Goal: Task Accomplishment & Management: Use online tool/utility

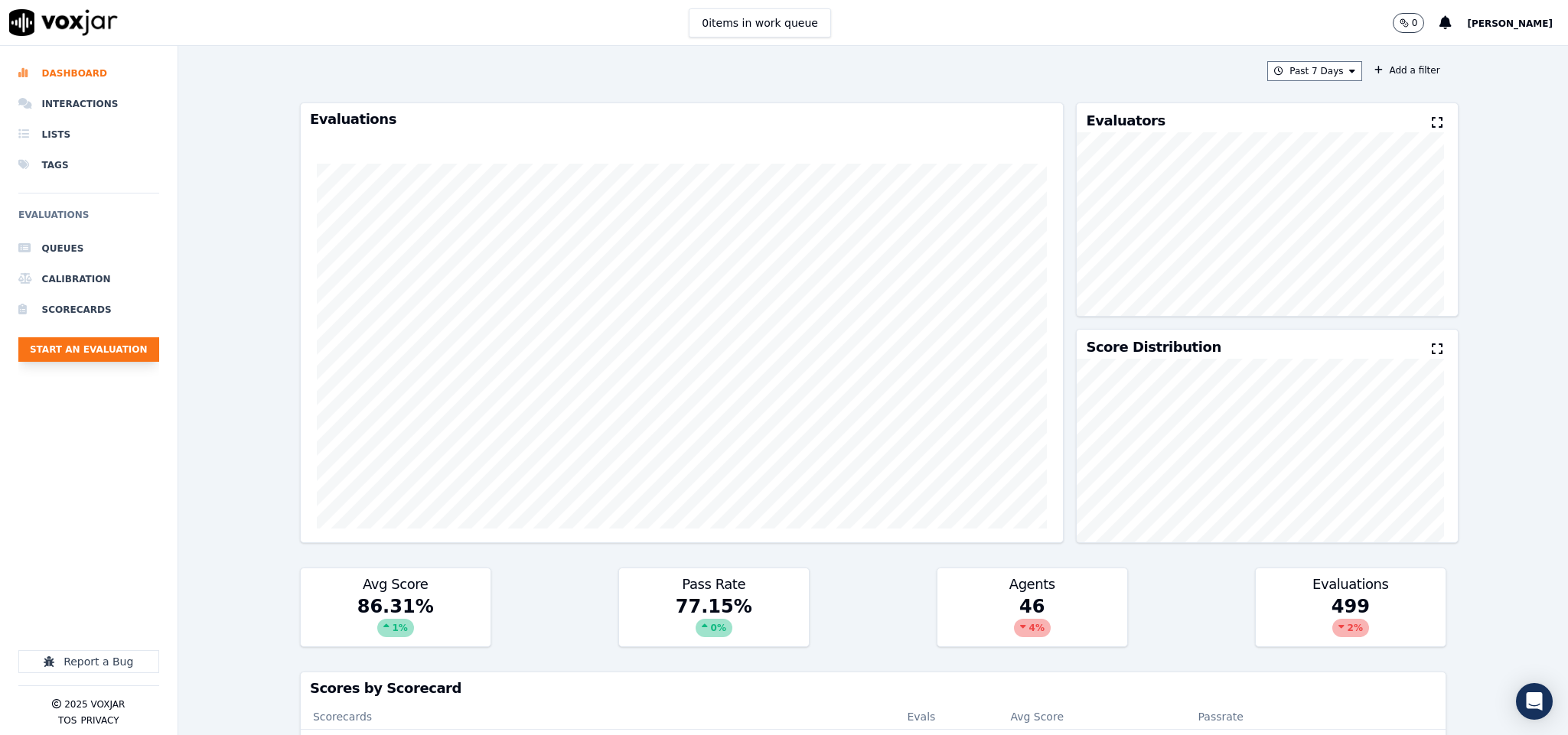
click at [124, 343] on button "Start an Evaluation" at bounding box center [88, 350] width 140 height 24
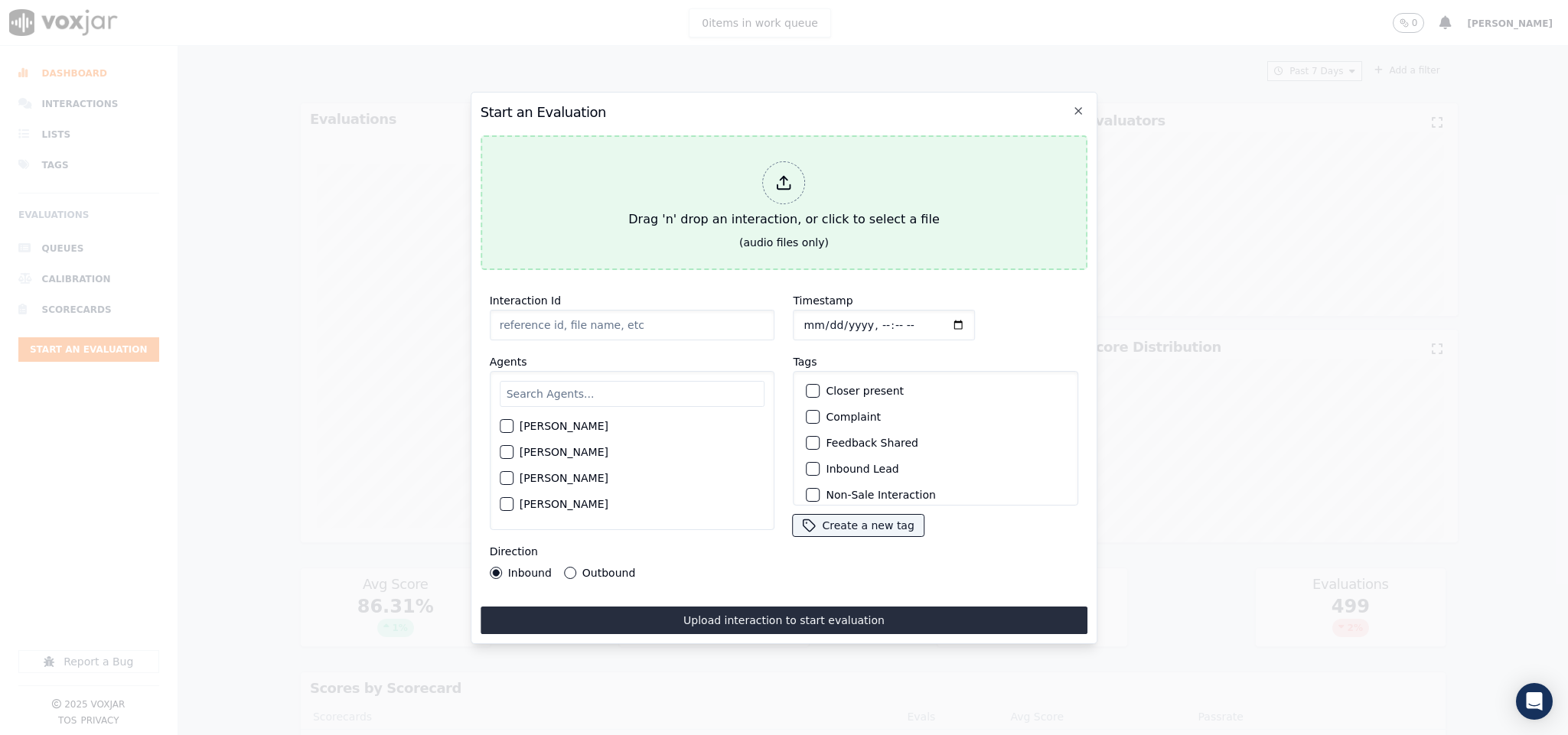
click at [785, 200] on div "Drag 'n' drop an interaction, or click to select a file" at bounding box center [783, 194] width 323 height 79
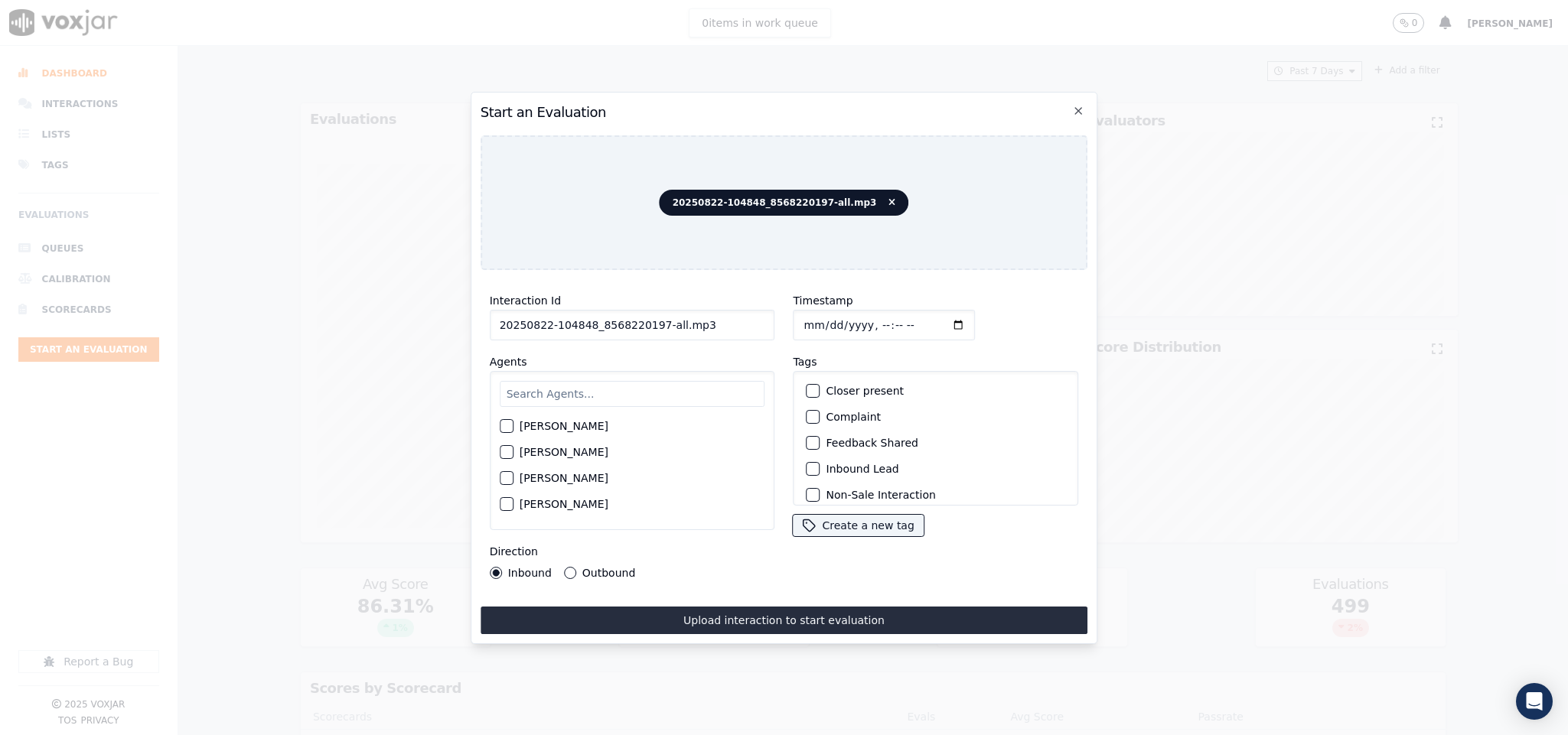
drag, startPoint x: 650, startPoint y: 319, endPoint x: 856, endPoint y: 322, distance: 206.0
click at [856, 322] on div "Interaction Id 20250822-104848_8568220197-all.mp3 Agents Harry Roy Aaron Biswas…" at bounding box center [784, 435] width 608 height 306
type input "20250822-104848_8568220197-C1"
click at [801, 320] on input "Timestamp" at bounding box center [884, 324] width 182 height 30
type input "2025-08-22T19:25"
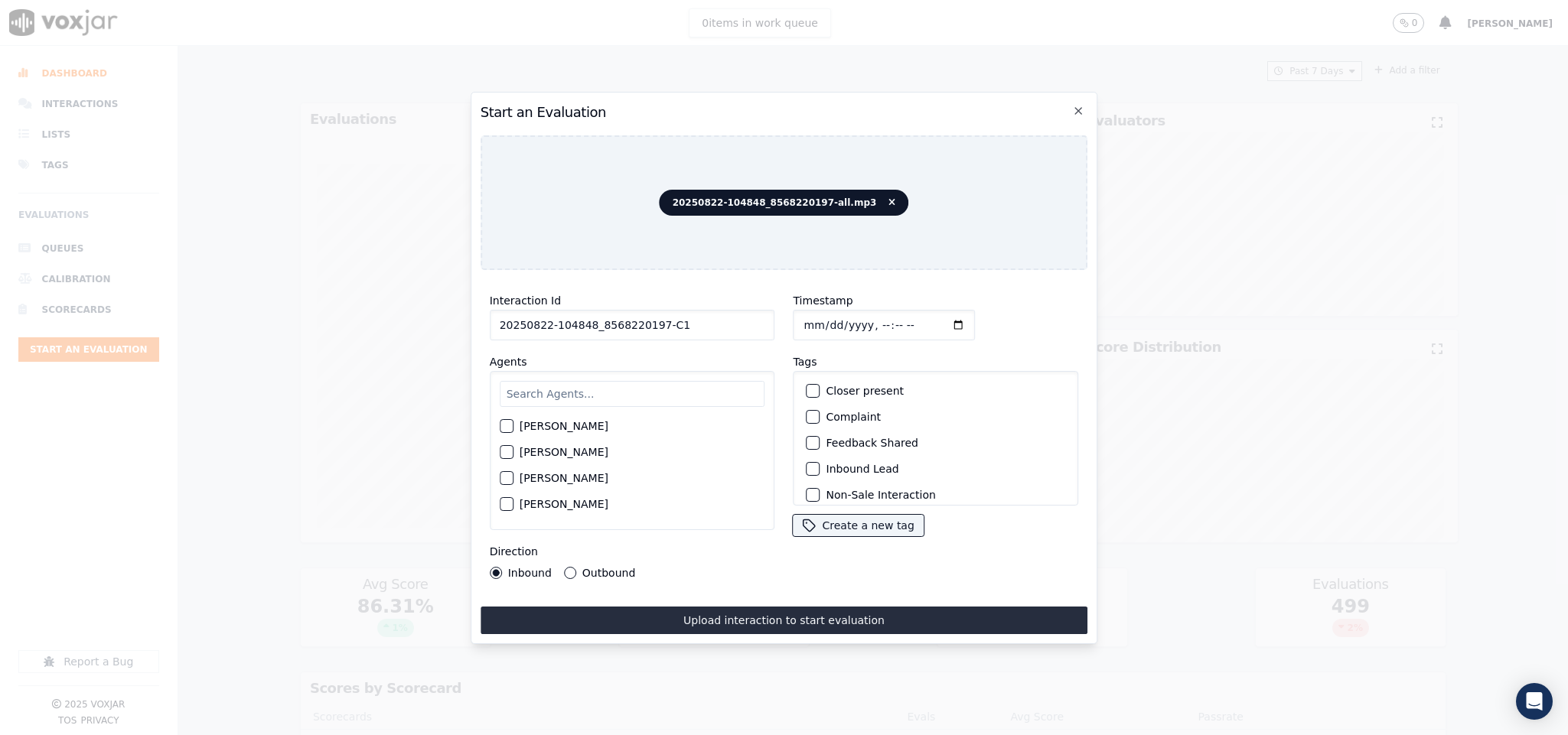
click at [583, 384] on input "text" at bounding box center [632, 394] width 265 height 26
type input "ric"
click at [514, 450] on button "Ricky Singh" at bounding box center [506, 457] width 14 height 14
click at [810, 466] on button "Inbound Lead" at bounding box center [813, 469] width 14 height 14
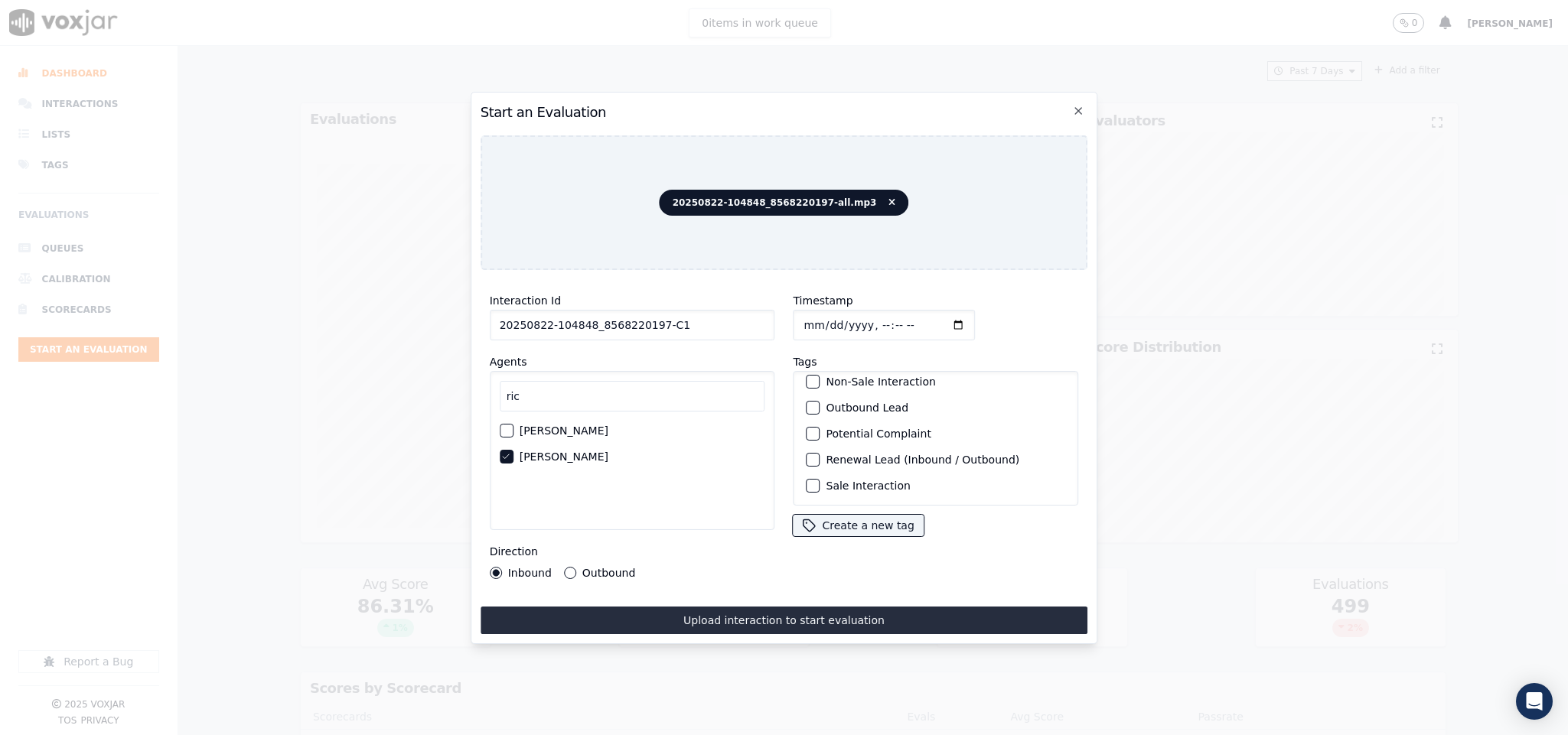
scroll to position [138, 0]
click at [808, 480] on div "button" at bounding box center [812, 485] width 11 height 11
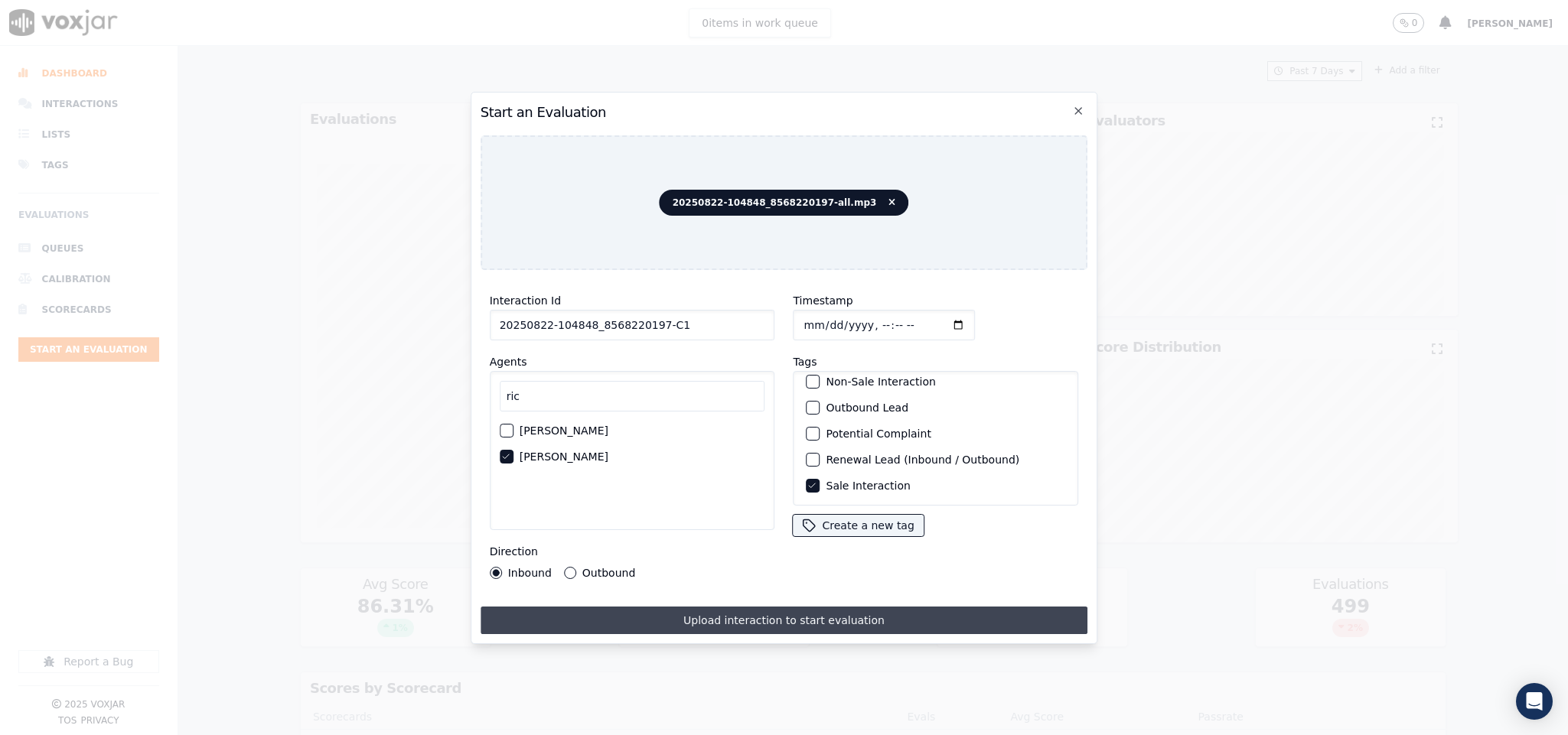
click at [751, 608] on button "Upload interaction to start evaluation" at bounding box center [784, 621] width 608 height 28
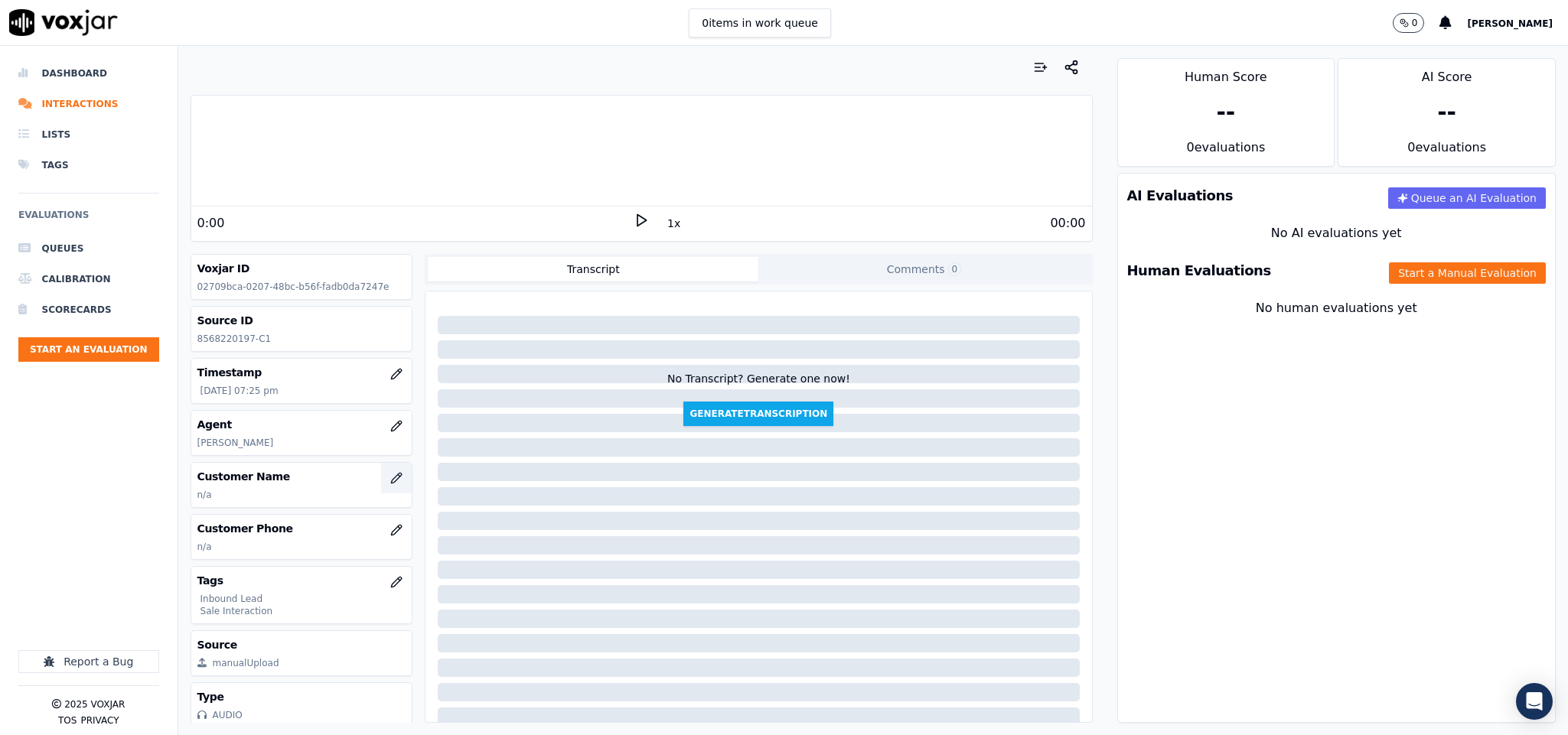
click at [381, 473] on button "button" at bounding box center [396, 478] width 30 height 30
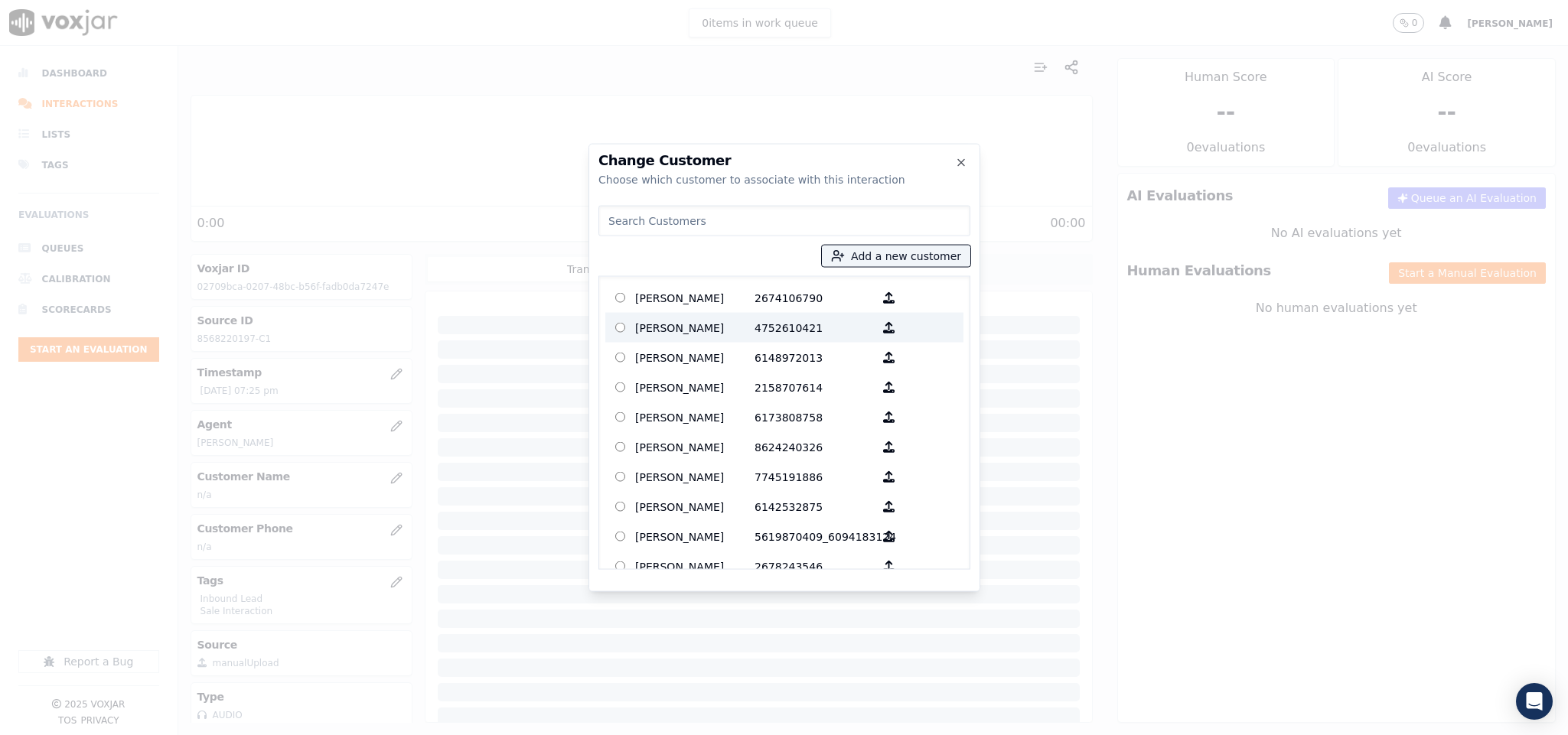
type input "YVONNE CUMMINGS"
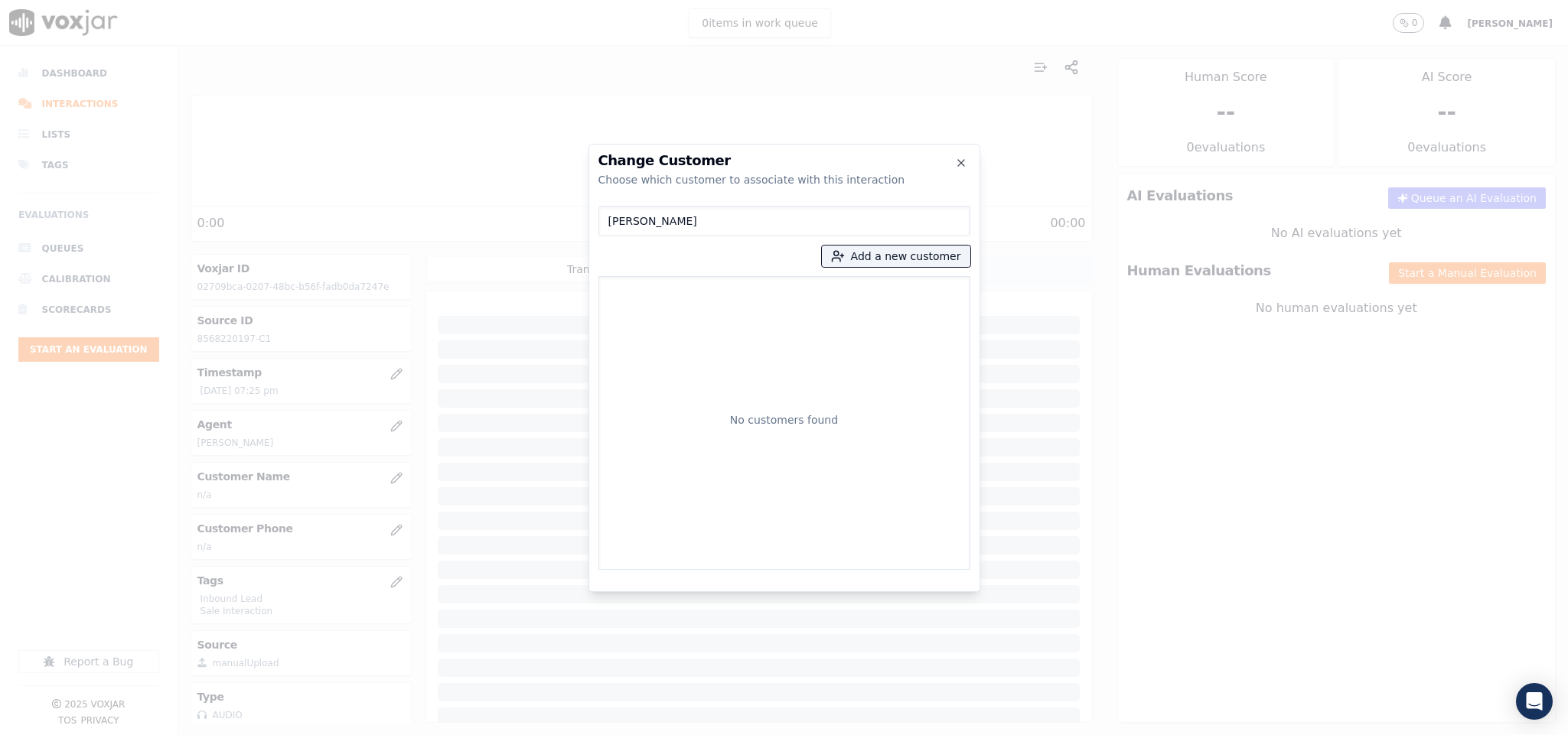
drag, startPoint x: 724, startPoint y: 219, endPoint x: 389, endPoint y: 237, distance: 335.5
click at [389, 734] on div "Change Customer Choose which customer to associate with this interaction YVONNE…" at bounding box center [784, 735] width 1568 height 0
click at [879, 250] on button "Add a new customer" at bounding box center [896, 256] width 149 height 21
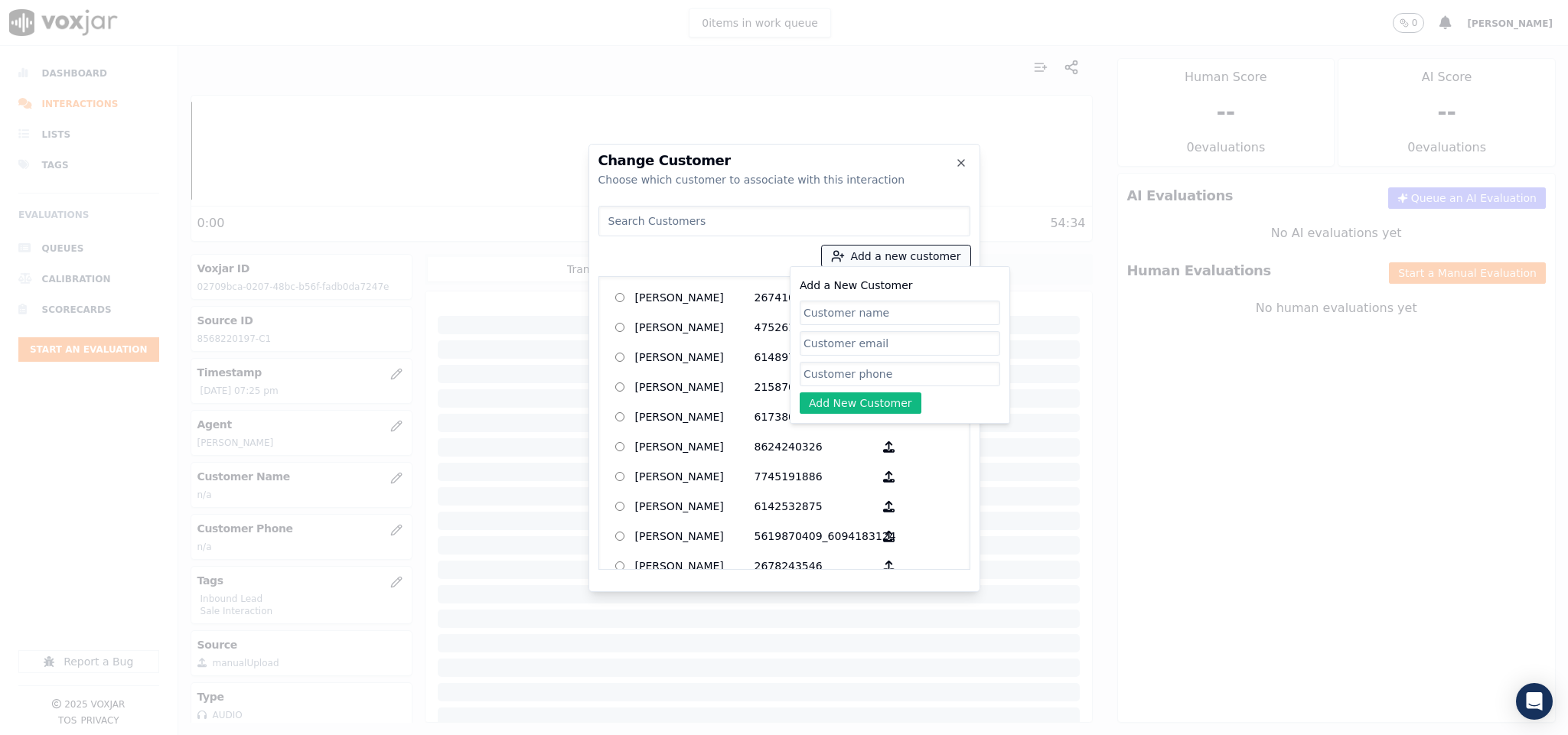
click at [879, 252] on button "Add a new customer" at bounding box center [896, 256] width 149 height 21
click at [877, 261] on button "Add a new customer" at bounding box center [896, 256] width 149 height 21
type input "YVONNE CUMMINGS"
click at [849, 375] on input "Add a New Customer" at bounding box center [899, 374] width 200 height 24
paste input "8568220197"
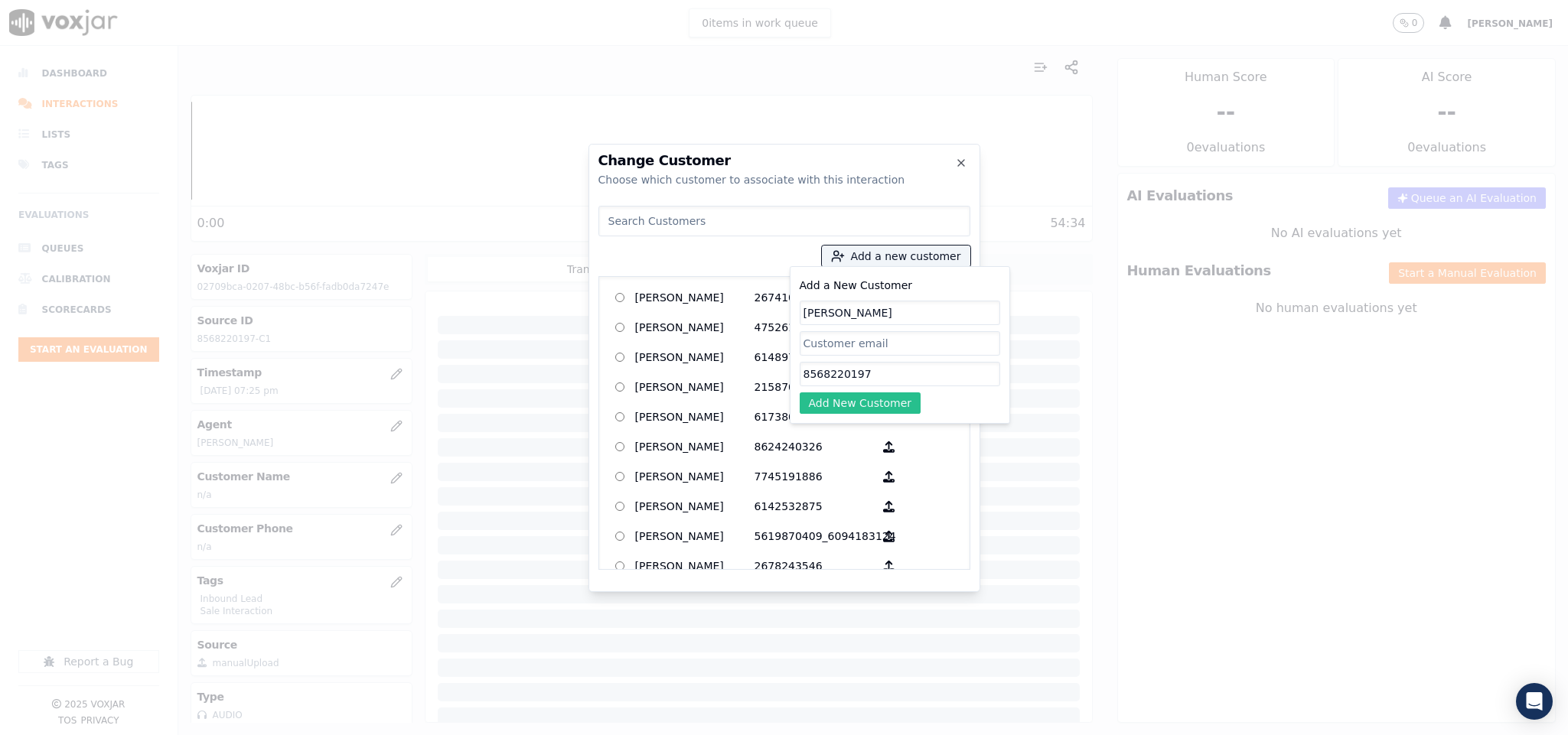
type input "8568220197"
click at [833, 409] on button "Add New Customer" at bounding box center [860, 403] width 122 height 21
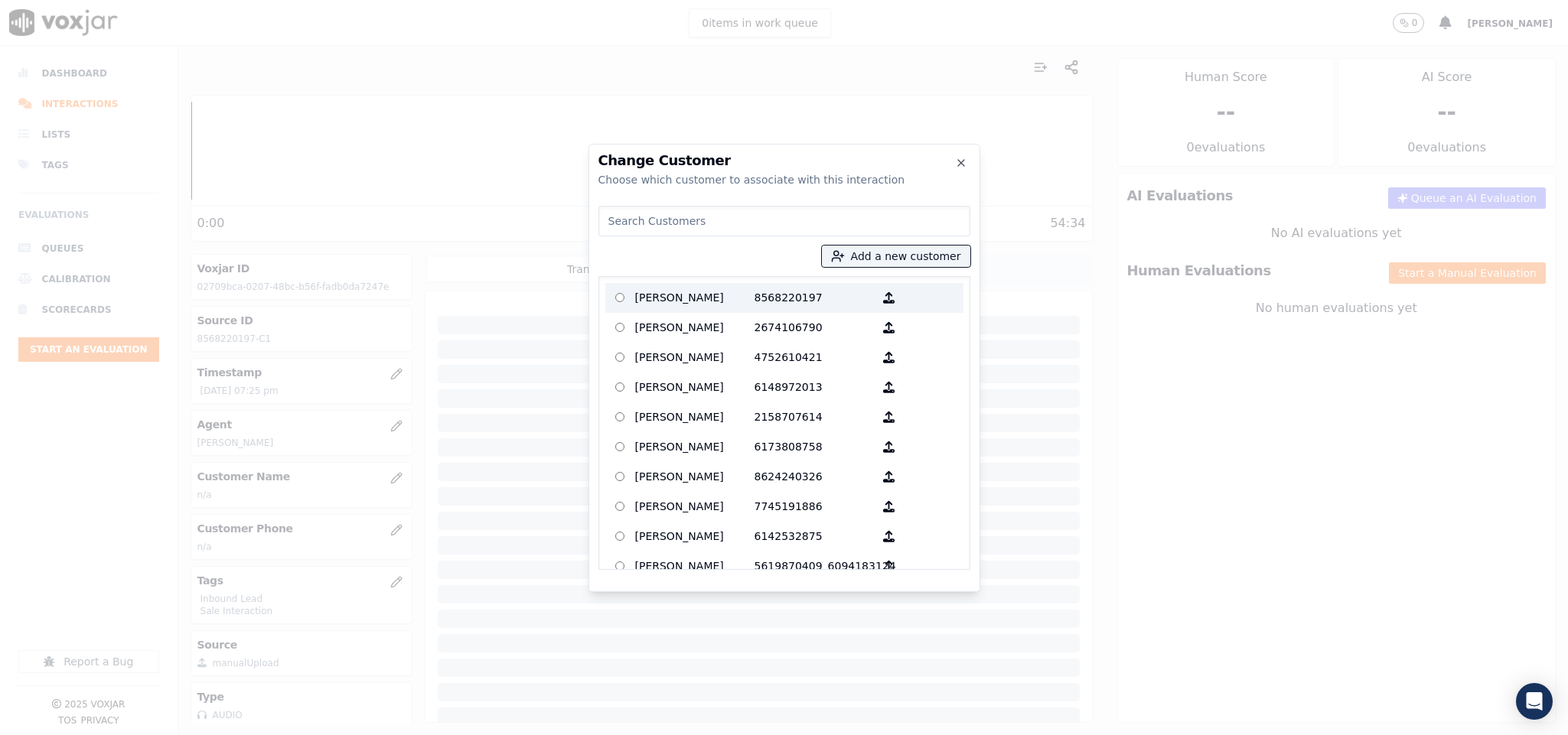
click at [742, 301] on p "YVONNE CUMMINGS" at bounding box center [695, 297] width 119 height 24
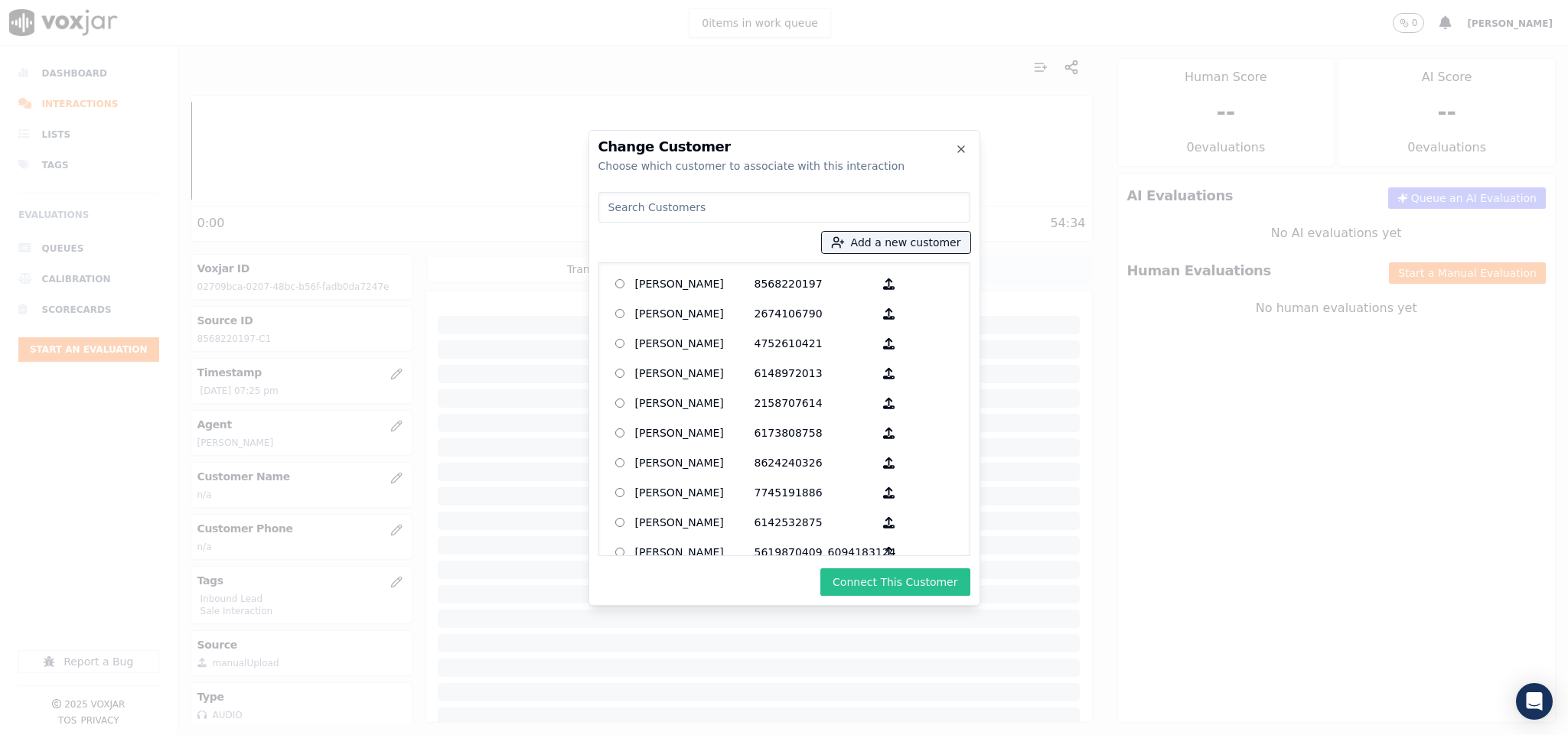
click at [886, 576] on button "Connect This Customer" at bounding box center [894, 582] width 149 height 28
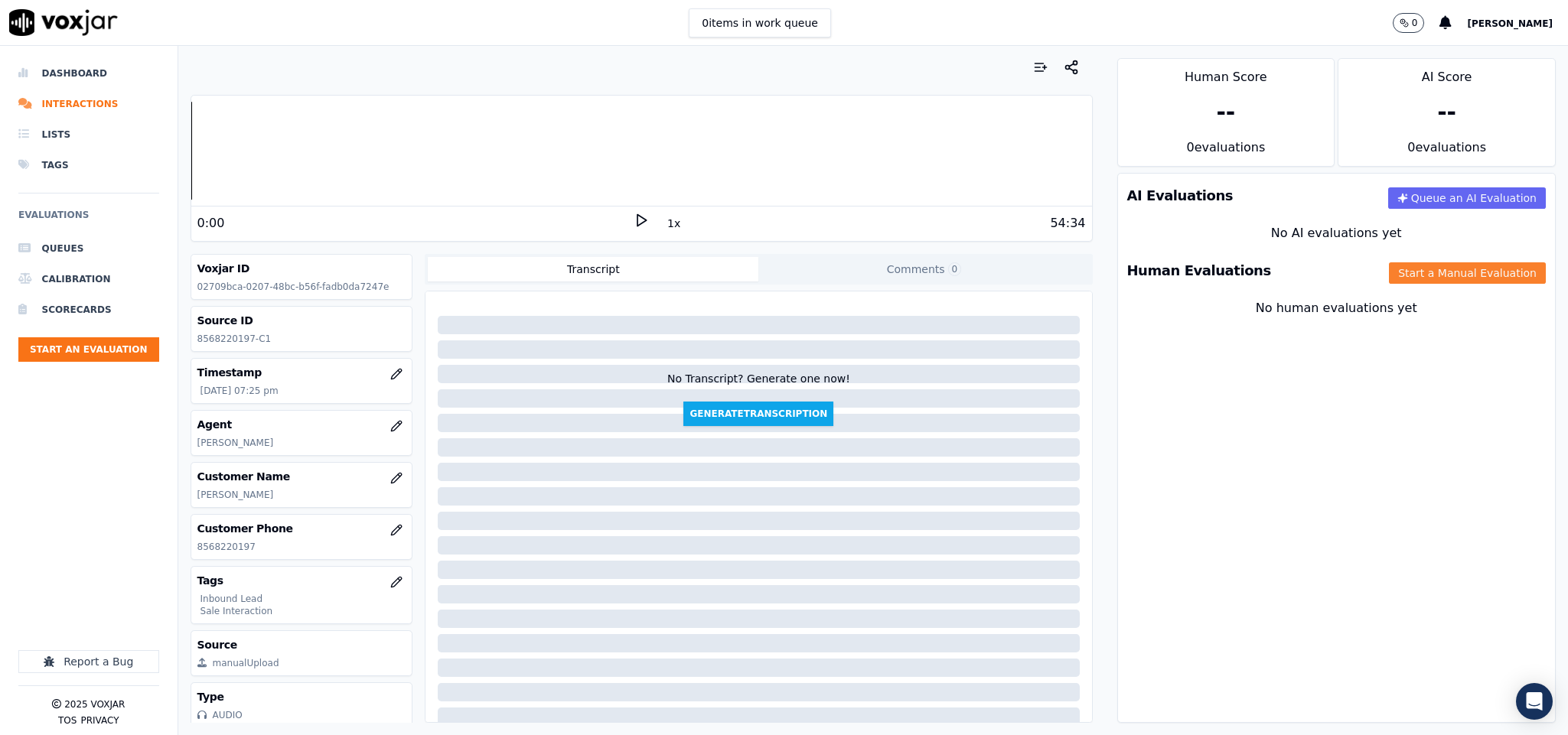
click at [1388, 276] on button "Start a Manual Evaluation" at bounding box center [1467, 273] width 157 height 21
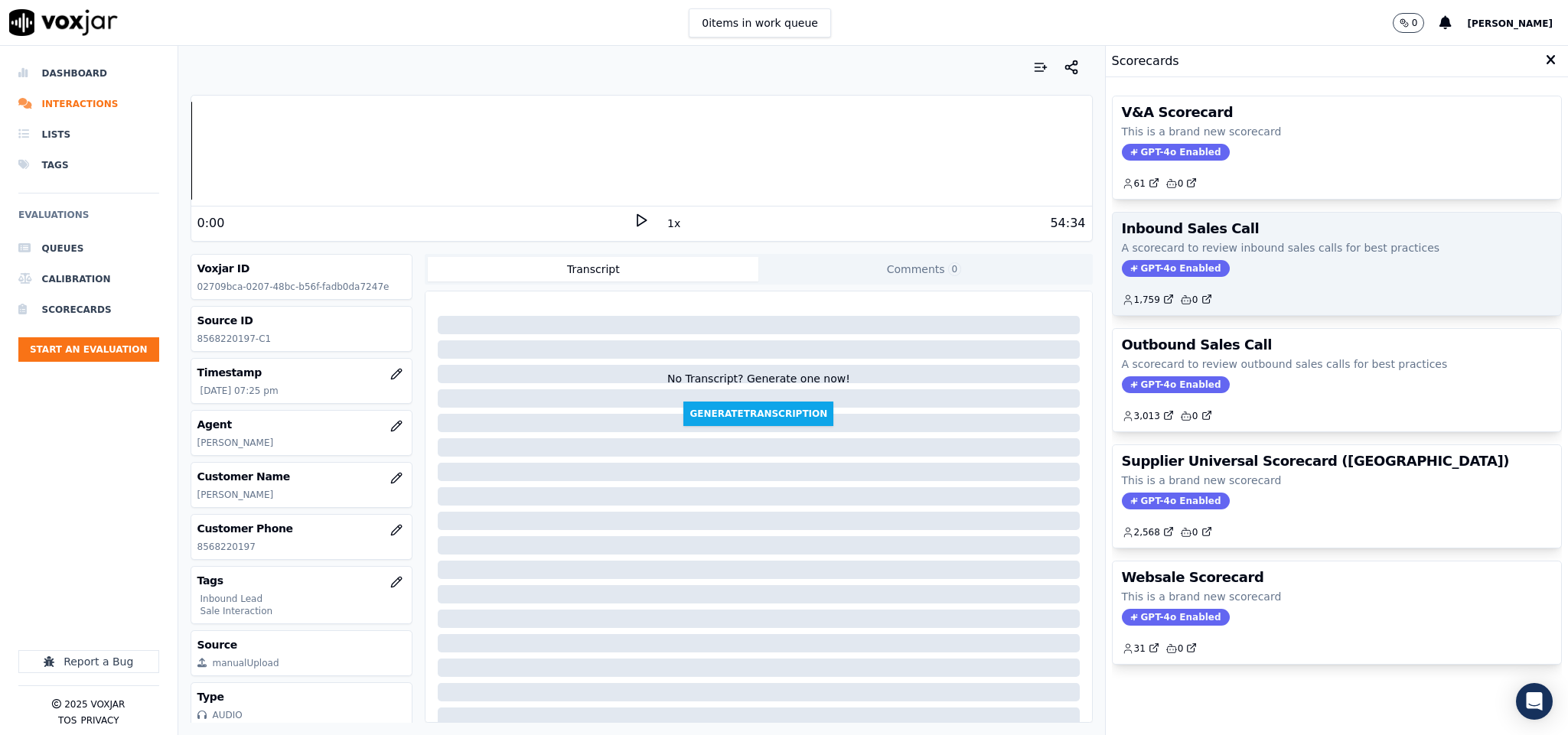
click at [1132, 267] on span "GPT-4o Enabled" at bounding box center [1175, 269] width 108 height 17
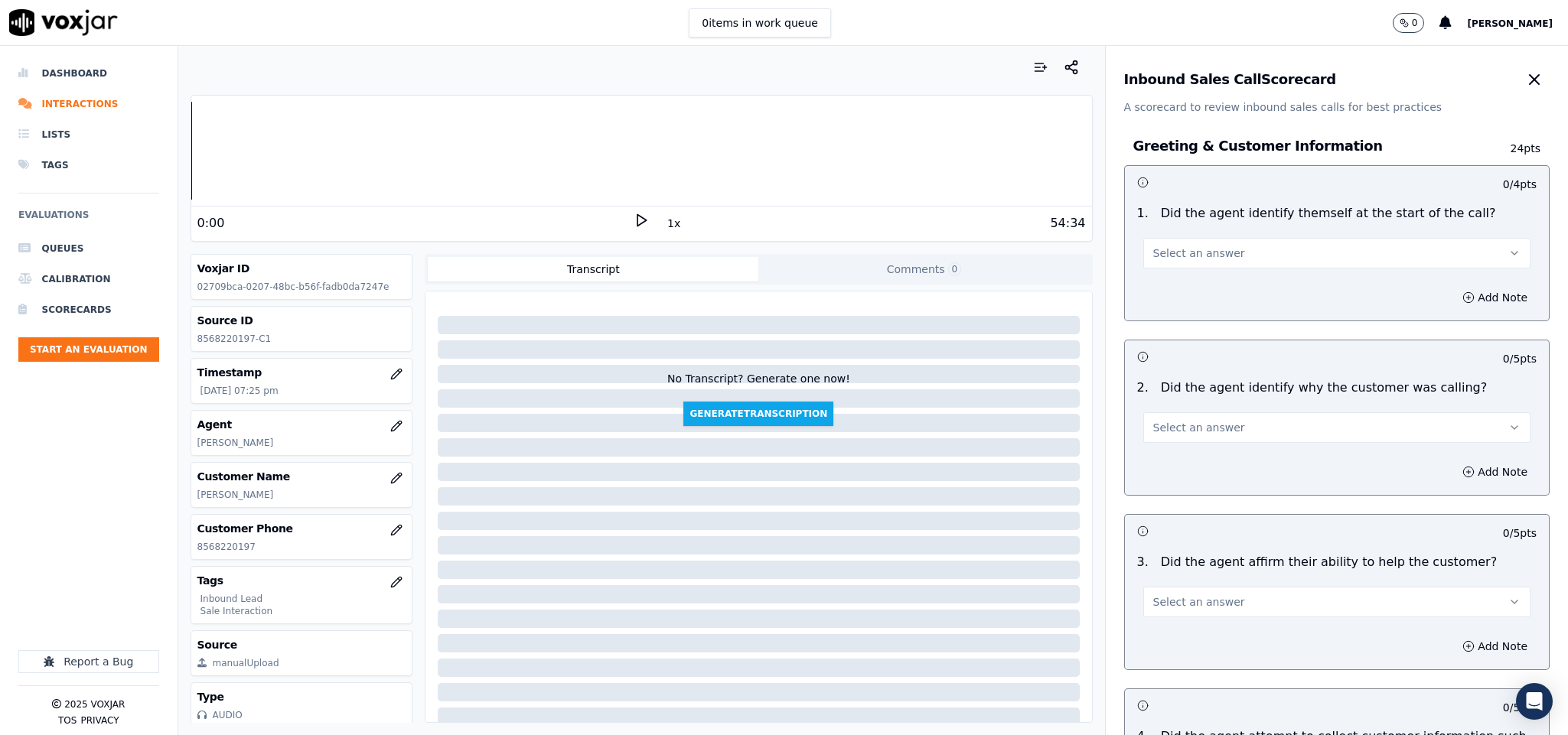
click at [1224, 260] on button "Select an answer" at bounding box center [1337, 252] width 388 height 30
click at [1196, 283] on div "Yes" at bounding box center [1298, 288] width 350 height 24
drag, startPoint x: 1187, startPoint y: 423, endPoint x: 1187, endPoint y: 437, distance: 14.0
click at [1187, 425] on span "Select an answer" at bounding box center [1199, 427] width 91 height 16
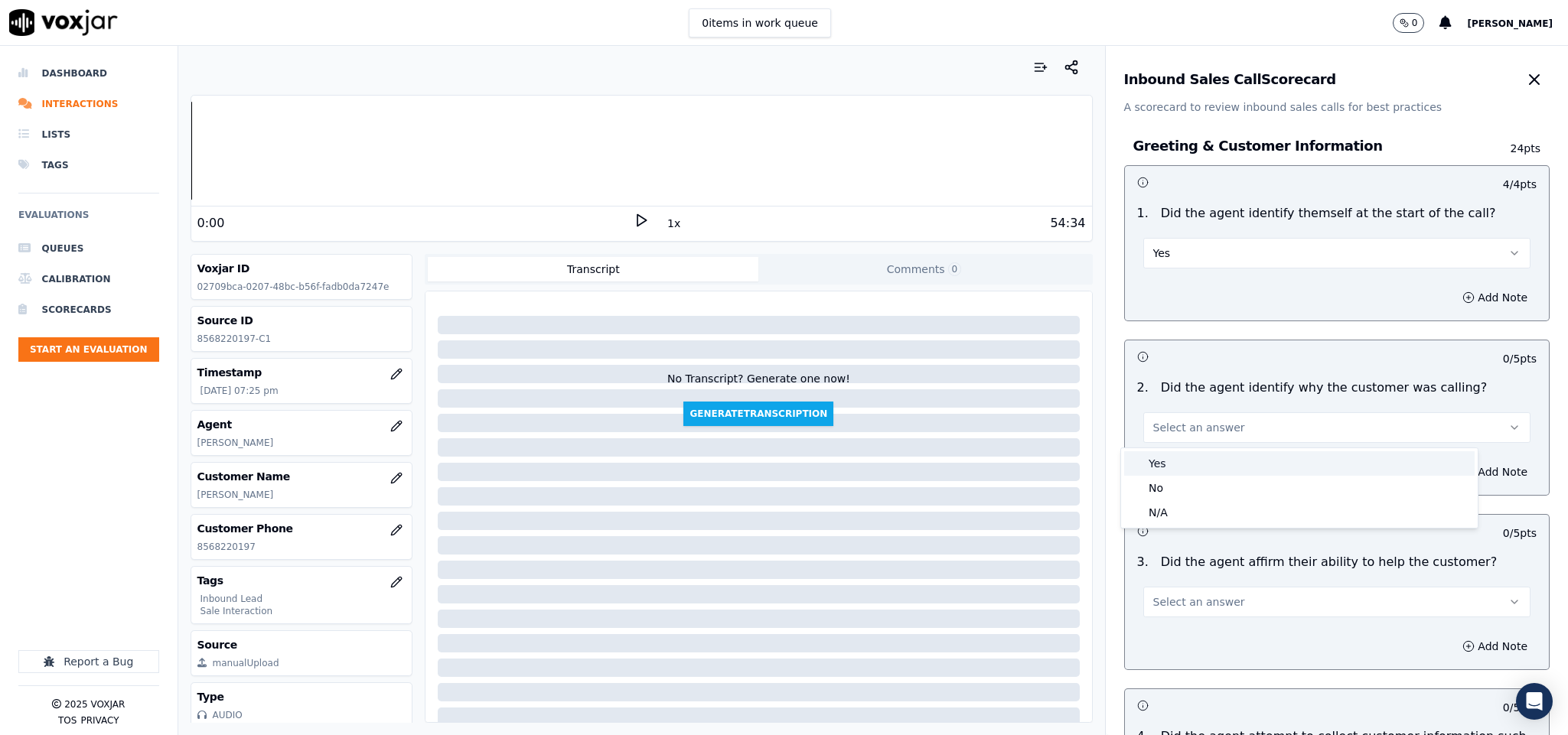
click at [1187, 469] on div "Yes" at bounding box center [1298, 464] width 350 height 24
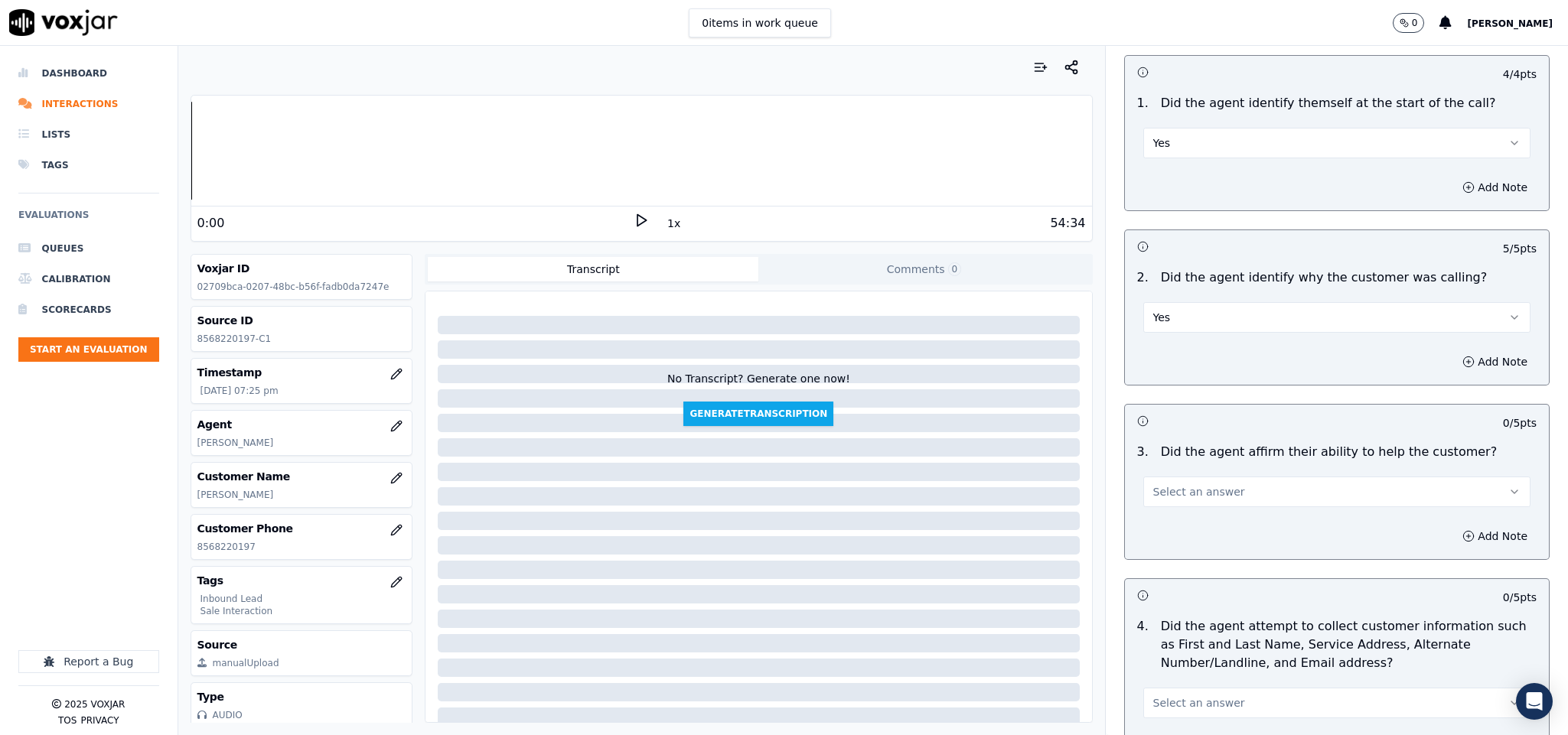
scroll to position [229, 0]
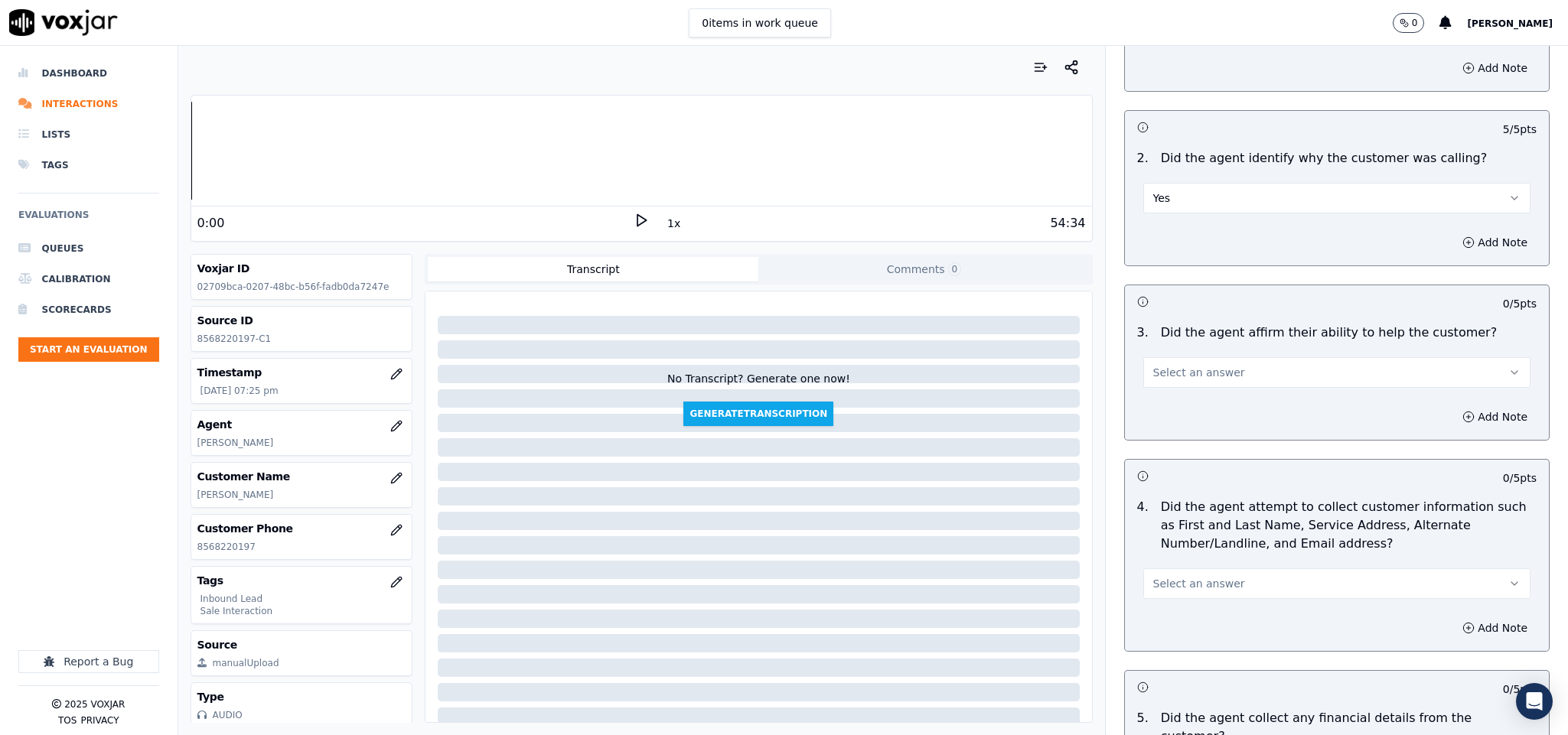
click at [1178, 381] on span "Select an answer" at bounding box center [1199, 372] width 91 height 16
click at [1175, 406] on div "Yes" at bounding box center [1298, 409] width 350 height 24
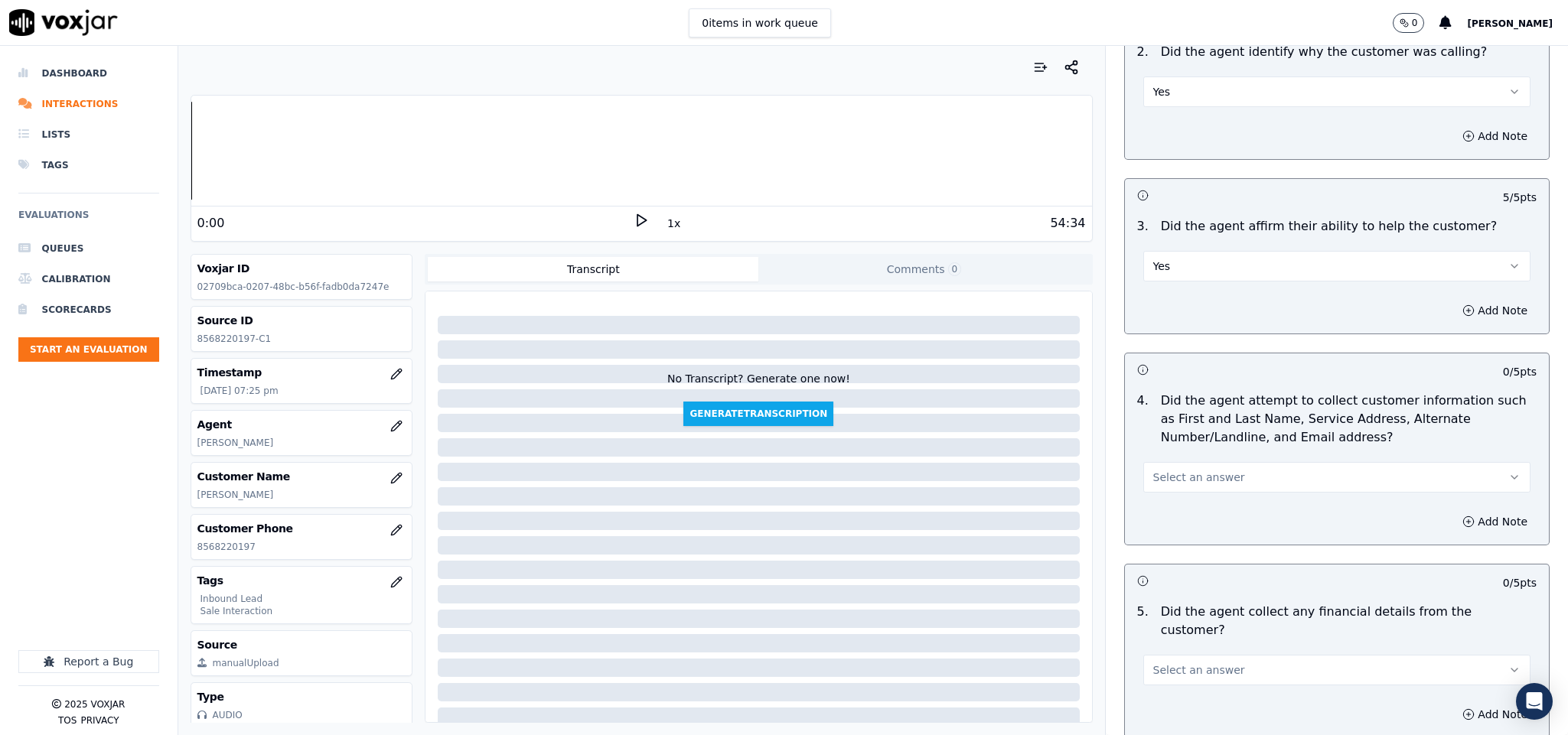
scroll to position [459, 0]
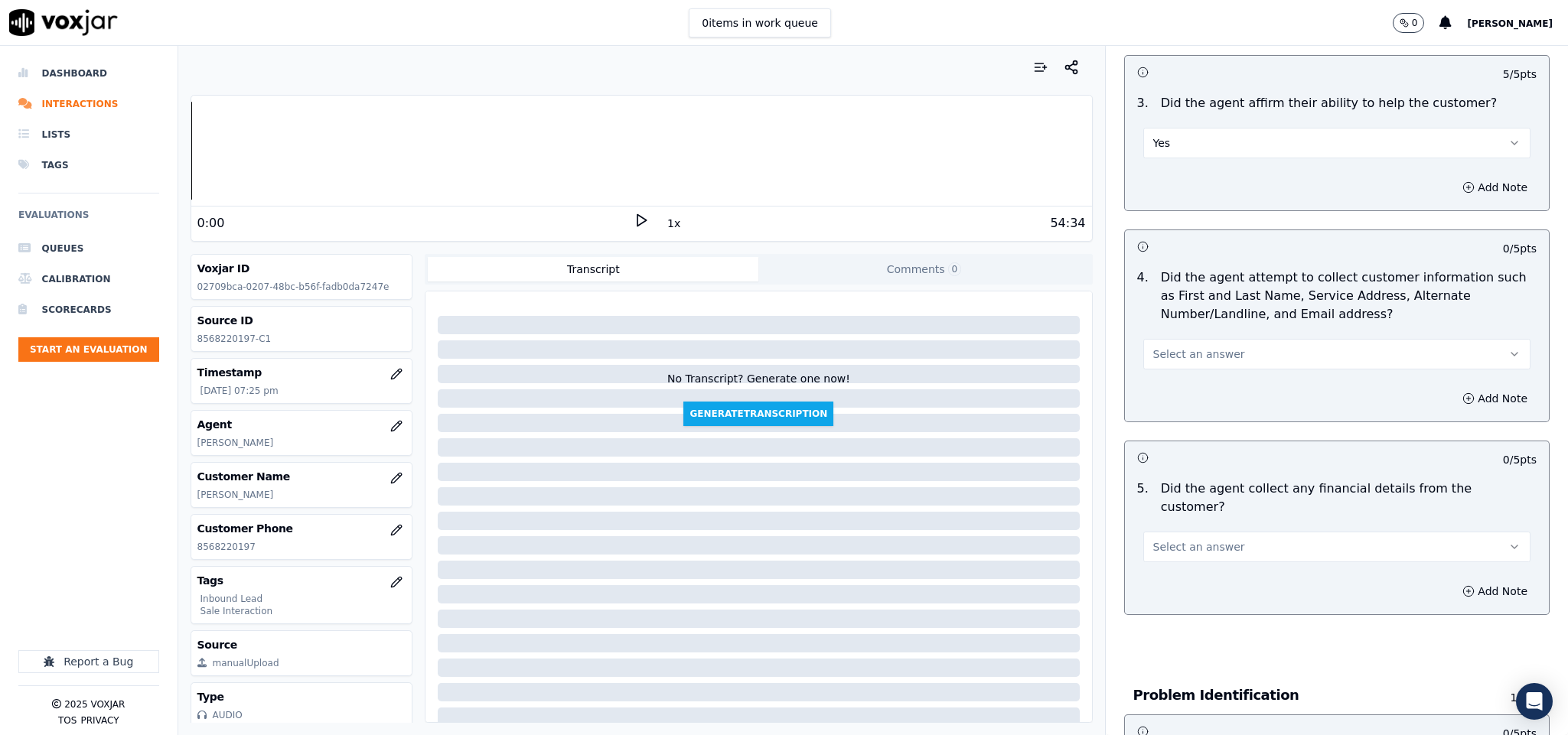
click at [1205, 346] on button "Select an answer" at bounding box center [1337, 354] width 388 height 30
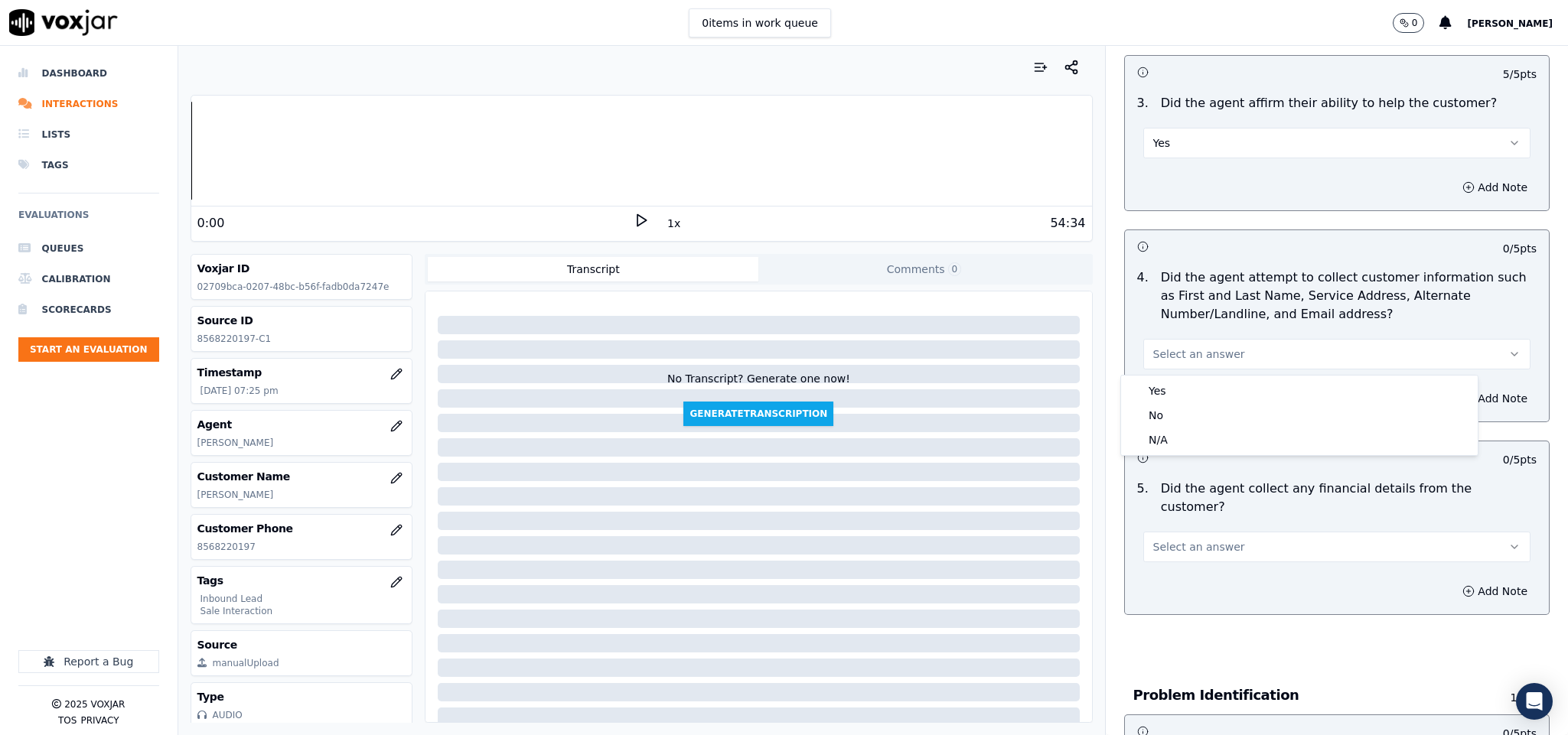
click at [1196, 377] on div "Yes No N/A" at bounding box center [1298, 415] width 357 height 79
click at [1209, 390] on div "Yes" at bounding box center [1298, 391] width 350 height 24
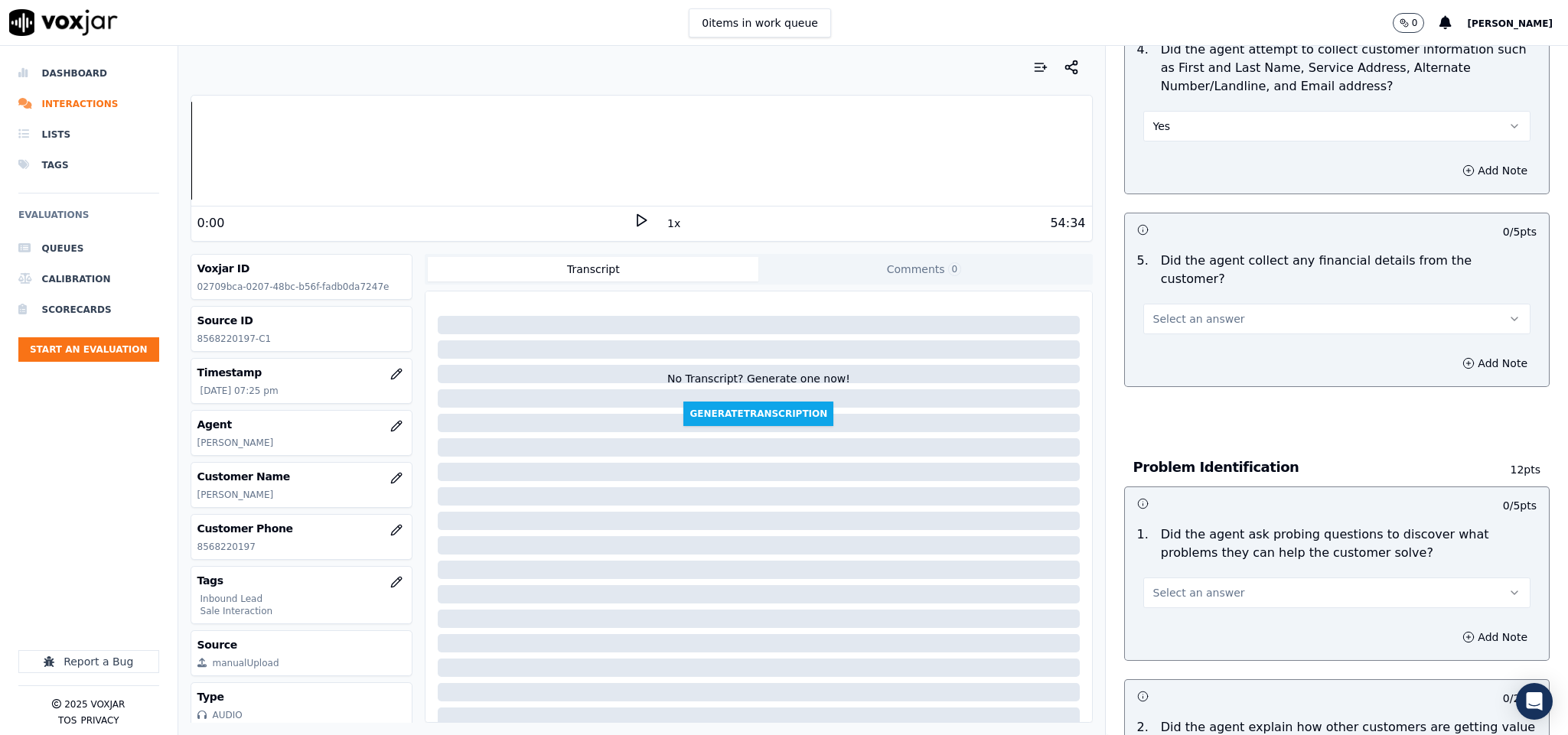
scroll to position [688, 0]
drag, startPoint x: 1207, startPoint y: 299, endPoint x: 1205, endPoint y: 308, distance: 9.2
click at [1208, 310] on span "Select an answer" at bounding box center [1199, 317] width 91 height 16
click at [1182, 336] on div "Yes" at bounding box center [1298, 336] width 350 height 24
click at [1198, 306] on button "Yes" at bounding box center [1337, 317] width 388 height 30
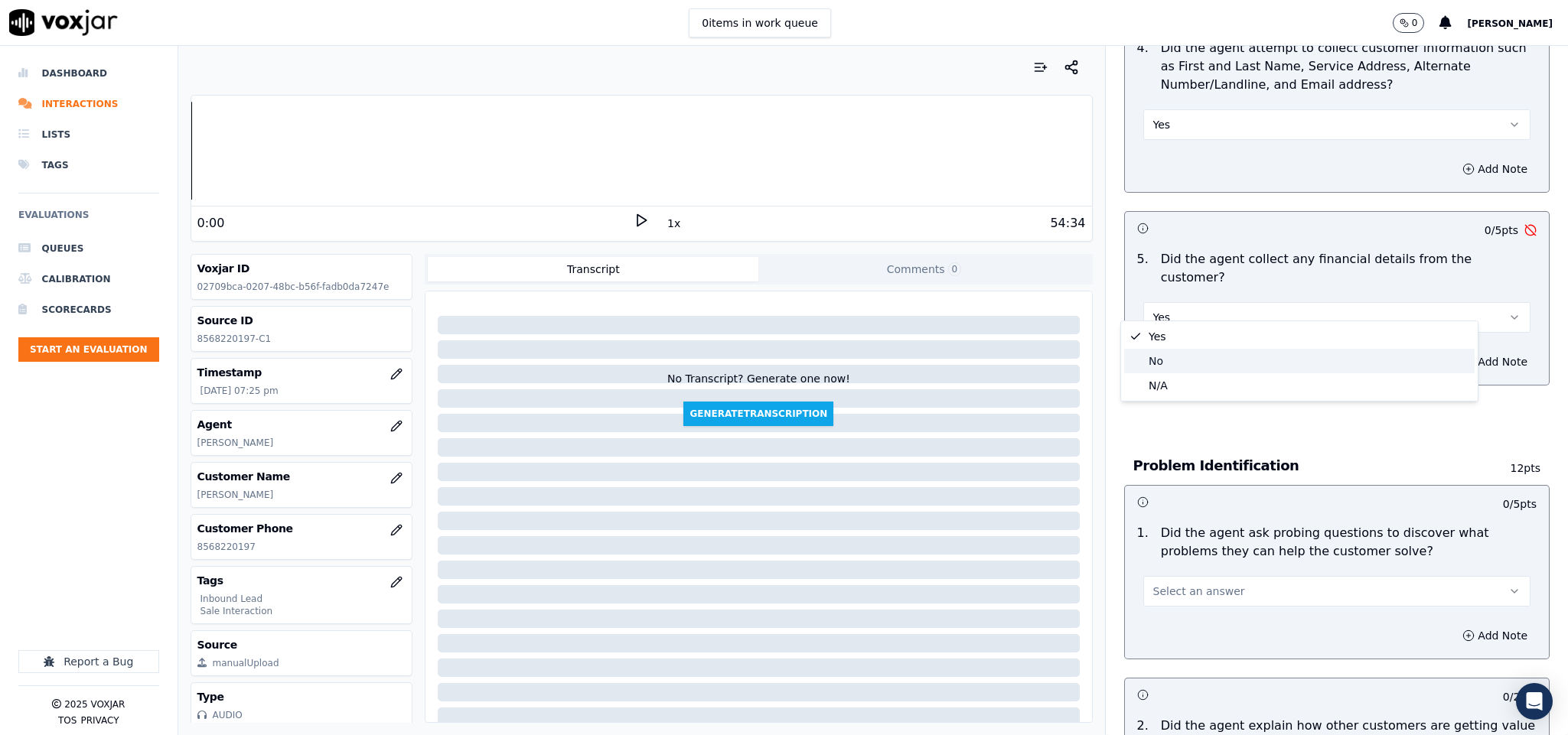
click at [1180, 359] on div "No" at bounding box center [1298, 361] width 350 height 24
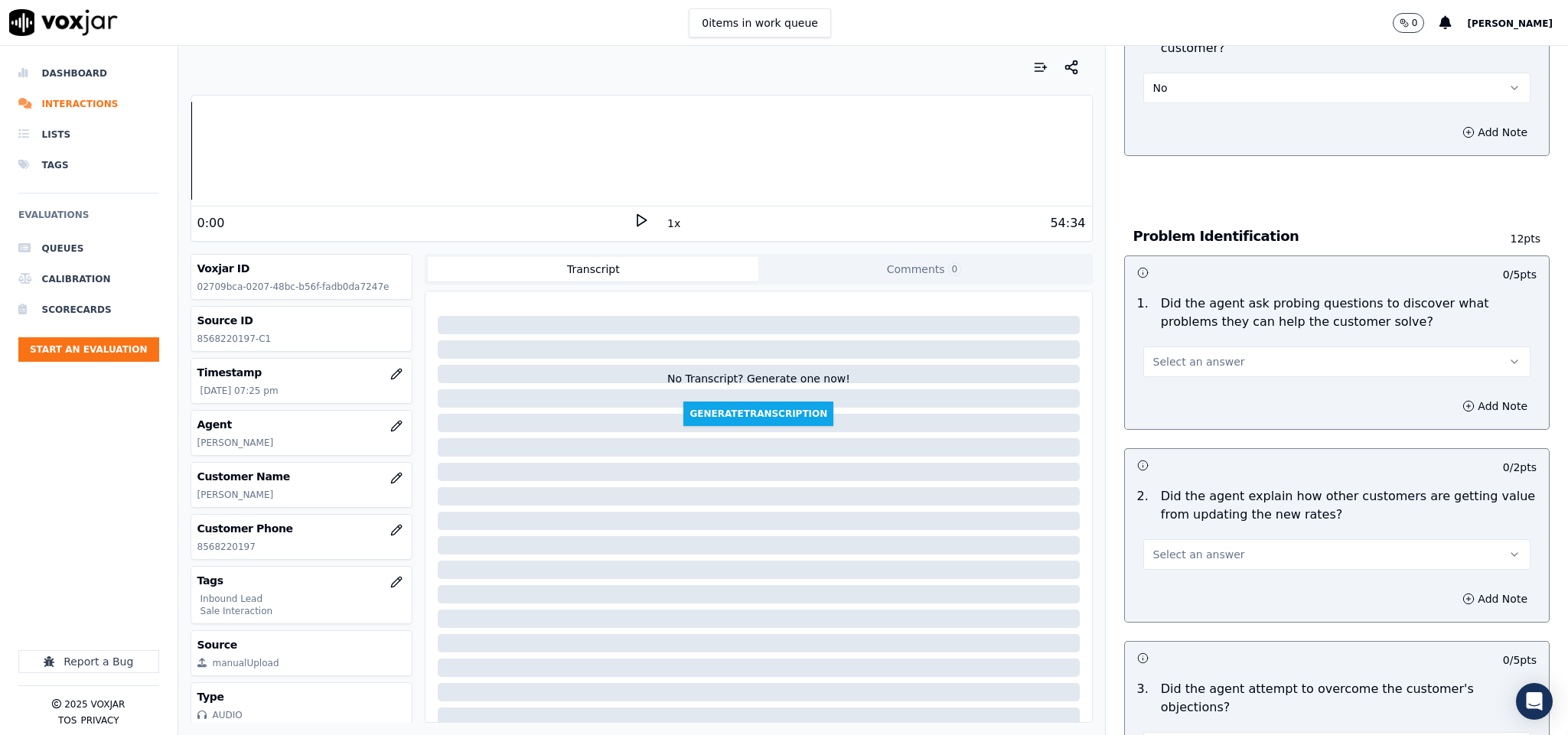
click at [1204, 354] on span "Select an answer" at bounding box center [1199, 362] width 91 height 16
click at [1174, 380] on div "Yes" at bounding box center [1298, 381] width 350 height 24
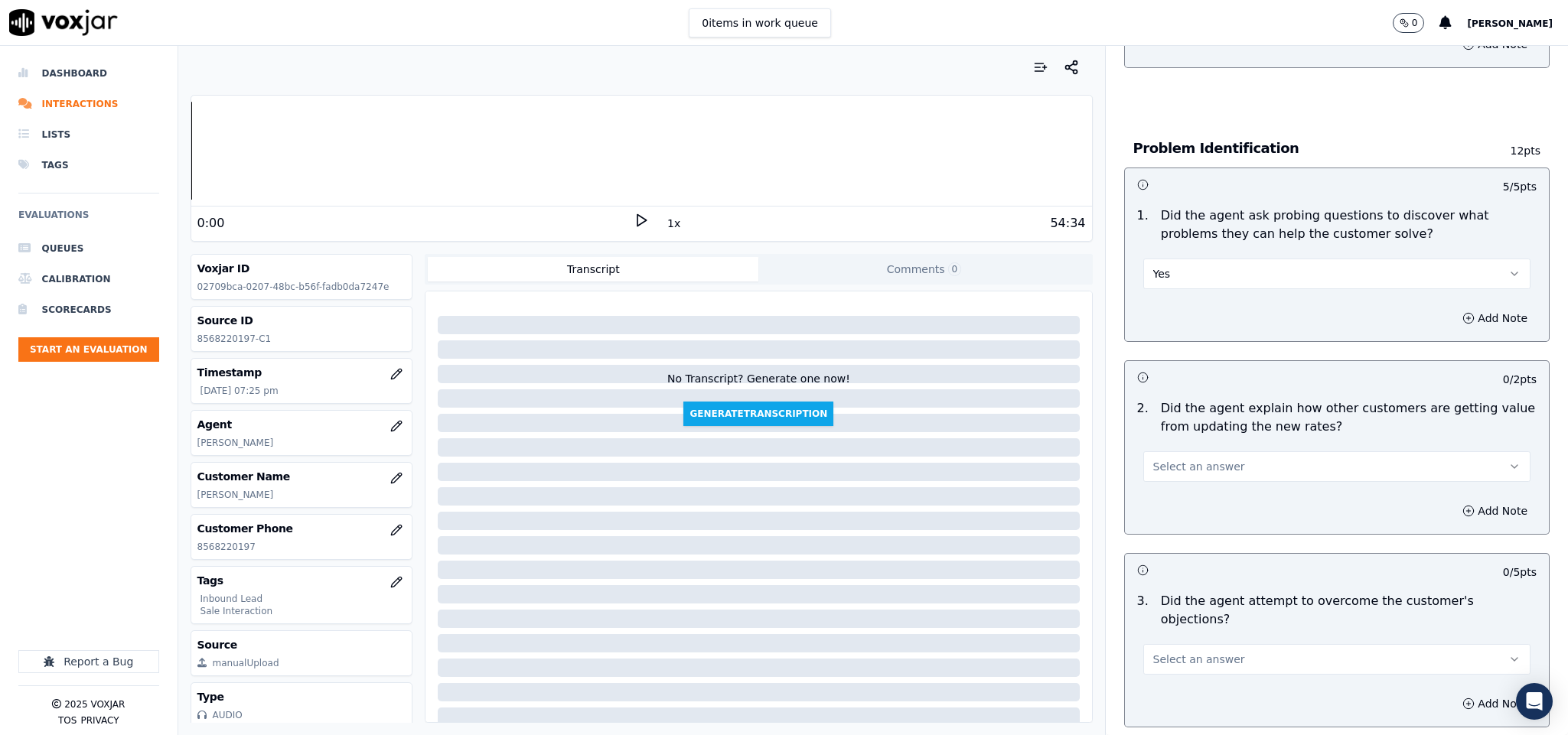
scroll to position [1147, 0]
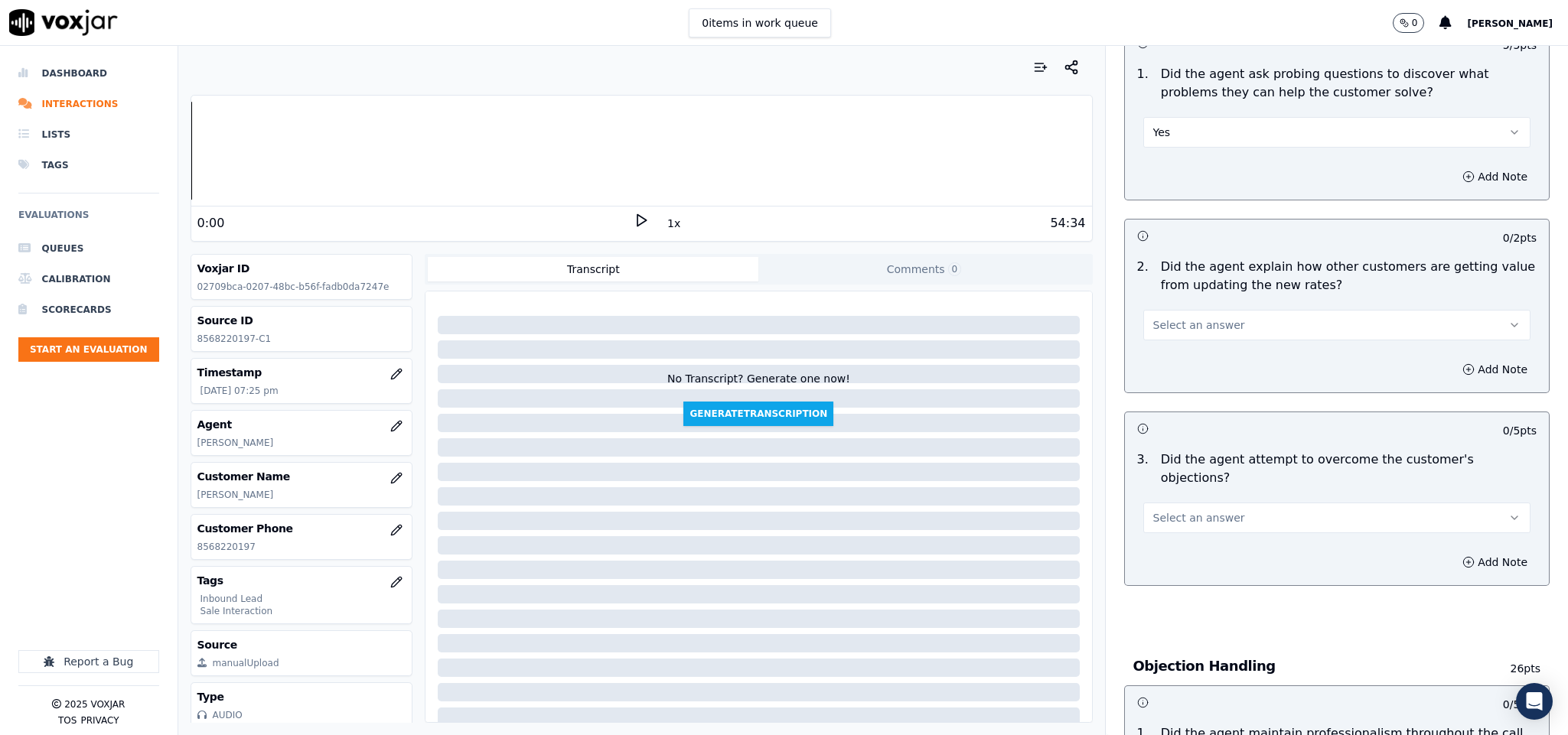
click at [1213, 314] on button "Select an answer" at bounding box center [1337, 324] width 388 height 30
click at [1160, 397] on div "N/A" at bounding box center [1298, 394] width 350 height 24
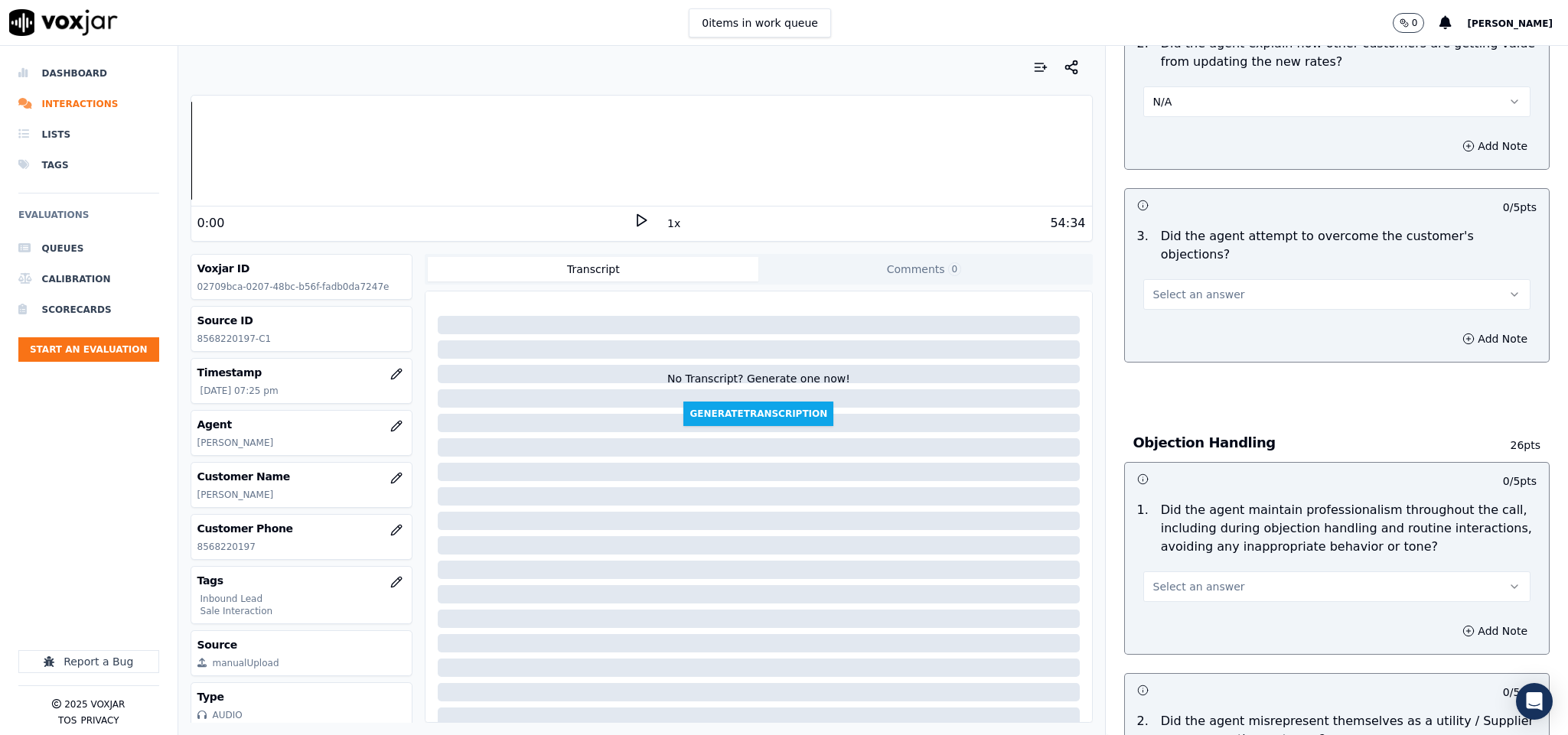
scroll to position [1377, 0]
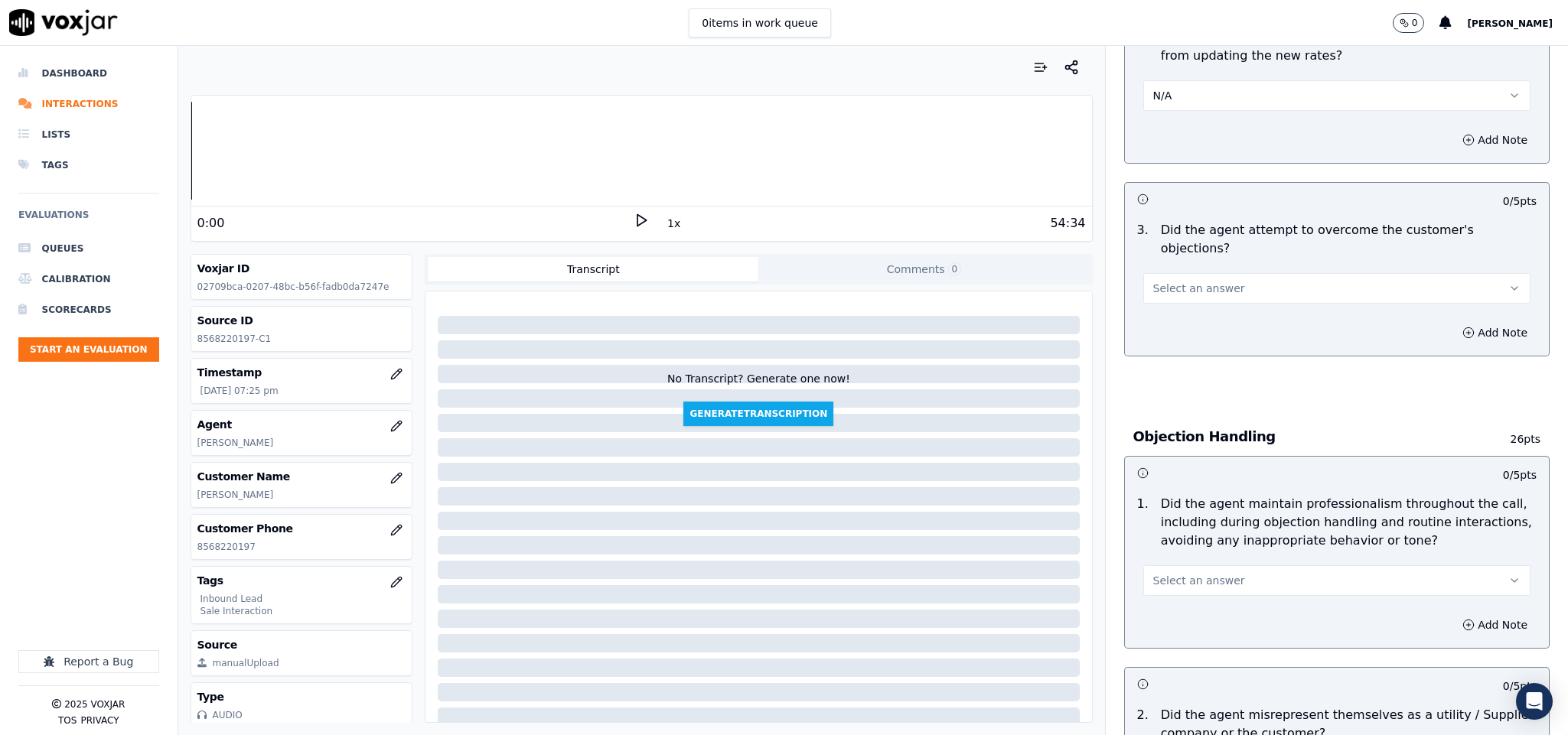
click at [1204, 281] on span "Select an answer" at bounding box center [1199, 288] width 91 height 16
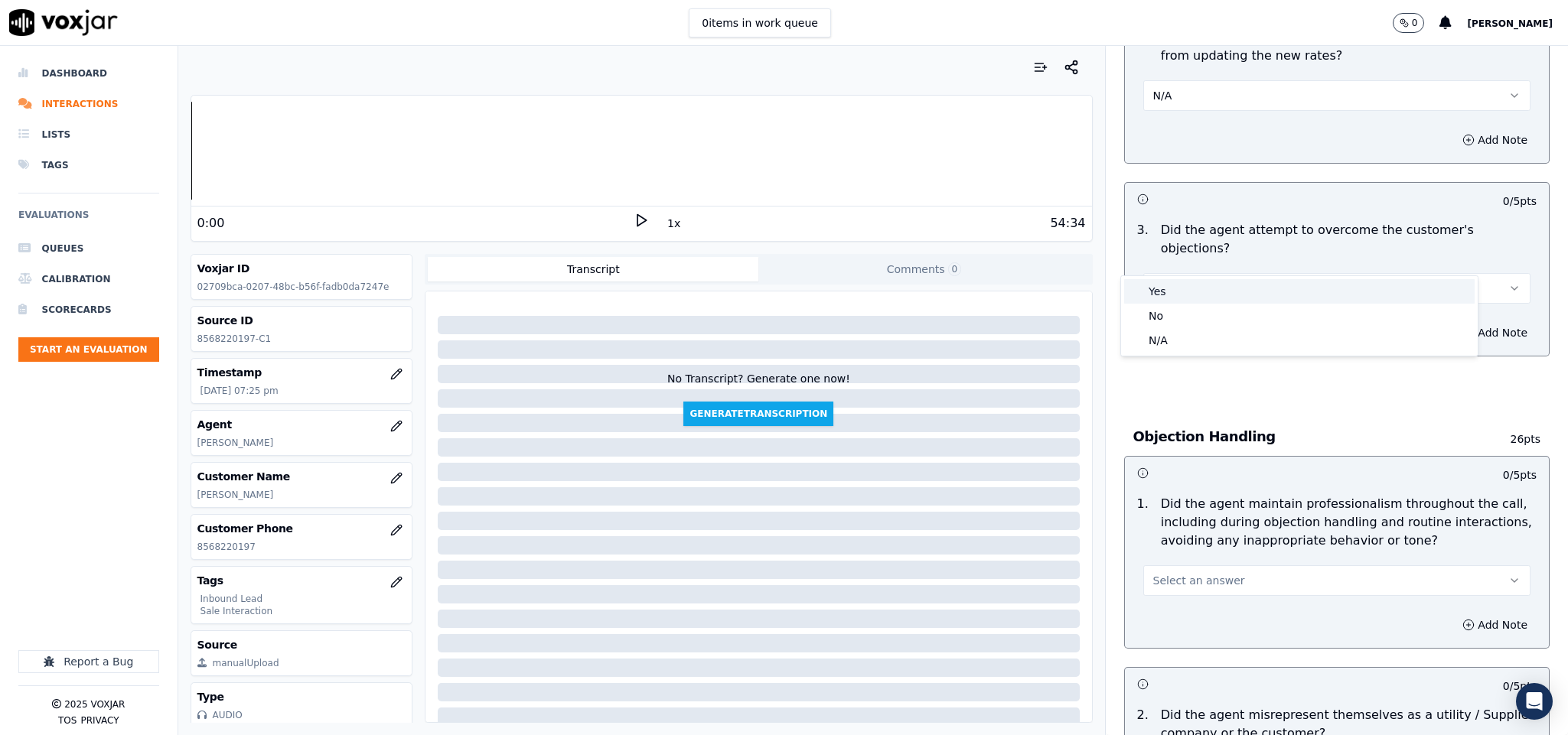
click at [1165, 292] on div "Yes" at bounding box center [1298, 292] width 350 height 24
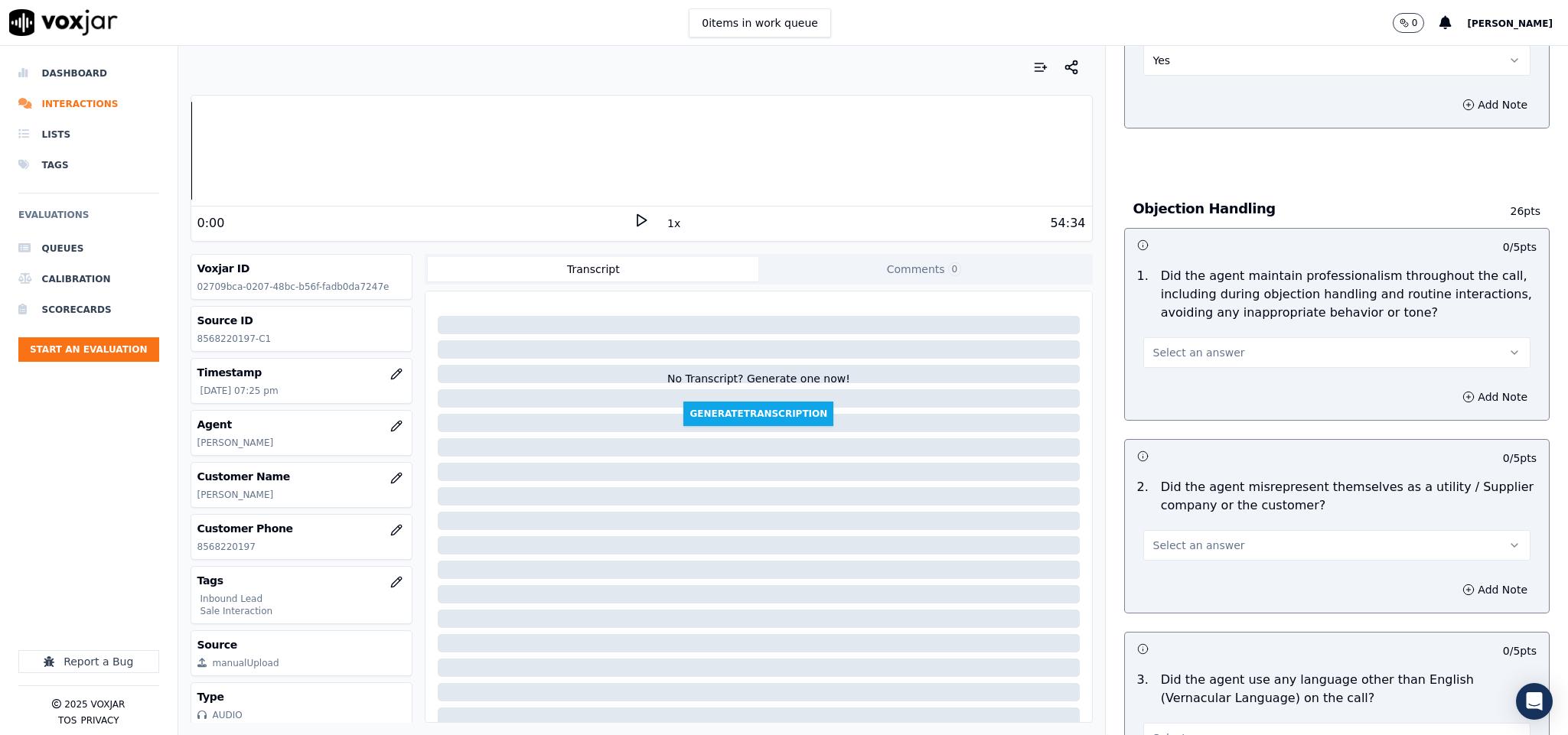
scroll to position [1606, 0]
click at [1187, 336] on button "Select an answer" at bounding box center [1337, 350] width 388 height 30
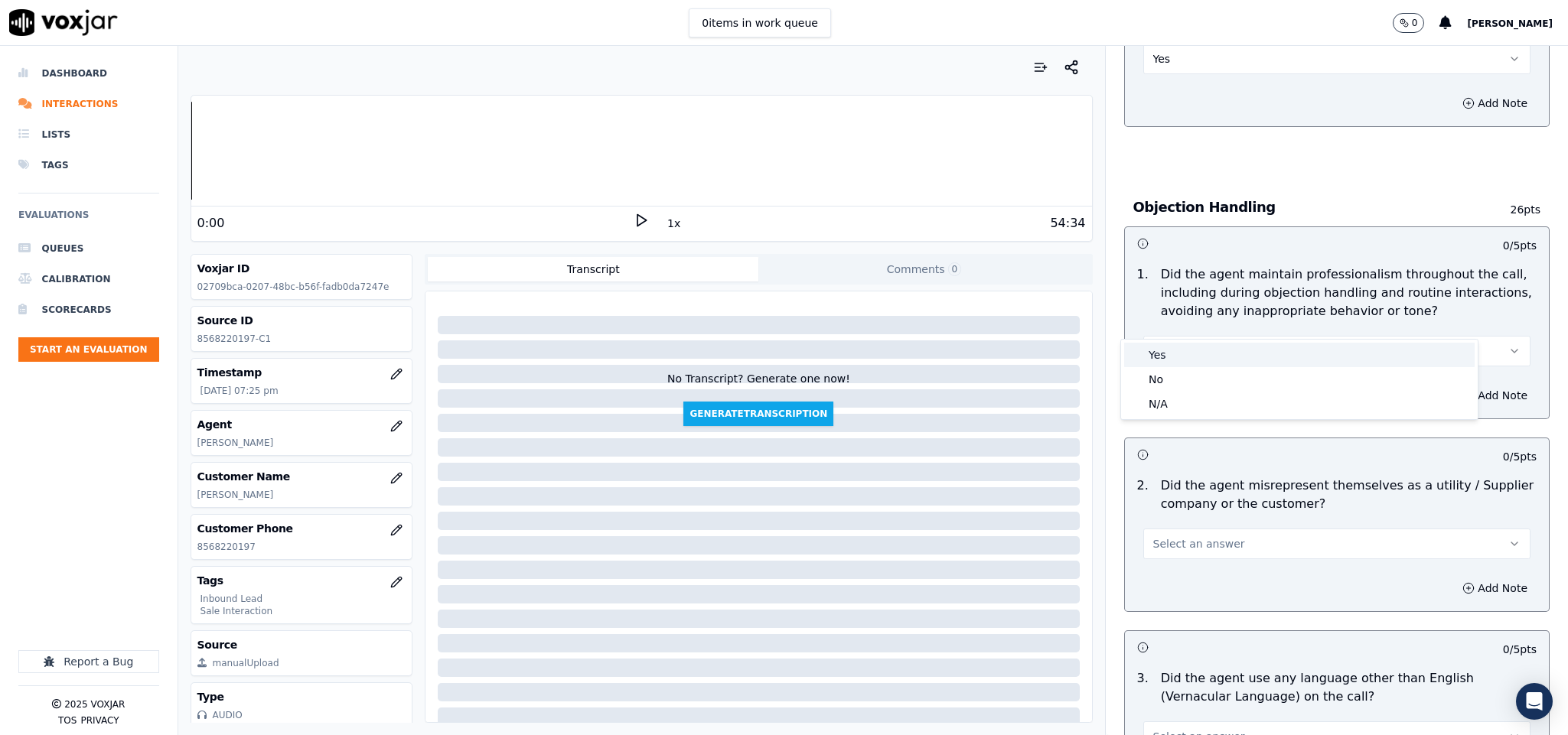
click at [1170, 354] on div "Yes" at bounding box center [1298, 355] width 350 height 24
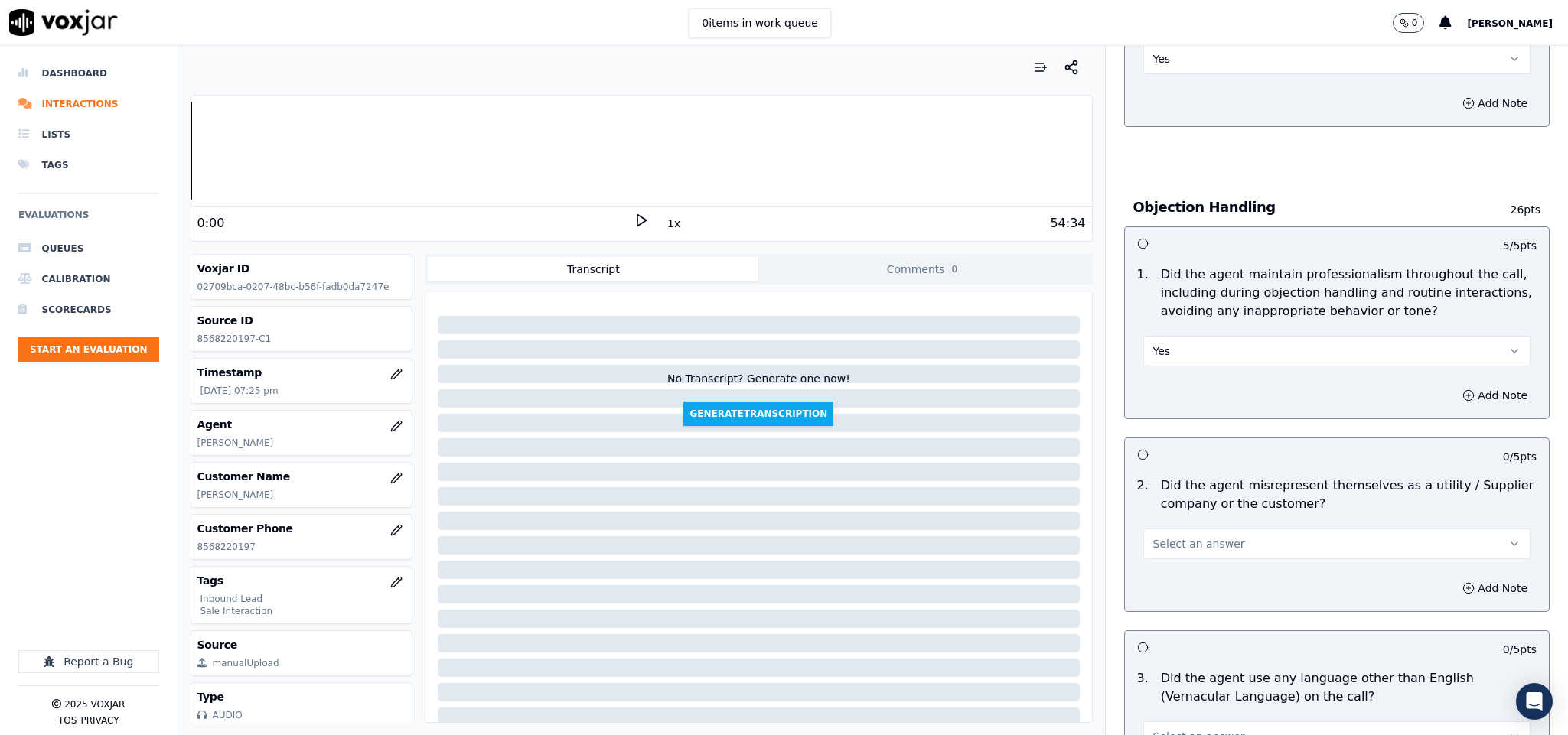
scroll to position [1836, 0]
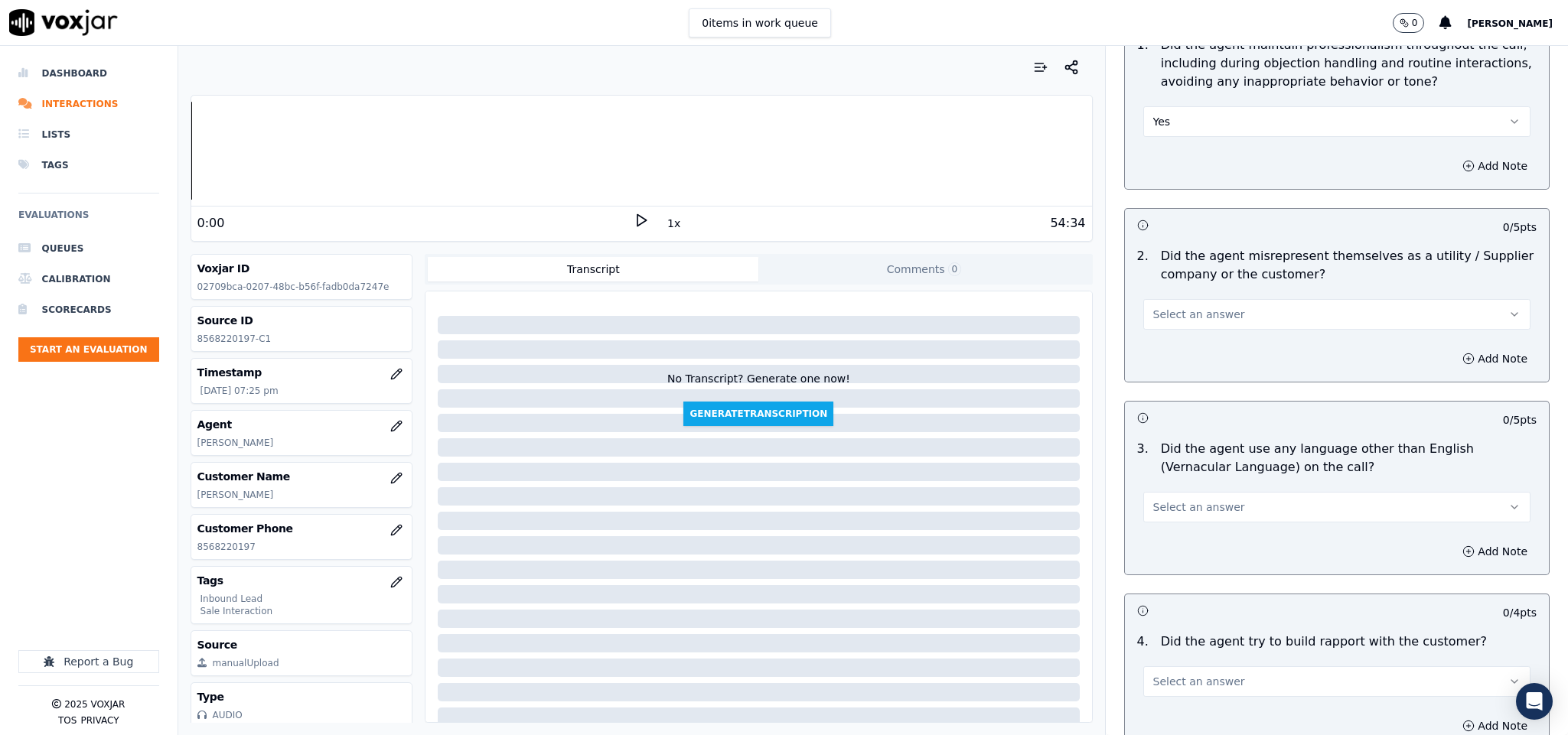
click at [1192, 307] on span "Select an answer" at bounding box center [1199, 314] width 91 height 16
click at [1173, 338] on div "No" at bounding box center [1298, 343] width 350 height 24
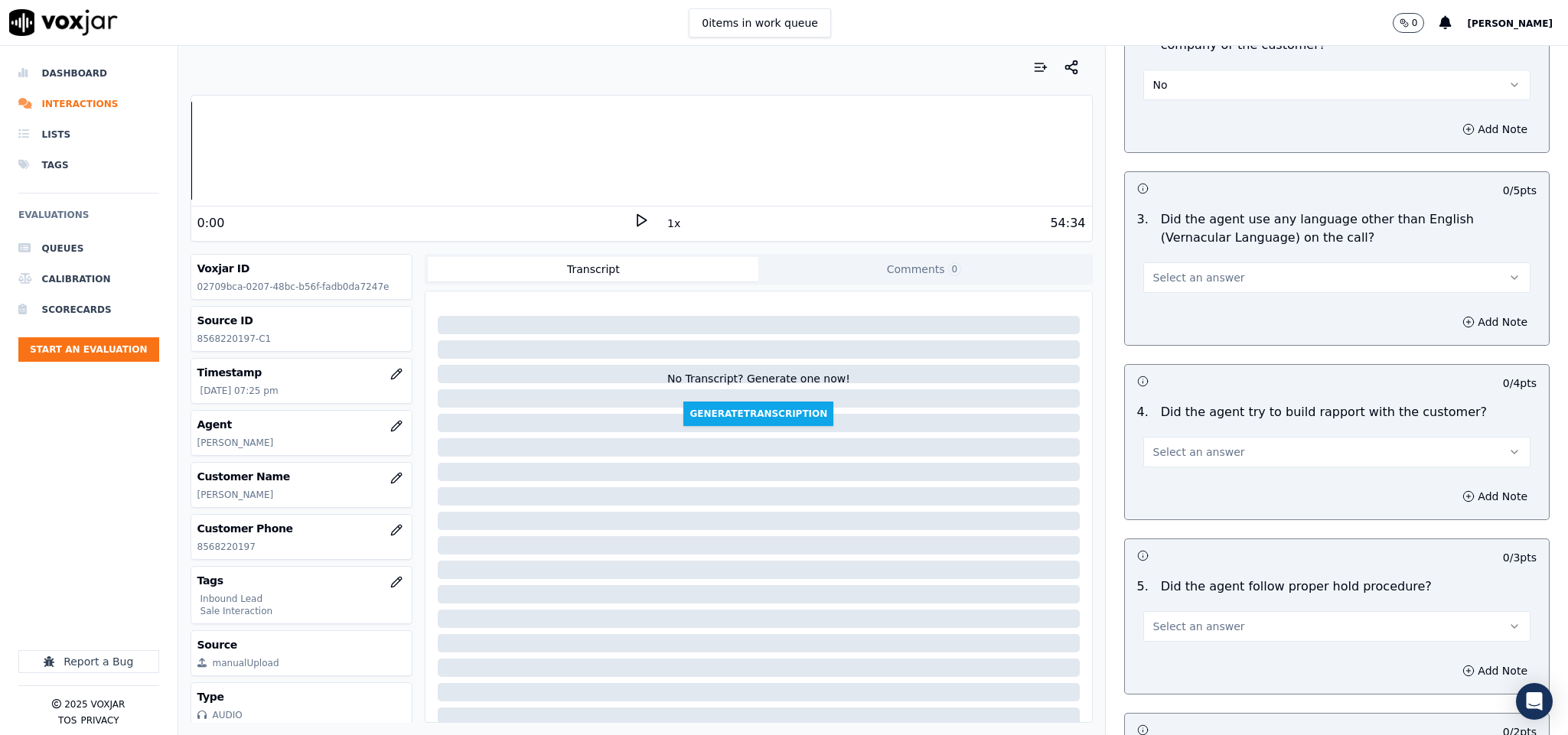
click at [1189, 270] on span "Select an answer" at bounding box center [1199, 278] width 91 height 16
click at [1169, 312] on div "No" at bounding box center [1298, 307] width 350 height 24
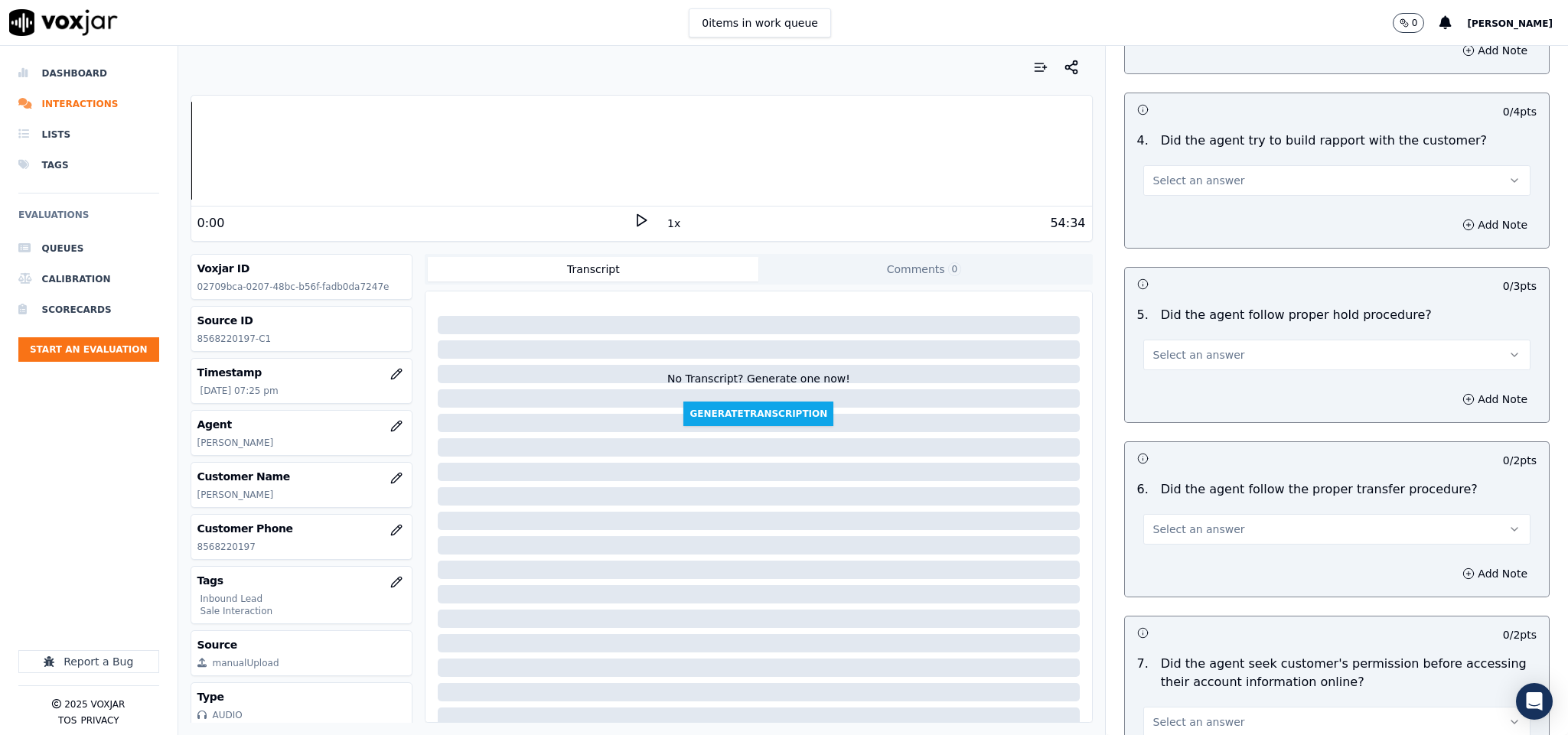
scroll to position [2295, 0]
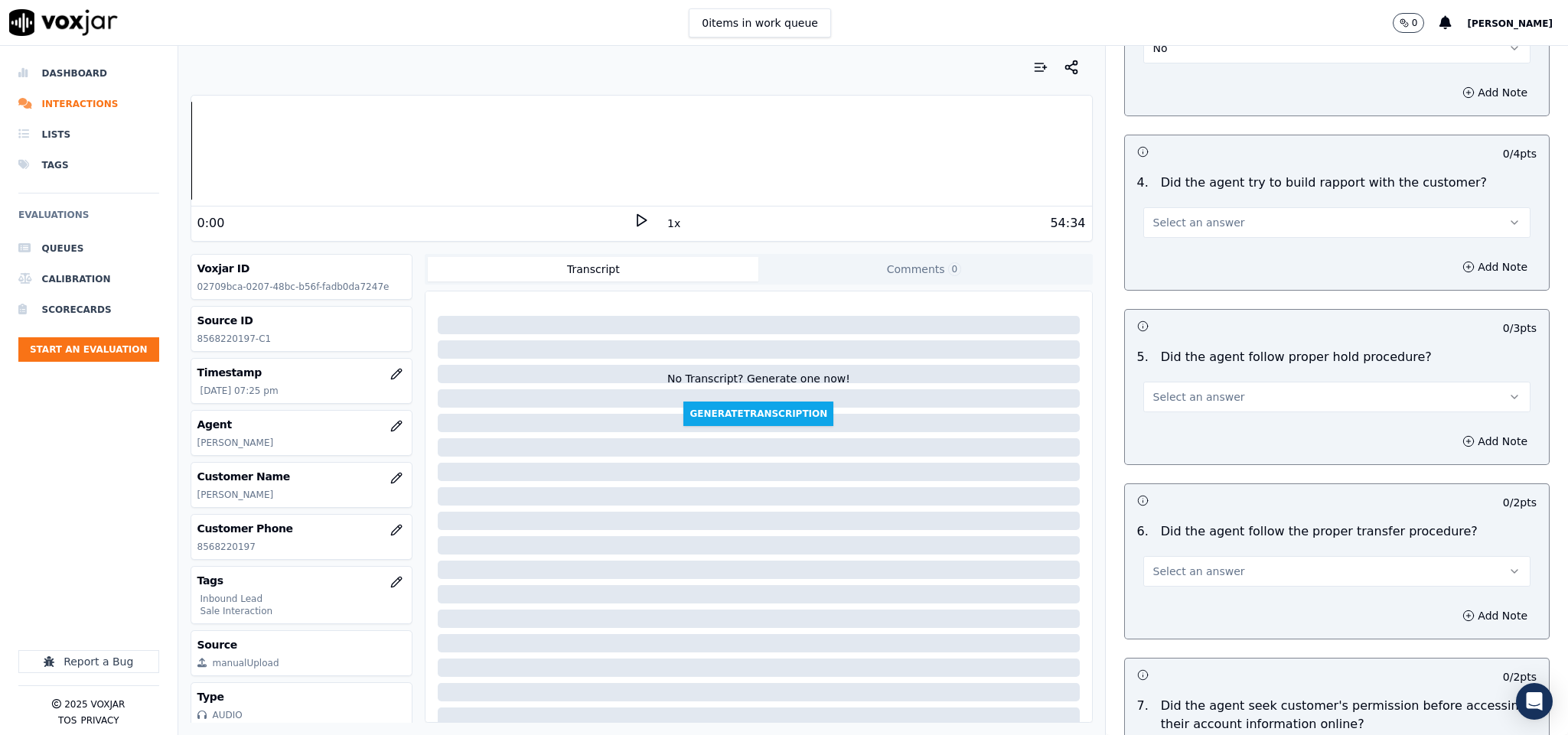
click at [1200, 215] on span "Select an answer" at bounding box center [1199, 222] width 91 height 16
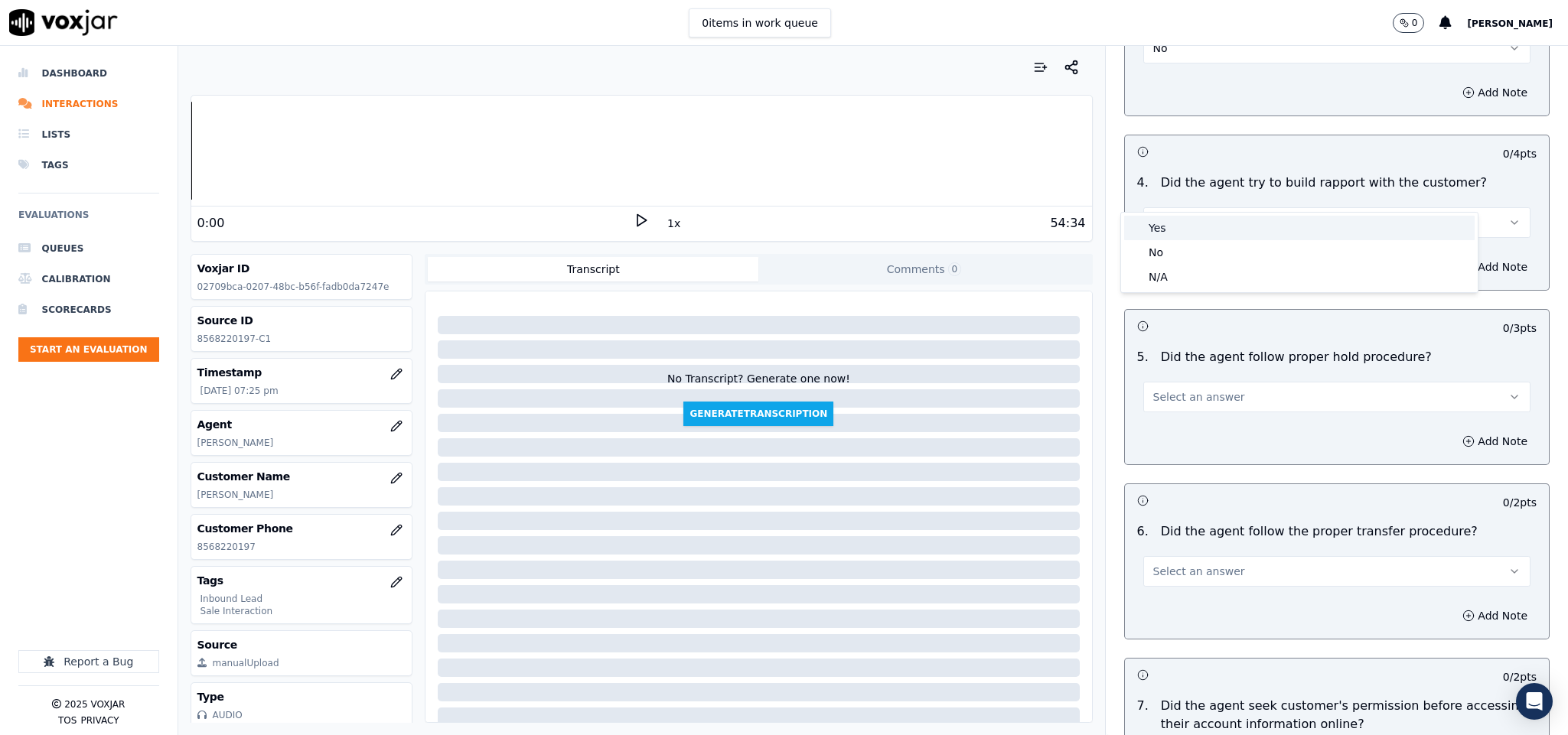
click at [1178, 223] on div "Yes" at bounding box center [1298, 228] width 350 height 24
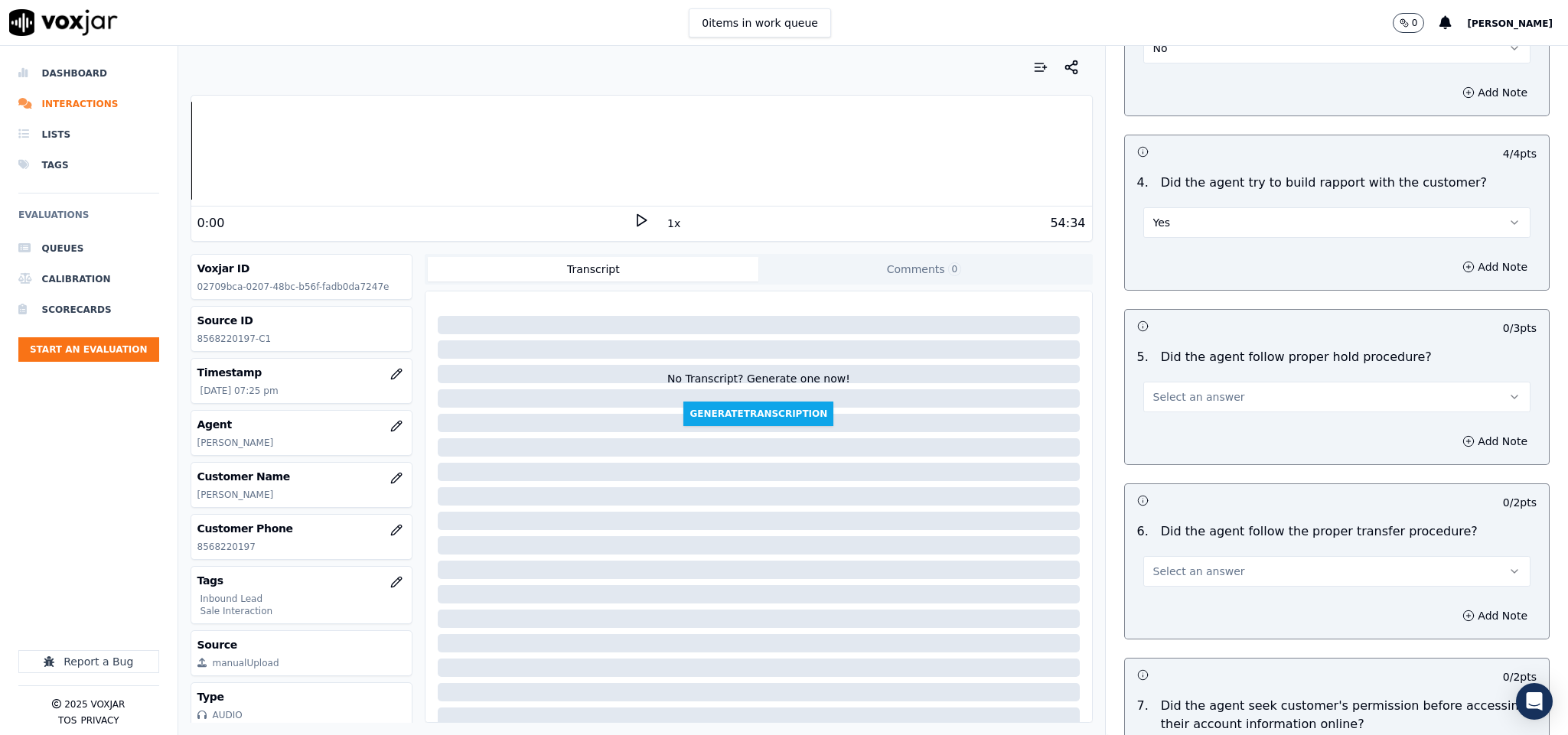
click at [1213, 381] on button "Select an answer" at bounding box center [1337, 396] width 388 height 30
click at [1185, 400] on div "Yes" at bounding box center [1298, 403] width 350 height 24
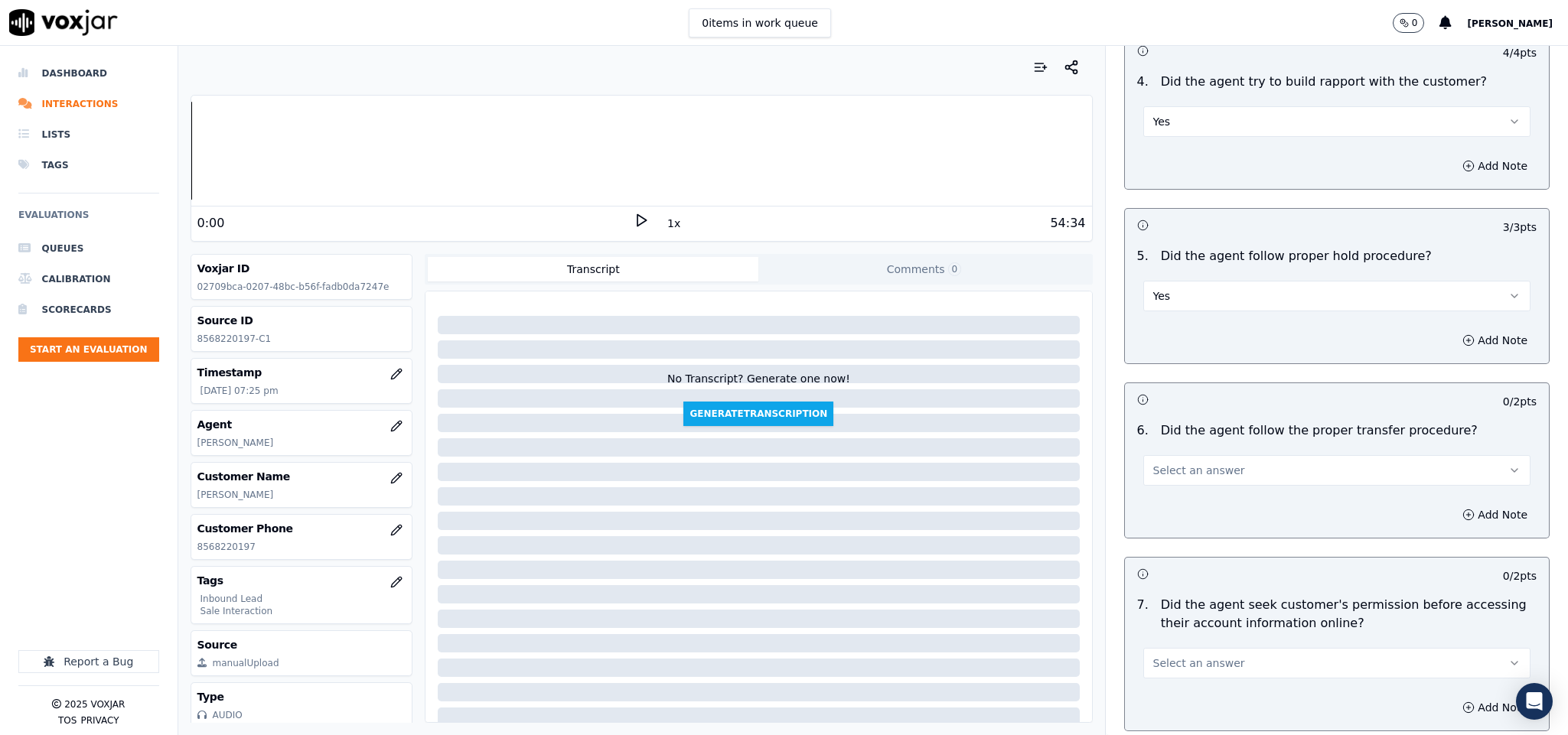
scroll to position [2525, 0]
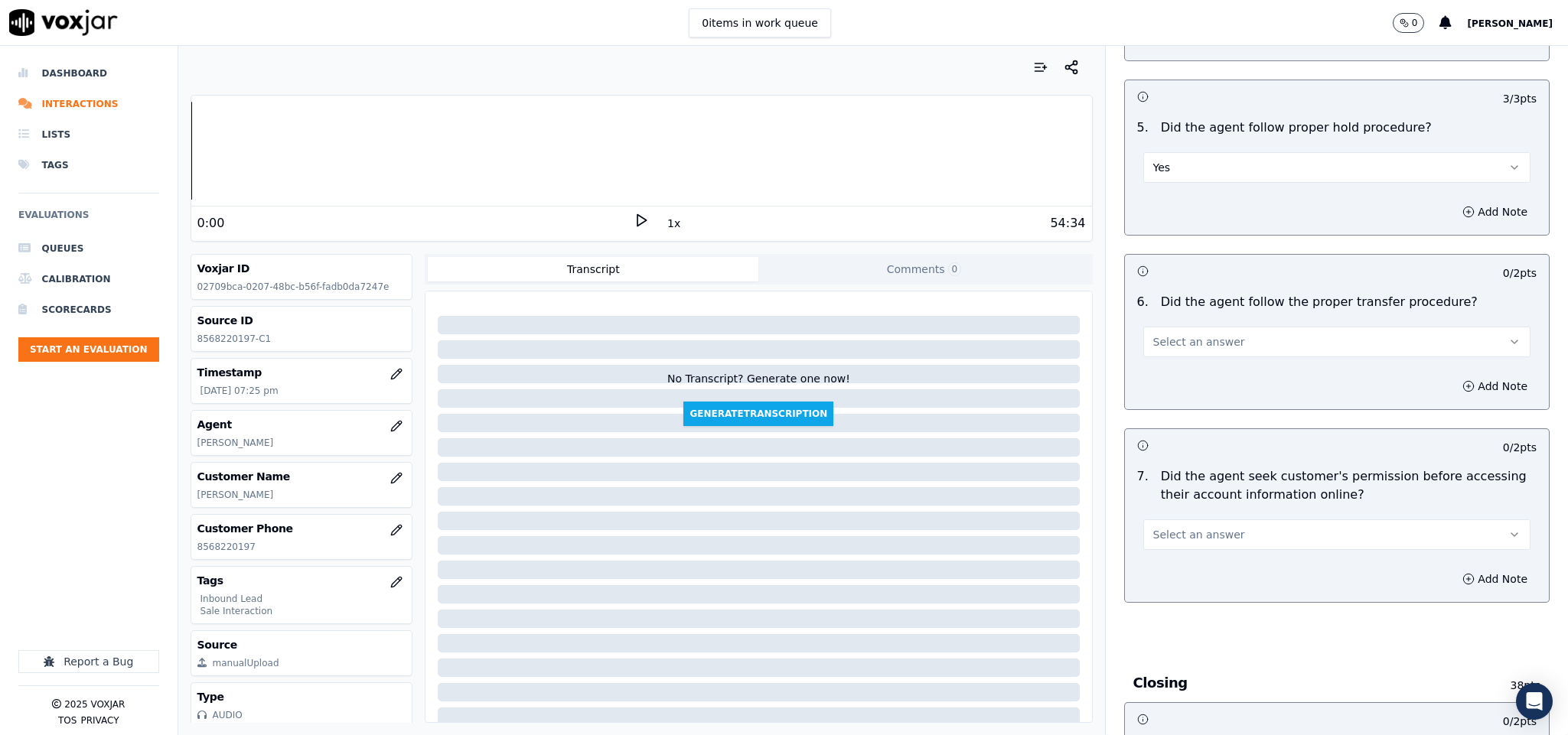
click at [1215, 327] on button "Select an answer" at bounding box center [1337, 341] width 388 height 30
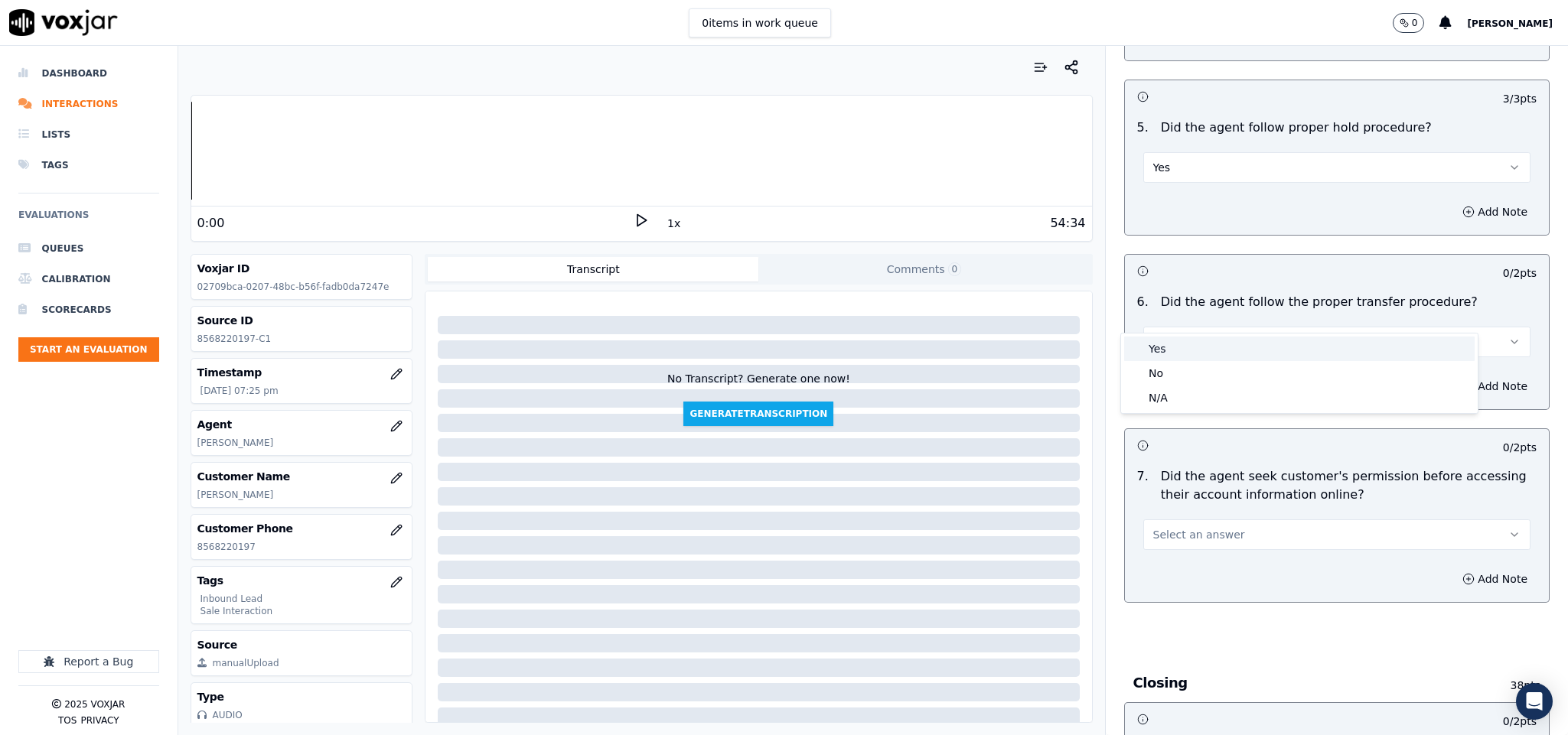
click at [1187, 349] on div "Yes" at bounding box center [1298, 349] width 350 height 24
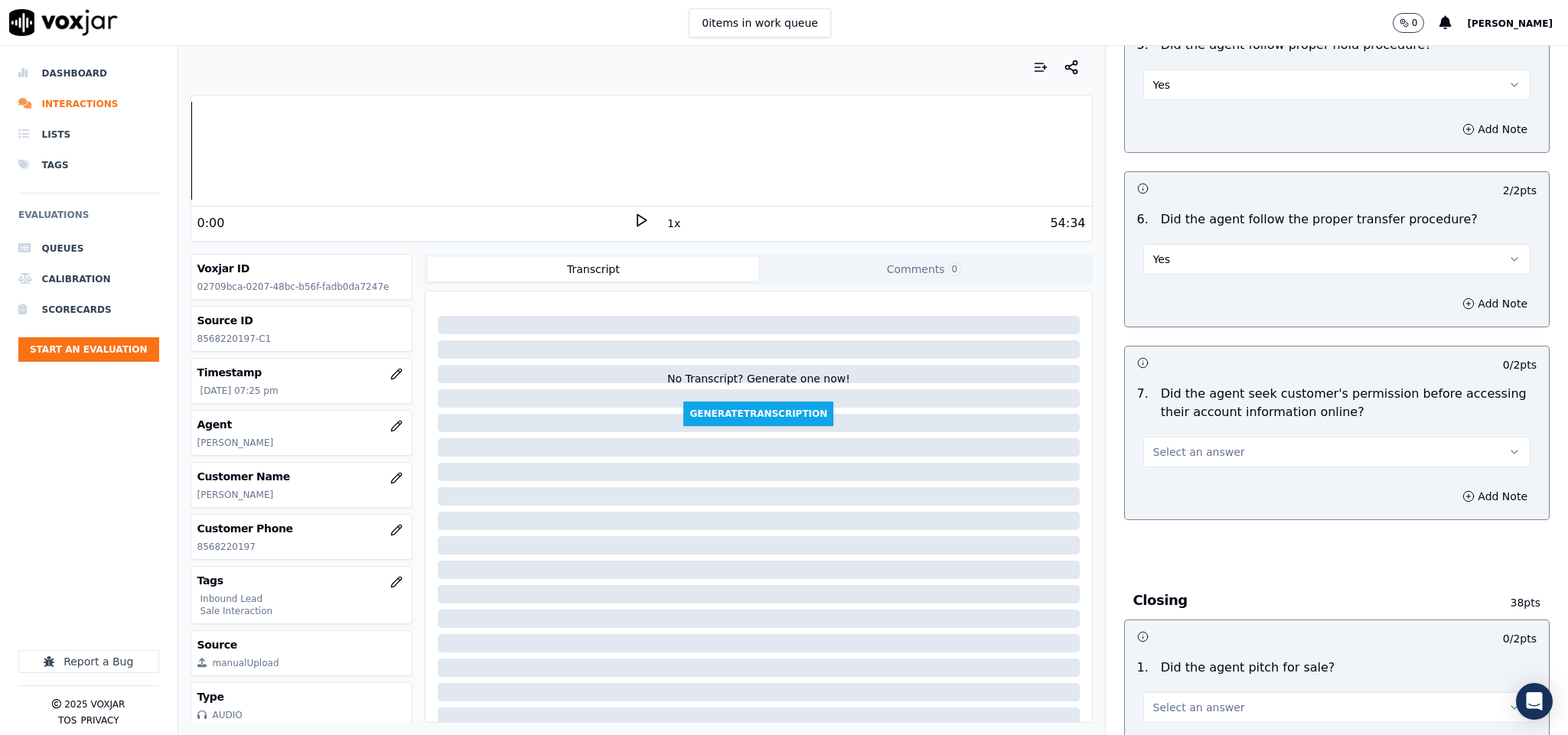
scroll to position [2755, 0]
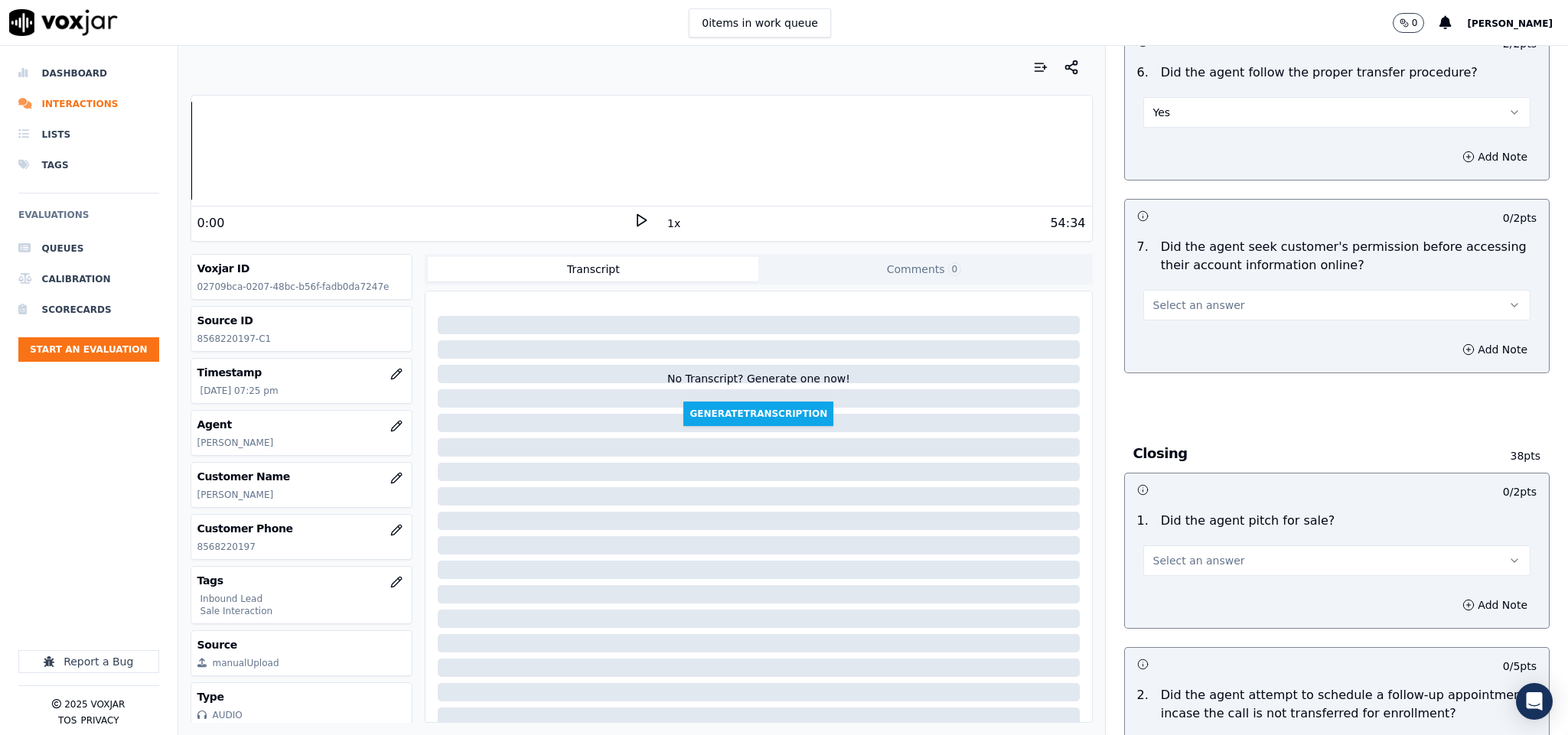
click at [1209, 290] on button "Select an answer" at bounding box center [1337, 305] width 388 height 30
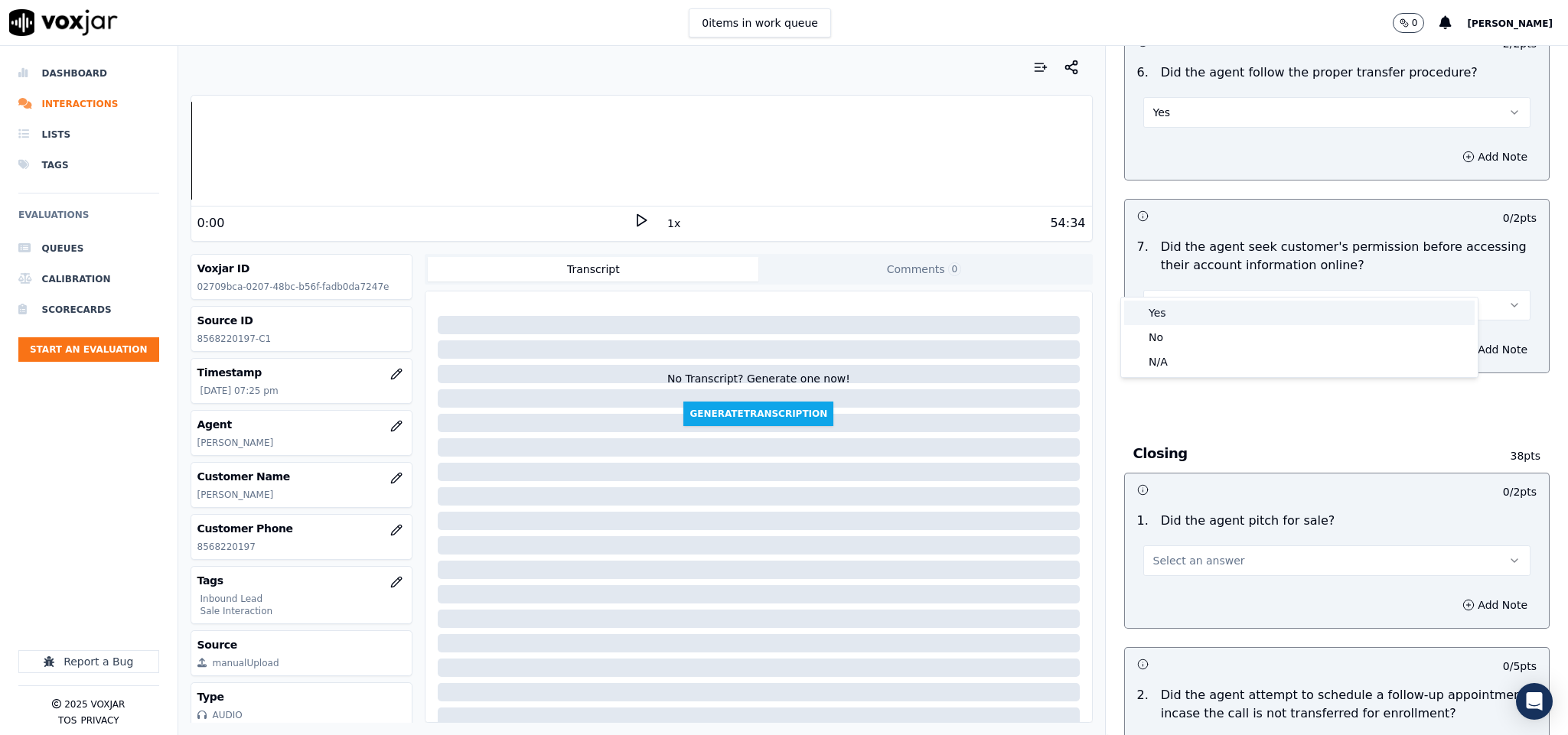
drag, startPoint x: 1174, startPoint y: 310, endPoint x: 1184, endPoint y: 301, distance: 13.5
click at [1174, 312] on div "Yes" at bounding box center [1298, 313] width 350 height 24
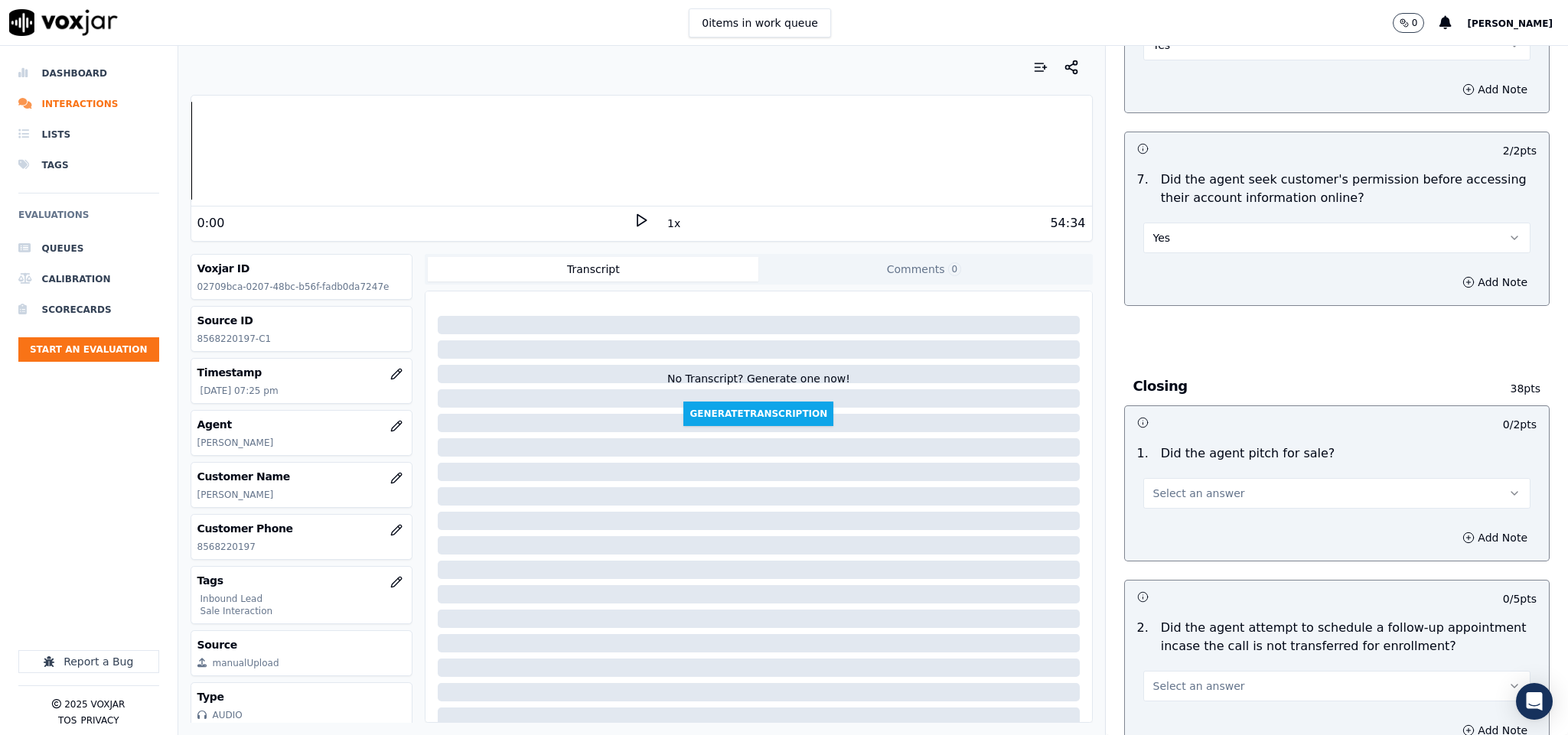
scroll to position [2869, 0]
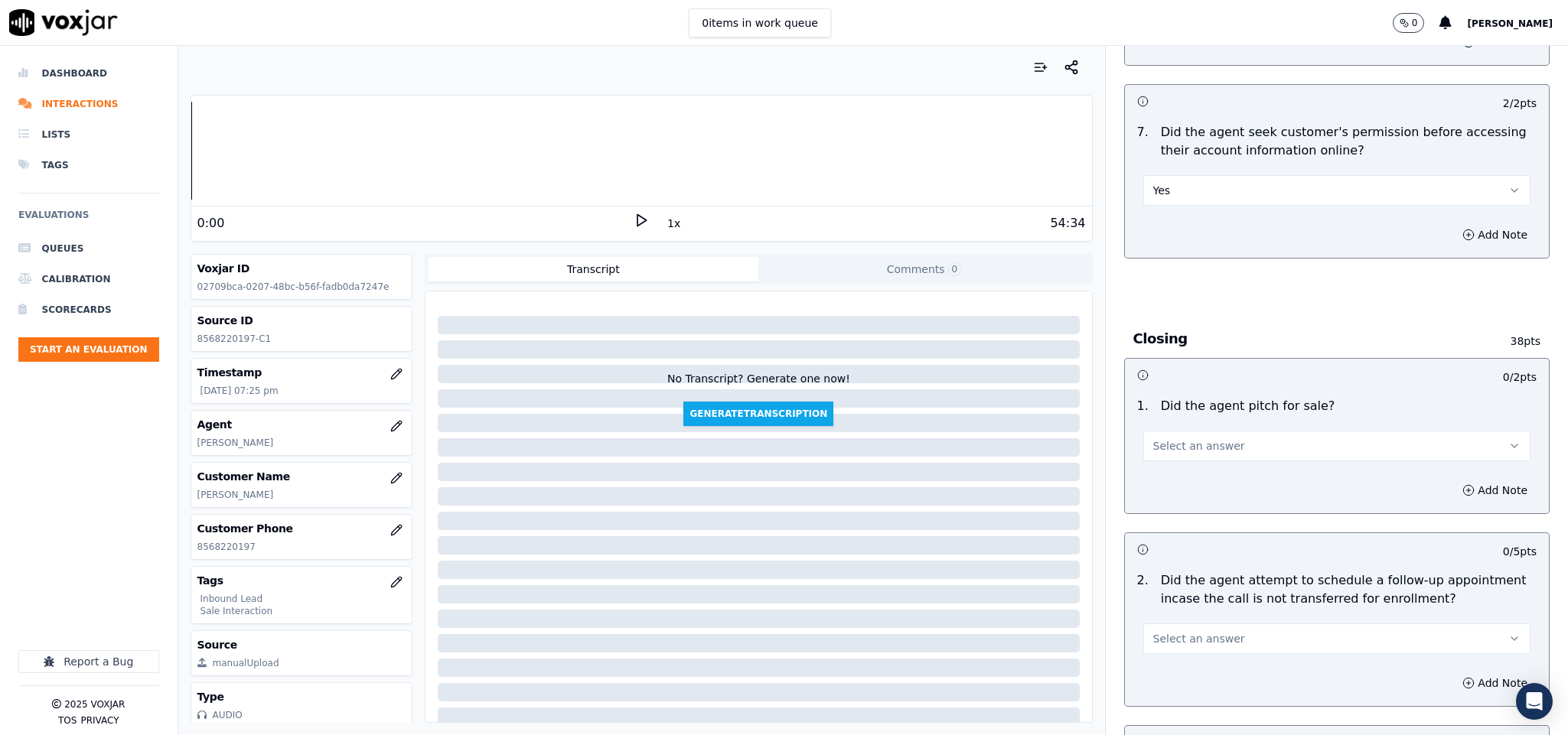
click at [1169, 439] on span "Select an answer" at bounding box center [1199, 446] width 91 height 16
click at [1151, 455] on div "Yes" at bounding box center [1298, 454] width 350 height 24
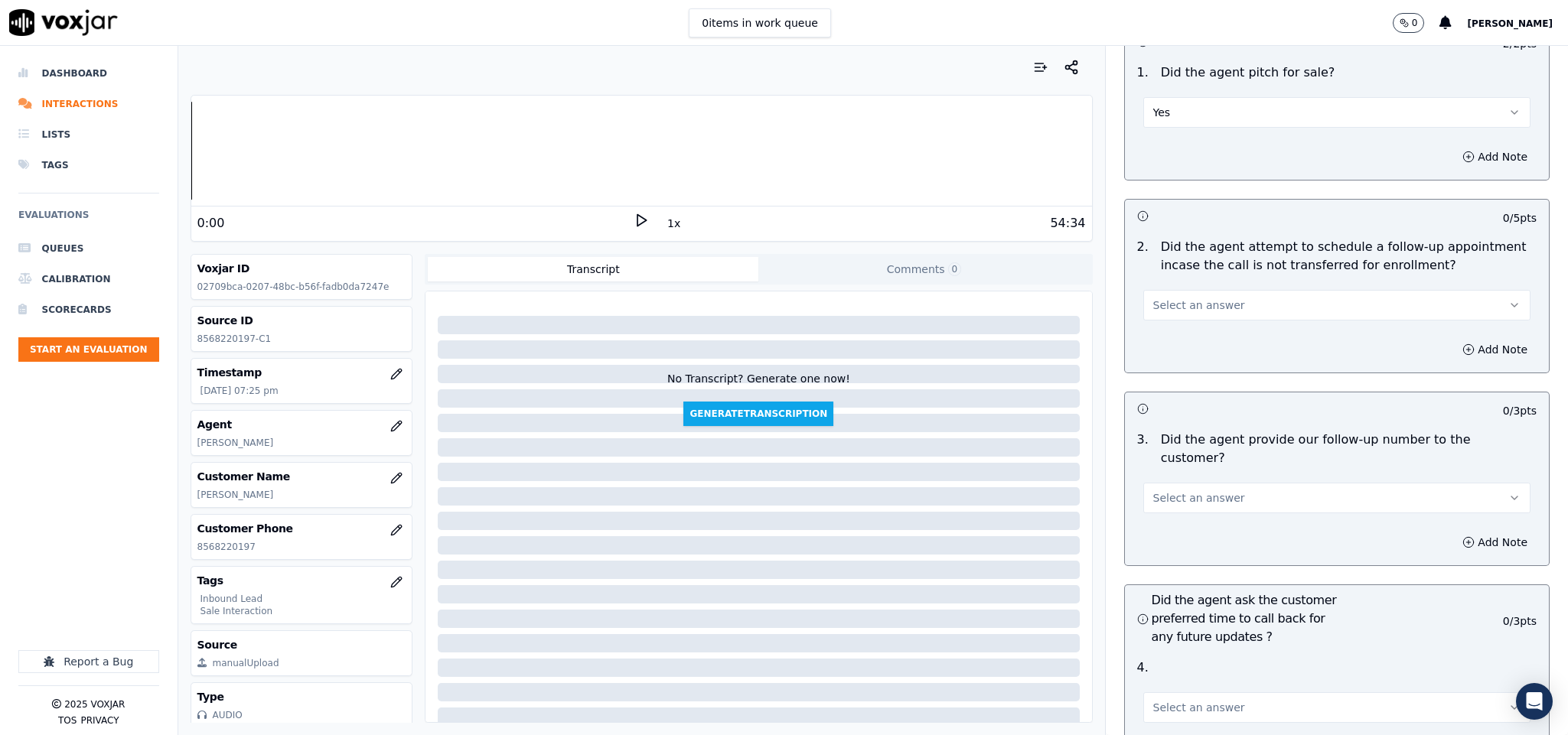
scroll to position [3214, 0]
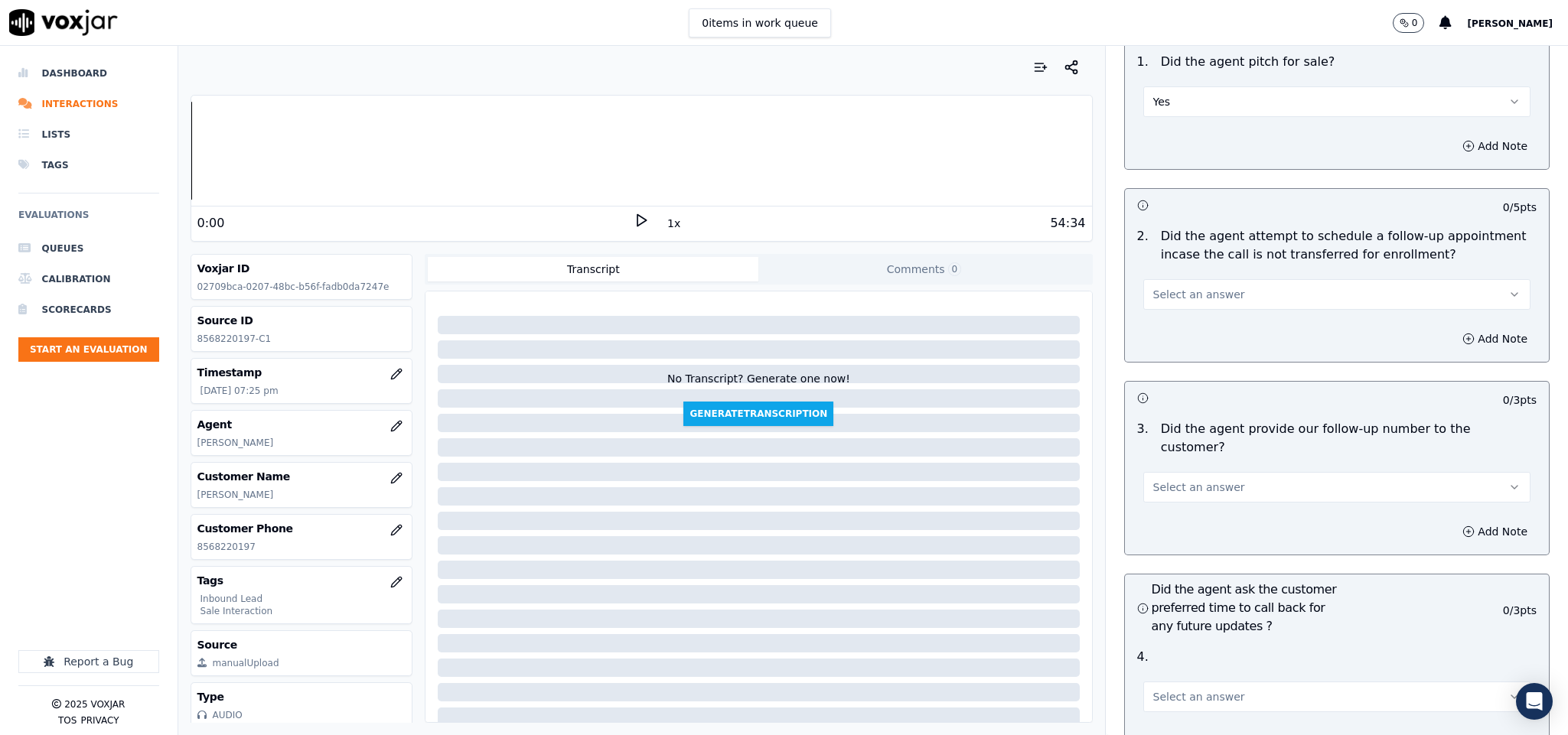
click at [1223, 279] on button "Select an answer" at bounding box center [1337, 294] width 388 height 30
click at [1165, 327] on div "No" at bounding box center [1298, 327] width 350 height 24
drag, startPoint x: 1178, startPoint y: 261, endPoint x: 1171, endPoint y: 283, distance: 23.1
click at [1178, 279] on button "No" at bounding box center [1337, 294] width 388 height 30
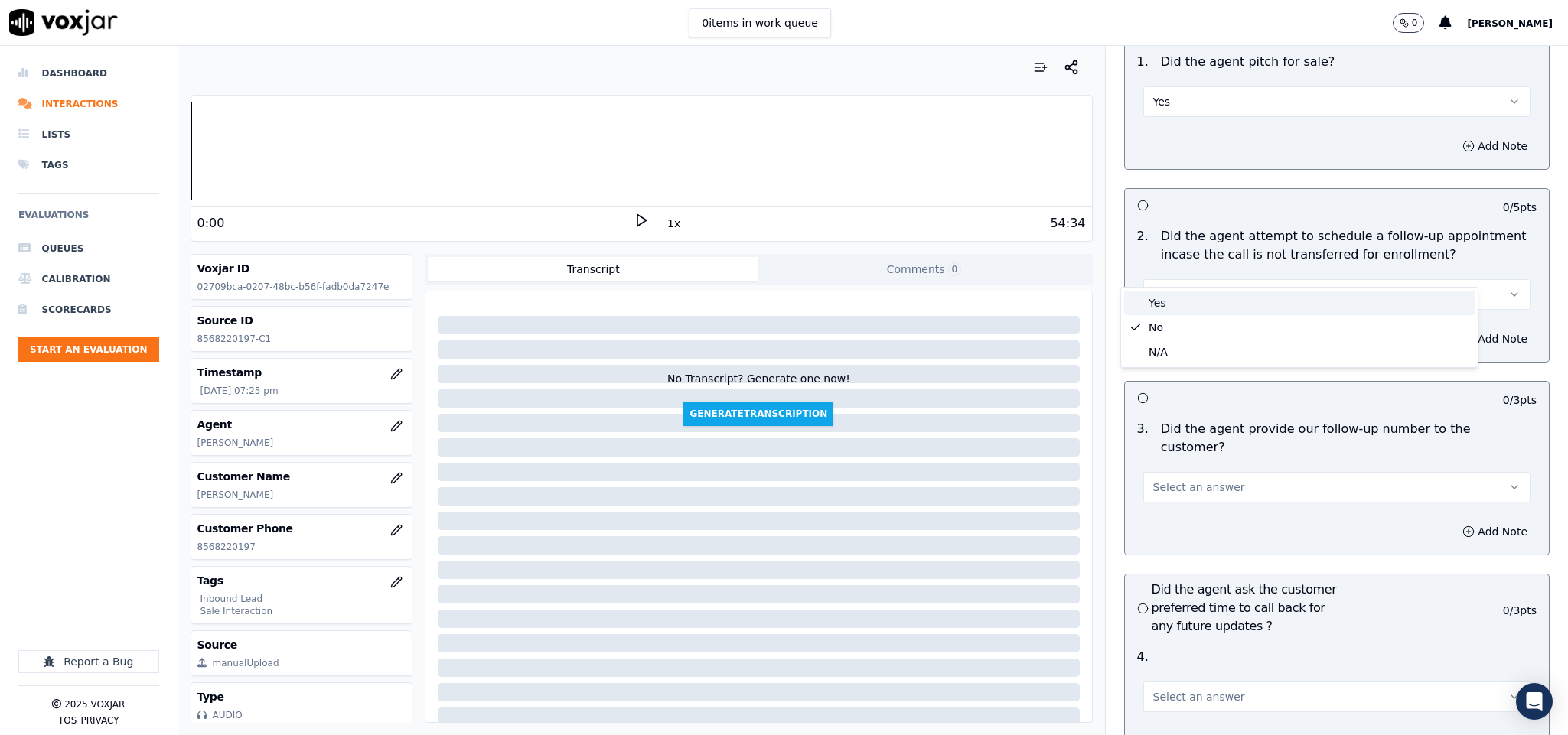
click at [1166, 299] on div "Yes" at bounding box center [1298, 303] width 350 height 24
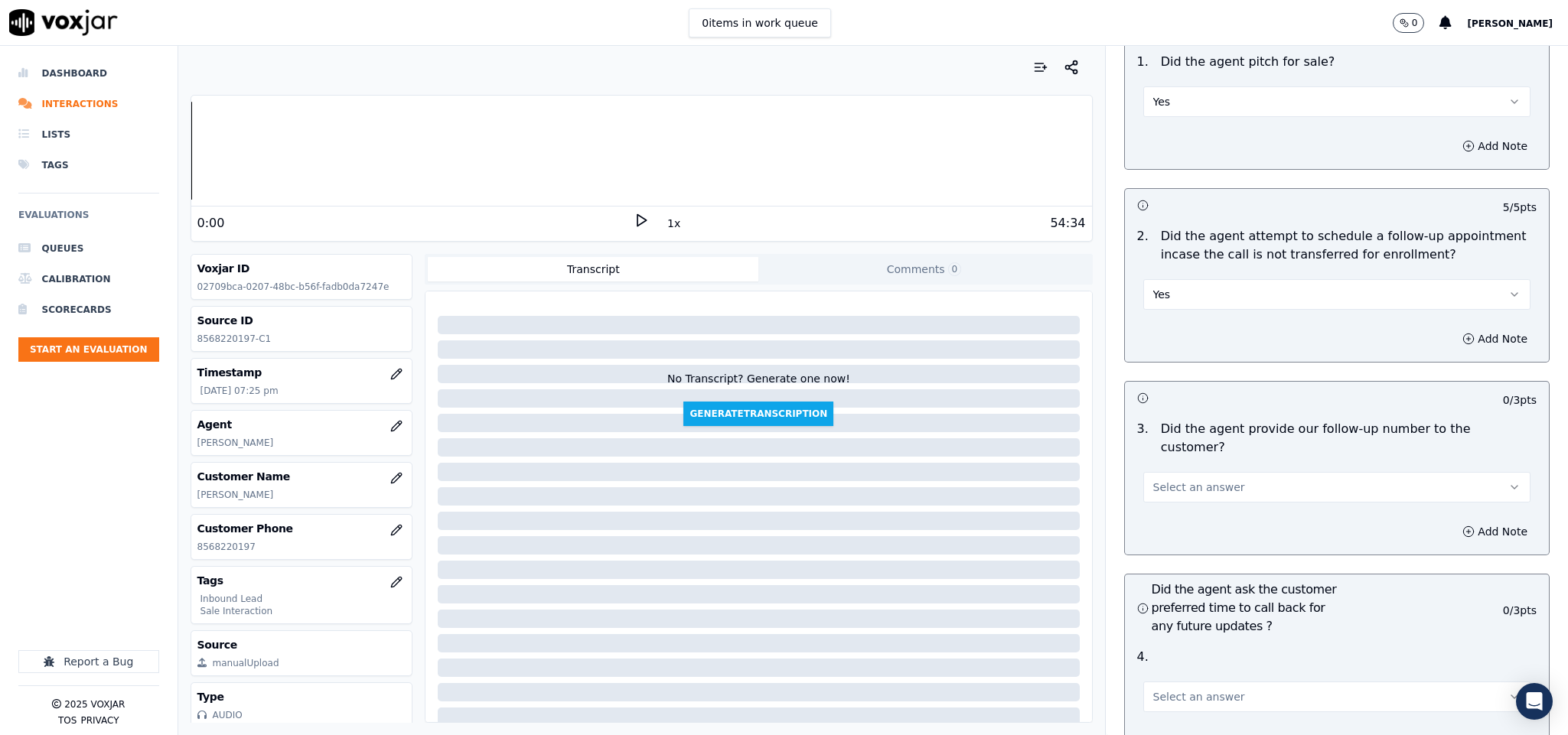
click at [1198, 279] on button "Yes" at bounding box center [1337, 294] width 388 height 30
click at [1170, 356] on div "N/A" at bounding box center [1298, 352] width 350 height 24
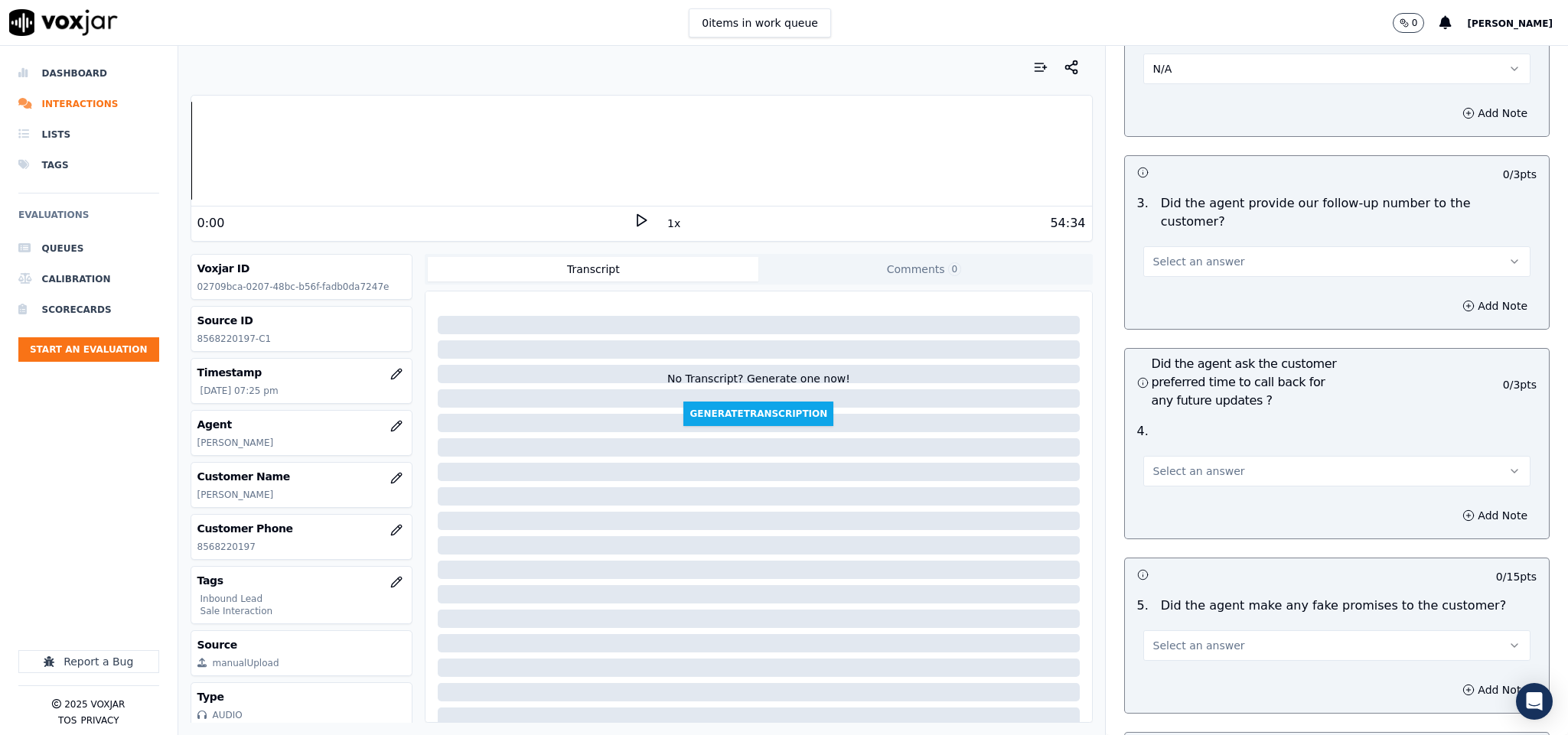
scroll to position [3443, 0]
click at [1209, 243] on button "Select an answer" at bounding box center [1337, 257] width 388 height 30
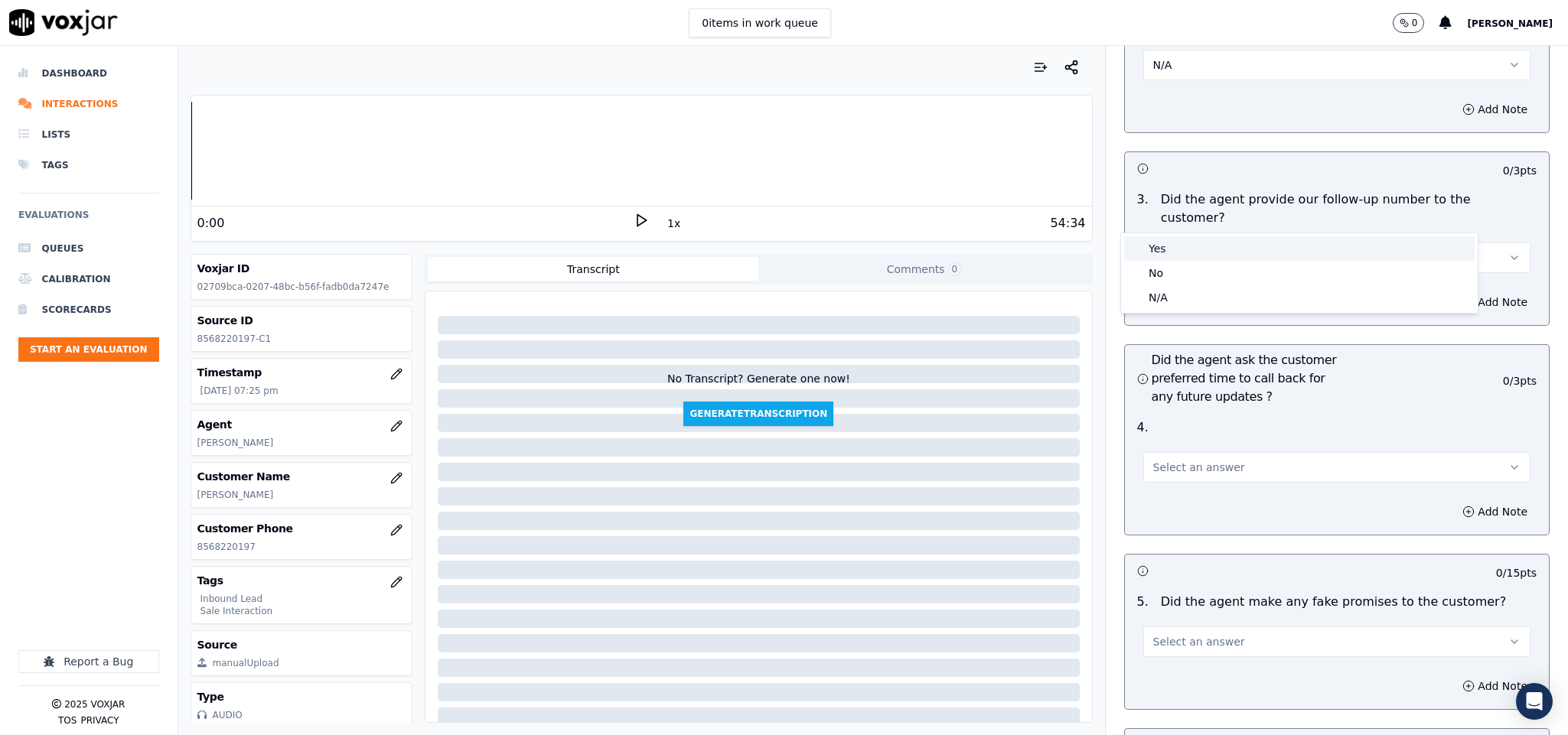
click at [1178, 247] on div "Yes" at bounding box center [1298, 248] width 350 height 24
click at [1155, 460] on span "Select an answer" at bounding box center [1199, 467] width 91 height 16
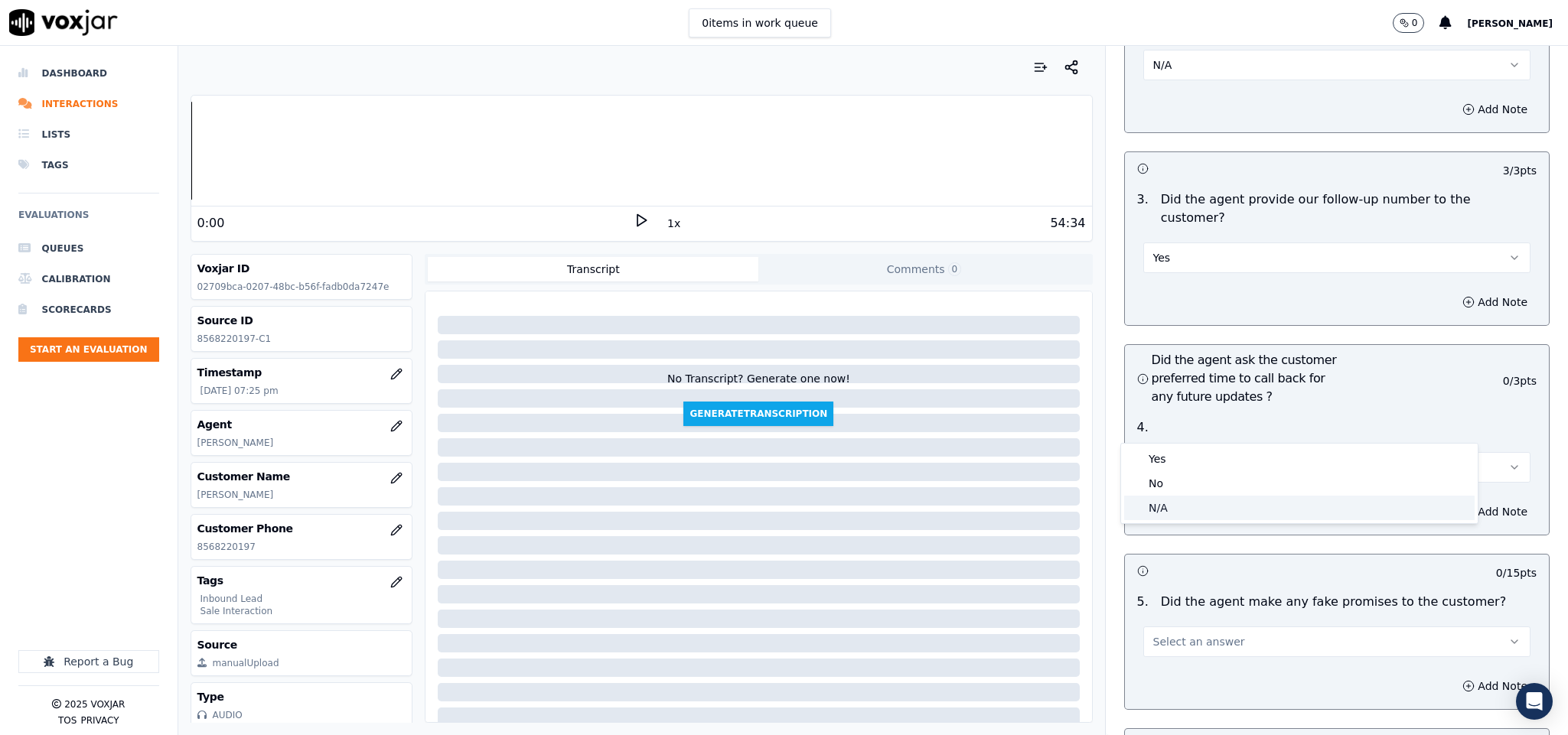
click at [1159, 508] on div "N/A" at bounding box center [1298, 508] width 350 height 24
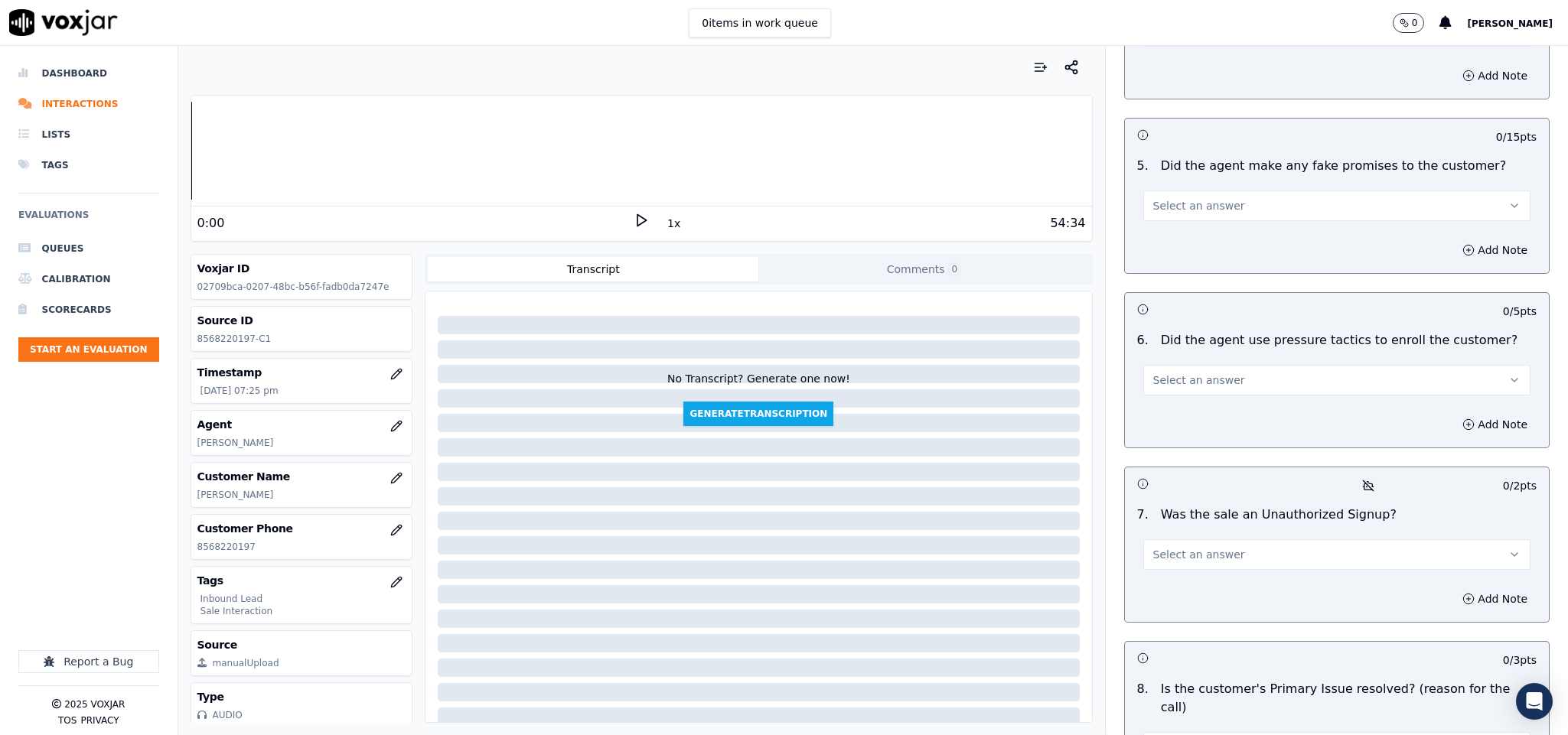
scroll to position [3902, 0]
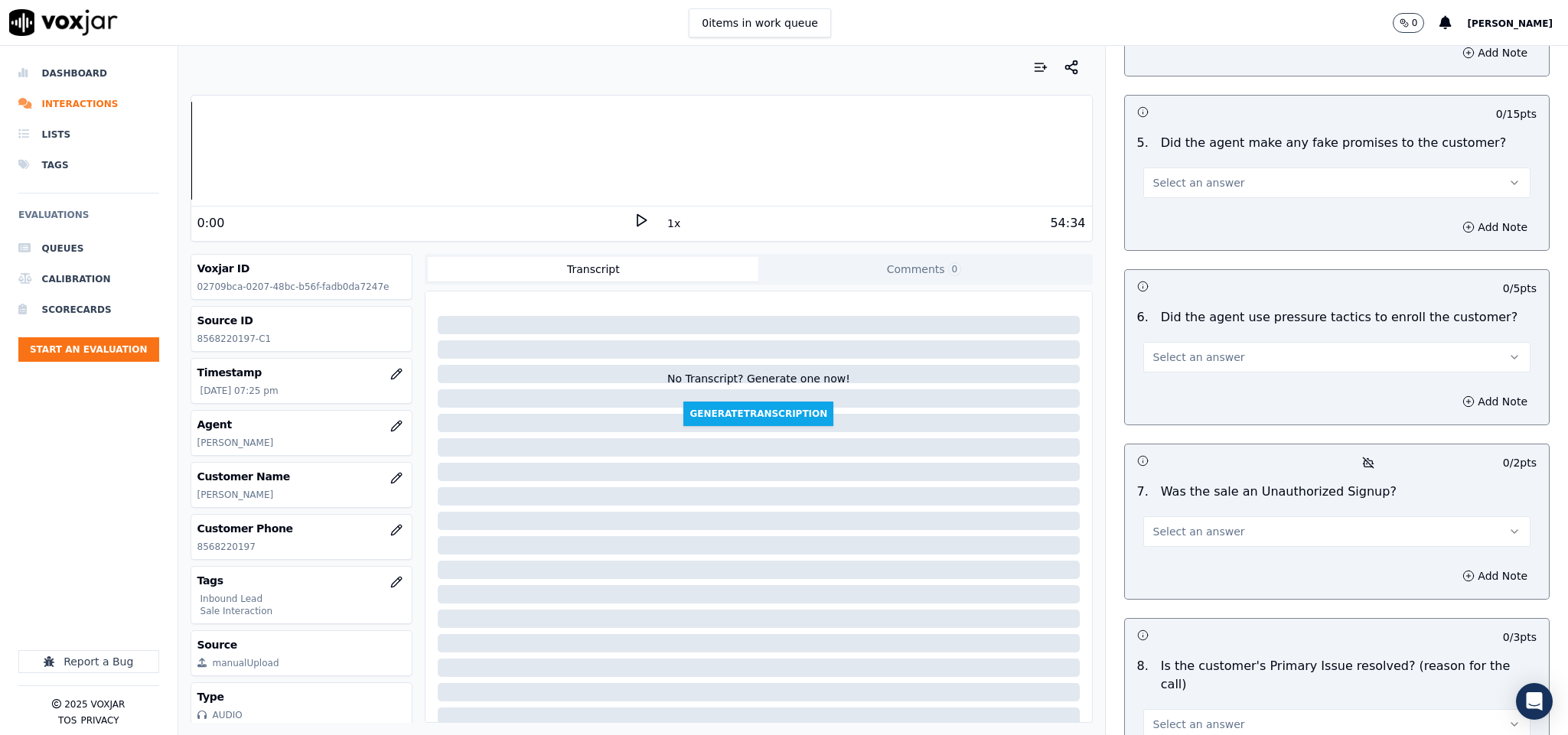
click at [1178, 176] on span "Select an answer" at bounding box center [1199, 183] width 91 height 16
click at [1160, 196] on div "No" at bounding box center [1298, 200] width 350 height 24
click at [1263, 342] on button "Select an answer" at bounding box center [1337, 357] width 388 height 30
click at [1196, 376] on div "No" at bounding box center [1298, 375] width 350 height 24
click at [1222, 516] on button "Select an answer" at bounding box center [1337, 531] width 388 height 30
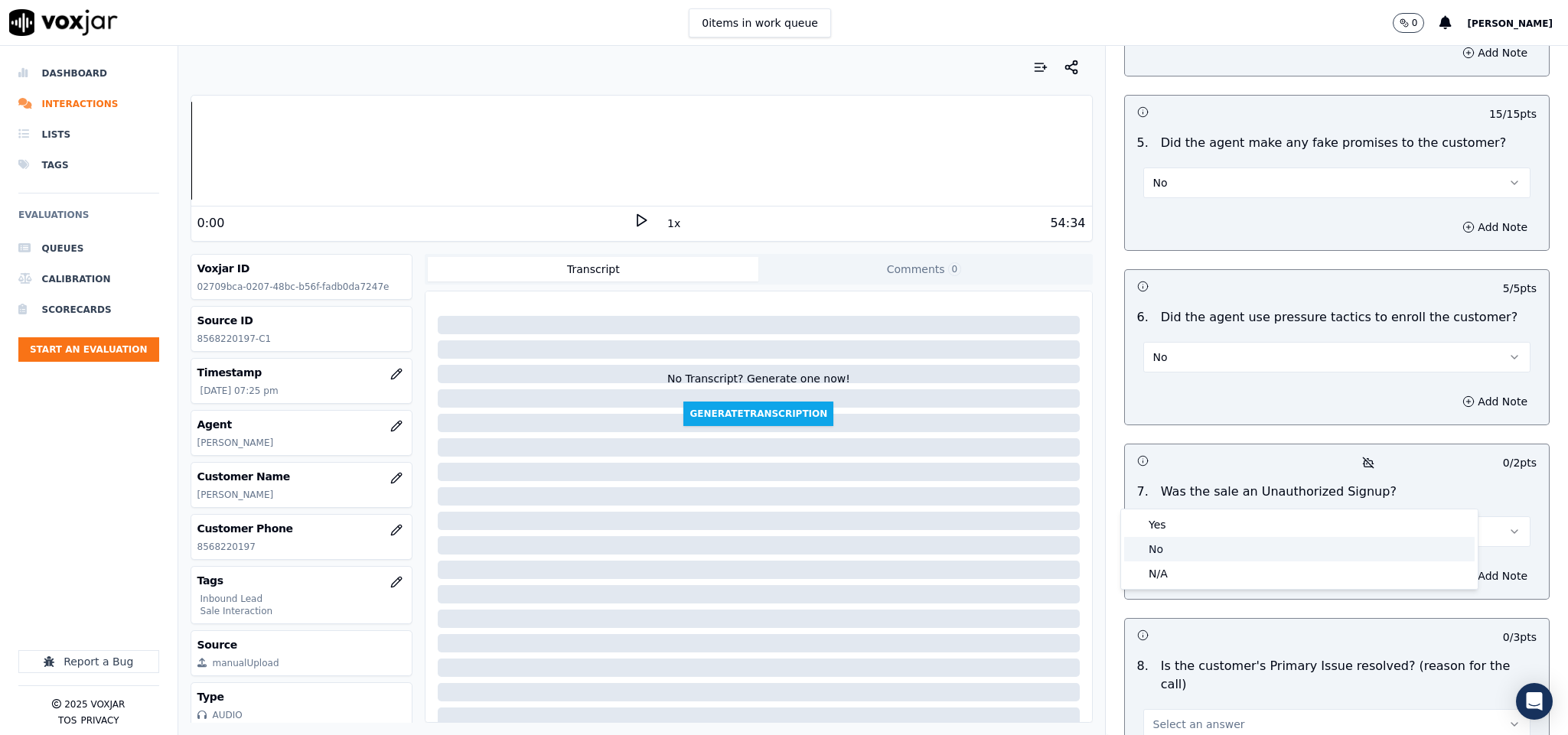
click at [1170, 559] on div "No" at bounding box center [1298, 550] width 350 height 24
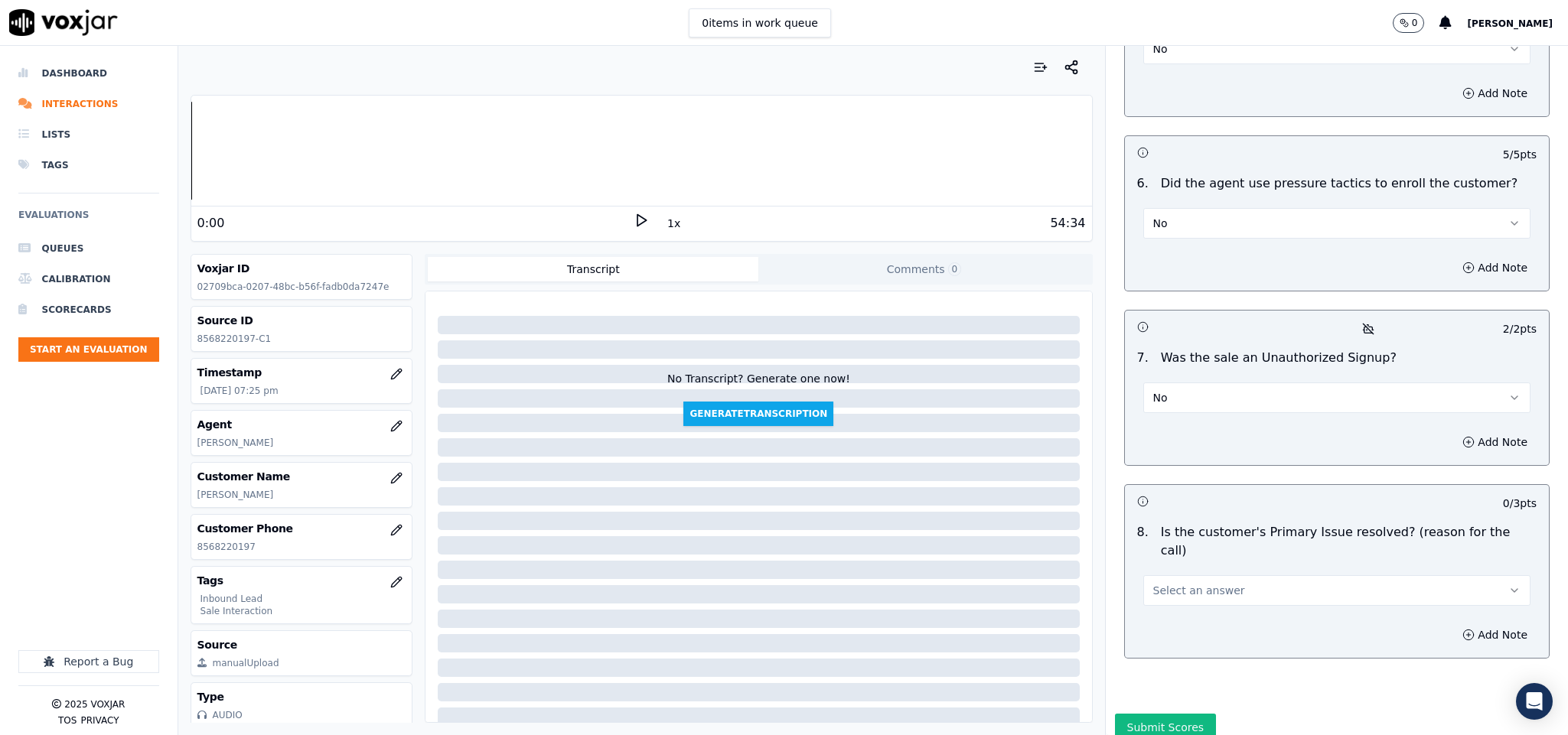
scroll to position [4042, 0]
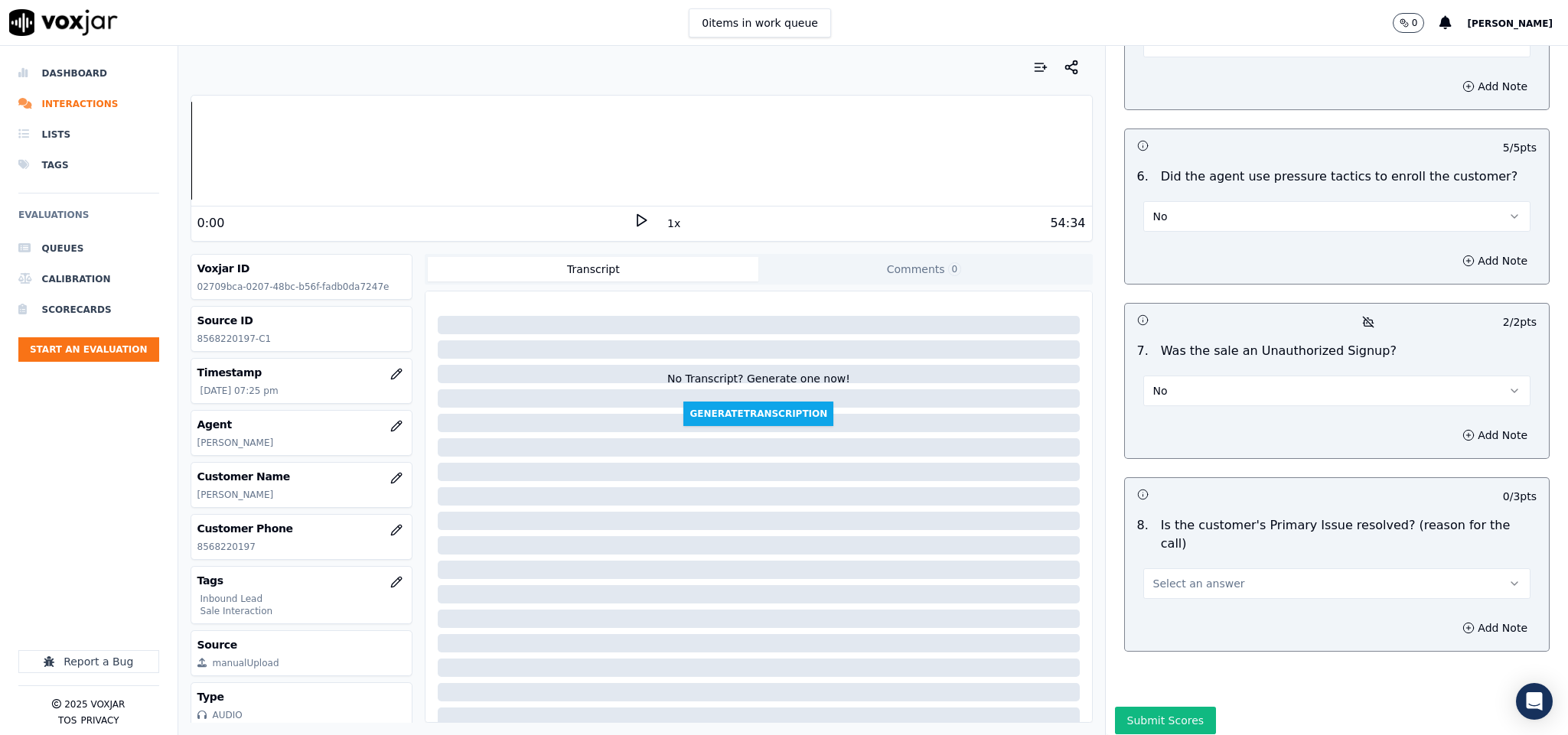
click at [1204, 576] on span "Select an answer" at bounding box center [1199, 583] width 91 height 16
click at [1178, 560] on div "Yes" at bounding box center [1298, 559] width 350 height 24
click at [1127, 707] on button "Submit Scores" at bounding box center [1165, 721] width 102 height 28
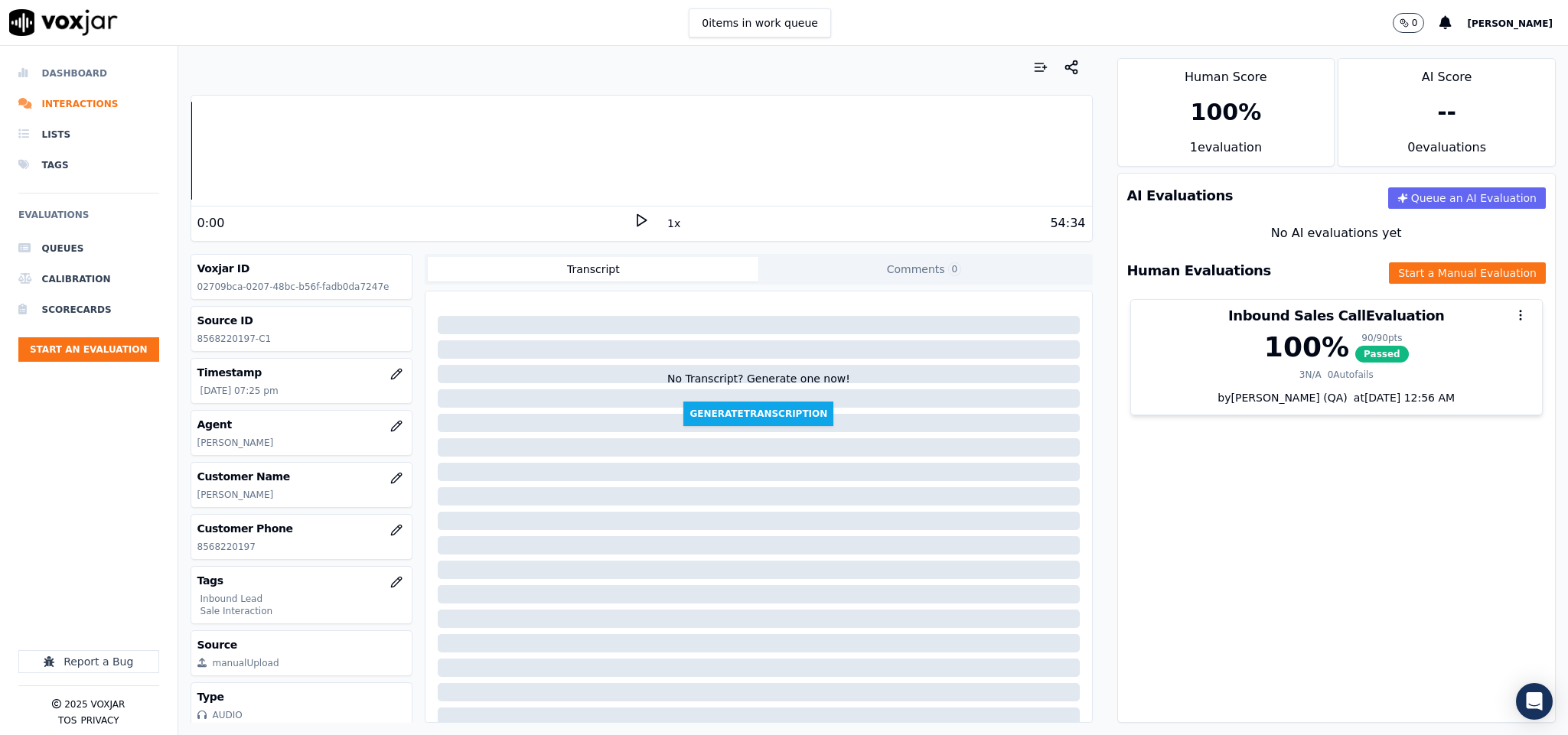
click at [74, 71] on li "Dashboard" at bounding box center [88, 73] width 140 height 30
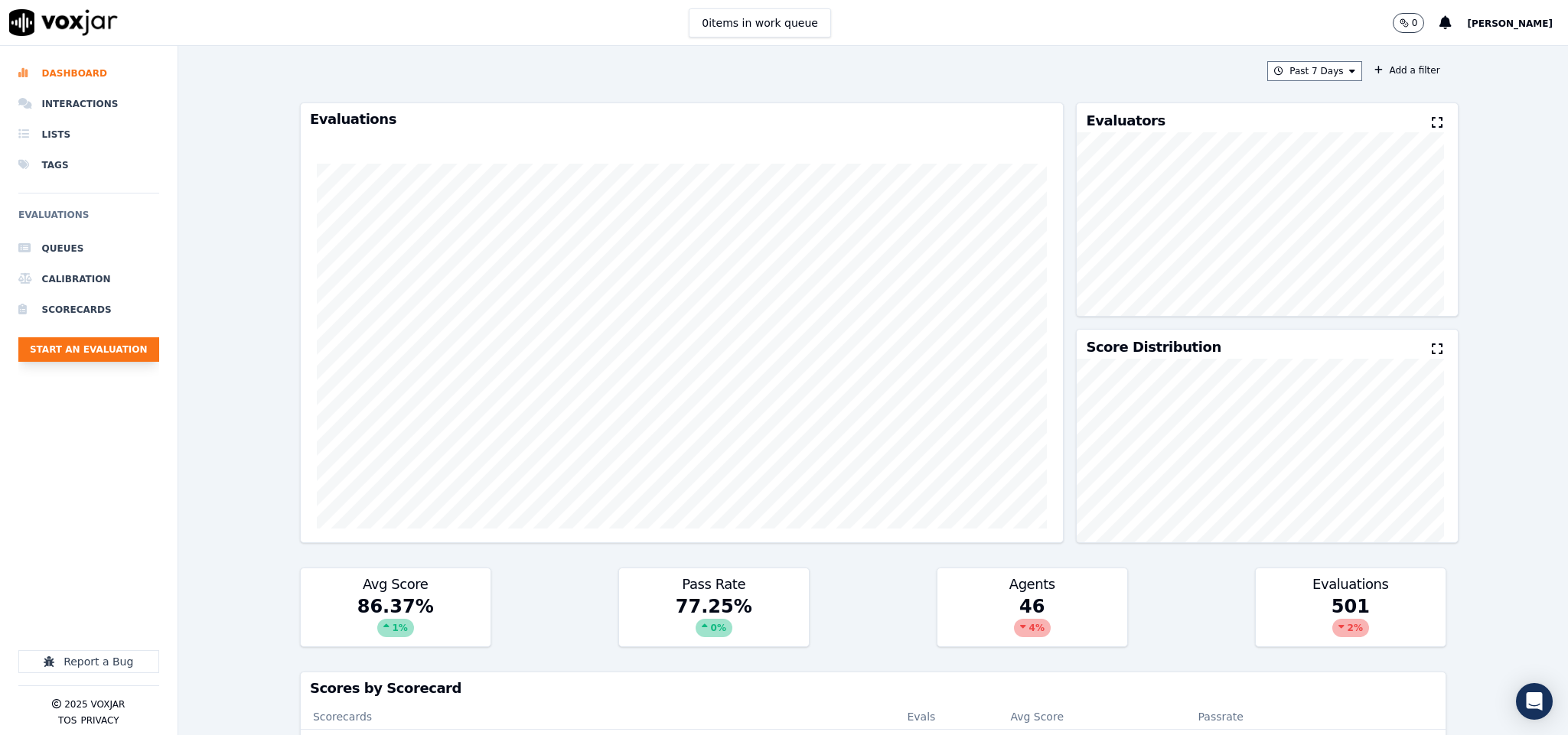
click at [127, 345] on button "Start an Evaluation" at bounding box center [88, 350] width 140 height 24
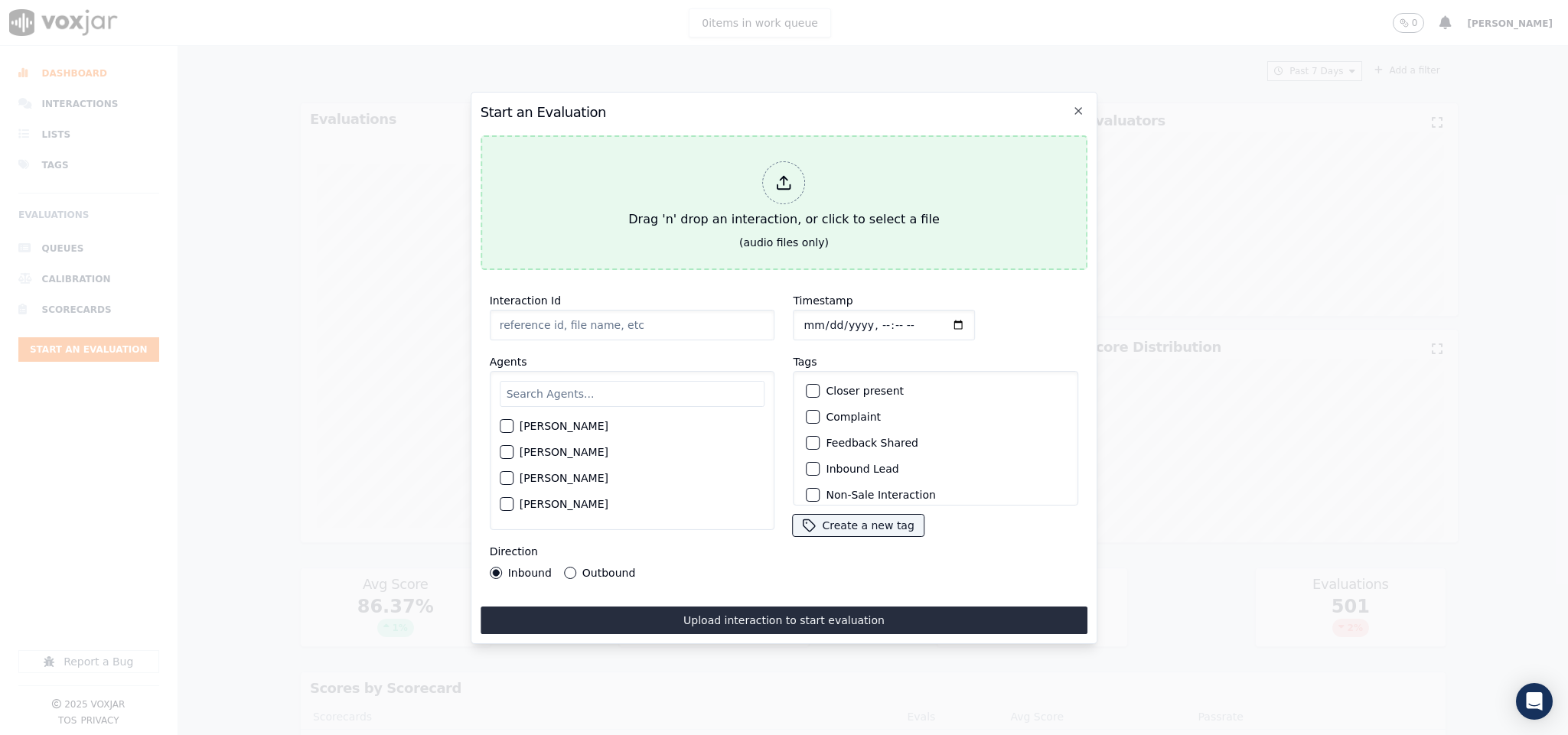
click at [781, 189] on div at bounding box center [784, 183] width 42 height 42
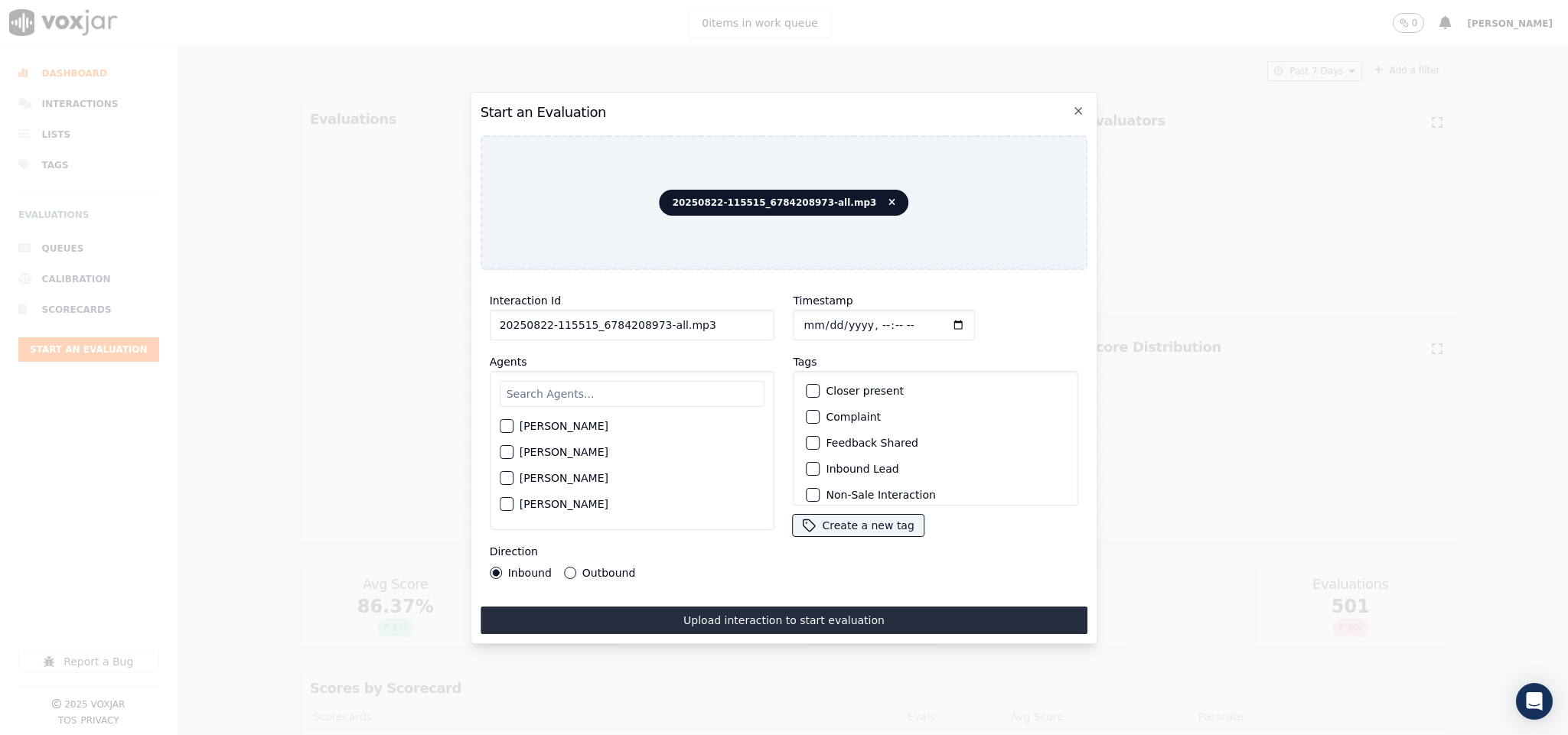
drag, startPoint x: 652, startPoint y: 315, endPoint x: 826, endPoint y: 322, distance: 174.1
click at [826, 322] on div "Interaction Id 20250822-115515_6784208973-all.mp3 Agents Harry Roy Aaron Biswas…" at bounding box center [784, 435] width 608 height 306
type input "20250822-115515_6784208973-C1"
click at [806, 324] on input "Timestamp" at bounding box center [884, 324] width 182 height 30
type input "2025-08-22T19:38"
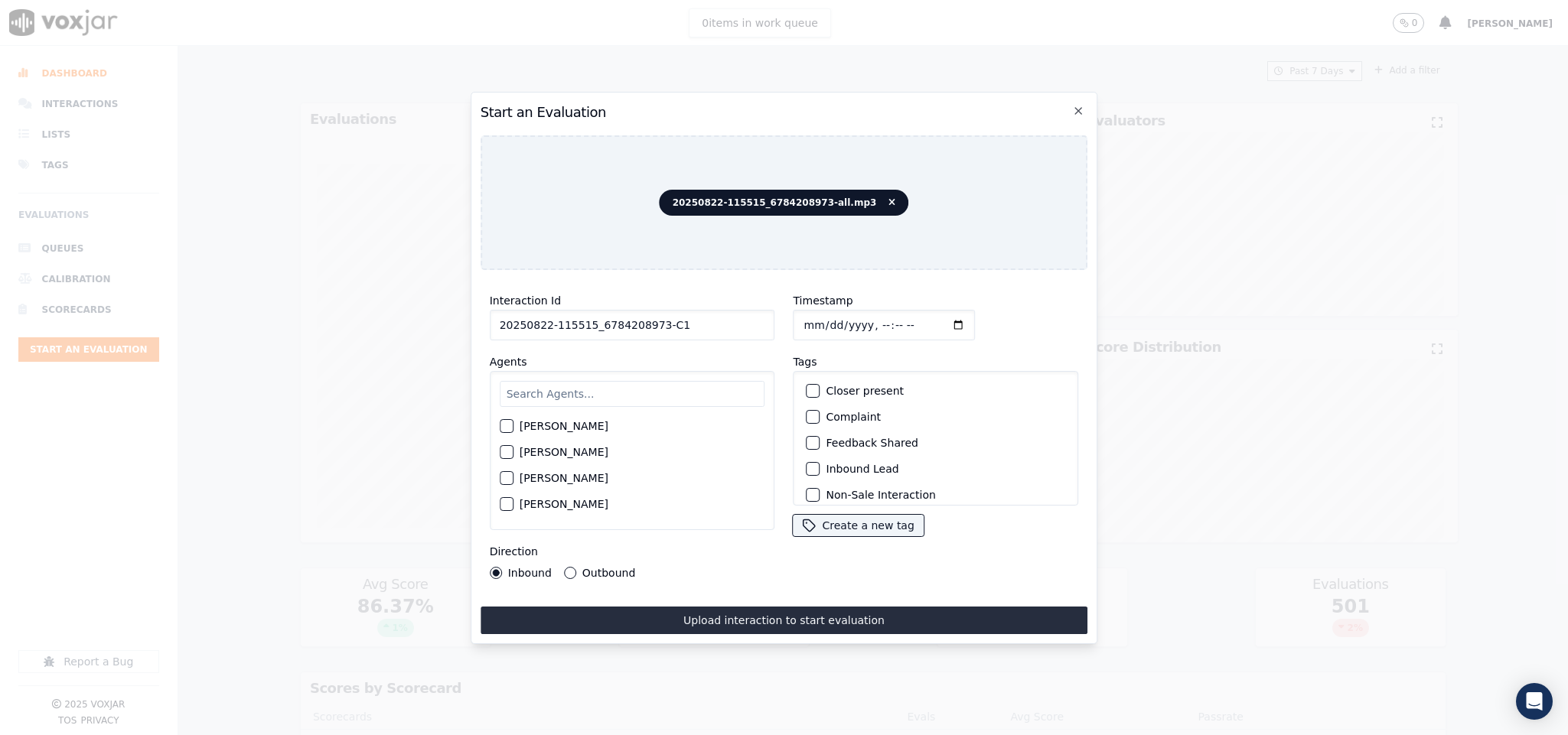
click at [664, 389] on input "text" at bounding box center [632, 394] width 265 height 26
type input "nick"
click at [507, 452] on div "button" at bounding box center [506, 457] width 11 height 11
drag, startPoint x: 797, startPoint y: 462, endPoint x: 811, endPoint y: 468, distance: 15.2
click at [806, 462] on button "Inbound Lead" at bounding box center [813, 469] width 14 height 14
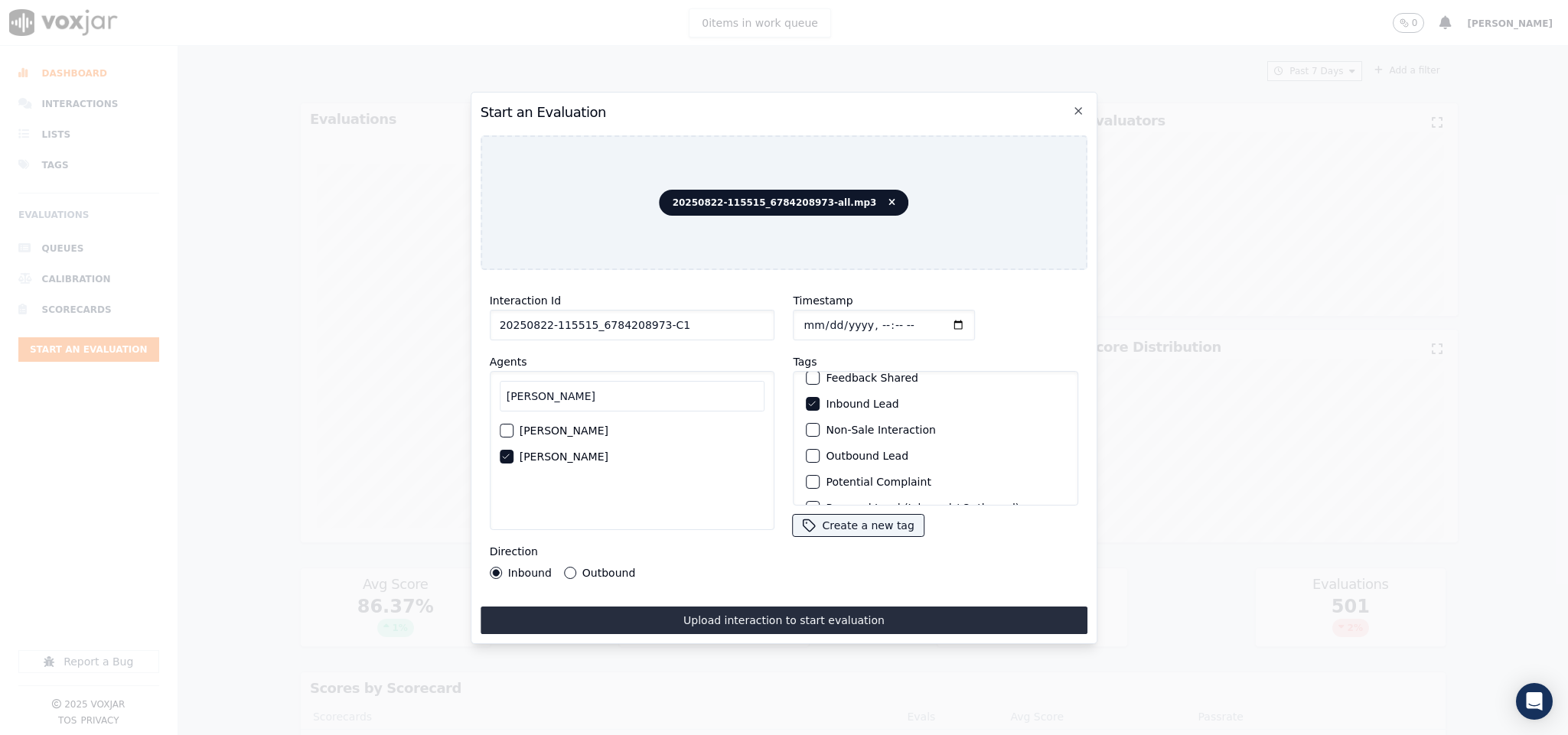
scroll to position [138, 0]
click at [806, 479] on button "Sale Interaction" at bounding box center [813, 485] width 14 height 14
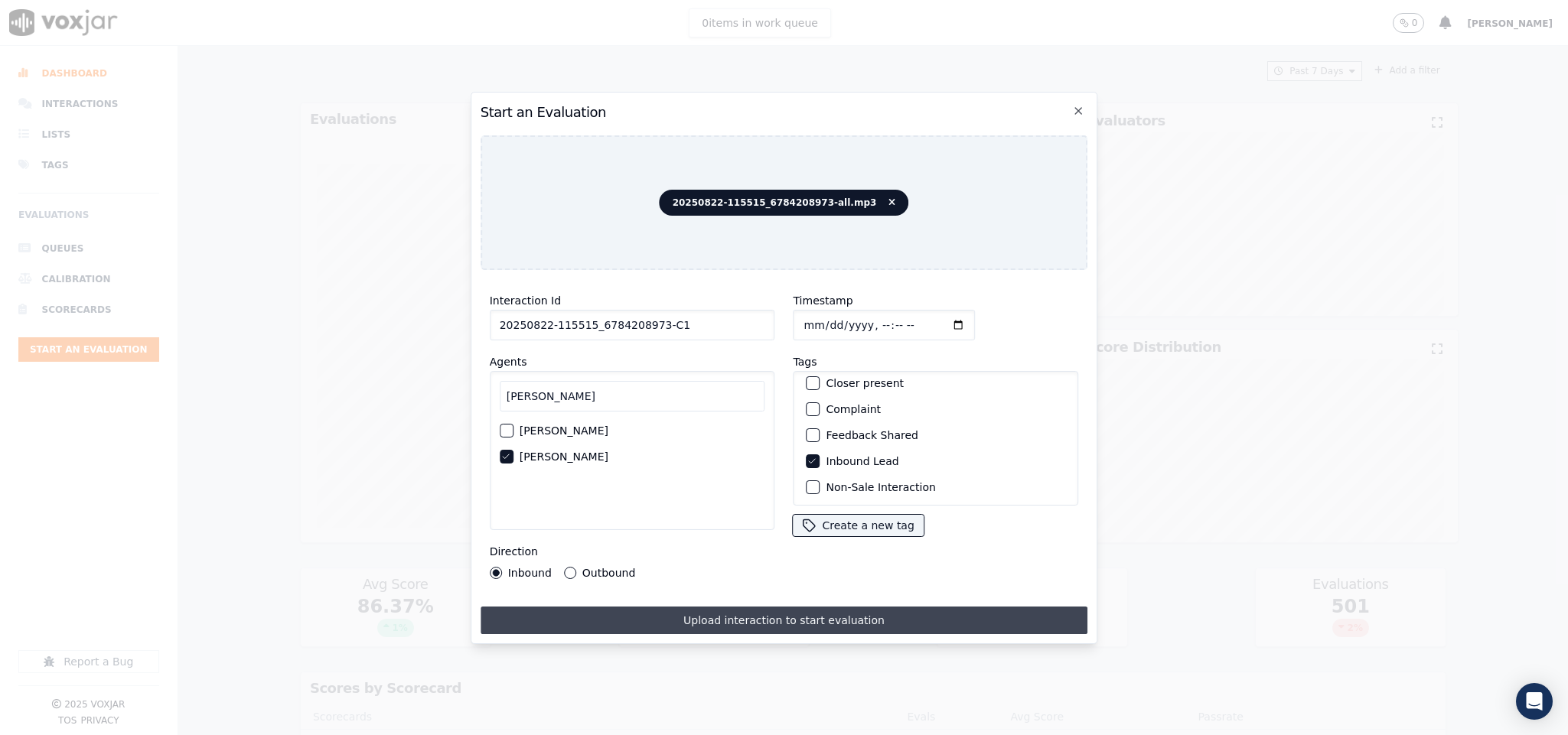
click at [783, 616] on button "Upload interaction to start evaluation" at bounding box center [784, 621] width 608 height 28
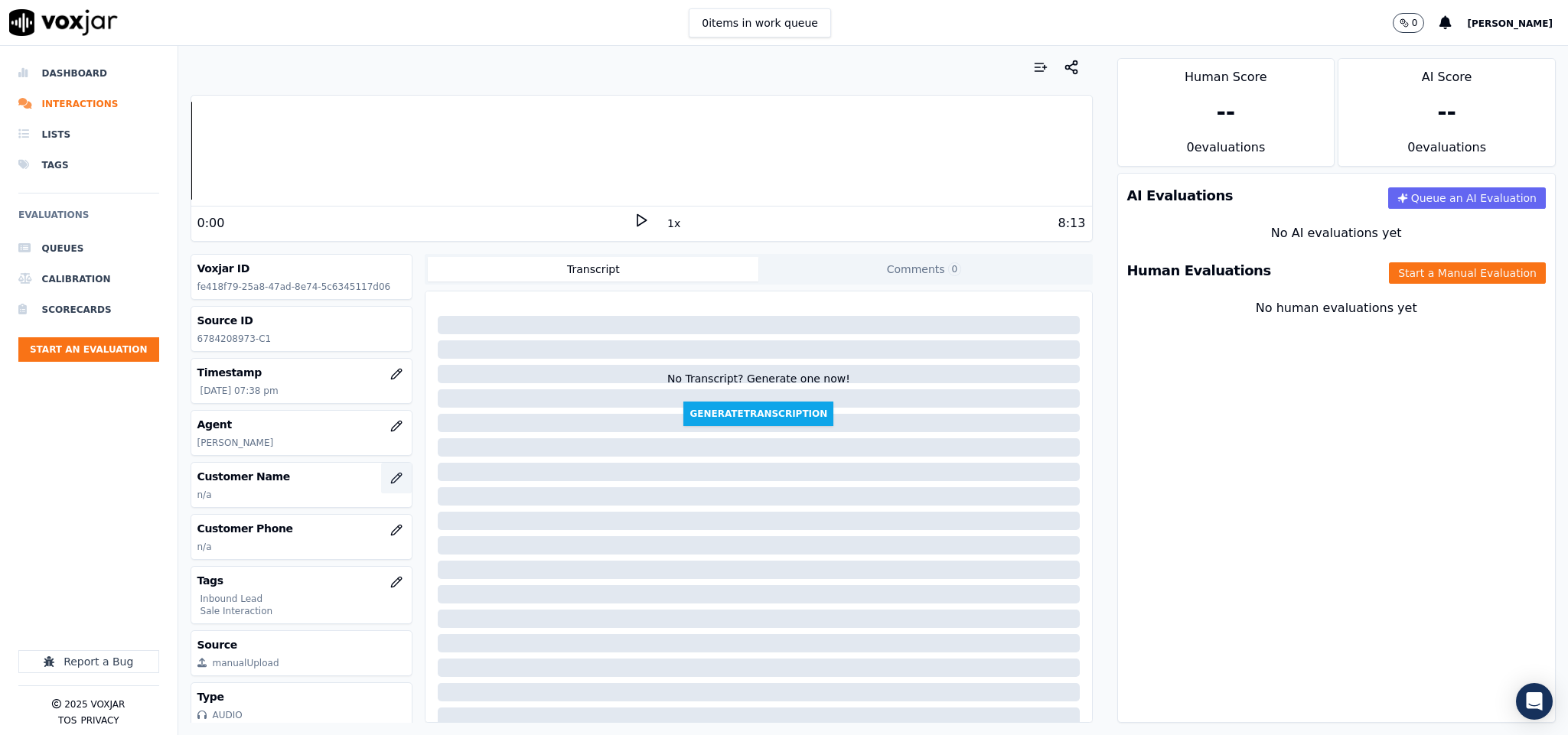
click at [390, 479] on icon "button" at bounding box center [396, 478] width 12 height 12
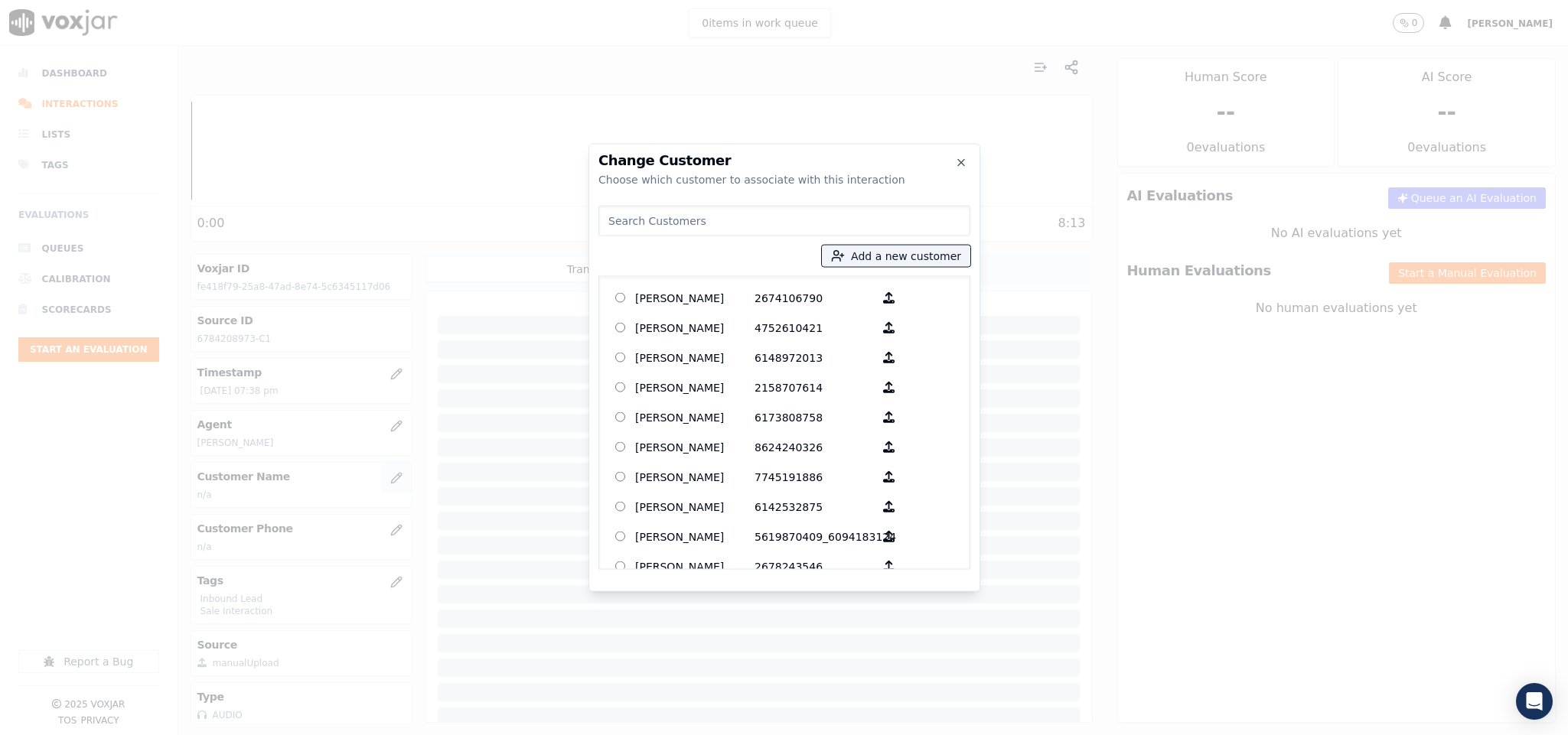
type input "Angela Hill"
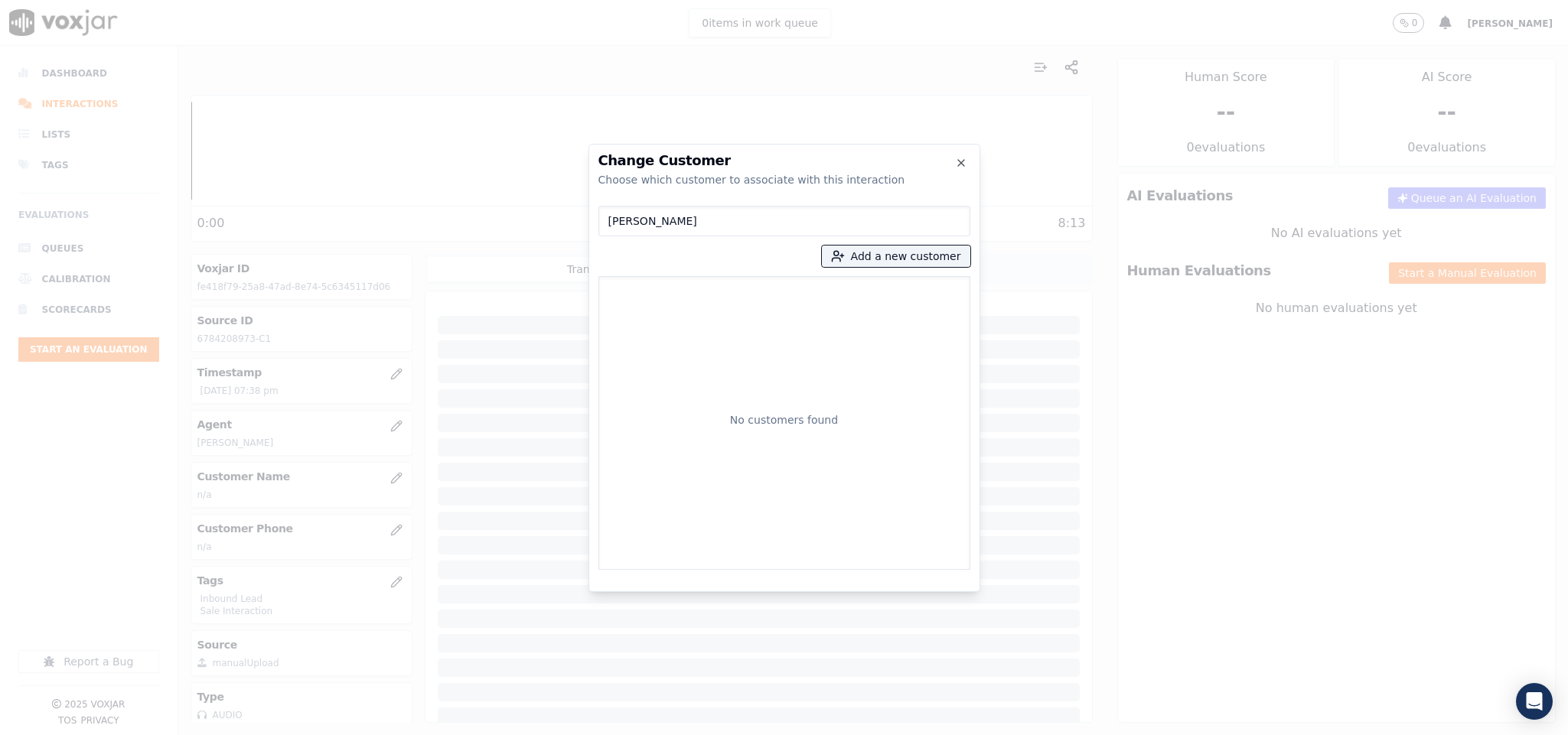
drag, startPoint x: 680, startPoint y: 230, endPoint x: 540, endPoint y: 247, distance: 141.0
click at [540, 734] on div "Change Customer Choose which customer to associate with this interaction Angela…" at bounding box center [784, 735] width 1568 height 0
click at [902, 255] on button "Add a new customer" at bounding box center [896, 256] width 149 height 21
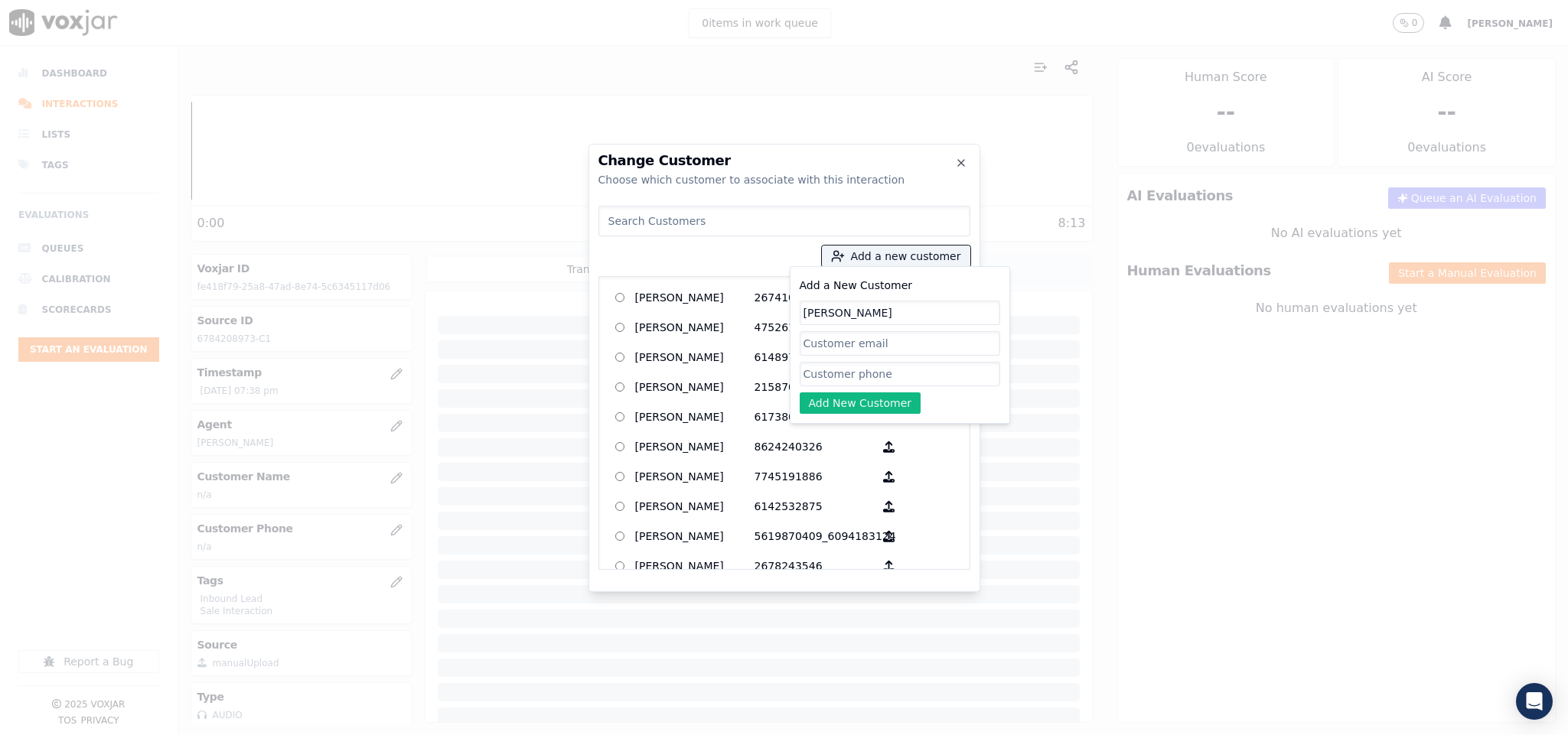
type input "Angela Hill"
click at [856, 383] on input "Add a New Customer" at bounding box center [899, 374] width 200 height 24
paste input "6784208973"
type input "6784208973"
click at [831, 409] on button "Add New Customer" at bounding box center [860, 403] width 122 height 21
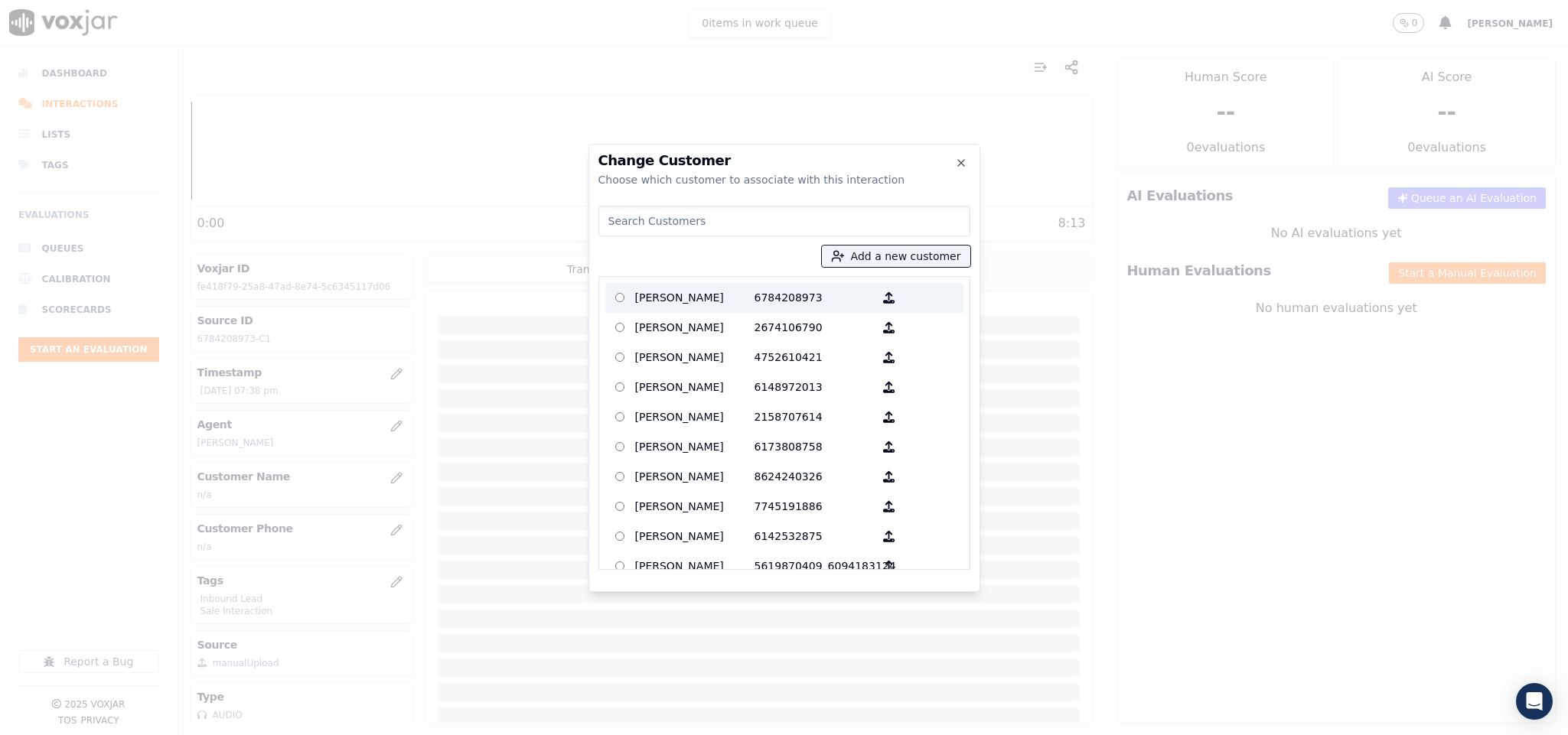
click at [666, 295] on p "Angela Hill" at bounding box center [695, 297] width 119 height 24
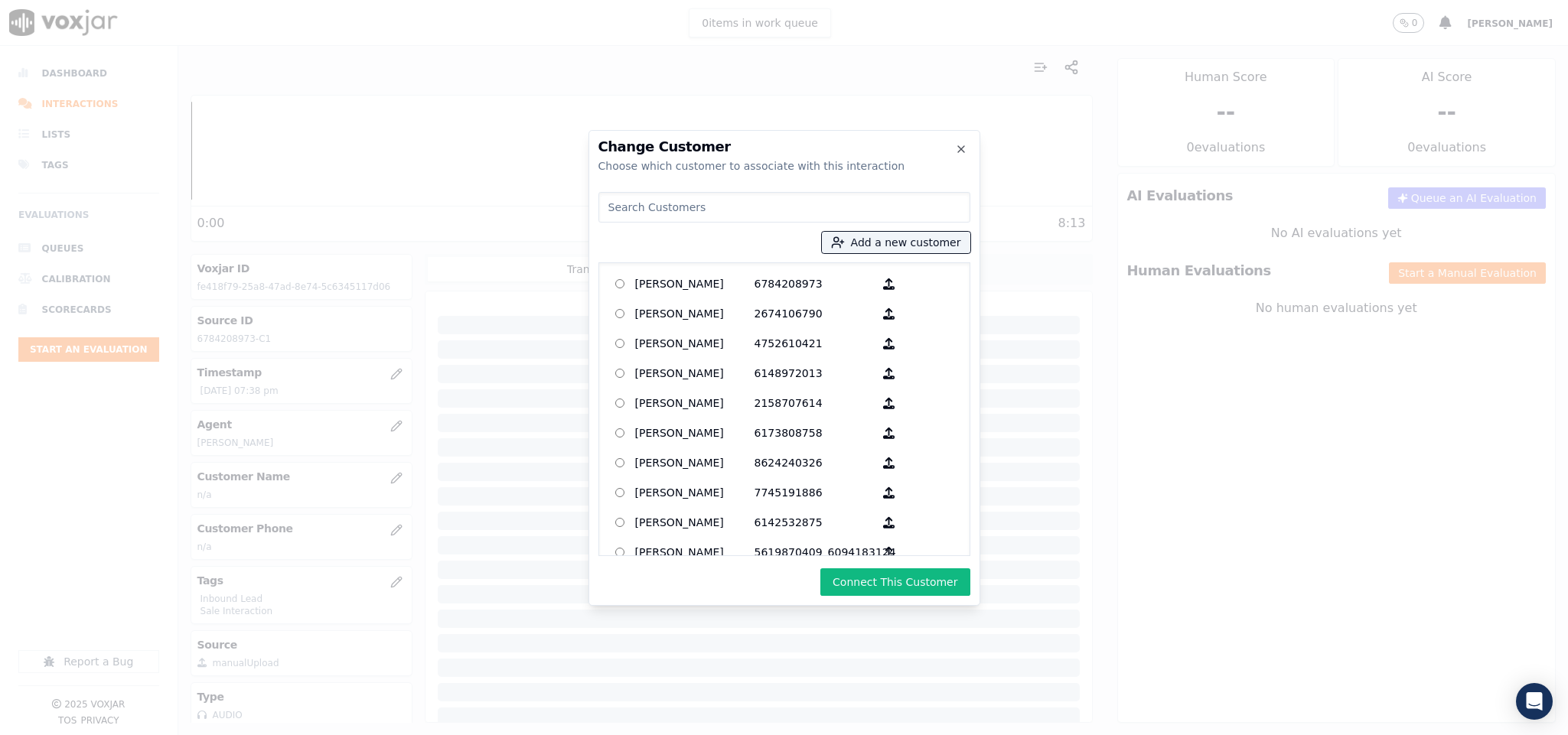
click at [898, 581] on button "Connect This Customer" at bounding box center [894, 582] width 149 height 28
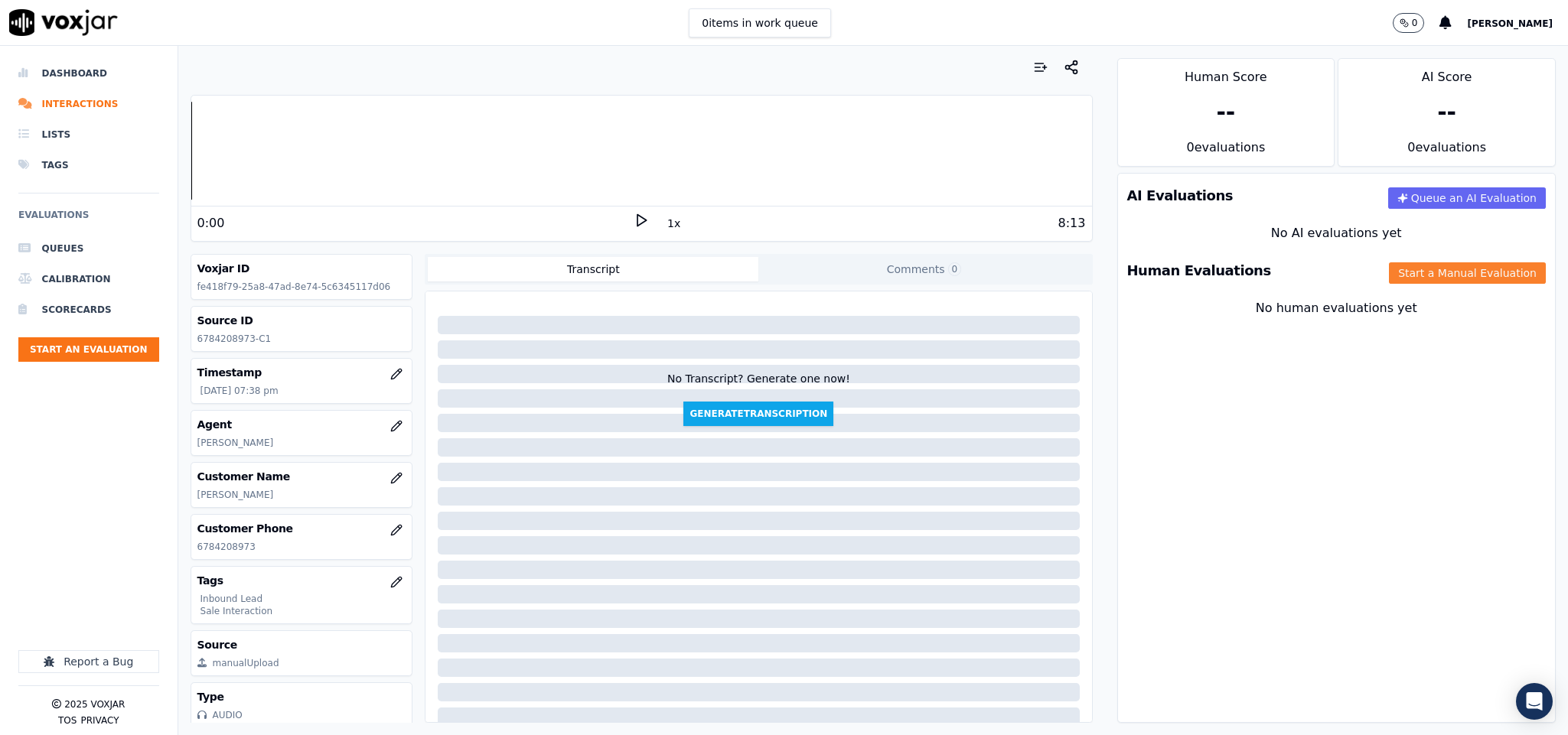
click at [1388, 283] on button "Start a Manual Evaluation" at bounding box center [1467, 273] width 157 height 21
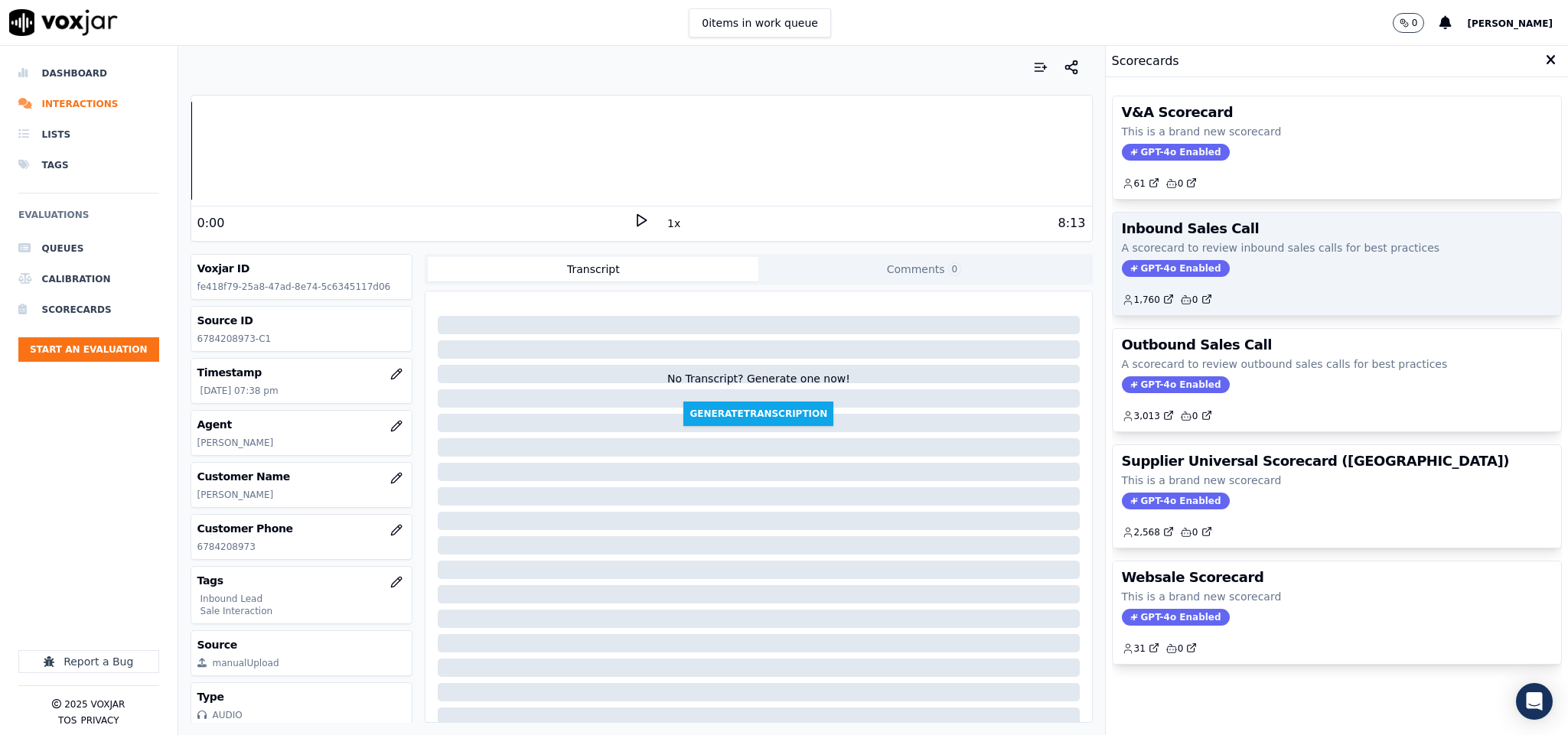
click at [1150, 275] on span "GPT-4o Enabled" at bounding box center [1175, 269] width 108 height 17
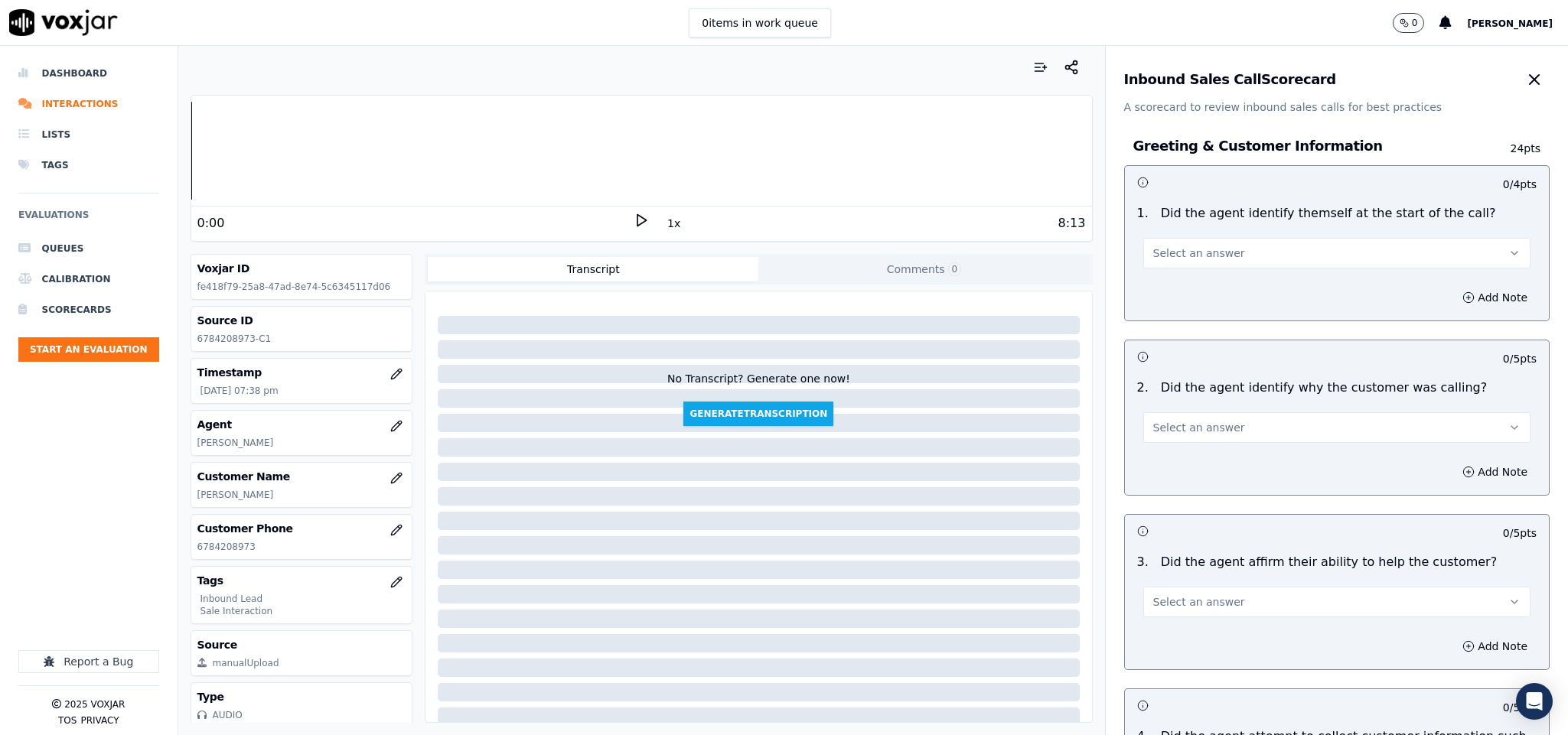
click at [1210, 248] on button "Select an answer" at bounding box center [1337, 252] width 388 height 30
click at [1181, 280] on div "Yes" at bounding box center [1298, 288] width 350 height 24
click at [1204, 443] on button "Select an answer" at bounding box center [1337, 427] width 388 height 30
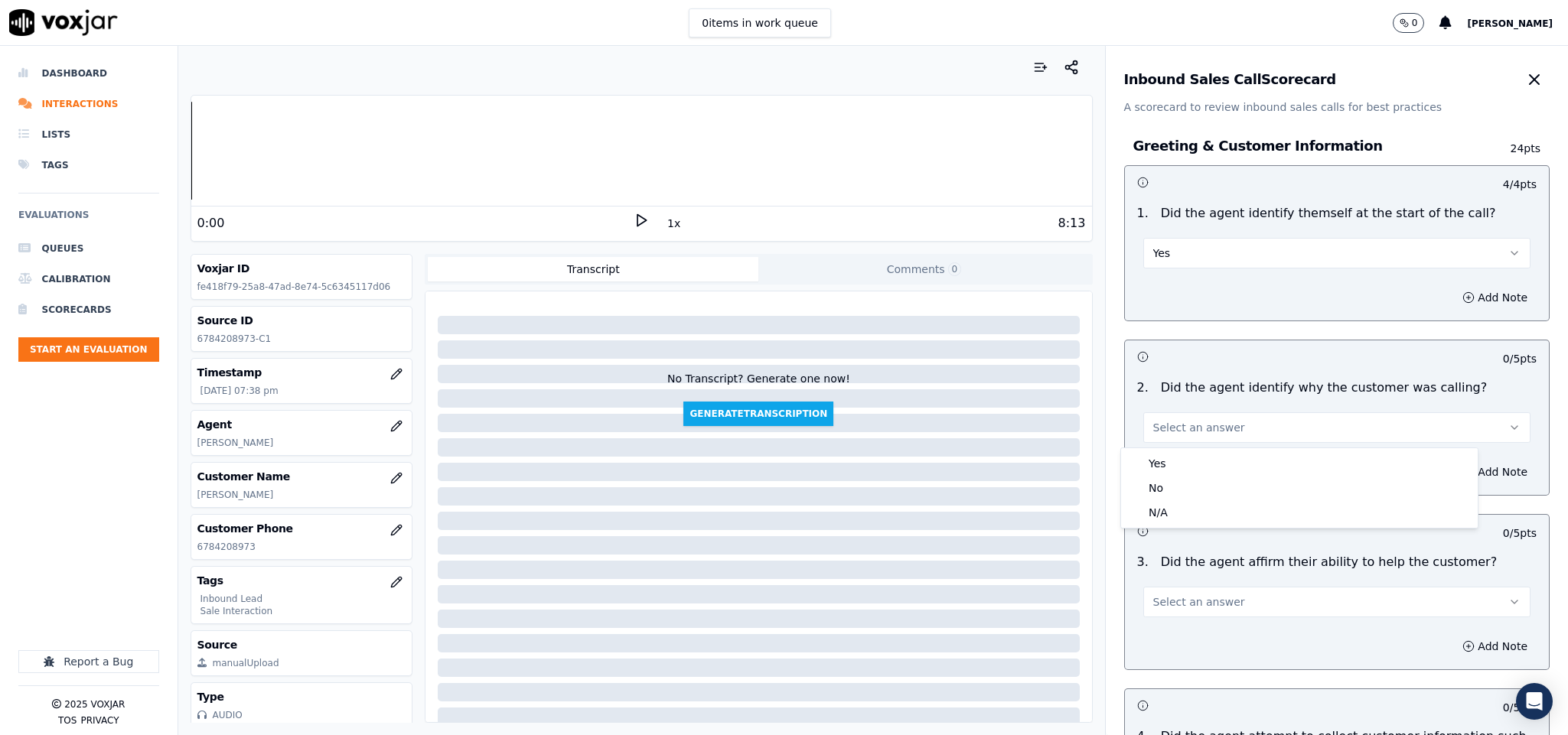
click at [1187, 452] on div "Yes" at bounding box center [1298, 464] width 350 height 24
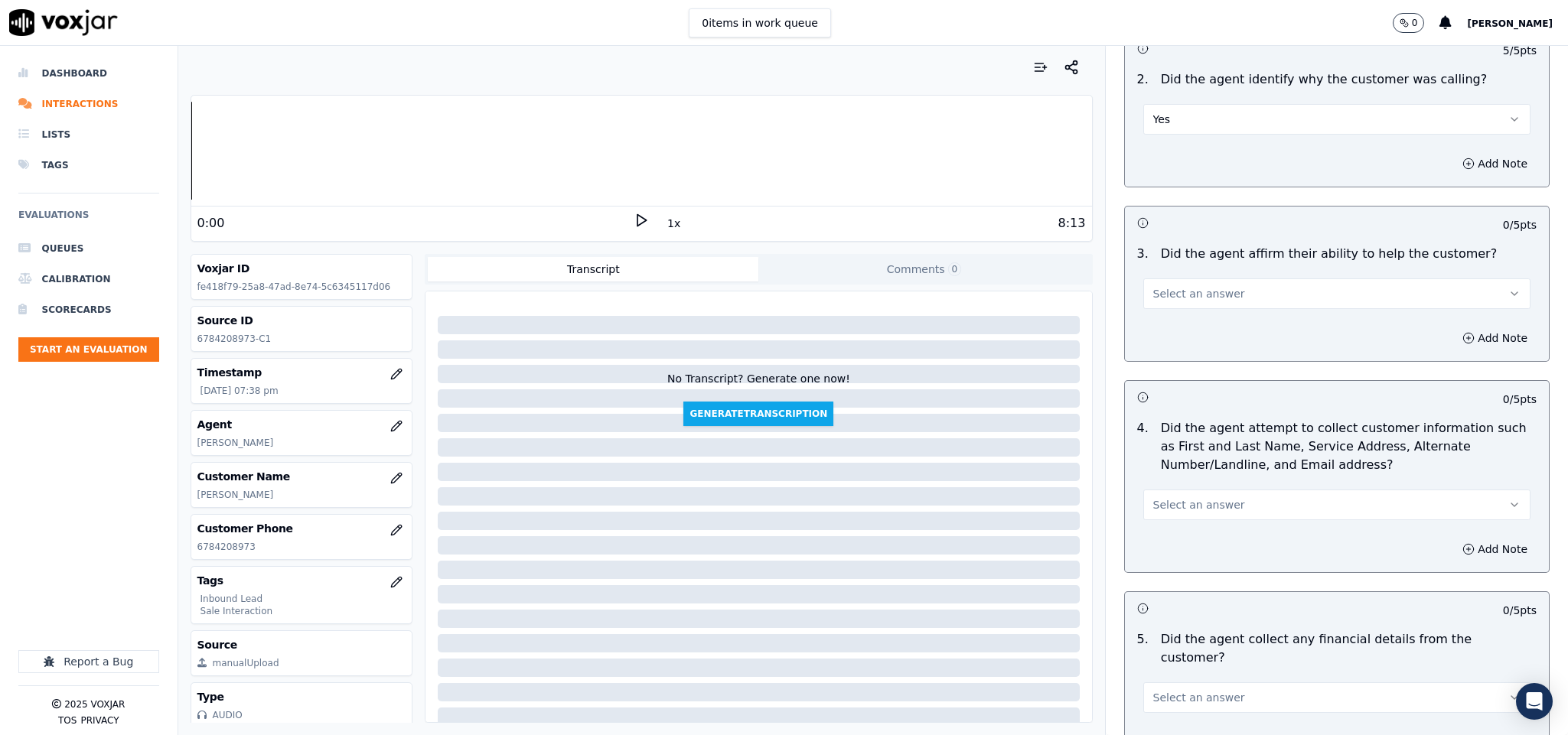
scroll to position [345, 0]
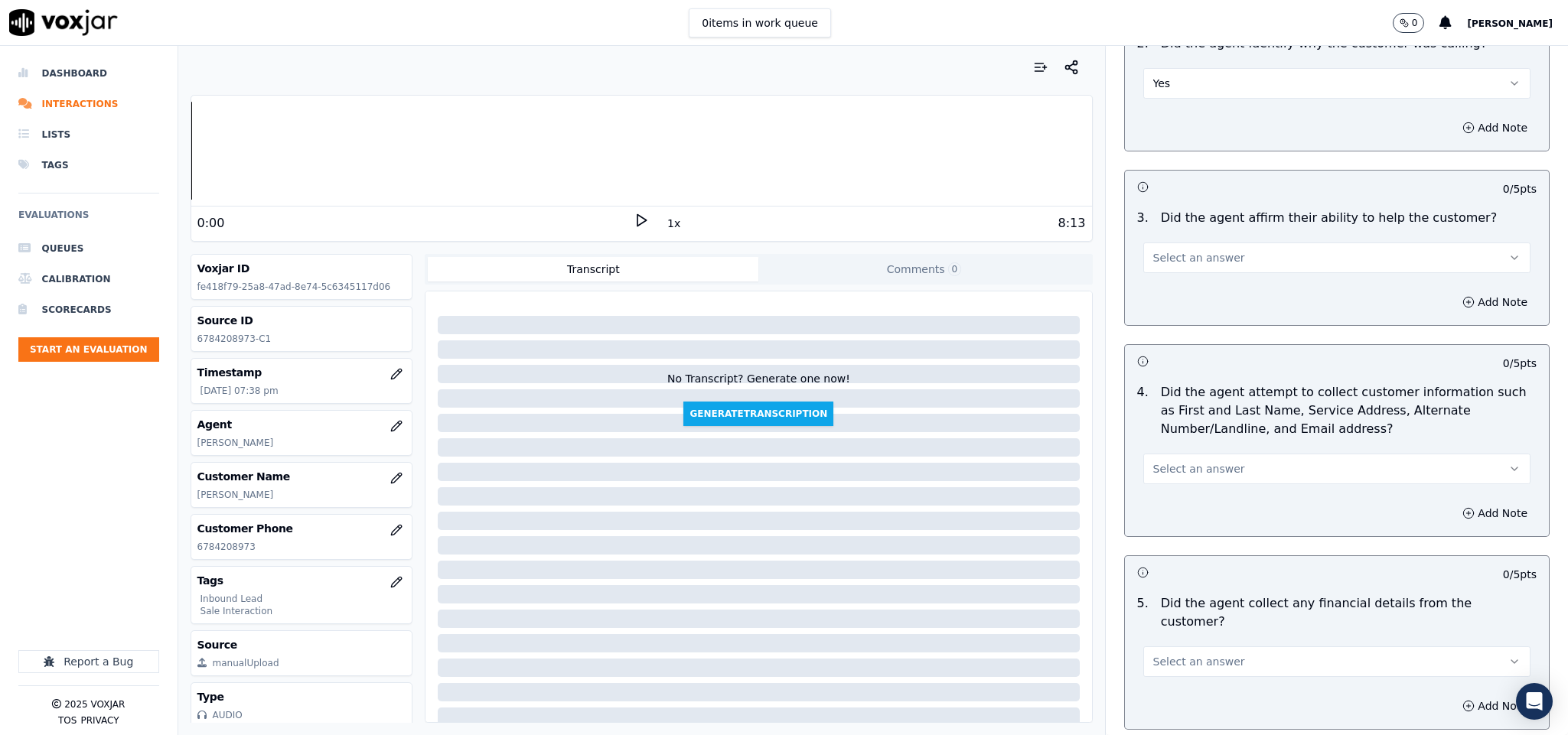
click at [1199, 273] on button "Select an answer" at bounding box center [1337, 257] width 388 height 30
click at [1174, 299] on div "Yes" at bounding box center [1298, 295] width 350 height 24
click at [1212, 470] on button "Select an answer" at bounding box center [1337, 469] width 388 height 30
click at [1194, 516] on div "Yes" at bounding box center [1298, 506] width 350 height 24
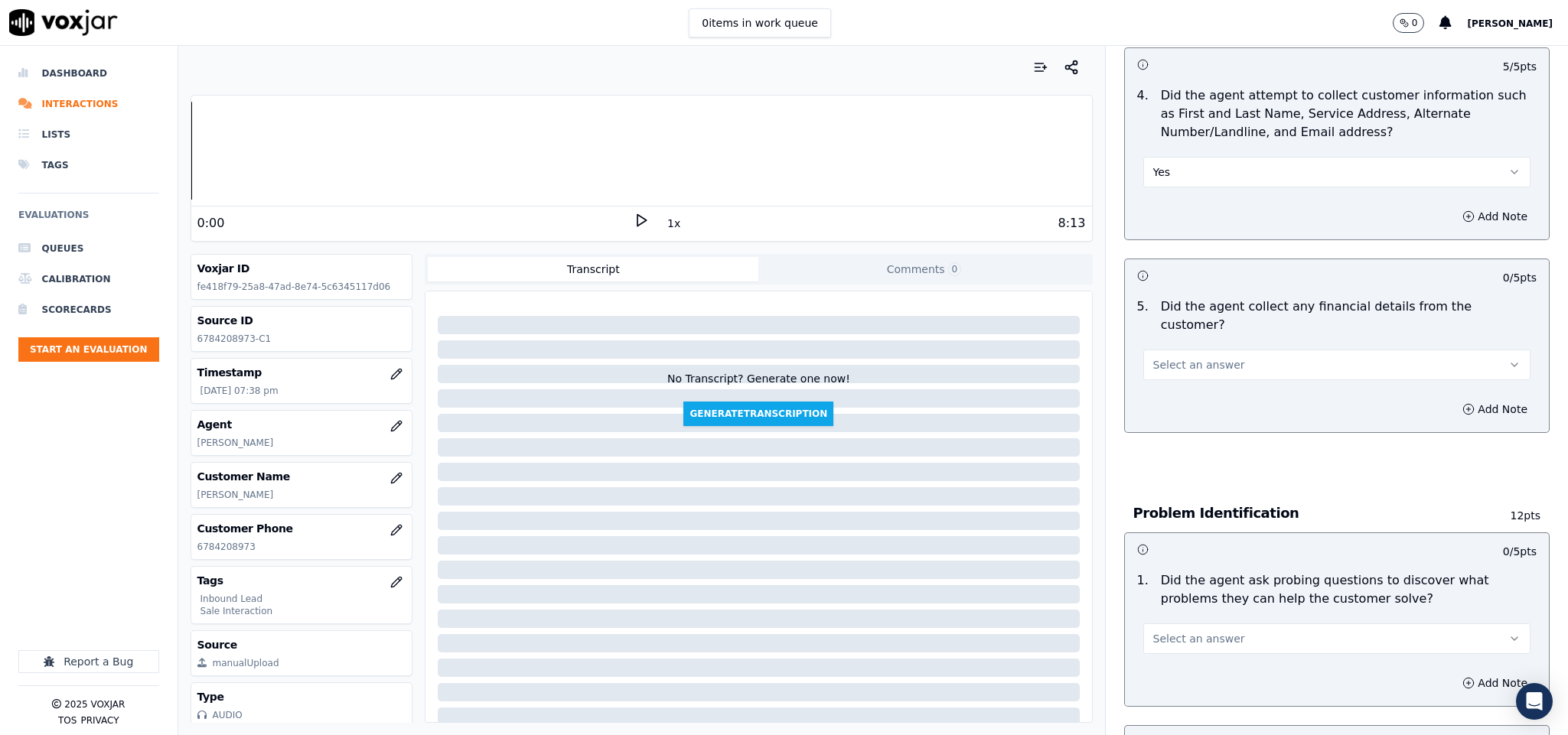
scroll to position [688, 0]
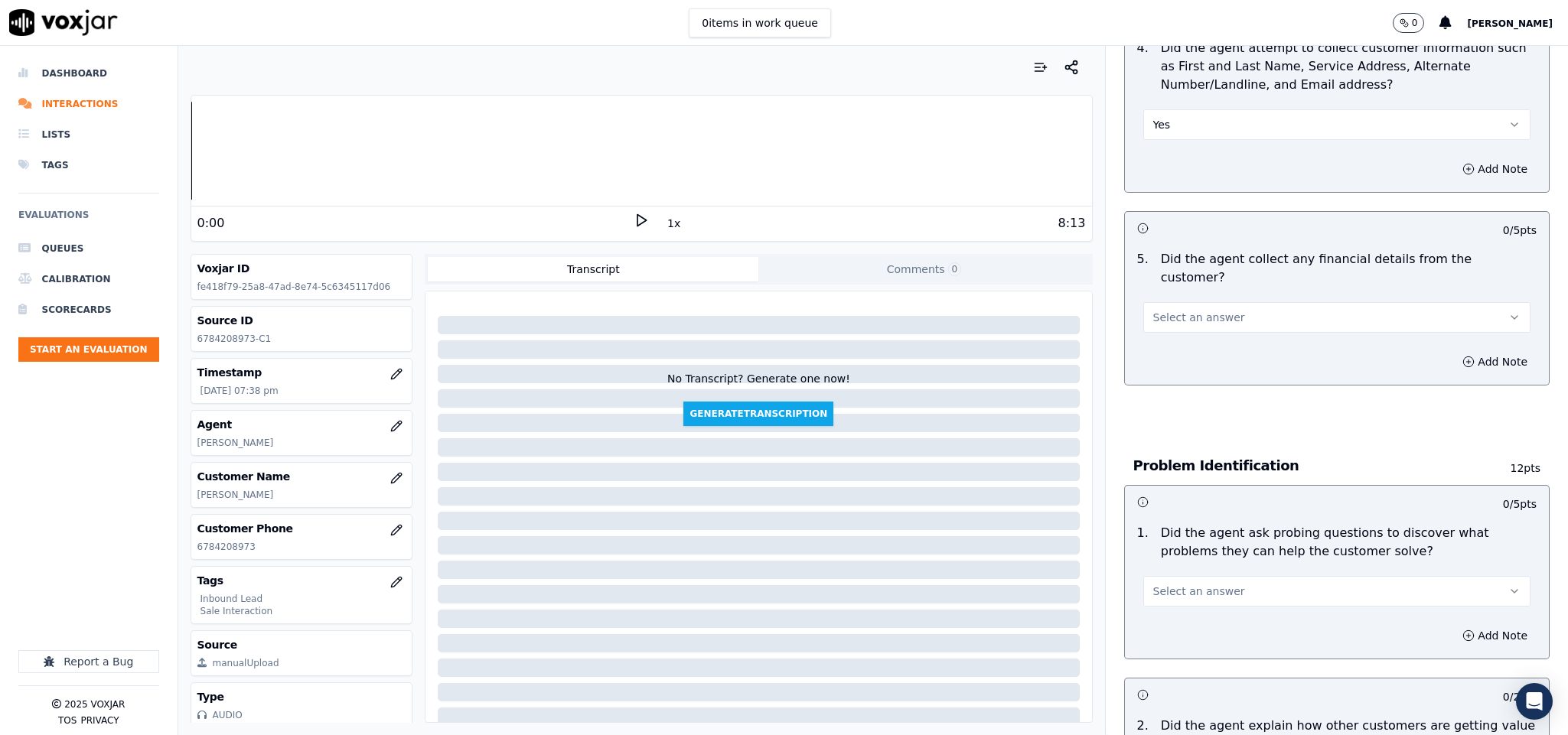
click at [1178, 310] on span "Select an answer" at bounding box center [1199, 317] width 91 height 16
click at [1176, 359] on div "No" at bounding box center [1298, 361] width 350 height 24
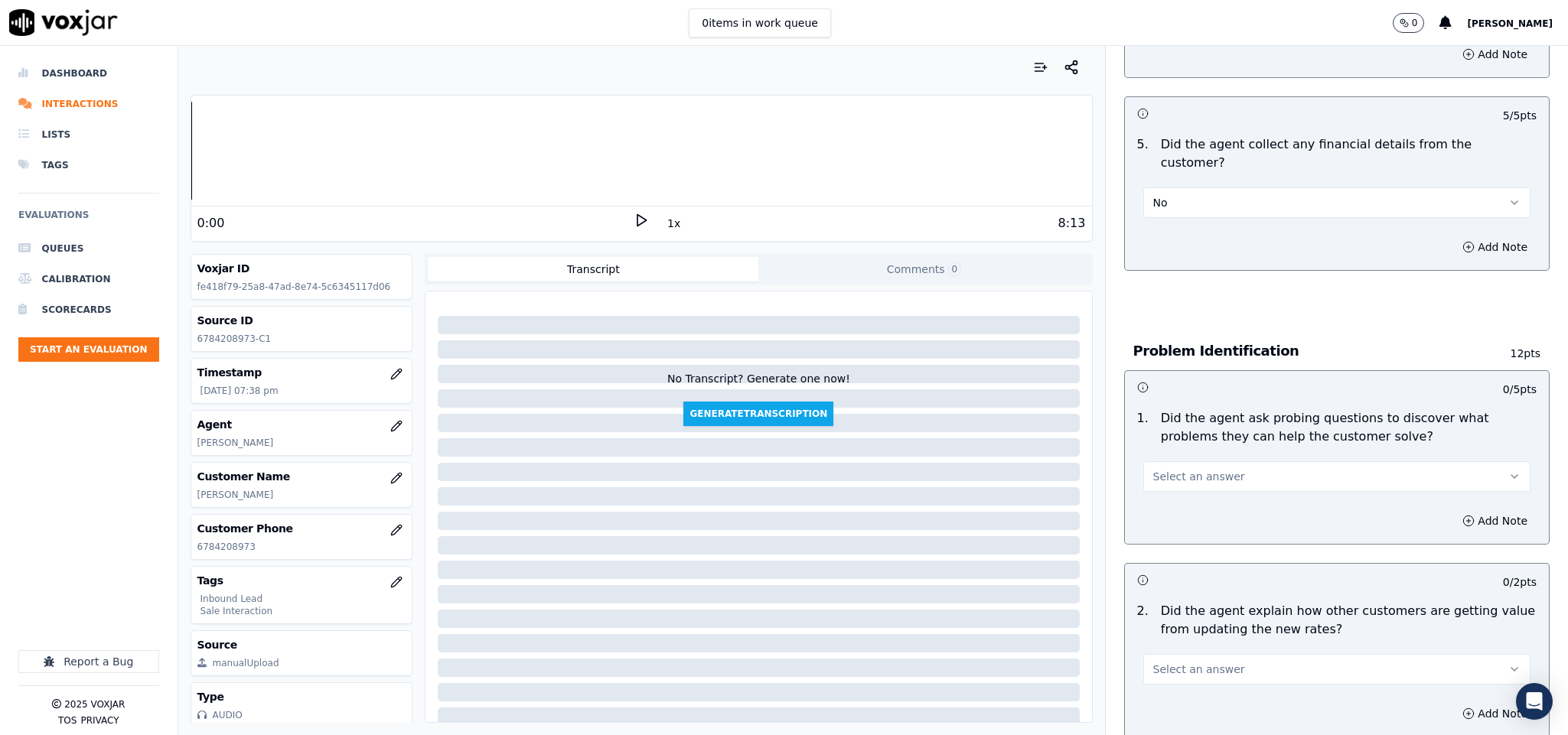
click at [1204, 469] on span "Select an answer" at bounding box center [1199, 476] width 91 height 16
click at [1167, 530] on div "No" at bounding box center [1298, 521] width 350 height 24
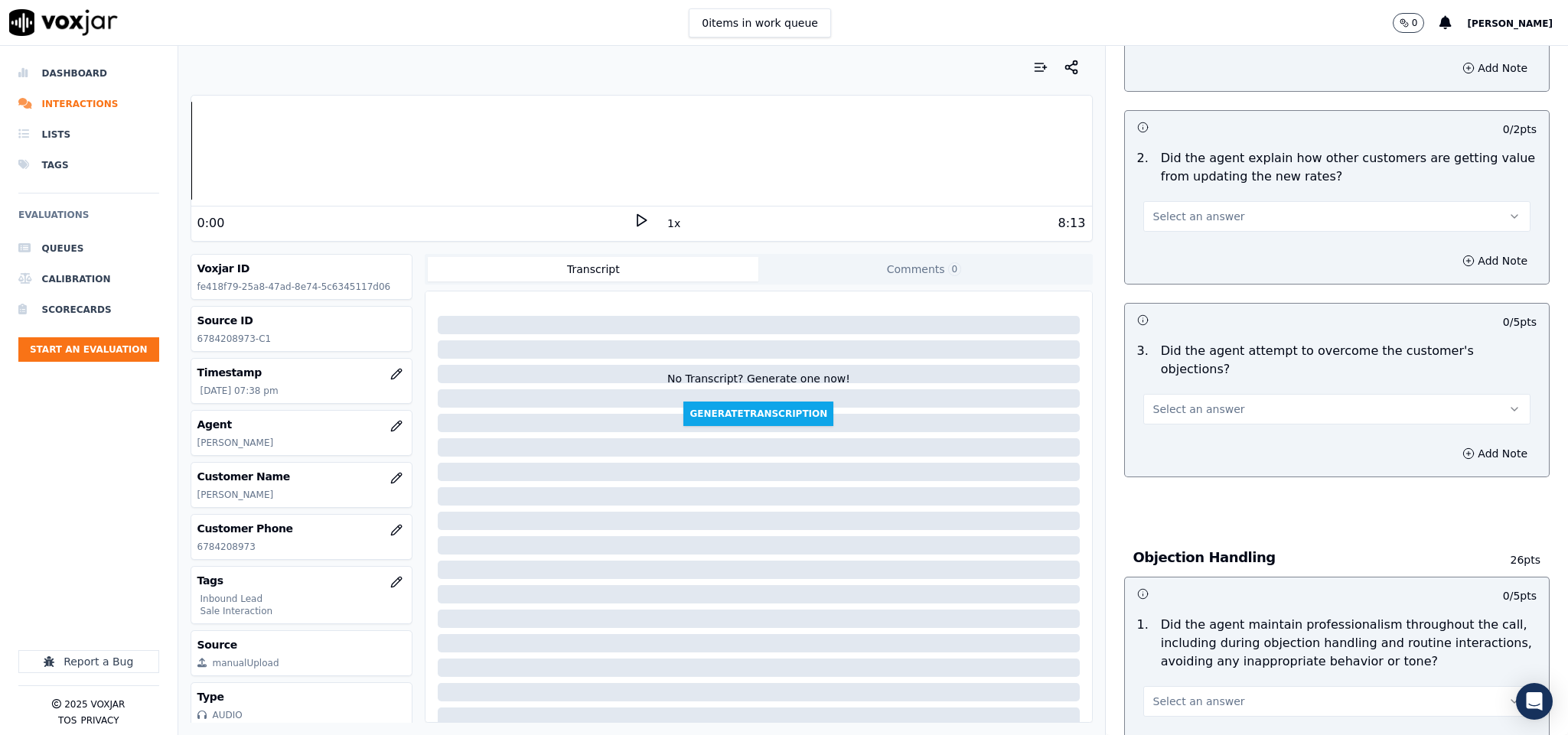
scroll to position [1263, 0]
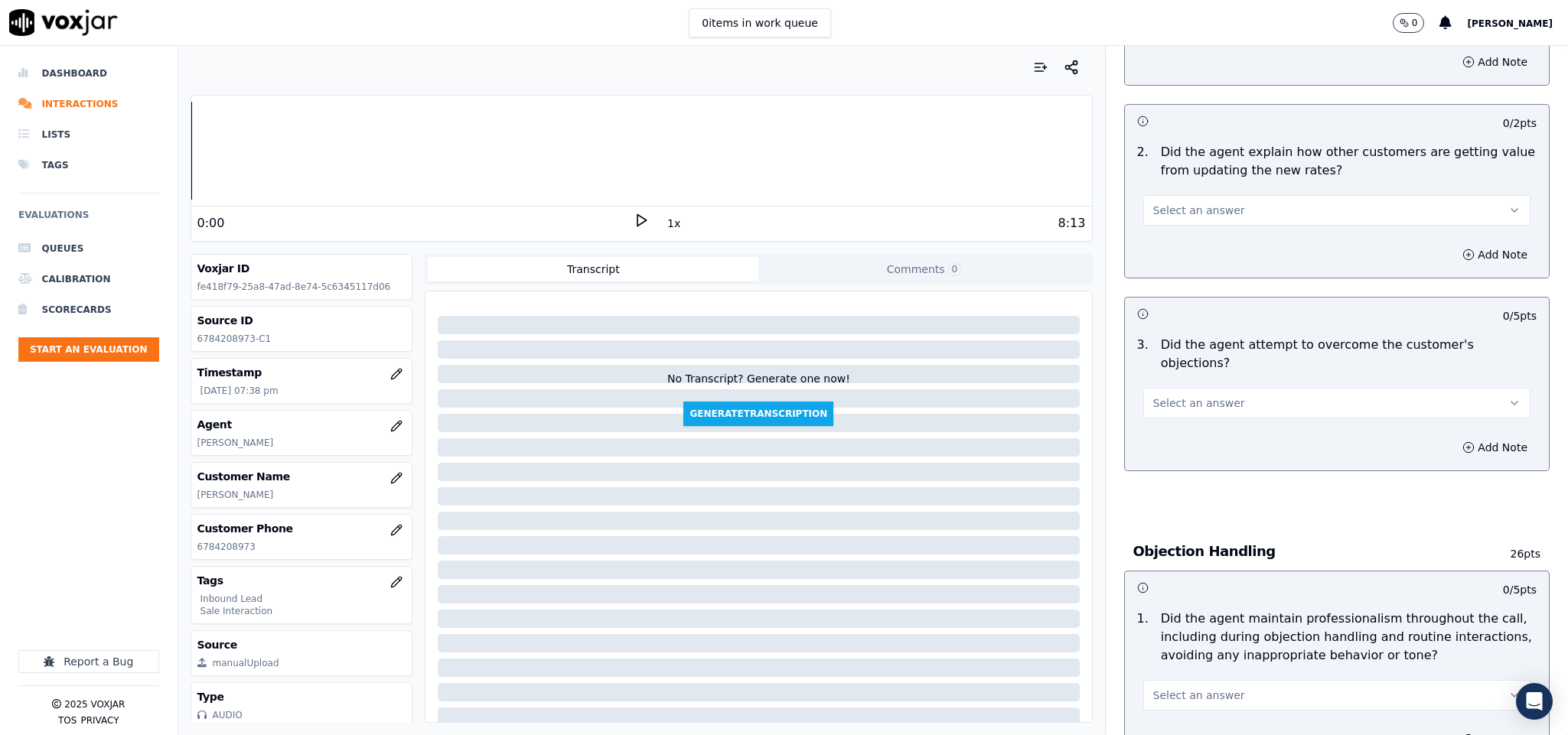
click at [1228, 202] on button "Select an answer" at bounding box center [1337, 210] width 388 height 30
click at [1203, 225] on div "Yes" at bounding box center [1298, 231] width 350 height 24
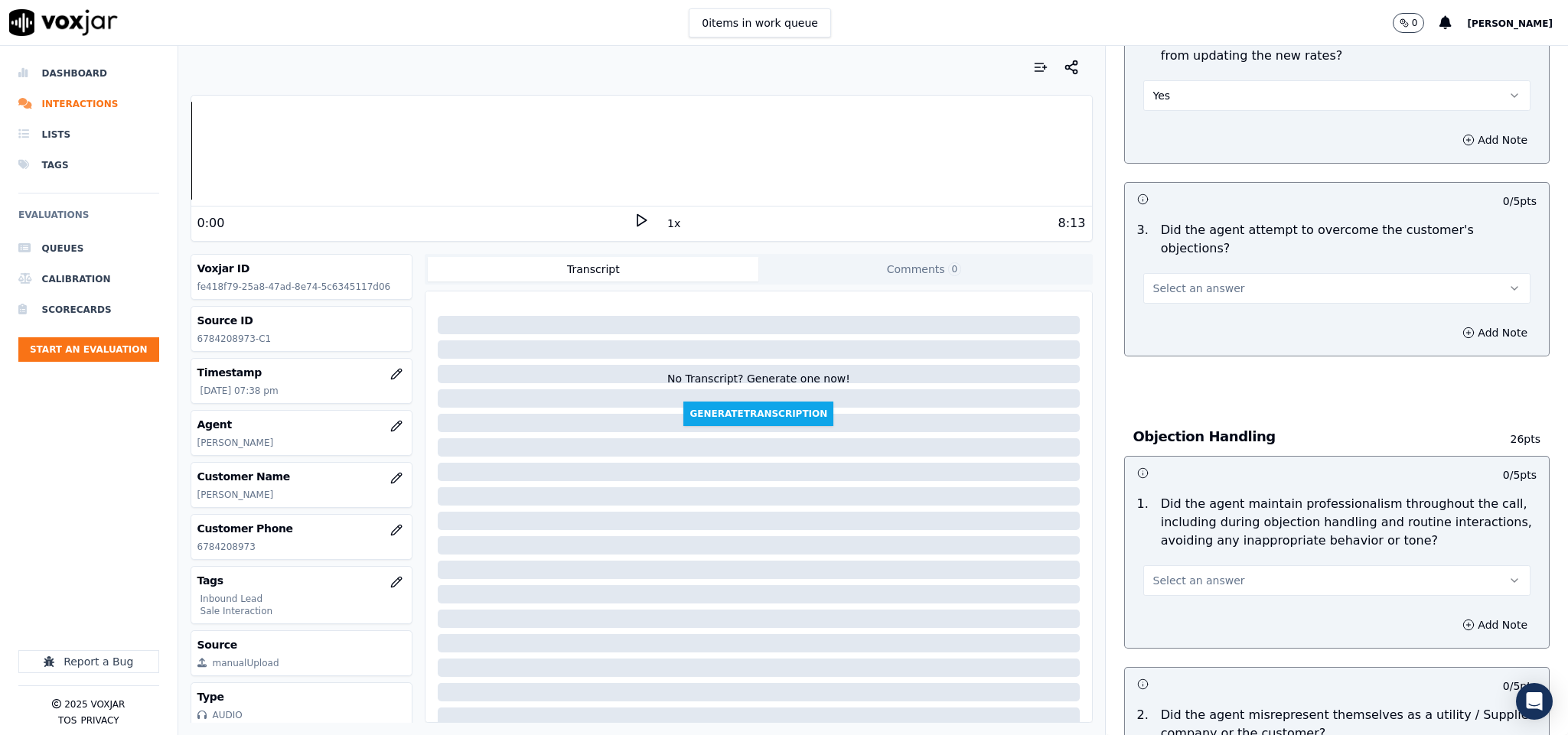
click at [1212, 273] on button "Select an answer" at bounding box center [1337, 287] width 388 height 30
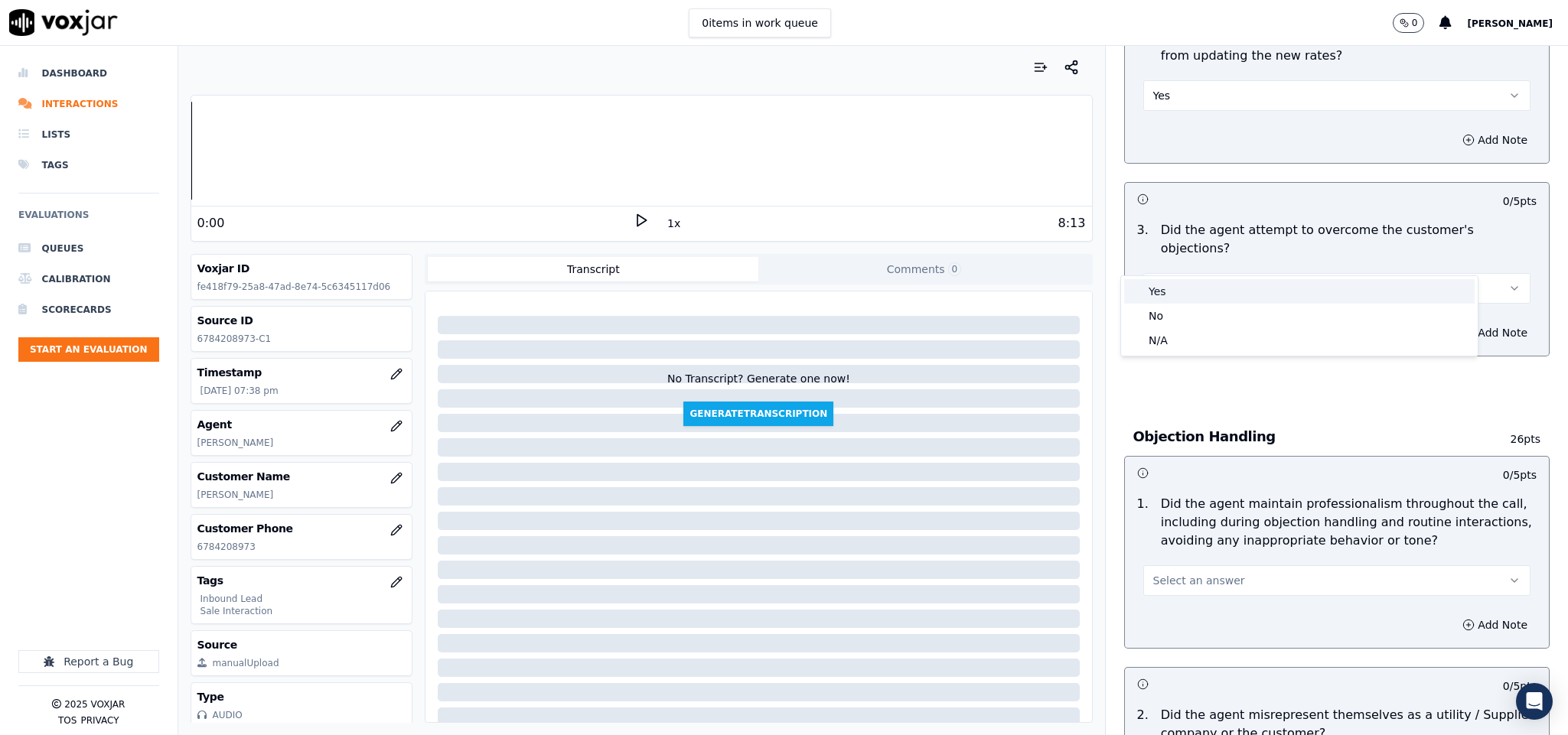
click at [1189, 301] on div "Yes" at bounding box center [1298, 292] width 350 height 24
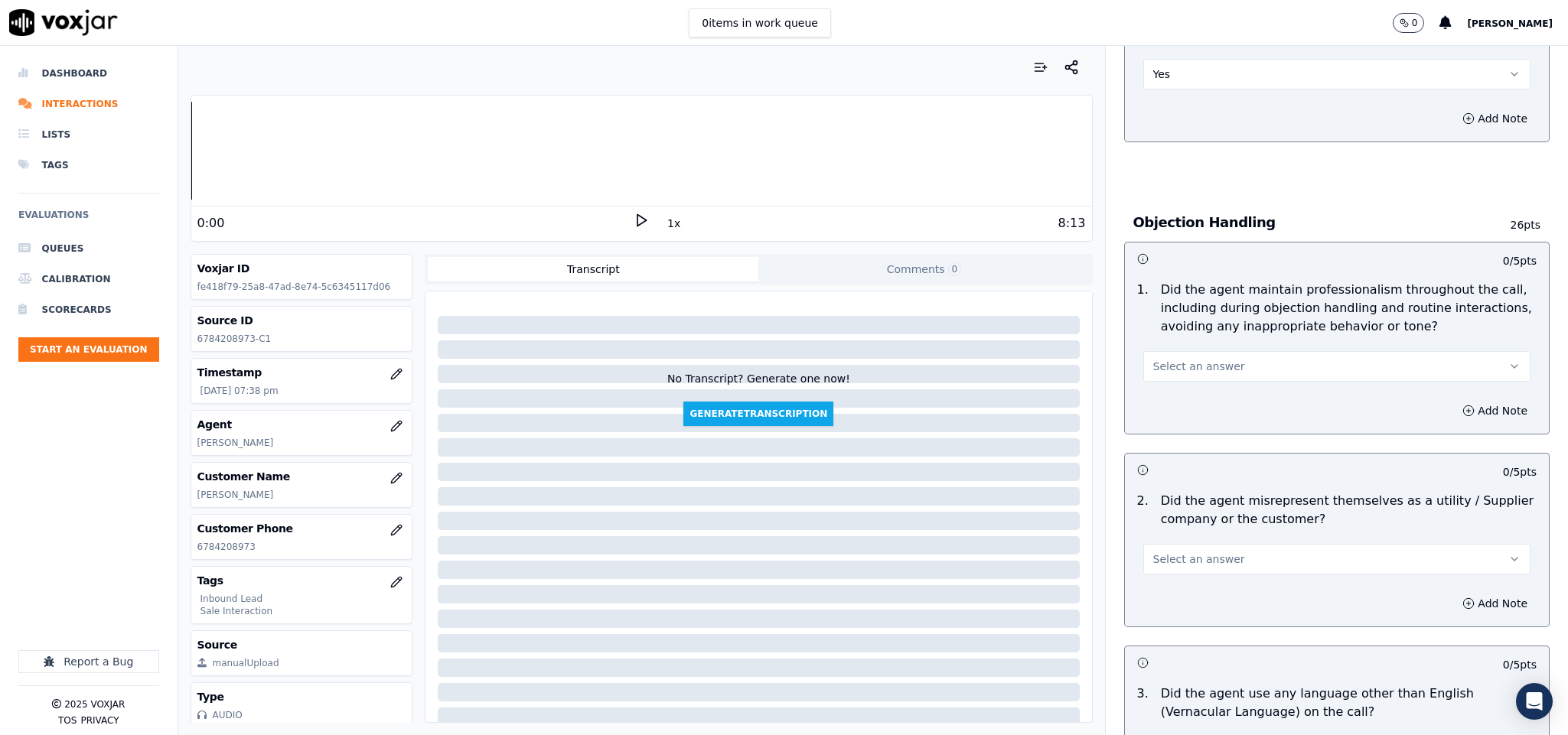
scroll to position [1606, 0]
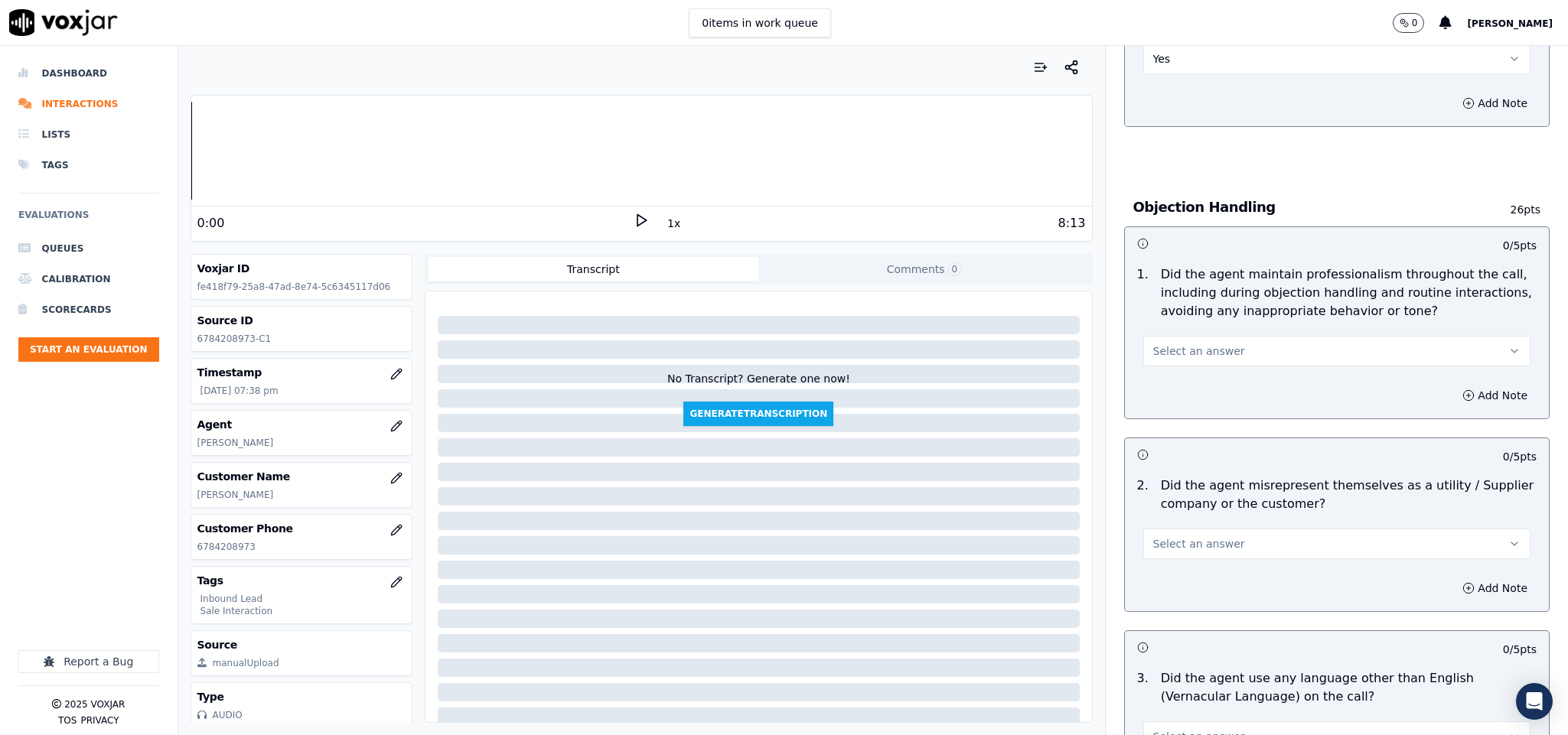
click at [1207, 336] on button "Select an answer" at bounding box center [1337, 350] width 388 height 30
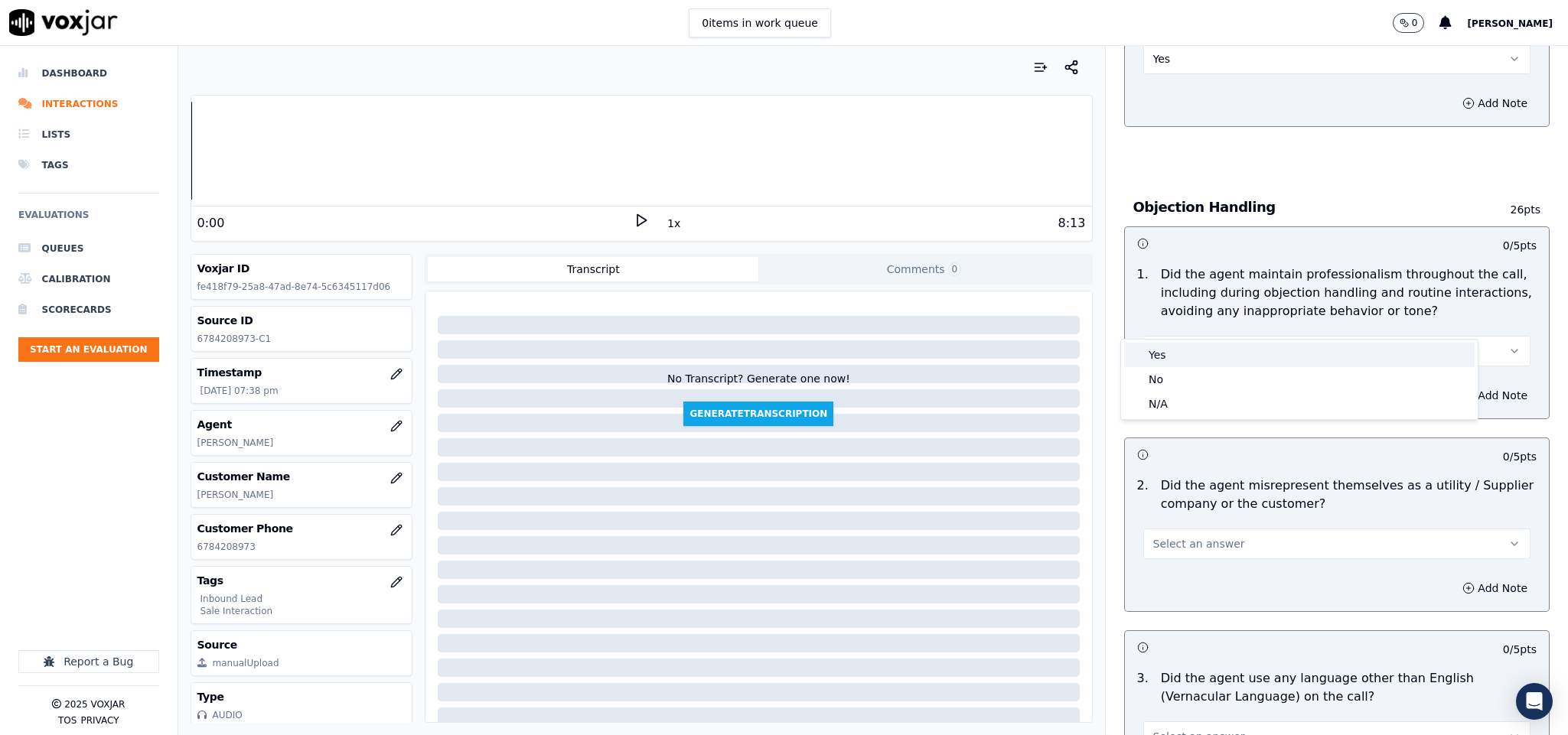
click at [1198, 354] on div "Yes" at bounding box center [1298, 355] width 350 height 24
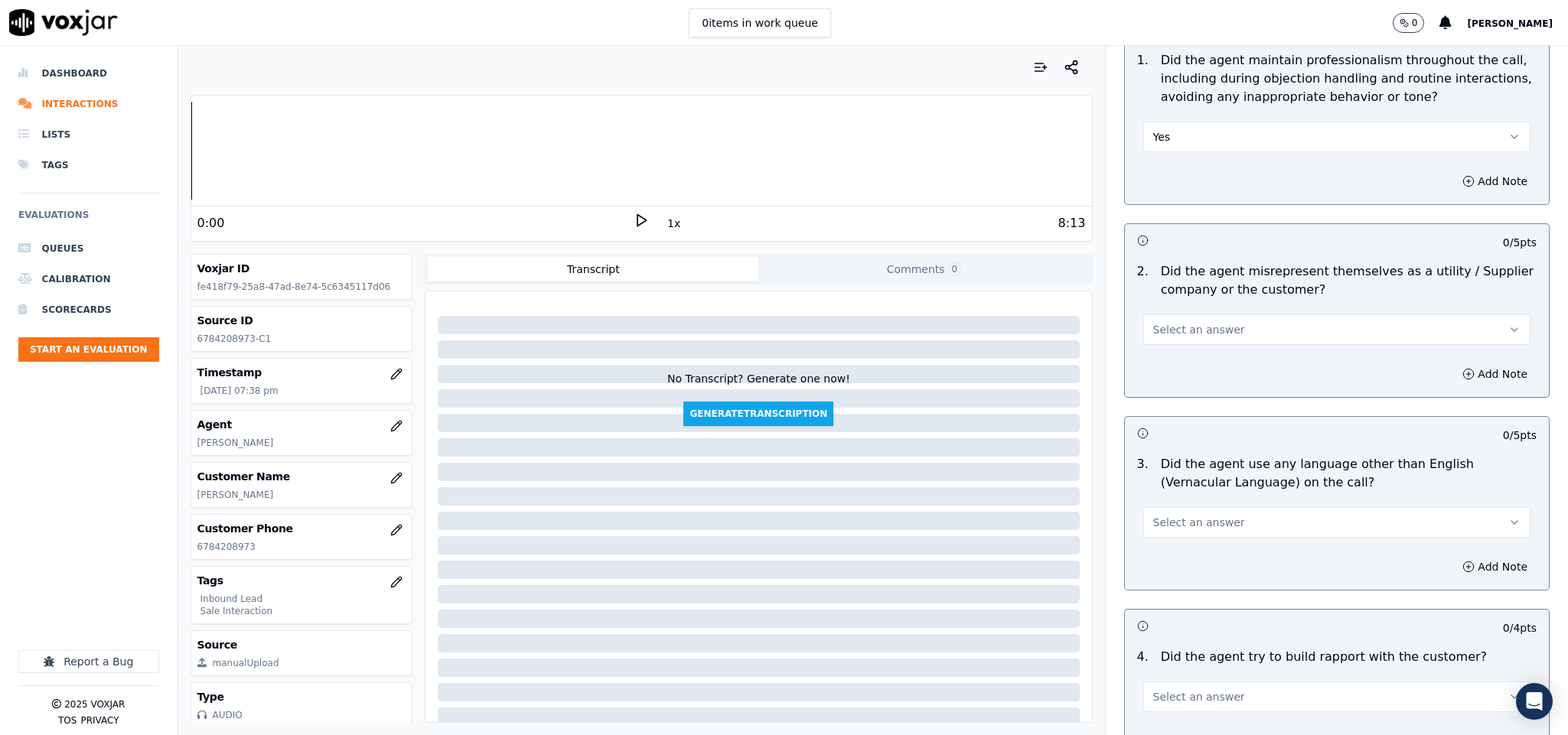
scroll to position [1836, 0]
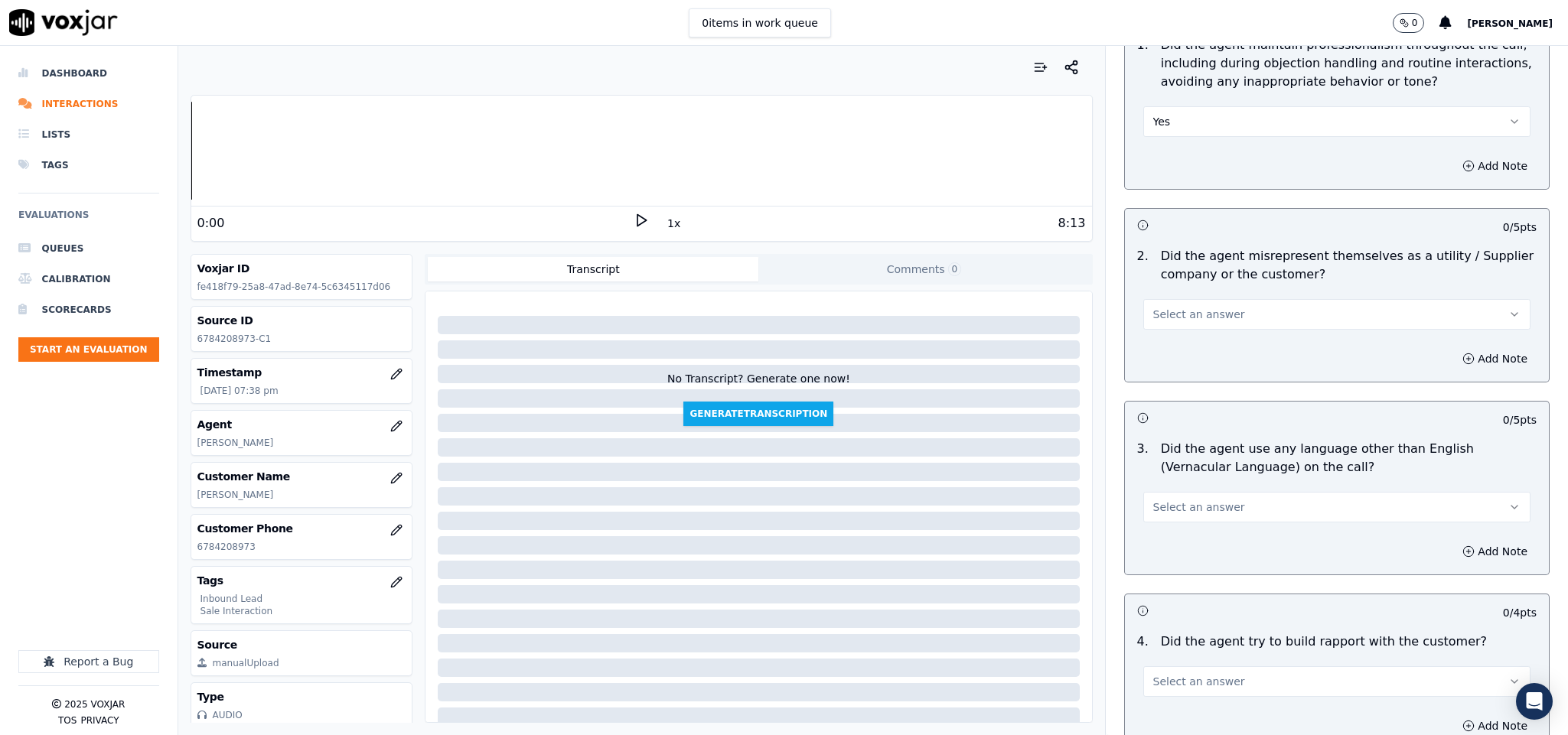
click at [1222, 299] on button "Select an answer" at bounding box center [1337, 314] width 388 height 30
click at [1184, 338] on div "No" at bounding box center [1298, 343] width 350 height 24
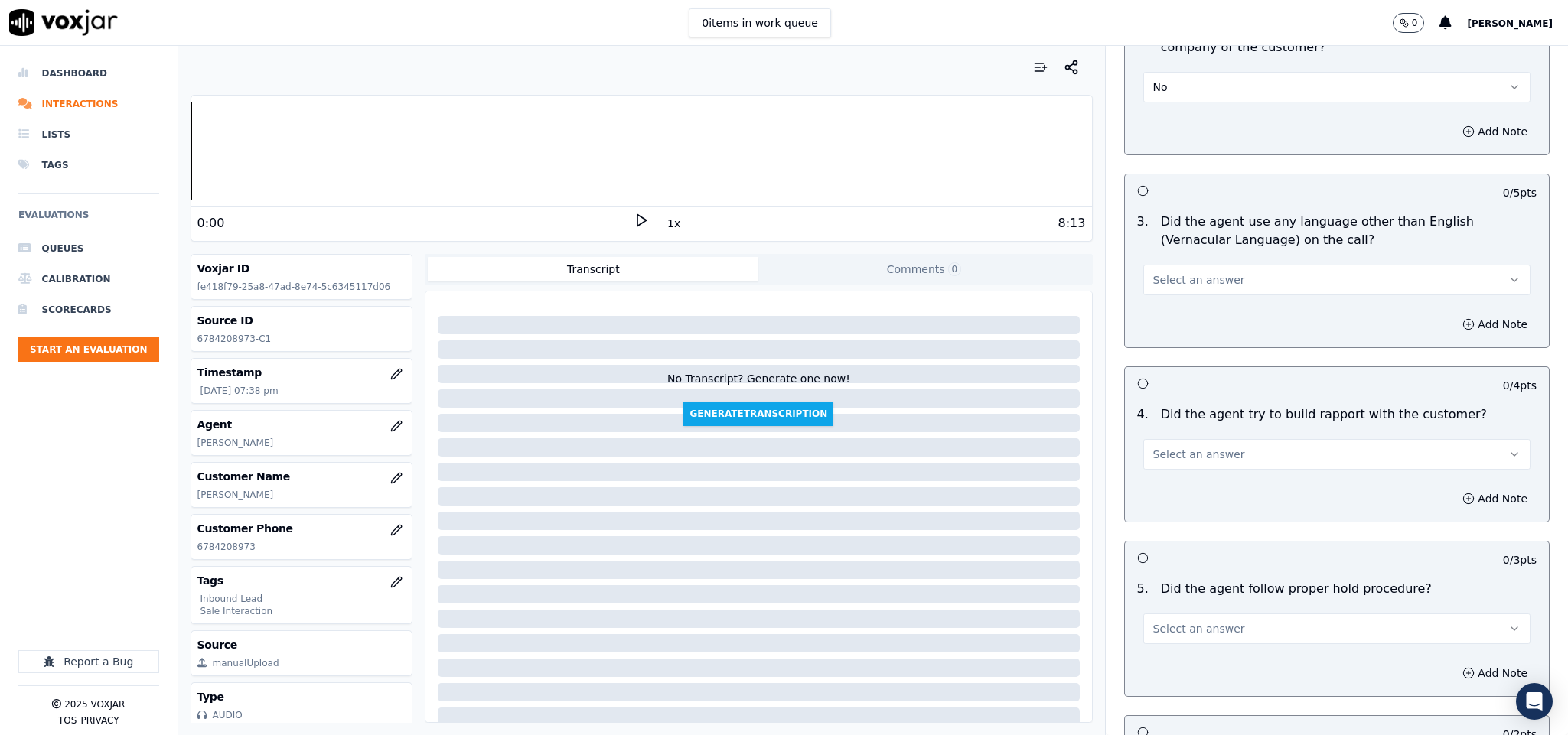
scroll to position [2065, 0]
click at [1222, 262] on button "Select an answer" at bounding box center [1337, 277] width 388 height 30
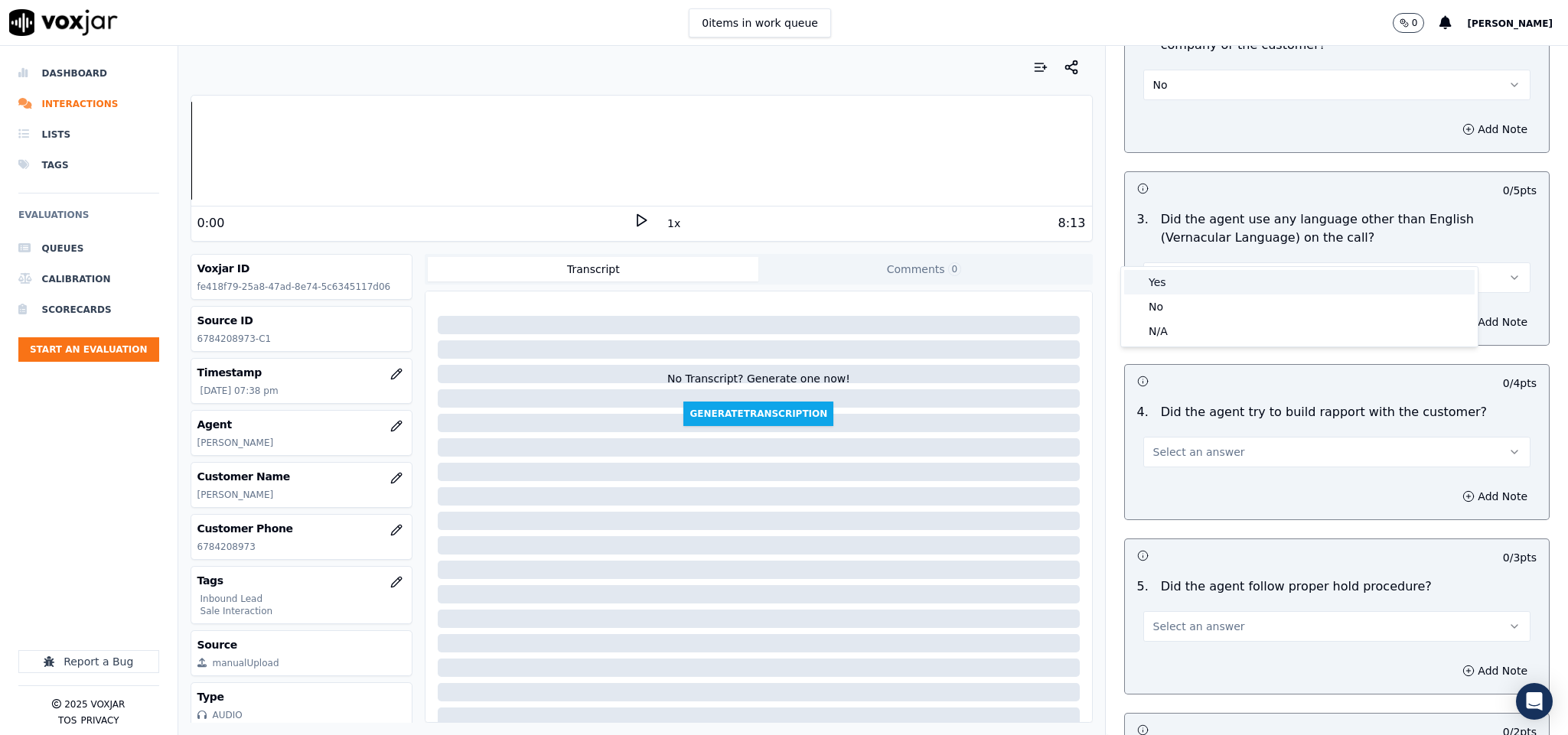
click at [1182, 278] on div "Yes" at bounding box center [1298, 283] width 350 height 24
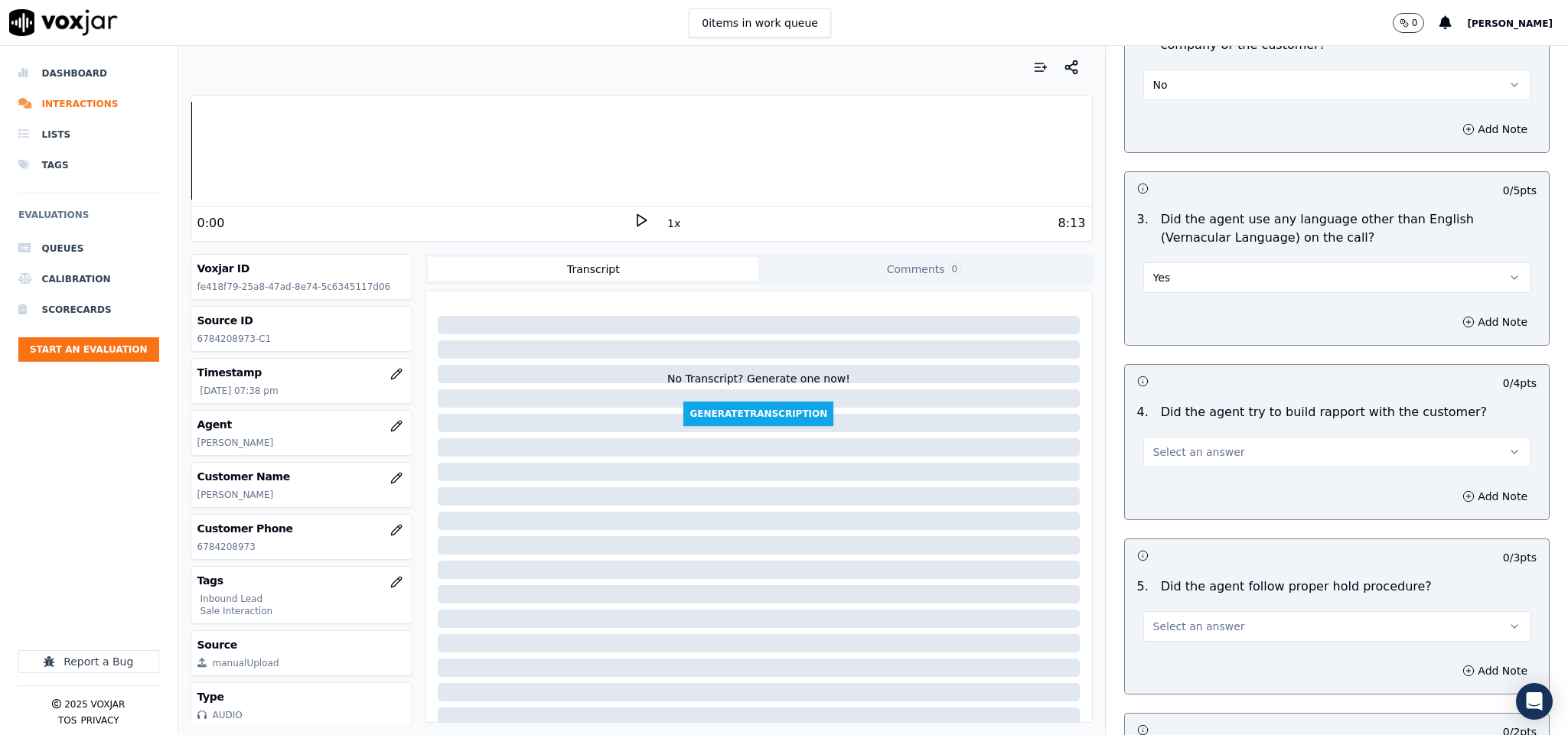
click at [1229, 262] on button "Yes" at bounding box center [1337, 277] width 388 height 30
click at [1173, 301] on div "No" at bounding box center [1298, 307] width 350 height 24
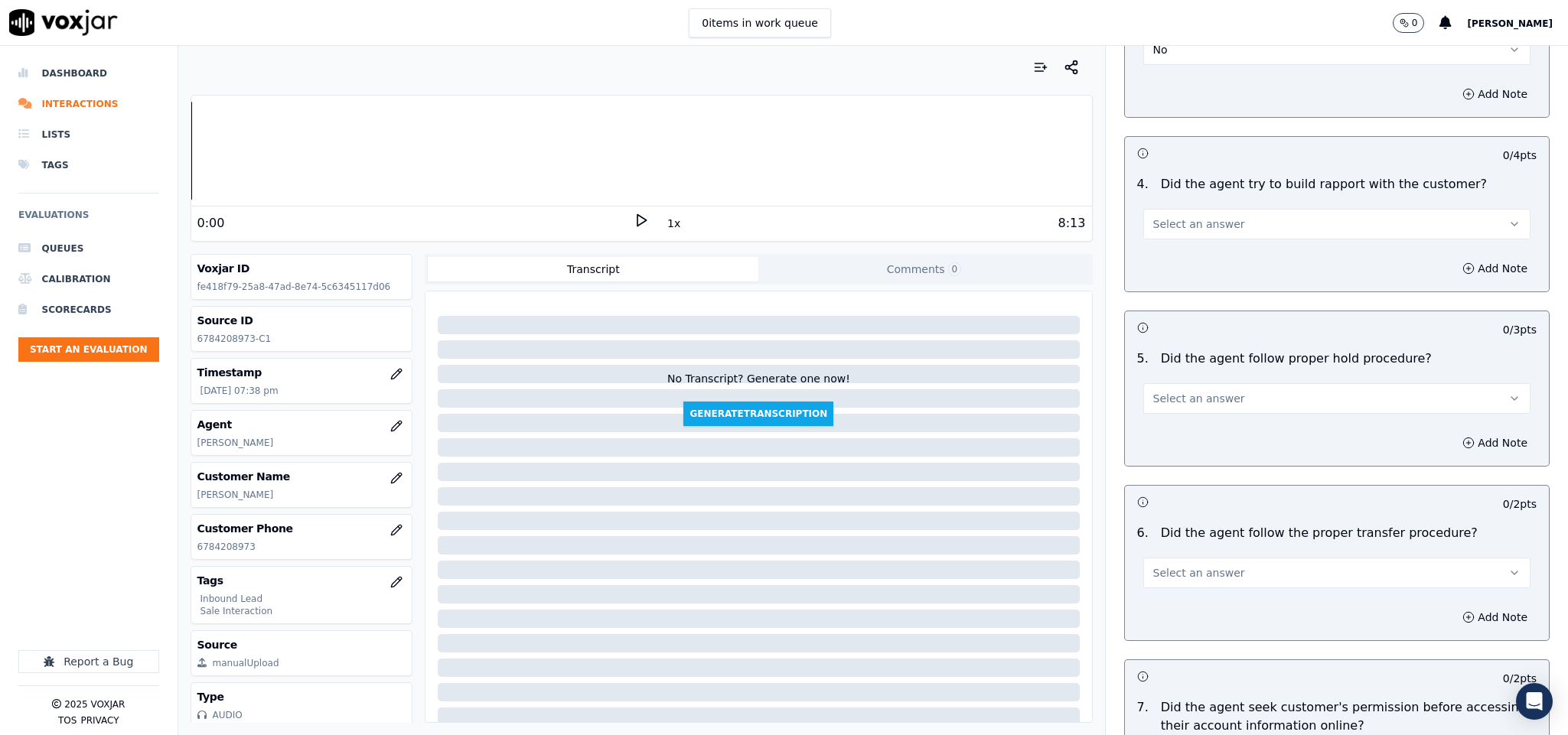
scroll to position [2295, 0]
click at [1224, 207] on button "Select an answer" at bounding box center [1337, 222] width 388 height 30
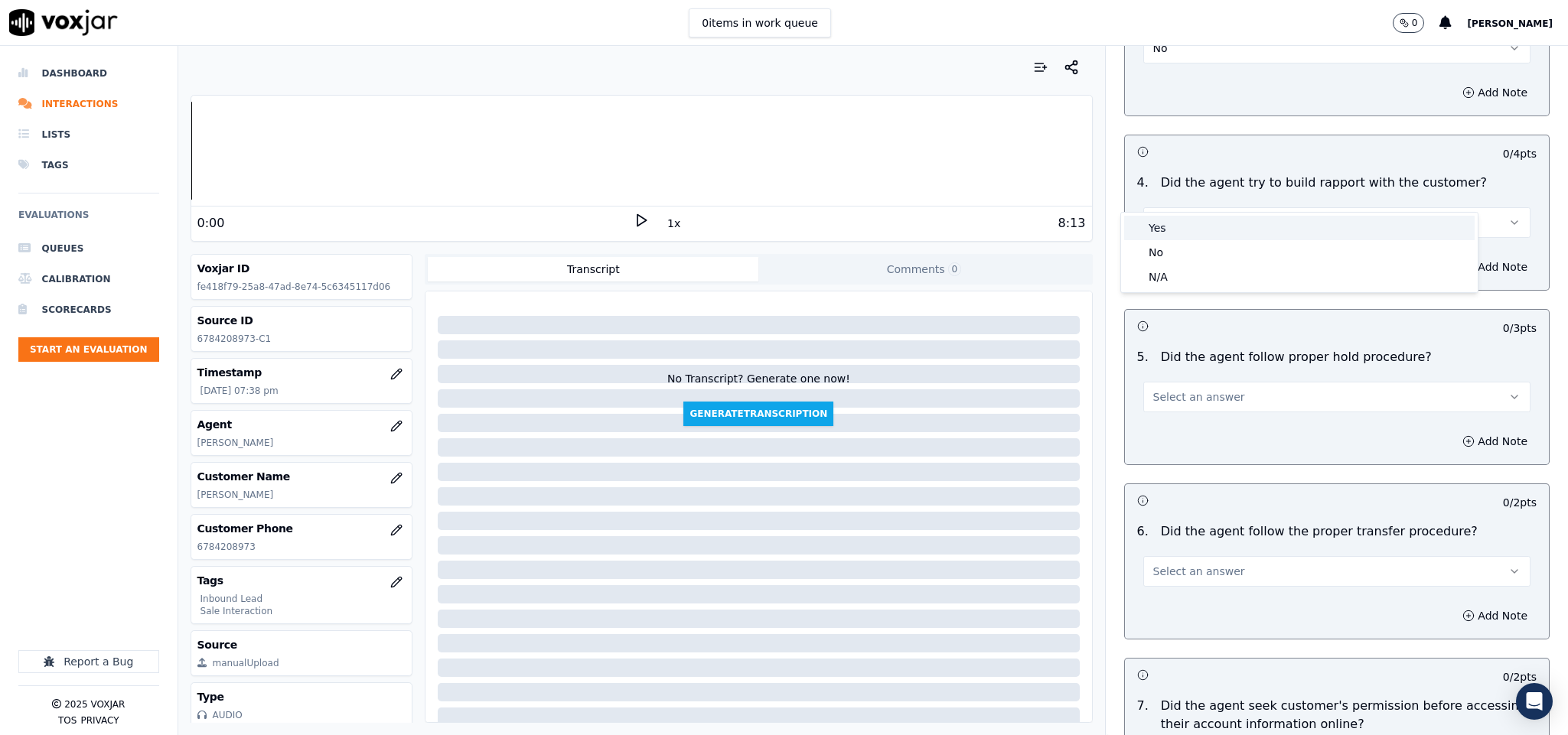
click at [1199, 233] on div "Yes" at bounding box center [1298, 228] width 350 height 24
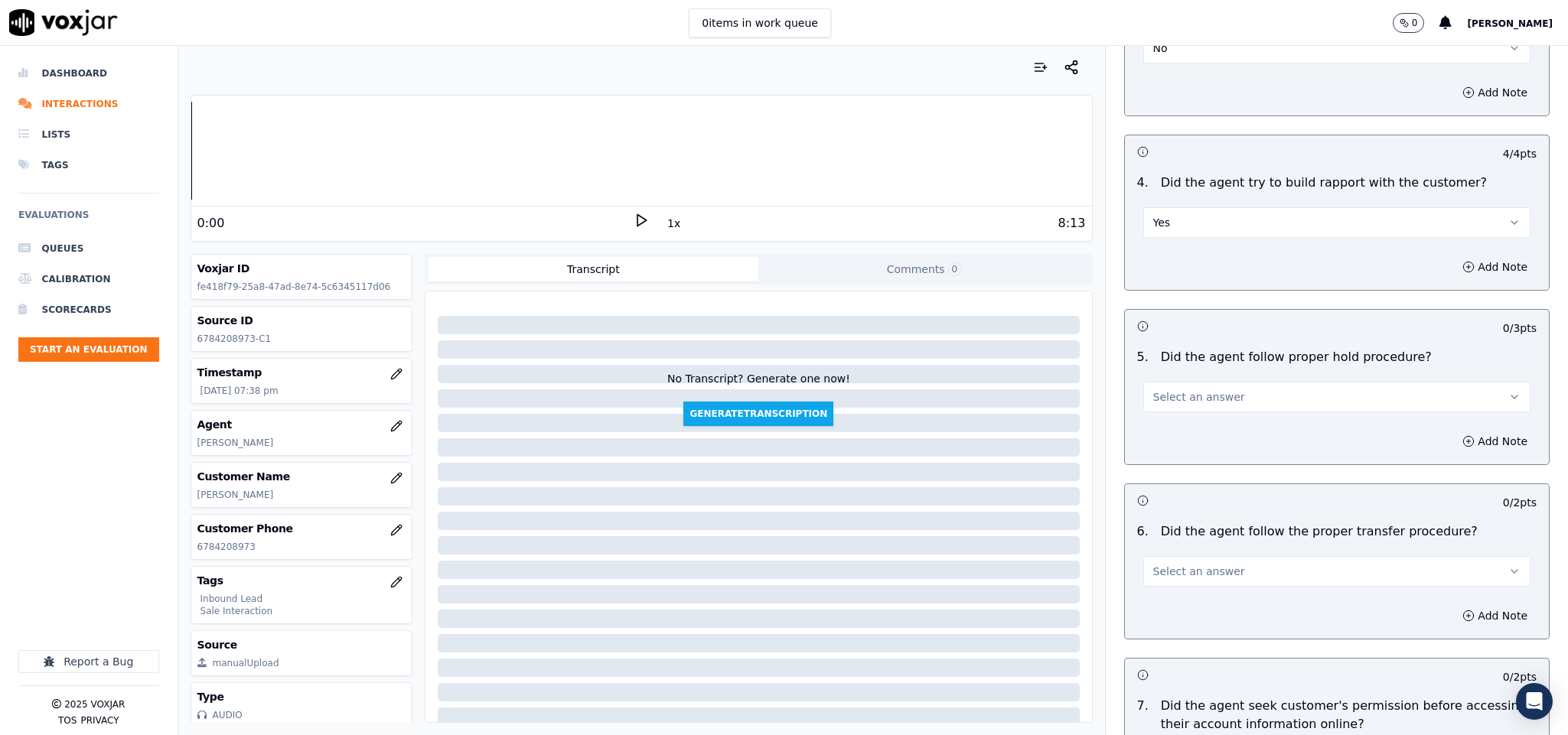
click at [1205, 390] on span "Select an answer" at bounding box center [1199, 397] width 91 height 16
click at [1187, 399] on div "Yes" at bounding box center [1298, 403] width 350 height 24
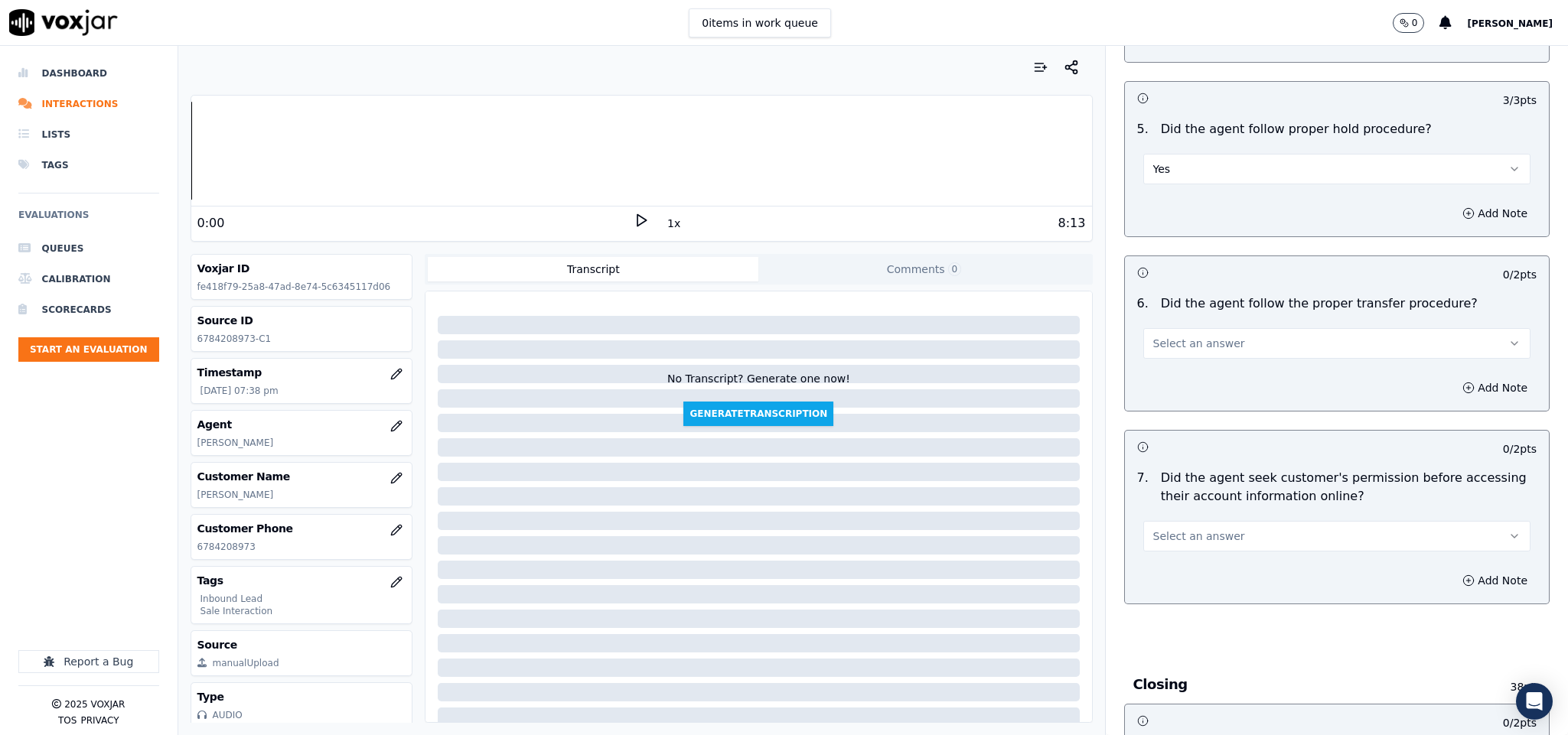
scroll to position [2525, 0]
click at [1189, 334] on span "Select an answer" at bounding box center [1199, 341] width 91 height 16
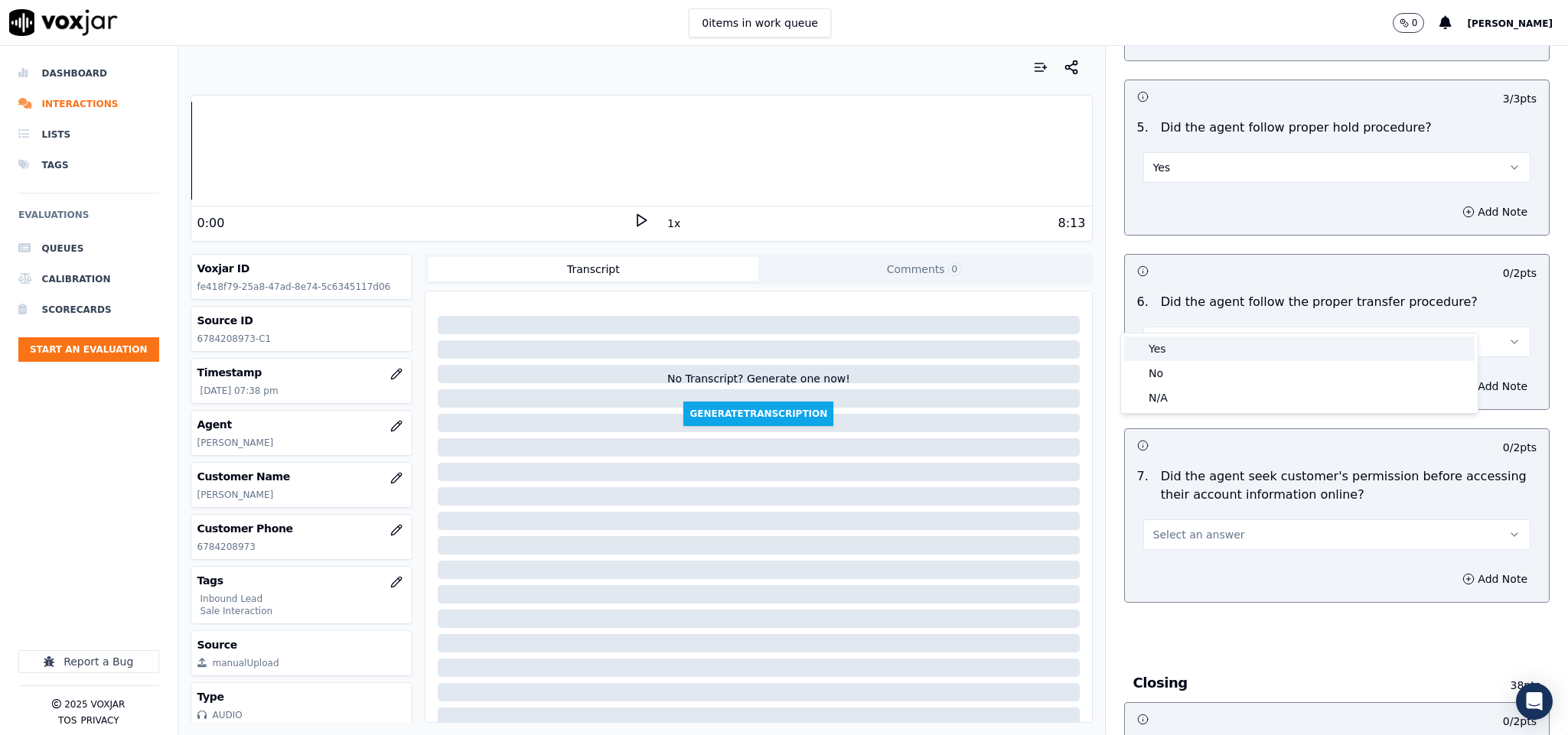
click at [1176, 342] on div "Yes" at bounding box center [1298, 349] width 350 height 24
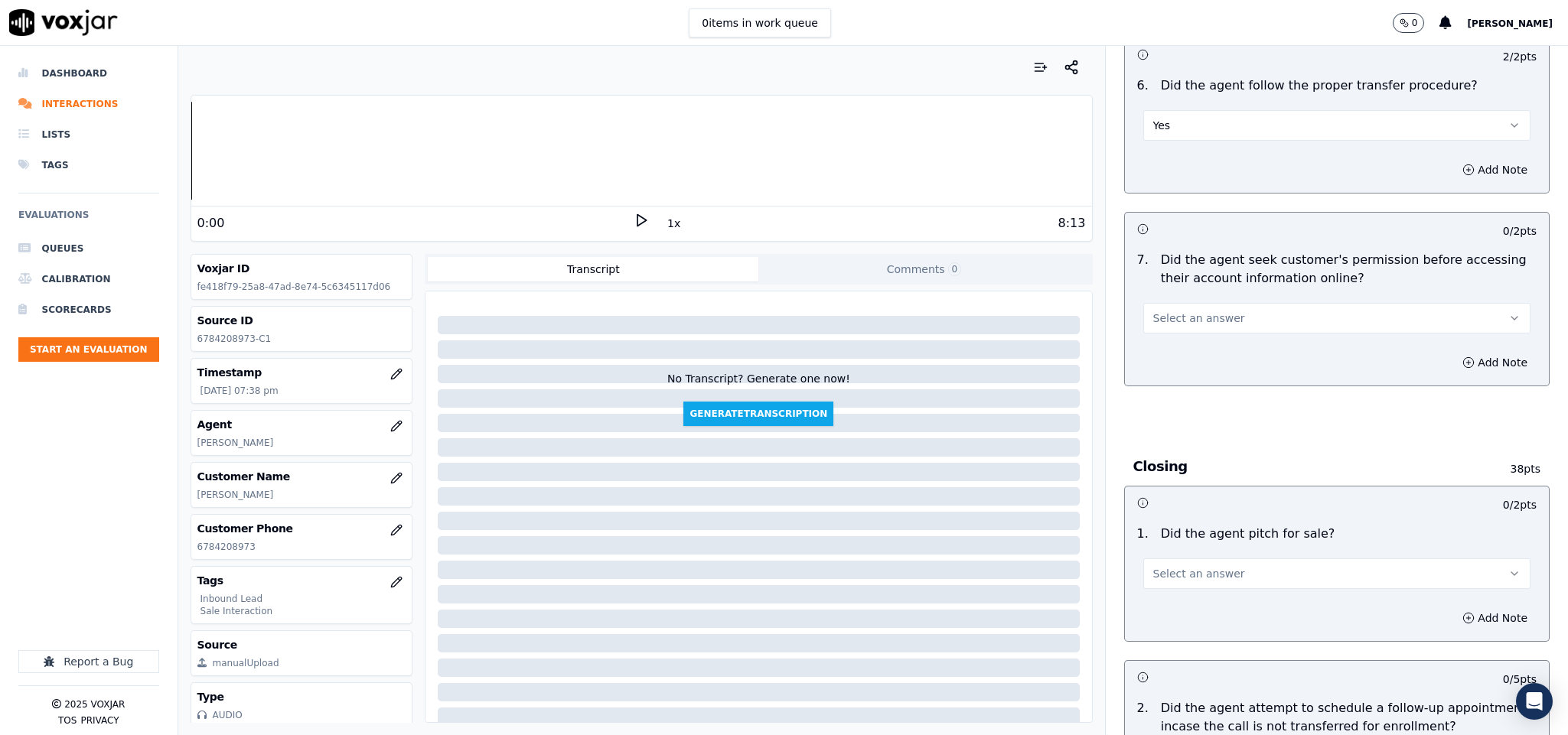
scroll to position [2755, 0]
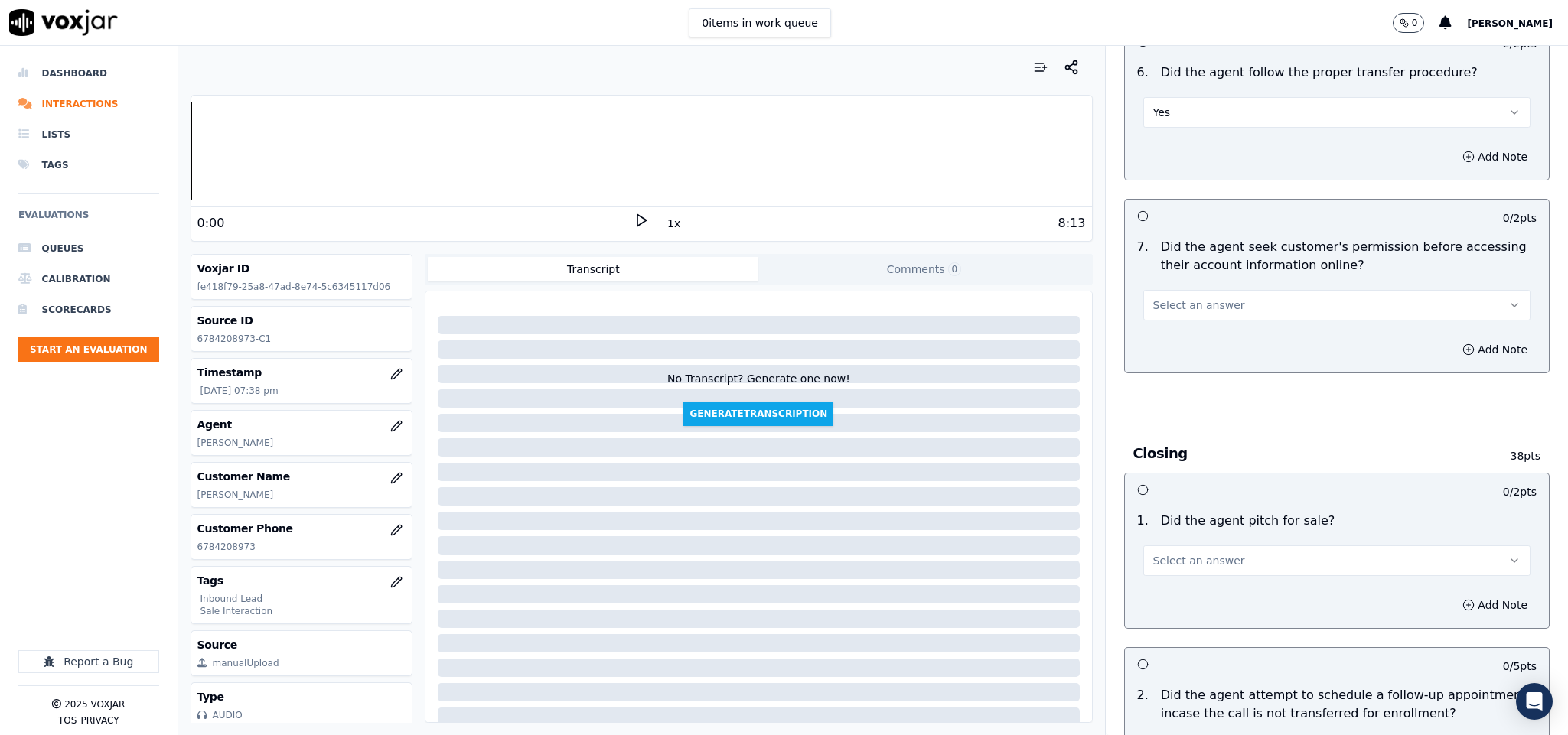
click at [1204, 290] on button "Select an answer" at bounding box center [1337, 305] width 388 height 30
click at [1171, 333] on div "No" at bounding box center [1298, 337] width 350 height 24
click at [1462, 339] on button "Add Note" at bounding box center [1494, 350] width 83 height 21
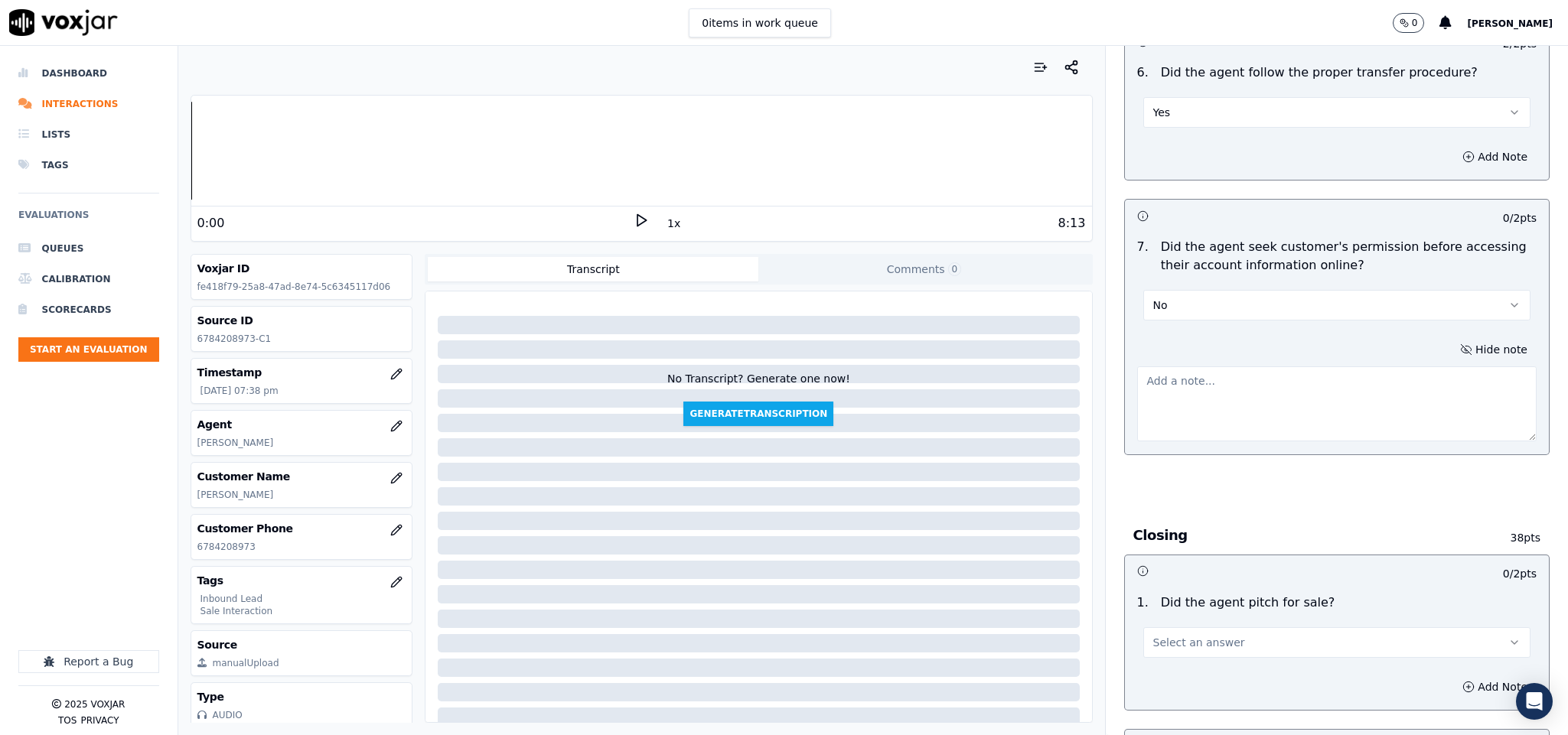
click at [1343, 367] on textarea at bounding box center [1337, 404] width 400 height 75
paste textarea "@4:43 Nick informed - I see that the payment has been received, that was a $47.…"
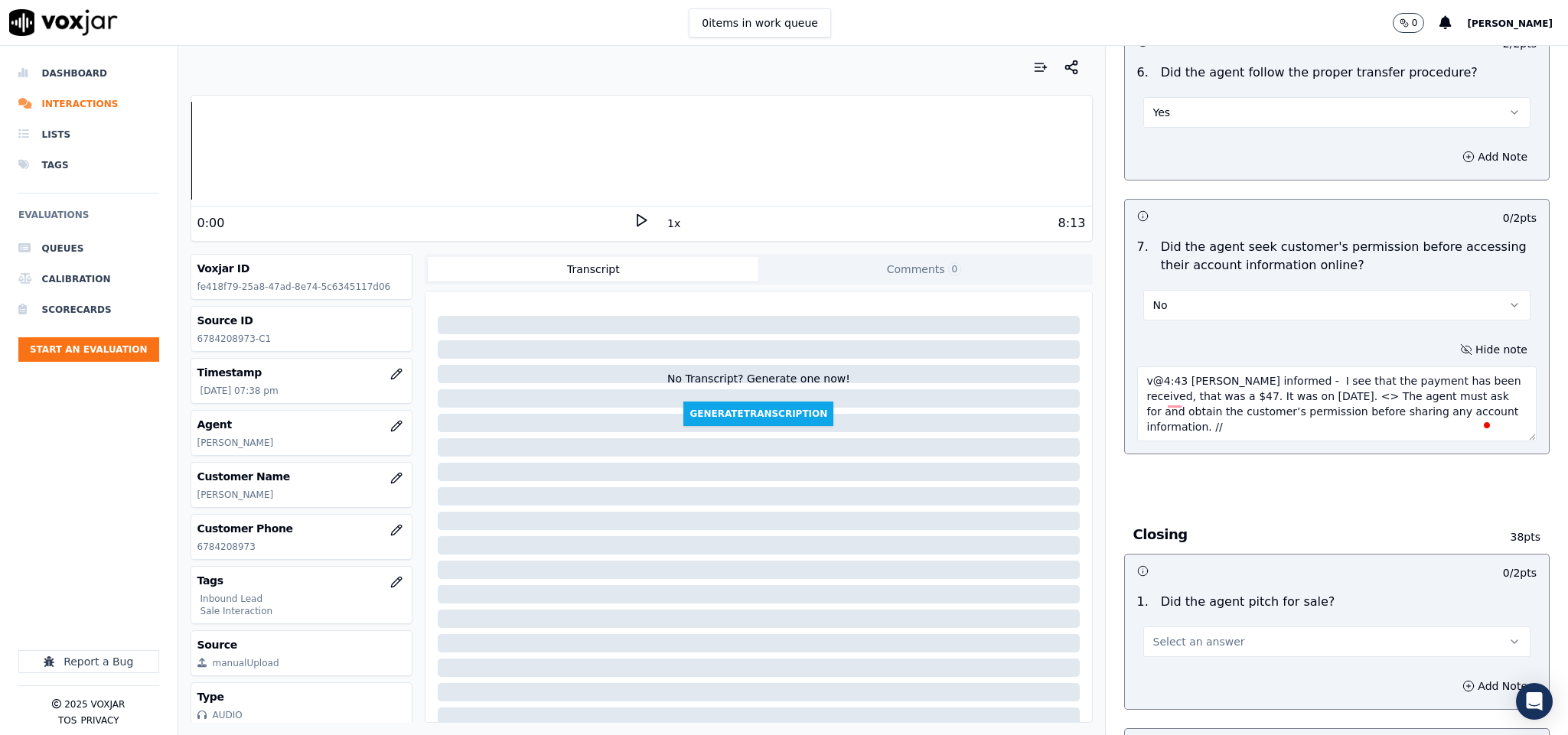
click at [1137, 367] on textarea "v@4:43 Nick informed - I see that the payment has been received, that was a $47…" at bounding box center [1337, 404] width 400 height 75
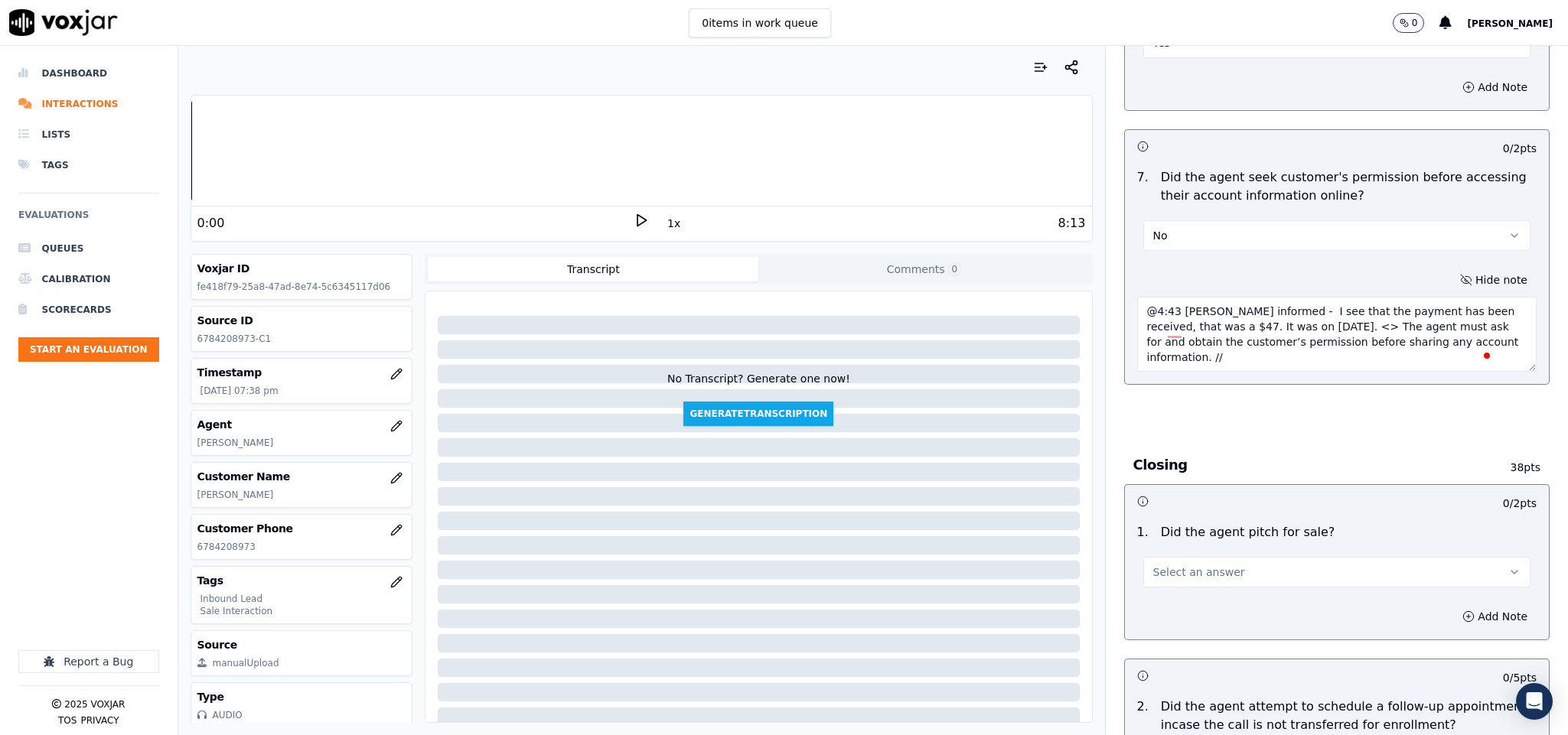
scroll to position [2869, 0]
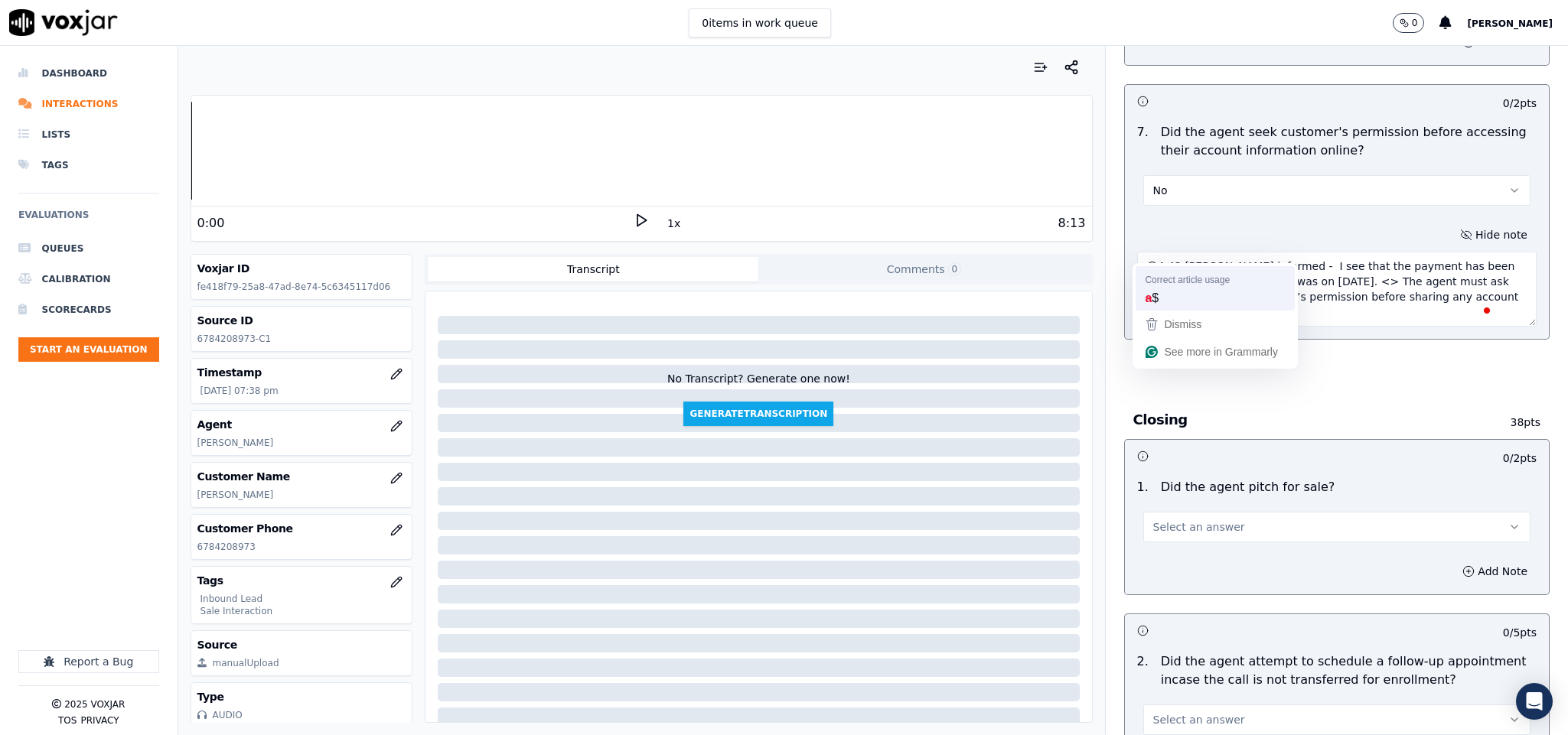
type textarea "@4:43 Nick informed - I see that the payment has been received, that was a $47.…"
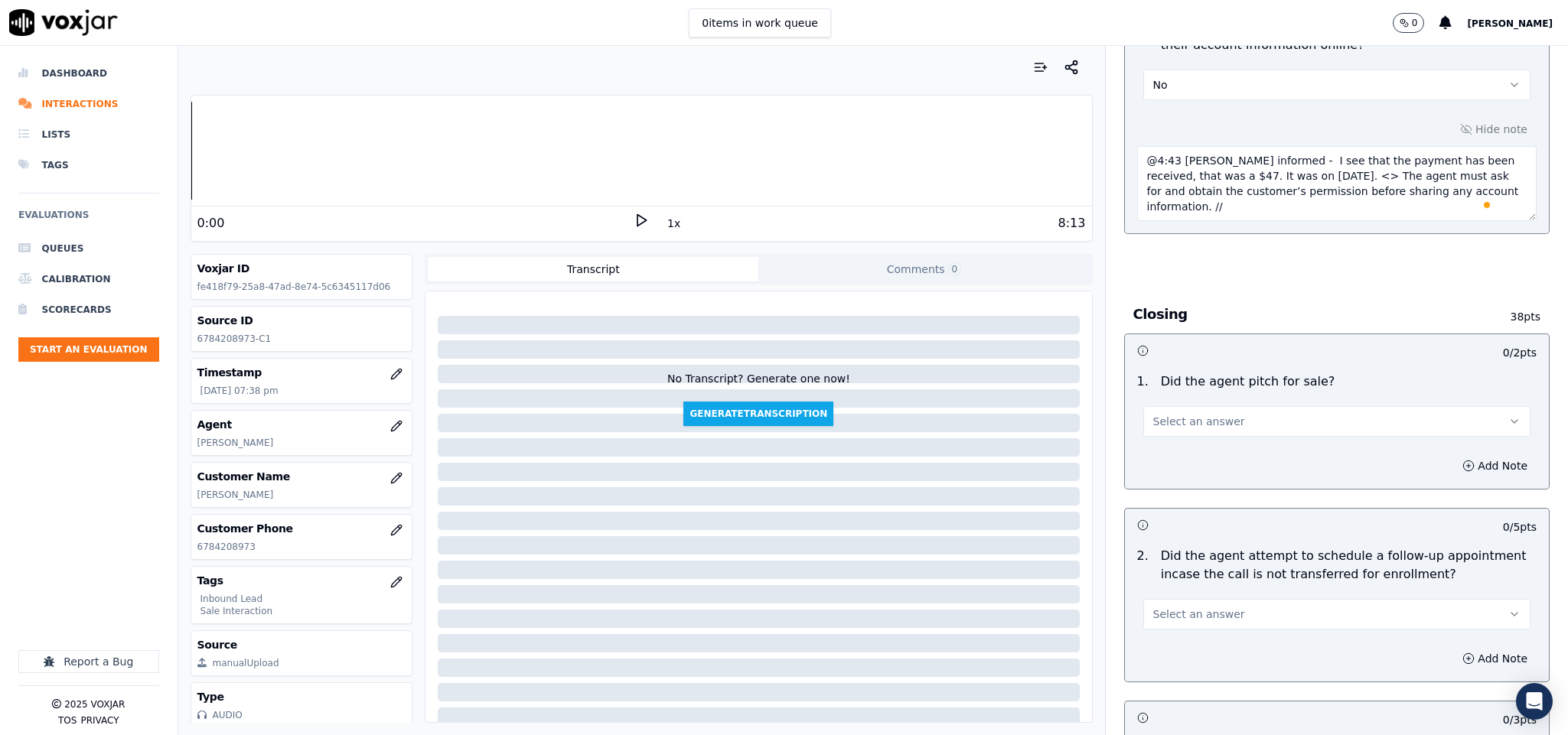
scroll to position [3098, 0]
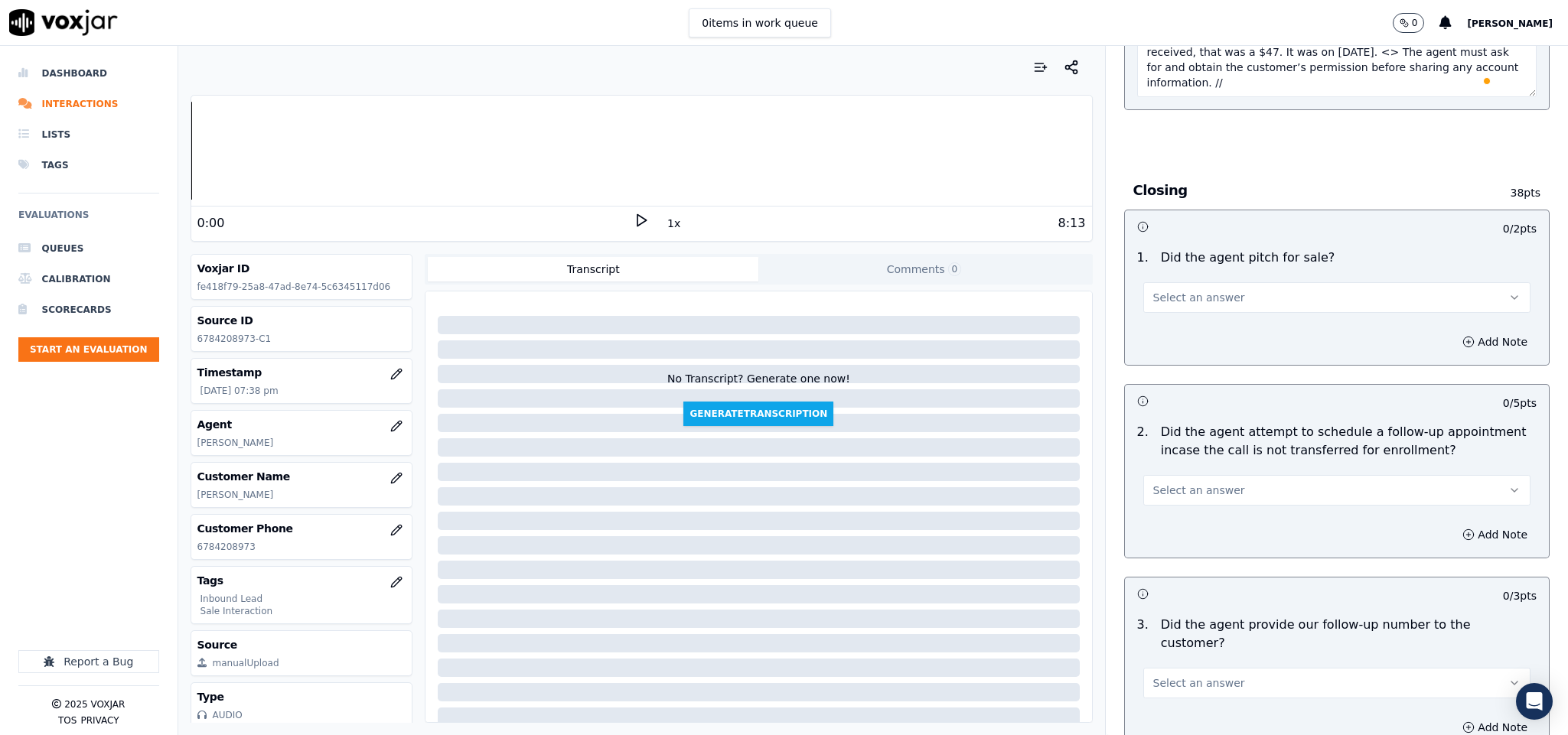
click at [1242, 283] on button "Select an answer" at bounding box center [1337, 297] width 388 height 30
click at [1208, 306] on div "Yes" at bounding box center [1298, 306] width 350 height 24
click at [1192, 483] on span "Select an answer" at bounding box center [1199, 490] width 91 height 16
click at [1184, 496] on div "Yes" at bounding box center [1298, 500] width 350 height 24
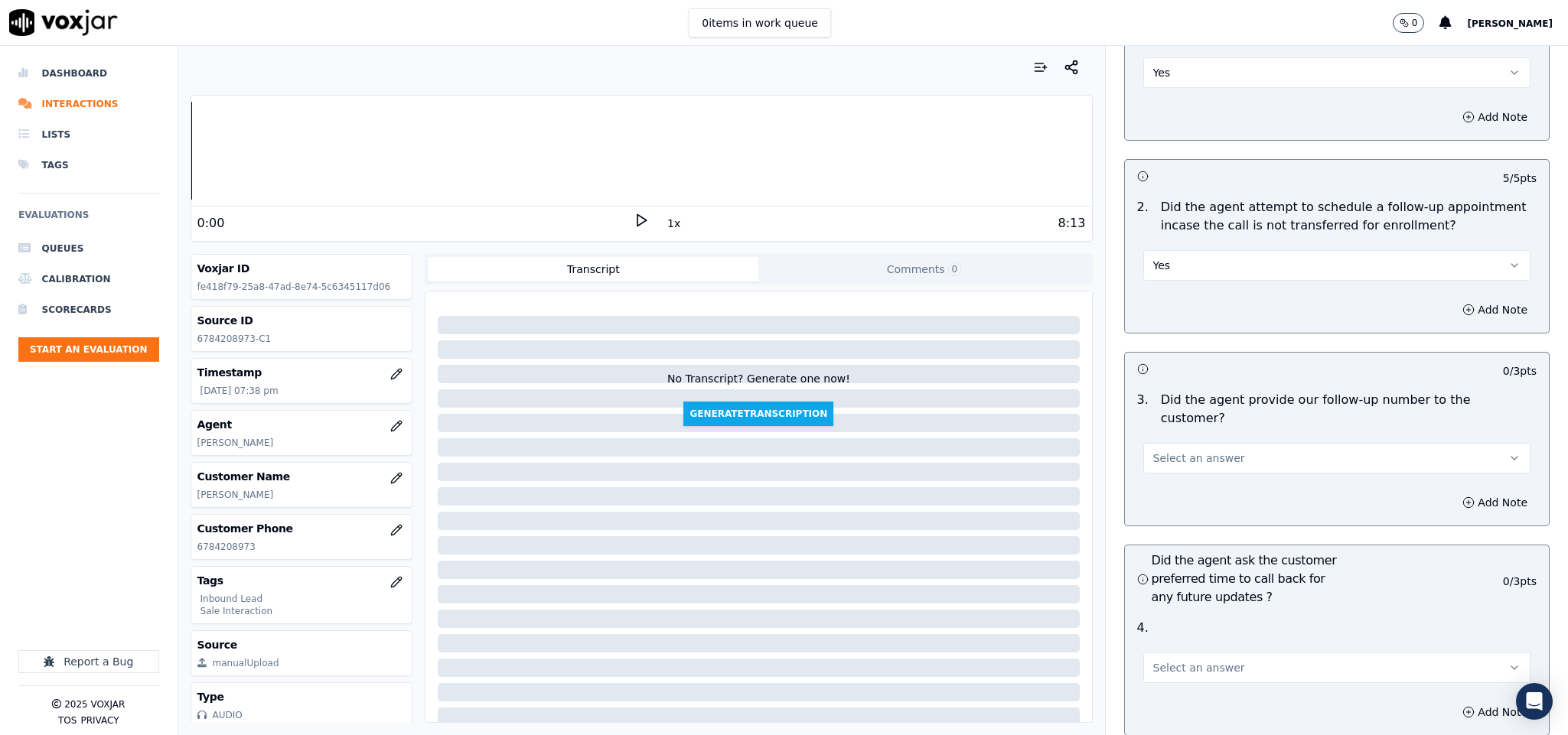
scroll to position [3328, 0]
click at [1235, 439] on button "Select an answer" at bounding box center [1337, 453] width 388 height 30
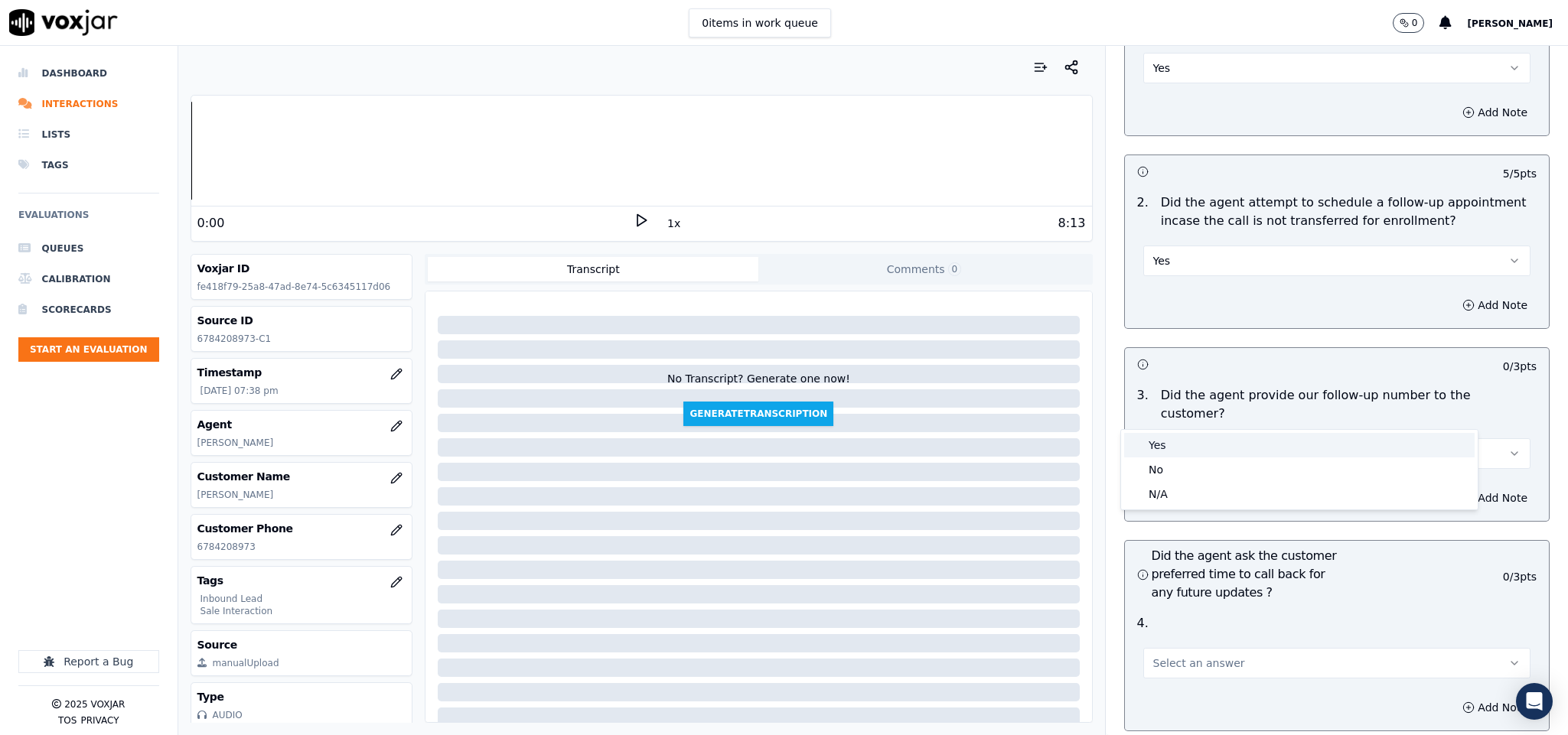
click at [1203, 434] on div "Yes" at bounding box center [1298, 445] width 350 height 24
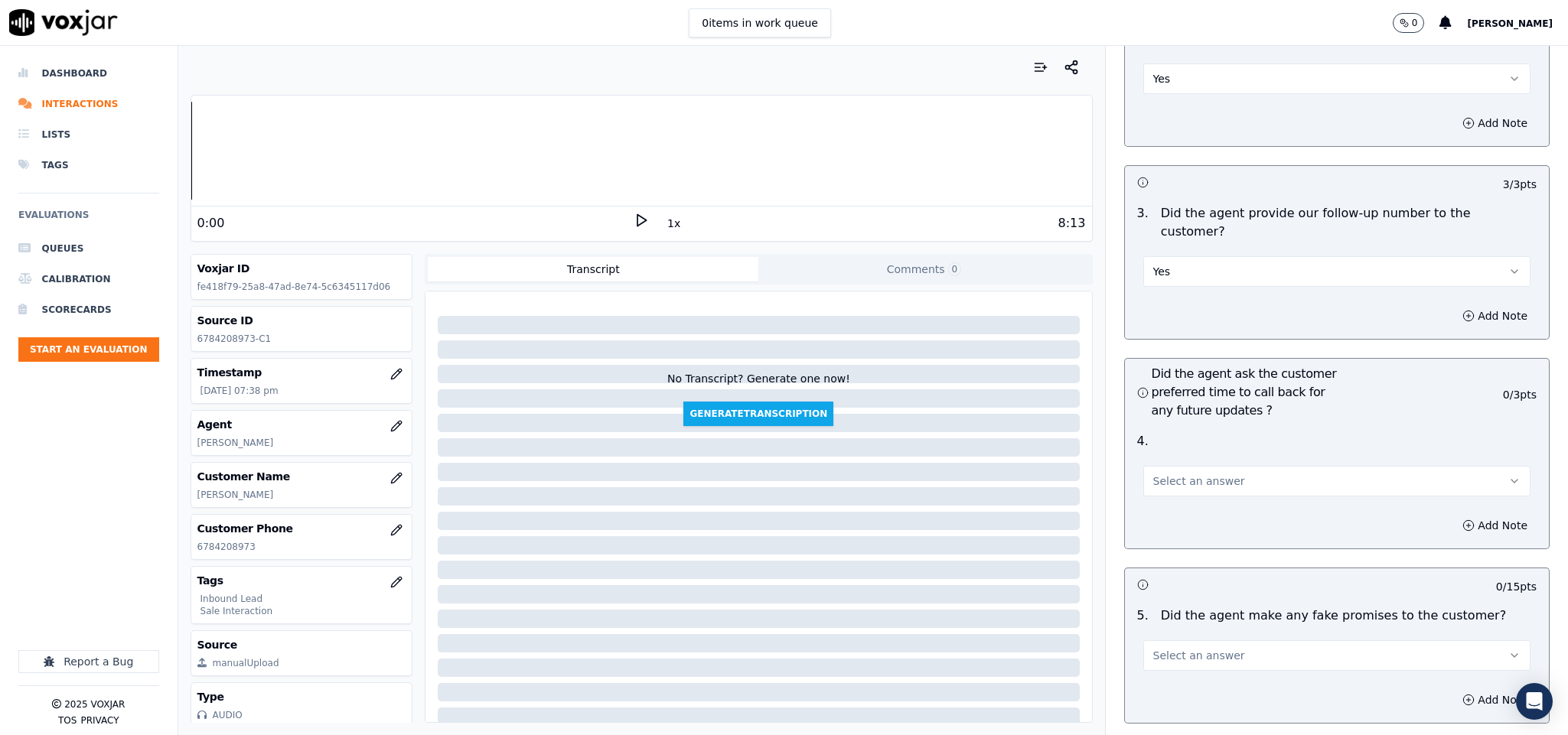
scroll to position [3557, 0]
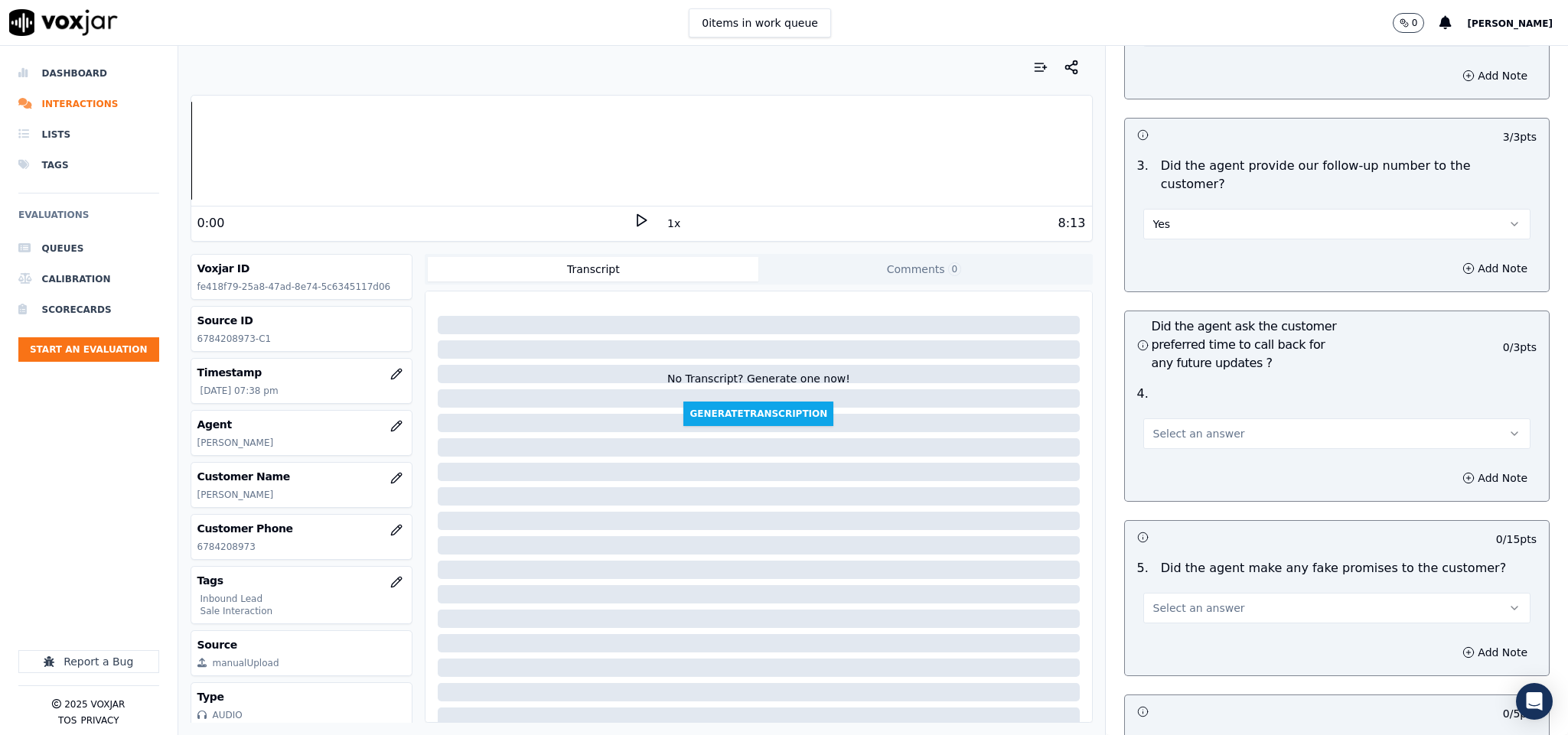
click at [1185, 426] on span "Select an answer" at bounding box center [1199, 434] width 91 height 16
click at [1160, 473] on div "N/A" at bounding box center [1298, 475] width 350 height 24
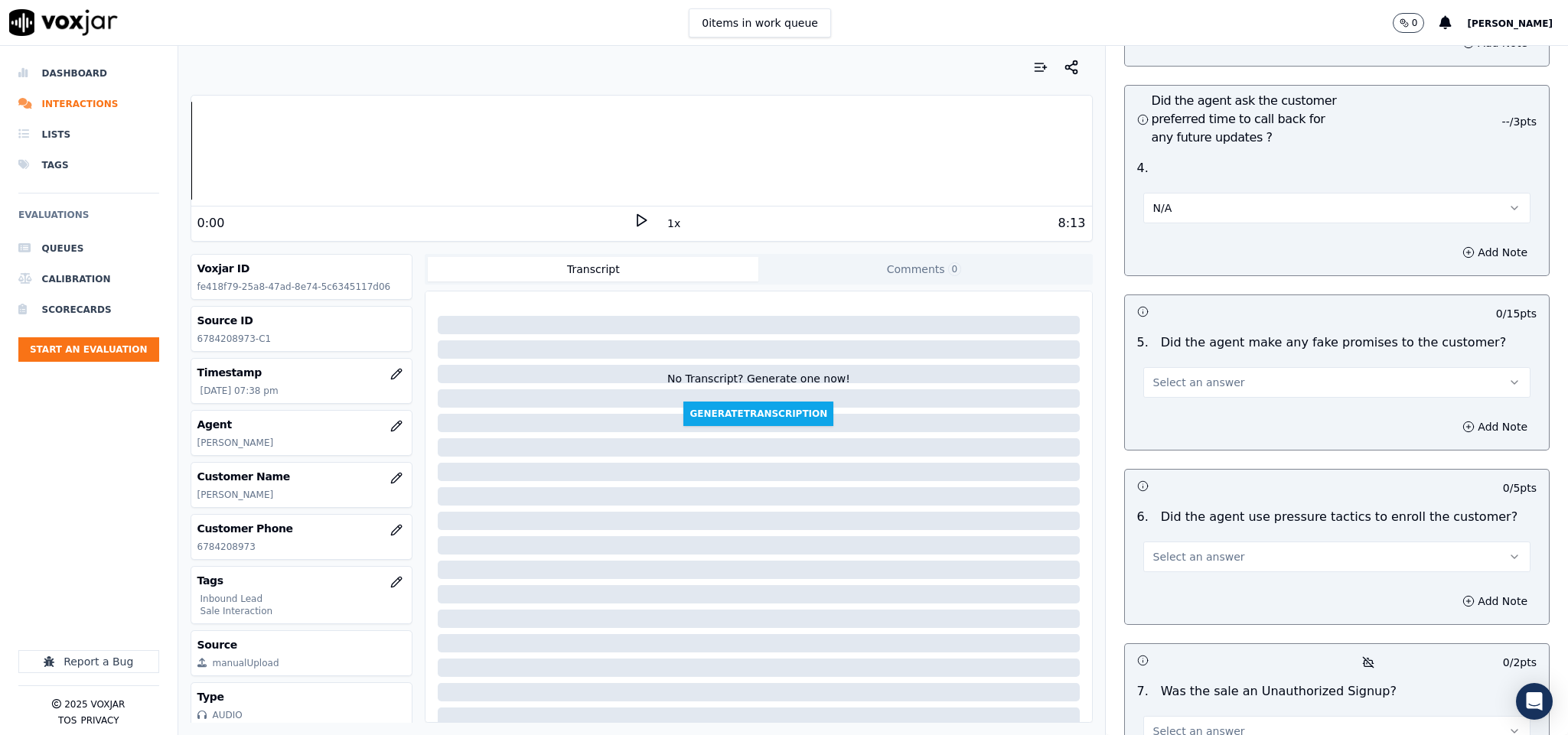
scroll to position [3787, 0]
click at [1192, 371] on span "Select an answer" at bounding box center [1199, 378] width 91 height 16
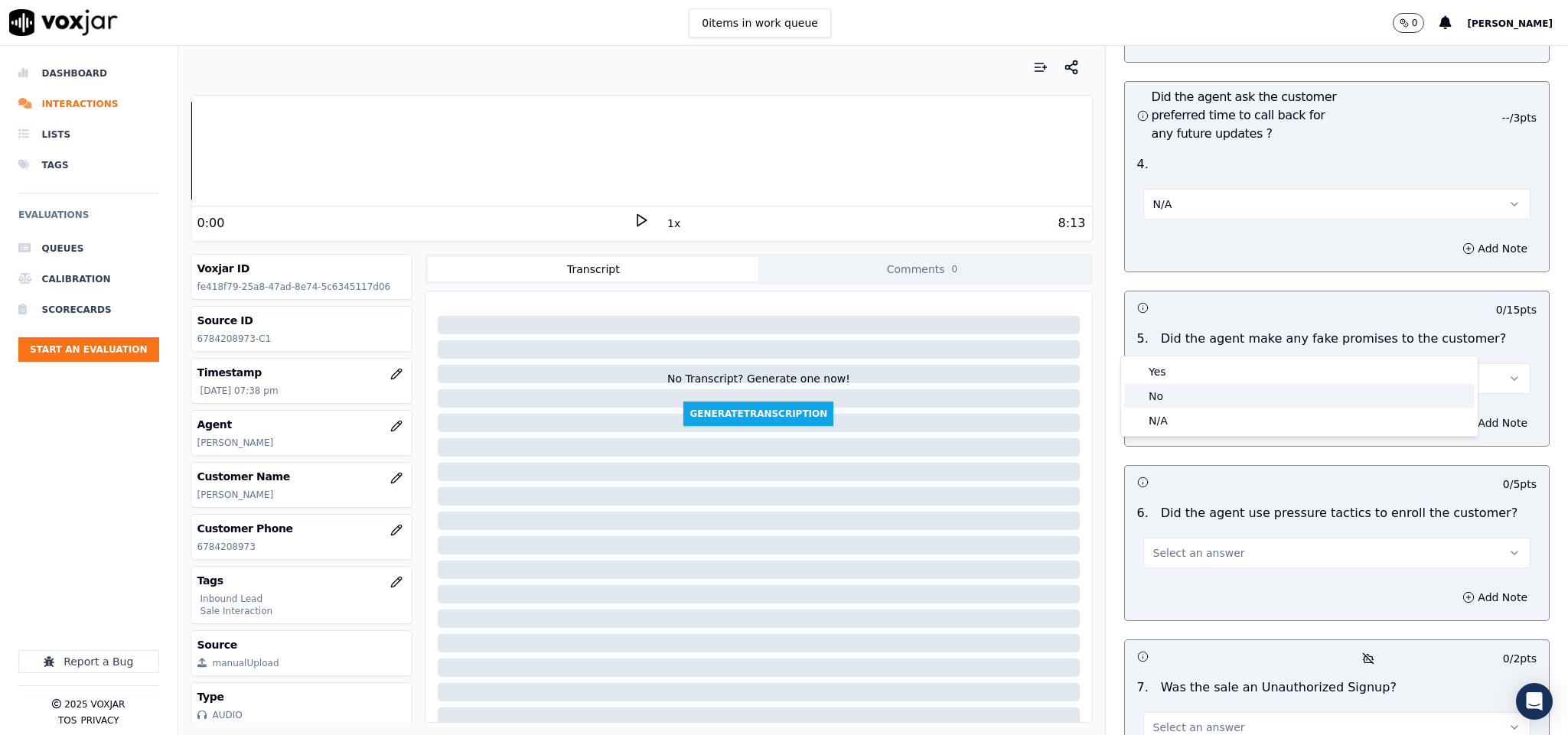
click at [1171, 399] on div "No" at bounding box center [1298, 396] width 350 height 24
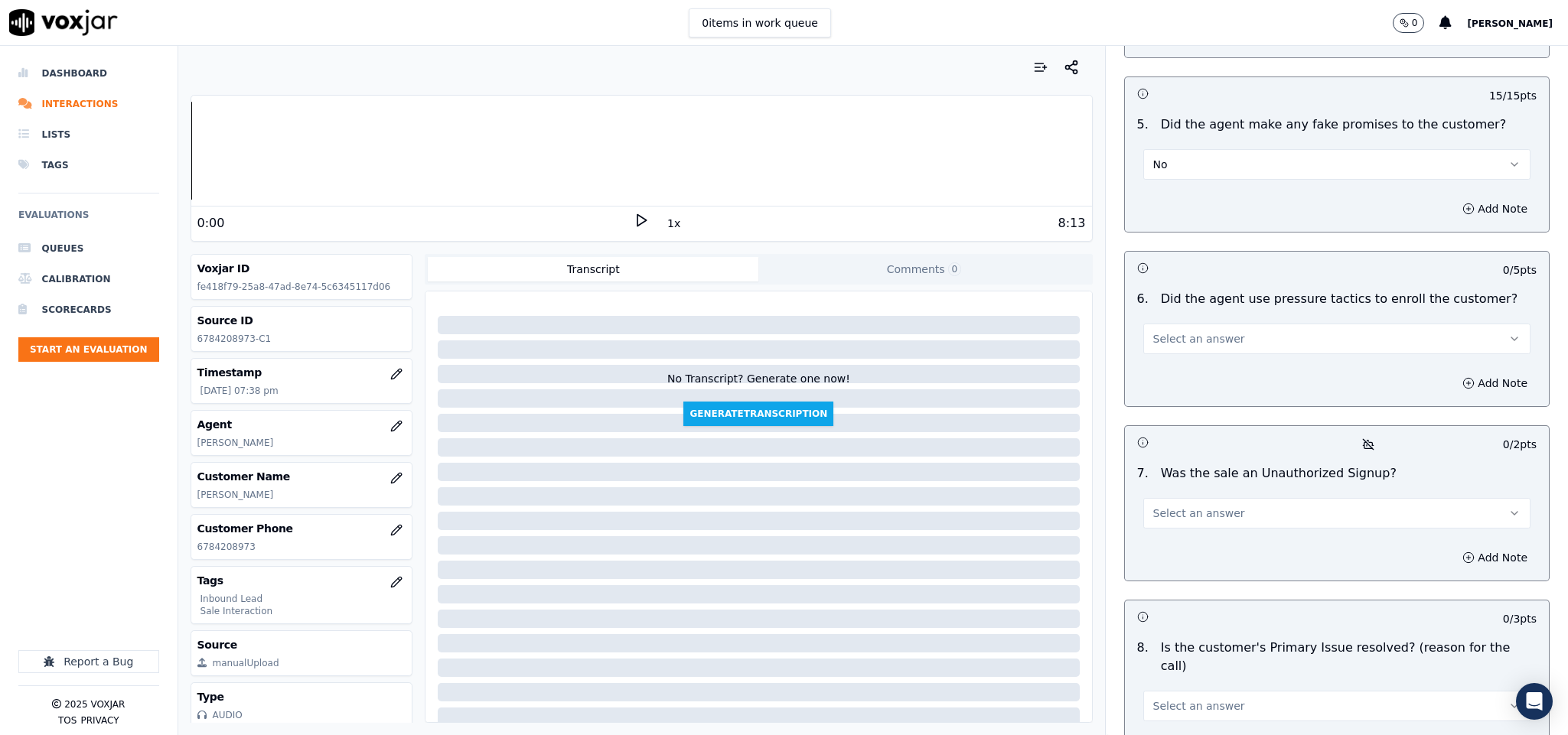
scroll to position [4016, 0]
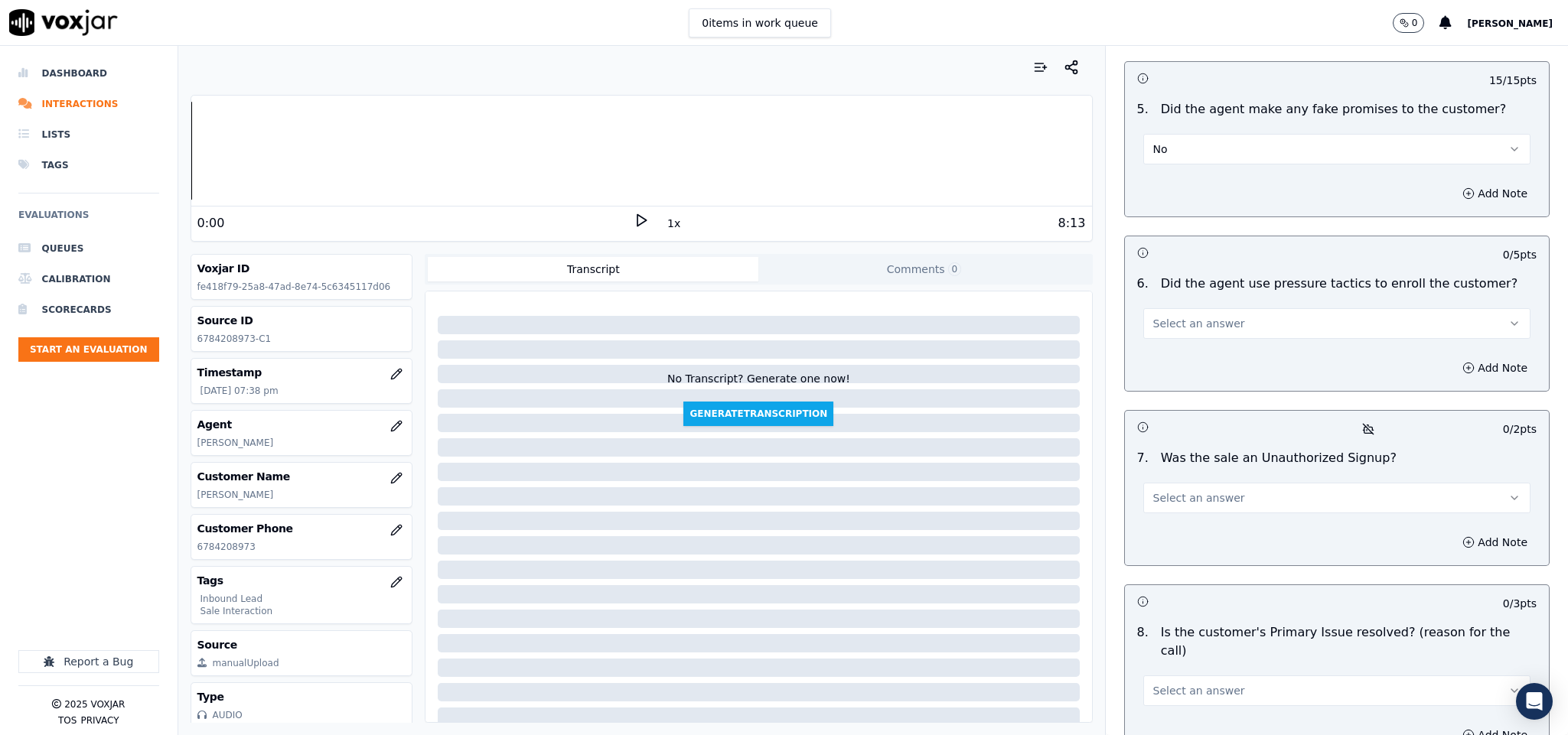
click at [1205, 316] on span "Select an answer" at bounding box center [1199, 323] width 91 height 16
click at [1185, 336] on div "No" at bounding box center [1298, 342] width 350 height 24
click at [1183, 491] on span "Select an answer" at bounding box center [1199, 498] width 91 height 16
click at [1173, 508] on div "No" at bounding box center [1298, 516] width 350 height 24
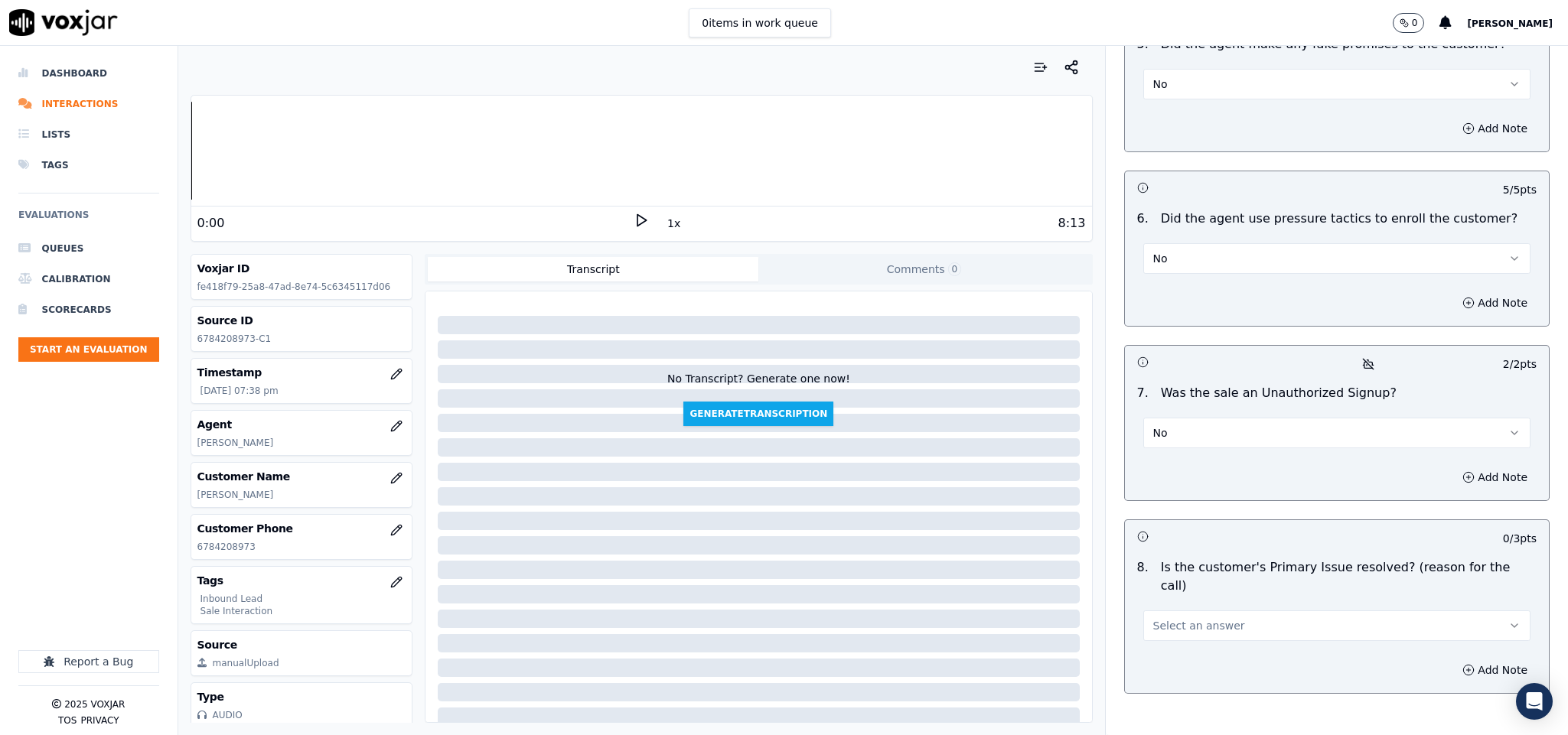
scroll to position [4125, 0]
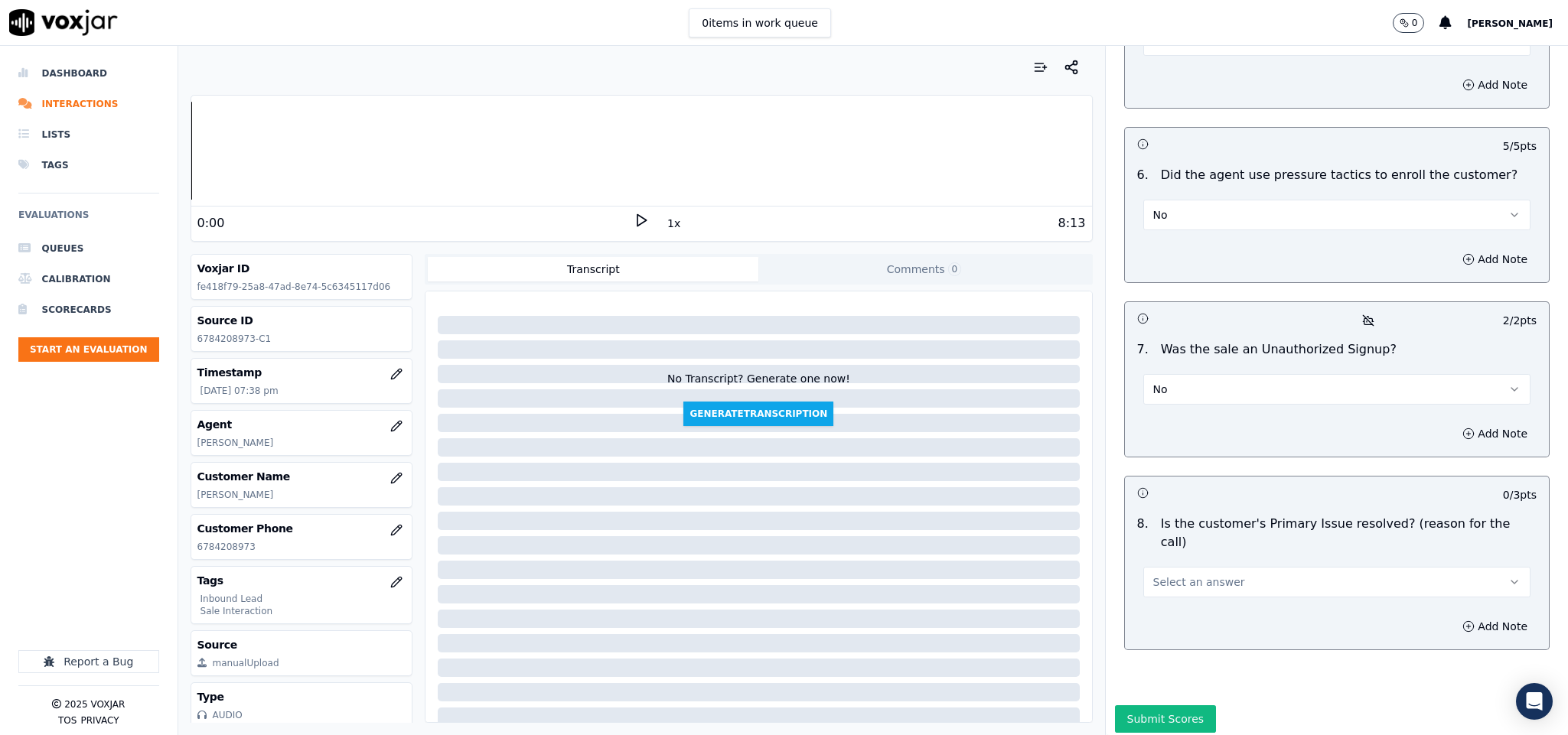
click at [1181, 567] on button "Select an answer" at bounding box center [1337, 581] width 388 height 30
click at [1173, 563] on div "Yes" at bounding box center [1298, 559] width 350 height 24
click at [1157, 706] on div "Submit Scores" at bounding box center [1337, 724] width 463 height 37
click at [1156, 706] on button "Submit Scores" at bounding box center [1165, 719] width 102 height 28
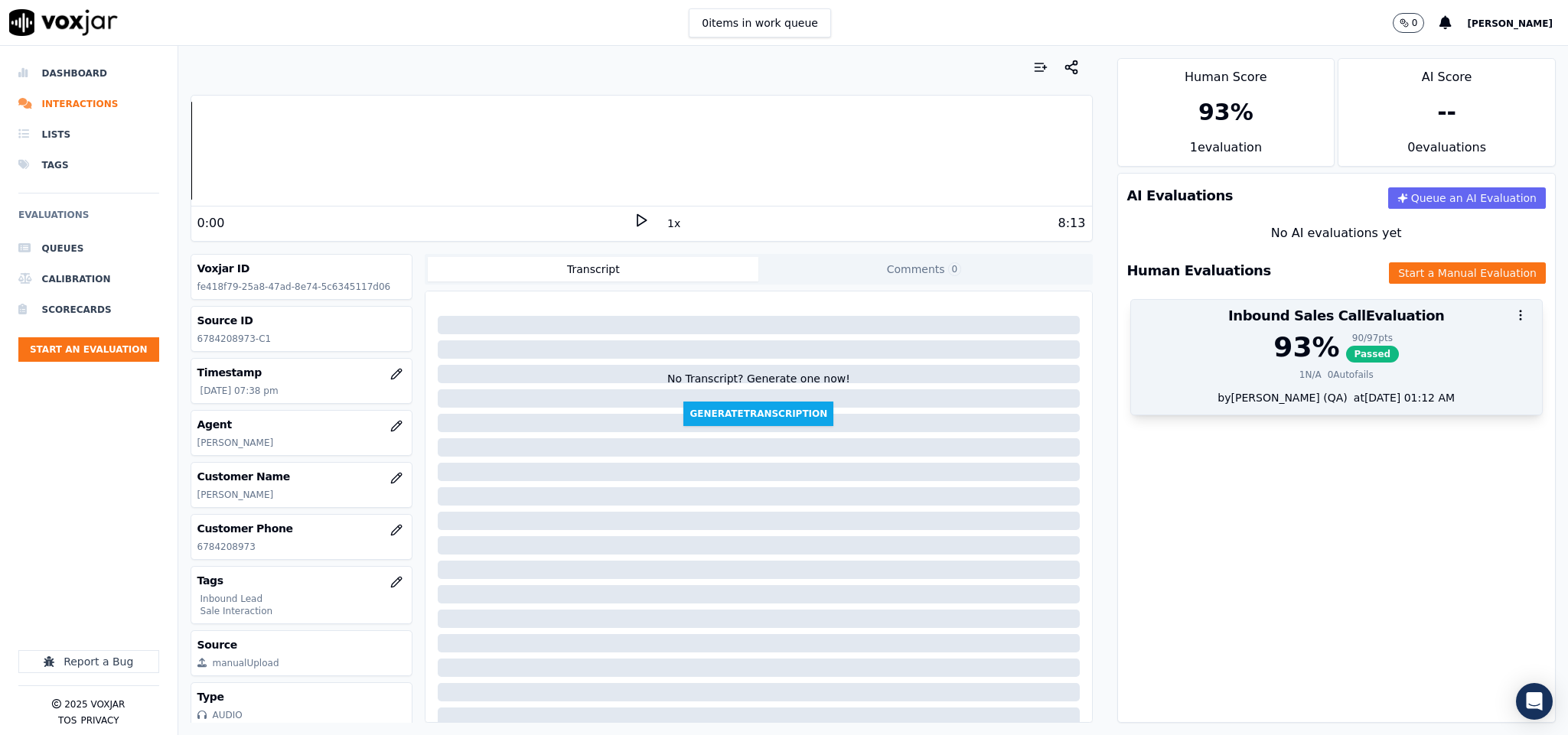
click at [1346, 357] on span "Passed" at bounding box center [1373, 354] width 54 height 17
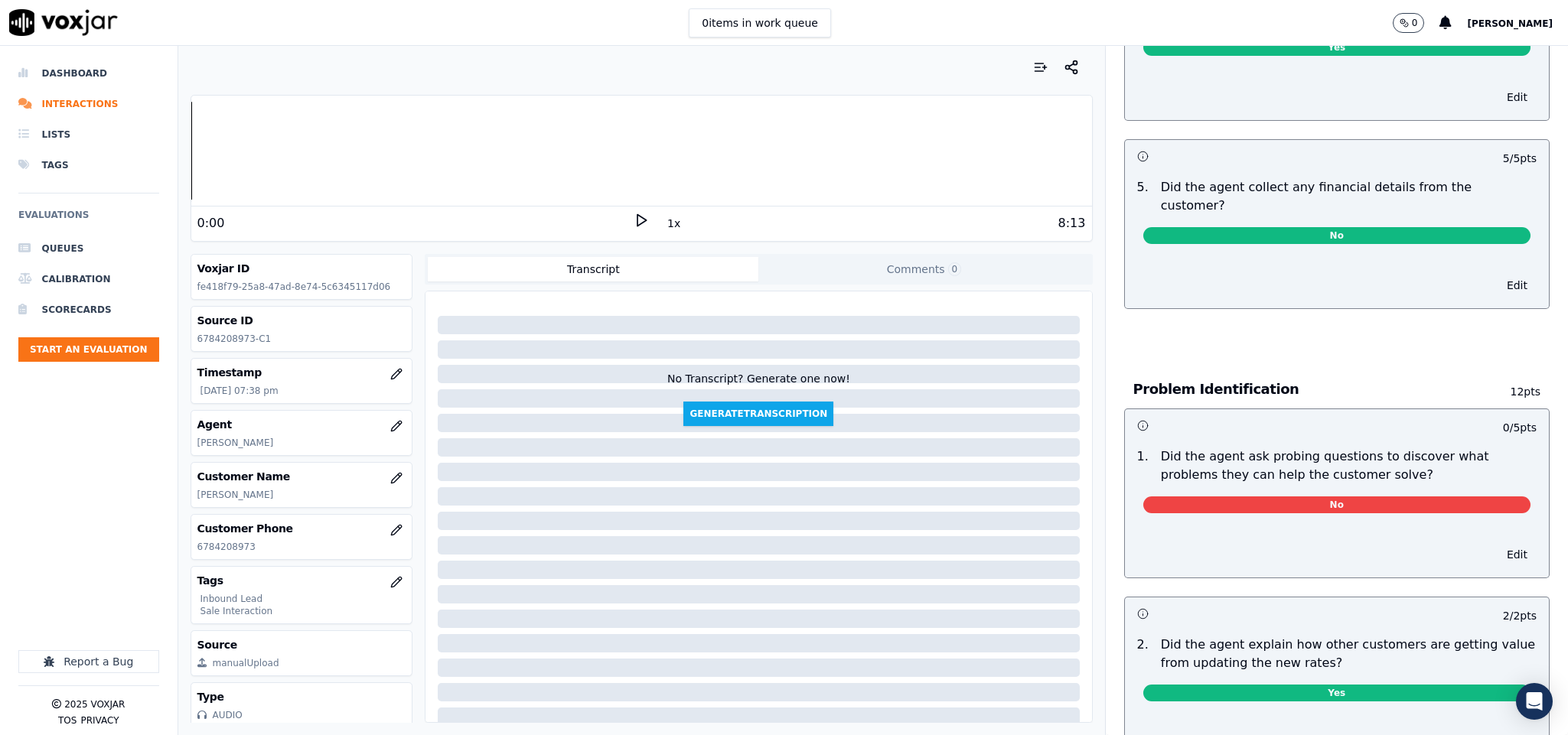
scroll to position [804, 0]
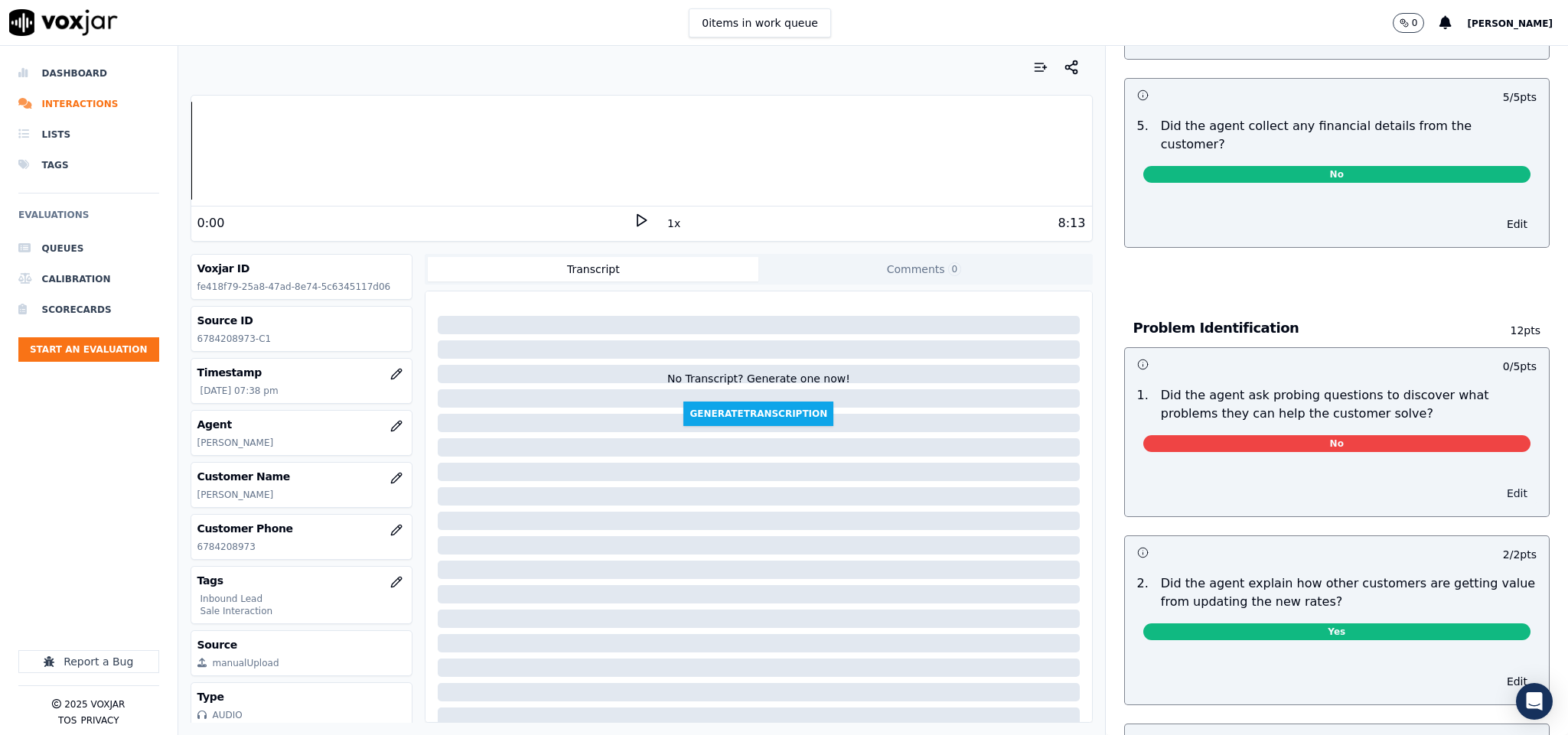
click at [1497, 483] on button "Edit" at bounding box center [1517, 493] width 39 height 21
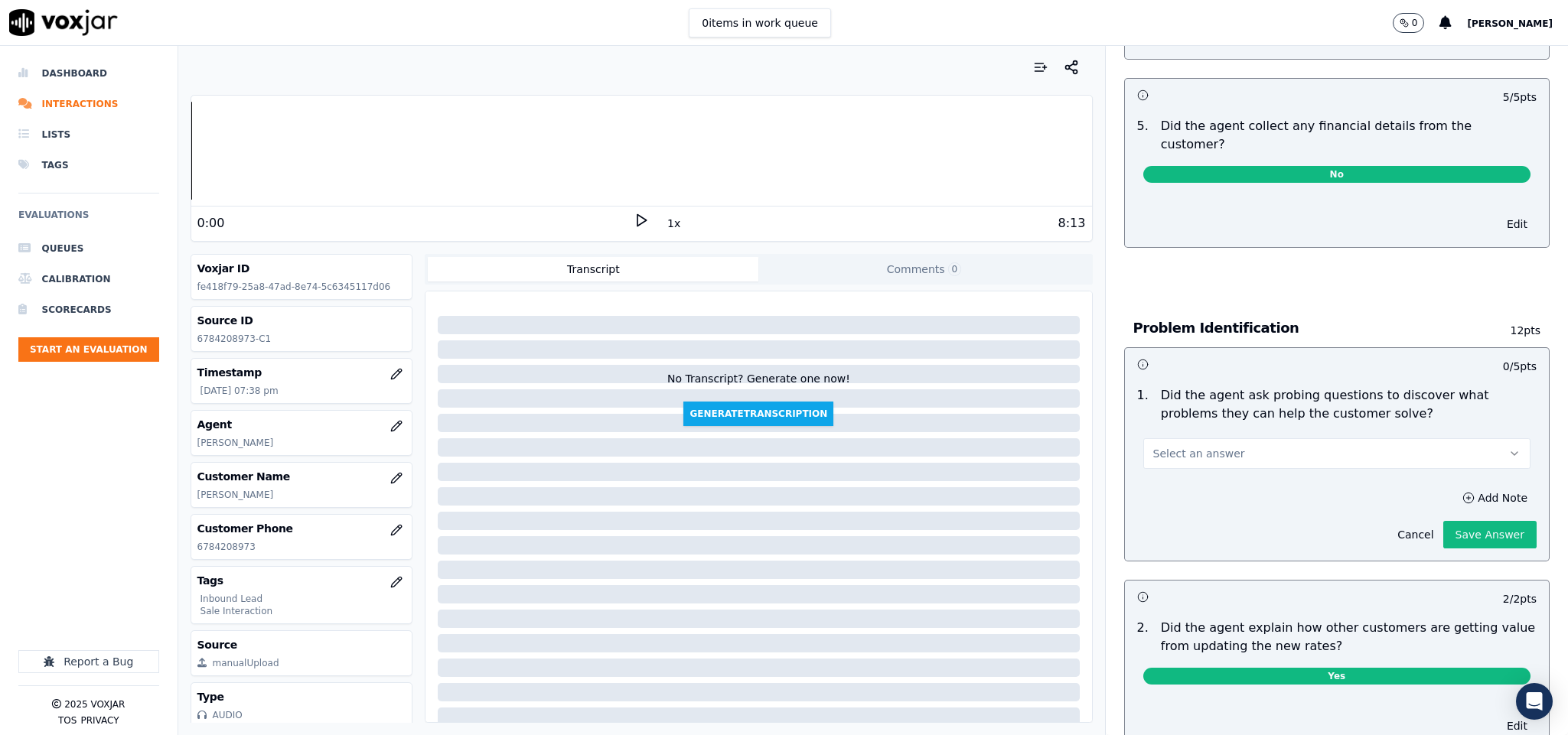
click at [1308, 442] on button "Select an answer" at bounding box center [1337, 453] width 388 height 30
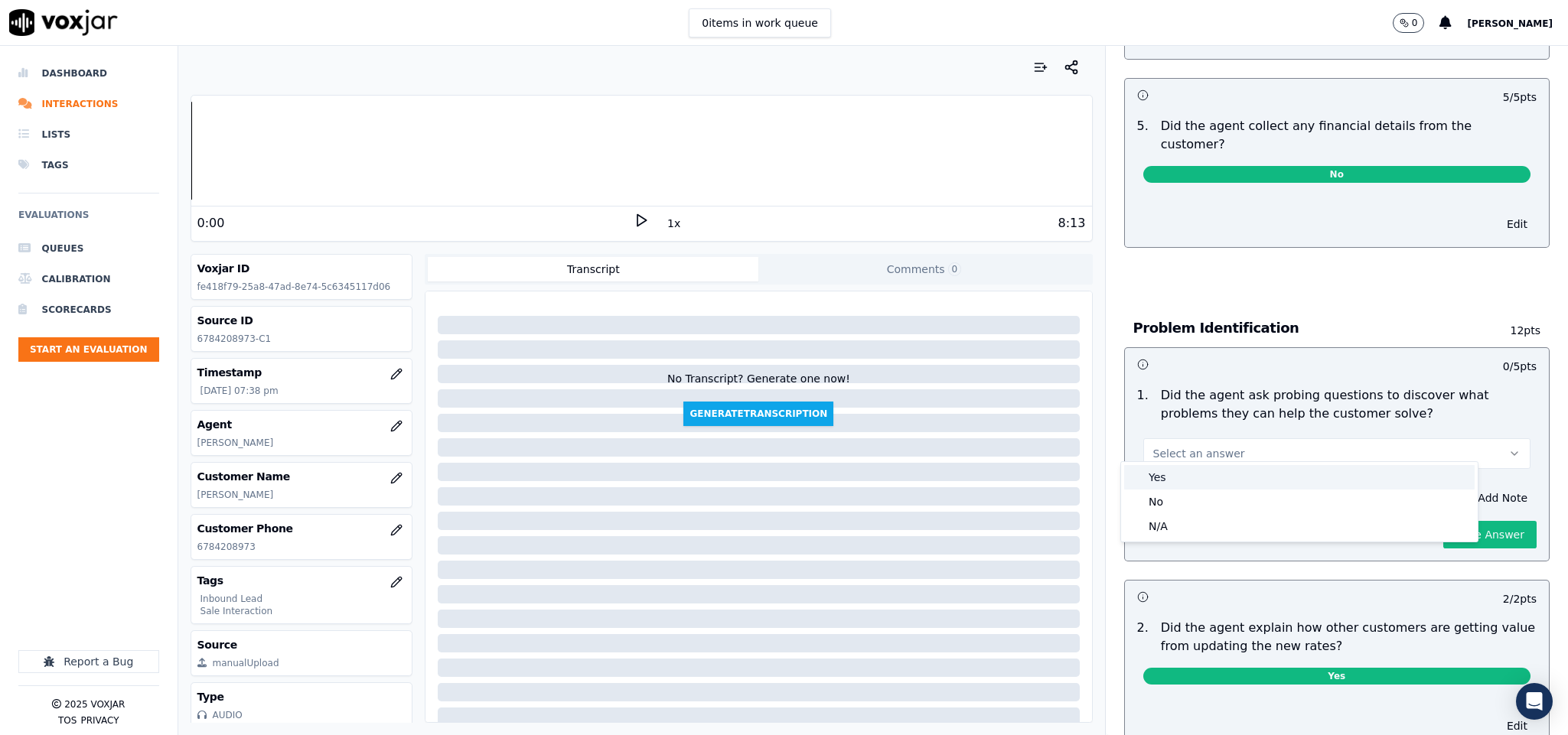
click at [1254, 480] on div "Yes" at bounding box center [1298, 478] width 350 height 24
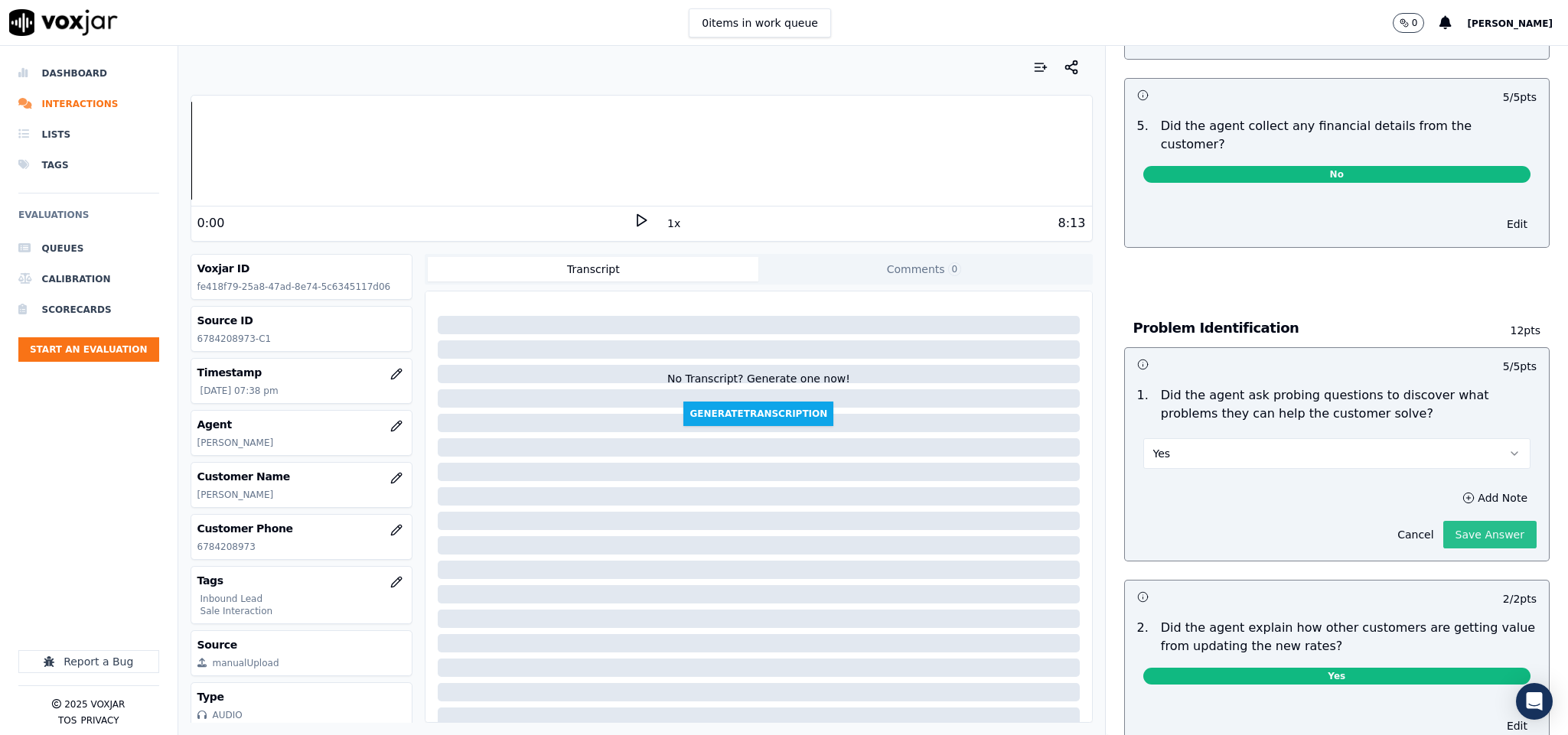
click at [1443, 521] on button "Save Answer" at bounding box center [1490, 535] width 93 height 28
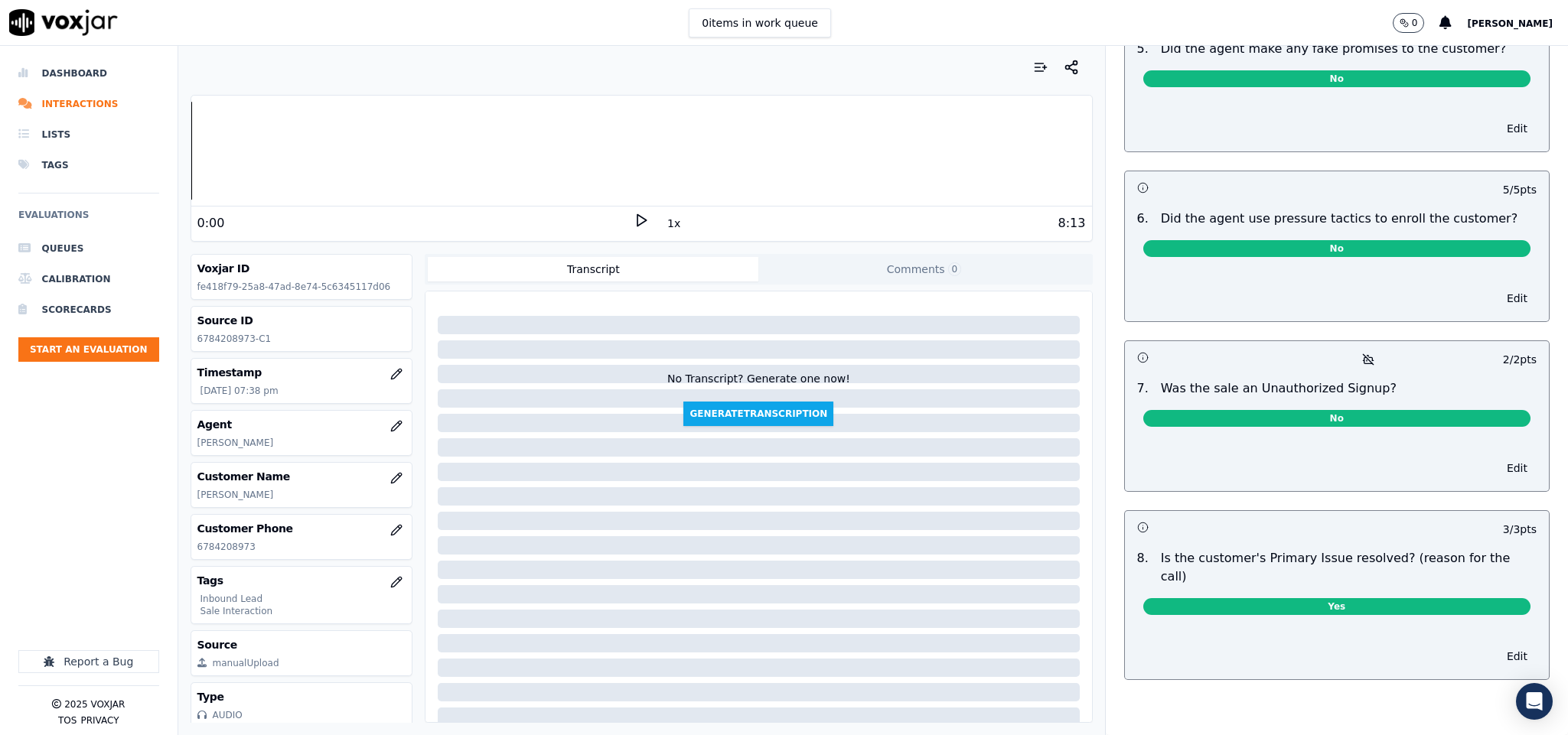
scroll to position [0, 0]
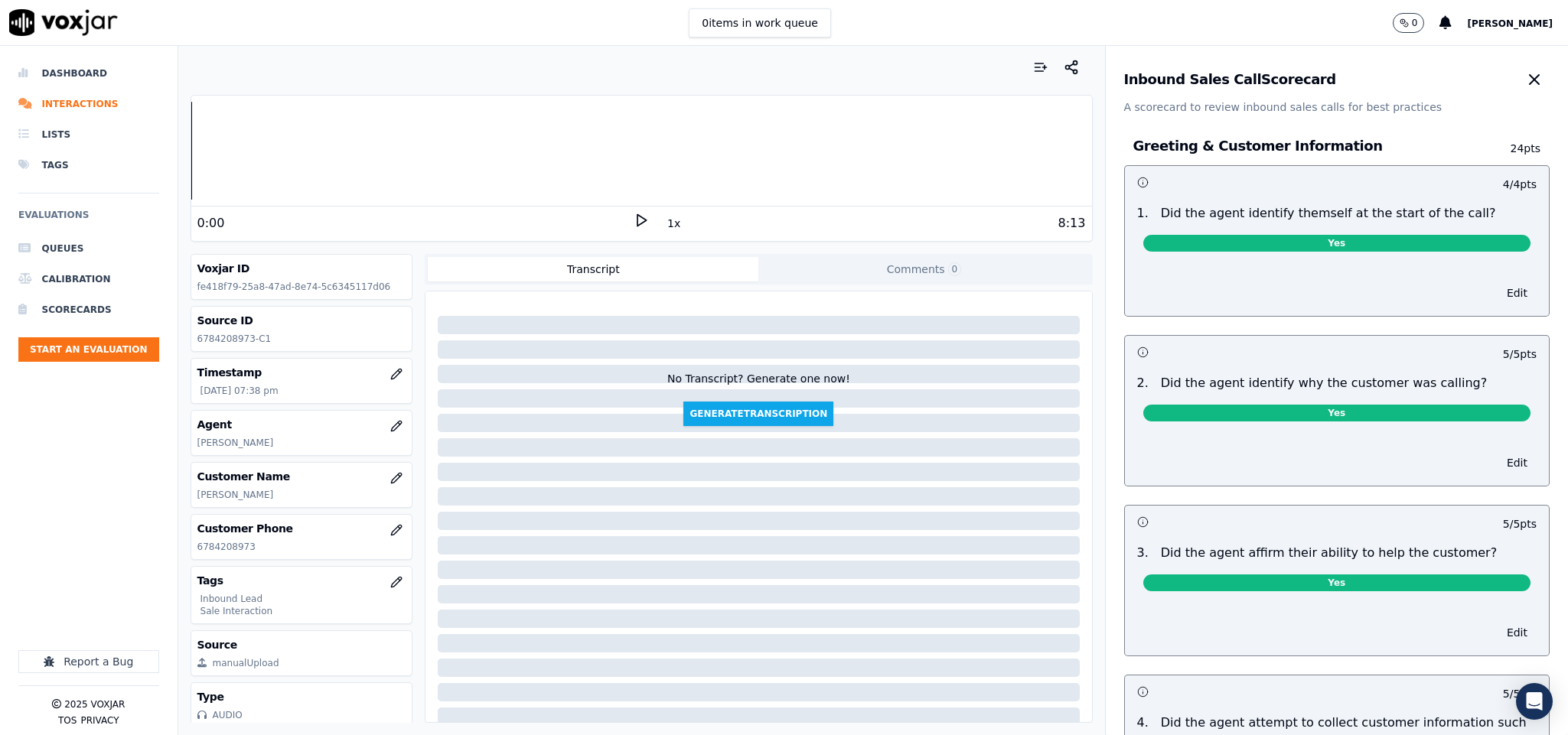
drag, startPoint x: 1481, startPoint y: 82, endPoint x: 1477, endPoint y: 109, distance: 27.3
click at [1525, 87] on icon "button" at bounding box center [1534, 79] width 18 height 18
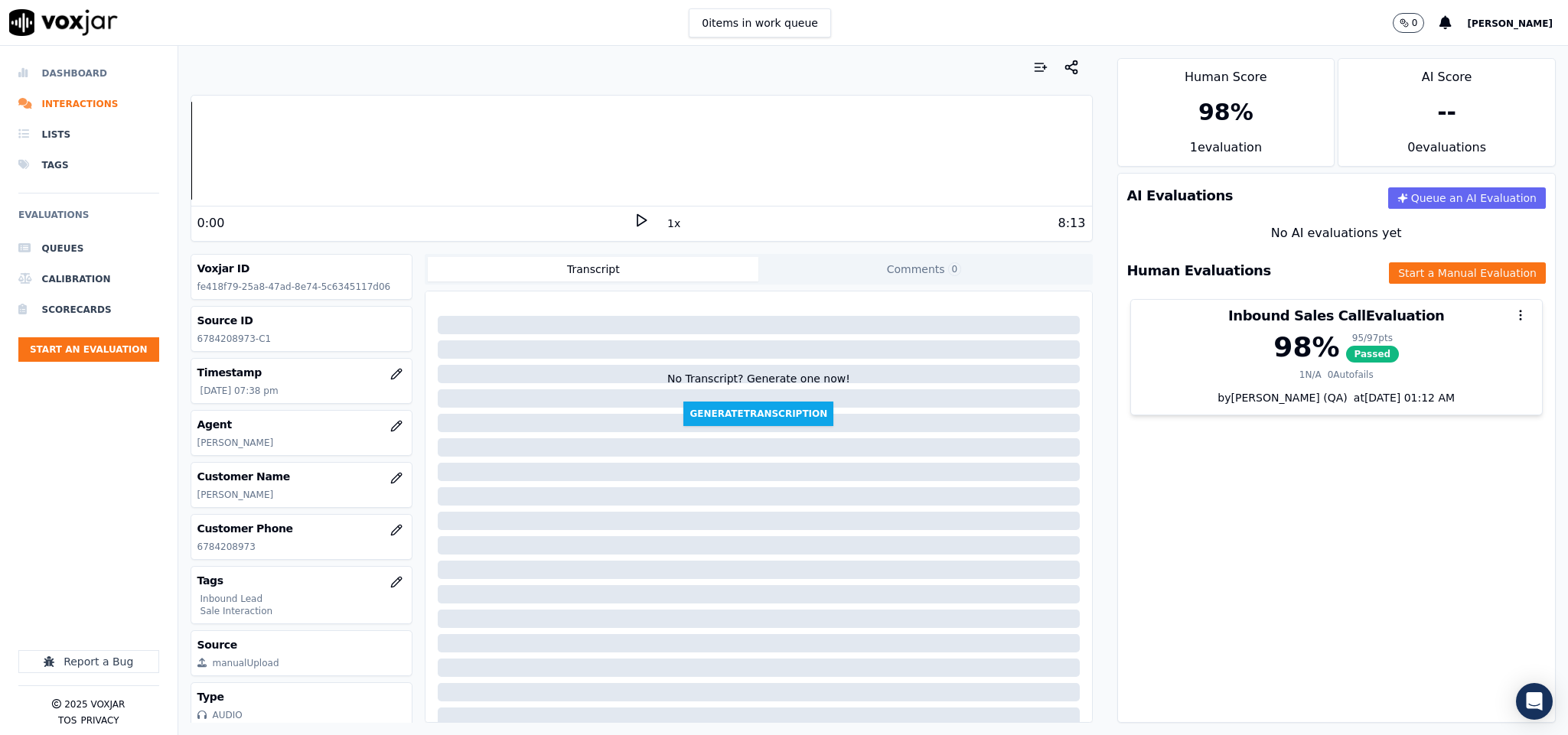
click at [69, 74] on li "Dashboard" at bounding box center [88, 73] width 140 height 30
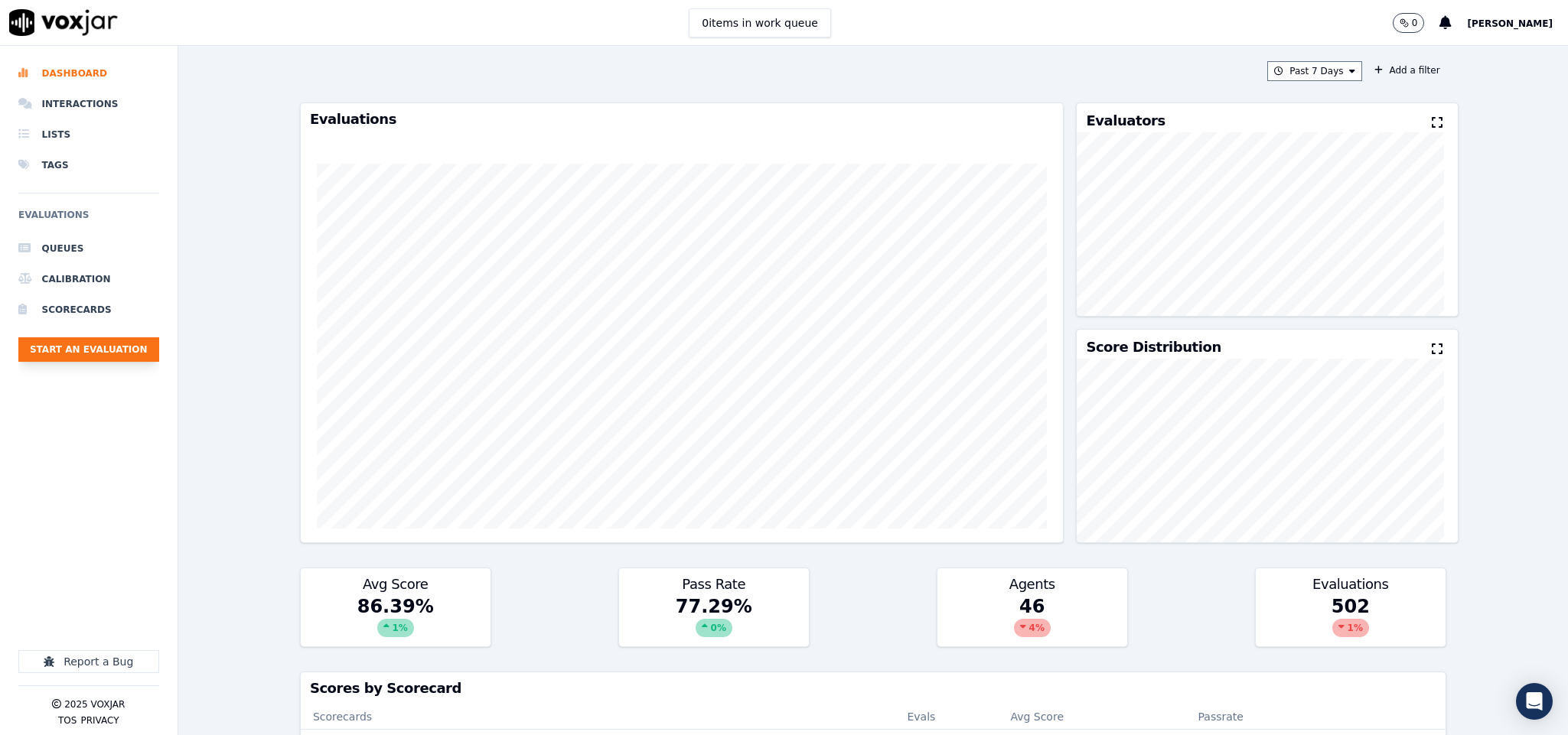
click at [119, 354] on button "Start an Evaluation" at bounding box center [88, 350] width 140 height 24
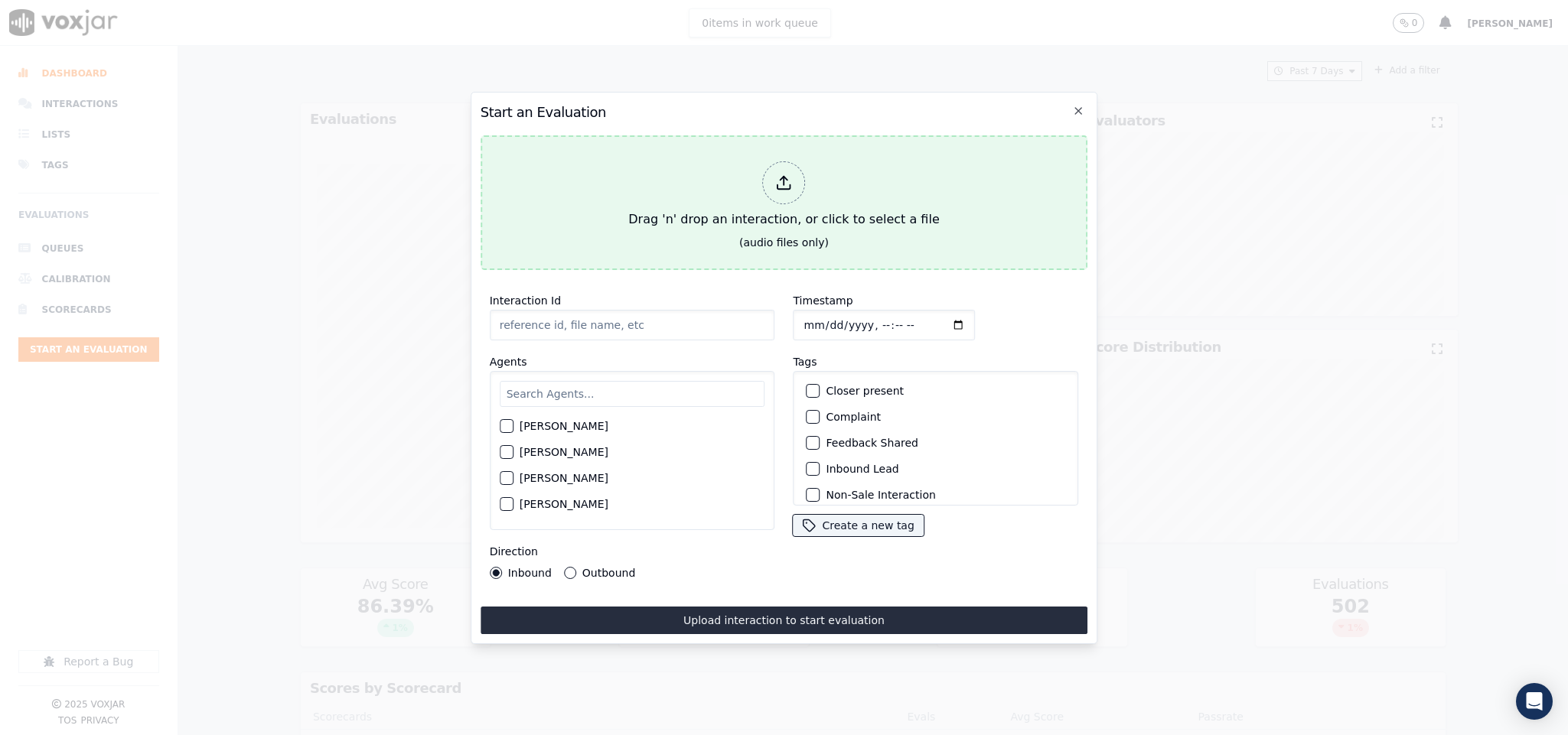
click at [799, 180] on div at bounding box center [784, 183] width 42 height 42
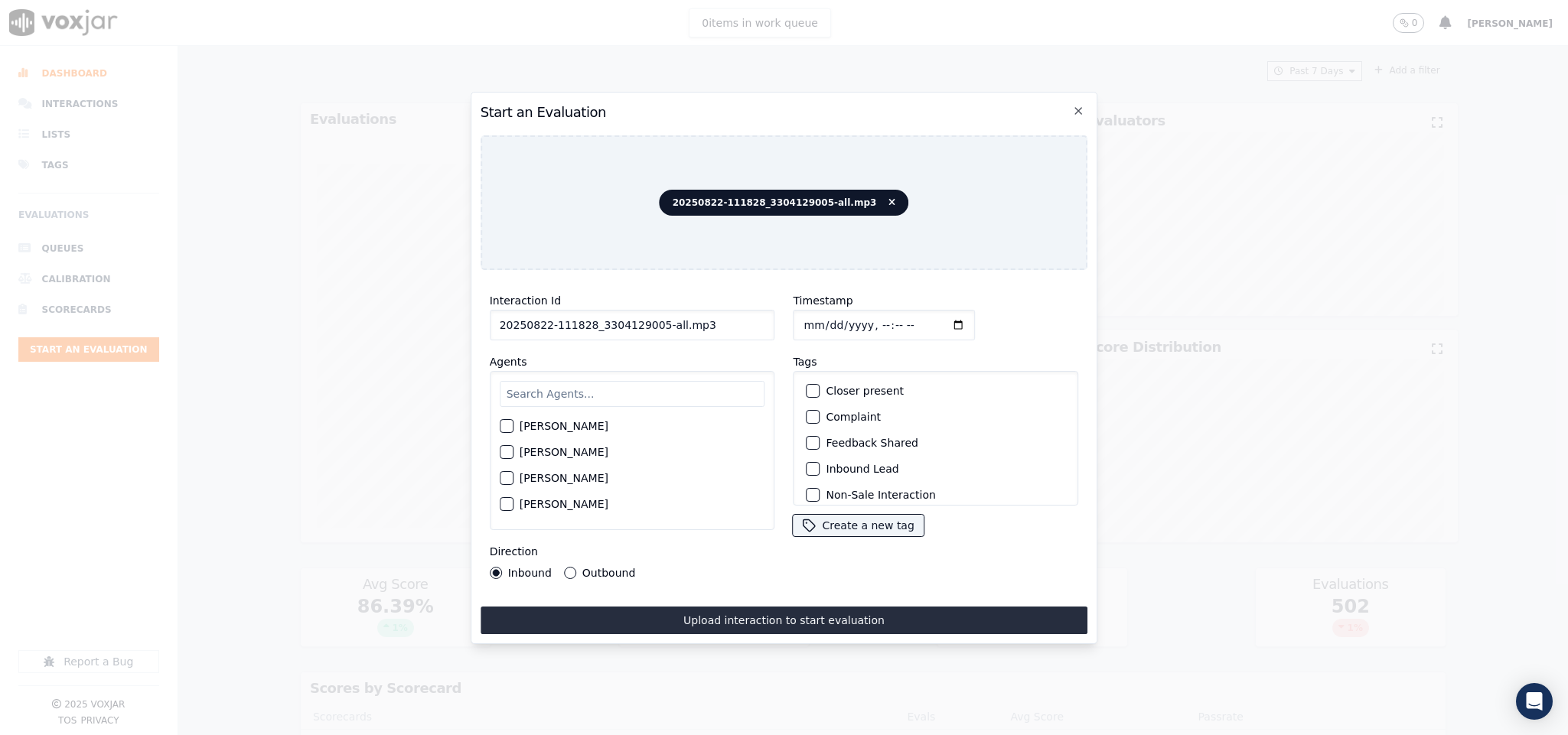
drag, startPoint x: 654, startPoint y: 317, endPoint x: 702, endPoint y: 317, distance: 48.0
click at [702, 317] on input "20250822-111828_3304129005-all.mp3" at bounding box center [632, 324] width 285 height 30
type input "20250822-111828_3304129005-C1"
click at [794, 319] on input "Timestamp" at bounding box center [884, 324] width 182 height 30
type input "2025-08-22T20:08"
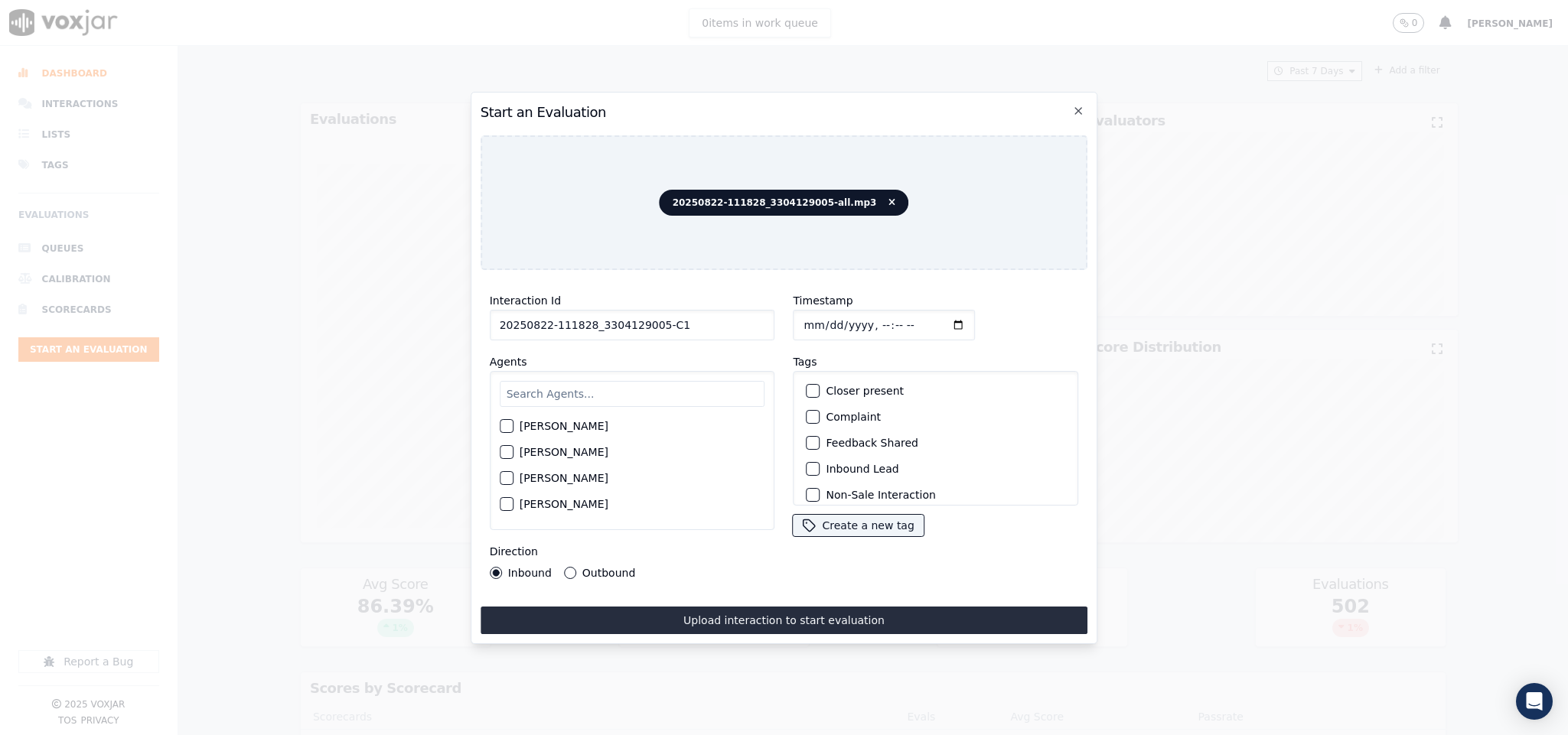
click at [545, 402] on div "Harry Roy Aaron Biswas Alex Akhtar Allen Alam Andrew Anwar Anna Das Annie Singh…" at bounding box center [632, 450] width 285 height 159
click at [565, 384] on input "text" at bounding box center [632, 394] width 265 height 26
type input "vin"
click at [507, 452] on div "button" at bounding box center [506, 457] width 11 height 11
click at [564, 567] on button "Outbound" at bounding box center [569, 572] width 12 height 12
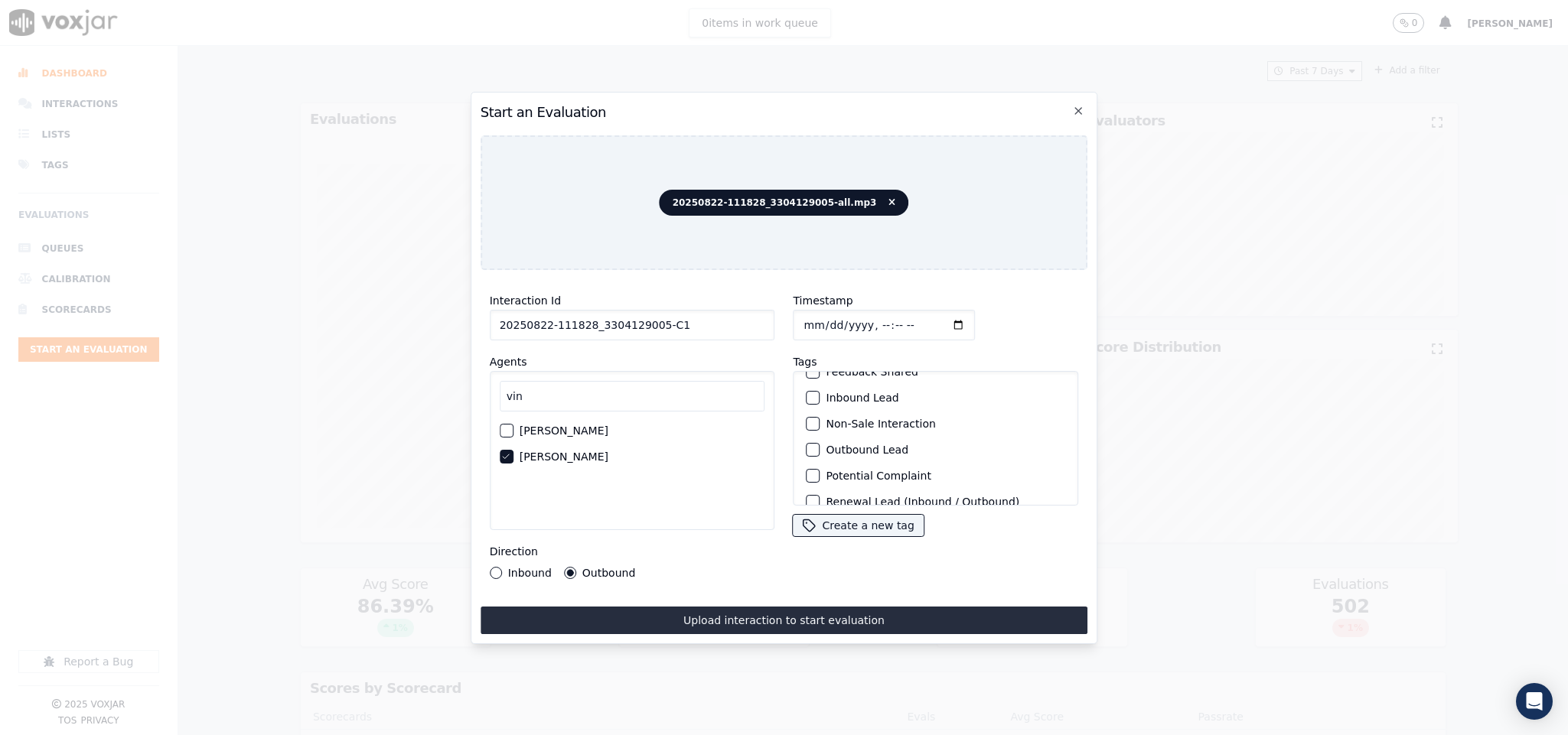
scroll to position [115, 0]
click at [808, 404] on div "button" at bounding box center [812, 408] width 11 height 11
click at [807, 480] on div "button" at bounding box center [812, 485] width 11 height 11
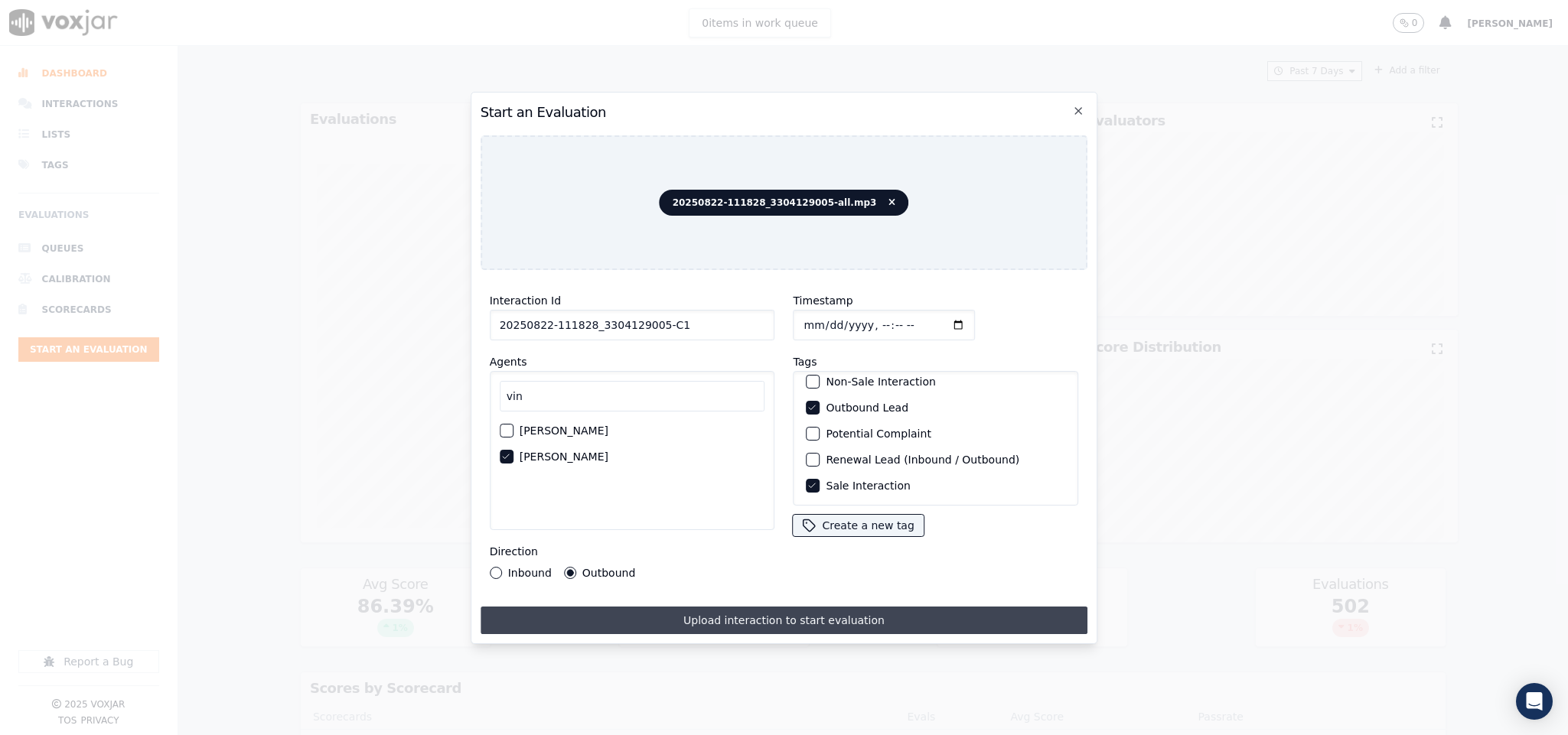
click at [772, 612] on button "Upload interaction to start evaluation" at bounding box center [784, 621] width 608 height 28
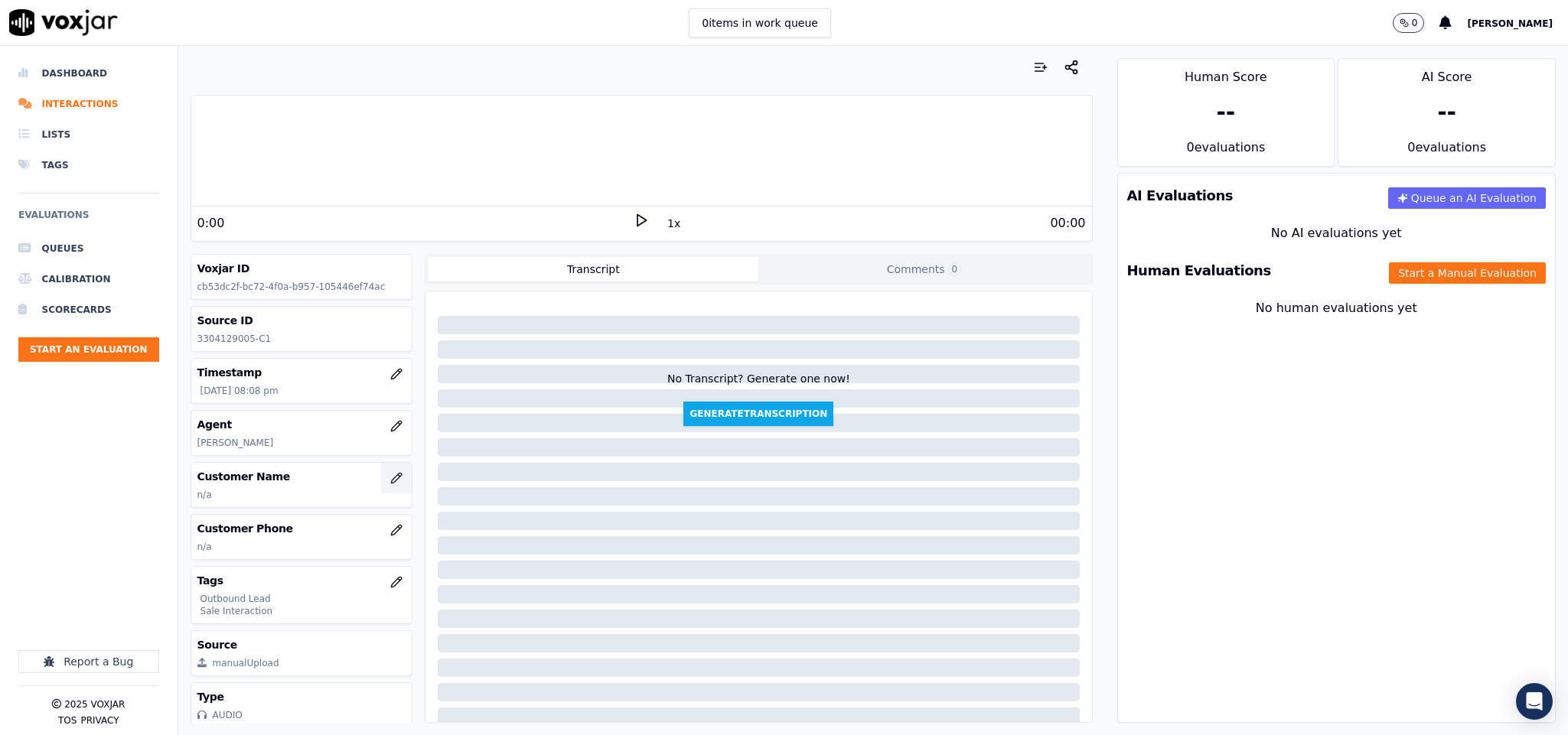
click at [390, 482] on icon "button" at bounding box center [396, 478] width 12 height 12
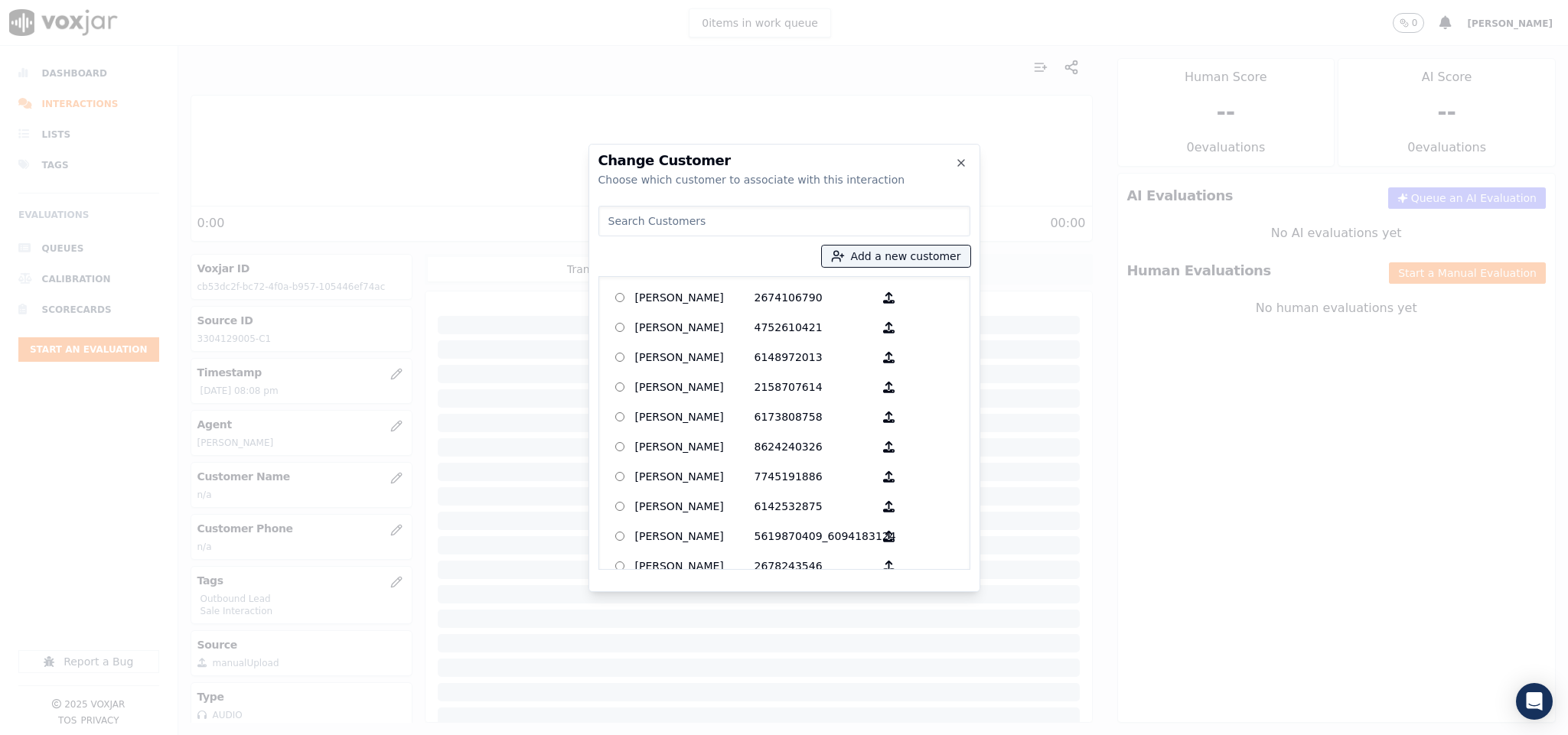
type input "THOMAS R GREEN"
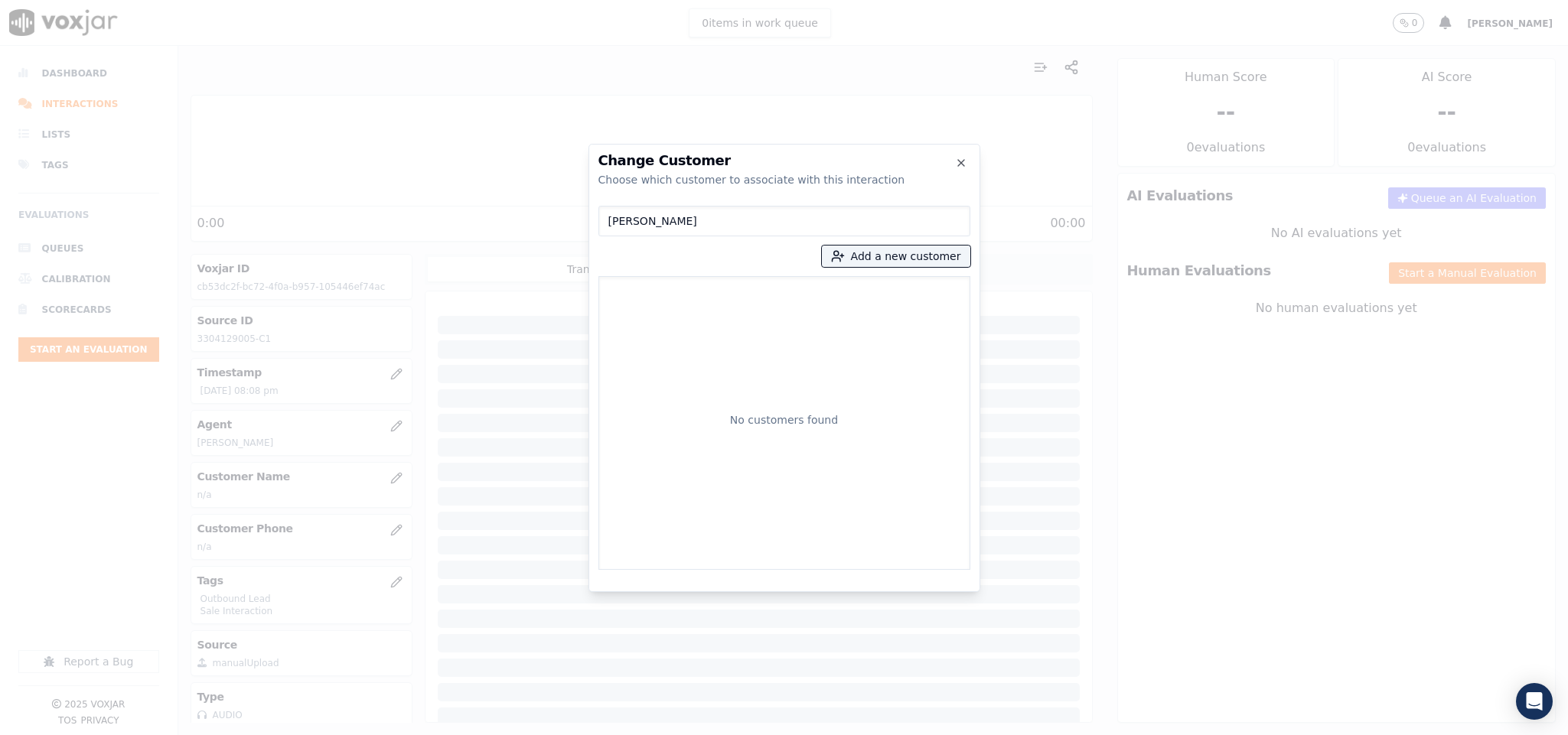
drag, startPoint x: 640, startPoint y: 212, endPoint x: 607, endPoint y: 212, distance: 33.0
click at [607, 212] on input "THOMAS R GREEN" at bounding box center [784, 220] width 372 height 30
click at [858, 252] on button "Add a new customer" at bounding box center [896, 256] width 149 height 21
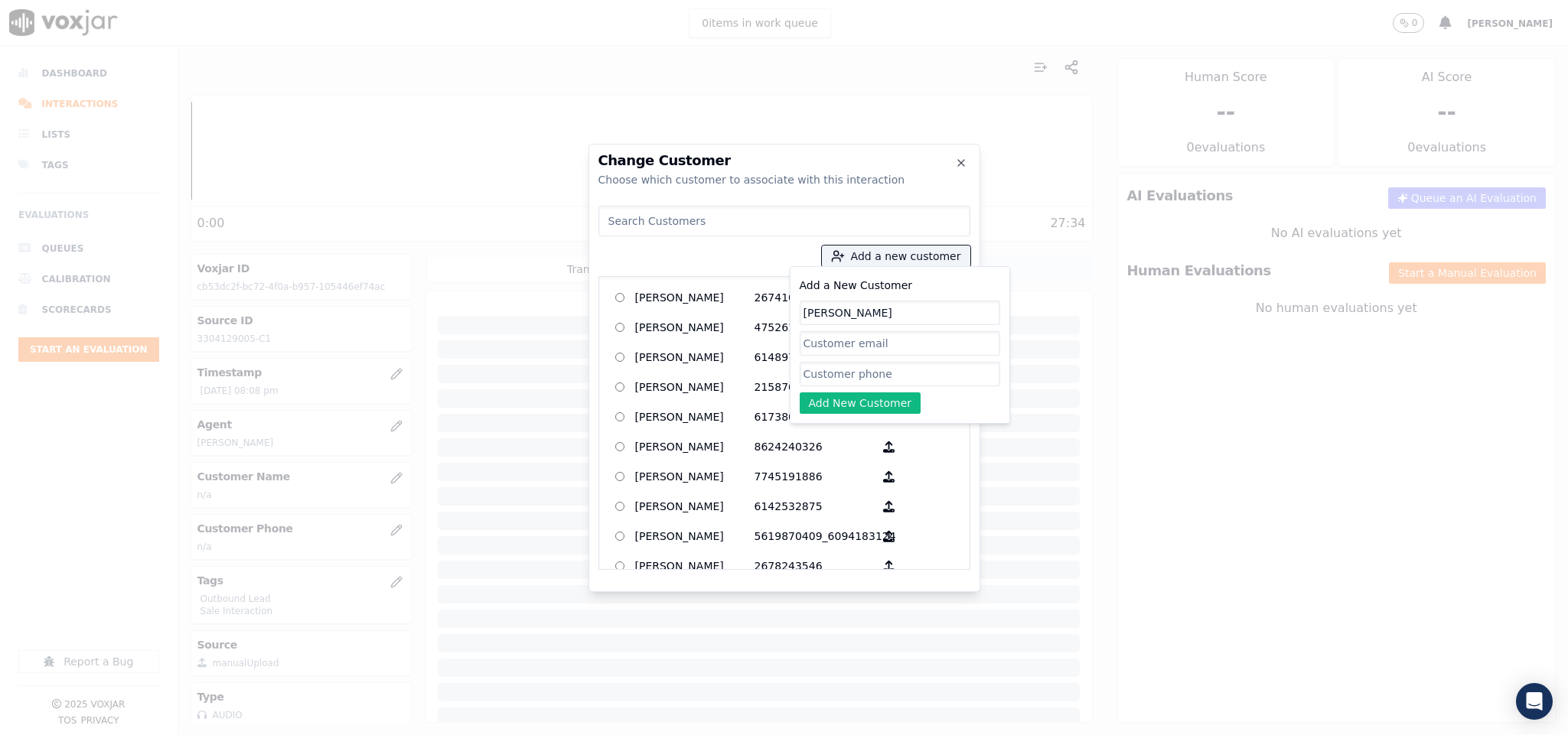
type input "THOMAS R GREEN"
click at [831, 375] on input "Add a New Customer" at bounding box center [899, 374] width 200 height 24
paste input "3304129005"
paste input "2167595352"
type input "3304129005_2167595352"
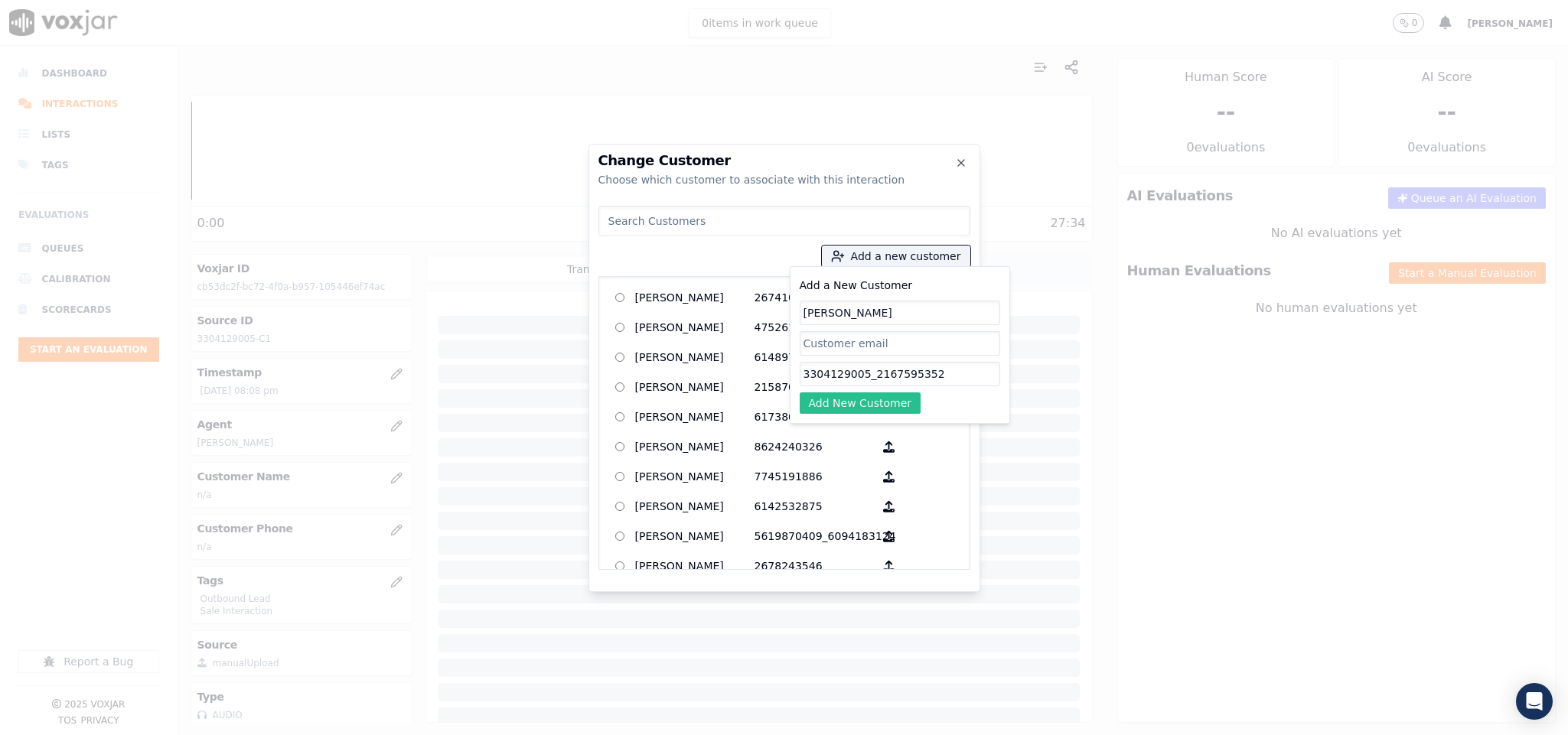
click at [858, 400] on button "Add New Customer" at bounding box center [860, 403] width 122 height 21
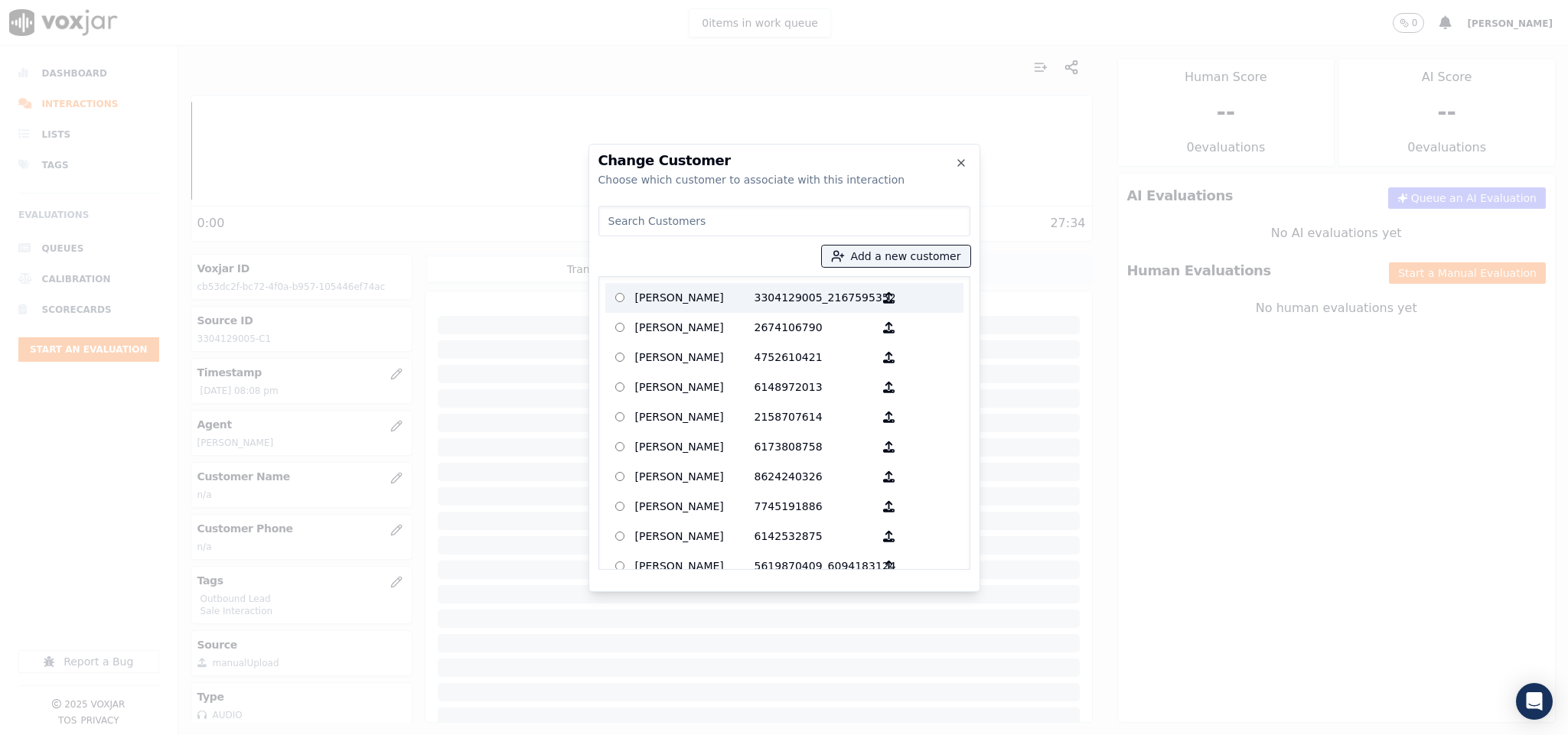
click at [721, 303] on p "THOMAS R GREEN" at bounding box center [695, 297] width 119 height 24
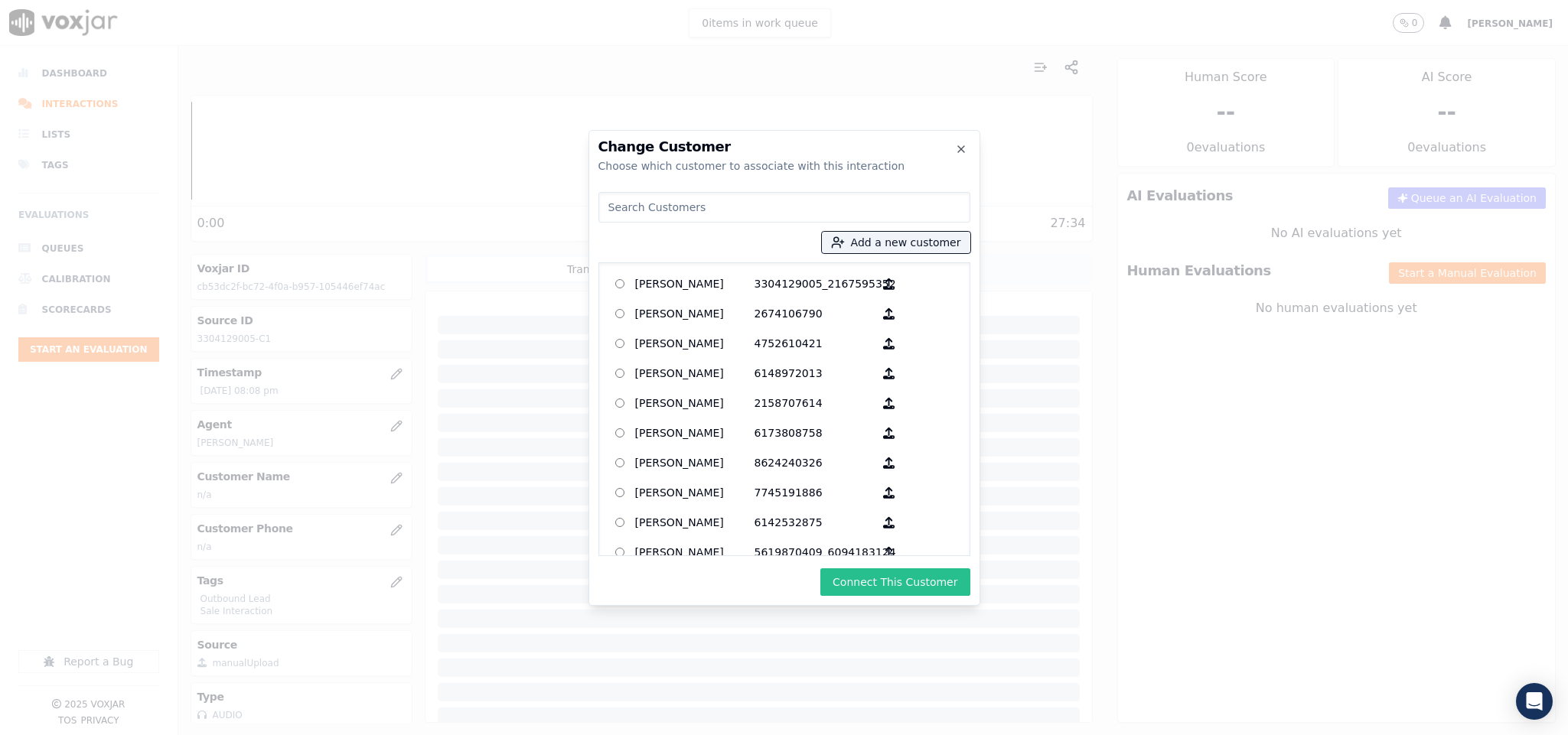
click at [857, 590] on button "Connect This Customer" at bounding box center [894, 582] width 149 height 28
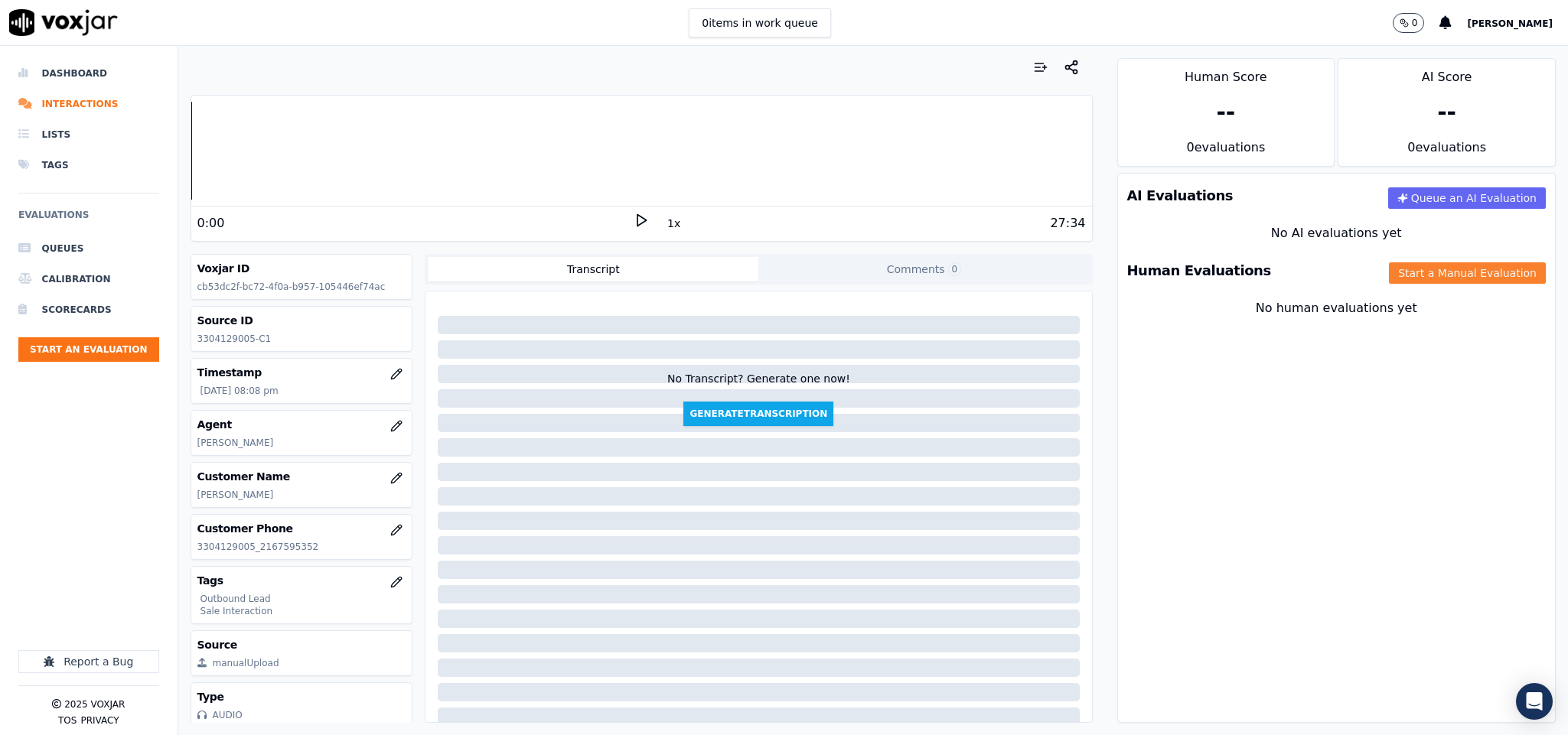
click at [1412, 272] on button "Start a Manual Evaluation" at bounding box center [1467, 273] width 157 height 21
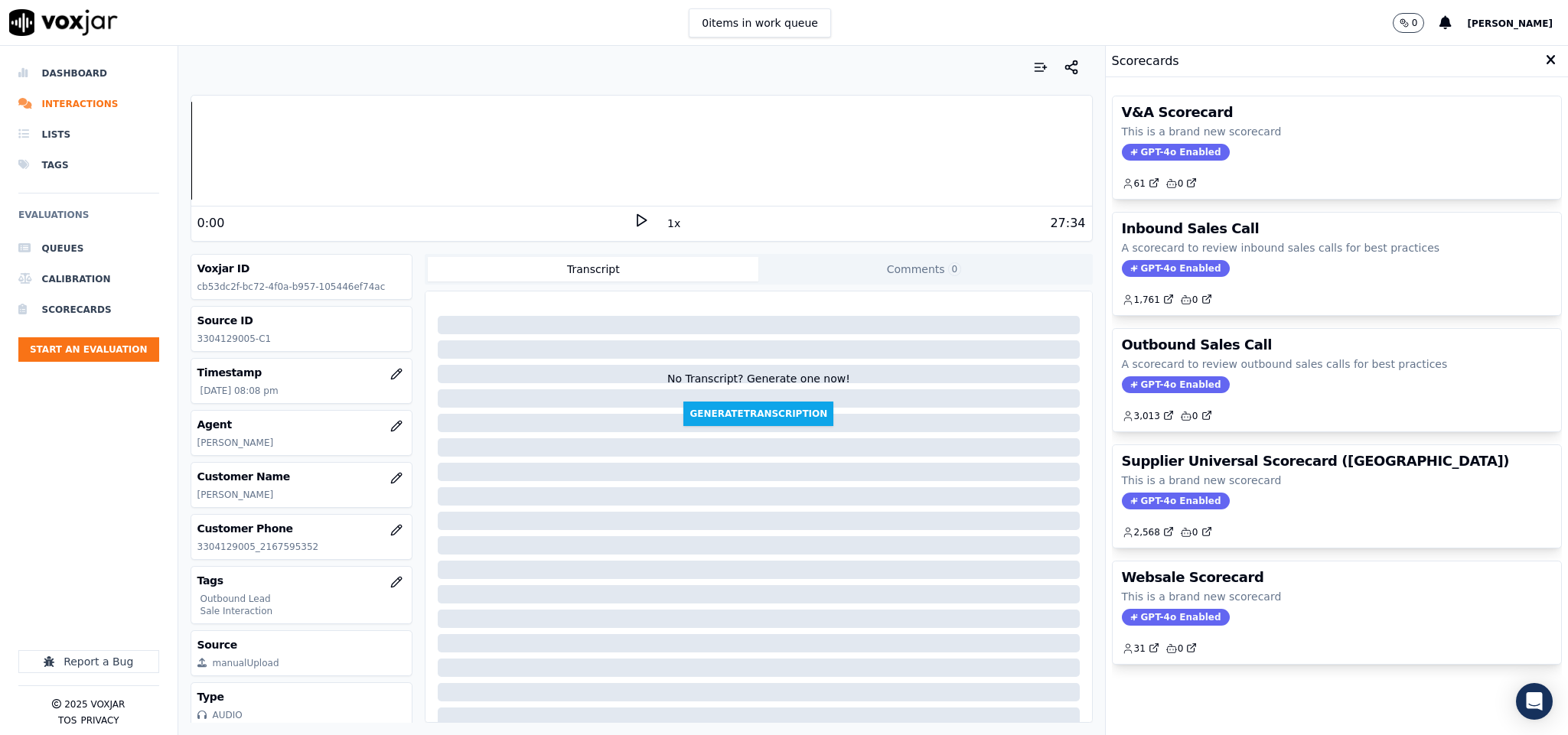
click at [1157, 393] on span "GPT-4o Enabled" at bounding box center [1175, 385] width 108 height 17
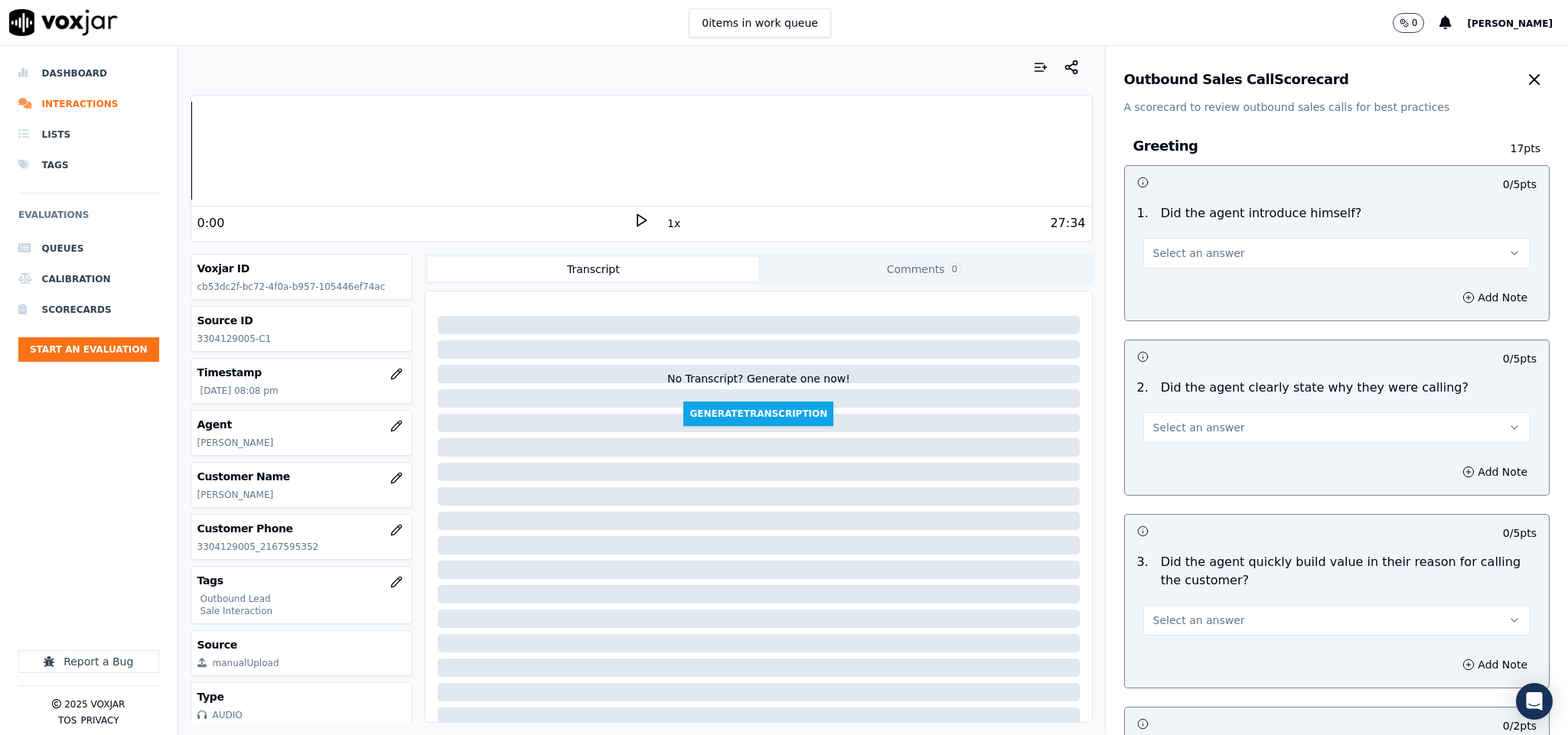
click at [1223, 256] on button "Select an answer" at bounding box center [1337, 252] width 388 height 30
click at [1196, 287] on div "Yes" at bounding box center [1298, 288] width 350 height 24
click at [1189, 430] on span "Select an answer" at bounding box center [1199, 427] width 91 height 16
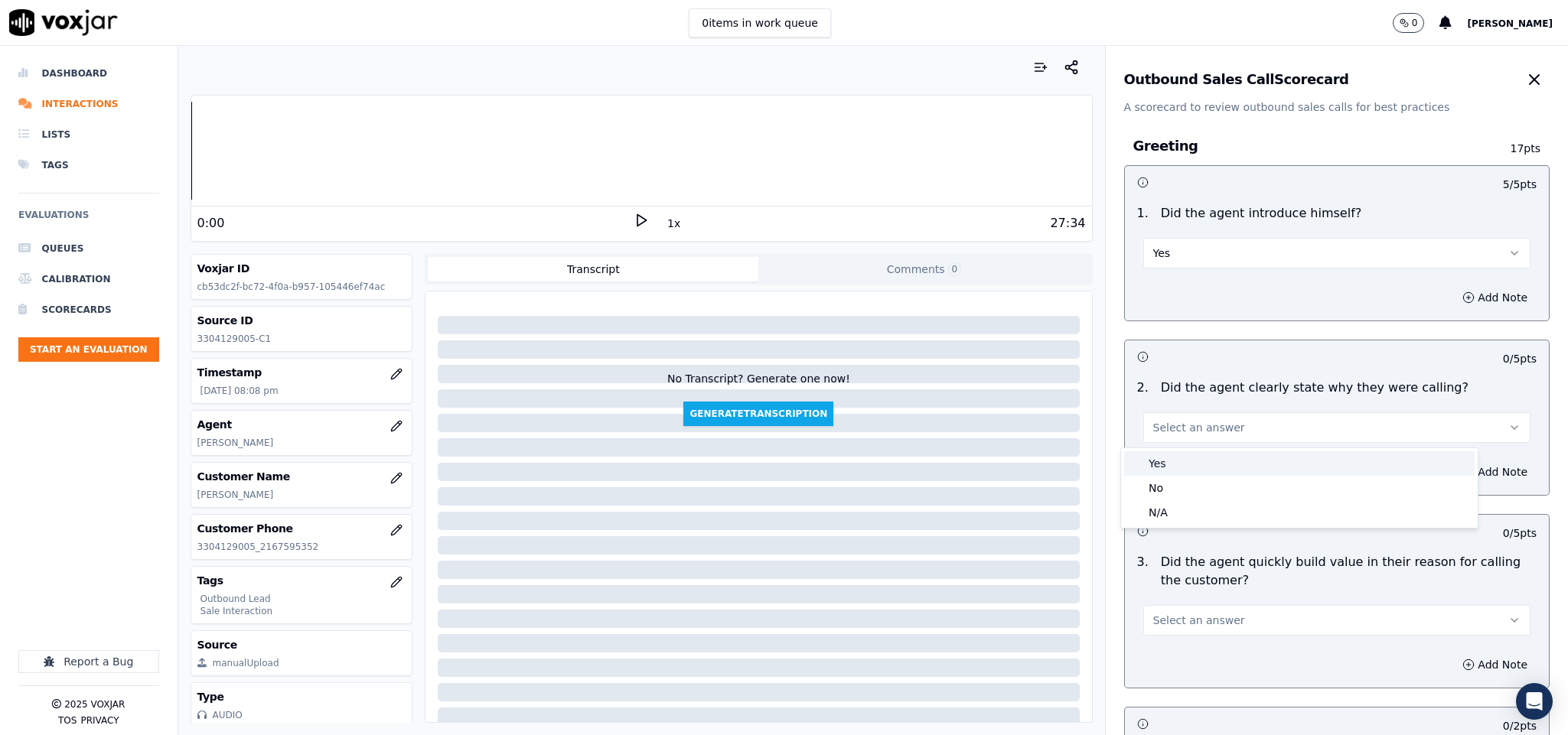
drag, startPoint x: 1192, startPoint y: 443, endPoint x: 1187, endPoint y: 455, distance: 13.0
click at [1189, 455] on div "Yes" at bounding box center [1298, 464] width 350 height 24
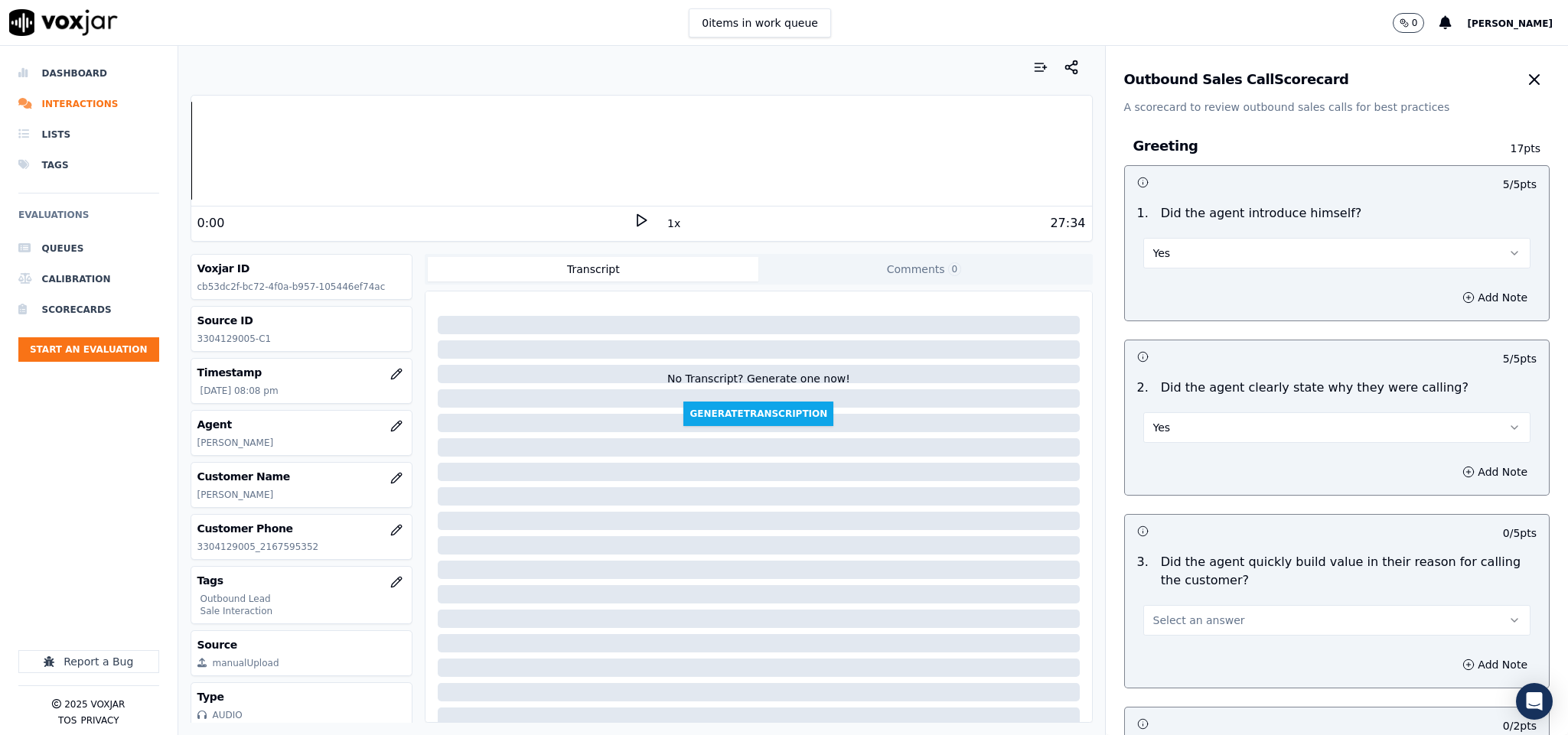
click at [1187, 612] on button "Select an answer" at bounding box center [1337, 620] width 388 height 30
click at [1161, 645] on div "Yes" at bounding box center [1298, 657] width 350 height 24
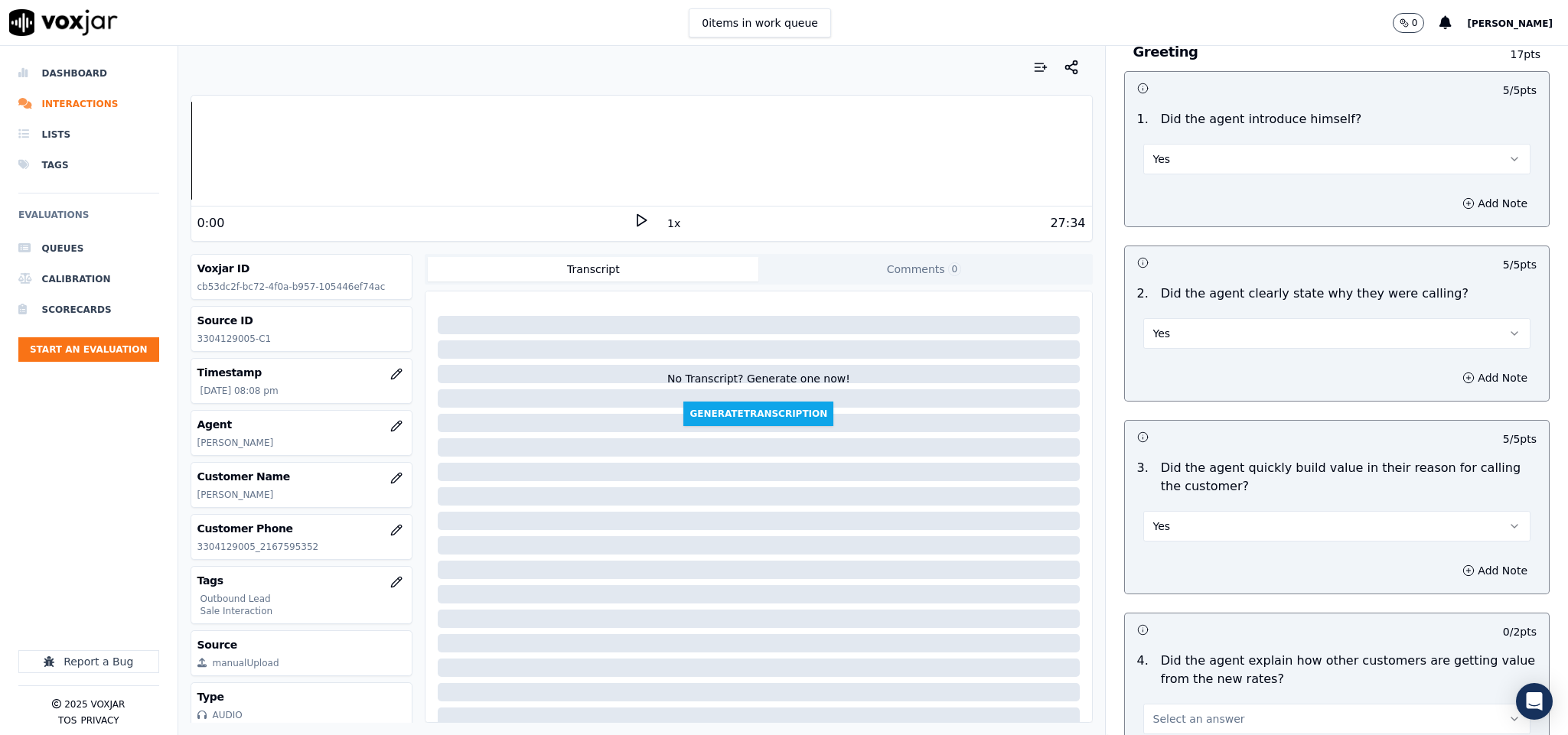
scroll to position [345, 0]
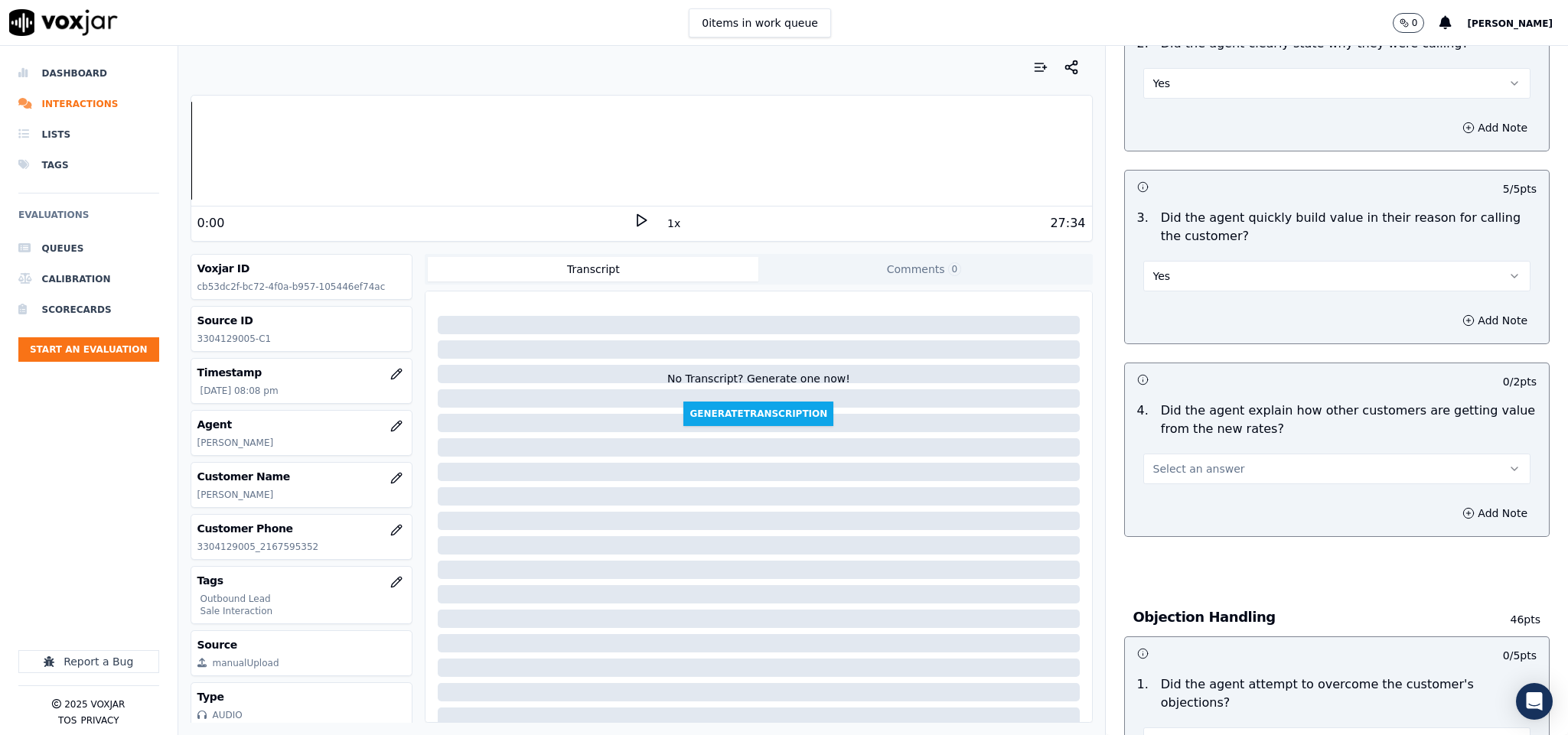
click at [1226, 469] on button "Select an answer" at bounding box center [1337, 469] width 388 height 30
click at [1196, 502] on div "Yes" at bounding box center [1298, 506] width 350 height 24
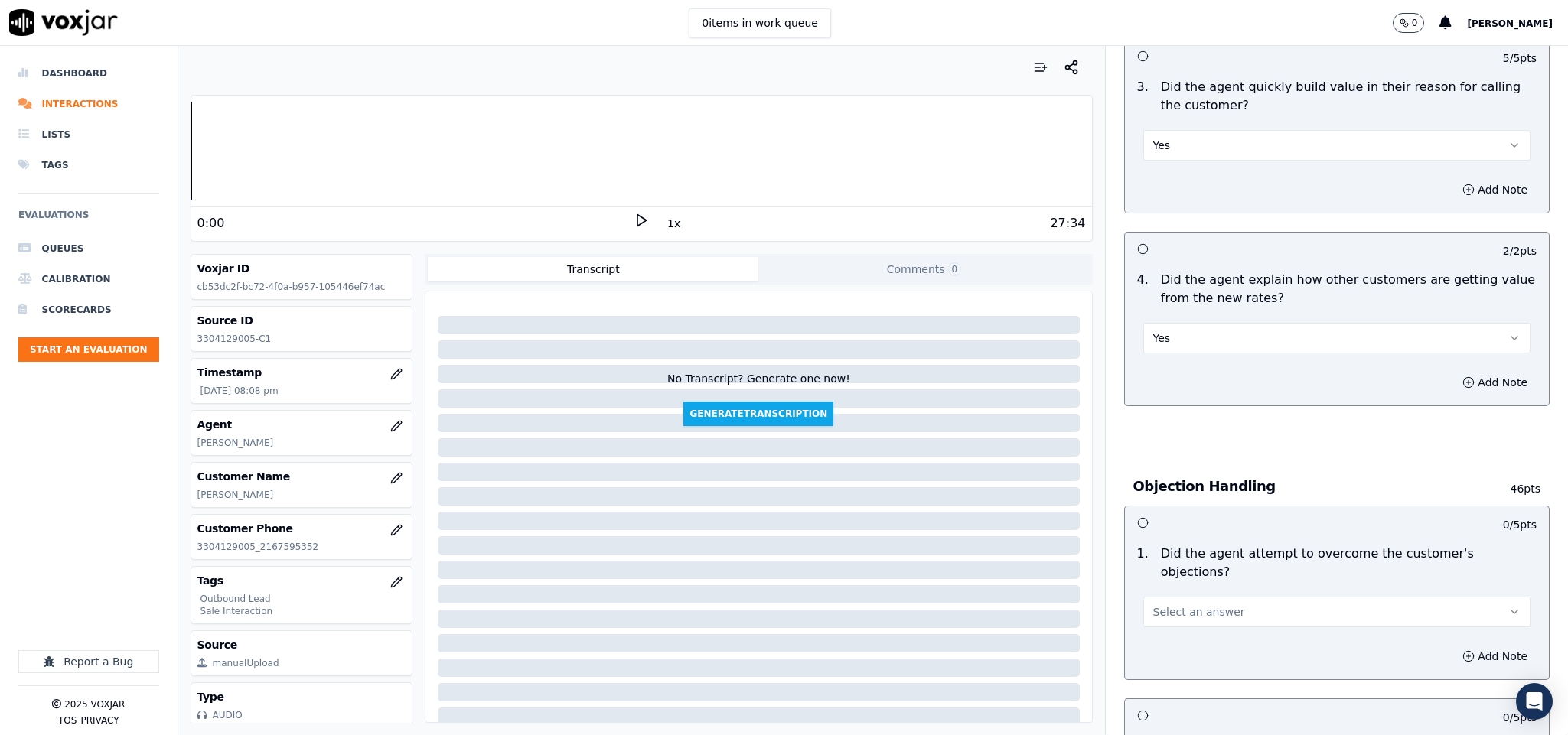
scroll to position [688, 0]
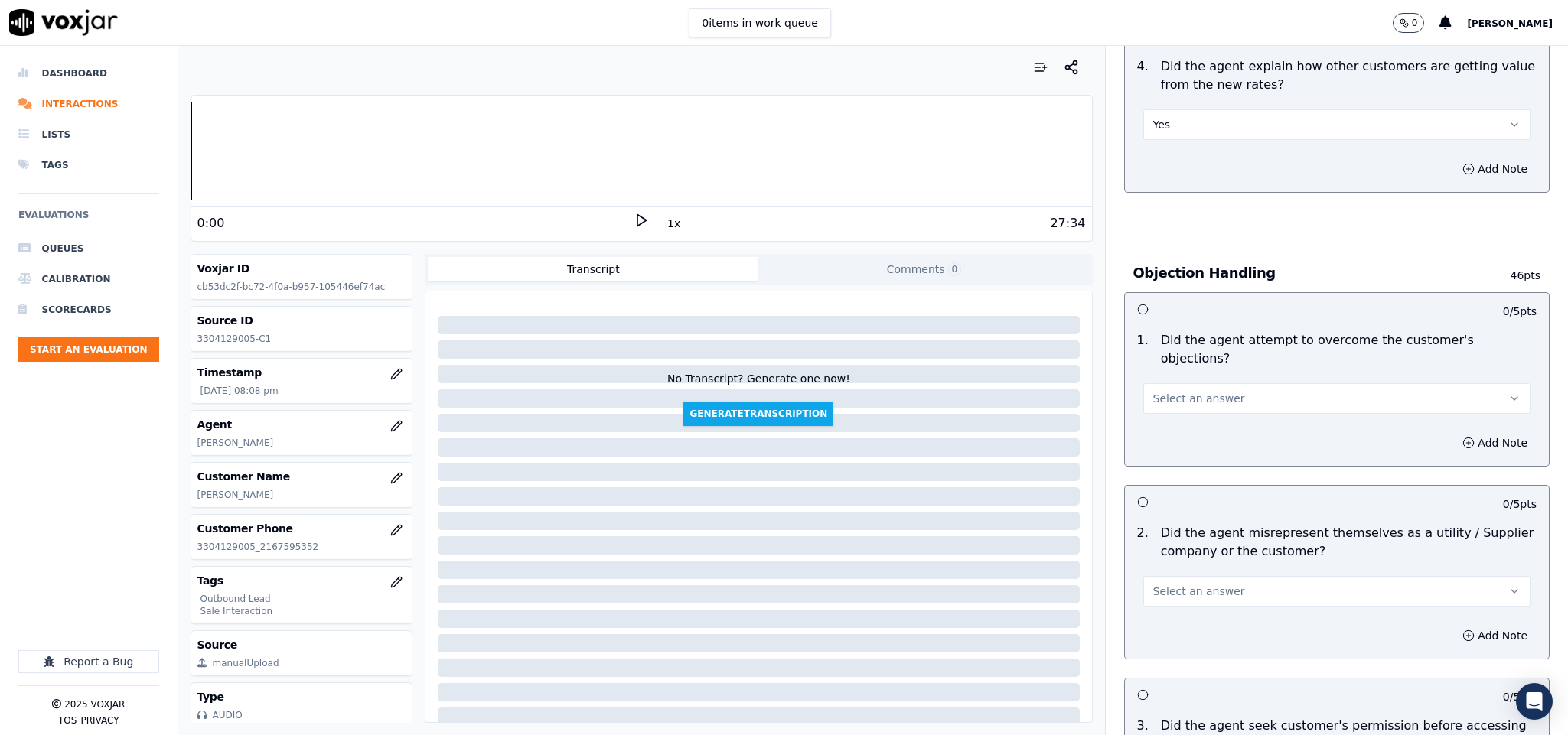
click at [1222, 393] on button "Select an answer" at bounding box center [1337, 398] width 388 height 30
click at [1192, 439] on div "No" at bounding box center [1298, 442] width 350 height 24
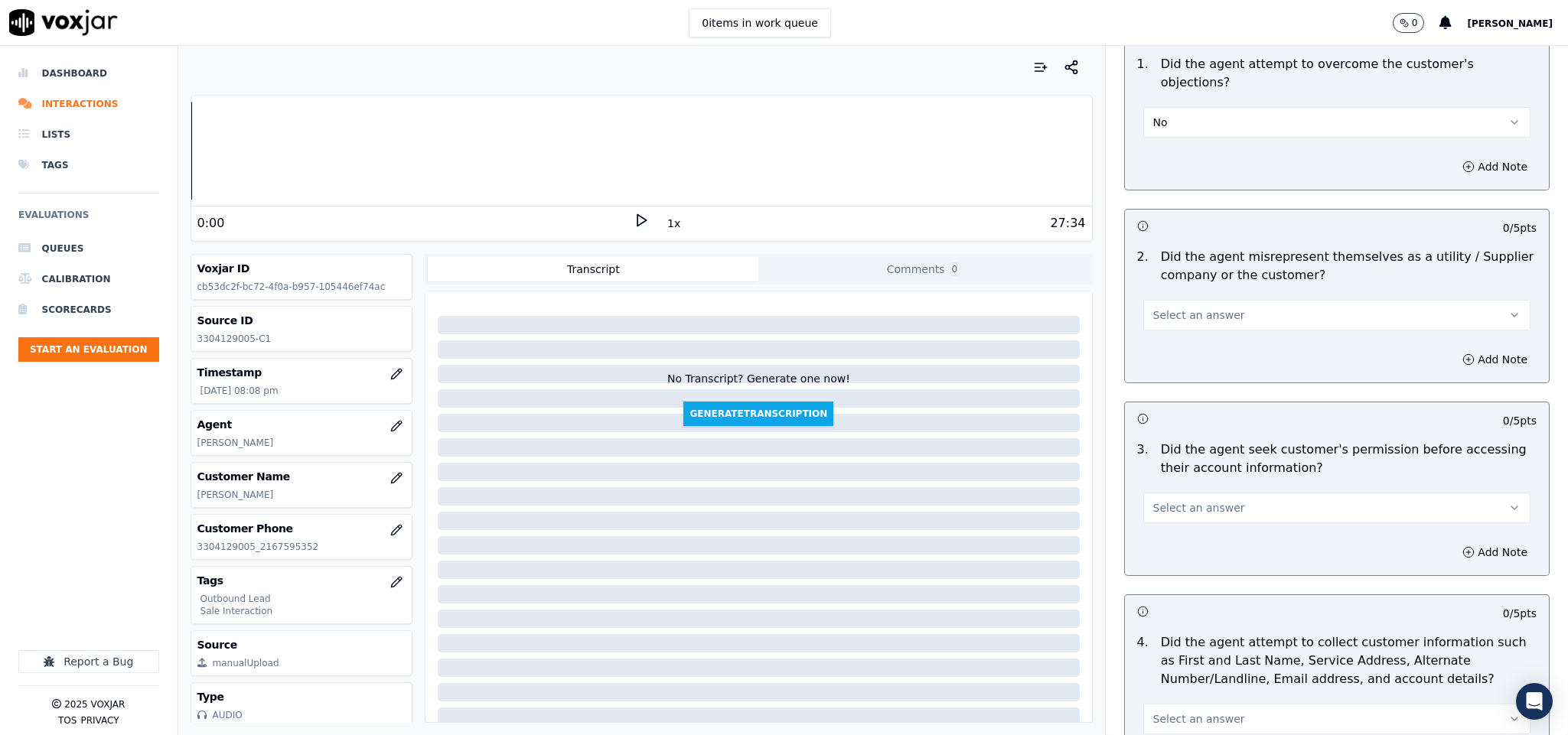
scroll to position [918, 0]
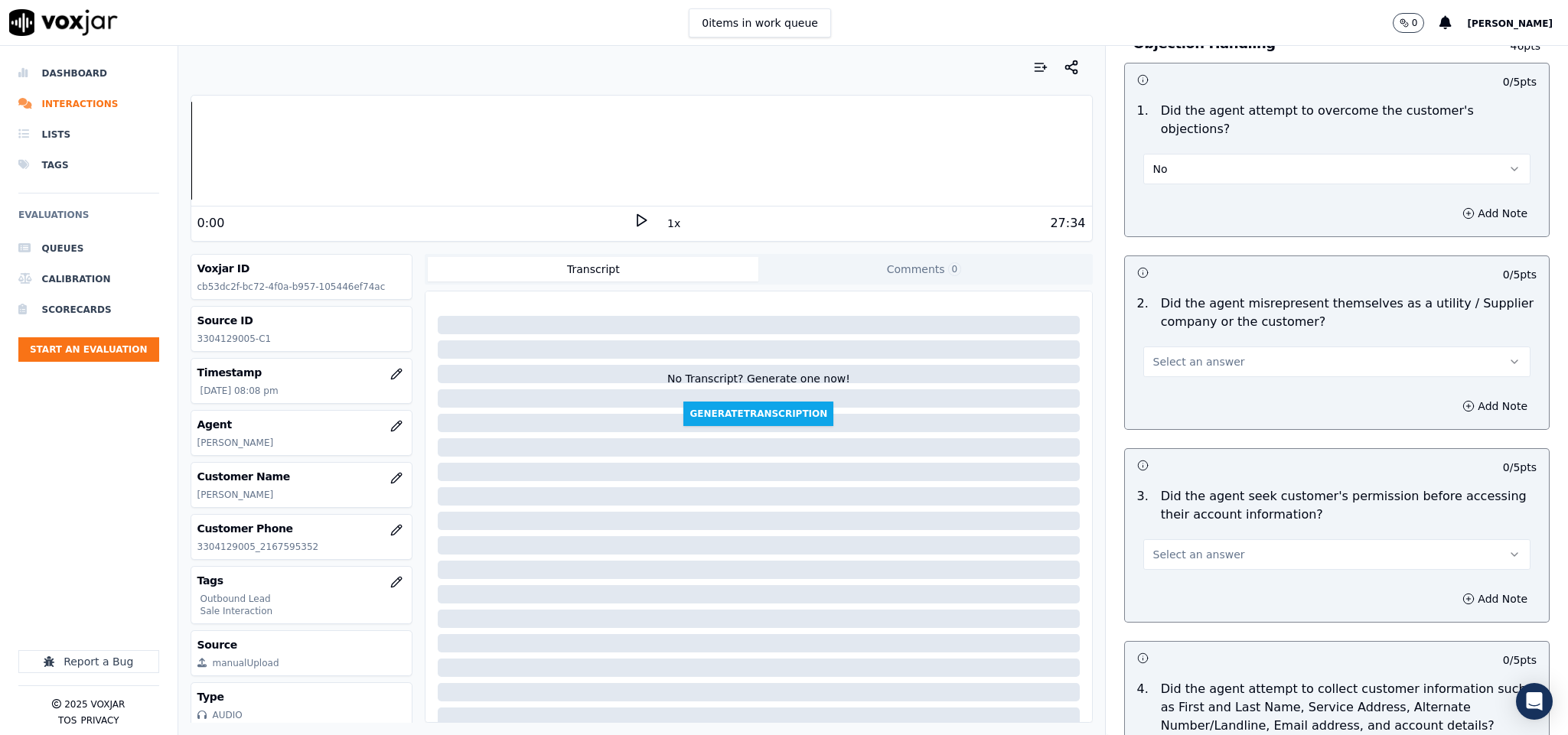
click at [1222, 154] on button "No" at bounding box center [1337, 168] width 388 height 30
click at [1198, 179] on div "Yes" at bounding box center [1298, 188] width 350 height 24
click at [1218, 346] on button "Select an answer" at bounding box center [1337, 361] width 388 height 30
click at [1185, 404] on div "No" at bounding box center [1298, 406] width 350 height 24
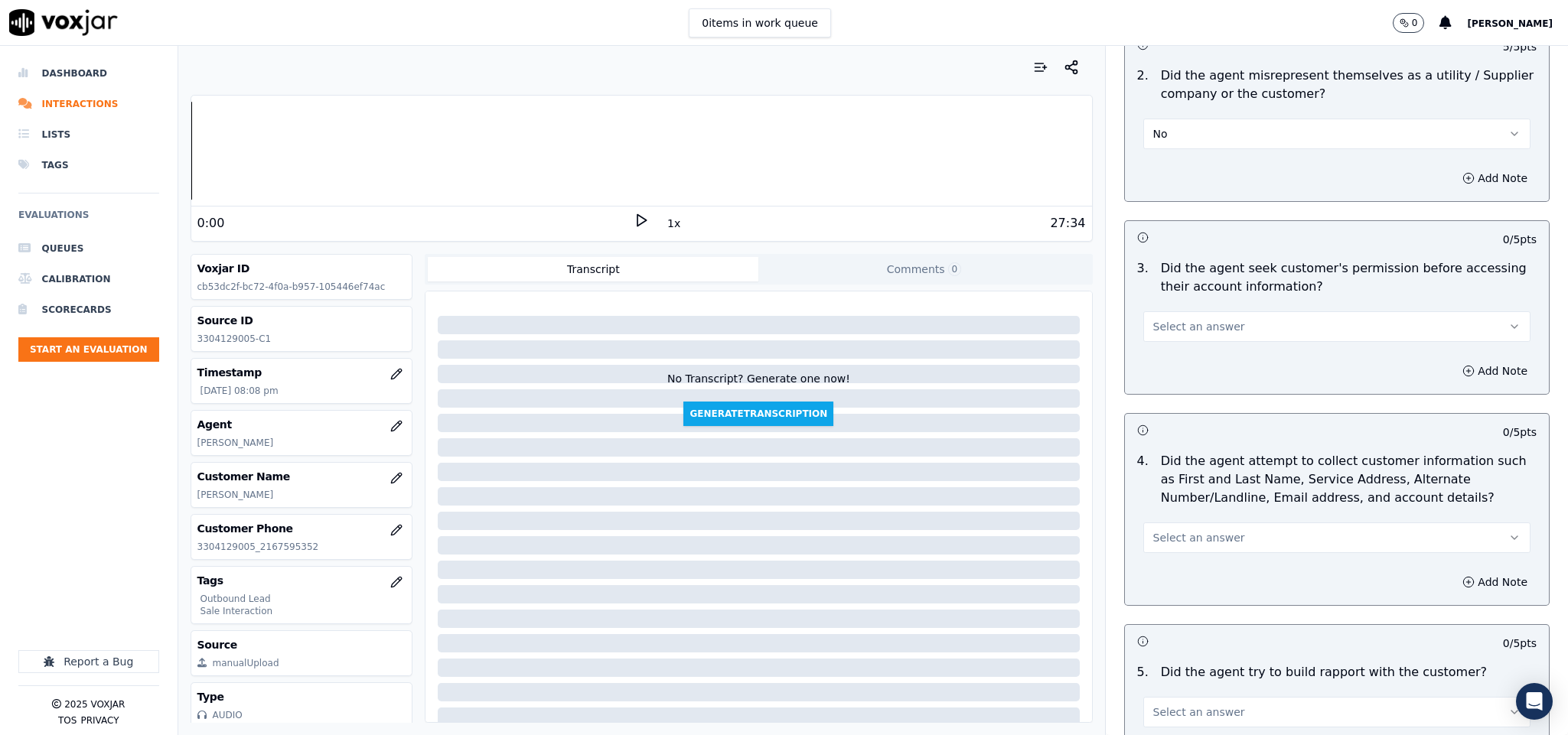
scroll to position [1147, 0]
click at [1217, 310] on button "Select an answer" at bounding box center [1337, 324] width 388 height 30
click at [1183, 368] on div "No" at bounding box center [1298, 370] width 350 height 24
click at [1453, 359] on button "Add Note" at bounding box center [1494, 369] width 83 height 21
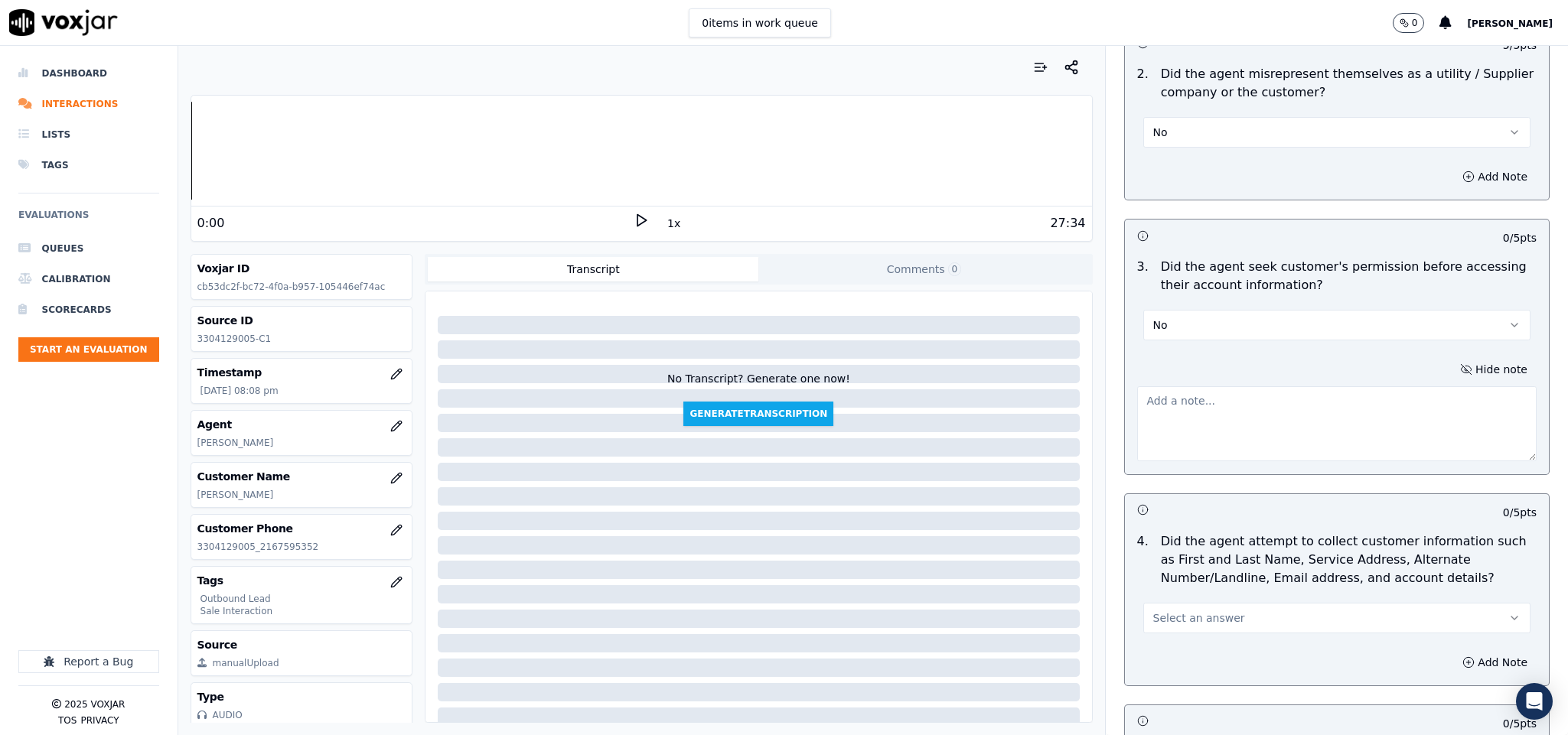
click at [1334, 386] on textarea at bounding box center [1337, 424] width 400 height 75
paste textarea "@2:30 Vincent - currently I can see that for the electricity, you're paying a r…"
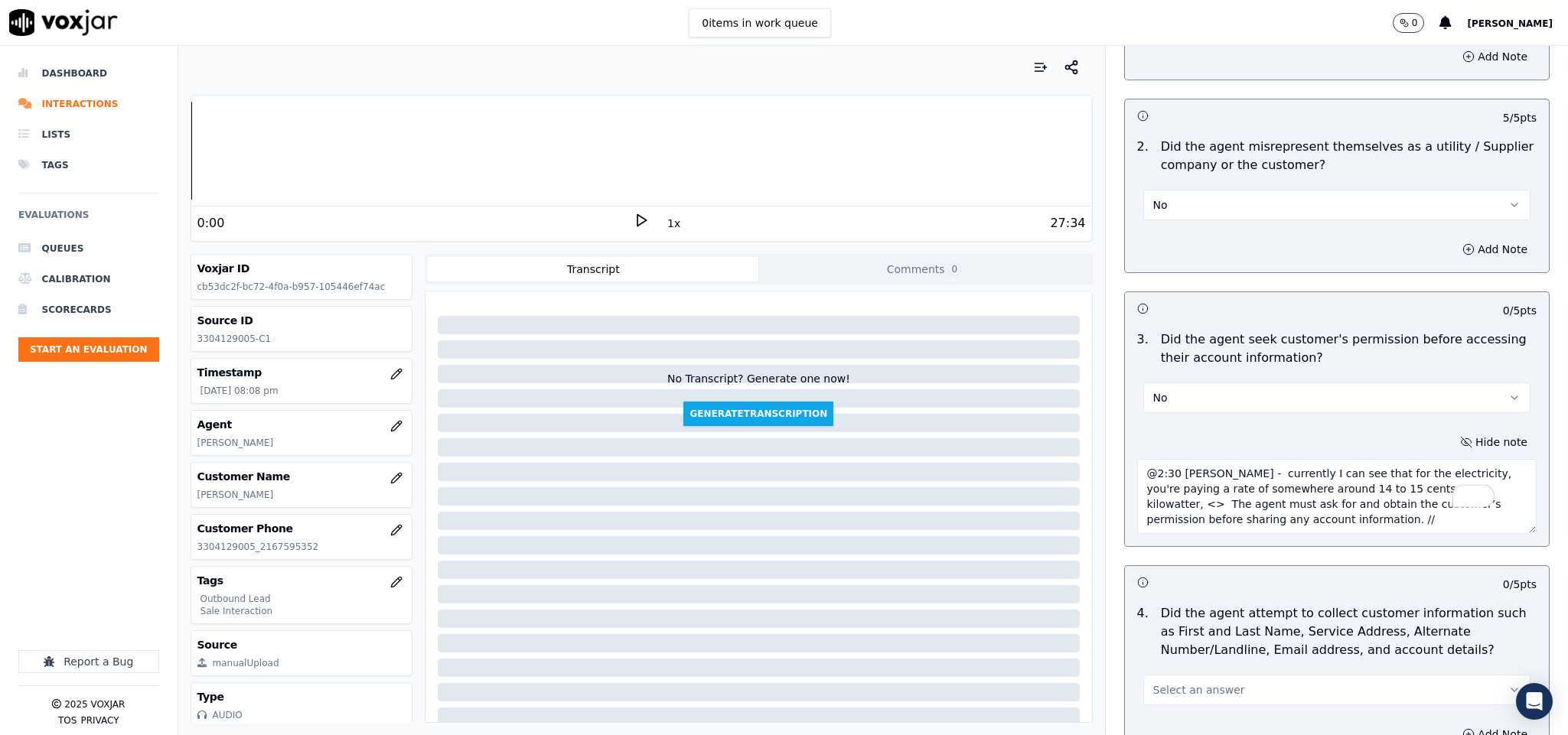
scroll to position [1033, 0]
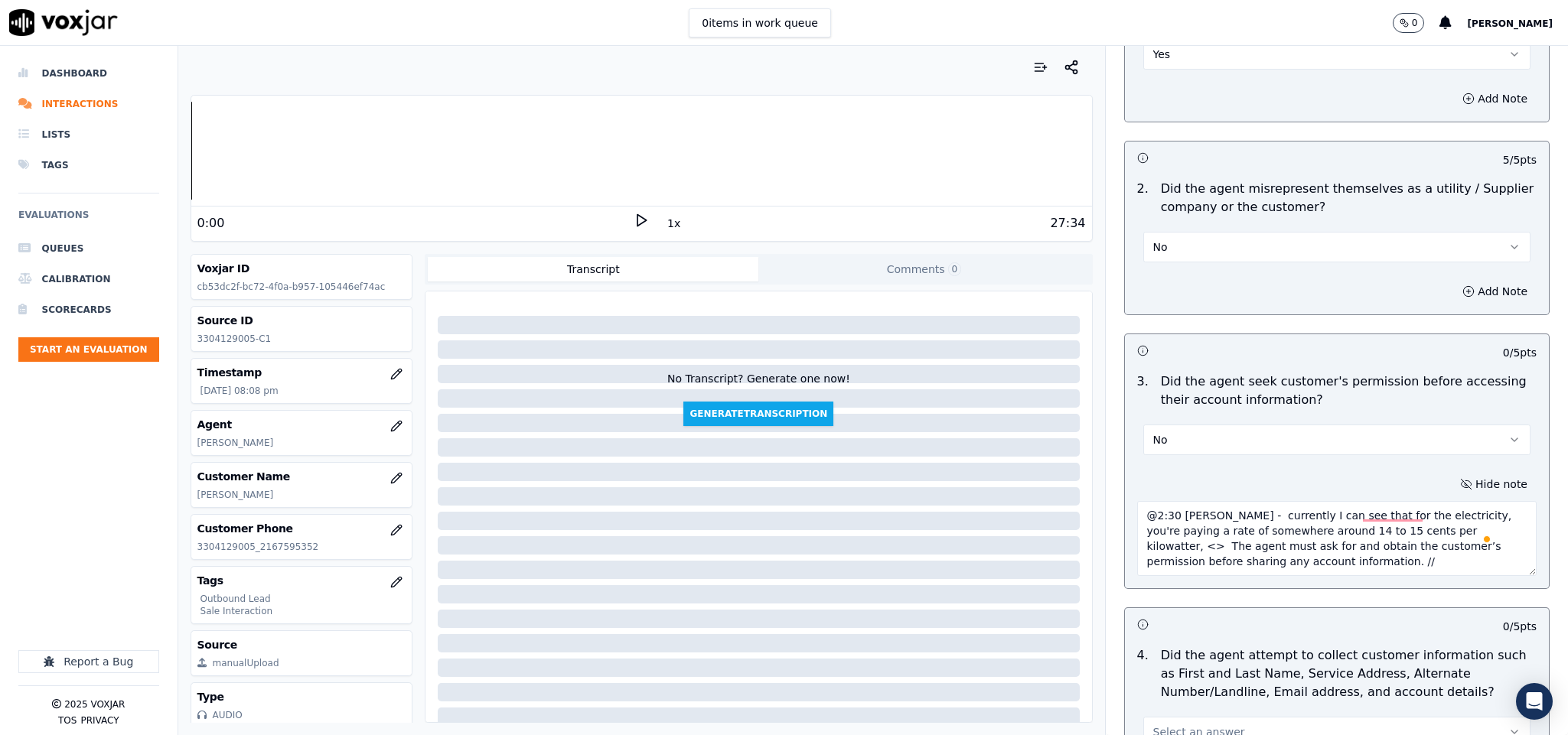
type textarea "@2:30 Vincent - currently I can see that for the electricity, you're paying a r…"
drag, startPoint x: 1314, startPoint y: 225, endPoint x: 1289, endPoint y: 246, distance: 32.6
click at [1314, 232] on button "No" at bounding box center [1337, 247] width 388 height 30
click at [1237, 266] on div "Yes" at bounding box center [1298, 267] width 350 height 24
click at [1453, 281] on button "Add Note" at bounding box center [1494, 292] width 83 height 21
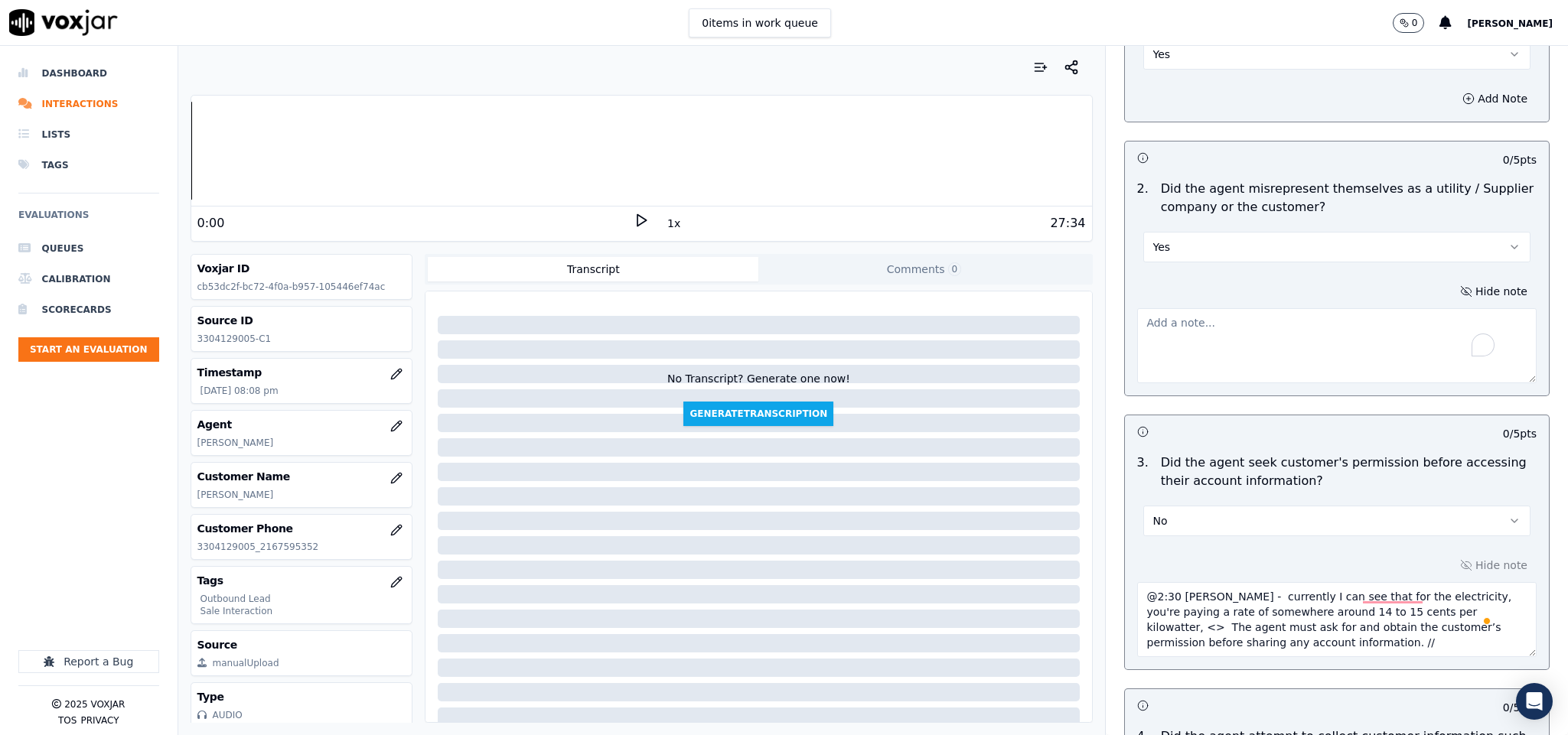
click at [1321, 354] on textarea "To enrich screen reader interactions, please activate Accessibility in Grammarl…" at bounding box center [1337, 346] width 400 height 75
paste textarea "Call id - 20250822-111828_Fronter: Vincent call the customer and informed - You…"
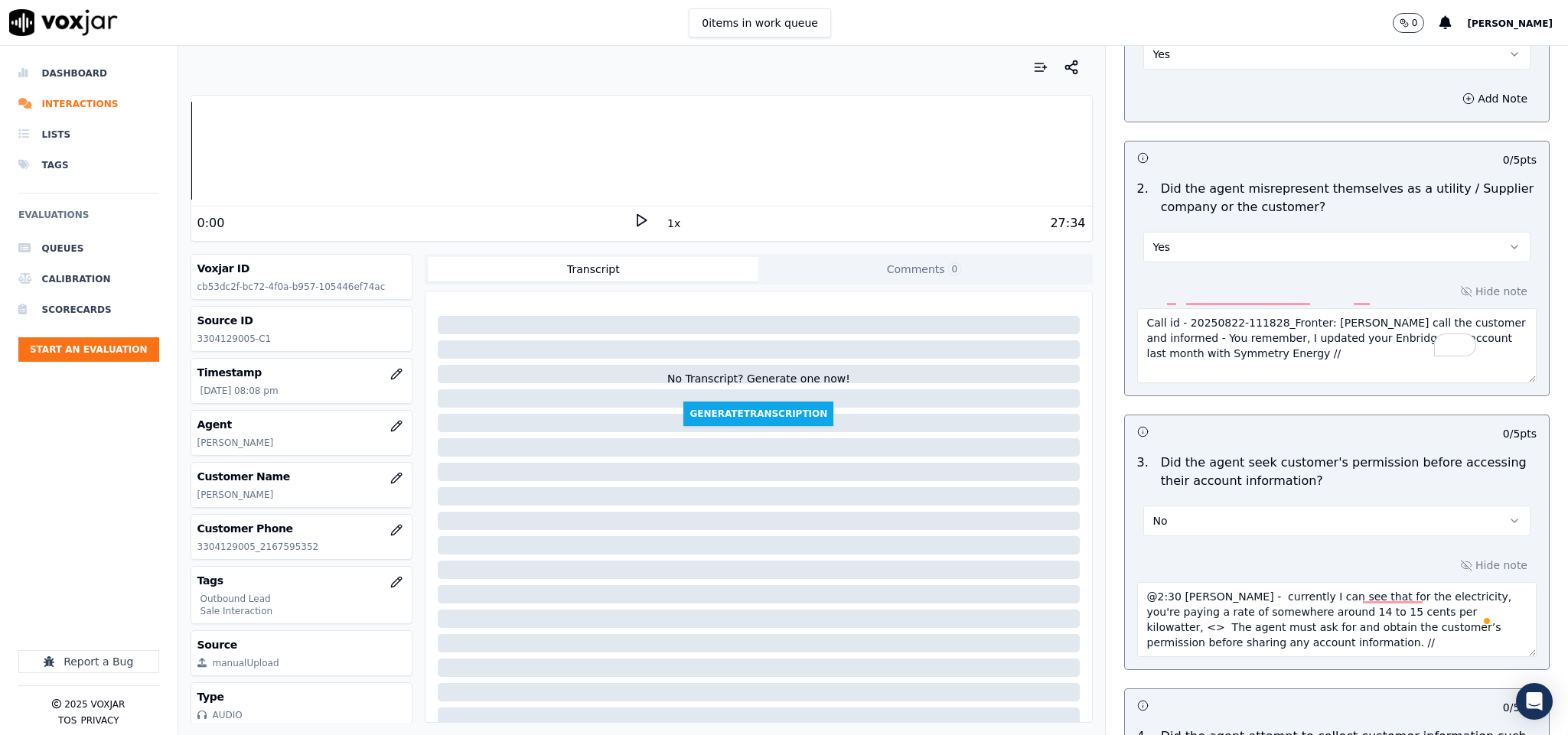
paste textarea "@1:36 Vincent - We have already gave you the rates for your gas.//"
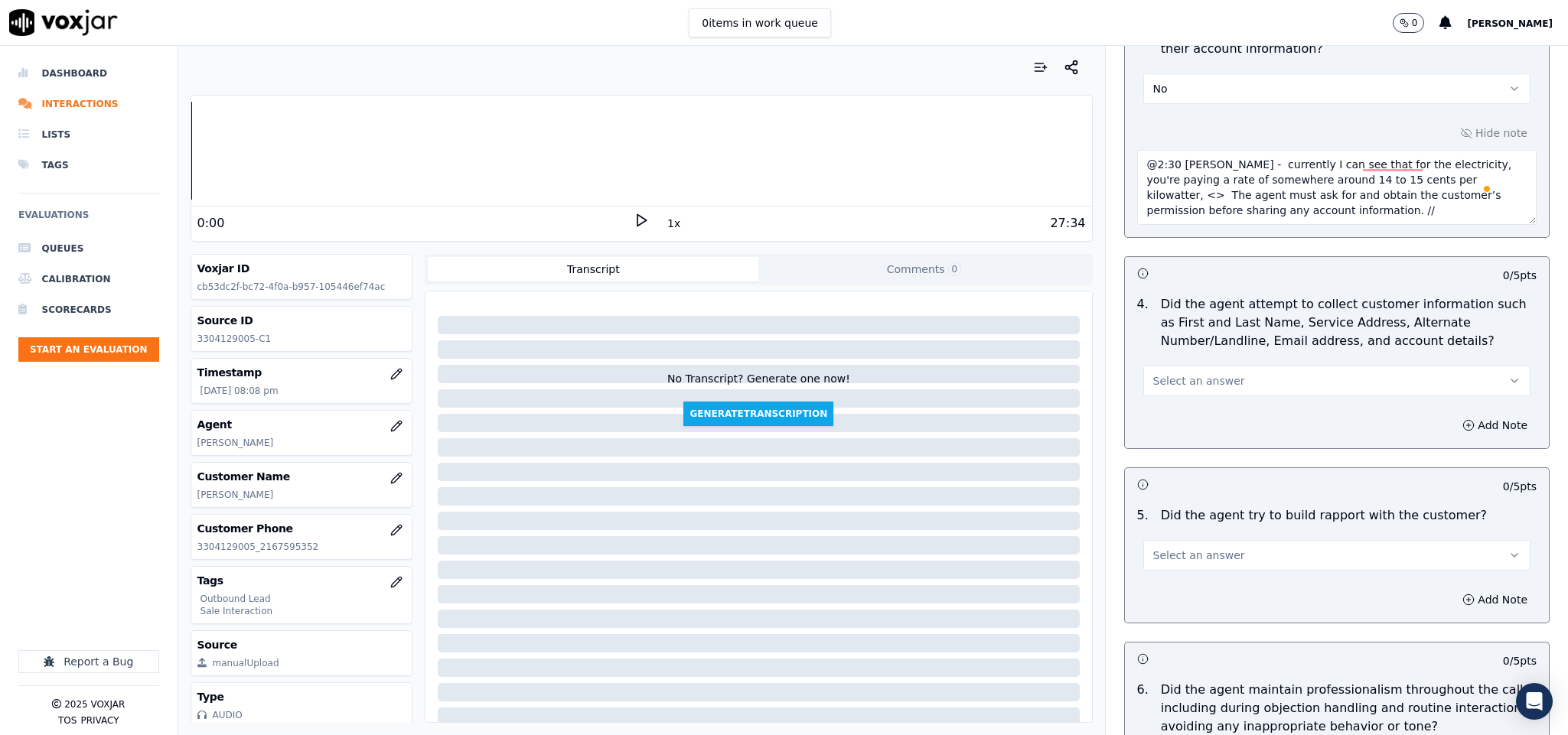
scroll to position [1606, 0]
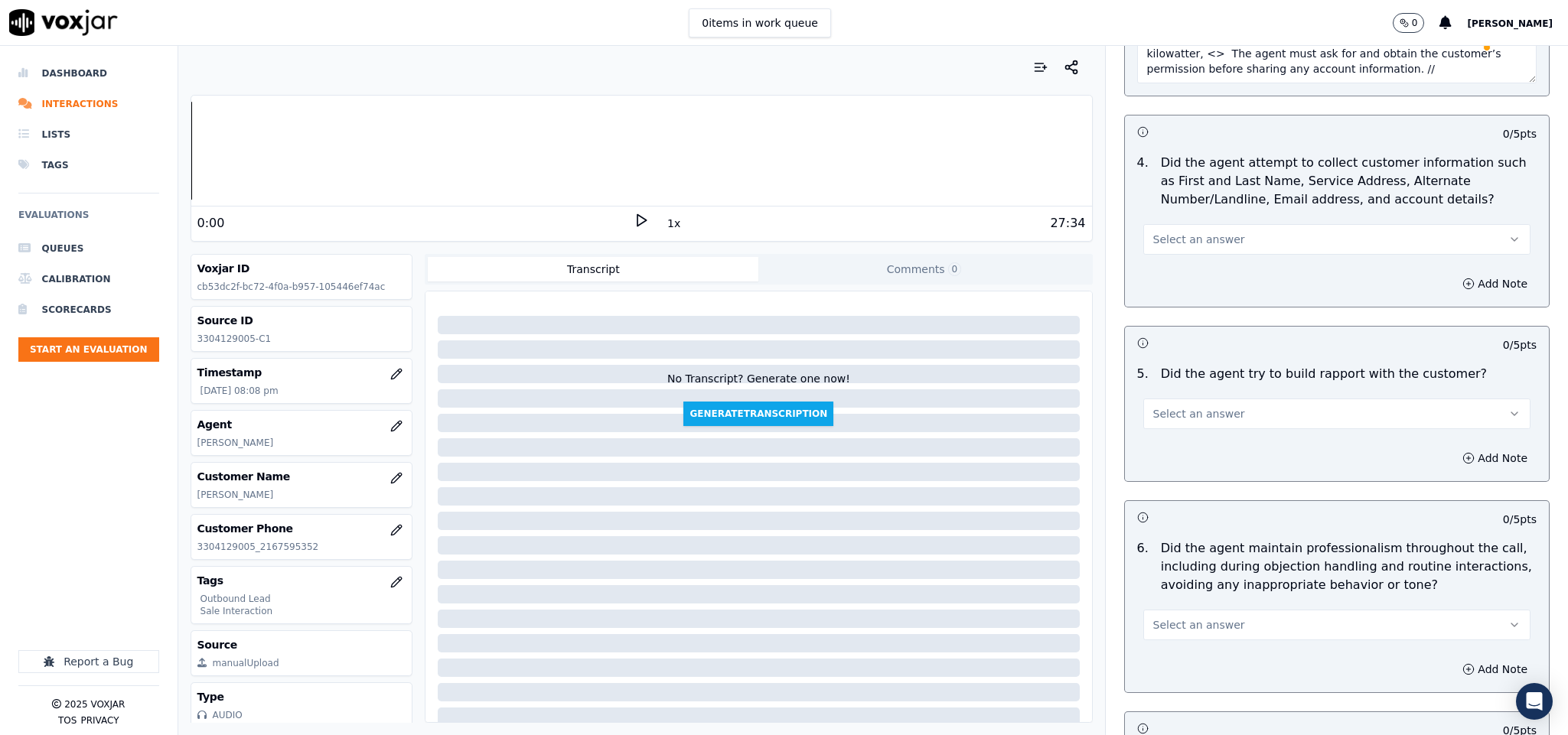
type textarea "Call id - 20250822-111828_Fronter: Vincent call the customer and informed - You…"
click at [1192, 232] on span "Select an answer" at bounding box center [1199, 239] width 91 height 16
click at [1181, 308] on div "N/A" at bounding box center [1298, 311] width 350 height 24
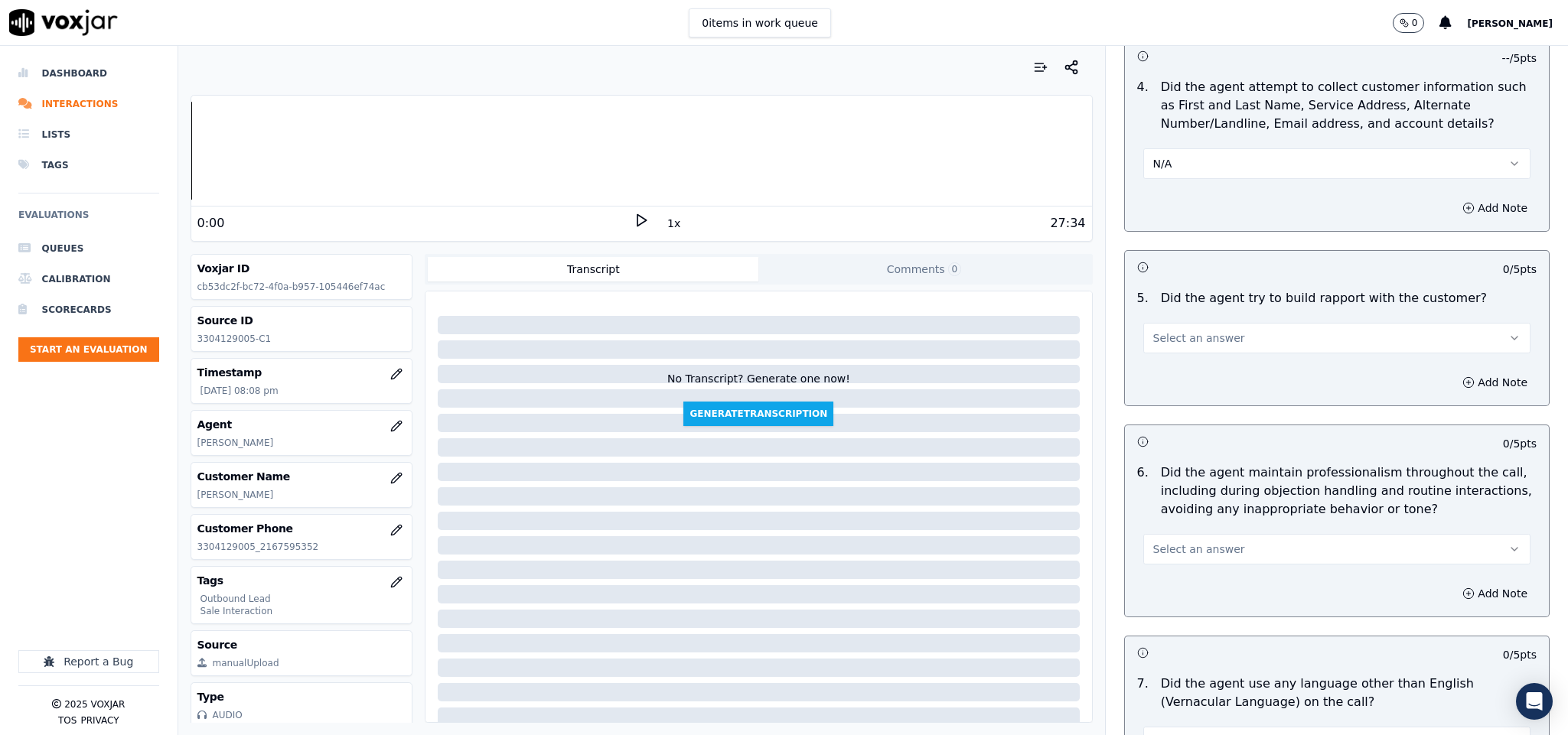
scroll to position [1836, 0]
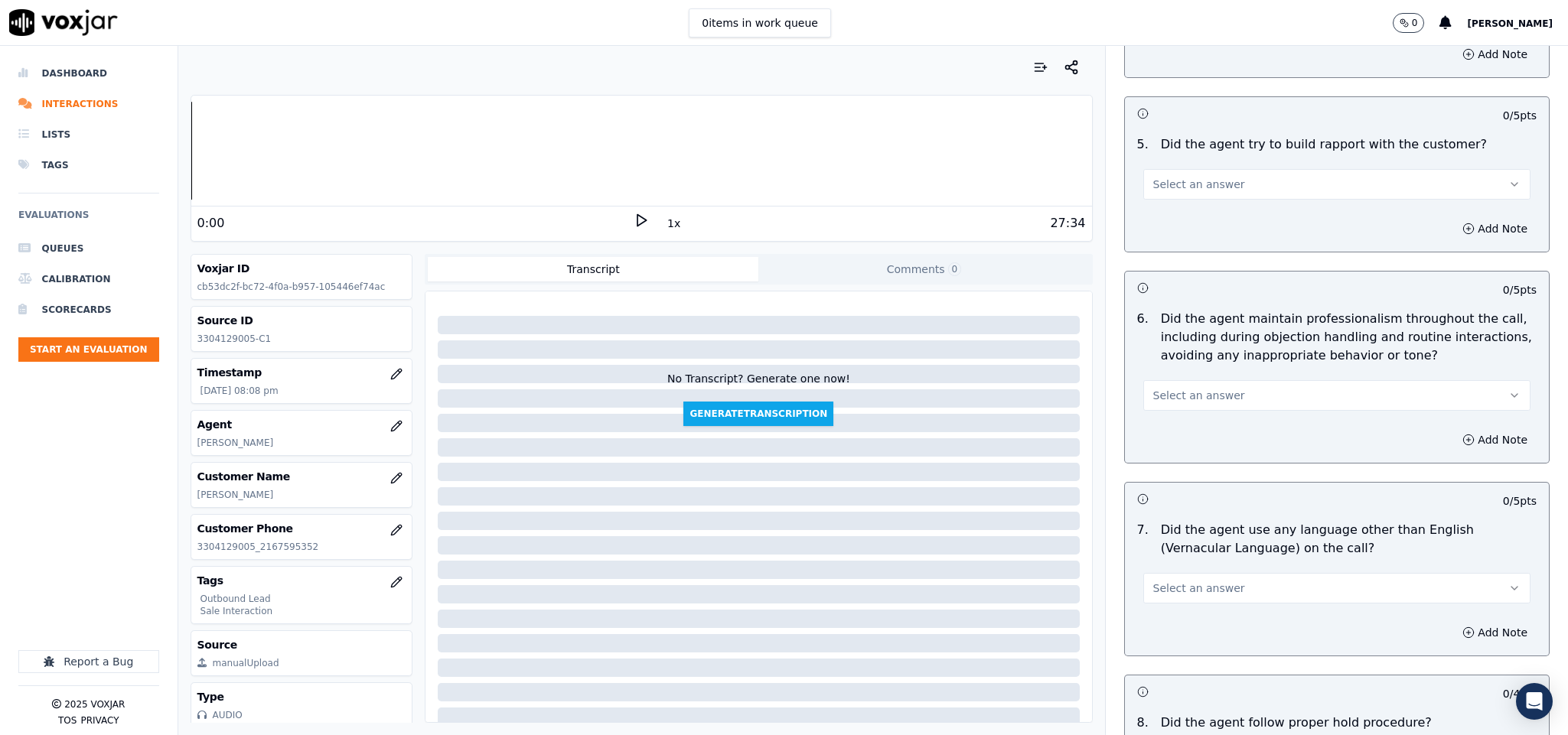
click at [1183, 176] on span "Select an answer" at bounding box center [1199, 184] width 91 height 16
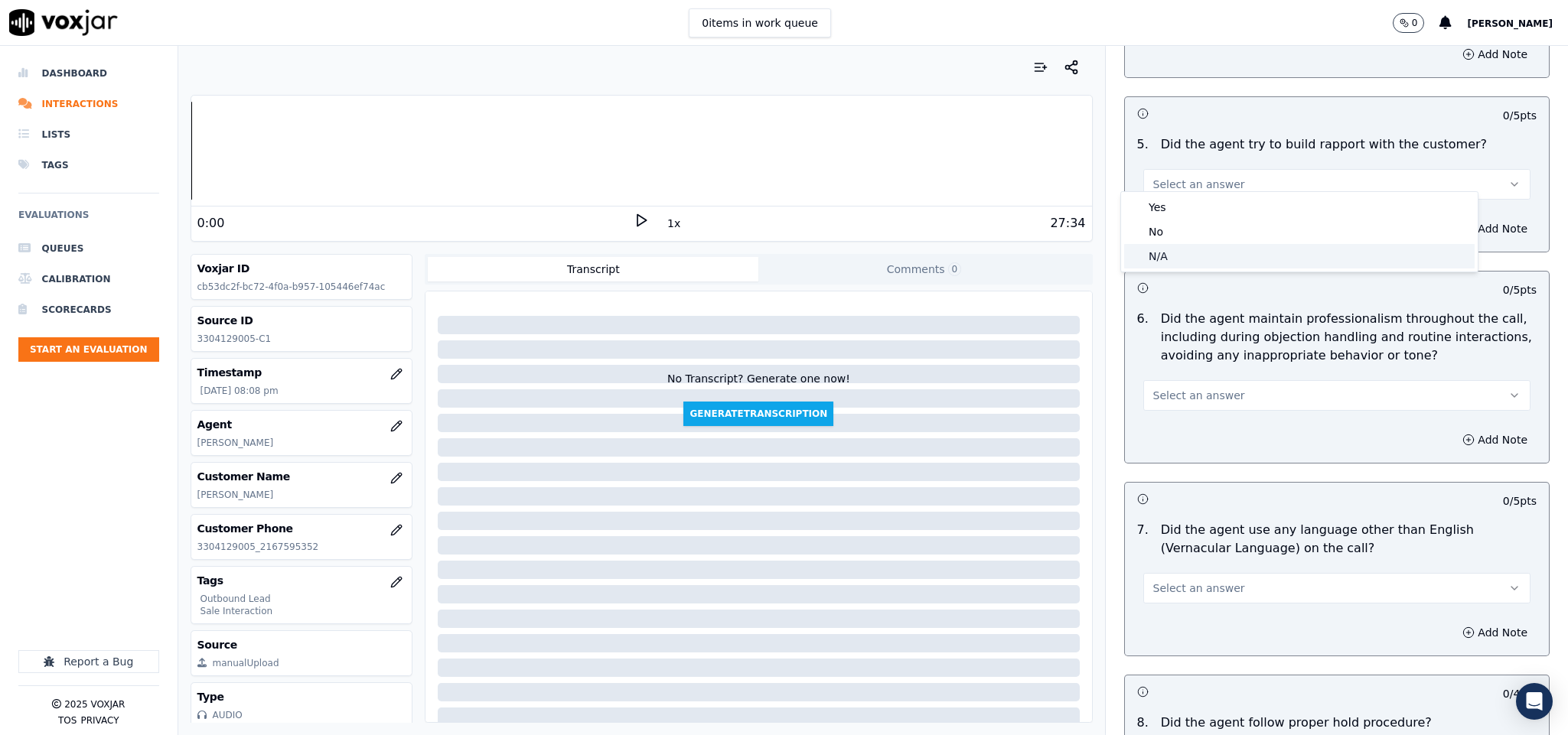
click at [1169, 252] on div "N/A" at bounding box center [1298, 256] width 350 height 24
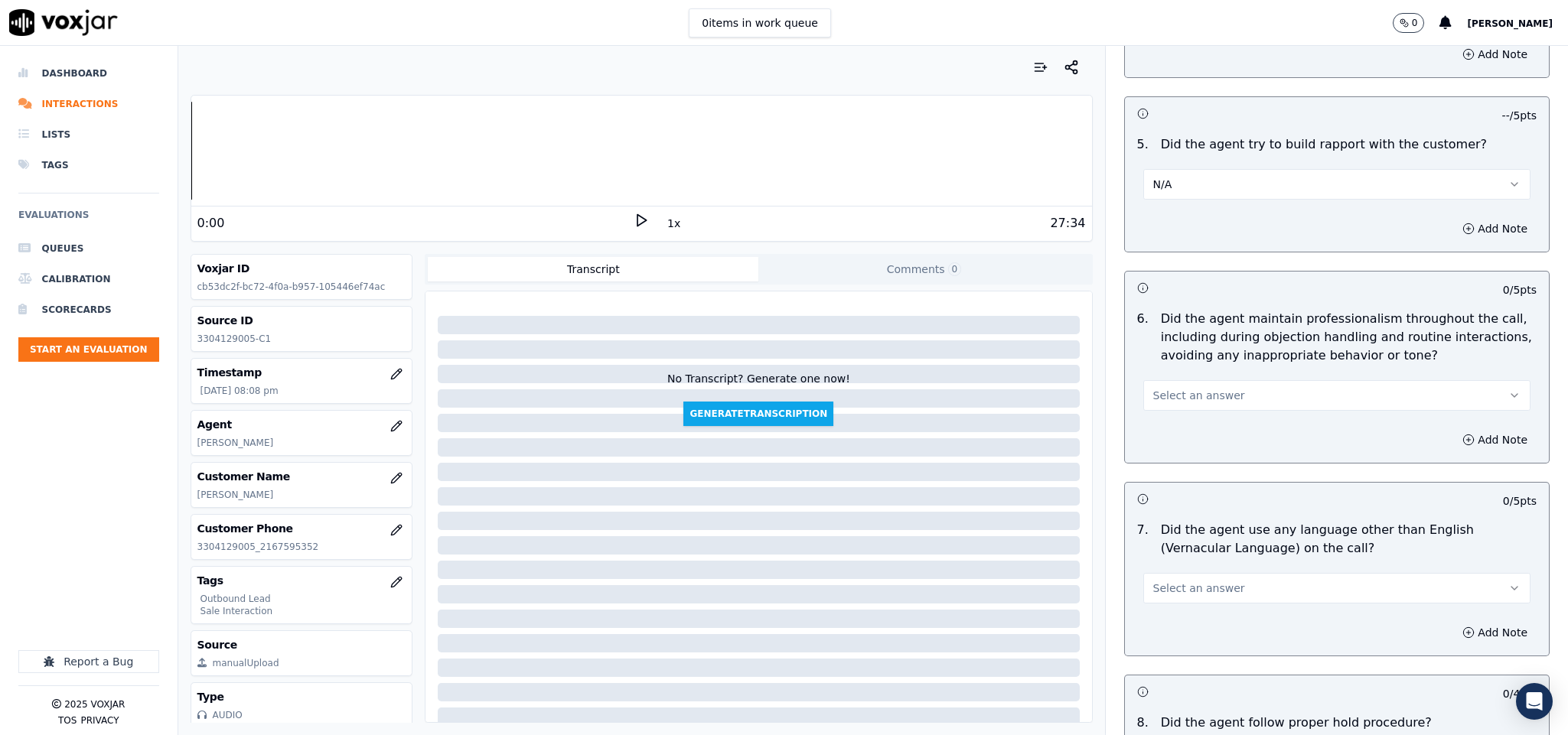
click at [1183, 388] on span "Select an answer" at bounding box center [1199, 395] width 91 height 16
click at [1173, 418] on div "Yes" at bounding box center [1298, 419] width 350 height 24
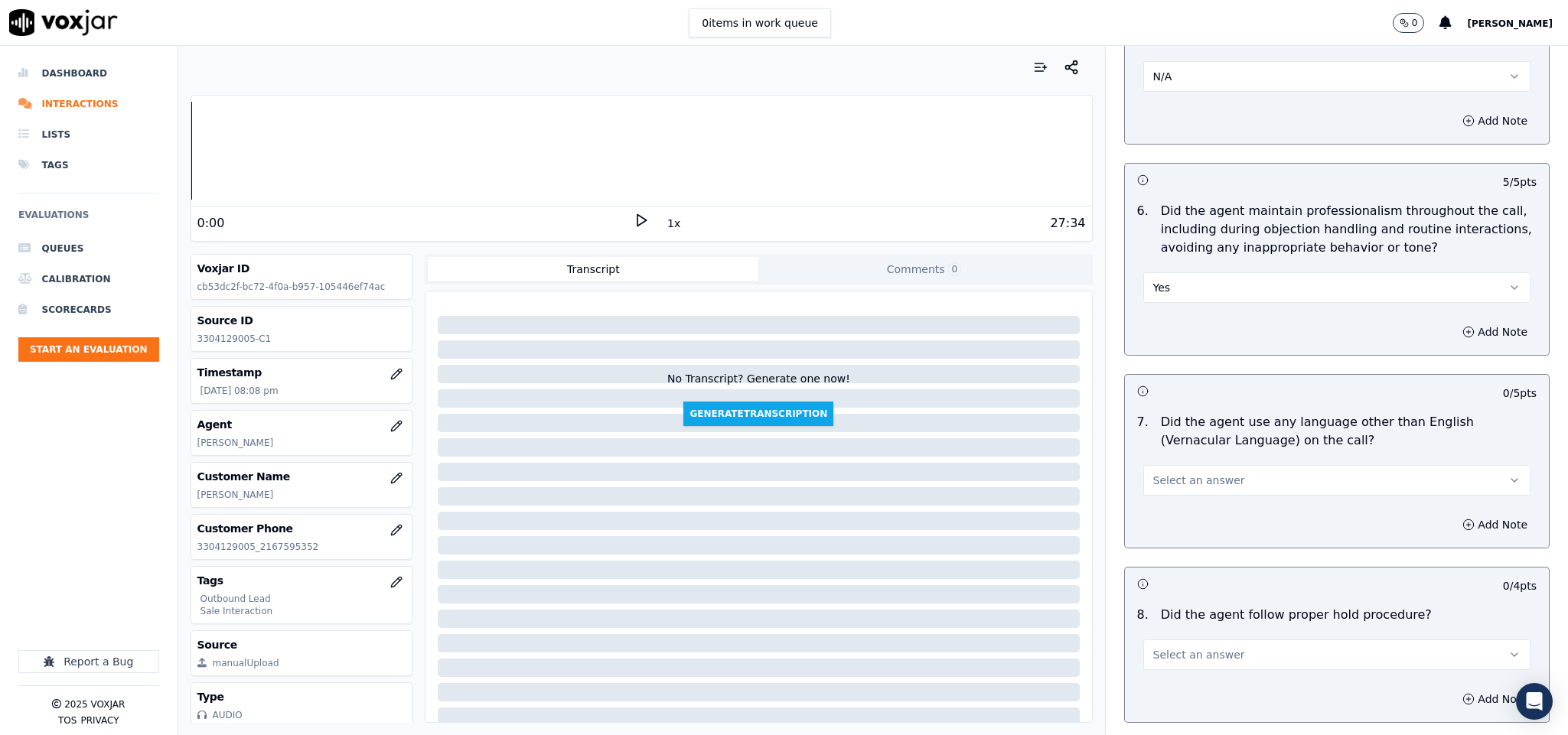
scroll to position [2065, 0]
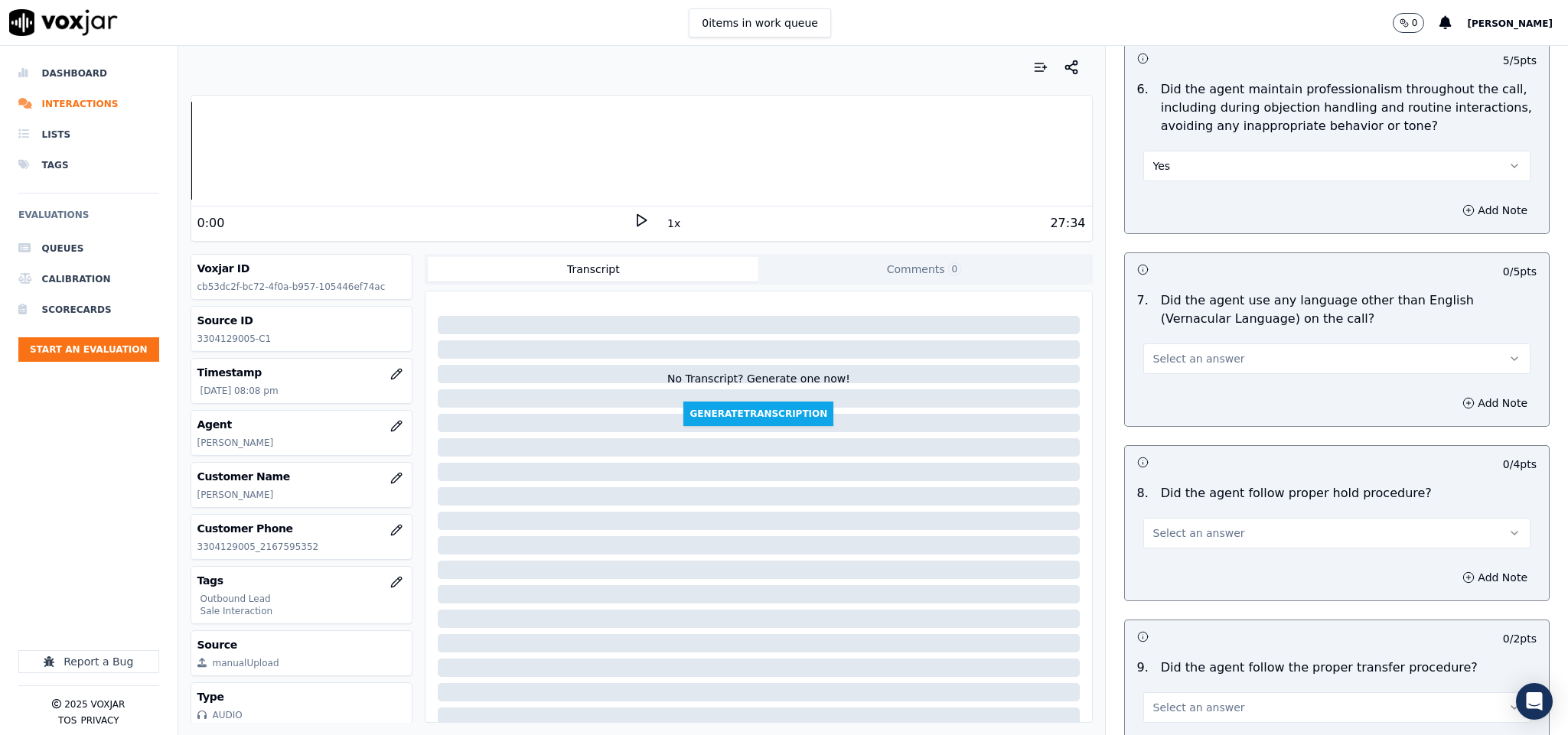
click at [1203, 358] on button "Select an answer" at bounding box center [1337, 359] width 388 height 30
click at [1174, 409] on div "No" at bounding box center [1298, 408] width 350 height 24
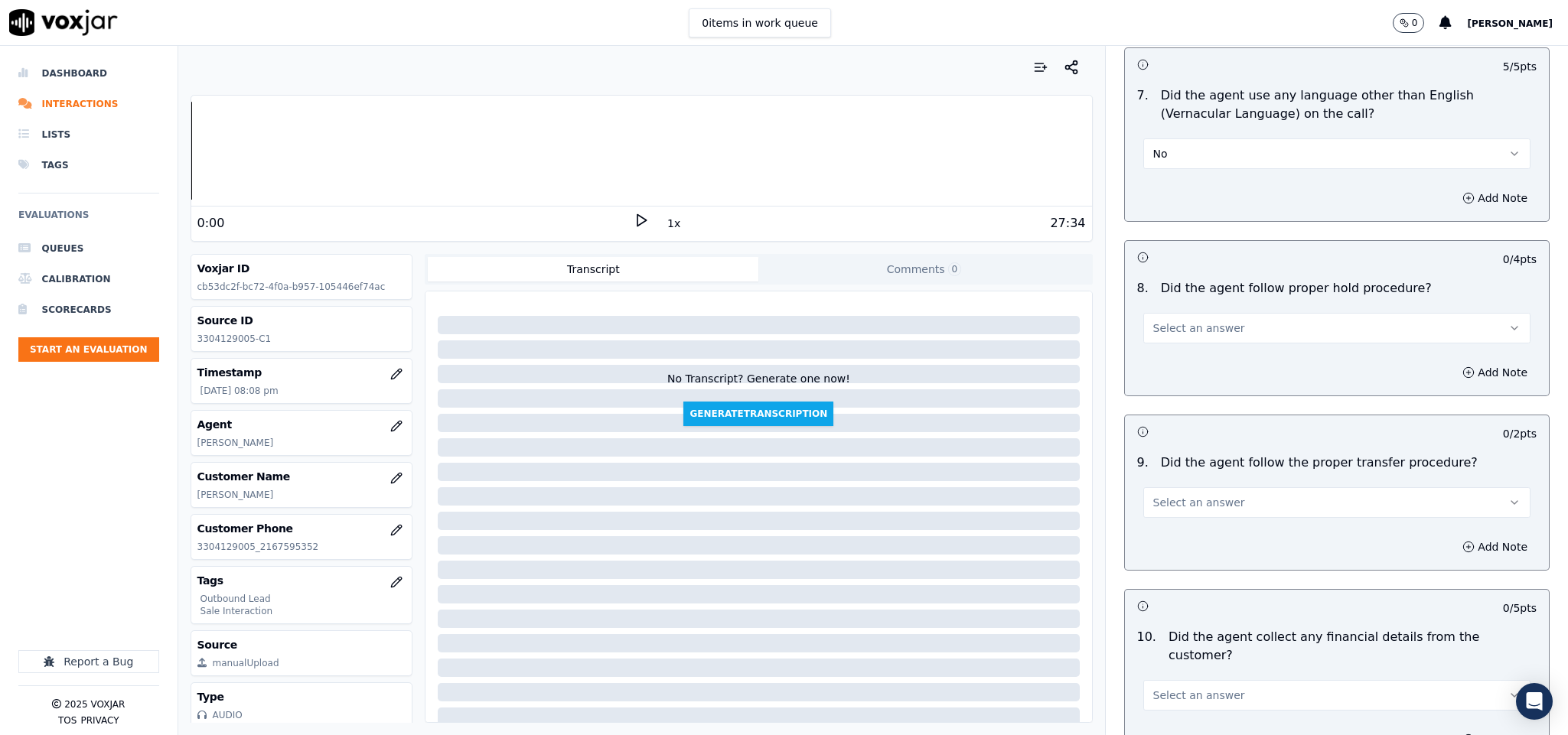
scroll to position [2295, 0]
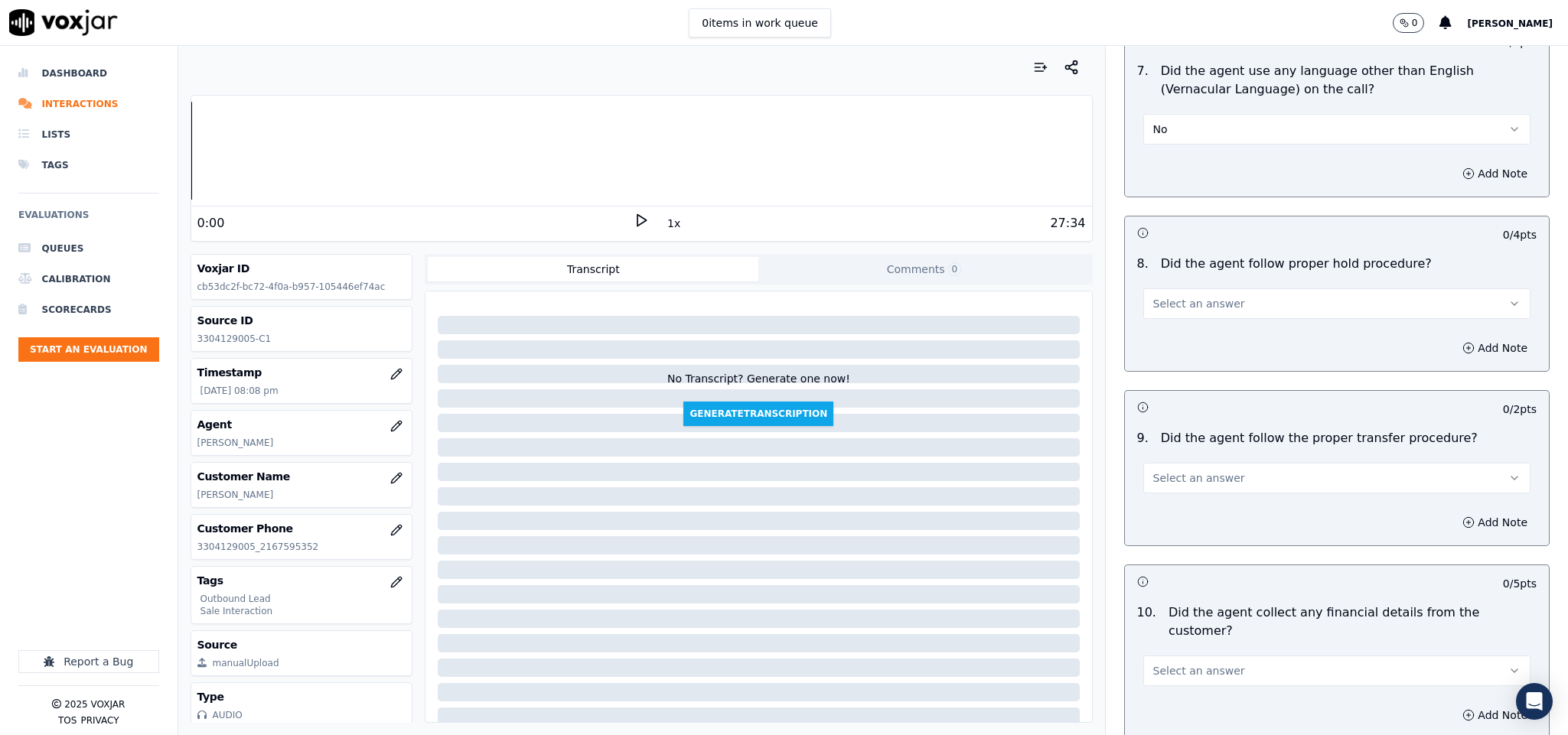
click at [1227, 296] on button "Select an answer" at bounding box center [1337, 303] width 388 height 30
click at [1205, 331] on div "Yes" at bounding box center [1298, 329] width 350 height 24
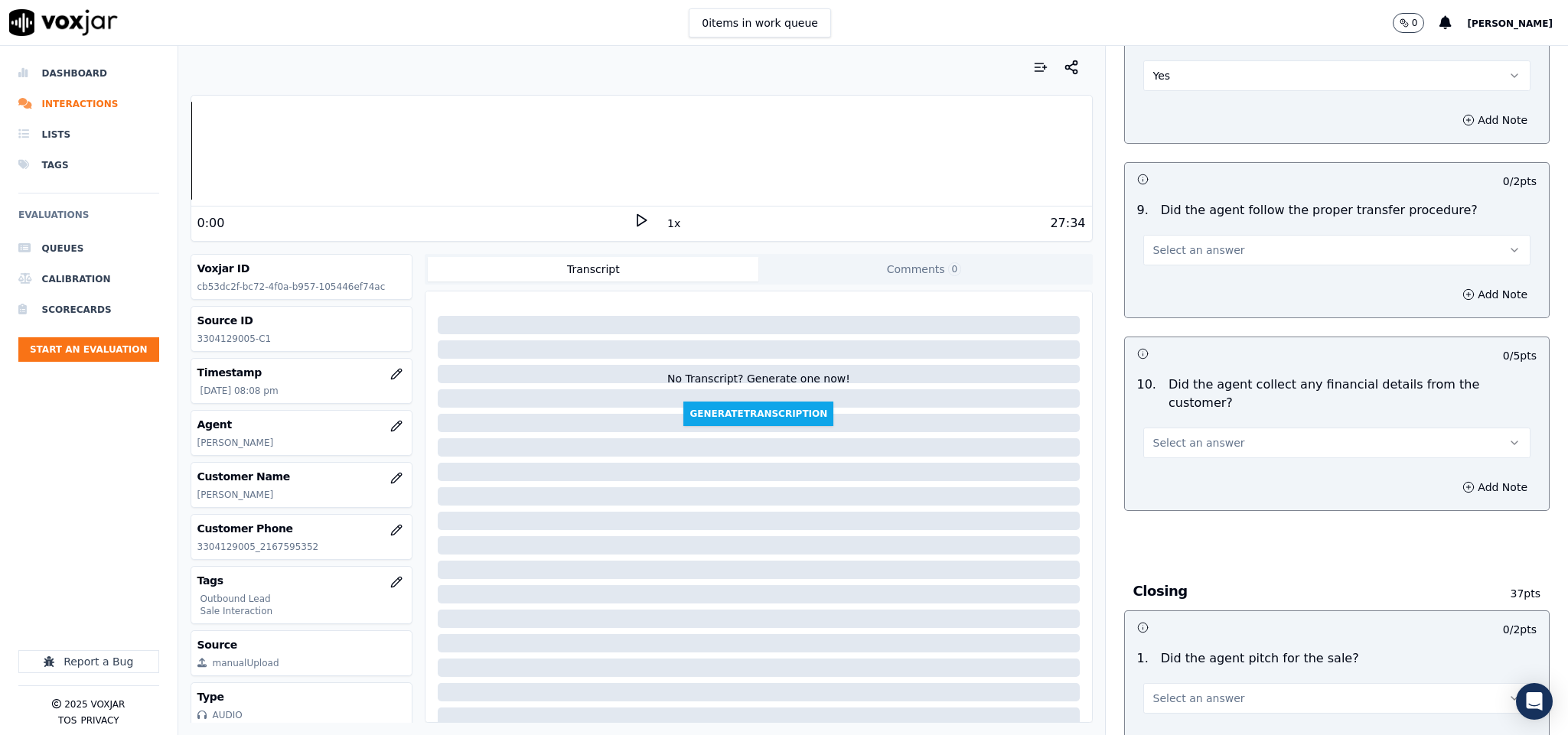
scroll to position [2525, 0]
click at [1199, 242] on span "Select an answer" at bounding box center [1199, 248] width 91 height 16
click at [1171, 273] on div "Yes" at bounding box center [1298, 274] width 350 height 24
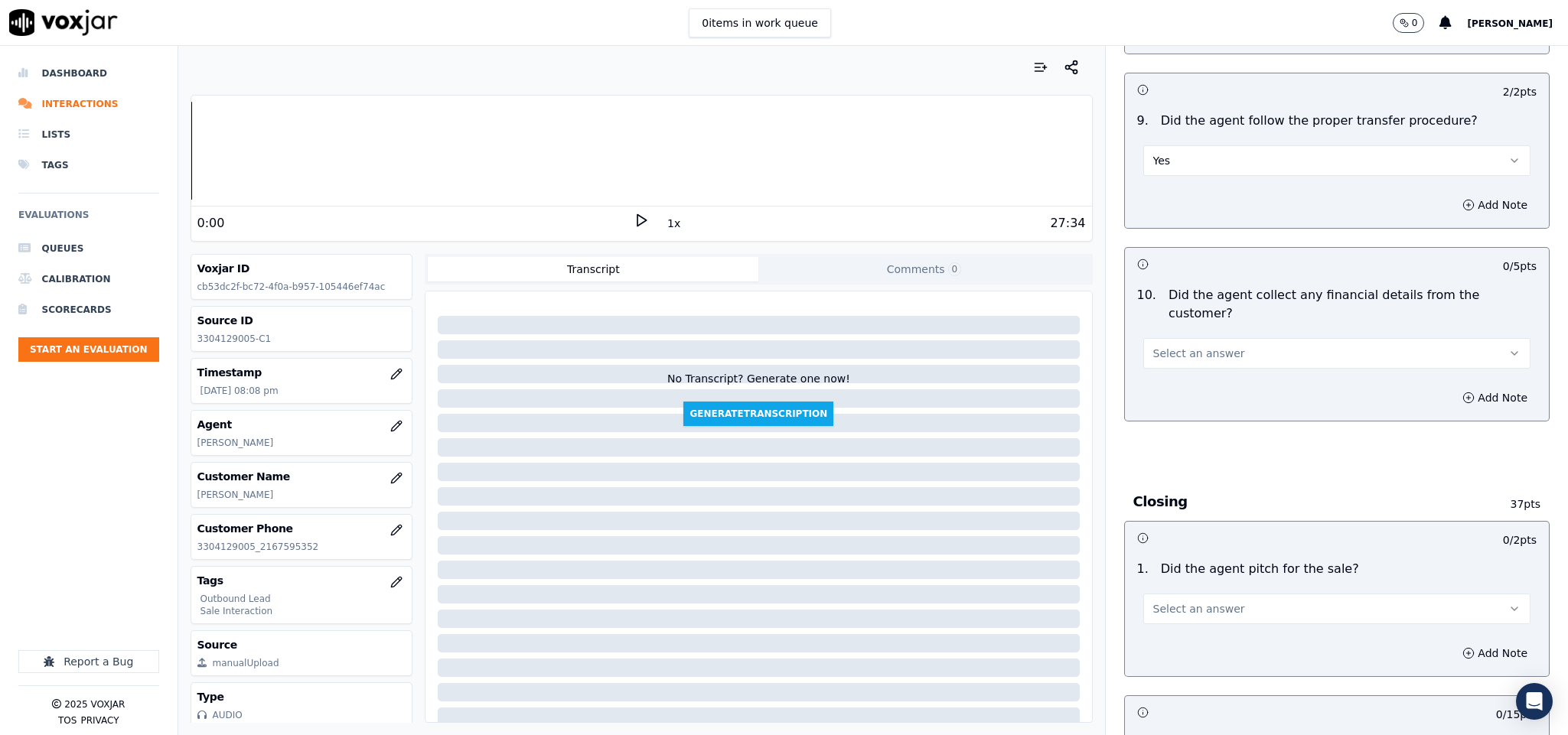
scroll to position [2755, 0]
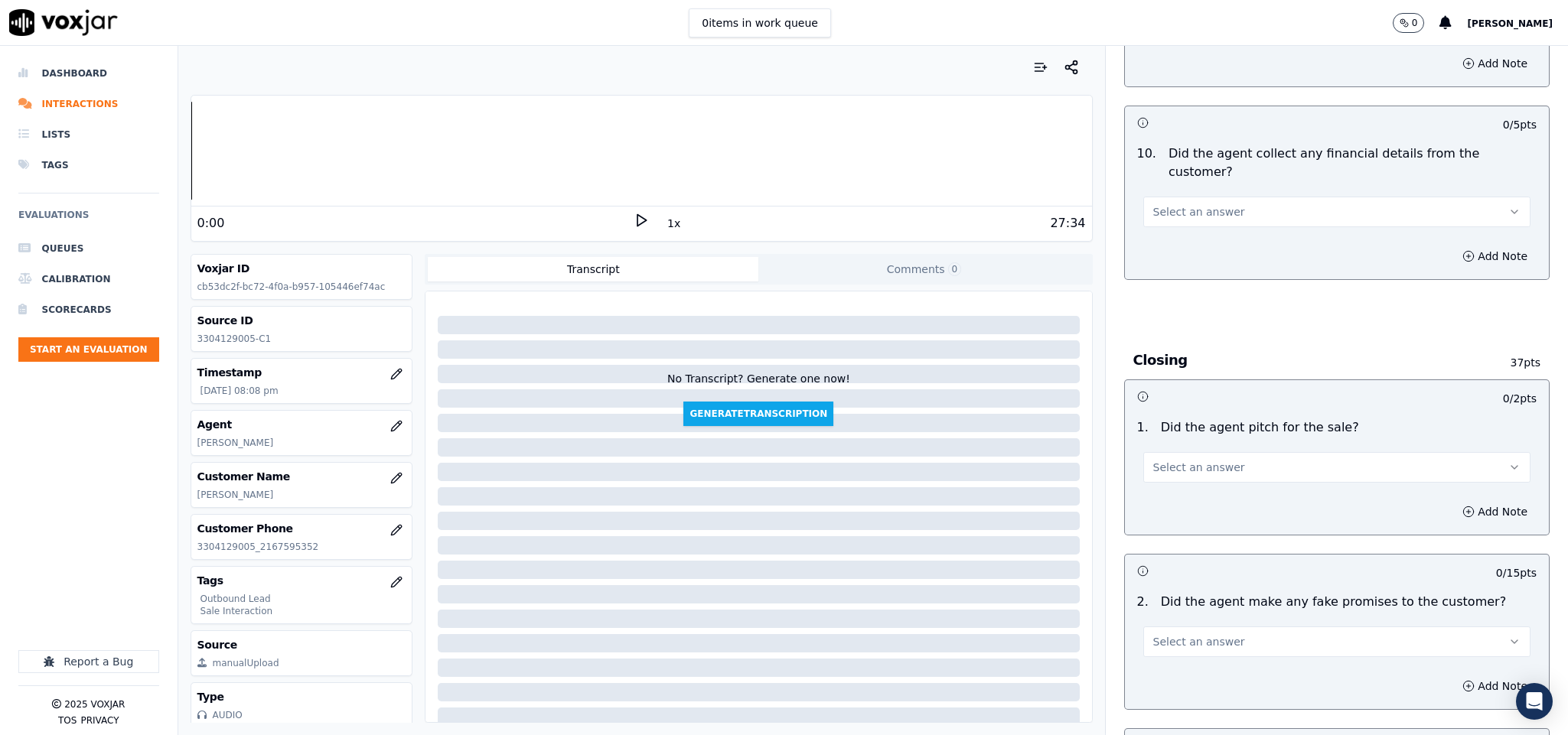
click at [1227, 197] on button "Select an answer" at bounding box center [1337, 212] width 388 height 30
click at [1192, 247] on div "No" at bounding box center [1298, 245] width 350 height 24
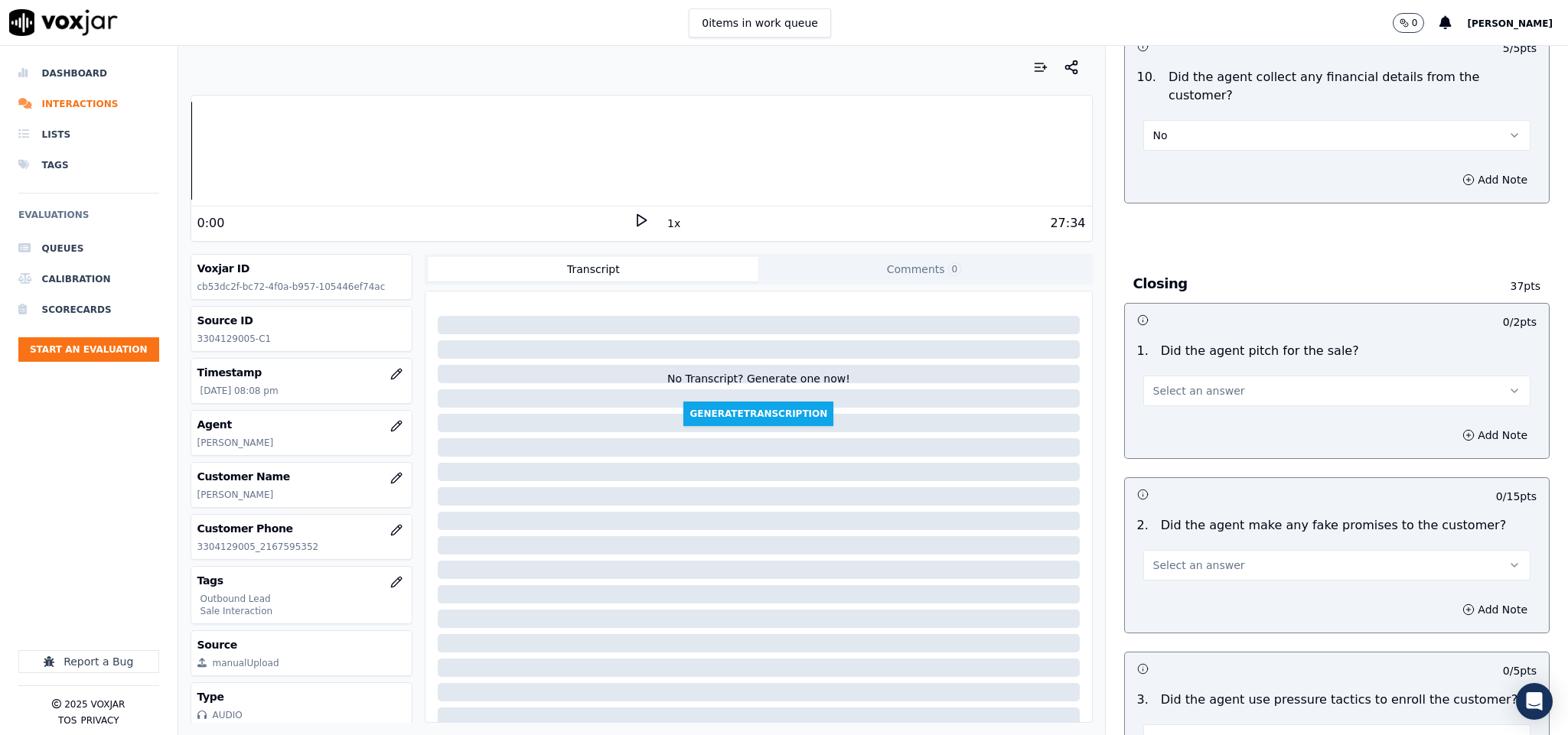
scroll to position [2984, 0]
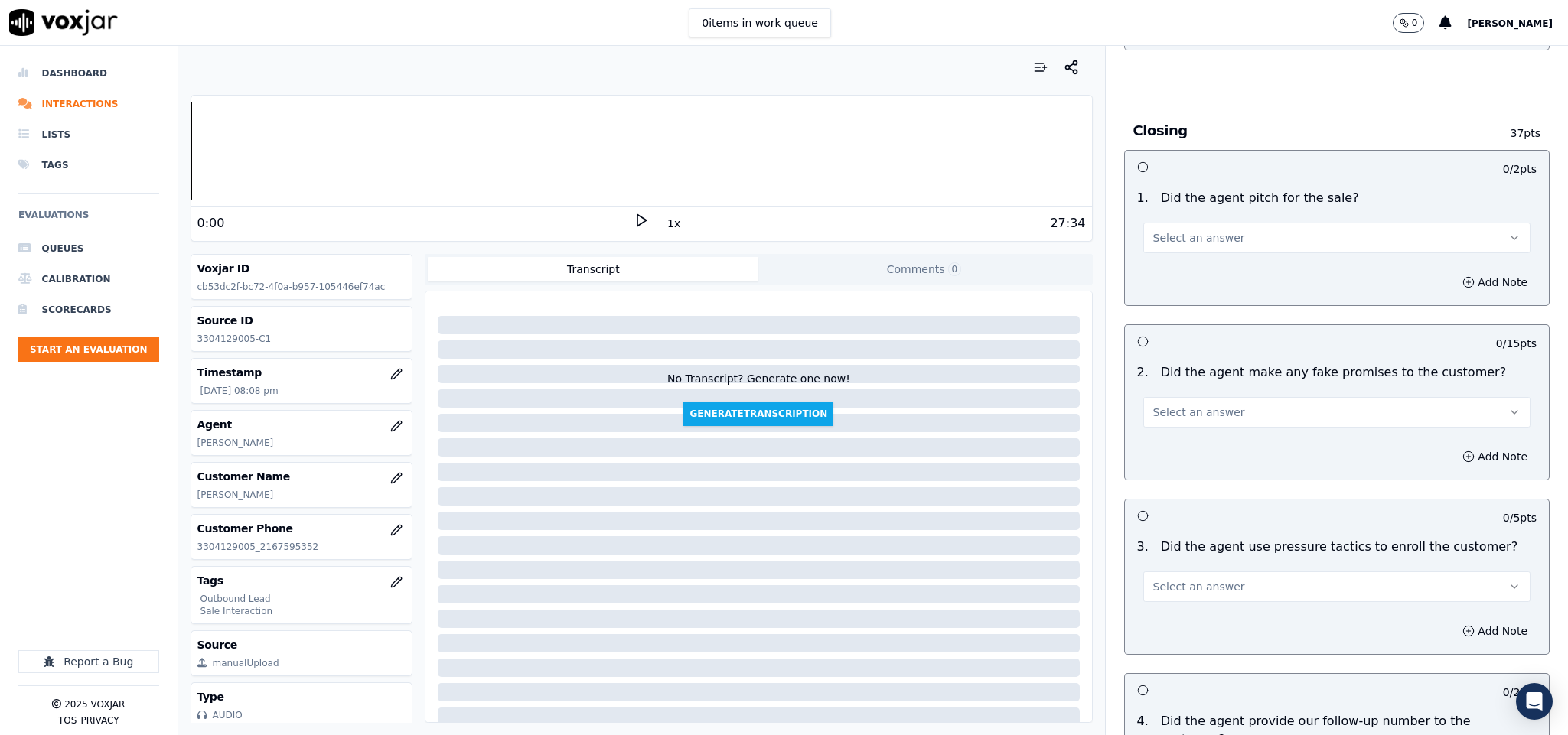
click at [1236, 223] on button "Select an answer" at bounding box center [1337, 238] width 388 height 30
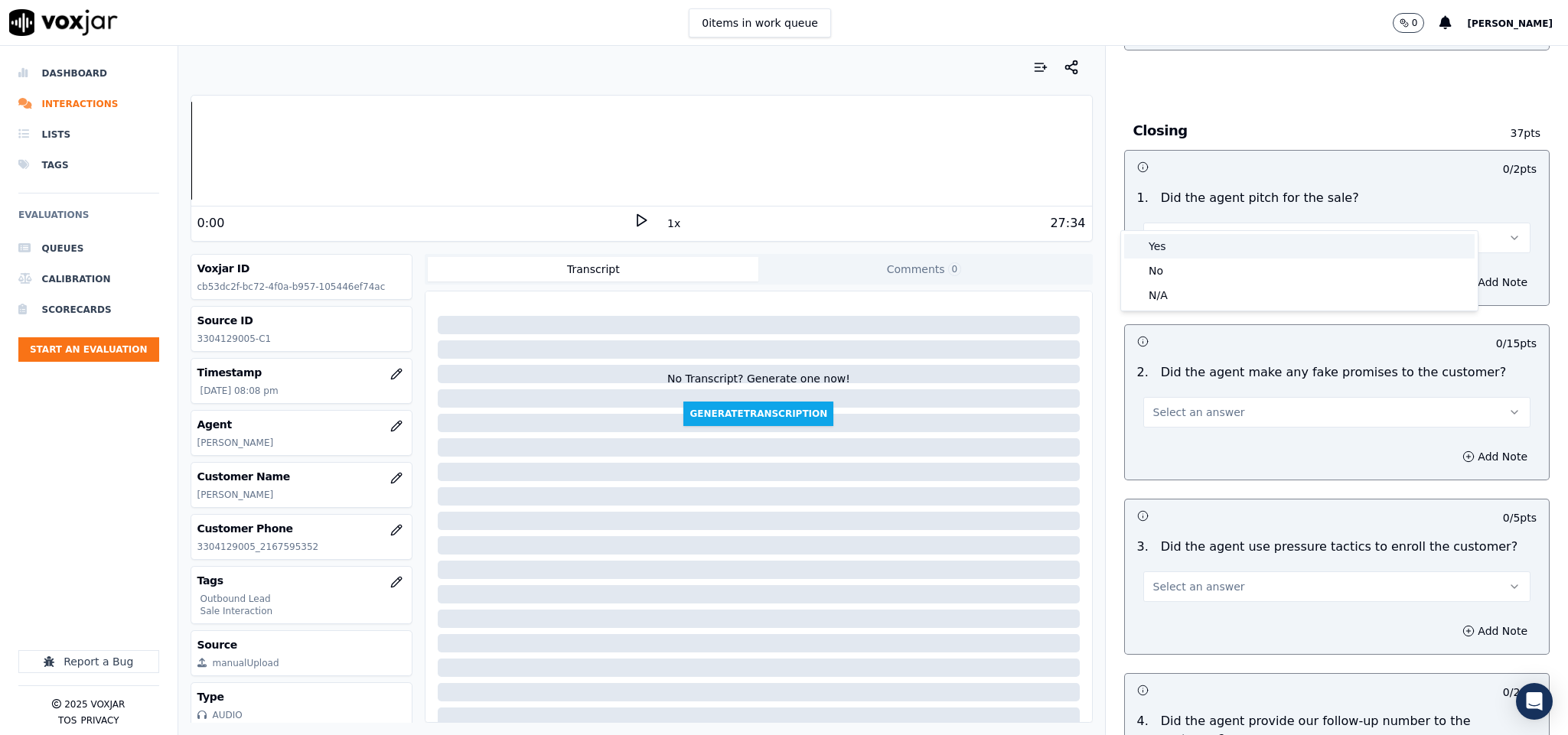
click at [1215, 250] on div "Yes" at bounding box center [1298, 247] width 350 height 24
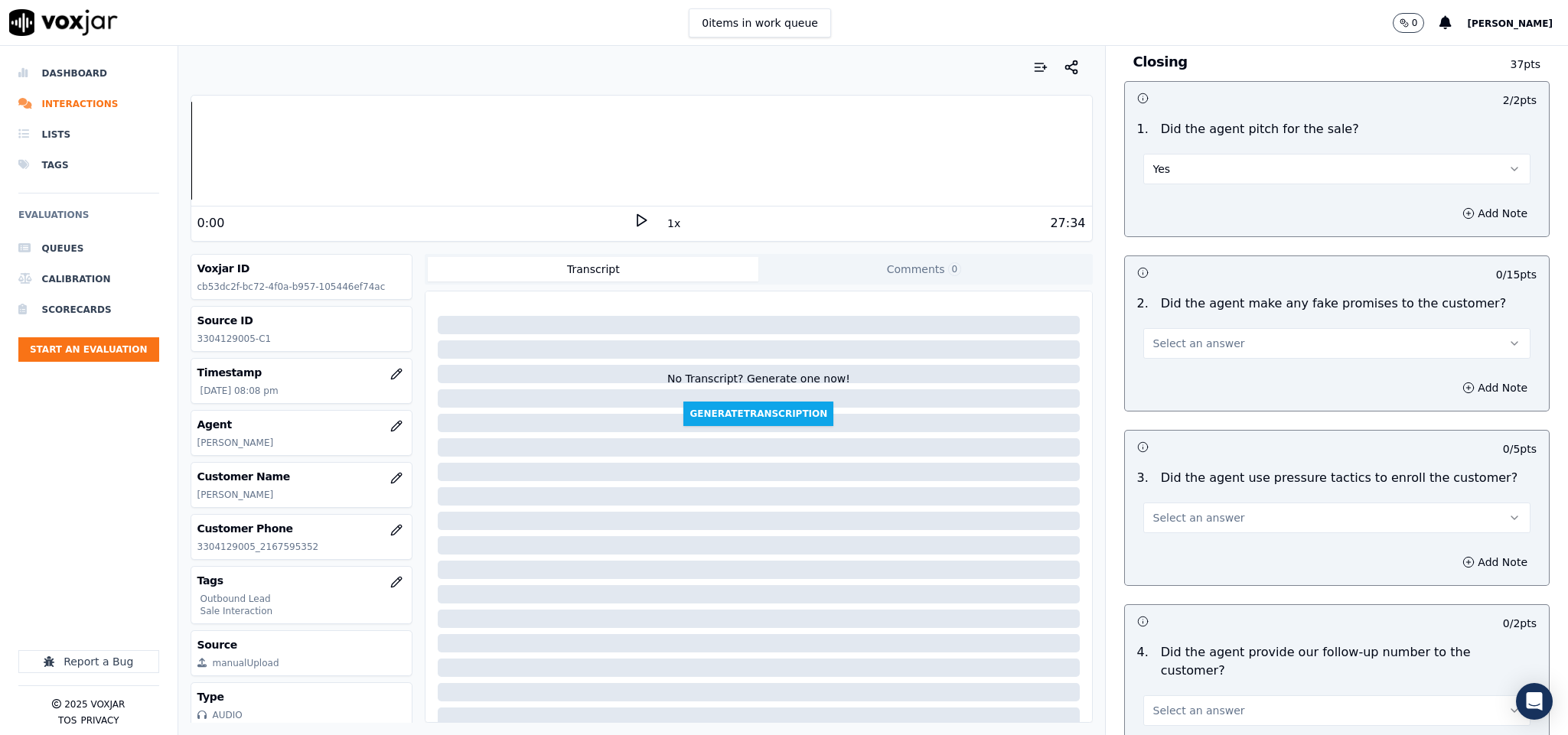
scroll to position [3098, 0]
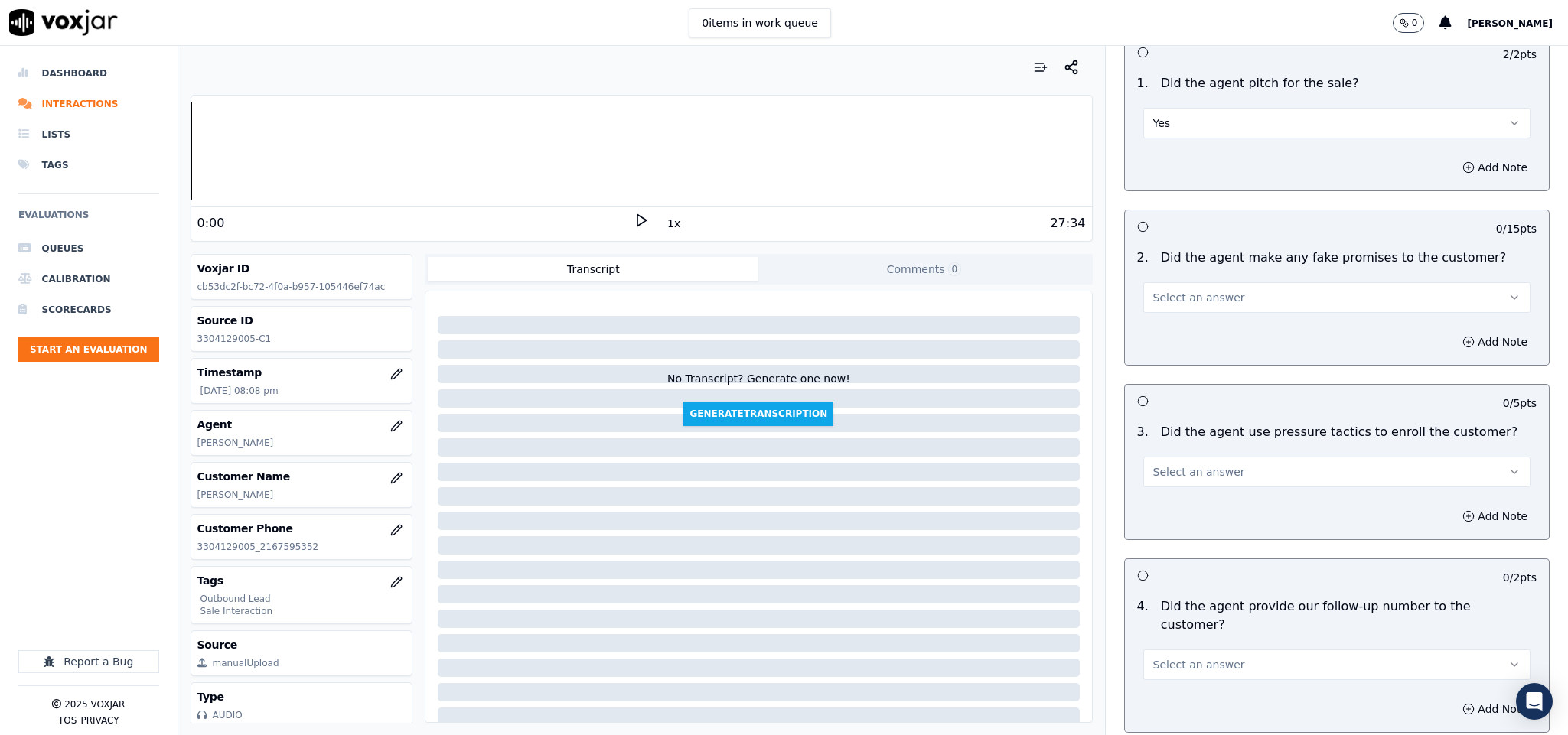
click at [1230, 283] on button "Select an answer" at bounding box center [1337, 297] width 388 height 30
click at [1181, 329] on div "No" at bounding box center [1298, 332] width 350 height 24
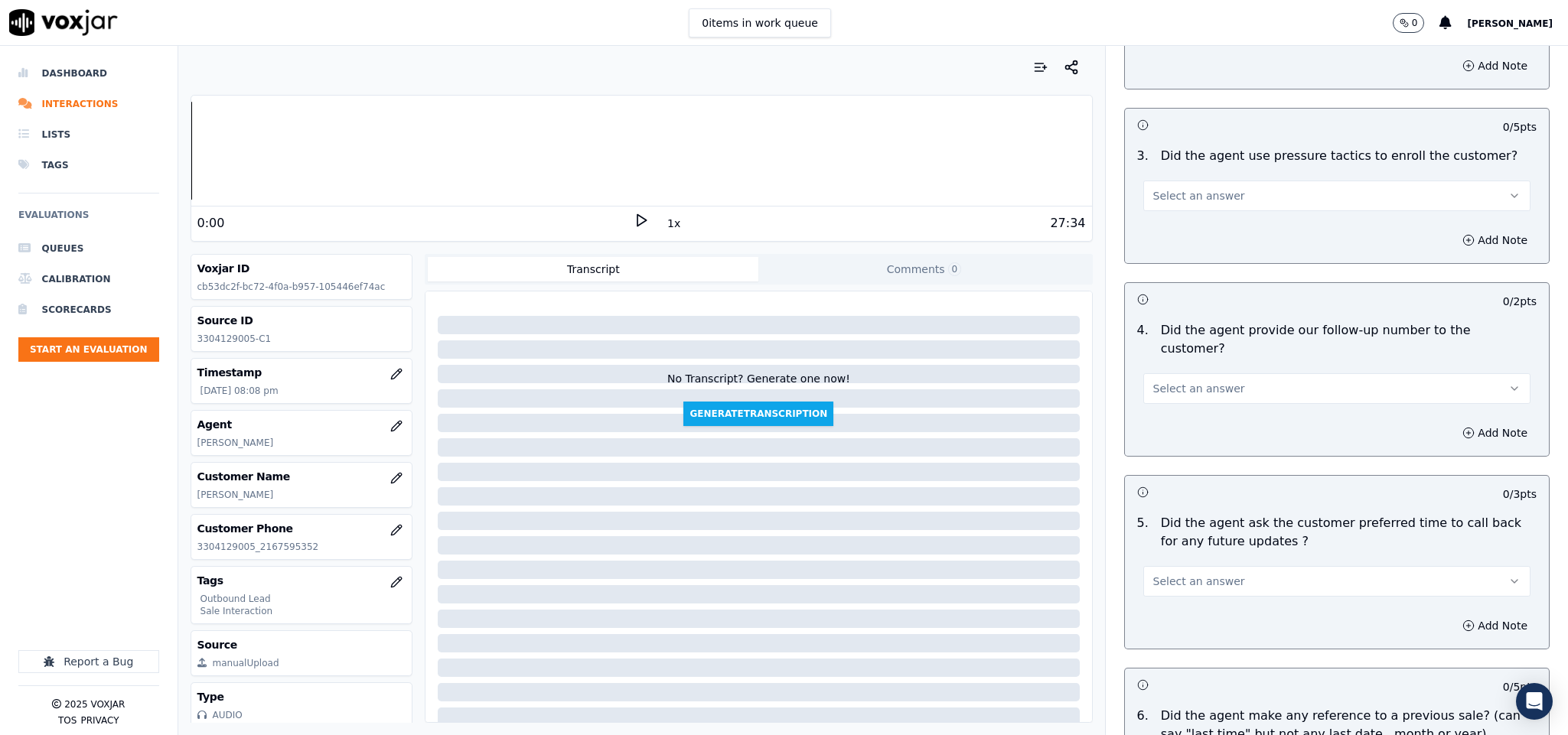
scroll to position [3328, 0]
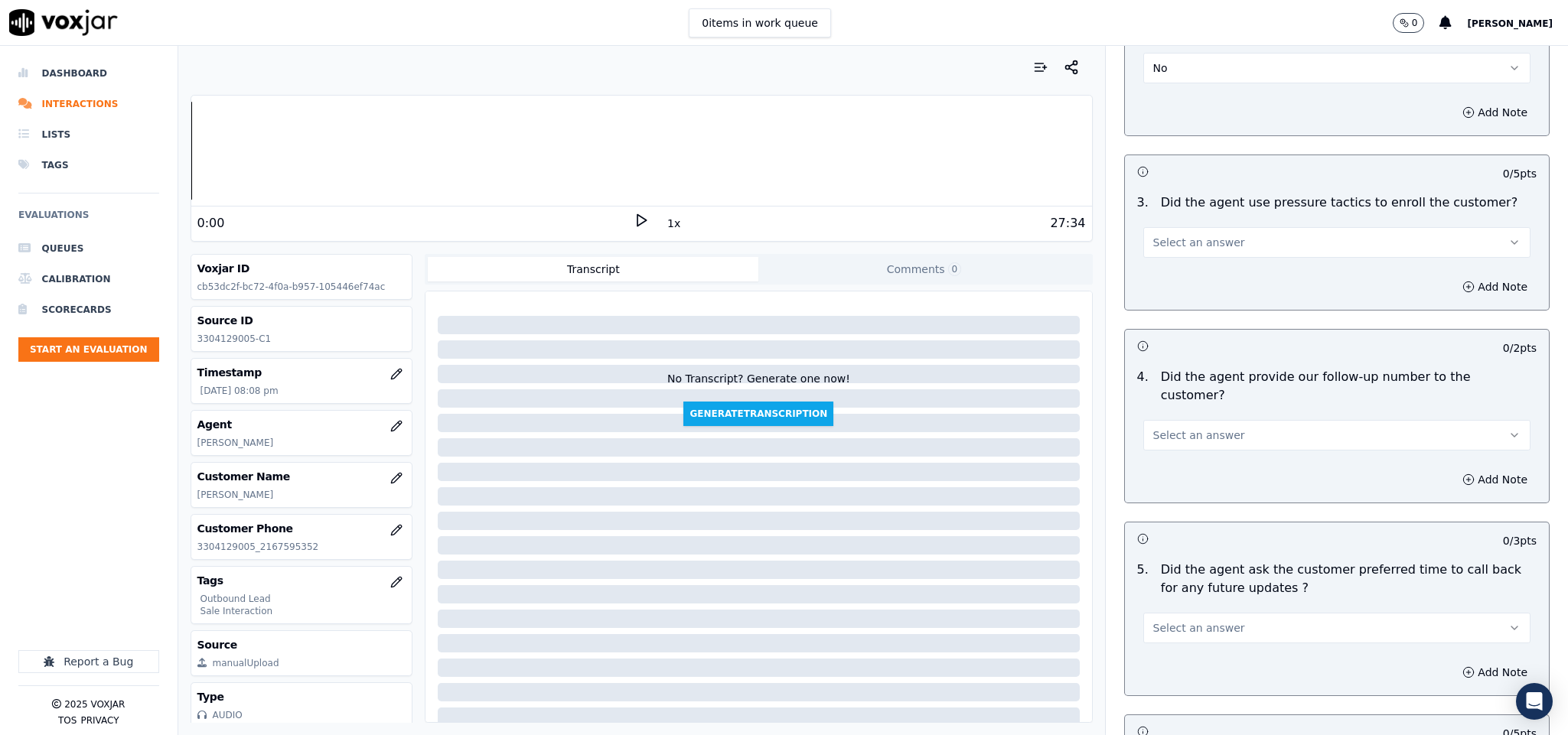
click at [1185, 235] on span "Select an answer" at bounding box center [1199, 243] width 91 height 16
click at [1184, 266] on div "No" at bounding box center [1298, 277] width 350 height 24
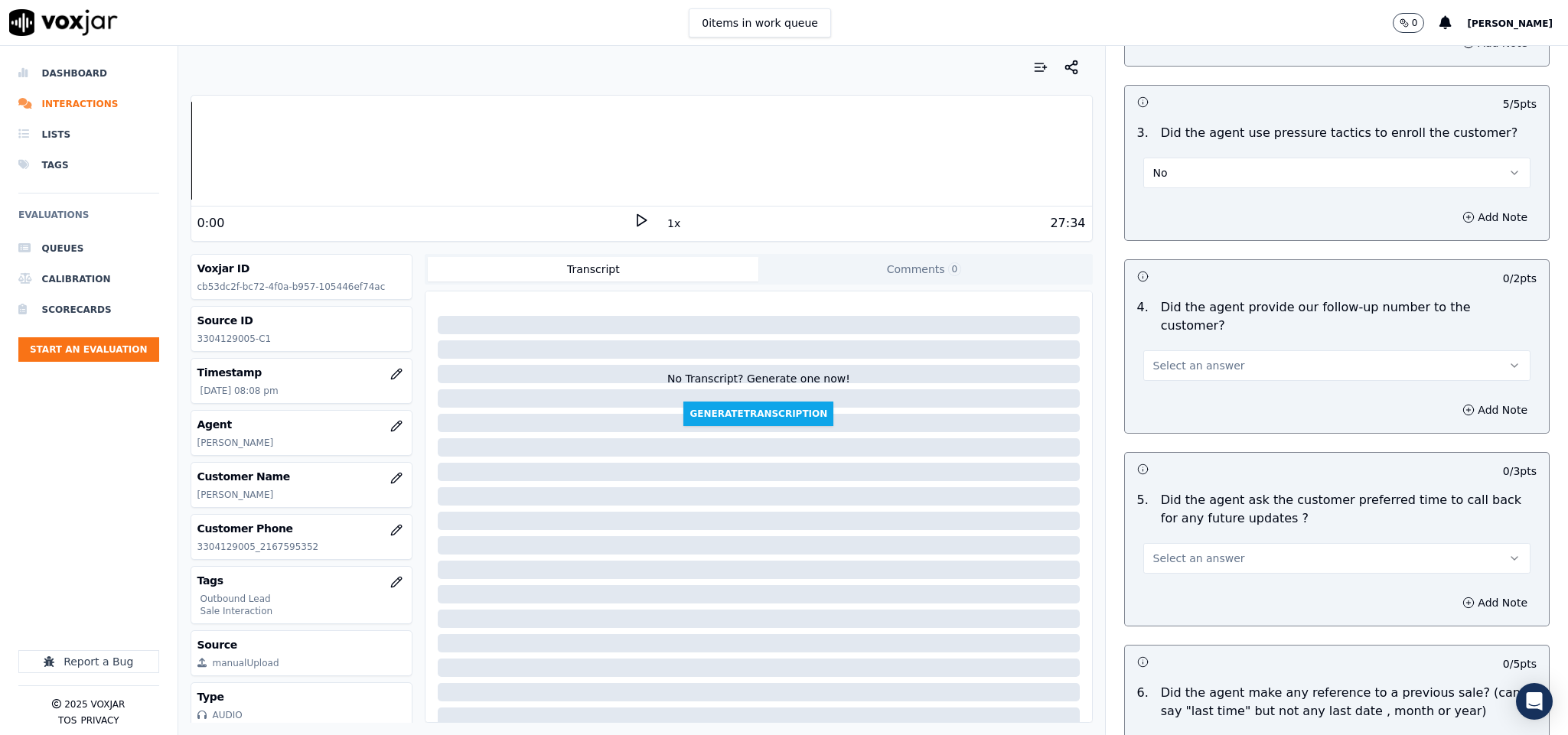
scroll to position [3443, 0]
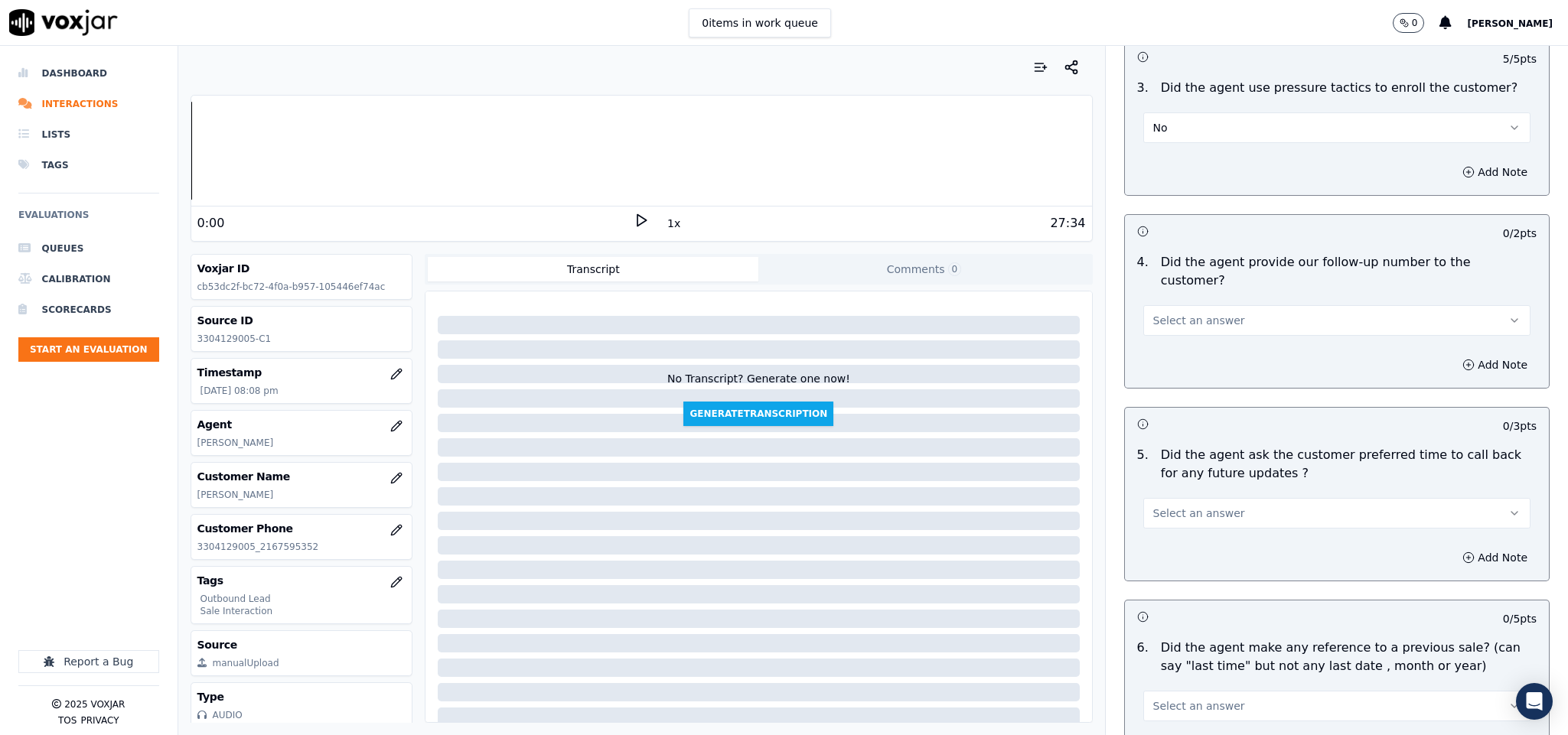
click at [1205, 313] on span "Select an answer" at bounding box center [1199, 320] width 91 height 16
click at [1185, 309] on div "Yes" at bounding box center [1298, 313] width 350 height 24
drag, startPoint x: 1193, startPoint y: 283, endPoint x: 1196, endPoint y: 292, distance: 9.5
click at [1194, 305] on button "Yes" at bounding box center [1337, 320] width 388 height 30
click at [1180, 309] on div "Yes" at bounding box center [1298, 313] width 350 height 24
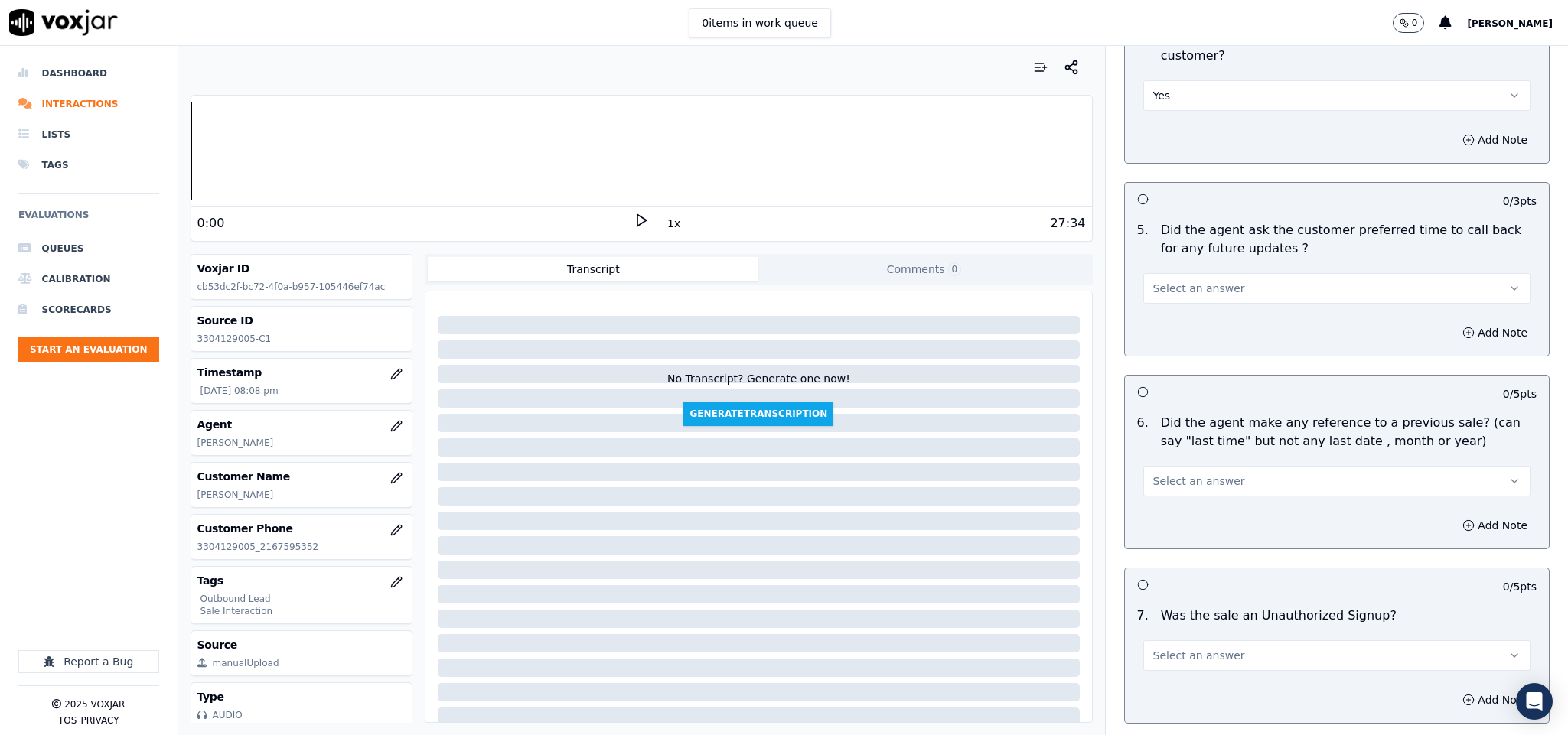
scroll to position [3673, 0]
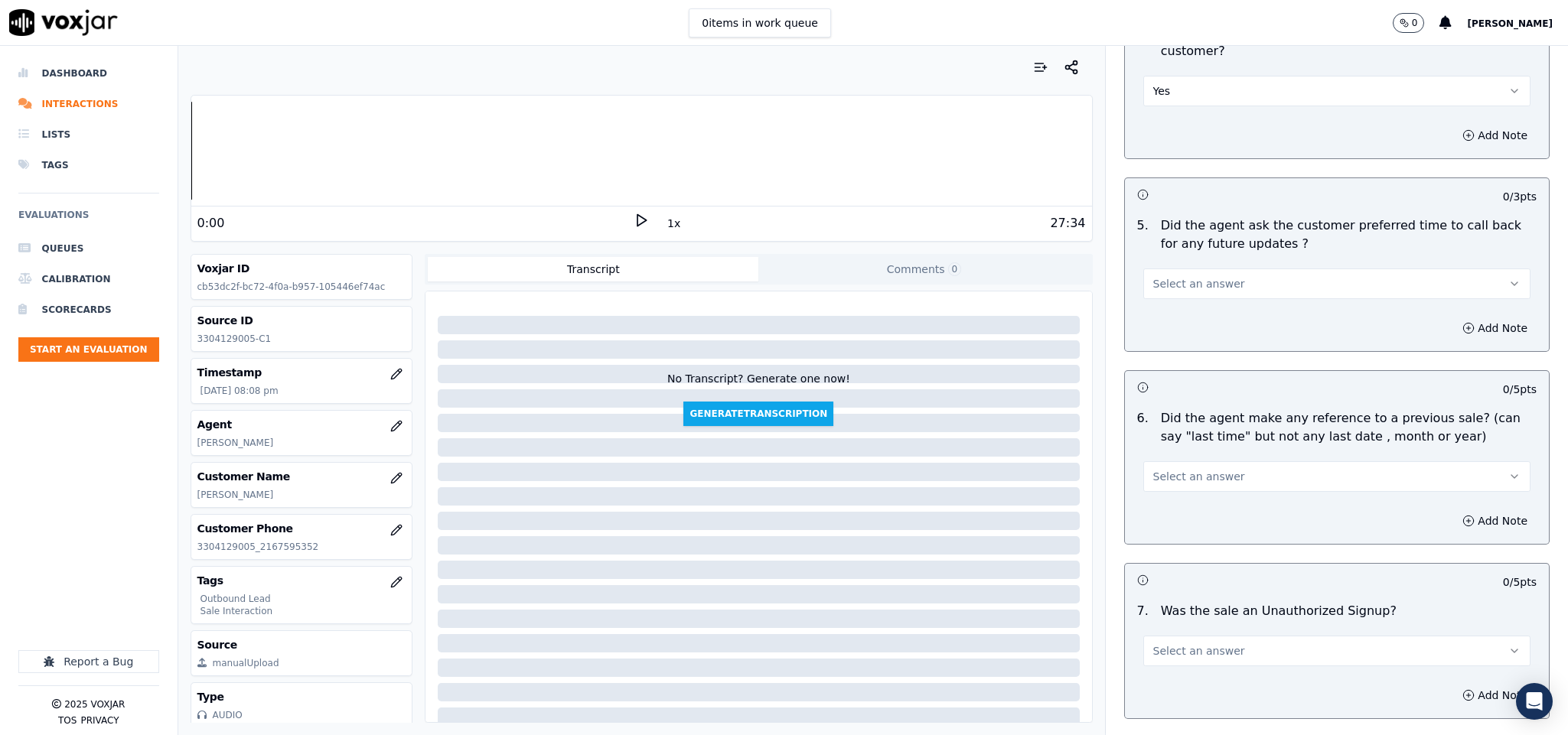
click at [1290, 269] on button "Select an answer" at bounding box center [1337, 283] width 388 height 30
click at [1198, 320] on div "N/A" at bounding box center [1298, 326] width 350 height 24
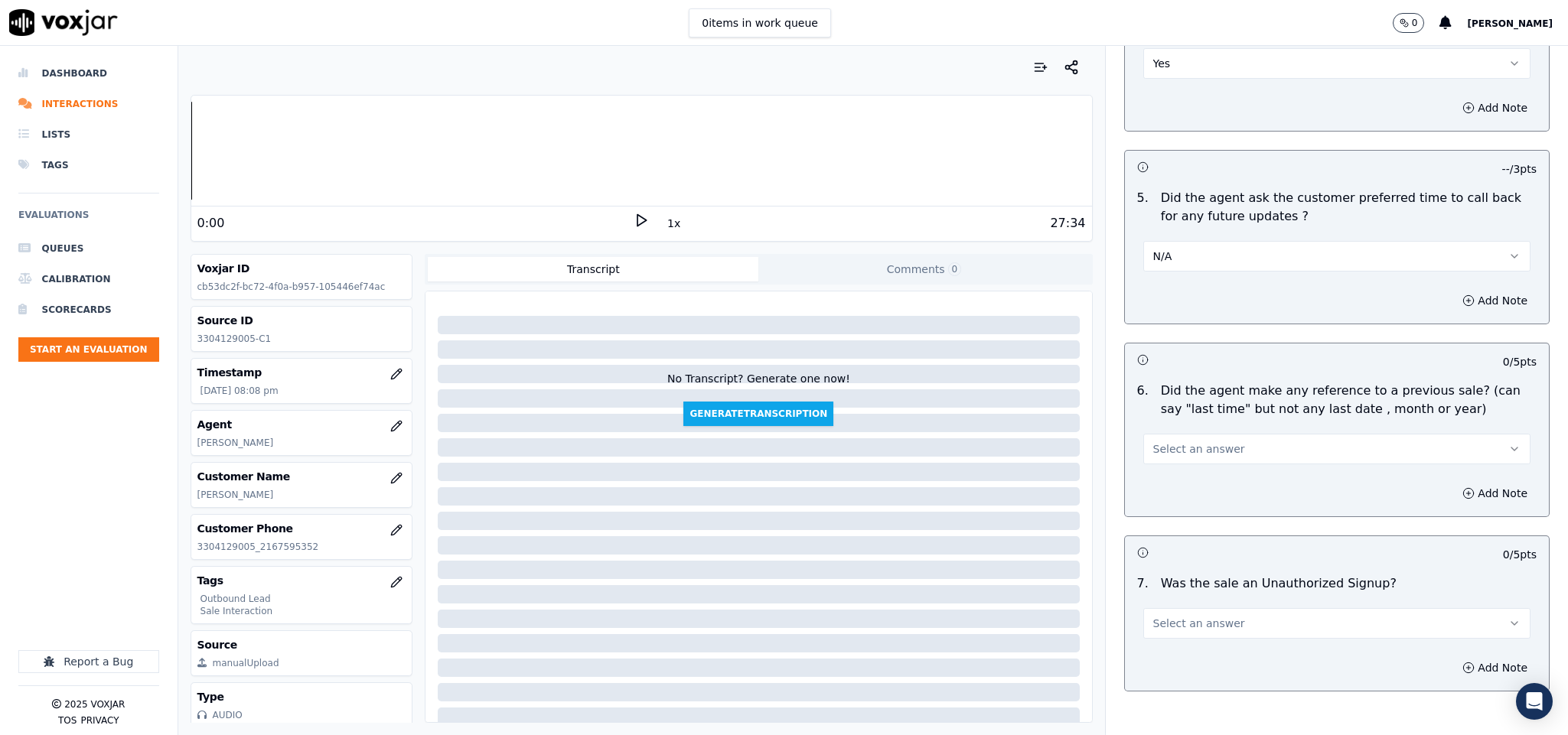
scroll to position [3760, 0]
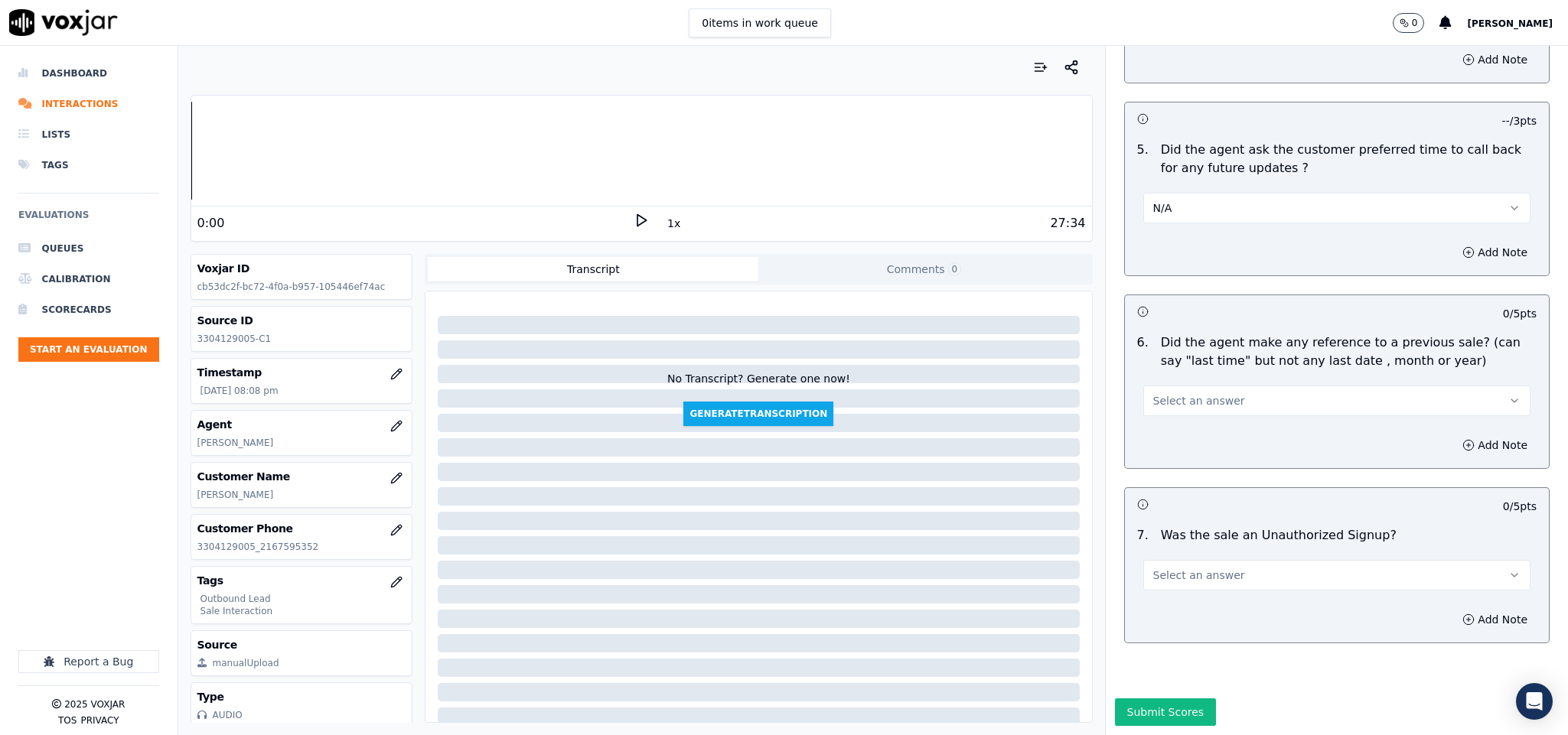
click at [1194, 394] on span "Select an answer" at bounding box center [1199, 401] width 91 height 16
click at [1167, 428] on div "N/A" at bounding box center [1298, 432] width 350 height 24
click at [1201, 560] on button "Select an answer" at bounding box center [1337, 575] width 388 height 30
click at [1160, 572] on div "No" at bounding box center [1298, 583] width 350 height 24
click at [1137, 698] on button "Submit Scores" at bounding box center [1165, 712] width 102 height 28
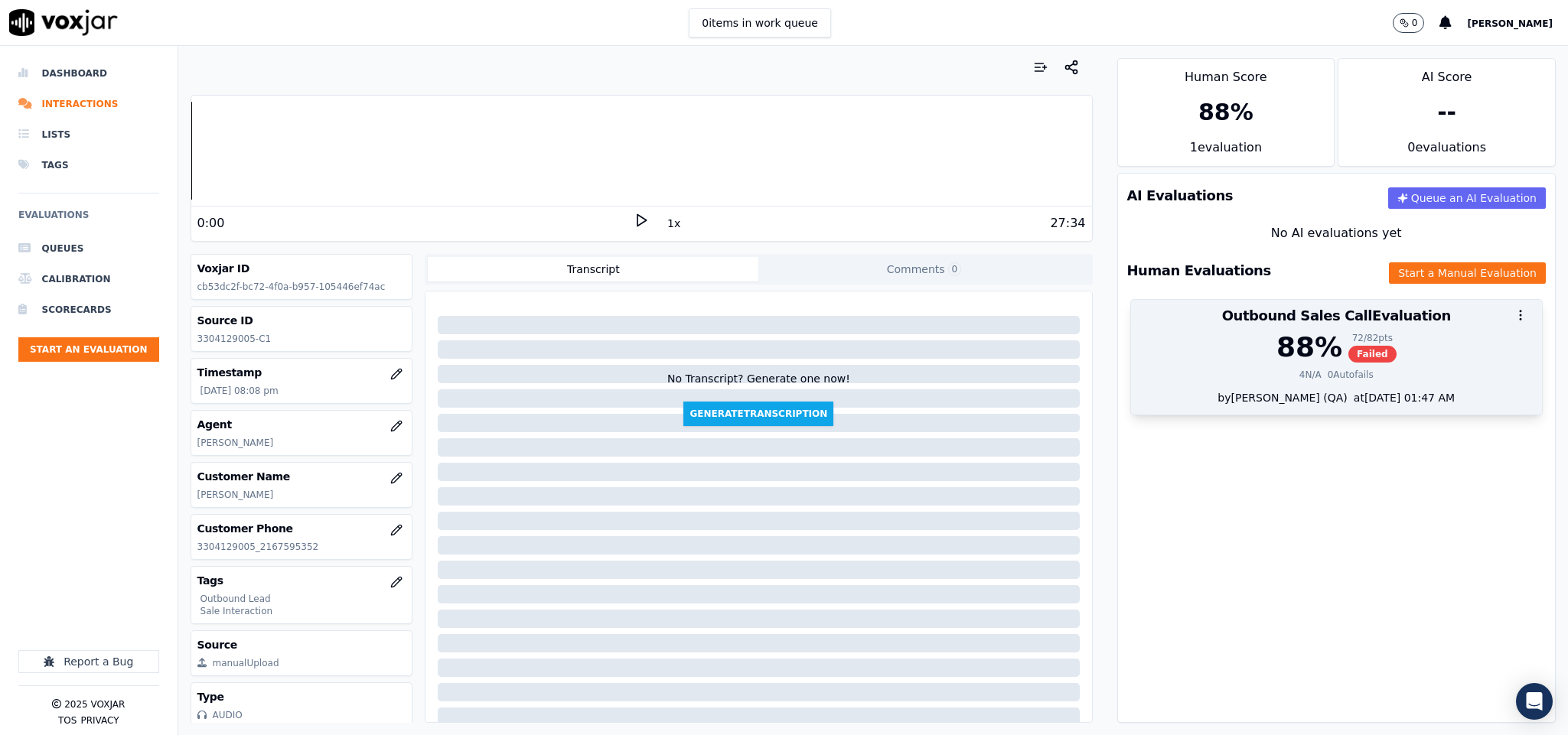
click at [1348, 357] on span "Failed" at bounding box center [1372, 354] width 48 height 17
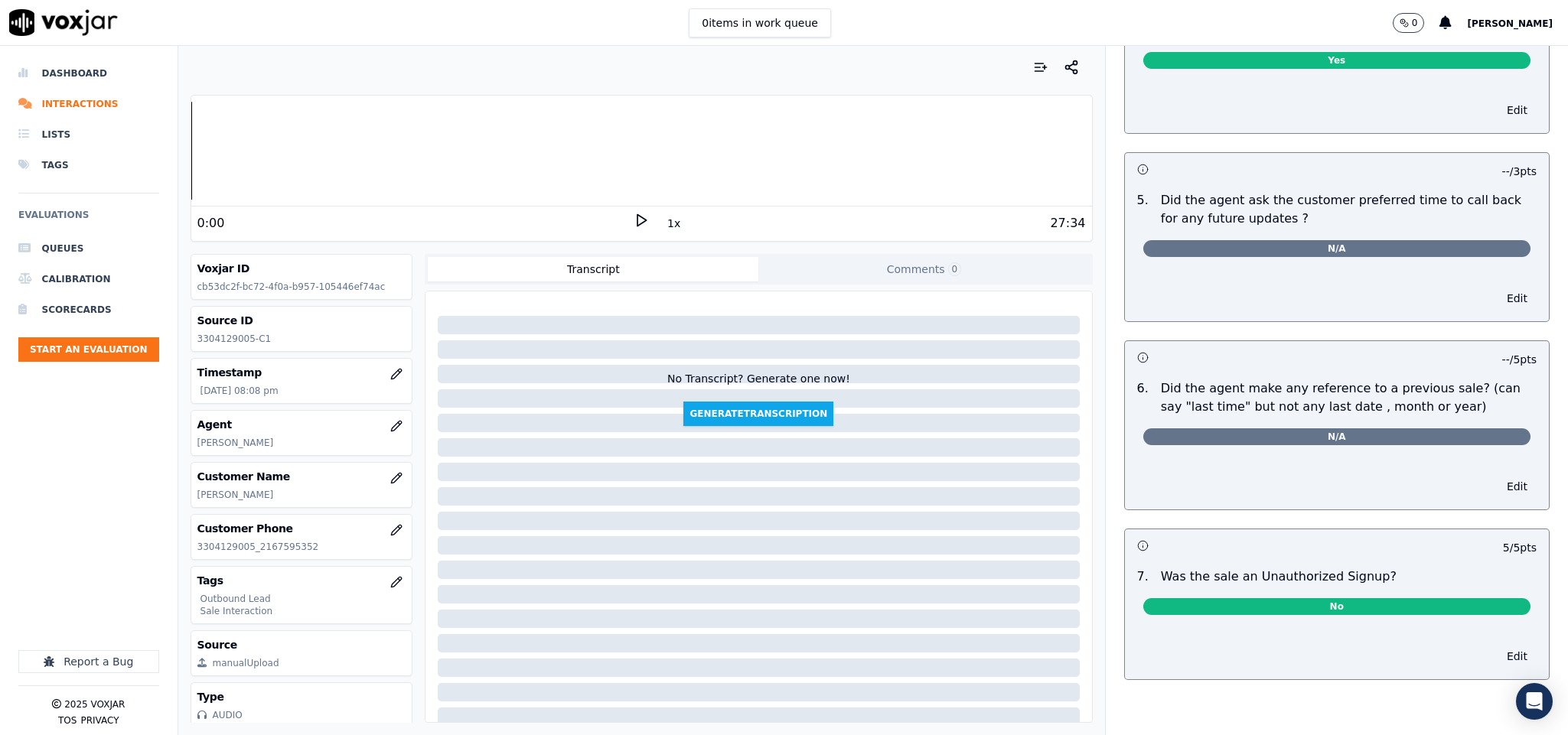
scroll to position [0, 0]
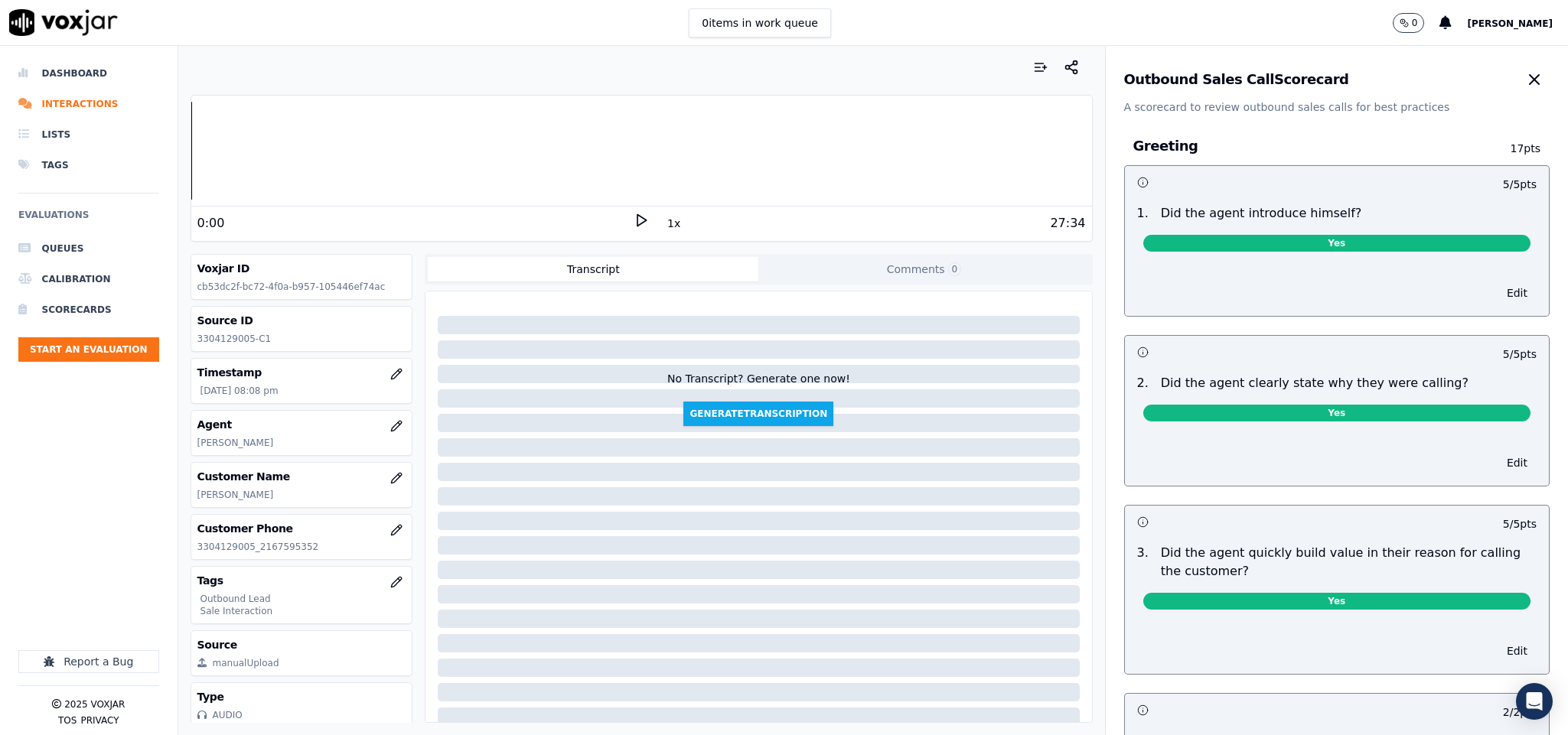
click at [1483, 96] on div "Outbound Sales Call Scorecard A scorecard to review outbound sales calls for be…" at bounding box center [1337, 80] width 463 height 69
click at [1525, 74] on icon "button" at bounding box center [1534, 79] width 18 height 18
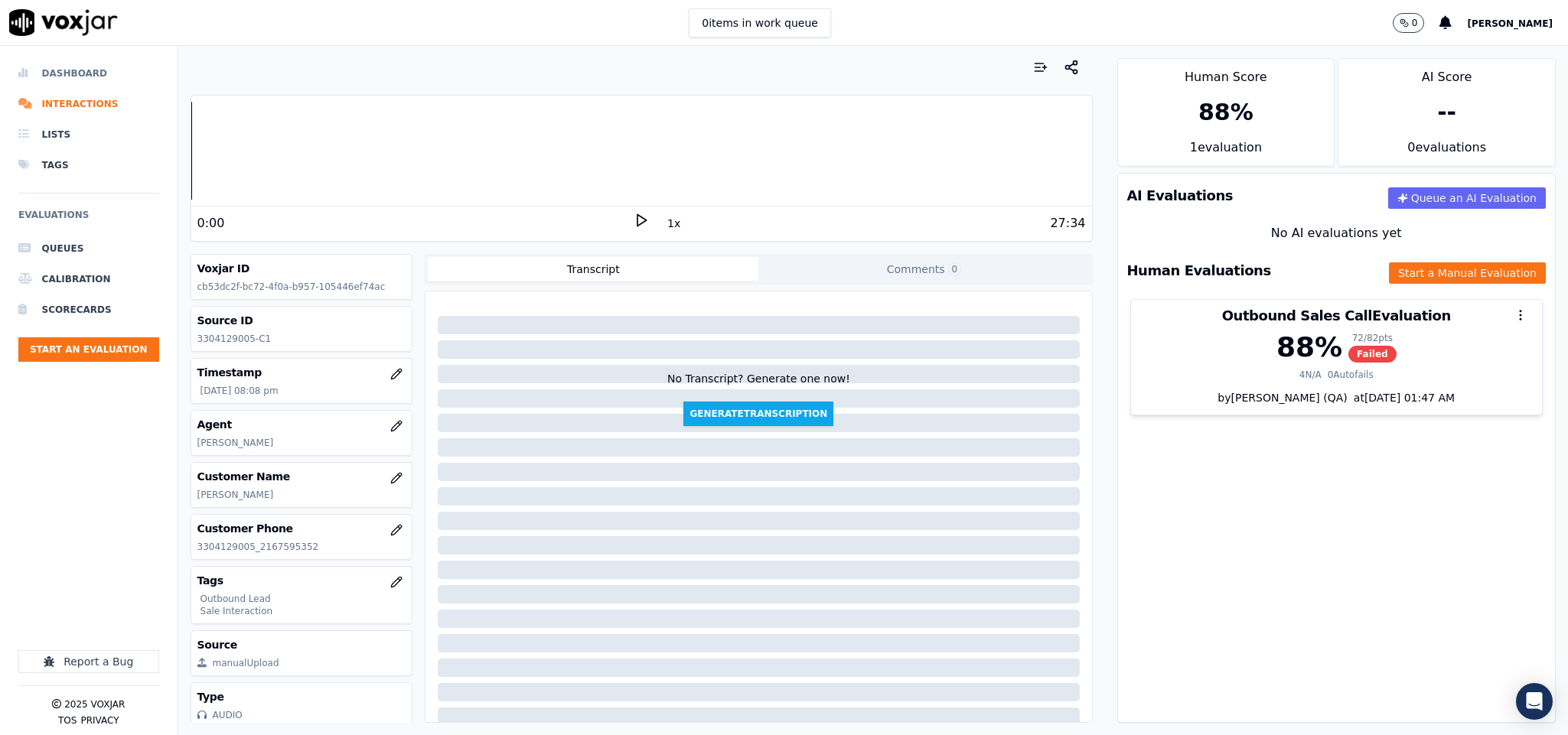
click at [69, 74] on li "Dashboard" at bounding box center [88, 73] width 140 height 30
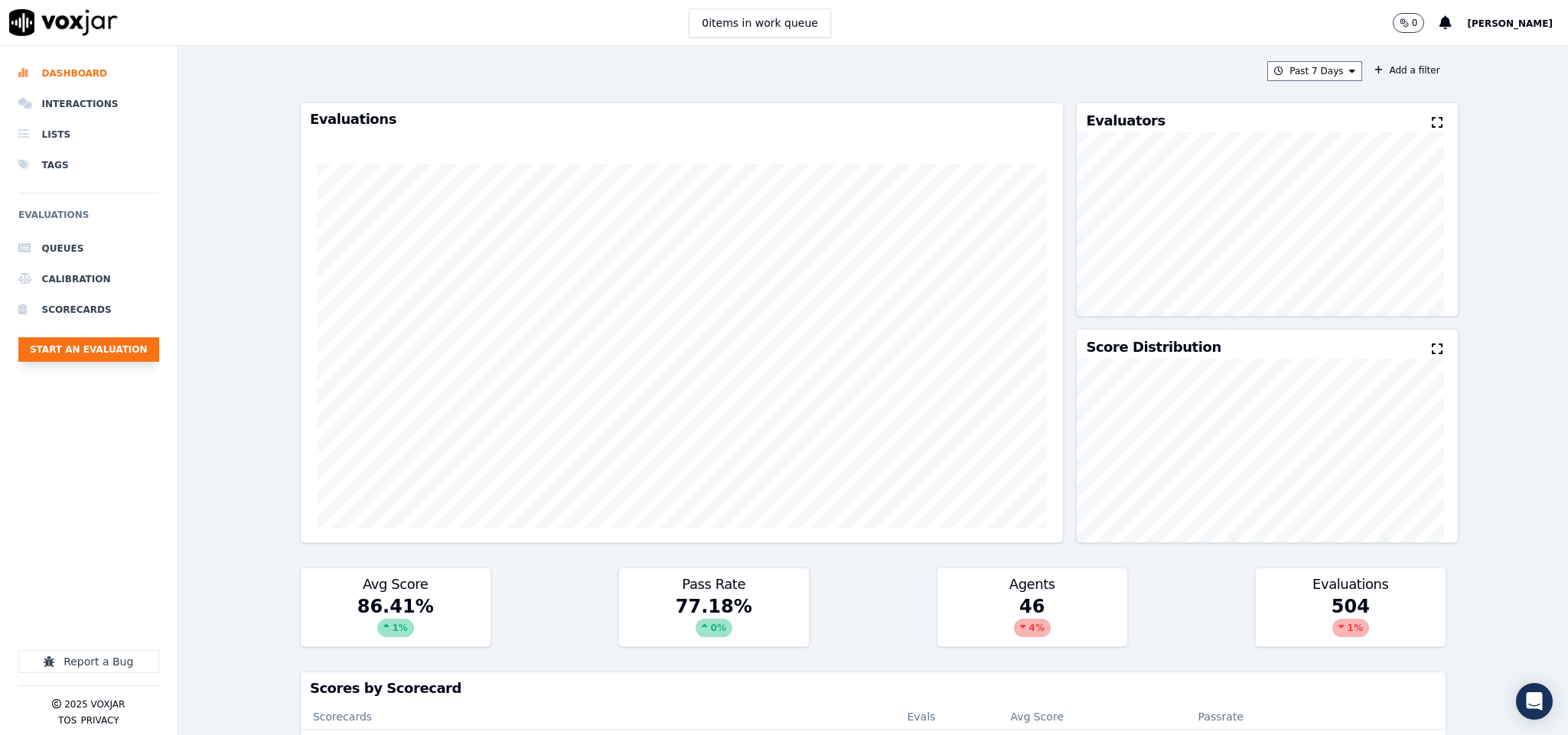
click at [96, 361] on button "Start an Evaluation" at bounding box center [88, 350] width 140 height 24
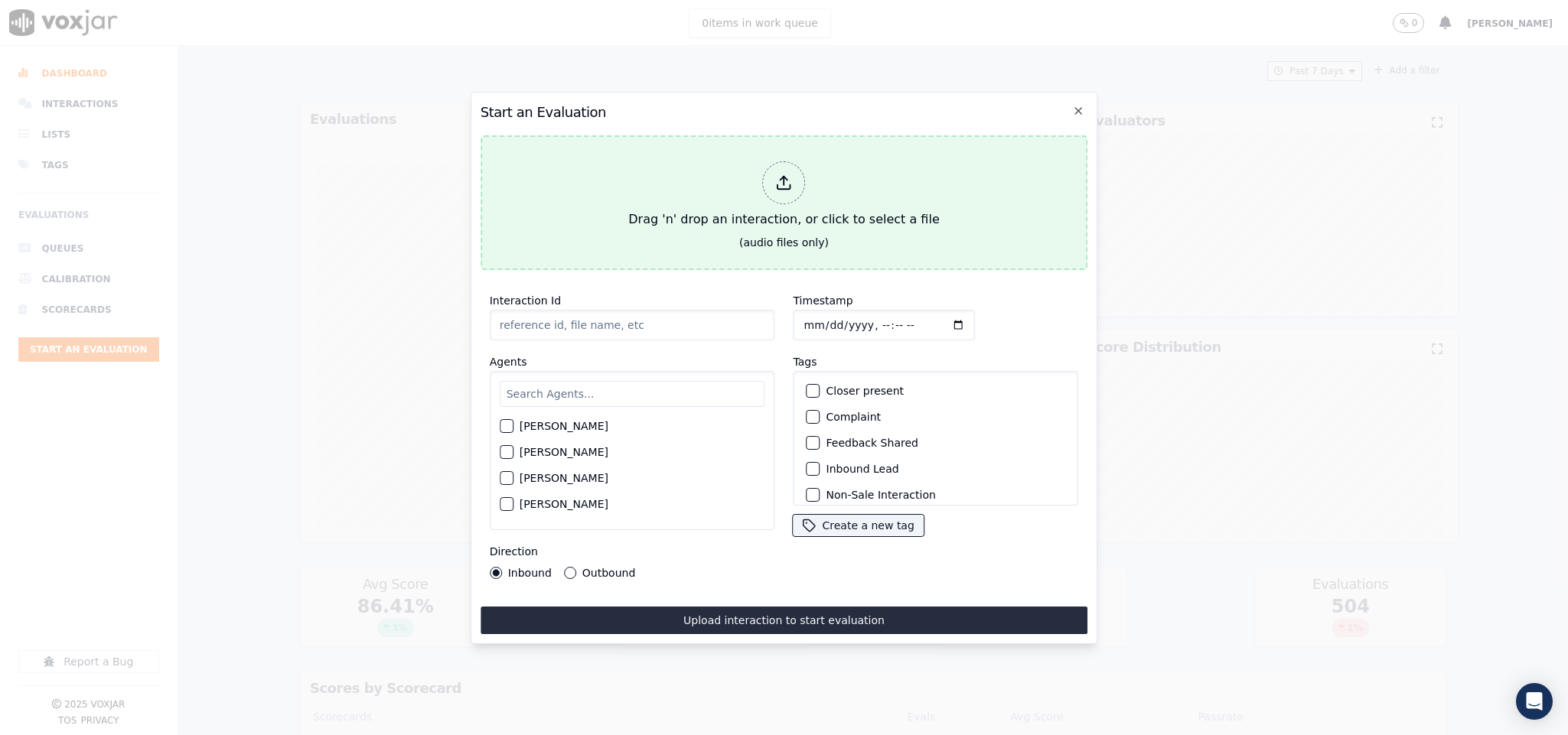
click at [751, 184] on div "Drag 'n' drop an interaction, or click to select a file" at bounding box center [783, 194] width 323 height 79
type input "20250822-171951_3307603491-all.mp3"
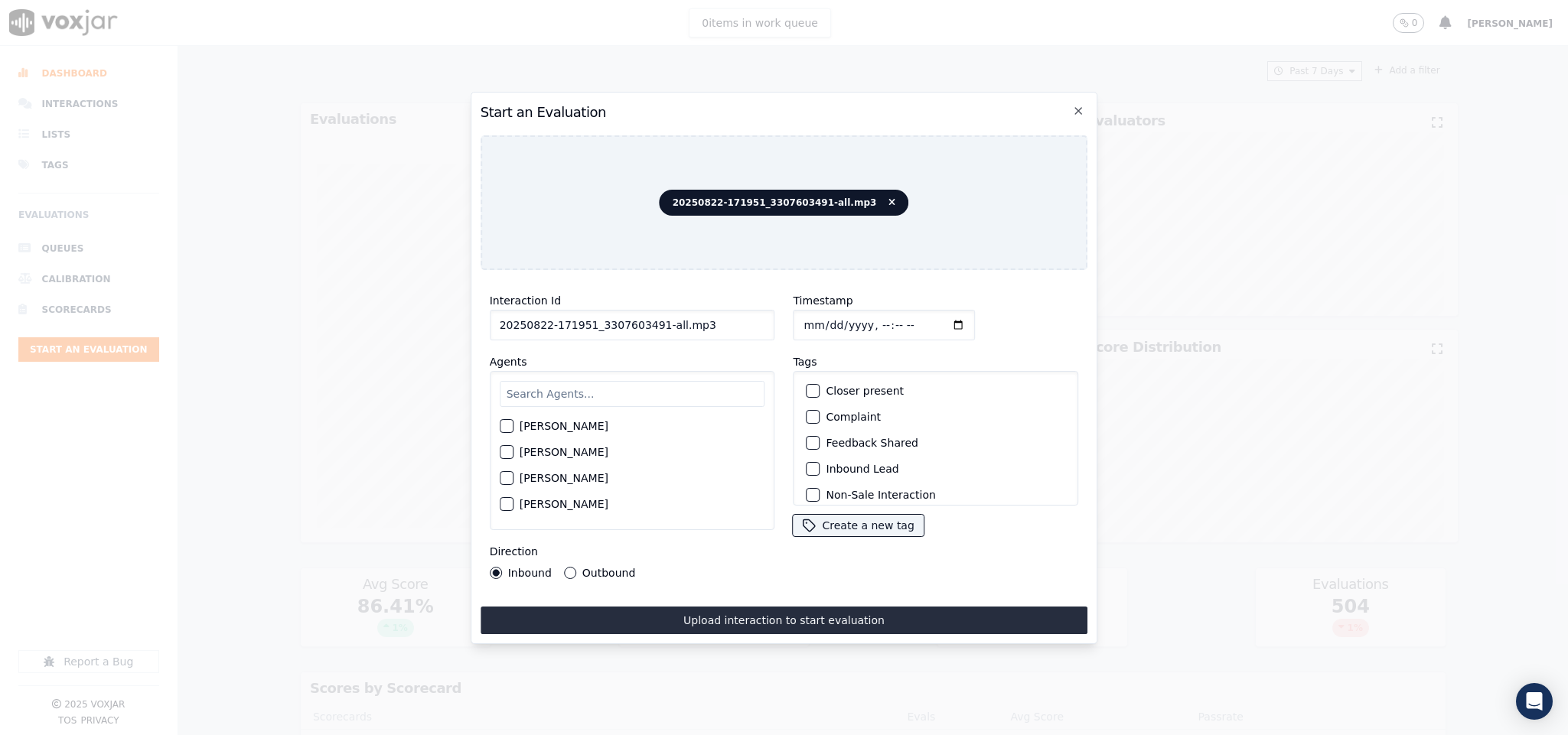
click at [570, 567] on button "Outbound" at bounding box center [569, 572] width 12 height 12
click at [807, 454] on div "button" at bounding box center [812, 459] width 11 height 11
click at [807, 480] on div "button" at bounding box center [812, 485] width 11 height 11
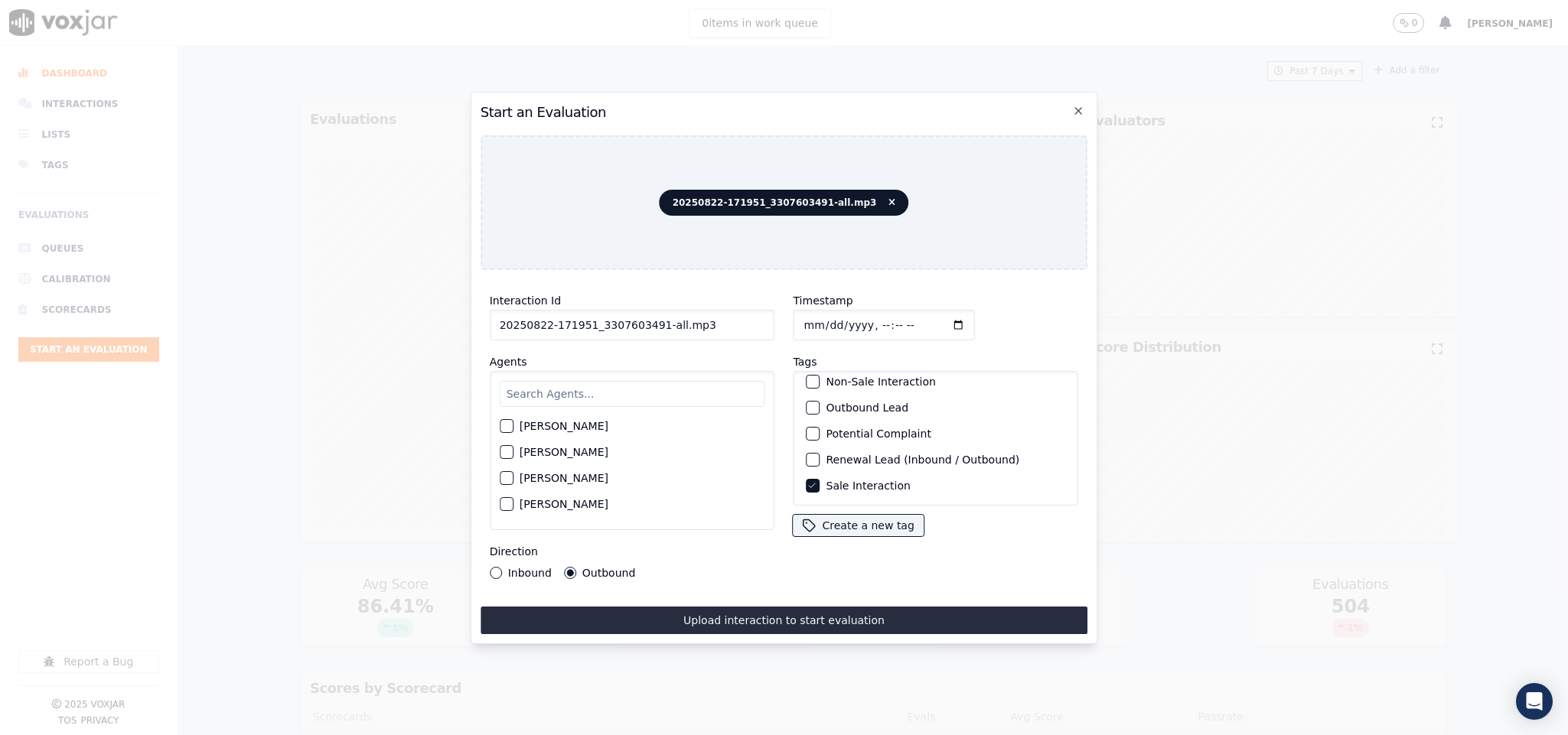
click at [808, 401] on button "Outbound Lead" at bounding box center [813, 408] width 14 height 14
click at [804, 315] on input "Timestamp" at bounding box center [884, 324] width 182 height 30
type input "2025-08-22T20:40"
click at [677, 381] on input "text" at bounding box center [632, 394] width 265 height 26
type input "all"
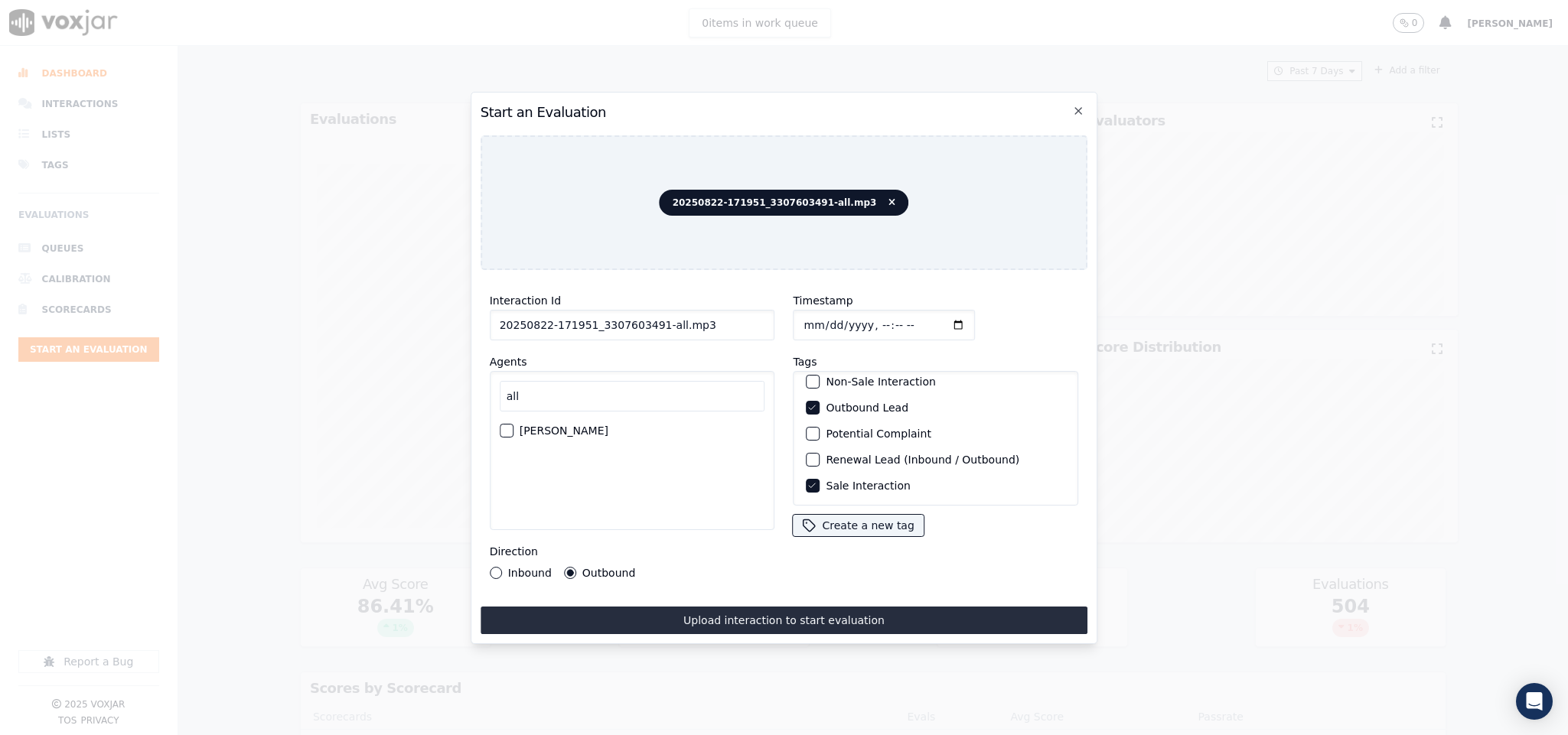
click at [508, 425] on div "button" at bounding box center [506, 430] width 11 height 11
drag, startPoint x: 652, startPoint y: 322, endPoint x: 760, endPoint y: 322, distance: 108.0
click at [760, 322] on input "20250822-171951_3307603491-all.mp3" at bounding box center [632, 324] width 285 height 30
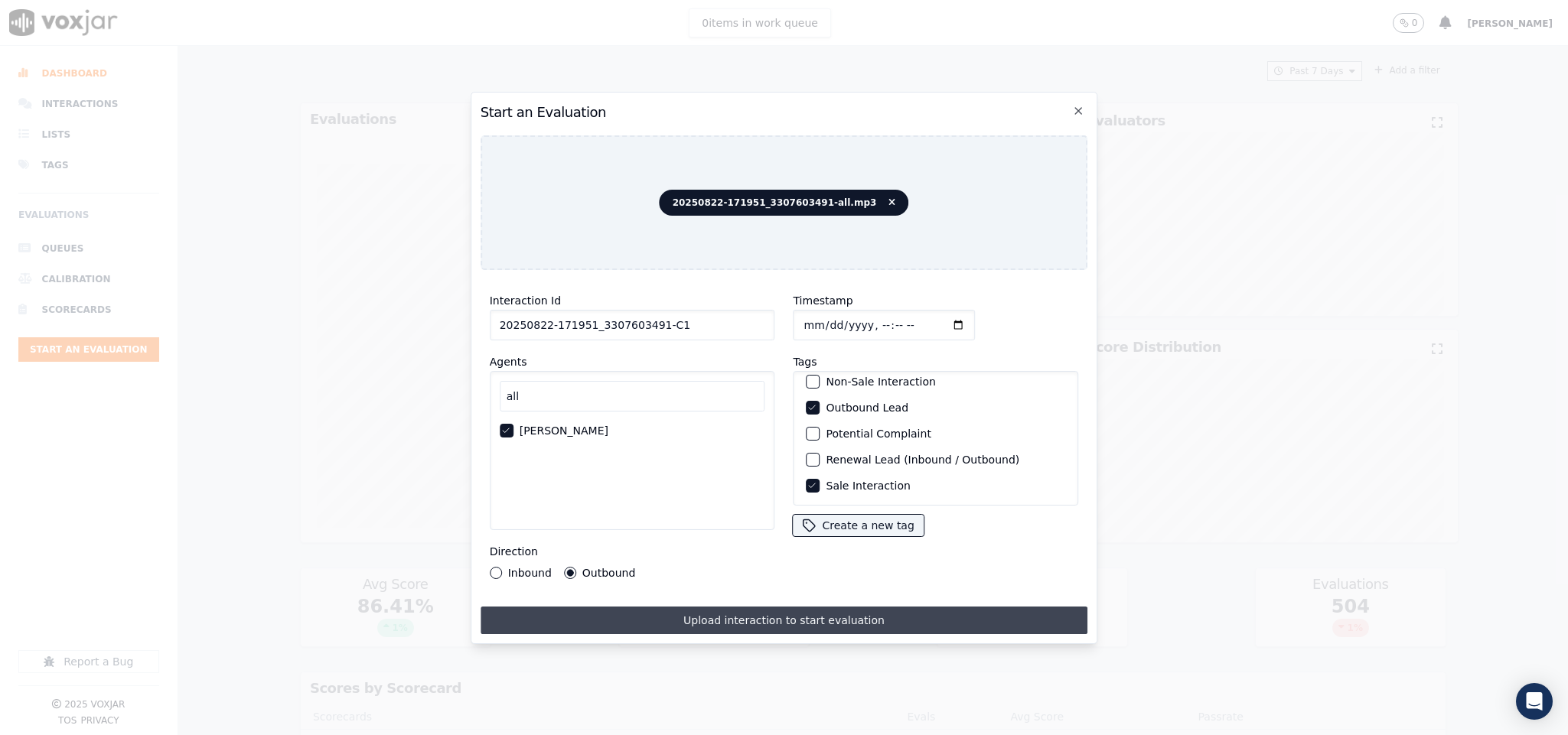
type input "20250822-171951_3307603491-C1"
click at [702, 609] on button "Upload interaction to start evaluation" at bounding box center [784, 621] width 608 height 28
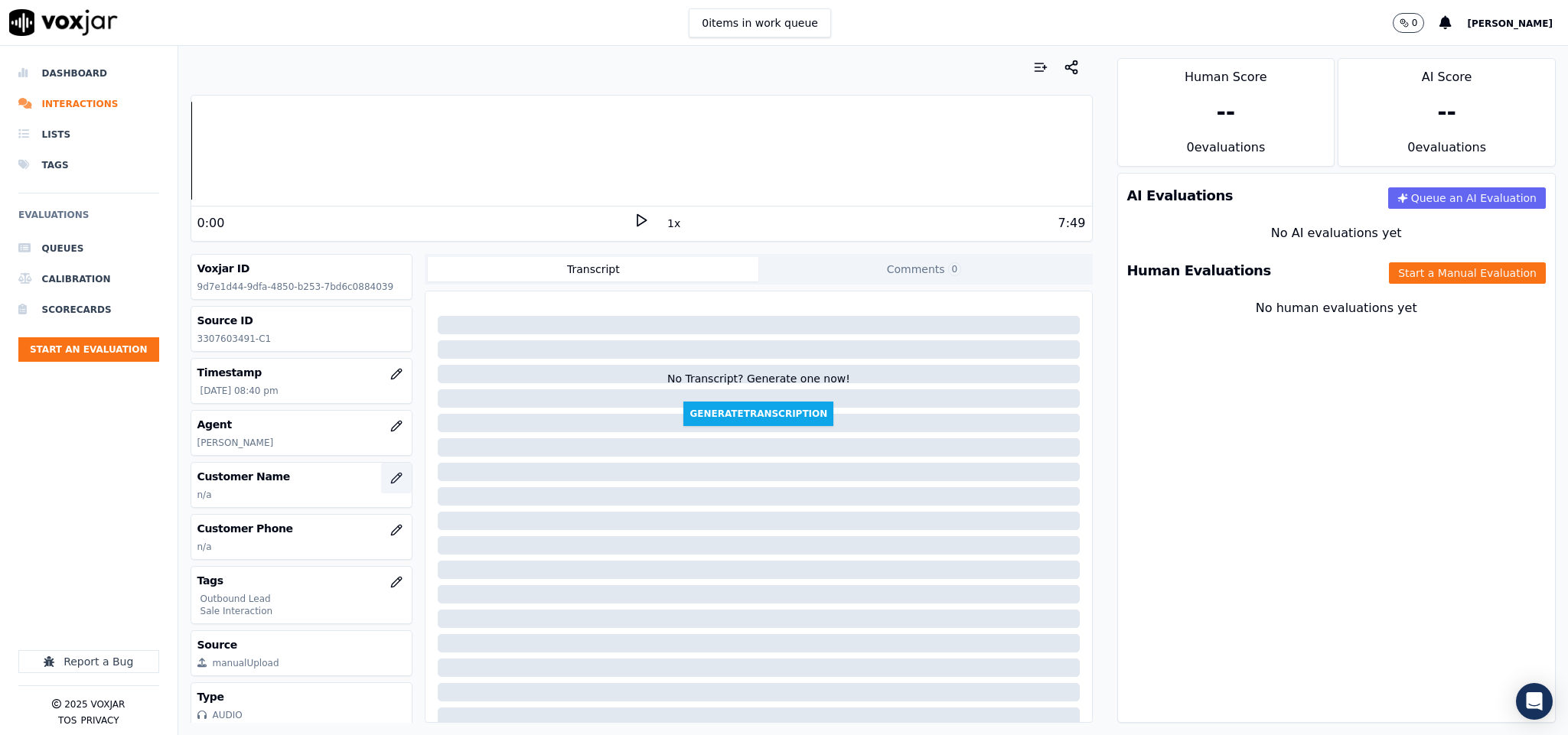
click at [390, 484] on icon "button" at bounding box center [396, 478] width 12 height 12
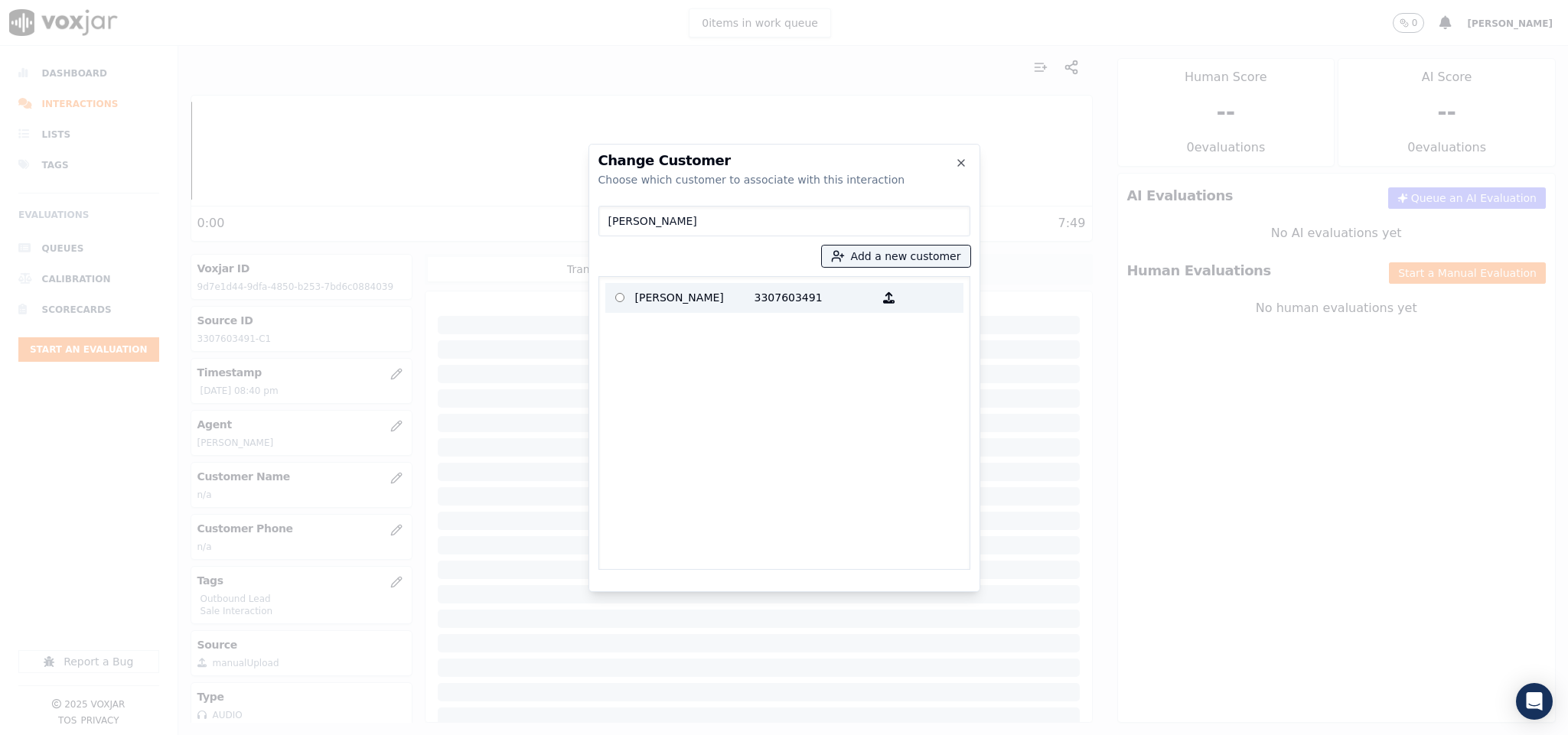
type input "DANIELLE CLAAR"
click at [720, 296] on p "DANIELLE CLAAR" at bounding box center [695, 297] width 119 height 24
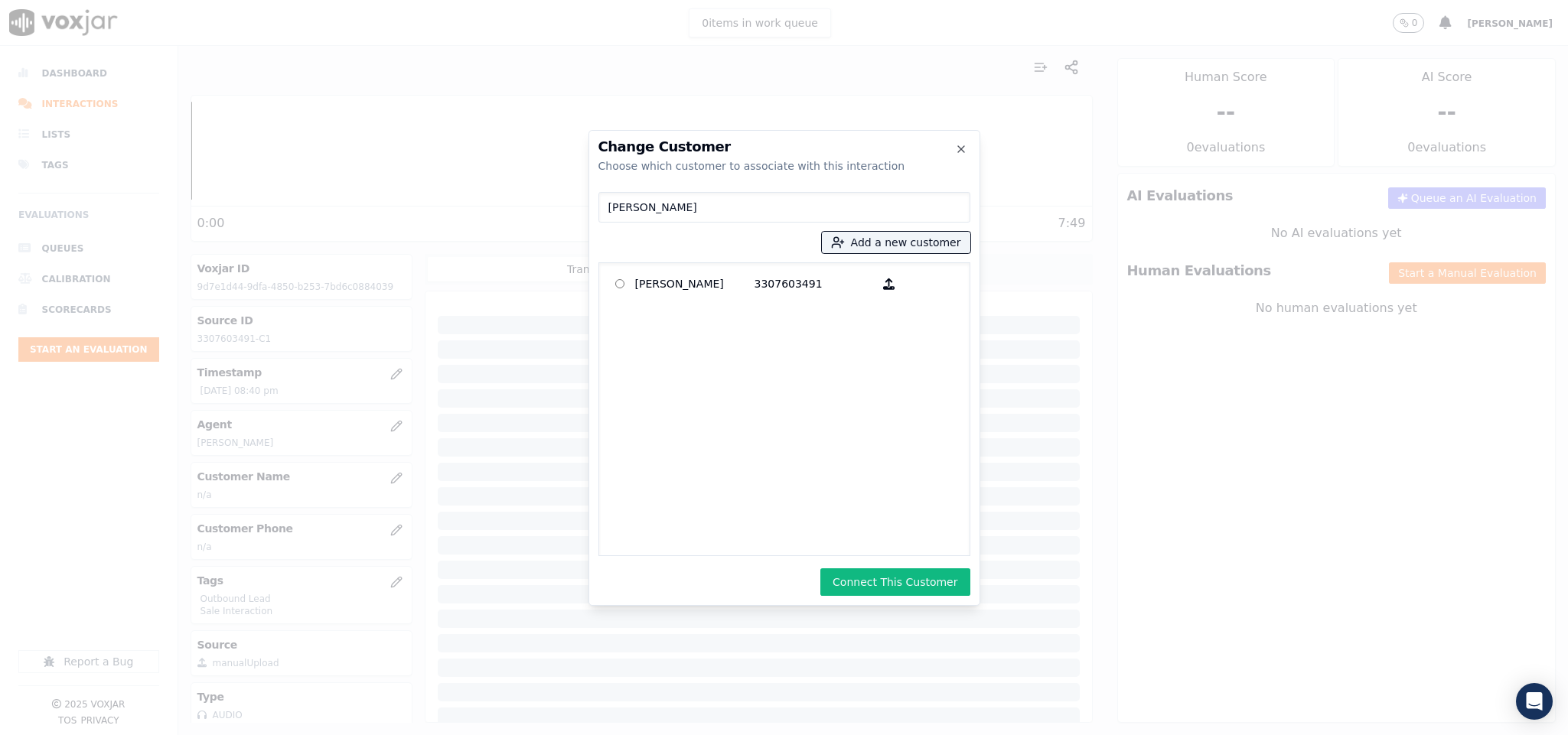
click at [877, 597] on div "Change Customer Choose which customer to associate with this interaction DANIEL…" at bounding box center [784, 368] width 392 height 476
click at [882, 587] on button "Connect This Customer" at bounding box center [894, 582] width 149 height 28
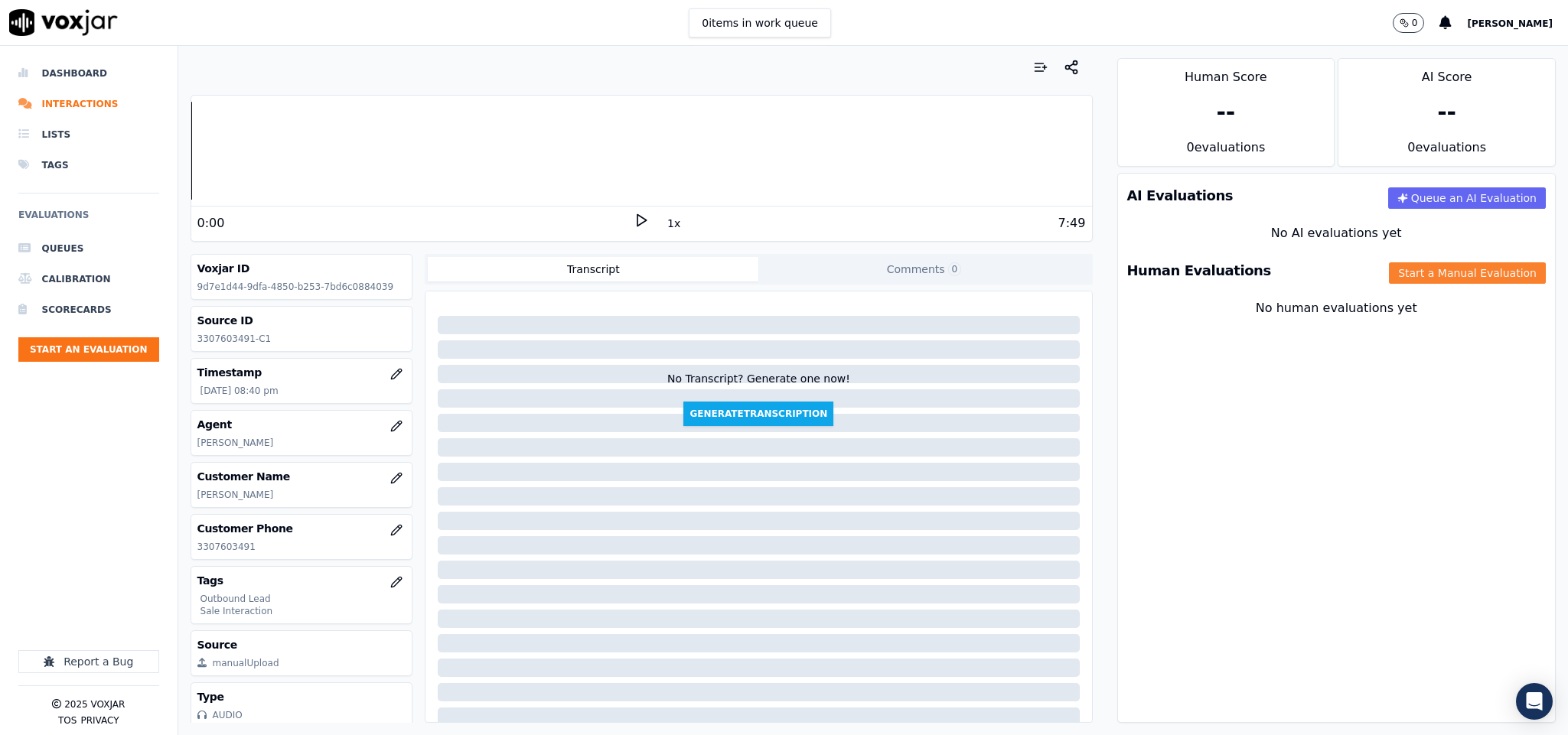
click at [1394, 272] on button "Start a Manual Evaluation" at bounding box center [1467, 273] width 157 height 21
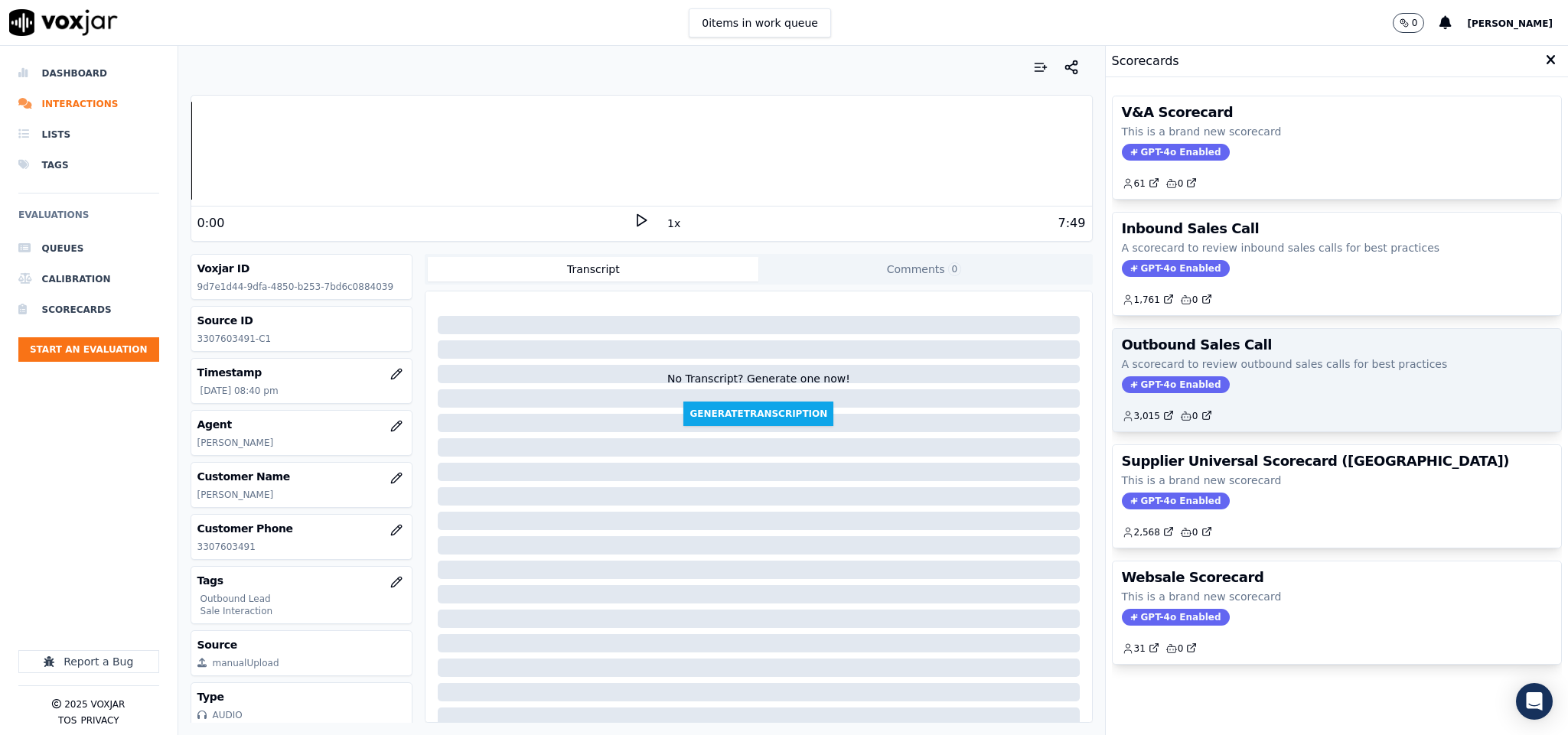
click at [1174, 393] on span "GPT-4o Enabled" at bounding box center [1175, 385] width 108 height 17
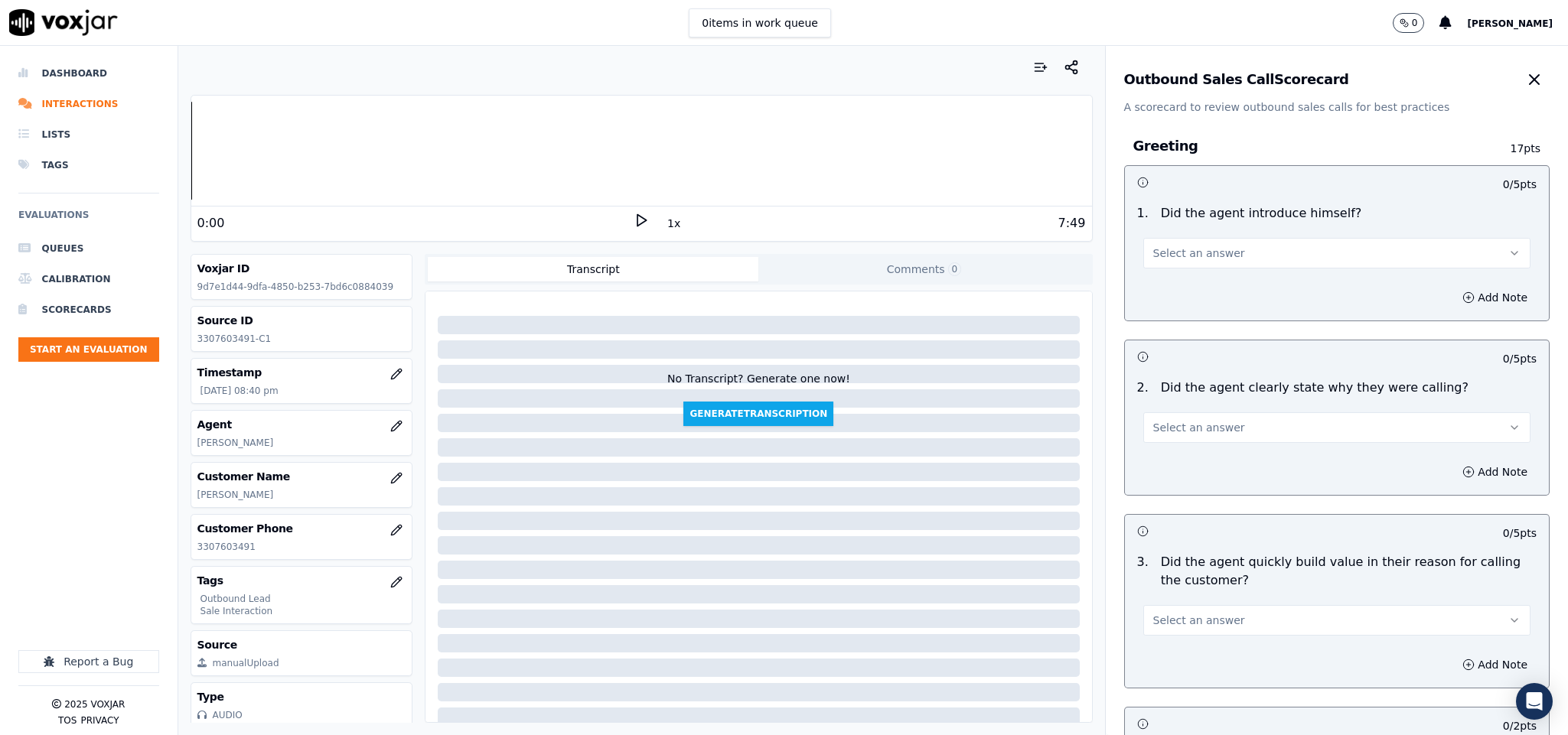
click at [1226, 248] on button "Select an answer" at bounding box center [1337, 252] width 388 height 30
click at [1205, 283] on div "Yes" at bounding box center [1298, 288] width 350 height 24
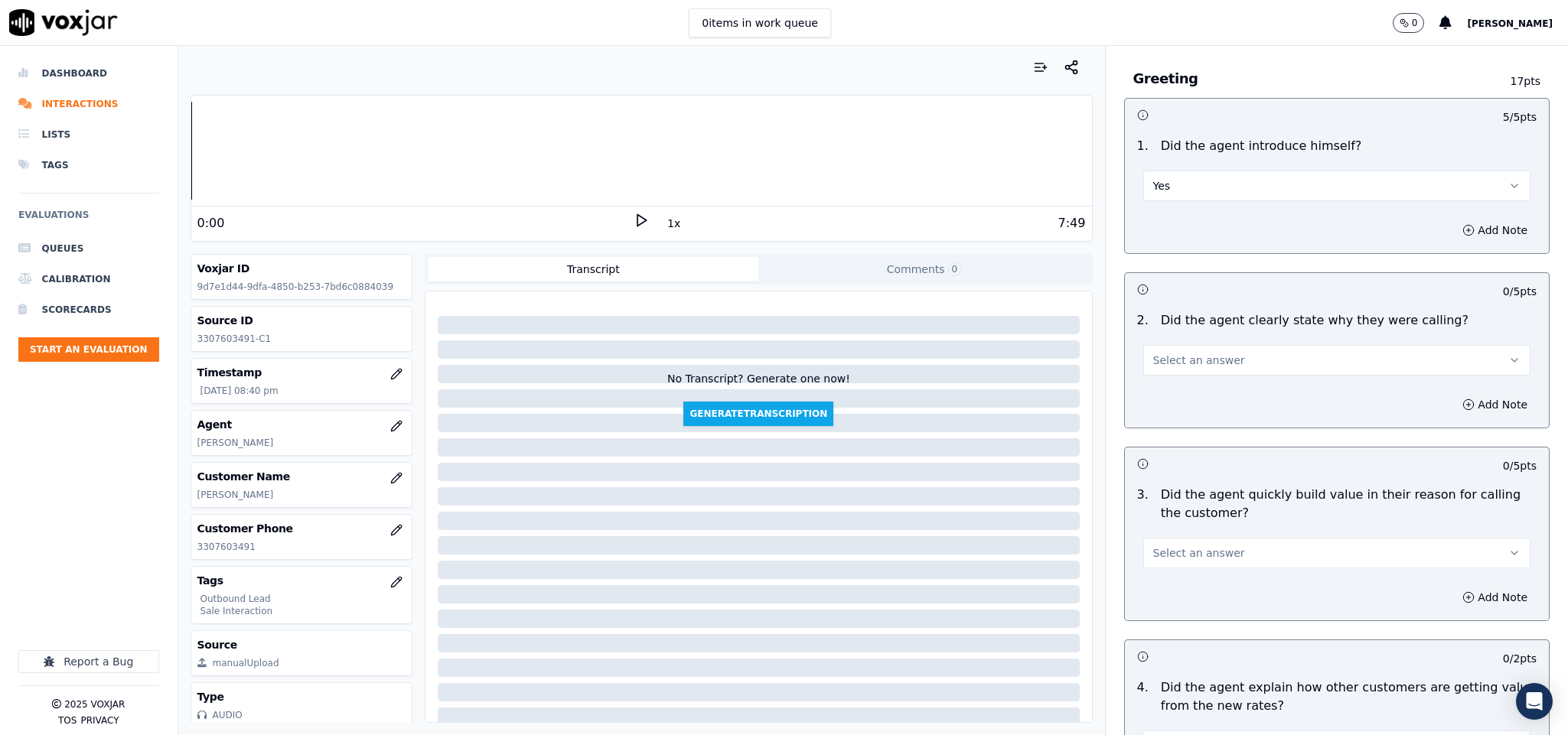
scroll to position [115, 0]
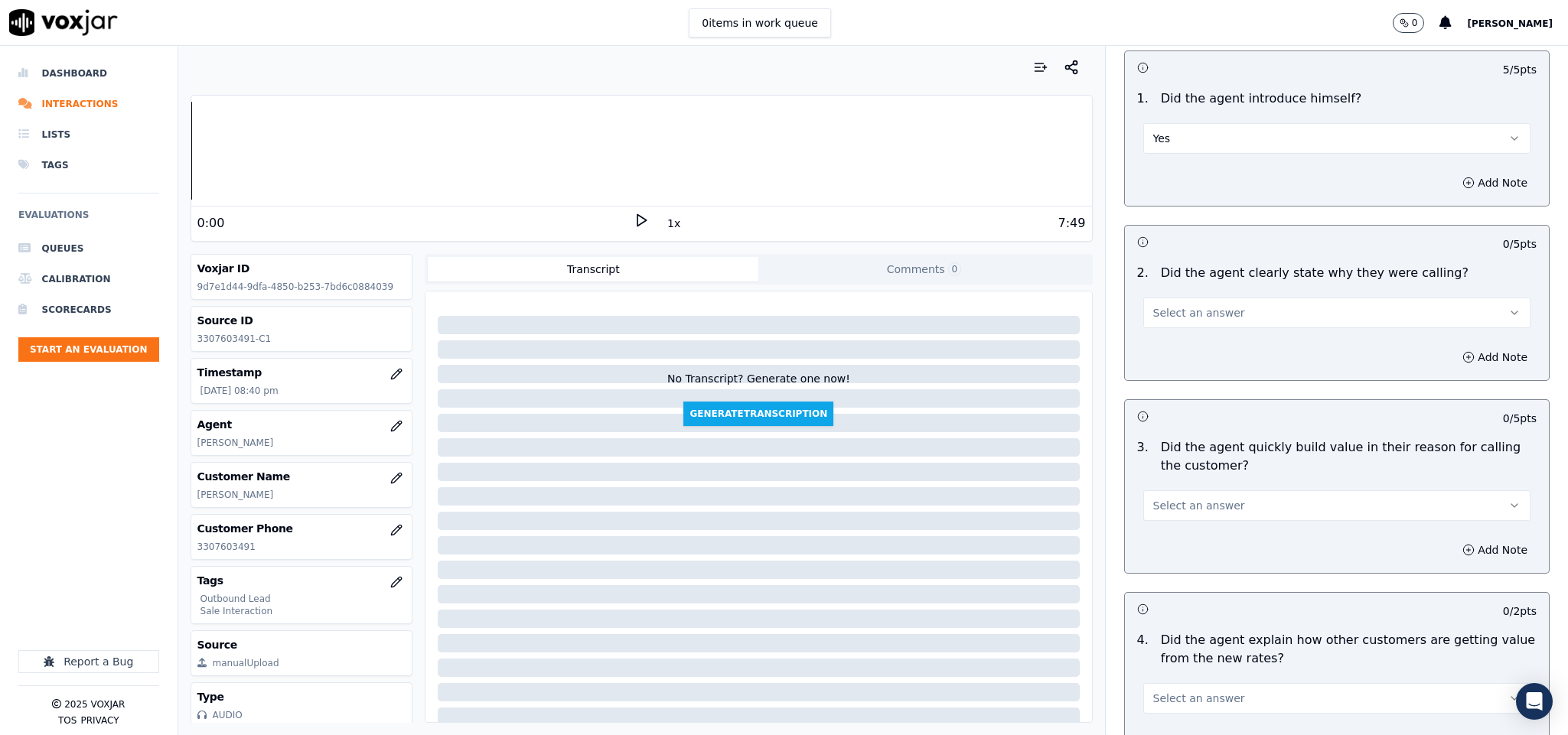
click at [1230, 303] on button "Select an answer" at bounding box center [1337, 312] width 388 height 30
click at [1217, 338] on div "Yes" at bounding box center [1298, 349] width 350 height 24
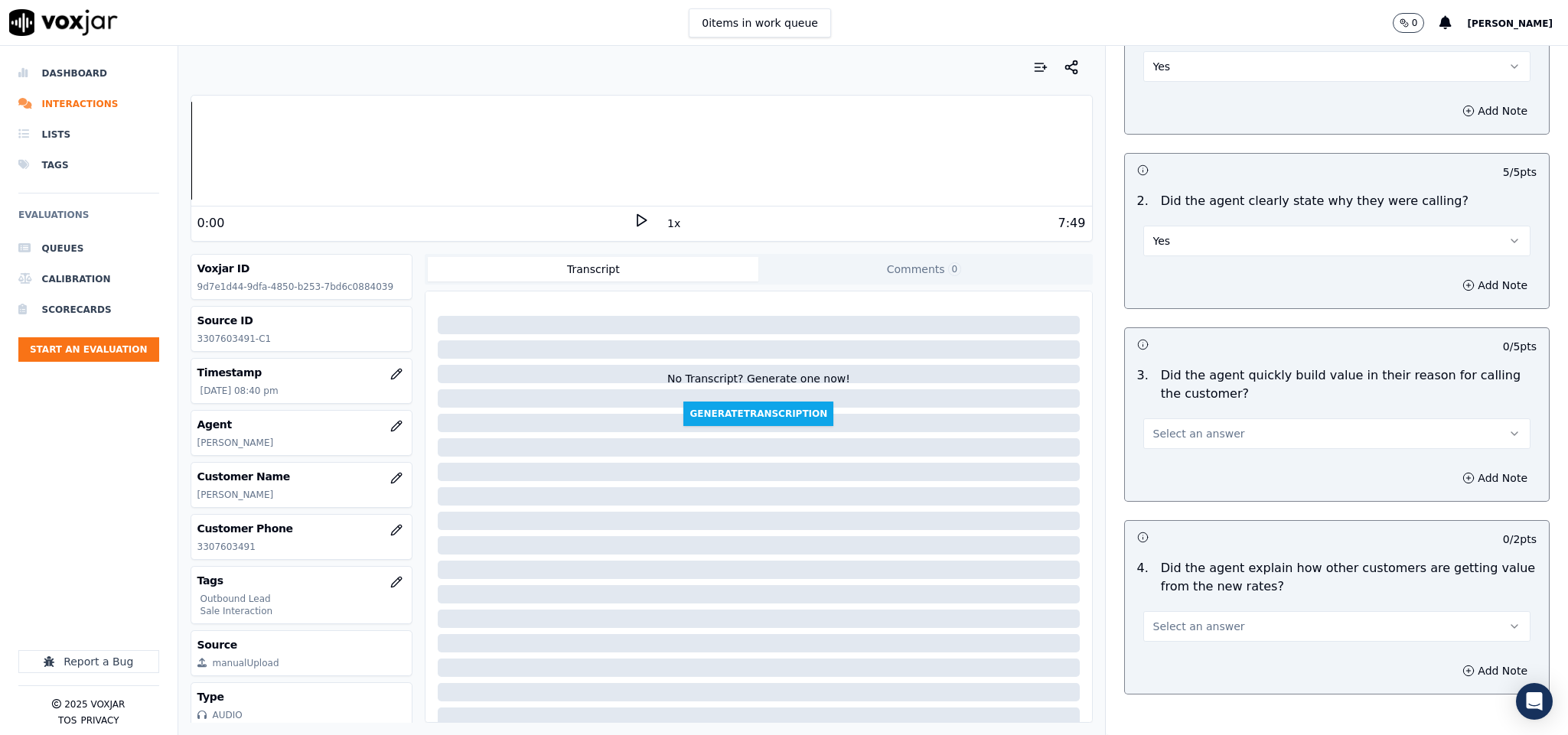
scroll to position [229, 0]
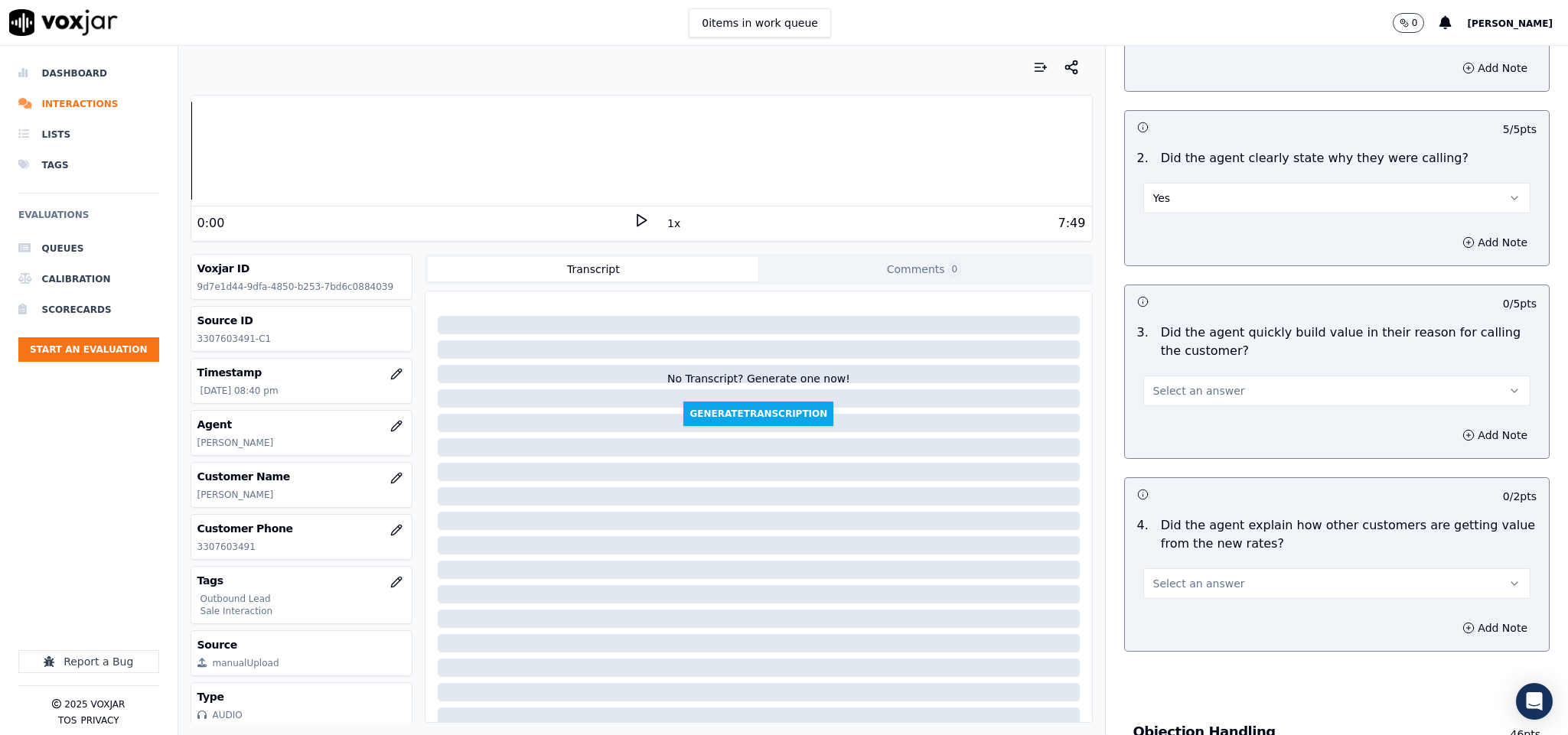
click at [1226, 376] on div "Select an answer" at bounding box center [1337, 383] width 412 height 46
drag, startPoint x: 1226, startPoint y: 386, endPoint x: 1227, endPoint y: 405, distance: 19.0
click at [1226, 389] on button "Select an answer" at bounding box center [1337, 390] width 388 height 30
click at [1208, 430] on div "Yes" at bounding box center [1298, 428] width 350 height 24
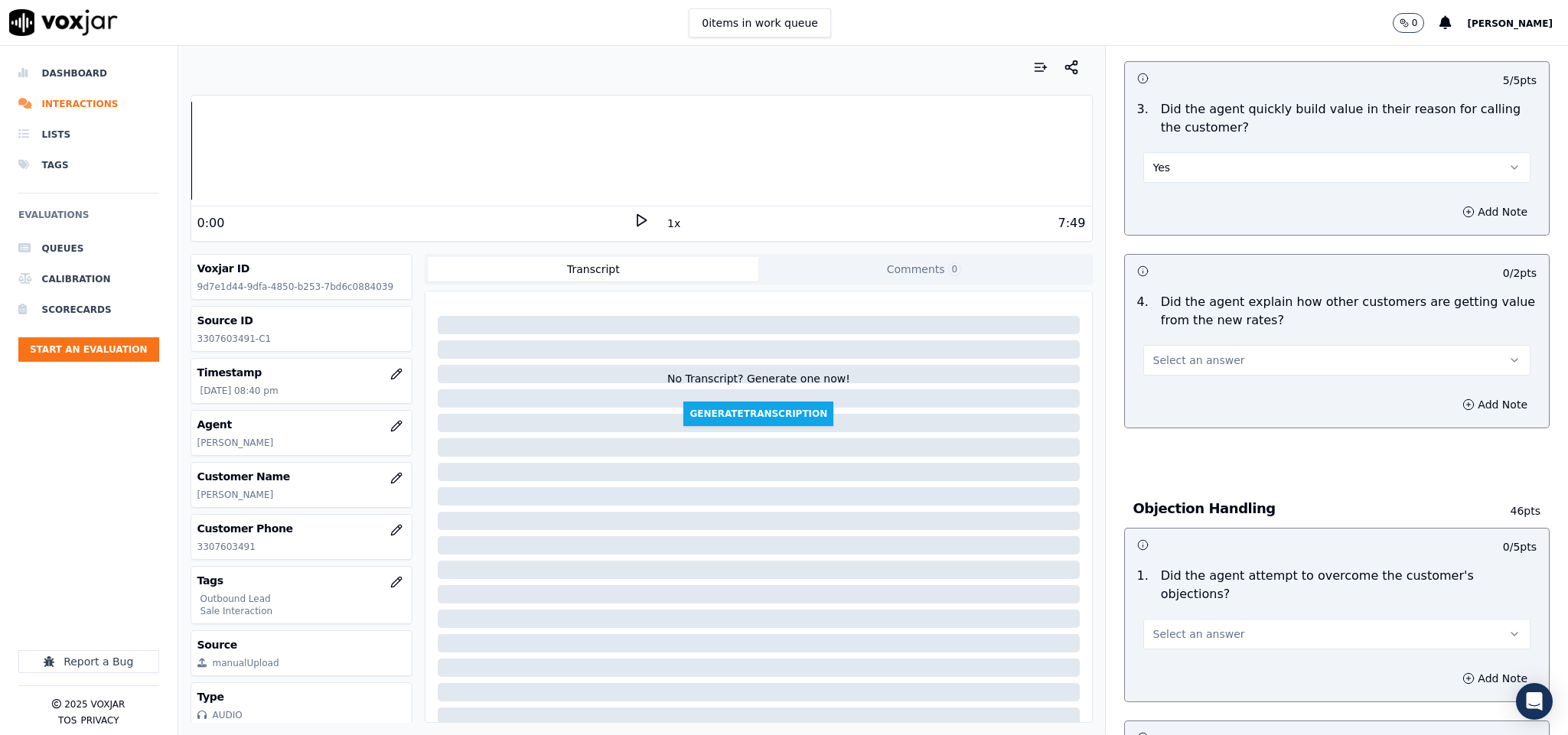
scroll to position [459, 0]
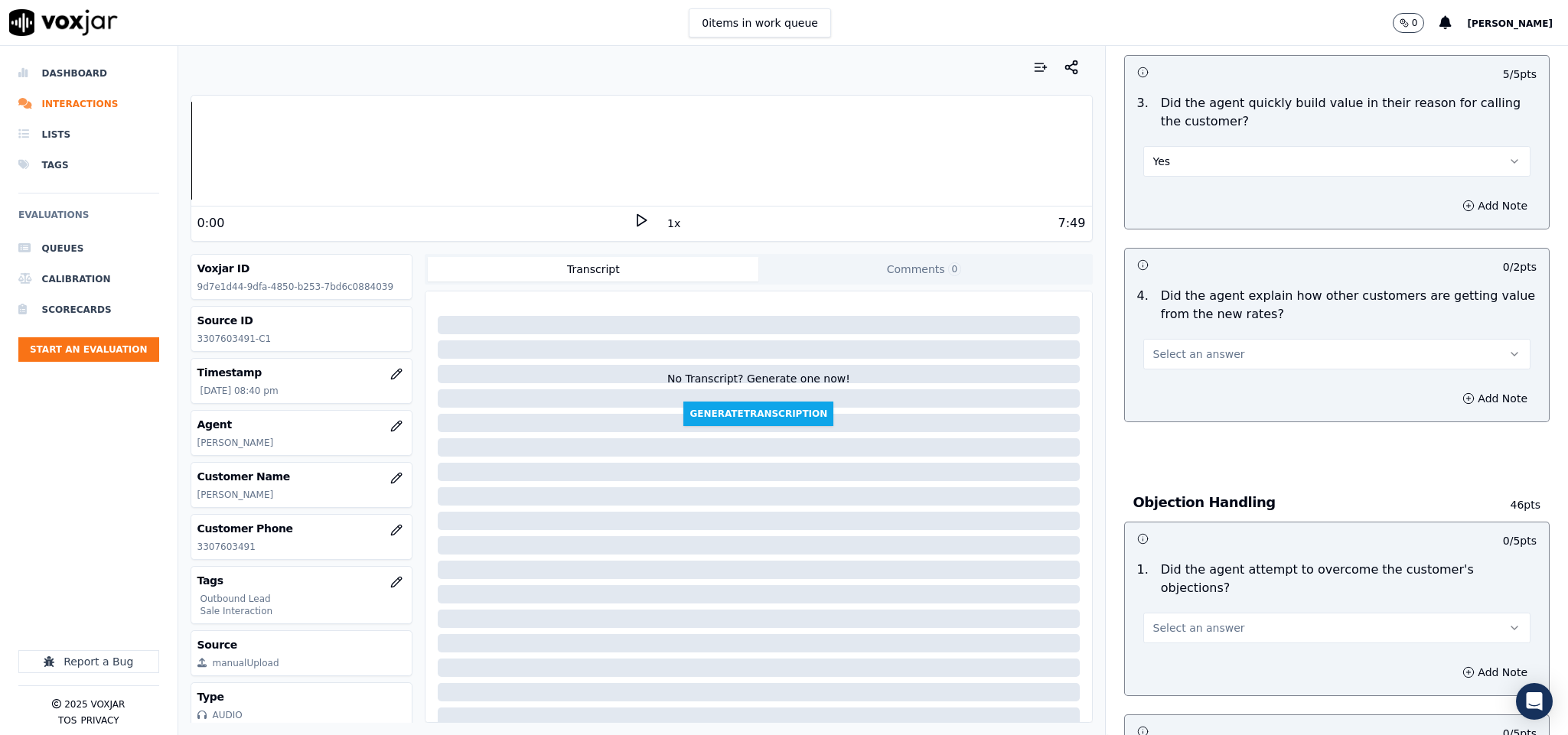
click at [1242, 346] on button "Select an answer" at bounding box center [1337, 354] width 388 height 30
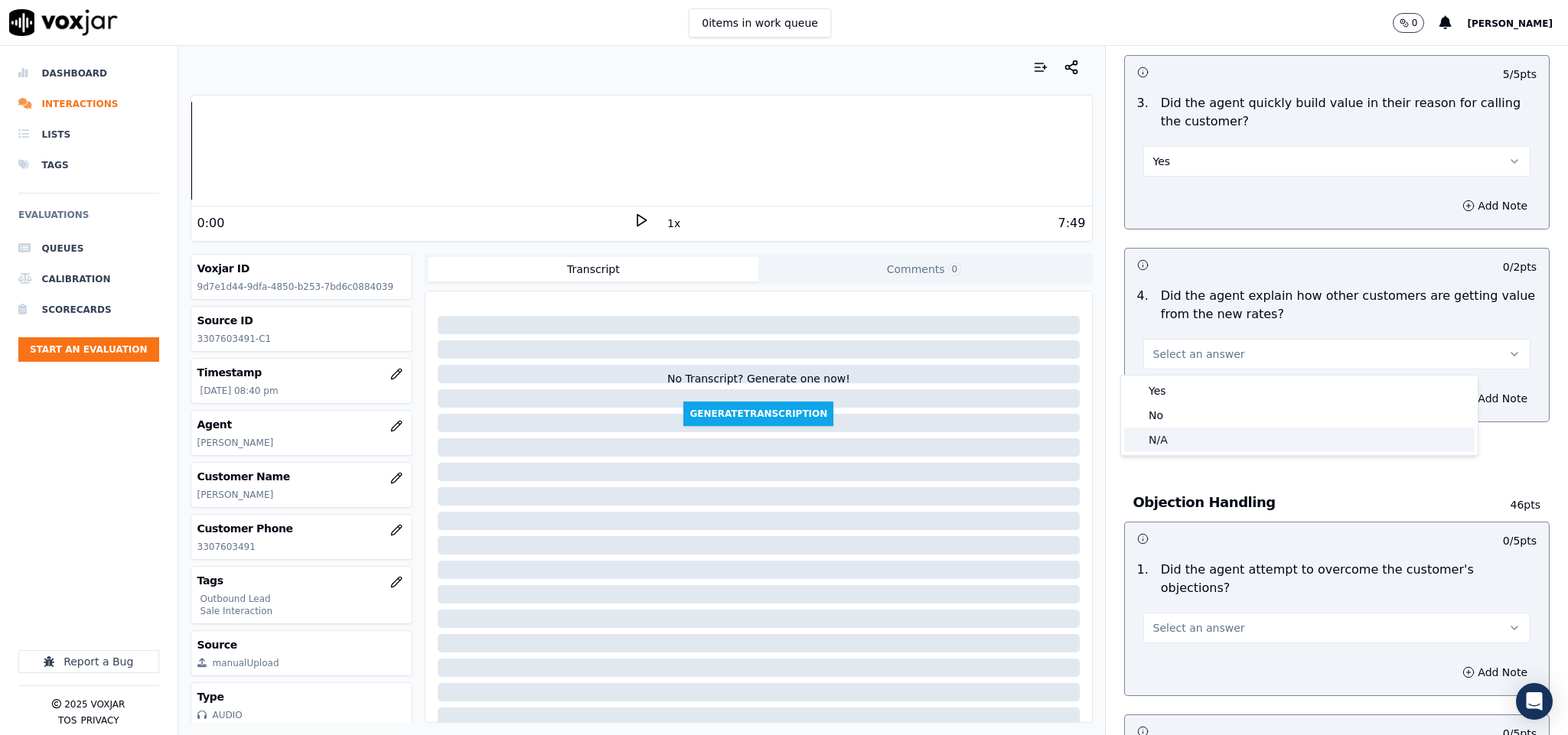
click at [1204, 436] on div "N/A" at bounding box center [1298, 440] width 350 height 24
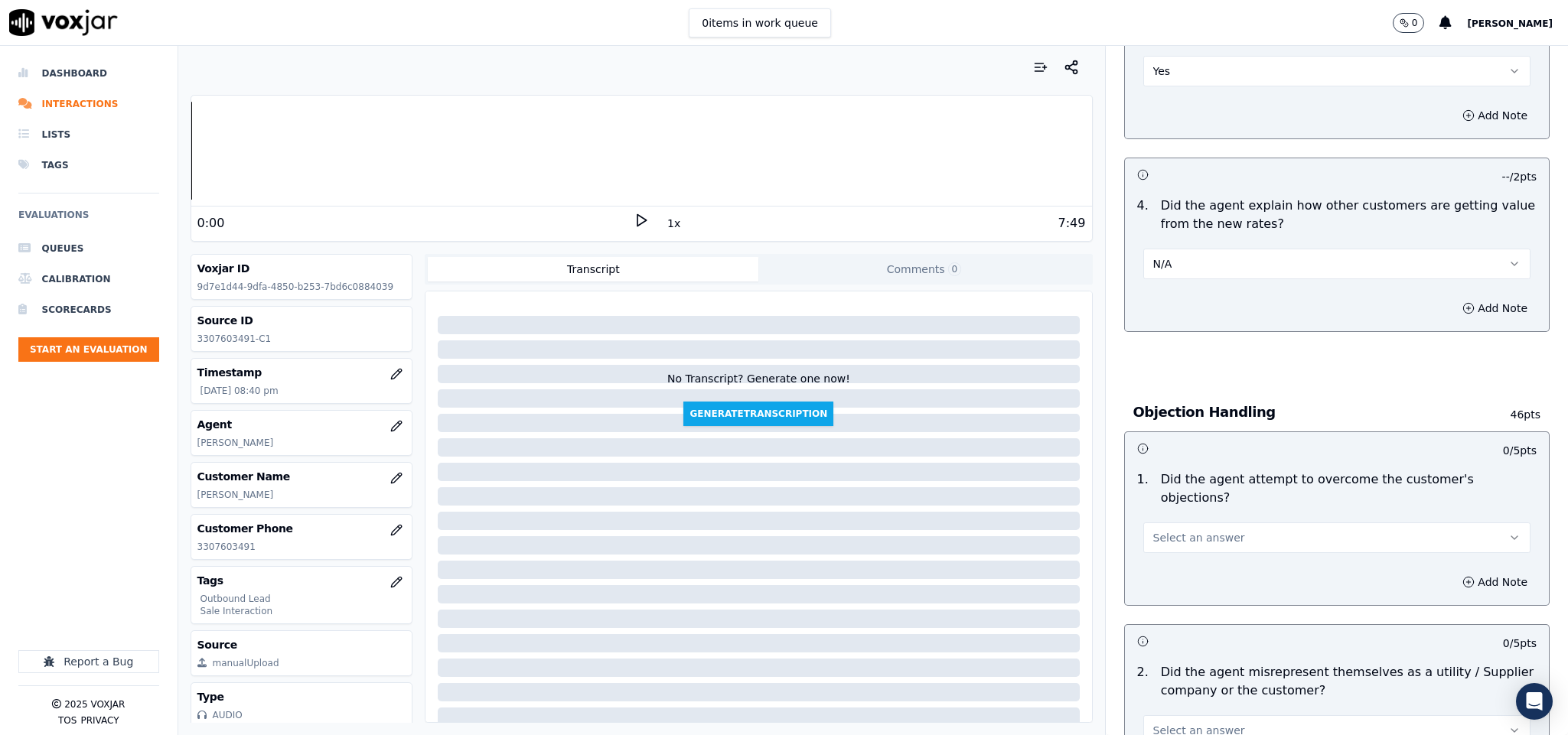
scroll to position [688, 0]
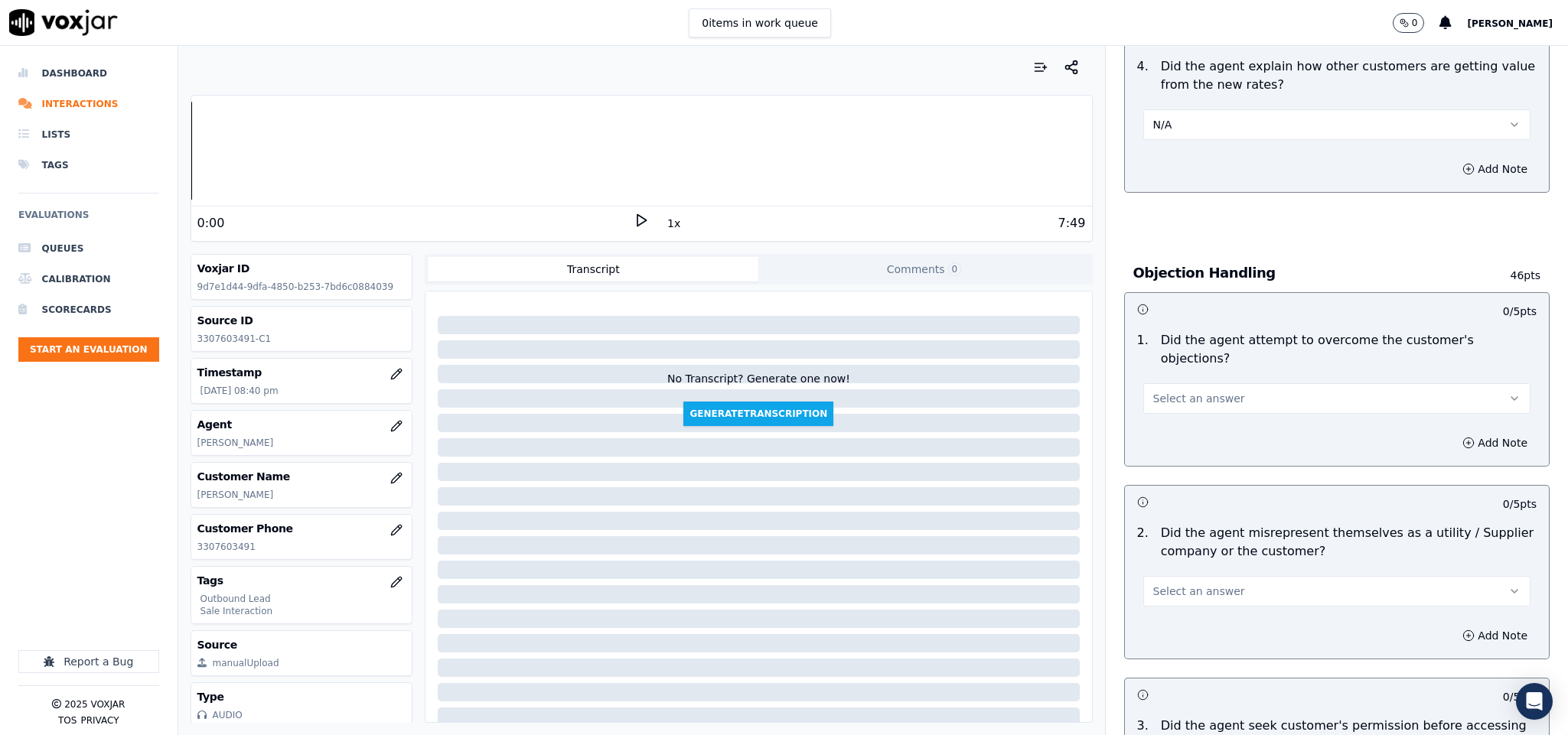
click at [1244, 383] on button "Select an answer" at bounding box center [1337, 398] width 388 height 30
click at [1201, 413] on div "Yes" at bounding box center [1298, 418] width 350 height 24
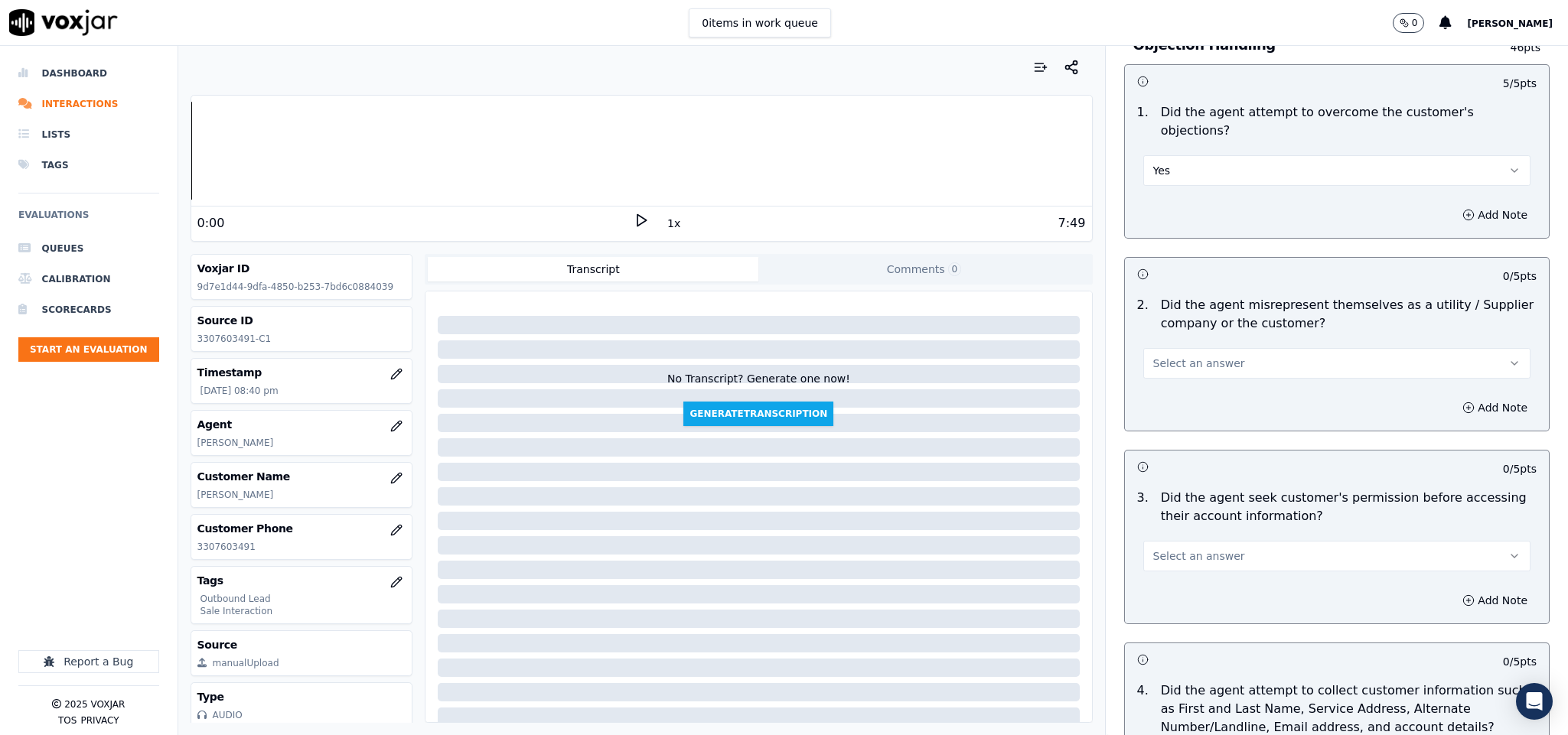
scroll to position [918, 0]
click at [1241, 344] on div "Select an answer" at bounding box center [1337, 360] width 388 height 33
click at [1187, 354] on span "Select an answer" at bounding box center [1199, 362] width 91 height 16
click at [1174, 391] on div "Yes" at bounding box center [1298, 381] width 350 height 24
click at [1169, 354] on button "Yes" at bounding box center [1337, 361] width 388 height 30
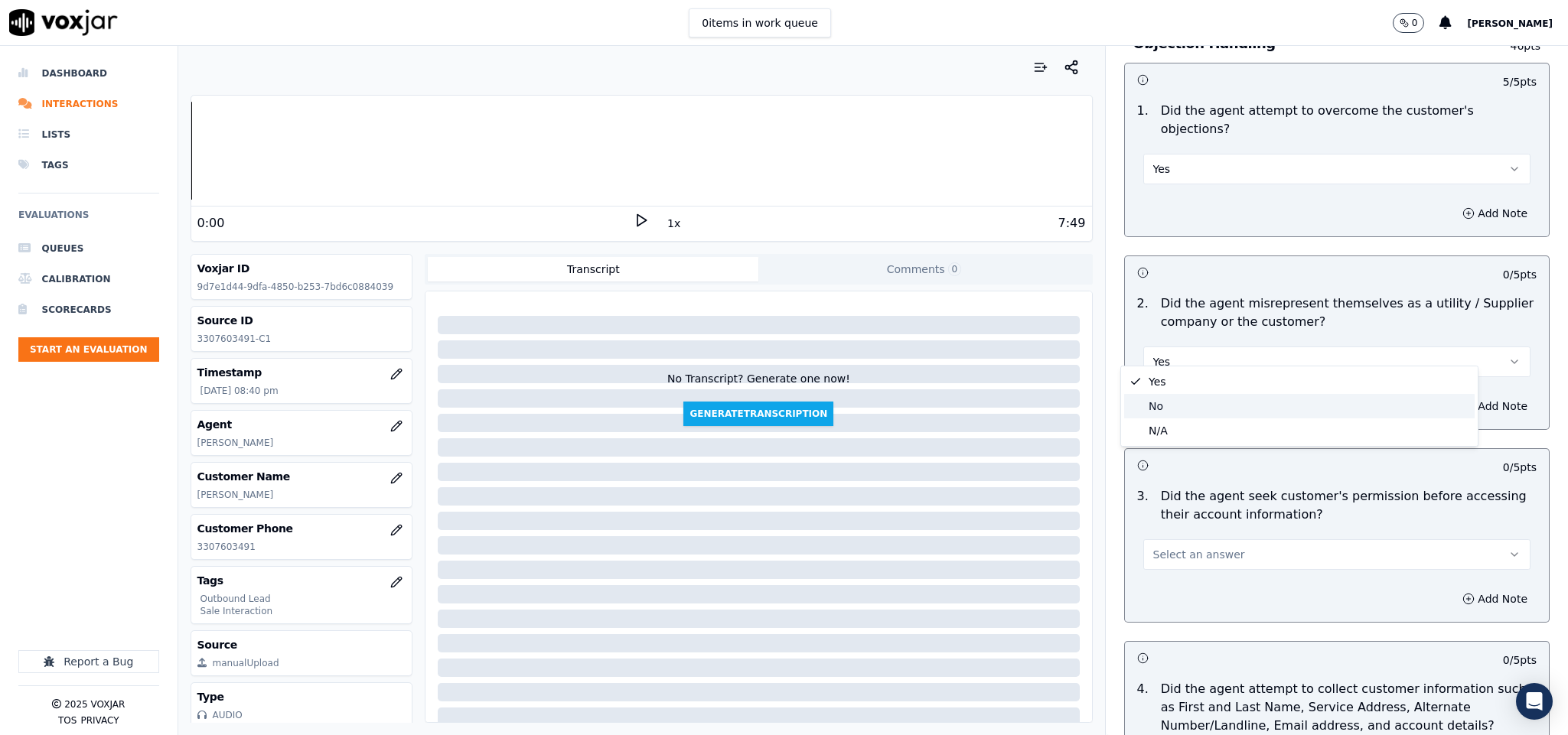
click at [1174, 398] on div "No" at bounding box center [1298, 406] width 350 height 24
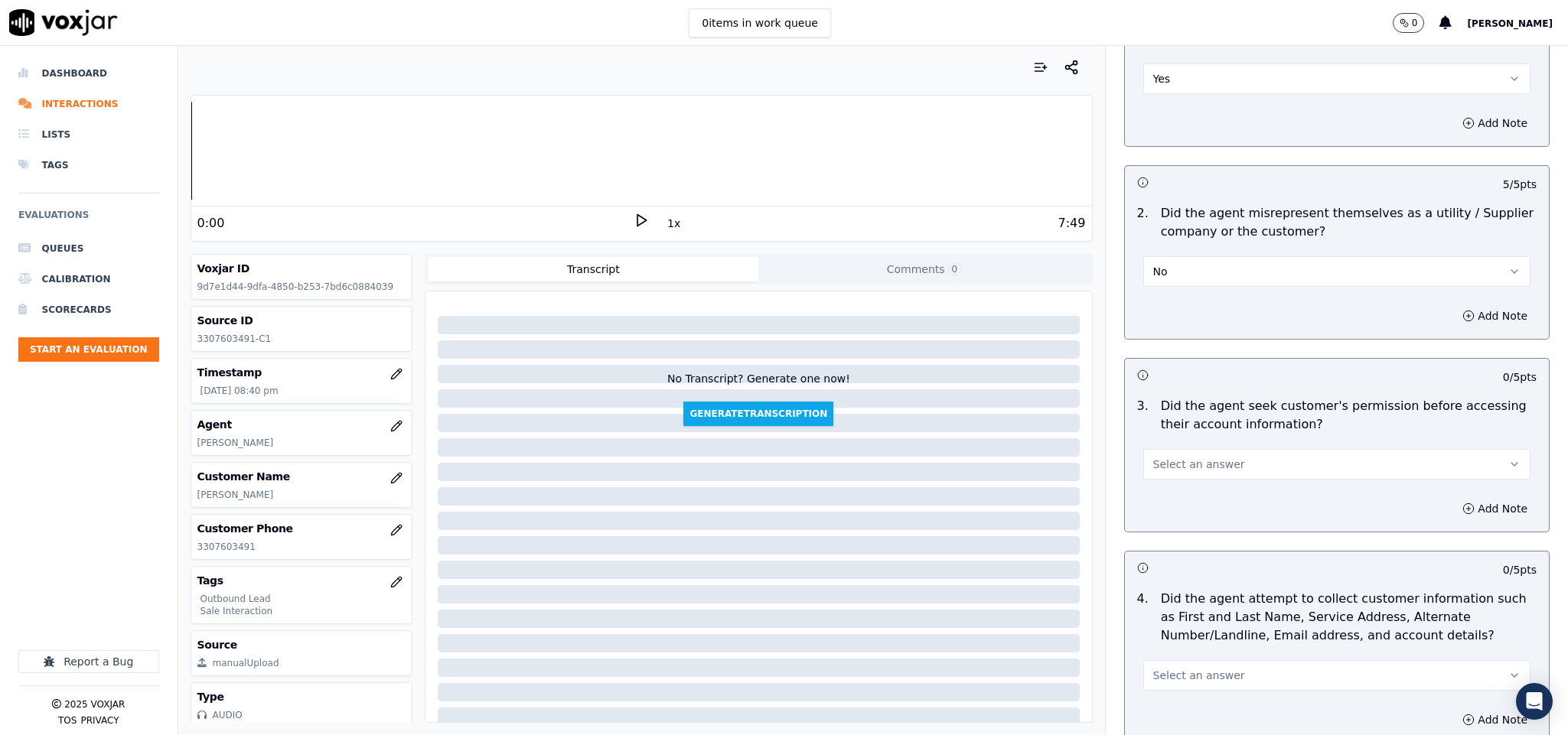
scroll to position [1147, 0]
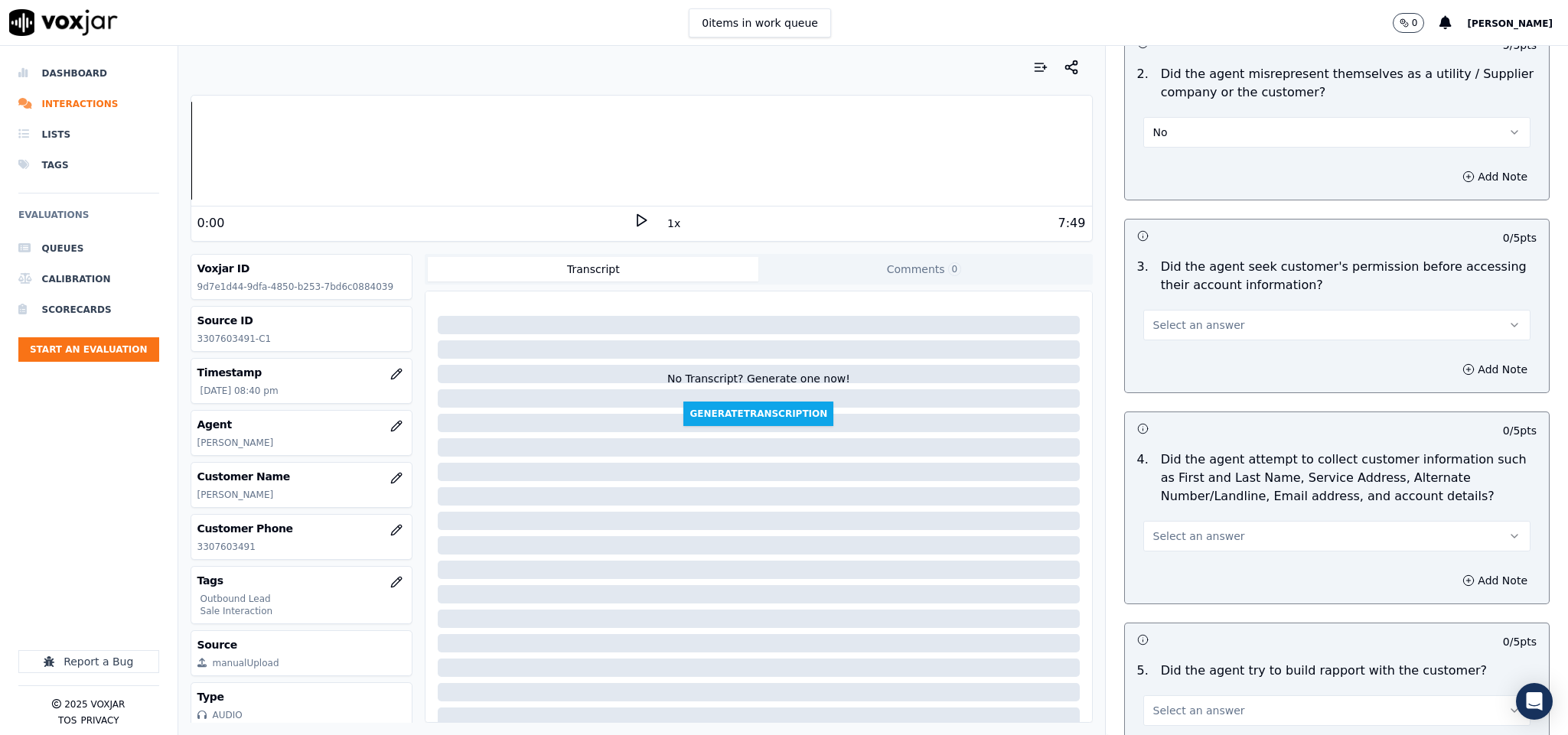
click at [1238, 312] on button "Select an answer" at bounding box center [1337, 324] width 388 height 30
click at [1213, 337] on div "Yes" at bounding box center [1298, 345] width 350 height 24
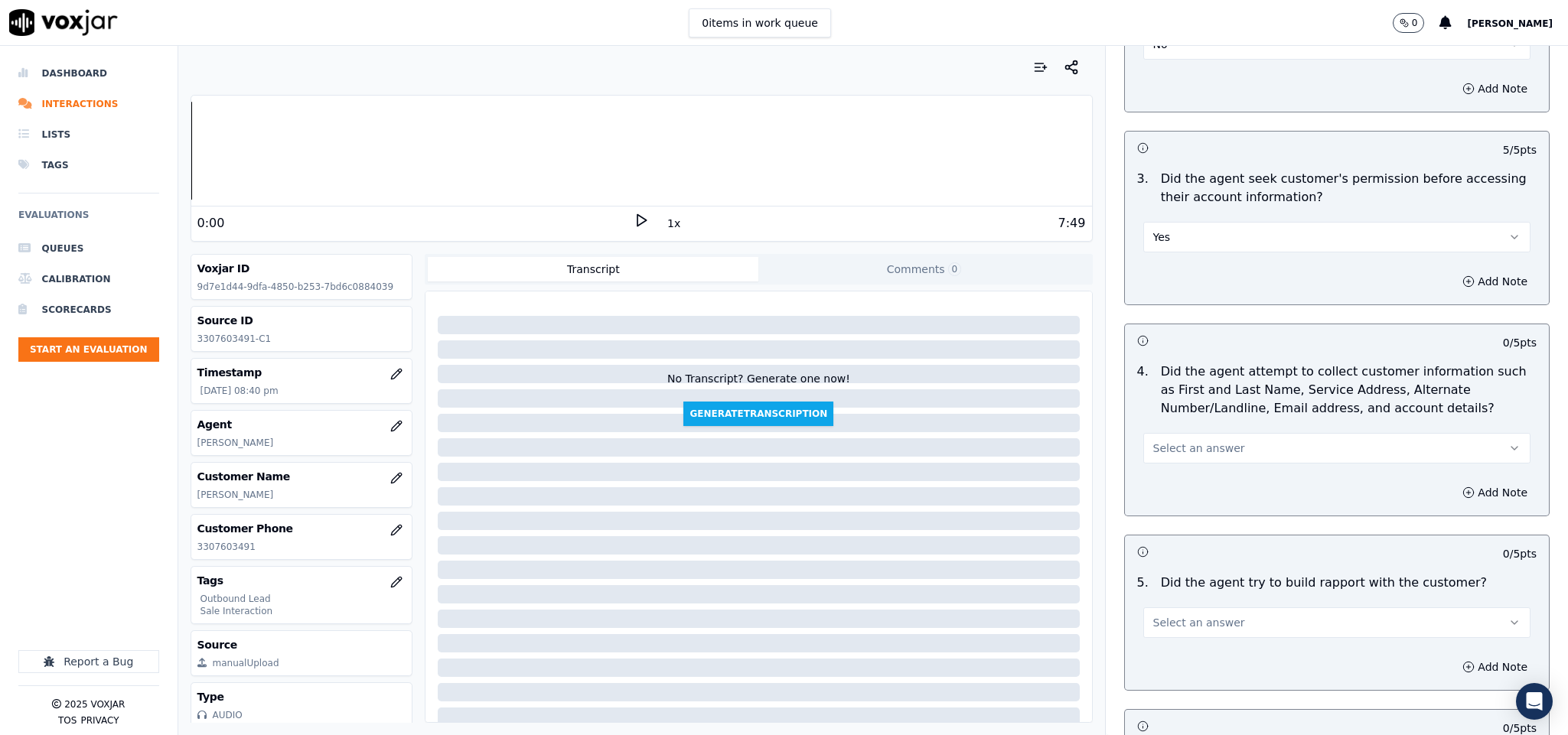
scroll to position [1377, 0]
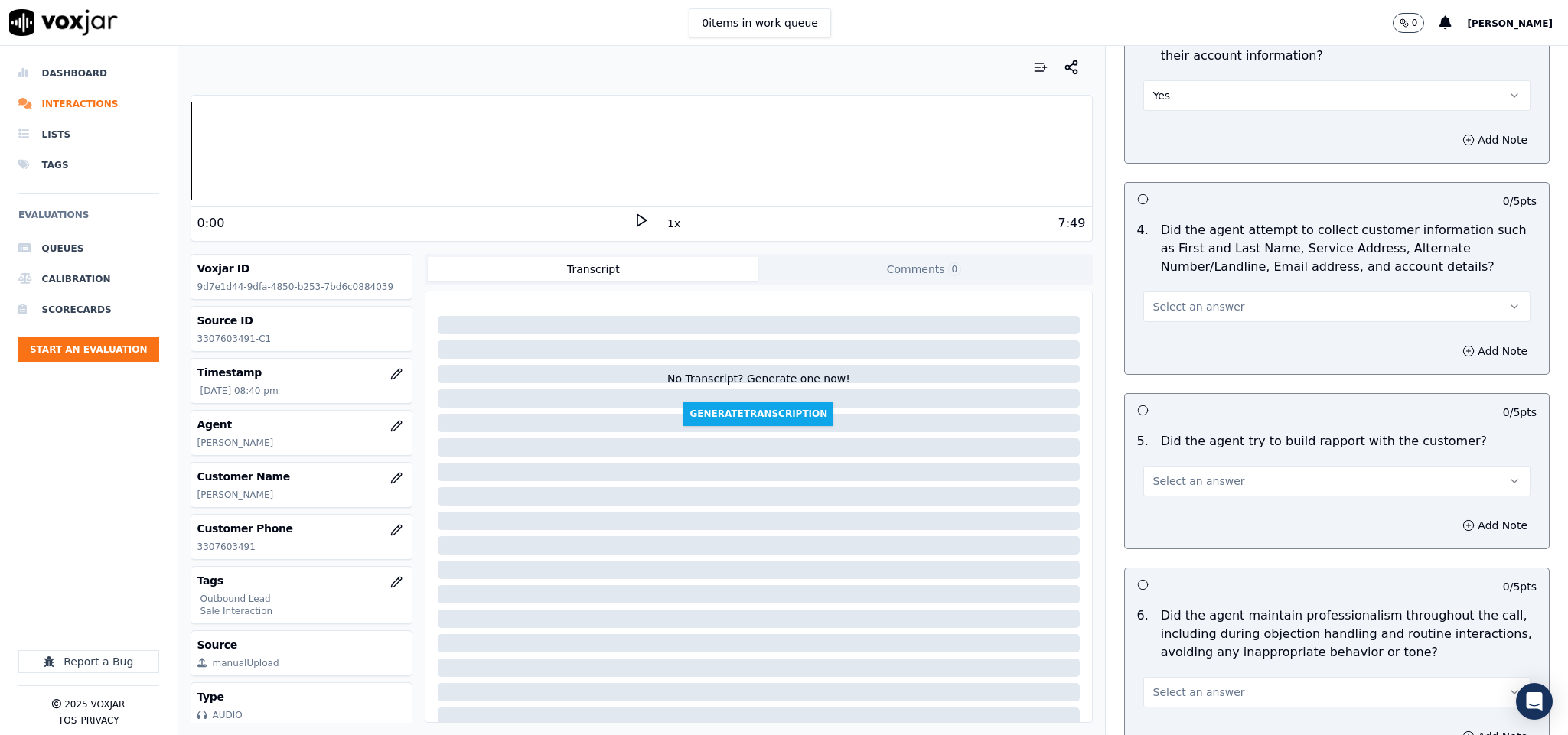
click at [1209, 292] on button "Select an answer" at bounding box center [1337, 306] width 388 height 30
click at [1184, 375] on div "N/A" at bounding box center [1298, 377] width 350 height 24
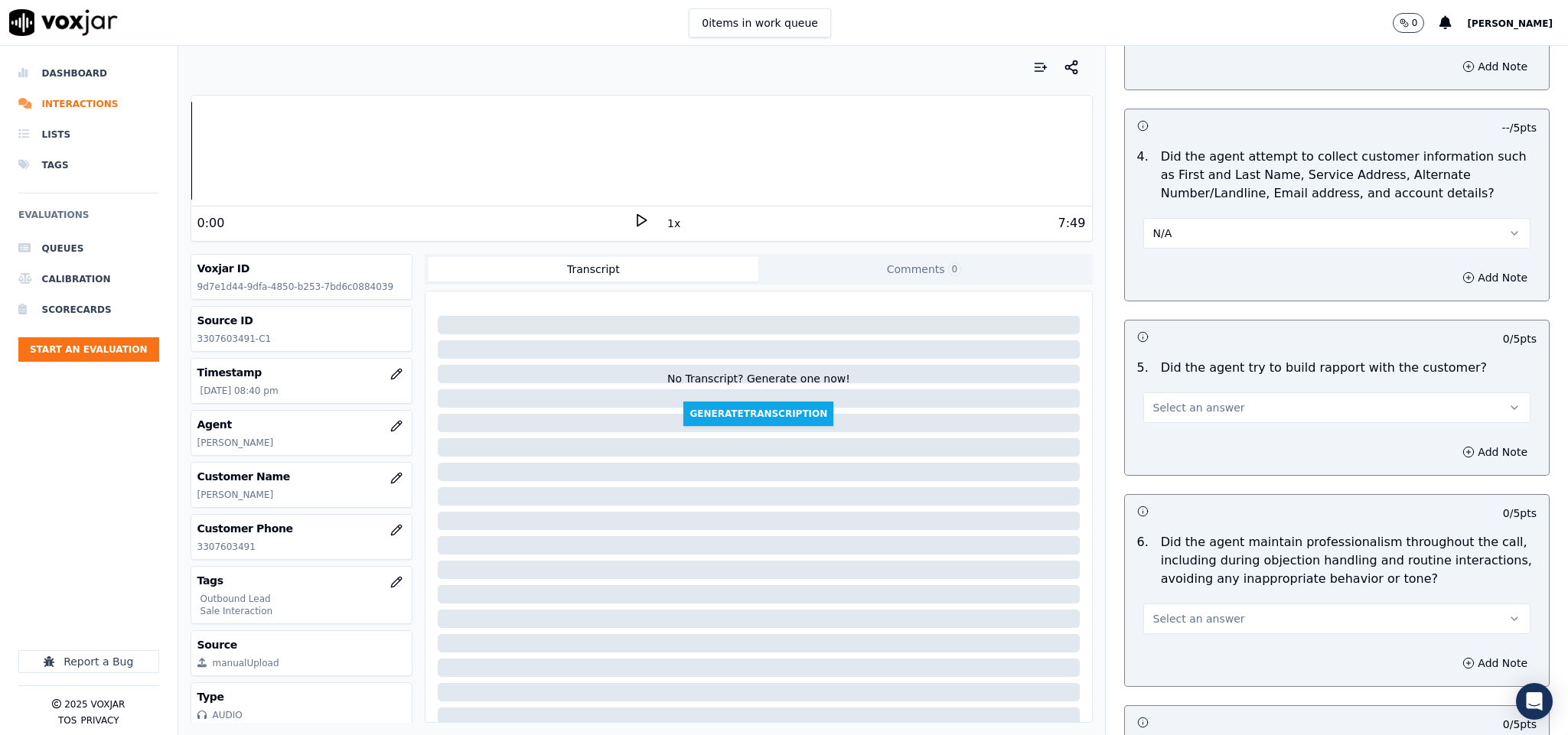
scroll to position [1606, 0]
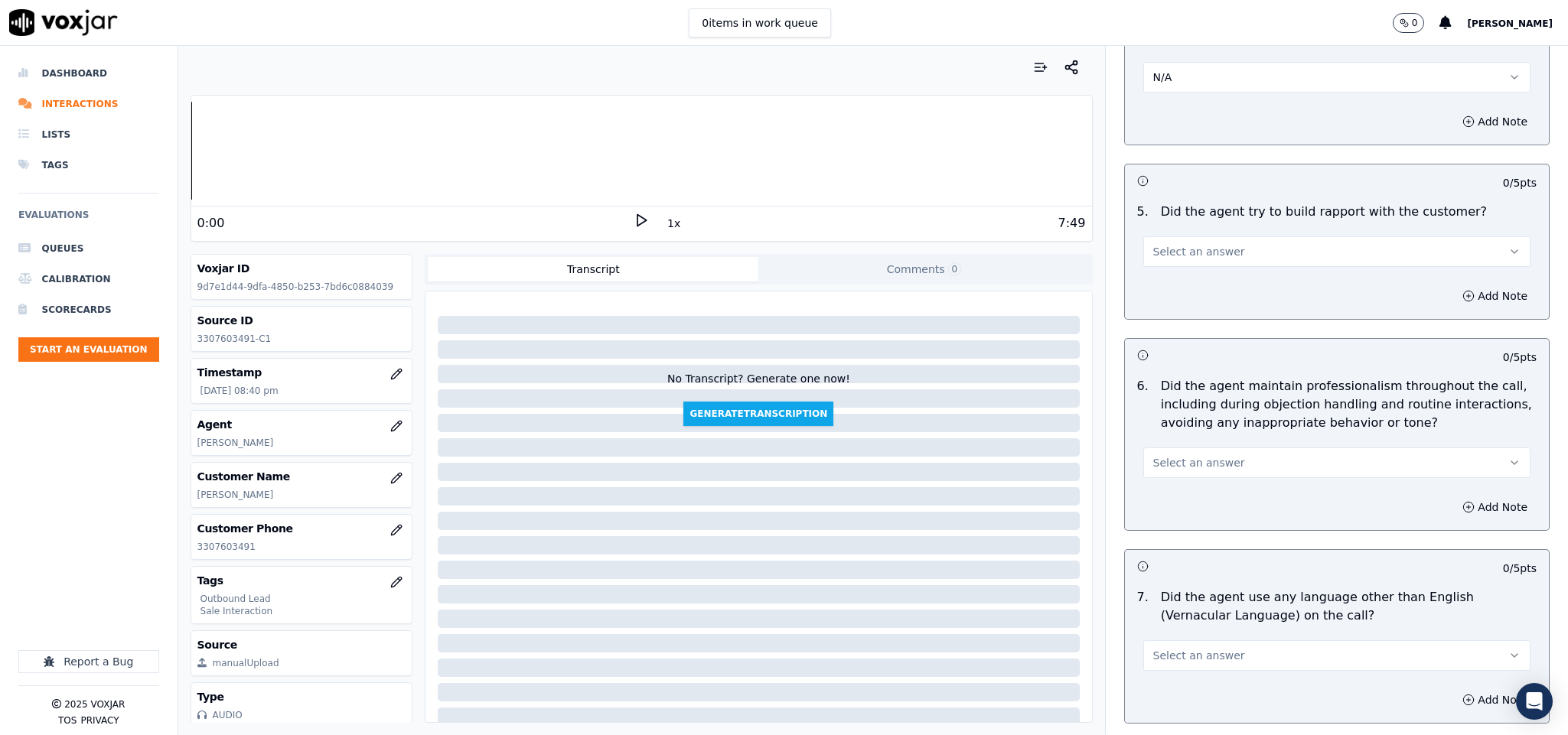
click at [1244, 243] on button "Select an answer" at bounding box center [1337, 251] width 388 height 30
click at [1203, 292] on div "No" at bounding box center [1298, 298] width 350 height 24
click at [1244, 237] on button "No" at bounding box center [1337, 251] width 388 height 30
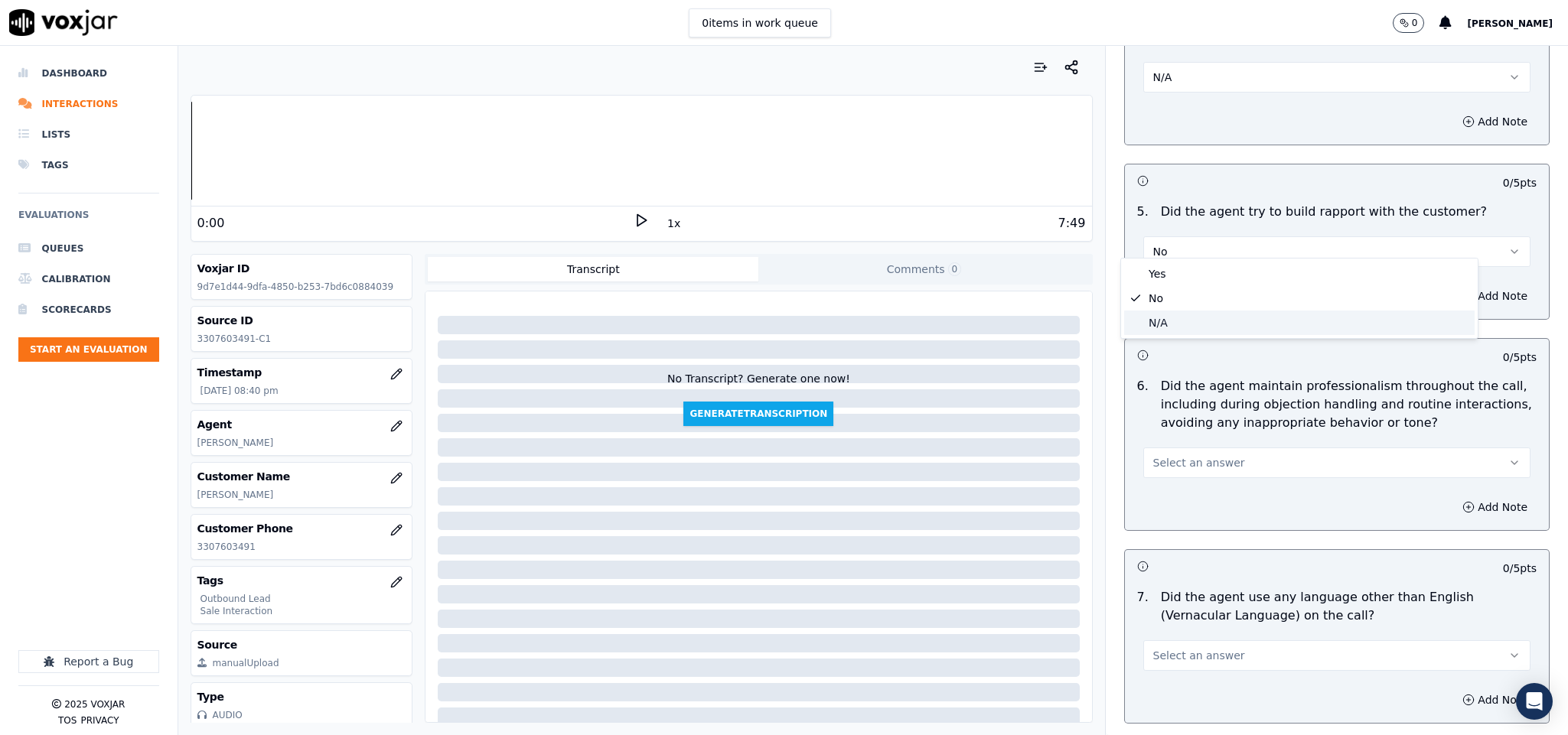
click at [1201, 319] on div "N/A" at bounding box center [1298, 323] width 350 height 24
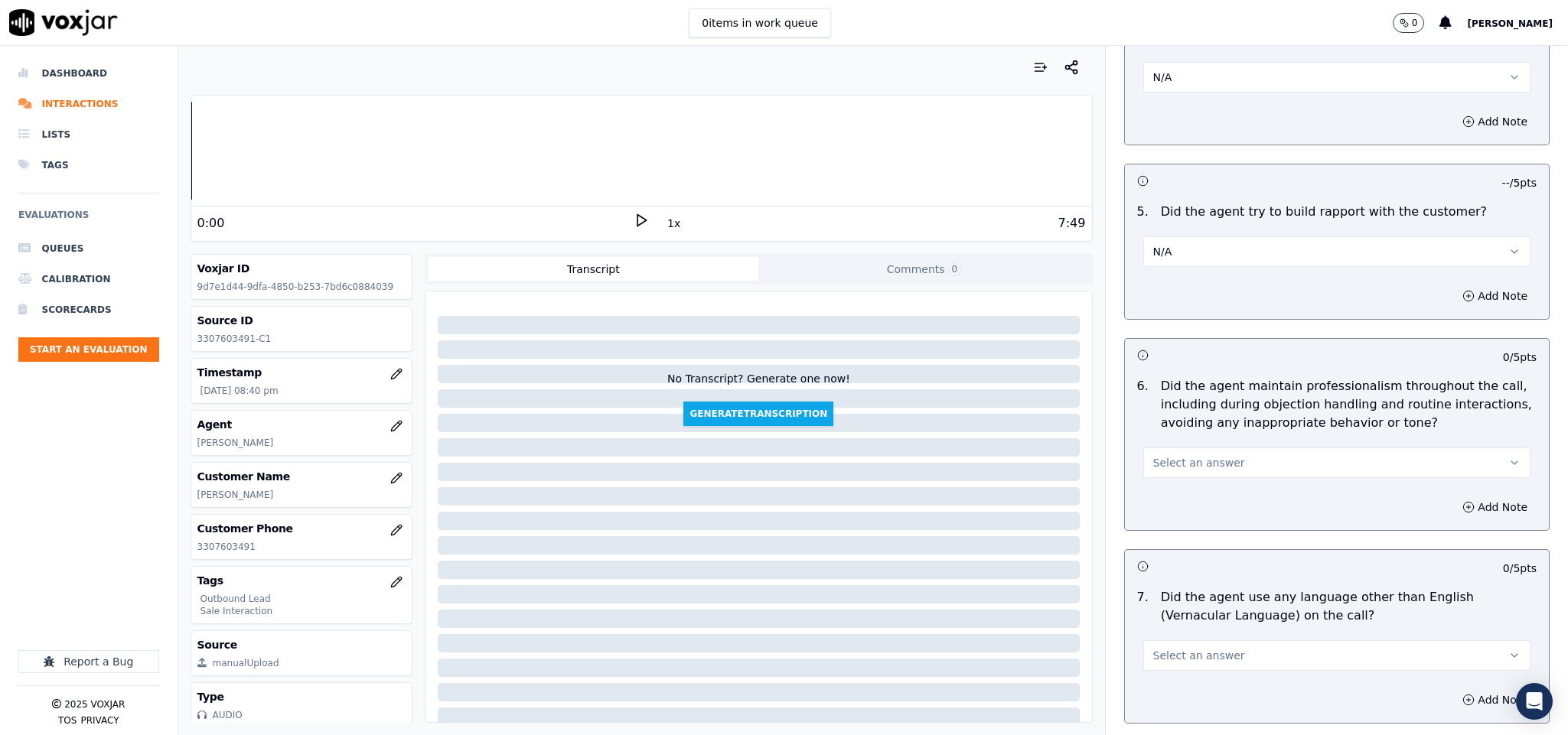
click at [1231, 448] on button "Select an answer" at bounding box center [1337, 462] width 388 height 30
click at [1213, 476] on div "Yes" at bounding box center [1298, 485] width 350 height 24
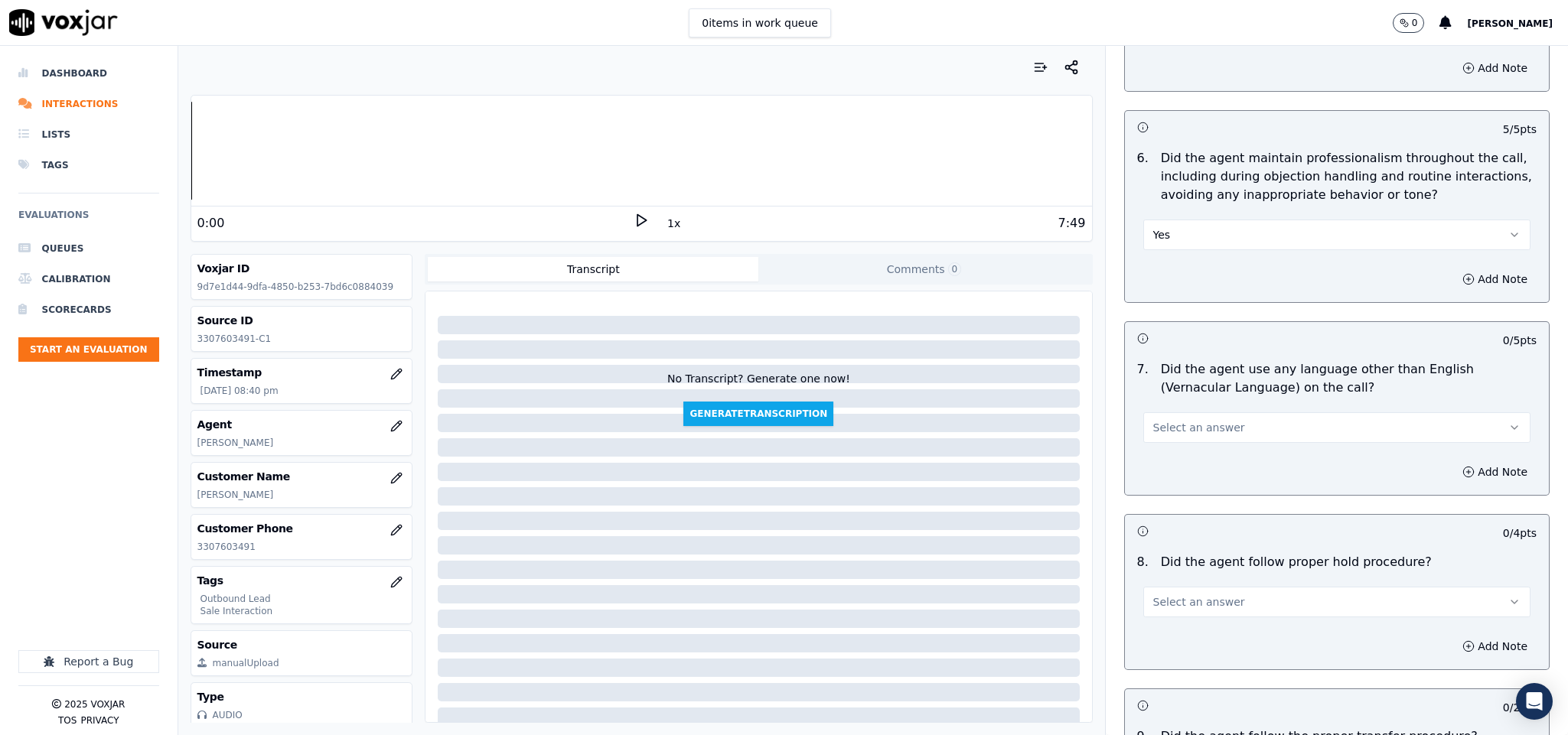
scroll to position [1836, 0]
click at [1263, 411] on button "Select an answer" at bounding box center [1337, 425] width 388 height 30
click at [1196, 471] on div "No" at bounding box center [1298, 474] width 350 height 24
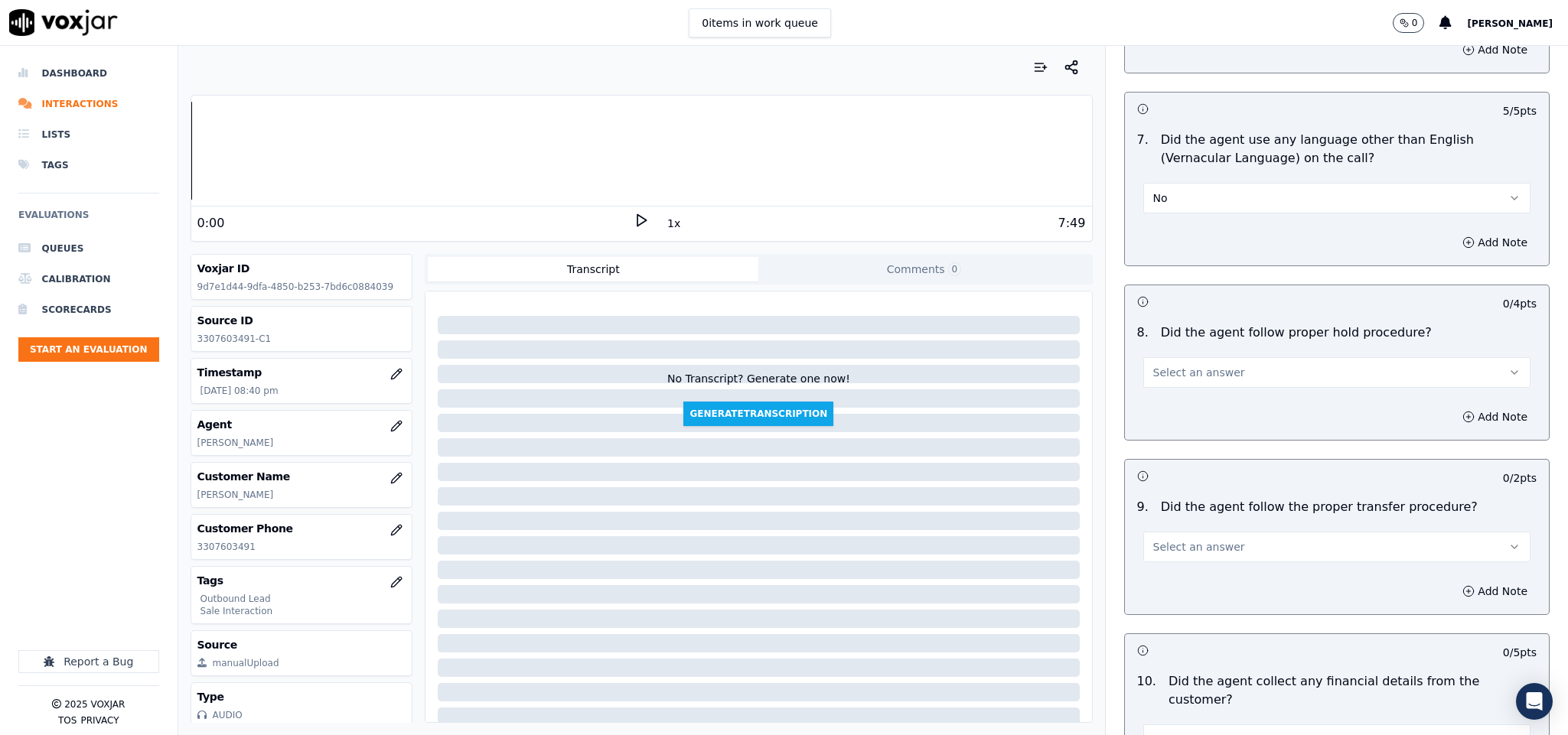
scroll to position [2065, 0]
click at [1254, 360] on button "Select an answer" at bounding box center [1337, 371] width 388 height 30
click at [1215, 399] on div "Yes" at bounding box center [1298, 394] width 350 height 24
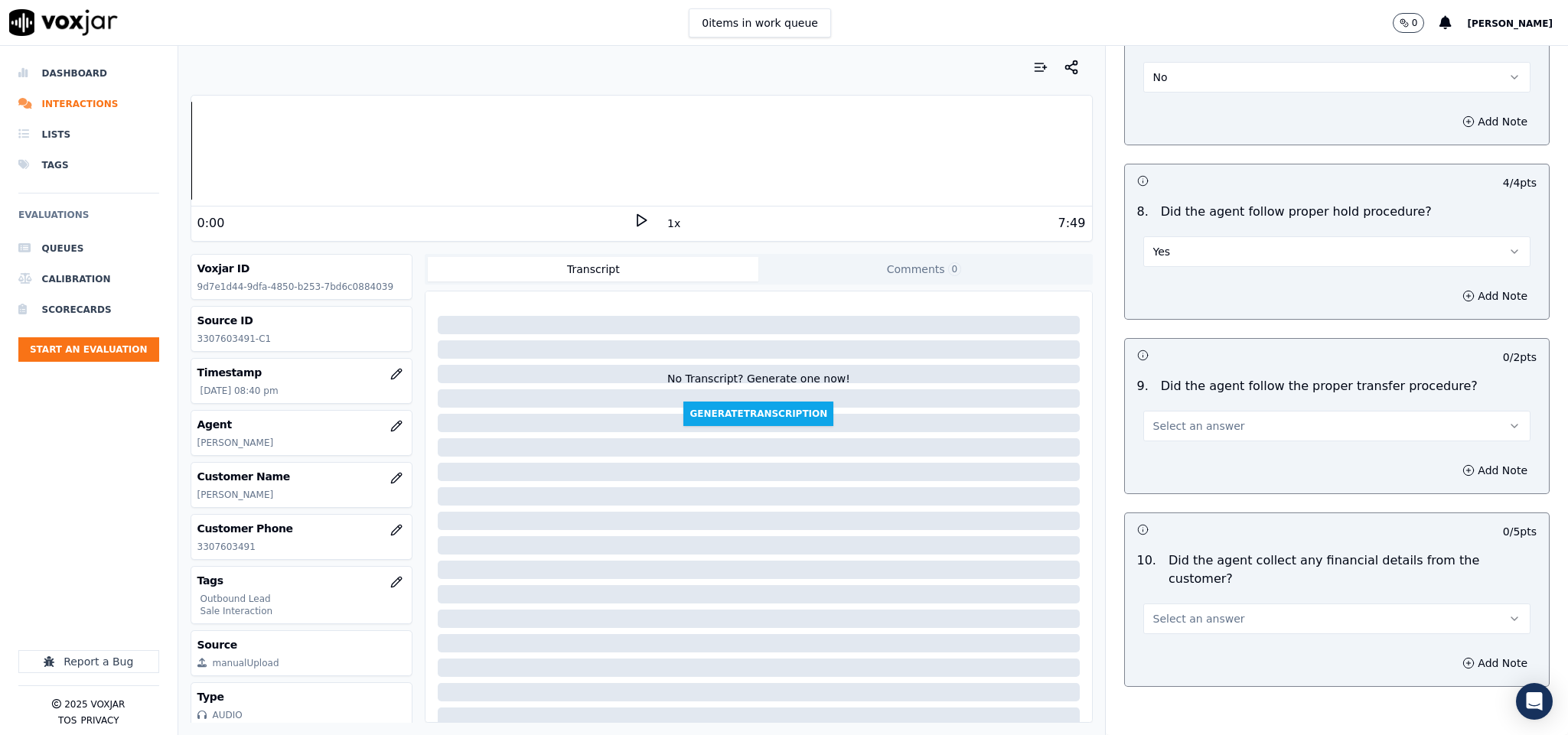
scroll to position [2410, 0]
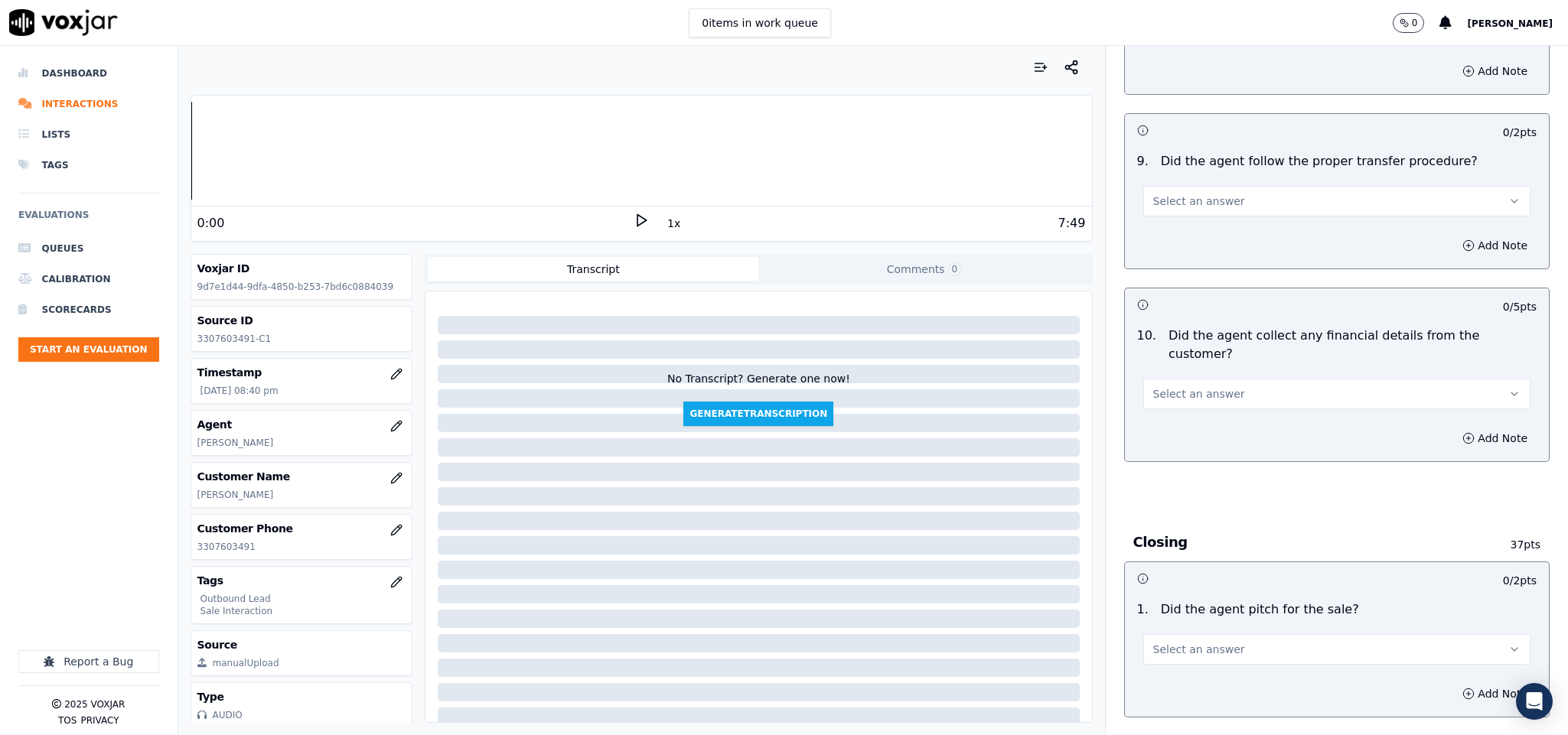
click at [1242, 186] on button "Select an answer" at bounding box center [1337, 201] width 388 height 30
click at [1214, 225] on div "Yes" at bounding box center [1298, 225] width 350 height 24
click at [1241, 379] on button "Select an answer" at bounding box center [1337, 394] width 388 height 30
click at [1190, 427] on div "No" at bounding box center [1298, 425] width 350 height 24
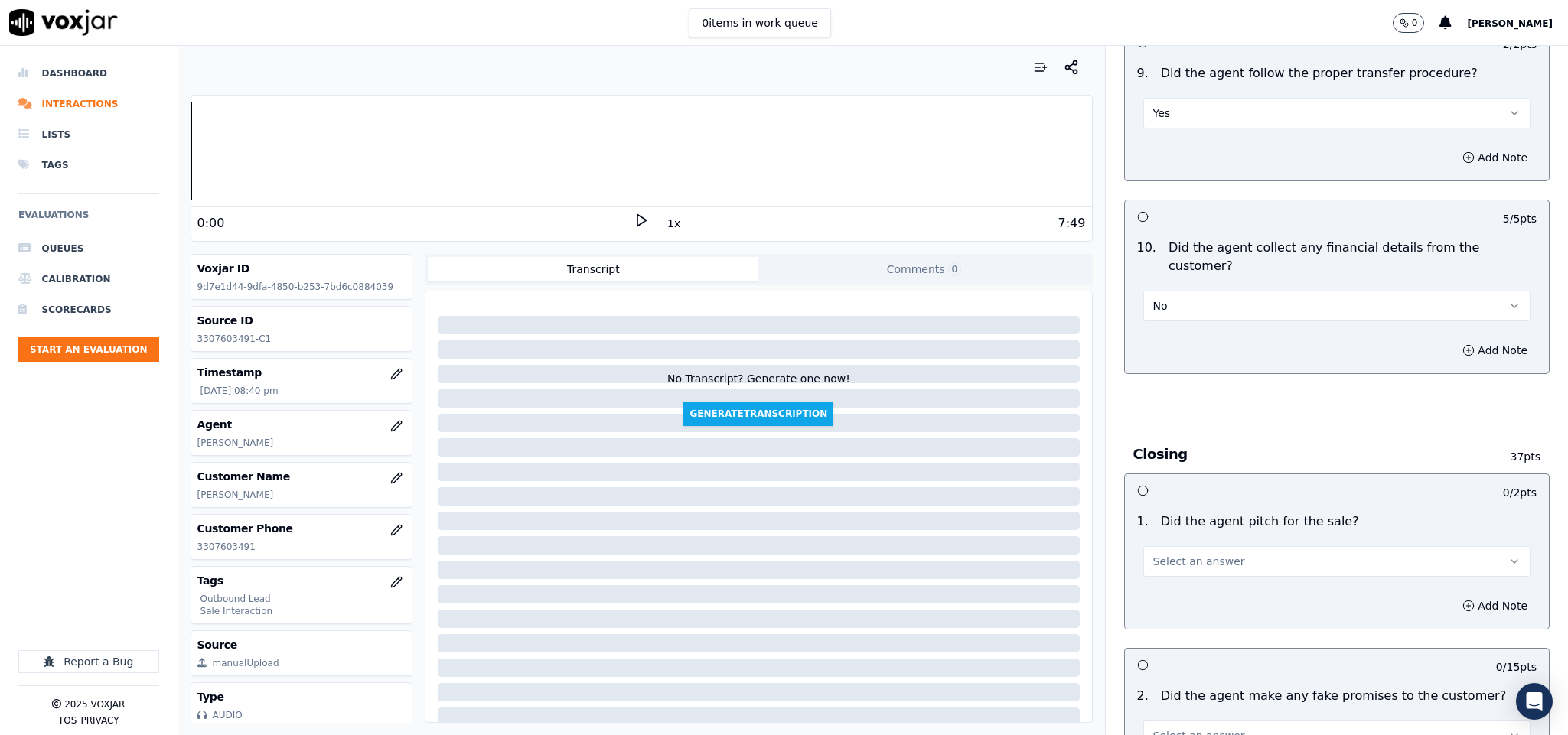
scroll to position [2639, 0]
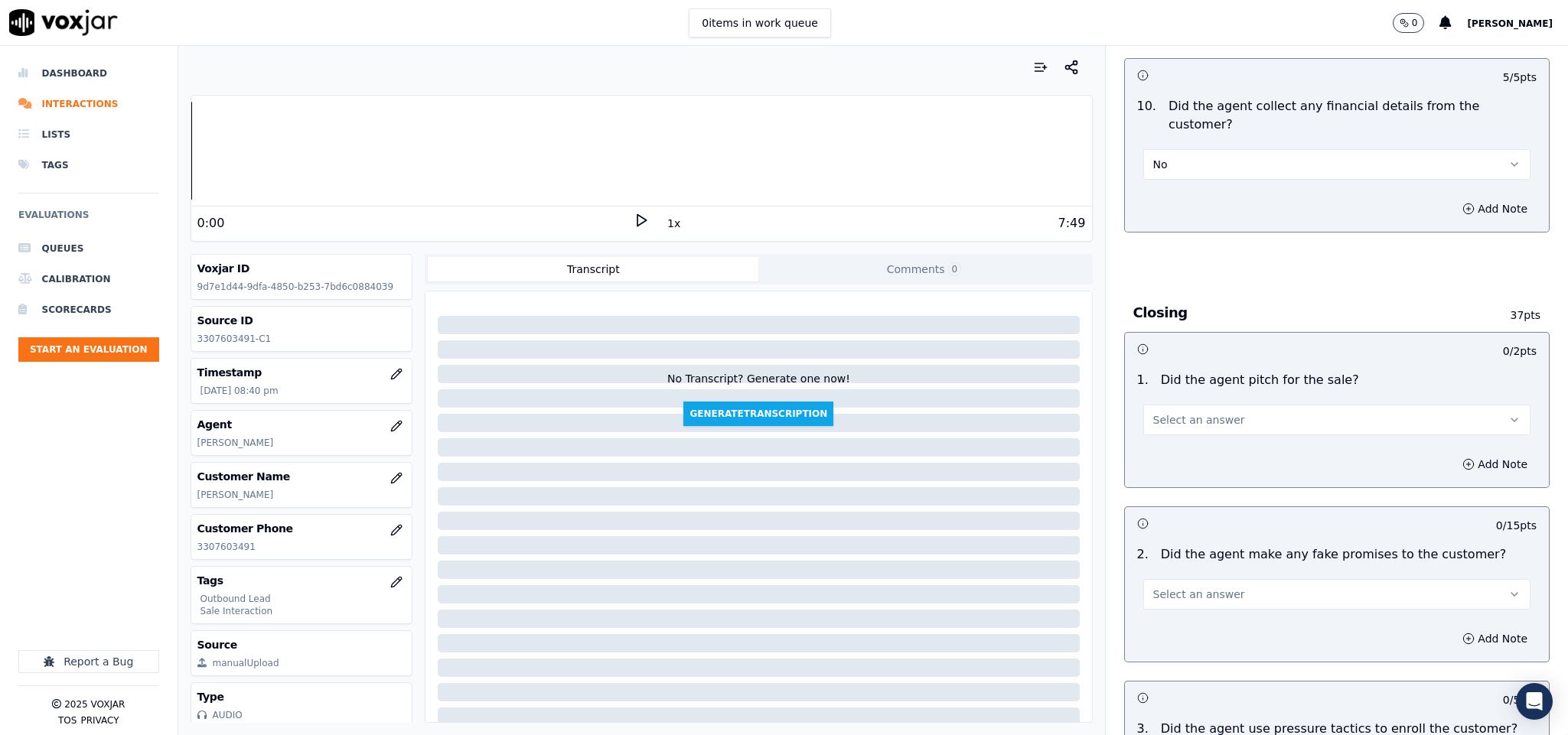
click at [1267, 402] on div "Select an answer" at bounding box center [1337, 418] width 388 height 33
click at [1209, 442] on div "Add Note" at bounding box center [1337, 465] width 425 height 46
click at [1238, 405] on button "Select an answer" at bounding box center [1337, 420] width 388 height 30
click at [1208, 423] on div "Yes" at bounding box center [1298, 428] width 350 height 24
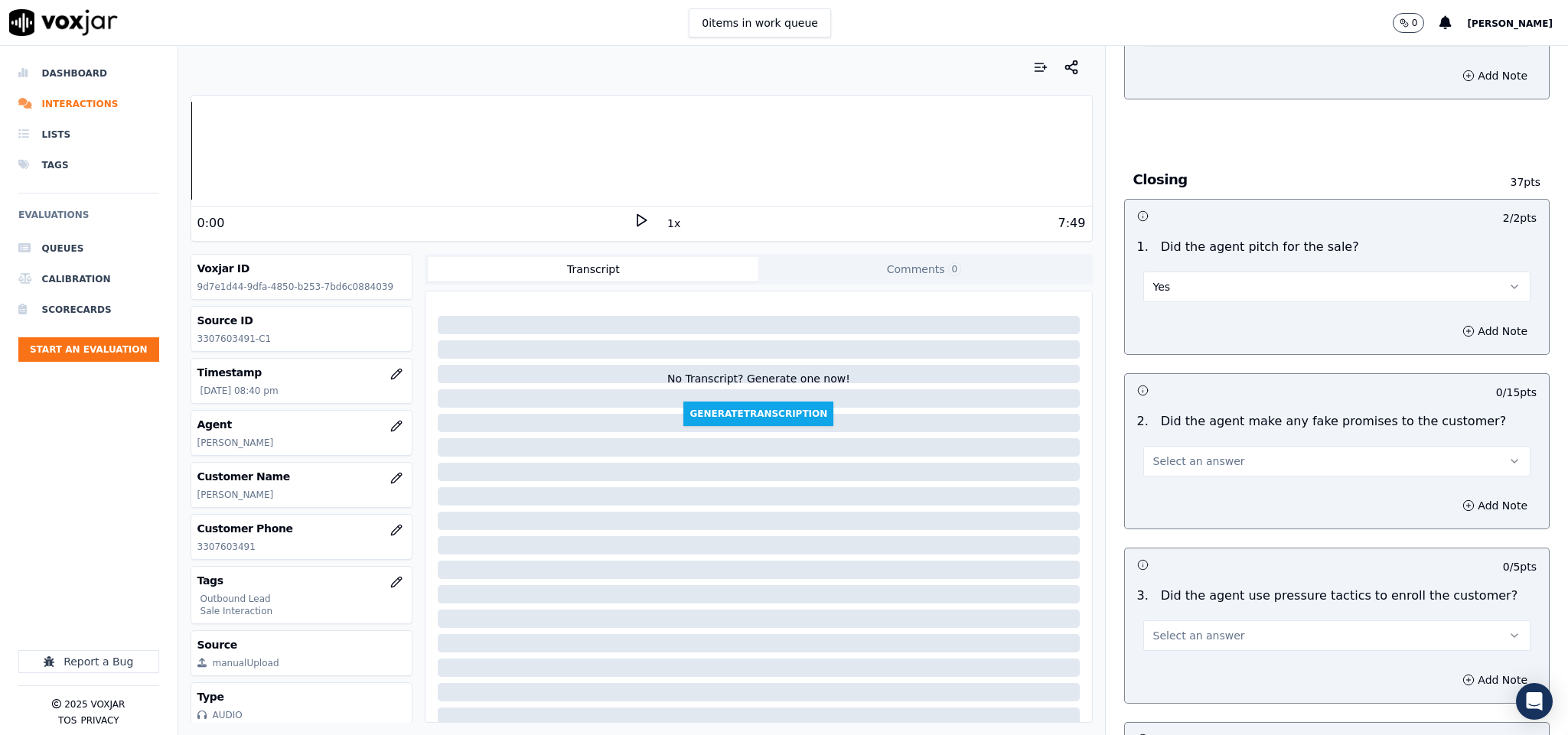
scroll to position [2869, 0]
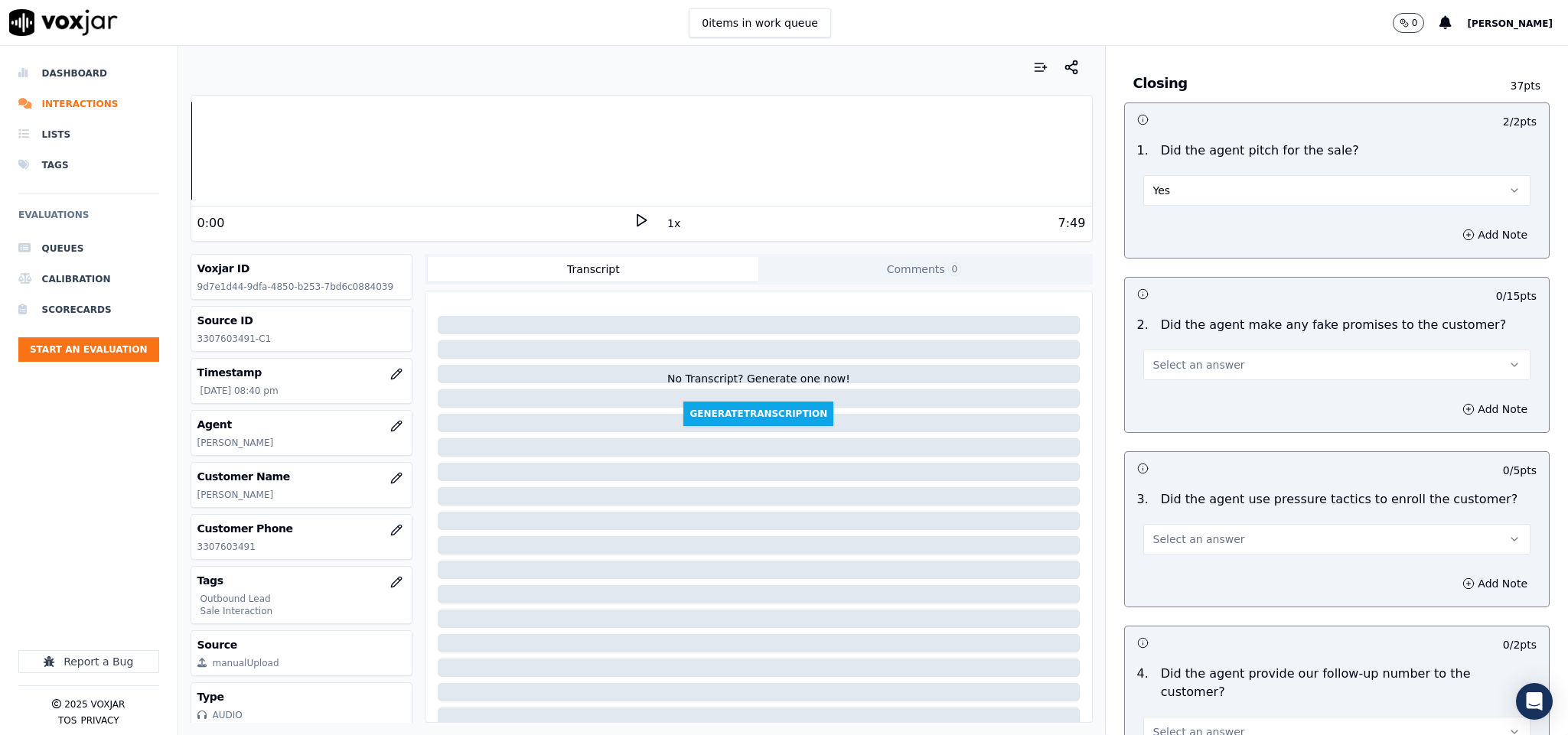
click at [1241, 350] on button "Select an answer" at bounding box center [1337, 364] width 388 height 30
click at [1189, 393] on div "No" at bounding box center [1298, 397] width 350 height 24
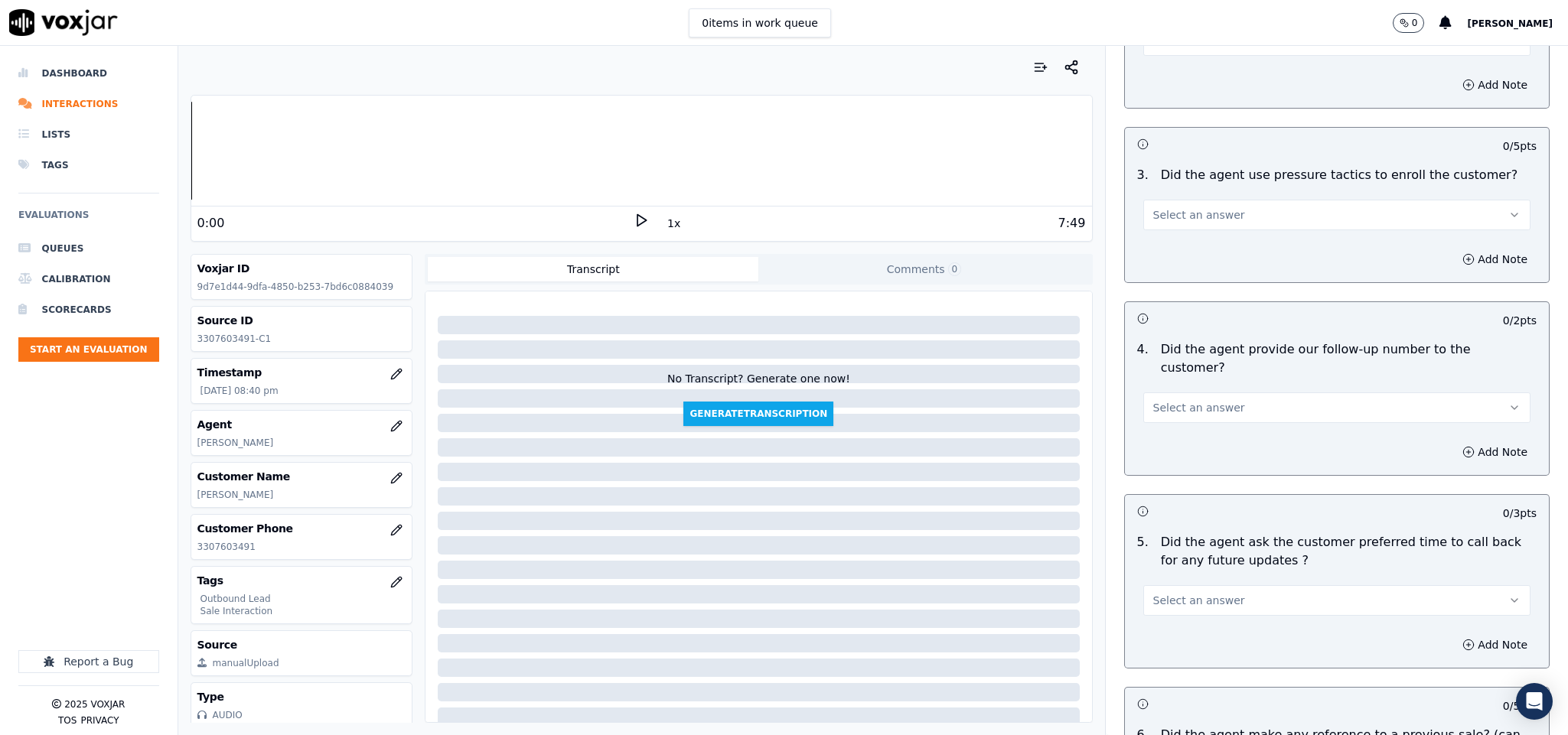
scroll to position [3214, 0]
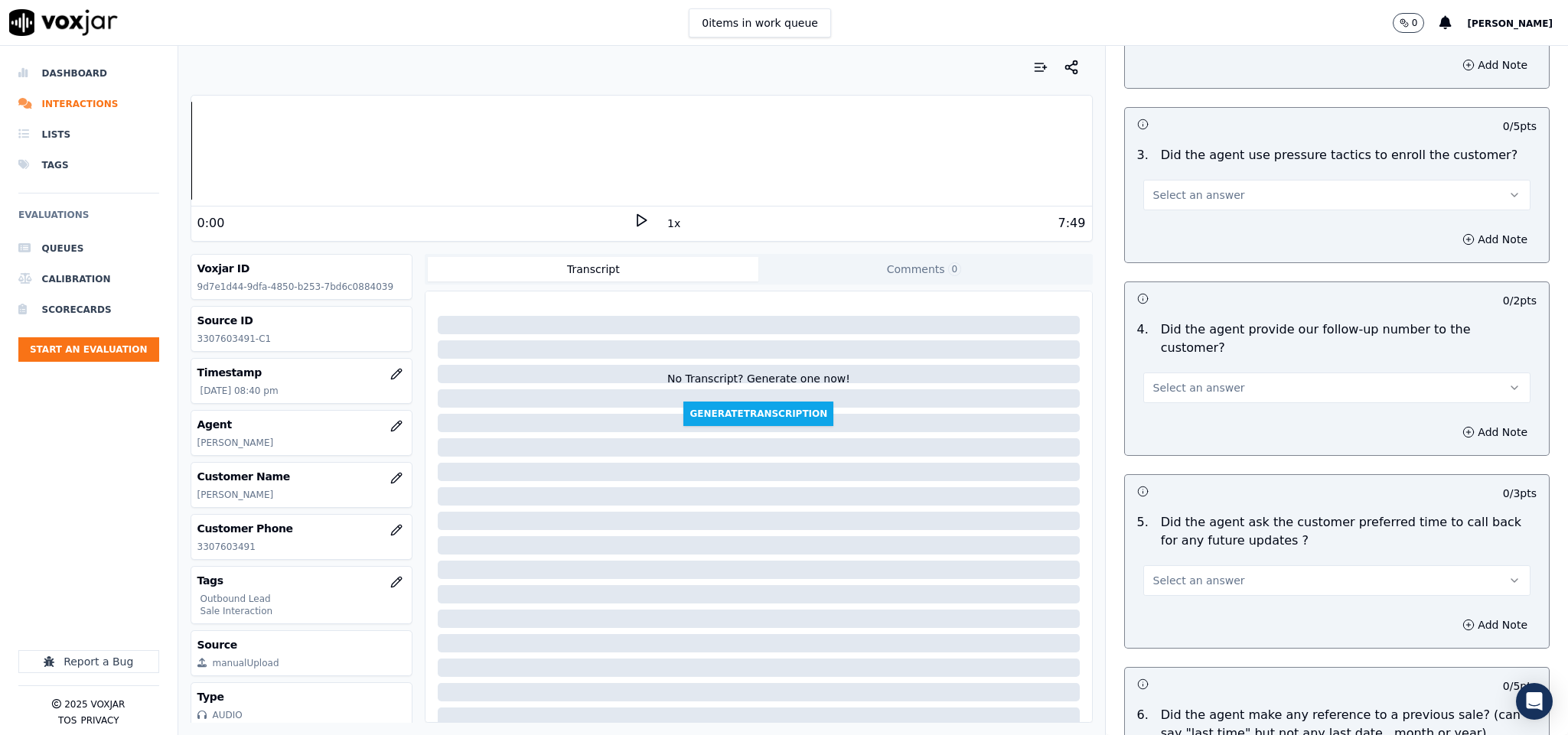
click at [1238, 180] on button "Select an answer" at bounding box center [1337, 194] width 388 height 30
click at [1196, 223] on div "No" at bounding box center [1298, 228] width 350 height 24
click at [1250, 372] on button "Select an answer" at bounding box center [1337, 387] width 388 height 30
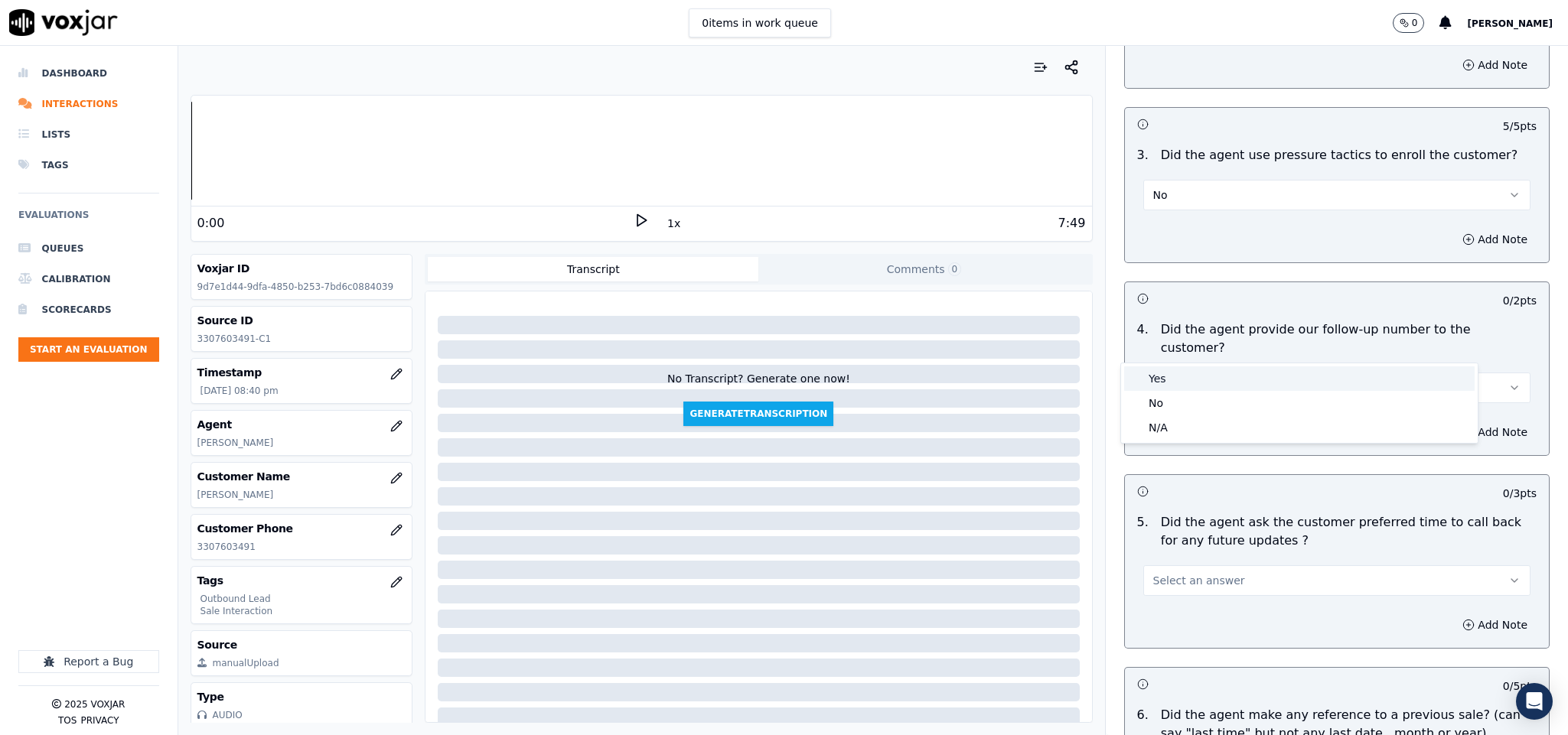
click at [1215, 370] on div "Yes" at bounding box center [1298, 379] width 350 height 24
click at [1237, 372] on button "Yes" at bounding box center [1337, 387] width 388 height 30
click at [1196, 416] on div "N/A" at bounding box center [1298, 428] width 350 height 24
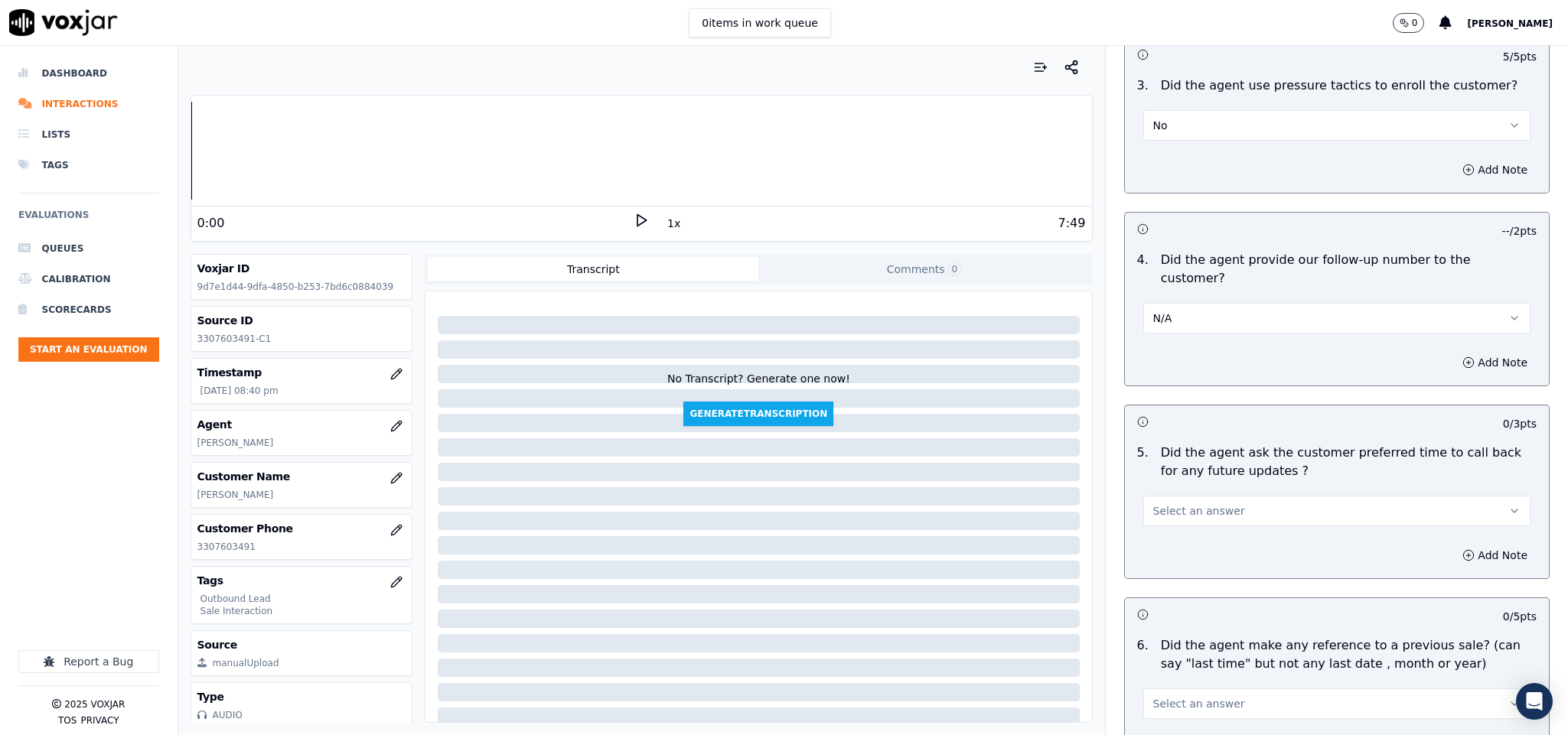
scroll to position [3328, 0]
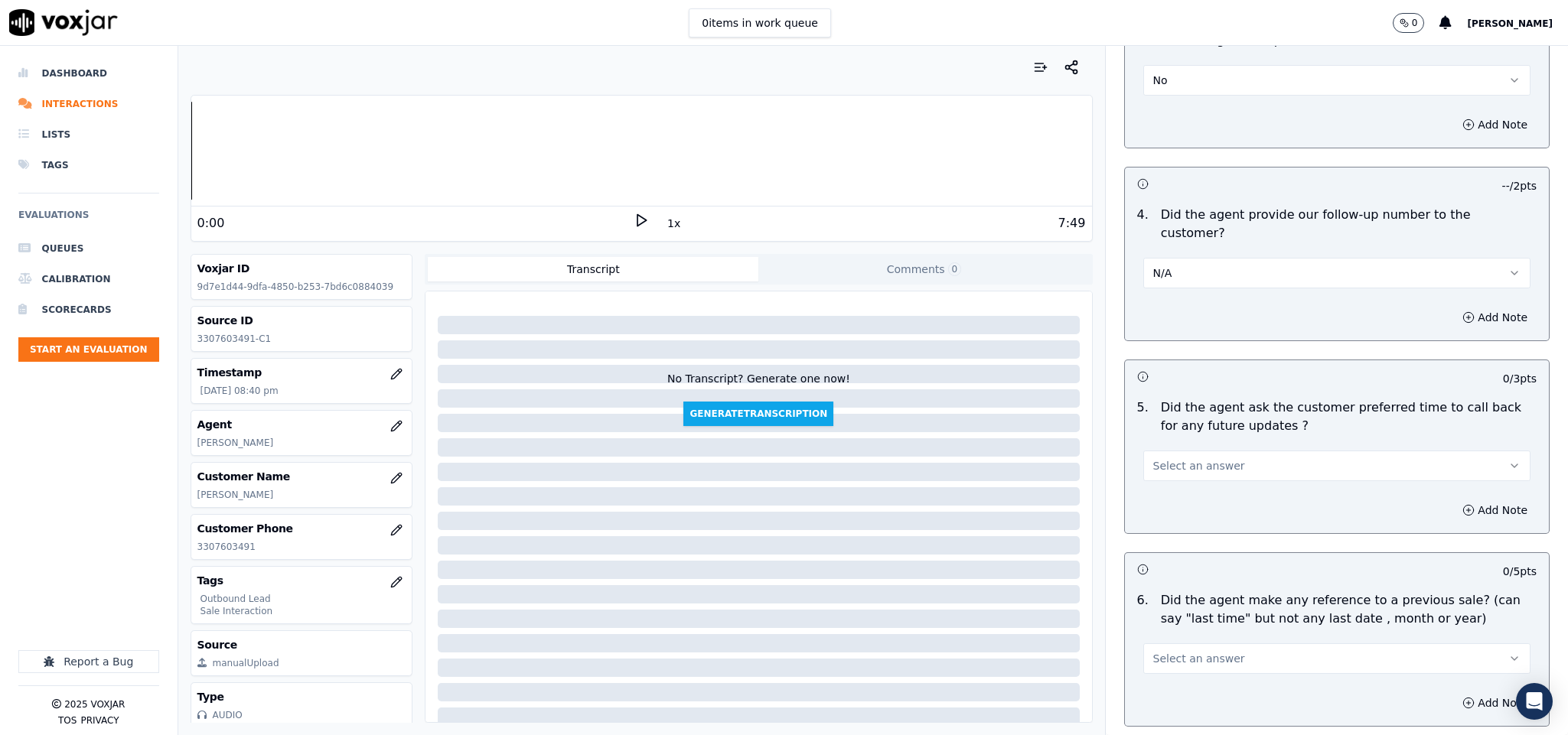
drag, startPoint x: 1223, startPoint y: 414, endPoint x: 1217, endPoint y: 428, distance: 15.2
click at [1224, 451] on button "Select an answer" at bounding box center [1337, 466] width 388 height 30
click at [1176, 479] on div "No" at bounding box center [1298, 482] width 350 height 24
click at [1222, 451] on button "No" at bounding box center [1337, 466] width 388 height 30
click at [1171, 506] on div "N/A" at bounding box center [1298, 506] width 350 height 24
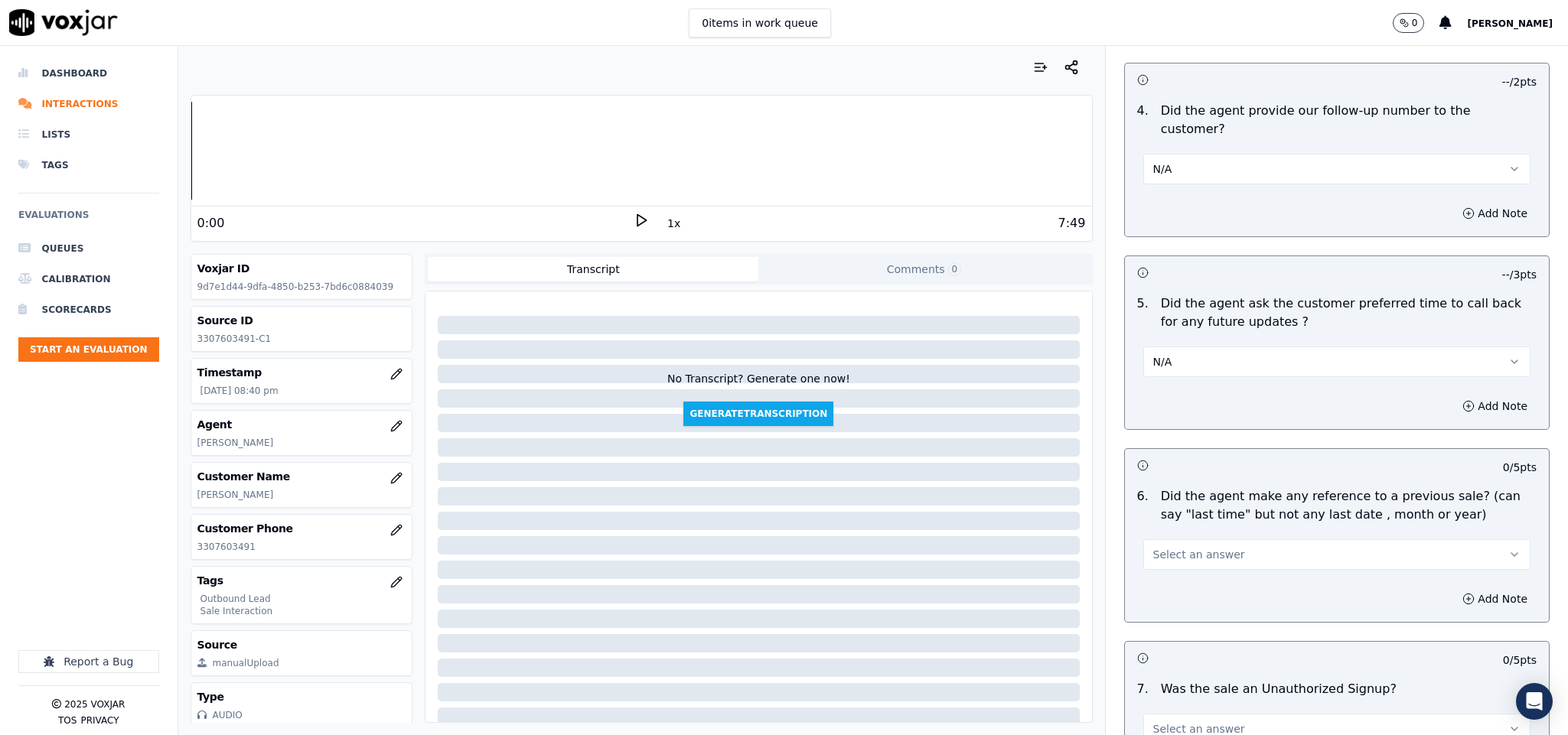
scroll to position [3595, 0]
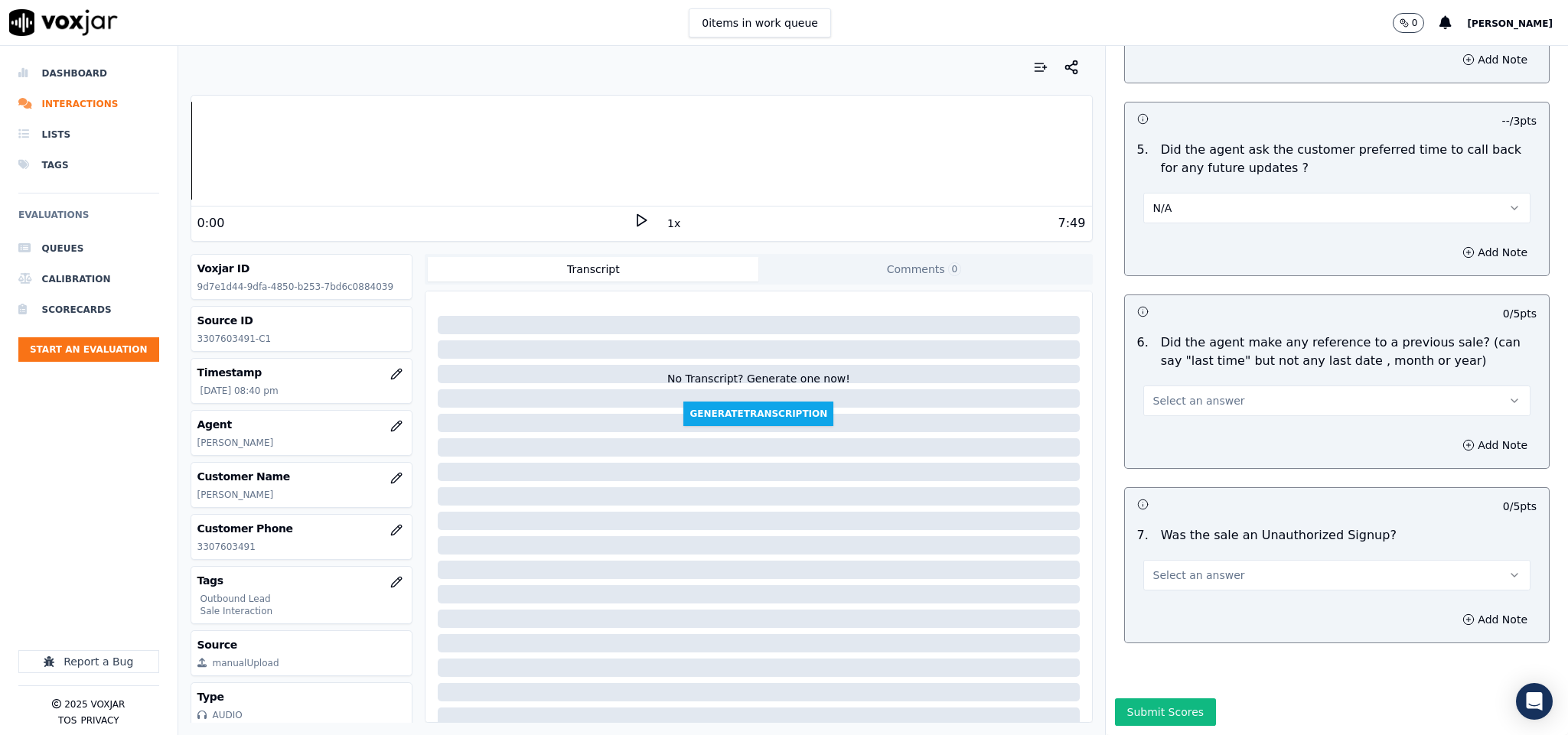
click at [1199, 394] on span "Select an answer" at bounding box center [1199, 401] width 91 height 16
click at [1173, 381] on div "Yes" at bounding box center [1298, 383] width 350 height 24
click at [1244, 560] on button "Select an answer" at bounding box center [1337, 575] width 388 height 30
click at [1176, 583] on div "No" at bounding box center [1298, 583] width 350 height 24
click at [1453, 434] on button "Add Note" at bounding box center [1494, 445] width 83 height 21
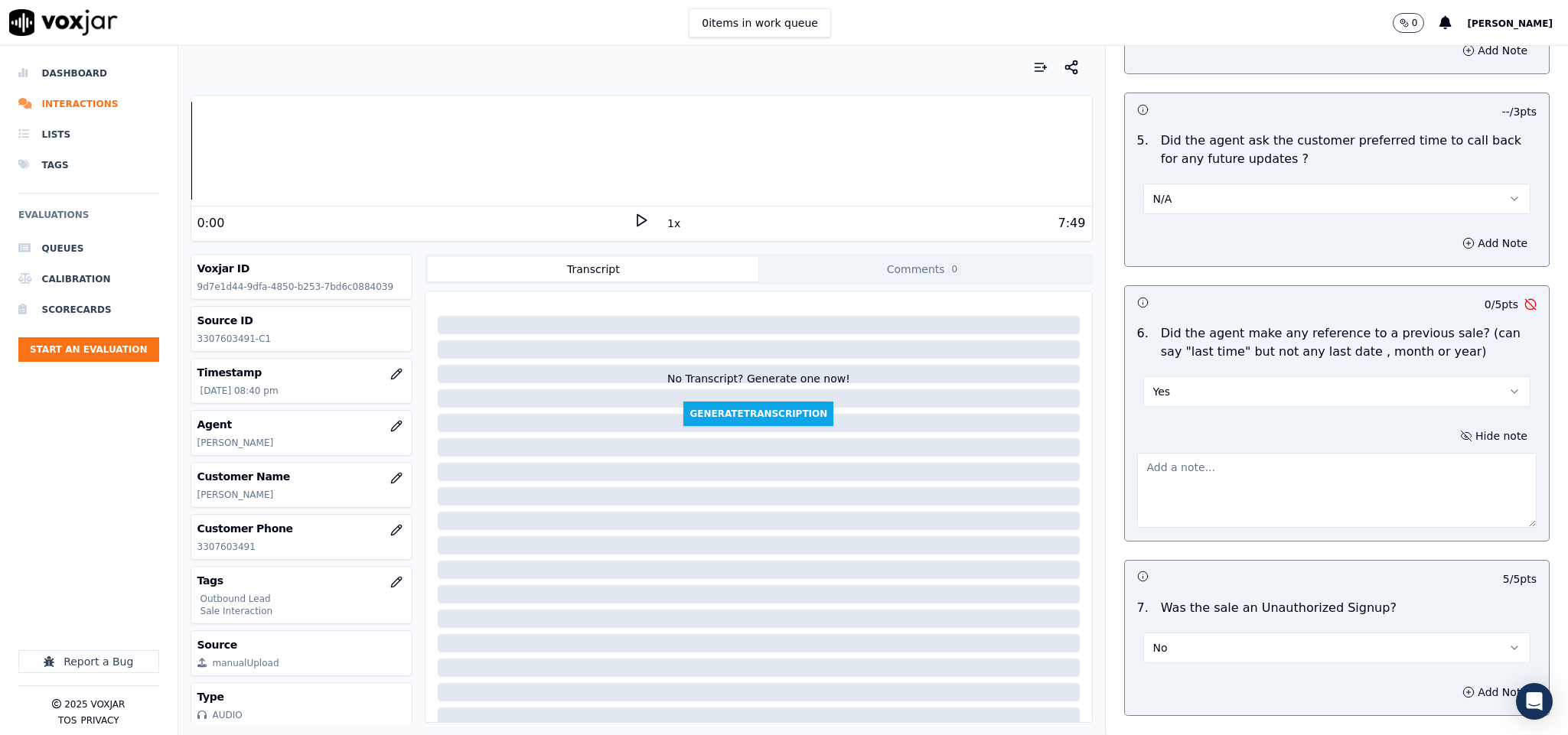
click at [1348, 453] on textarea at bounding box center [1337, 491] width 400 height 75
paste textarea "Last Sales Date: 05-03-2025 / Supplier: CleanSky / Term : 365 Days / ETF : $75 …"
paste textarea "@0:43 Allen - actually we had a word with Daniel last time, last year and we ha…"
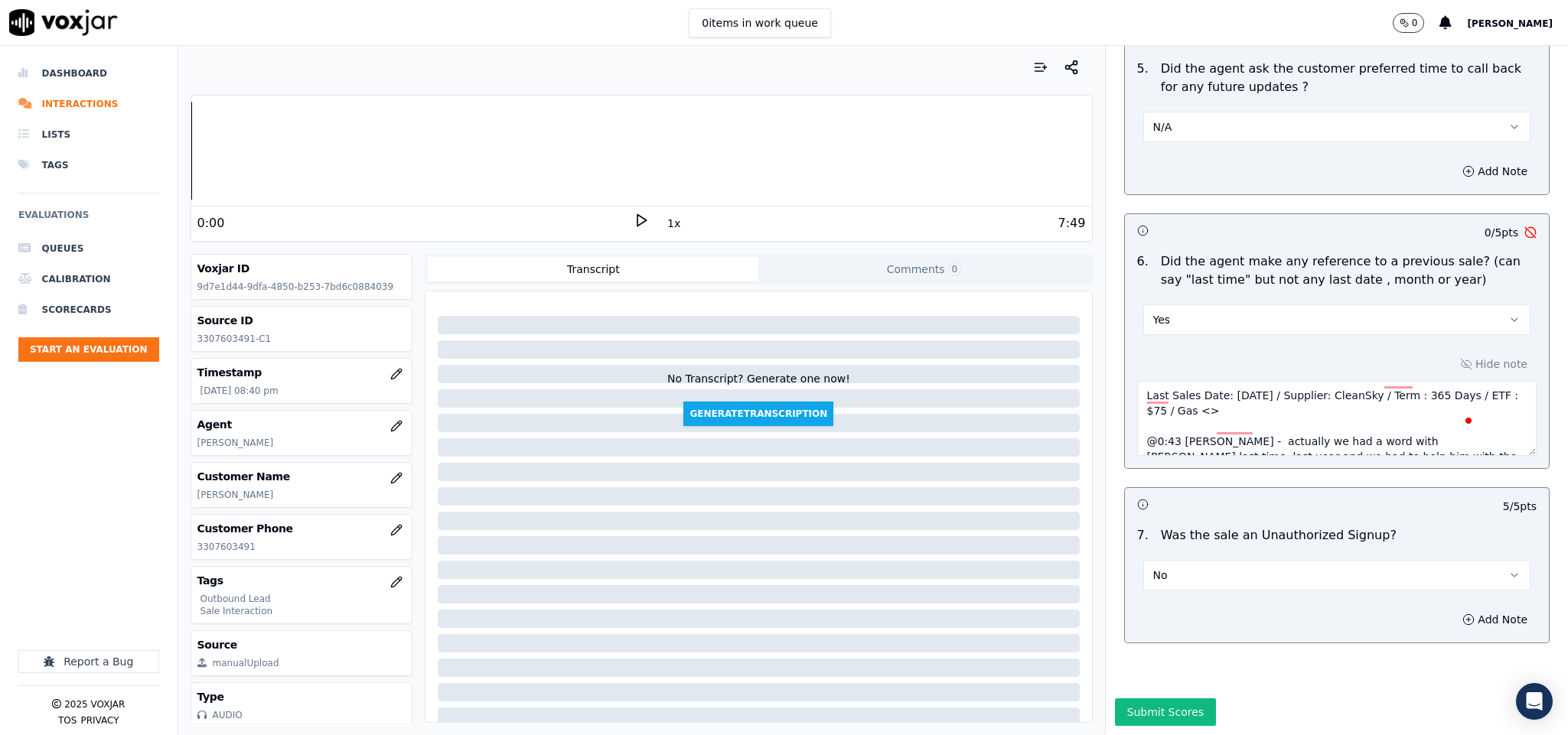
type textarea "Last Sales Date: 05-03-2025 / Supplier: CleanSky / Term : 365 Days / ETF : $75 …"
click at [1166, 698] on button "Submit Scores" at bounding box center [1165, 712] width 102 height 28
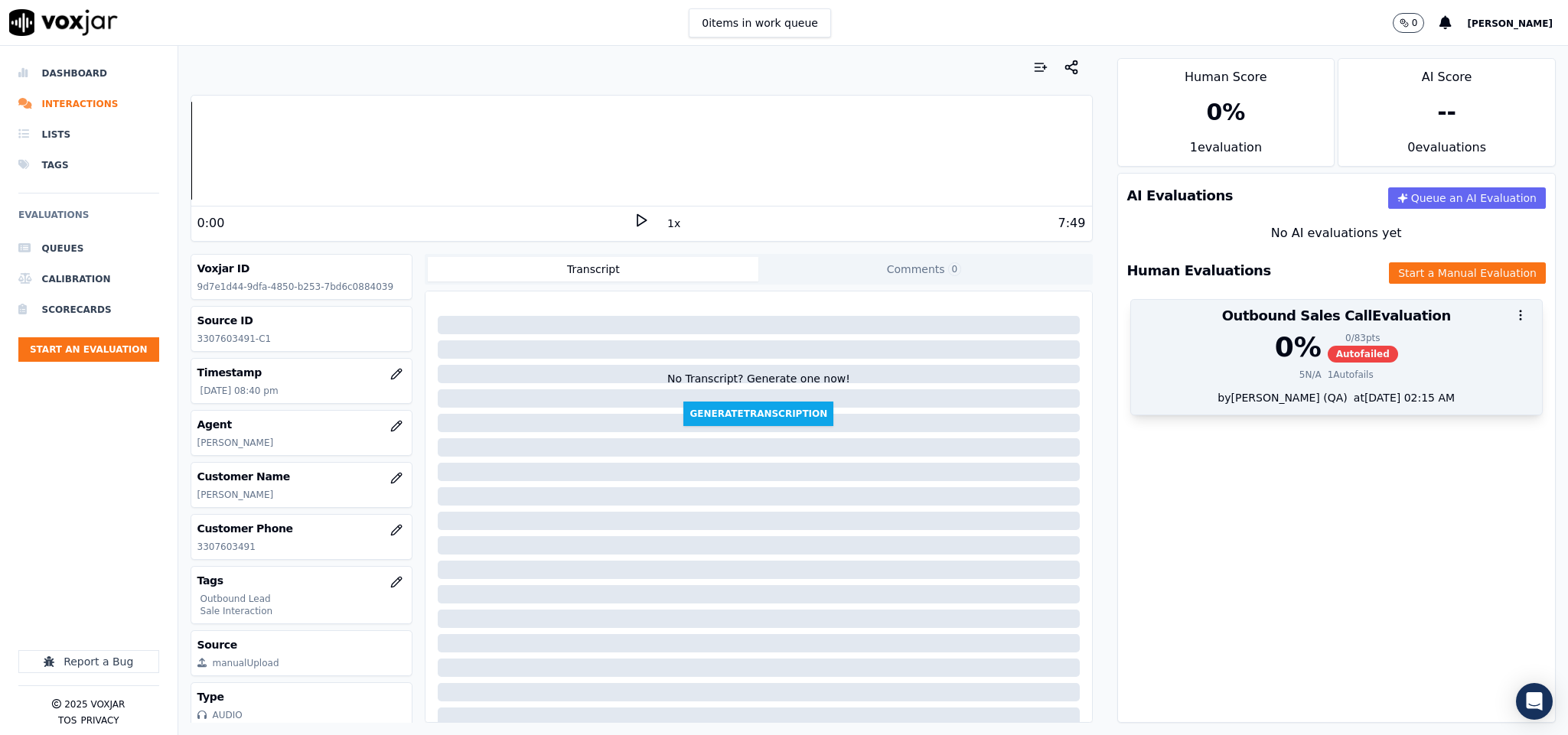
click at [1334, 349] on span "Autofailed" at bounding box center [1362, 354] width 70 height 17
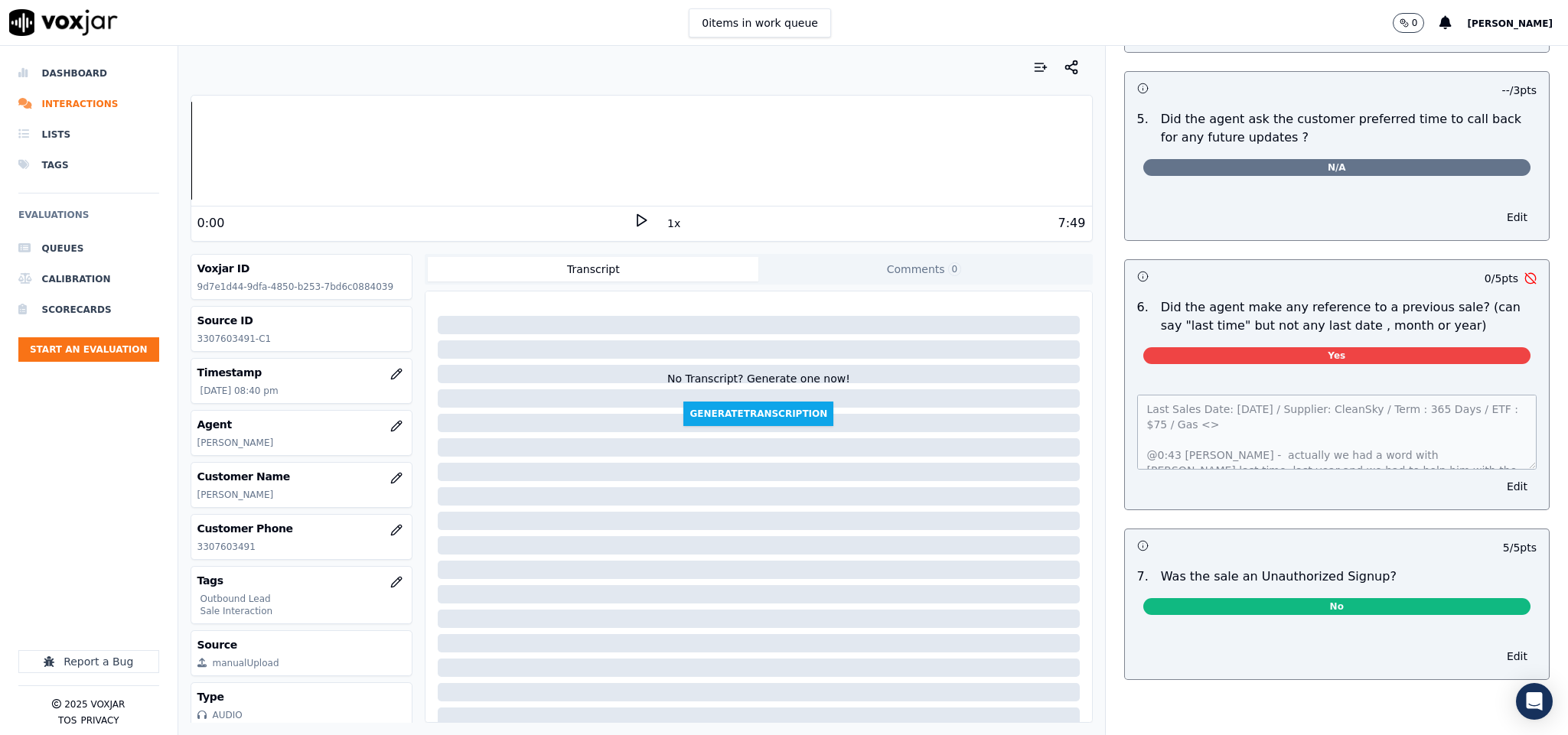
scroll to position [0, 0]
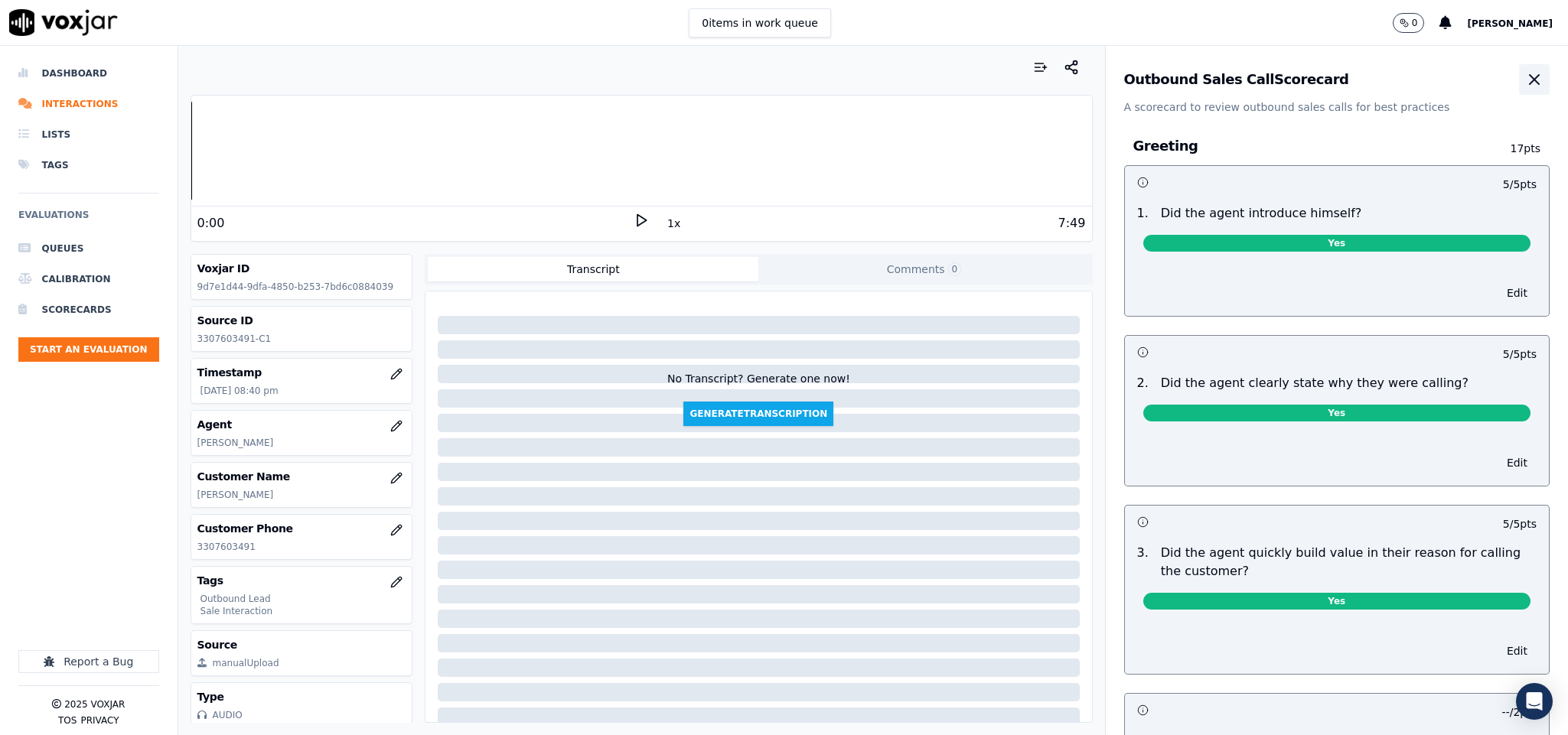
click at [1525, 74] on icon "button" at bounding box center [1534, 79] width 18 height 18
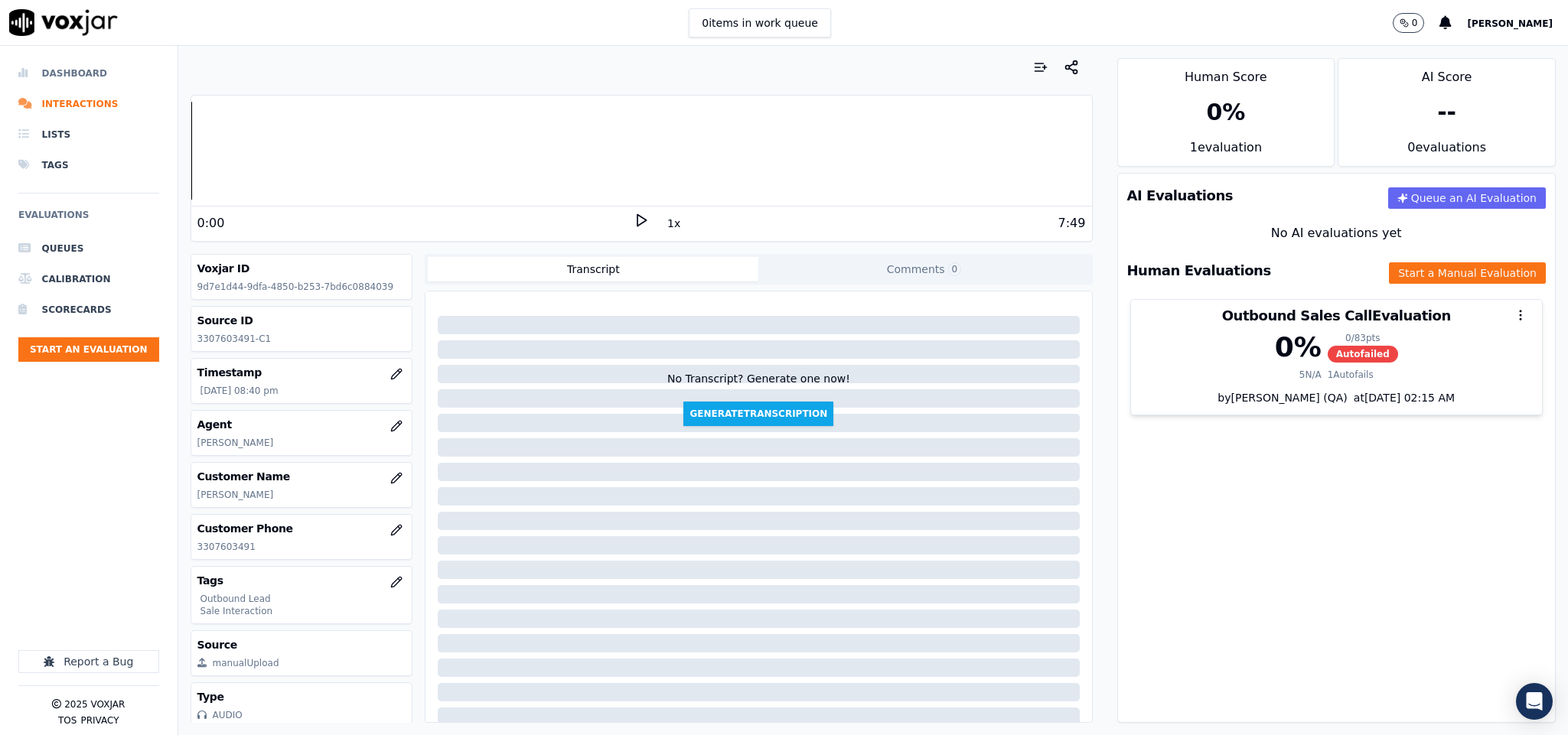
click at [92, 71] on li "Dashboard" at bounding box center [88, 73] width 140 height 30
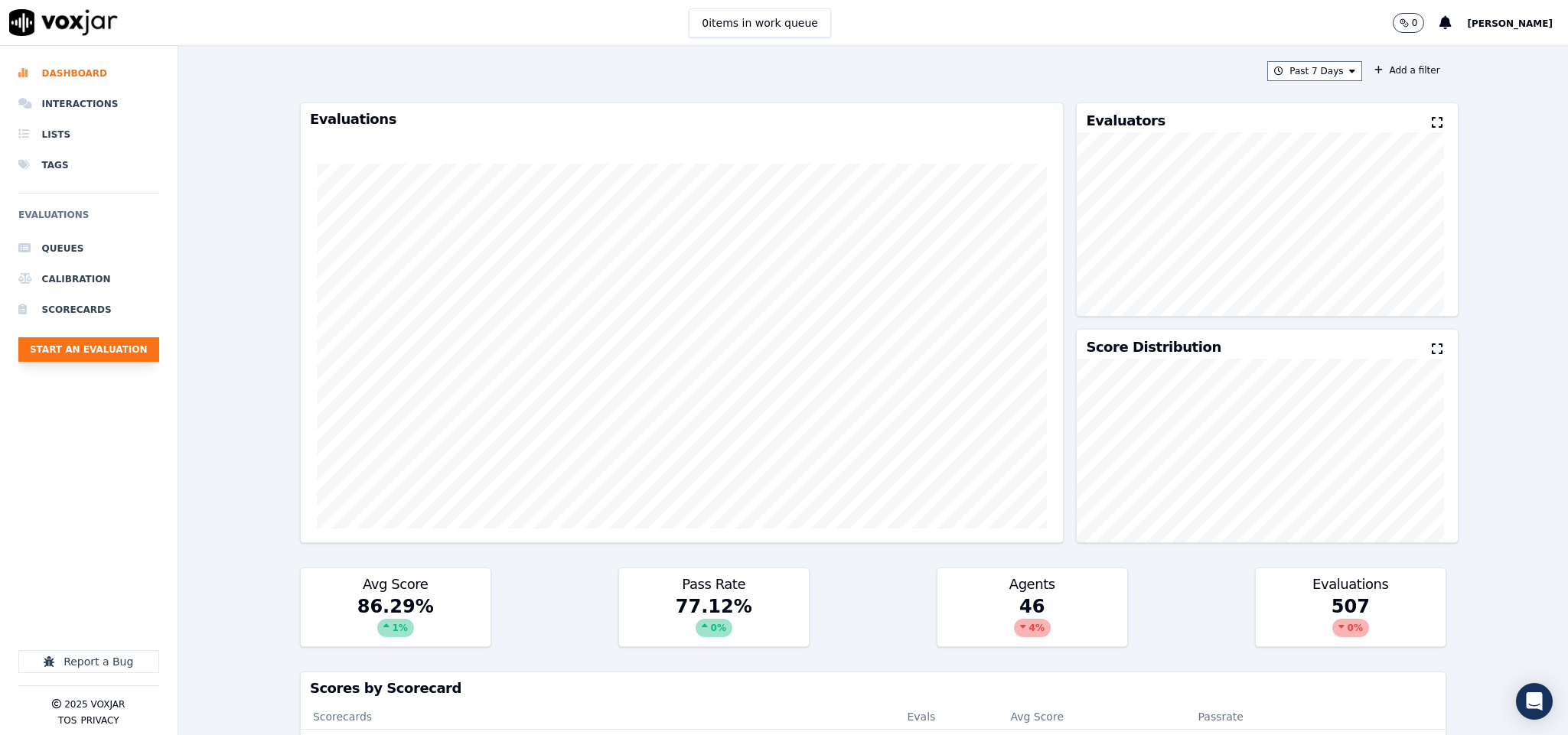
click at [109, 357] on button "Start an Evaluation" at bounding box center [88, 350] width 140 height 24
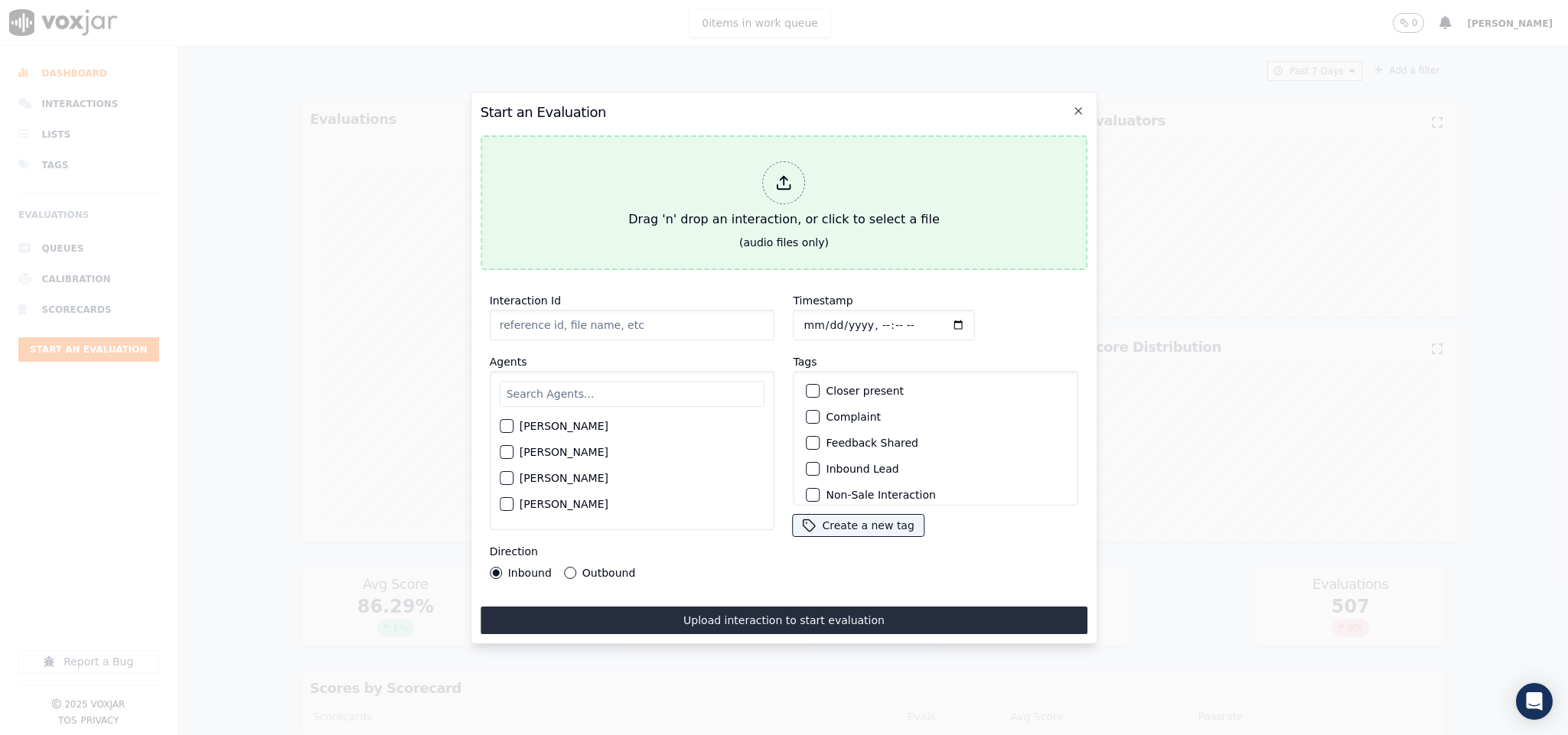
click at [769, 200] on div "Drag 'n' drop an interaction, or click to select a file" at bounding box center [783, 194] width 323 height 79
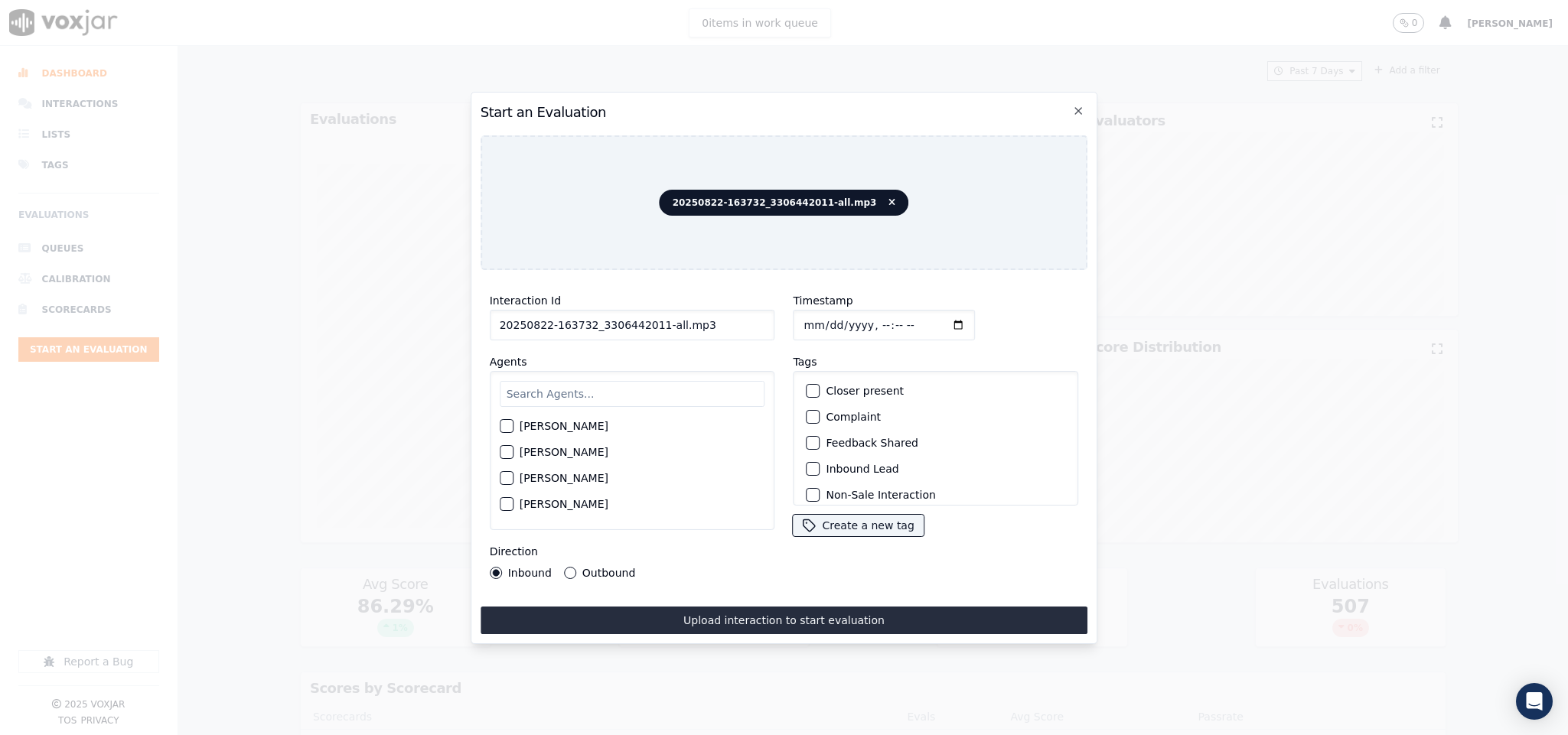
drag, startPoint x: 654, startPoint y: 315, endPoint x: 748, endPoint y: 329, distance: 95.0
click at [748, 329] on input "20250822-163732_3306442011-all.mp3" at bounding box center [632, 324] width 285 height 30
type input "20250822-163732_3306442011-C1"
click at [794, 321] on input "Timestamp" at bounding box center [884, 324] width 182 height 30
type input "2025-08-22T21:12"
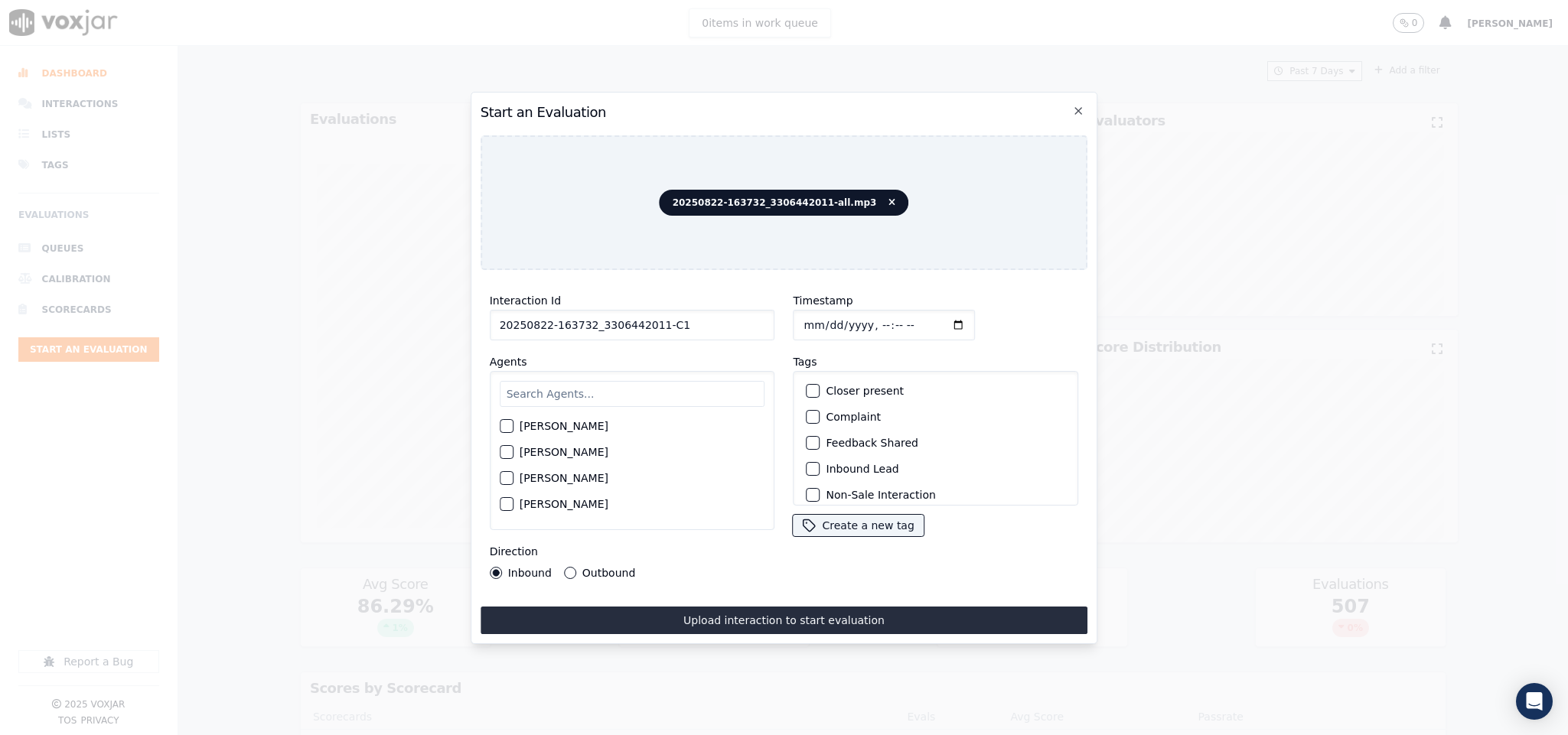
click at [649, 399] on input "text" at bounding box center [632, 394] width 265 height 26
type input "rich"
click at [505, 425] on div "button" at bounding box center [506, 430] width 11 height 11
click at [811, 466] on button "Inbound Lead" at bounding box center [813, 469] width 14 height 14
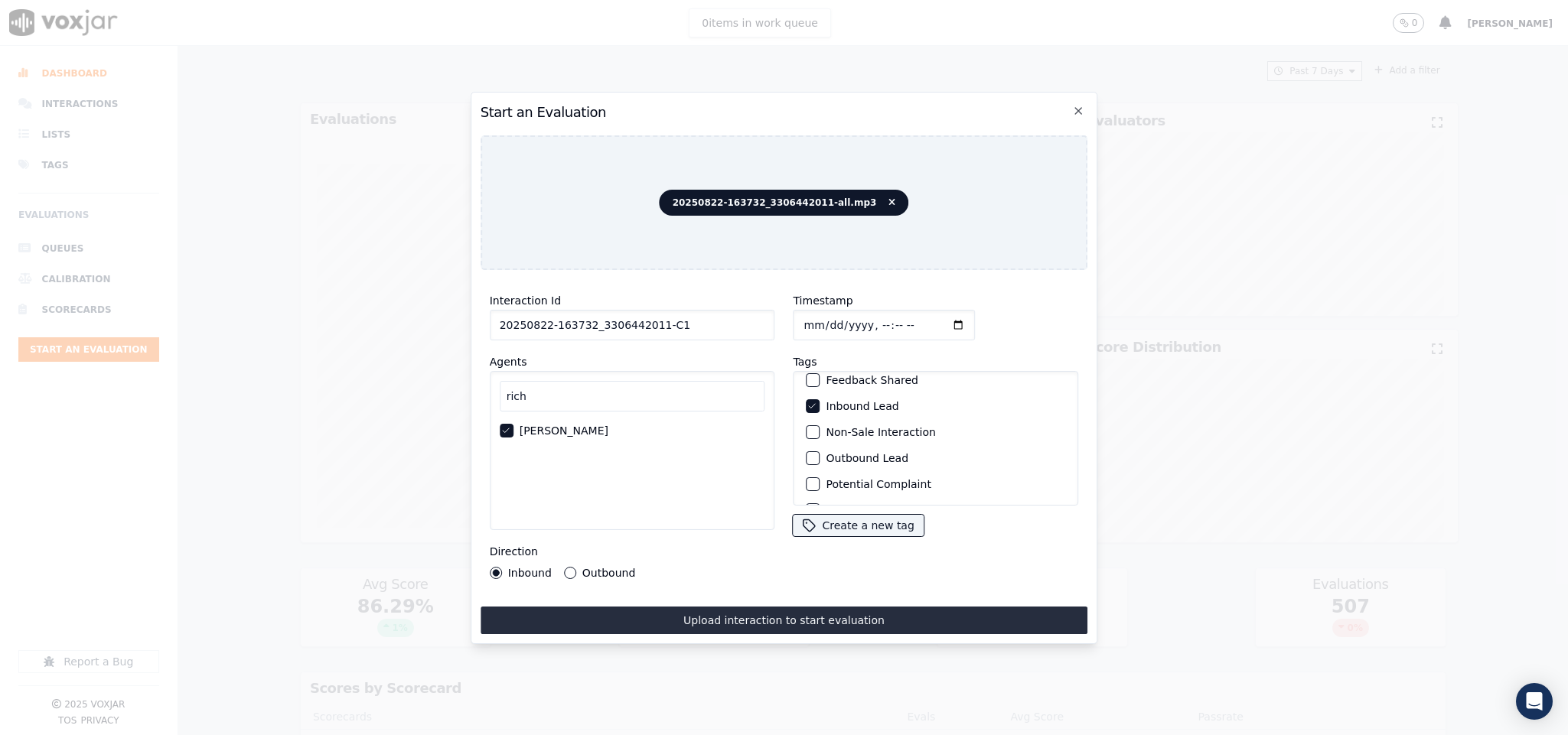
scroll to position [138, 0]
click at [800, 473] on div "Sale Interaction" at bounding box center [936, 486] width 272 height 26
click at [807, 480] on div "button" at bounding box center [812, 485] width 11 height 11
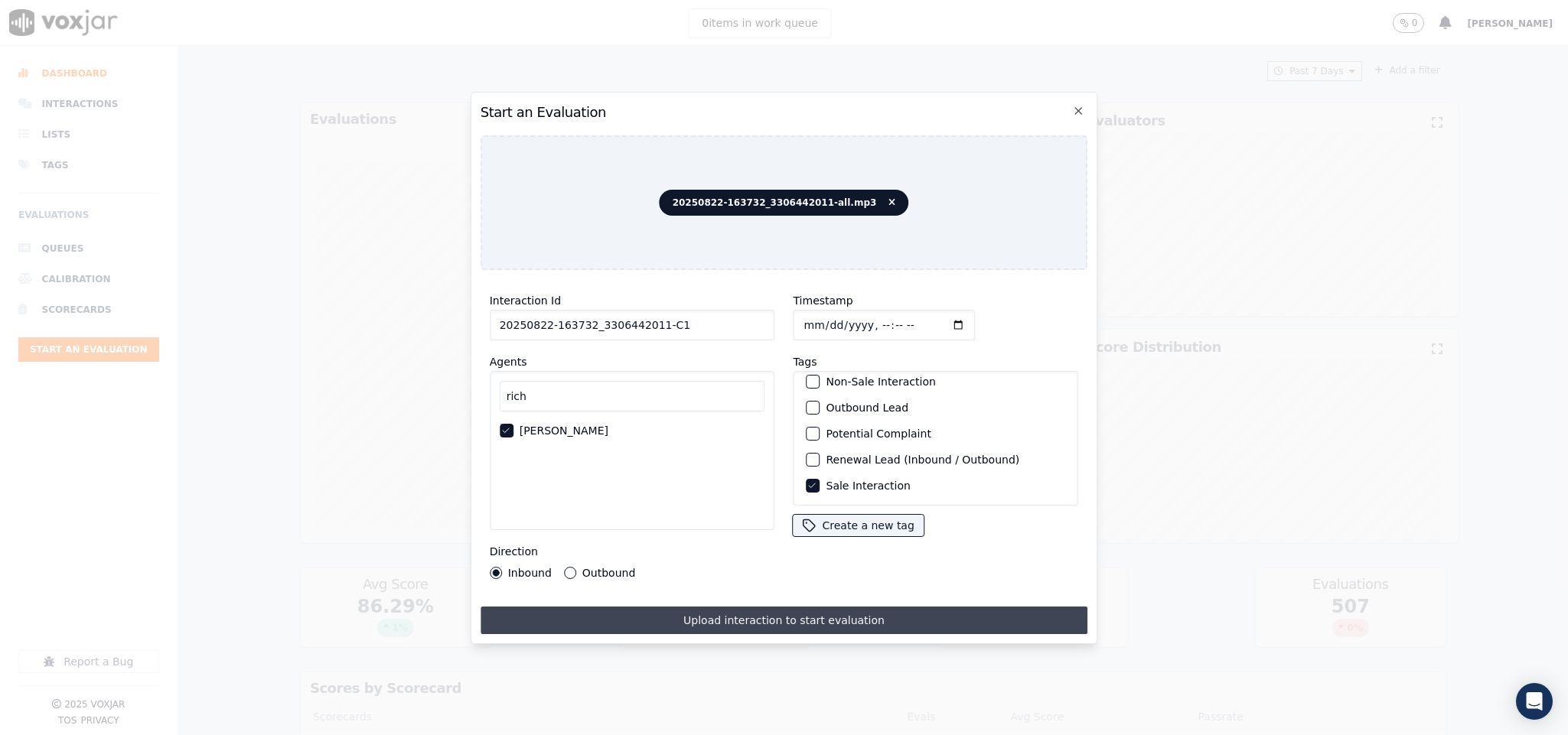
click at [769, 608] on button "Upload interaction to start evaluation" at bounding box center [784, 621] width 608 height 28
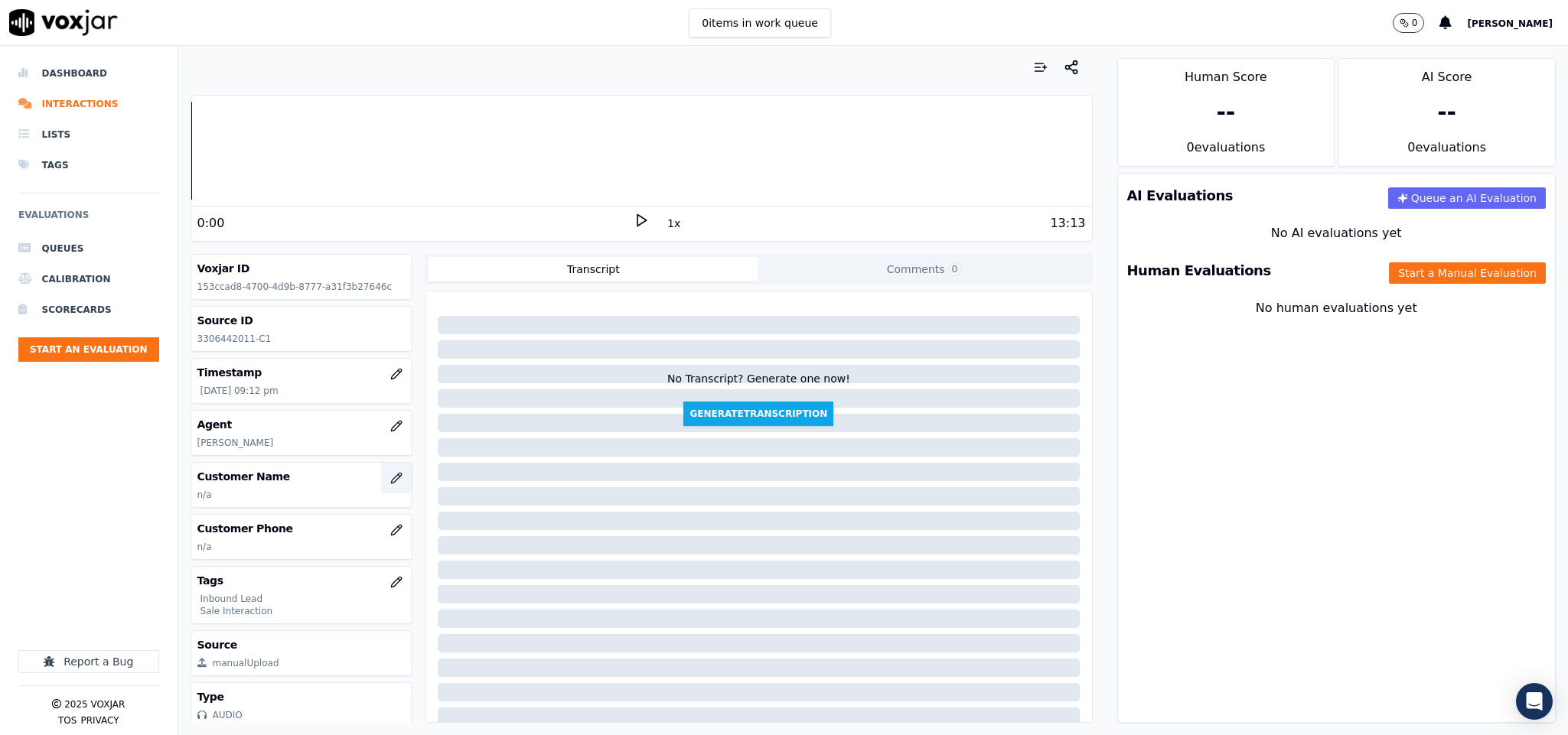
click at [390, 482] on icon "button" at bounding box center [396, 478] width 12 height 12
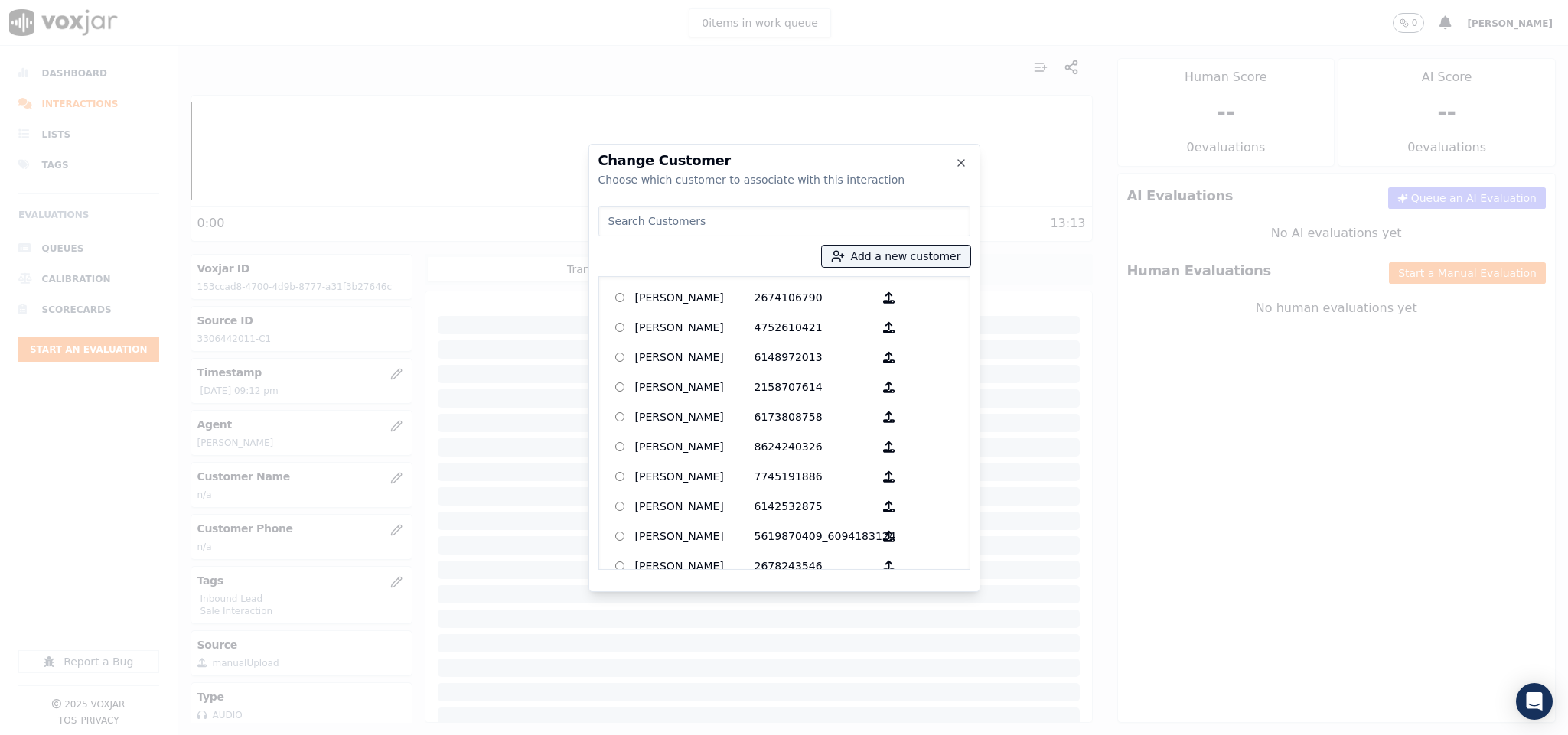
type input "NANCY VANSCYOC"
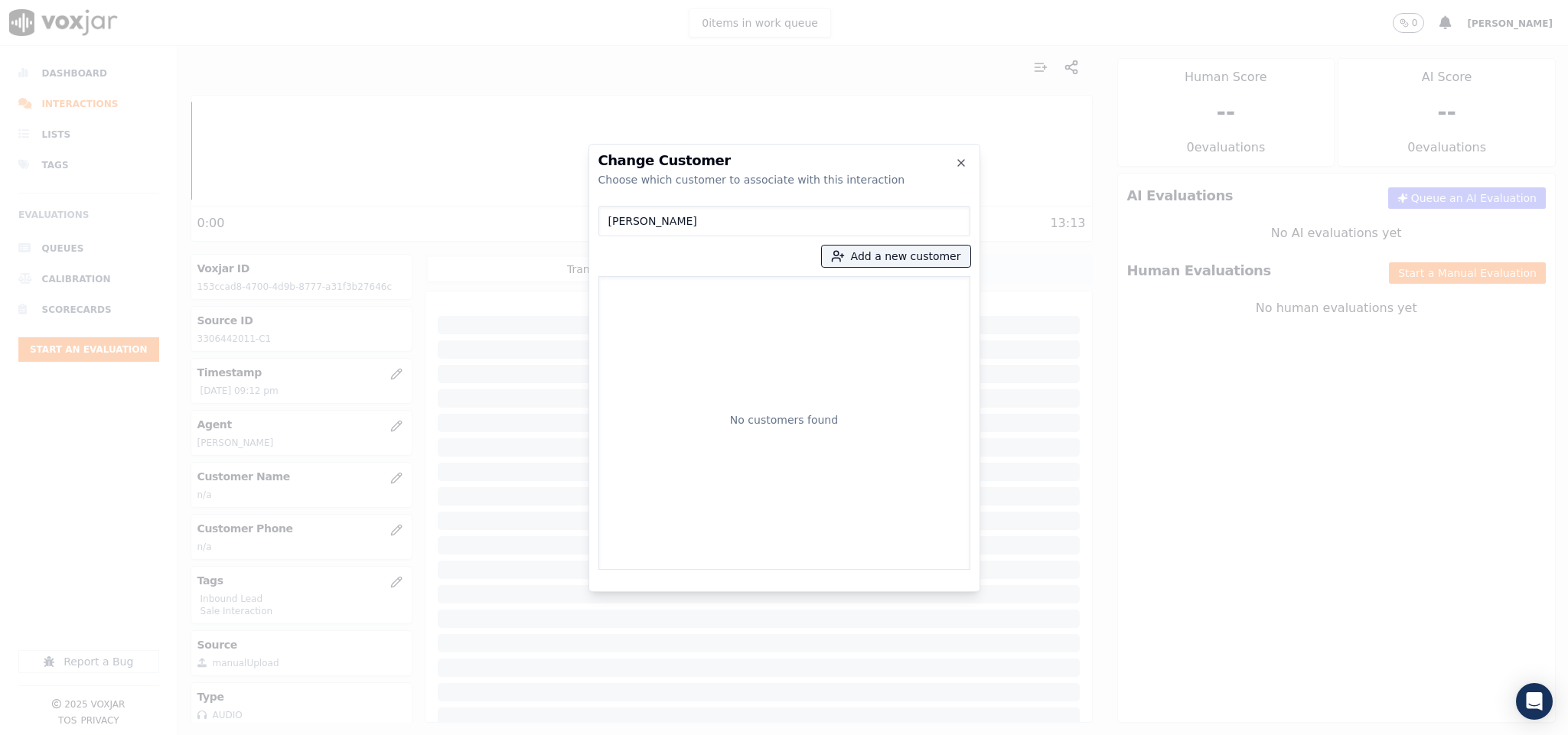
drag, startPoint x: 724, startPoint y: 225, endPoint x: 466, endPoint y: 216, distance: 258.2
click at [470, 734] on div "Change Customer Choose which customer to associate with this interaction NANCY …" at bounding box center [784, 735] width 1568 height 0
click at [902, 253] on button "Add a new customer" at bounding box center [896, 256] width 149 height 21
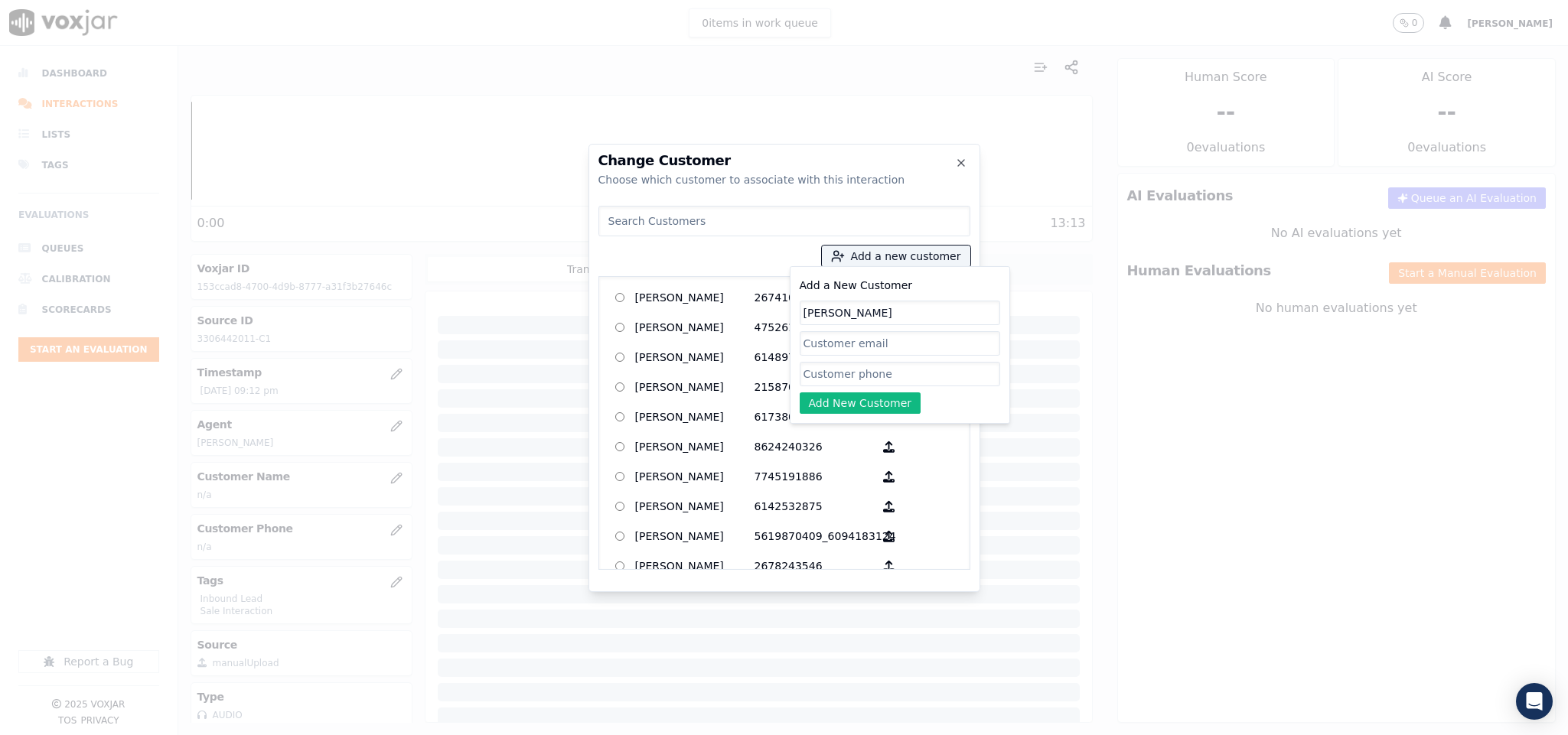
type input "NANCY VANSCYOC"
click at [833, 372] on input "Add a New Customer" at bounding box center [899, 374] width 200 height 24
paste input "3306442011"
type input "3306442011"
click at [836, 404] on button "Add New Customer" at bounding box center [860, 403] width 122 height 21
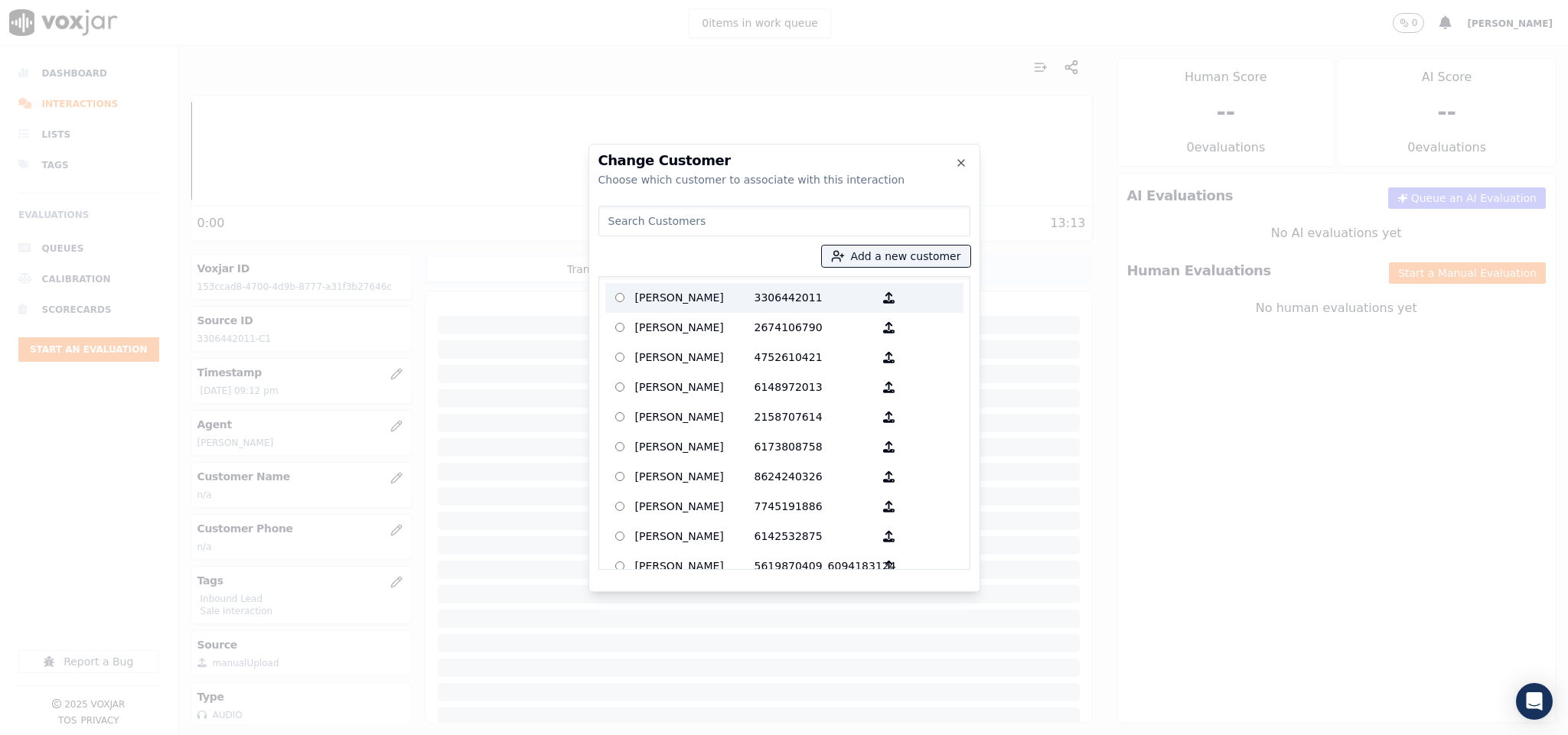
click at [707, 298] on p "NANCY VANSCYOC" at bounding box center [695, 297] width 119 height 24
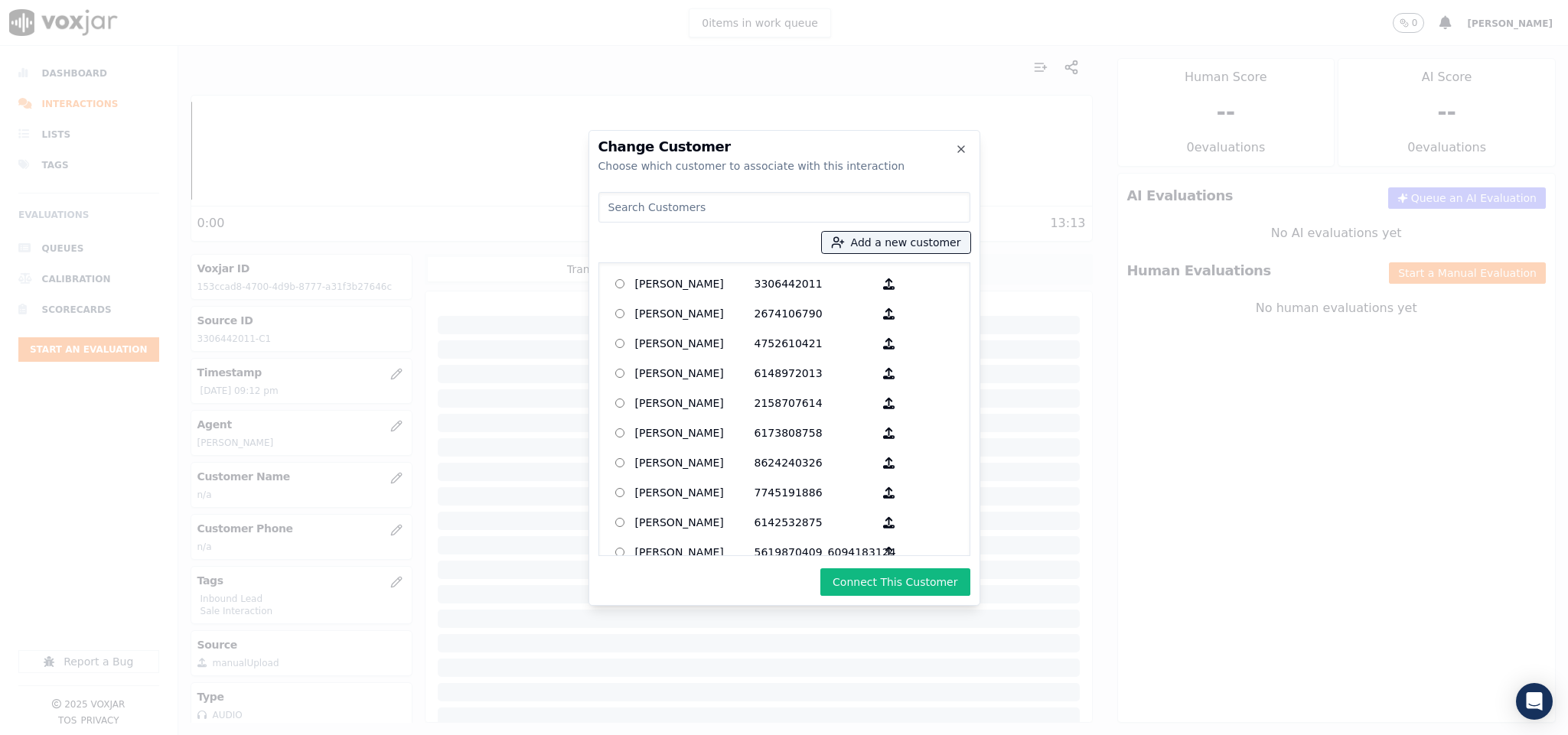
click at [857, 598] on div "Change Customer Choose which customer to associate with this interaction Add a …" at bounding box center [784, 368] width 392 height 476
click at [854, 584] on button "Connect This Customer" at bounding box center [894, 582] width 149 height 28
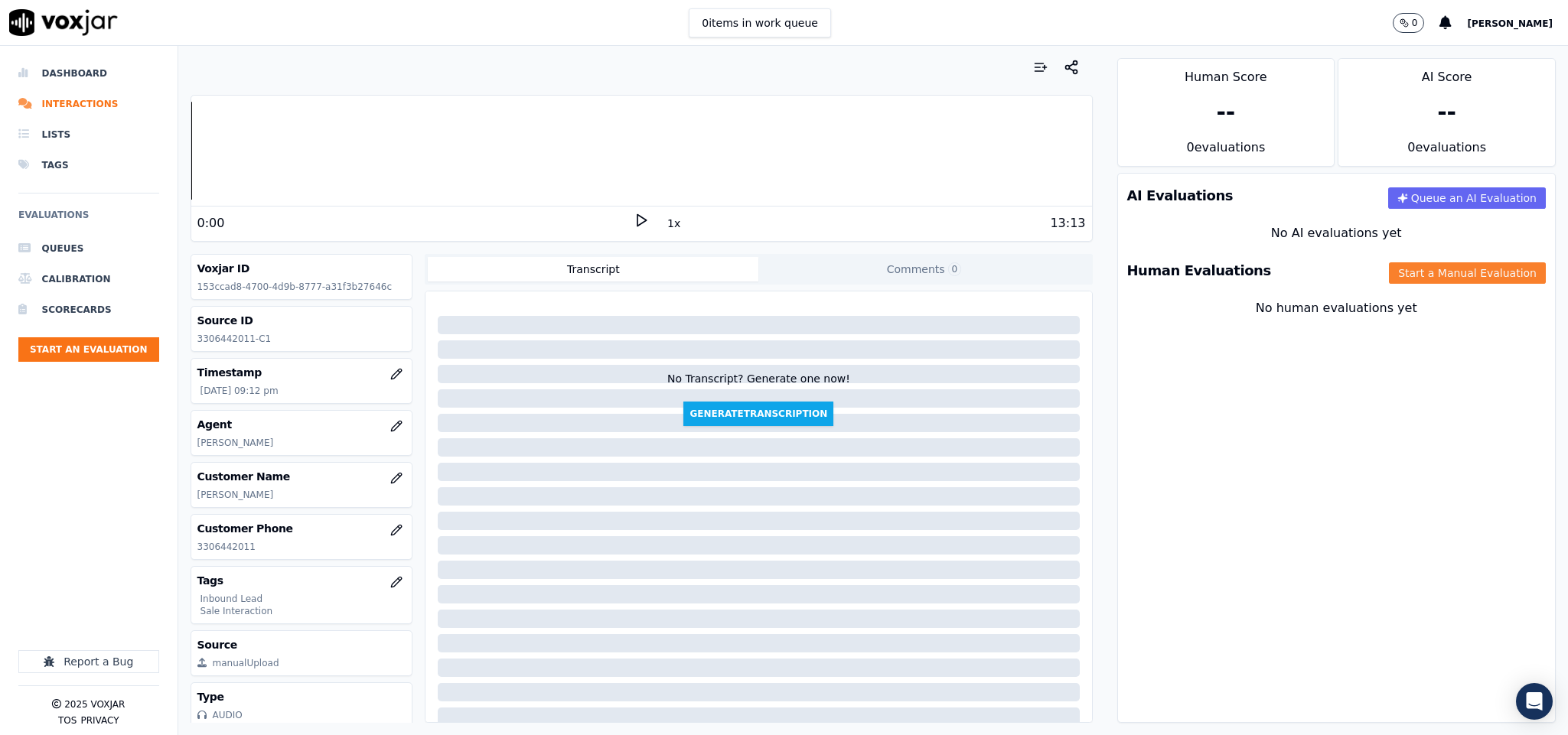
click at [1405, 280] on button "Start a Manual Evaluation" at bounding box center [1467, 273] width 157 height 21
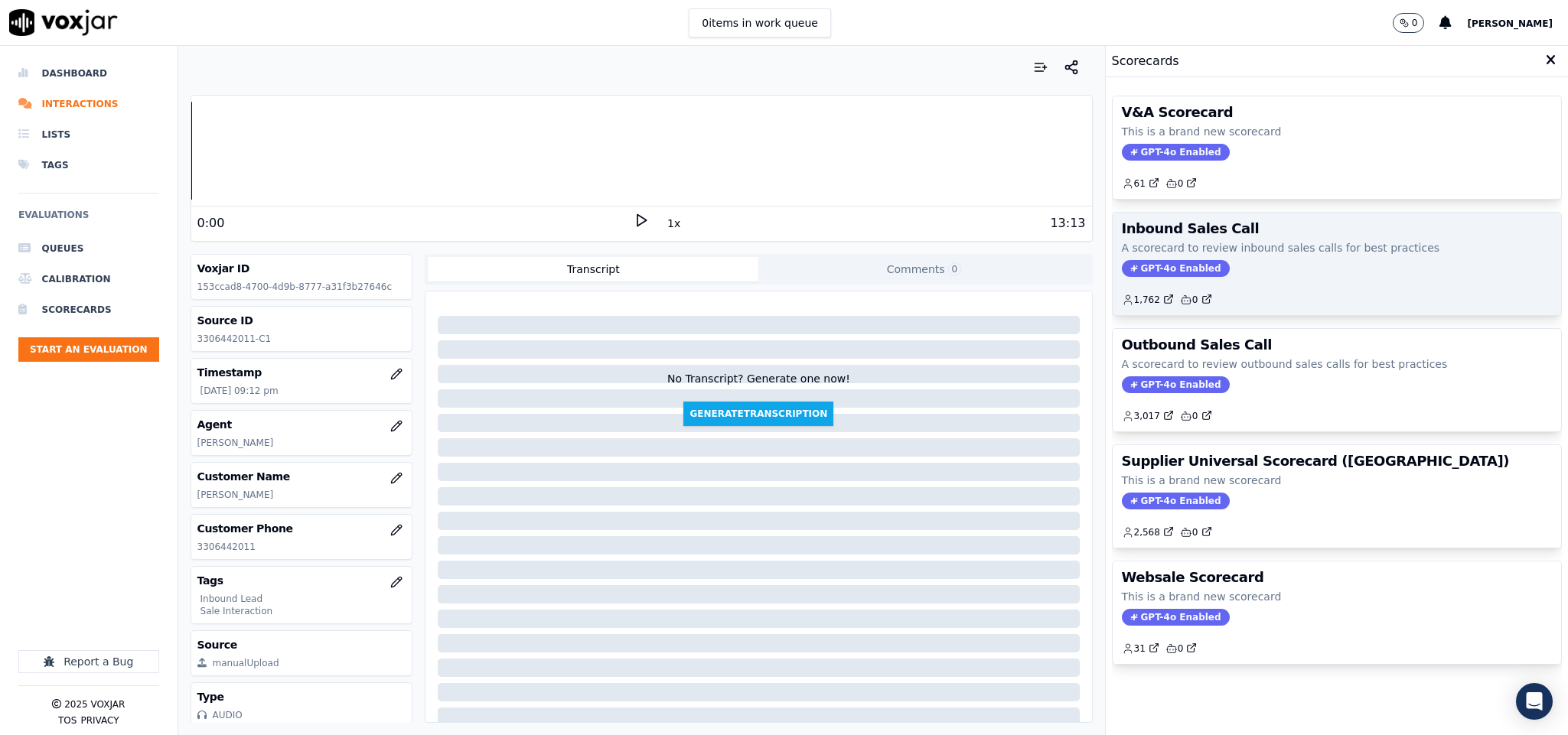
click at [1155, 261] on div "Inbound Sales Call A scorecard to review inbound sales calls for best practices…" at bounding box center [1337, 264] width 449 height 103
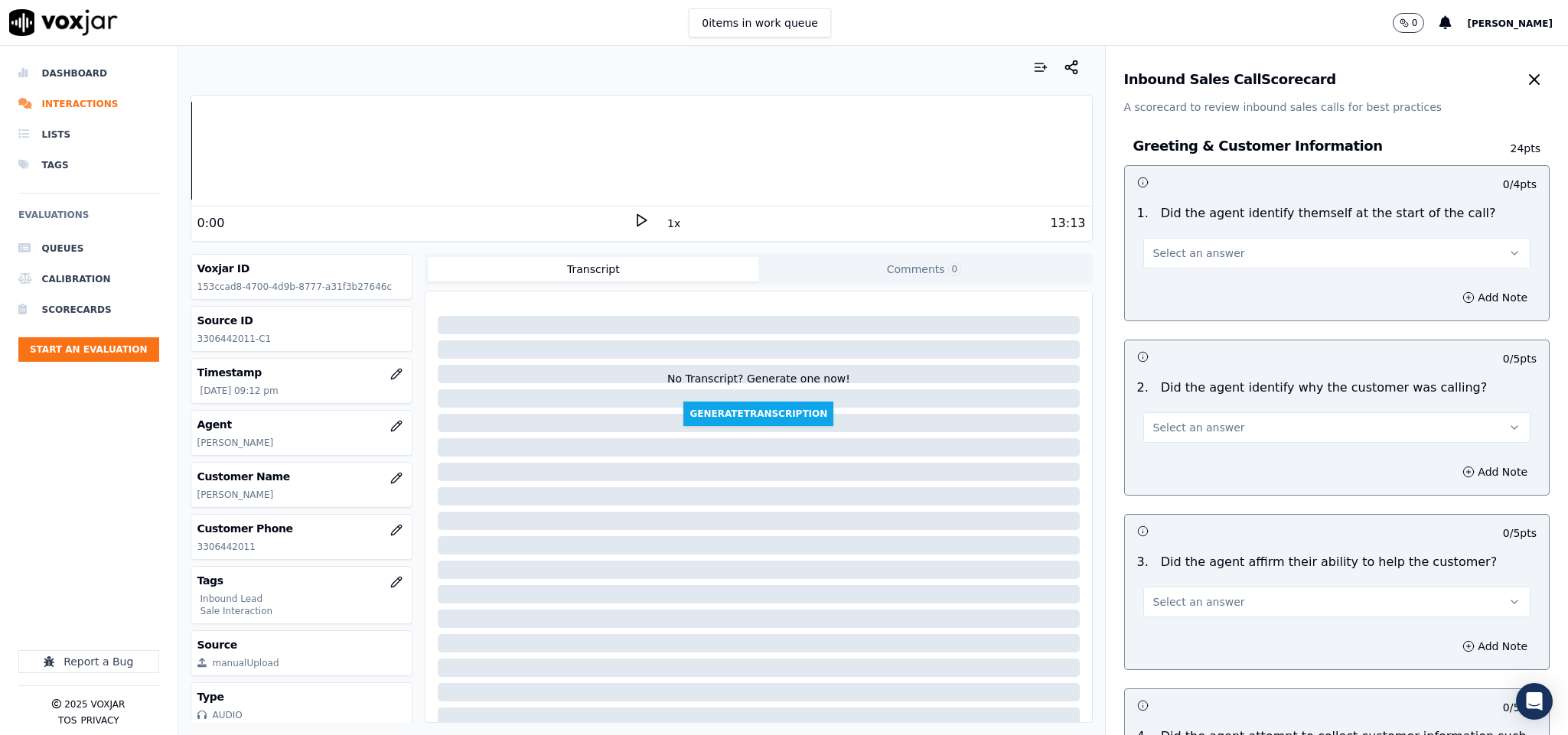
click at [1204, 248] on span "Select an answer" at bounding box center [1199, 253] width 91 height 16
click at [1199, 280] on div "Yes" at bounding box center [1298, 288] width 350 height 24
click at [1203, 421] on span "Select an answer" at bounding box center [1199, 427] width 91 height 16
click at [1193, 476] on div "No" at bounding box center [1298, 488] width 350 height 24
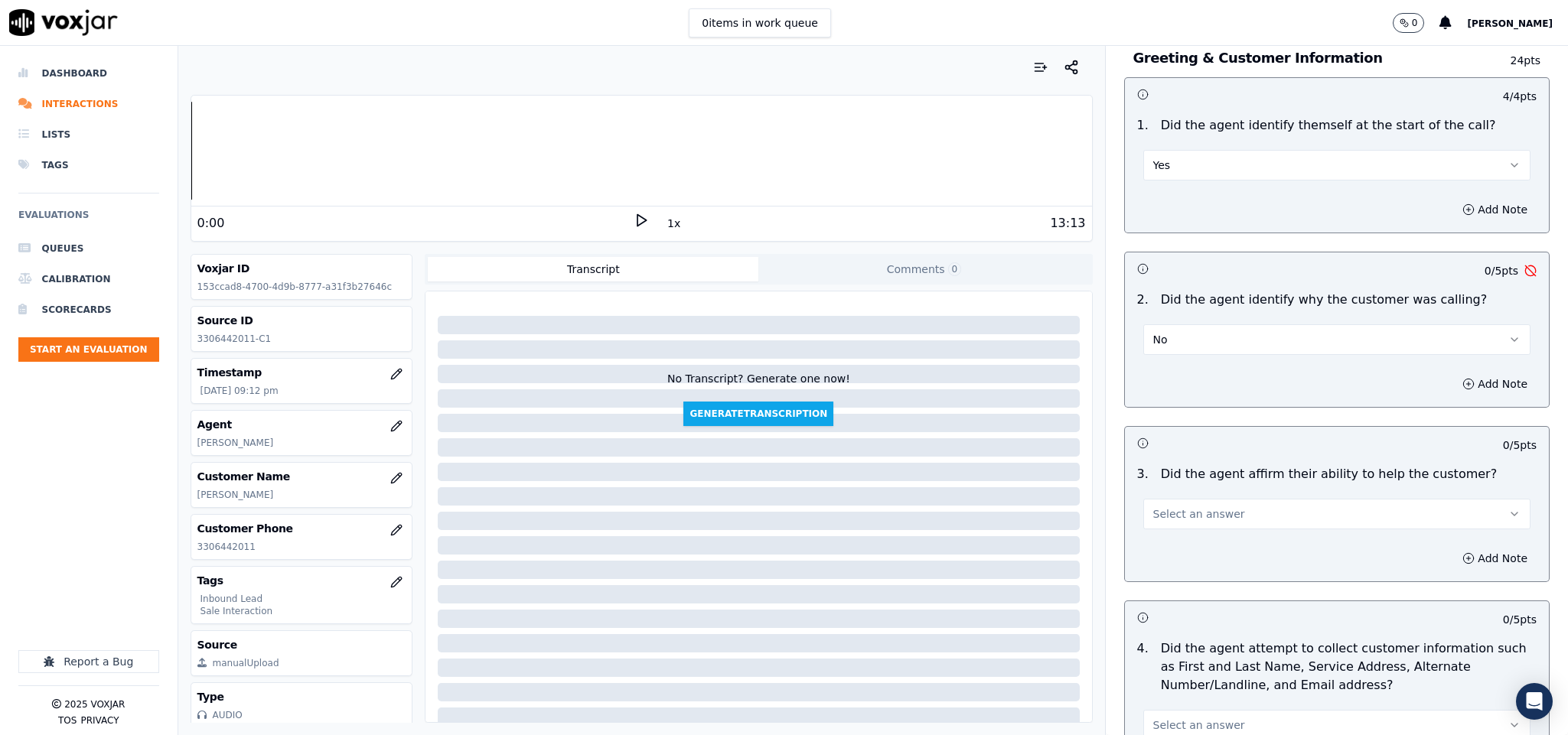
scroll to position [345, 0]
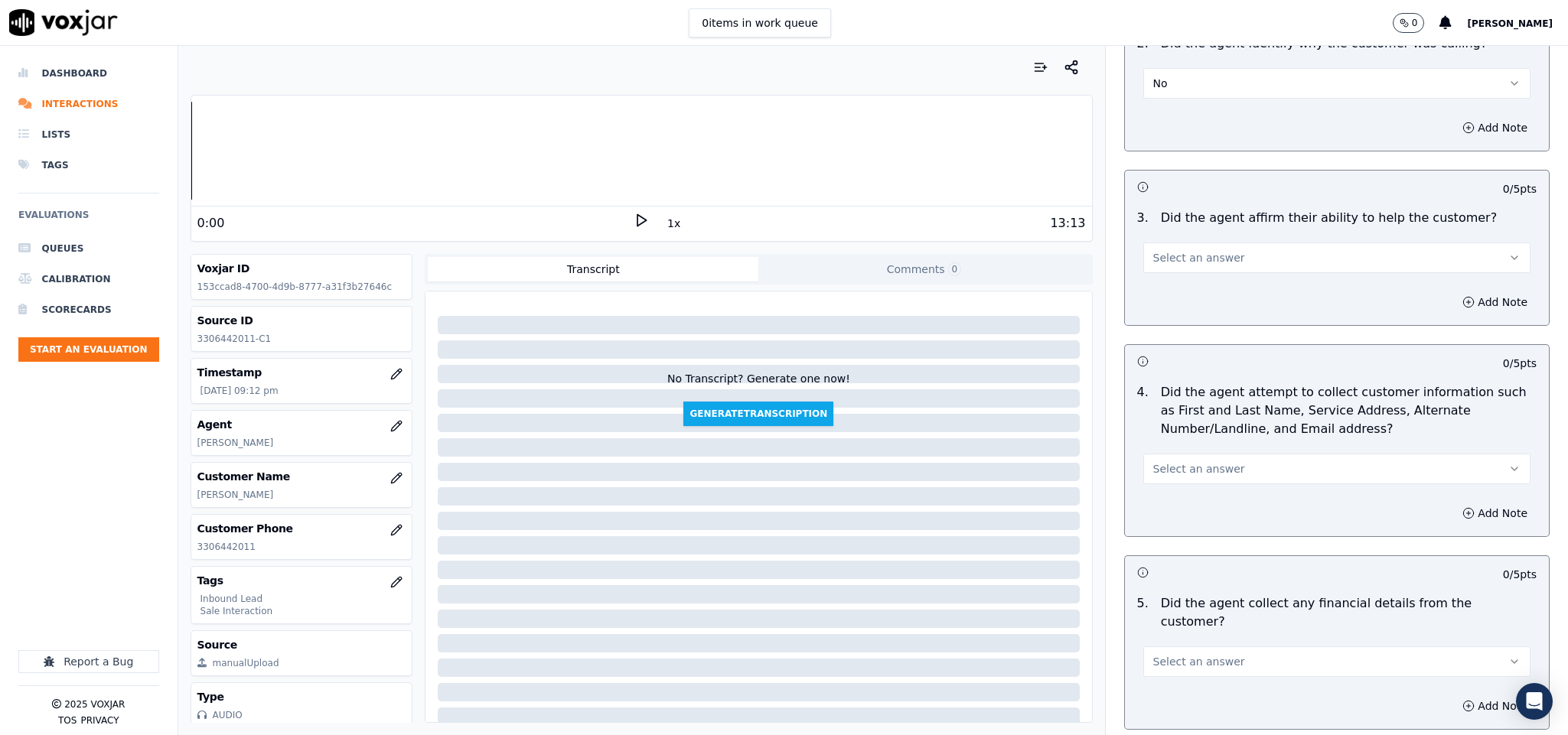
click at [1237, 271] on button "Select an answer" at bounding box center [1337, 257] width 388 height 30
click at [1218, 296] on div "Yes" at bounding box center [1298, 295] width 350 height 24
click at [1272, 466] on button "Select an answer" at bounding box center [1337, 469] width 388 height 30
click at [1217, 538] on div "No" at bounding box center [1298, 530] width 350 height 24
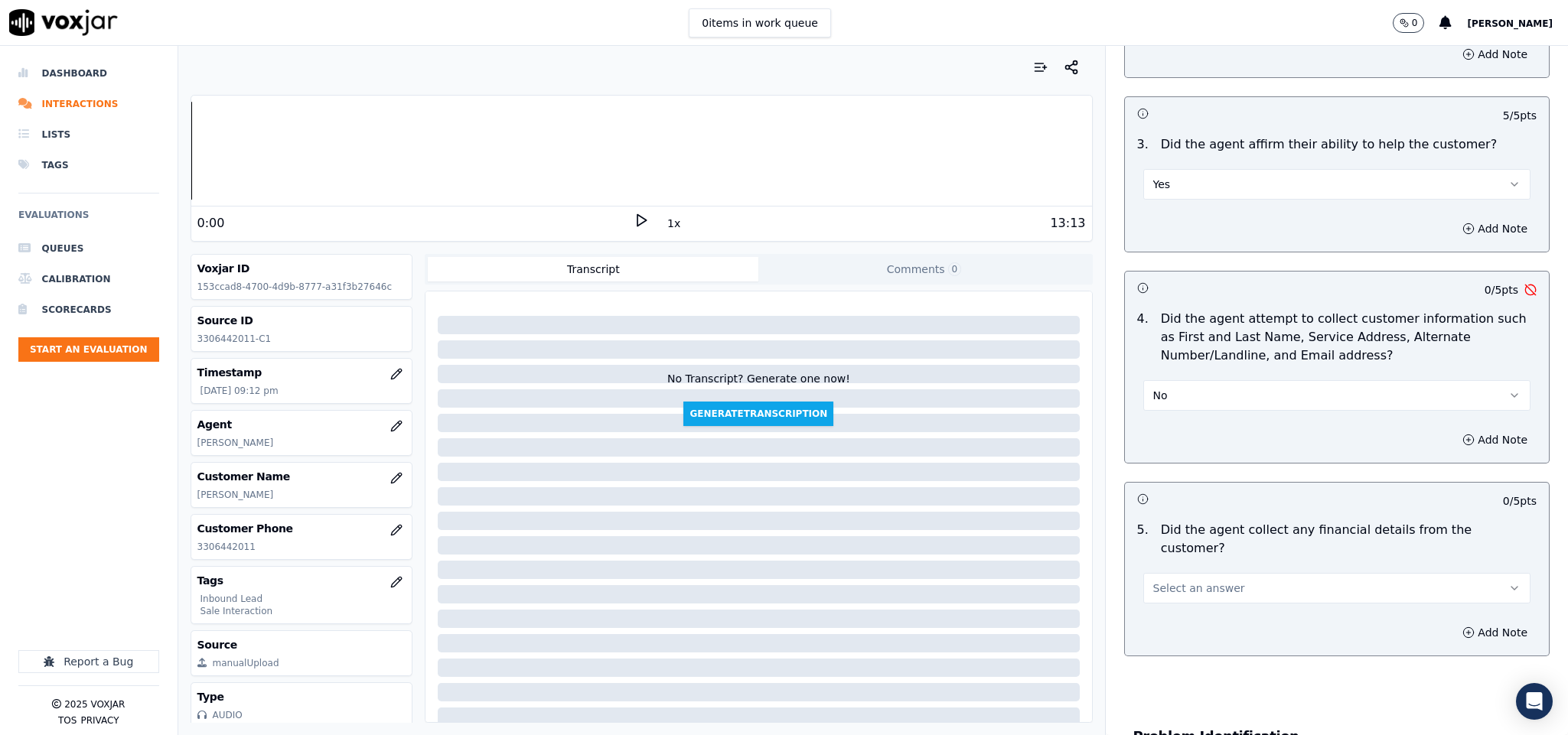
scroll to position [459, 0]
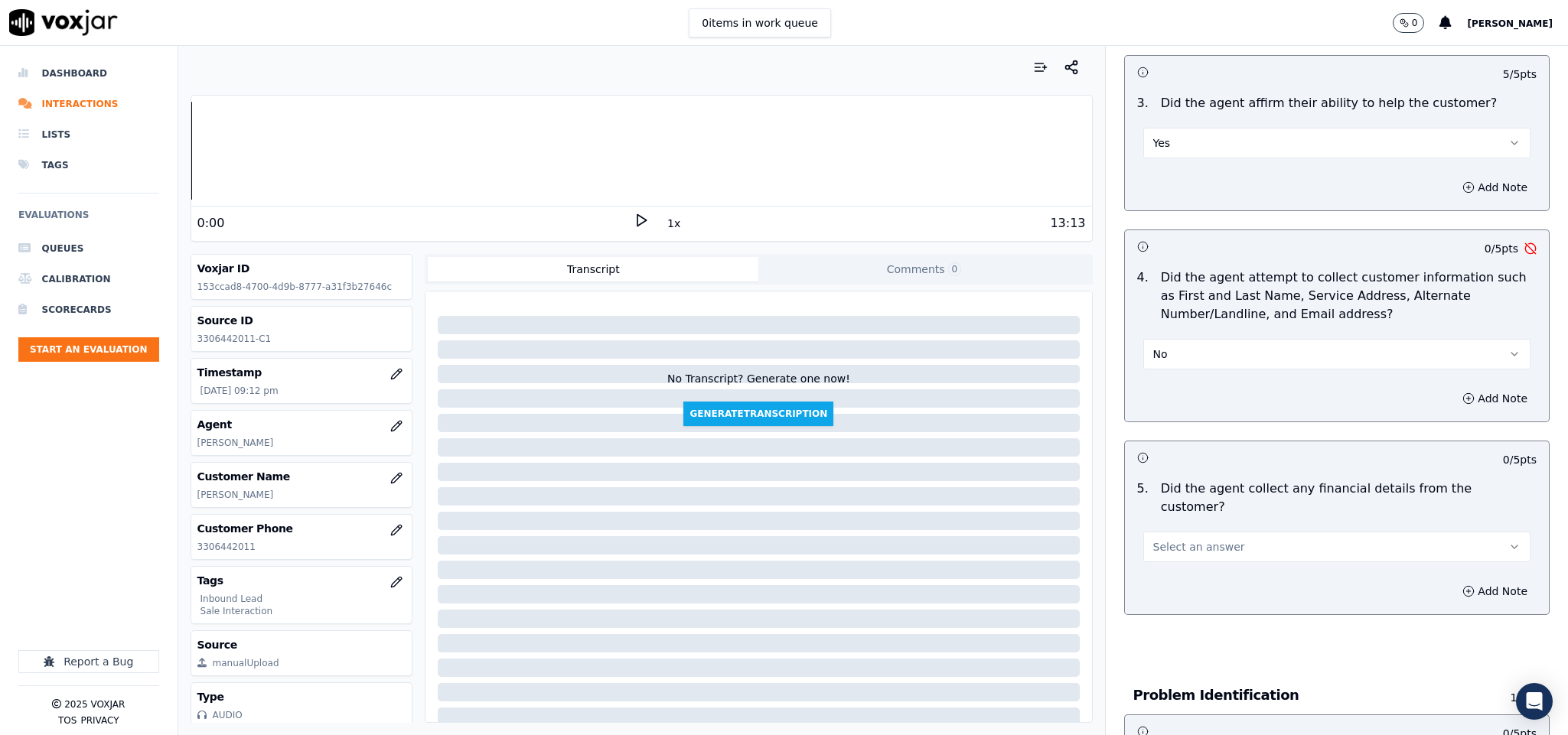
click at [1200, 354] on button "No" at bounding box center [1337, 354] width 388 height 30
click at [1164, 439] on div "N/A" at bounding box center [1298, 440] width 350 height 24
click at [1169, 360] on button "N/A" at bounding box center [1337, 354] width 388 height 30
click at [1174, 420] on div "No" at bounding box center [1298, 416] width 350 height 24
click at [1455, 402] on button "Add Note" at bounding box center [1494, 399] width 83 height 21
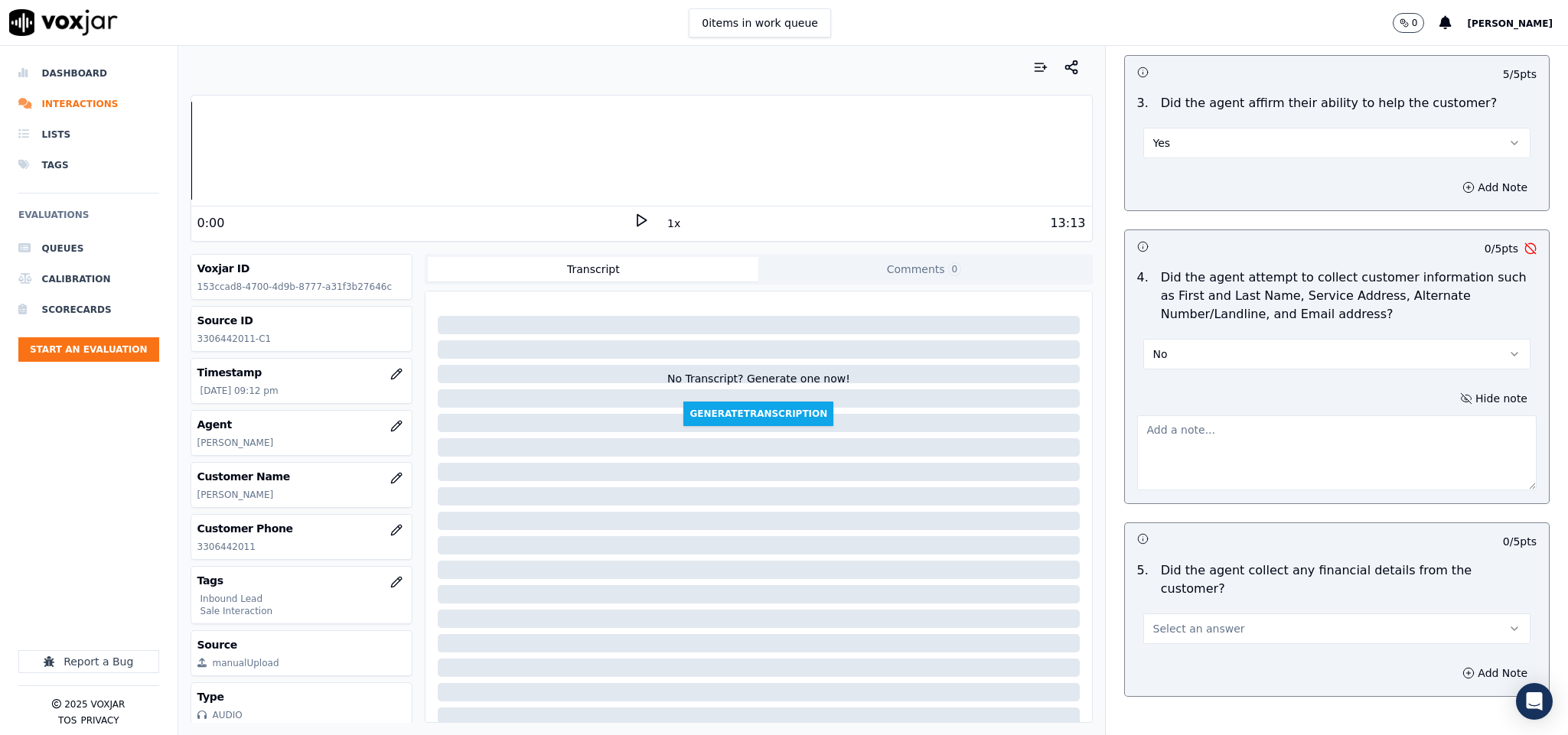
click at [1258, 448] on textarea at bounding box center [1337, 453] width 400 height 75
paste textarea "“The agent failed to confirm the customer’s email ID.” //"
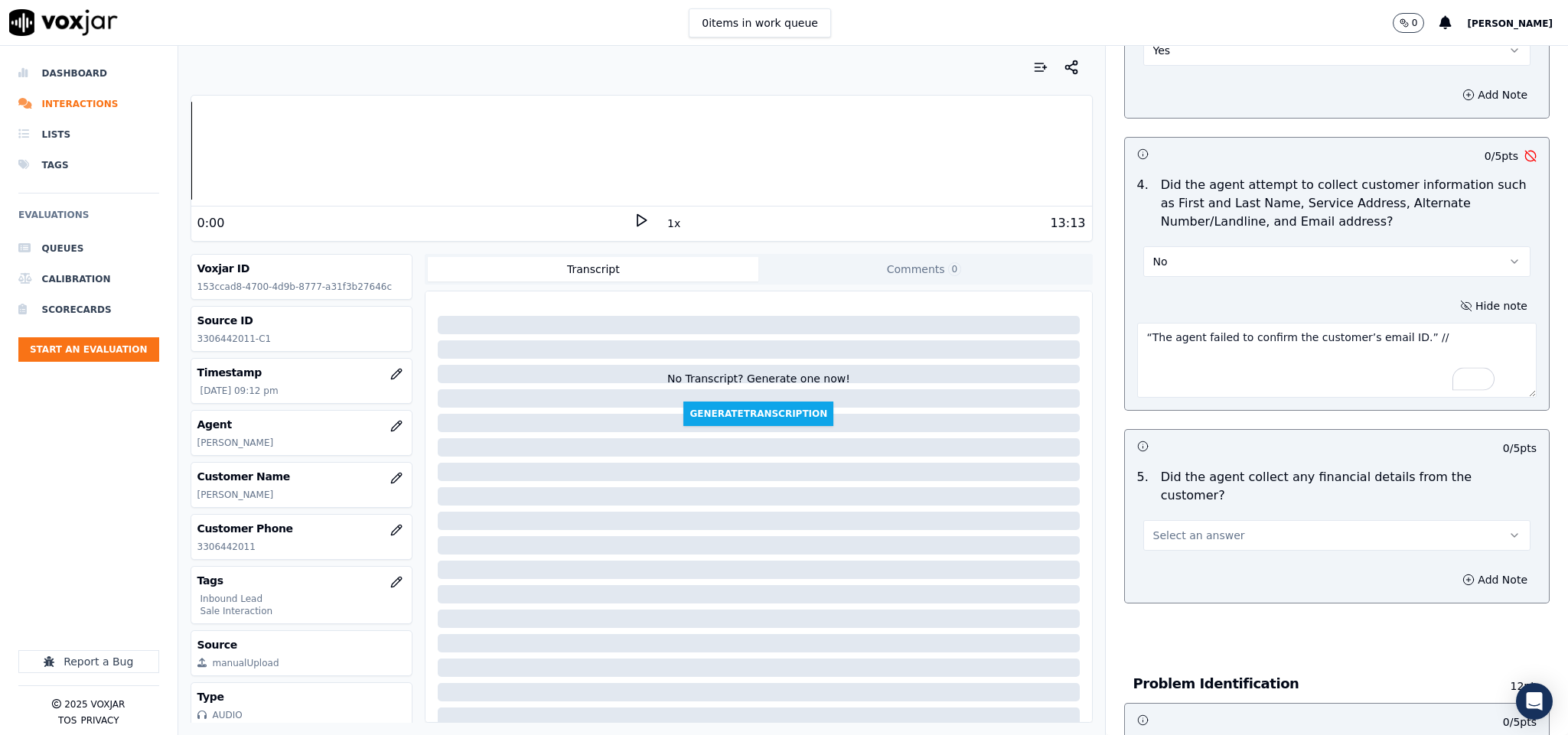
scroll to position [688, 0]
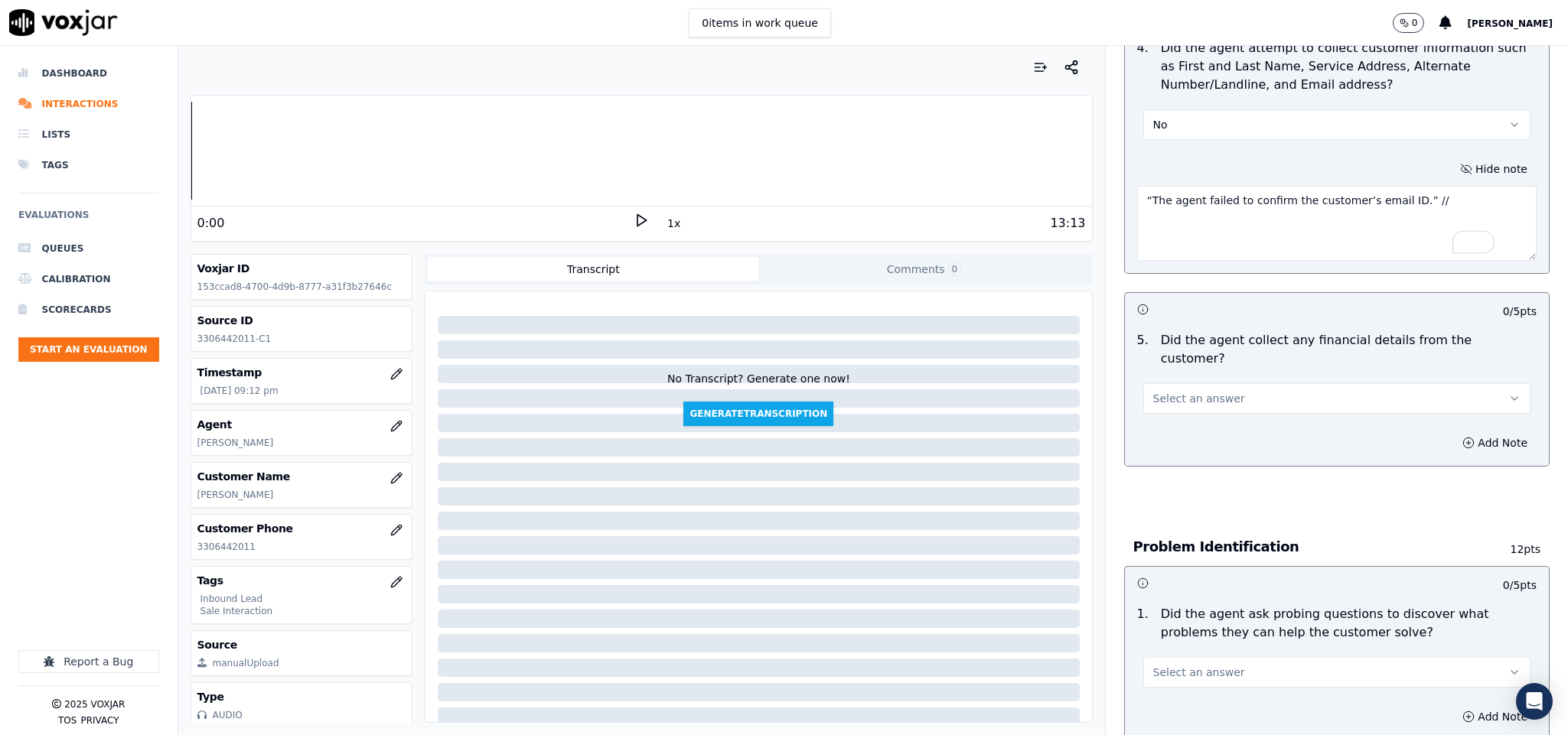
type textarea "“The agent failed to confirm the customer’s email ID.” //"
click at [1252, 383] on button "Select an answer" at bounding box center [1337, 398] width 388 height 30
click at [1190, 445] on div "No" at bounding box center [1298, 443] width 350 height 24
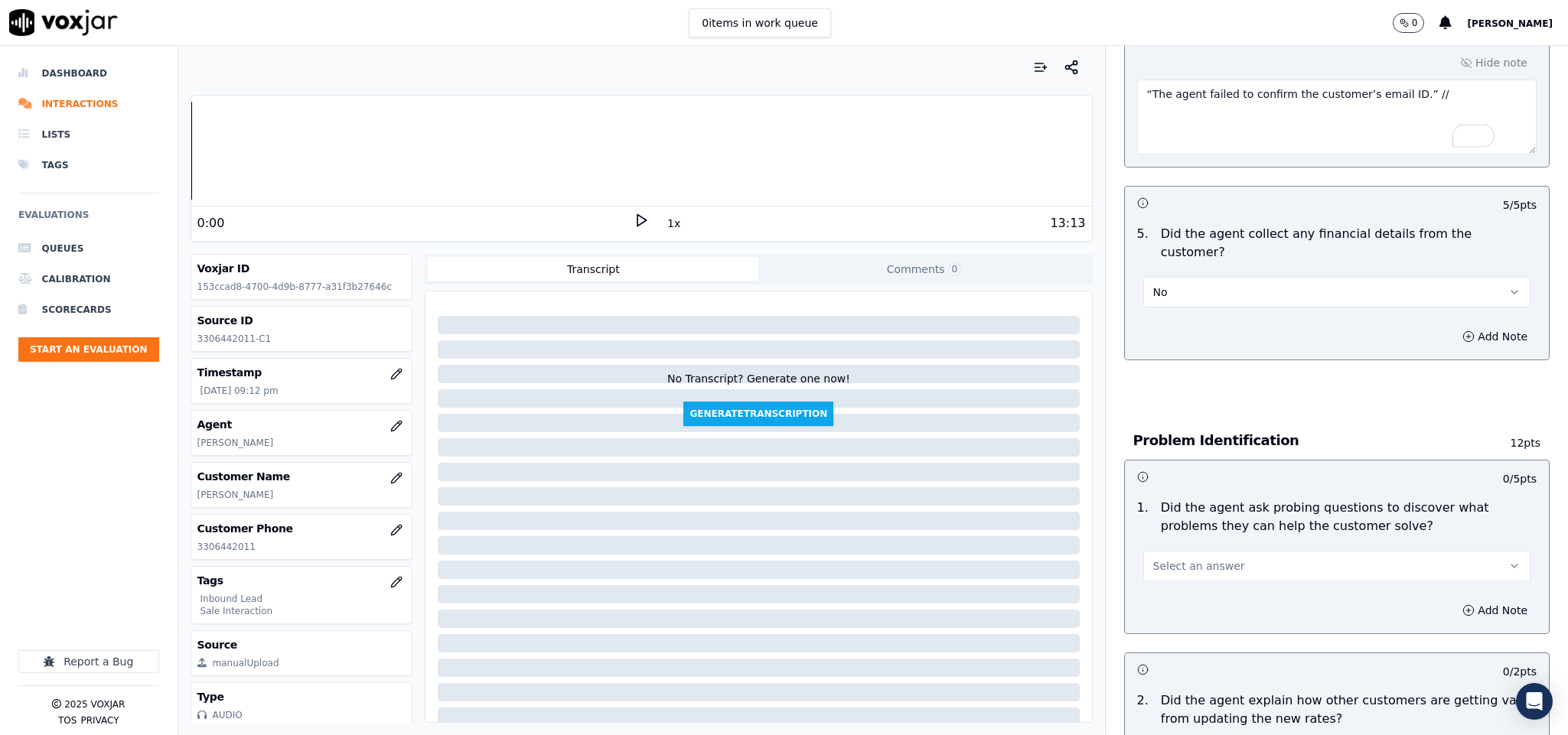
scroll to position [918, 0]
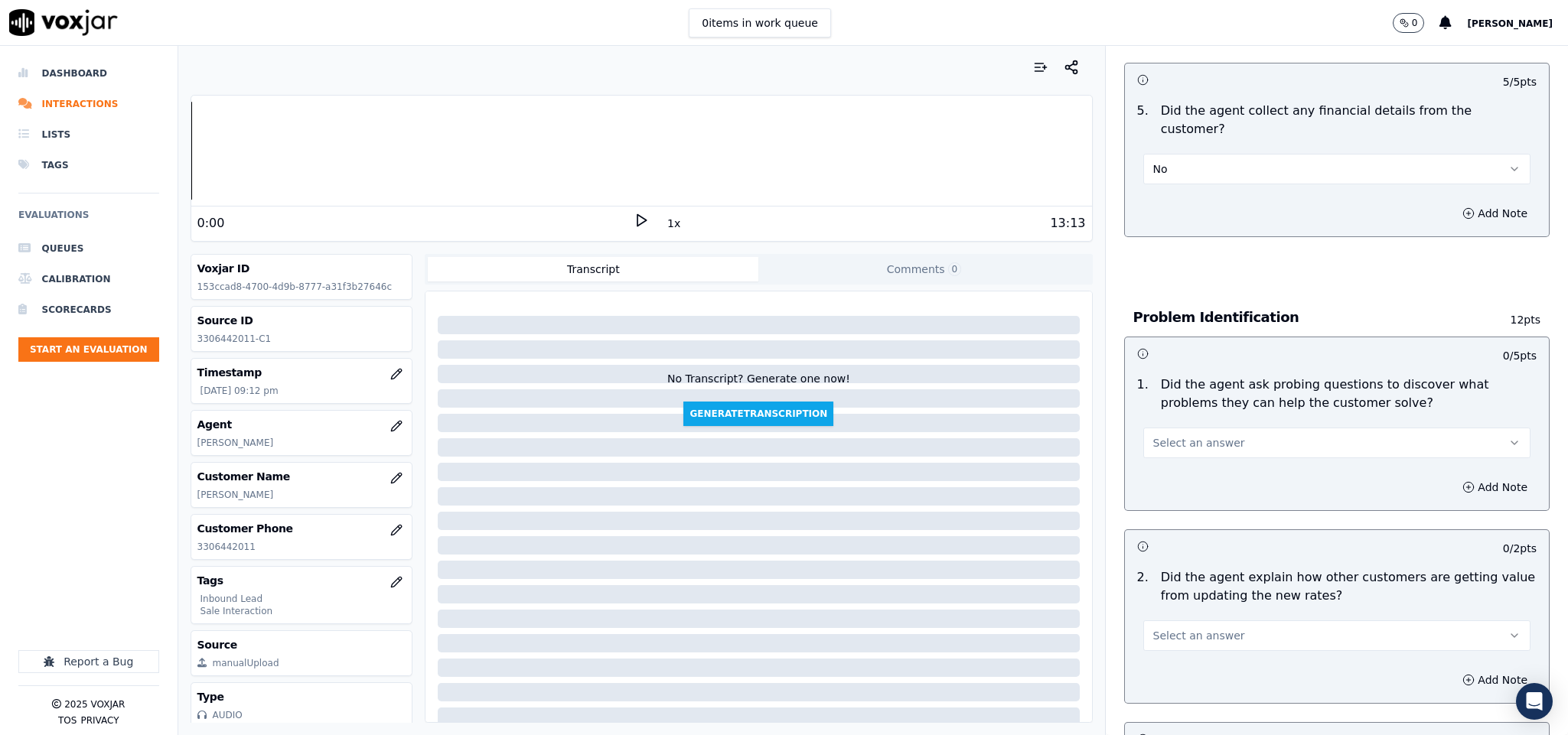
click at [1263, 412] on div "Select an answer" at bounding box center [1337, 435] width 412 height 46
click at [1251, 428] on button "Select an answer" at bounding box center [1337, 443] width 388 height 30
click at [1221, 461] on div "Yes" at bounding box center [1298, 464] width 350 height 24
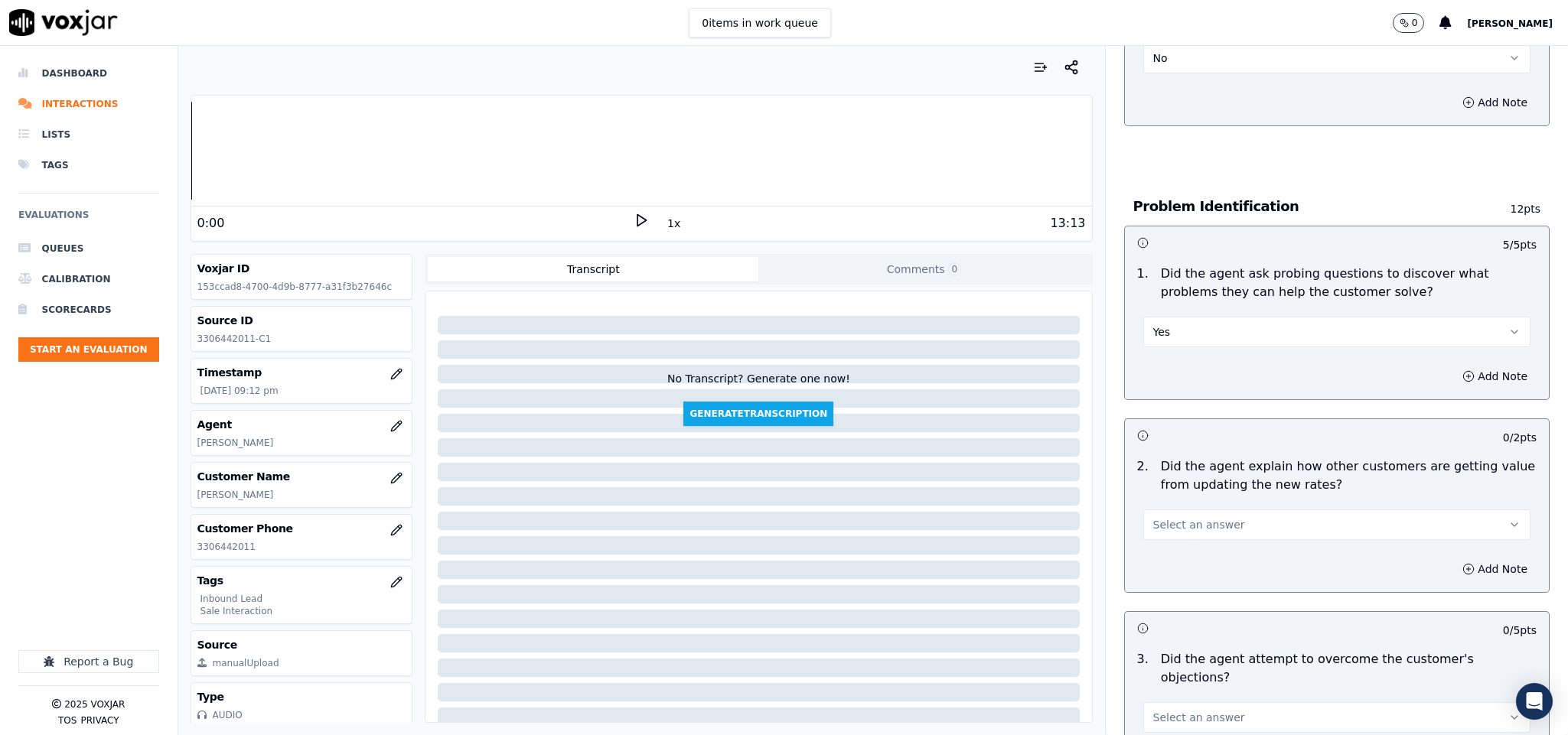
scroll to position [1147, 0]
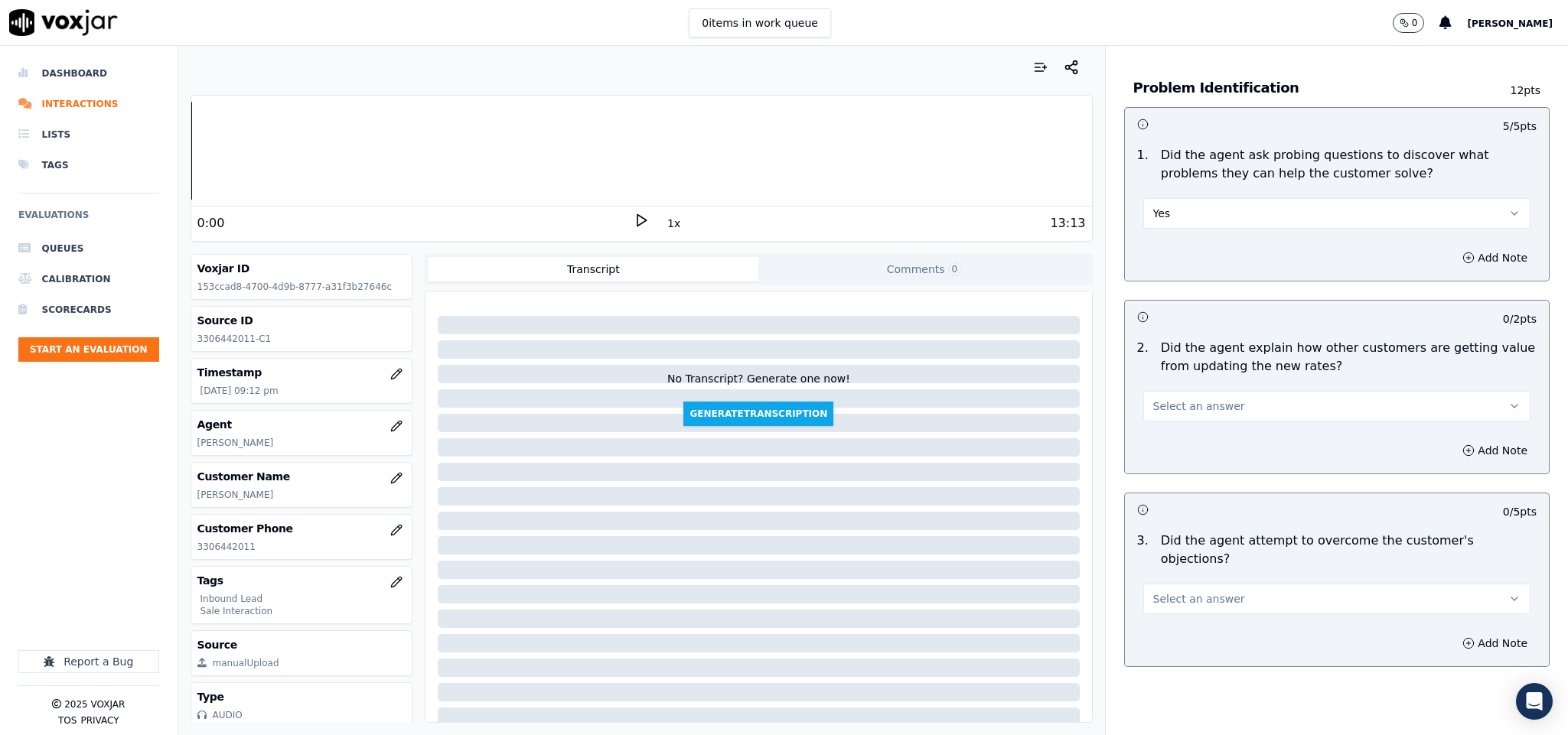
click at [1222, 394] on button "Select an answer" at bounding box center [1337, 406] width 388 height 30
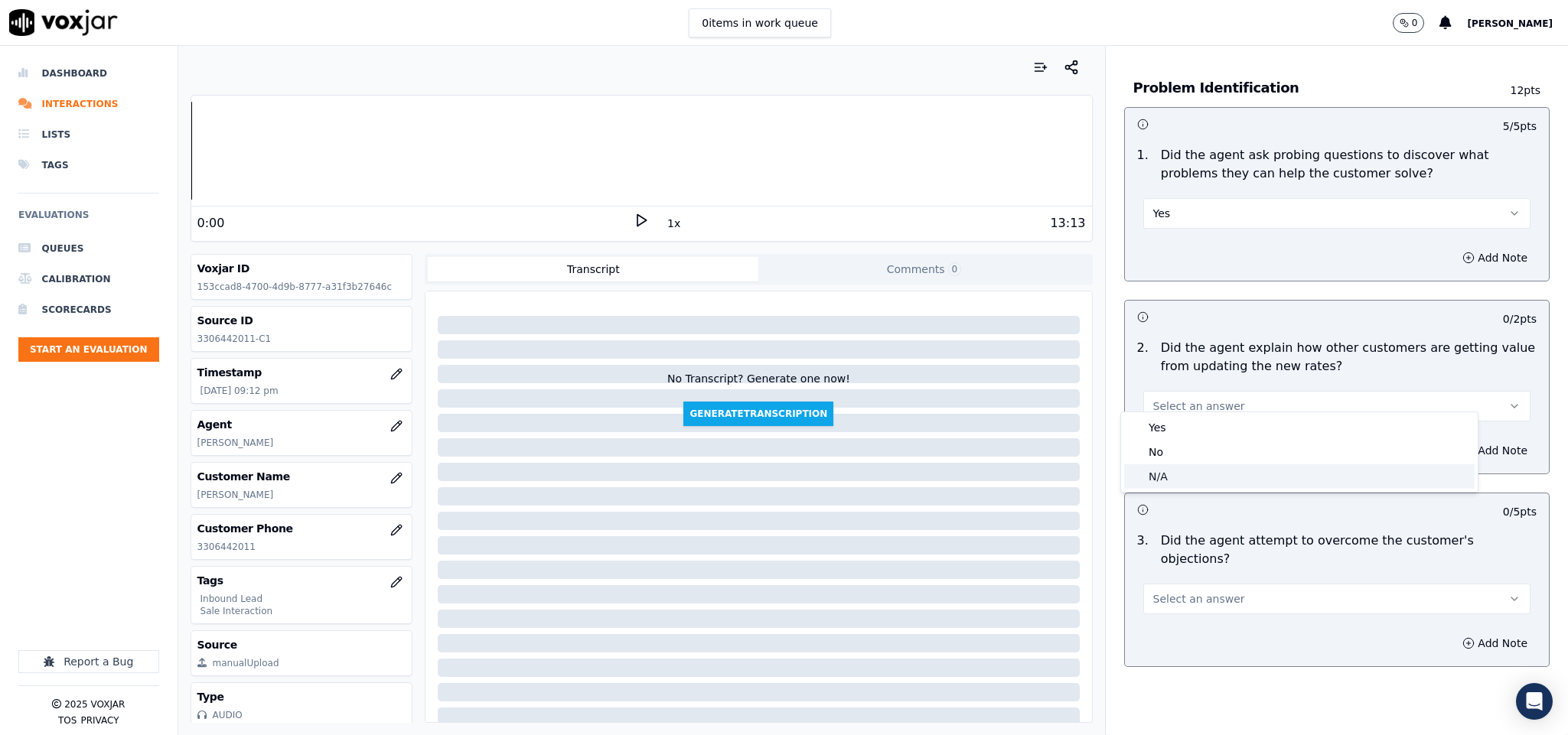
click at [1182, 475] on div "N/A" at bounding box center [1298, 477] width 350 height 24
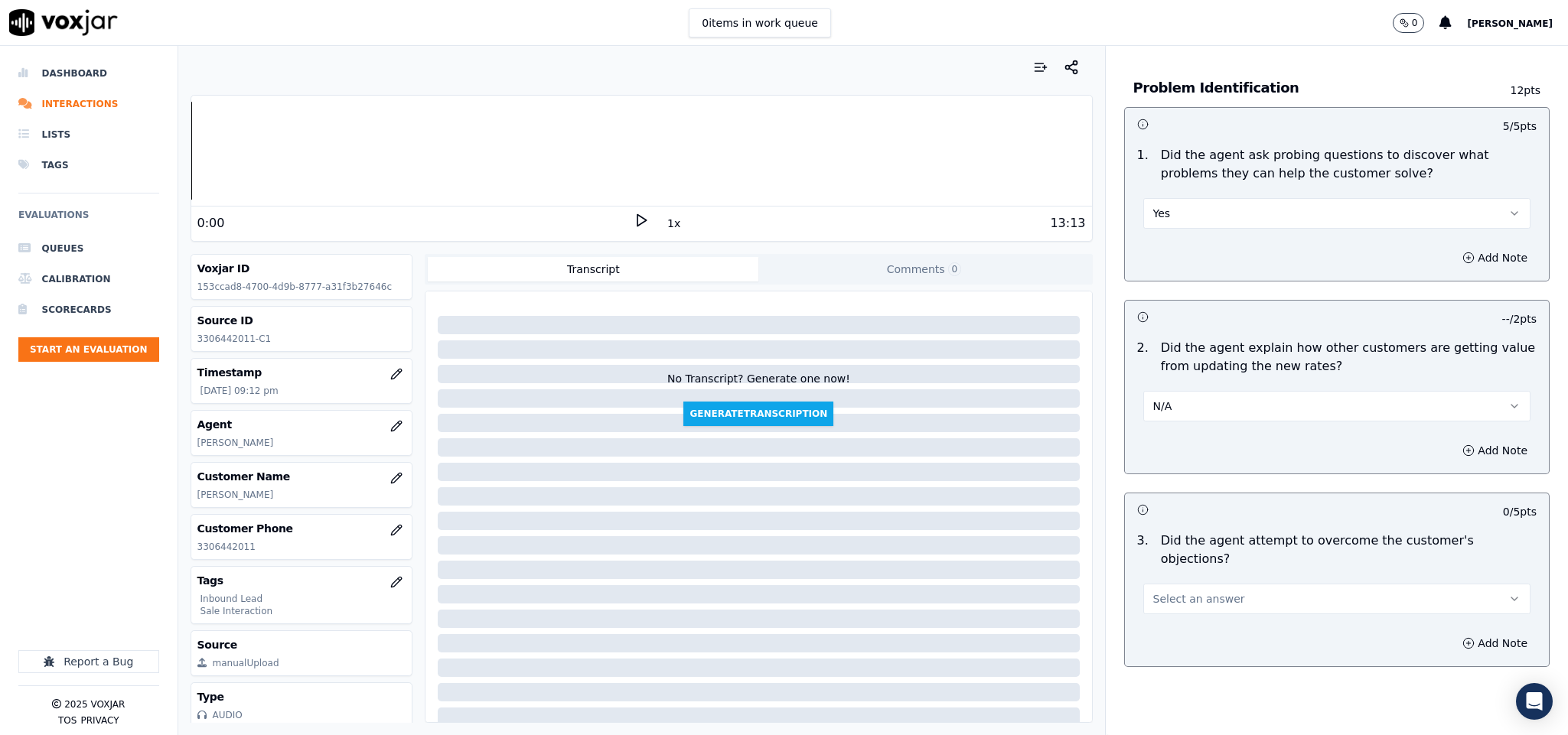
scroll to position [1377, 0]
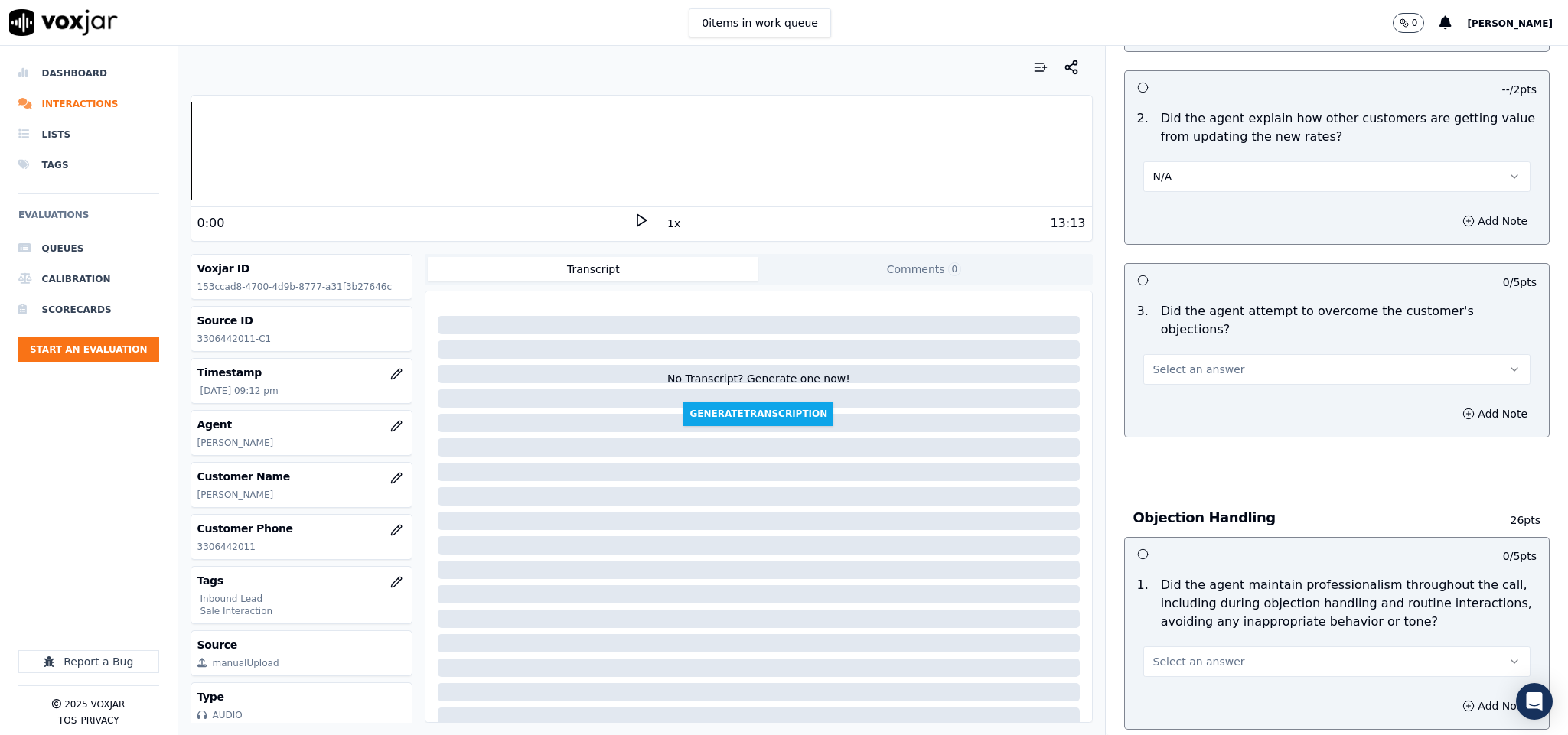
click at [1213, 354] on button "Select an answer" at bounding box center [1337, 369] width 388 height 30
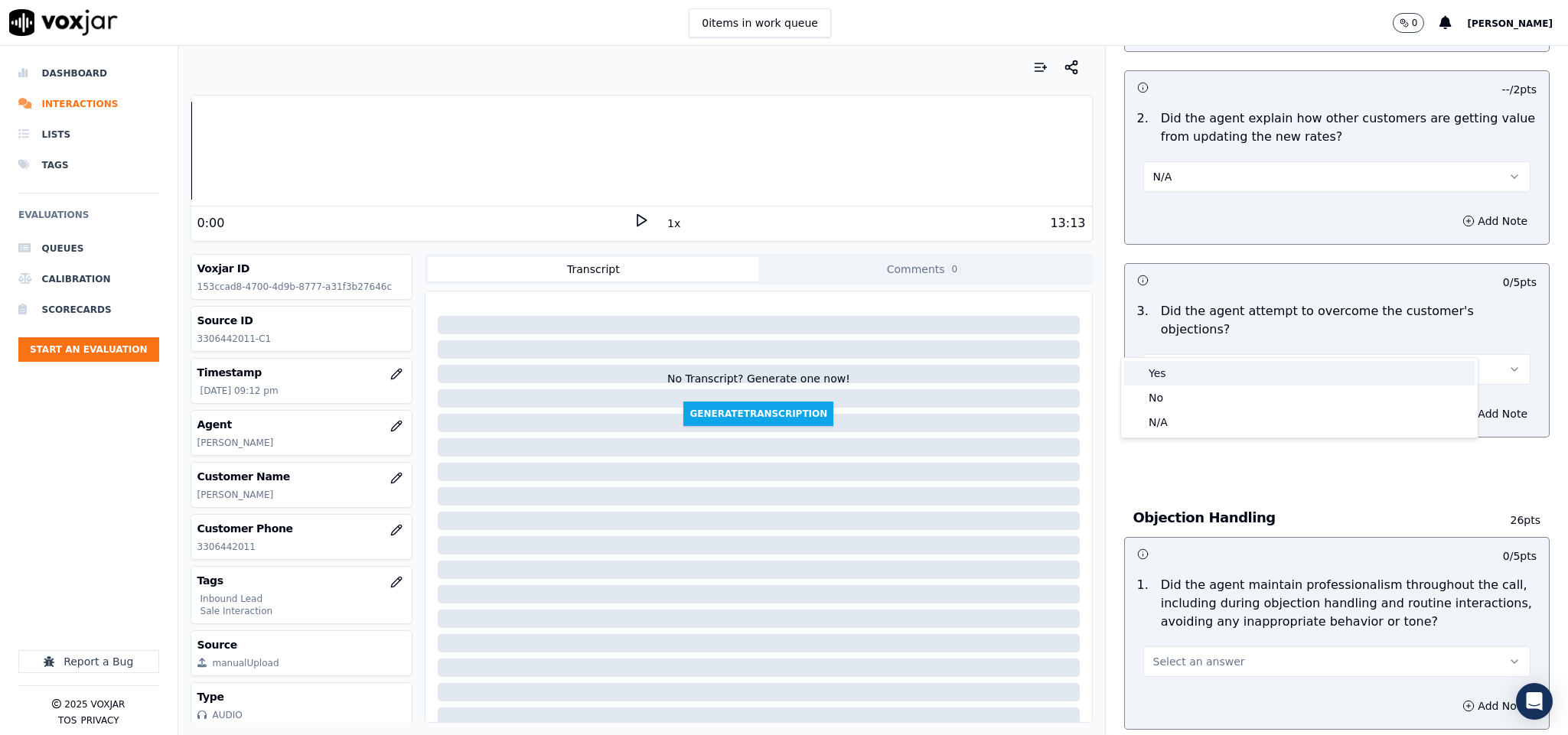
click at [1192, 377] on div "Yes" at bounding box center [1298, 373] width 350 height 24
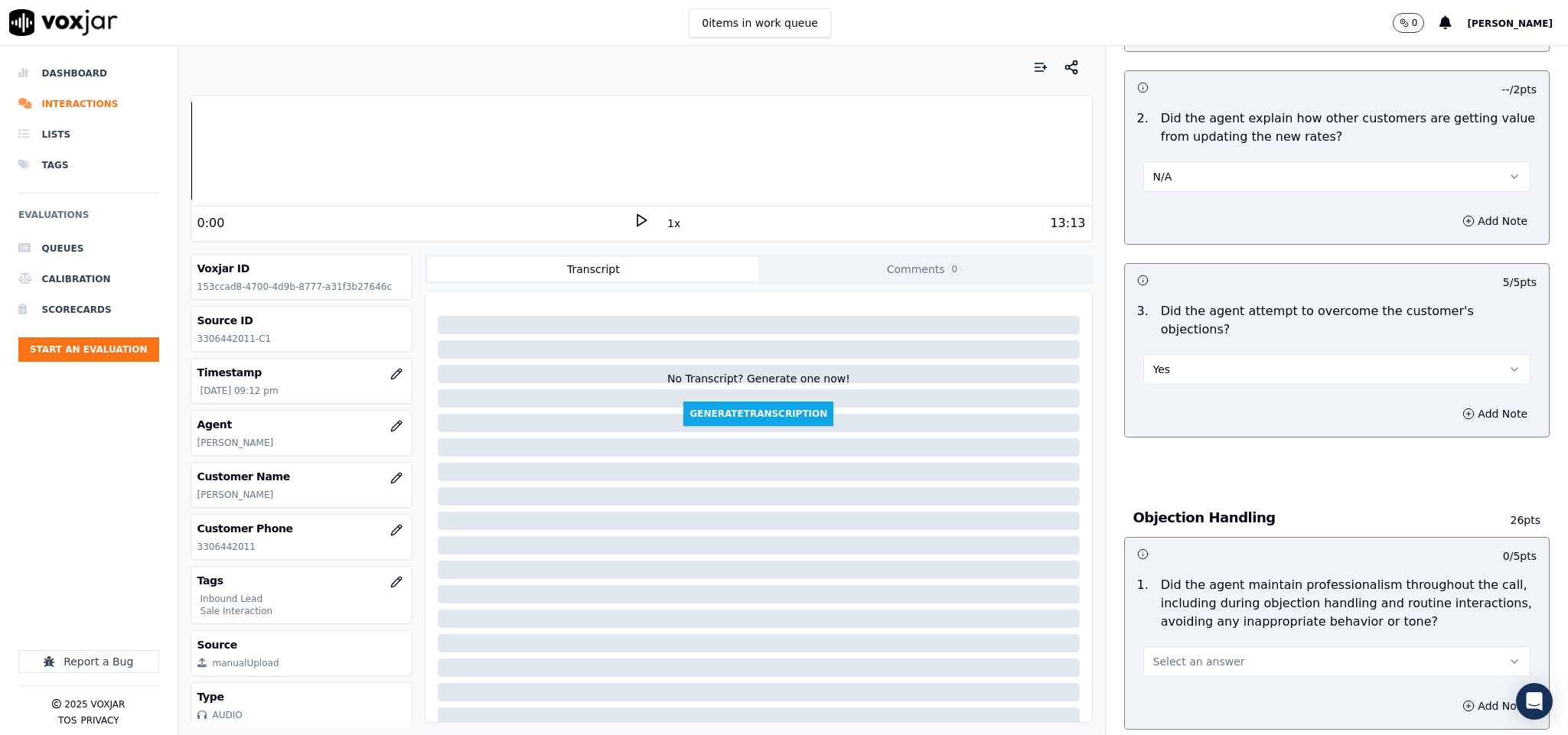
scroll to position [1606, 0]
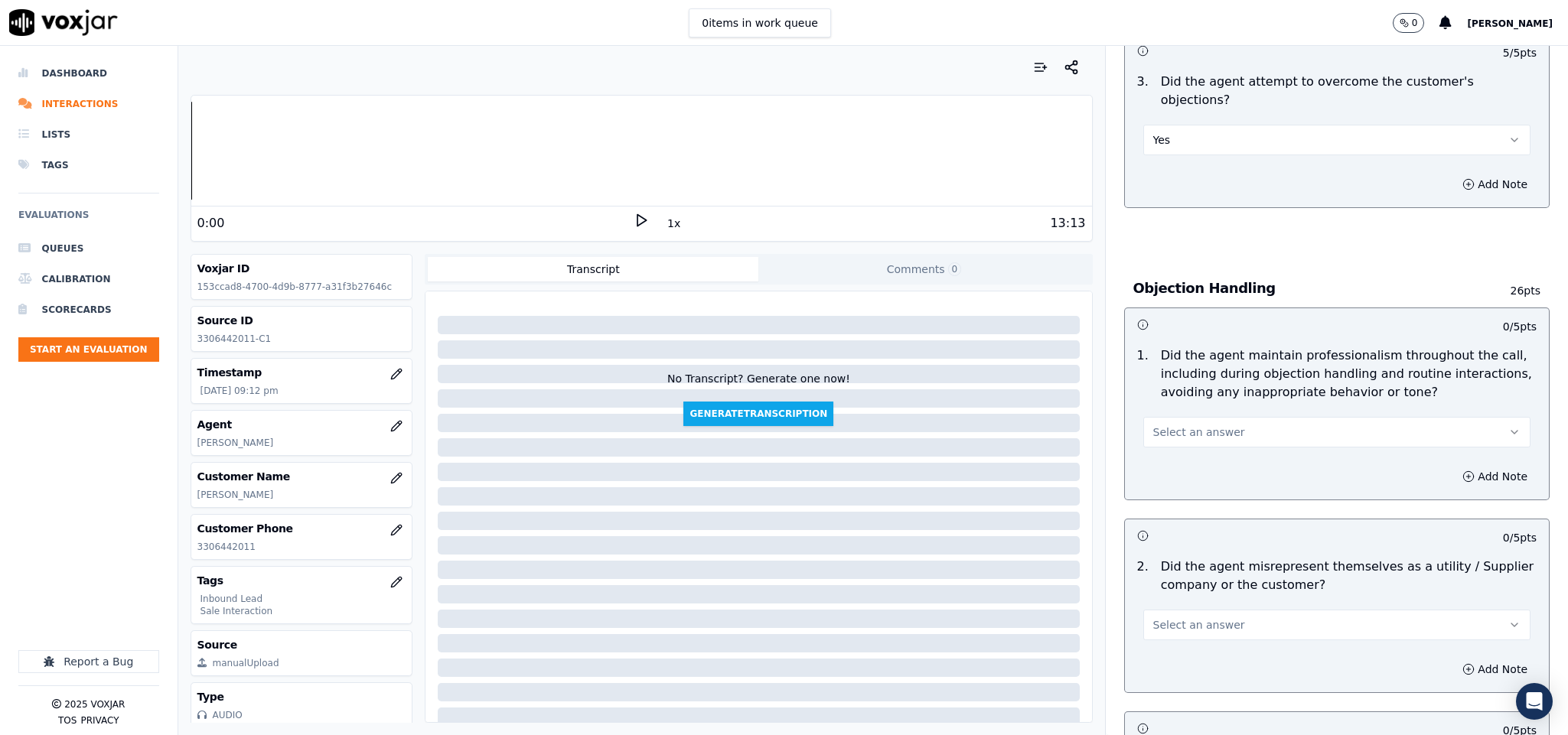
click at [1227, 417] on button "Select an answer" at bounding box center [1337, 432] width 388 height 30
click at [1201, 428] on div "Yes" at bounding box center [1298, 436] width 350 height 24
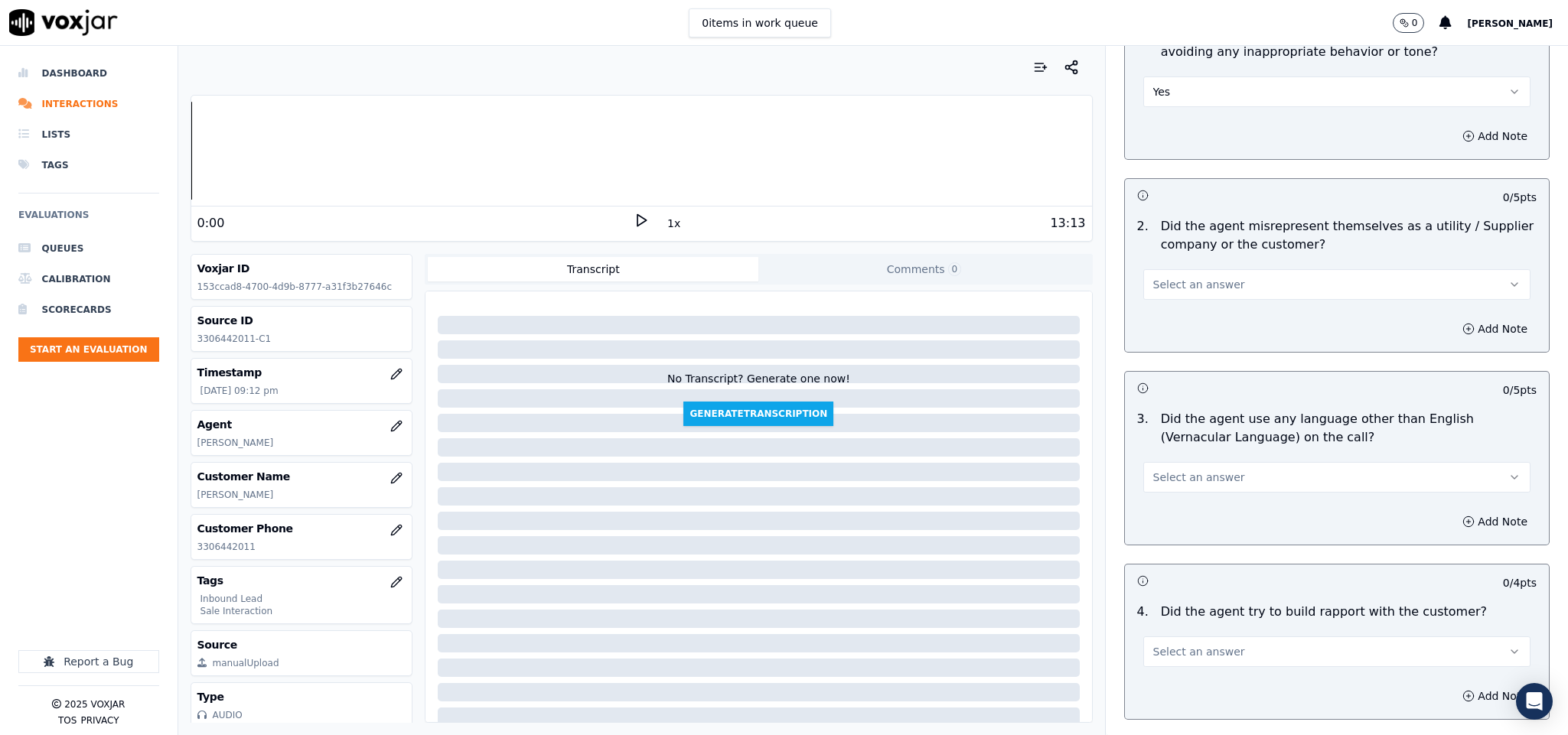
scroll to position [1951, 0]
click at [1232, 265] on button "Select an answer" at bounding box center [1337, 280] width 388 height 30
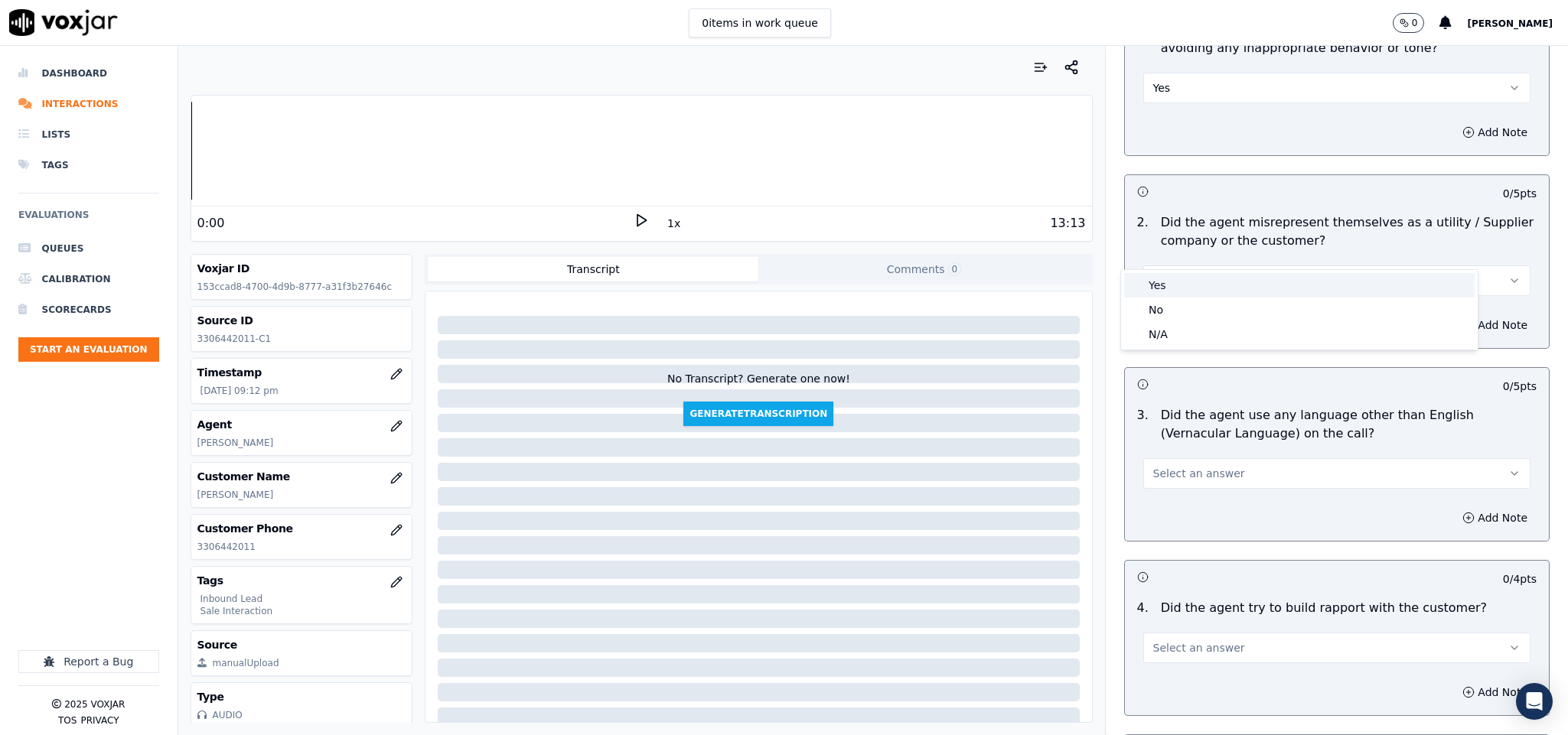
click at [1200, 292] on div "Yes" at bounding box center [1298, 285] width 350 height 24
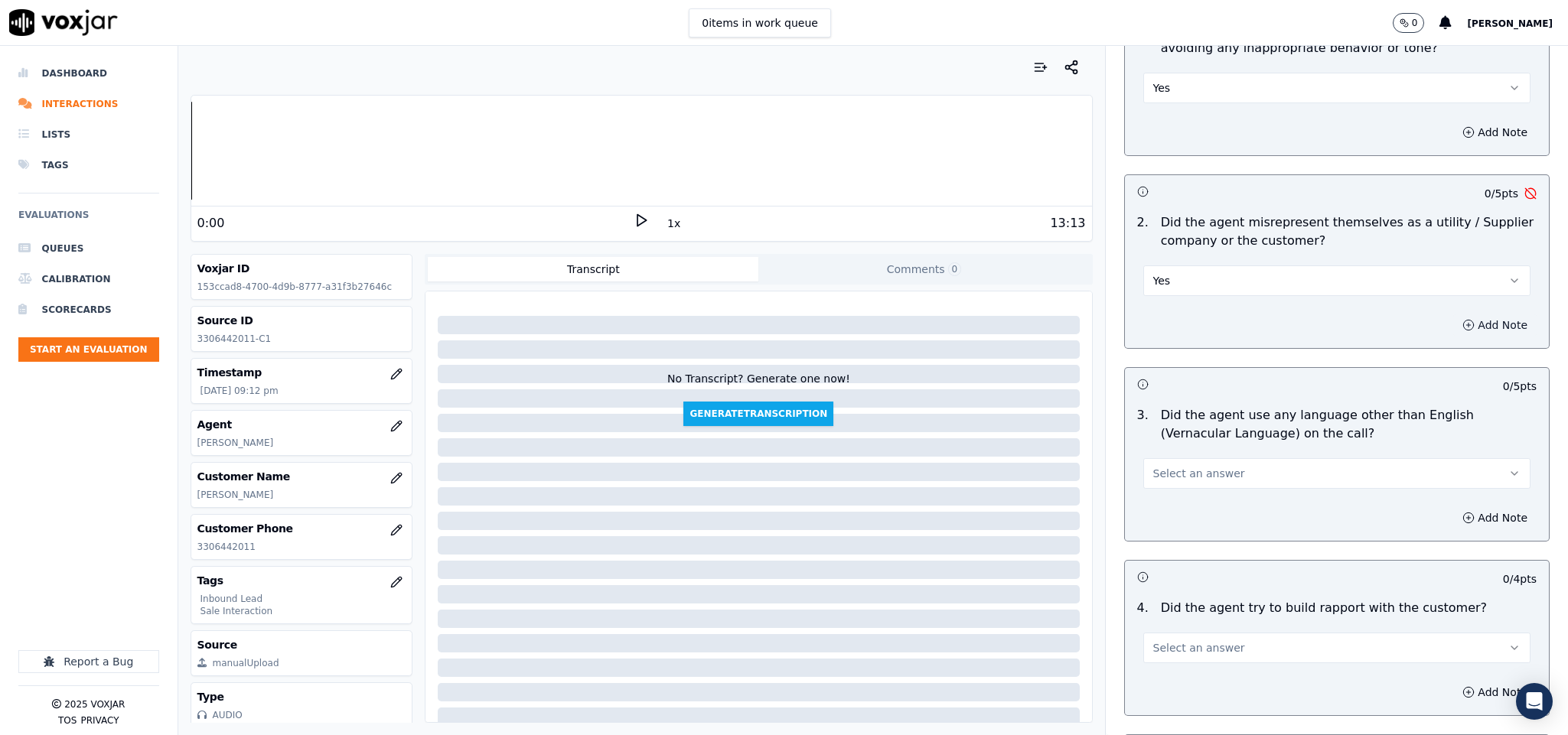
click at [1458, 314] on button "Add Note" at bounding box center [1494, 325] width 83 height 21
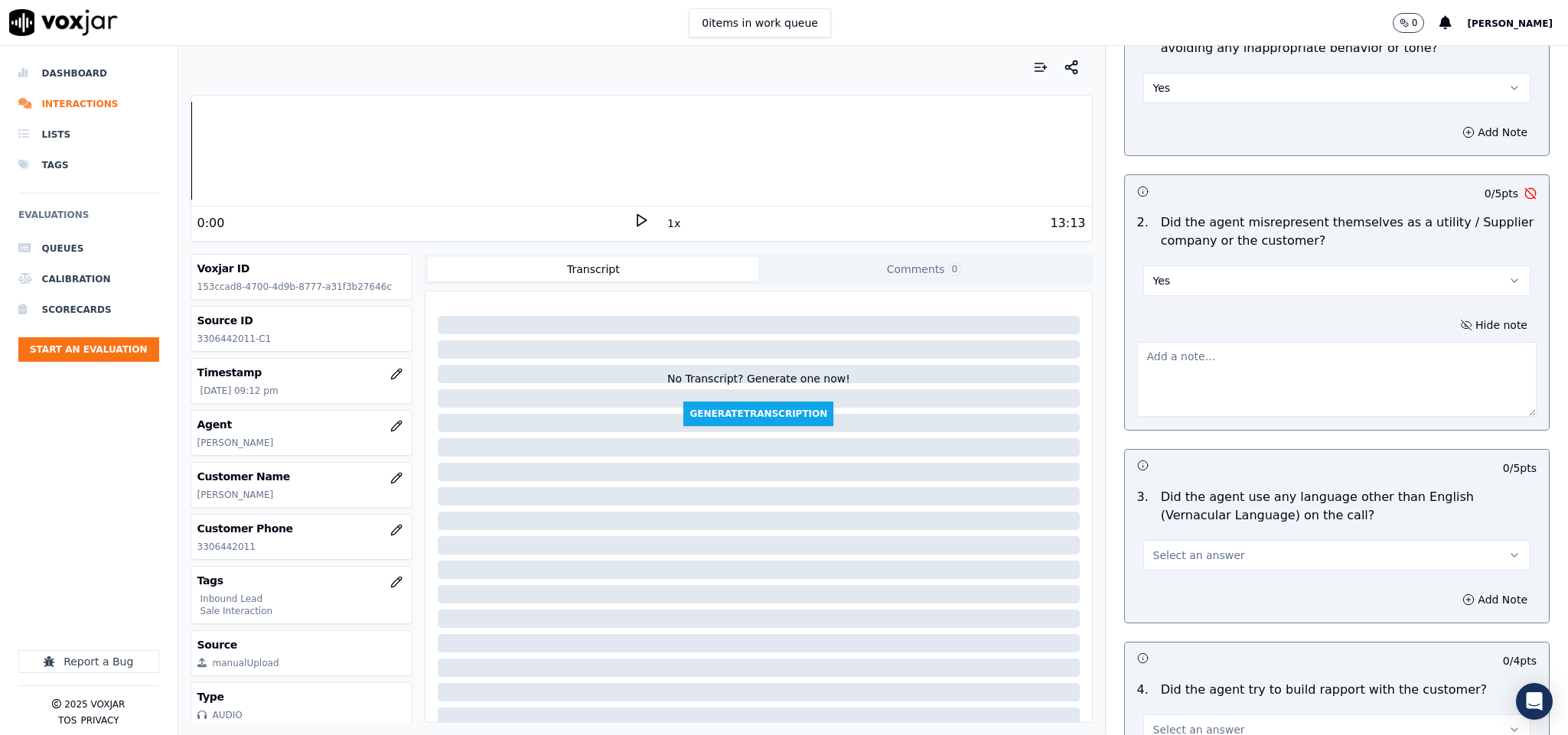
click at [1329, 351] on textarea at bounding box center [1337, 380] width 400 height 75
paste textarea "@1:58 Richard - Let me go ahead and pull up your account and let me check what …"
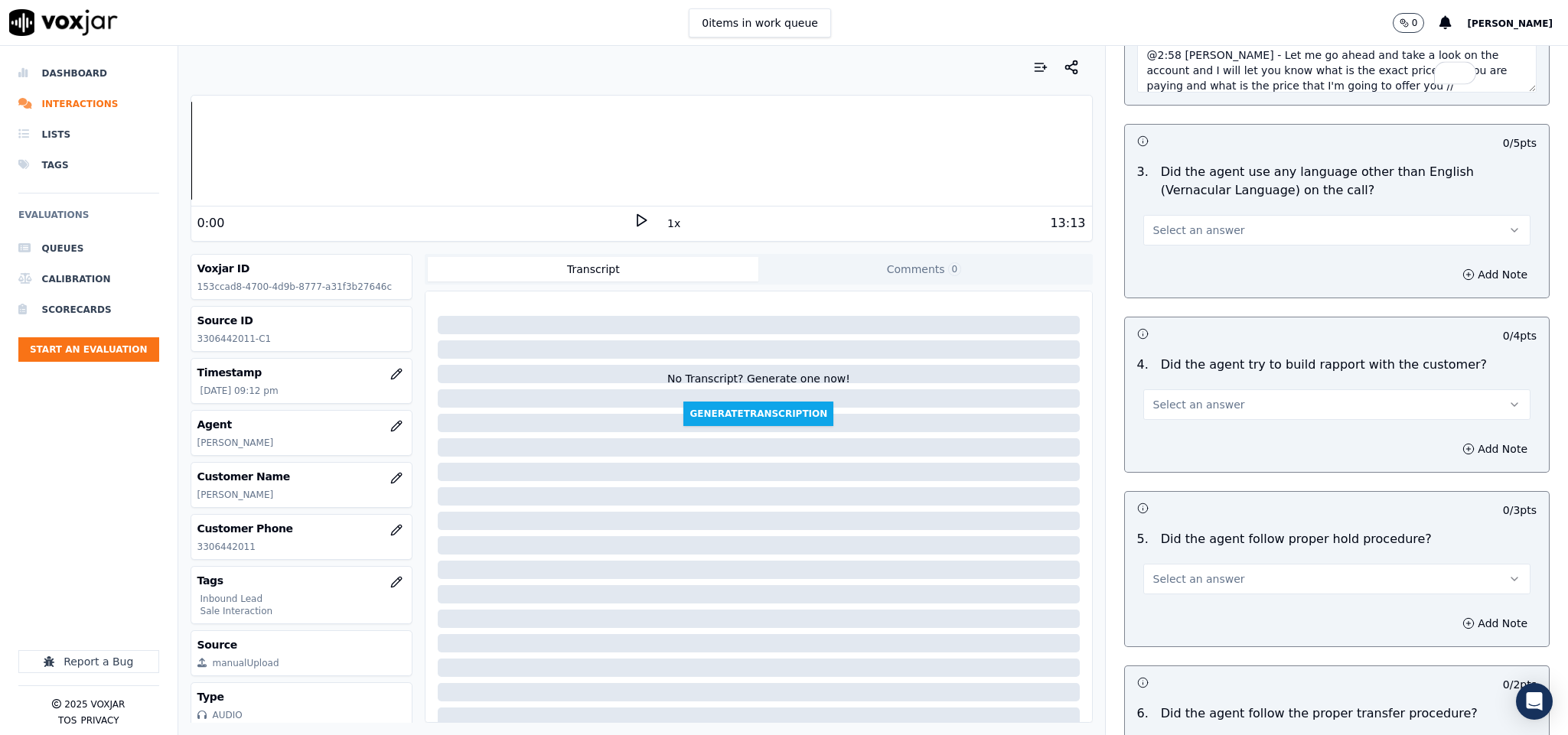
scroll to position [2295, 0]
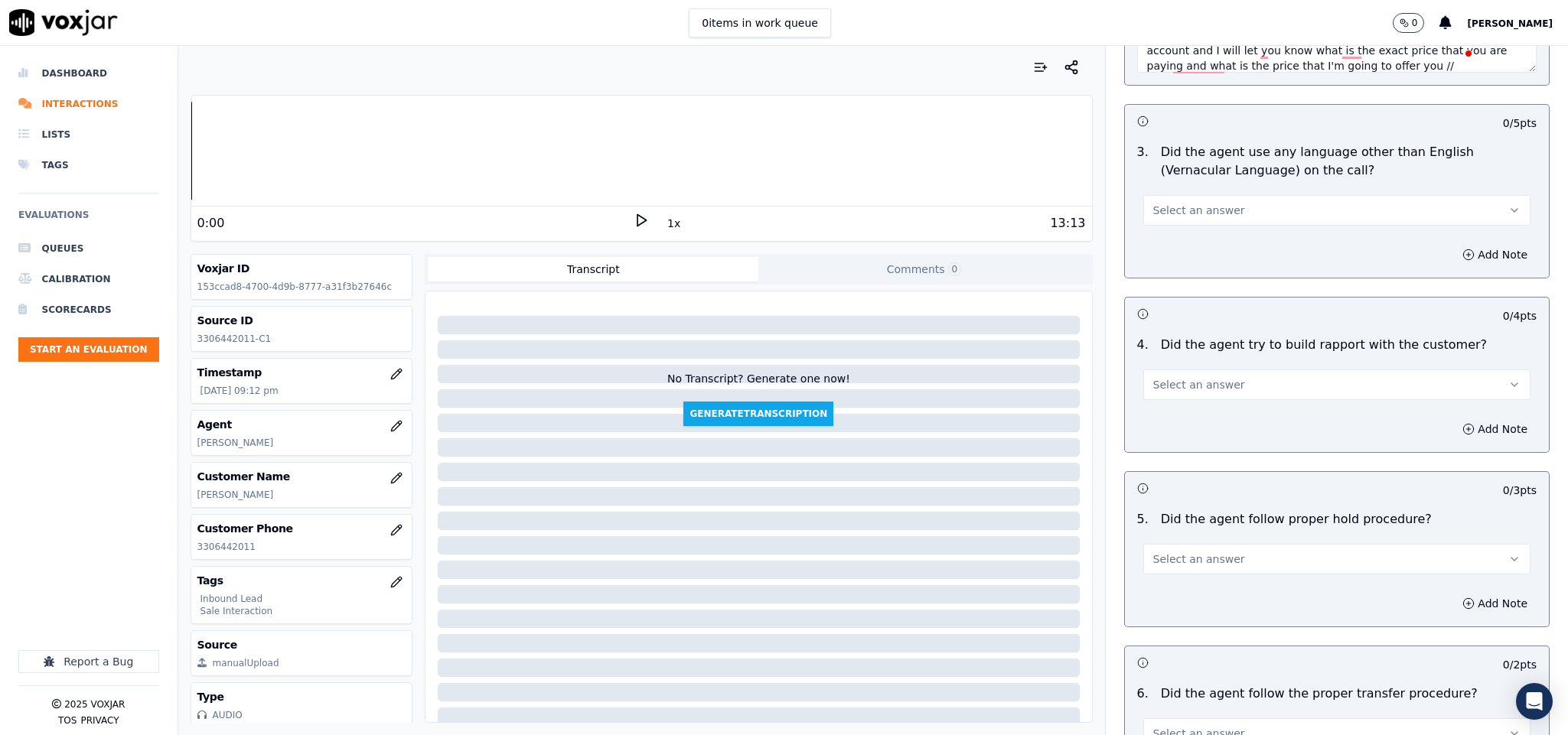
type textarea "@1:58 Richard - Let me go ahead and pull up your account and let me check what …"
click at [1205, 203] on span "Select an answer" at bounding box center [1199, 210] width 91 height 16
click at [1162, 229] on div "No" at bounding box center [1298, 241] width 350 height 24
click at [1205, 377] on span "Select an answer" at bounding box center [1199, 385] width 91 height 16
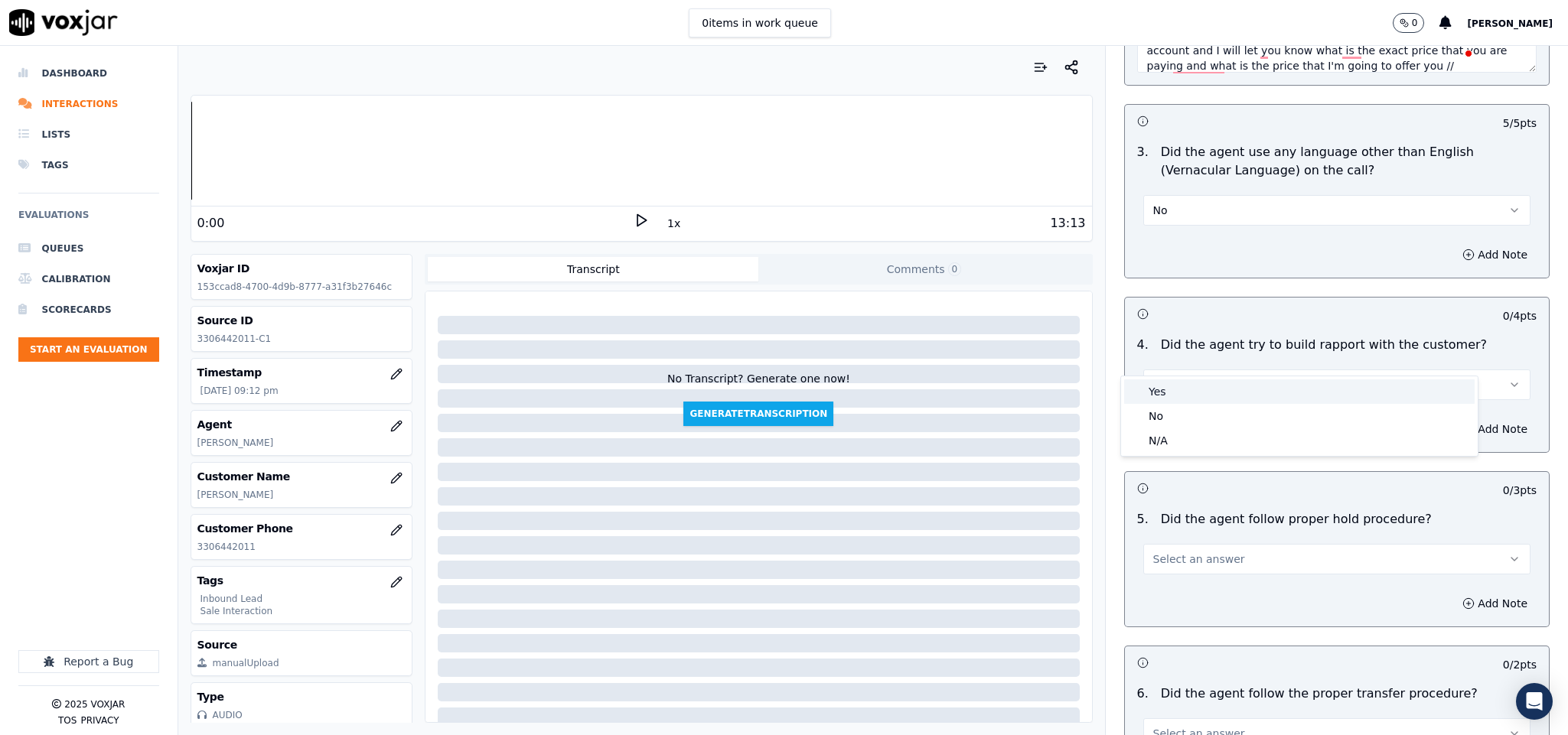
click at [1173, 391] on div "Yes" at bounding box center [1298, 392] width 350 height 24
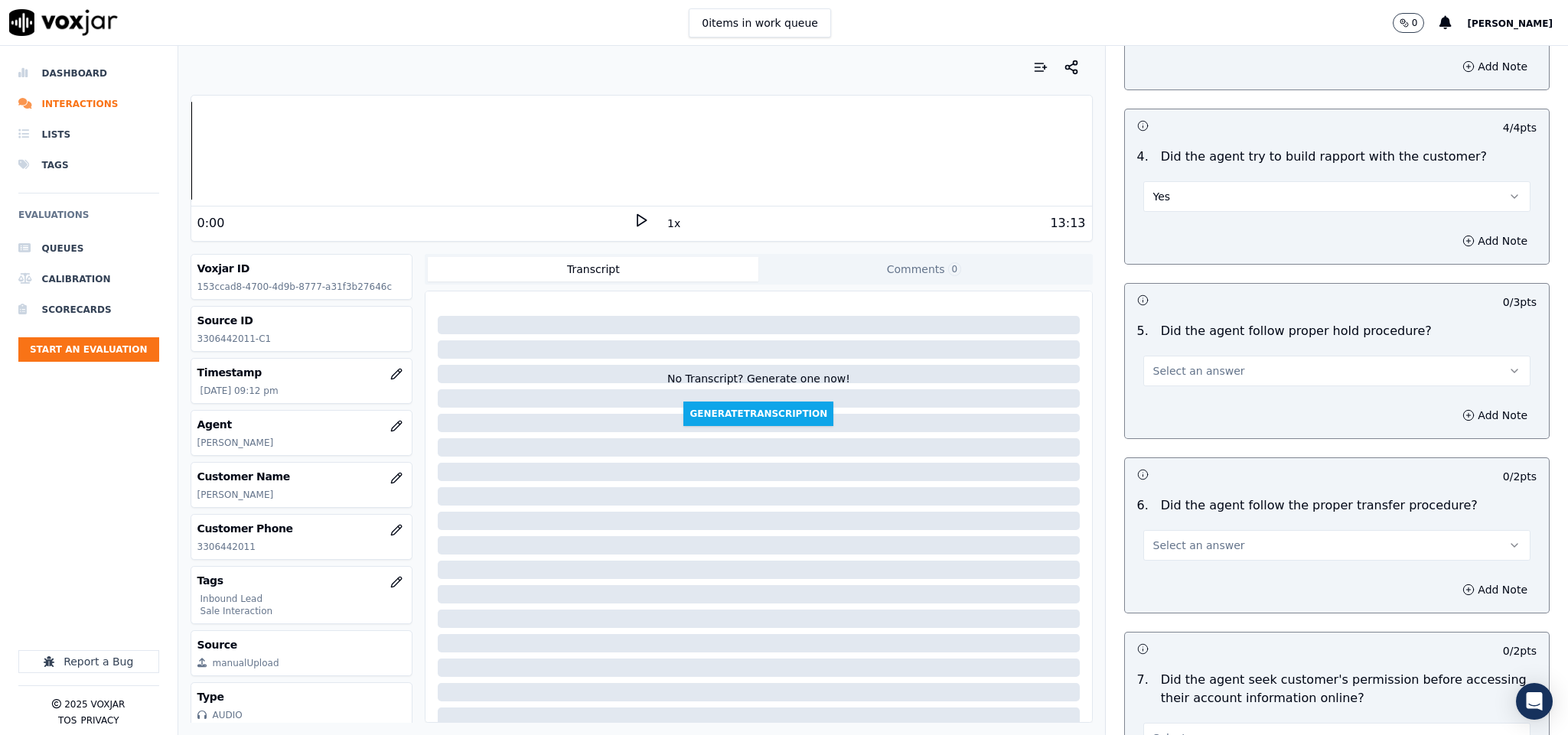
scroll to position [2525, 0]
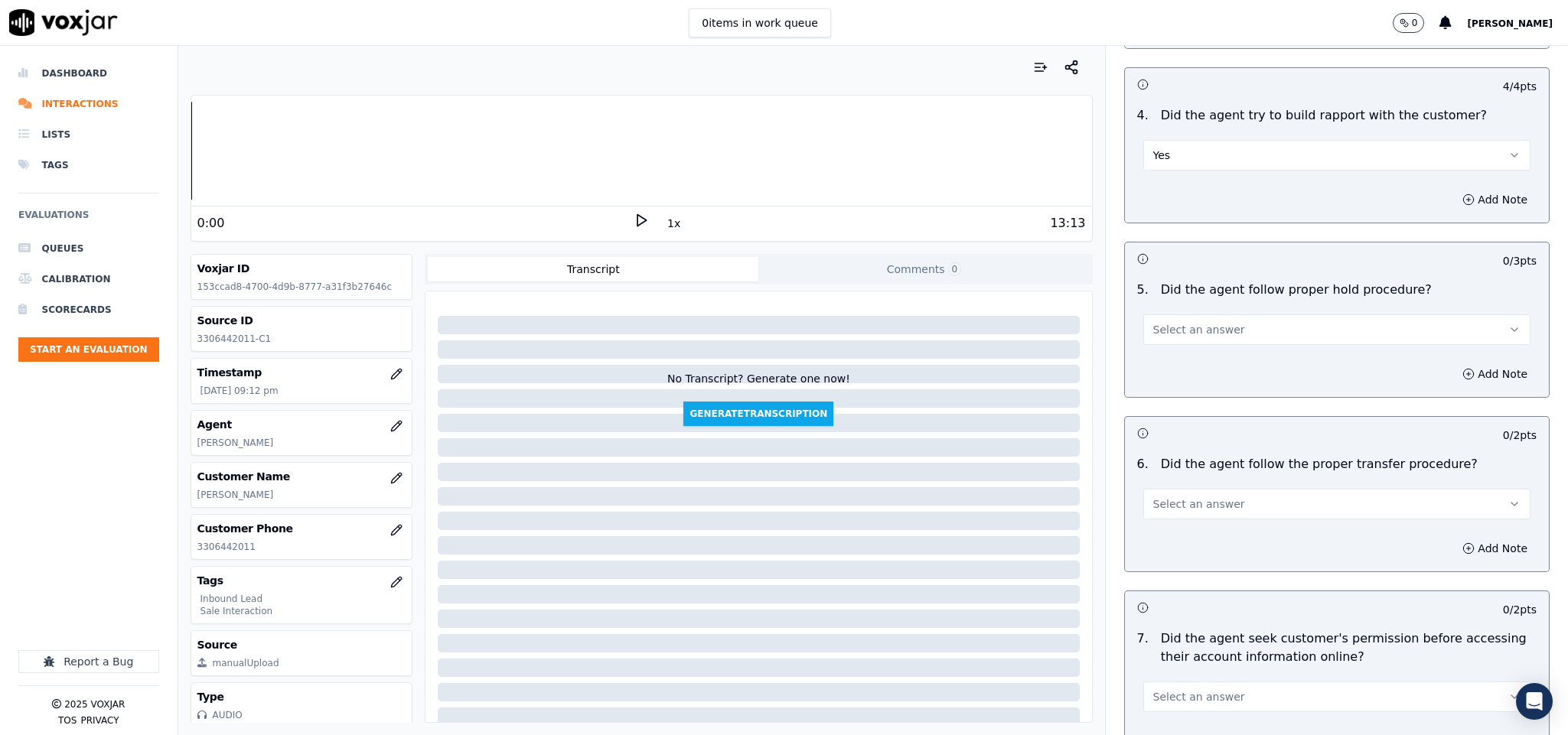
click at [1194, 322] on span "Select an answer" at bounding box center [1199, 329] width 91 height 16
click at [1170, 333] on div "Yes" at bounding box center [1298, 337] width 350 height 24
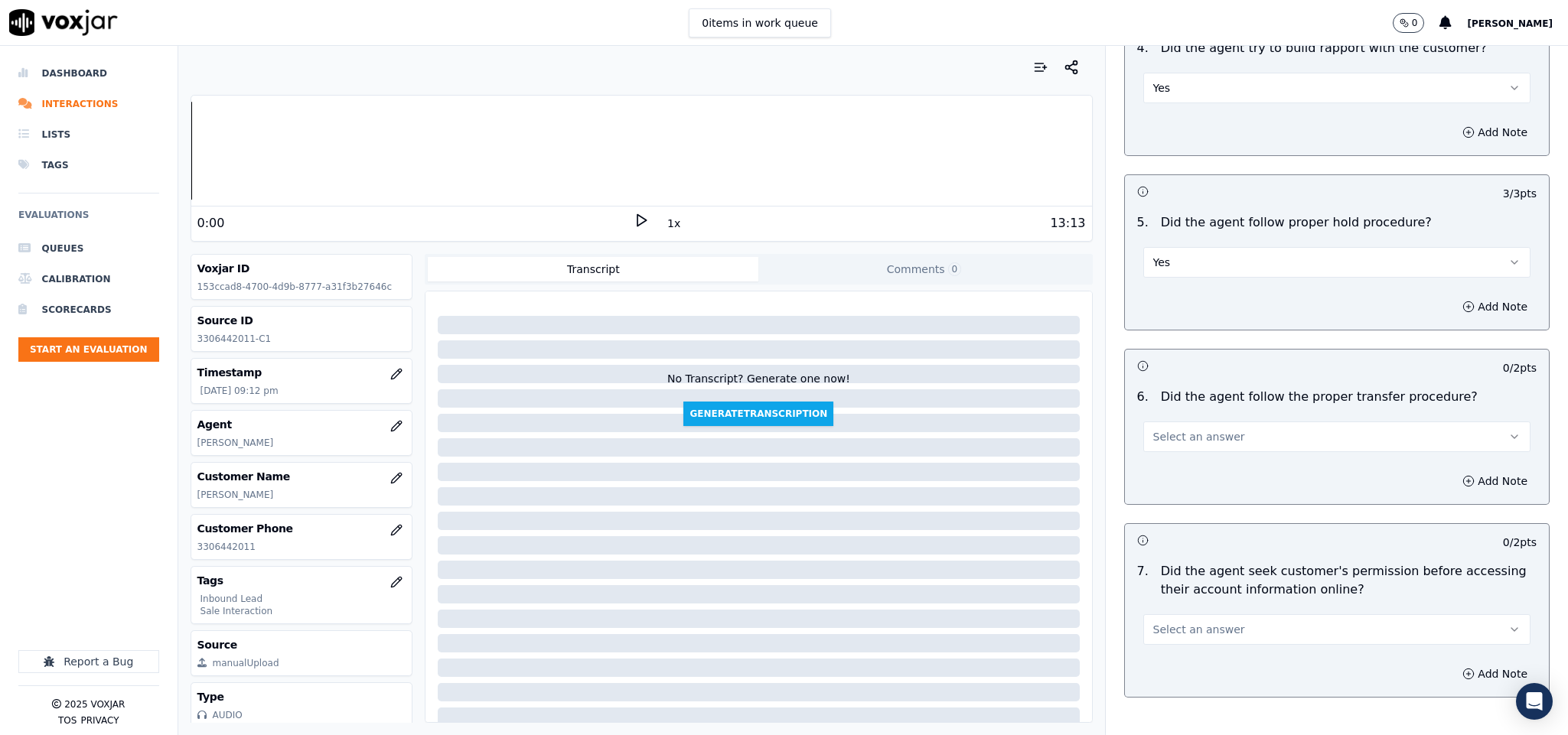
scroll to position [2639, 0]
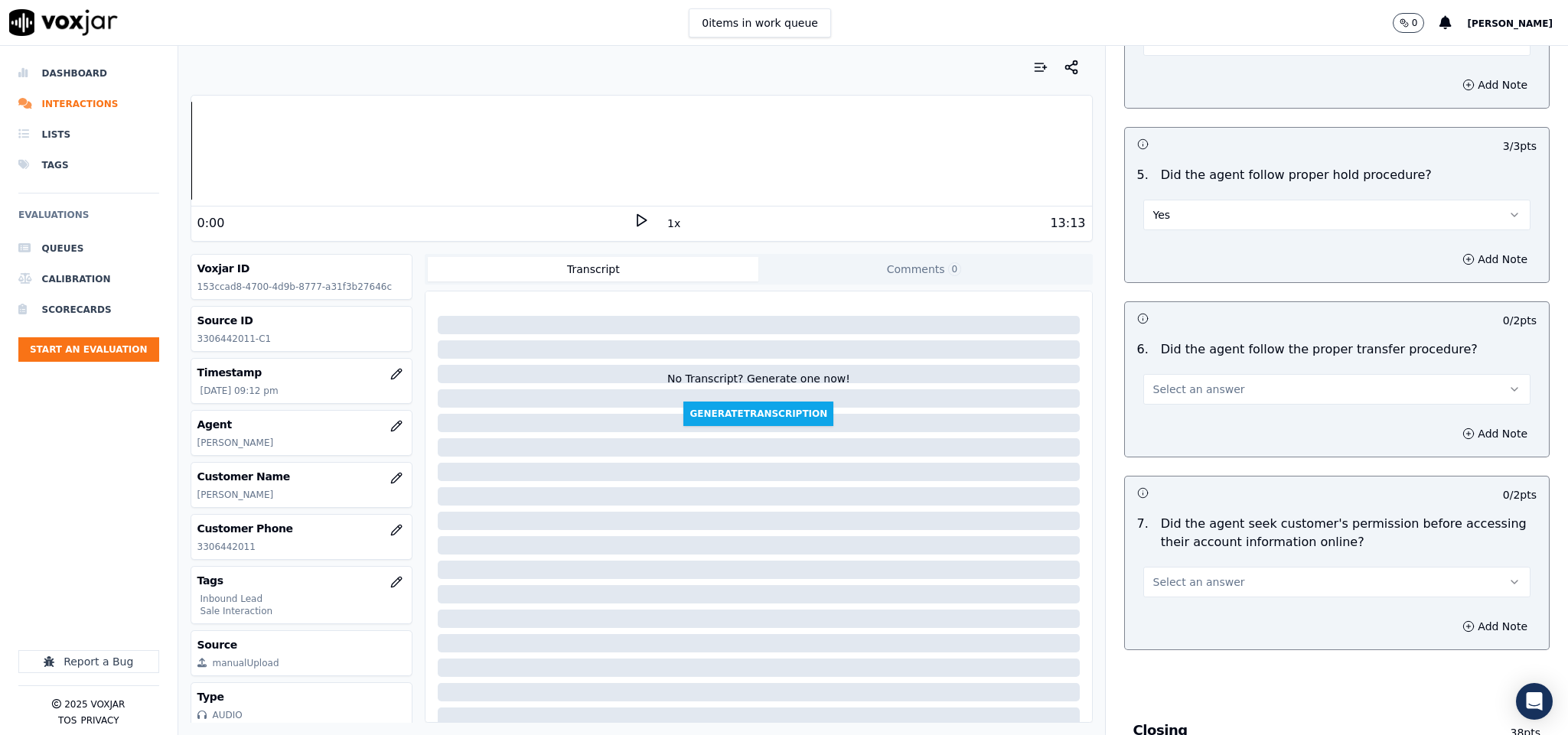
click at [1196, 381] on span "Select an answer" at bounding box center [1199, 389] width 91 height 16
click at [1183, 390] on div "Yes" at bounding box center [1298, 398] width 350 height 24
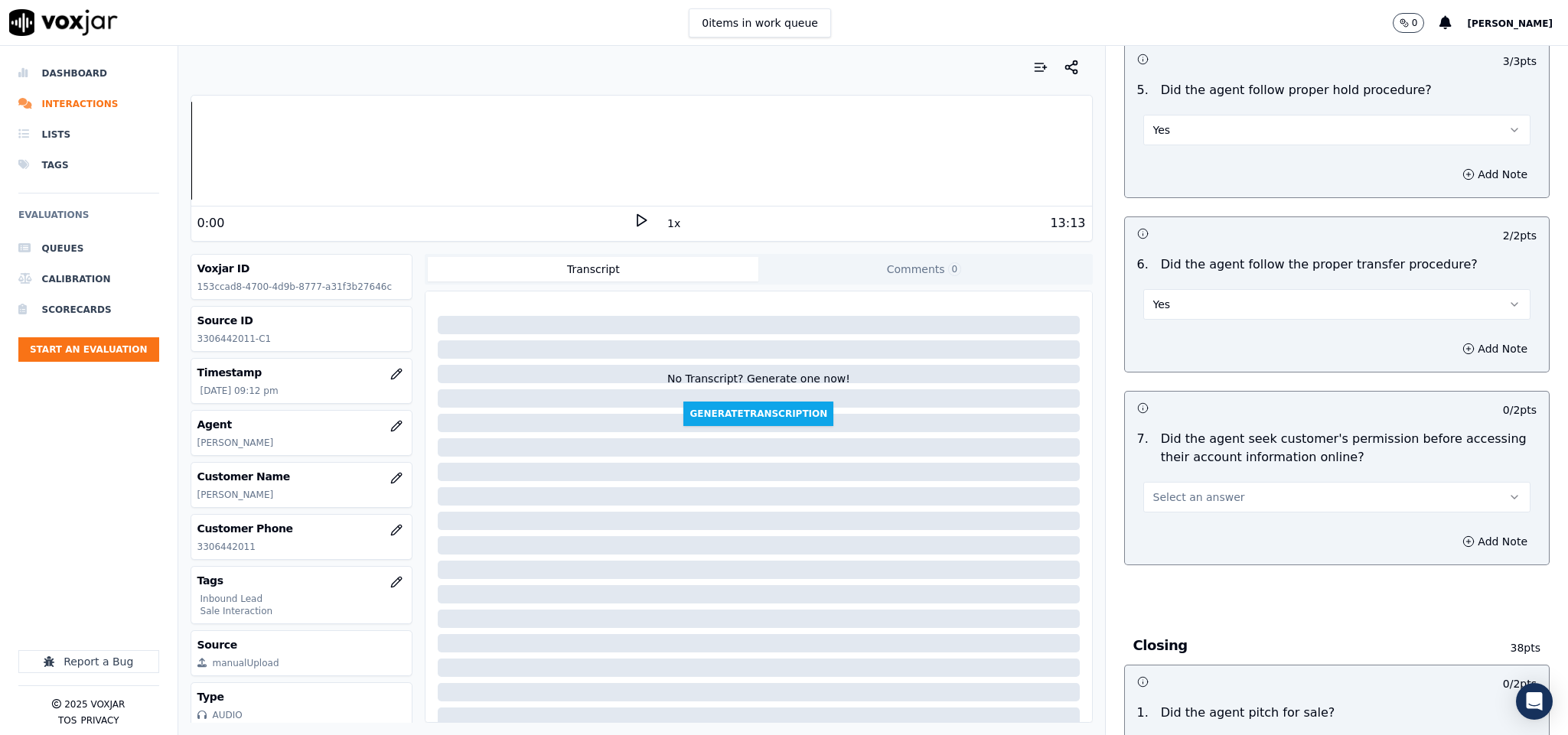
scroll to position [2869, 0]
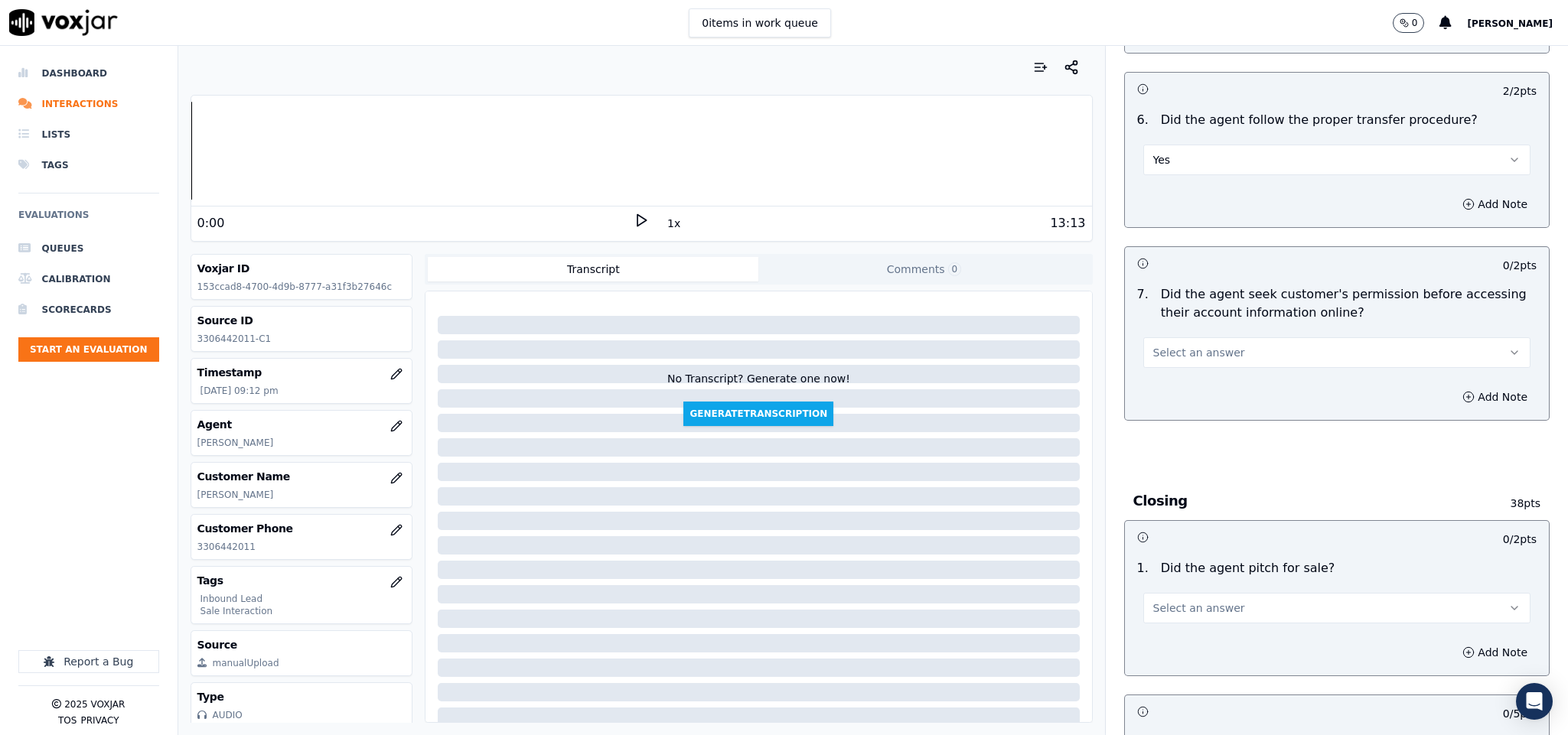
click at [1217, 337] on button "Select an answer" at bounding box center [1337, 352] width 388 height 30
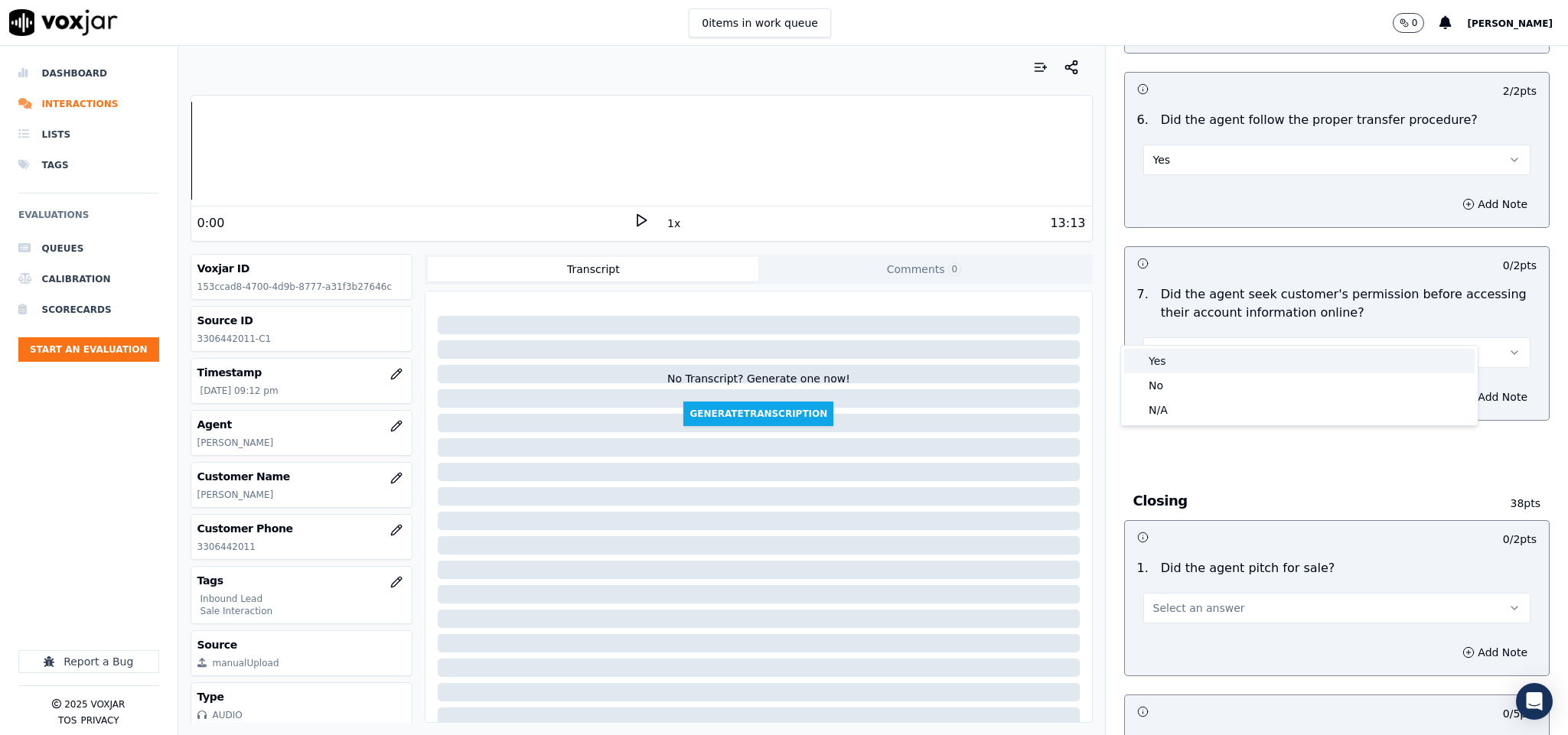
click at [1183, 360] on div "Yes" at bounding box center [1298, 361] width 350 height 24
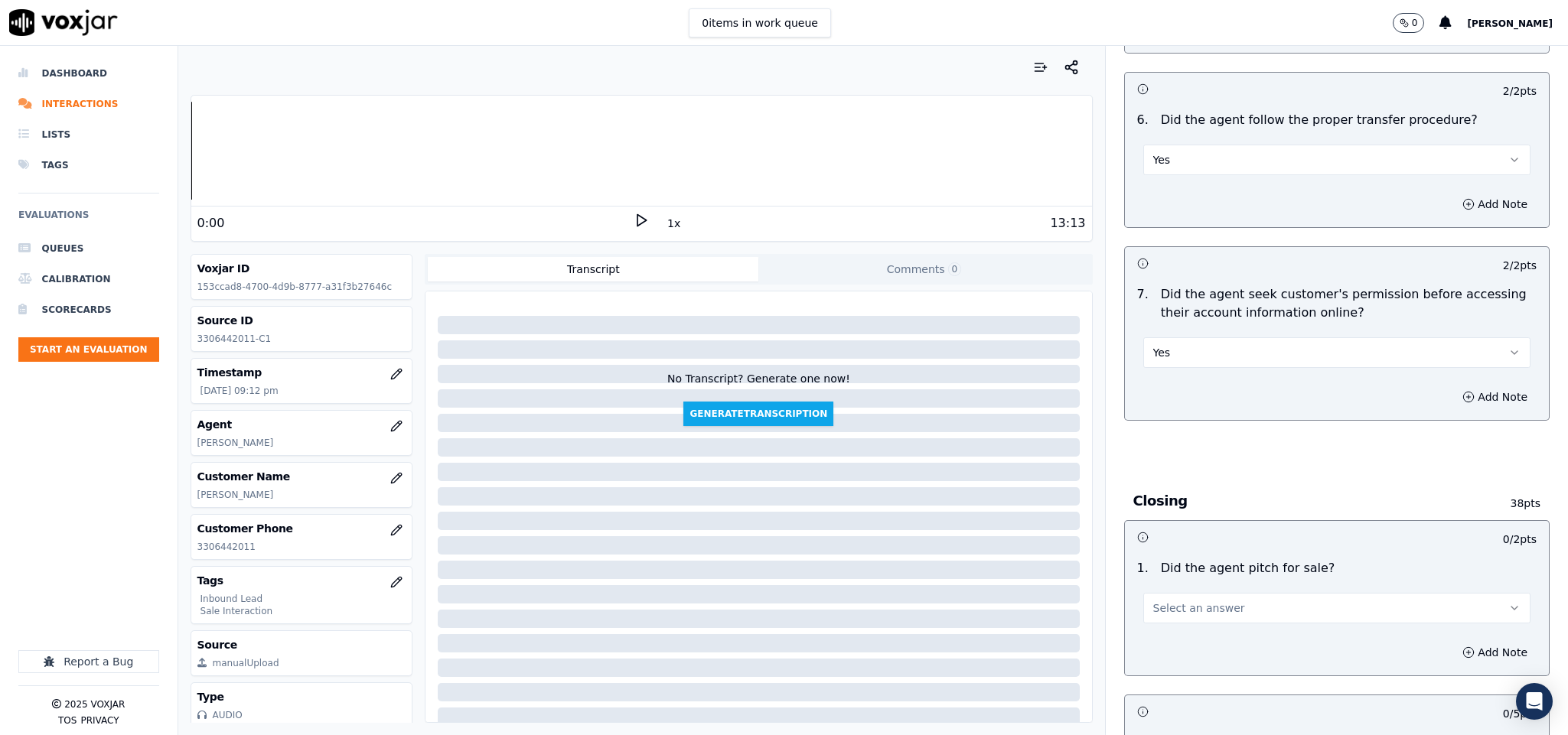
click at [1187, 600] on span "Select an answer" at bounding box center [1199, 608] width 91 height 16
click at [1180, 612] on div "Yes" at bounding box center [1298, 617] width 350 height 24
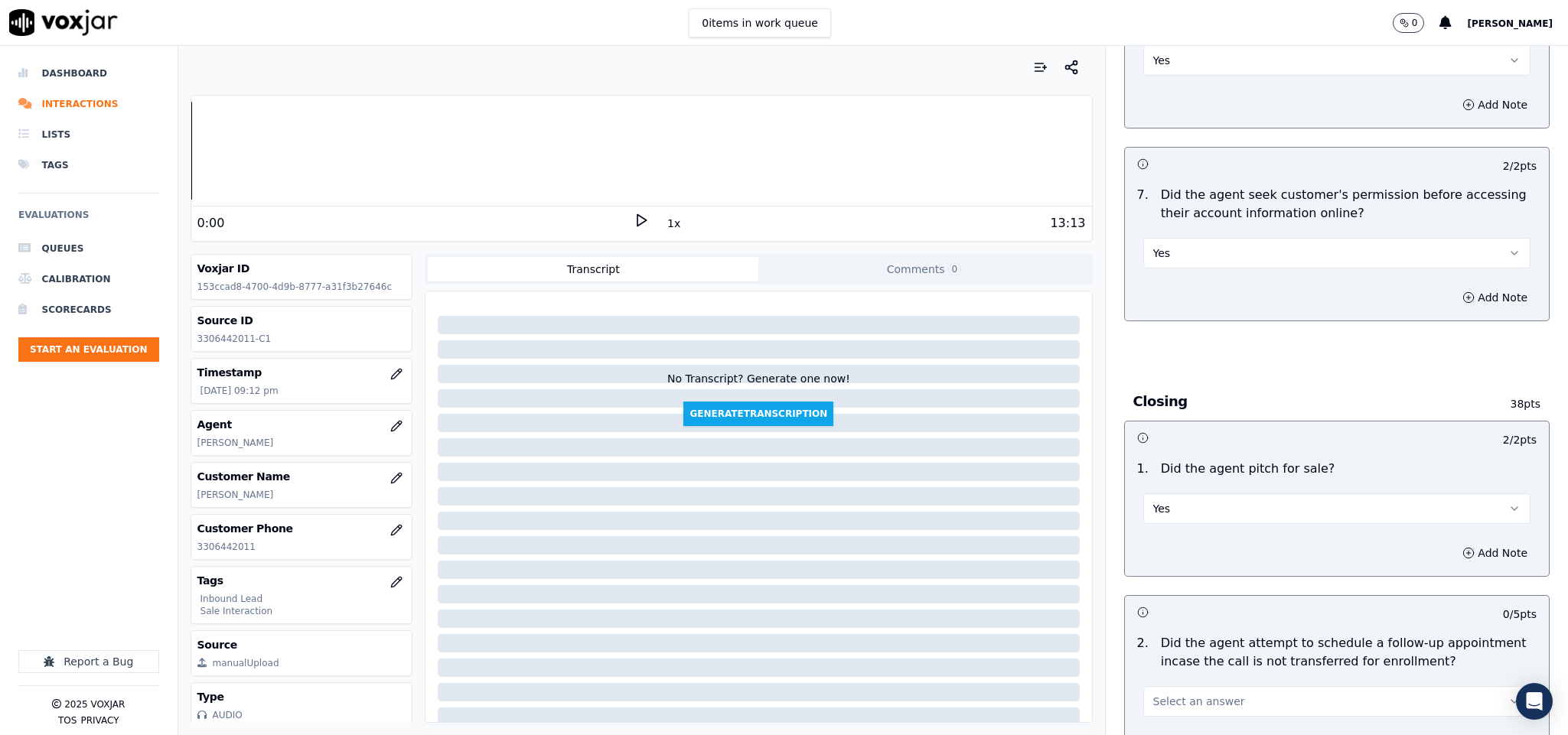
scroll to position [3214, 0]
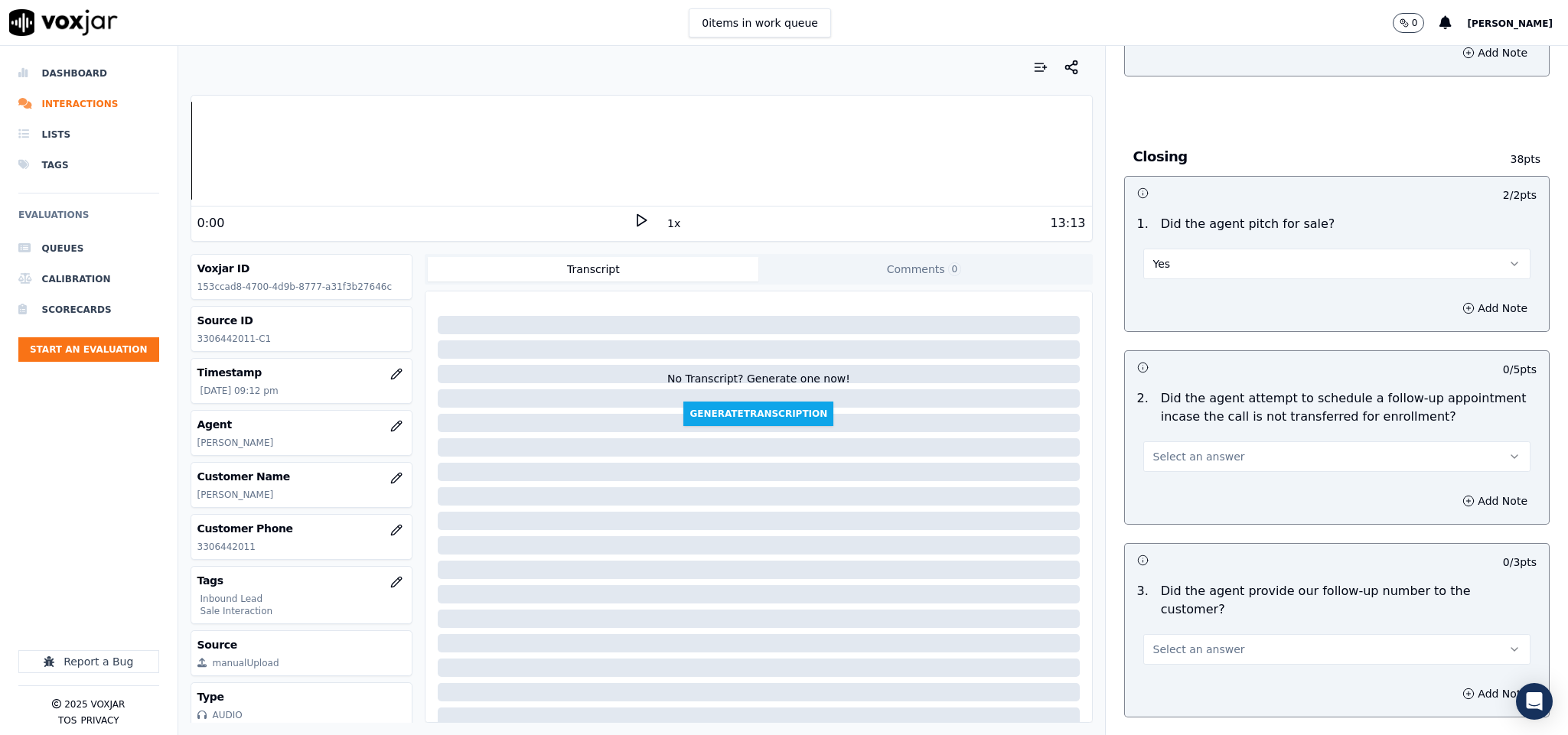
drag, startPoint x: 1209, startPoint y: 425, endPoint x: 1210, endPoint y: 448, distance: 23.0
click at [1212, 442] on button "Select an answer" at bounding box center [1337, 457] width 388 height 30
click at [1178, 490] on div "No" at bounding box center [1298, 491] width 350 height 24
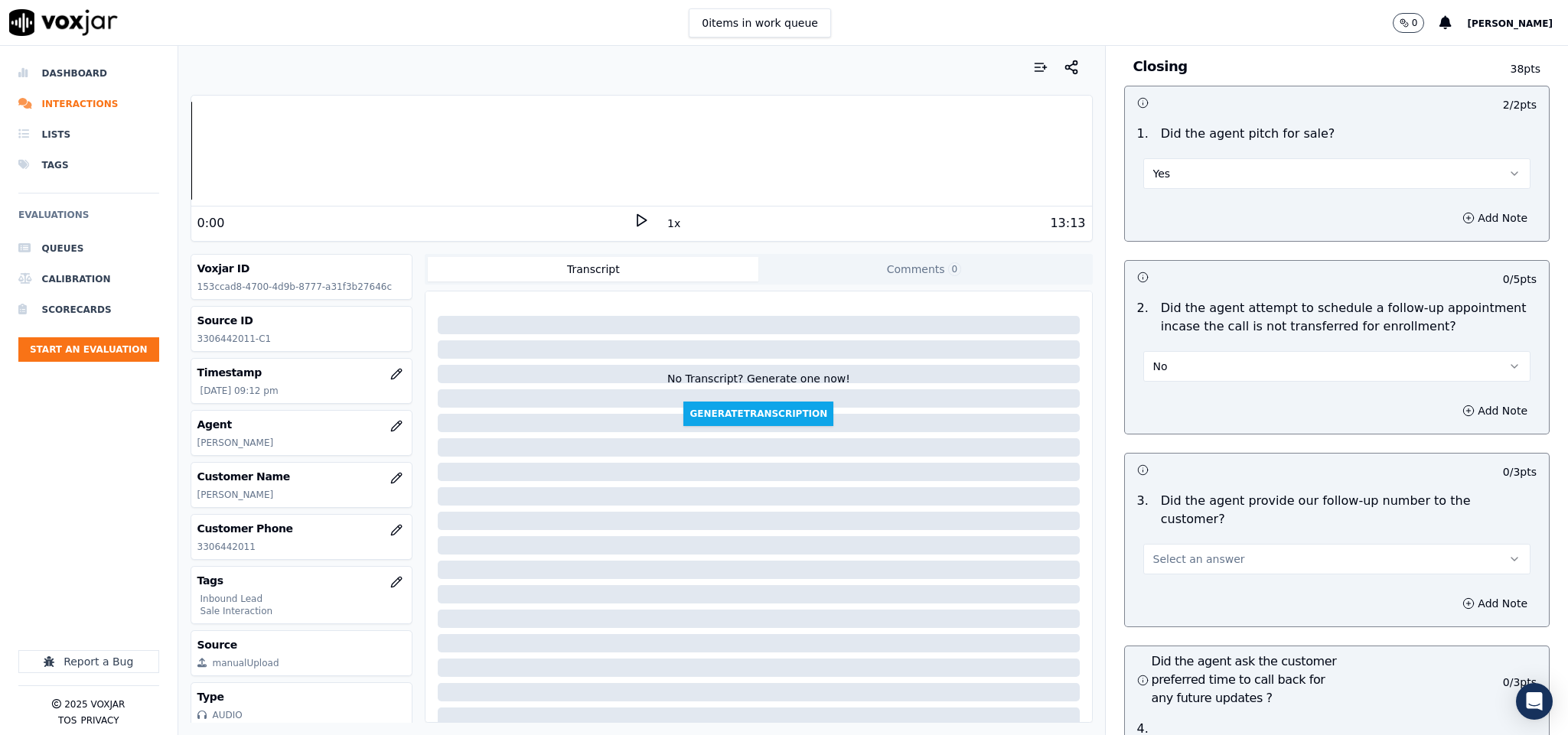
scroll to position [3443, 0]
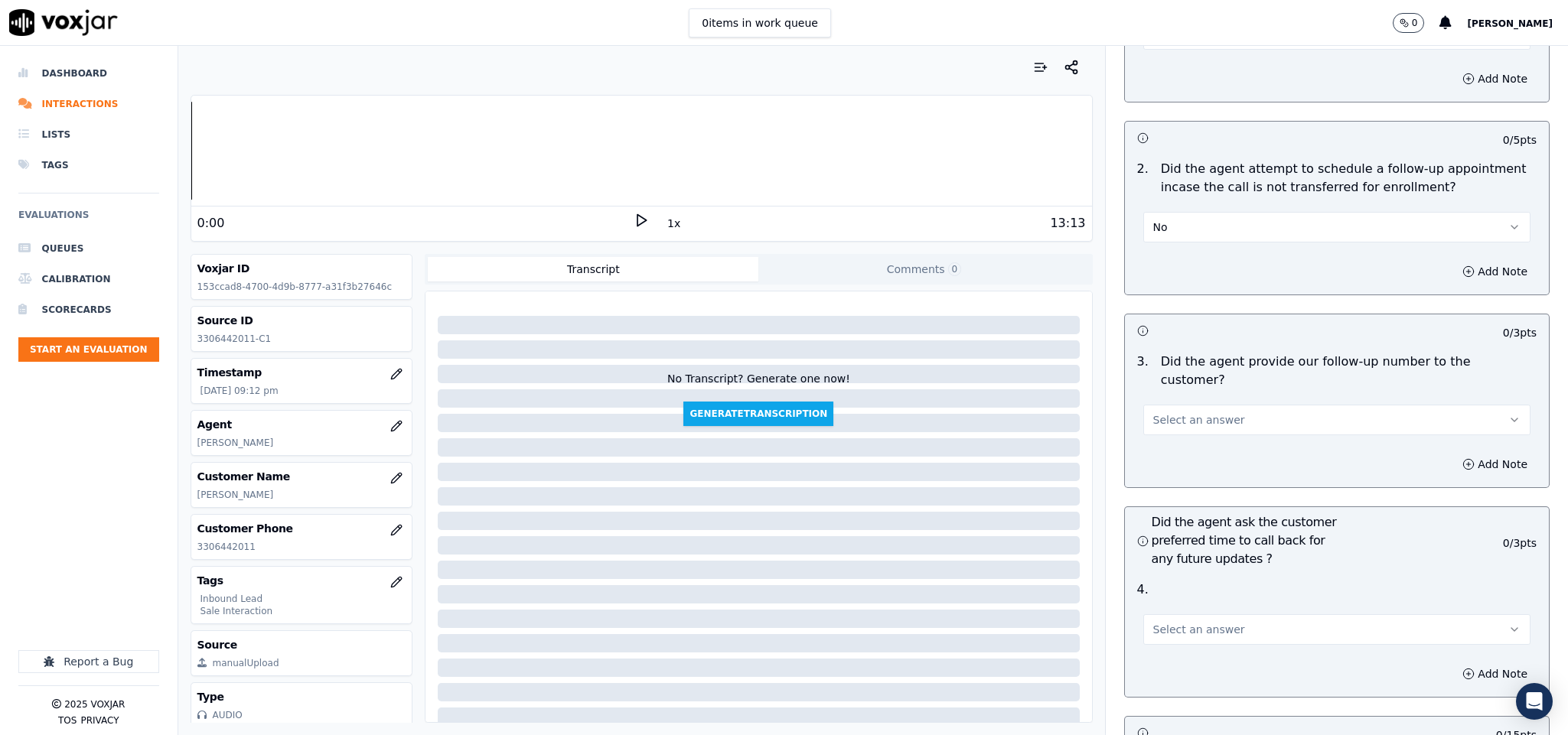
click at [1198, 390] on div "Select an answer" at bounding box center [1337, 412] width 412 height 46
click at [1205, 212] on button "No" at bounding box center [1337, 227] width 388 height 30
click at [1185, 236] on div "Yes" at bounding box center [1298, 237] width 350 height 24
click at [1196, 412] on span "Select an answer" at bounding box center [1199, 420] width 91 height 16
click at [1184, 416] on div "Yes" at bounding box center [1298, 412] width 350 height 24
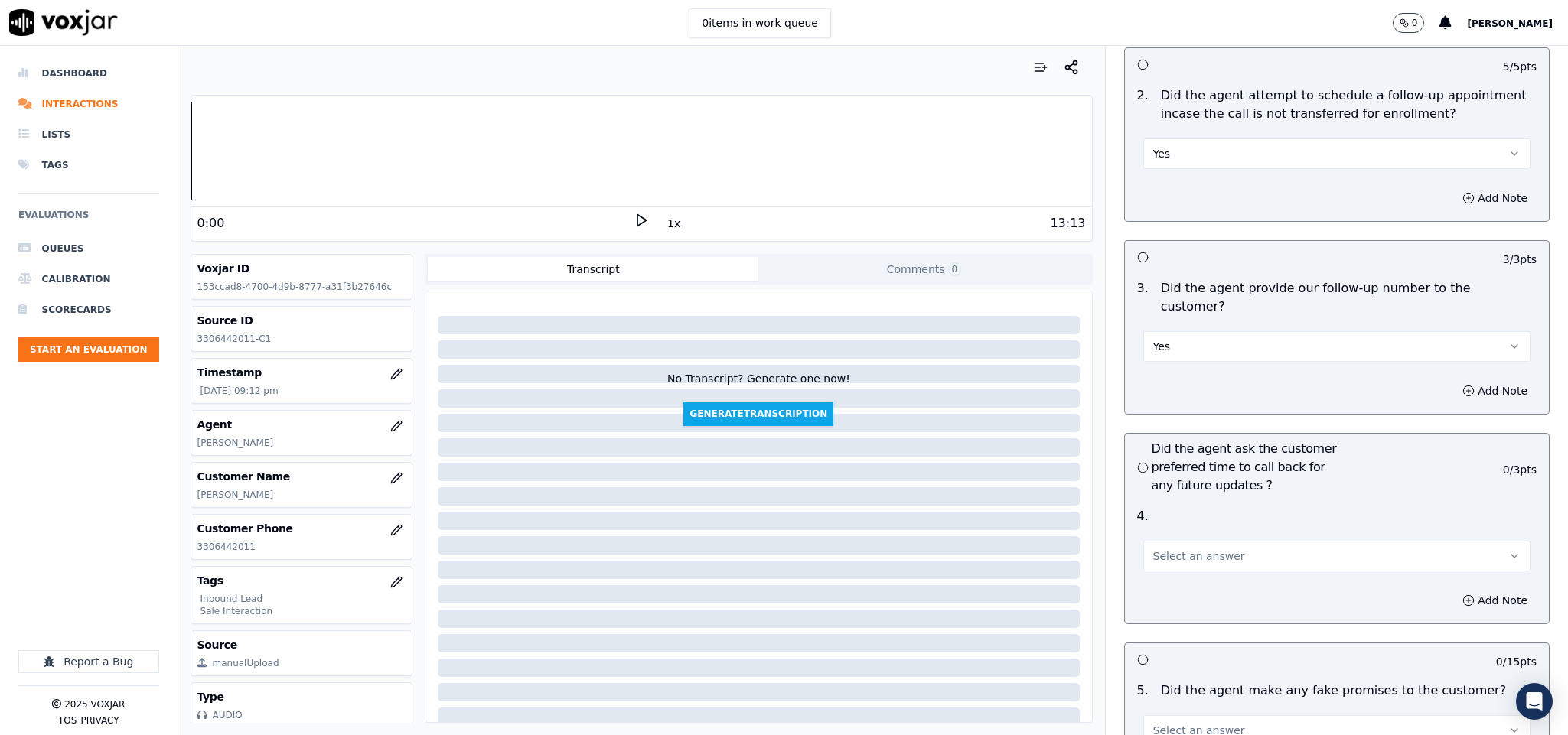
scroll to position [3673, 0]
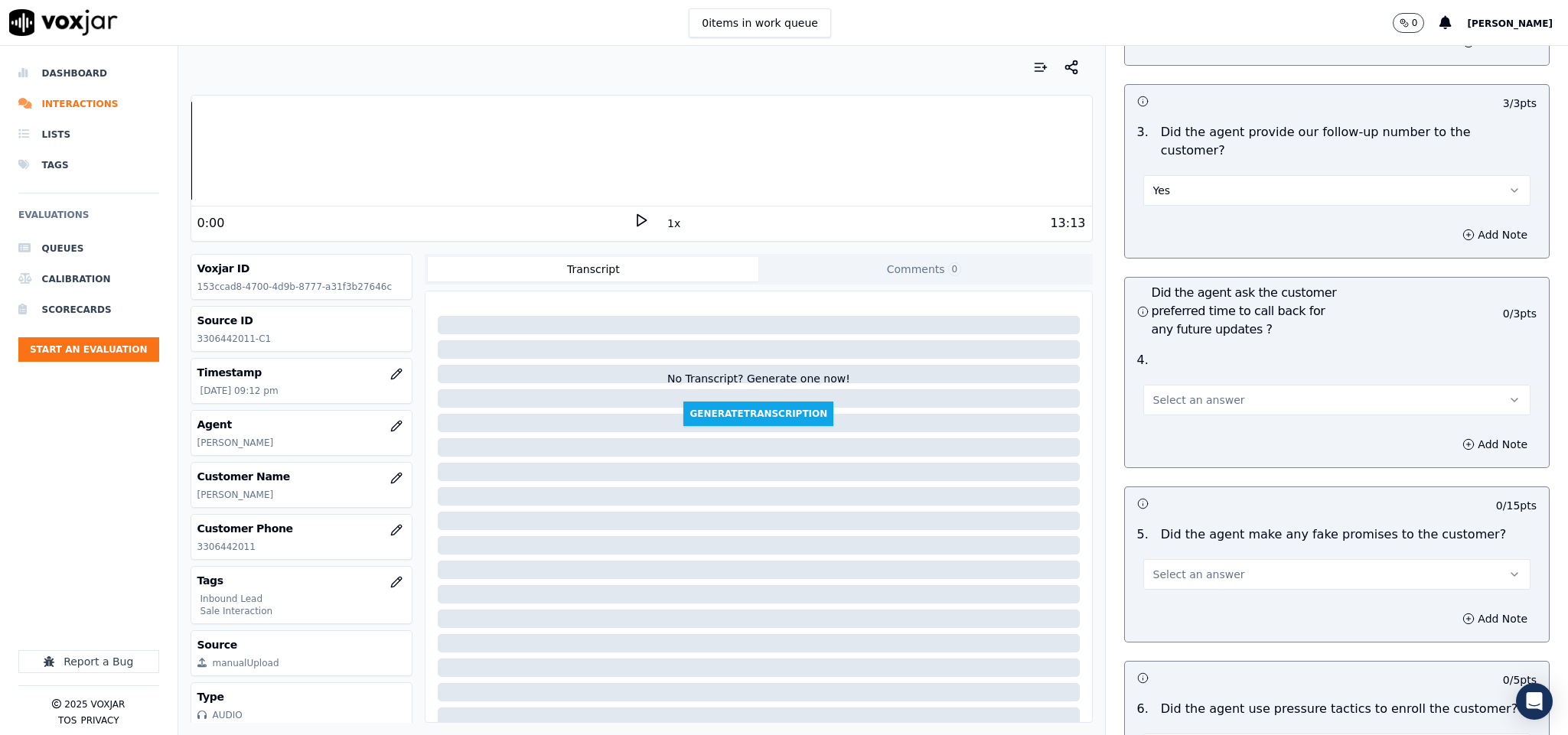
click at [1261, 385] on button "Select an answer" at bounding box center [1337, 399] width 388 height 30
click at [1178, 432] on div "N/A" at bounding box center [1298, 442] width 350 height 24
click at [1182, 567] on span "Select an answer" at bounding box center [1199, 574] width 91 height 16
click at [1169, 590] on div "No" at bounding box center [1298, 593] width 350 height 24
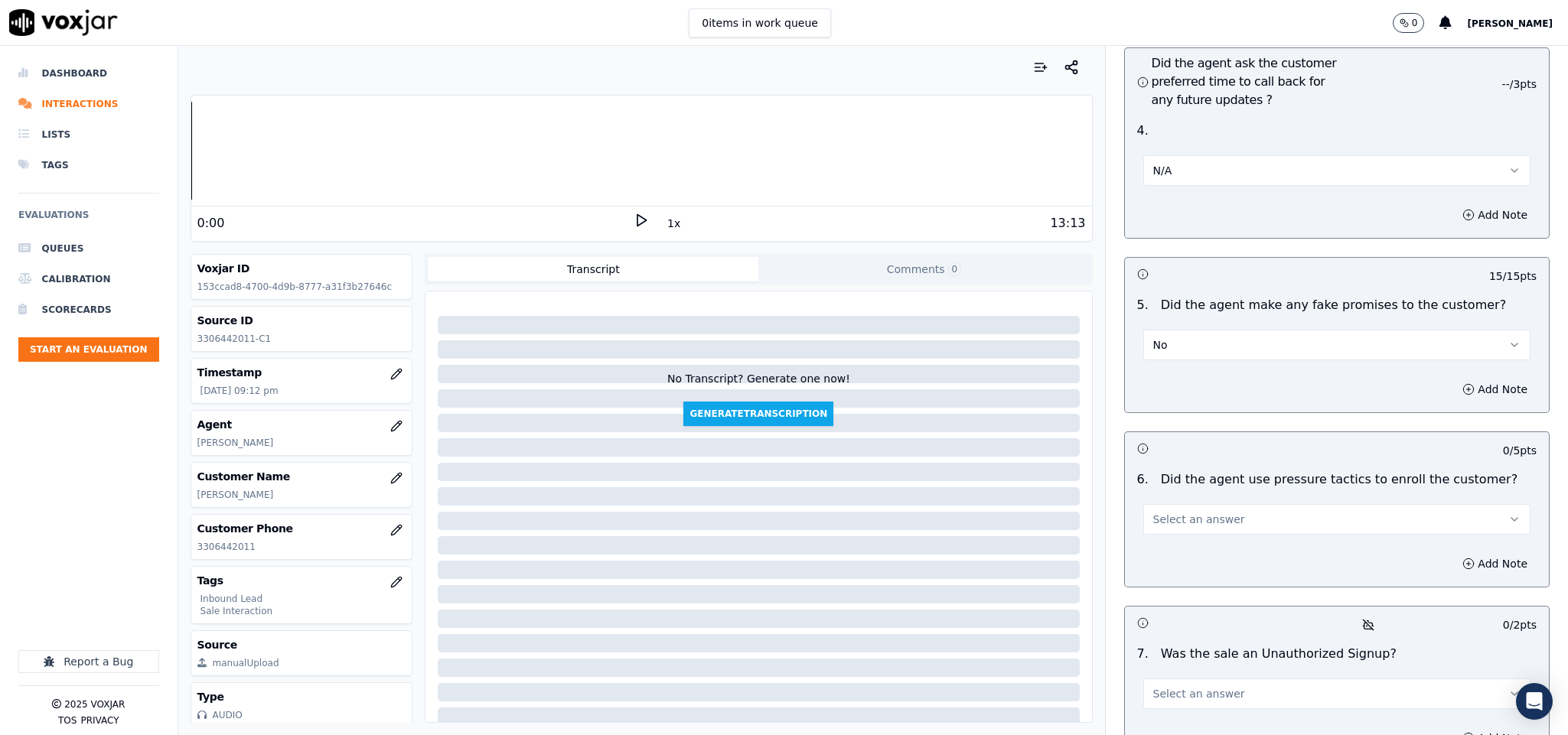
scroll to position [4045, 0]
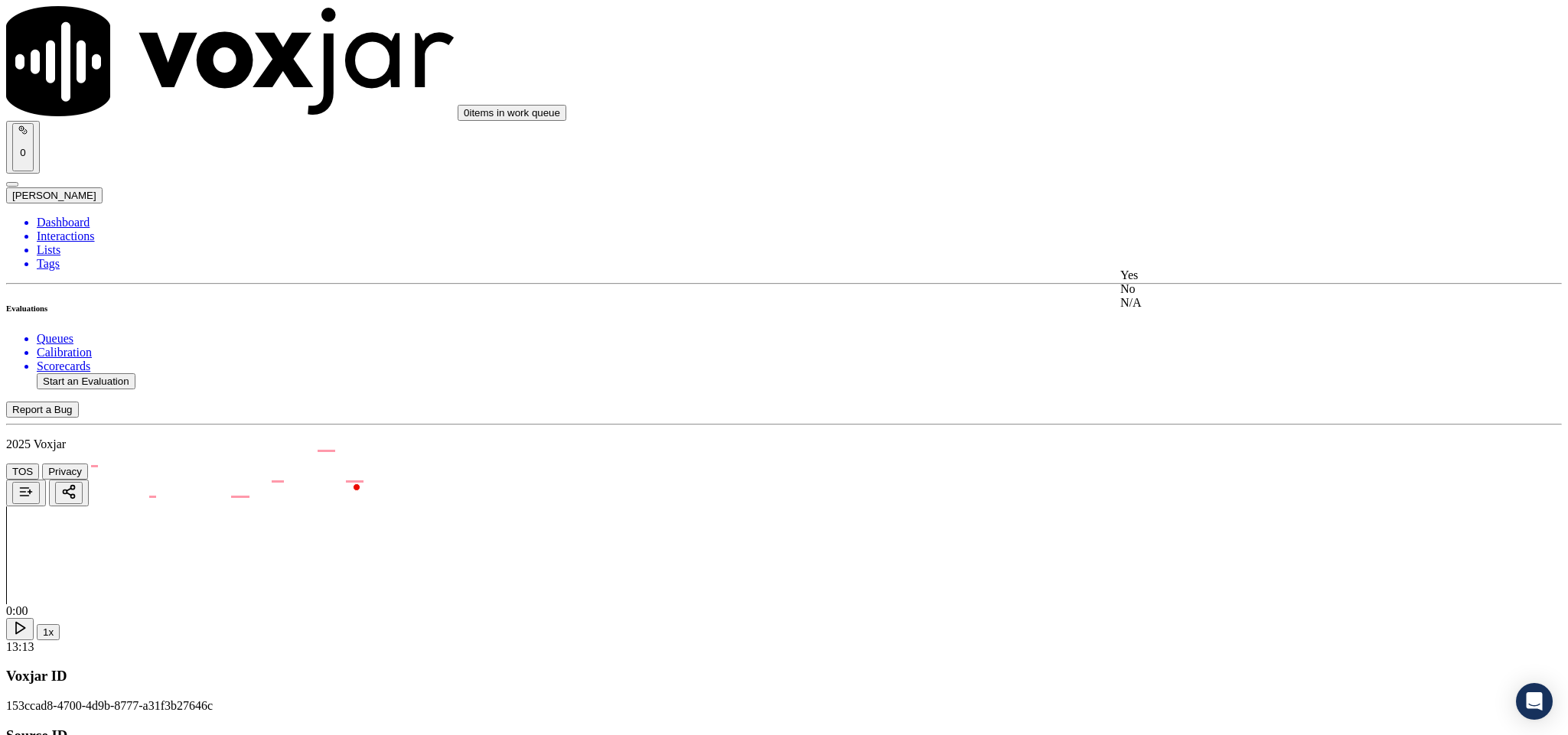
click at [1171, 296] on div "No" at bounding box center [1299, 289] width 358 height 14
click at [1178, 301] on div "No" at bounding box center [1299, 300] width 358 height 35
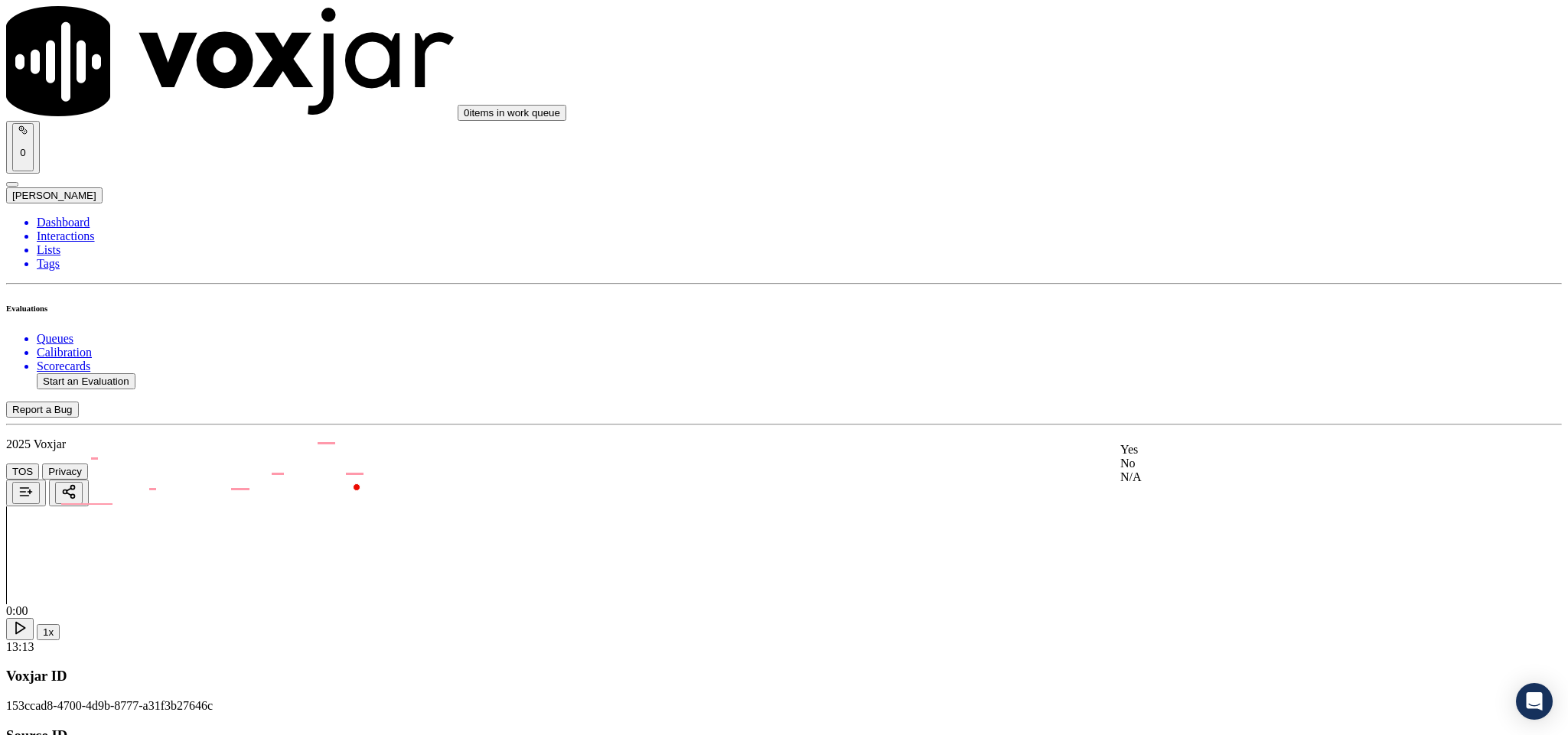
click at [1169, 470] on div "No" at bounding box center [1299, 463] width 358 height 14
click at [1173, 556] on div "Yes" at bounding box center [1299, 549] width 358 height 14
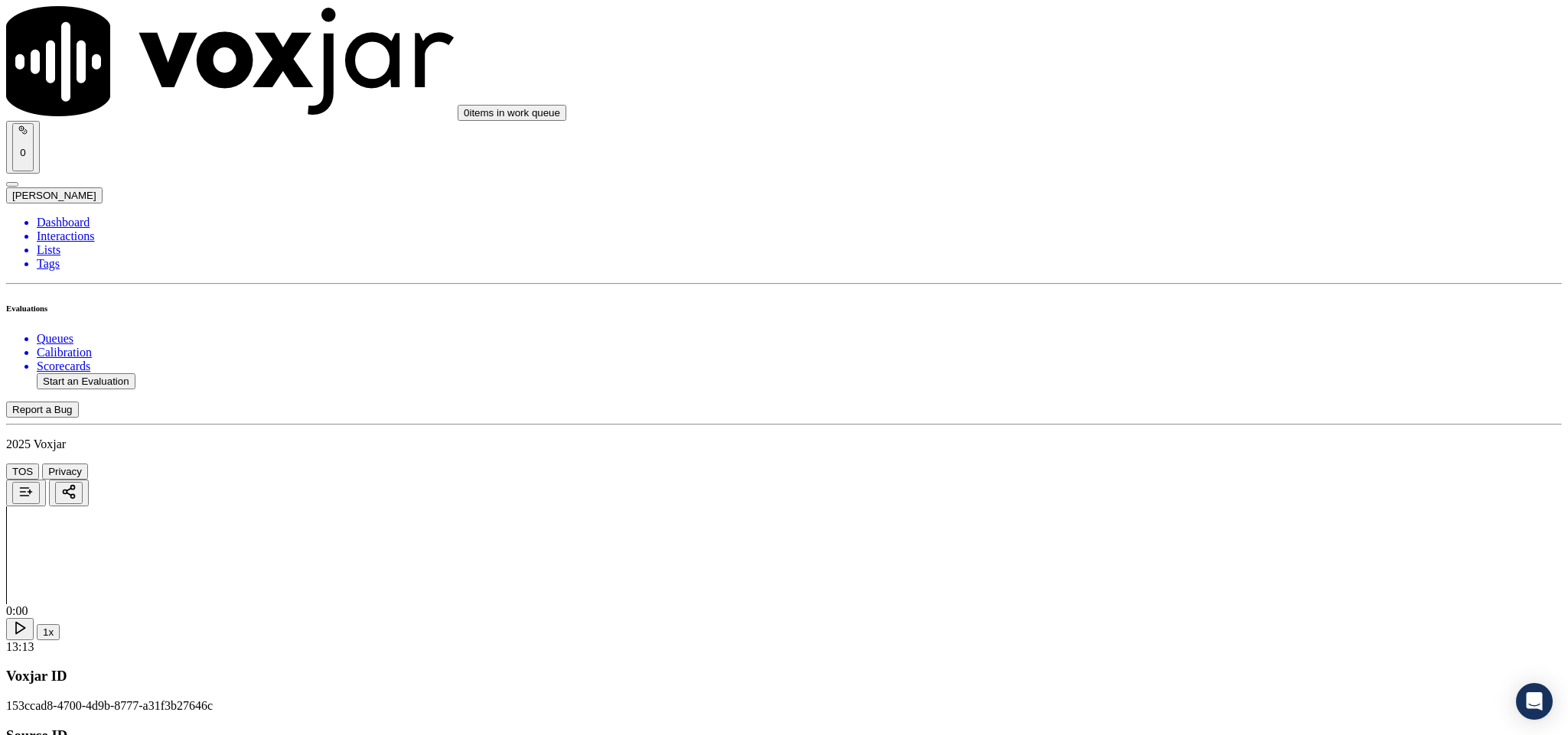
click at [1313, 203] on div "Yes" at bounding box center [1299, 196] width 358 height 14
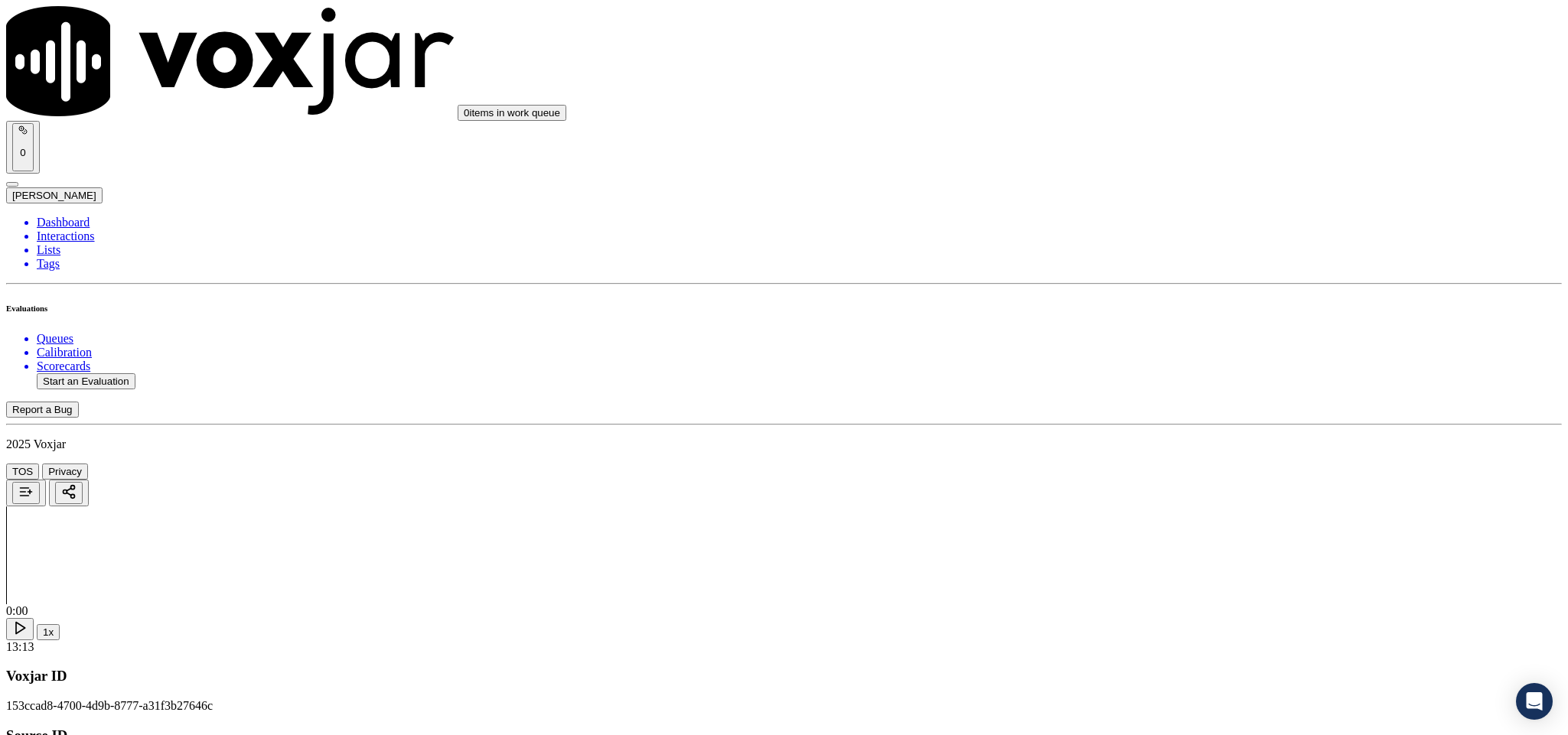
click at [83, 216] on li "Dashboard" at bounding box center [799, 222] width 1525 height 14
click at [128, 373] on button "Start an Evaluation" at bounding box center [86, 381] width 99 height 16
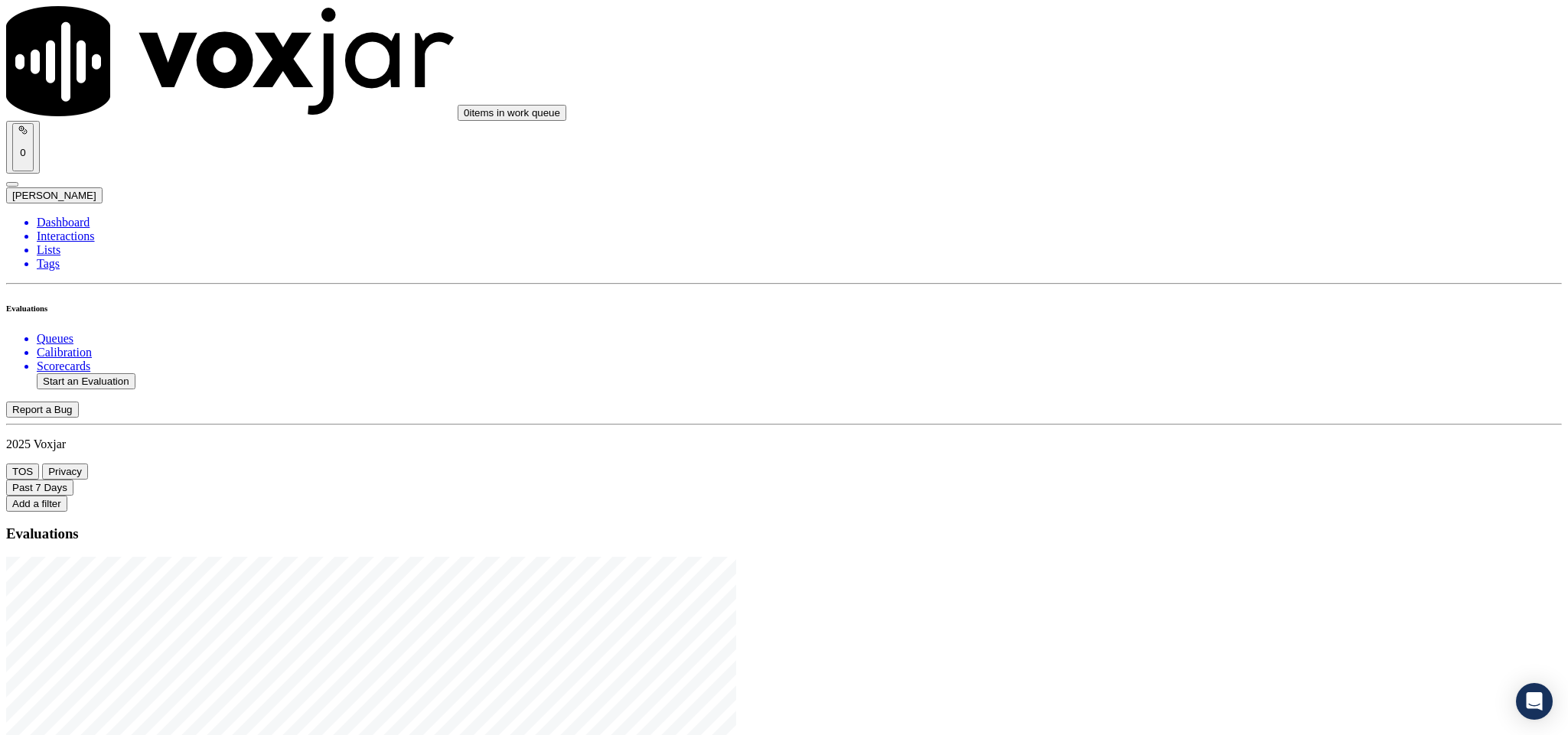
drag, startPoint x: 652, startPoint y: 313, endPoint x: 817, endPoint y: 323, distance: 165.3
type input "20250822-111100_2076915207-C1"
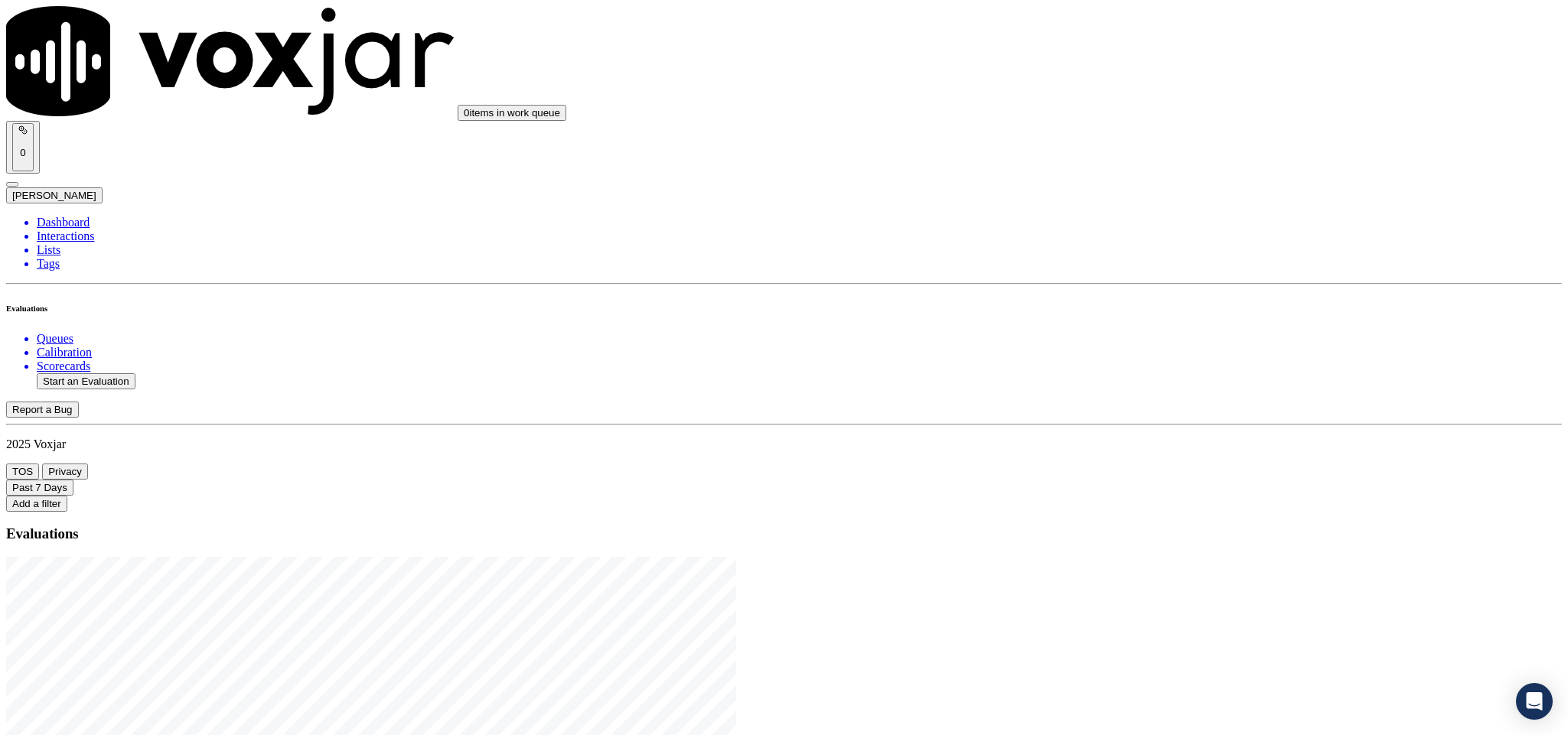
type input "2025-08-22T21:19"
type input "jak"
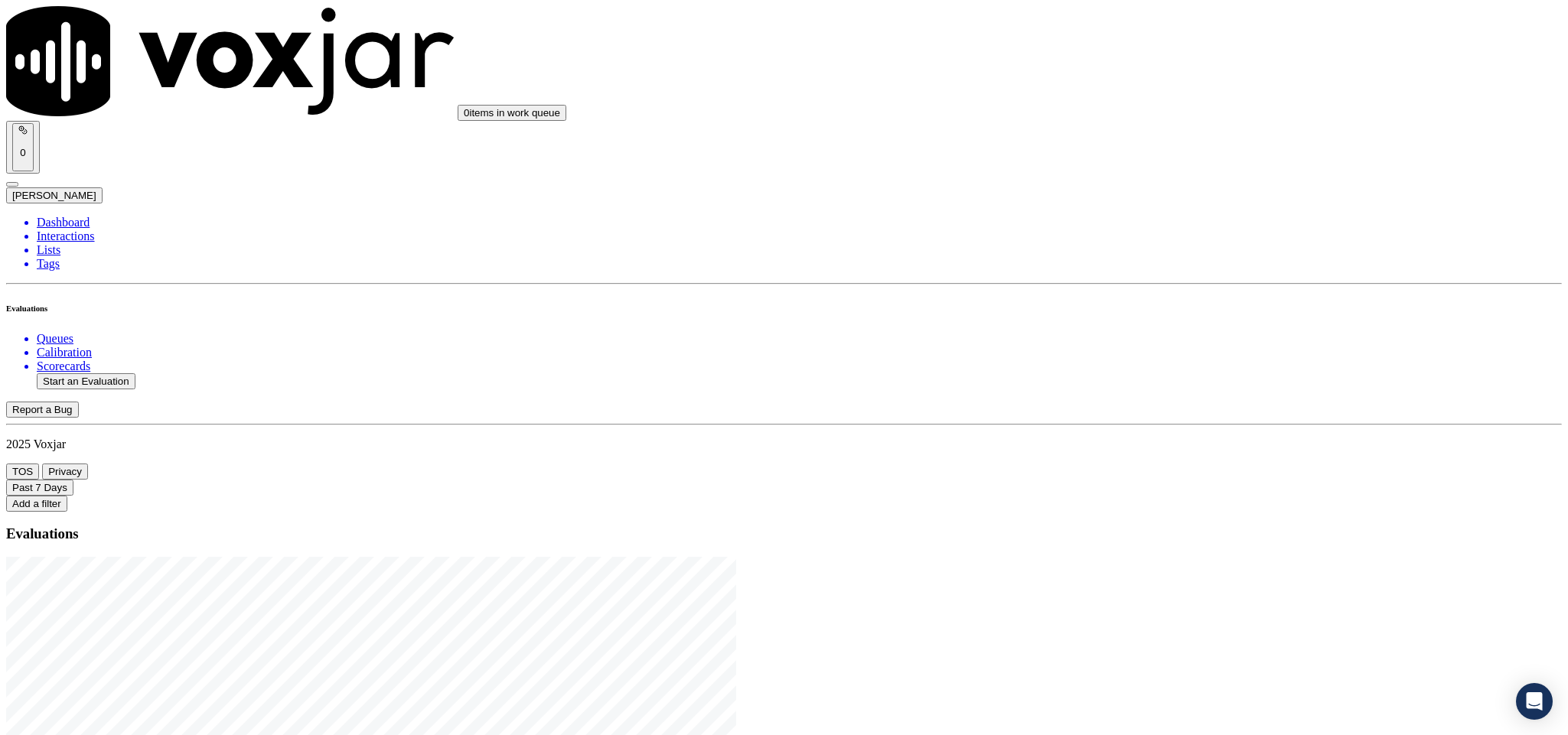
scroll to position [138, 0]
type input "ISAIAH HEALD"
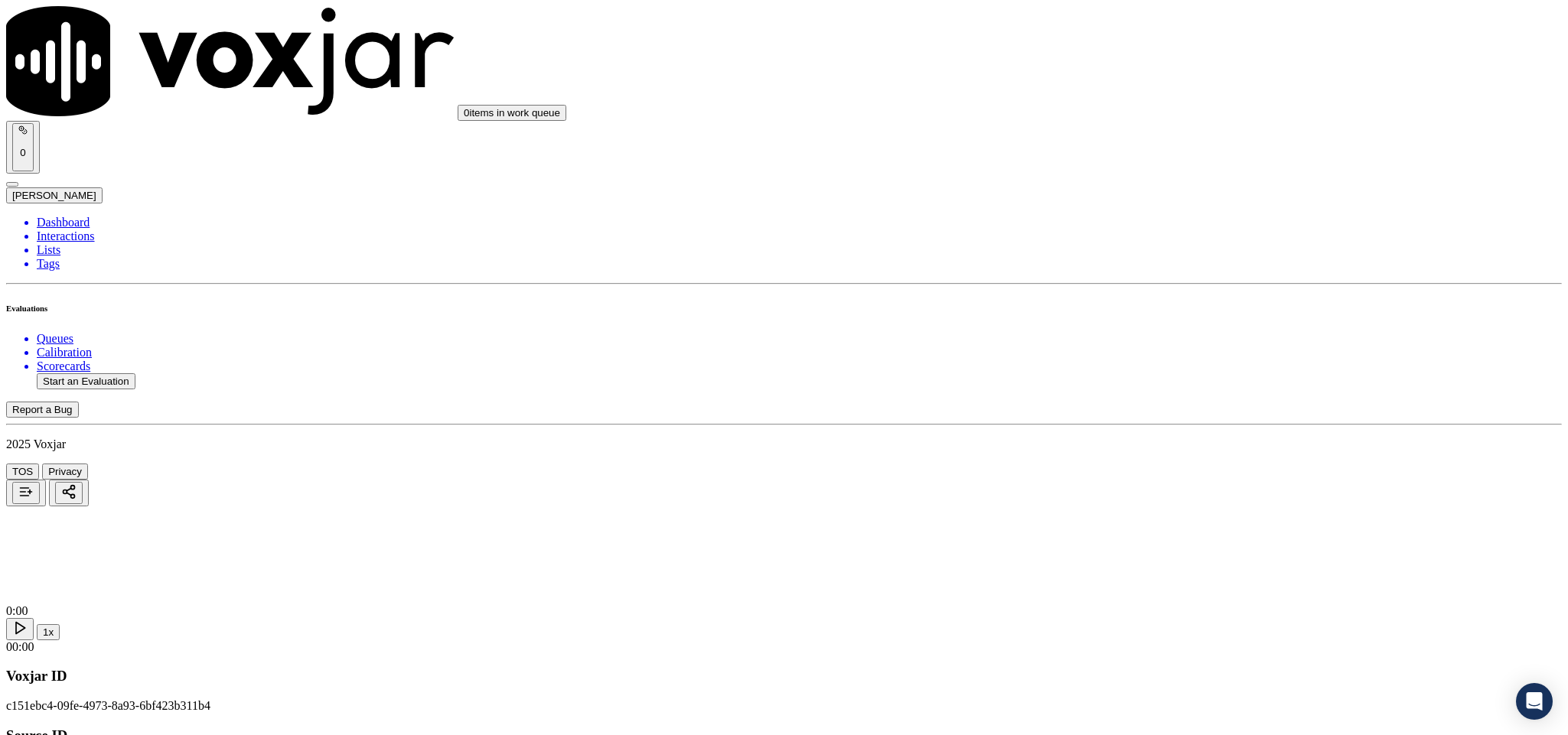
type input "ISAIAH HEALD"
click at [474, 166] on input "Add a New Customer" at bounding box center [407, 158] width 136 height 16
paste input "2076915207"
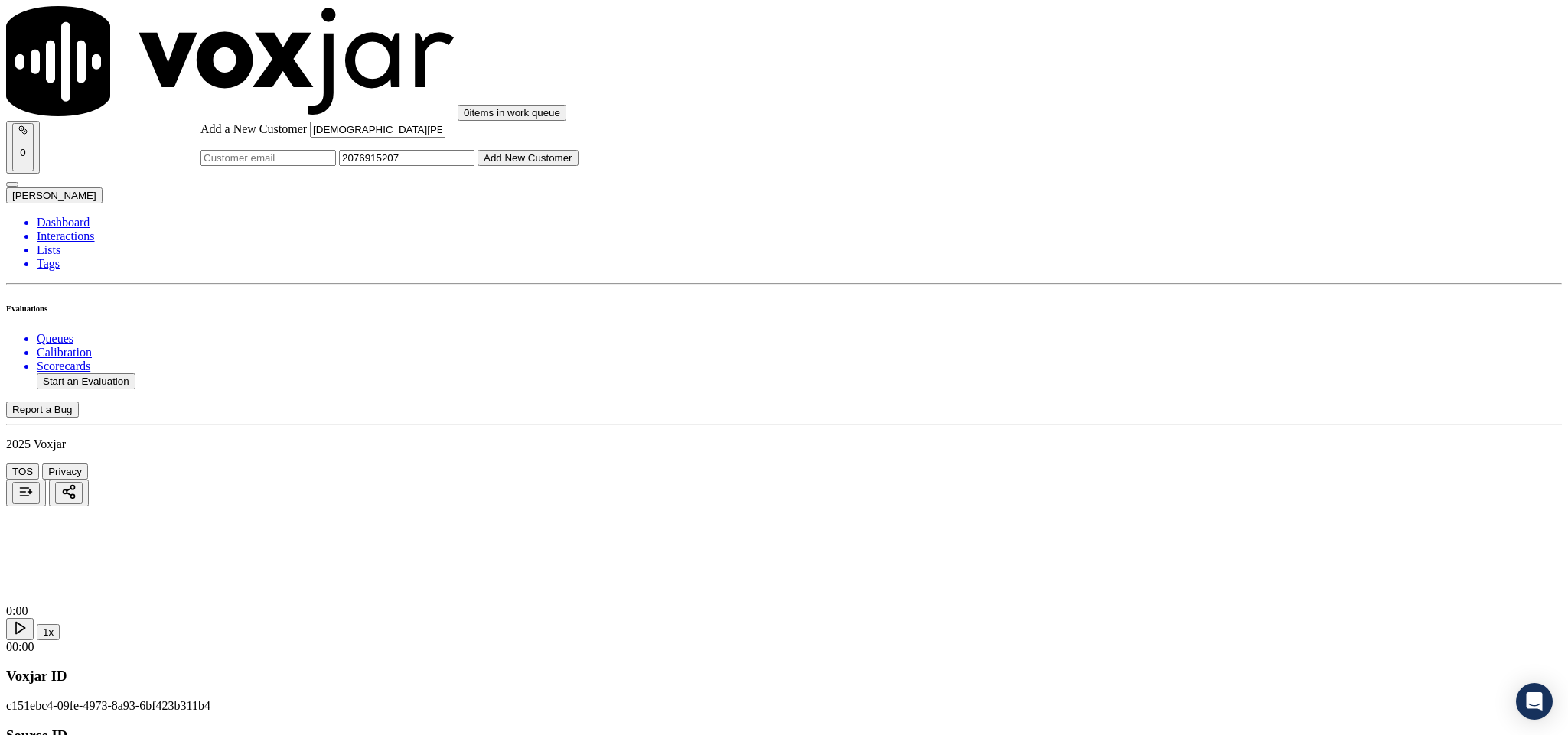
type input "2076915207"
click at [578, 166] on button "Add New Customer" at bounding box center [528, 158] width 101 height 16
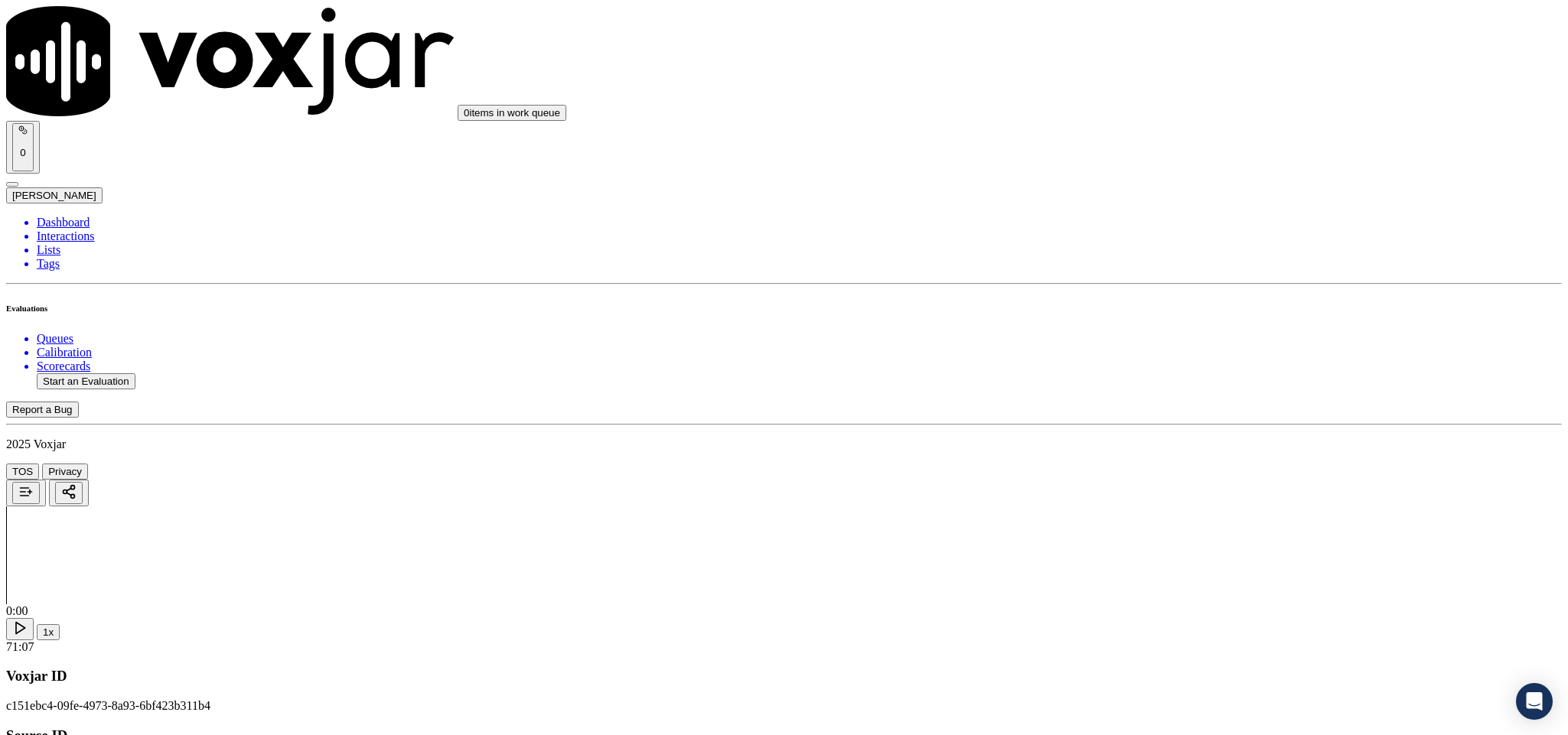
click at [1169, 285] on div "Yes" at bounding box center [1299, 279] width 358 height 14
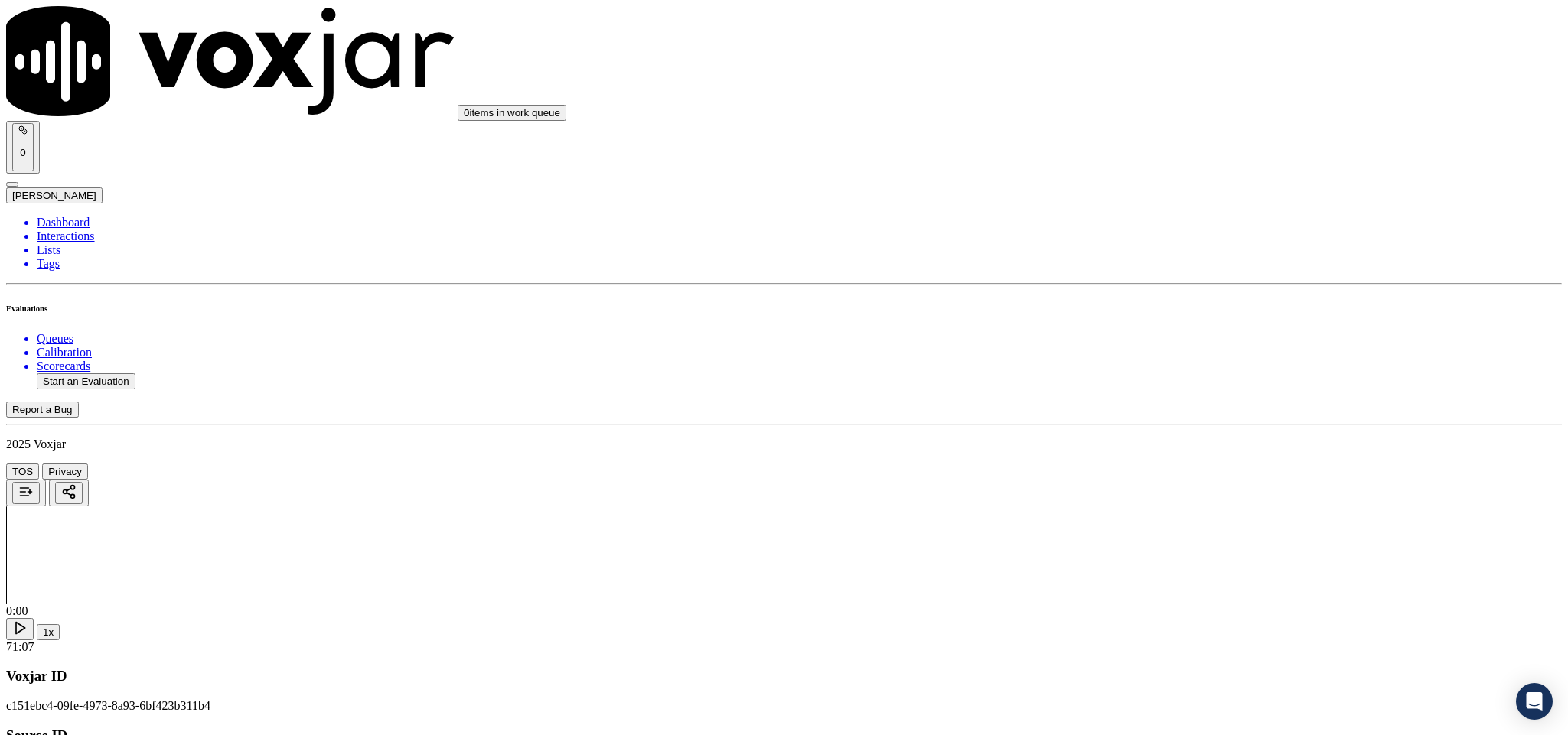
click at [1162, 460] on div "Yes" at bounding box center [1299, 454] width 358 height 14
click at [1194, 407] on div "Yes" at bounding box center [1299, 400] width 358 height 14
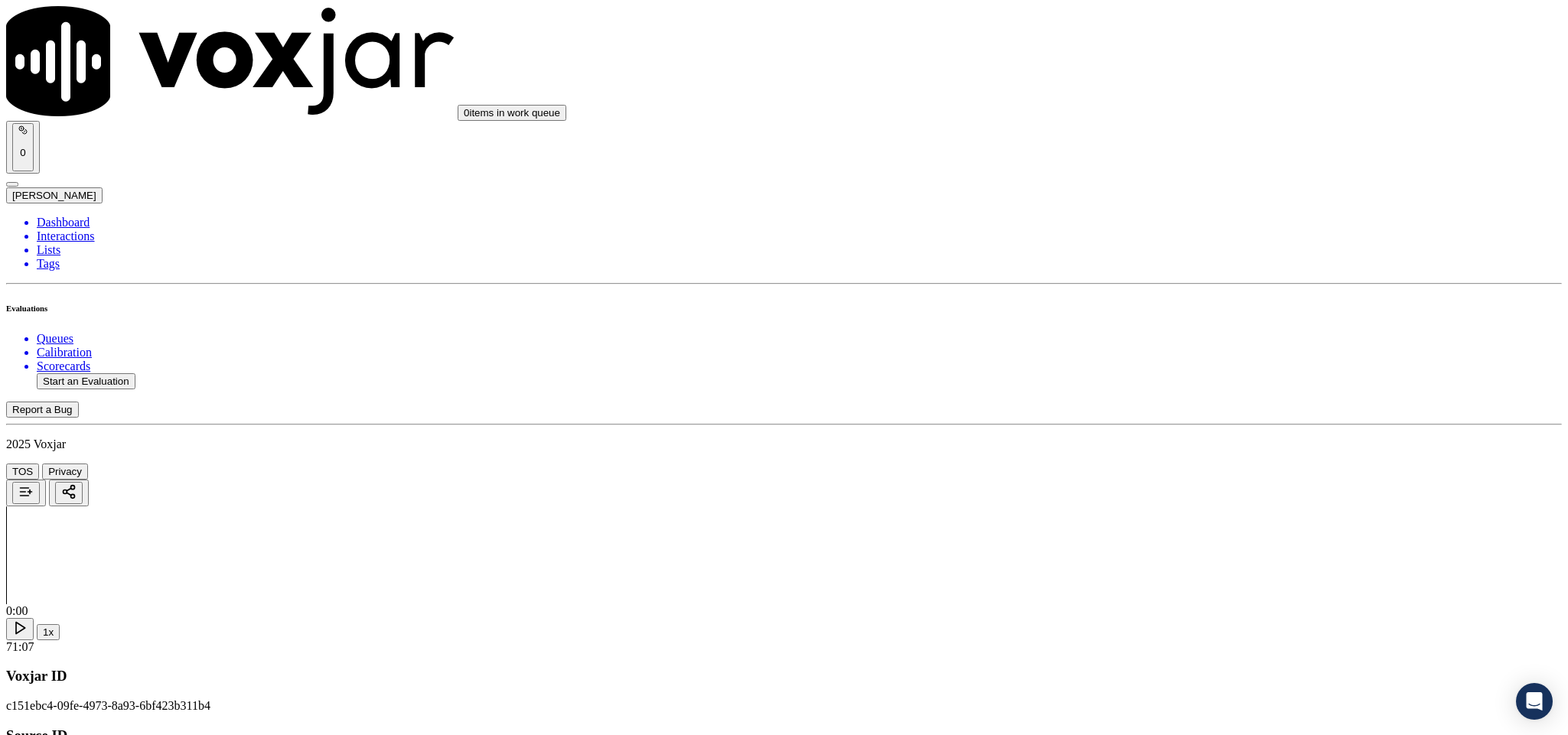
click at [1187, 612] on div "Yes" at bounding box center [1299, 611] width 358 height 14
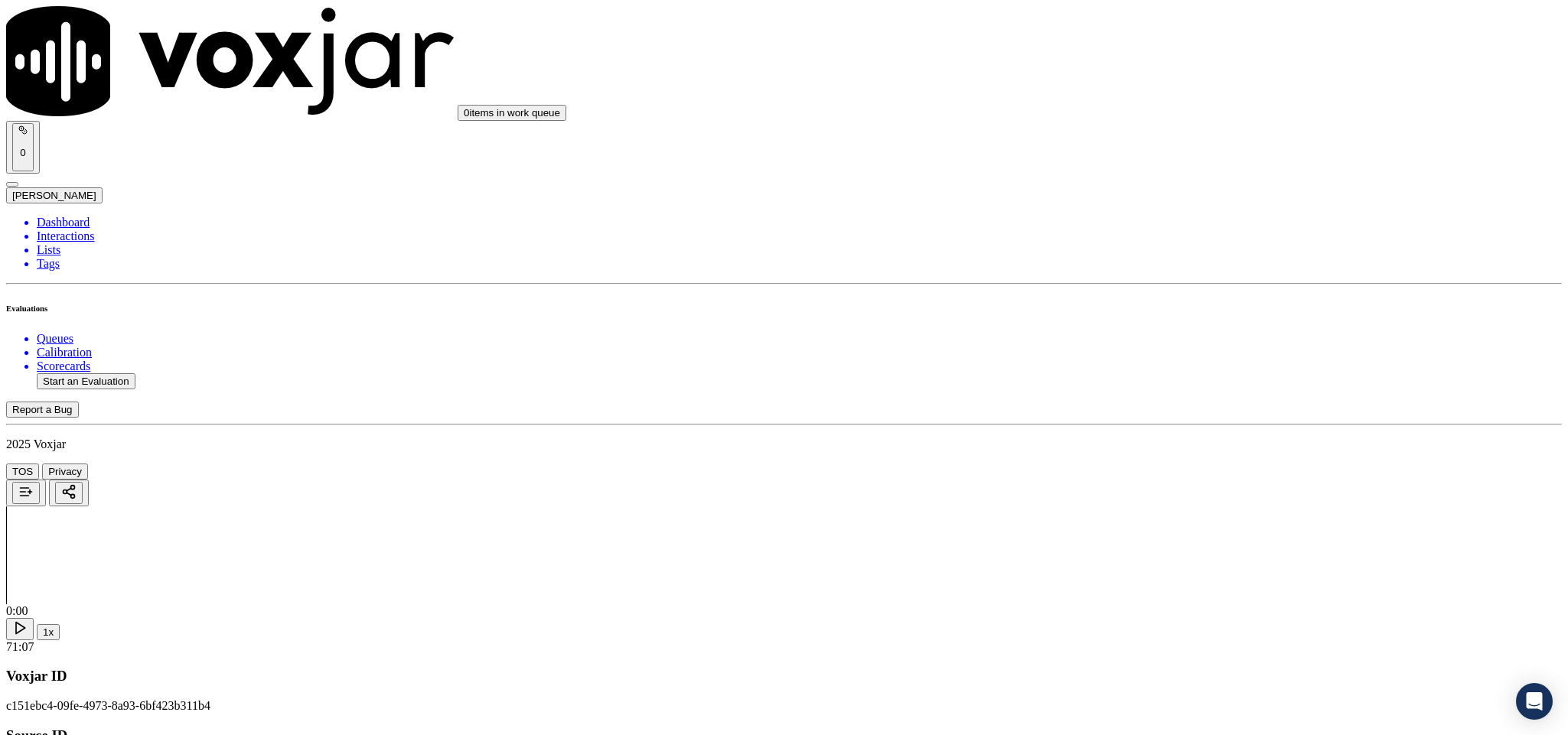
click at [1235, 283] on div "Yes" at bounding box center [1299, 277] width 358 height 14
click at [1228, 312] on div "Yes" at bounding box center [1299, 307] width 358 height 14
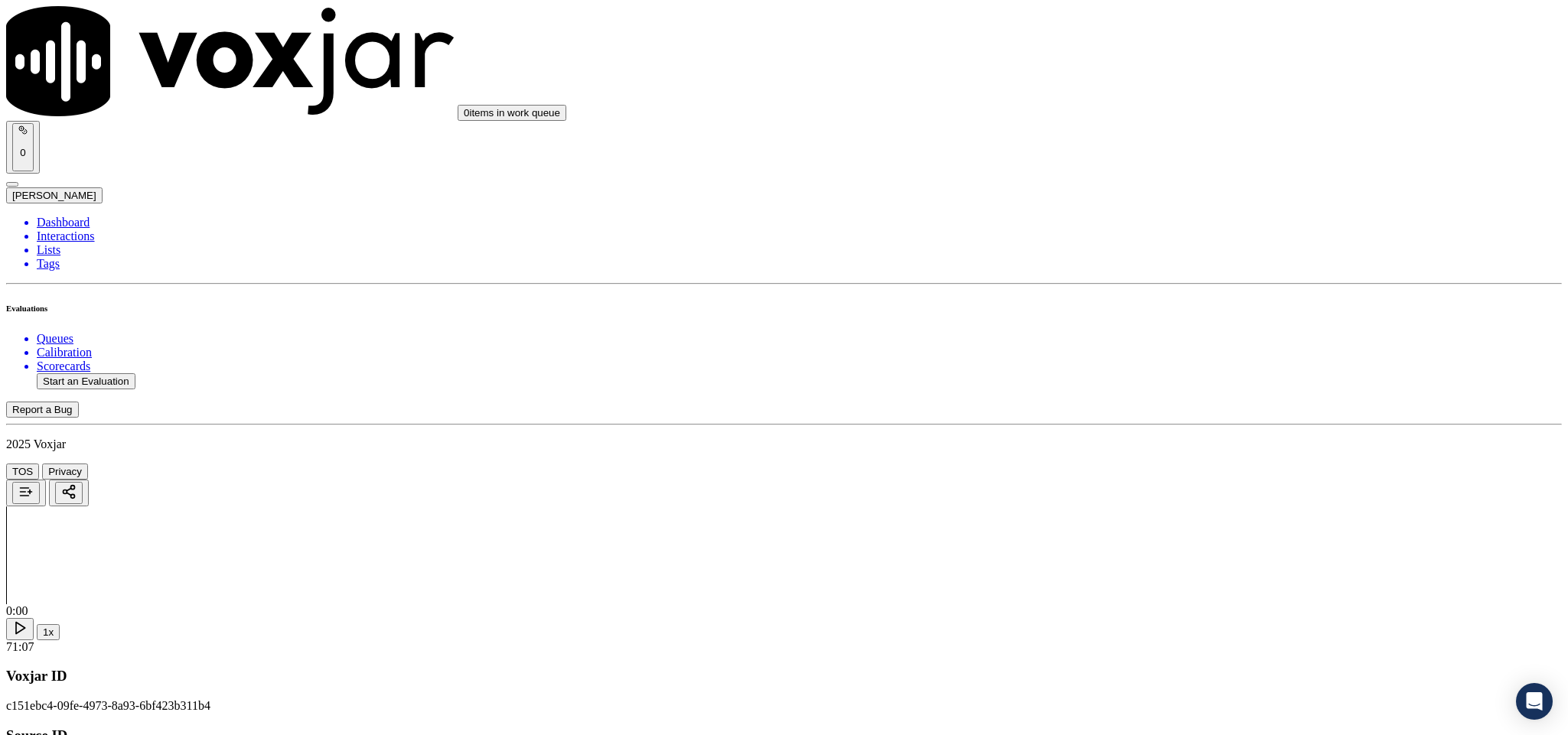
scroll to position [2091, 0]
click at [1192, 268] on div "No" at bounding box center [1299, 261] width 358 height 14
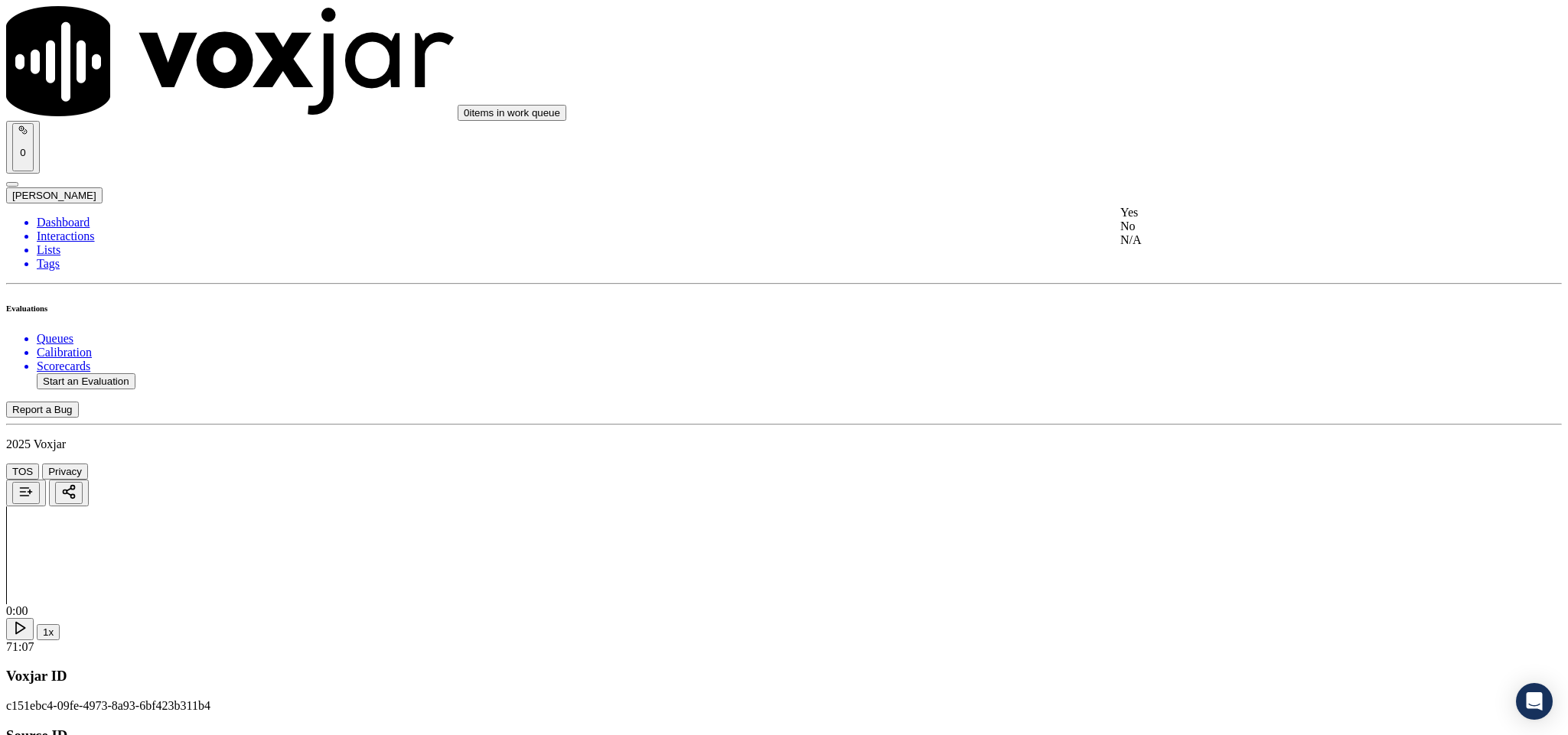
click at [1161, 234] on div "No" at bounding box center [1299, 226] width 358 height 14
drag, startPoint x: 1227, startPoint y: 238, endPoint x: 1224, endPoint y: 247, distance: 9.5
click at [1205, 264] on div "Yes" at bounding box center [1299, 257] width 358 height 14
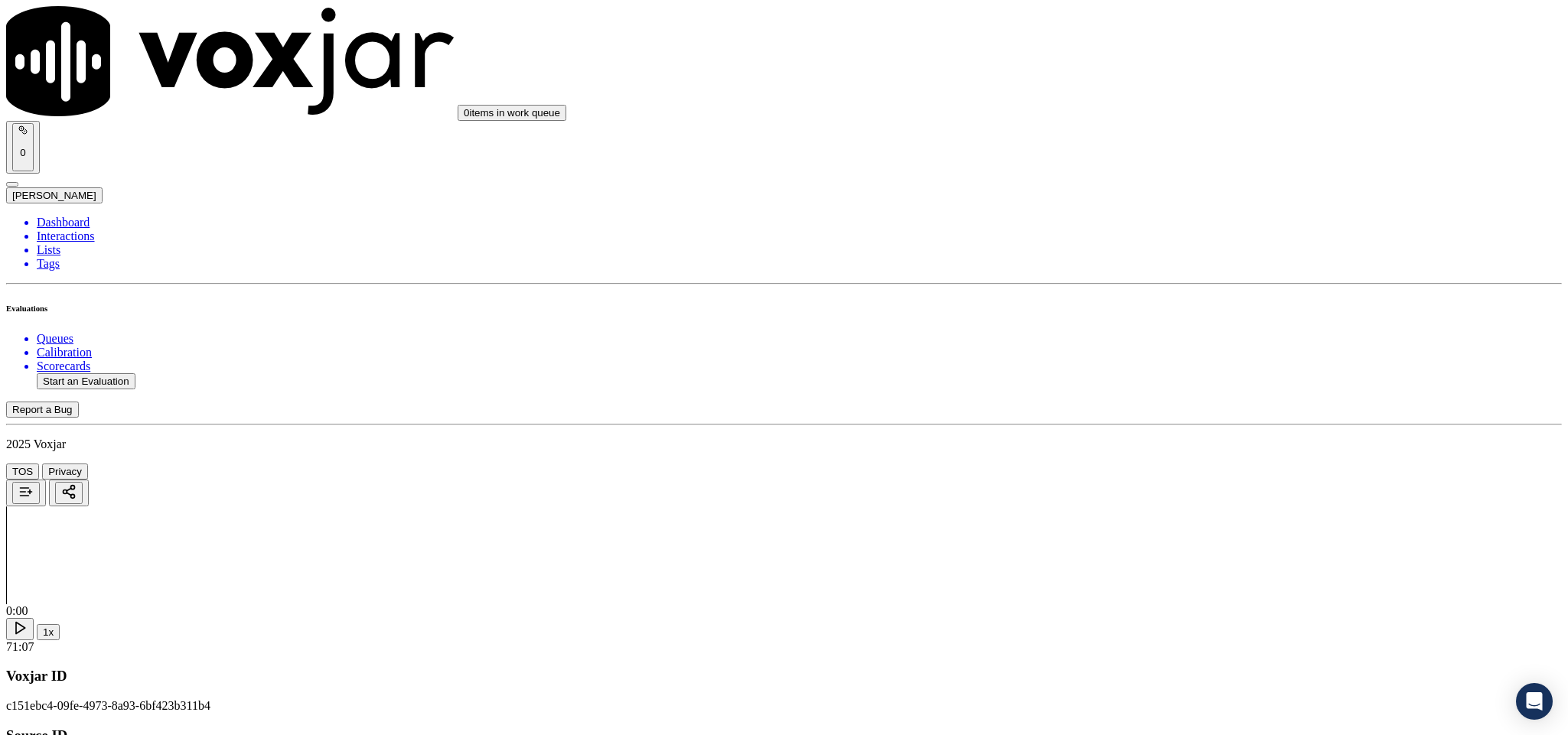
scroll to position [1147, 0]
click at [1153, 357] on div "No" at bounding box center [1299, 350] width 358 height 14
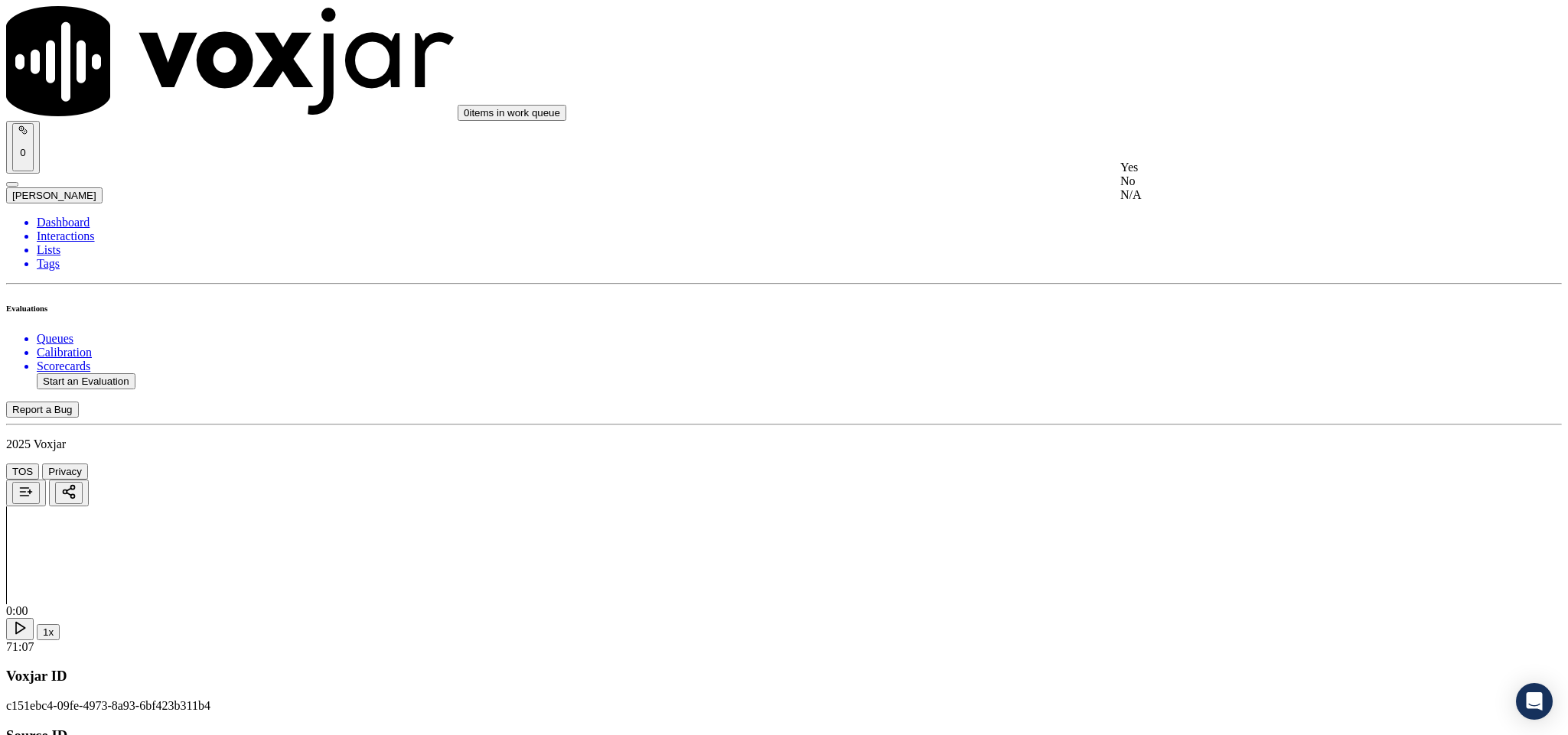
click at [1166, 188] on div "No" at bounding box center [1299, 181] width 358 height 14
click at [1170, 289] on div "Yes" at bounding box center [1299, 282] width 358 height 14
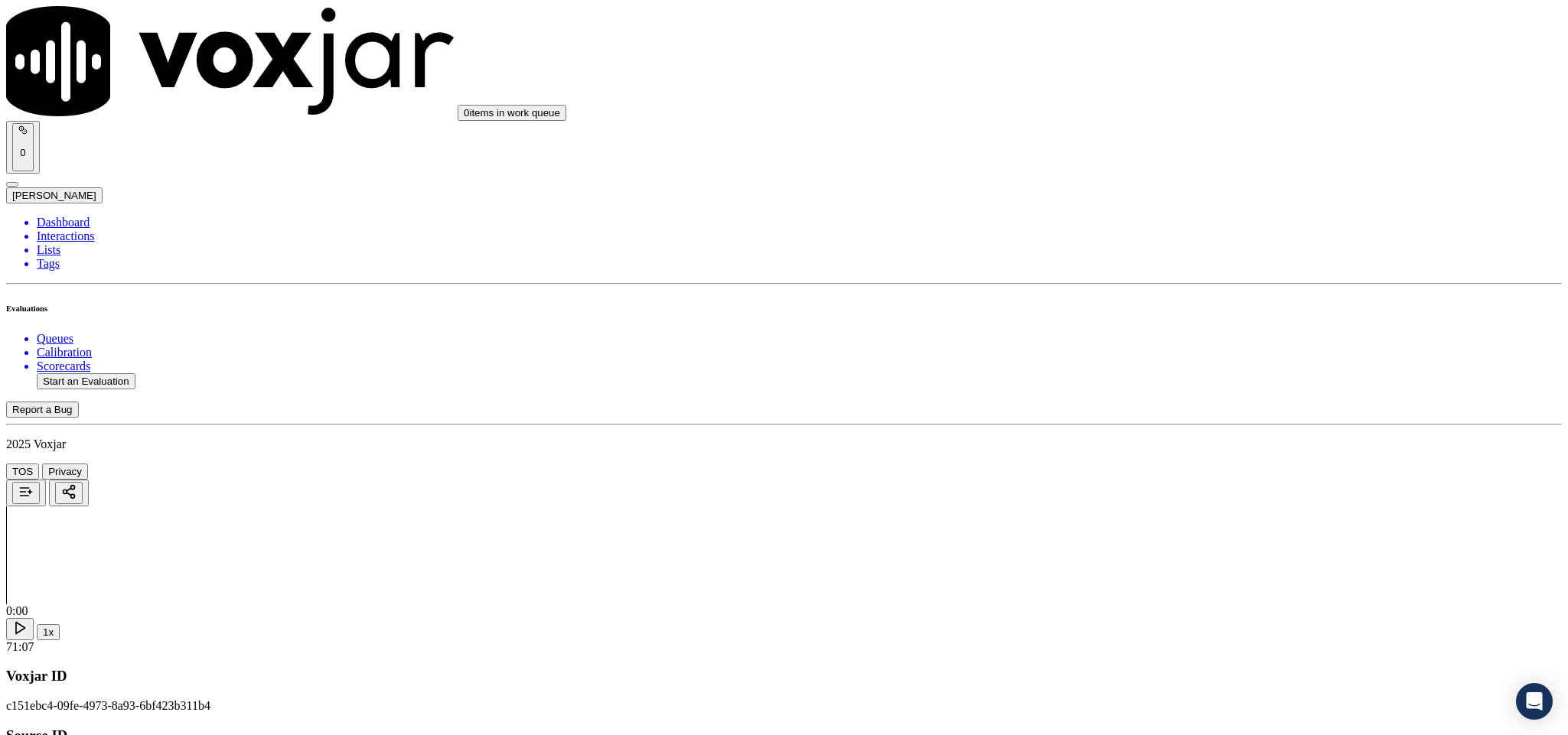
click at [1171, 349] on div "Yes" at bounding box center [1299, 345] width 358 height 14
click at [1165, 444] on div "No" at bounding box center [1299, 437] width 358 height 14
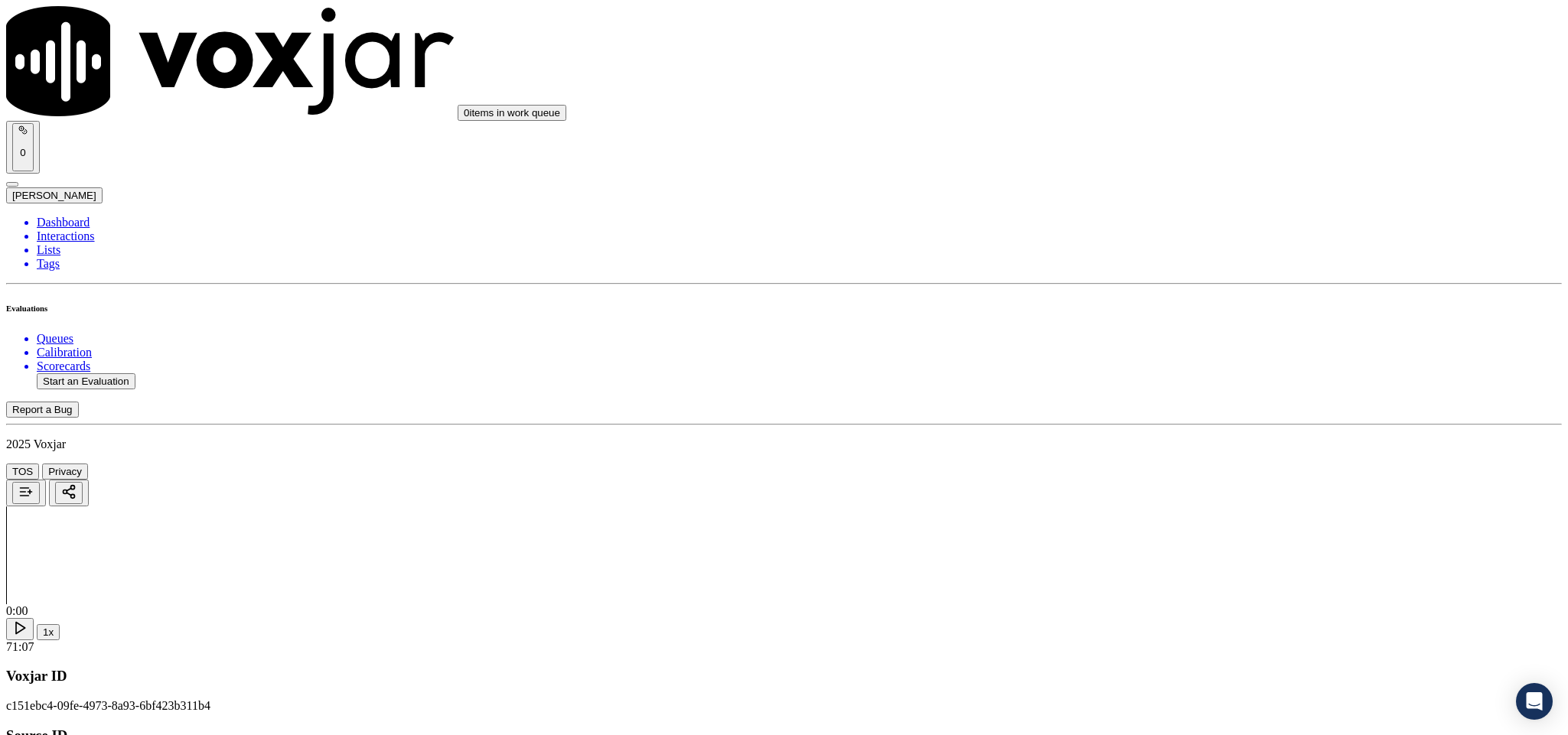
scroll to position [2410, 0]
click at [1166, 286] on div "Yes" at bounding box center [1299, 279] width 358 height 14
click at [1174, 461] on div "Yes" at bounding box center [1299, 454] width 358 height 14
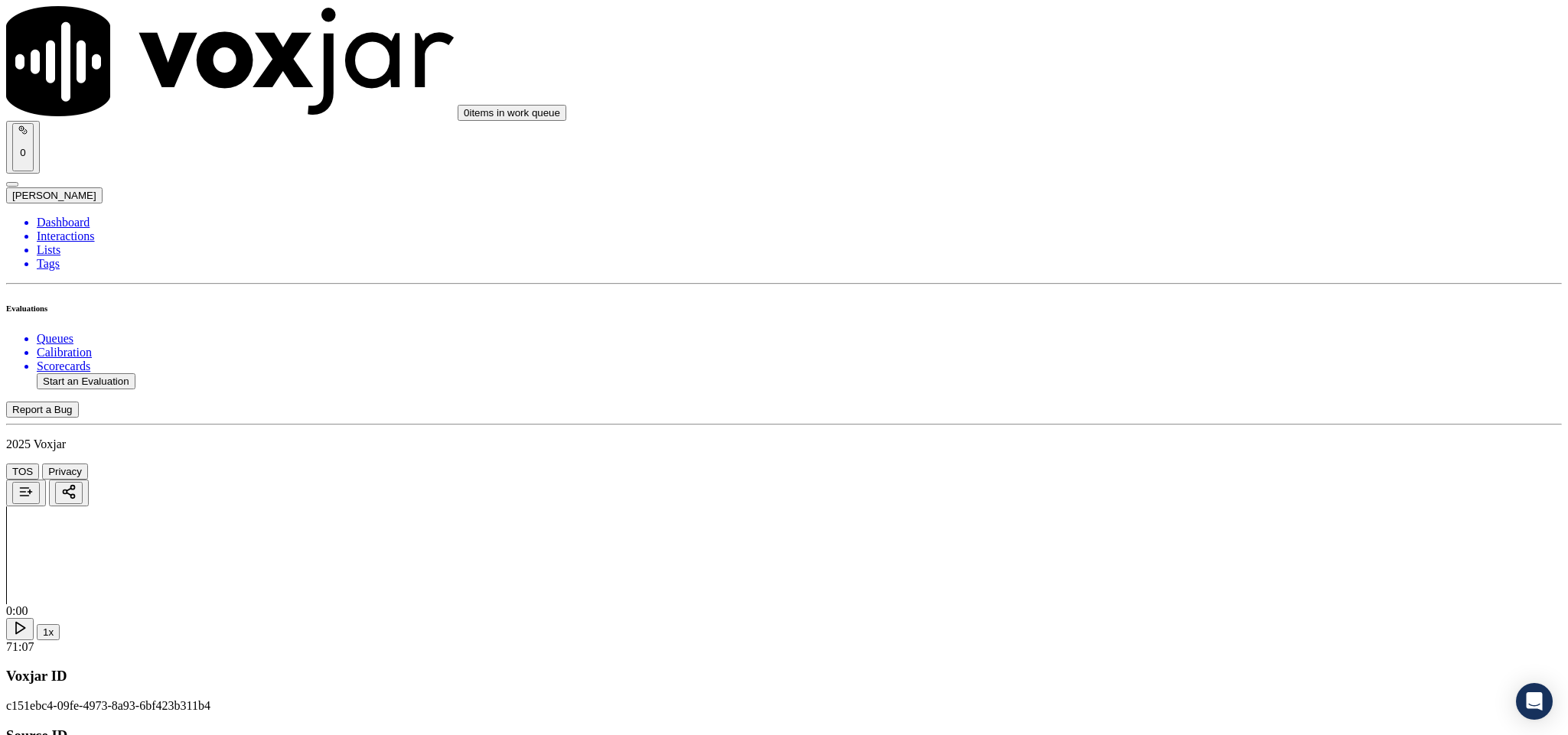
scroll to position [2869, 0]
click at [1165, 446] on div "Yes" at bounding box center [1299, 444] width 358 height 14
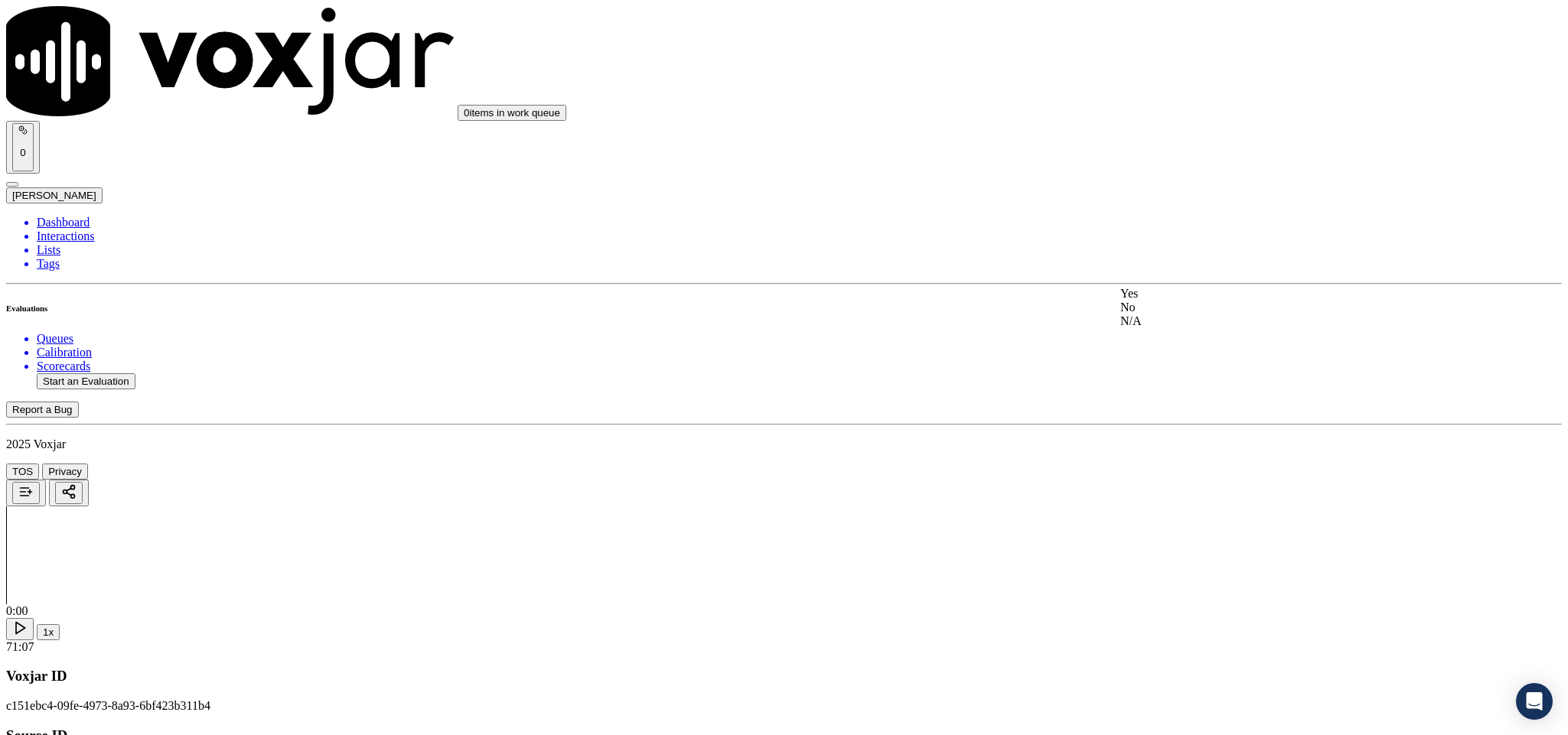
click at [1169, 328] on div "N/A" at bounding box center [1299, 321] width 358 height 14
click at [1175, 361] on div "Yes" at bounding box center [1299, 354] width 358 height 14
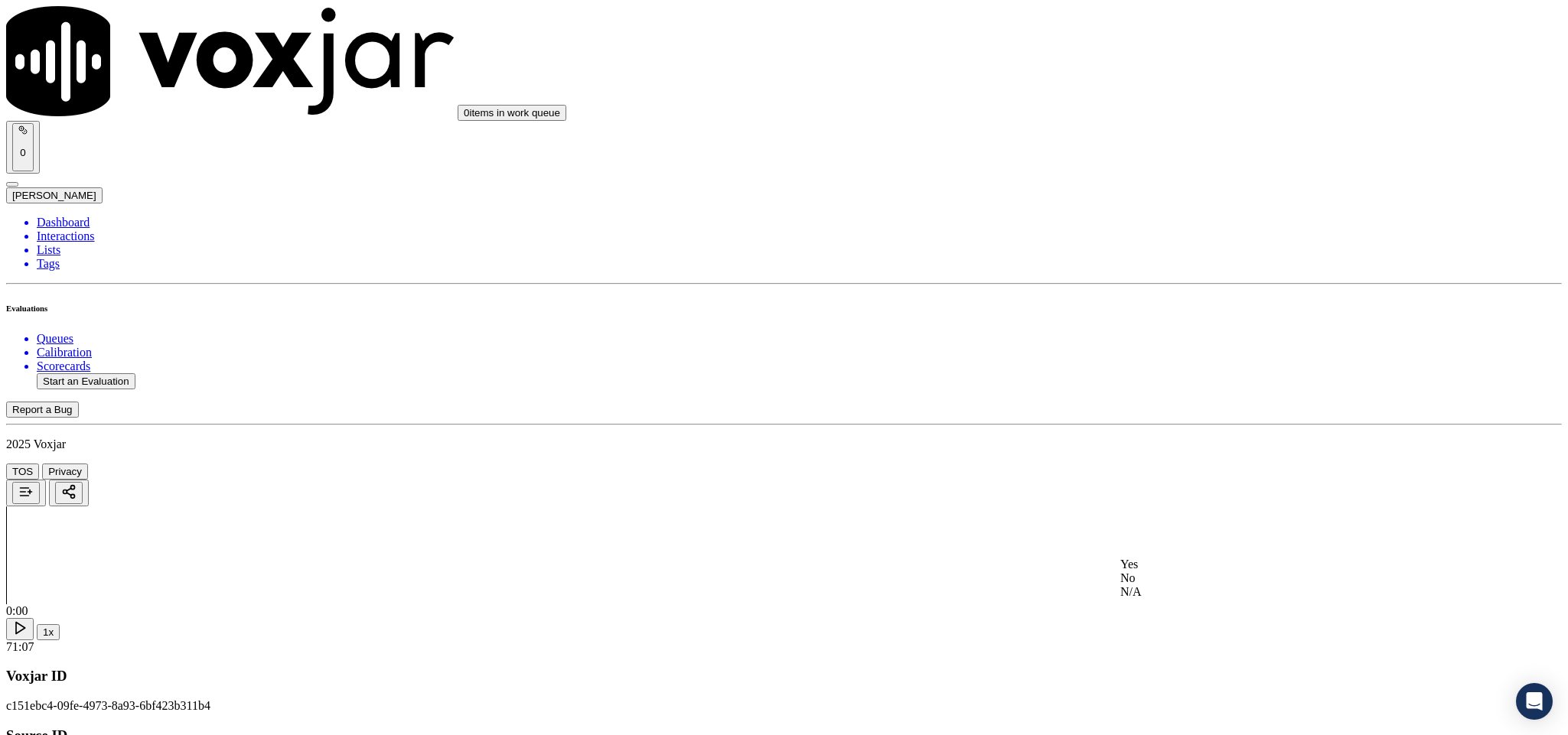
click at [1152, 599] on div "N/A" at bounding box center [1299, 592] width 358 height 14
click at [1170, 301] on div "No" at bounding box center [1299, 294] width 358 height 14
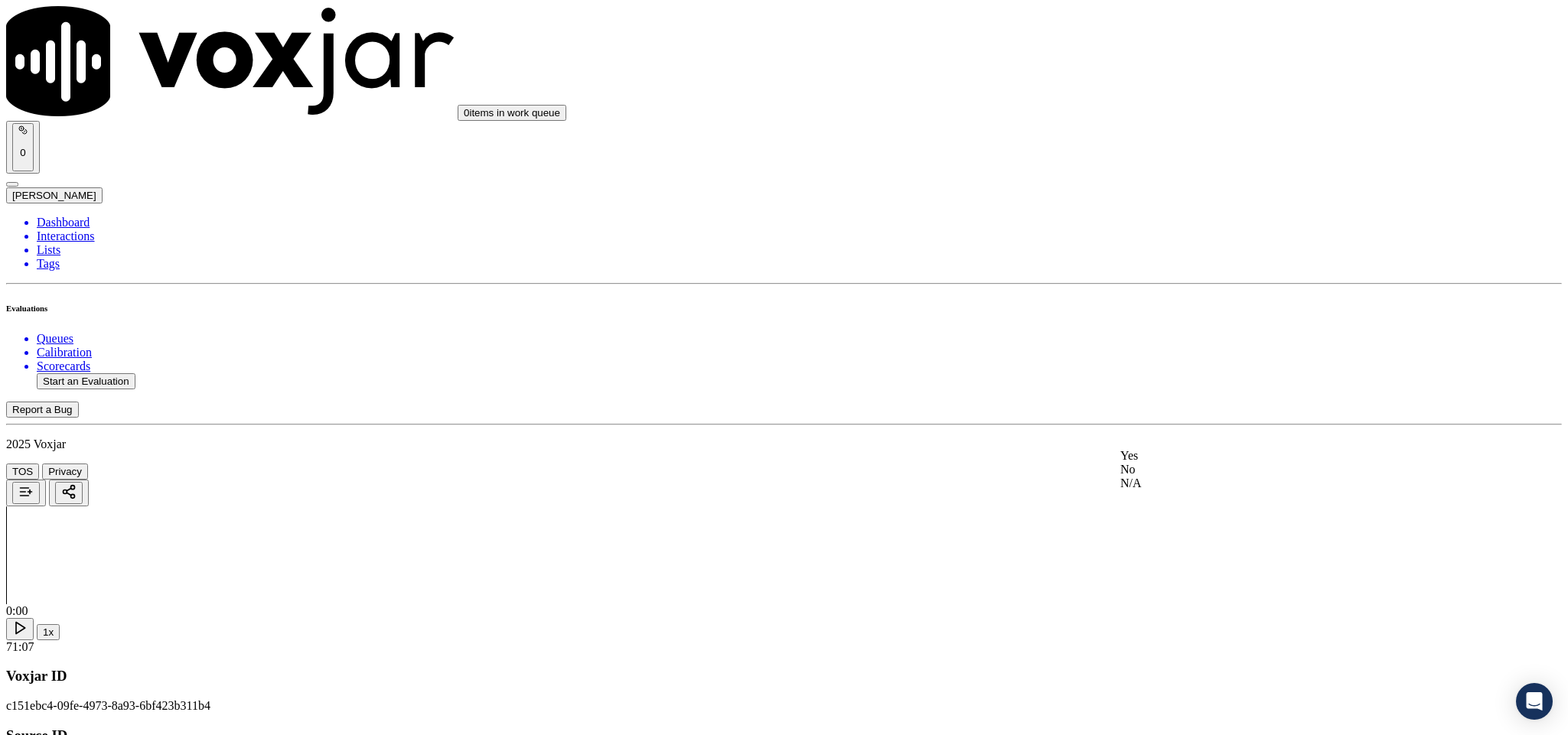
click at [1185, 491] on div "N/A" at bounding box center [1299, 483] width 358 height 14
click at [1169, 421] on div "No" at bounding box center [1299, 414] width 358 height 14
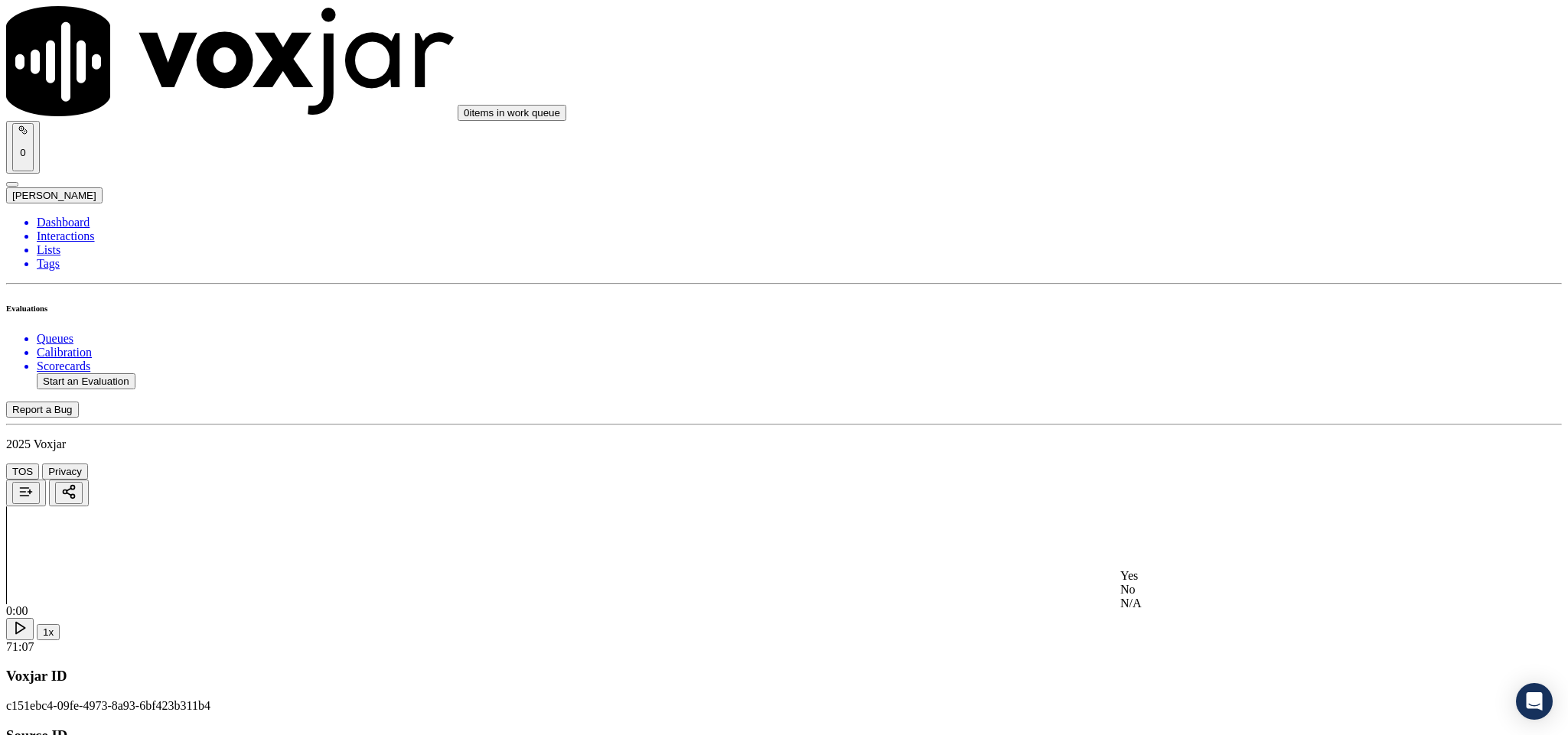
click at [1170, 583] on div "Yes" at bounding box center [1299, 576] width 358 height 14
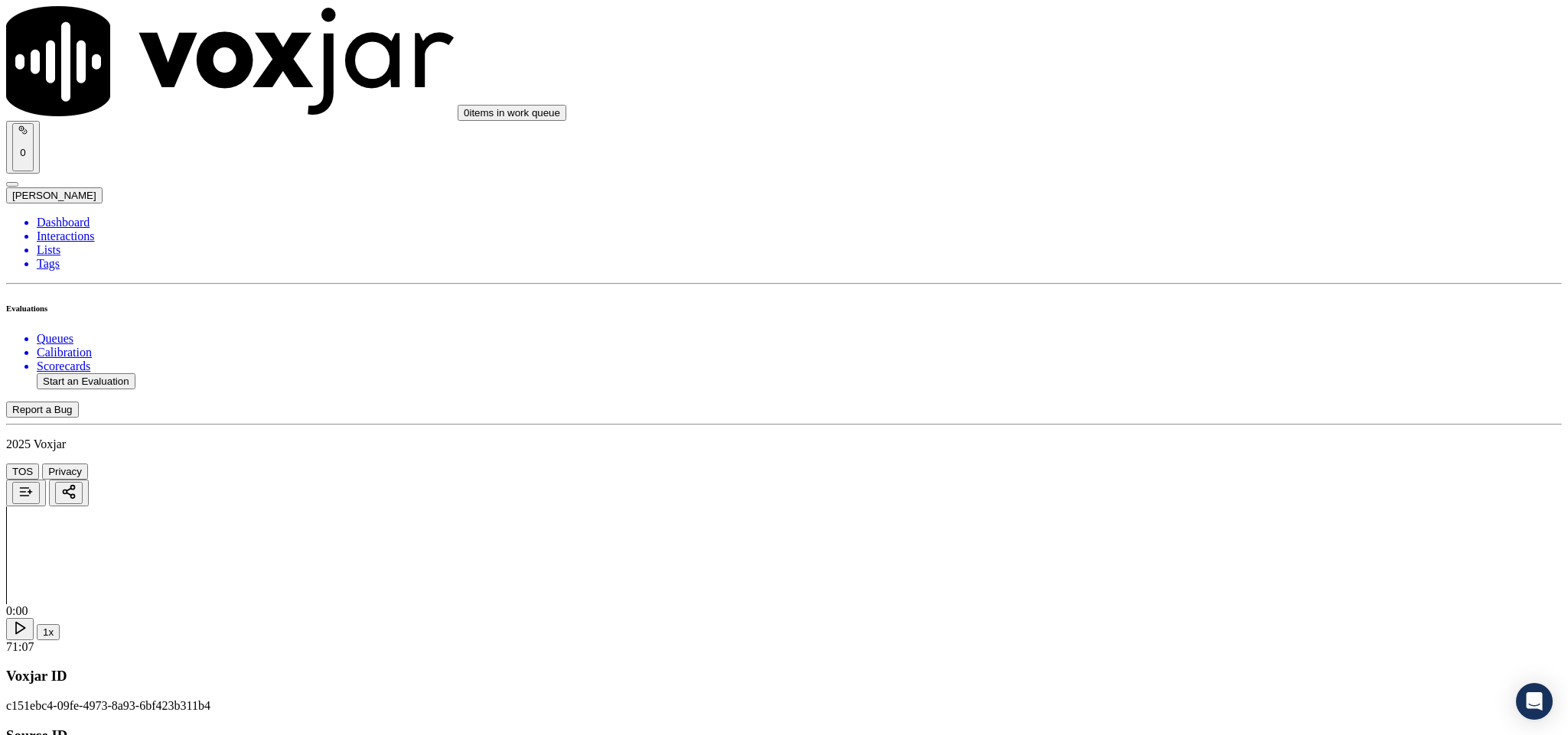
scroll to position [1000, 0]
click at [1269, 496] on div "N/A" at bounding box center [1299, 488] width 358 height 14
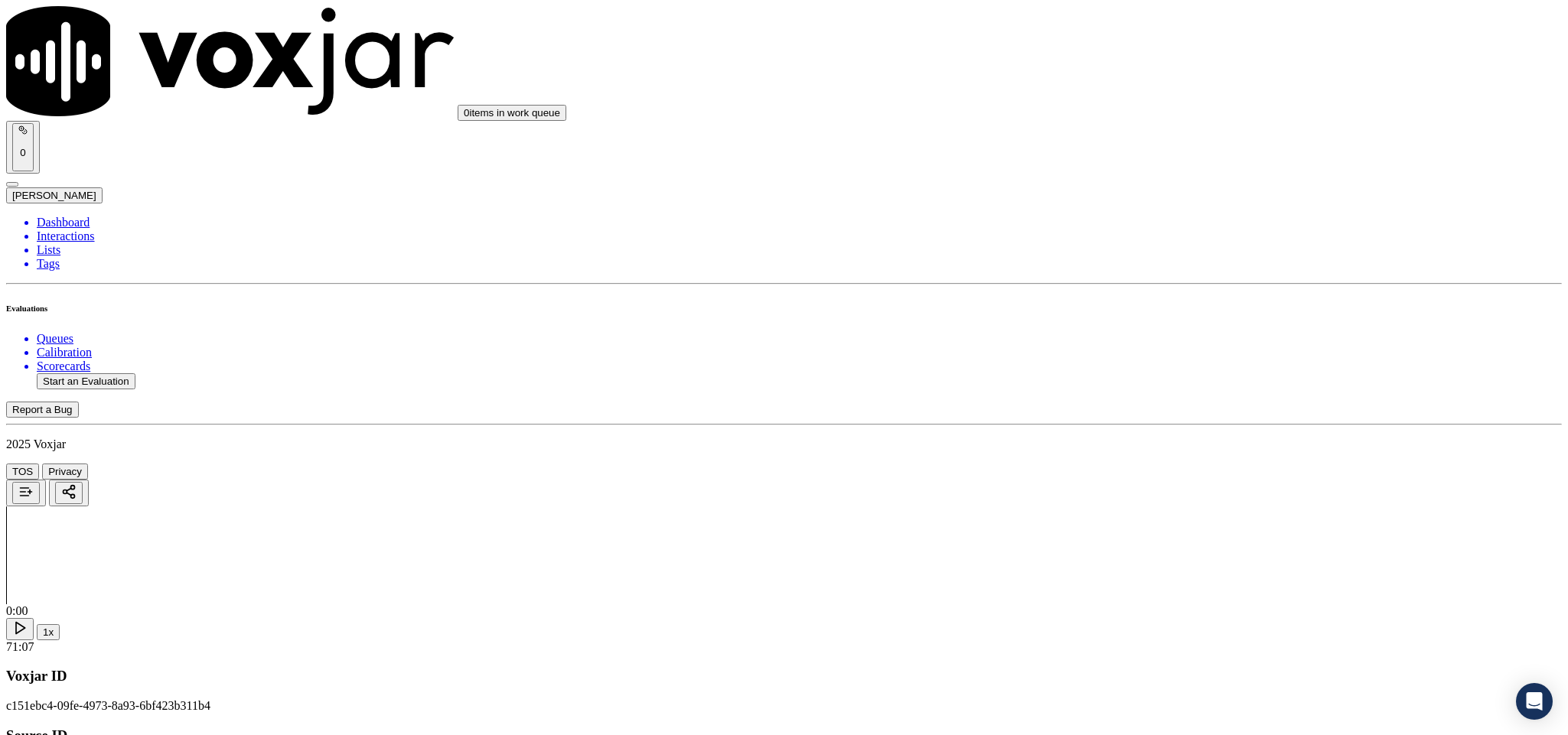
scroll to position [0, 0]
click at [62, 216] on li "Dashboard" at bounding box center [799, 222] width 1525 height 14
click at [118, 373] on button "Start an Evaluation" at bounding box center [86, 381] width 99 height 16
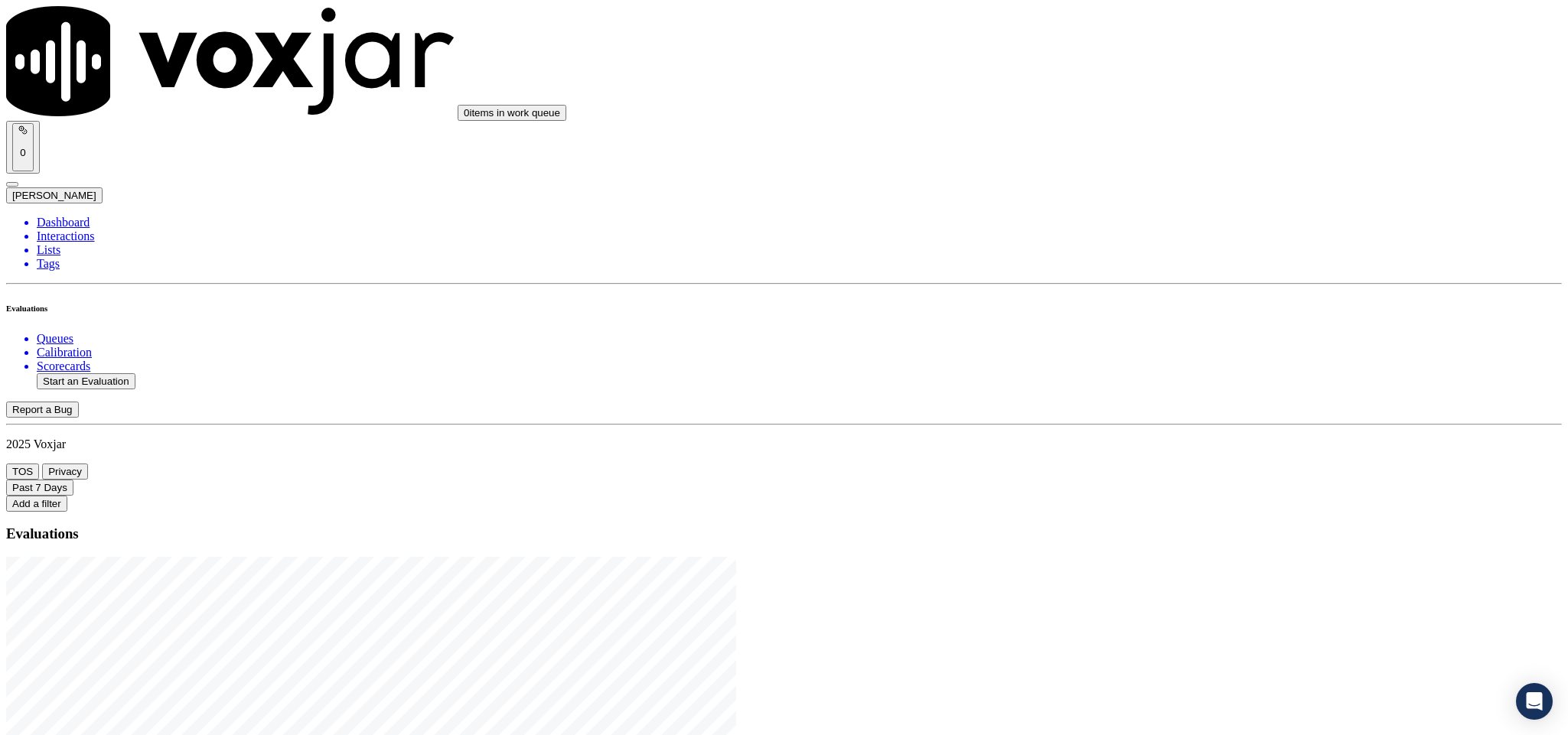
drag, startPoint x: 652, startPoint y: 318, endPoint x: 806, endPoint y: 314, distance: 154.1
type input "20250822-115113_2075582820-C1"
type input "2025-08-22T21:58"
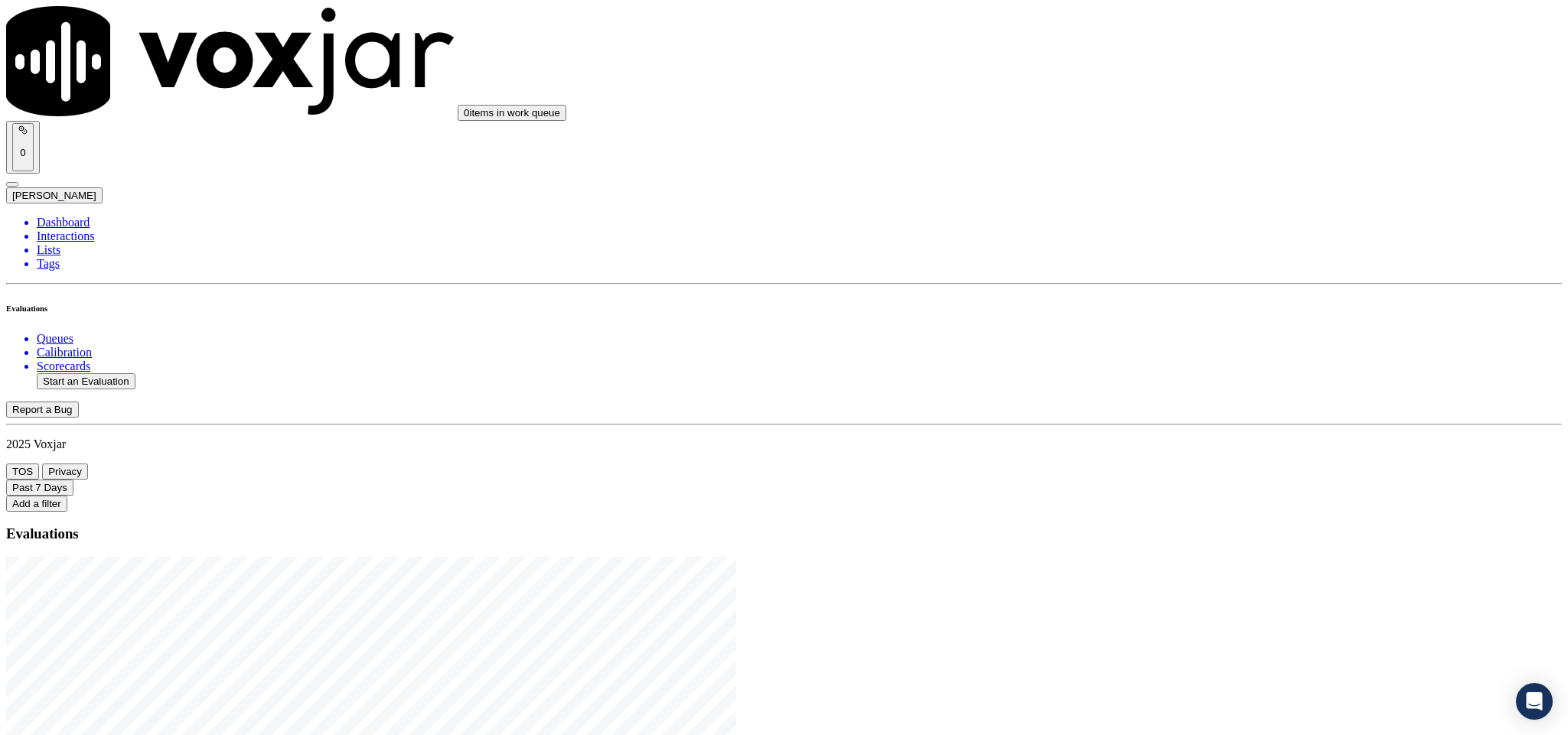
type input "sam"
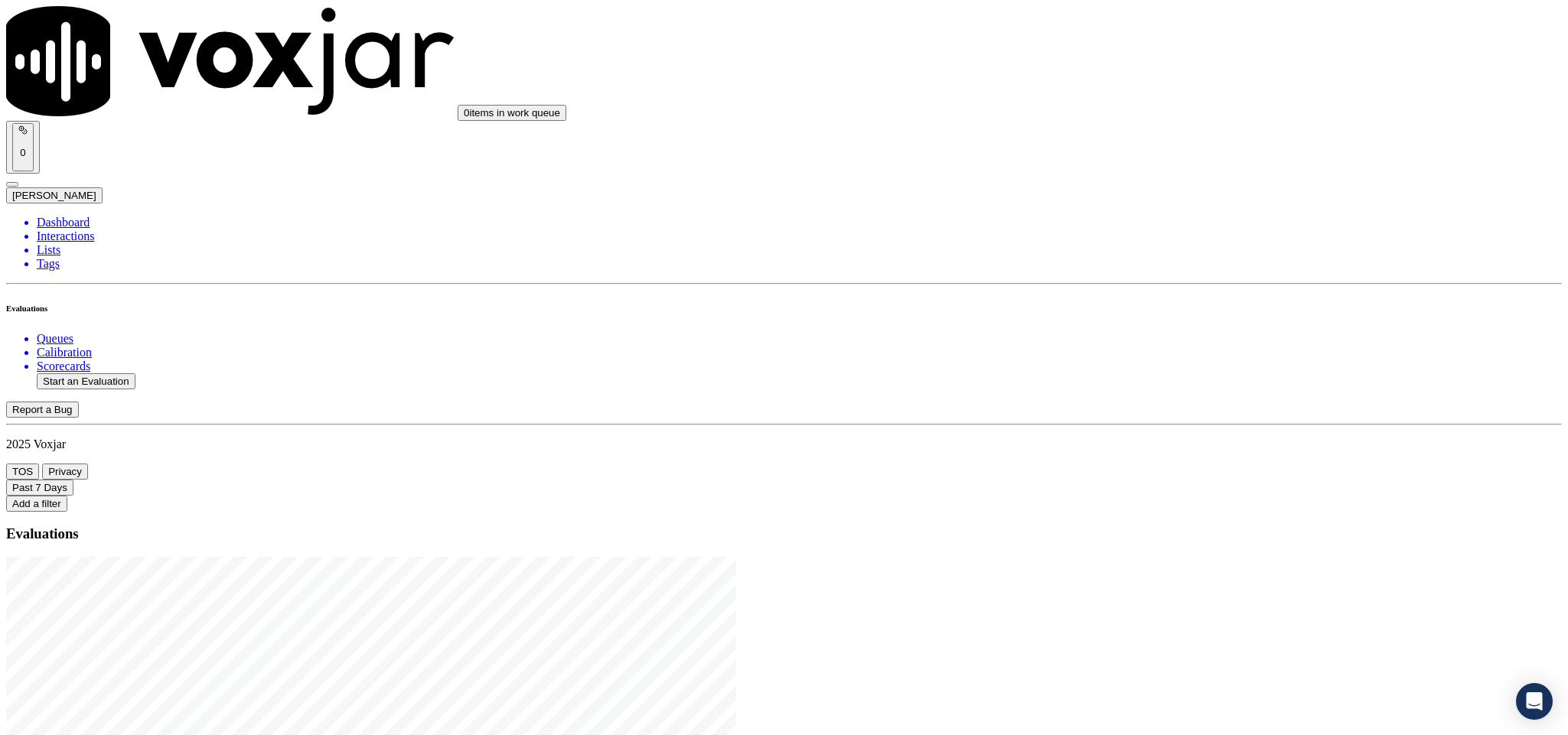
type input "MICHAEL MCGUIRE"
drag, startPoint x: 786, startPoint y: 221, endPoint x: 510, endPoint y: 225, distance: 276.0
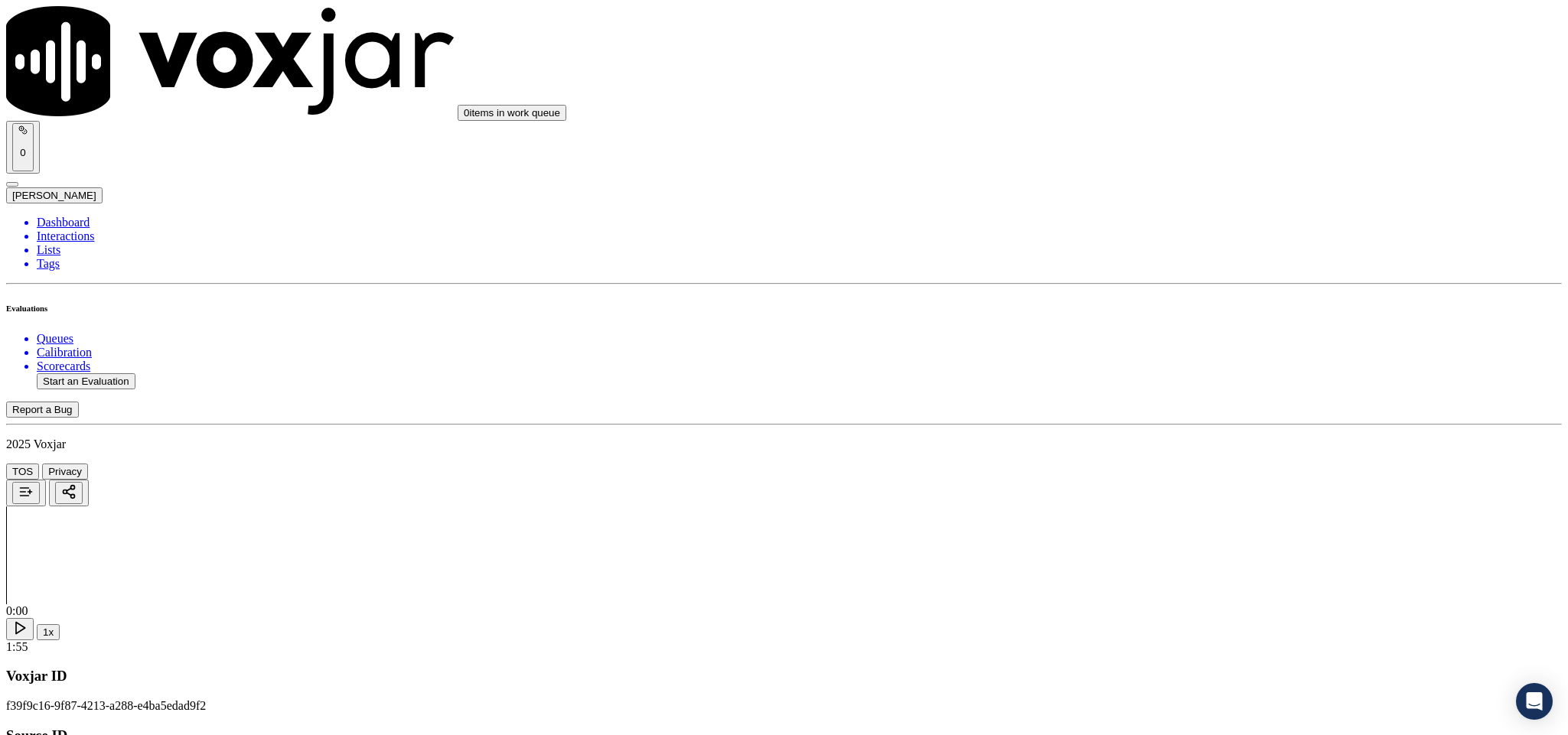
type input "MICHAEL MCGUIRE"
click at [474, 166] on input "Add a New Customer" at bounding box center [407, 158] width 136 height 16
paste input "2075582820"
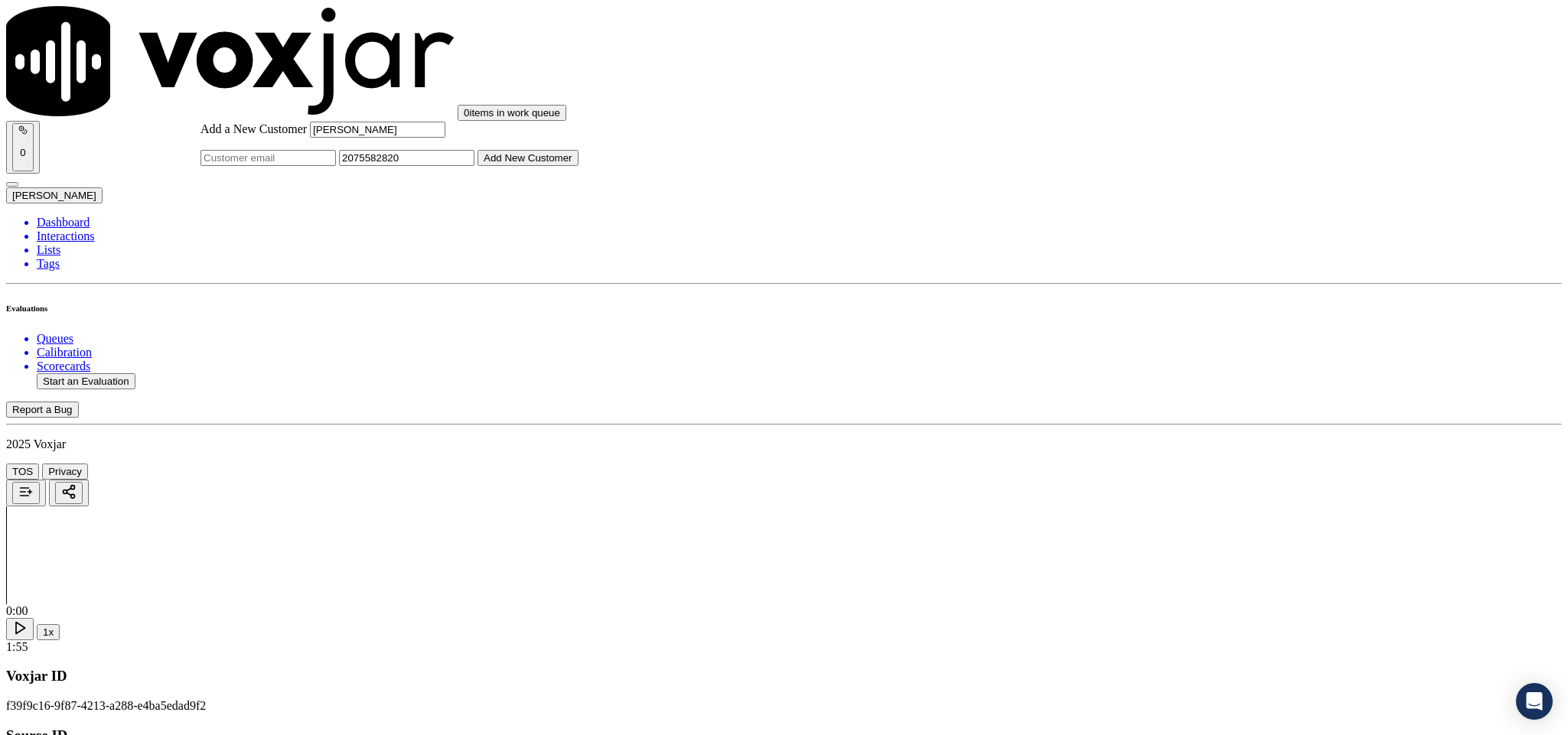
type input "2075582820"
click at [578, 166] on button "Add New Customer" at bounding box center [528, 158] width 101 height 16
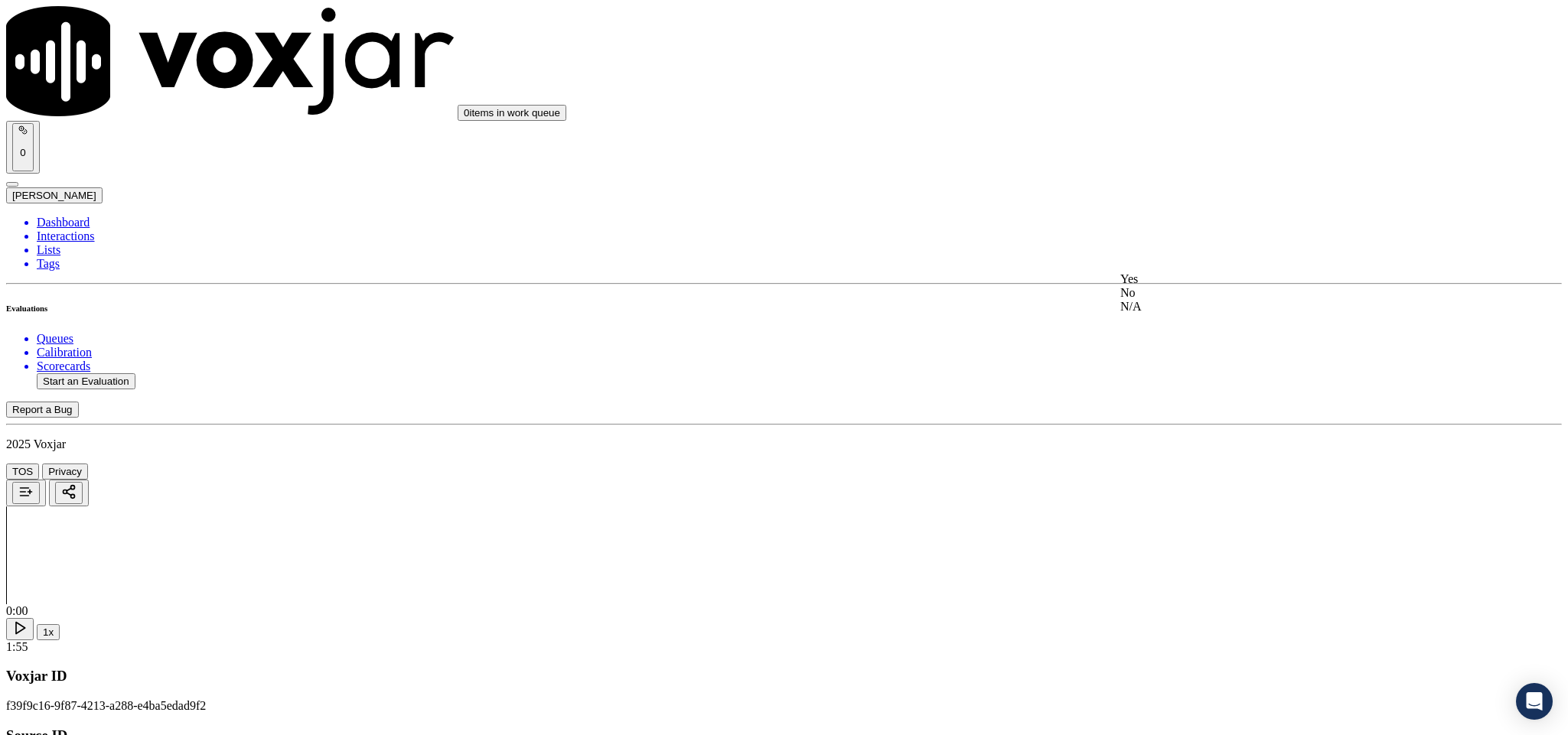
click at [1205, 286] on div "Yes" at bounding box center [1299, 279] width 358 height 14
click at [1231, 232] on div "Yes" at bounding box center [1299, 225] width 358 height 14
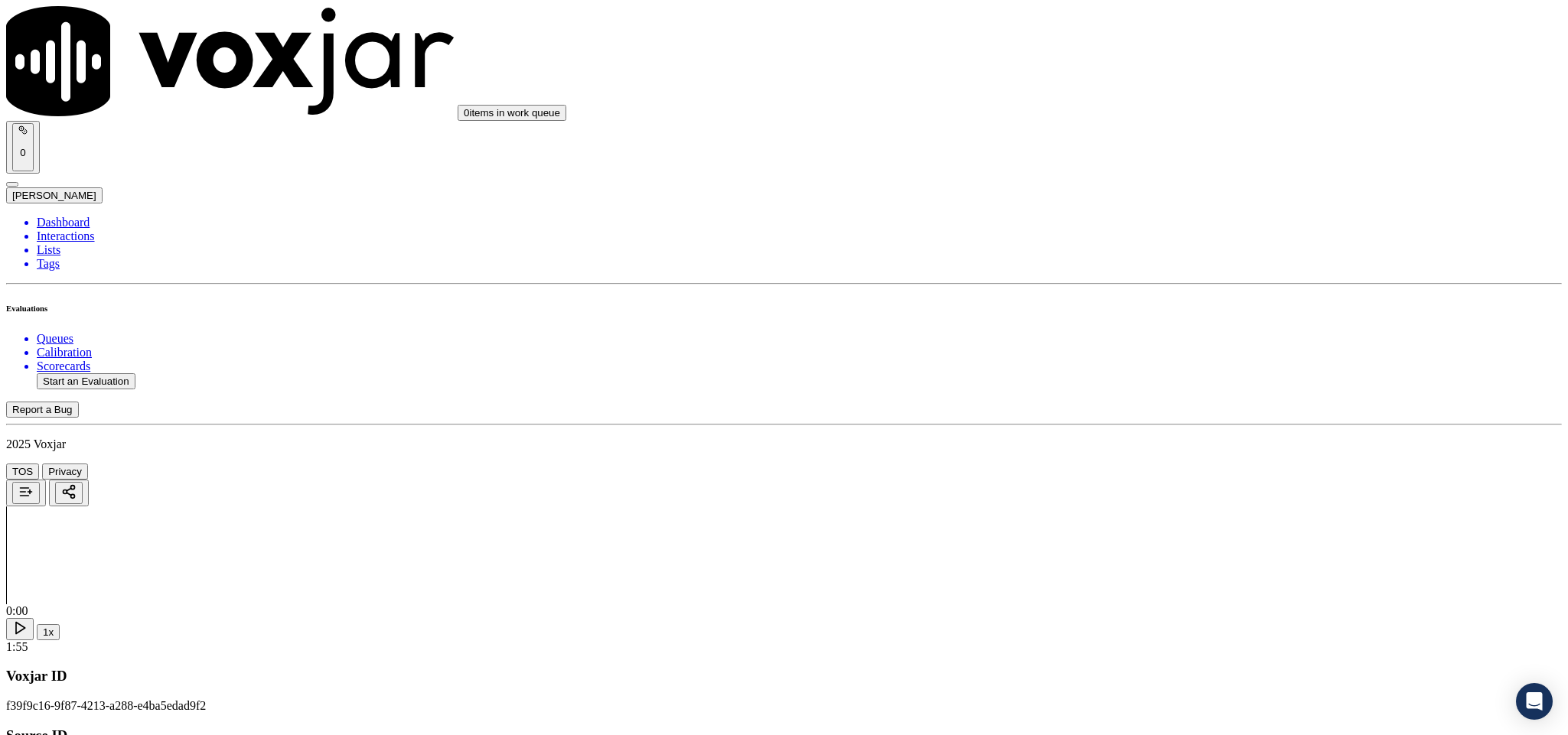
click at [1229, 292] on div "Yes" at bounding box center [1299, 285] width 358 height 14
click at [1227, 274] on div "Yes" at bounding box center [1299, 267] width 358 height 14
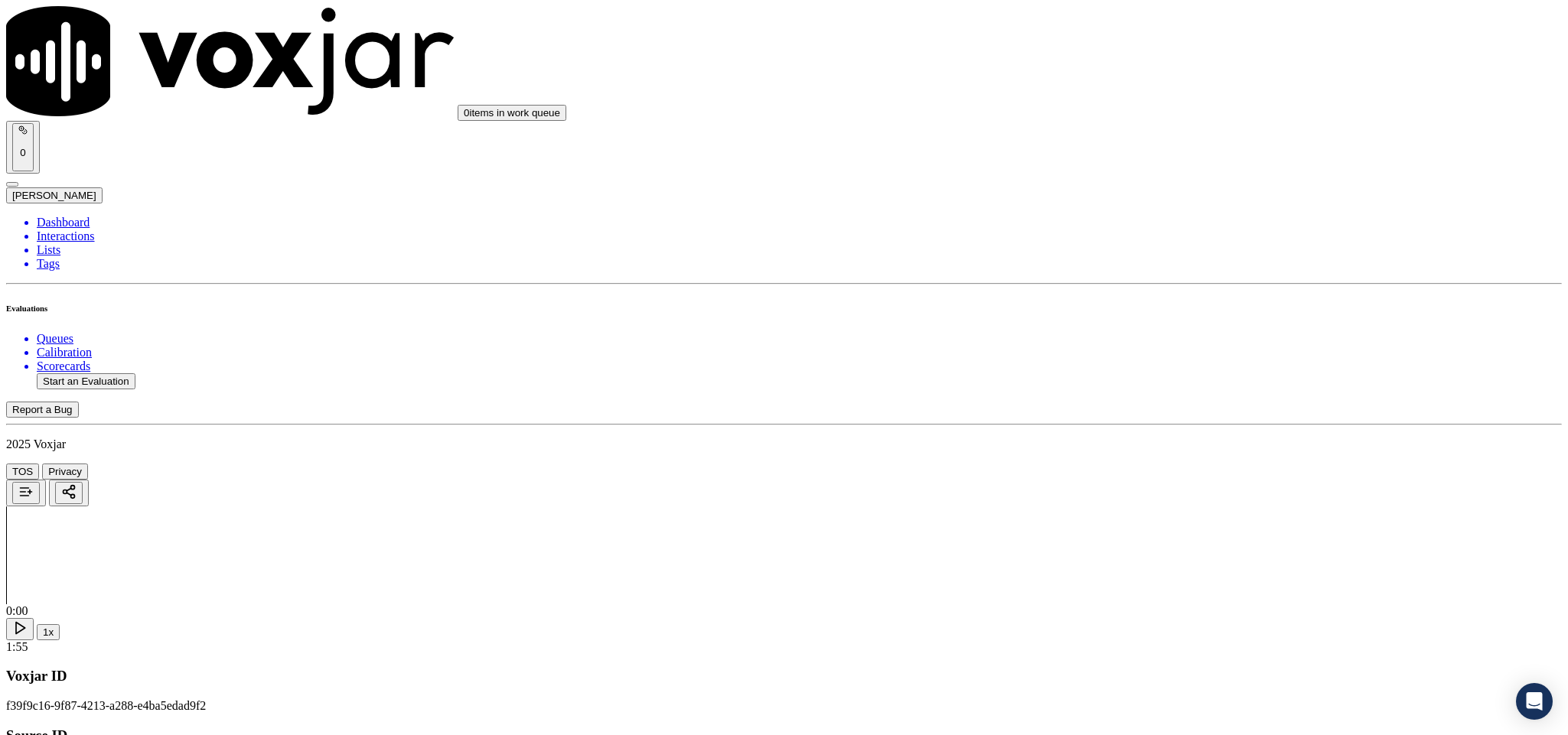
drag, startPoint x: 1215, startPoint y: 411, endPoint x: 1210, endPoint y: 427, distance: 16.8
click at [1178, 463] on div "No" at bounding box center [1299, 456] width 358 height 14
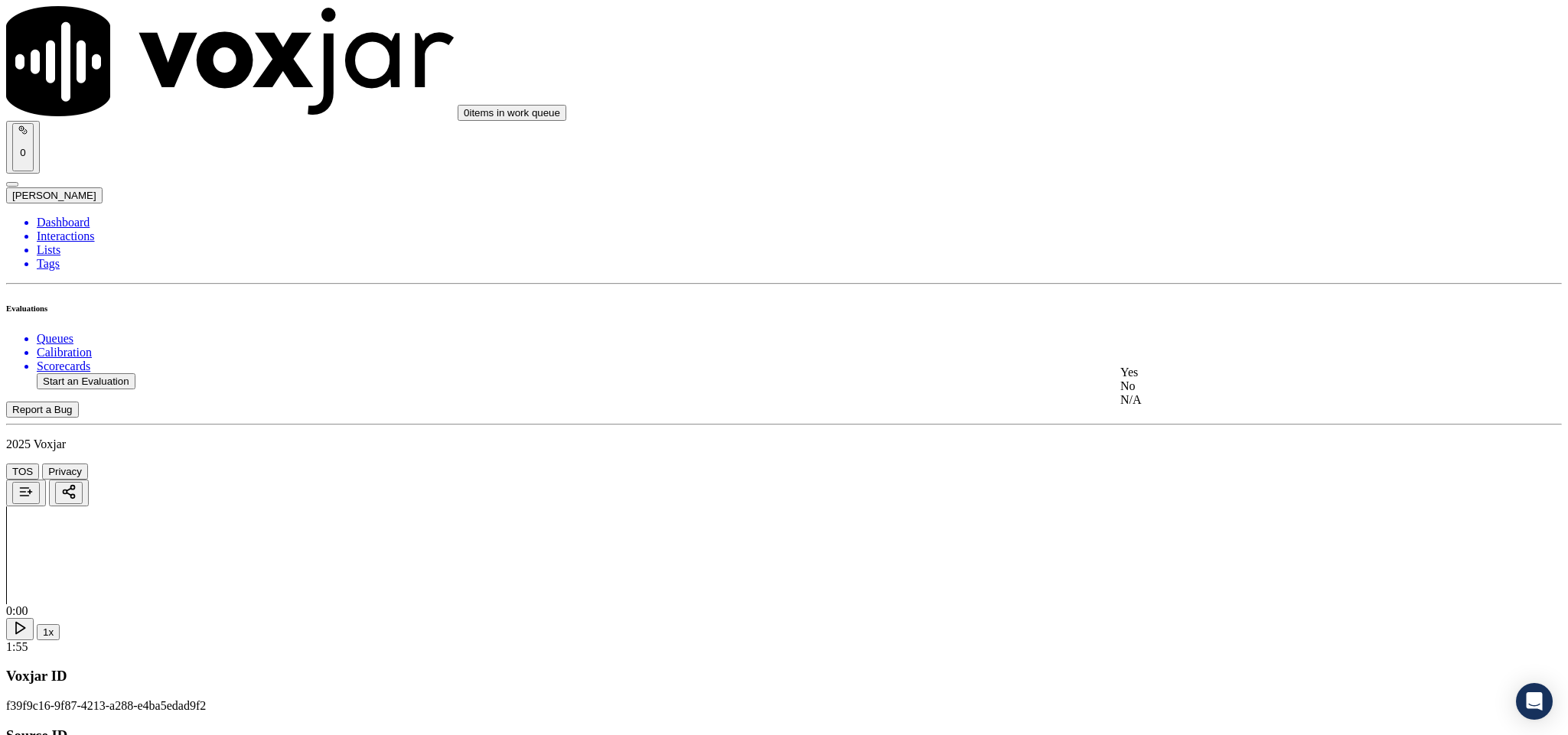
click at [1171, 380] on div "Yes" at bounding box center [1299, 372] width 358 height 14
click at [1208, 371] on div "N/A" at bounding box center [1299, 363] width 358 height 14
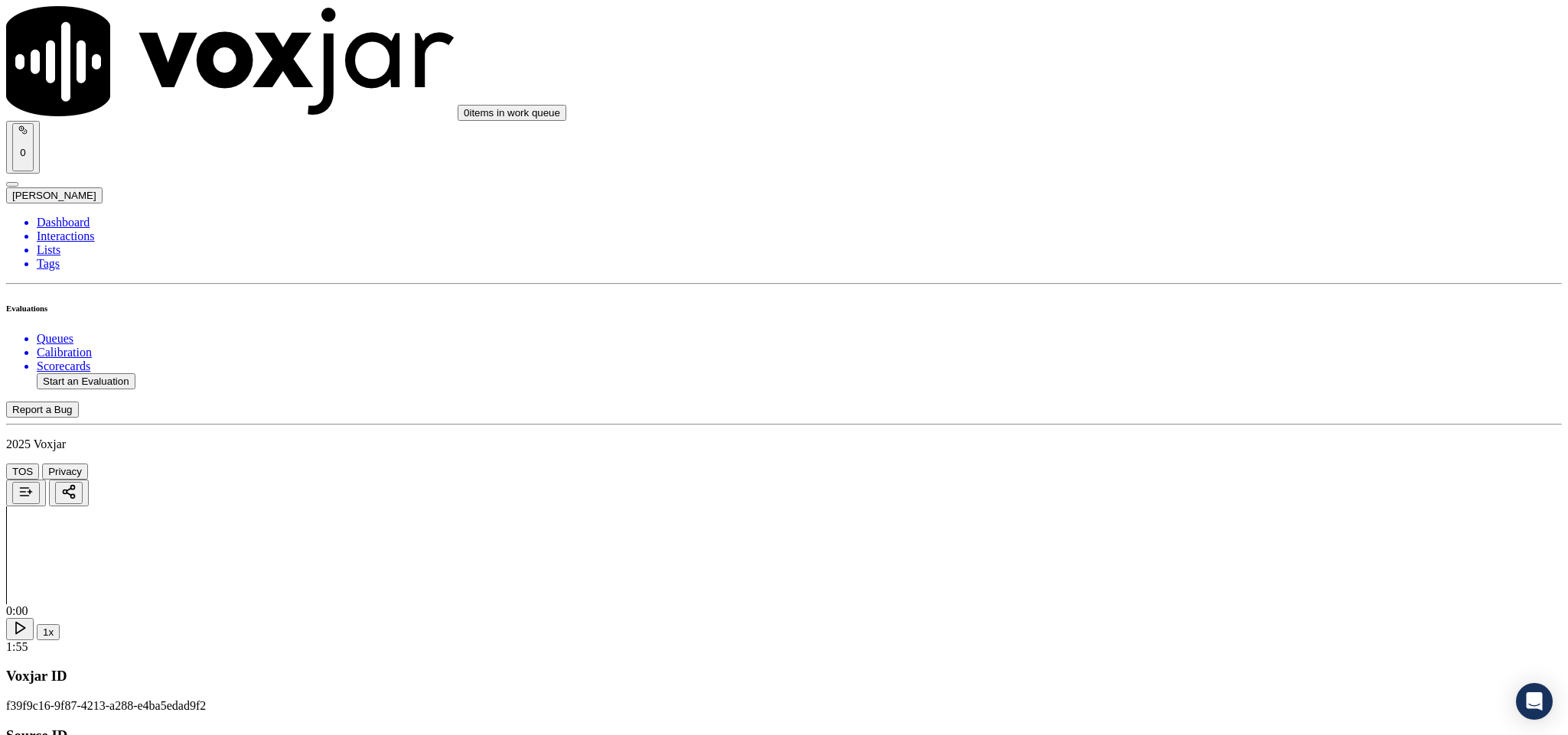
click at [1218, 170] on div "Yes" at bounding box center [1299, 167] width 358 height 14
click at [1196, 467] on div "Yes" at bounding box center [1299, 461] width 358 height 14
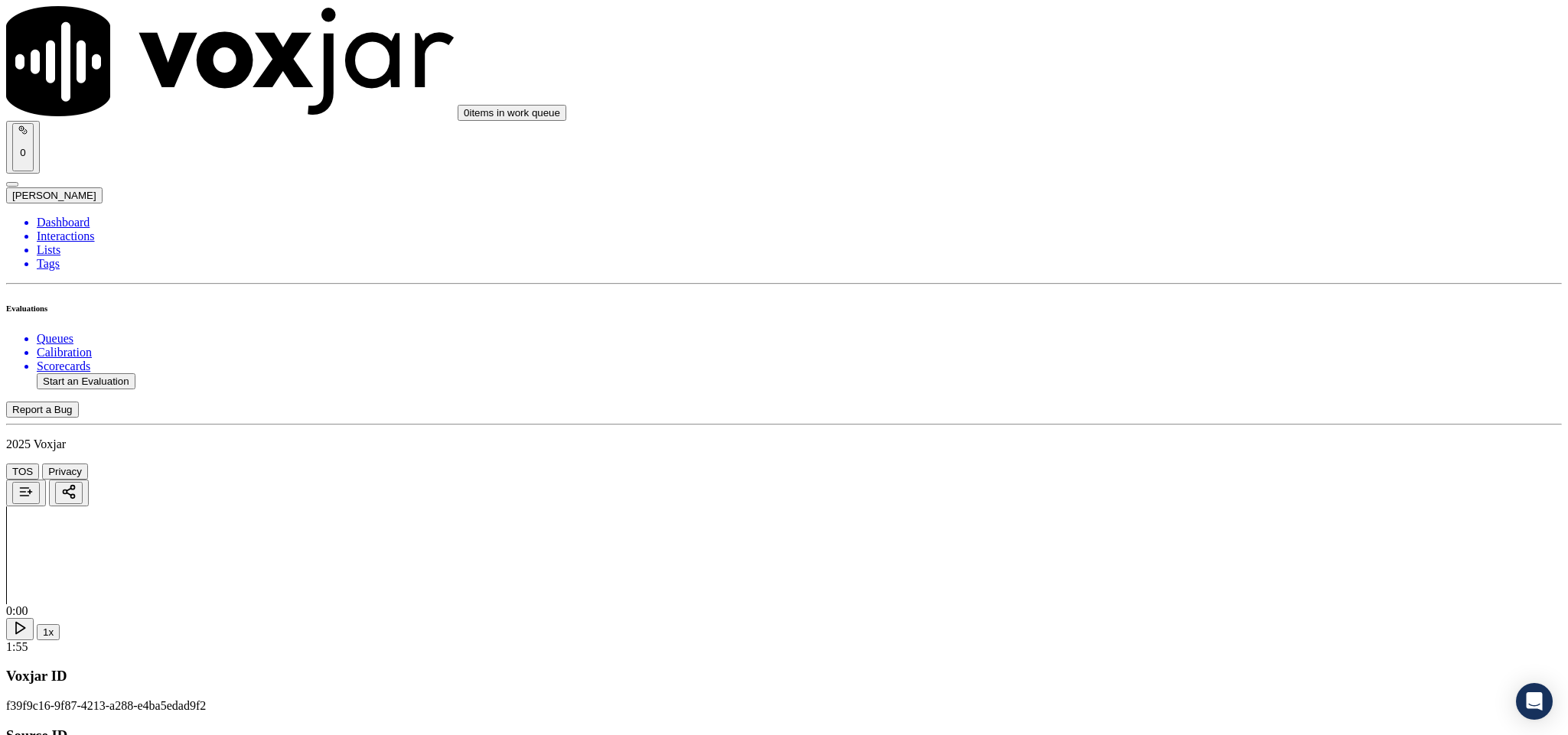
click at [1180, 444] on div "No" at bounding box center [1299, 437] width 358 height 14
click at [1187, 523] on div "No" at bounding box center [1299, 516] width 358 height 14
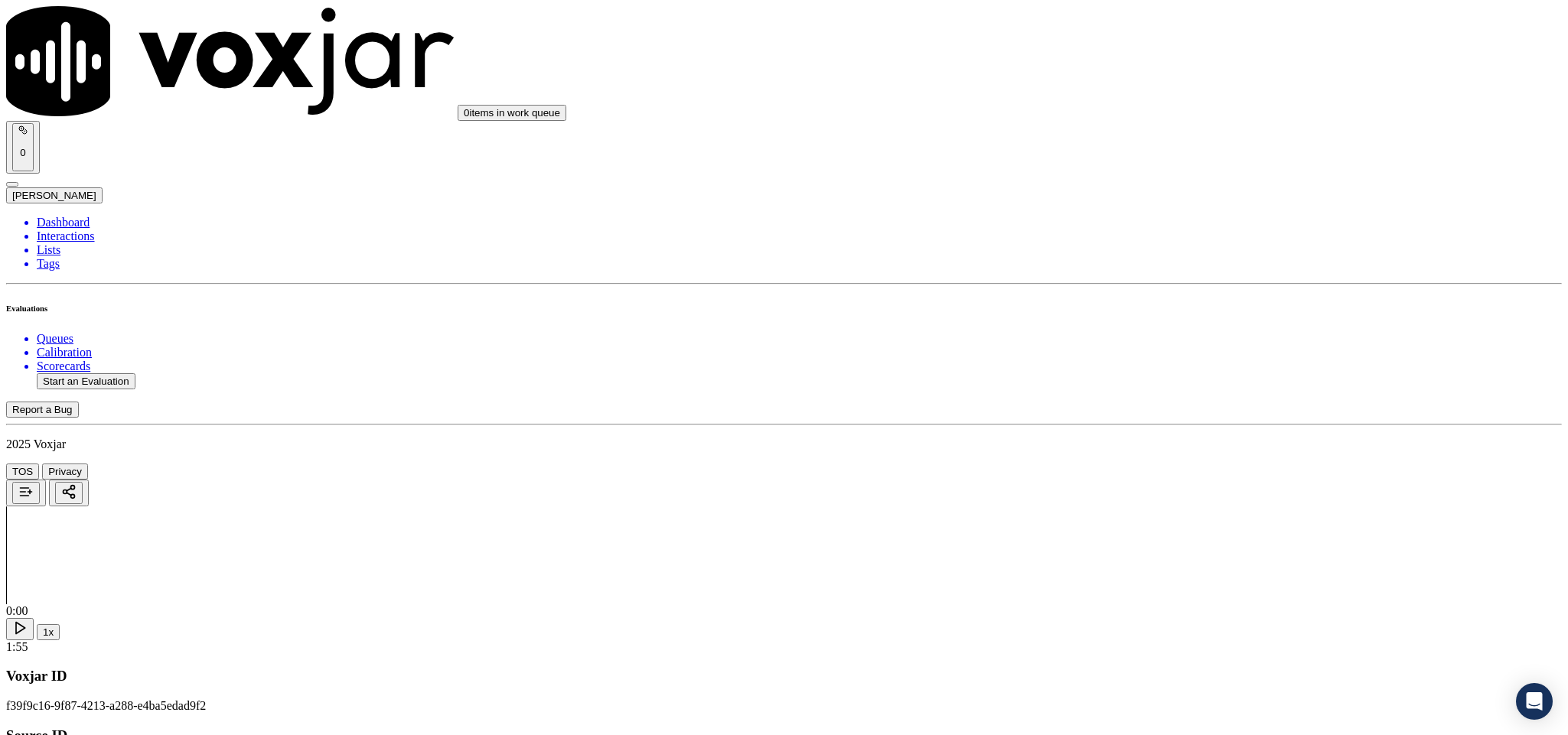
scroll to position [2065, 0]
click at [1173, 455] on div "Yes" at bounding box center [1299, 448] width 358 height 14
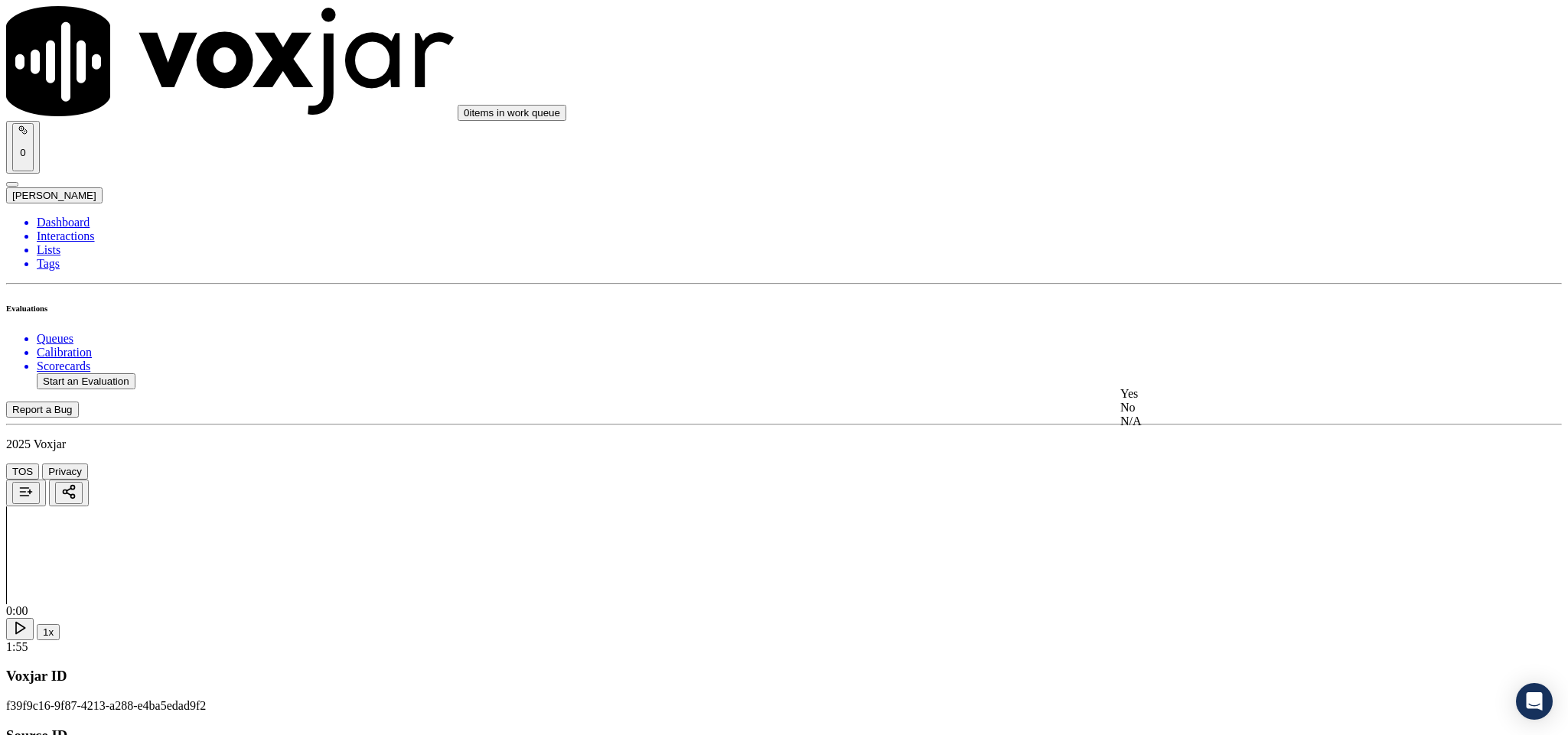
click at [1174, 398] on div "Yes" at bounding box center [1299, 394] width 358 height 14
click at [1192, 346] on div "Yes" at bounding box center [1299, 340] width 358 height 14
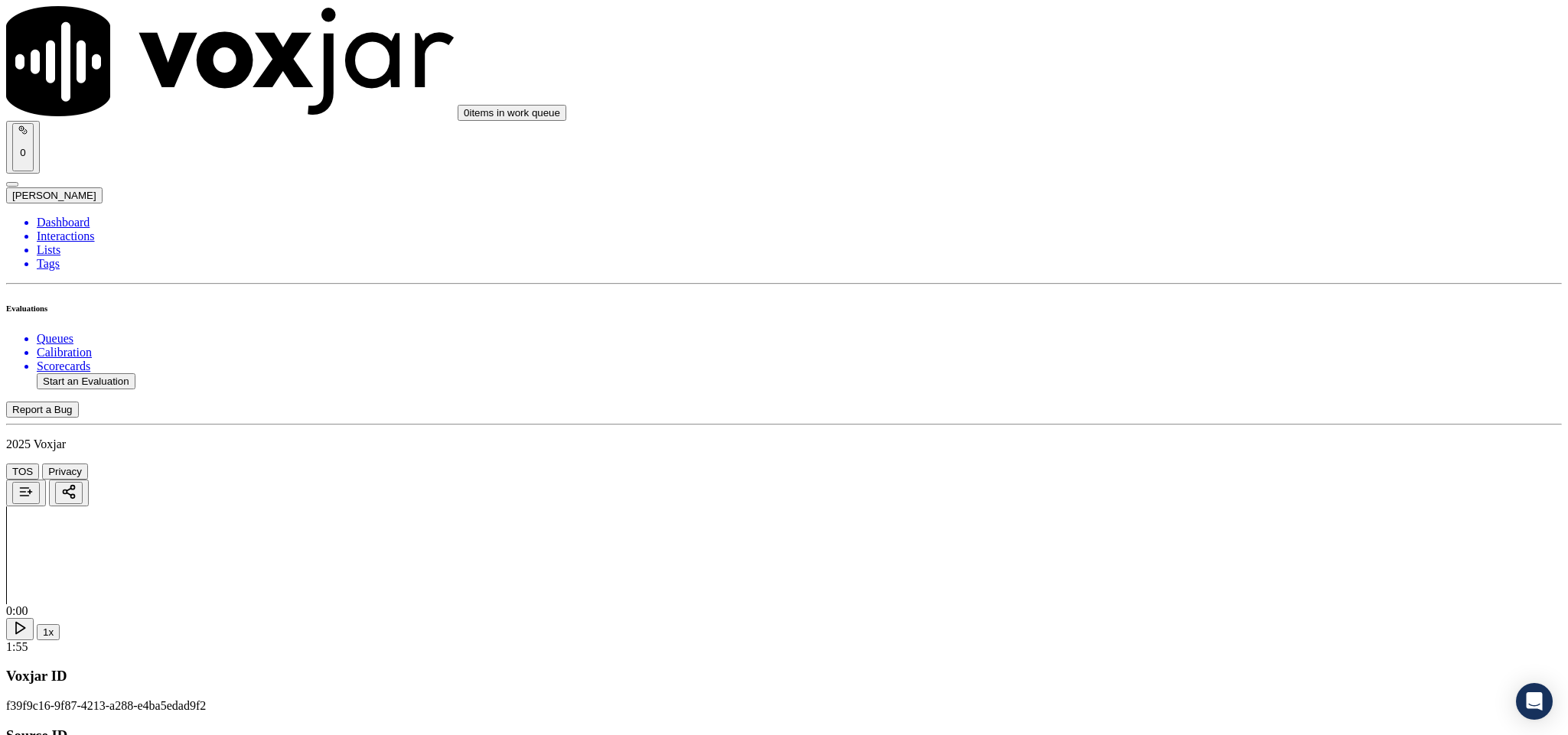
click at [1187, 425] on div "Yes" at bounding box center [1299, 418] width 358 height 14
click at [1156, 466] on div "No" at bounding box center [1299, 458] width 358 height 14
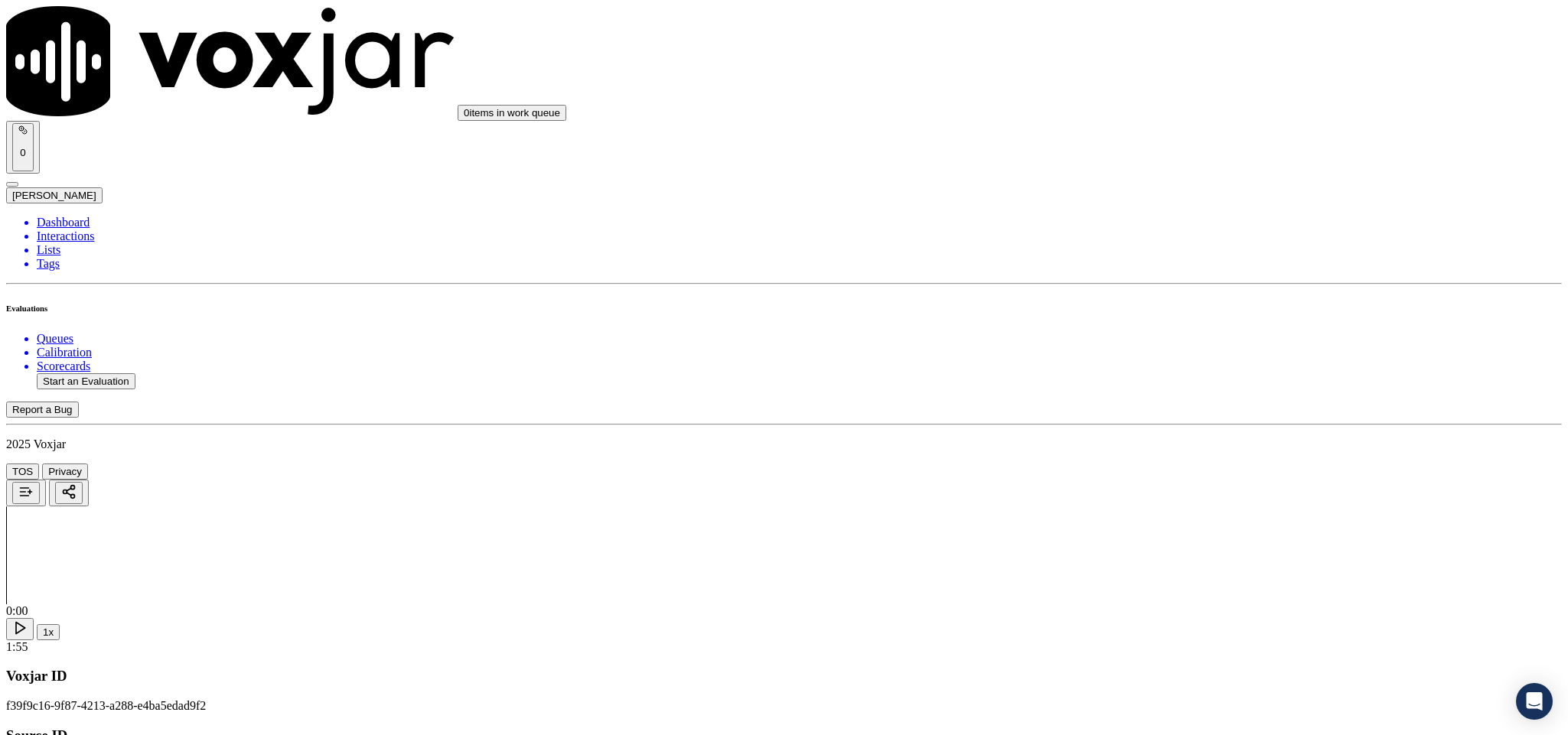
scroll to position [3214, 0]
click at [1165, 328] on div "N/A" at bounding box center [1299, 321] width 358 height 14
click at [1189, 476] on div "Yes" at bounding box center [1299, 469] width 358 height 14
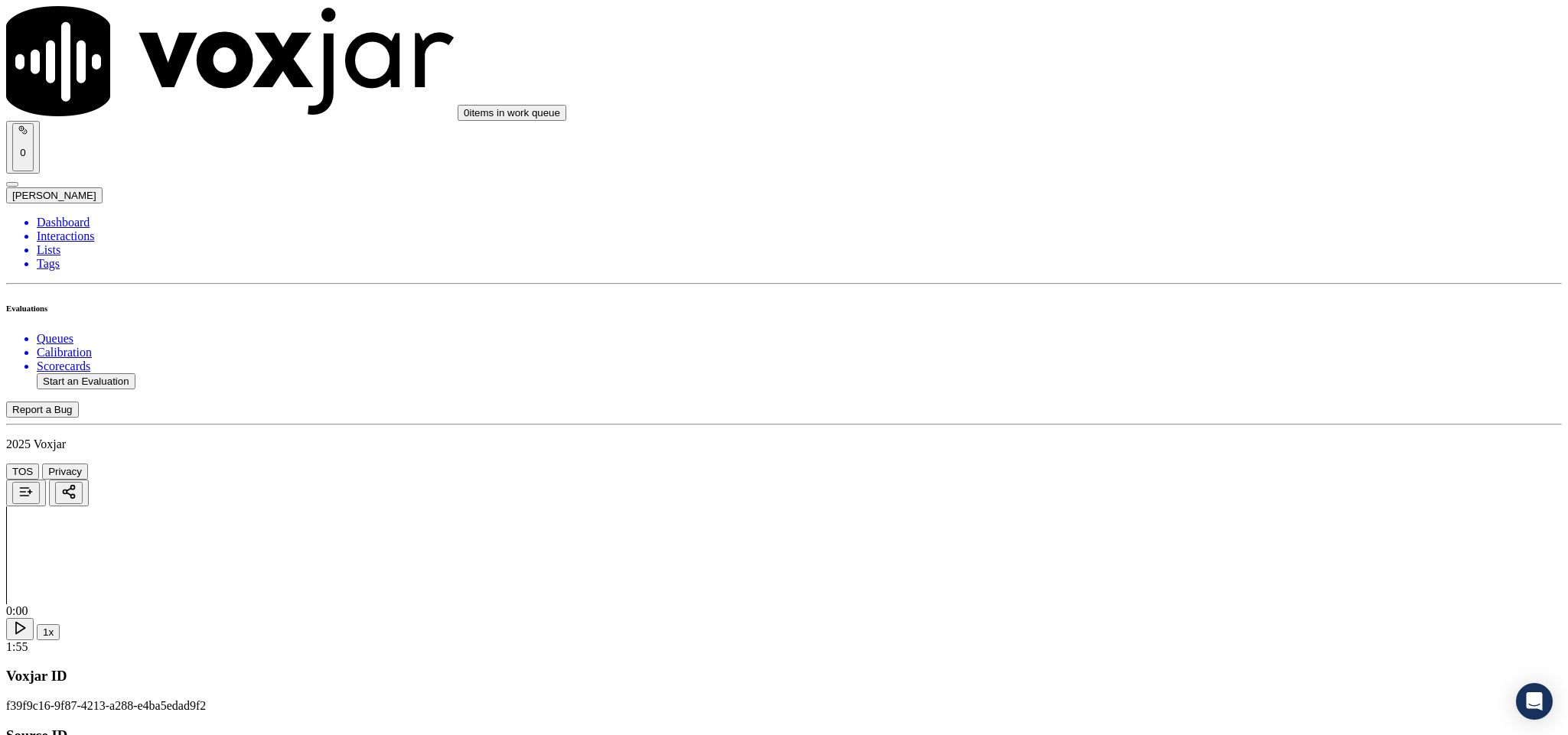
scroll to position [3443, 0]
click at [1171, 450] on div "Yes" at bounding box center [1299, 449] width 358 height 14
drag, startPoint x: 1180, startPoint y: 244, endPoint x: 1178, endPoint y: 255, distance: 11.2
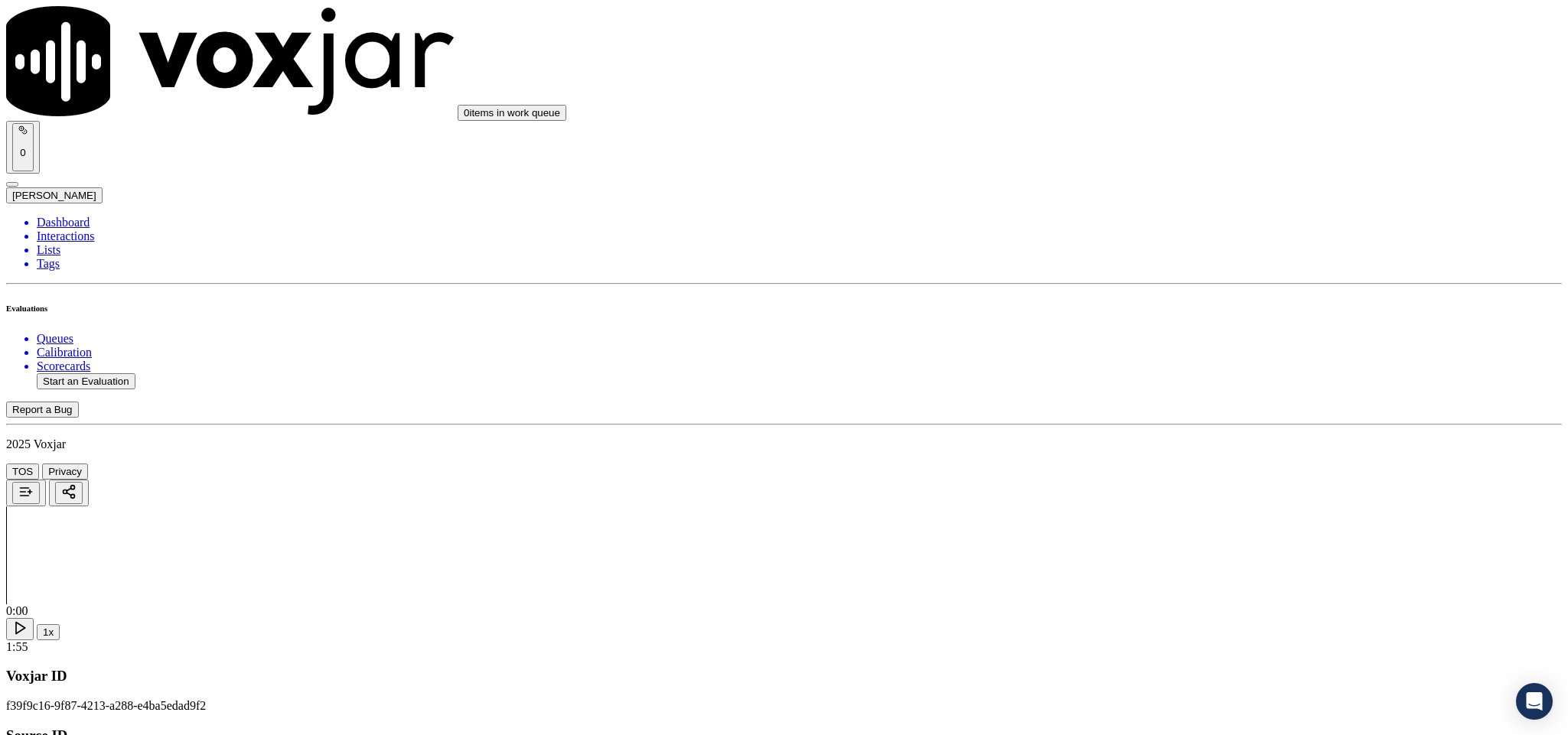
click at [1153, 301] on div "No" at bounding box center [1299, 294] width 358 height 14
click at [1180, 362] on div "No" at bounding box center [1299, 354] width 358 height 14
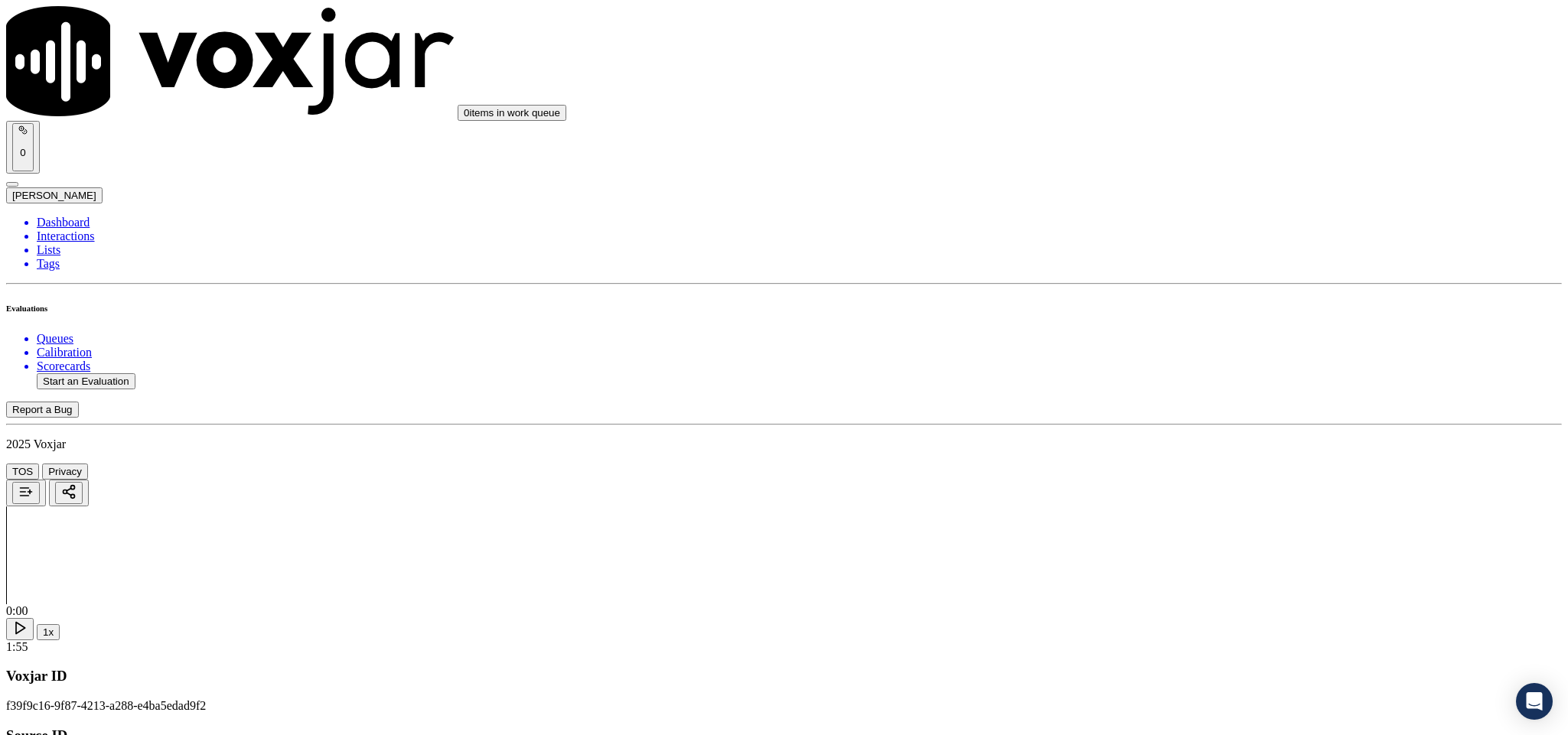
scroll to position [4042, 0]
click at [1187, 395] on div "No" at bounding box center [1299, 388] width 358 height 14
click at [1212, 557] on div "Yes" at bounding box center [1299, 550] width 358 height 14
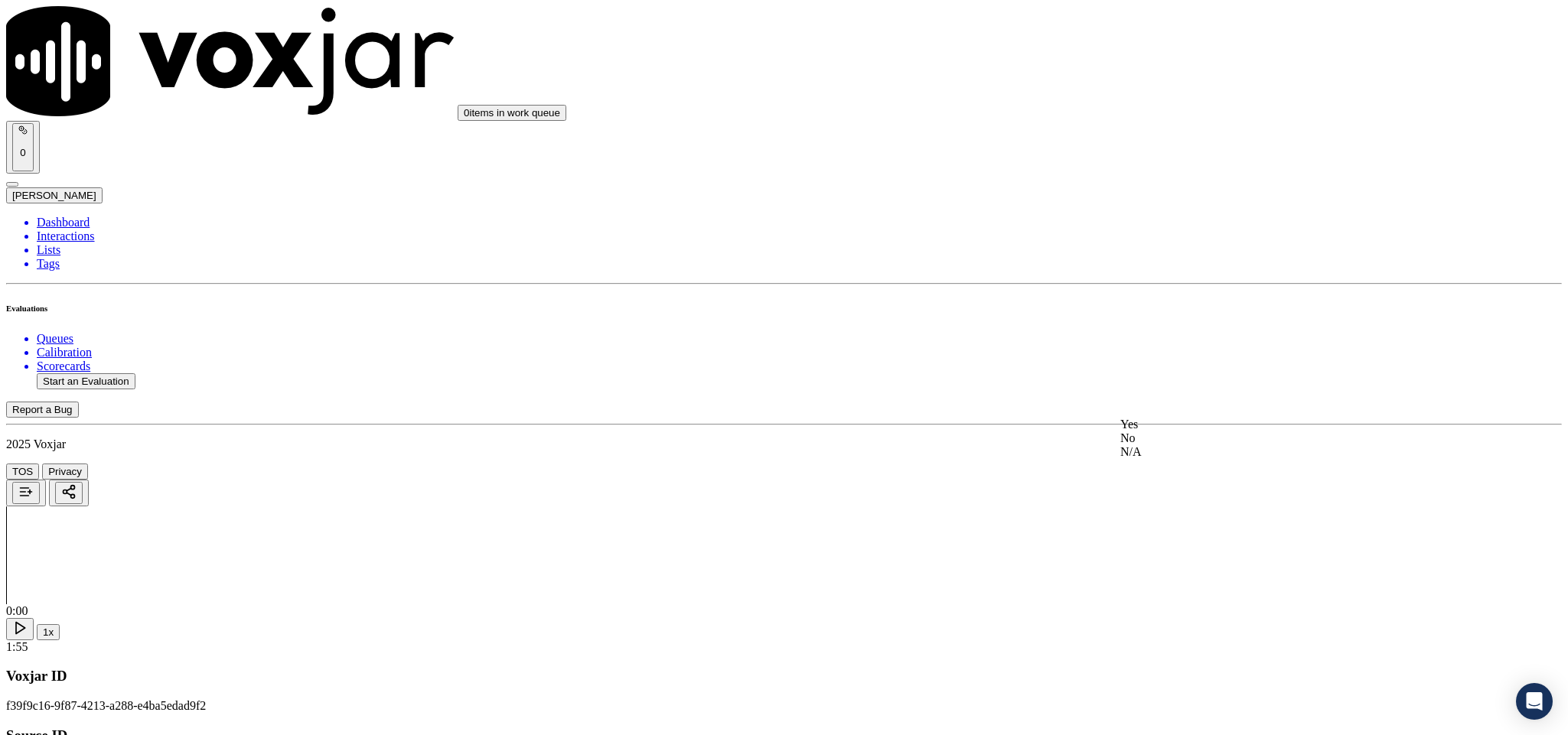
click at [1237, 431] on div "Yes" at bounding box center [1299, 425] width 358 height 14
click at [72, 216] on li "Dashboard" at bounding box center [799, 222] width 1525 height 14
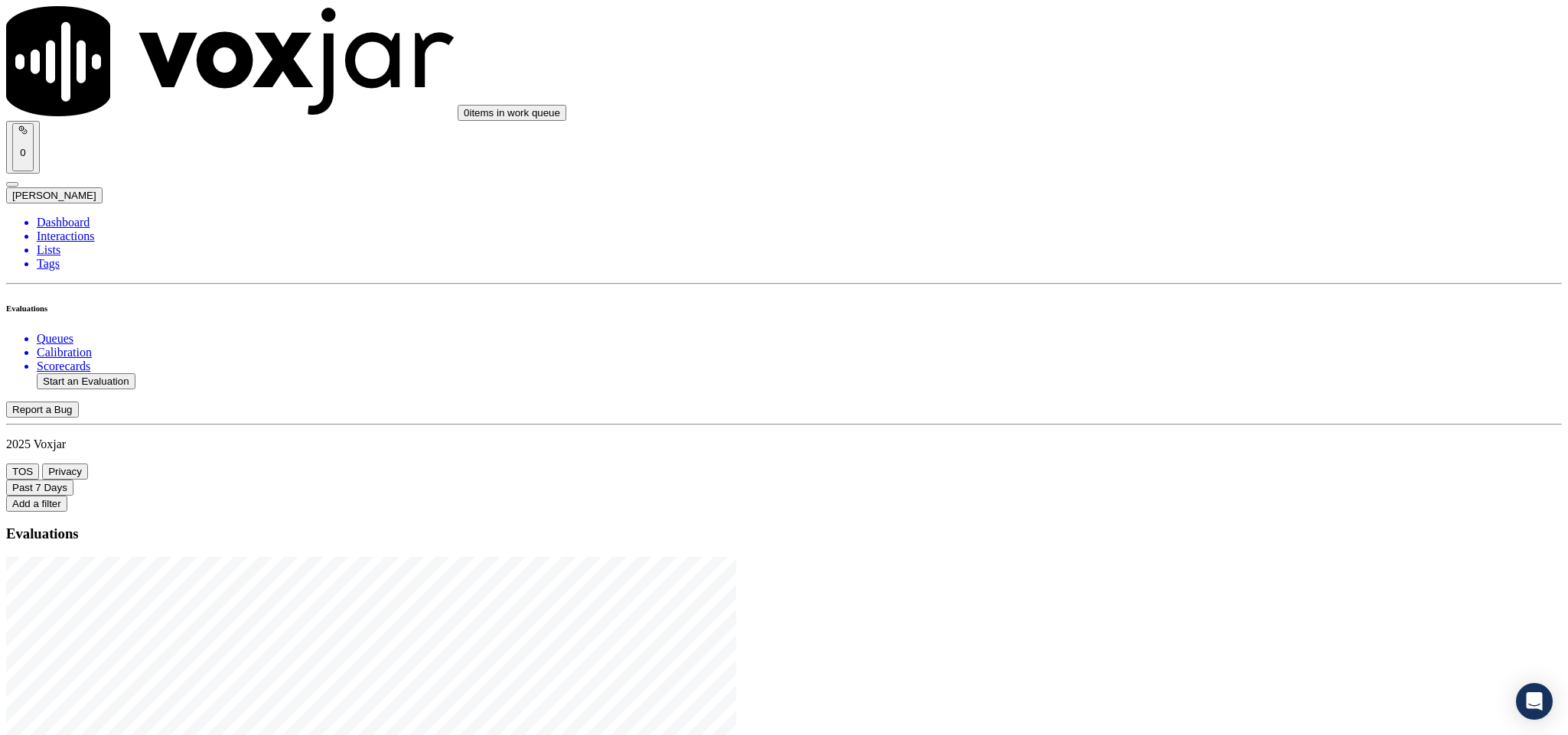
click at [115, 373] on button "Start an Evaluation" at bounding box center [86, 381] width 99 height 16
drag, startPoint x: 653, startPoint y: 318, endPoint x: 753, endPoint y: 321, distance: 100.0
type input "20250822-131548_7744414334-C1"
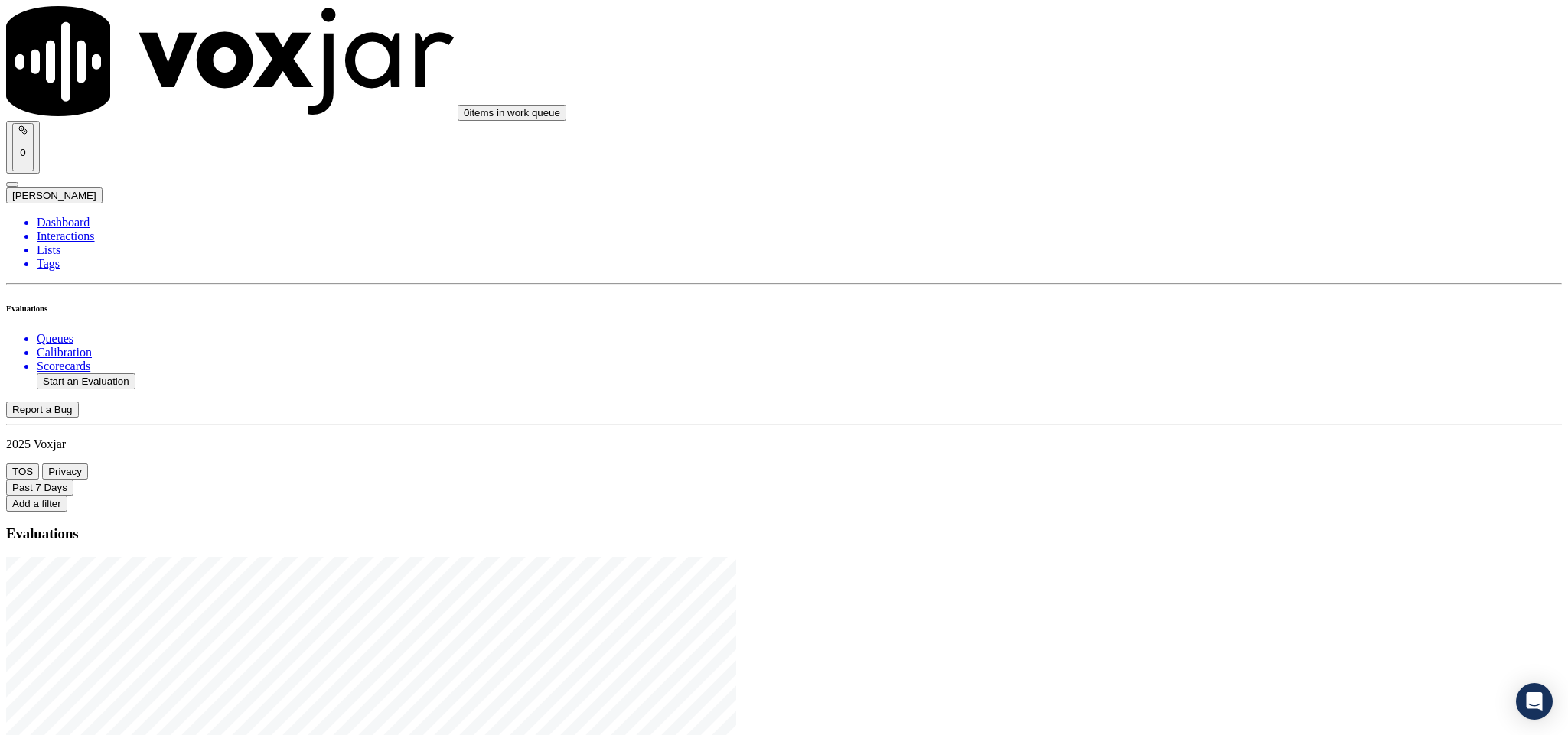
type input "2025-08-22T22:18"
type input "geor"
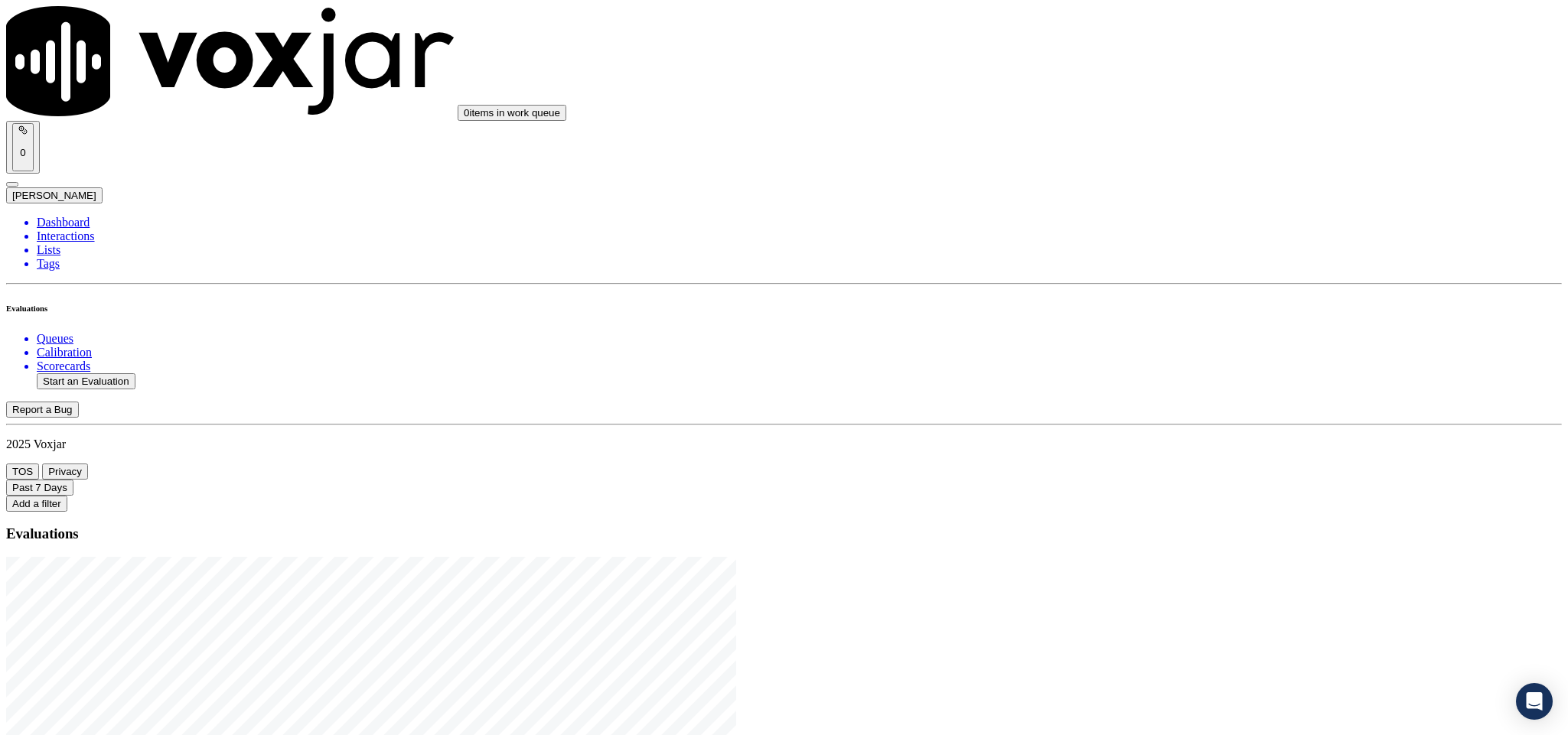
type input "[PERSON_NAME]"
drag, startPoint x: 735, startPoint y: 225, endPoint x: 522, endPoint y: 233, distance: 213.2
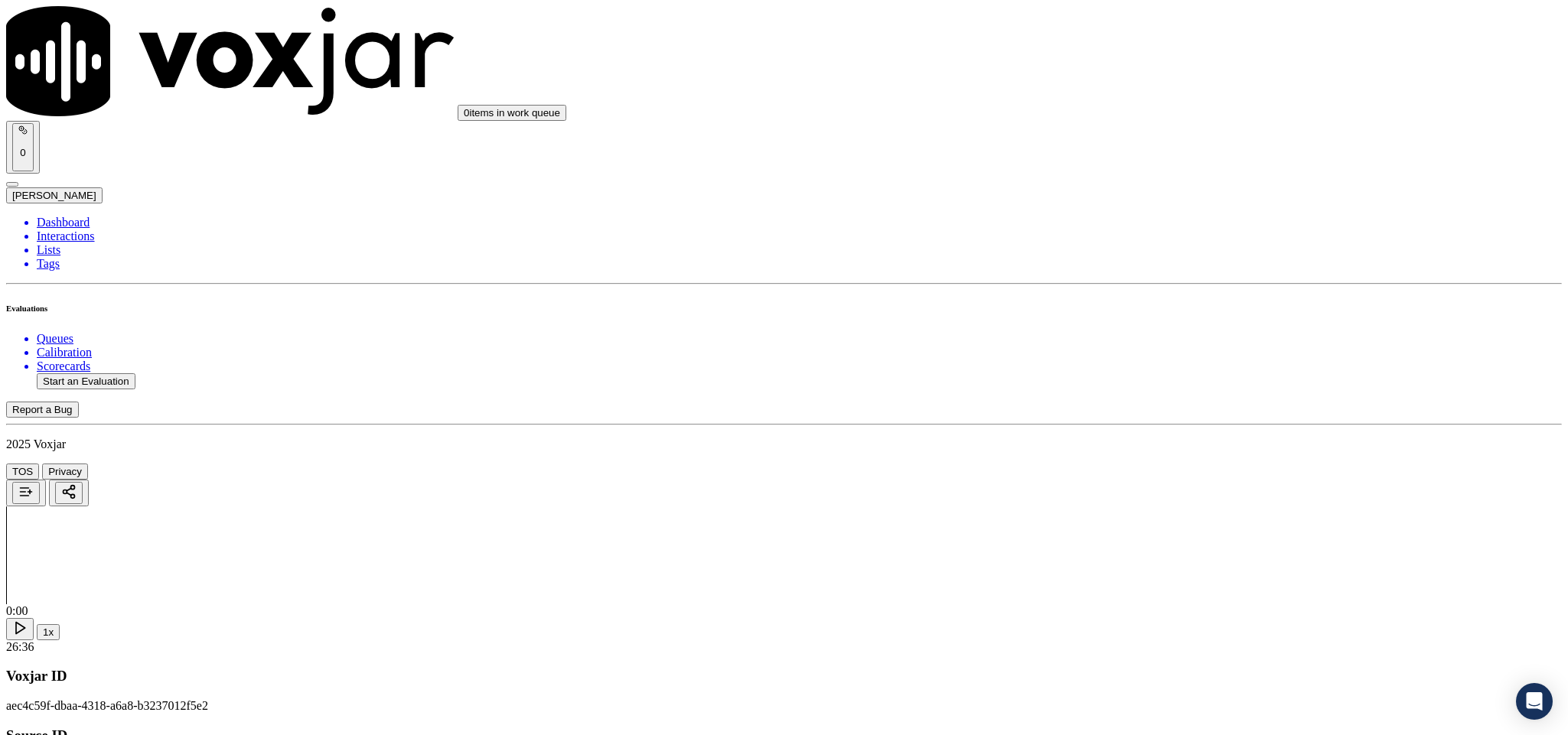
type input "[PERSON_NAME]"
click at [474, 166] on input "Add a New Customer" at bounding box center [407, 158] width 136 height 16
paste input "7744414334"
type input "7744414334"
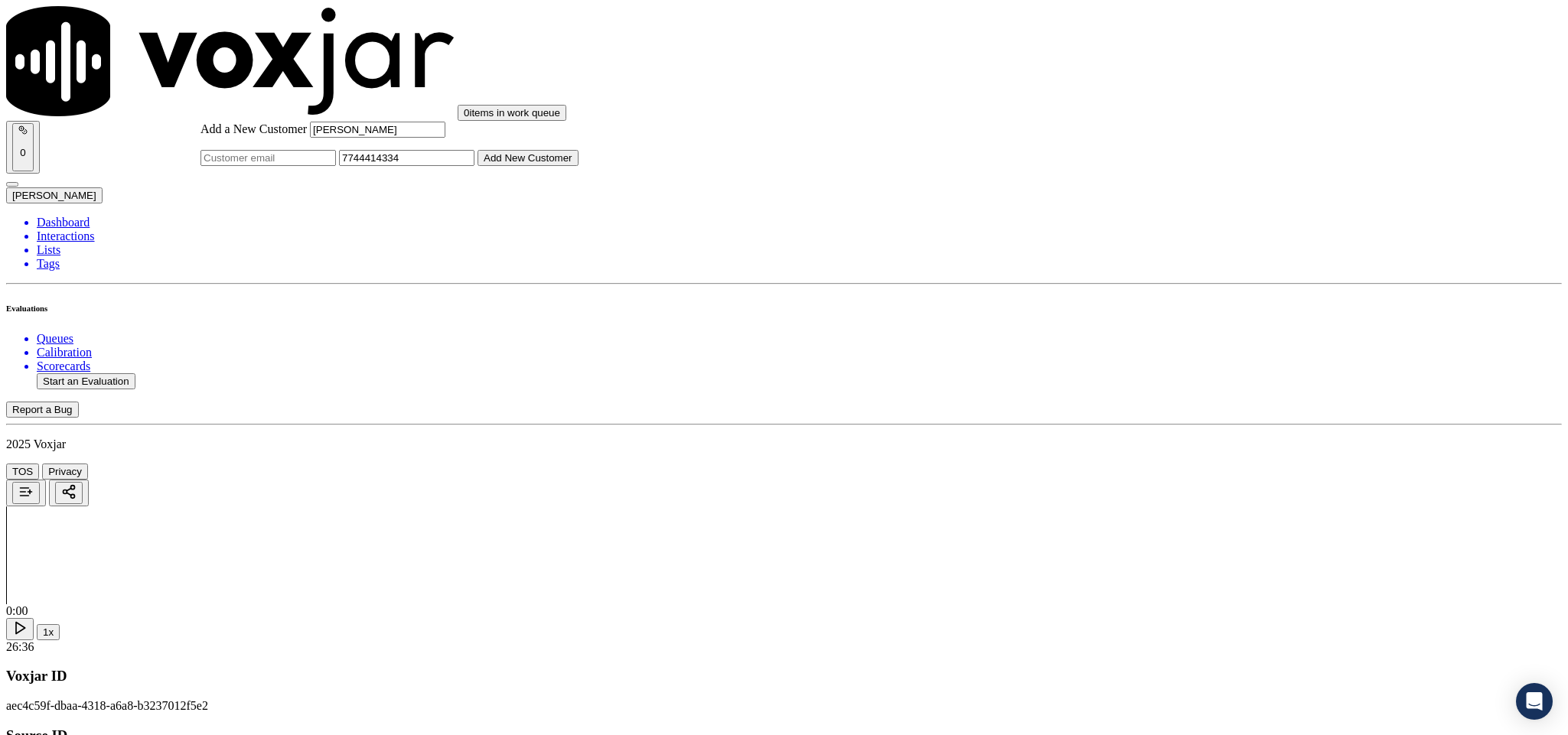
click at [578, 166] on button "Add New Customer" at bounding box center [528, 158] width 101 height 16
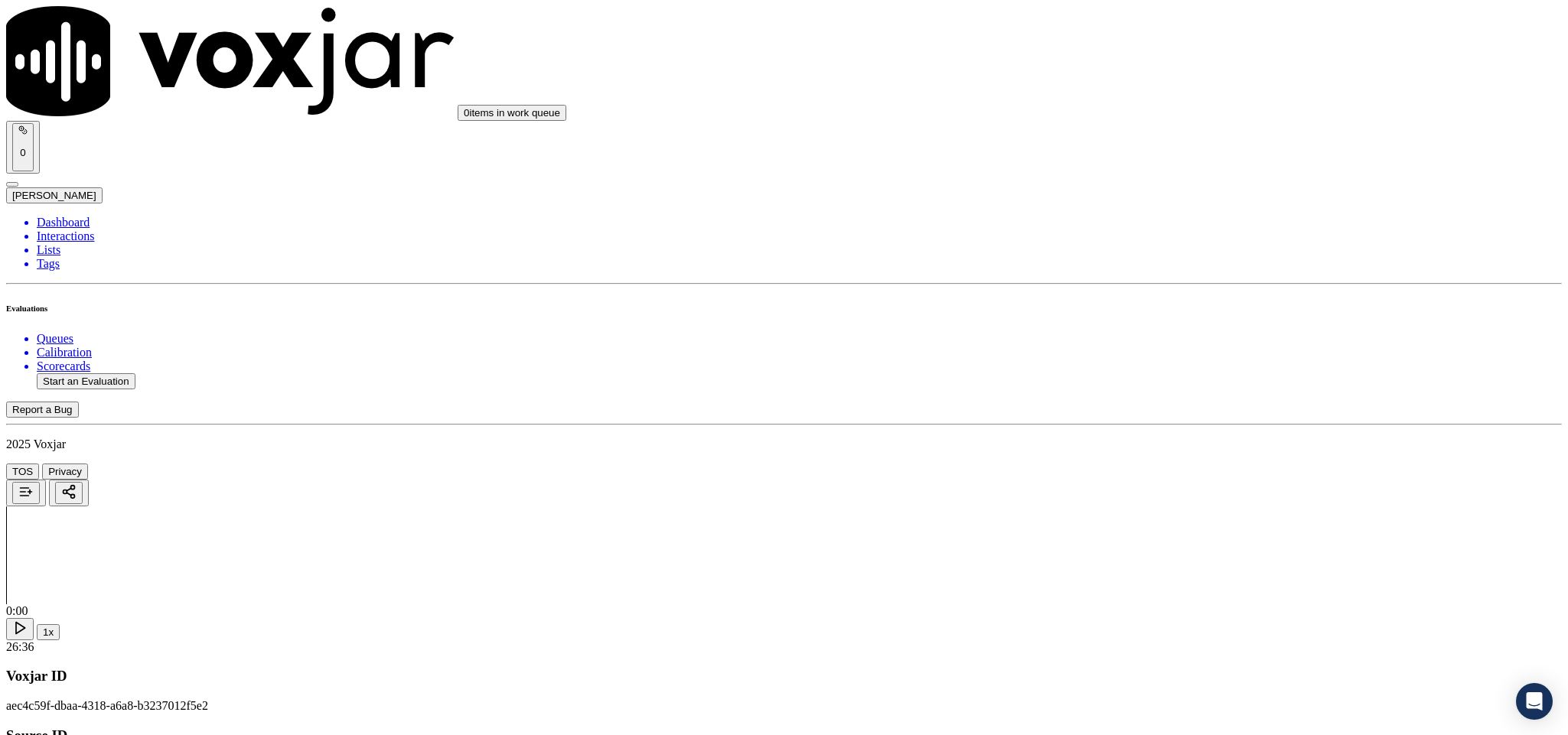
click at [1192, 286] on div "Yes" at bounding box center [1299, 279] width 358 height 14
click at [1187, 455] on div "Yes" at bounding box center [1299, 454] width 358 height 14
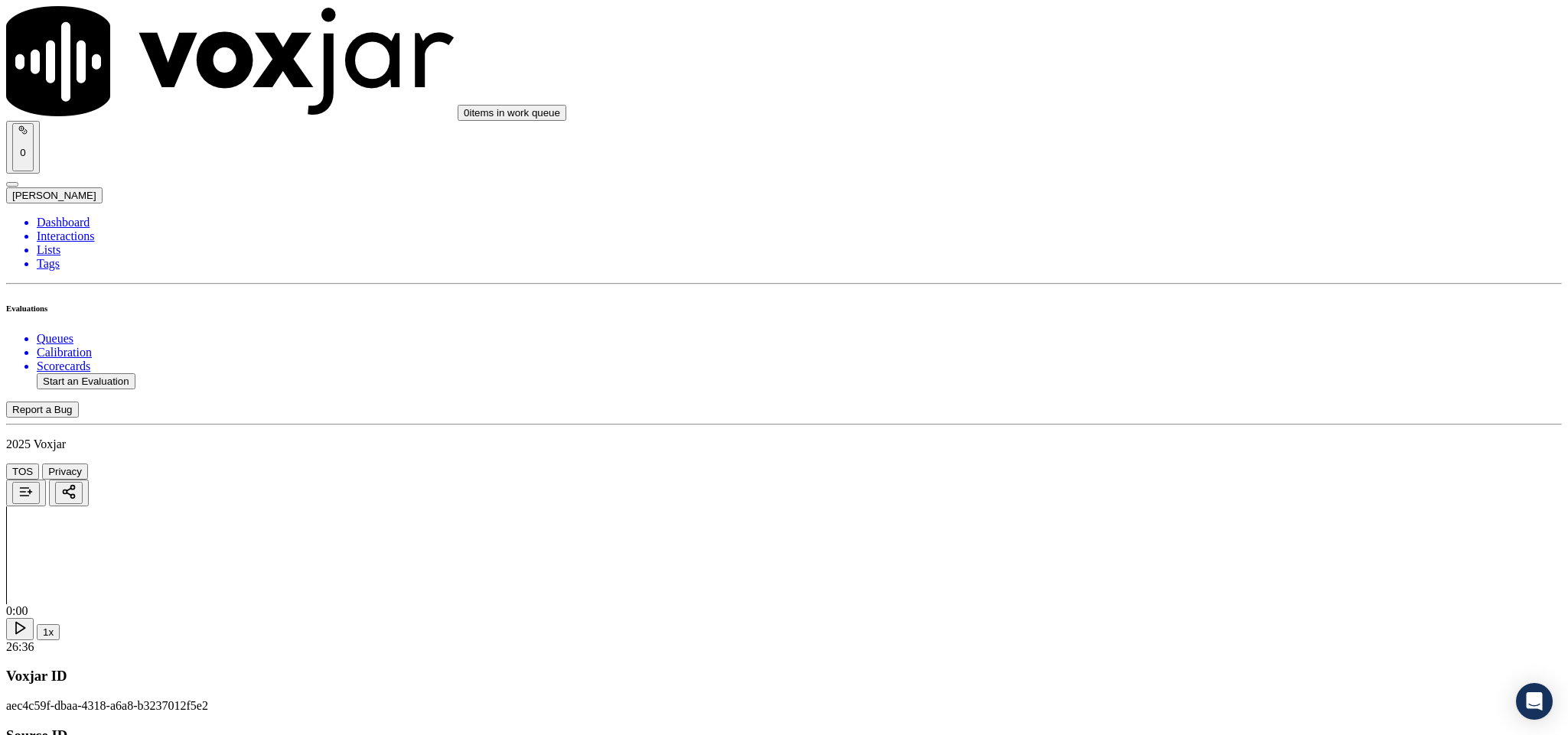
click at [1171, 522] on div "Yes" at bounding box center [1299, 514] width 358 height 14
click at [1169, 385] on div "Yes" at bounding box center [1299, 381] width 358 height 14
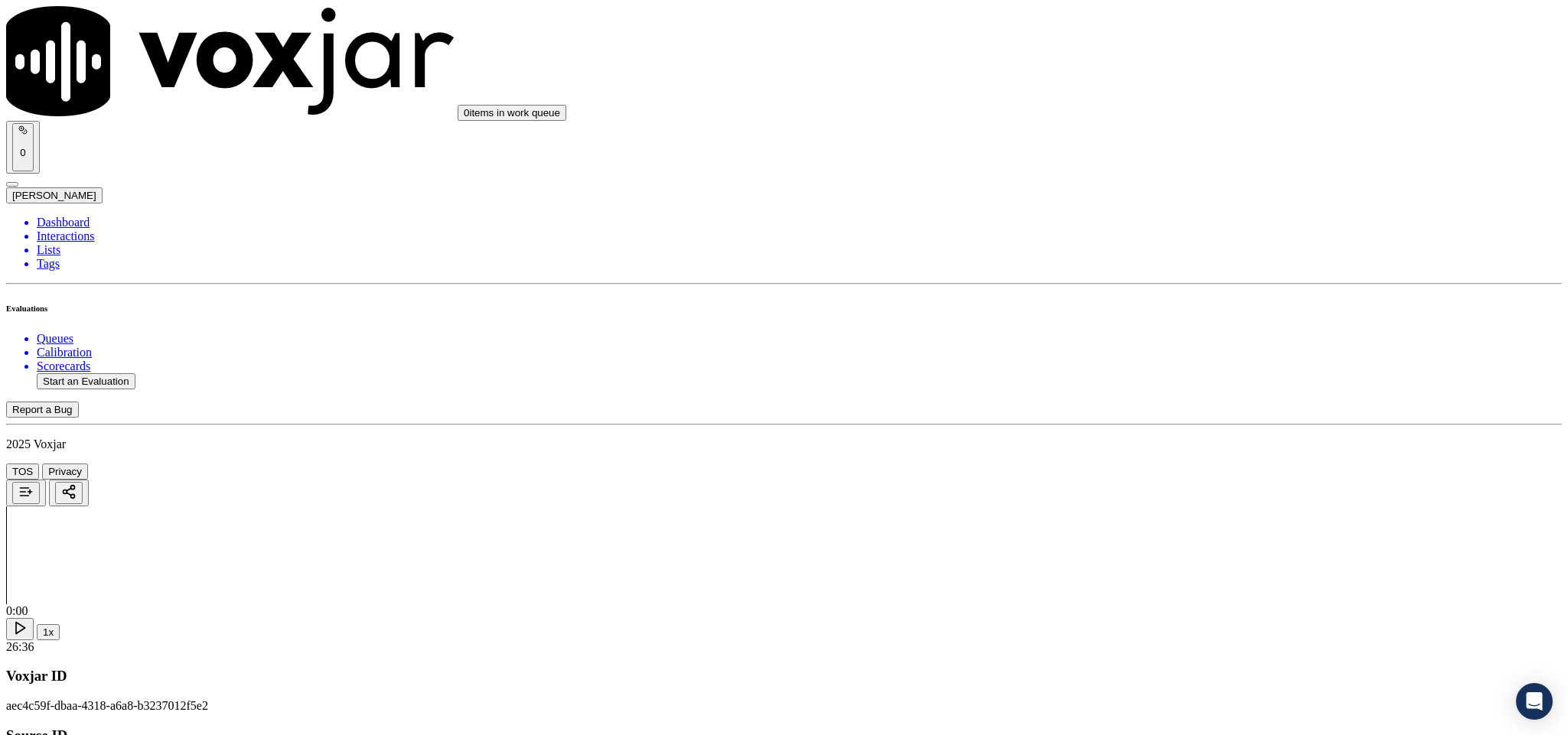
scroll to position [3813, 0]
click at [1229, 261] on div "Yes" at bounding box center [1299, 254] width 358 height 14
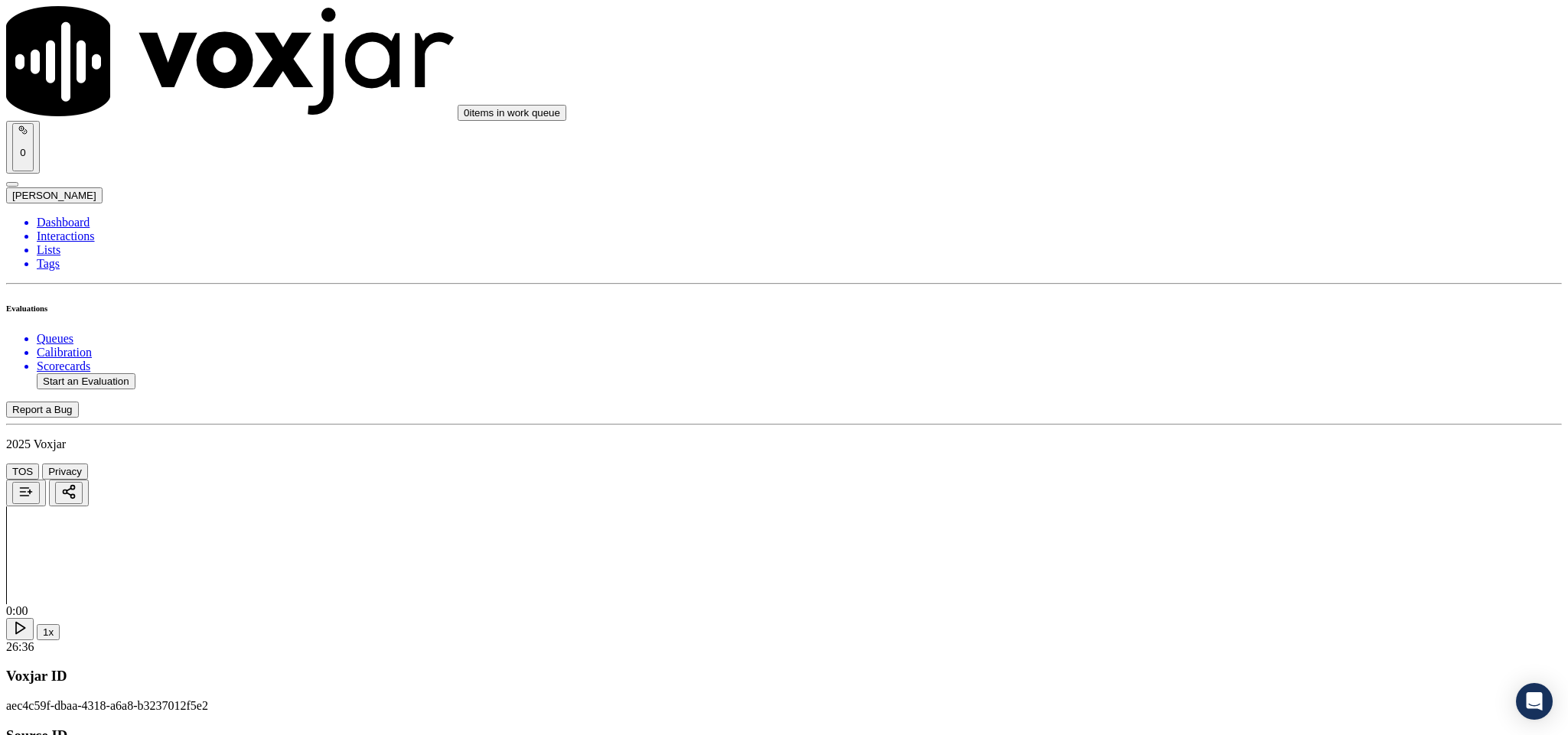
paste textarea "@21:48 George - so first we have to complete the update because this is the mos…"
type textarea "@21:48 [PERSON_NAME] - so first we have to complete the update because this is …"
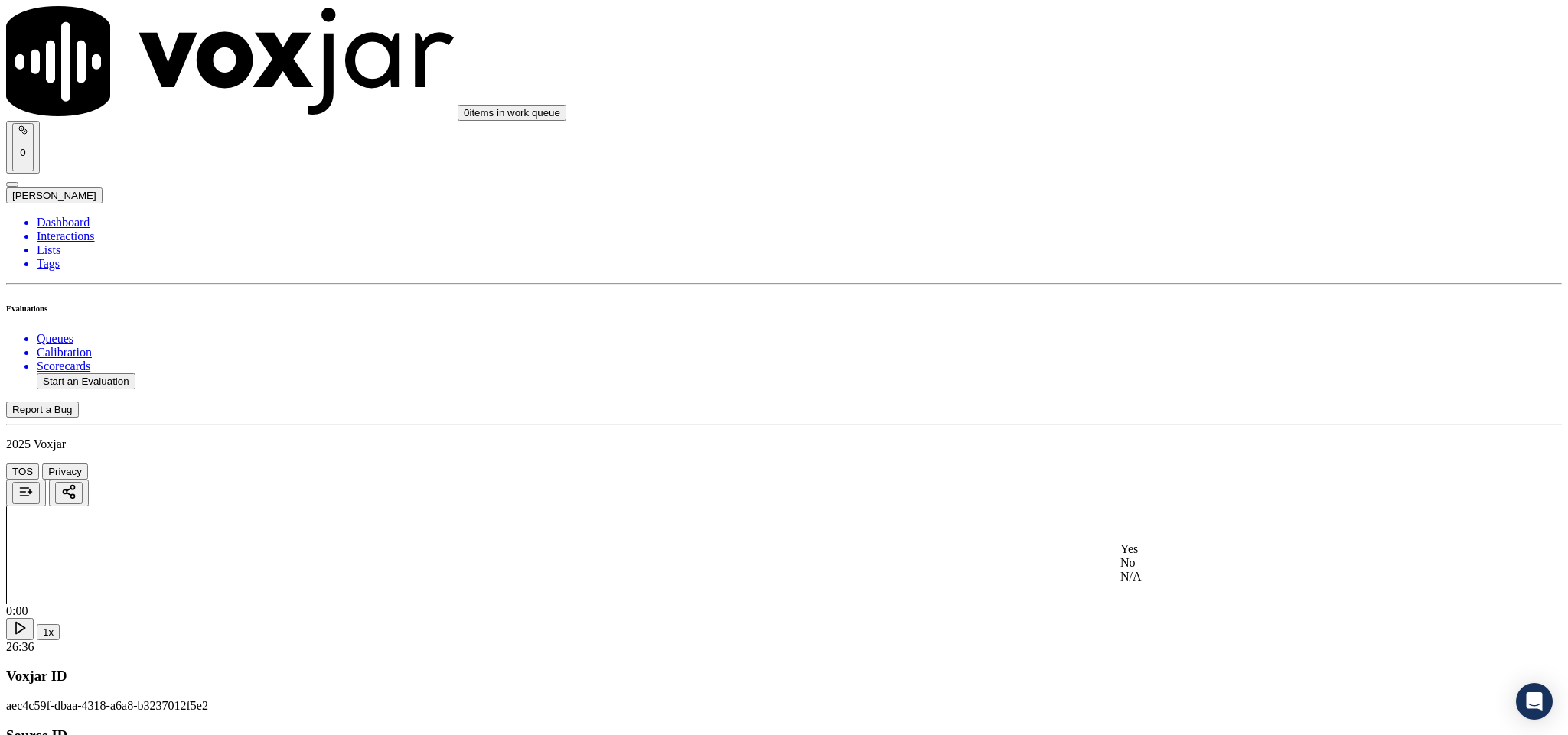
click at [1180, 556] on div "Yes" at bounding box center [1299, 549] width 358 height 14
click at [1169, 394] on div "No" at bounding box center [1299, 388] width 358 height 14
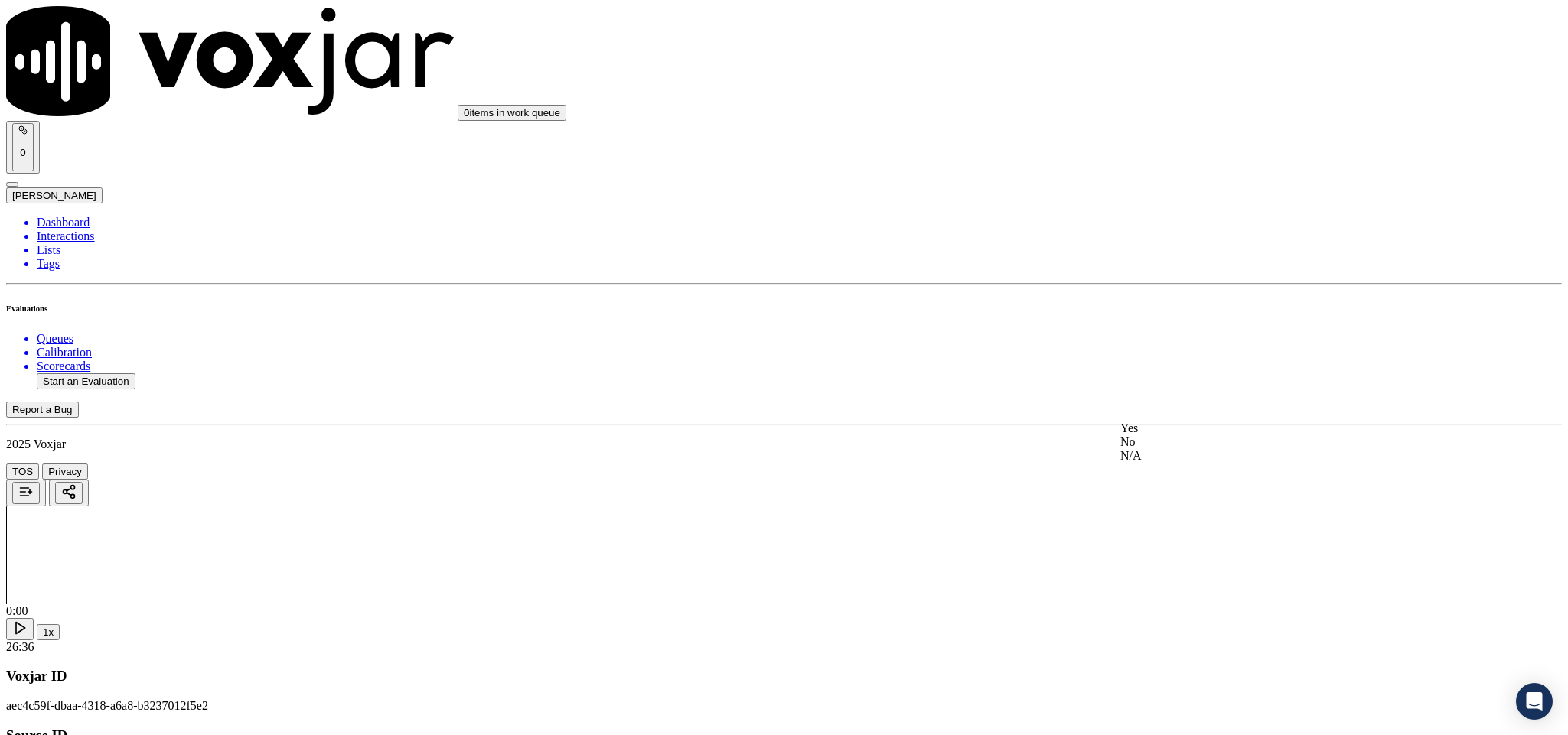
click at [1156, 449] on div "No" at bounding box center [1299, 442] width 358 height 14
click at [1176, 375] on div "N/A" at bounding box center [1299, 368] width 358 height 14
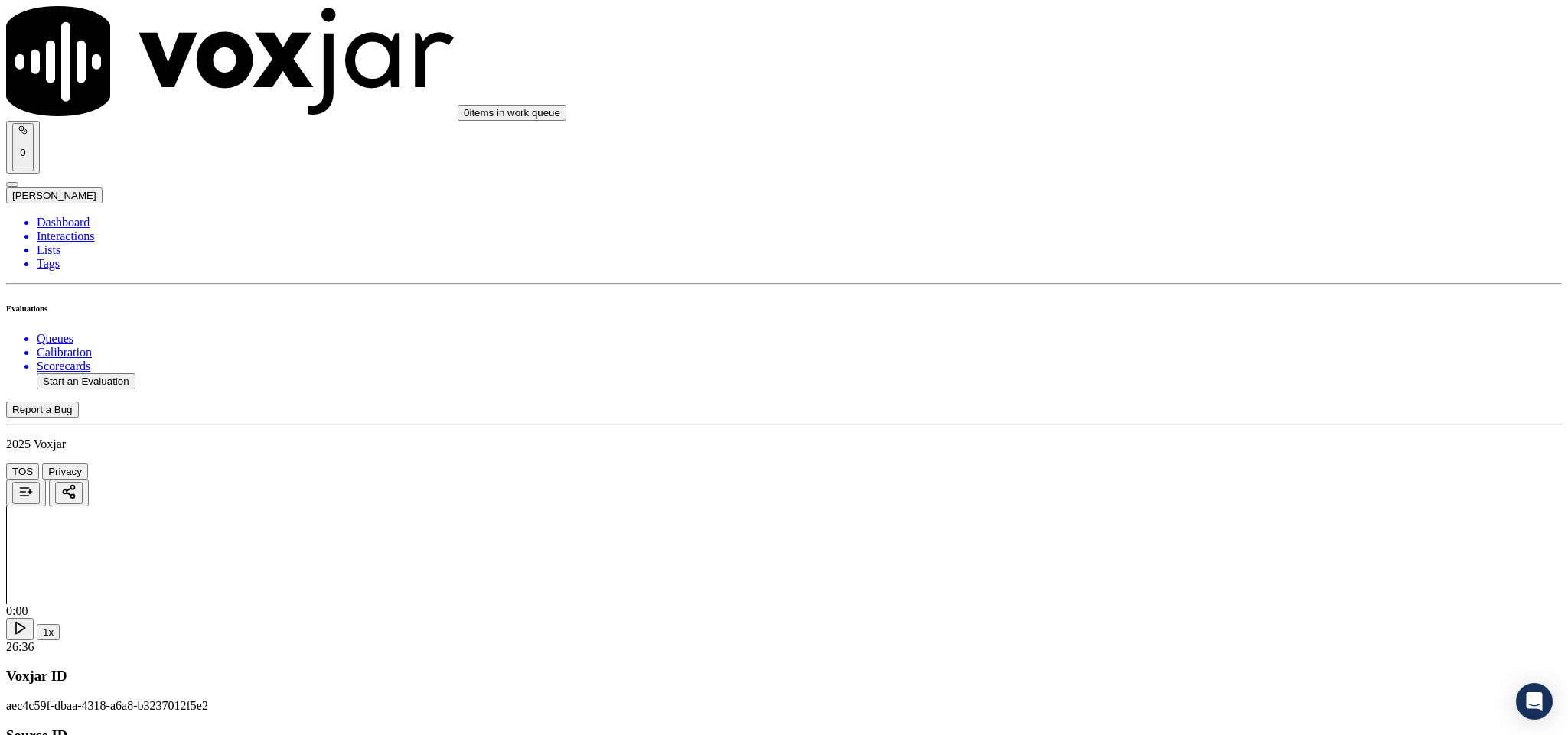
click at [1187, 482] on div "Yes" at bounding box center [1299, 474] width 358 height 14
click at [1178, 334] on div "N/A" at bounding box center [1299, 327] width 358 height 14
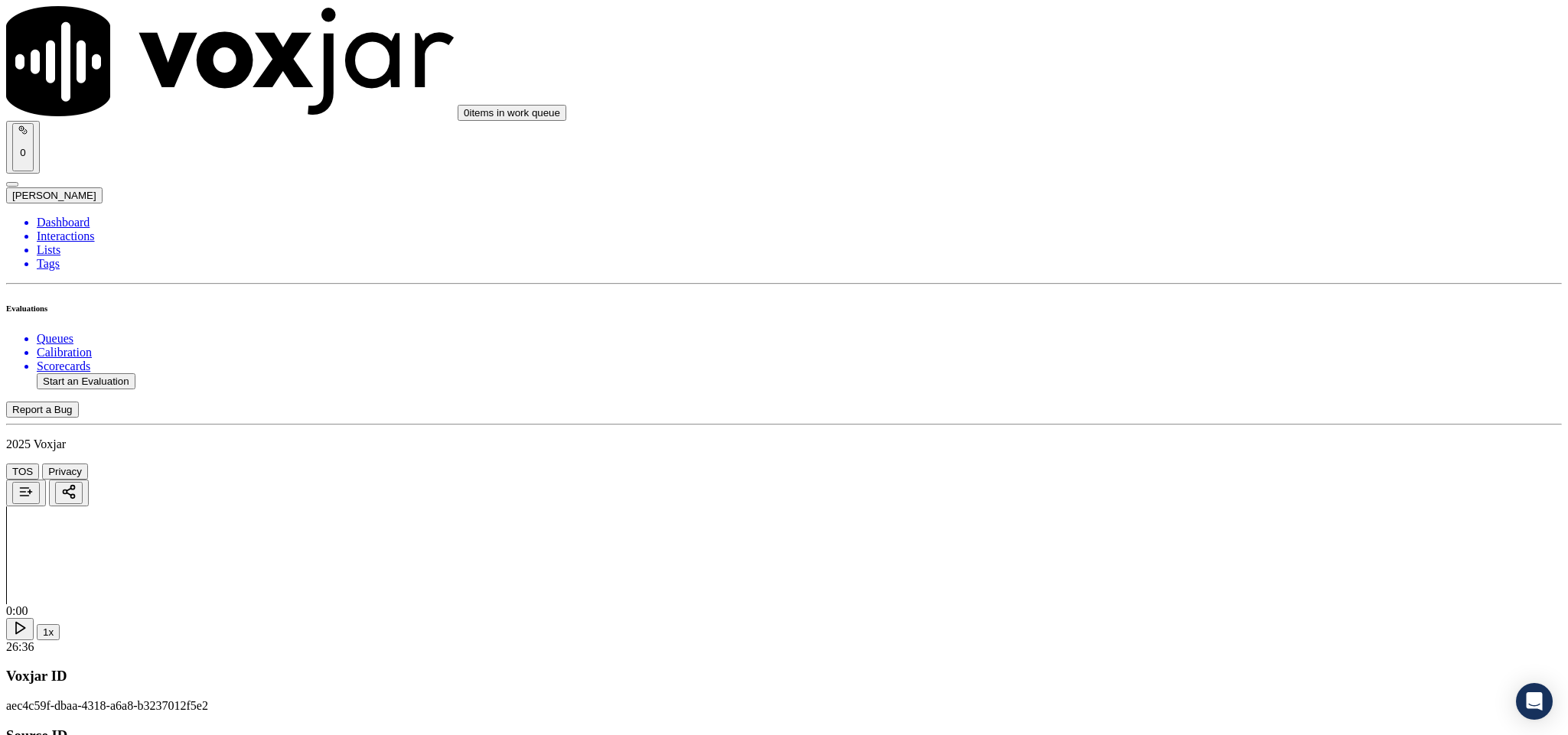
click at [1178, 338] on div "Yes" at bounding box center [1299, 336] width 358 height 14
click at [1174, 430] on div "Yes" at bounding box center [1299, 424] width 358 height 14
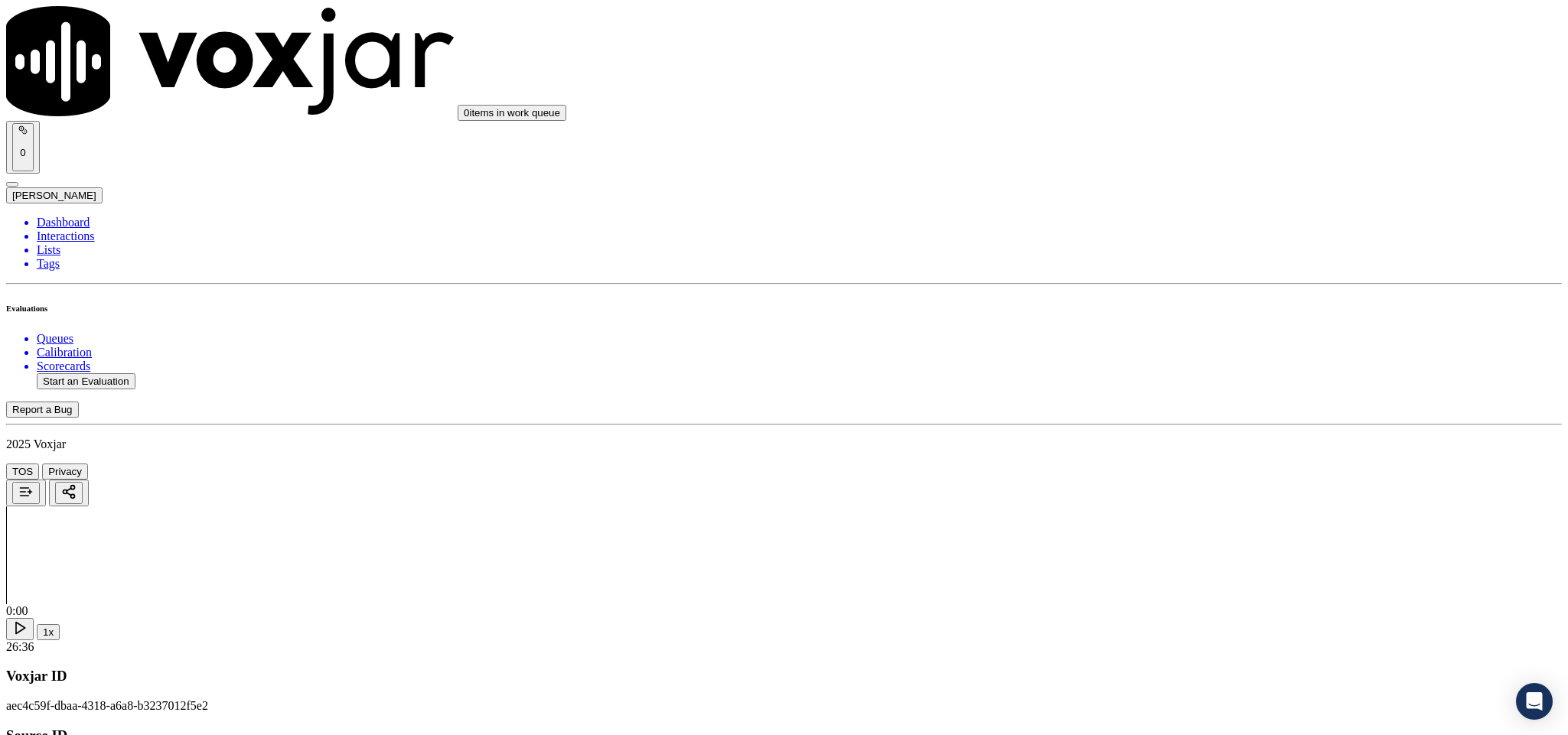
scroll to position [2404, 0]
click at [1167, 466] on div "Yes" at bounding box center [1299, 460] width 358 height 14
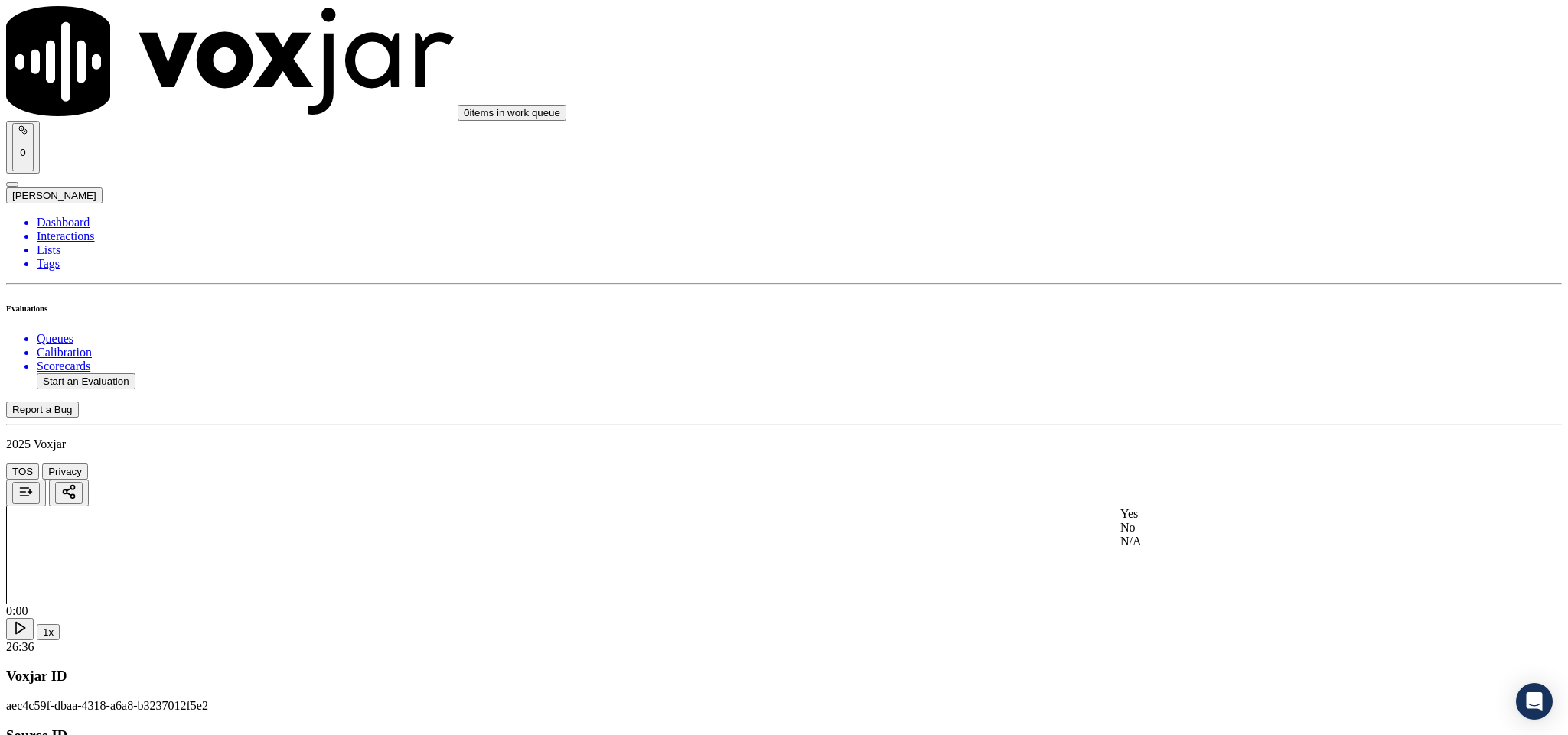
click at [1178, 517] on div "Yes" at bounding box center [1299, 514] width 358 height 14
click at [1189, 346] on div "Yes" at bounding box center [1299, 340] width 358 height 14
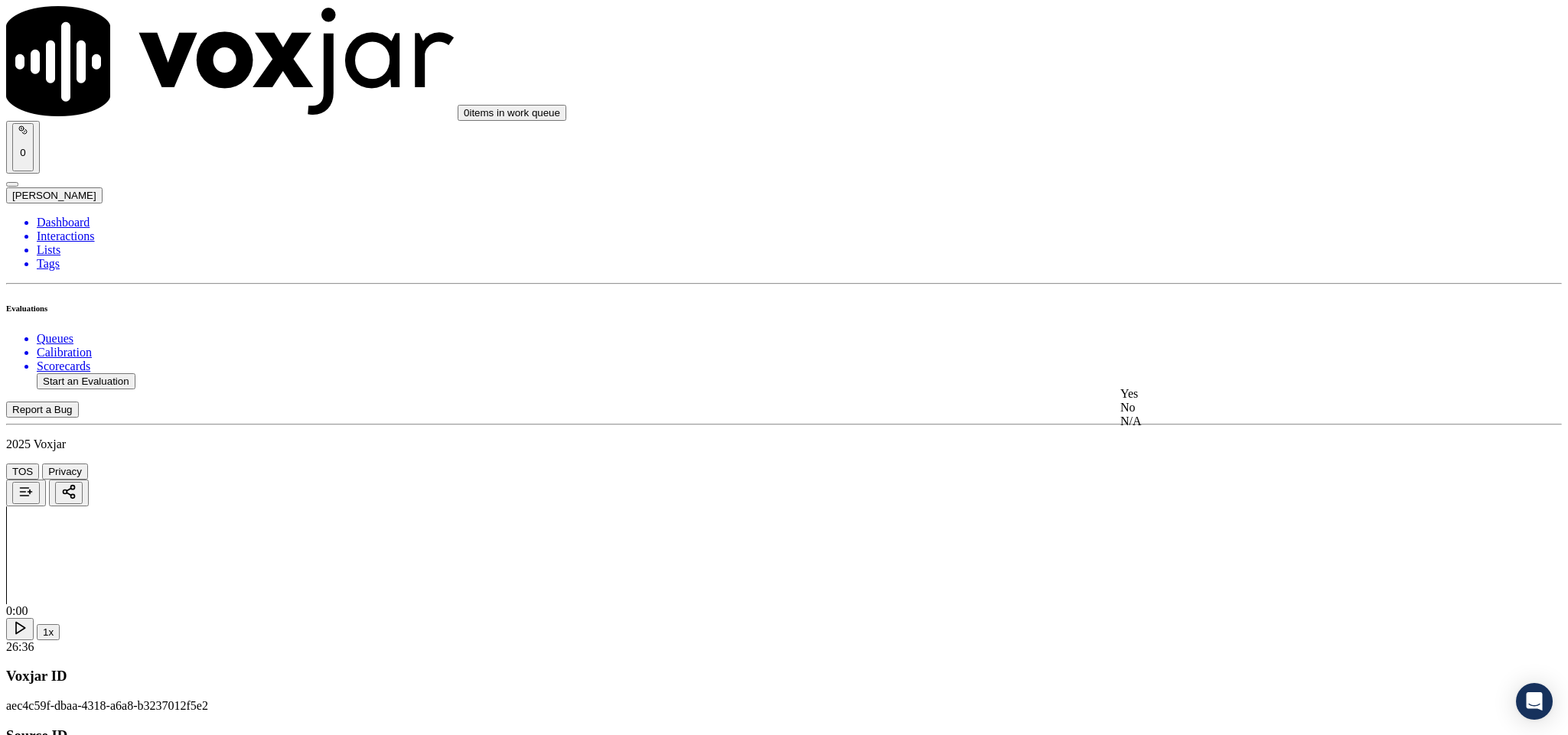
click at [1174, 415] on div "No" at bounding box center [1299, 408] width 358 height 14
click at [1187, 451] on div "No" at bounding box center [1299, 443] width 358 height 14
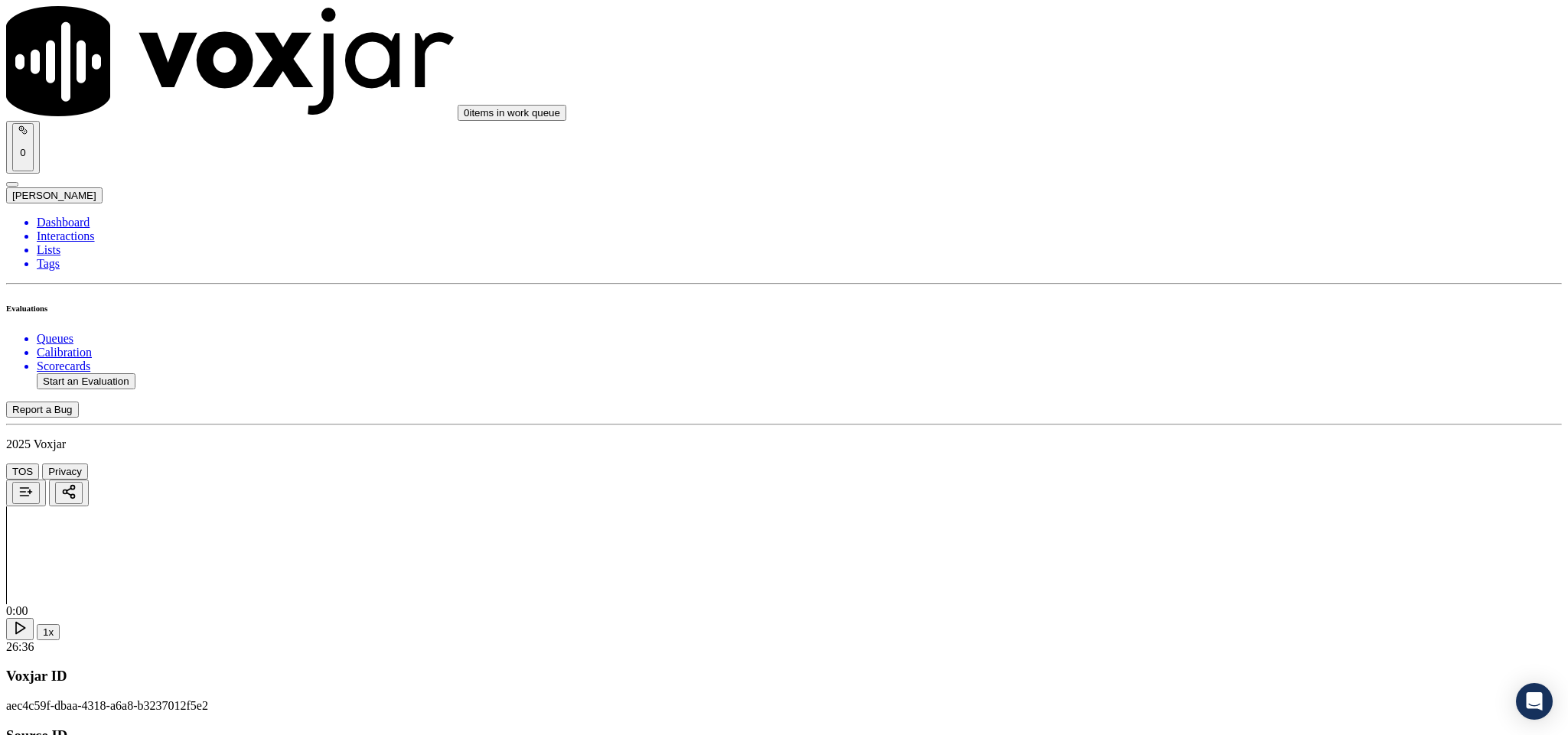
click at [1165, 473] on div "Yes" at bounding box center [1299, 466] width 358 height 14
click at [1193, 409] on div "Yes" at bounding box center [1299, 402] width 358 height 14
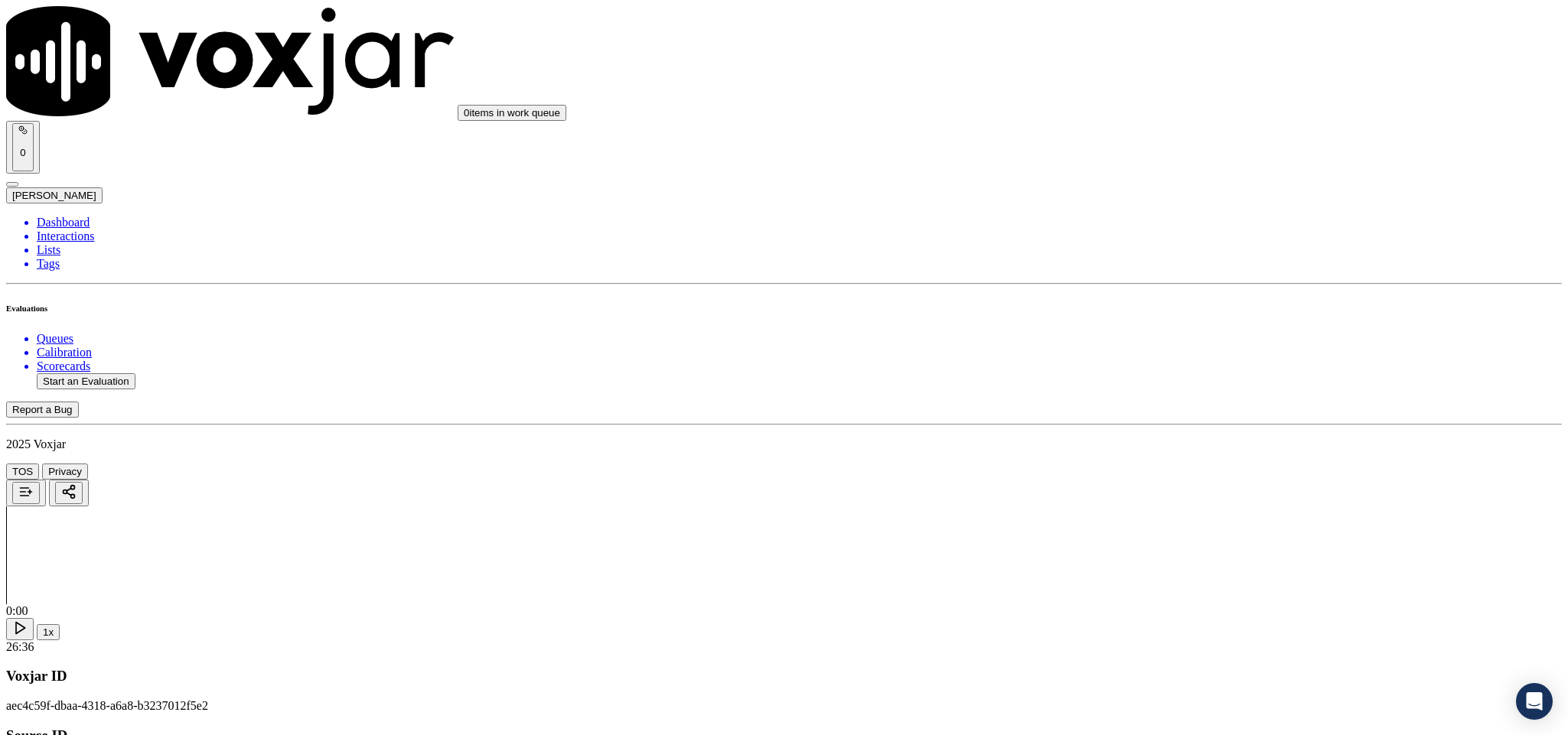
scroll to position [1027, 0]
click at [1175, 491] on div "N/A" at bounding box center [1299, 484] width 358 height 14
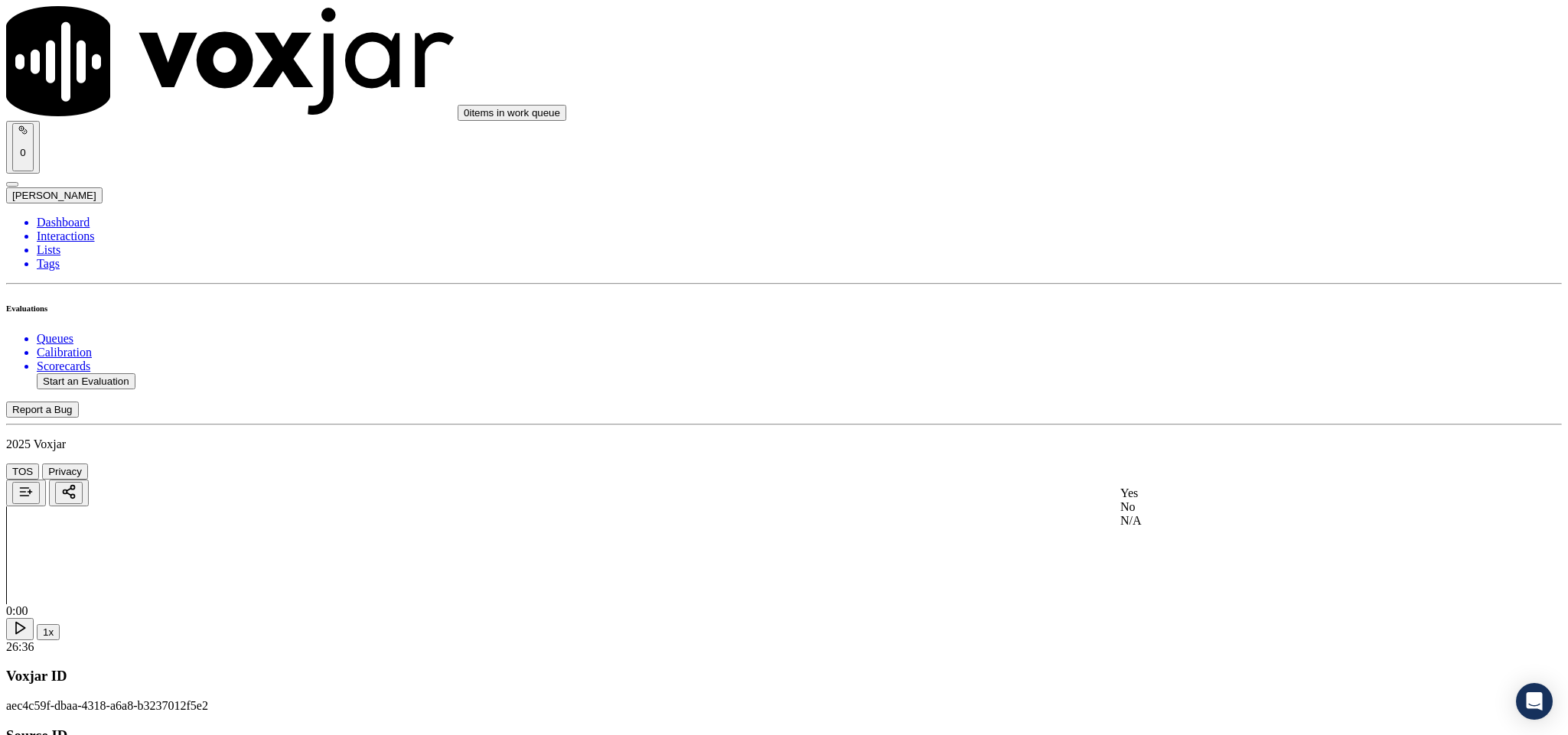
click at [1166, 501] on div "Yes" at bounding box center [1299, 493] width 358 height 14
drag, startPoint x: 1200, startPoint y: 425, endPoint x: 1205, endPoint y: 437, distance: 13.0
click at [1183, 469] on div "No" at bounding box center [1299, 461] width 358 height 14
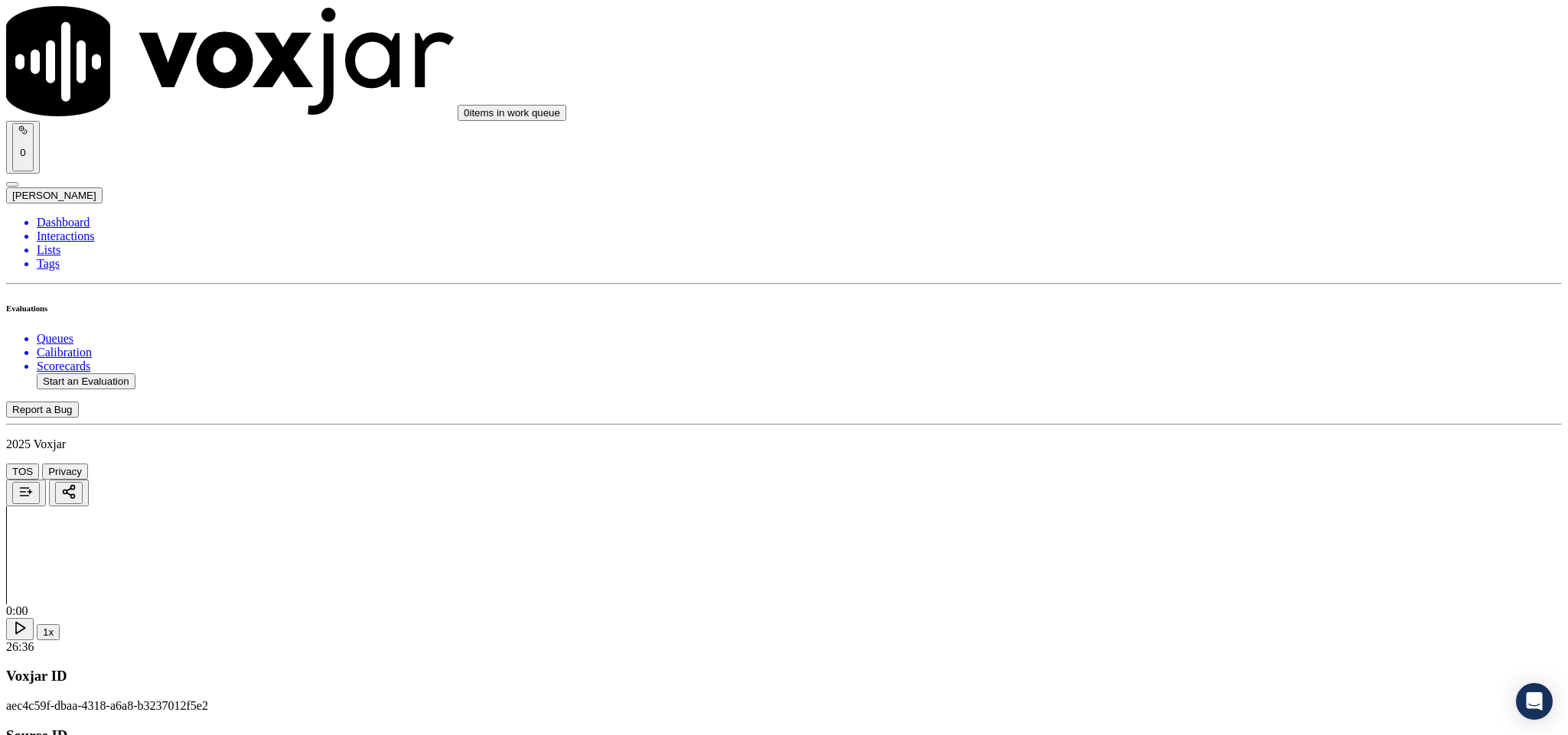
scroll to position [4125, 0]
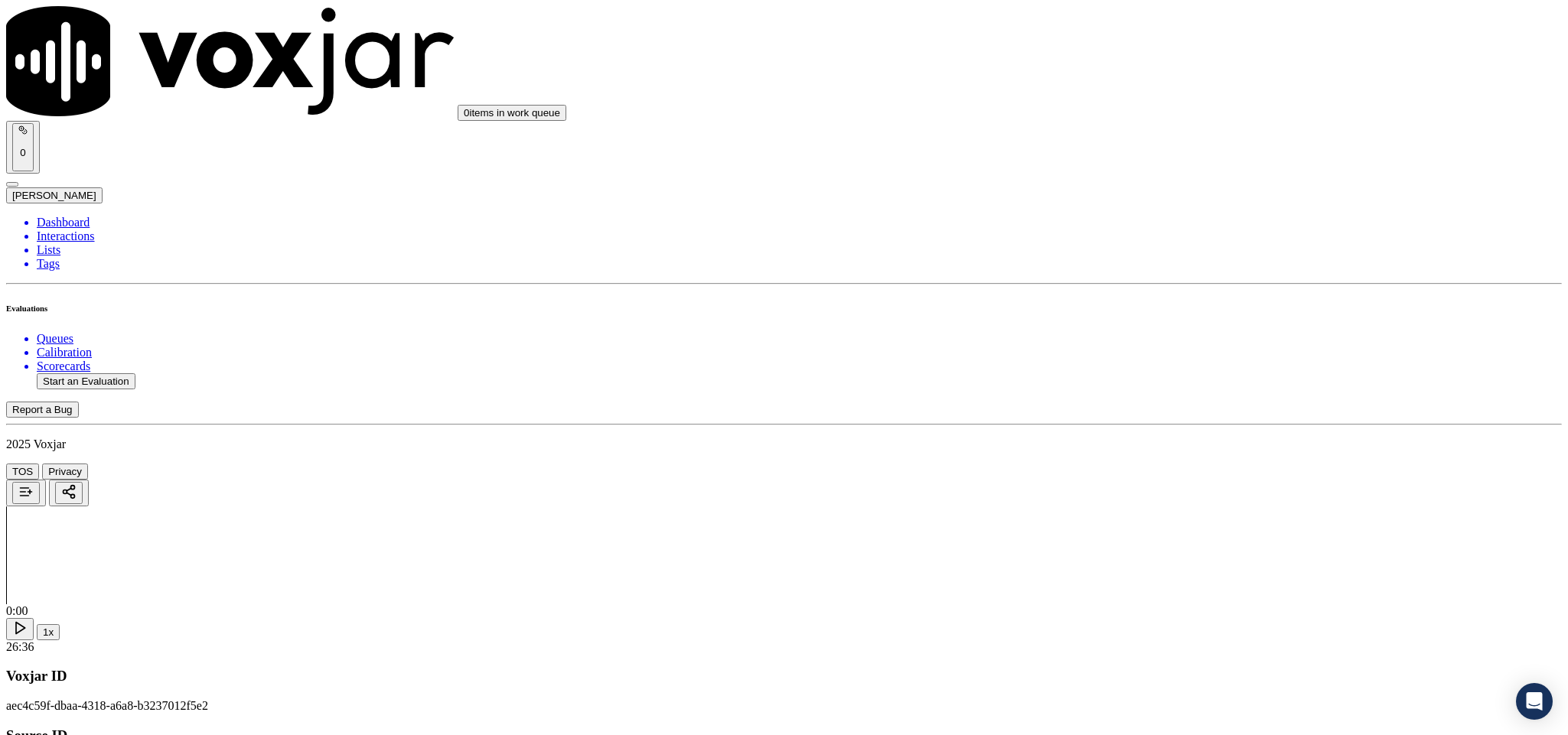
click at [62, 229] on li "Interactions" at bounding box center [799, 236] width 1525 height 14
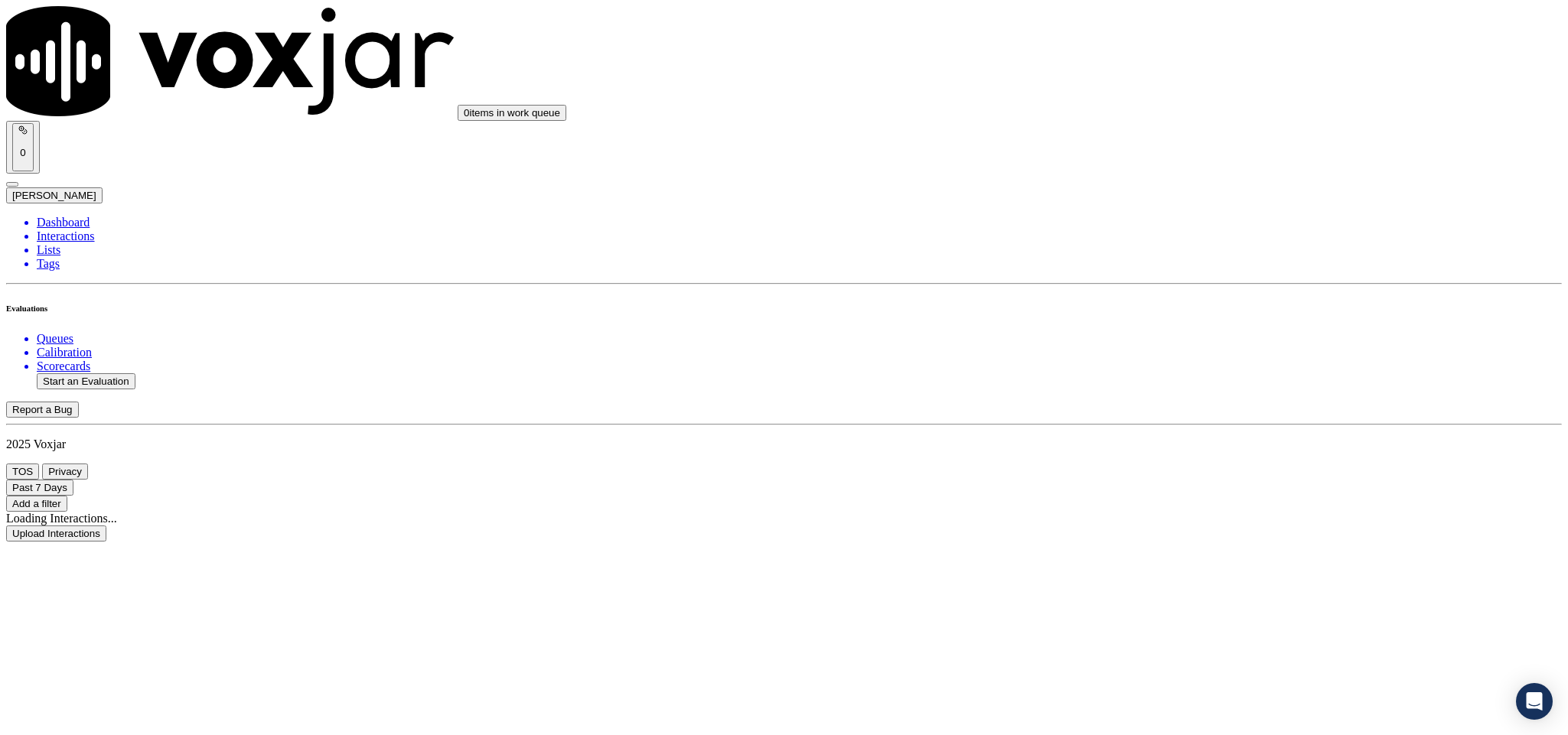
click at [67, 216] on li "Dashboard" at bounding box center [799, 222] width 1525 height 14
click at [81, 373] on button "Start an Evaluation" at bounding box center [86, 381] width 99 height 16
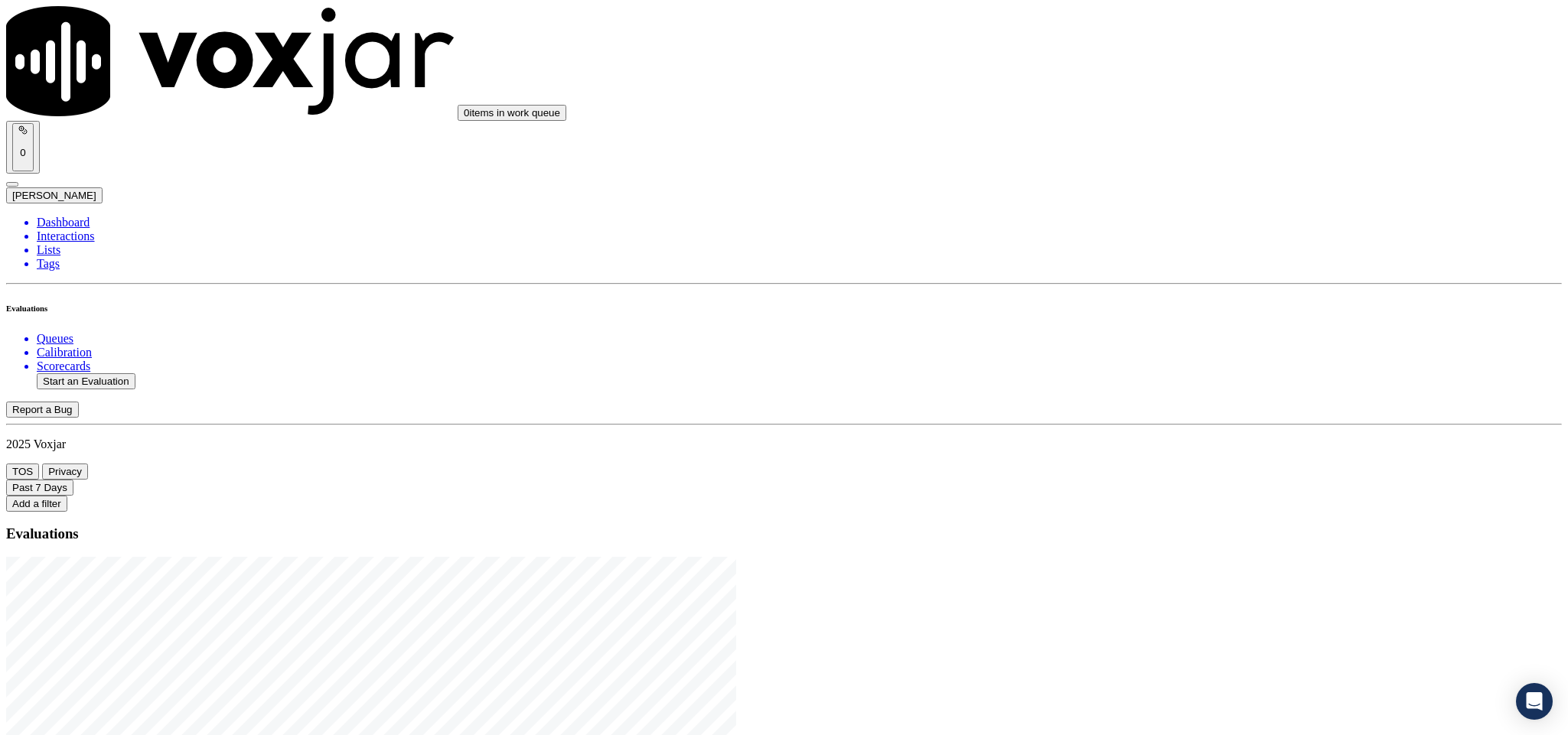
drag, startPoint x: 650, startPoint y: 320, endPoint x: 813, endPoint y: 318, distance: 163.0
type input "20250822-154002_9788215377-C1"
type input "2025-08-22T22:35"
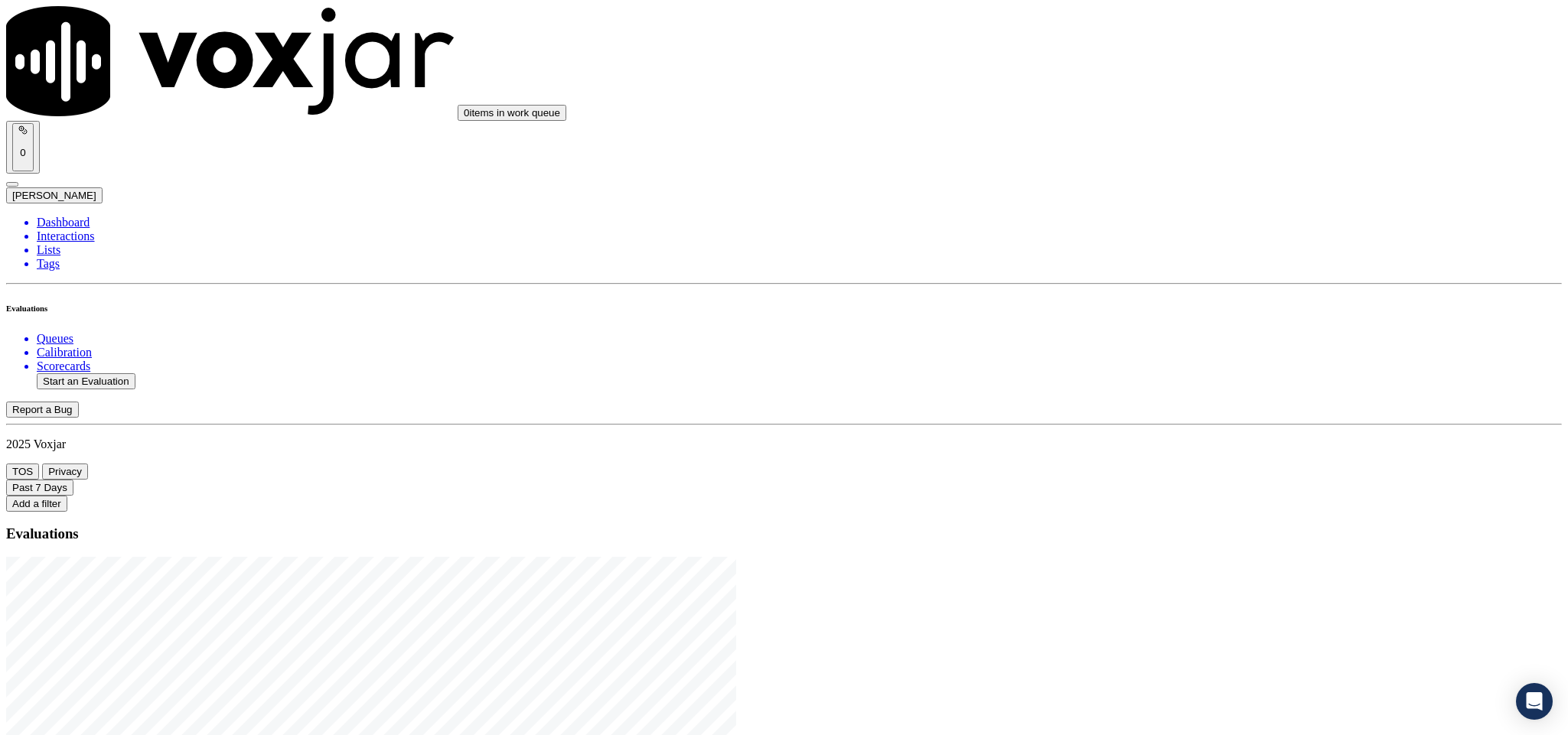
type input "eth"
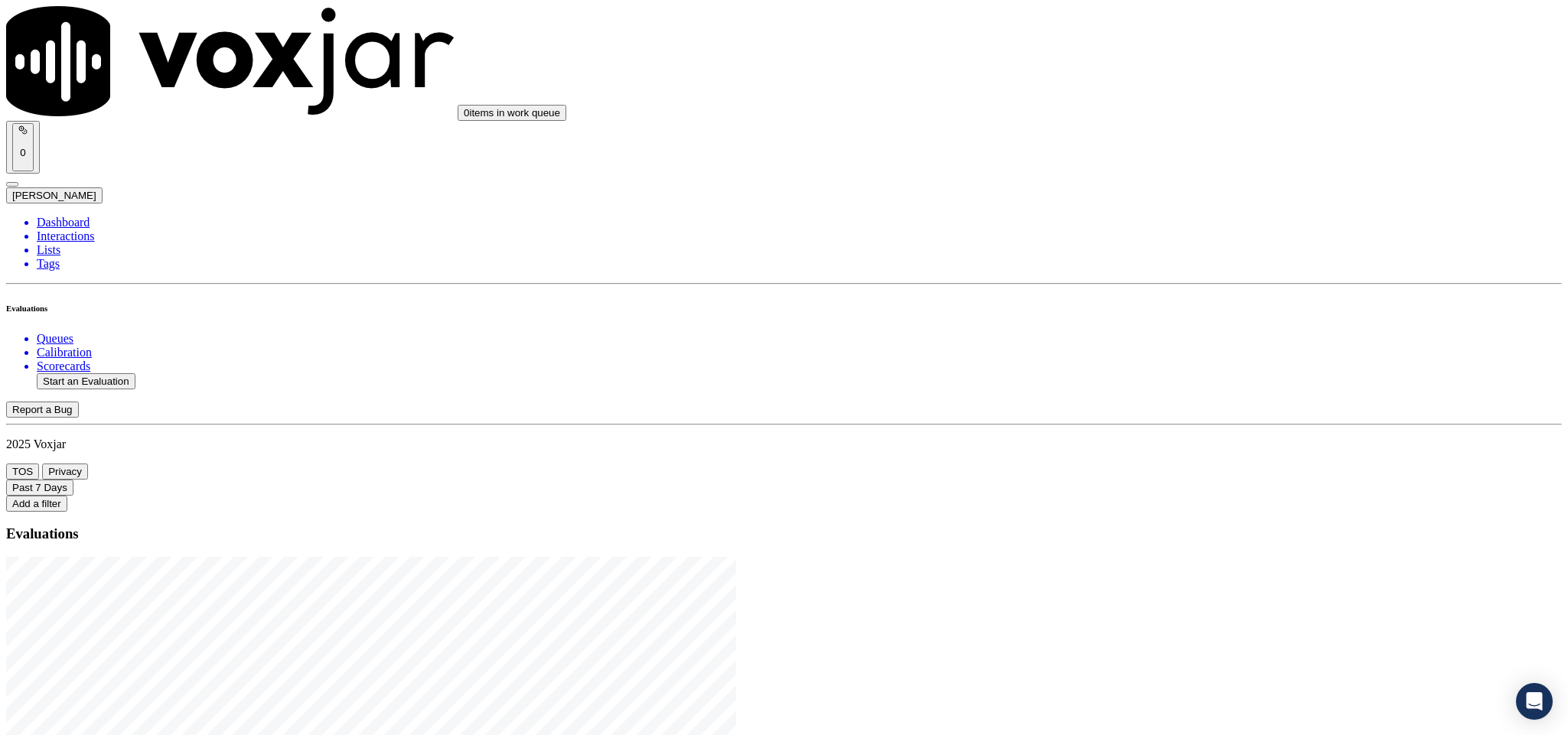
type input "CHRISTINE CERULLO"
drag, startPoint x: 742, startPoint y: 220, endPoint x: 544, endPoint y: 213, distance: 198.1
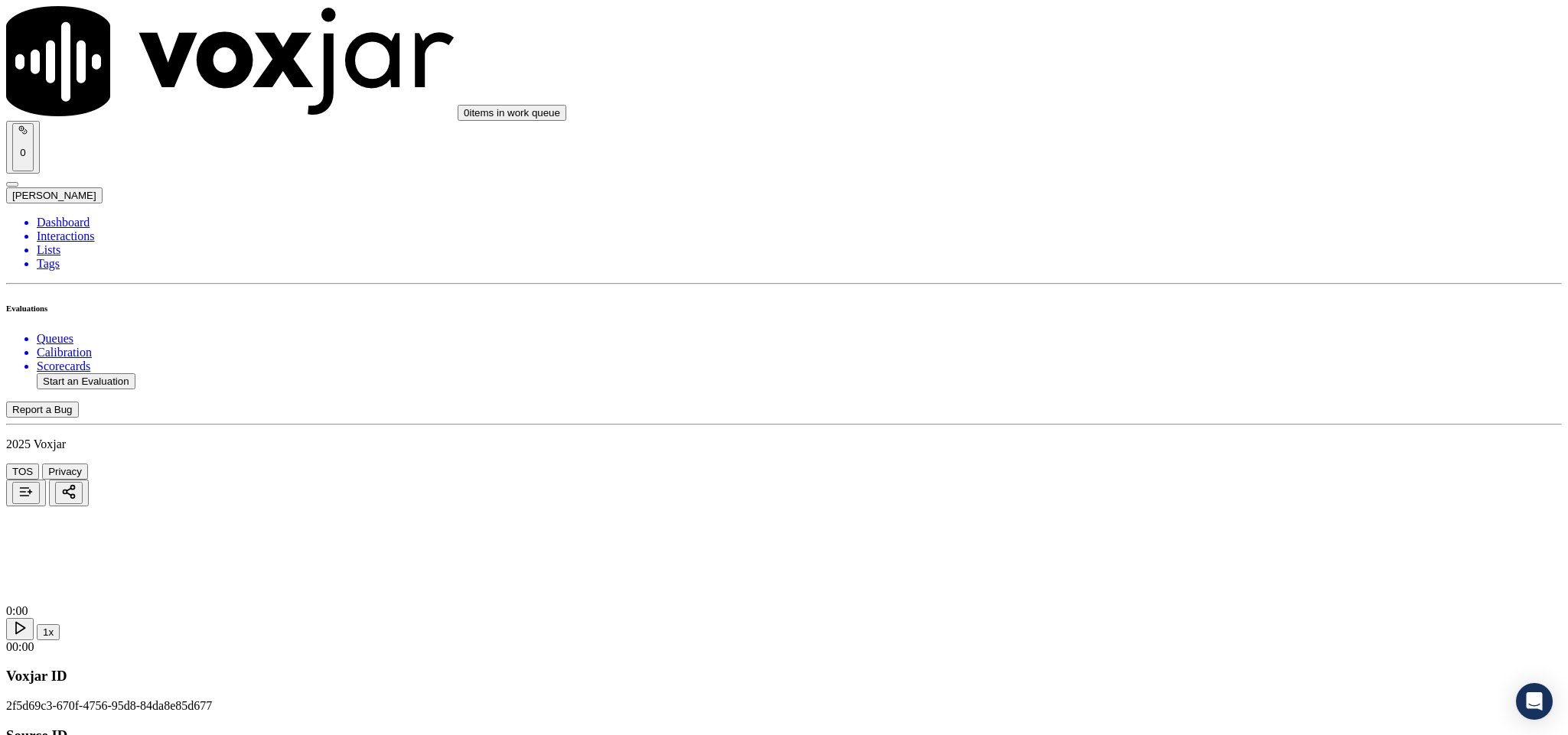
type input "CHRISTINE CERULLO"
click at [578, 166] on div "Add a New Customer CHRISTINE CERULLO Add New Customer" at bounding box center [389, 144] width 378 height 44
click at [474, 166] on input "Add a New Customer" at bounding box center [407, 158] width 136 height 16
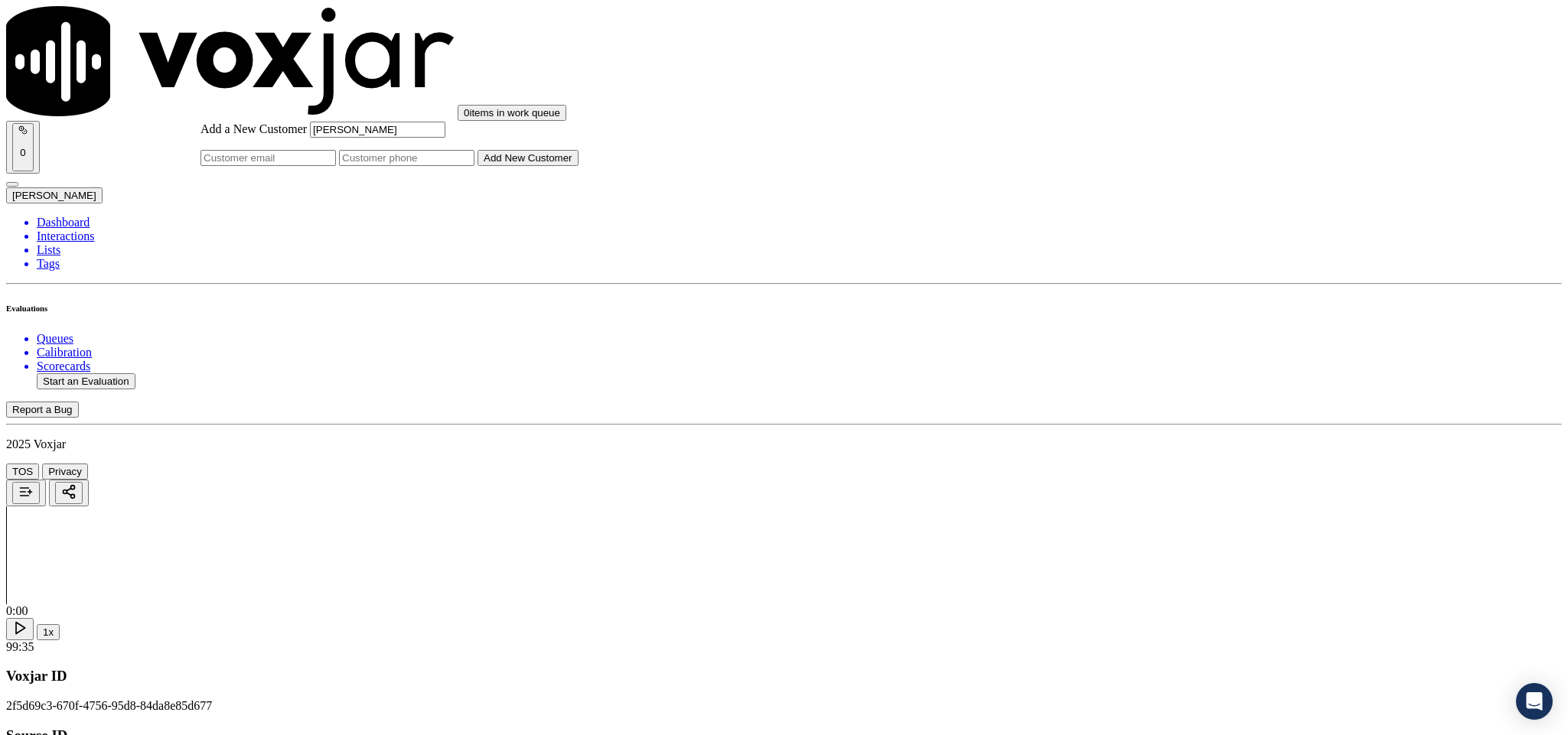
paste input "ccerullo32@gmail.com"
type input "ccerullo32@gmail.com"
drag, startPoint x: 847, startPoint y: 372, endPoint x: 845, endPoint y: 402, distance: 30.1
click at [474, 166] on input "Add a New Customer" at bounding box center [407, 158] width 136 height 16
paste input "9788215377"
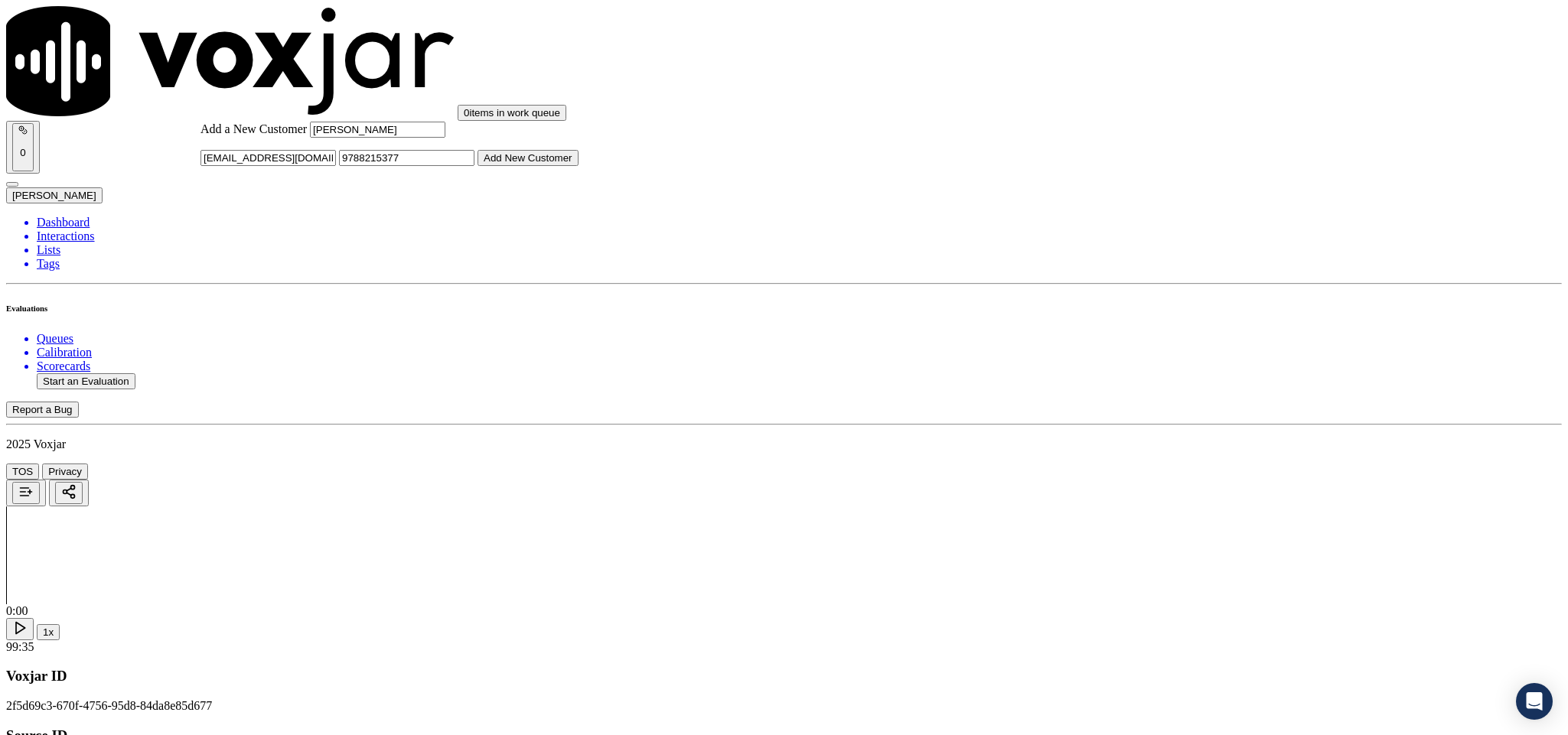
type input "9788215377"
click at [578, 166] on button "Add New Customer" at bounding box center [528, 158] width 101 height 16
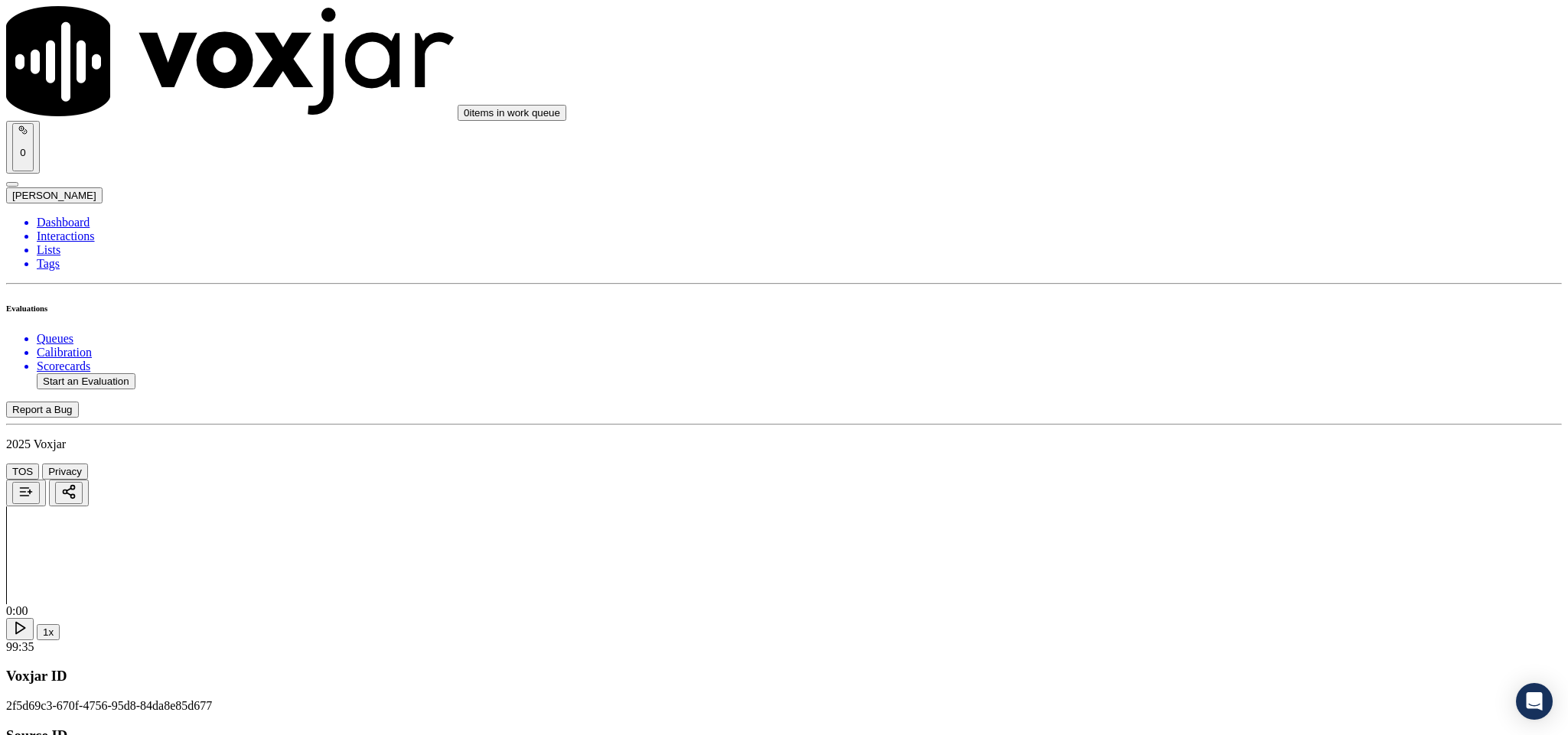
click at [1205, 276] on div "Yes" at bounding box center [1299, 279] width 358 height 14
click at [1201, 457] on div "Yes" at bounding box center [1299, 454] width 358 height 14
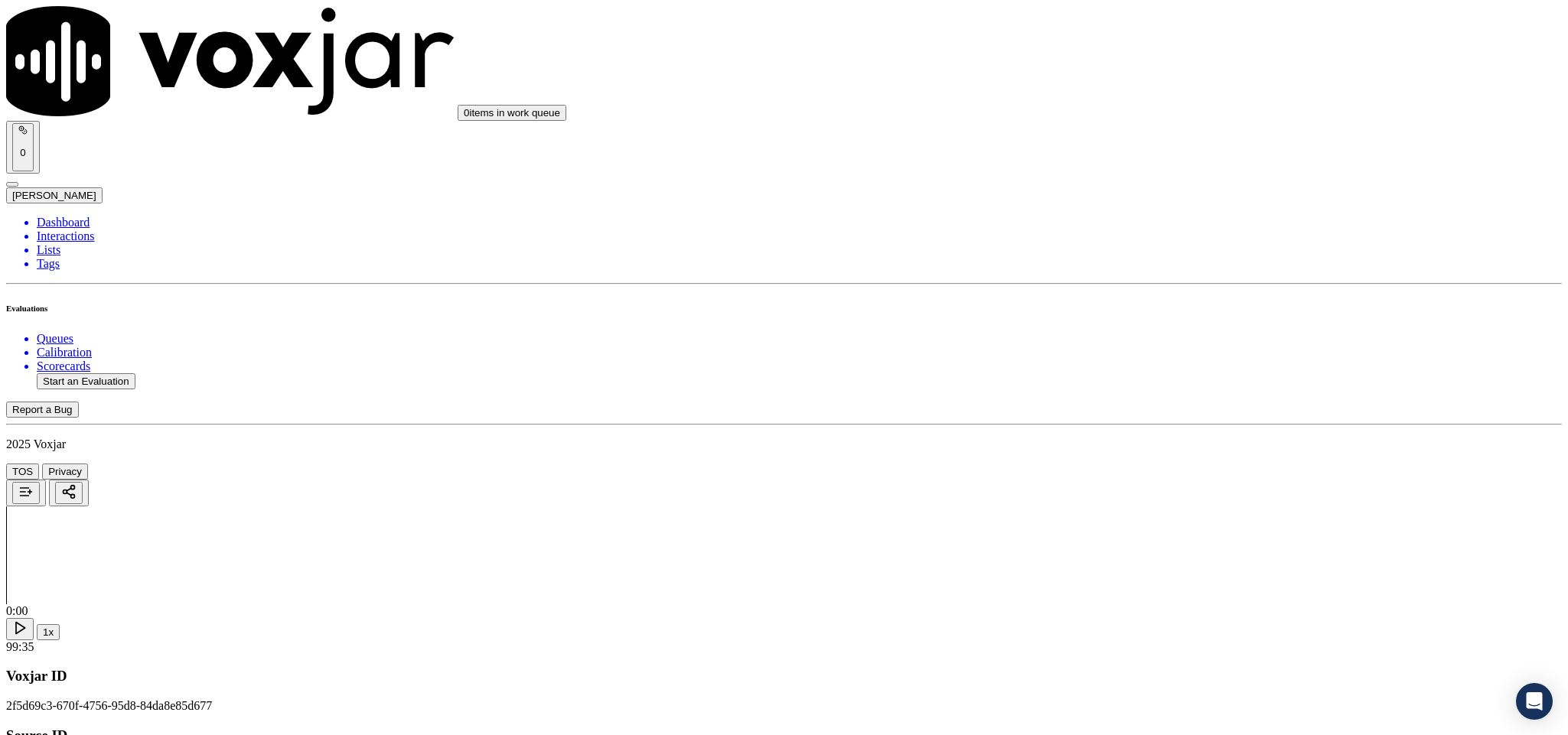
scroll to position [115, 0]
click at [1182, 522] on div "Yes" at bounding box center [1299, 514] width 358 height 14
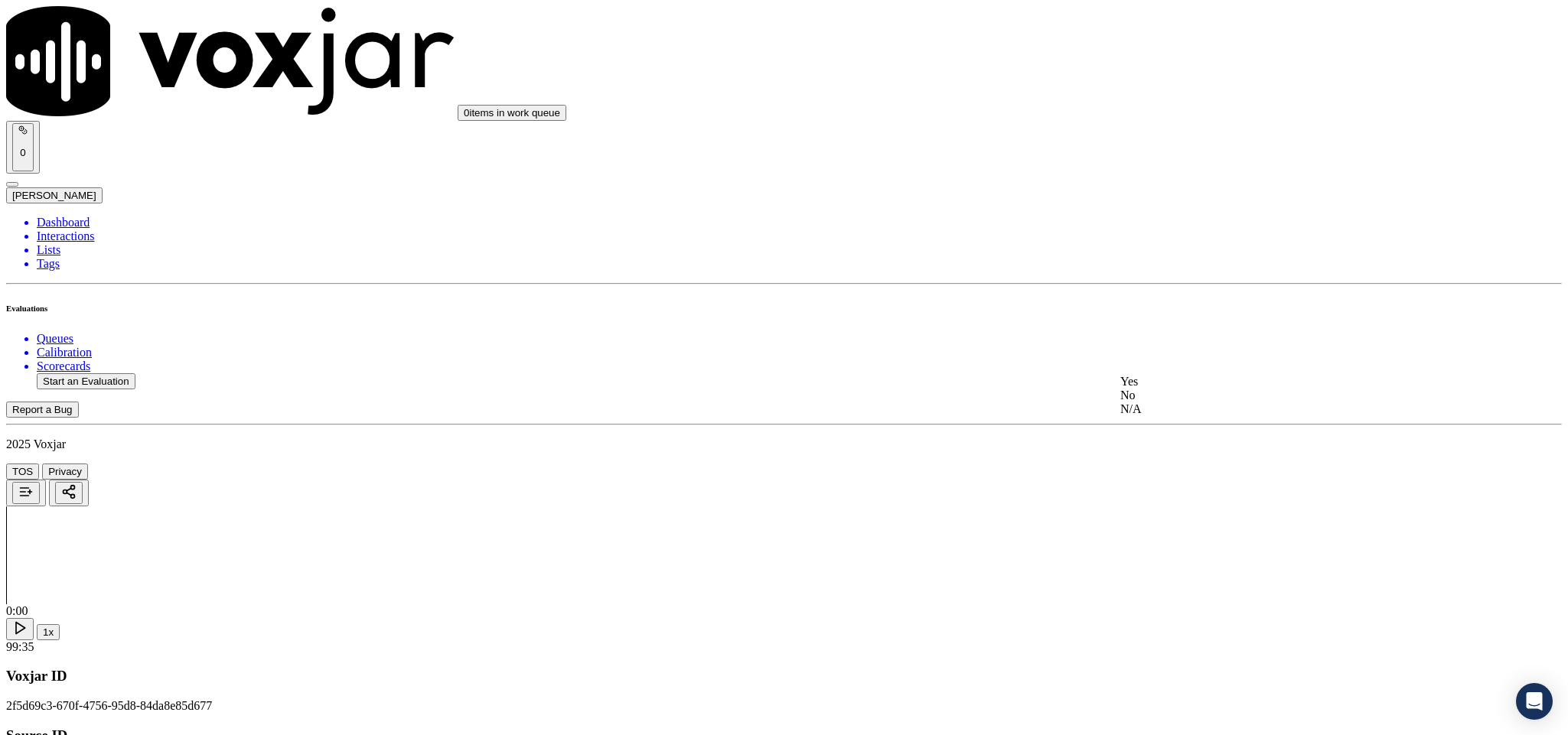
click at [1196, 389] on div "Yes" at bounding box center [1299, 381] width 358 height 14
click at [1192, 348] on div "No" at bounding box center [1299, 341] width 358 height 14
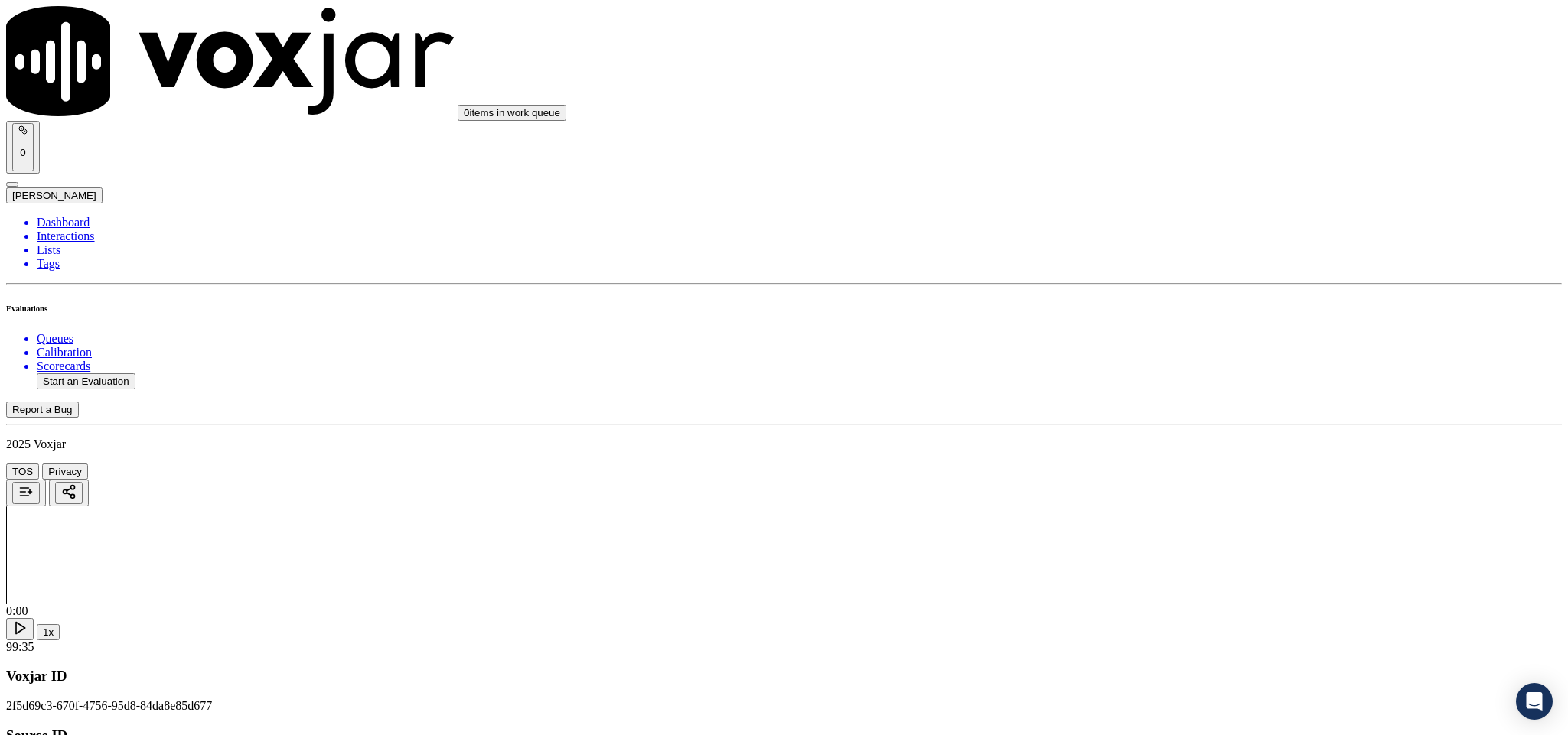
click at [1214, 248] on div "Yes" at bounding box center [1299, 246] width 358 height 14
click at [1162, 380] on div "Yes" at bounding box center [1299, 372] width 358 height 14
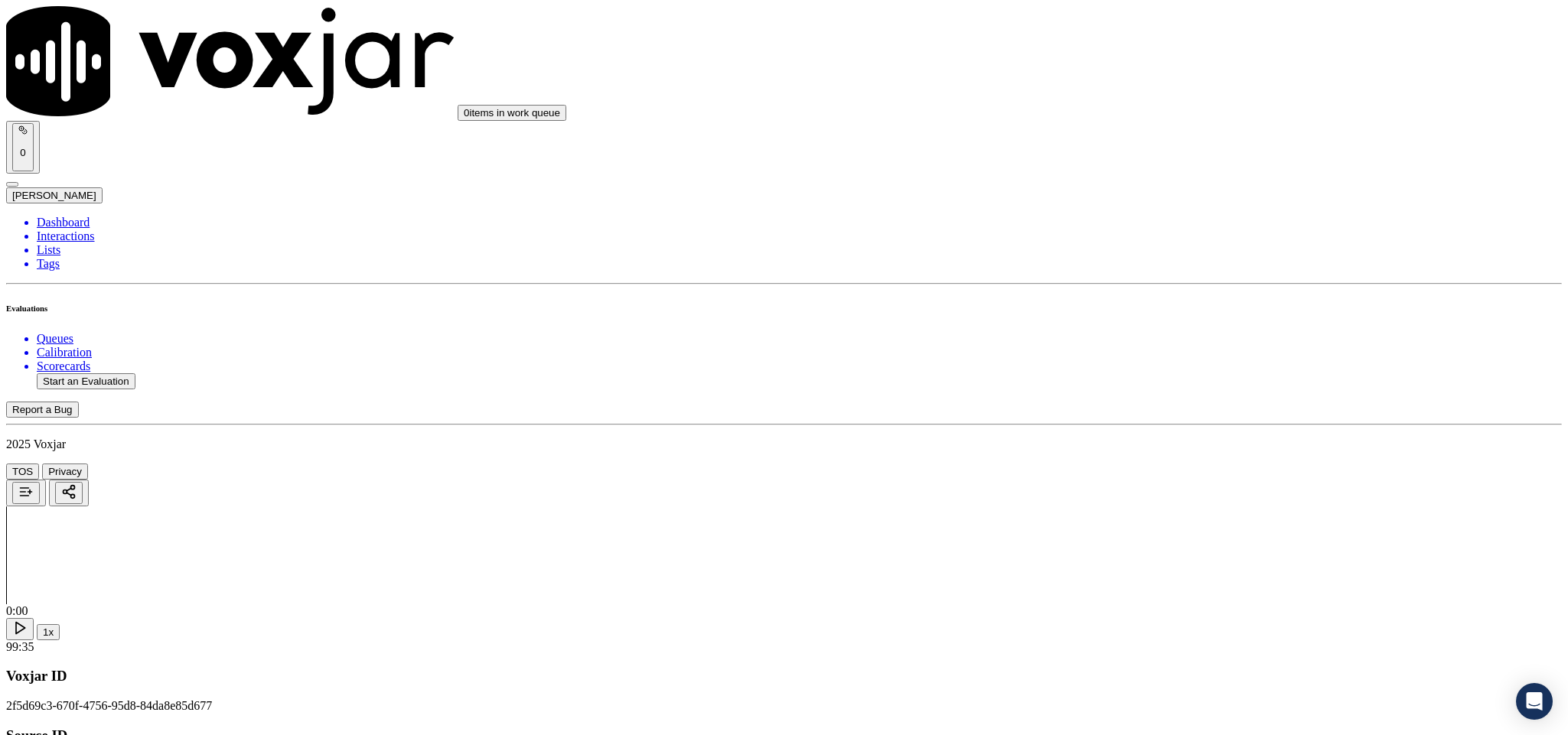
scroll to position [1147, 0]
click at [1173, 371] on div "N/A" at bounding box center [1299, 363] width 358 height 14
drag, startPoint x: 1204, startPoint y: 251, endPoint x: 1200, endPoint y: 271, distance: 20.4
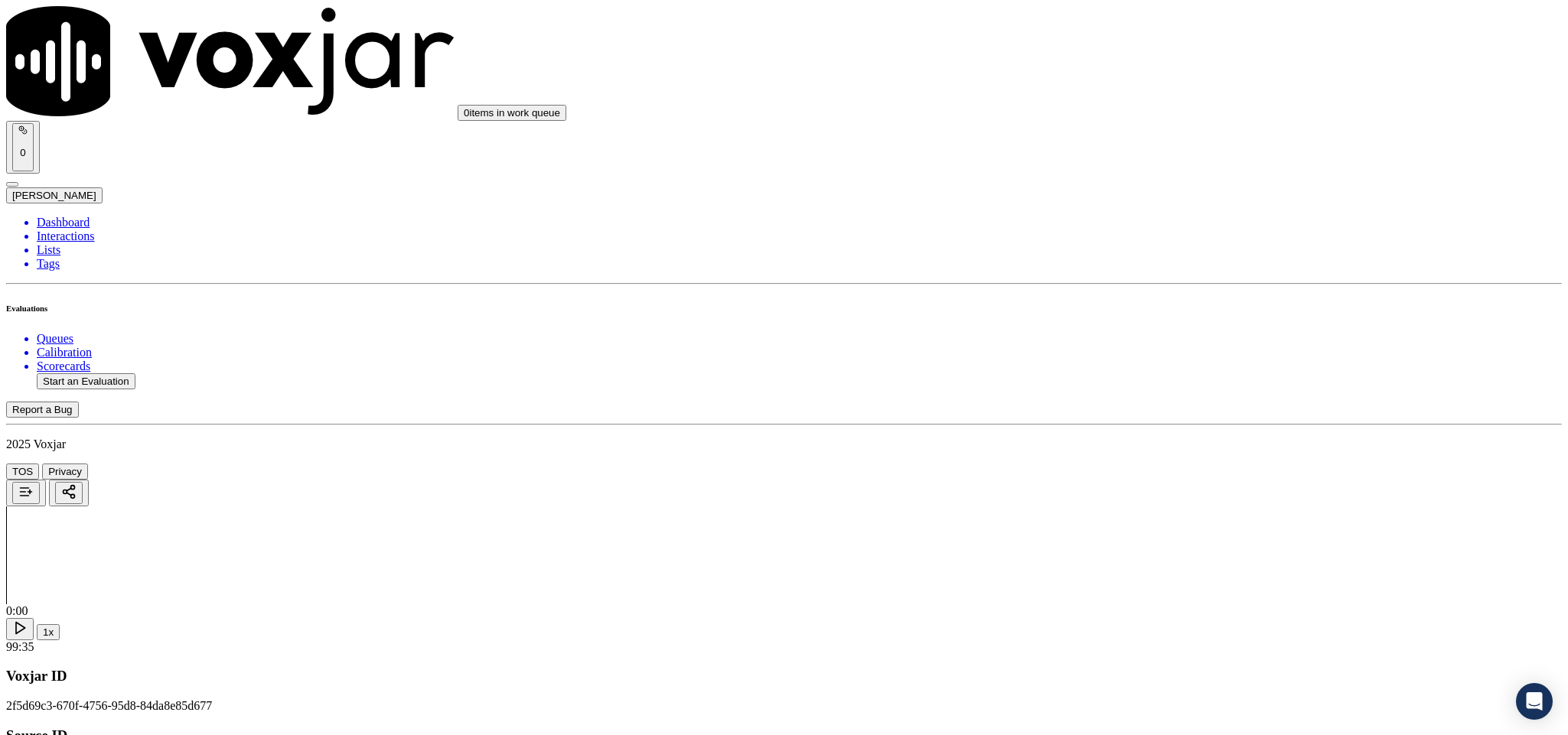
click at [1178, 289] on div "Yes" at bounding box center [1299, 282] width 358 height 14
click at [1178, 353] on div "Yes" at bounding box center [1299, 345] width 358 height 14
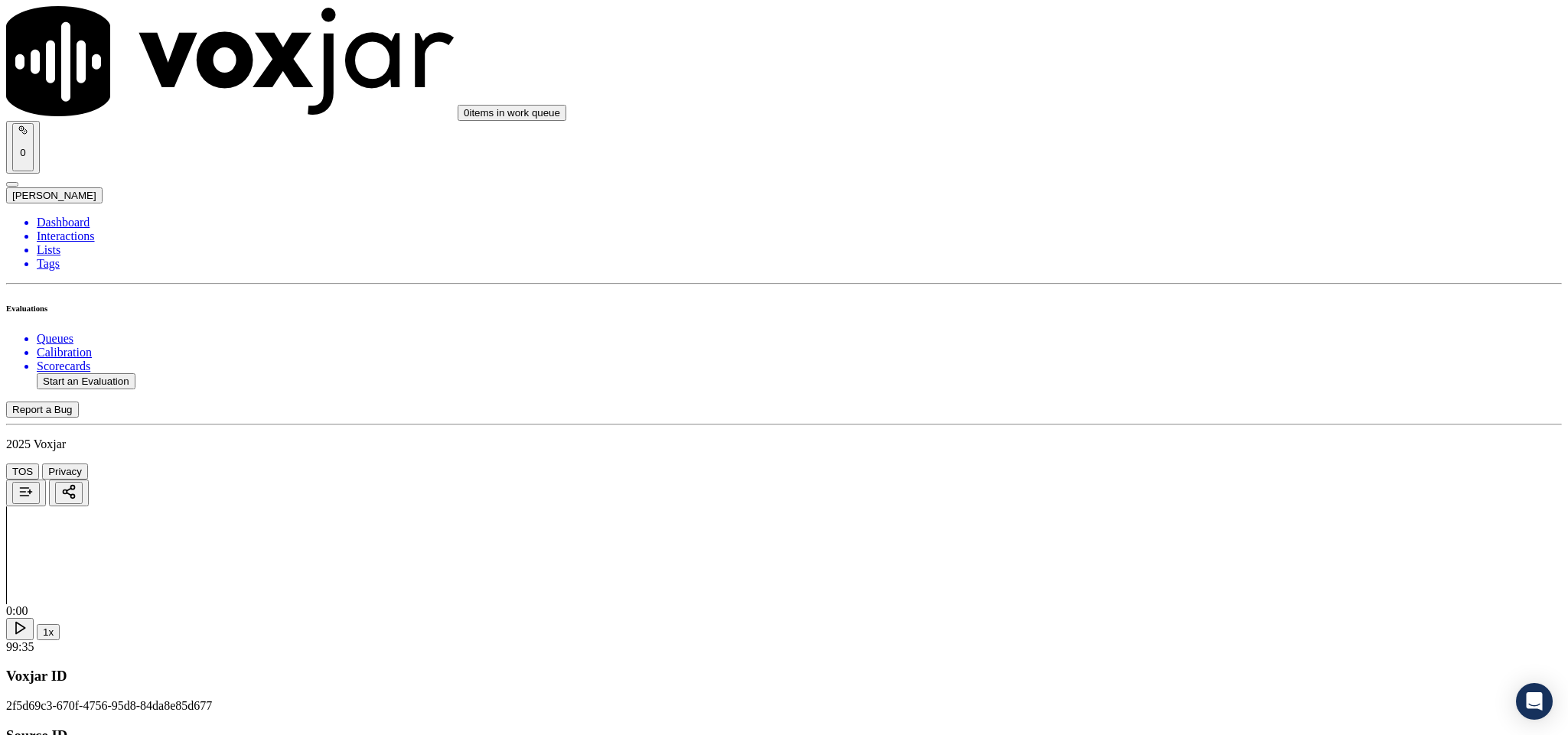
scroll to position [1836, 0]
click at [1173, 330] on div "No" at bounding box center [1299, 323] width 358 height 14
click at [1175, 523] on div "No" at bounding box center [1299, 516] width 358 height 14
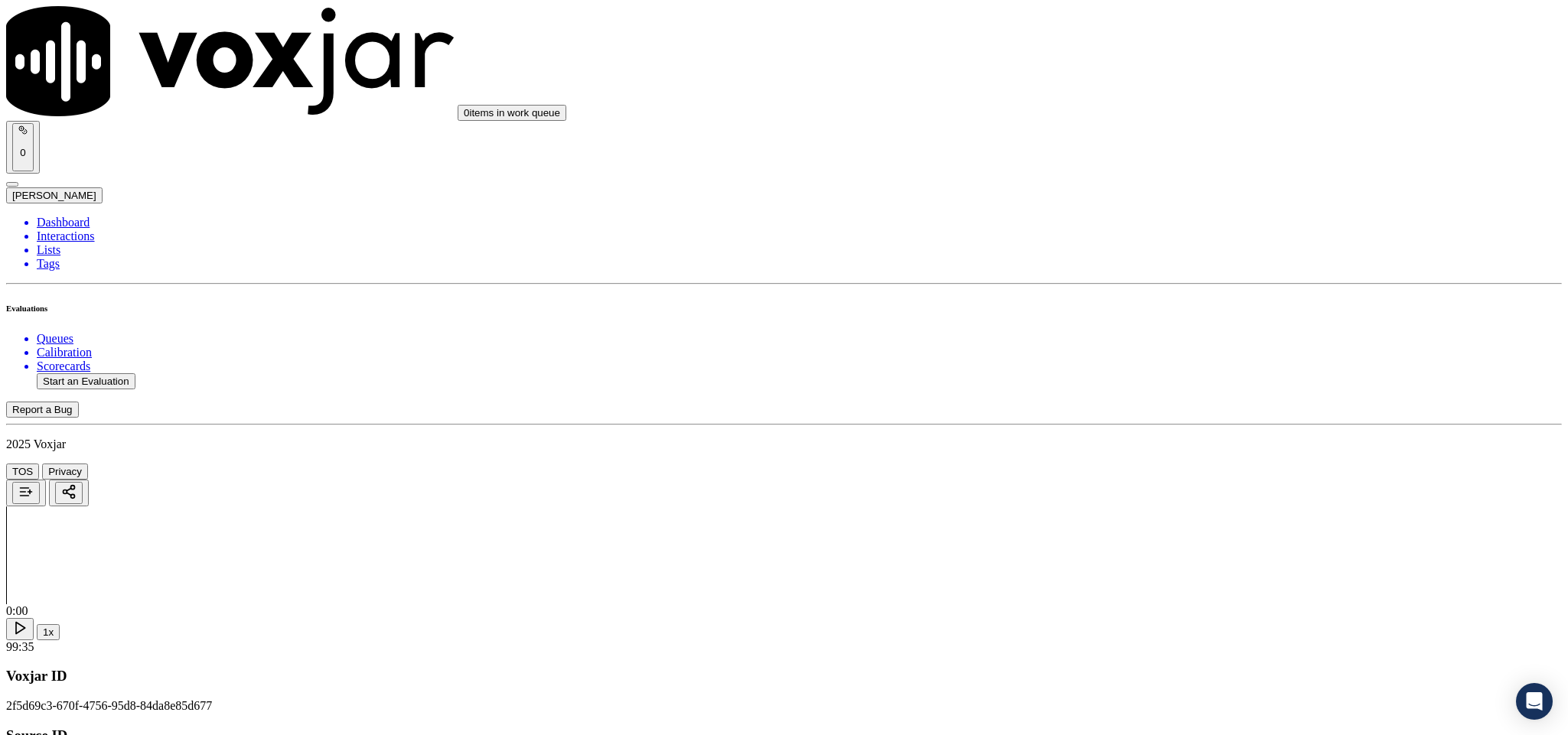
scroll to position [2295, 0]
click at [1169, 224] on div "Yes" at bounding box center [1299, 219] width 358 height 14
click at [1190, 399] on div "Yes" at bounding box center [1299, 394] width 358 height 14
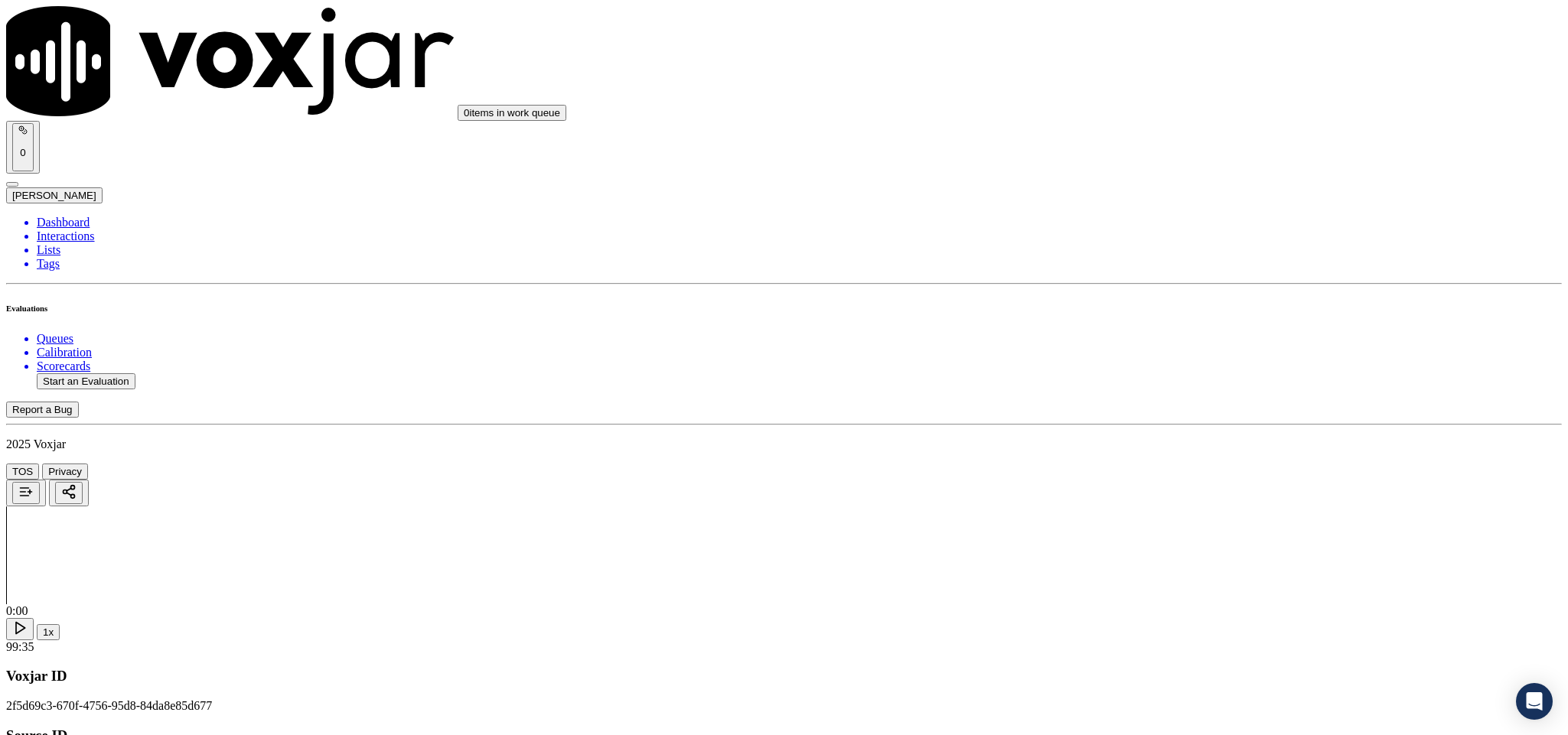
scroll to position [2525, 0]
click at [1178, 346] on div "Yes" at bounding box center [1299, 340] width 358 height 14
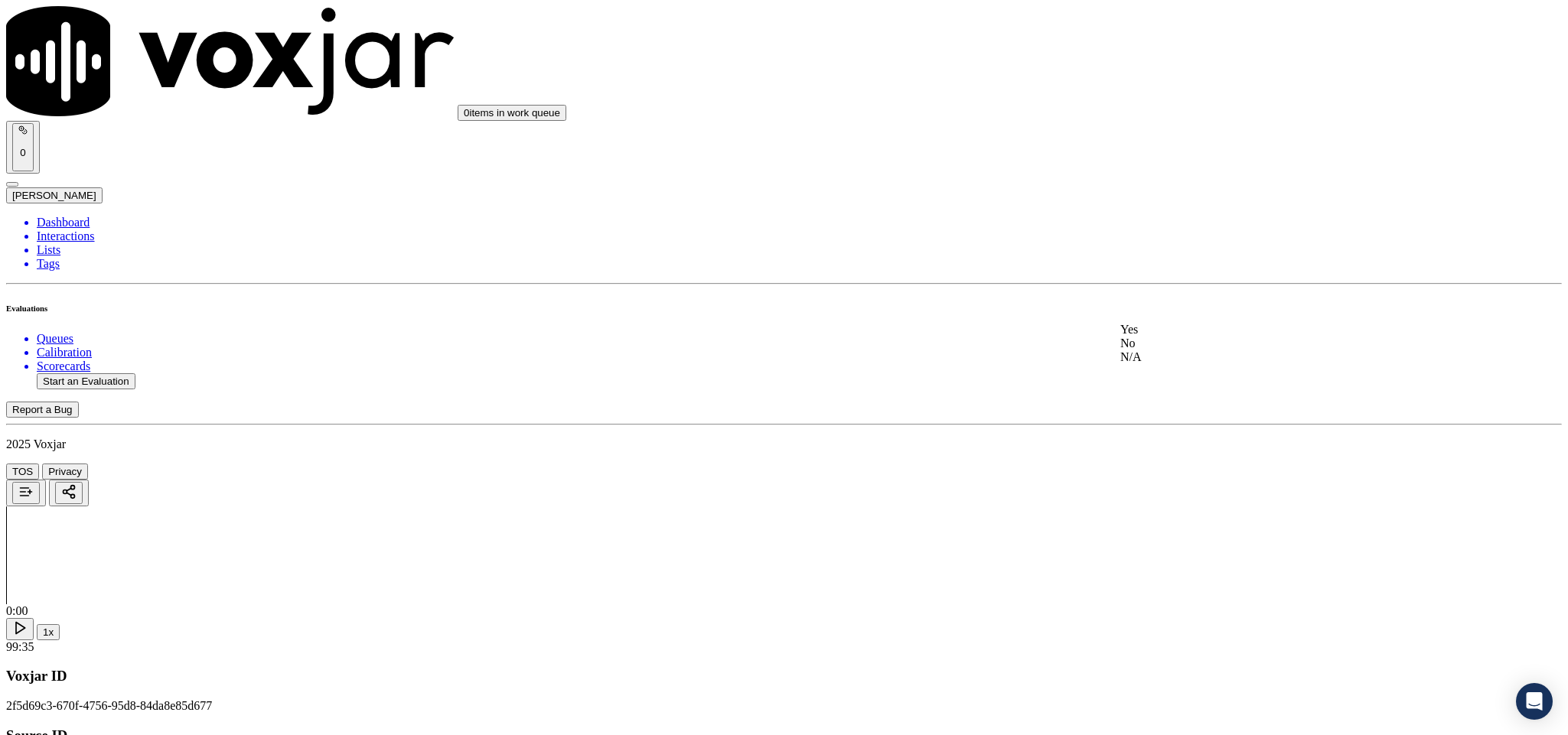
click at [1162, 336] on div "Yes" at bounding box center [1299, 329] width 358 height 14
click at [1185, 314] on div "No" at bounding box center [1299, 307] width 358 height 14
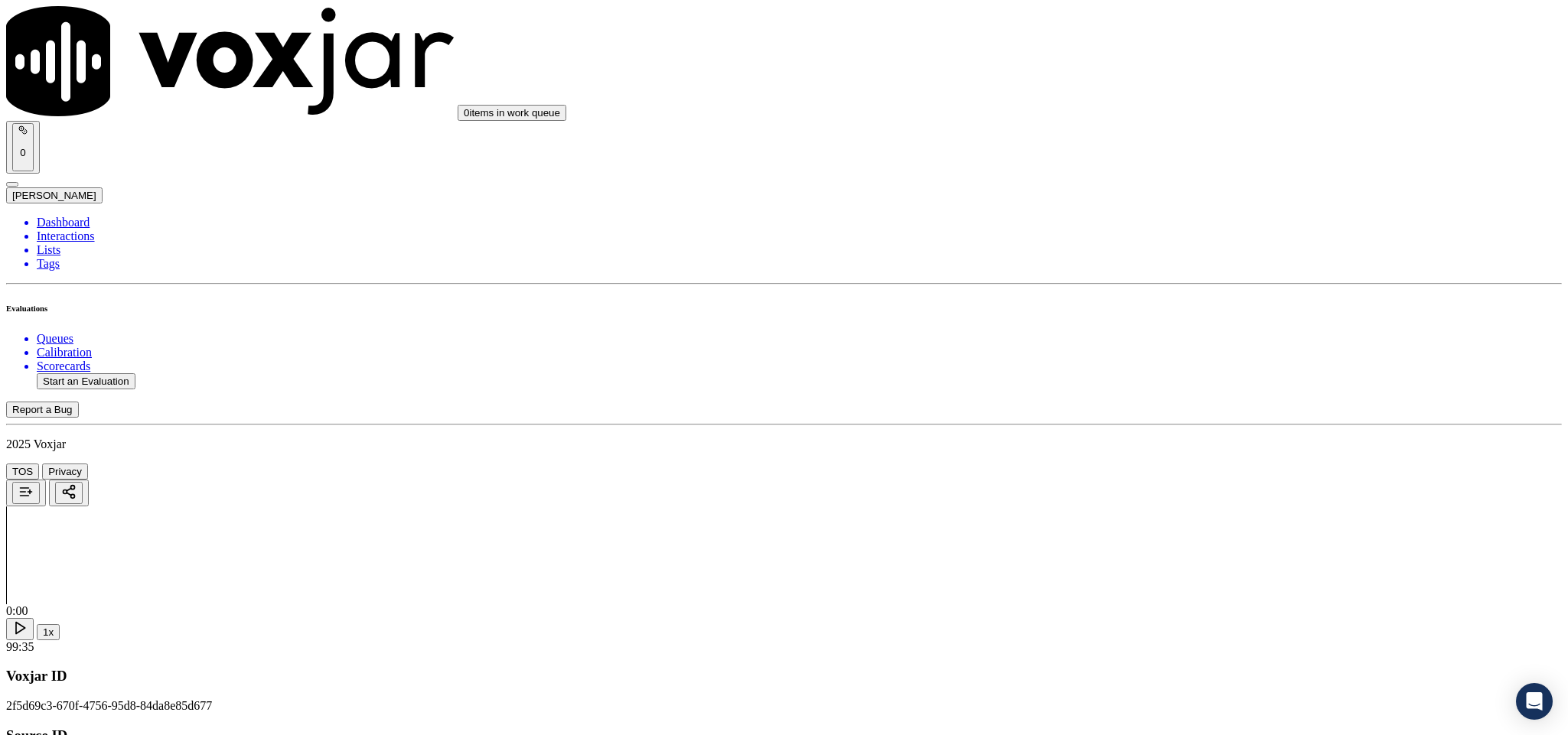
click at [1159, 179] on div "Yes" at bounding box center [1299, 179] width 358 height 14
click at [1166, 361] on div "Yes" at bounding box center [1299, 354] width 358 height 14
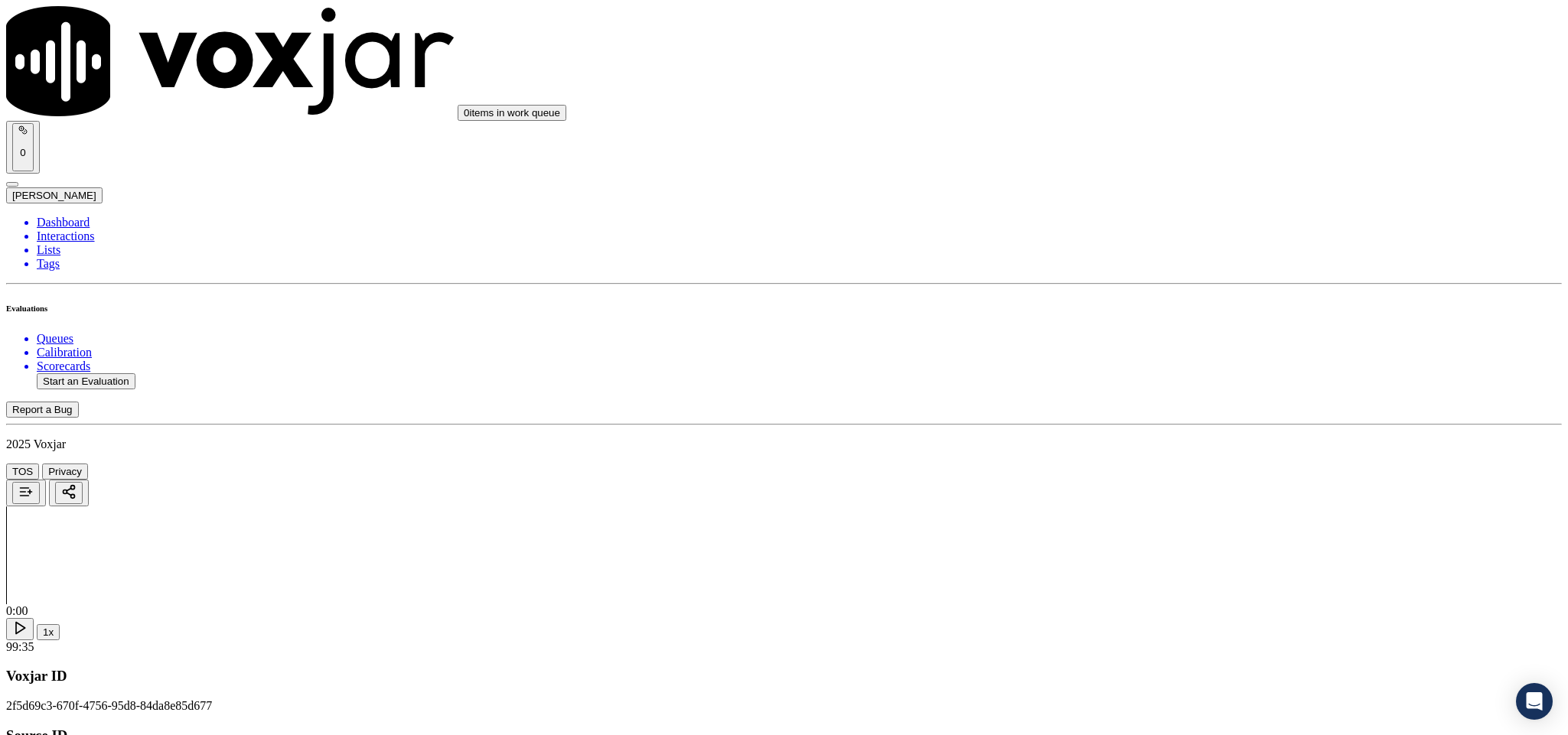
drag, startPoint x: 1176, startPoint y: 296, endPoint x: 1175, endPoint y: 324, distance: 28.0
click at [1160, 369] on div "N/A" at bounding box center [1299, 363] width 358 height 14
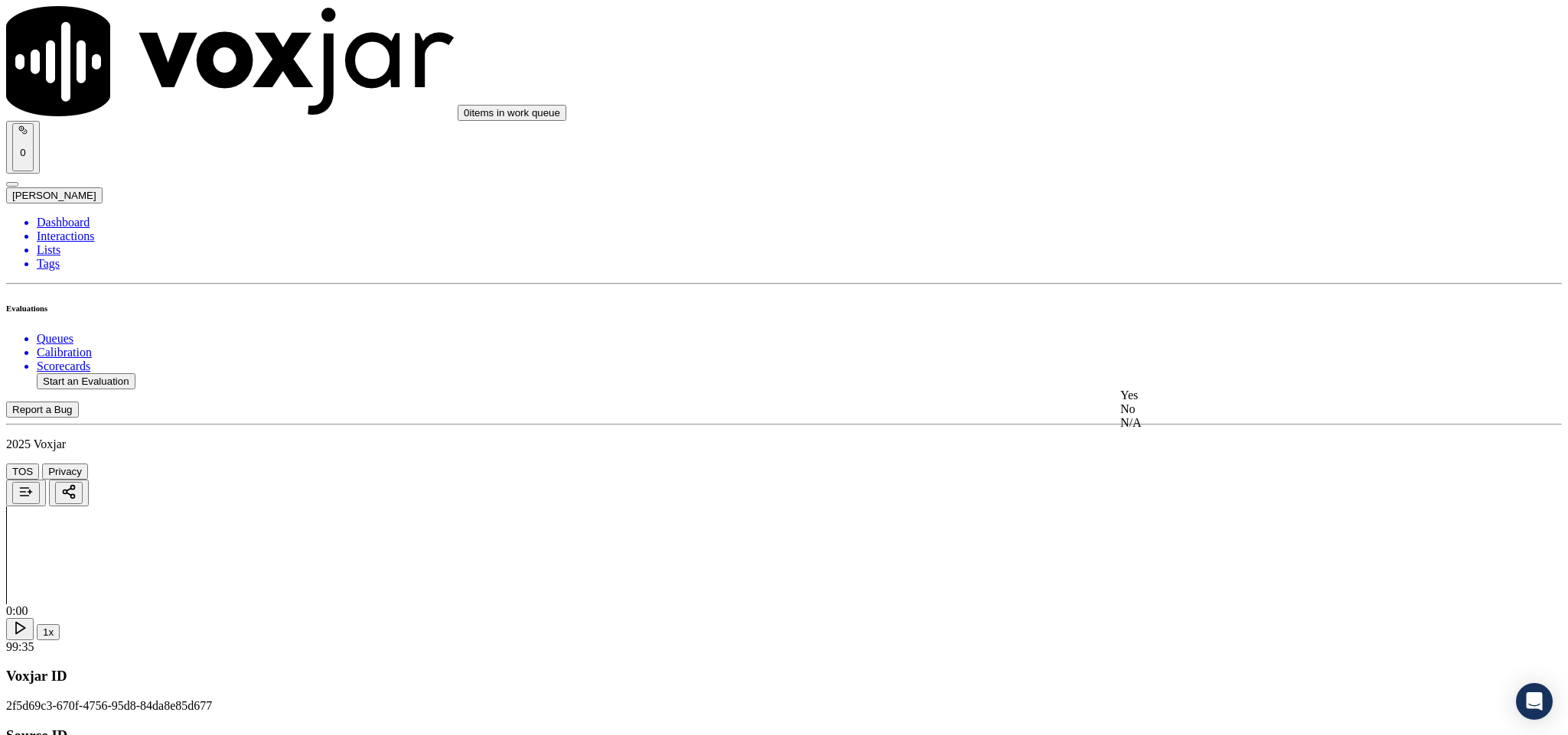
click at [1169, 416] on div "No" at bounding box center [1299, 409] width 358 height 14
click at [1181, 348] on div "Yes" at bounding box center [1299, 341] width 358 height 14
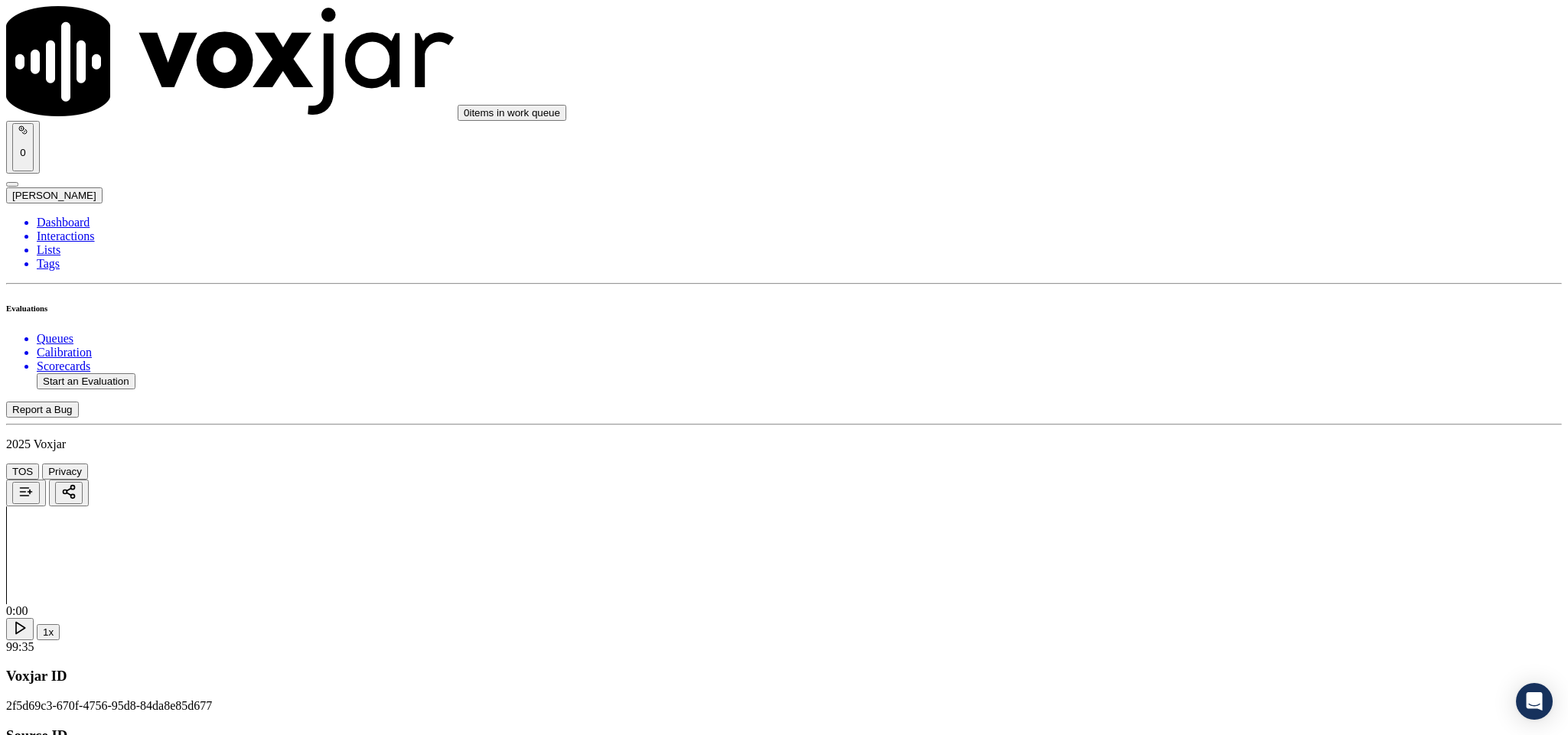
click at [1198, 228] on div "No" at bounding box center [1299, 234] width 358 height 14
click at [1204, 395] on div "No" at bounding box center [1299, 388] width 358 height 14
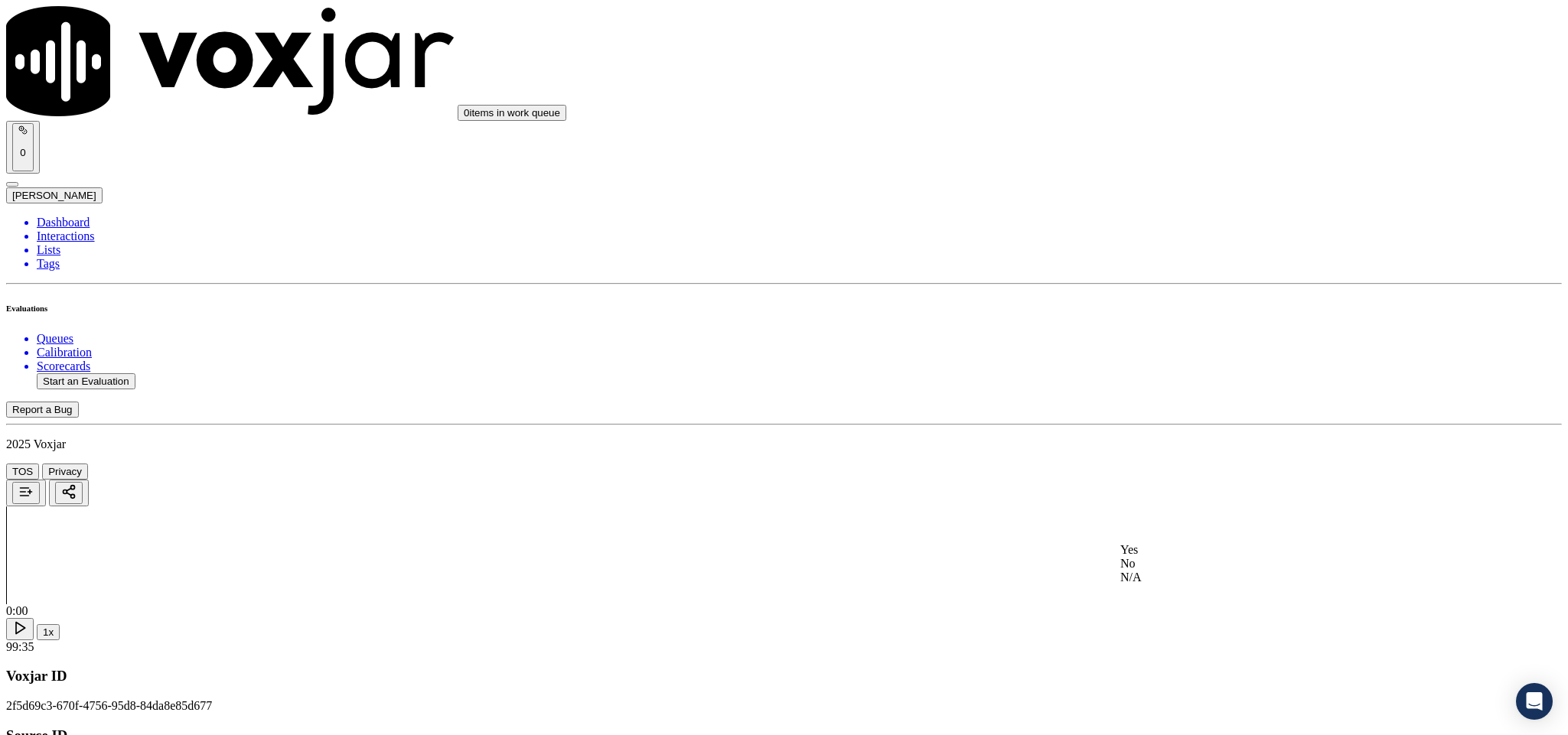
click at [1192, 556] on div "Yes" at bounding box center [1299, 550] width 358 height 14
click at [80, 216] on li "Dashboard" at bounding box center [799, 222] width 1525 height 14
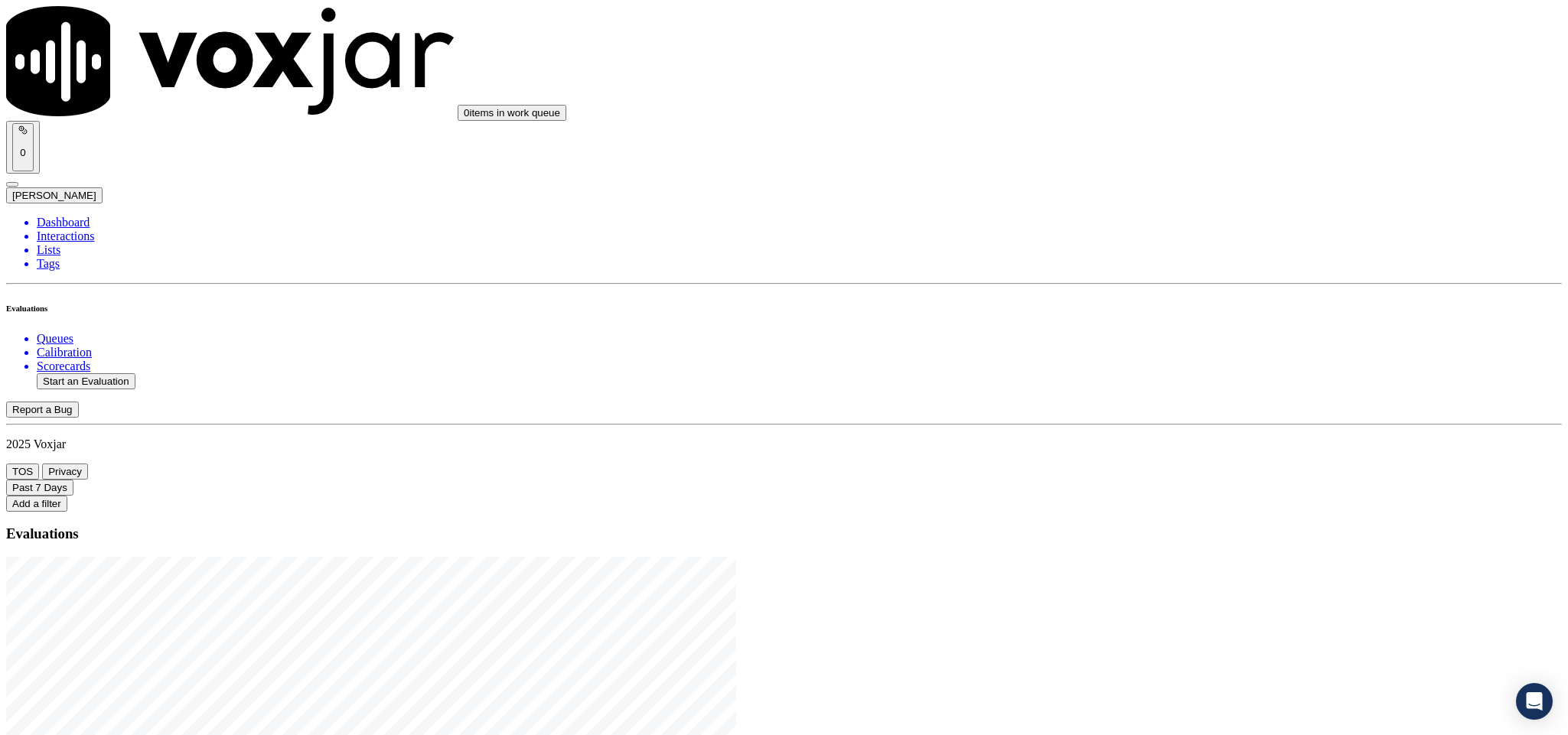
click at [125, 373] on button "Start an Evaluation" at bounding box center [86, 381] width 99 height 16
drag, startPoint x: 654, startPoint y: 319, endPoint x: 839, endPoint y: 322, distance: 185.0
type input "20250822-155123_8147377582-C1"
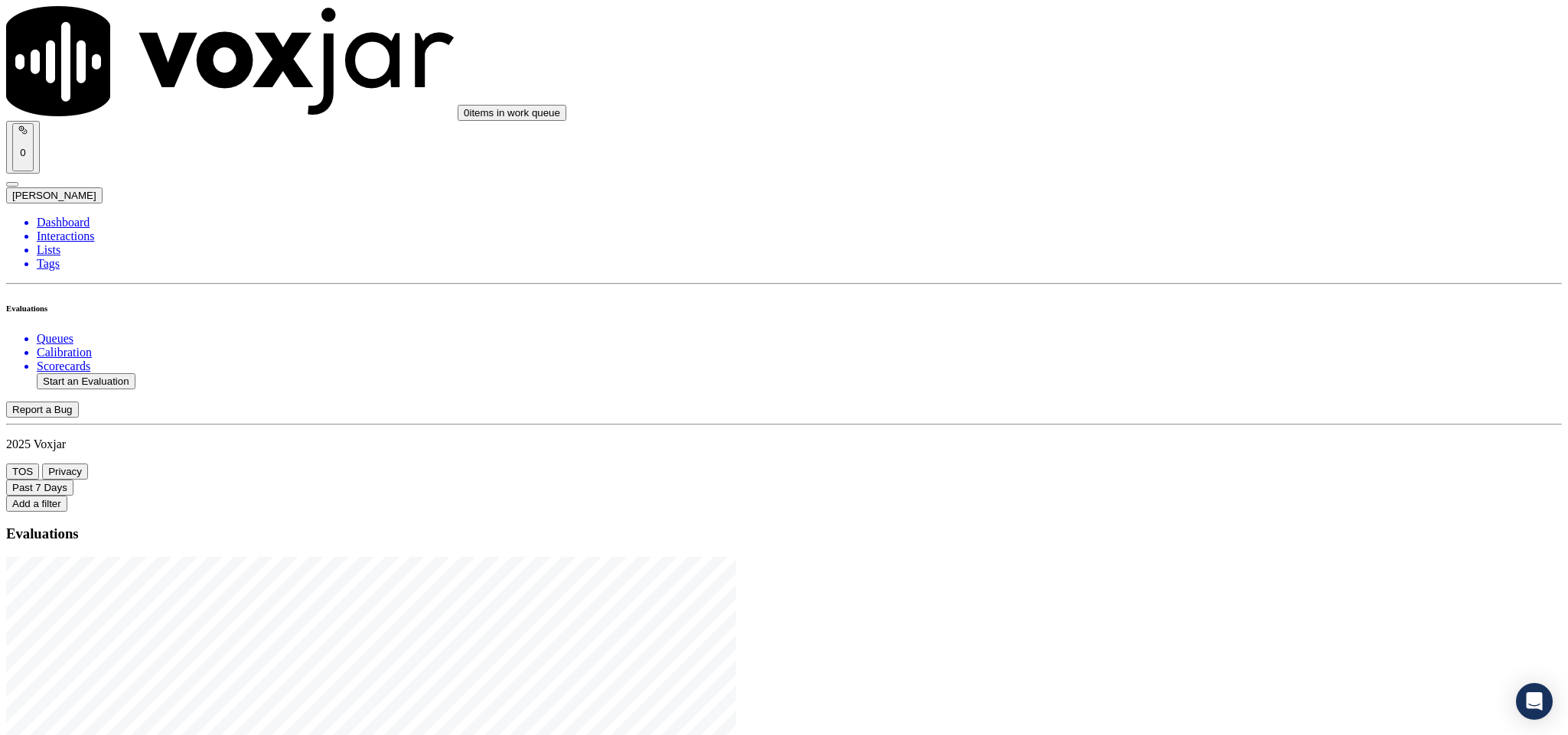
type input "2025-08-22T22:55"
type input "jim"
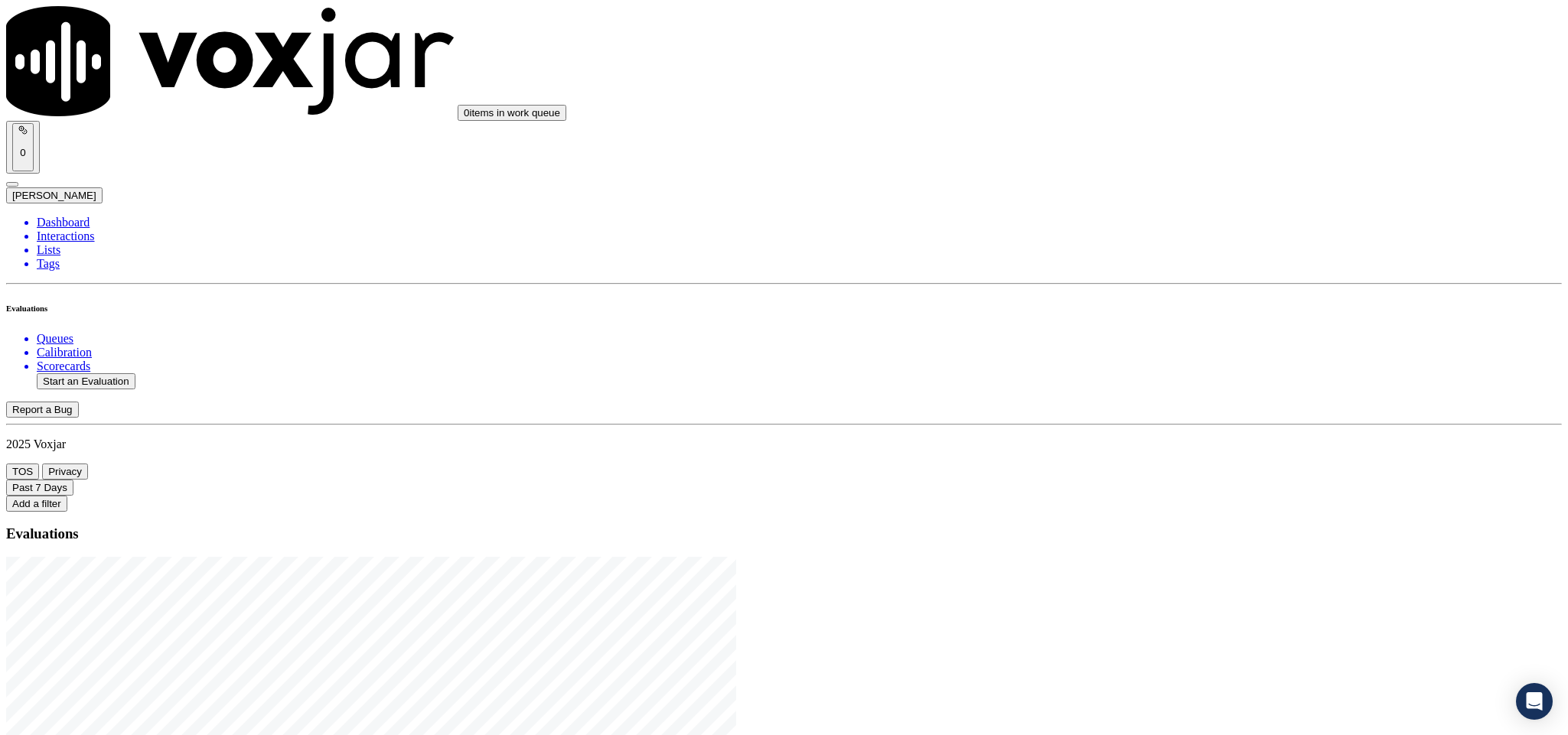
type input "SHIRLEY A DENNING"
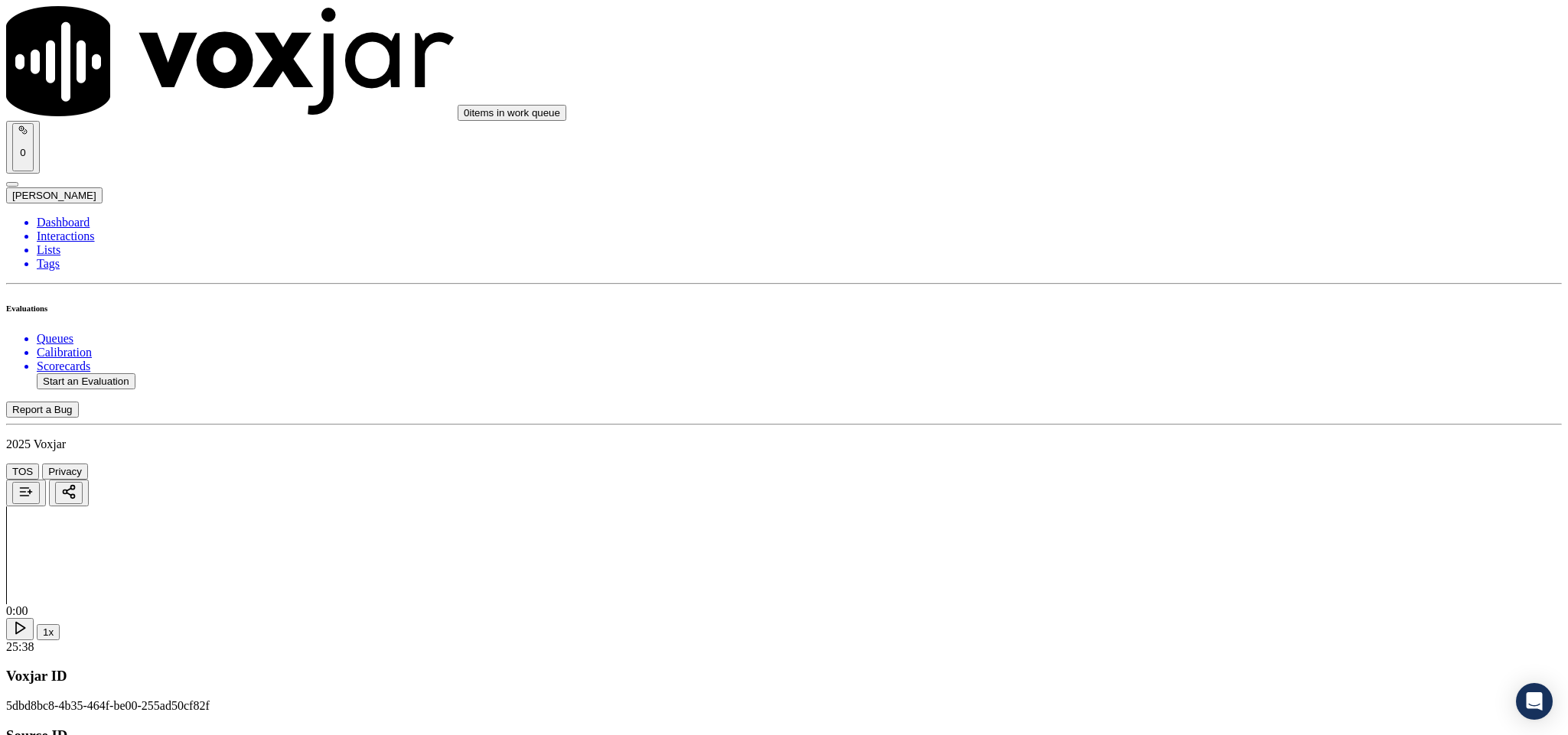
drag, startPoint x: 1151, startPoint y: 372, endPoint x: 1153, endPoint y: 363, distance: 9.2
click at [1174, 285] on div "Yes" at bounding box center [1299, 279] width 358 height 14
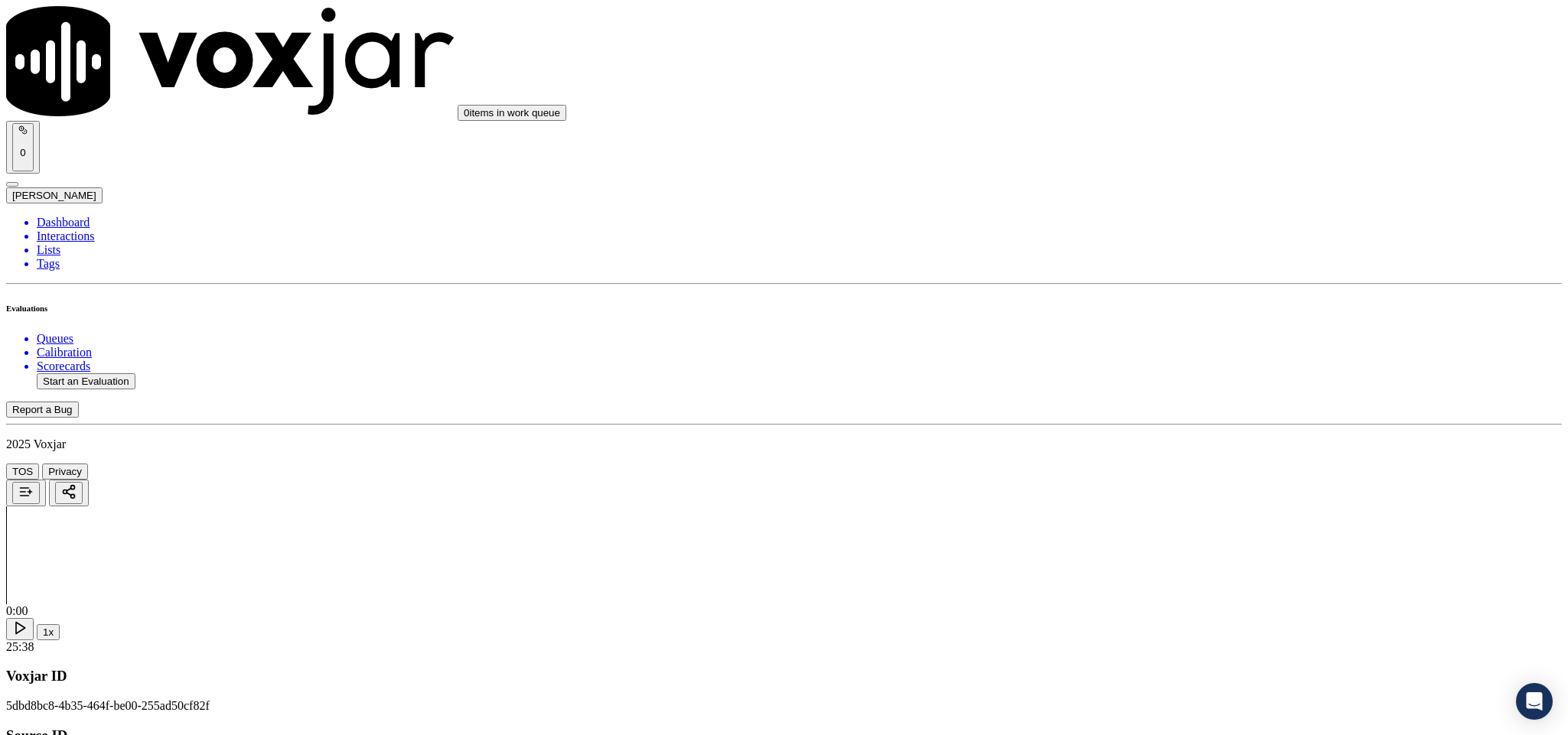
drag, startPoint x: 1182, startPoint y: 441, endPoint x: 1182, endPoint y: 452, distance: 11.0
click at [1182, 459] on div "Yes" at bounding box center [1299, 454] width 358 height 14
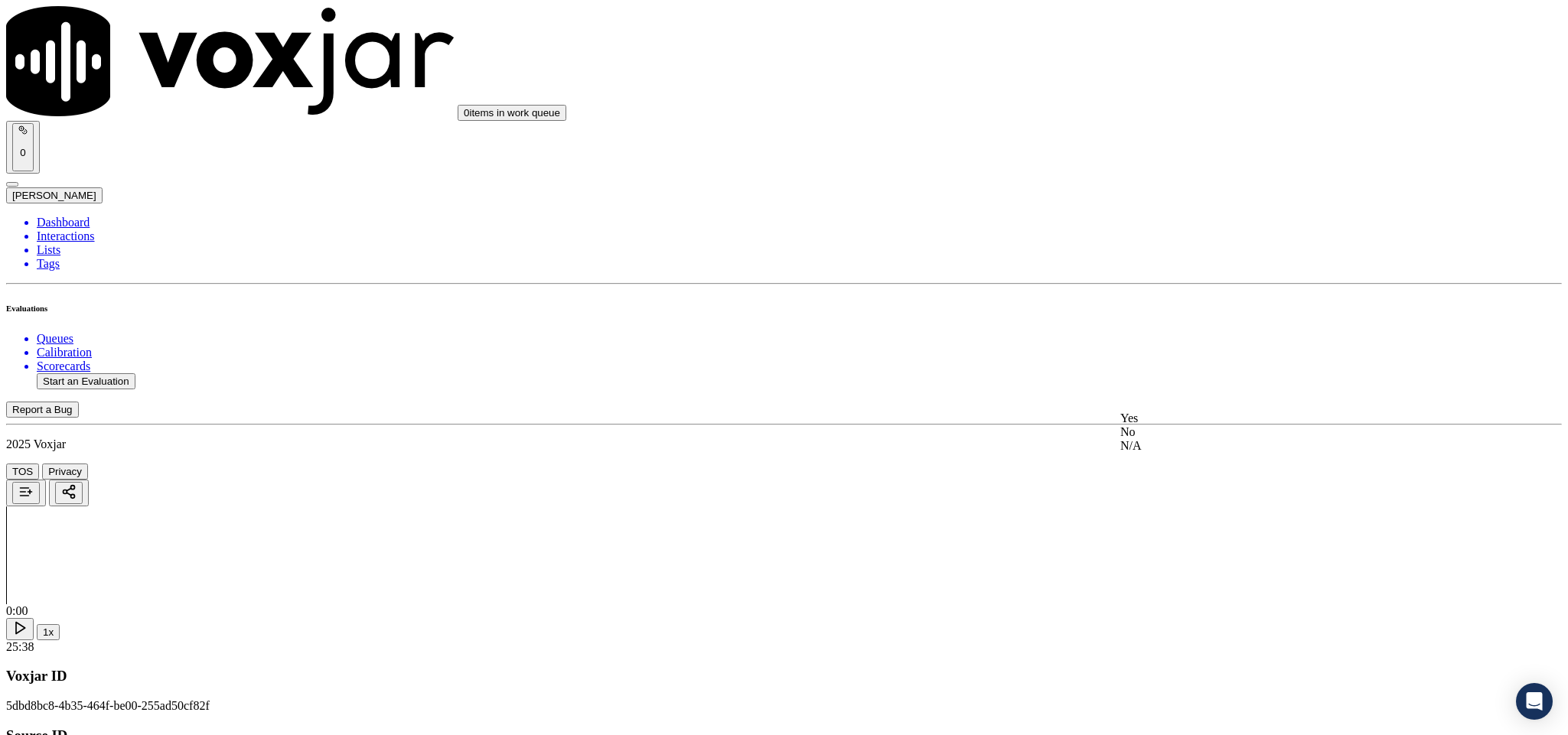
click at [1185, 425] on div "Yes" at bounding box center [1299, 418] width 358 height 14
drag, startPoint x: 1169, startPoint y: 363, endPoint x: 1185, endPoint y: 369, distance: 17.1
click at [1167, 416] on div "N/A" at bounding box center [1299, 409] width 358 height 14
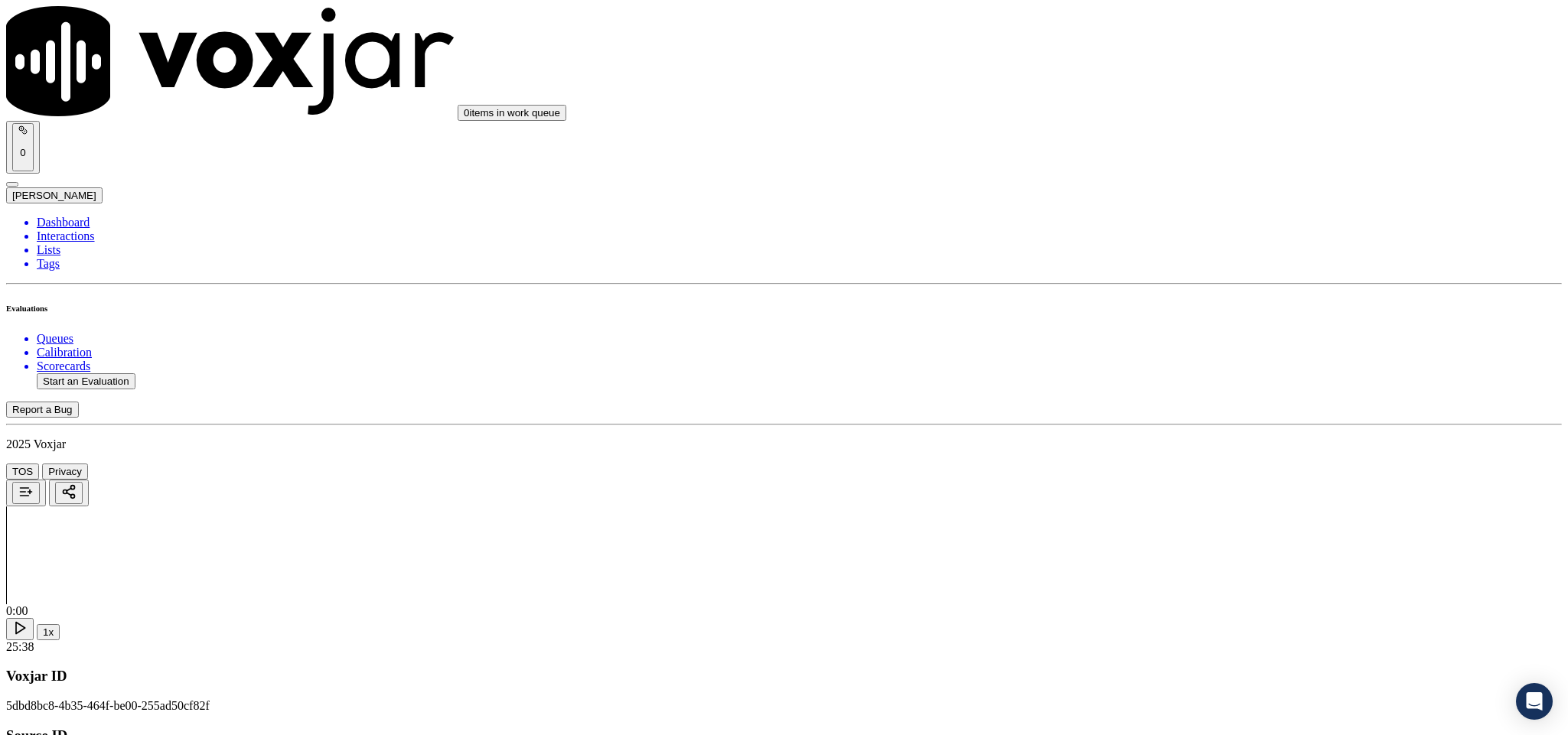
scroll to position [1263, 0]
click at [1167, 243] on div "No" at bounding box center [1299, 235] width 358 height 14
drag, startPoint x: 1465, startPoint y: 232, endPoint x: 1448, endPoint y: 243, distance: 20.2
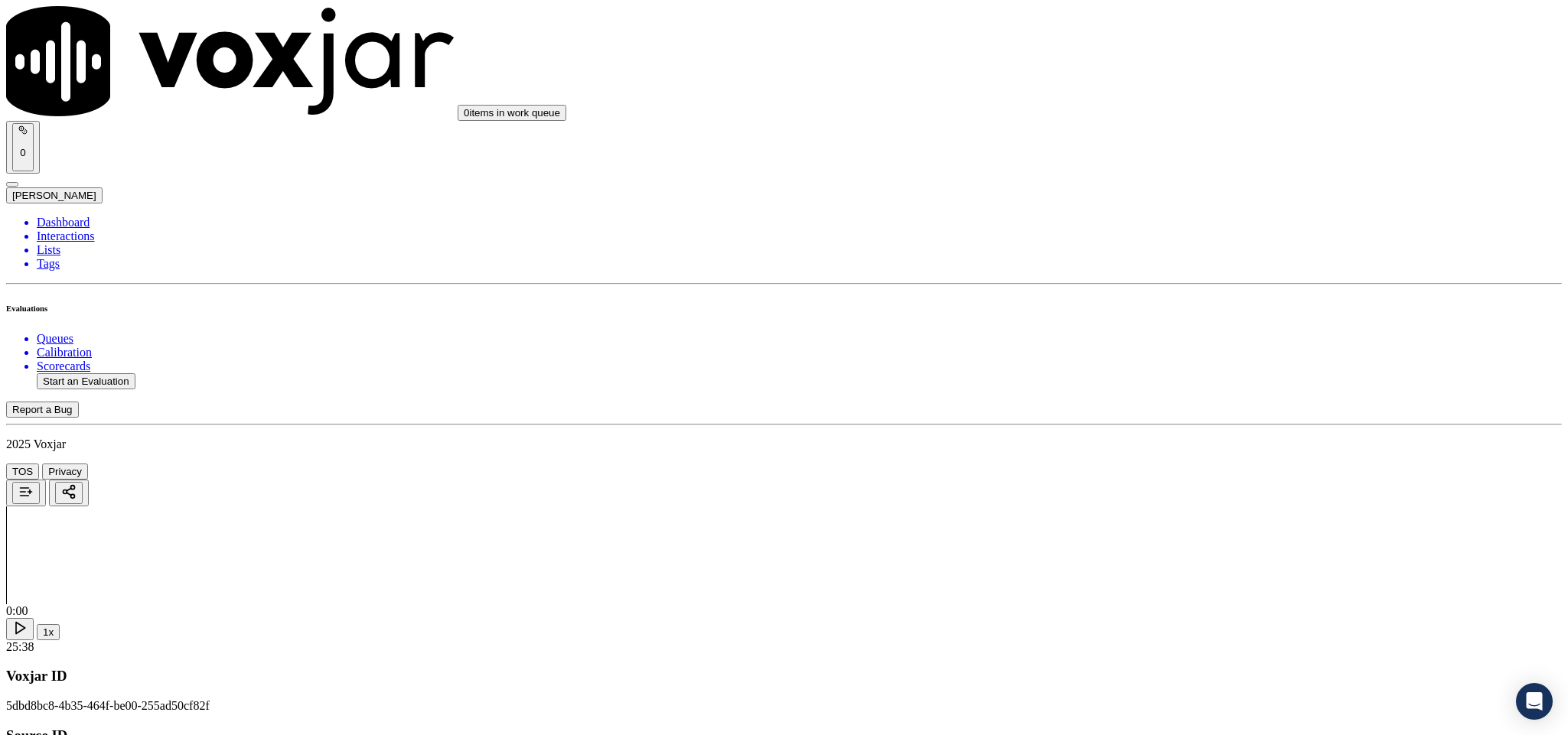
click at [1156, 200] on div "No" at bounding box center [1299, 193] width 358 height 14
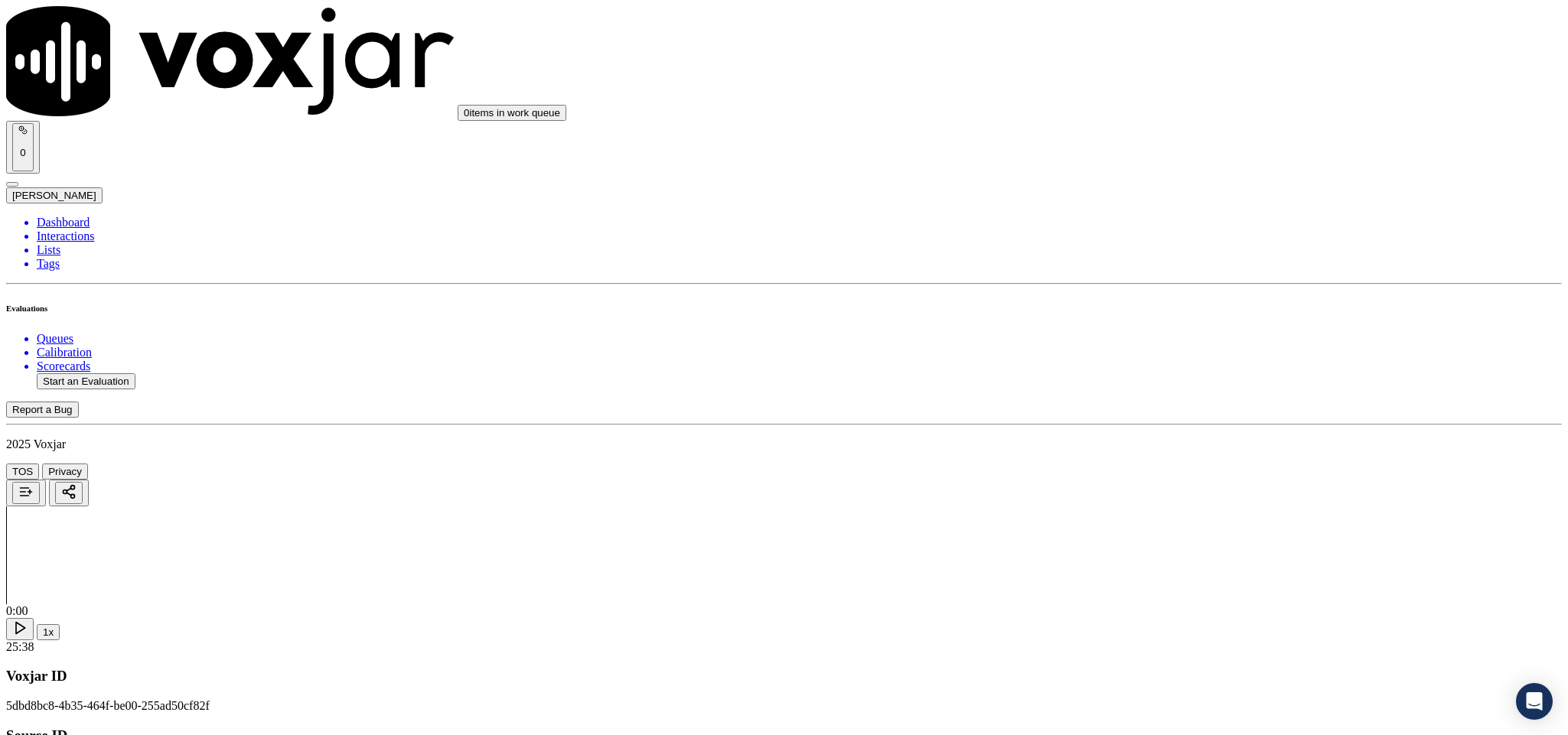
click at [1169, 184] on div "Yes" at bounding box center [1299, 179] width 358 height 14
click at [1170, 265] on div "Yes" at bounding box center [1299, 257] width 358 height 14
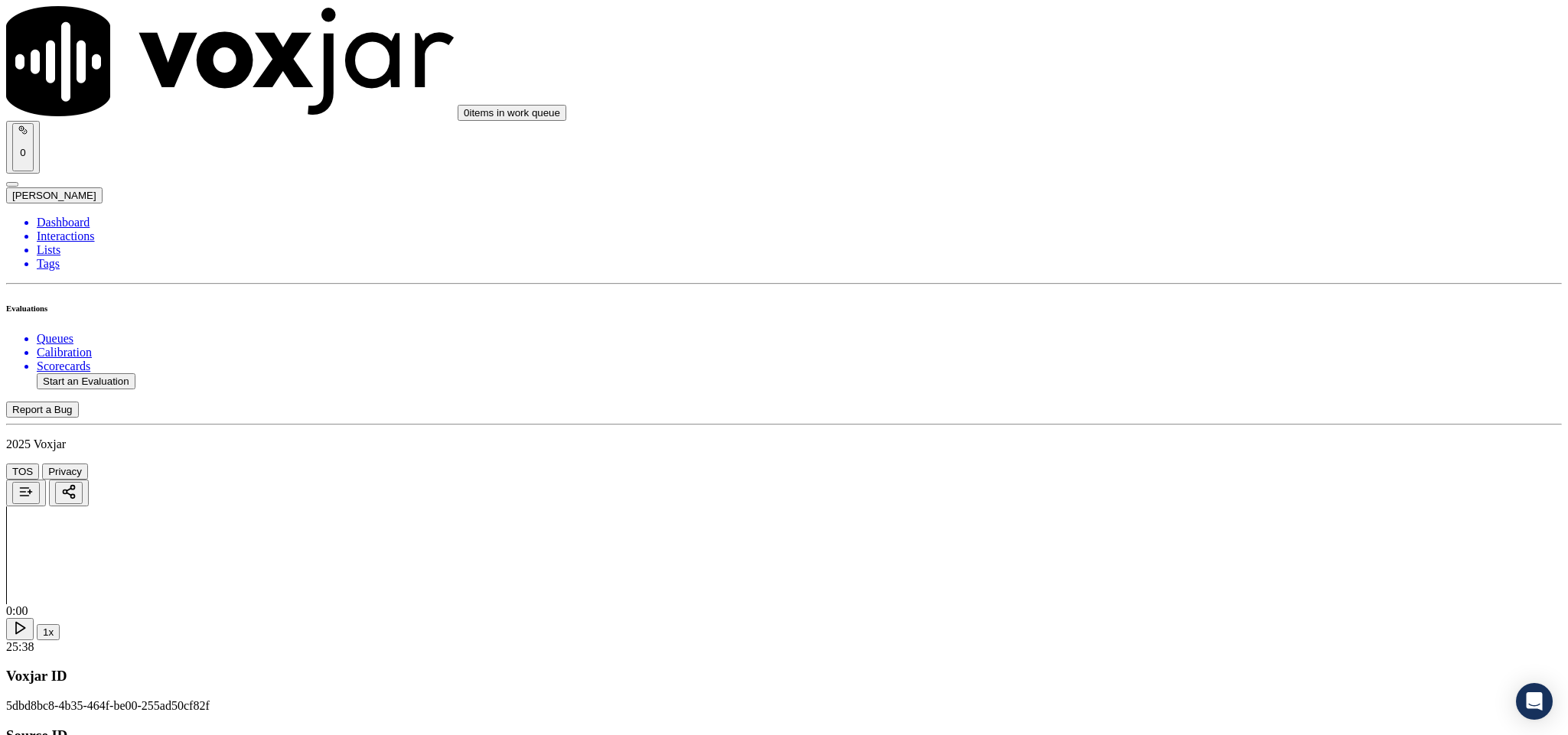
paste textarea "@6:52 Jim - I will give you a better rate where your bills will go down // @9:3…"
type textarea "@6:52 Jim - I will give you a better rate where your bills will go down // @9:3…"
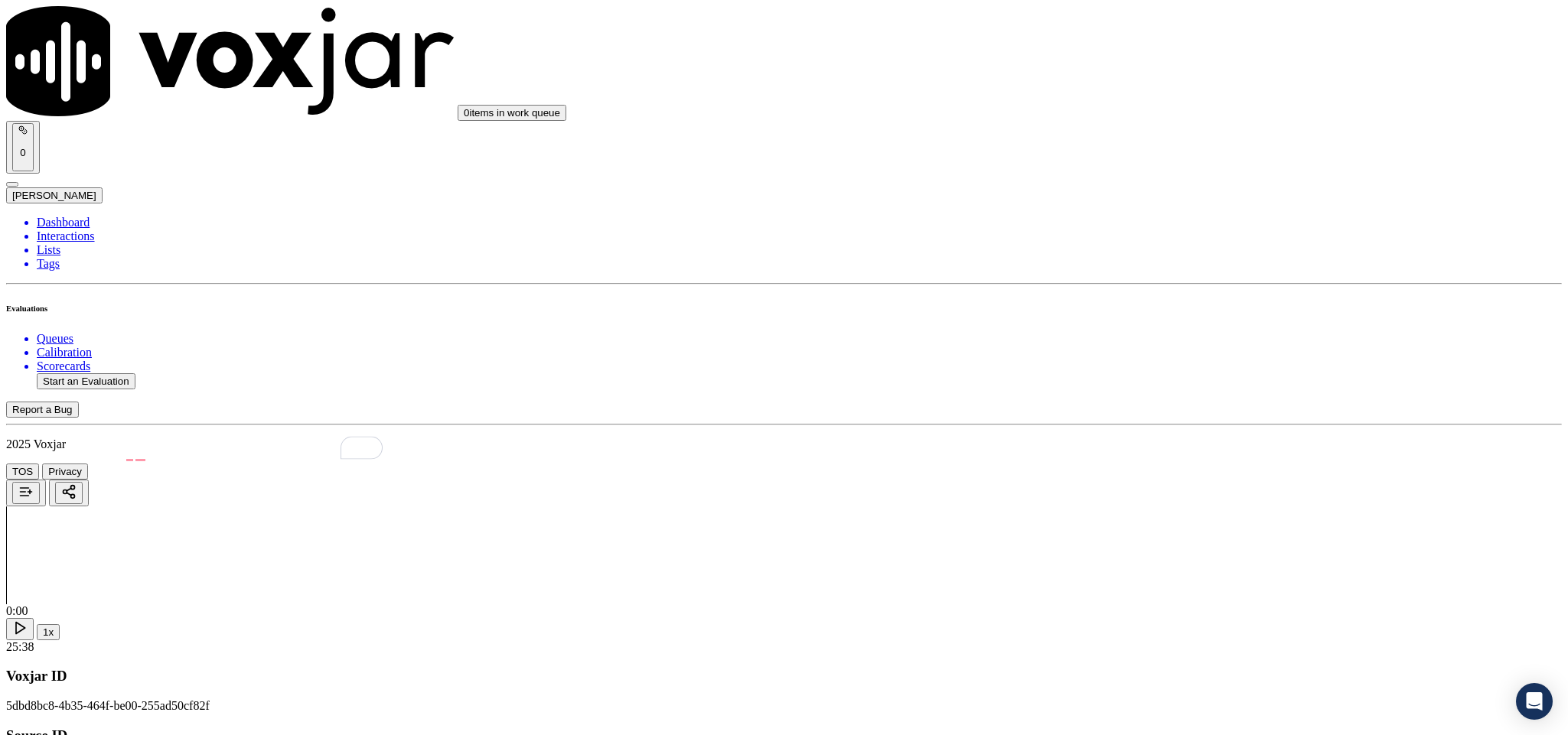
click at [1169, 336] on div "No" at bounding box center [1299, 327] width 358 height 35
paste textarea "@3:07 Jim shared the account number - > The agent must ask for and obtain the c…"
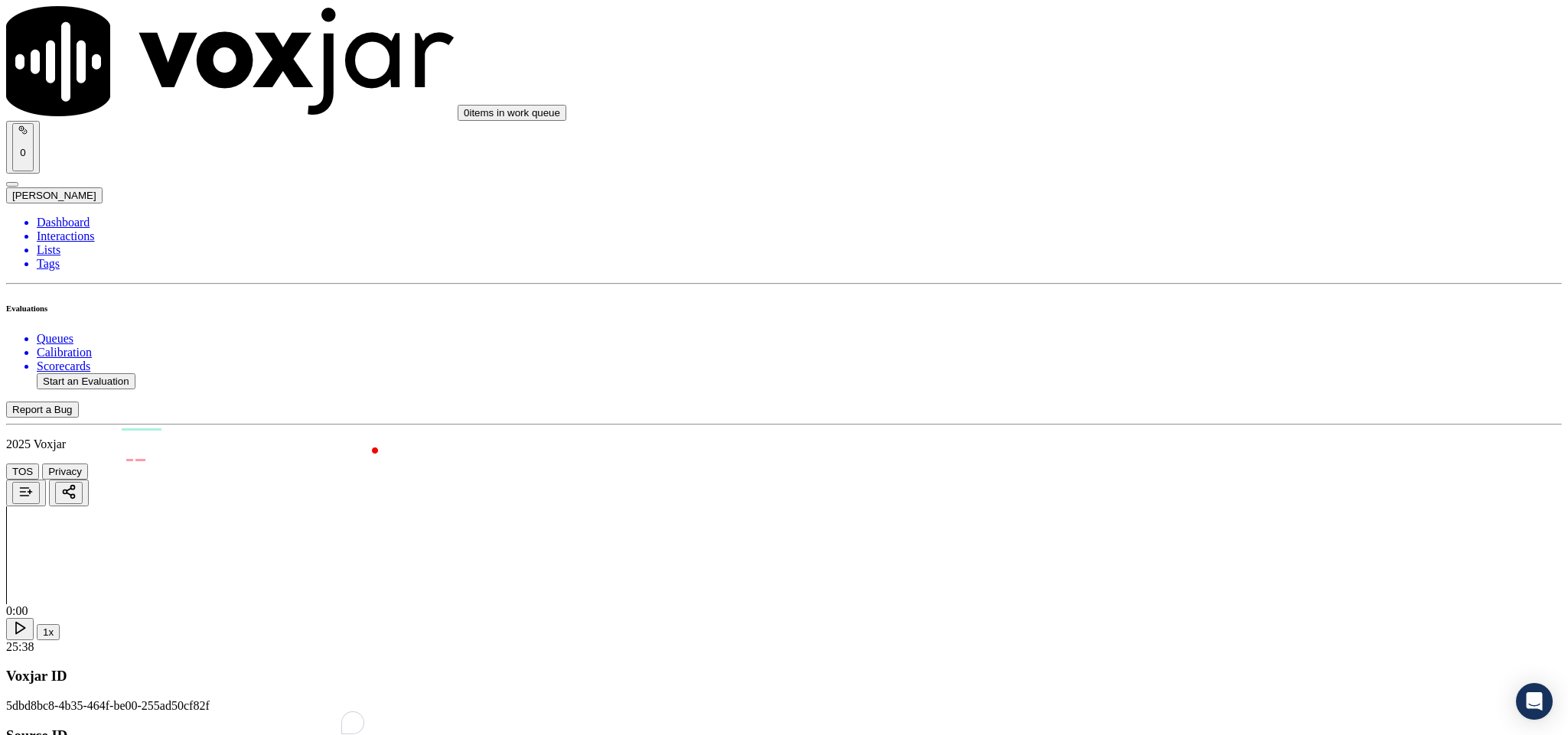
type textarea "@3:07 Jim shared the account number - > The agent must ask for and obtain the c…"
click at [1178, 403] on div "N/A" at bounding box center [1299, 395] width 358 height 14
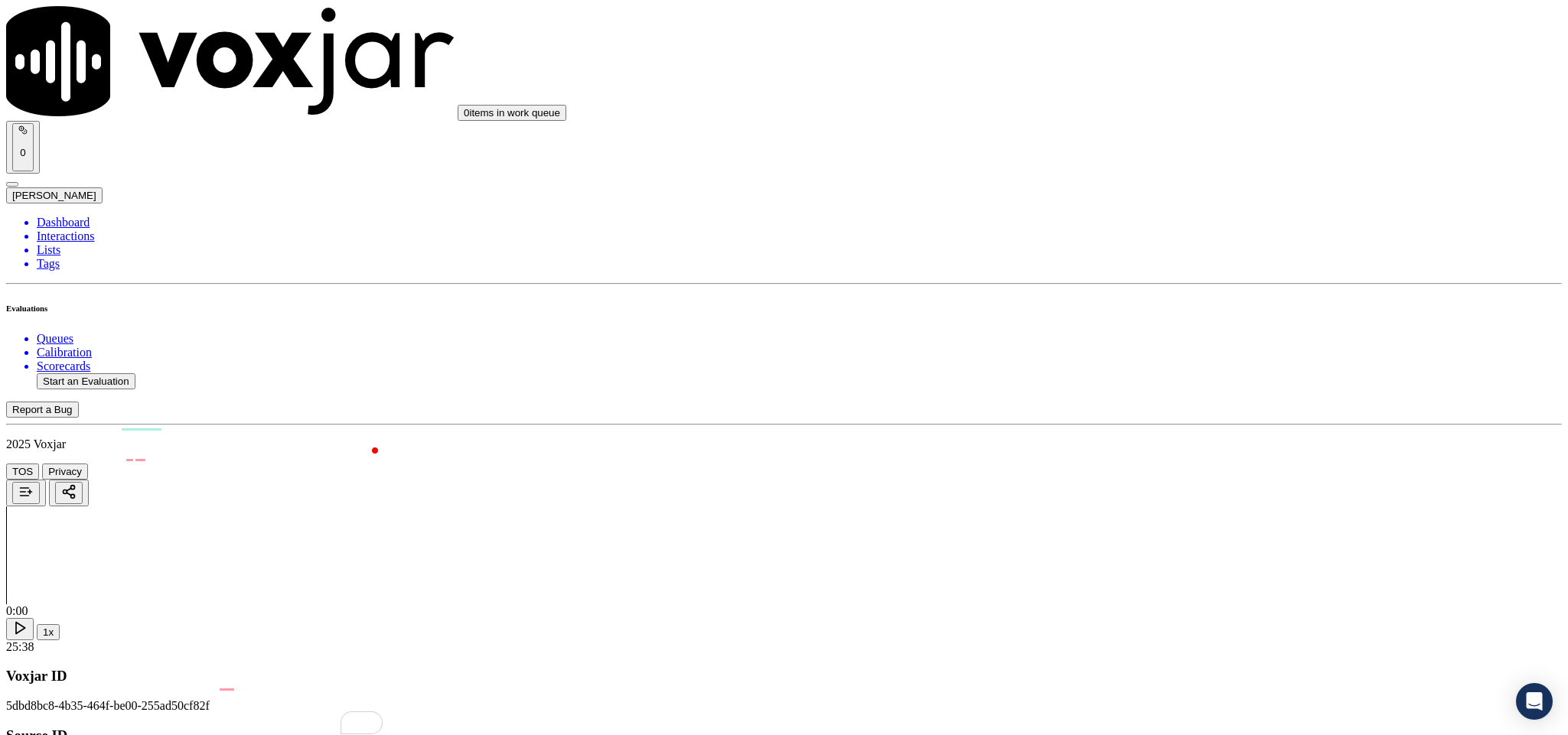
scroll to position [1722, 0]
click at [1170, 347] on div "N/A" at bounding box center [1299, 340] width 358 height 14
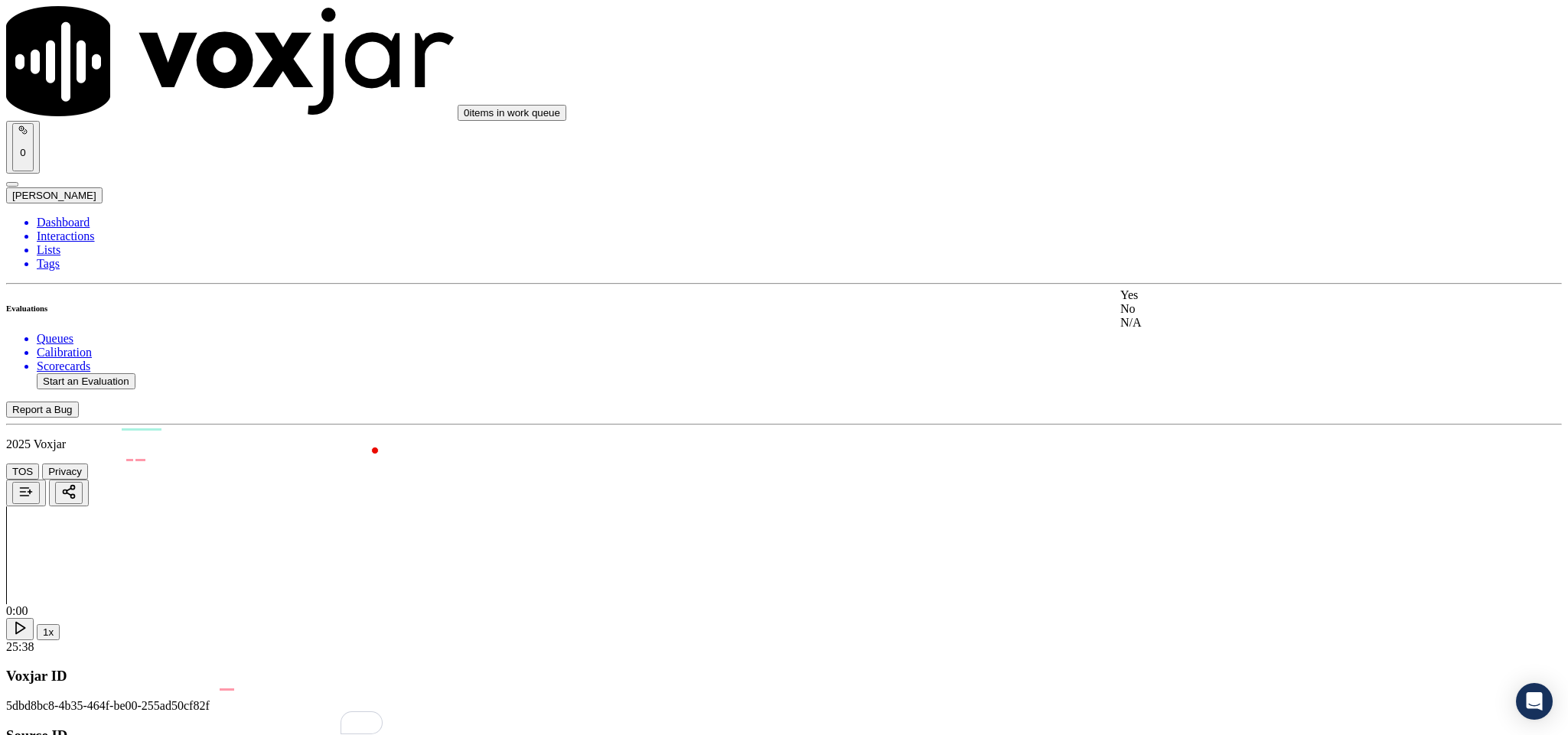
click at [1164, 302] on div "Yes" at bounding box center [1299, 295] width 358 height 14
click at [1169, 280] on div "No" at bounding box center [1299, 273] width 358 height 14
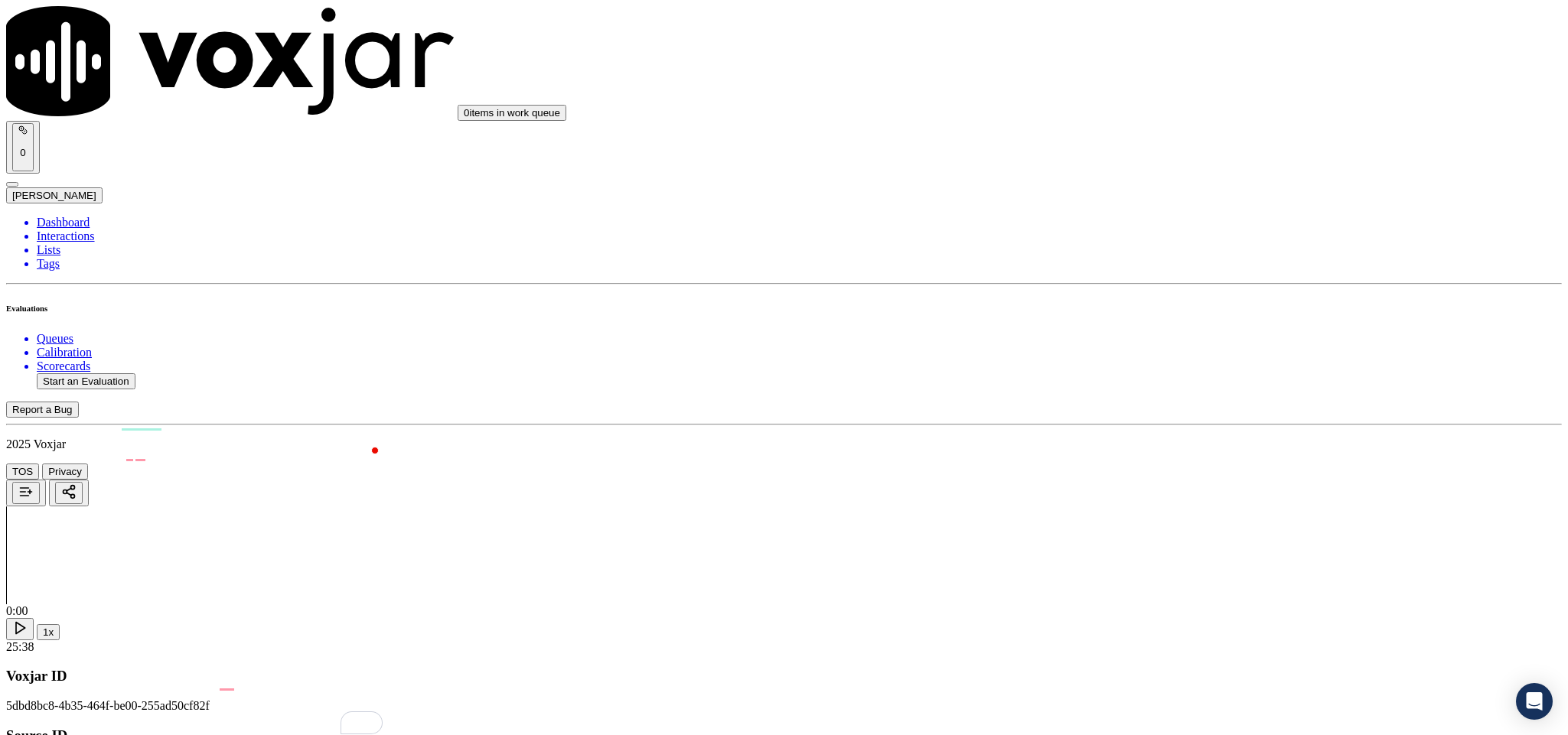
drag, startPoint x: 1178, startPoint y: 212, endPoint x: 1196, endPoint y: 310, distance: 99.6
click at [1178, 212] on div "Yes" at bounding box center [1299, 205] width 358 height 14
click at [1198, 376] on div "Yes" at bounding box center [1299, 380] width 358 height 14
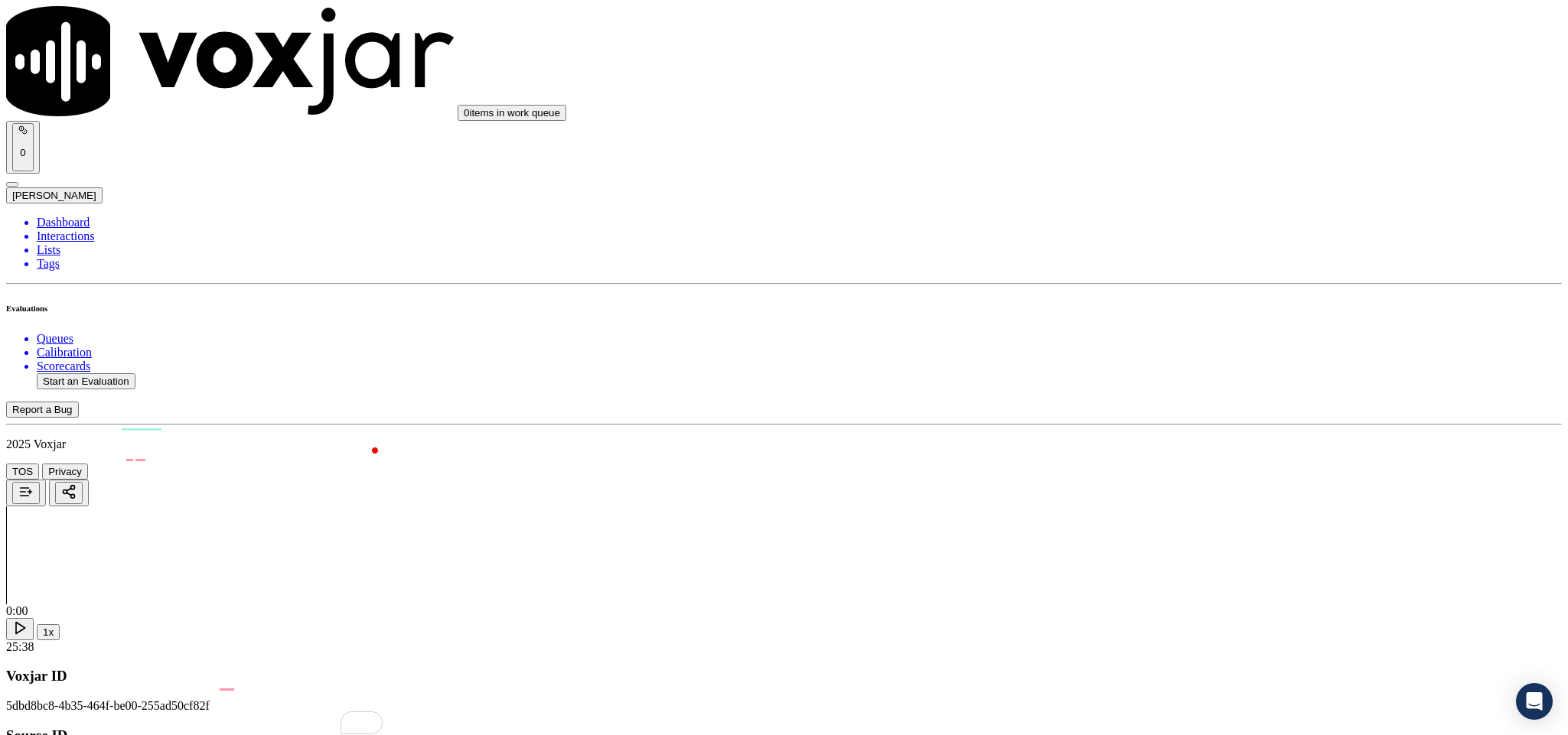
scroll to position [2639, 0]
click at [1170, 346] on div "No" at bounding box center [1299, 340] width 358 height 14
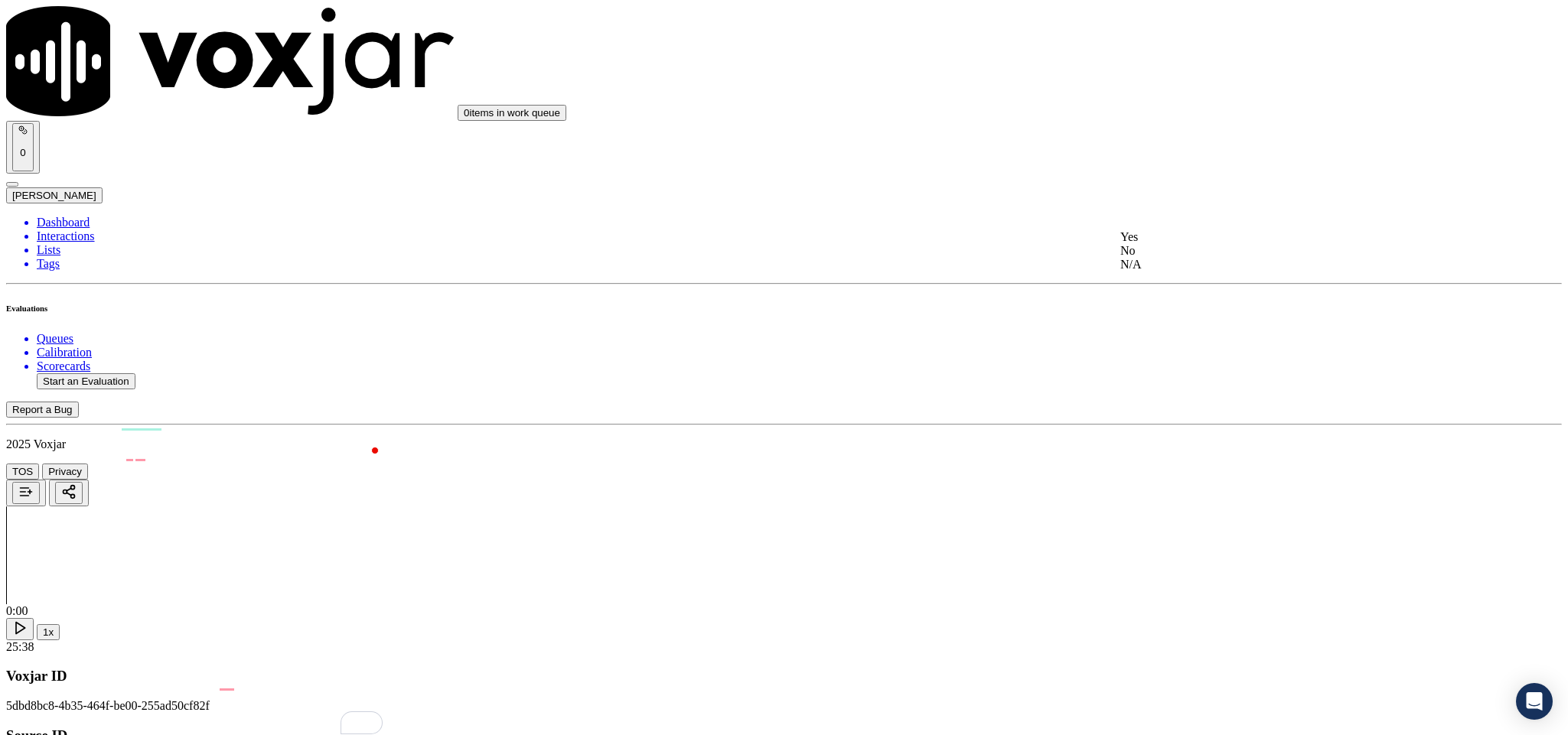
click at [1189, 243] on div "Yes" at bounding box center [1299, 237] width 358 height 14
click at [1178, 433] on div "No" at bounding box center [1299, 425] width 358 height 14
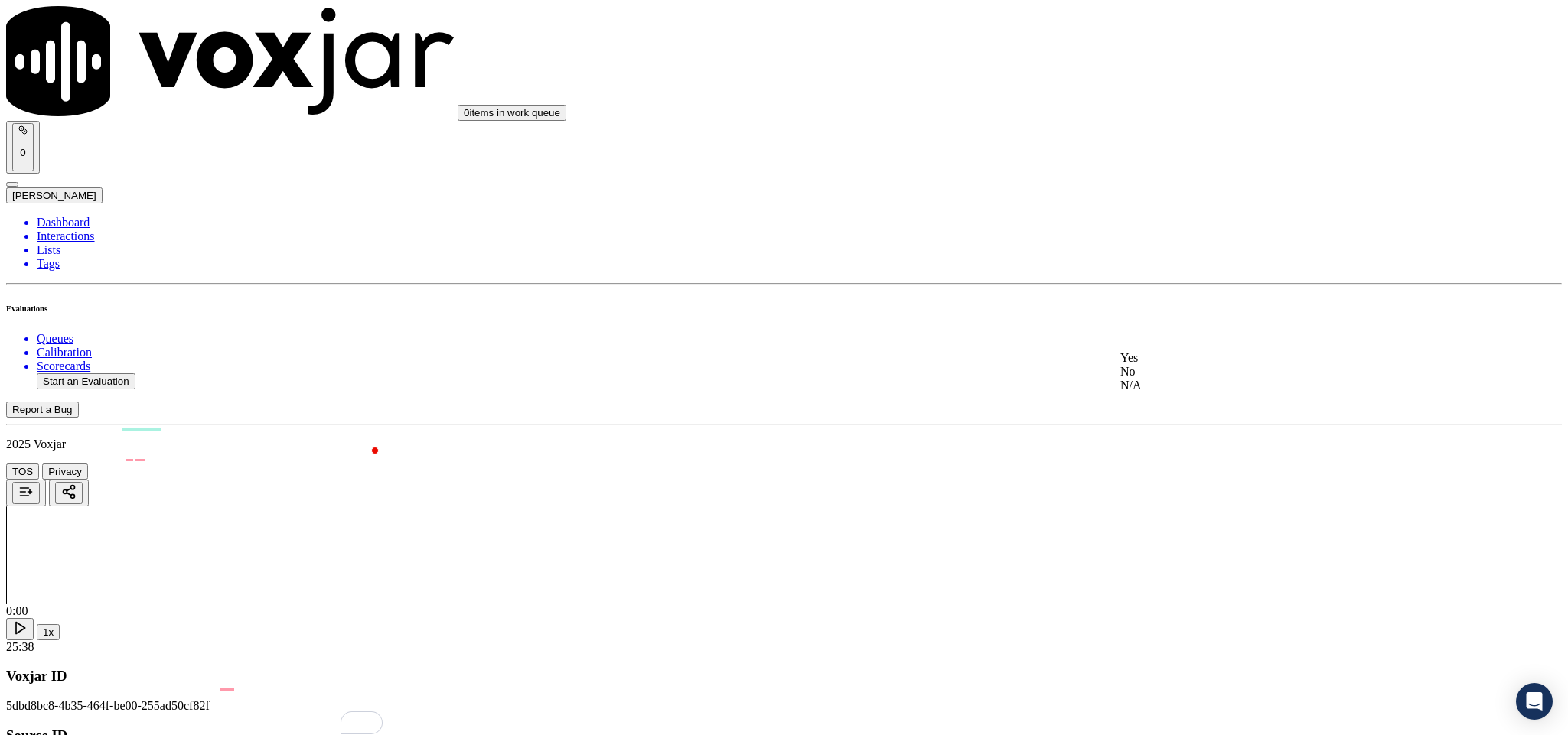
click at [1198, 363] on div "Yes" at bounding box center [1299, 358] width 358 height 14
click at [1180, 390] on div "No" at bounding box center [1299, 393] width 358 height 14
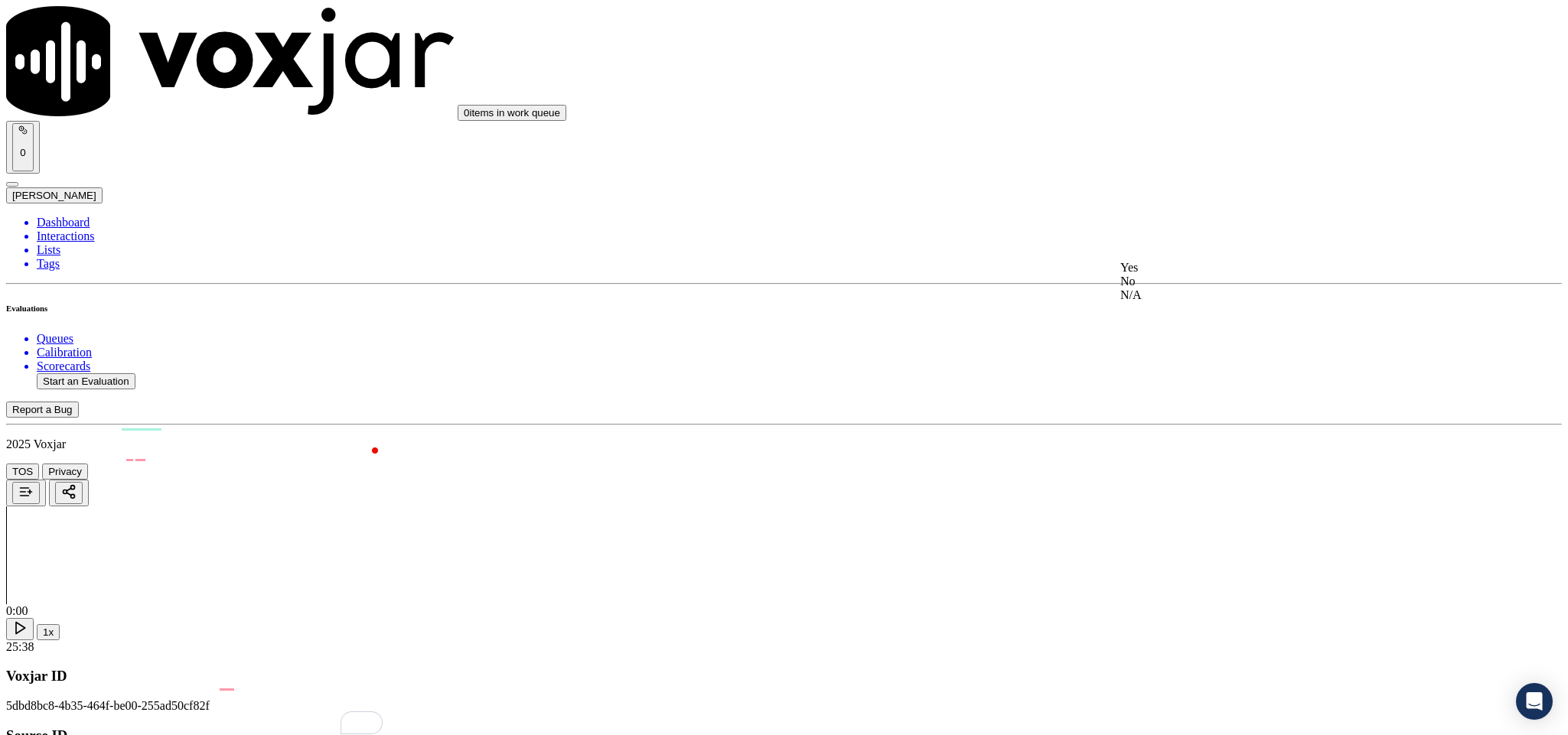
click at [1155, 302] on div "N/A" at bounding box center [1299, 295] width 358 height 14
click at [1169, 496] on div "N/A" at bounding box center [1299, 488] width 358 height 14
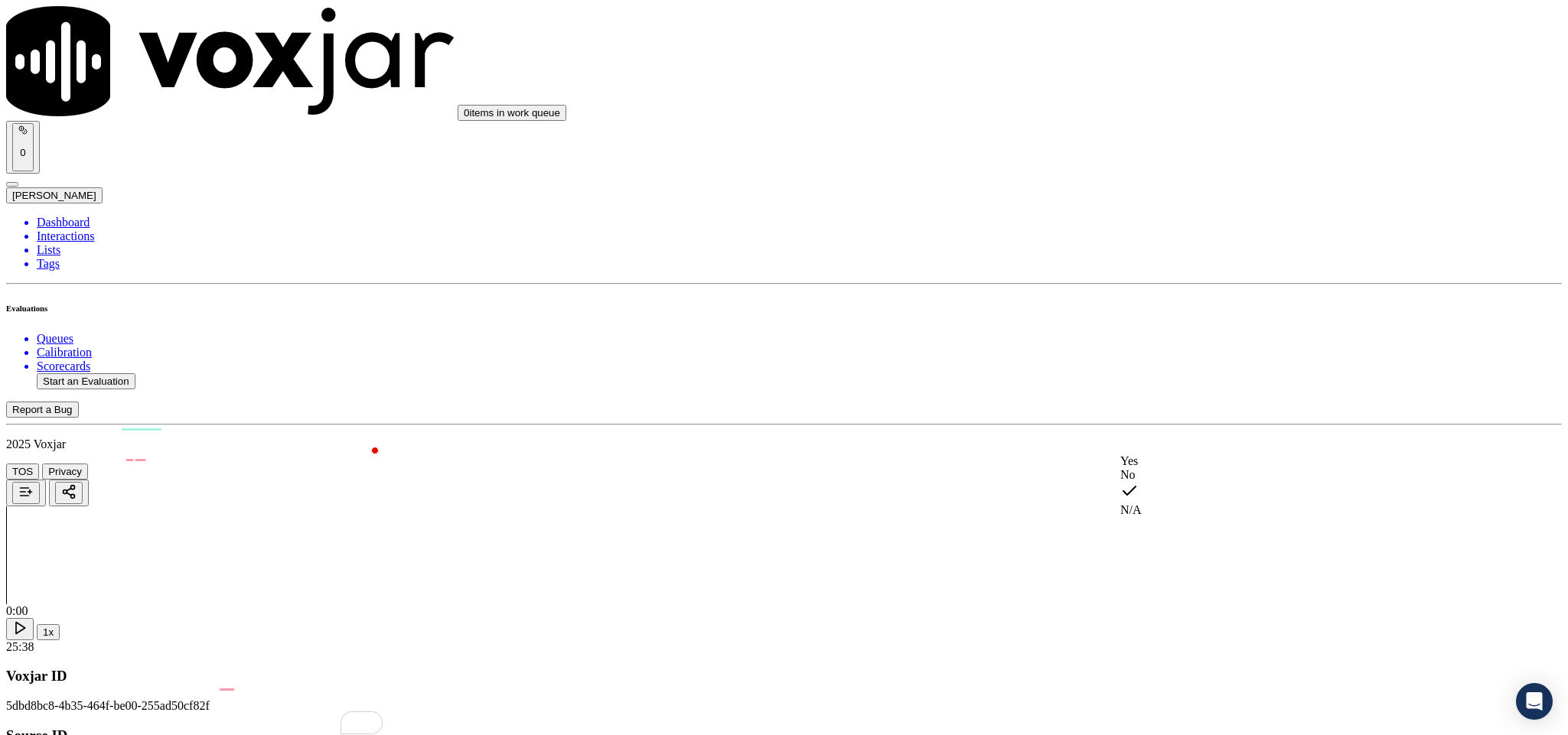
click at [1184, 466] on div "Yes" at bounding box center [1299, 461] width 358 height 14
click at [1161, 657] on div "No" at bounding box center [1299, 650] width 358 height 14
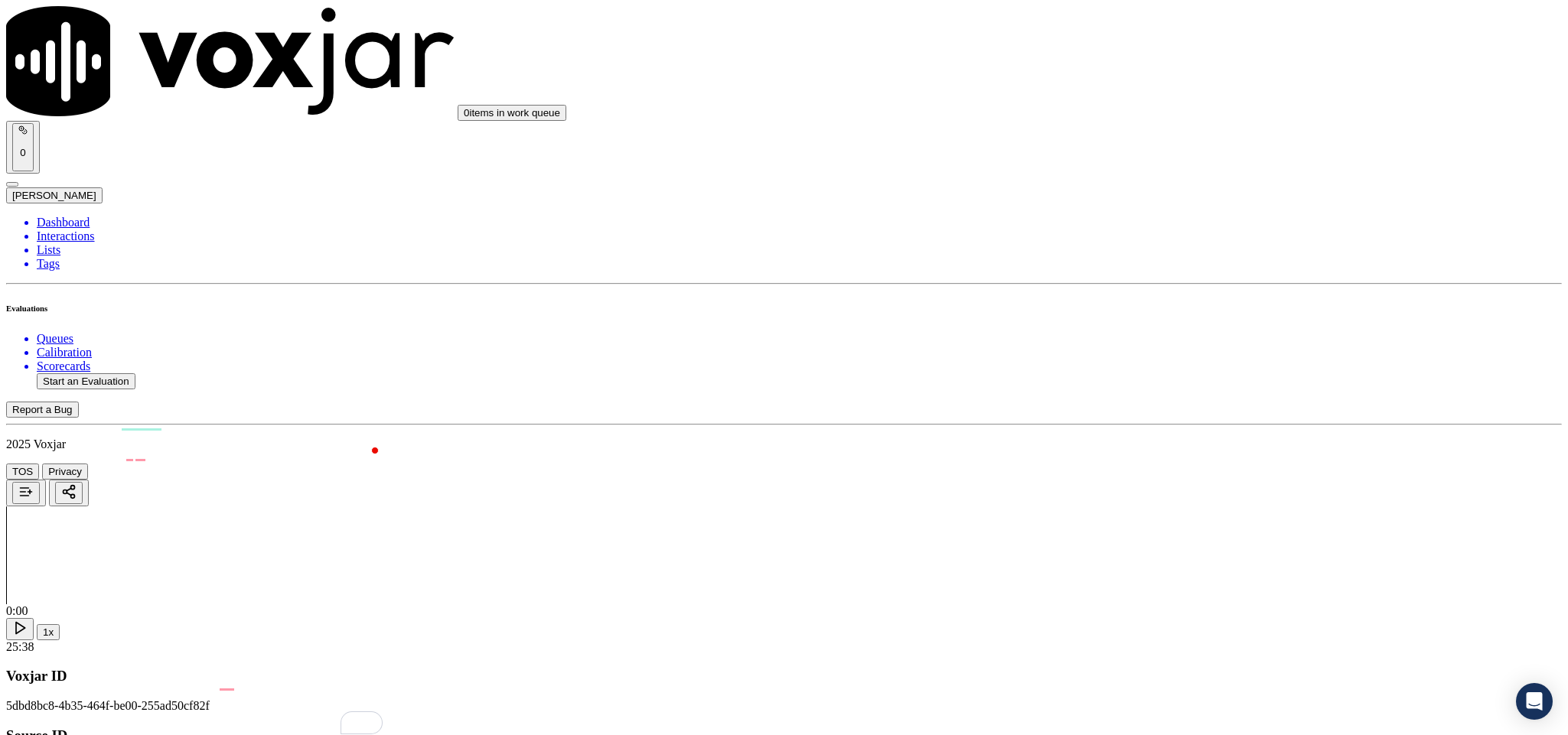
paste textarea "Last Sales Date: 05-03-2025 / Supplier: WGL / Term : 365 Days / ETF : 10/per mo…"
paste textarea "@1:05 The customer informed - I've already went with somebody. Jim informed - b…"
type textarea "Last Sales Date: 05-03-2025 / Supplier: WGL / Term : 365 Days / ETF : 10/per mo…"
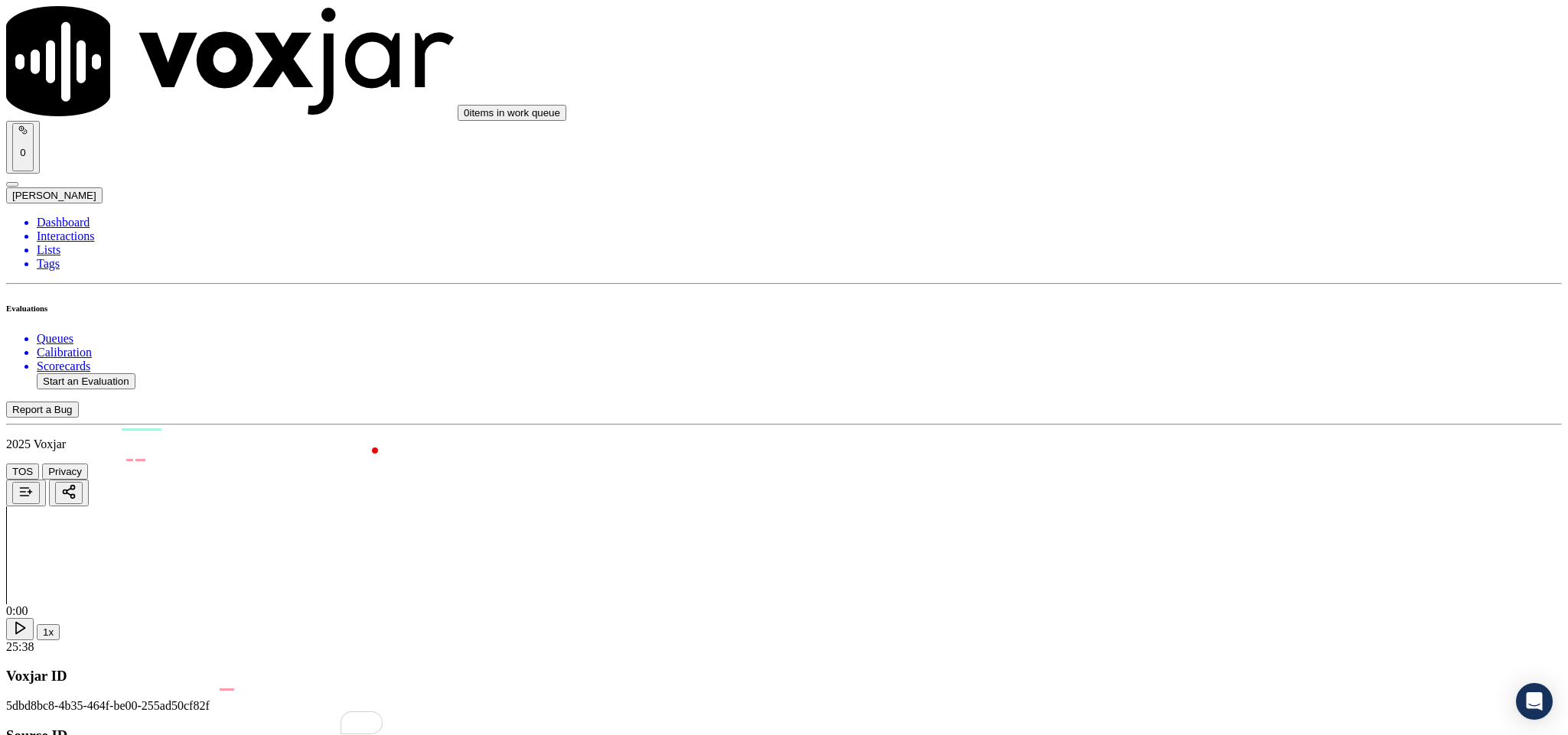
scroll to position [3169, 0]
click at [1180, 586] on div "Yes" at bounding box center [1299, 578] width 356 height 14
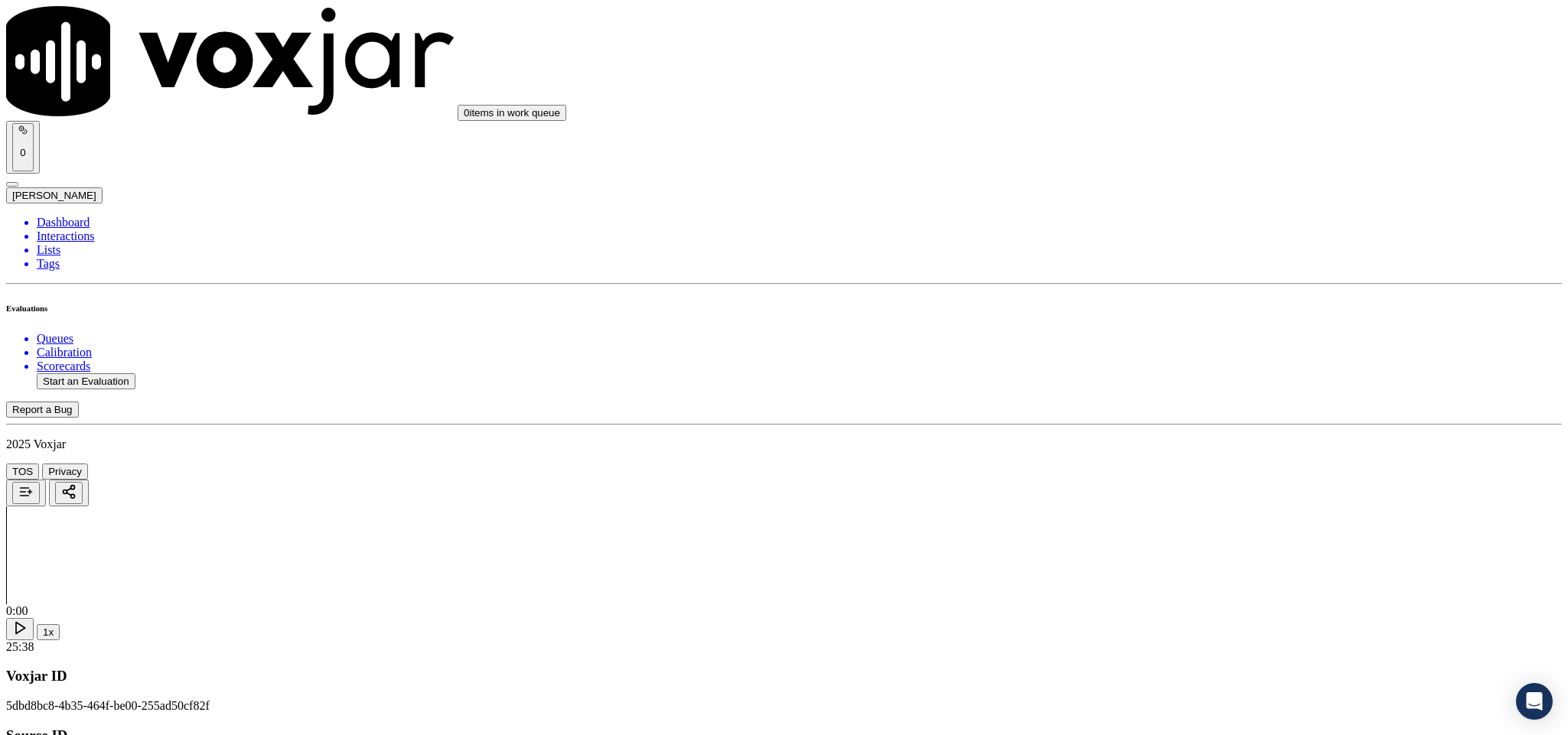
click at [62, 216] on li "Dashboard" at bounding box center [799, 222] width 1525 height 14
click at [122, 373] on button "Start an Evaluation" at bounding box center [86, 381] width 99 height 16
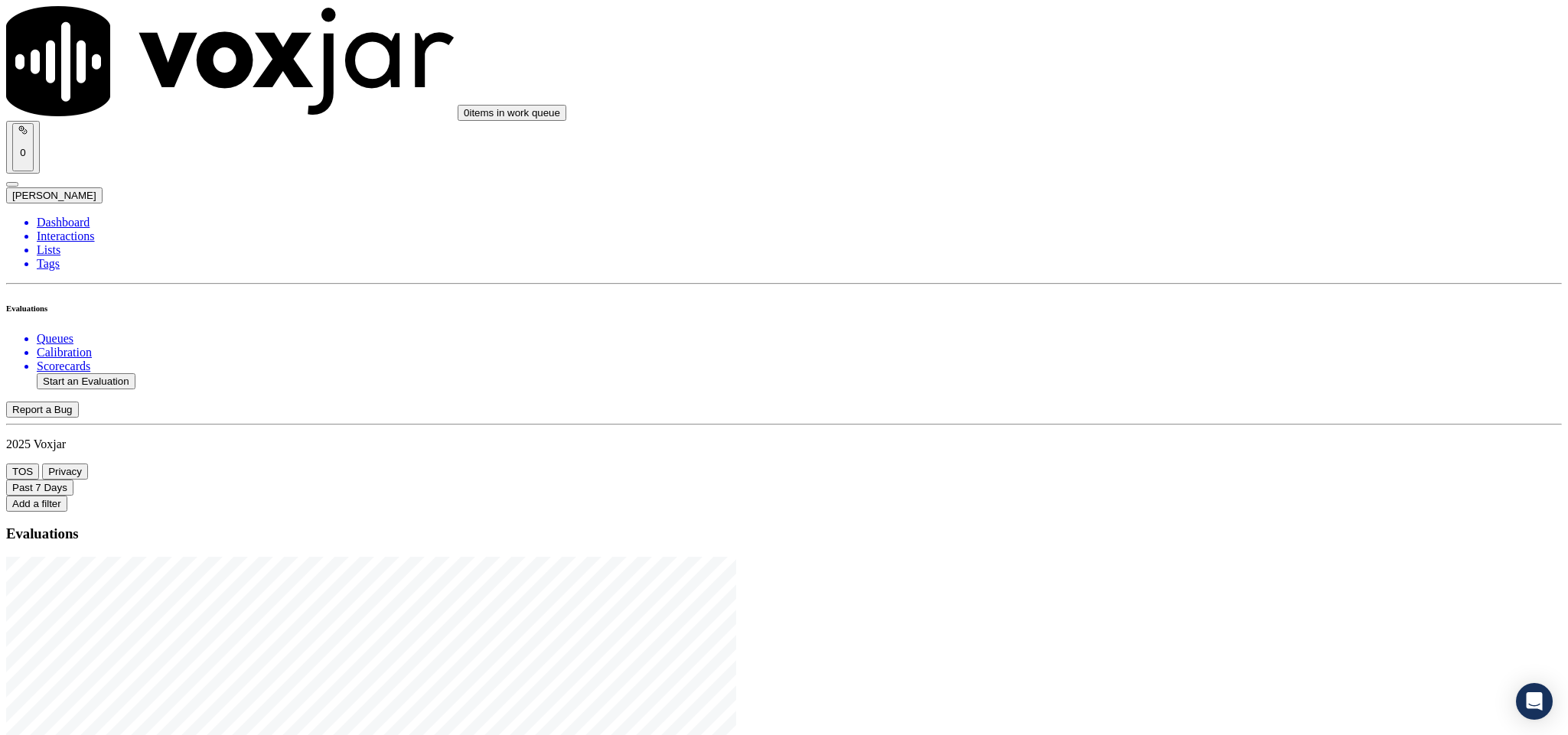
drag, startPoint x: 652, startPoint y: 318, endPoint x: 765, endPoint y: 318, distance: 113.0
type input "20250822-164356_2163925150-C1"
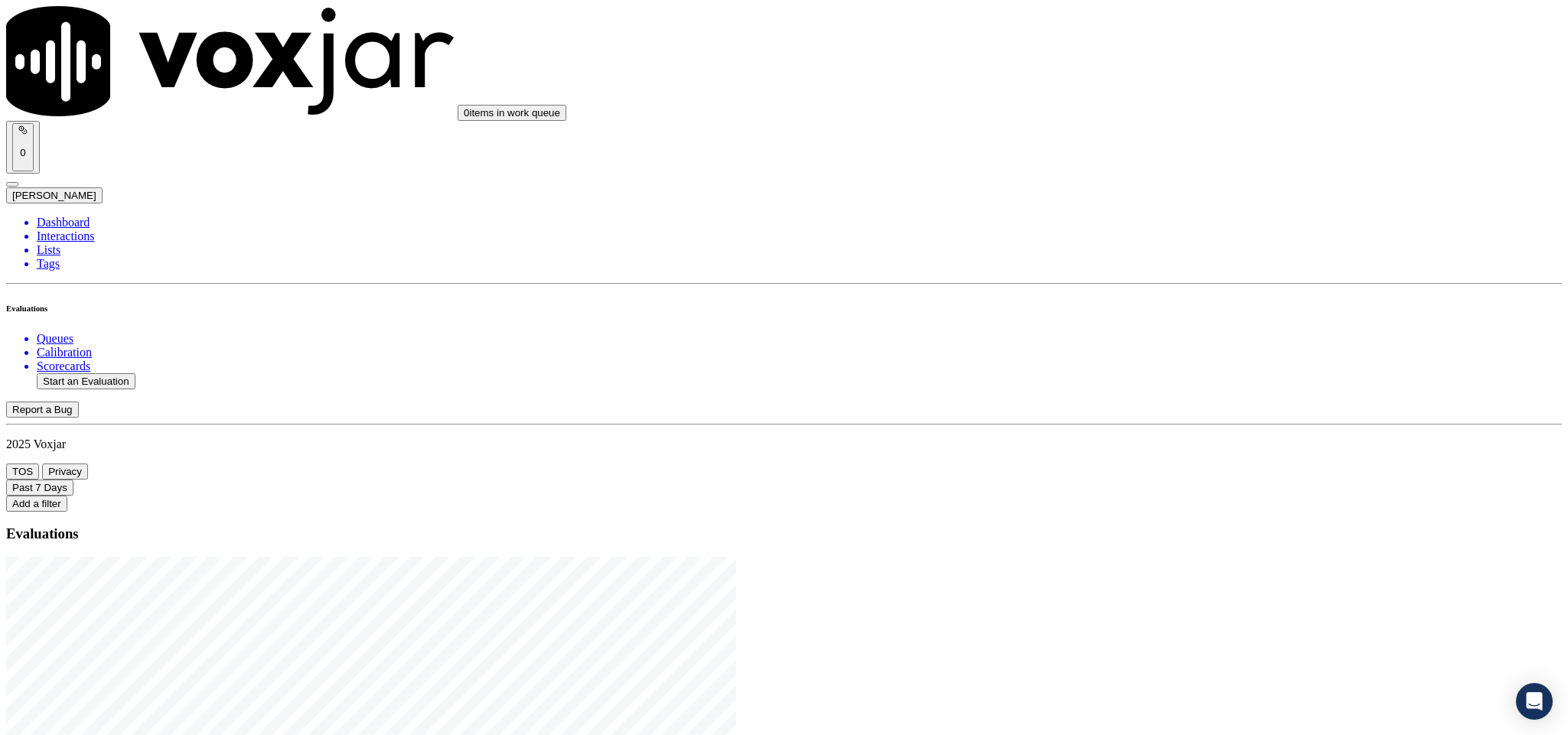
type input "2025-08-22T23:09"
type input "geo"
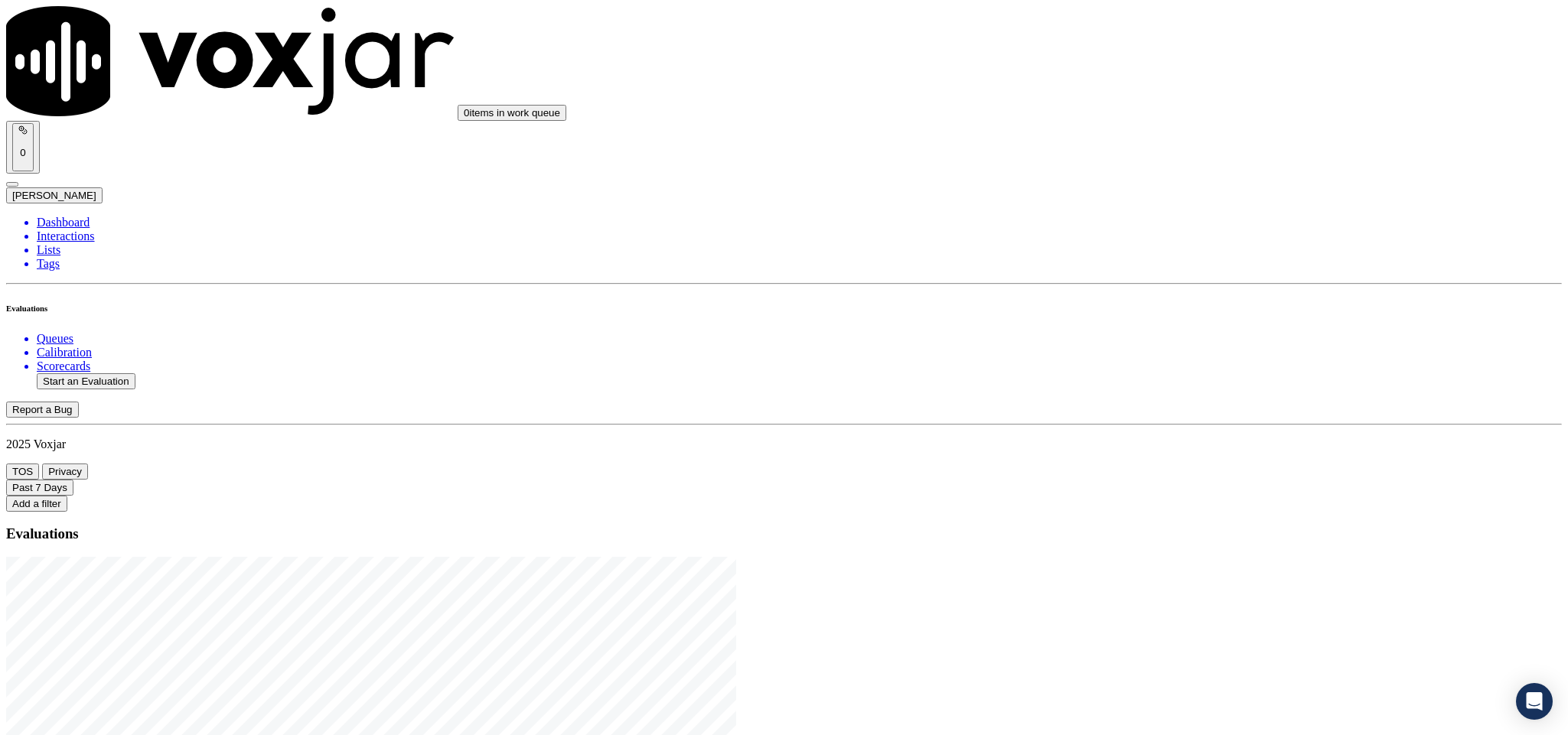
type input "BRENDA L KING-WEEKS"
drag, startPoint x: 733, startPoint y: 214, endPoint x: 527, endPoint y: 227, distance: 206.4
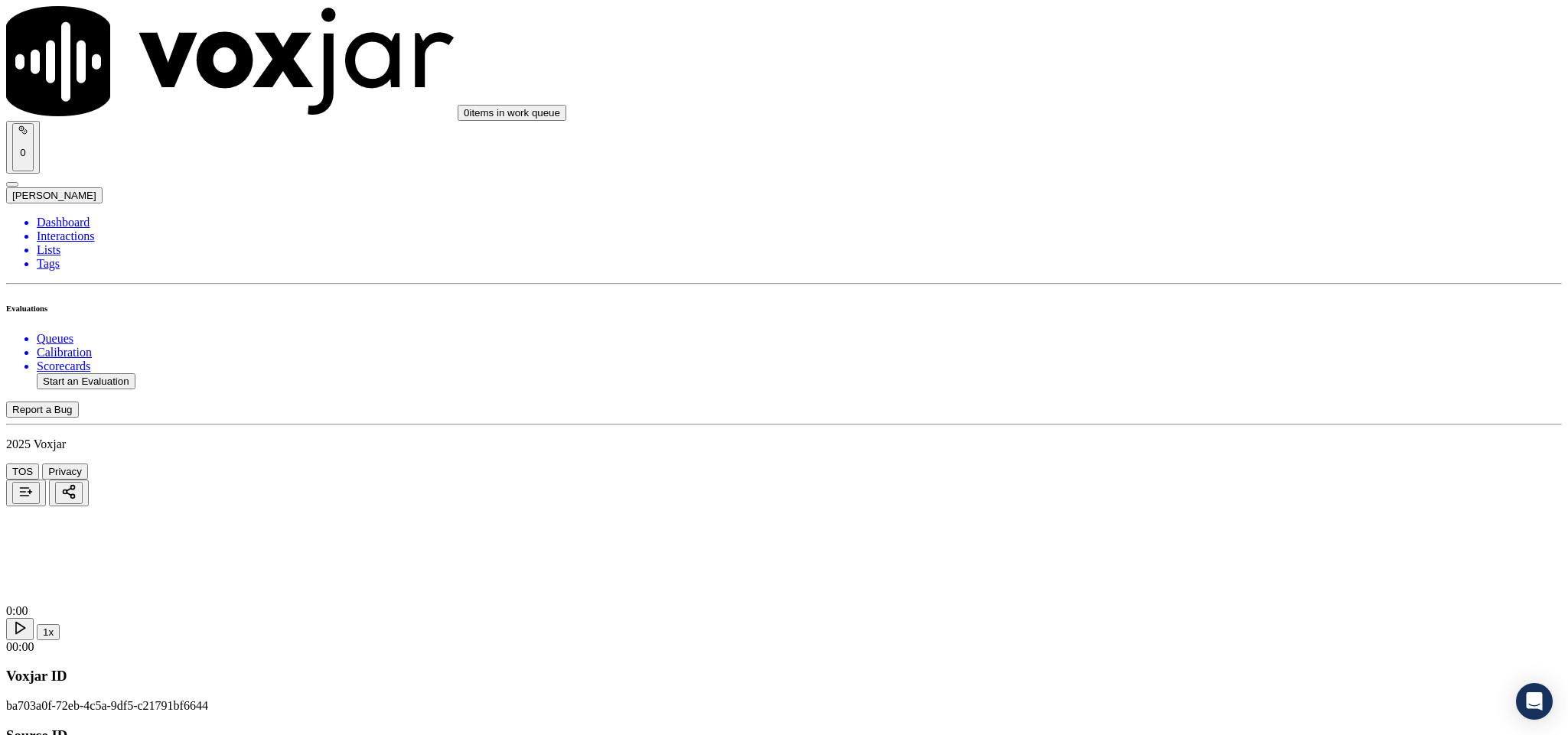
type input "BRENDA L KING-WEEKS"
click at [474, 166] on input "Add a New Customer" at bounding box center [407, 158] width 136 height 16
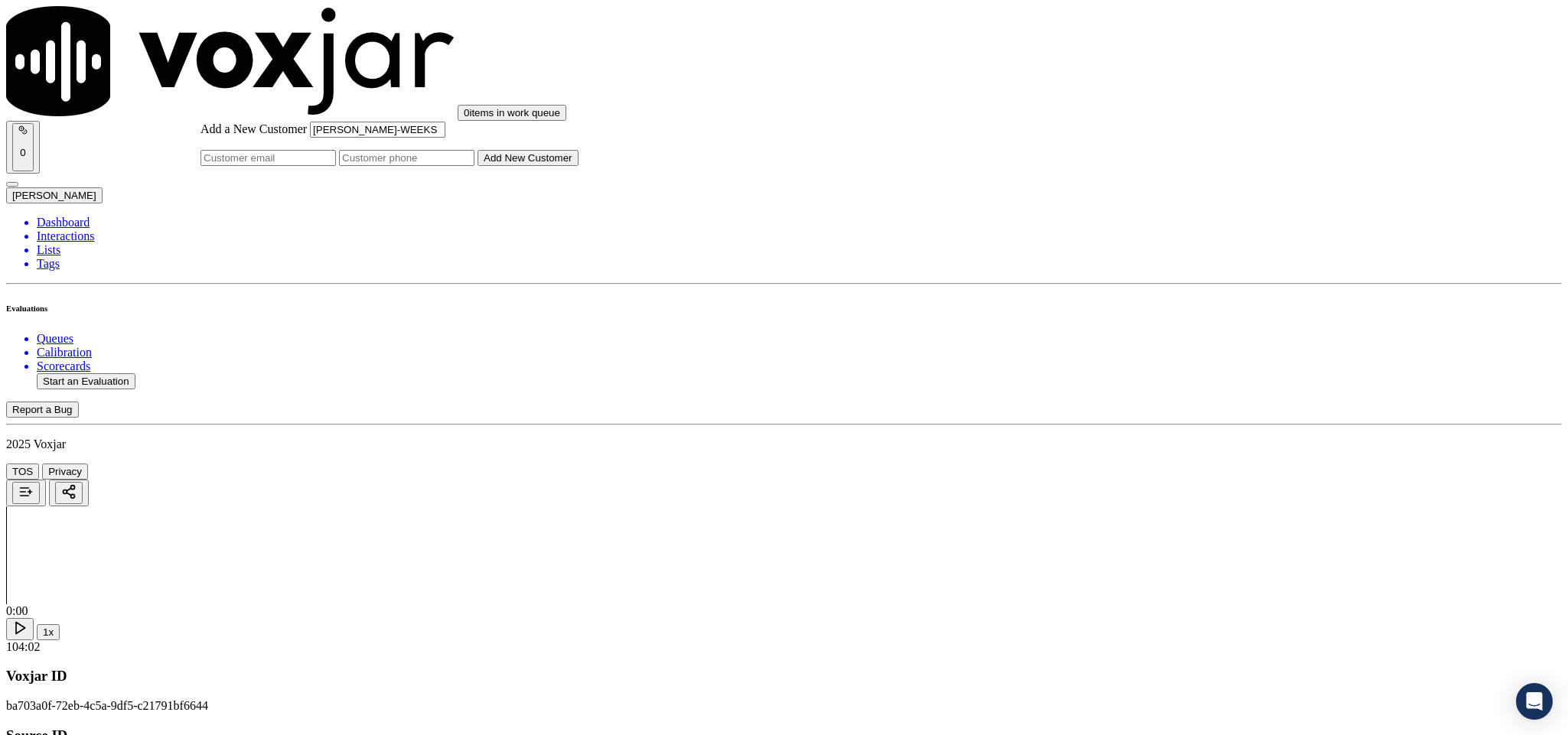
paste input "all12weeks@sbcglobal.net"
type input "all12weeks@sbcglobal.net"
click at [474, 166] on input "Add a New Customer" at bounding box center [407, 158] width 136 height 16
paste input "2163925150"
paste input "4402320717"
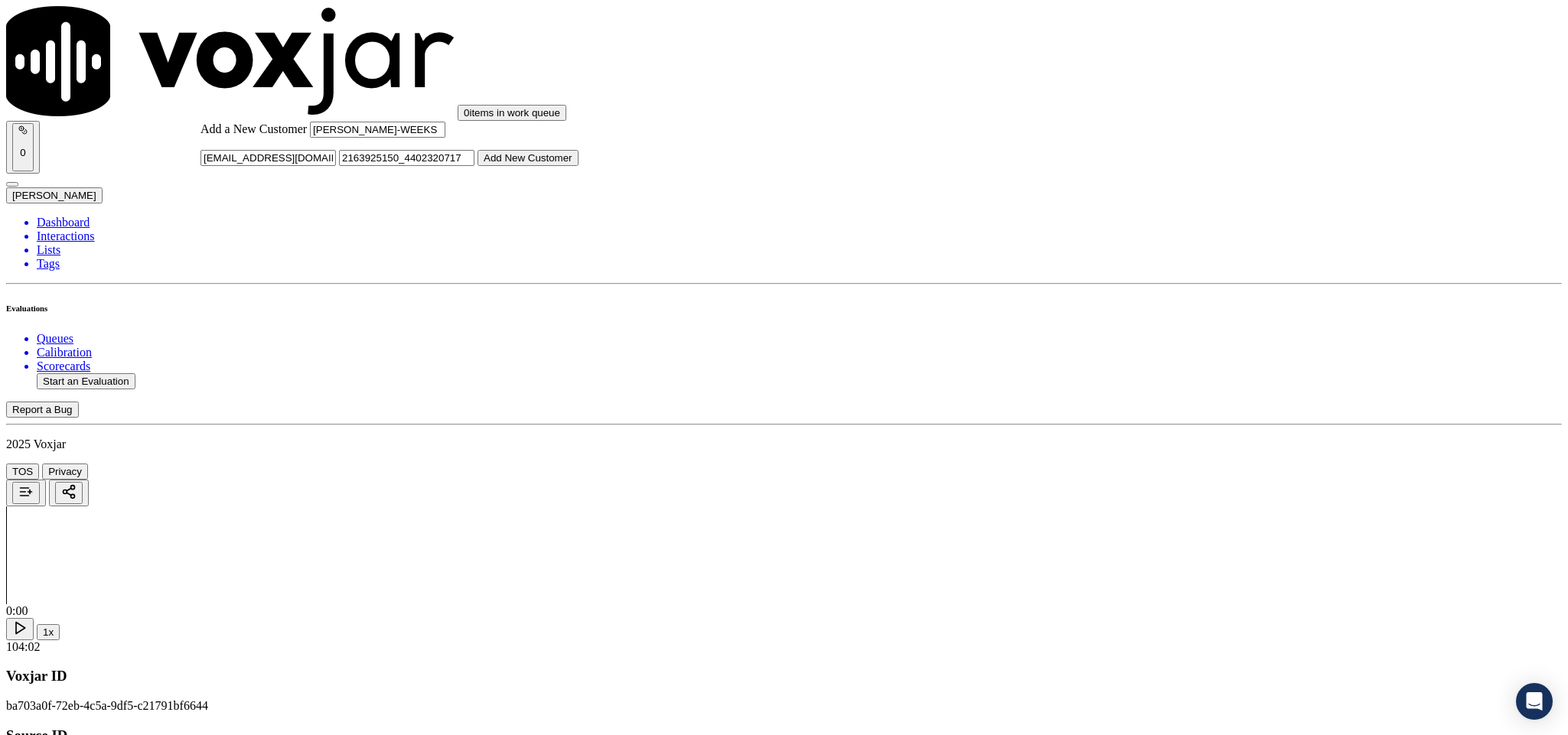
type input "2163925150_4402320717"
click at [578, 166] on button "Add New Customer" at bounding box center [528, 158] width 101 height 16
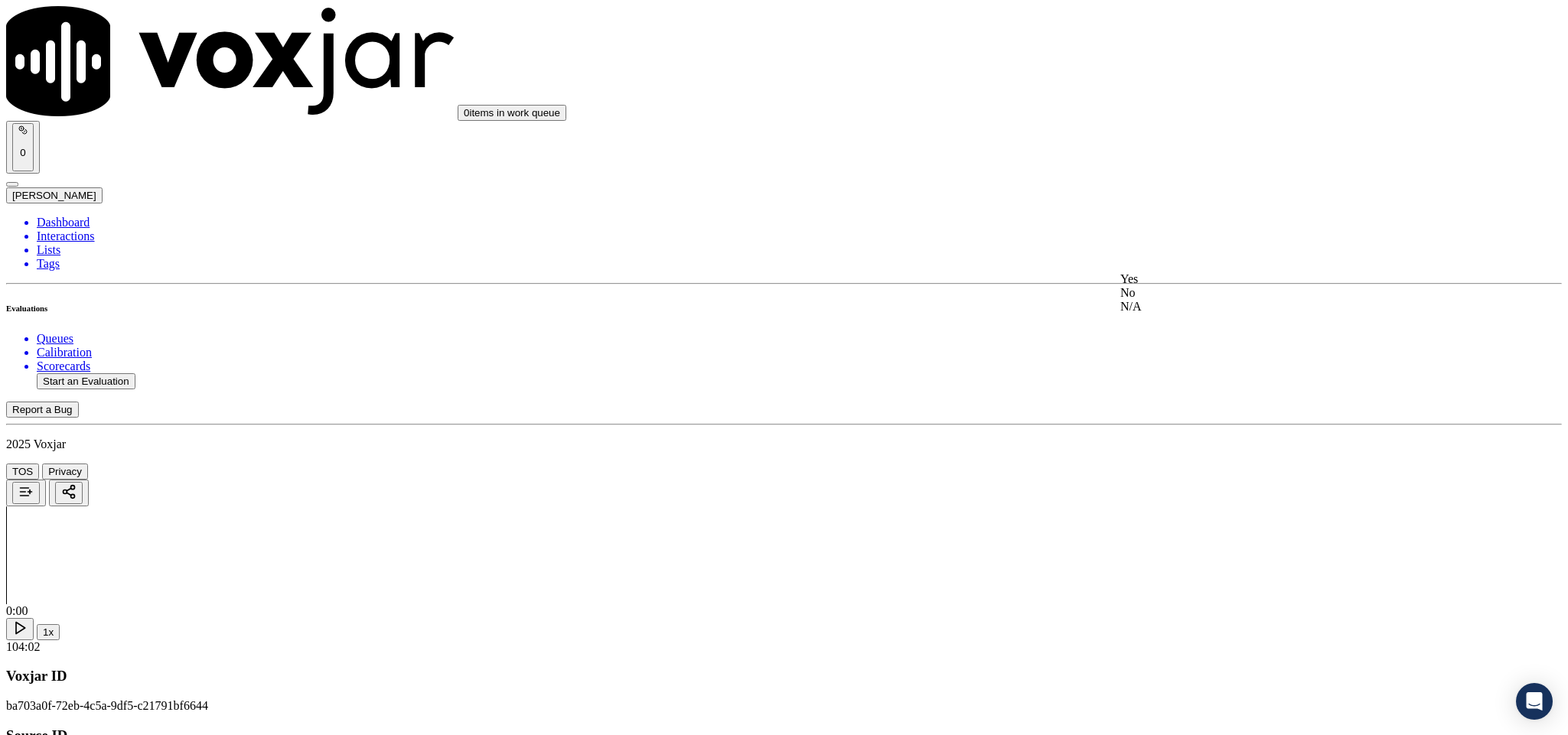
click at [1209, 283] on div "Yes" at bounding box center [1299, 279] width 358 height 14
drag, startPoint x: 1192, startPoint y: 425, endPoint x: 1187, endPoint y: 442, distance: 17.7
click at [1178, 454] on div "Yes" at bounding box center [1299, 454] width 358 height 14
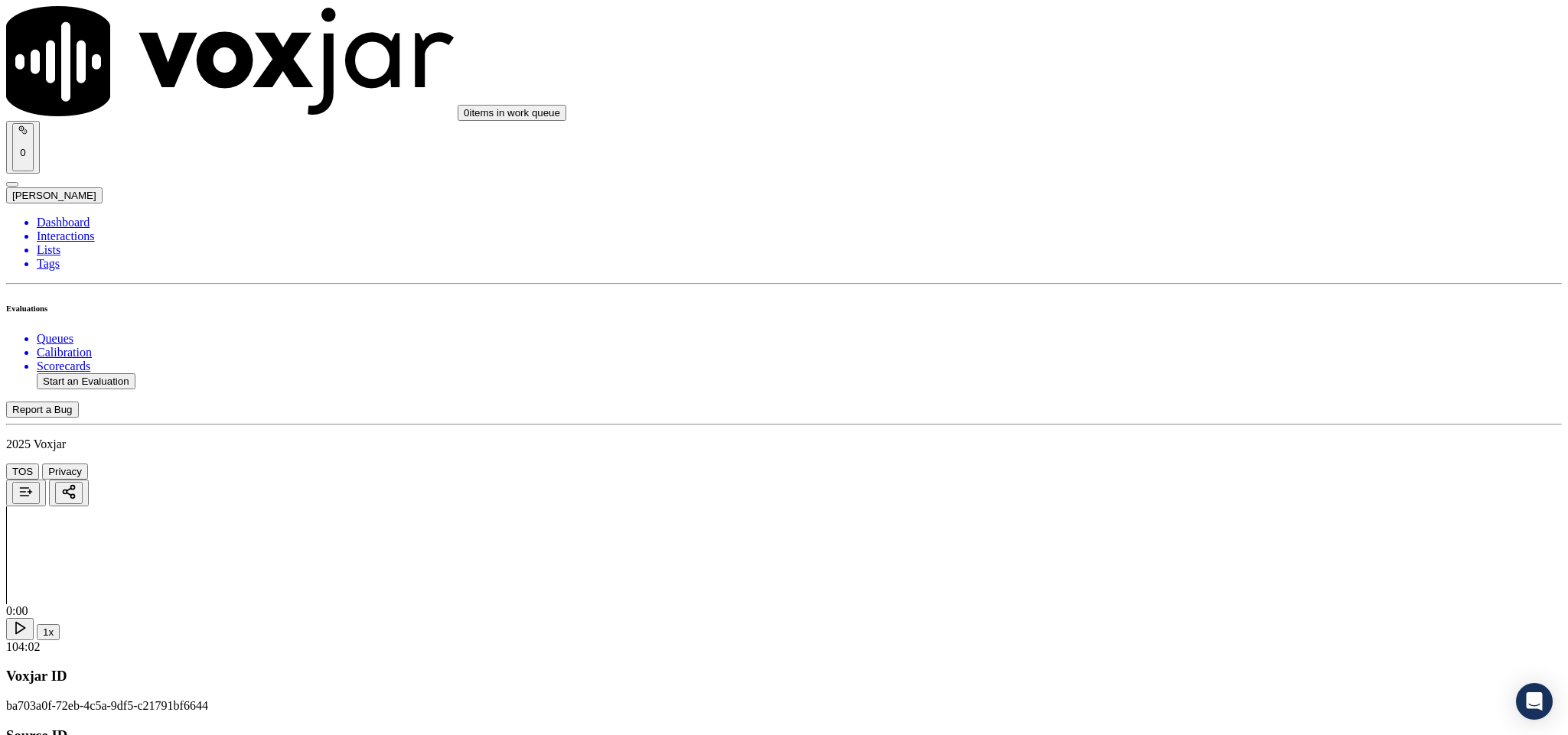
drag, startPoint x: 1187, startPoint y: 420, endPoint x: 1187, endPoint y: 411, distance: 9.0
click at [1185, 421] on div "Yes No N/A" at bounding box center [1299, 414] width 358 height 42
click at [1157, 175] on div "Yes" at bounding box center [1299, 170] width 358 height 14
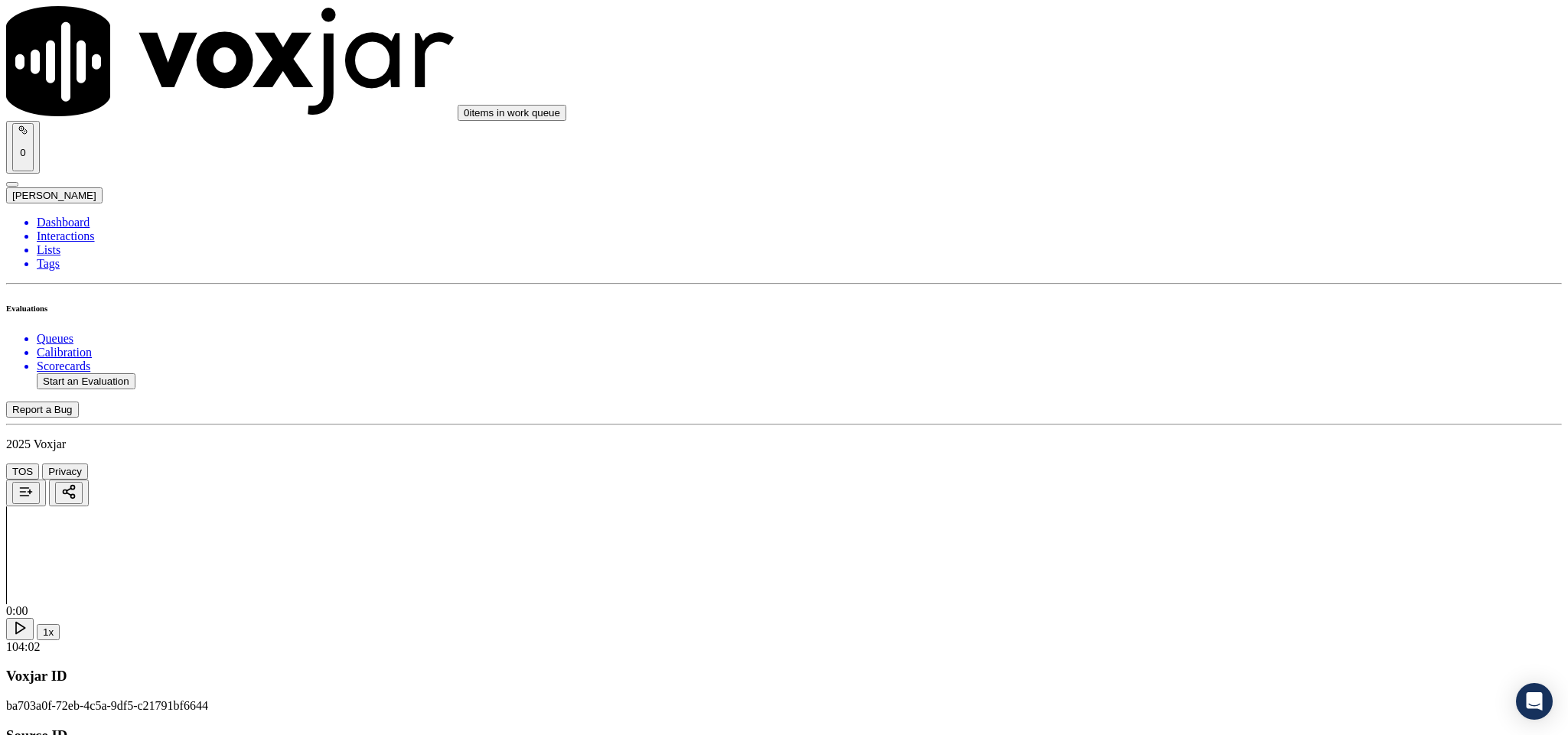
click at [1160, 403] on div "No" at bounding box center [1299, 395] width 358 height 14
click at [1155, 388] on div "Yes" at bounding box center [1299, 381] width 358 height 14
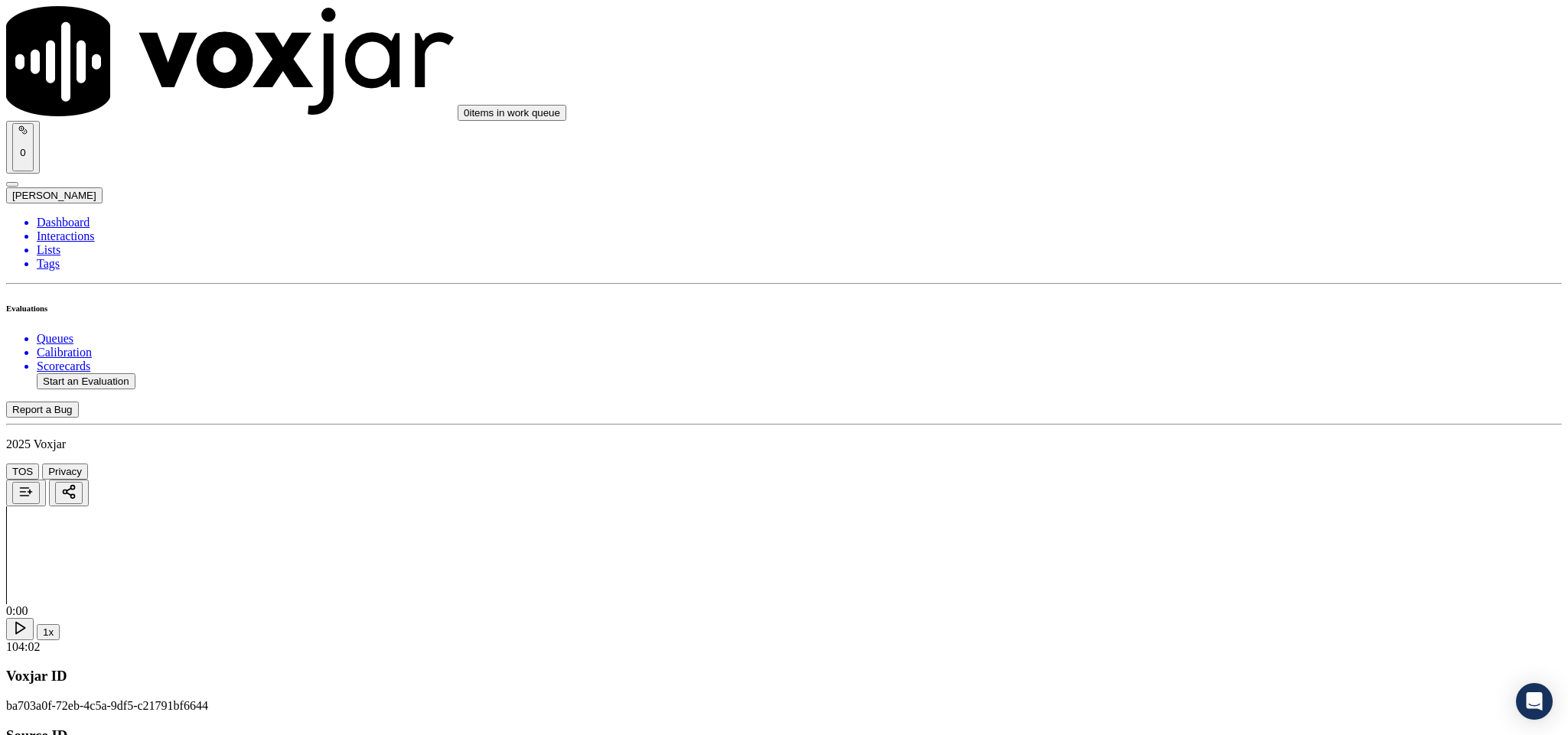
click at [1169, 348] on div "No" at bounding box center [1299, 341] width 358 height 14
click at [1164, 257] on div "Yes" at bounding box center [1299, 257] width 358 height 14
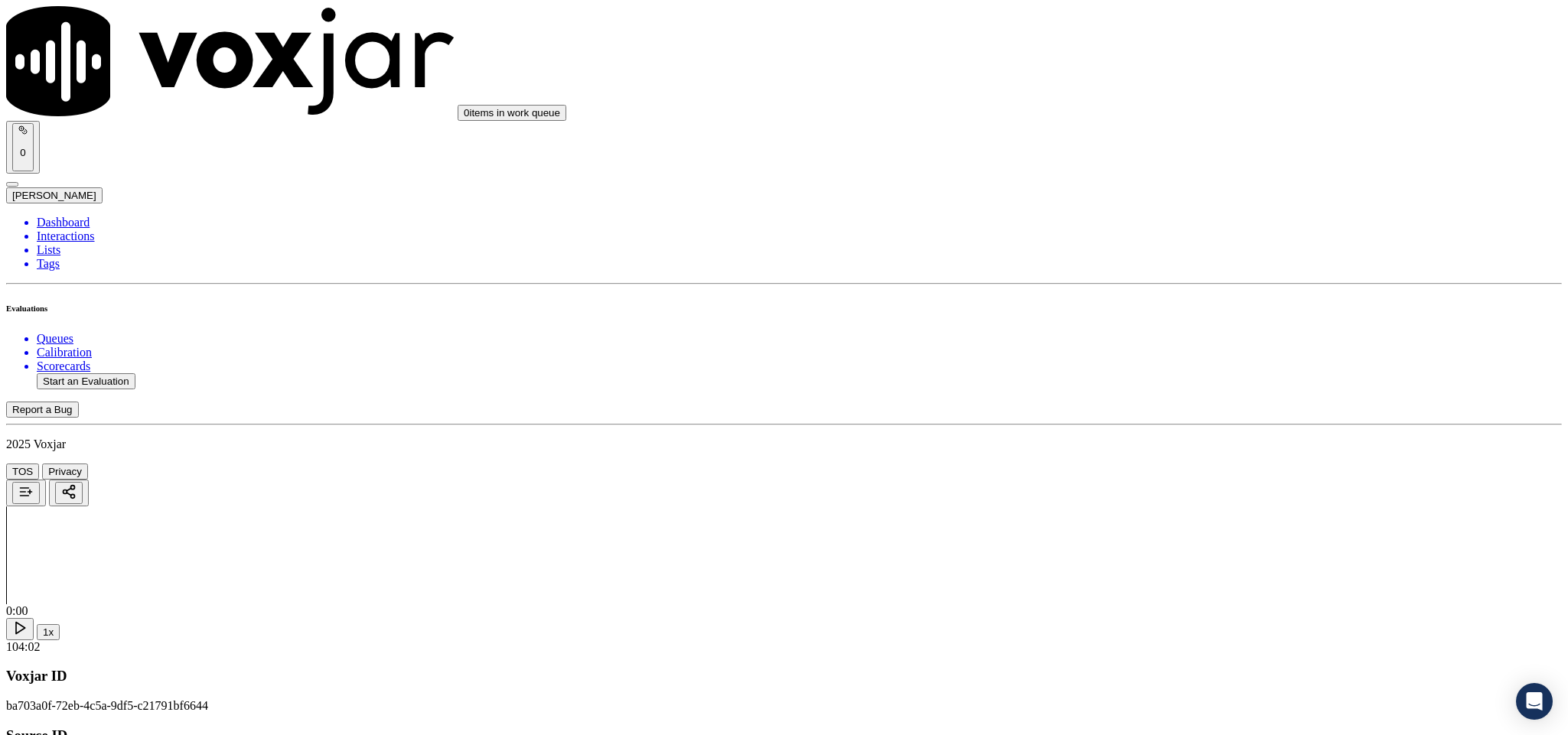
click at [1169, 256] on div "N/A" at bounding box center [1299, 249] width 358 height 14
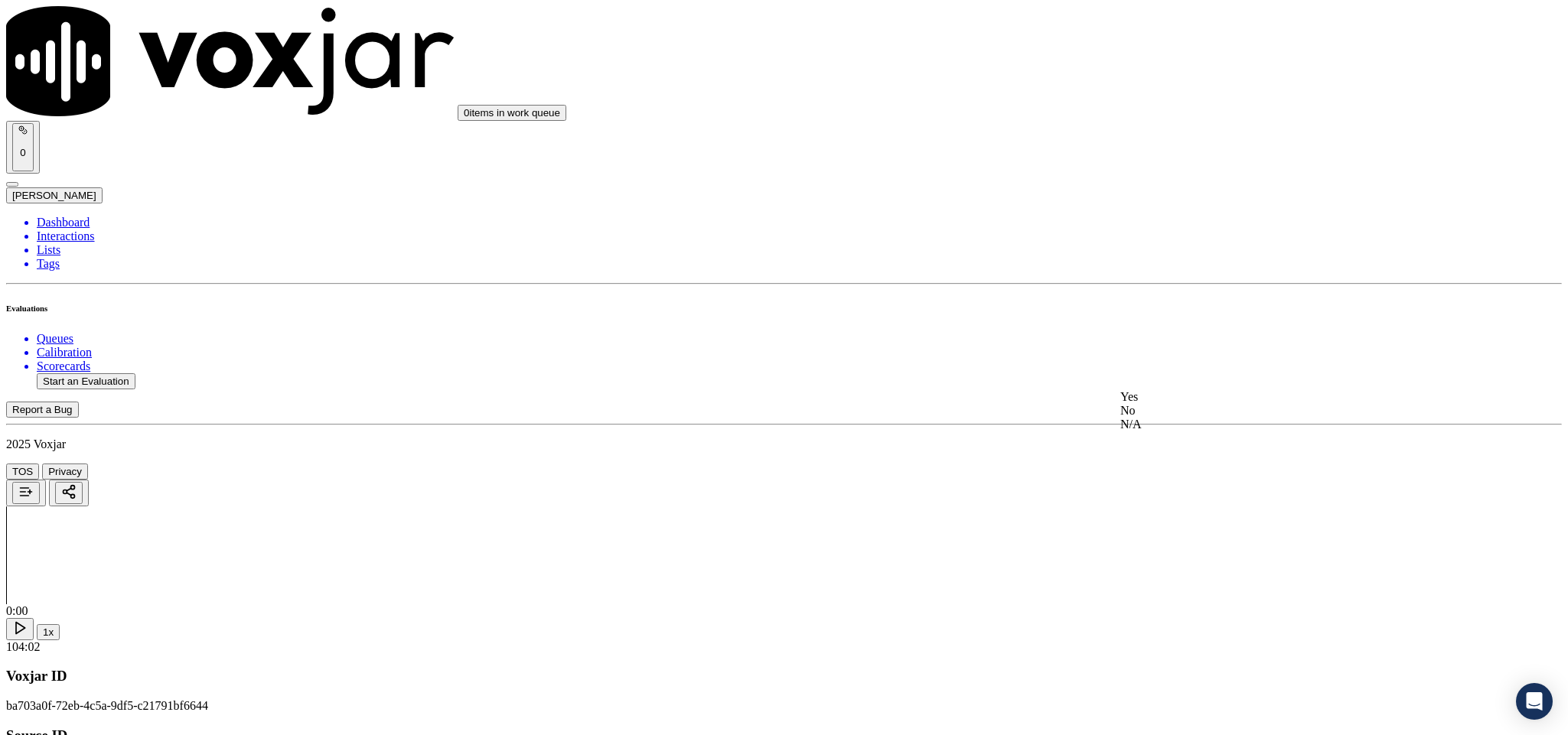
click at [1170, 404] on div "Yes" at bounding box center [1299, 397] width 358 height 14
click at [1178, 351] on div "Yes" at bounding box center [1299, 345] width 358 height 14
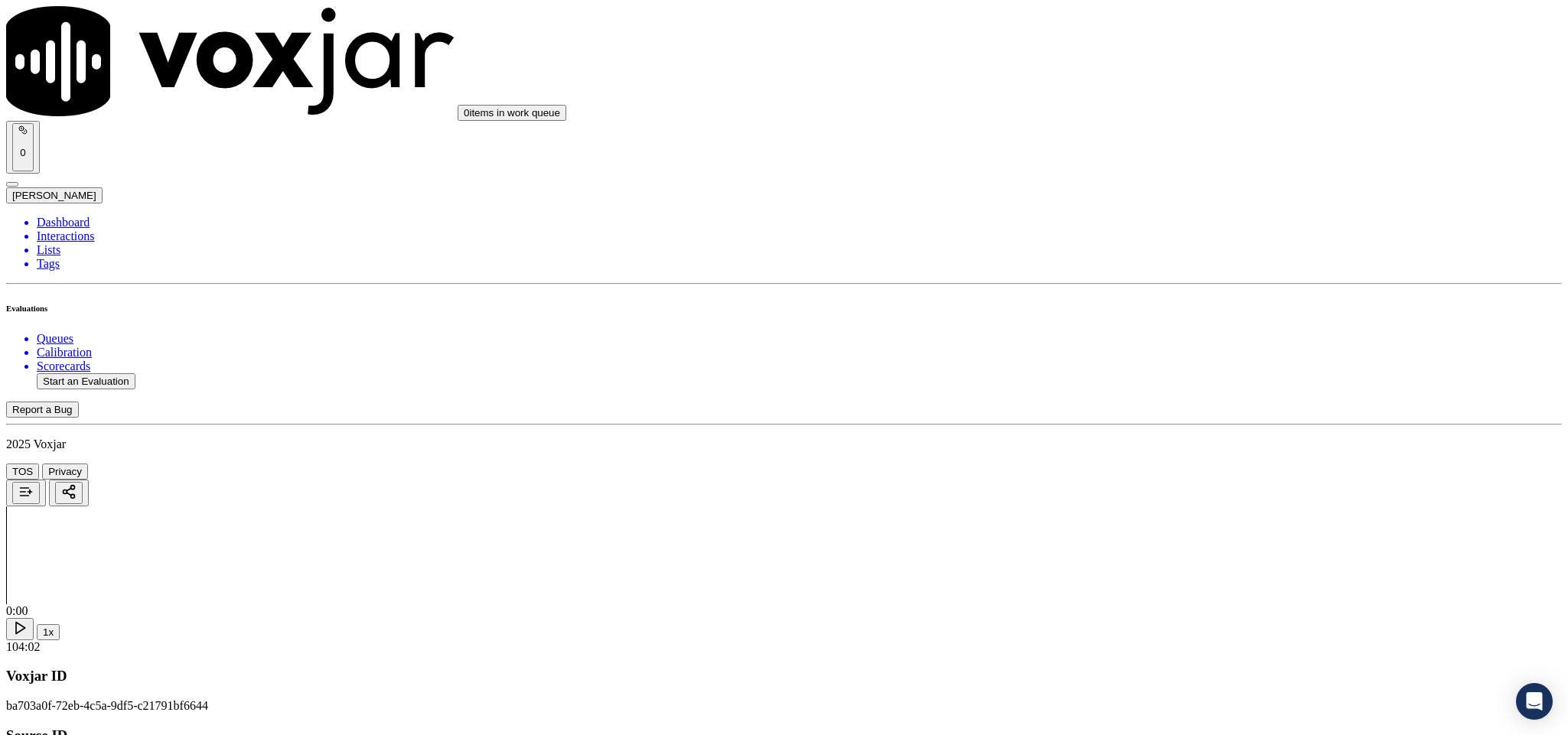
scroll to position [1836, 0]
click at [1169, 330] on div "No" at bounding box center [1299, 323] width 358 height 14
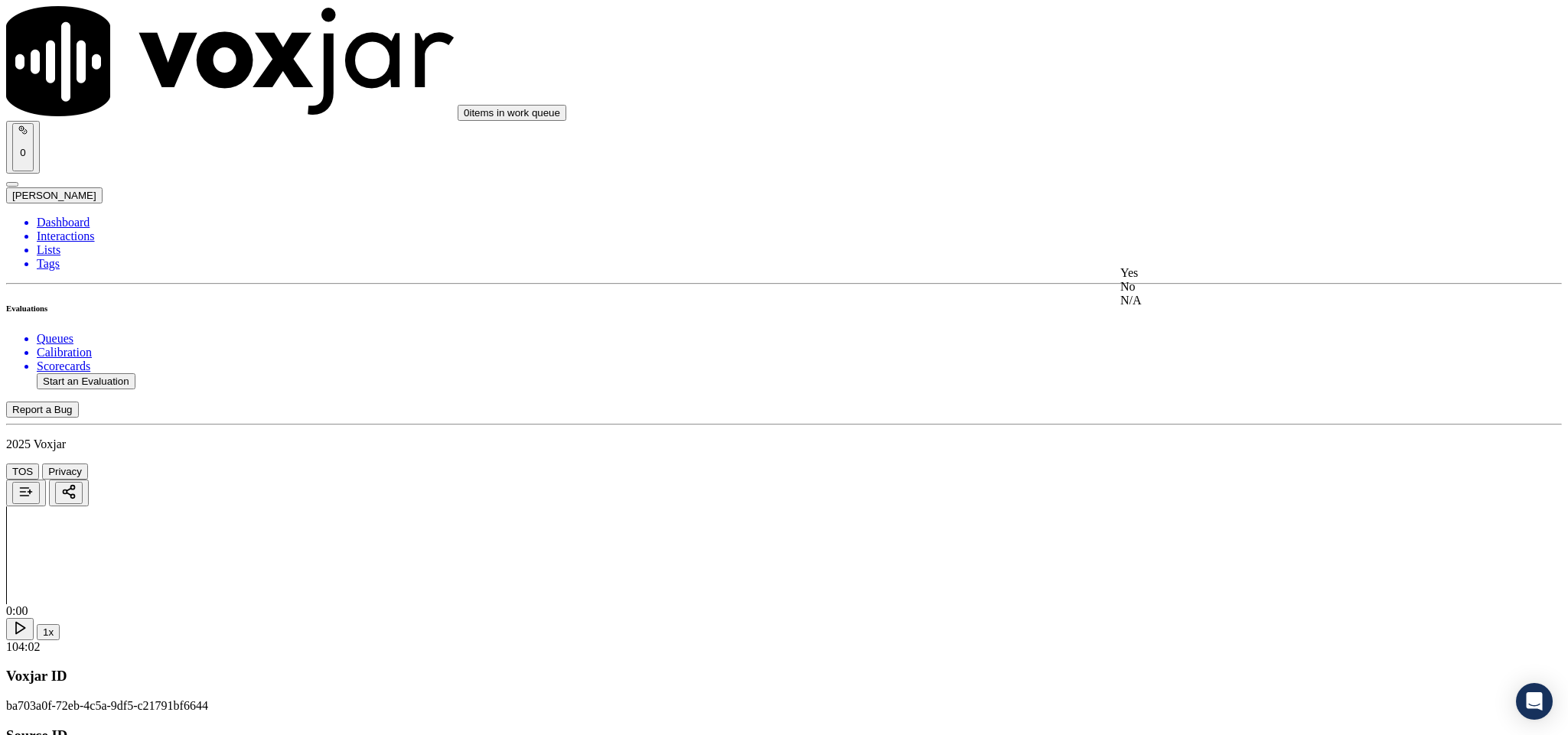
click at [1162, 294] on div "No" at bounding box center [1299, 287] width 358 height 14
click at [1194, 448] on div "Yes" at bounding box center [1299, 448] width 358 height 14
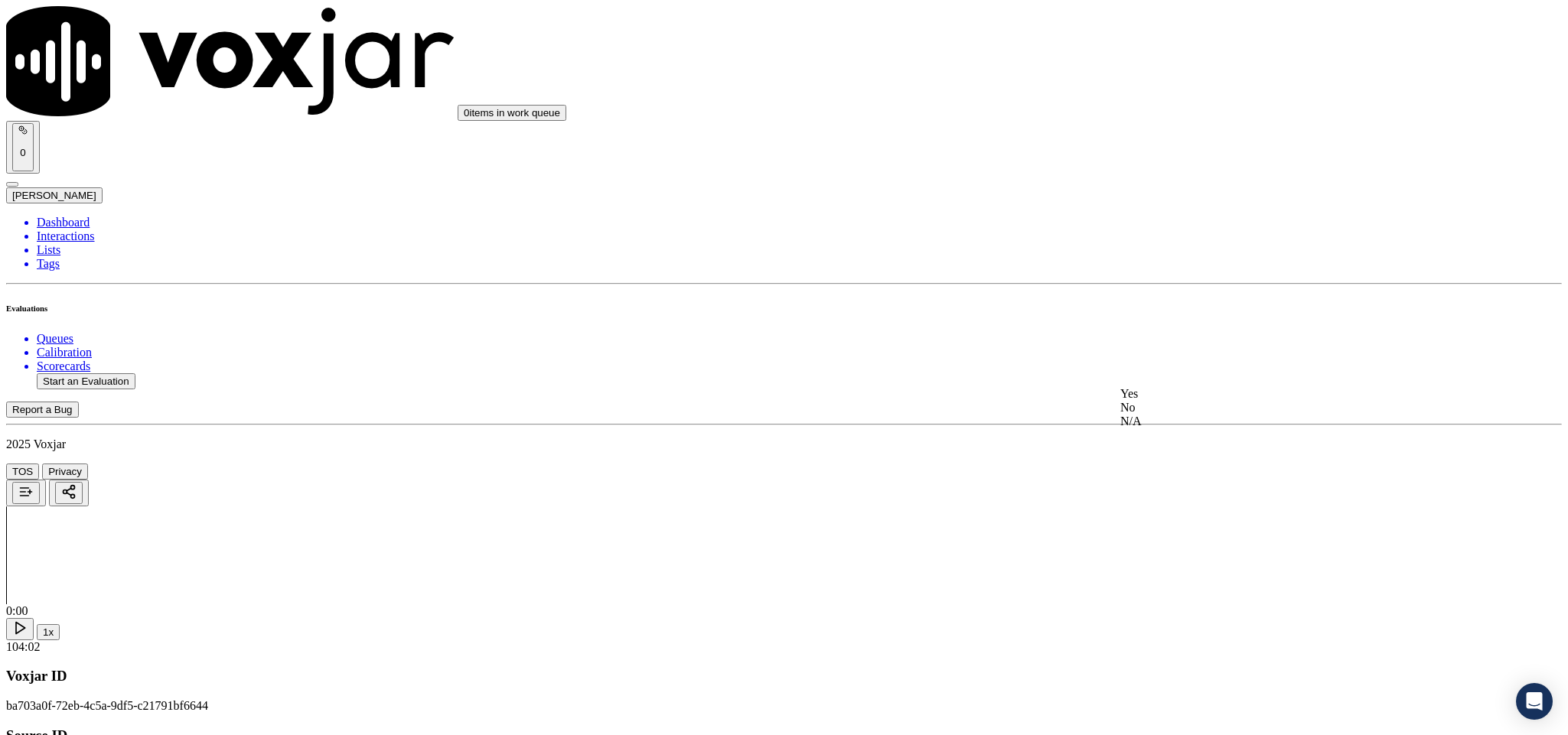
click at [1167, 400] on div "Yes" at bounding box center [1299, 394] width 358 height 14
click at [1167, 346] on div "Yes" at bounding box center [1299, 340] width 358 height 14
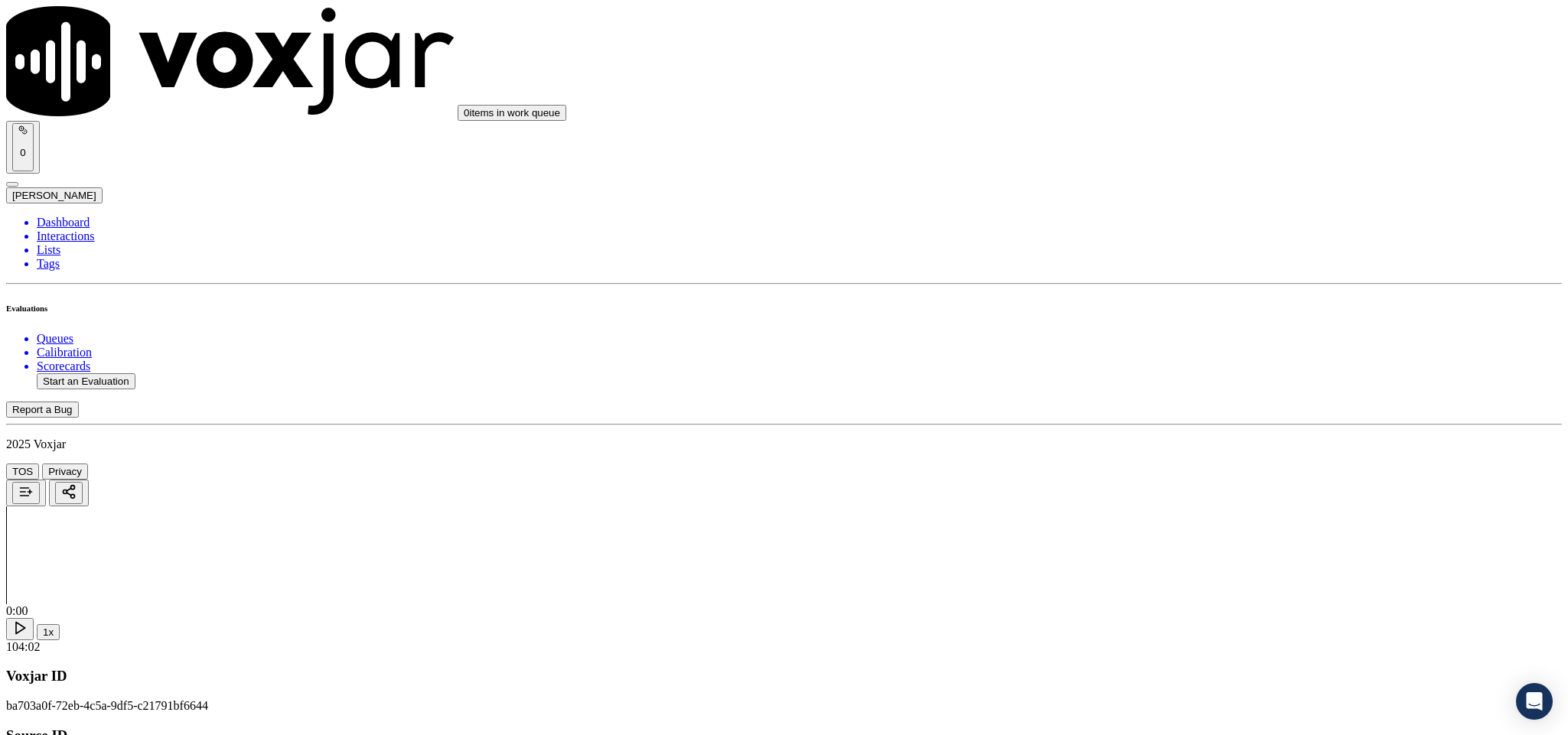
click at [1169, 310] on div "Yes" at bounding box center [1299, 303] width 358 height 14
drag, startPoint x: 1194, startPoint y: 296, endPoint x: 1194, endPoint y: 310, distance: 14.0
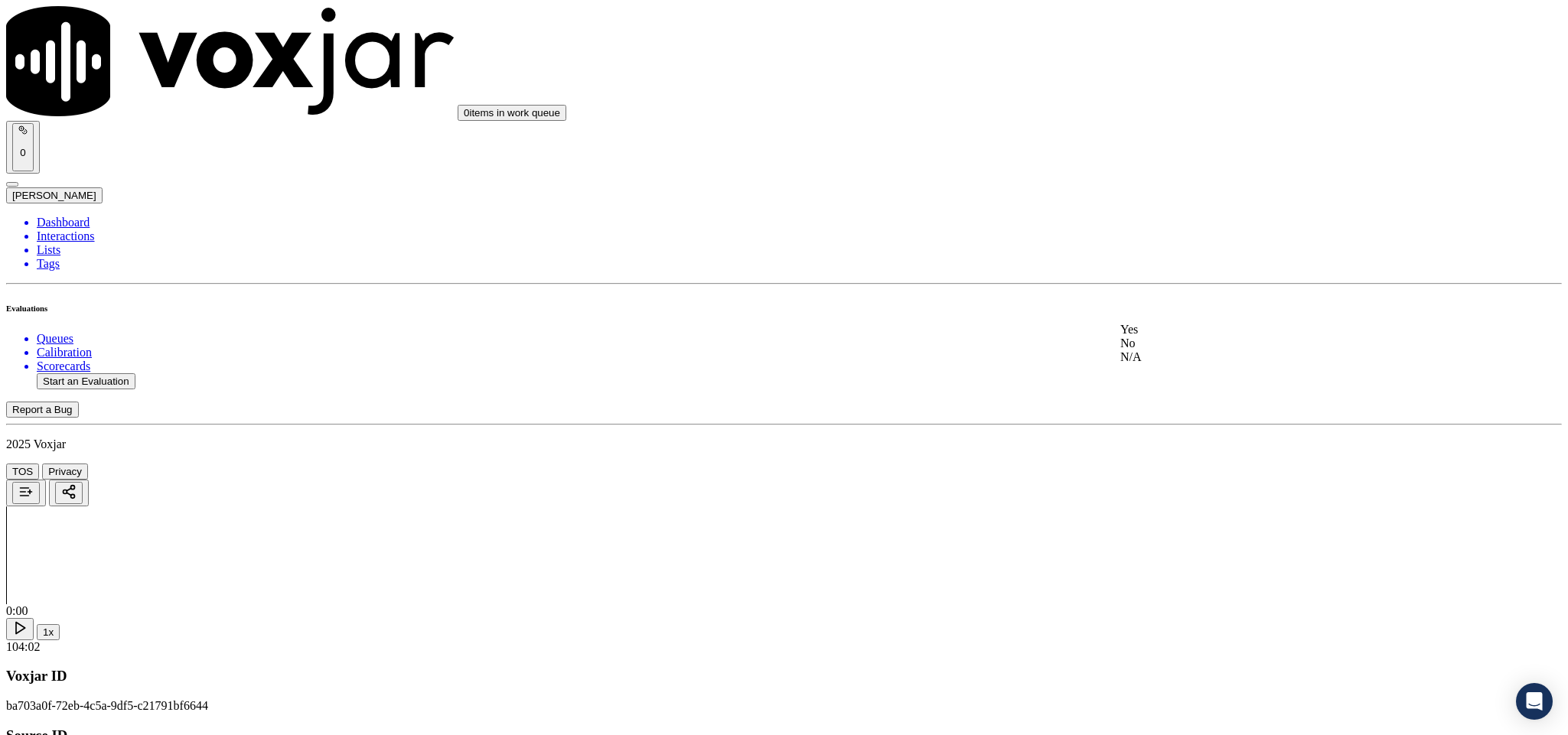
click at [1184, 328] on div "Yes" at bounding box center [1299, 329] width 358 height 14
click at [1173, 328] on div "N/A" at bounding box center [1299, 321] width 358 height 14
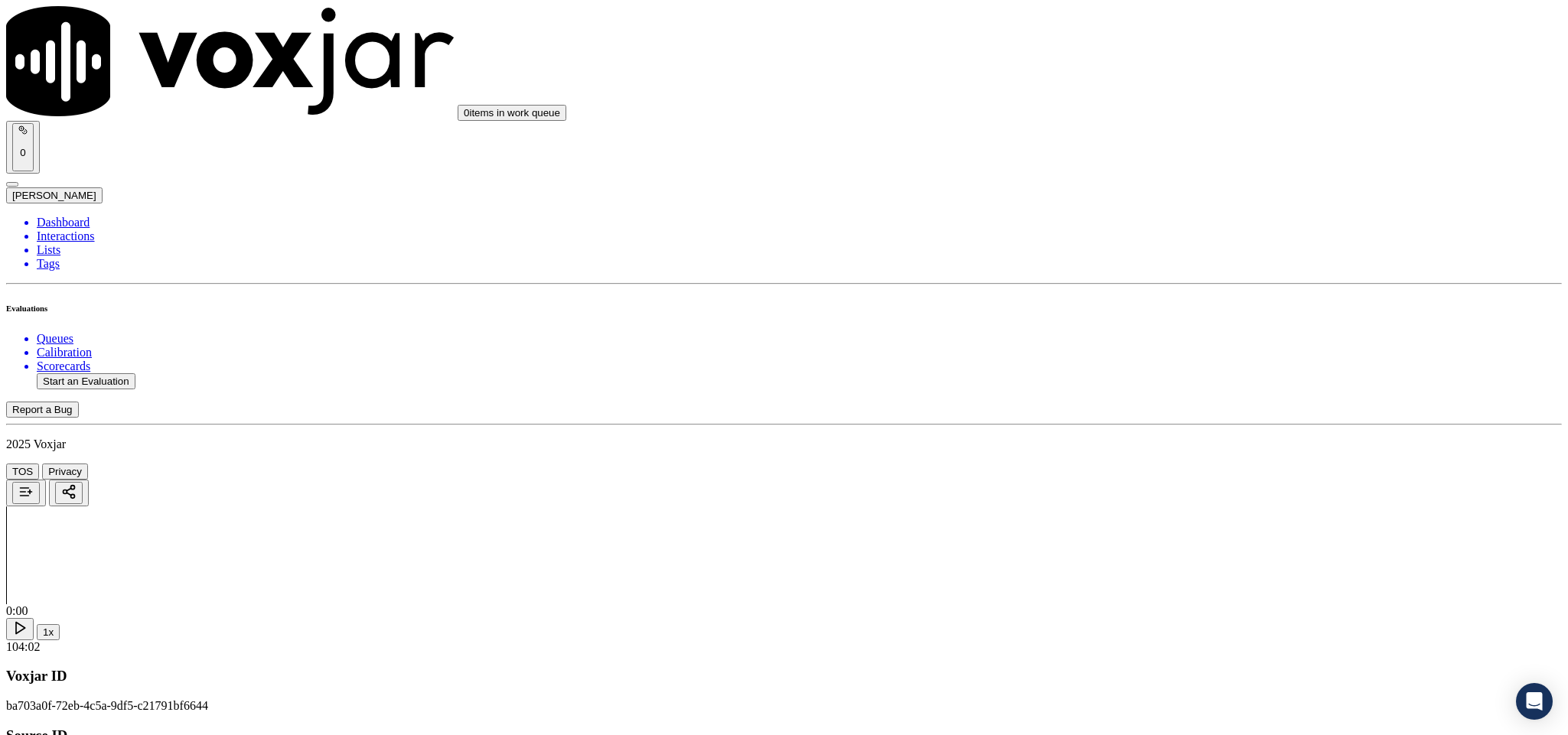
click at [1165, 247] on div "Yes" at bounding box center [1299, 239] width 358 height 14
click at [1156, 369] on div "N/A" at bounding box center [1299, 363] width 358 height 14
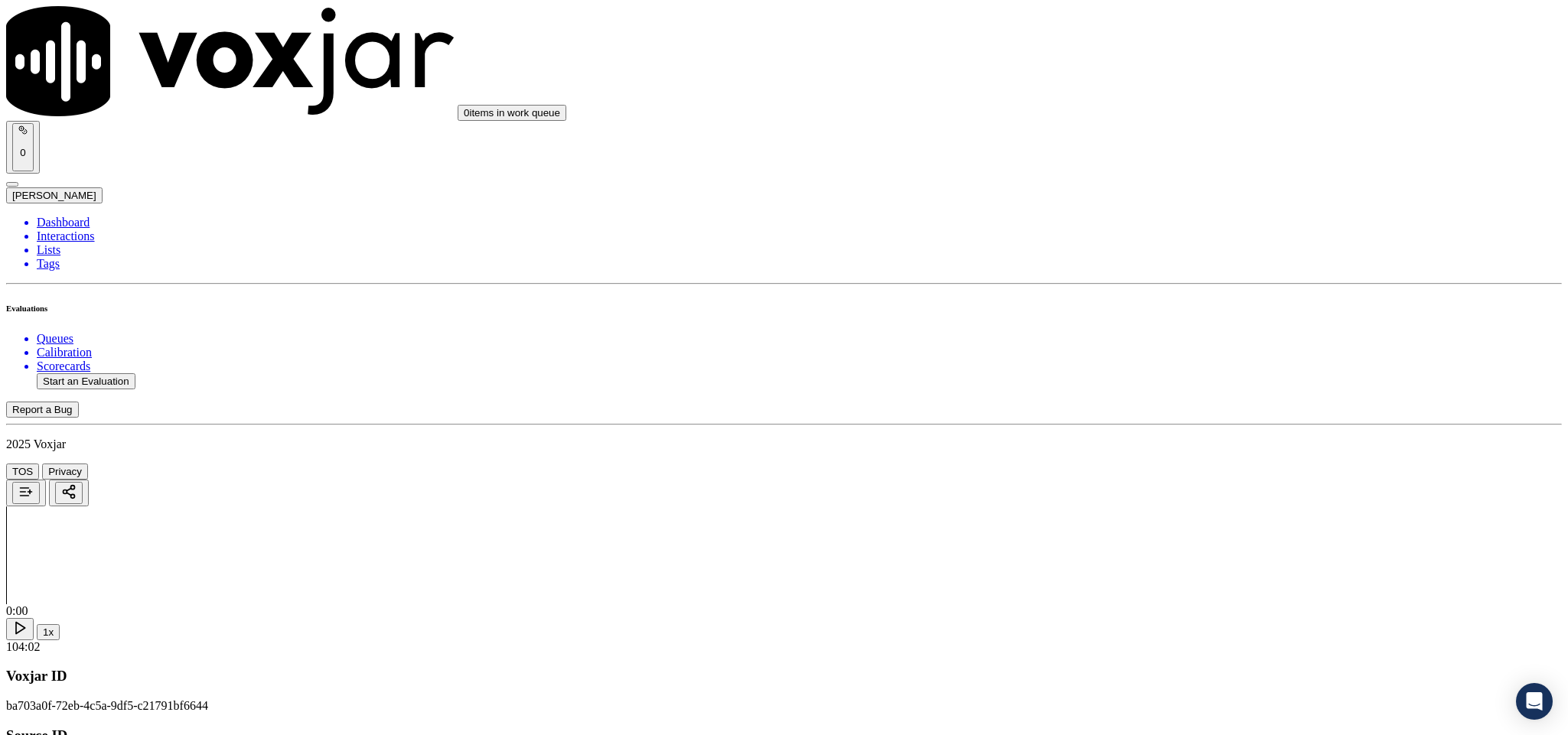
scroll to position [3787, 0]
click at [1180, 278] on div "Yes" at bounding box center [1299, 280] width 358 height 14
click at [1165, 310] on div "No" at bounding box center [1299, 315] width 358 height 14
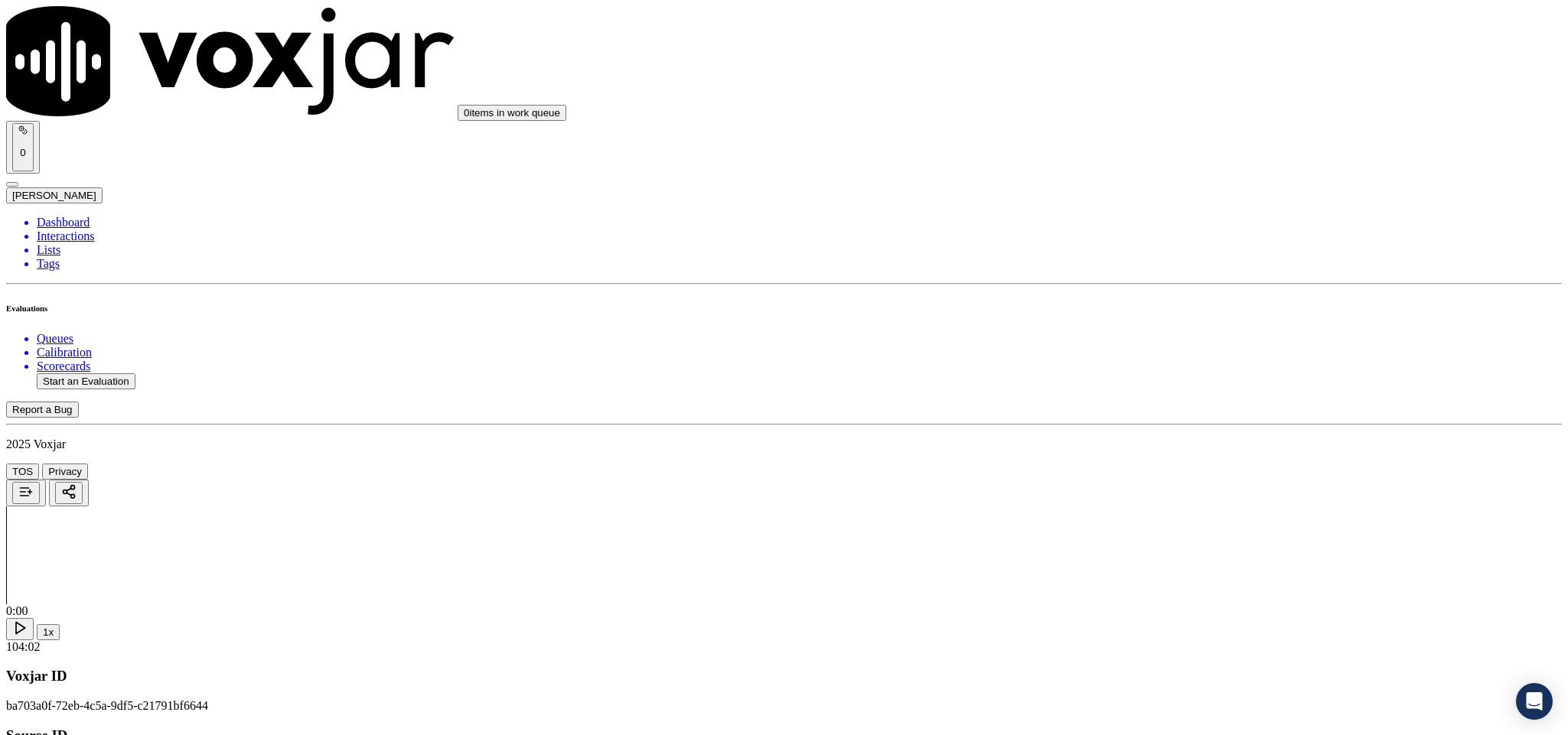
click at [1185, 463] on div "Yes" at bounding box center [1299, 456] width 358 height 14
click at [1165, 372] on div "No" at bounding box center [1299, 376] width 358 height 14
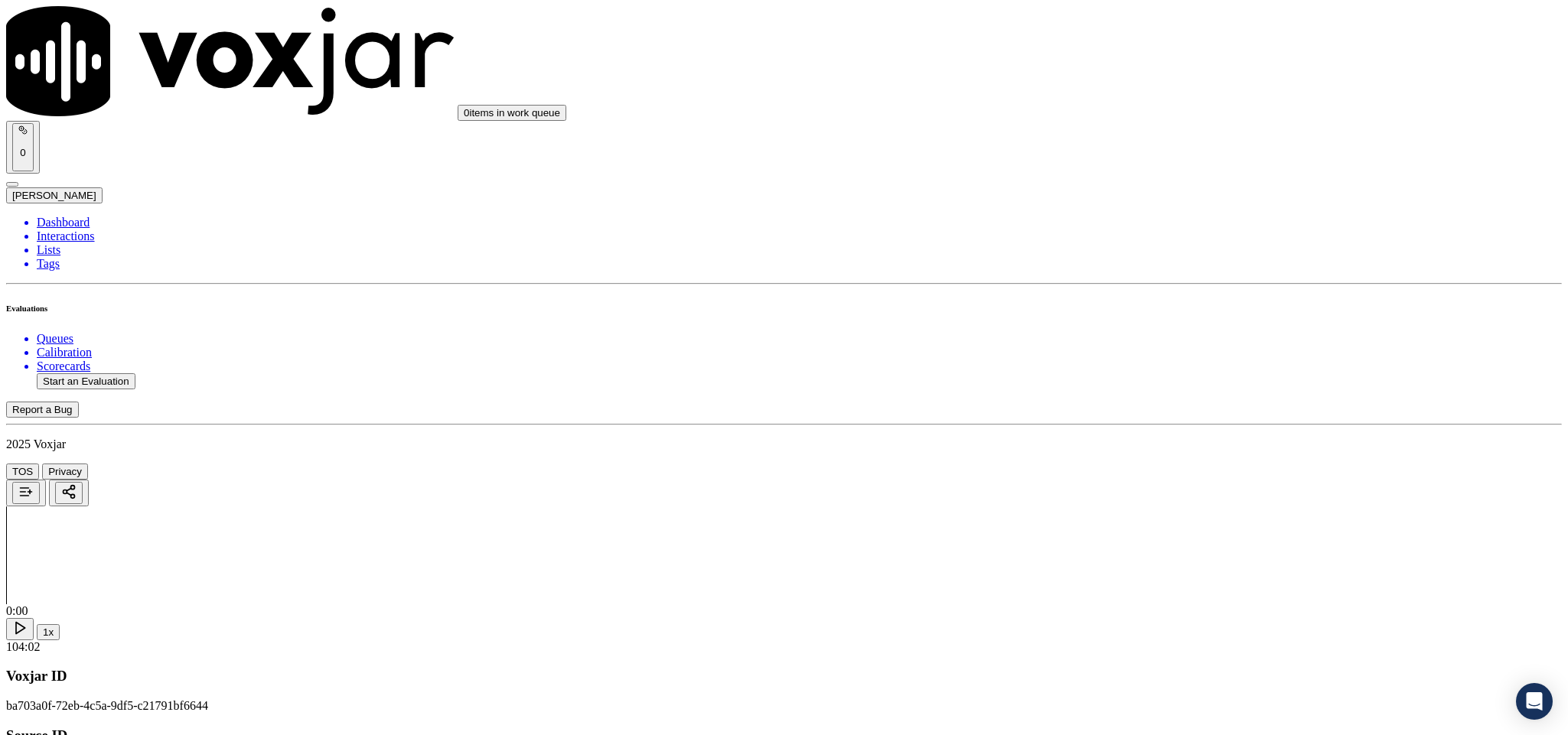
scroll to position [4042, 0]
click at [1165, 395] on div "No" at bounding box center [1299, 388] width 358 height 14
click at [1171, 557] on div "Yes" at bounding box center [1299, 550] width 358 height 14
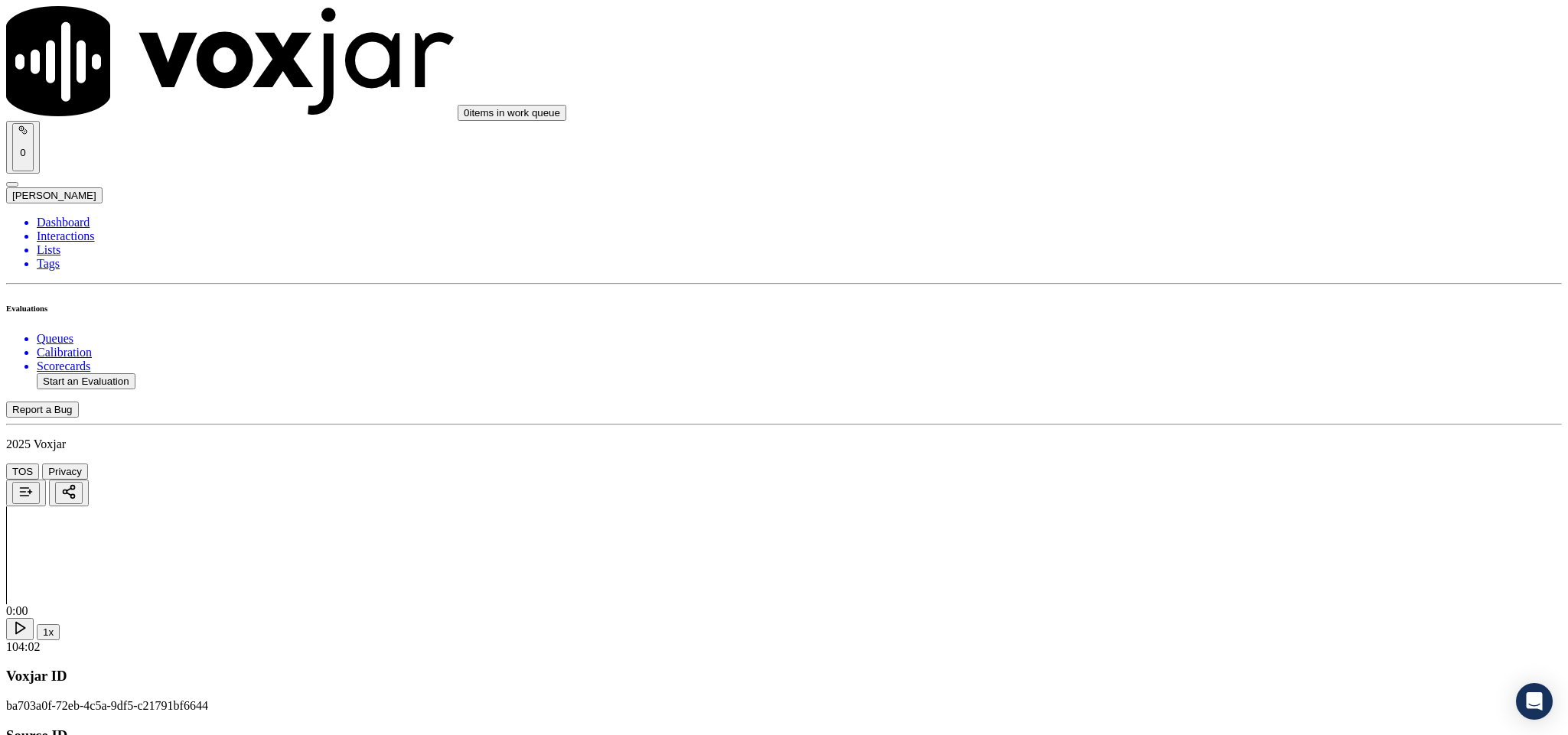
click at [60, 216] on li "Dashboard" at bounding box center [799, 222] width 1525 height 14
click at [99, 332] on ul "Queues Calibration Scorecards Start an Evaluation" at bounding box center [783, 361] width 1556 height 57
click at [114, 373] on button "Start an Evaluation" at bounding box center [86, 381] width 99 height 16
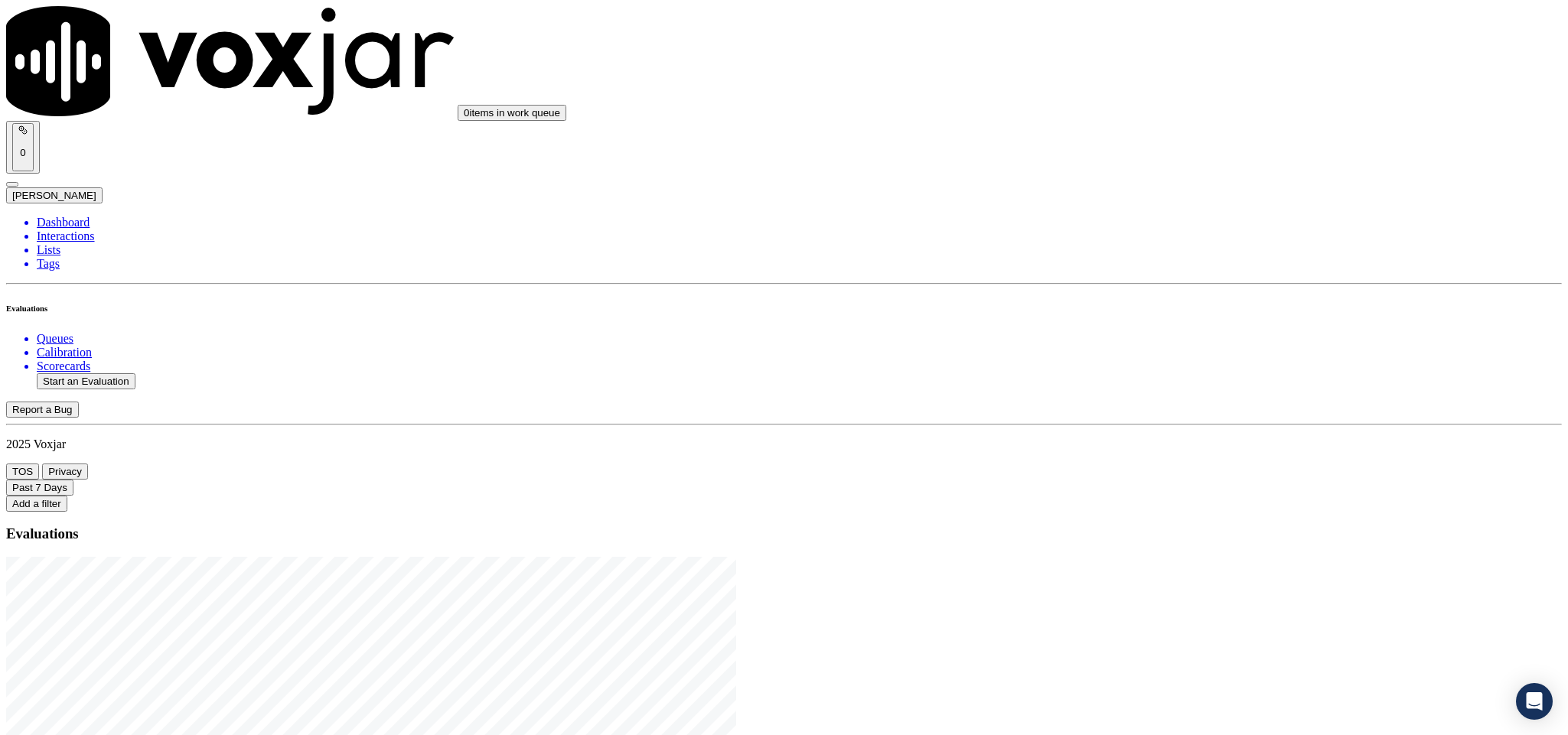
drag, startPoint x: 653, startPoint y: 321, endPoint x: 765, endPoint y: 321, distance: 112.0
type input "20250822-164958_5134183427-C1"
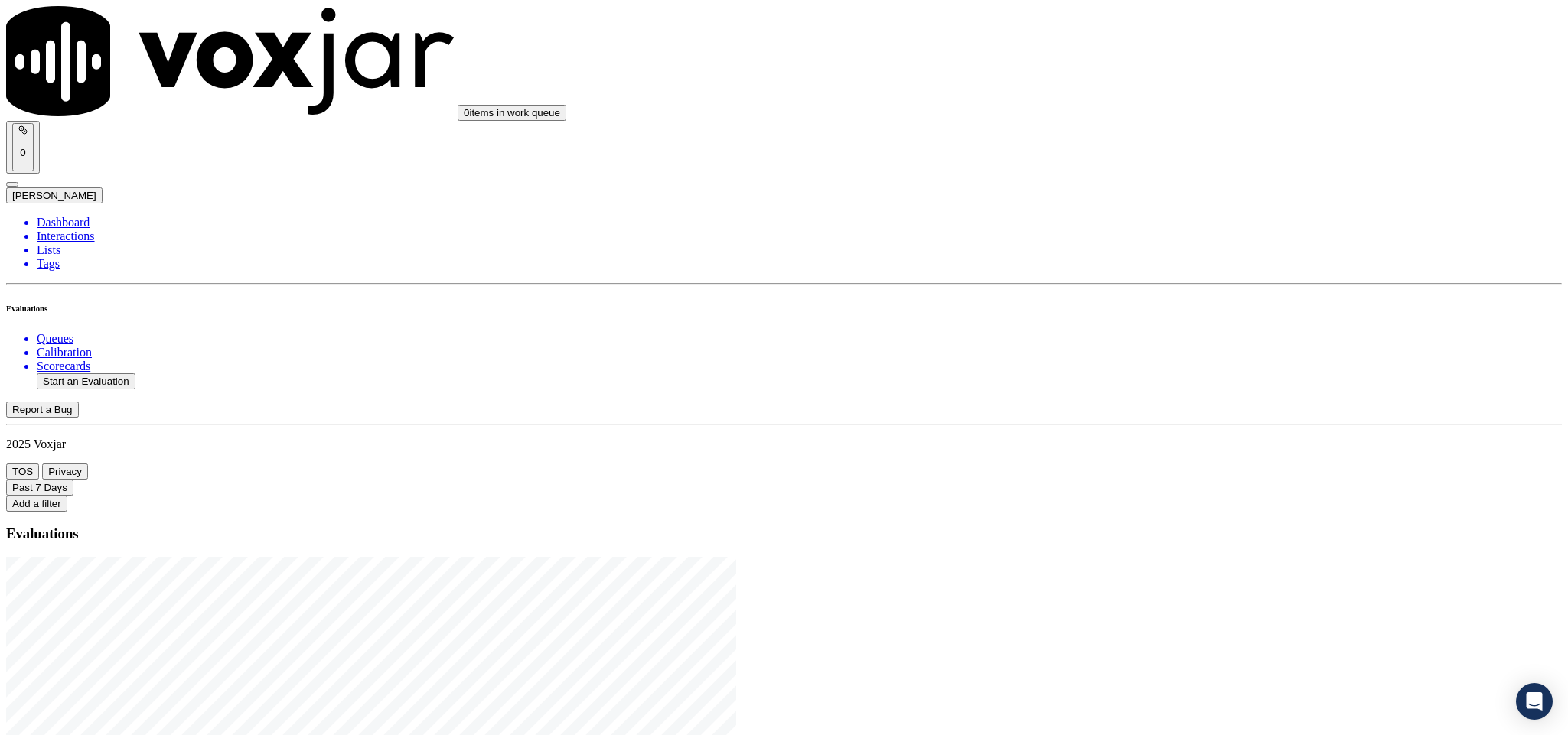
type input "2025-08-22T23:22"
type input "ven"
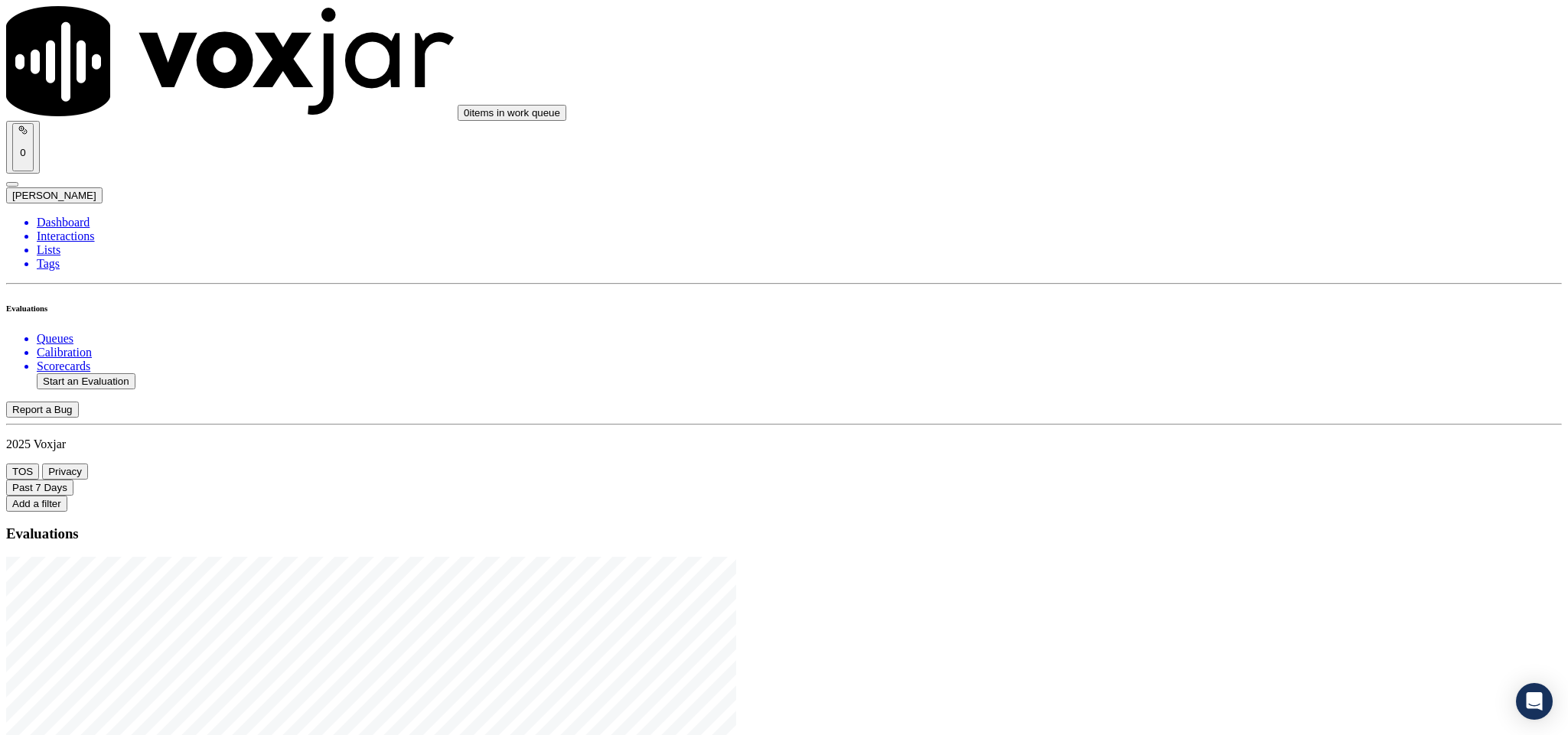
scroll to position [115, 0]
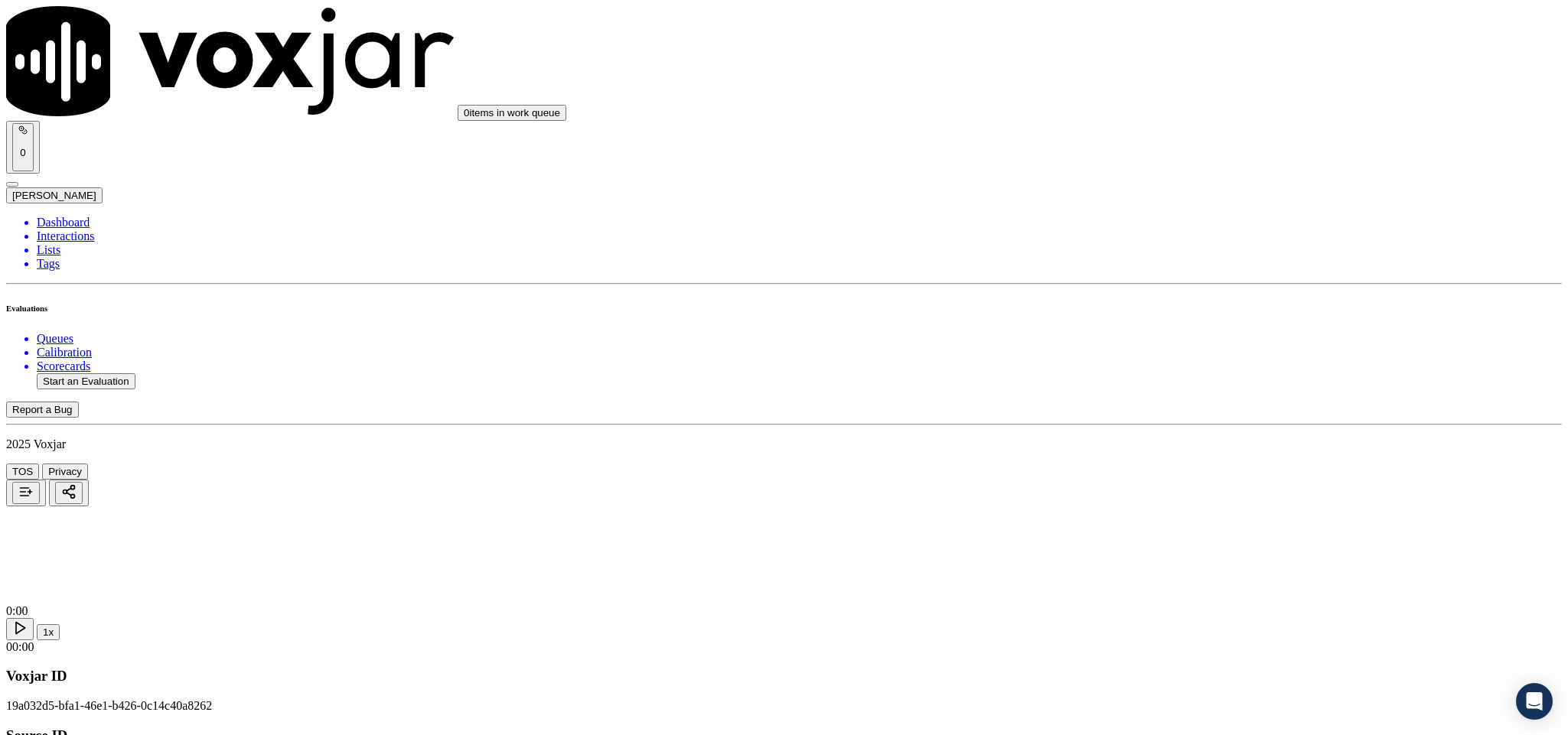
type input "SIMONE Y EDWARDS"
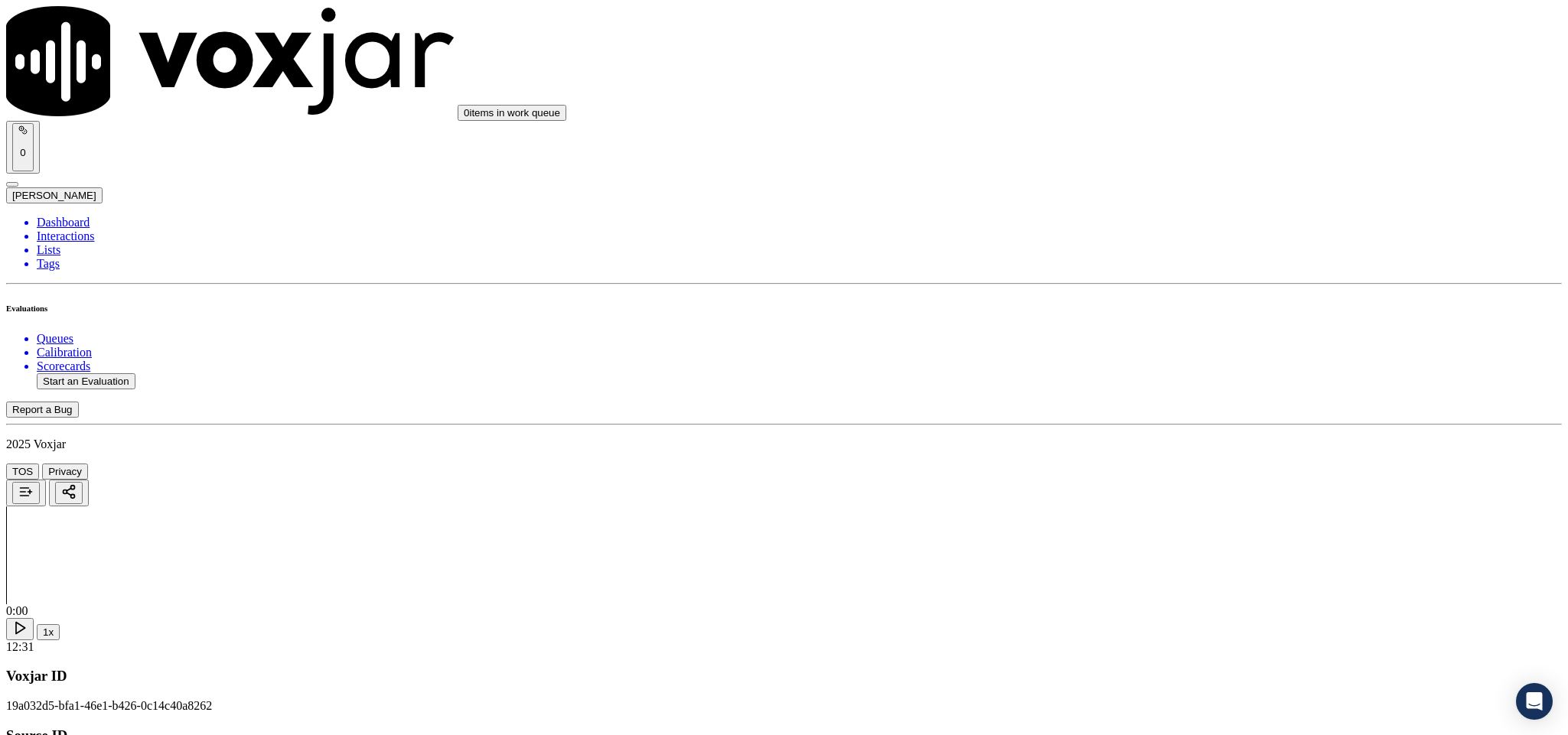
click at [1173, 285] on div "Yes" at bounding box center [1299, 279] width 358 height 14
click at [1187, 452] on div "Yes" at bounding box center [1299, 454] width 358 height 14
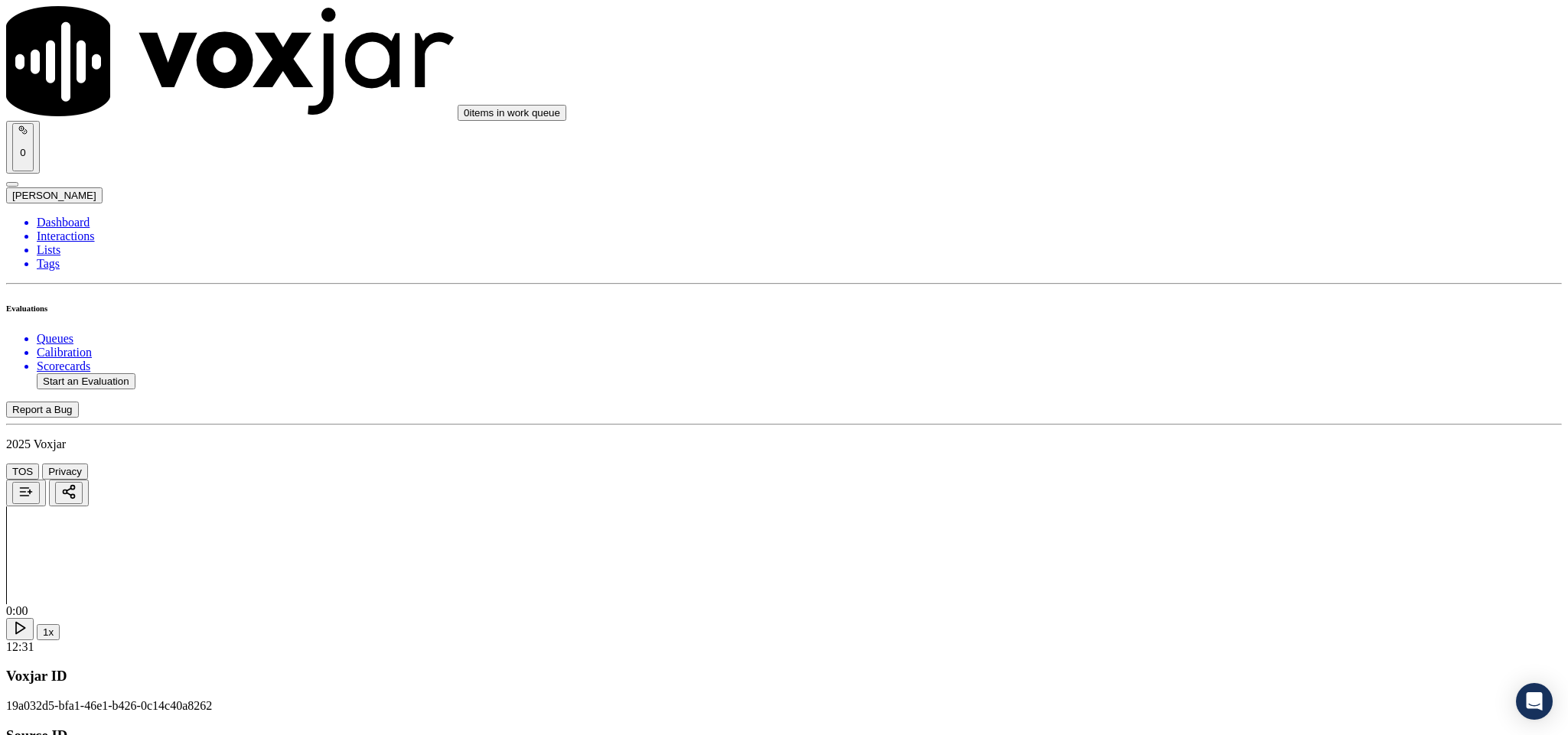
click at [1178, 537] on div "Yes" at bounding box center [1299, 533] width 358 height 14
click at [1178, 416] on div "N/A" at bounding box center [1299, 409] width 358 height 14
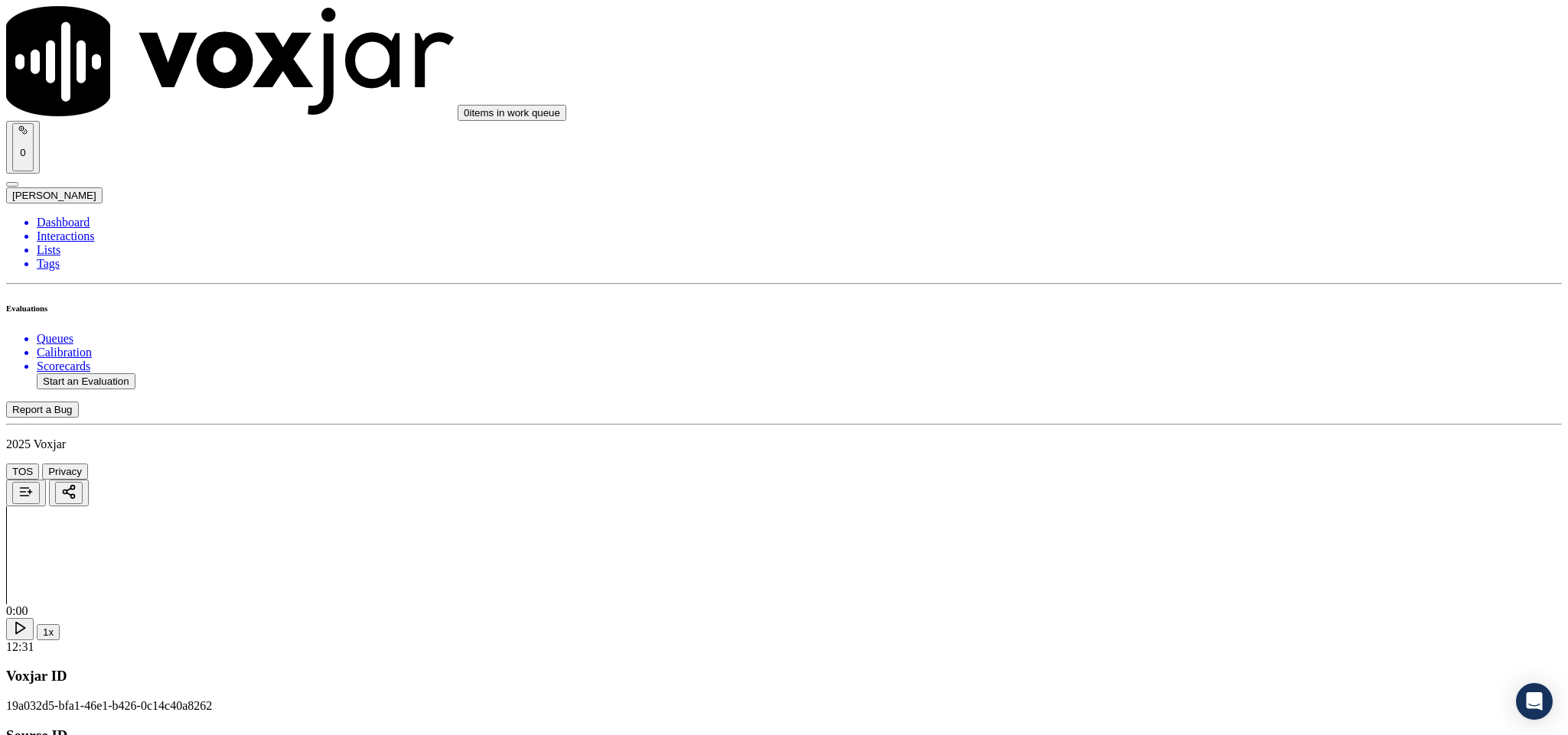
scroll to position [688, 0]
click at [1173, 416] on div "Yes" at bounding box center [1299, 408] width 358 height 14
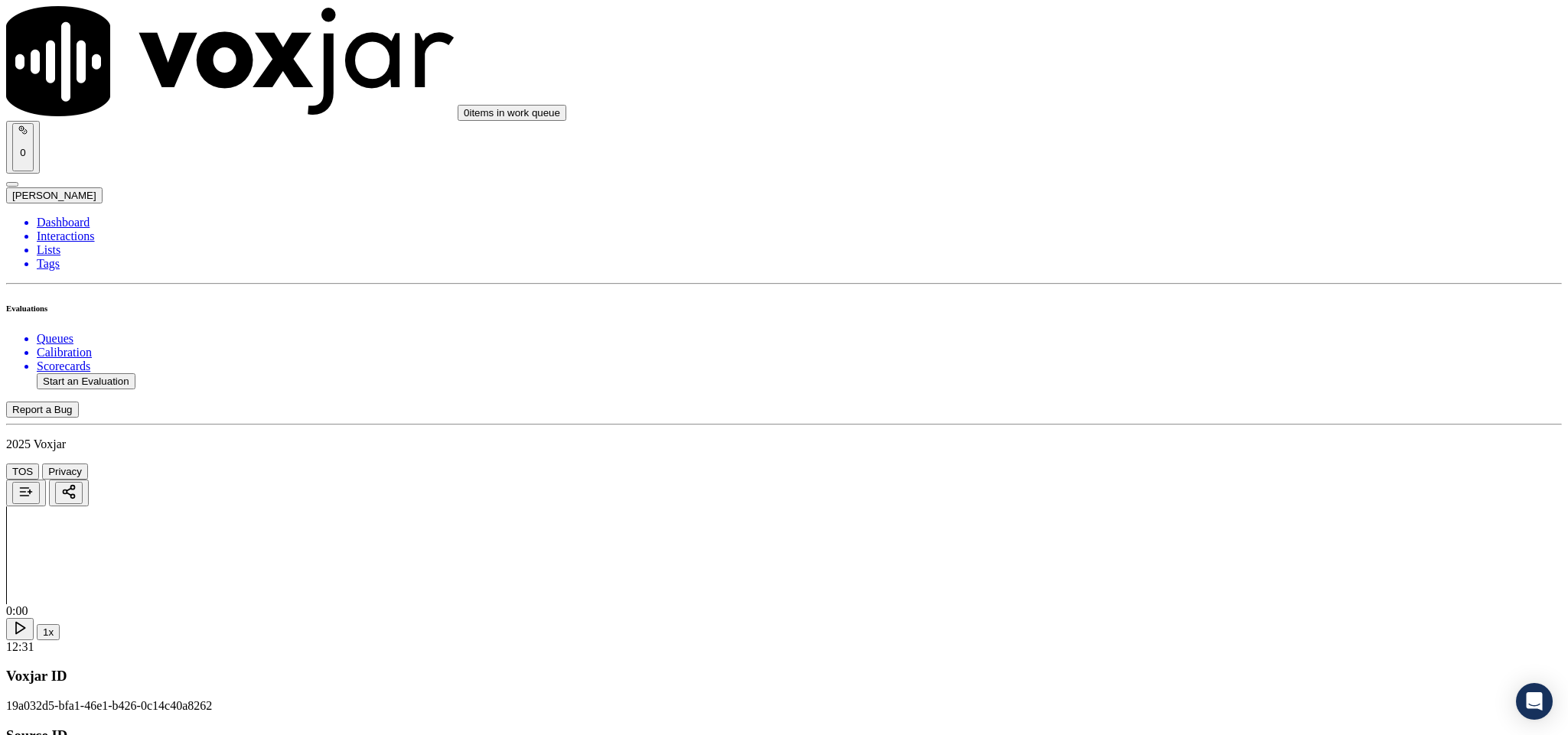
click at [1167, 380] on div "Yes" at bounding box center [1299, 372] width 358 height 14
click at [1155, 429] on div "N/A" at bounding box center [1299, 421] width 358 height 14
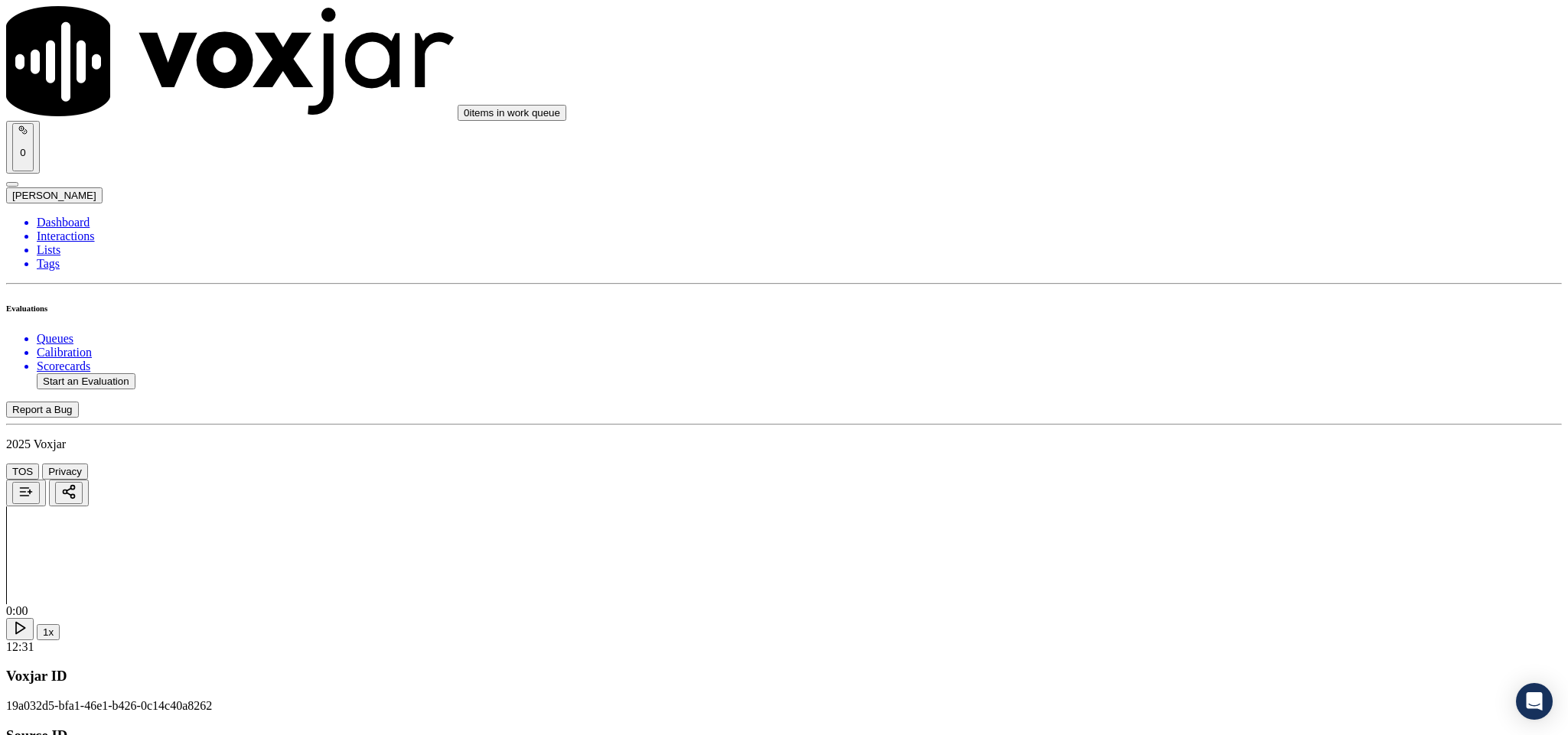
click at [1165, 340] on div "Yes" at bounding box center [1299, 336] width 358 height 14
click at [1173, 354] on div "N/A" at bounding box center [1299, 346] width 358 height 14
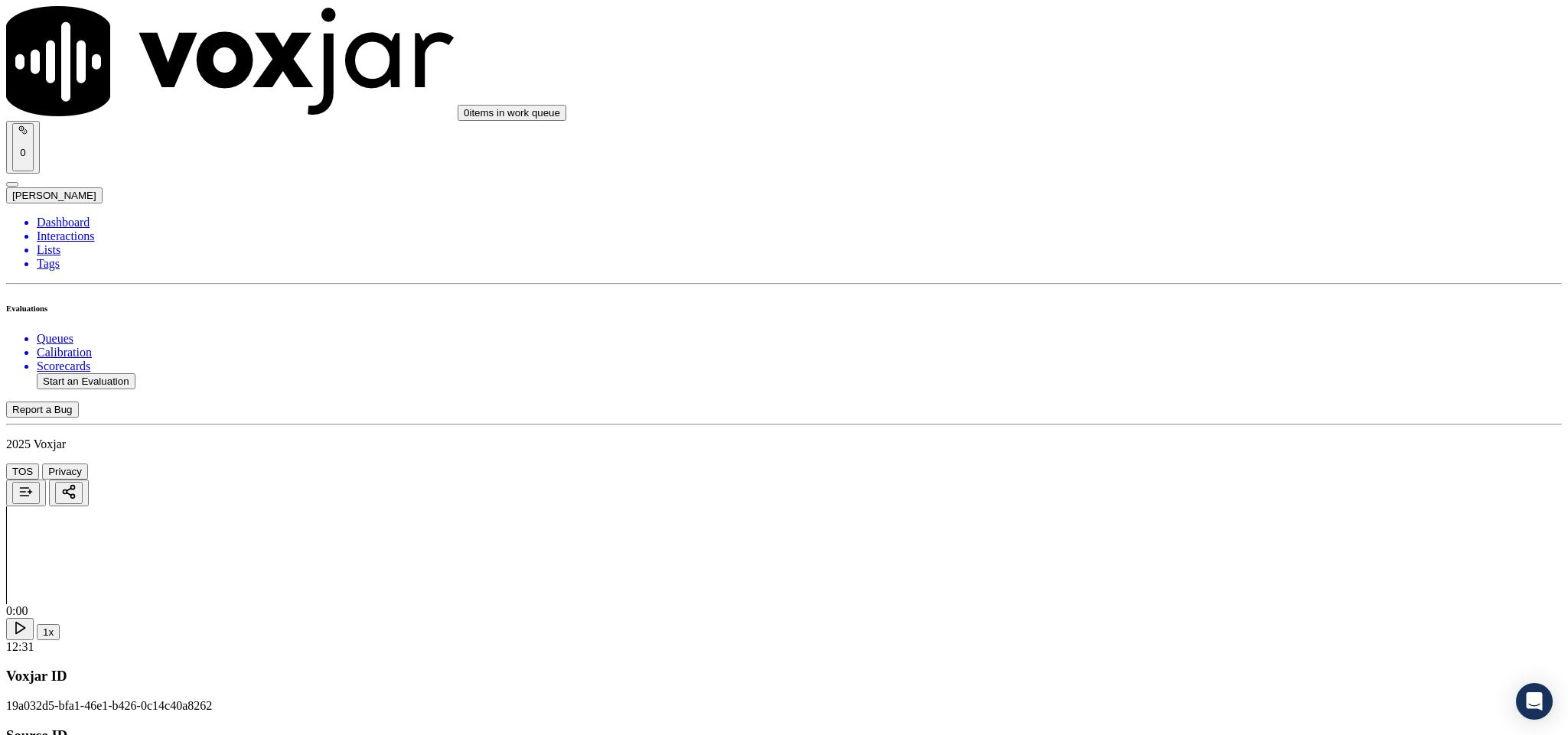
scroll to position [1492, 0]
drag, startPoint x: 1200, startPoint y: 351, endPoint x: 1198, endPoint y: 360, distance: 9.2
click at [1169, 414] on div "N/A" at bounding box center [1299, 407] width 358 height 14
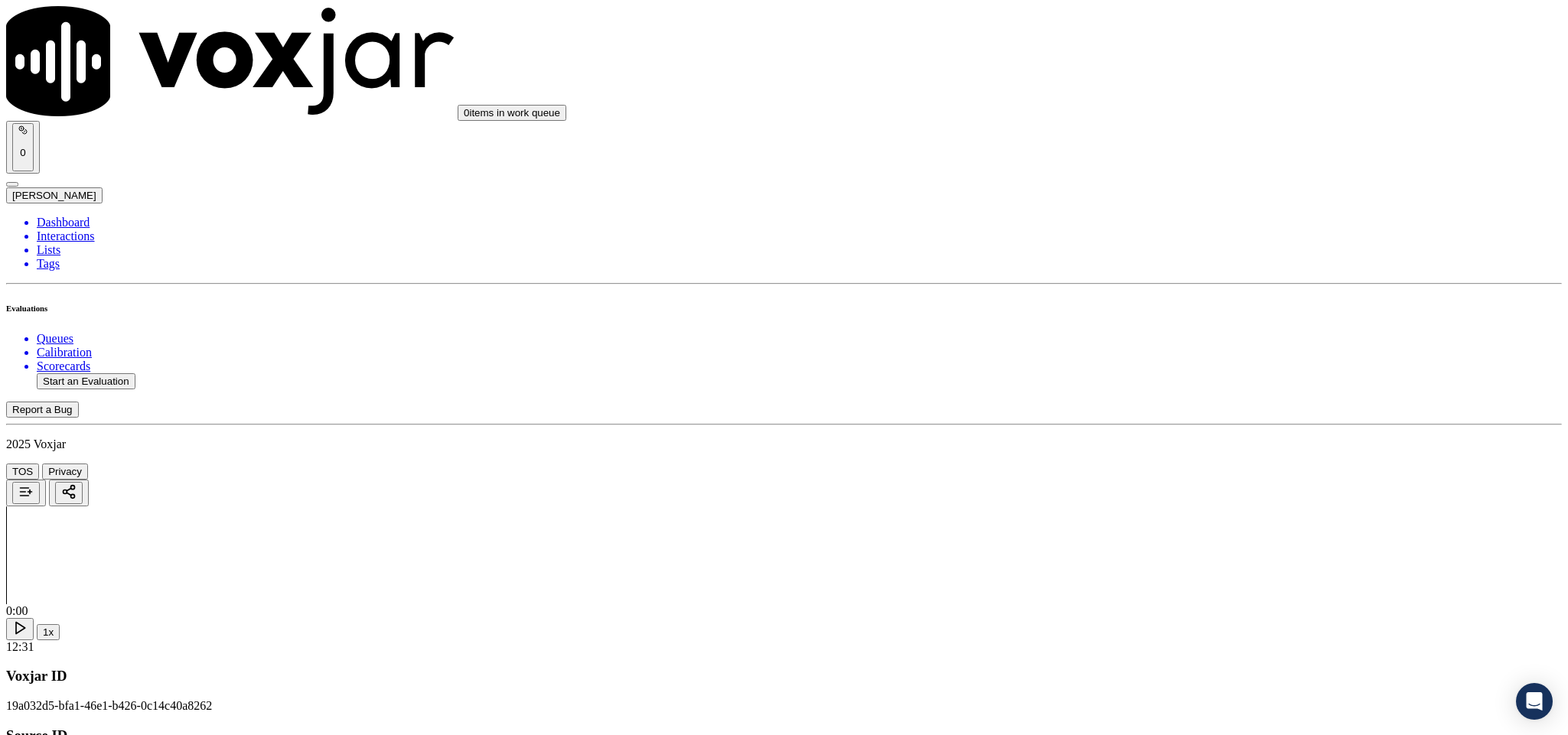
click at [1190, 248] on div "Yes" at bounding box center [1299, 246] width 358 height 14
click at [1182, 345] on div "No" at bounding box center [1299, 339] width 358 height 14
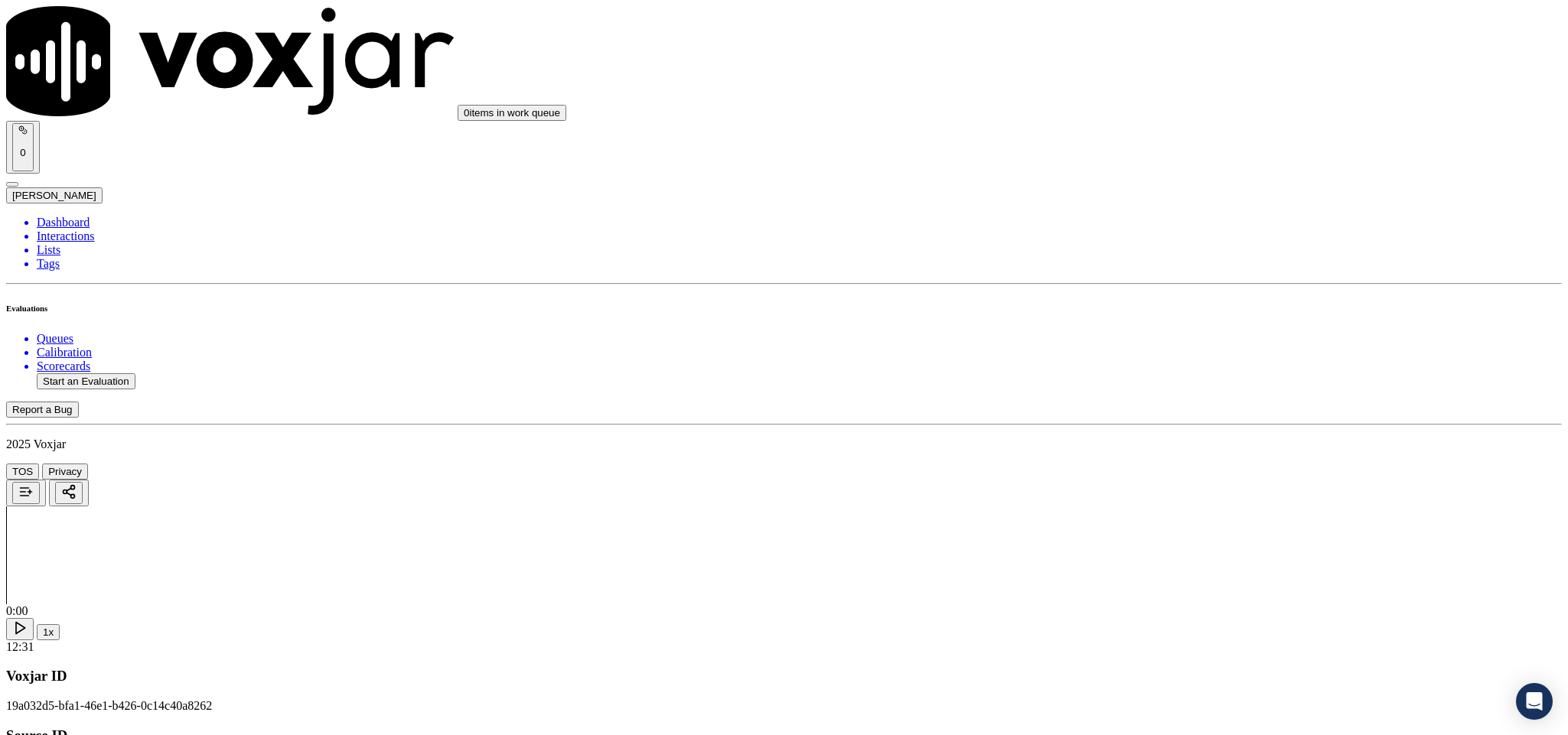
scroll to position [2180, 0]
click at [1173, 292] on div "No" at bounding box center [1299, 284] width 358 height 14
click at [1169, 278] on div "Yes" at bounding box center [1299, 270] width 358 height 14
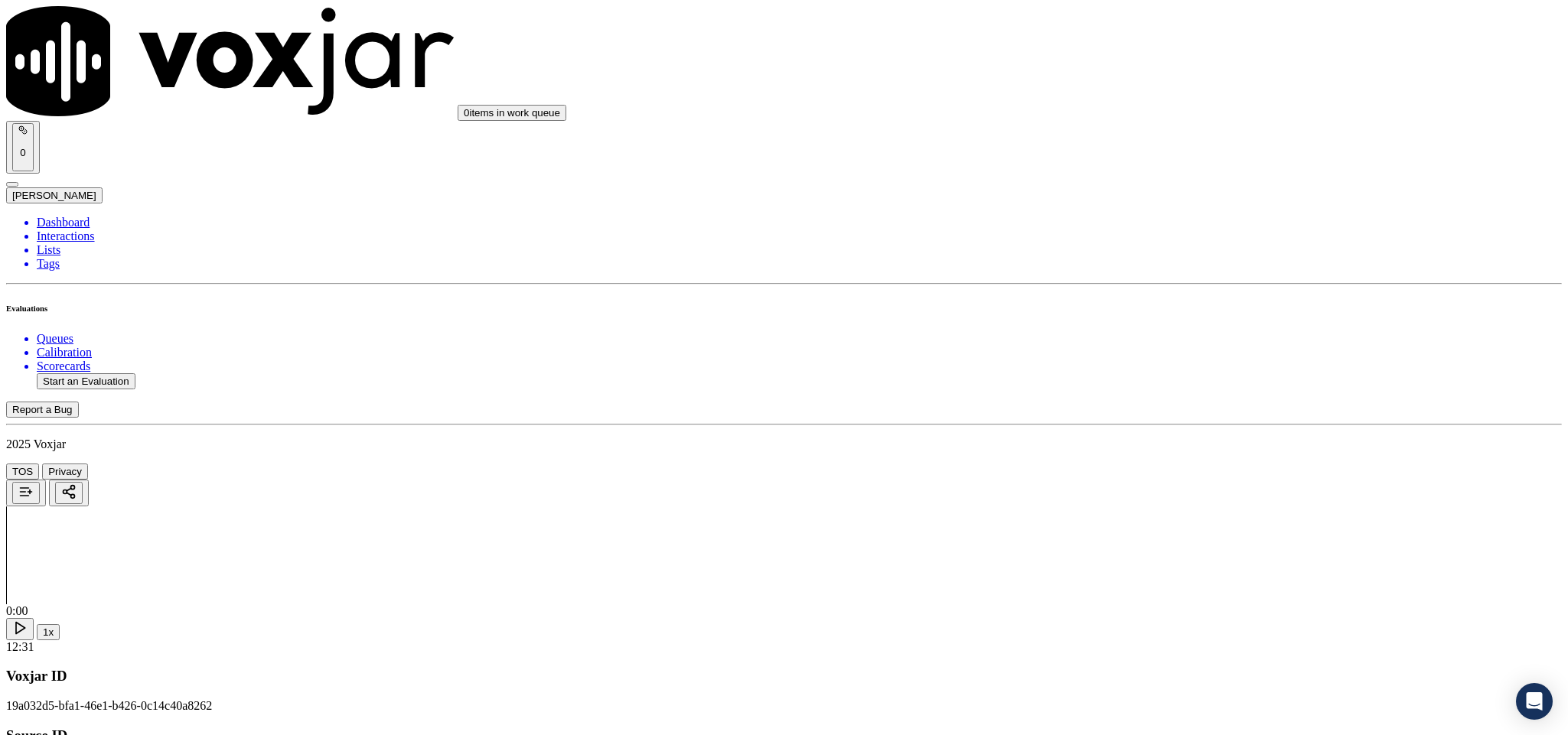
scroll to position [2295, 0]
click at [1156, 336] on div "Yes" at bounding box center [1299, 331] width 358 height 14
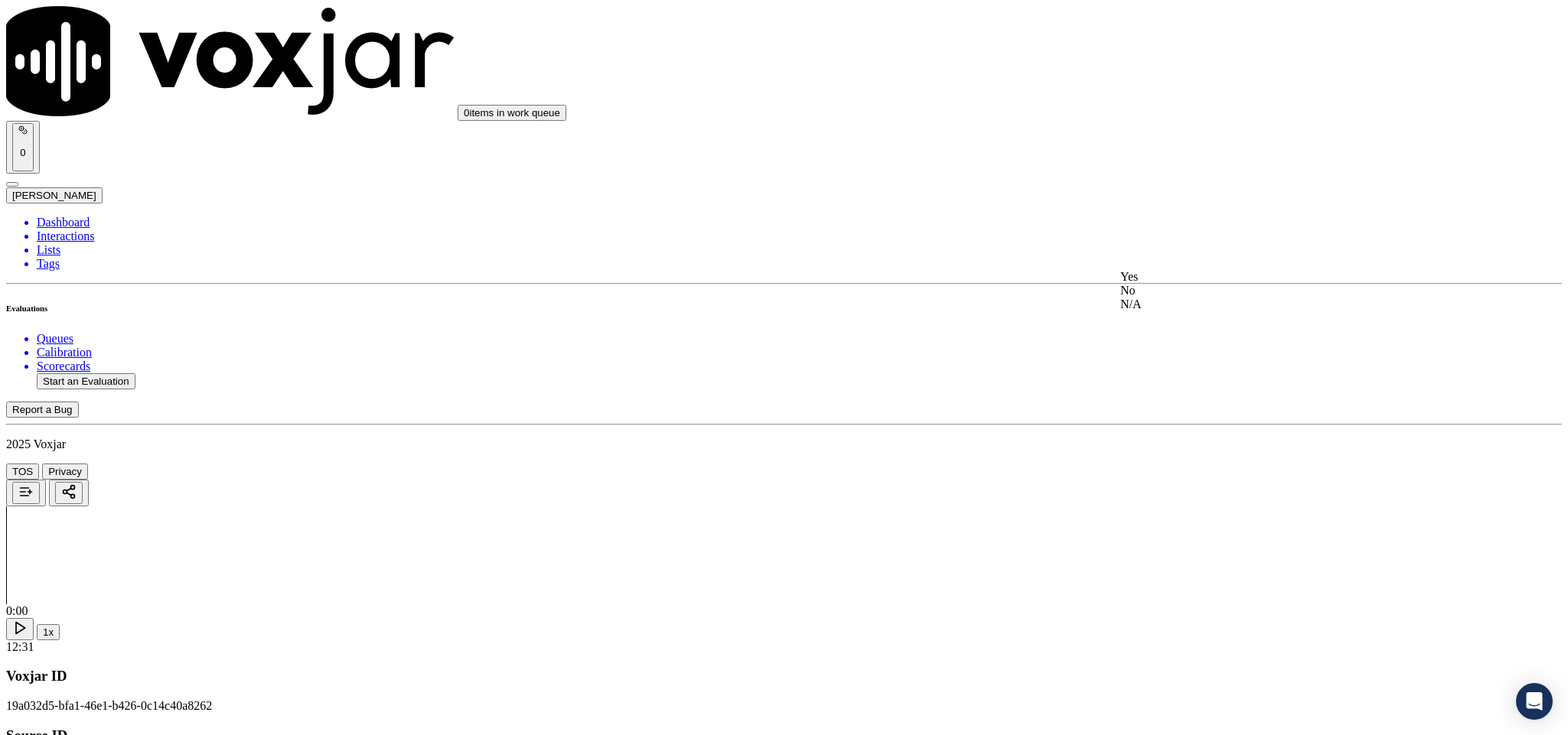
drag, startPoint x: 1164, startPoint y: 303, endPoint x: 1173, endPoint y: 276, distance: 28.5
click at [1164, 297] on div "No" at bounding box center [1299, 291] width 358 height 14
click at [1156, 425] on div "Yes" at bounding box center [1299, 418] width 358 height 14
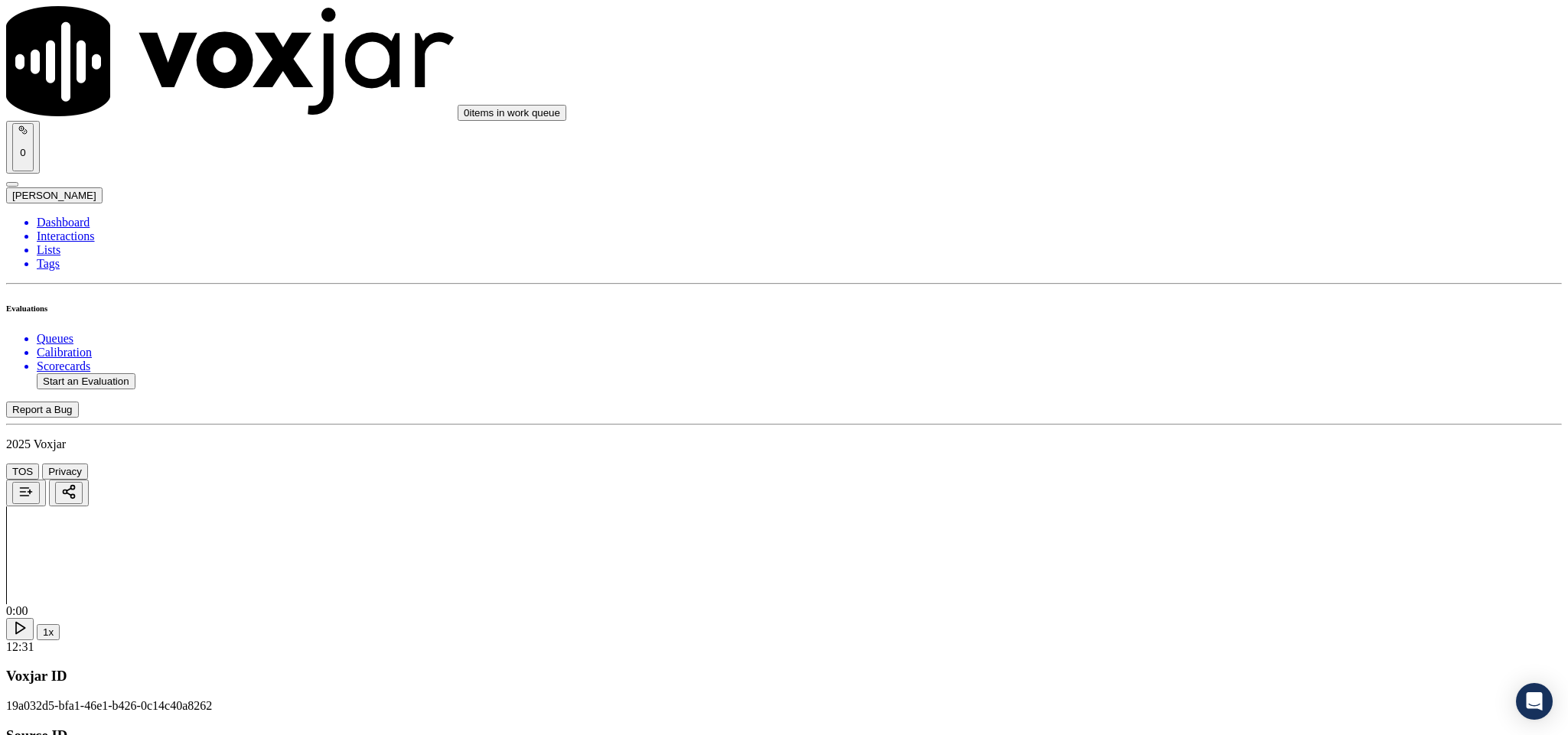
scroll to position [2869, 0]
click at [1182, 370] on div "Yes" at bounding box center [1299, 363] width 358 height 14
click at [1160, 392] on div "No" at bounding box center [1299, 399] width 358 height 14
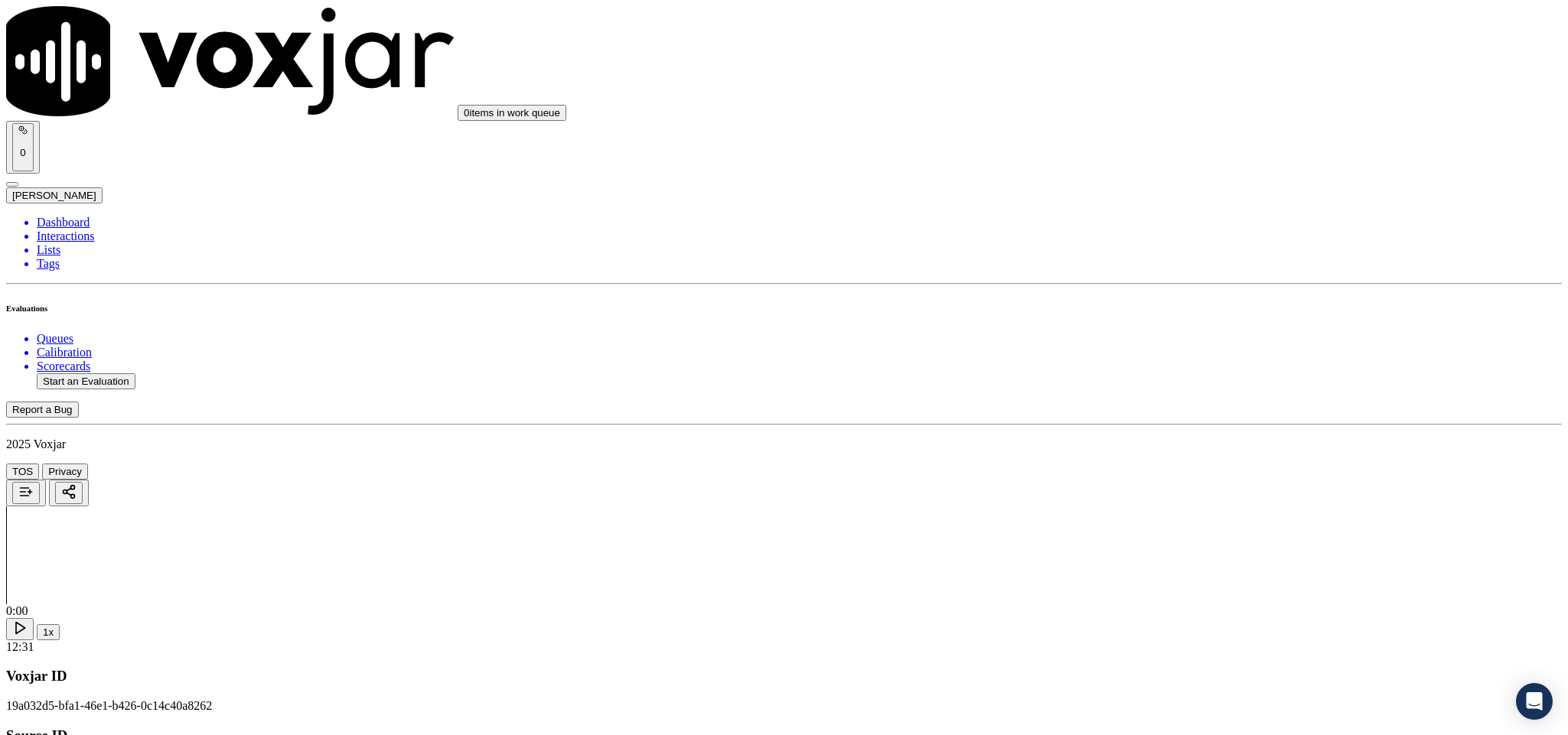
scroll to position [3098, 0]
click at [1161, 330] on div "No" at bounding box center [1299, 323] width 358 height 14
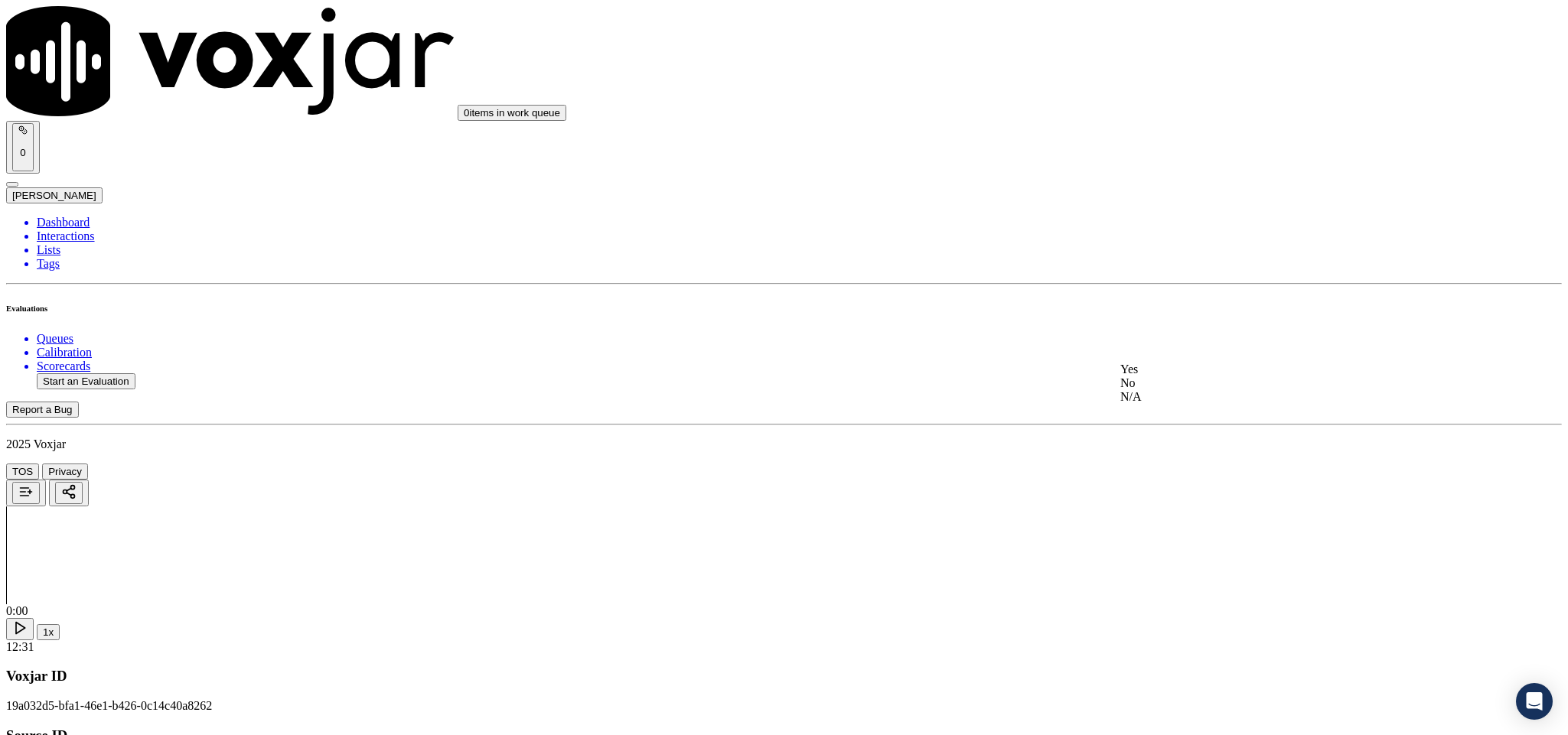
click at [1164, 253] on div "N/A" at bounding box center [1299, 246] width 358 height 14
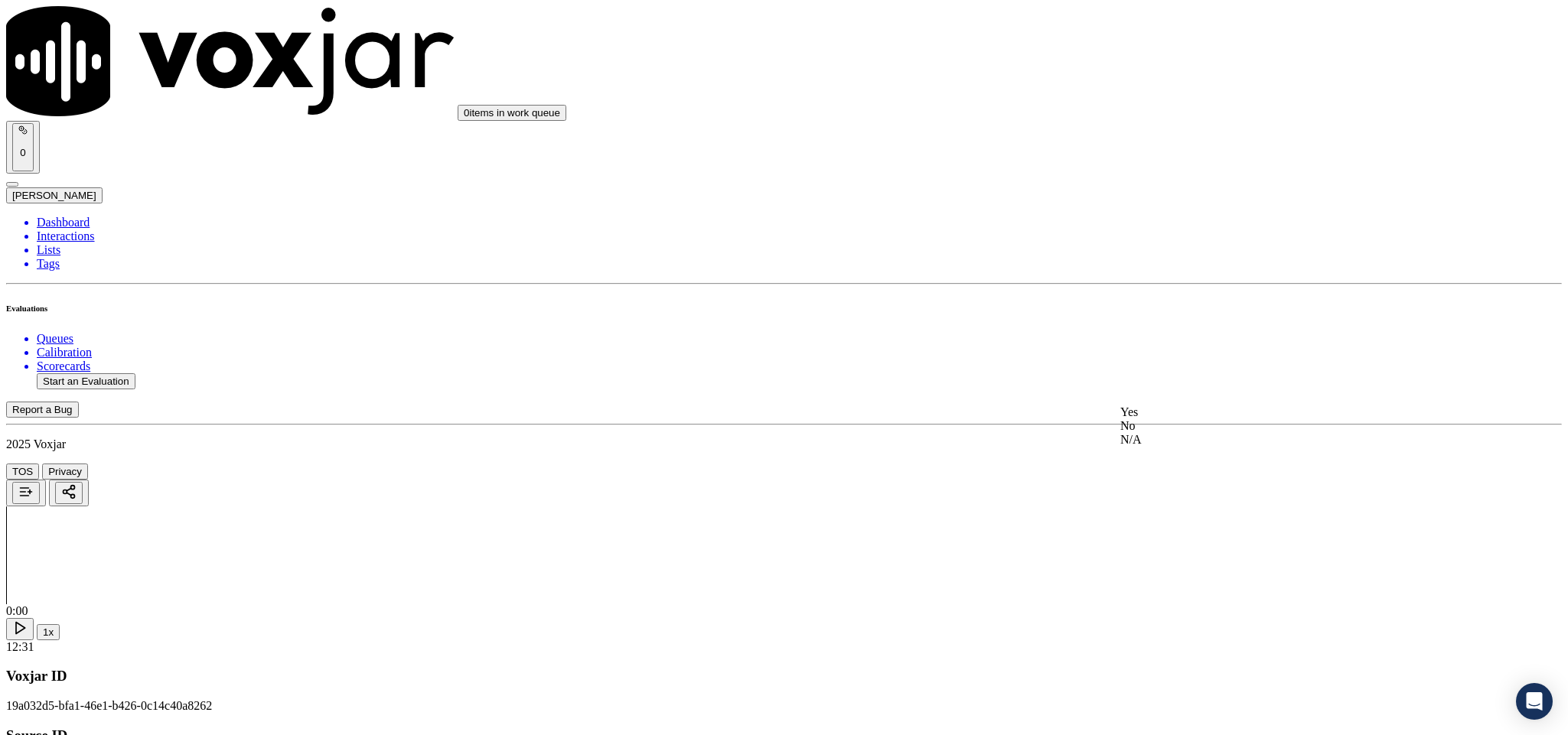
click at [1170, 433] on div "No" at bounding box center [1299, 425] width 358 height 14
click at [1165, 595] on div "Yes" at bounding box center [1299, 587] width 358 height 14
drag, startPoint x: 1204, startPoint y: 451, endPoint x: 1205, endPoint y: 460, distance: 9.1
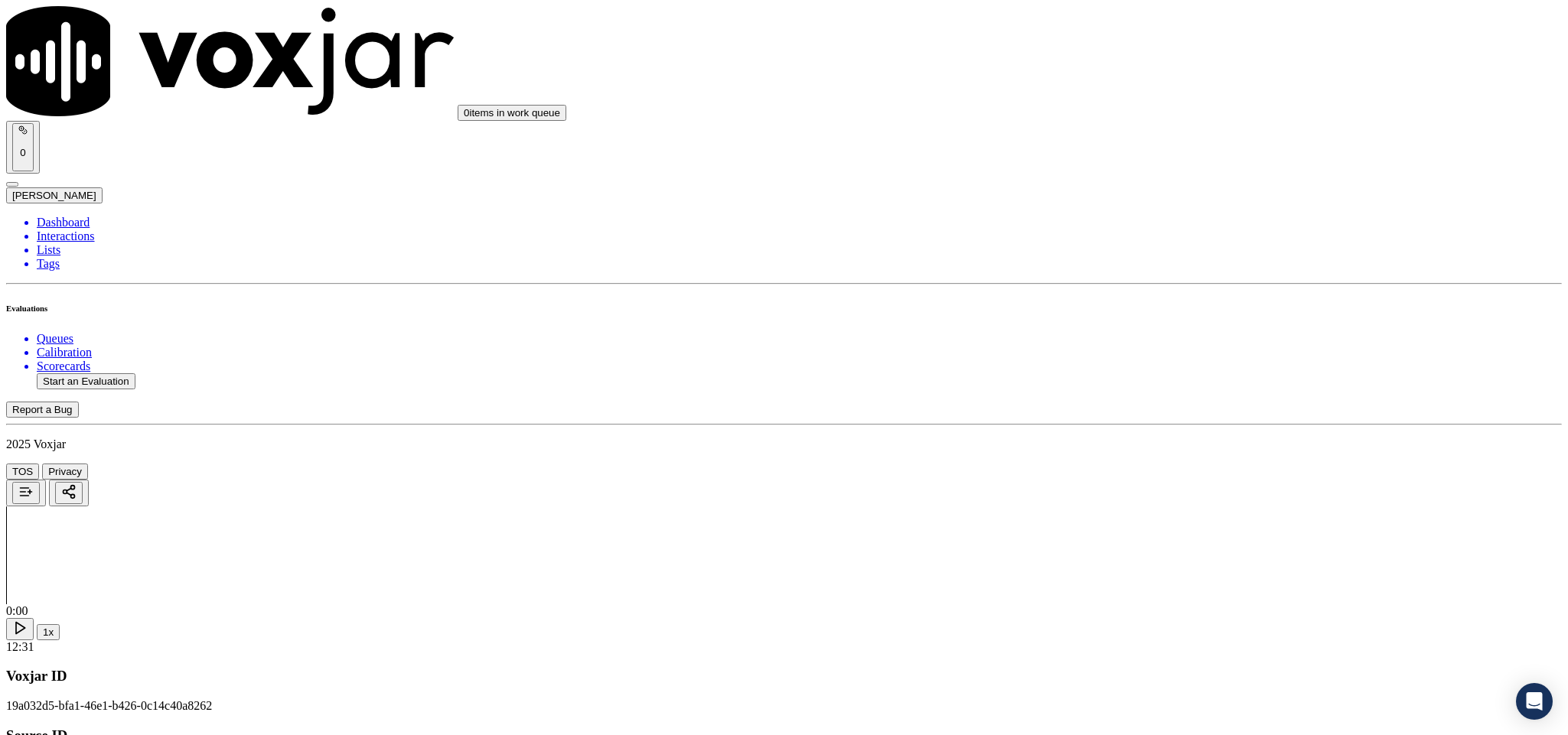
click at [1182, 505] on div "No" at bounding box center [1299, 497] width 358 height 14
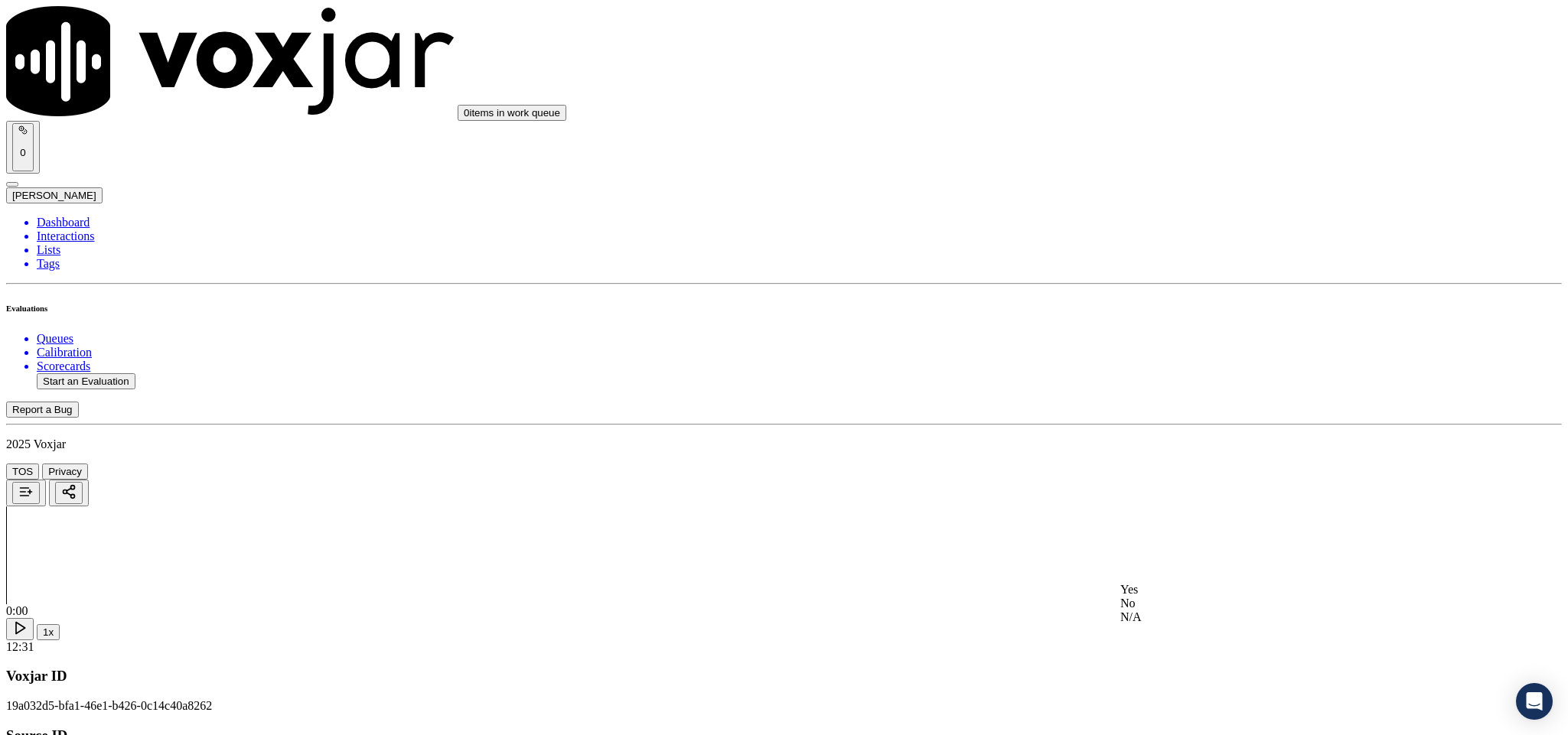
click at [1221, 611] on div "No" at bounding box center [1299, 604] width 358 height 14
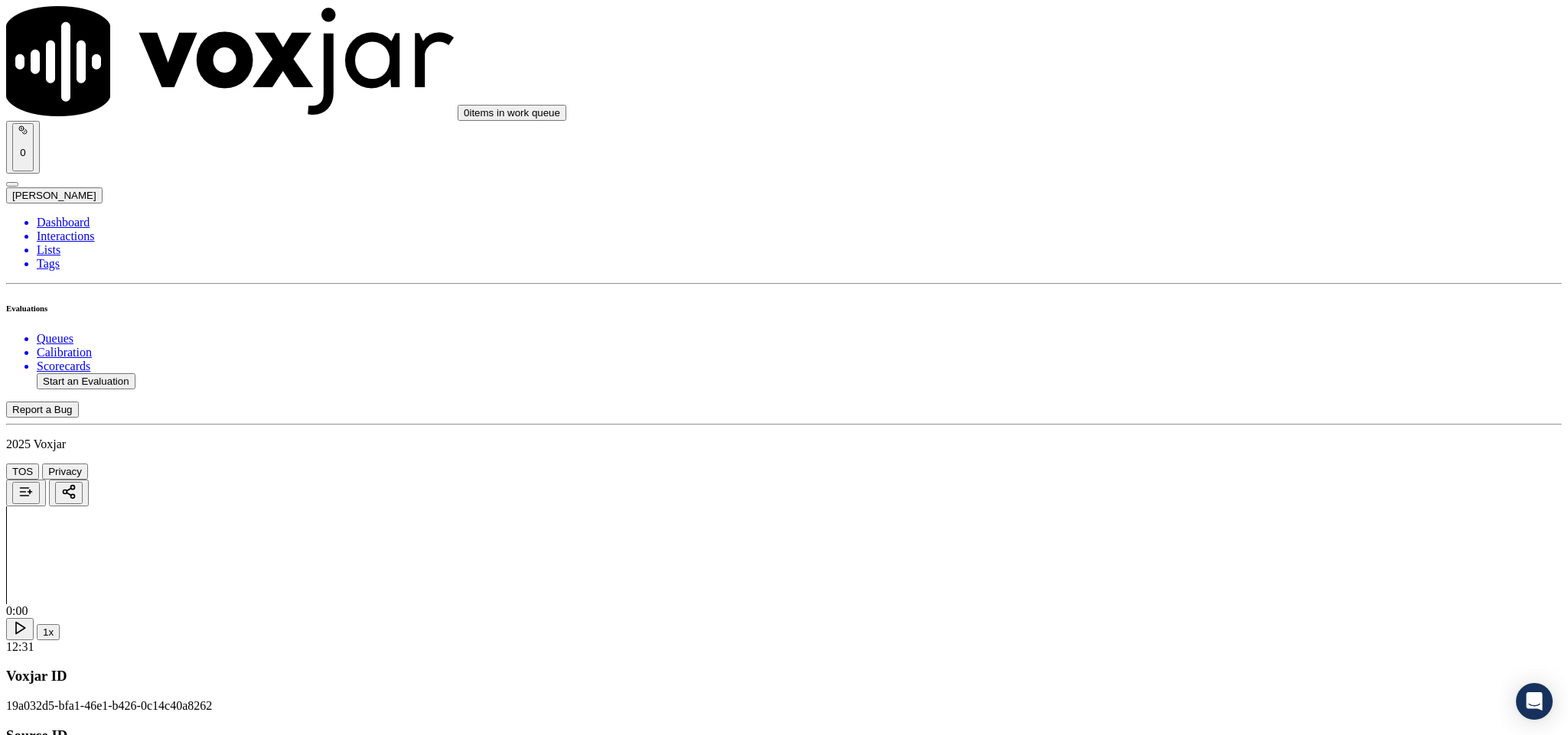
click at [85, 216] on li "Dashboard" at bounding box center [799, 222] width 1525 height 14
click at [119, 373] on button "Start an Evaluation" at bounding box center [86, 381] width 99 height 16
drag, startPoint x: 655, startPoint y: 317, endPoint x: 734, endPoint y: 318, distance: 79.0
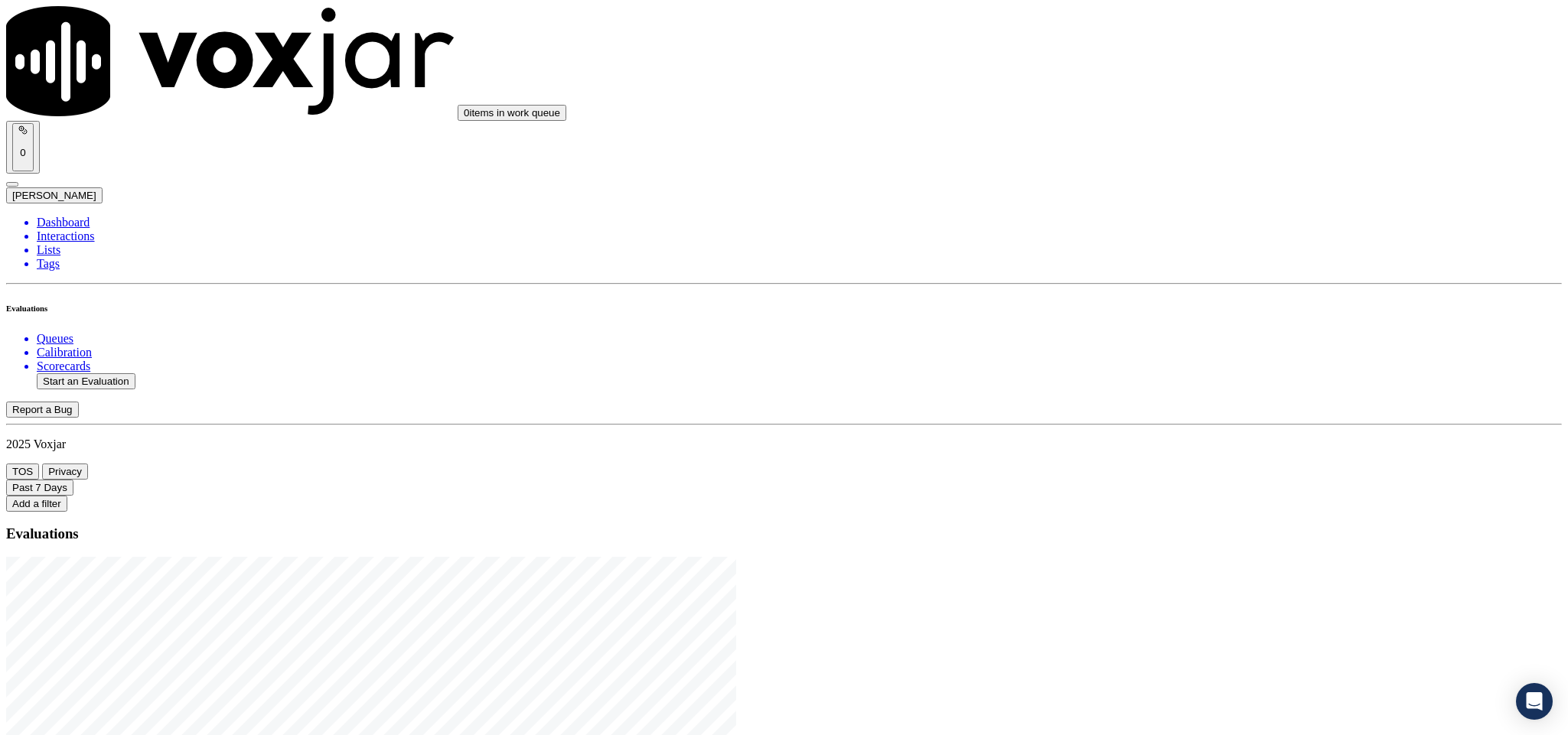
type input "20250822-121447_6108097785-C1"
type input "2025-08-22T23:28"
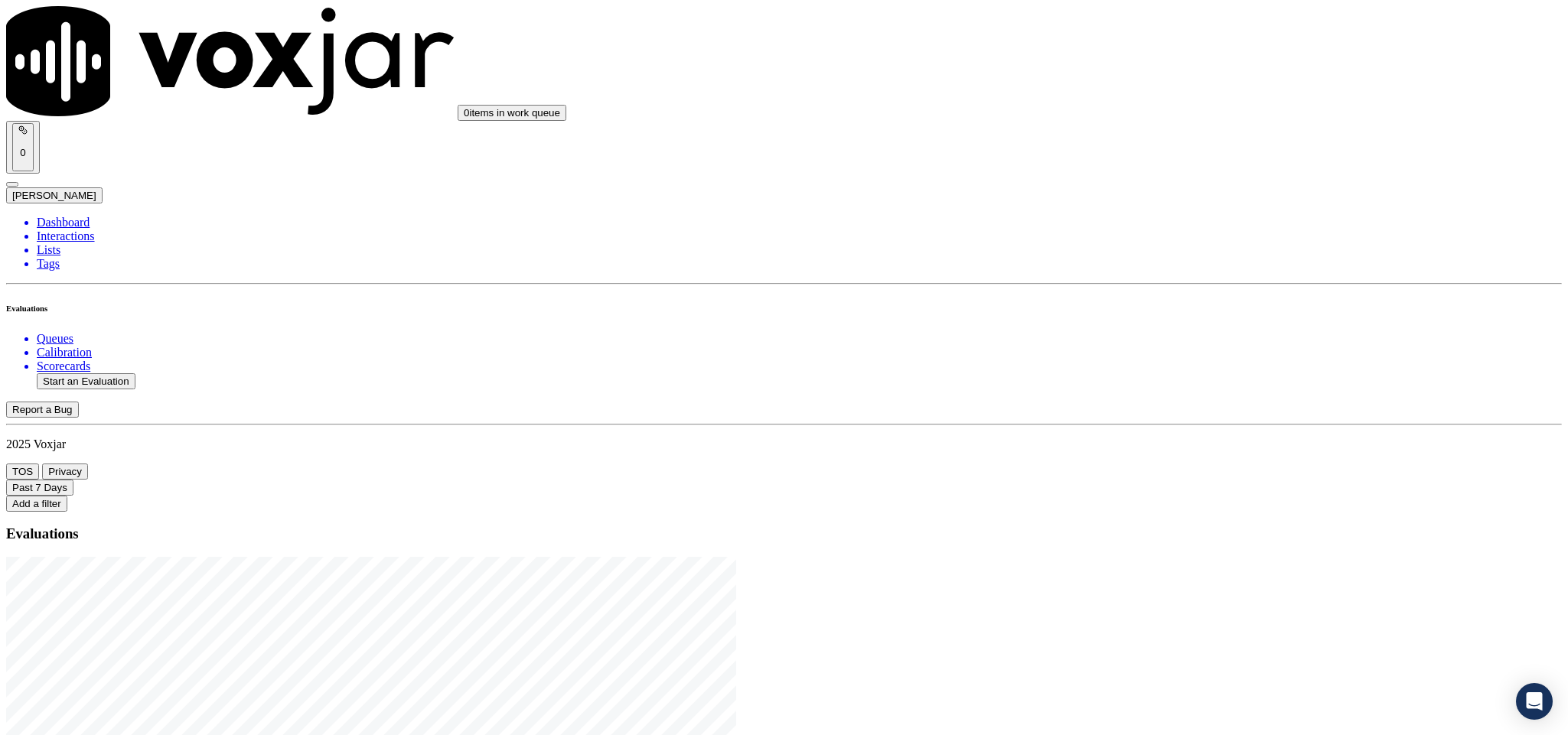
type input "Anna"
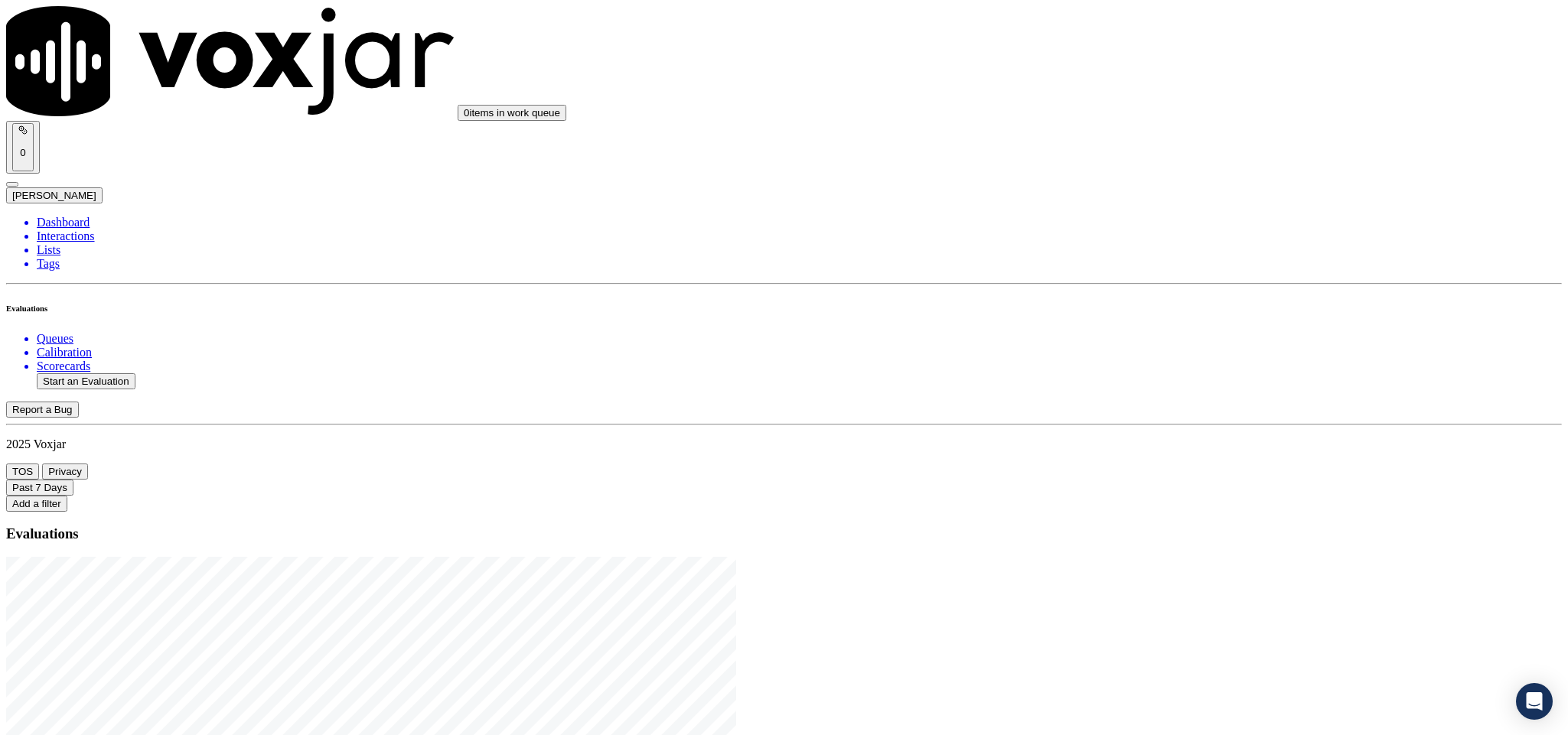
scroll to position [0, 0]
type input "Mark Mcintosh"
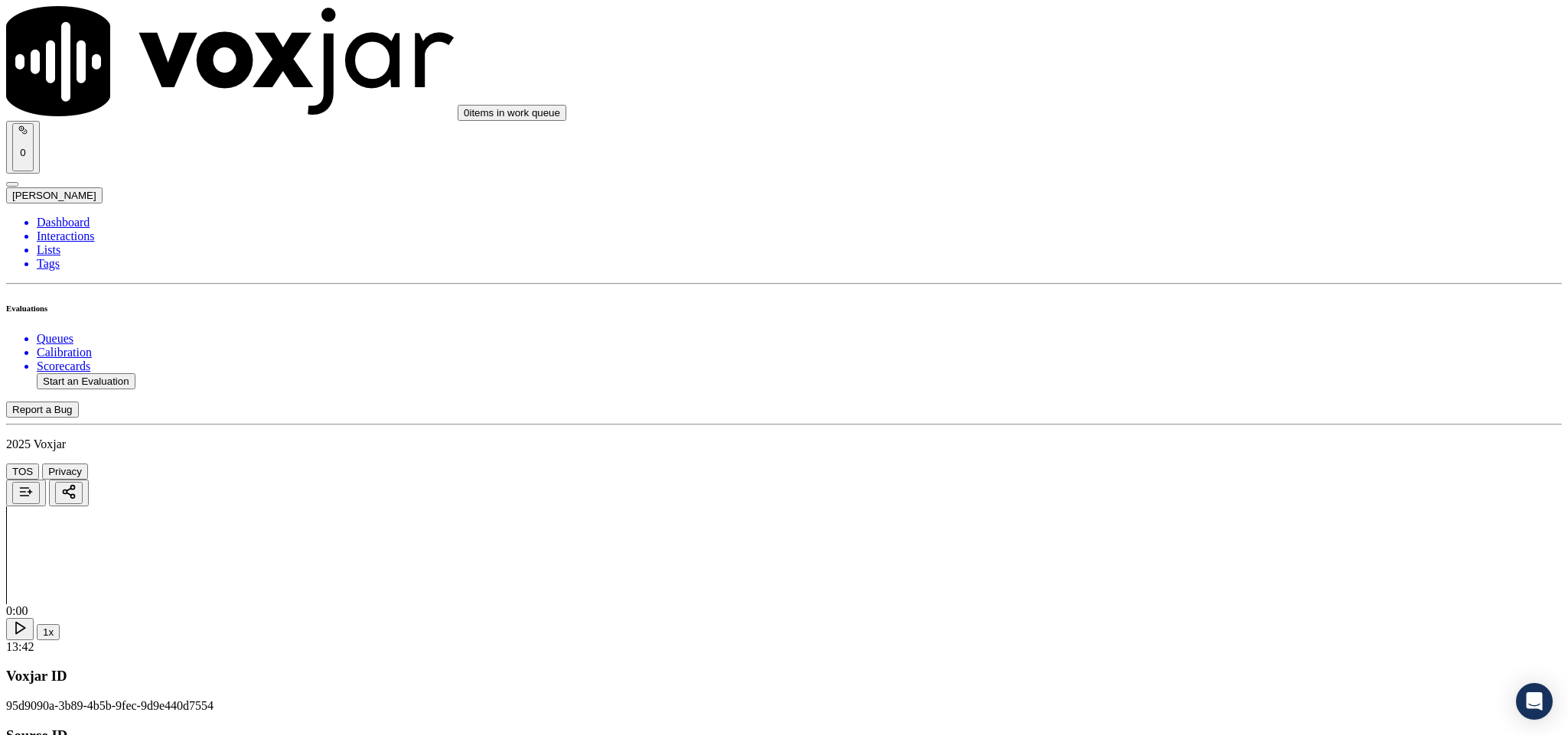
click at [1193, 286] on div "Yes" at bounding box center [1299, 279] width 358 height 14
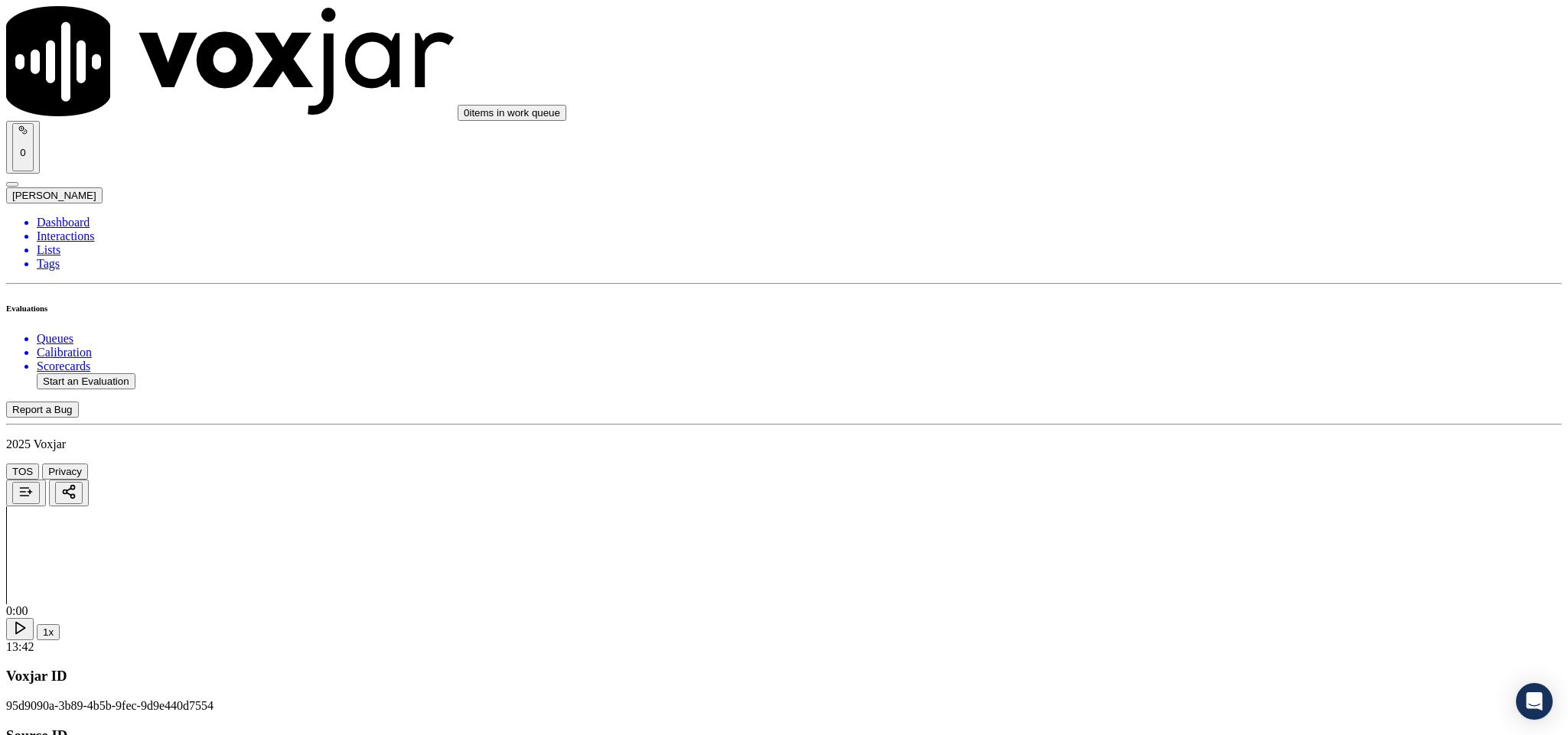
click at [1185, 455] on div "Yes" at bounding box center [1299, 454] width 358 height 14
click at [1192, 407] on div "Yes" at bounding box center [1299, 400] width 358 height 14
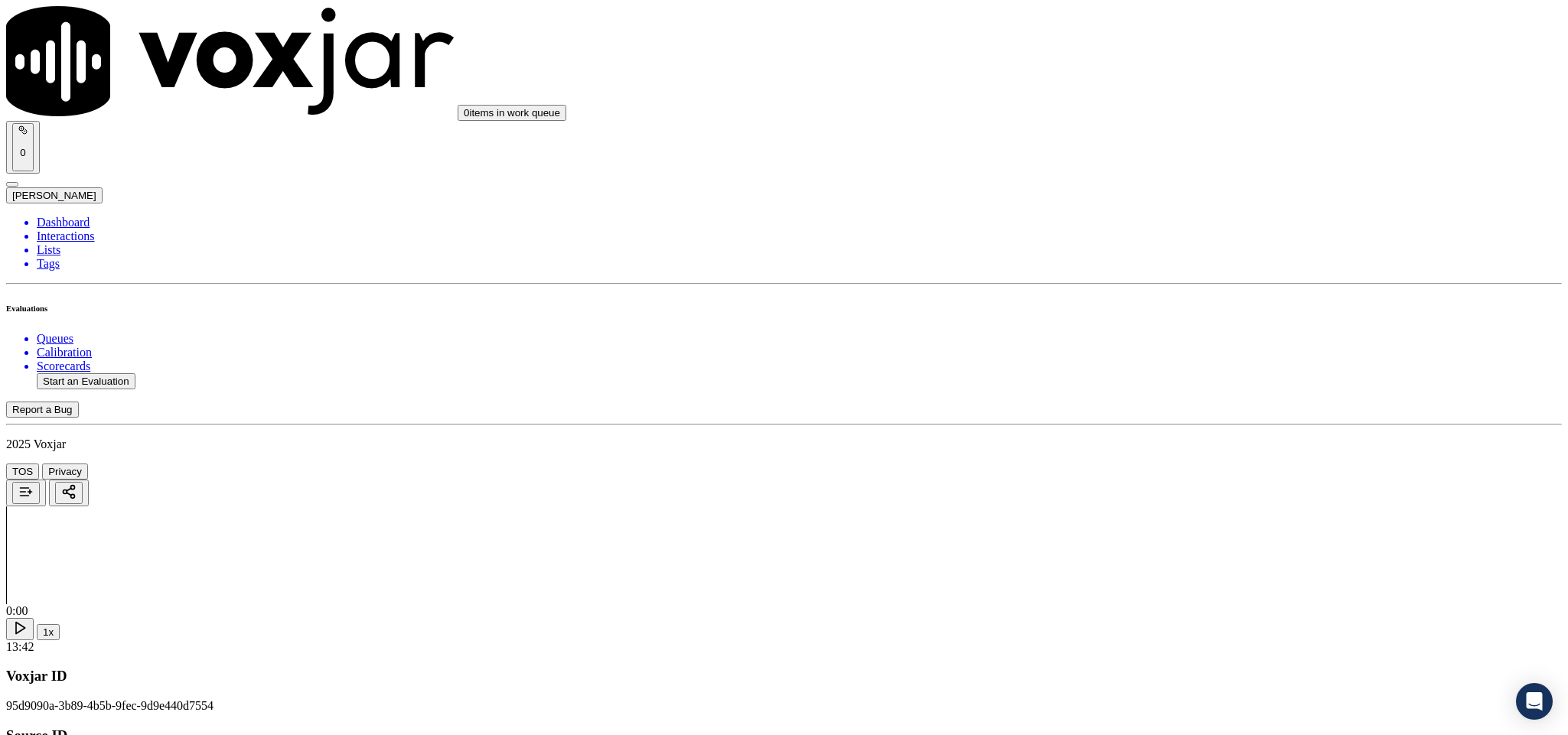
scroll to position [459, 0]
click at [1198, 388] on div "Yes" at bounding box center [1299, 381] width 358 height 14
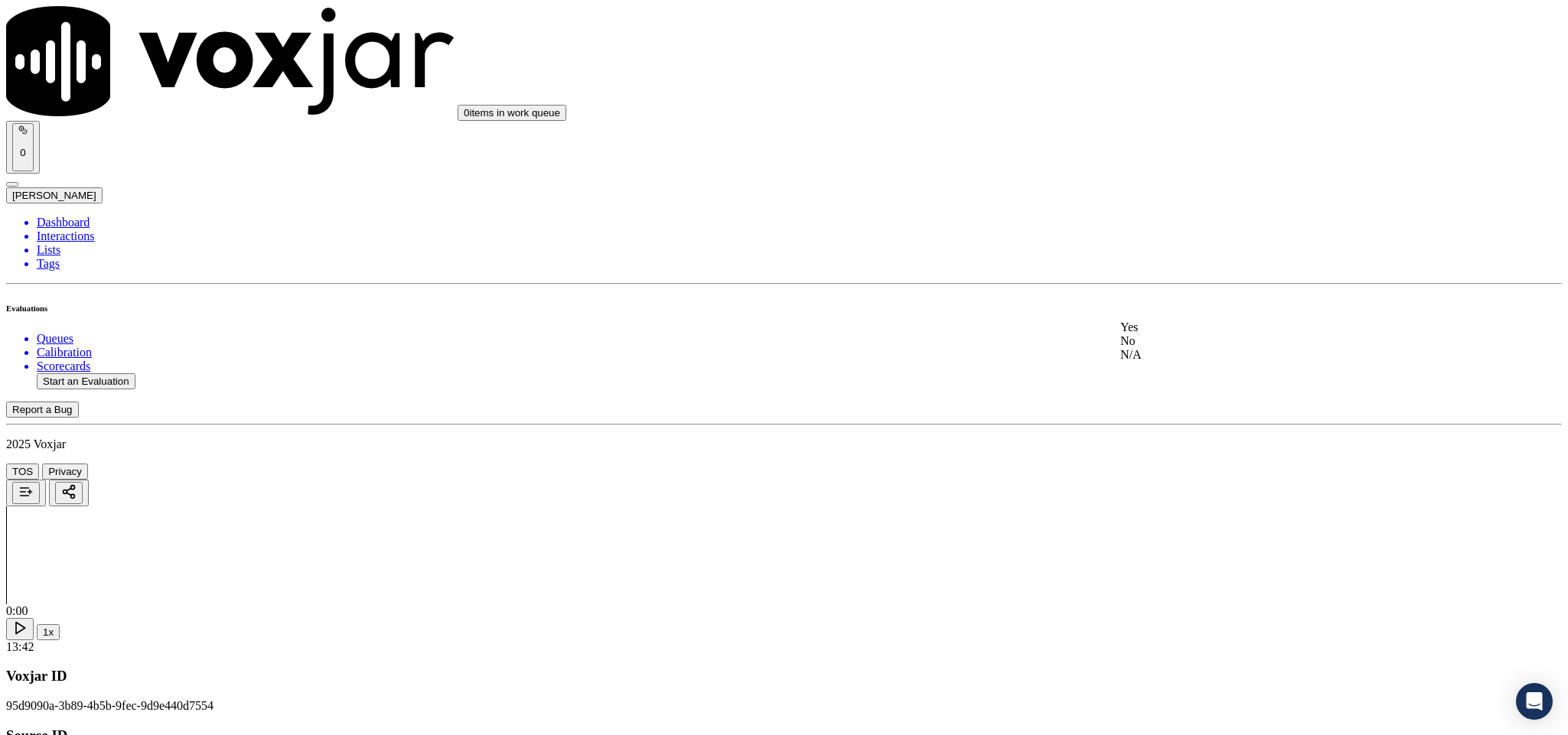
click at [1193, 348] on div "No" at bounding box center [1299, 341] width 358 height 14
click at [1180, 278] on div "No" at bounding box center [1299, 271] width 358 height 14
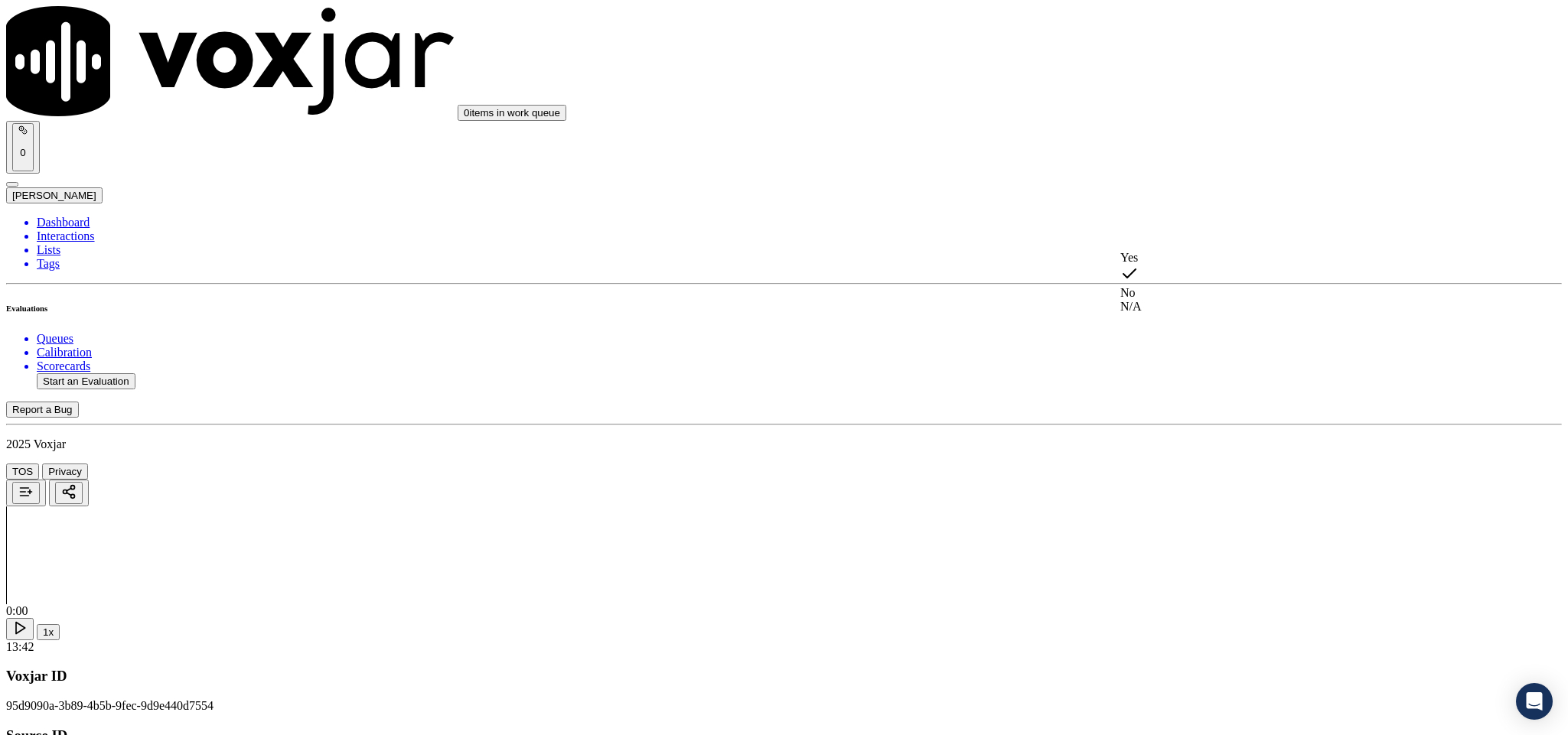
click at [1184, 265] on div "Yes" at bounding box center [1299, 257] width 358 height 14
click at [1180, 229] on div "Yes" at bounding box center [1299, 221] width 358 height 14
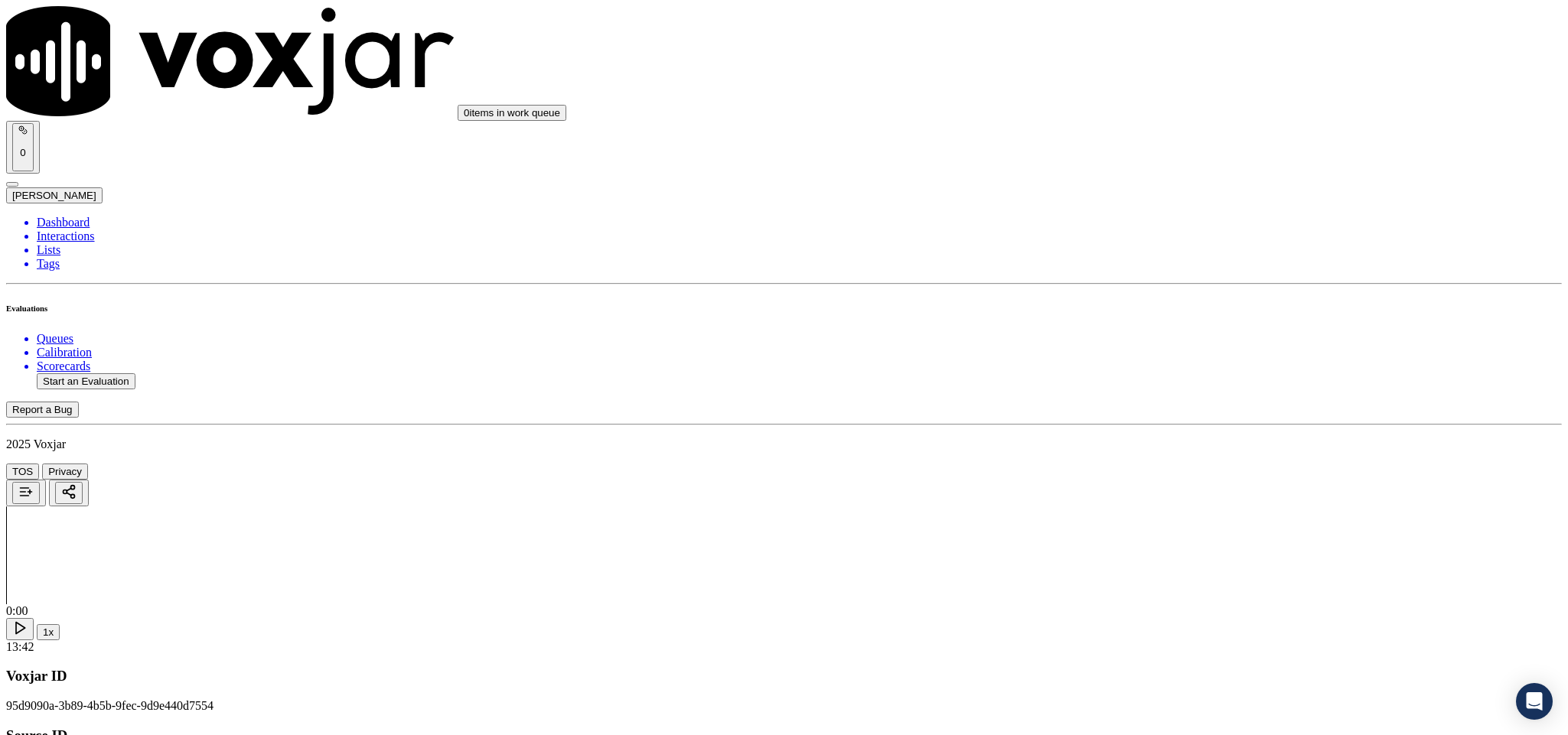
click at [1196, 289] on div "Yes" at bounding box center [1299, 282] width 358 height 14
click at [1207, 352] on div "Yes" at bounding box center [1299, 345] width 358 height 14
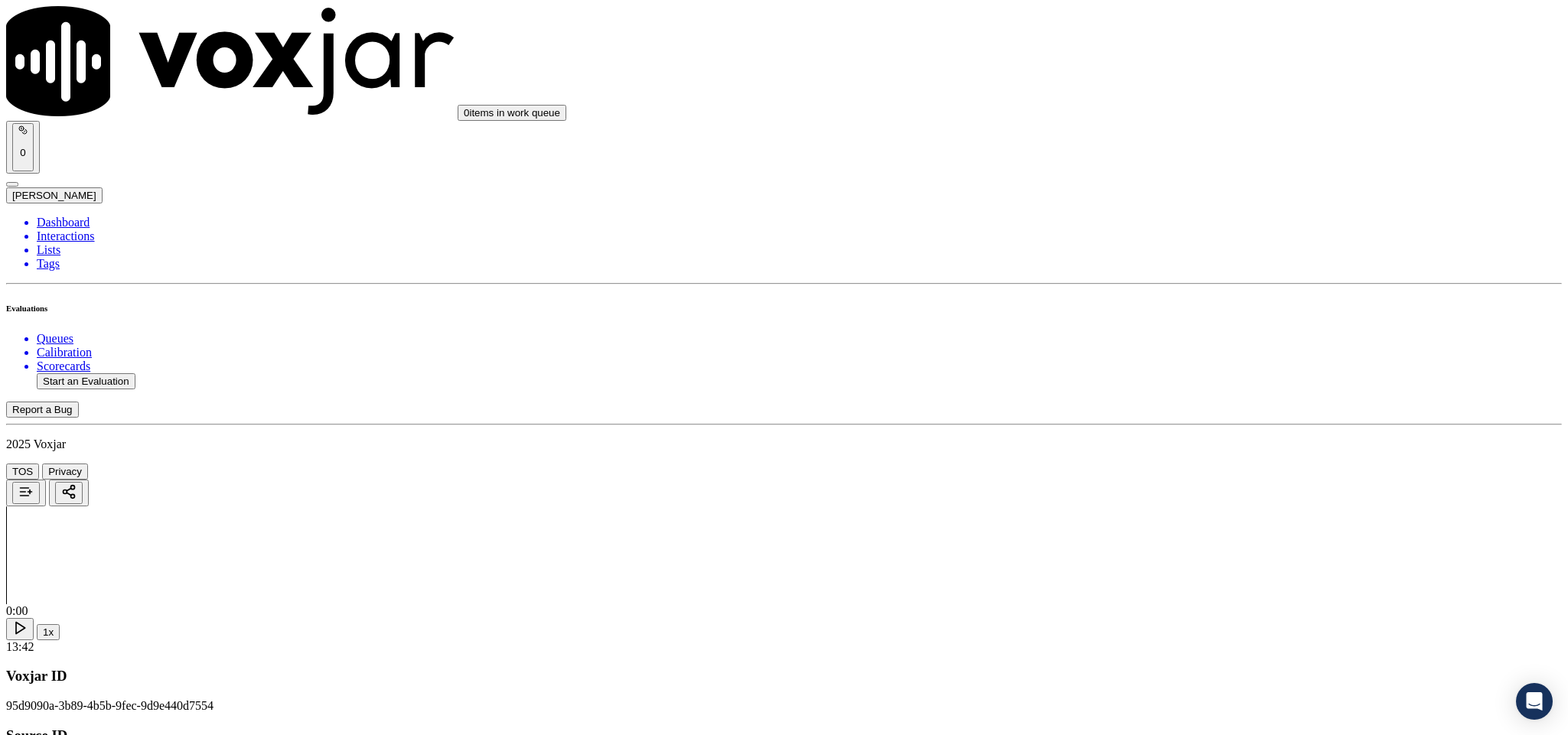
scroll to position [1836, 0]
click at [1196, 330] on div "No" at bounding box center [1299, 323] width 358 height 14
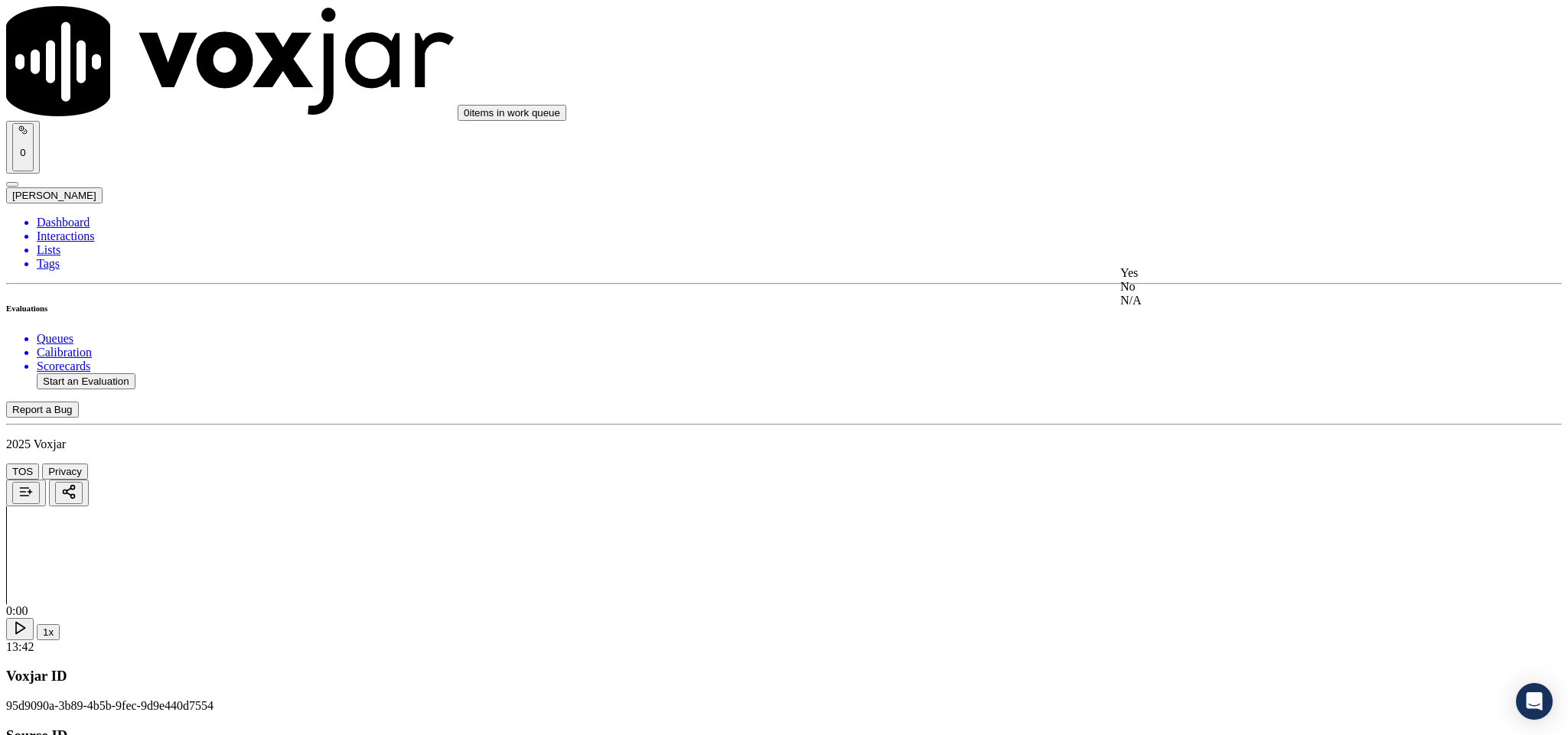
click at [1180, 308] on div "N/A" at bounding box center [1299, 301] width 358 height 14
click at [1164, 294] on div "No" at bounding box center [1299, 287] width 358 height 14
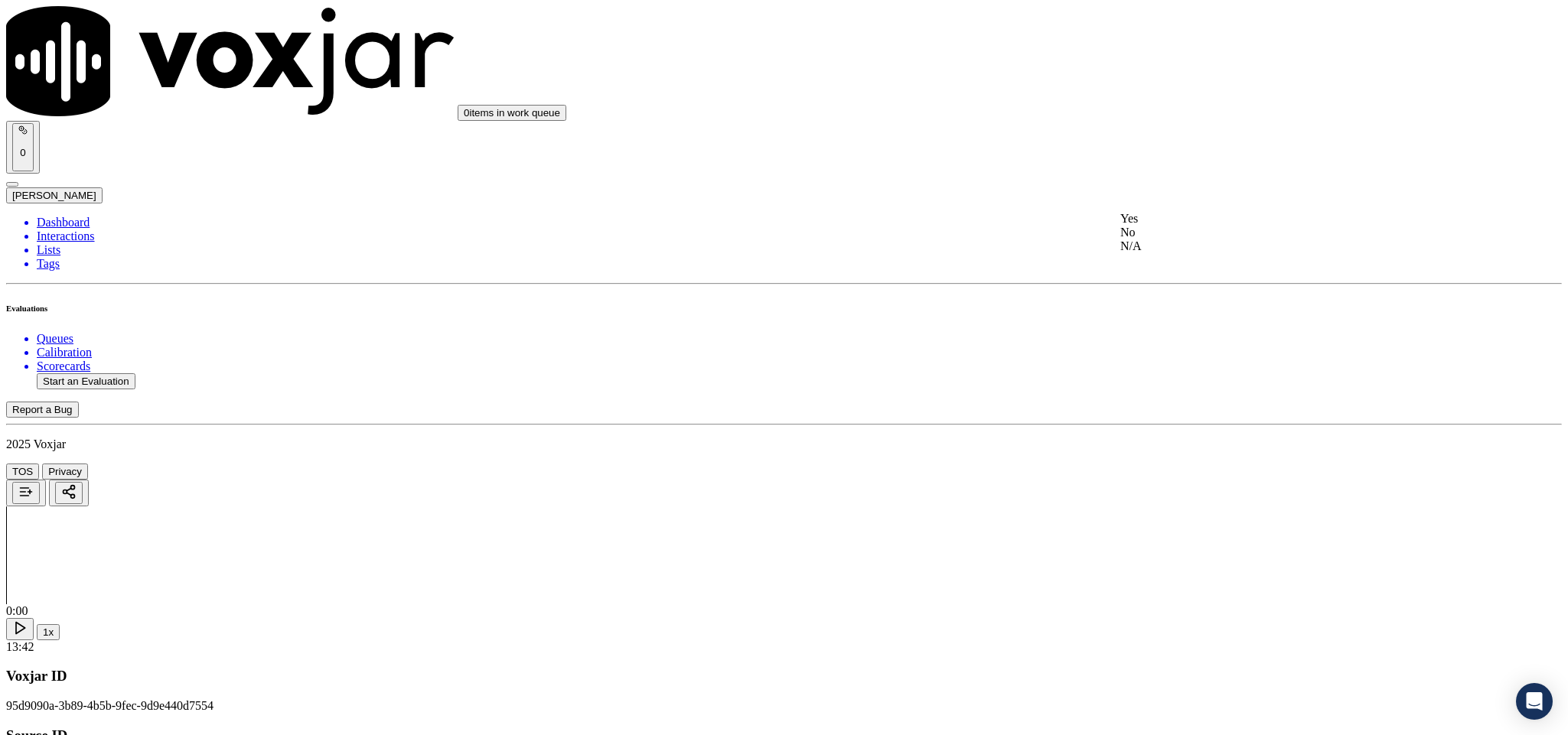
click at [1178, 253] on div "N/A" at bounding box center [1299, 246] width 358 height 14
click at [1198, 394] on div "Yes" at bounding box center [1299, 394] width 358 height 14
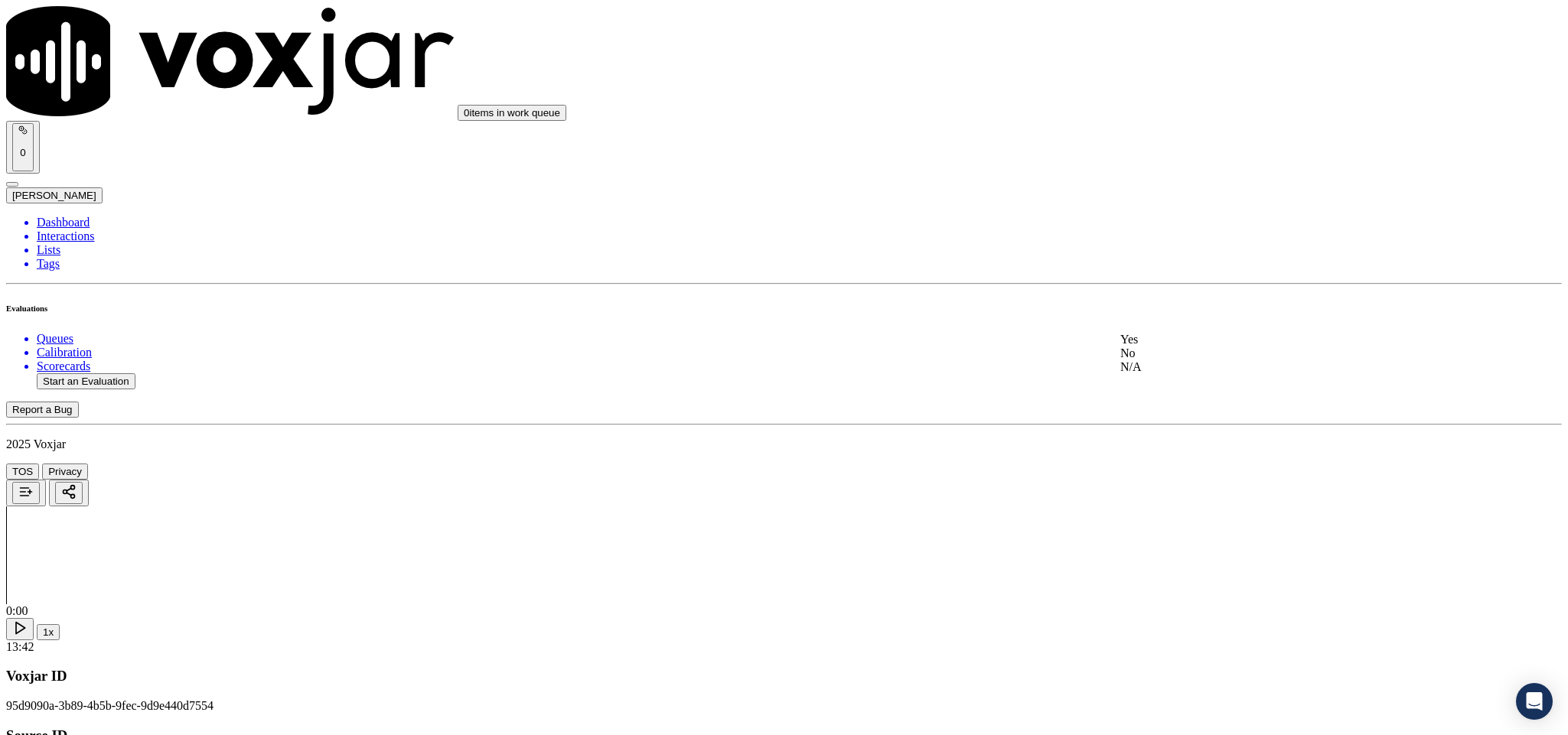
click at [1190, 346] on div "Yes" at bounding box center [1299, 340] width 358 height 14
click at [1201, 324] on div "No" at bounding box center [1299, 317] width 358 height 14
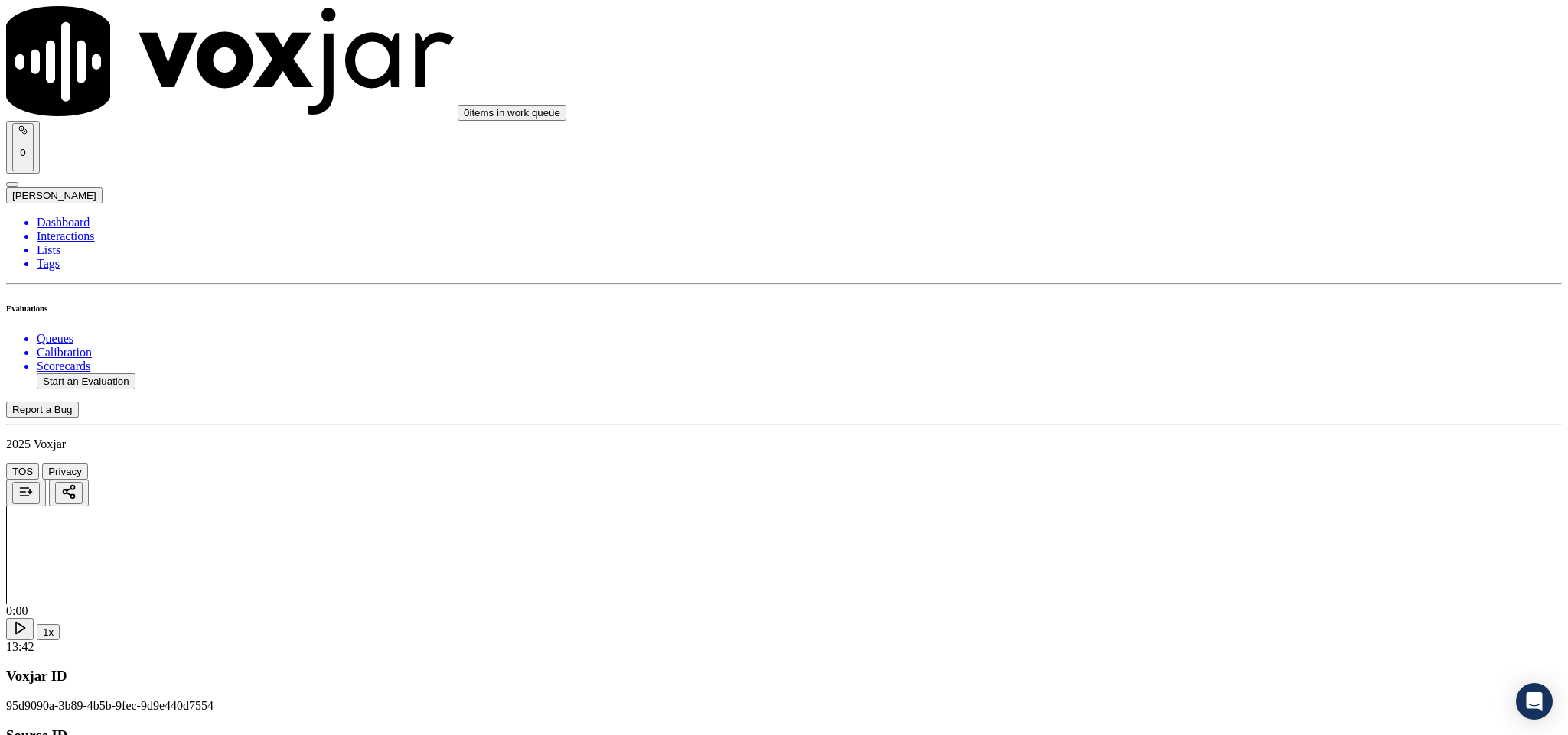
paste textarea "Call id - 20250822-143656_"
paste textarea "@2:21 Anna shared the account number - The agent must ask for and obtain the cu…"
type textarea "Call id - 20250822-143656_@2:21 Anna shared the account number - The agent must…"
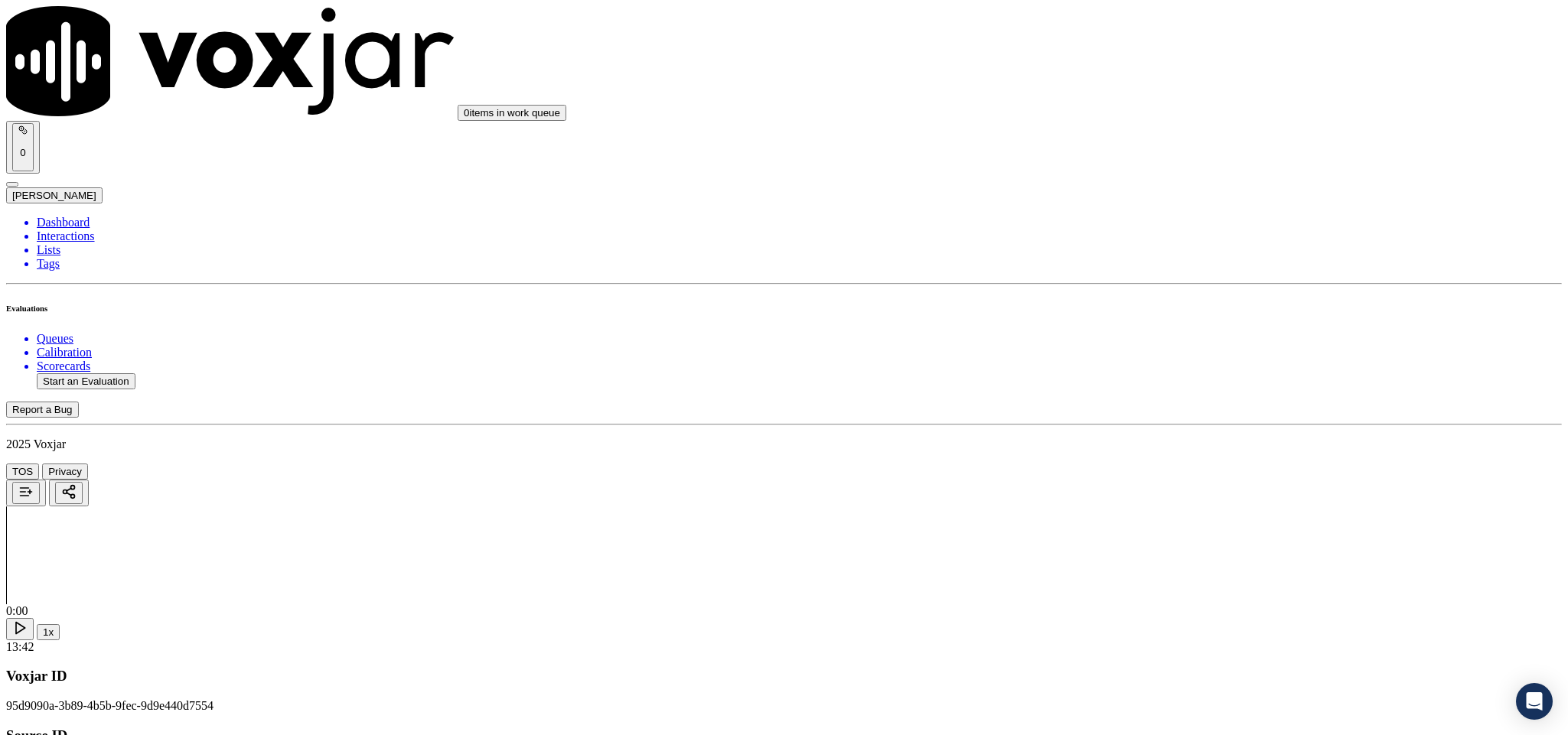
click at [1182, 418] on div "Yes" at bounding box center [1299, 412] width 358 height 14
click at [1178, 410] on div "N/A" at bounding box center [1299, 403] width 358 height 14
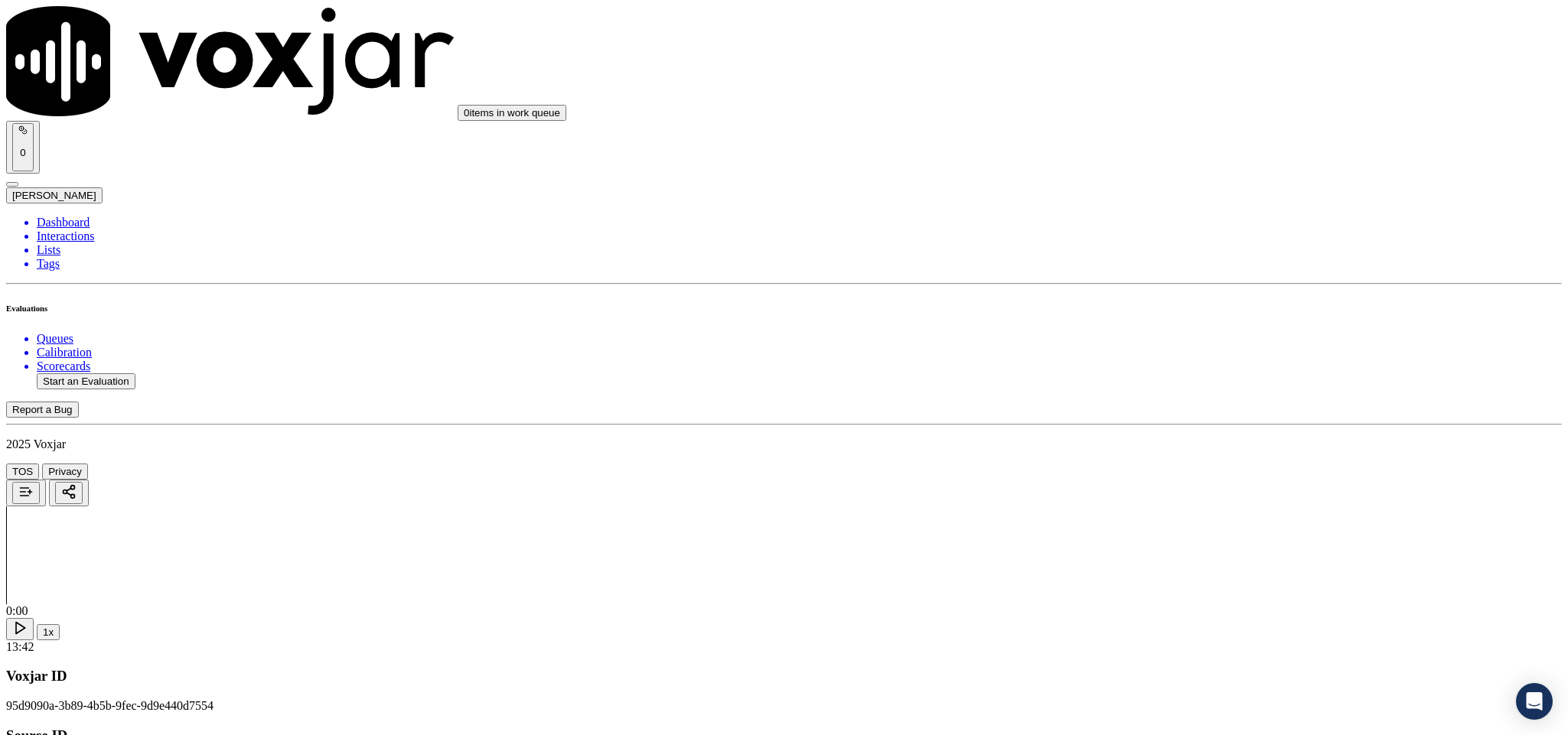
scroll to position [3328, 0]
click at [1167, 457] on div "No" at bounding box center [1299, 449] width 358 height 14
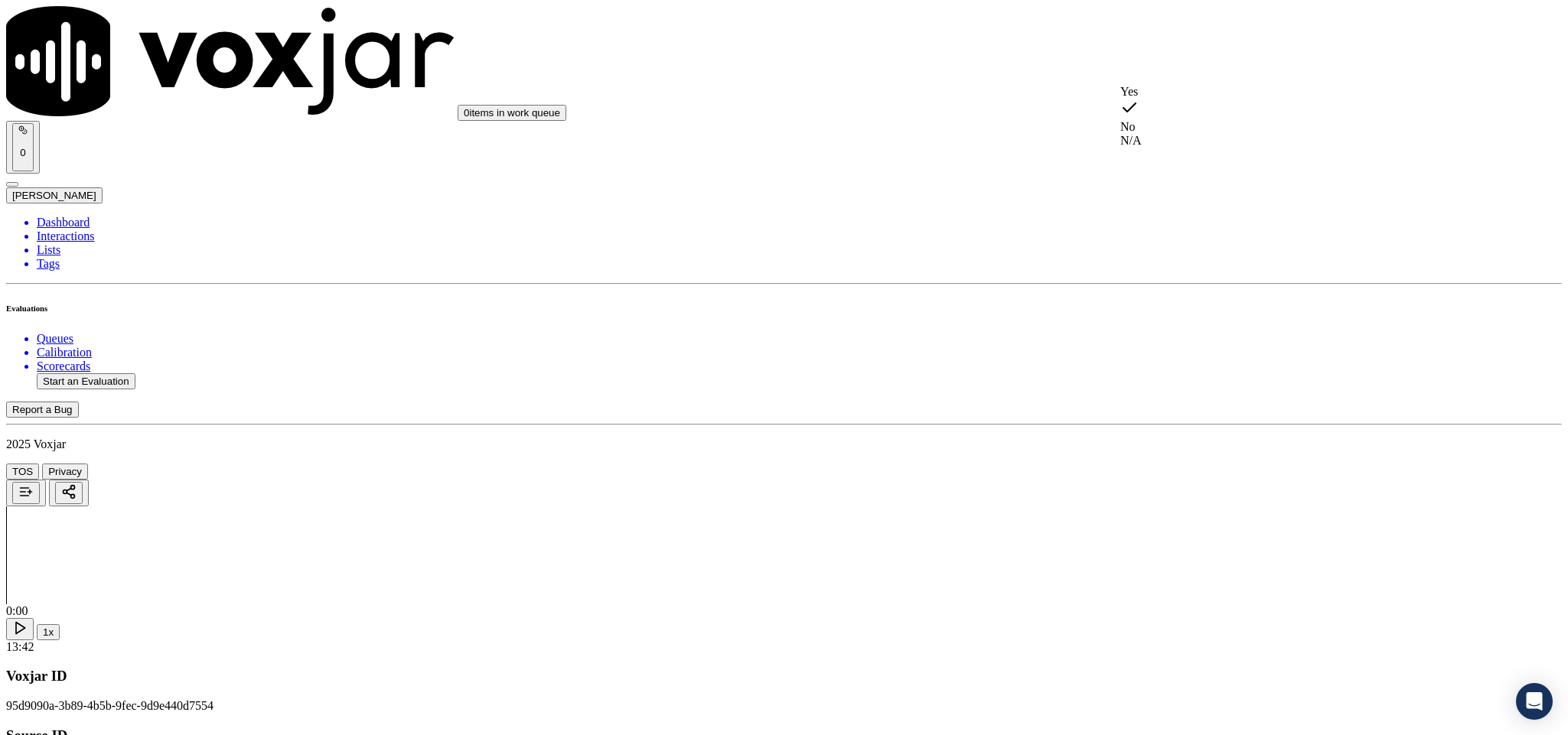
click at [1148, 91] on div "Yes" at bounding box center [1299, 91] width 358 height 14
click at [1187, 336] on div "N/A" at bounding box center [1299, 329] width 358 height 14
click at [1176, 498] on div "No" at bounding box center [1299, 491] width 358 height 14
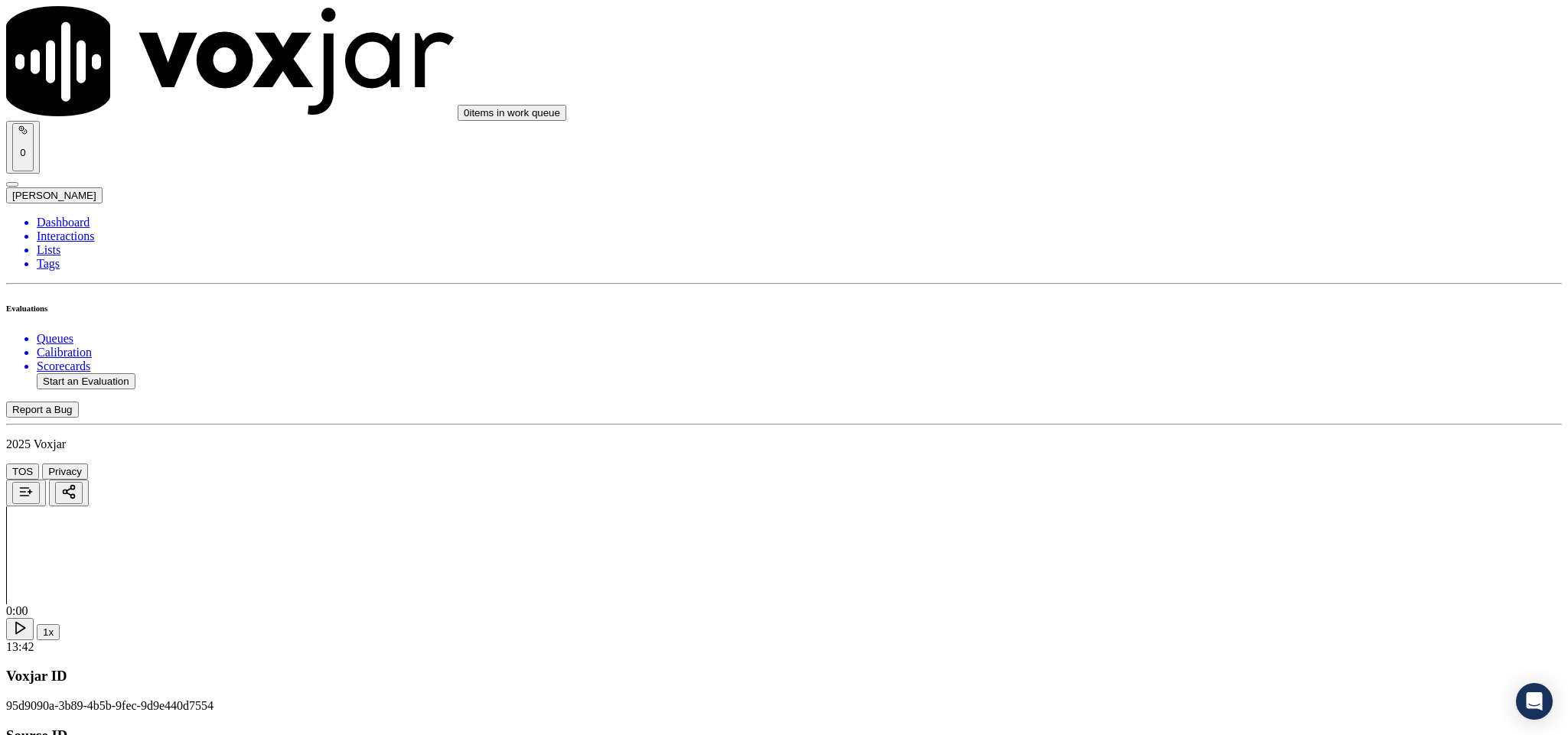
scroll to position [3902, 0]
click at [1178, 443] on div "No" at bounding box center [1299, 436] width 358 height 14
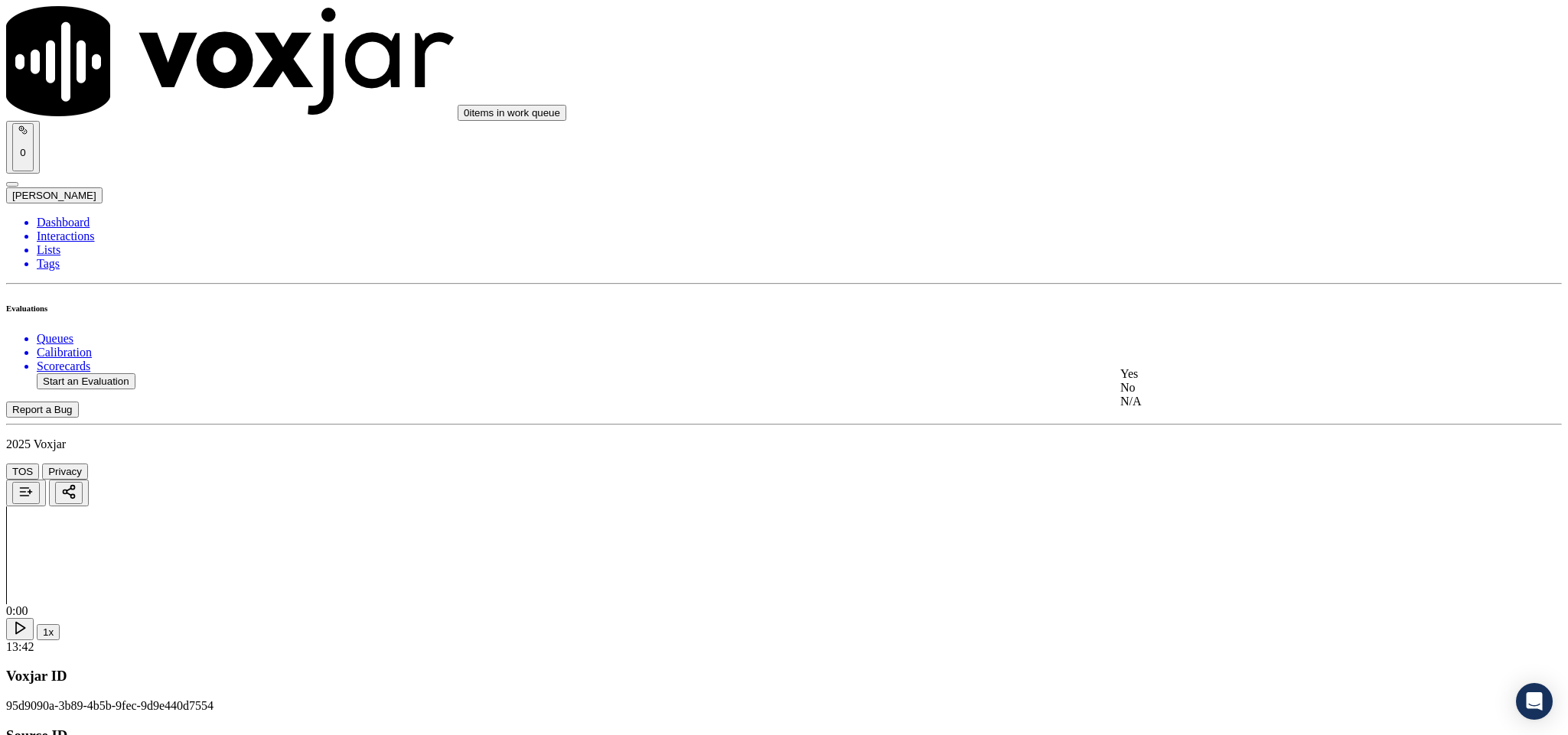
click at [1187, 394] on div "No" at bounding box center [1299, 388] width 358 height 14
click at [1175, 556] on div "Yes" at bounding box center [1299, 549] width 358 height 14
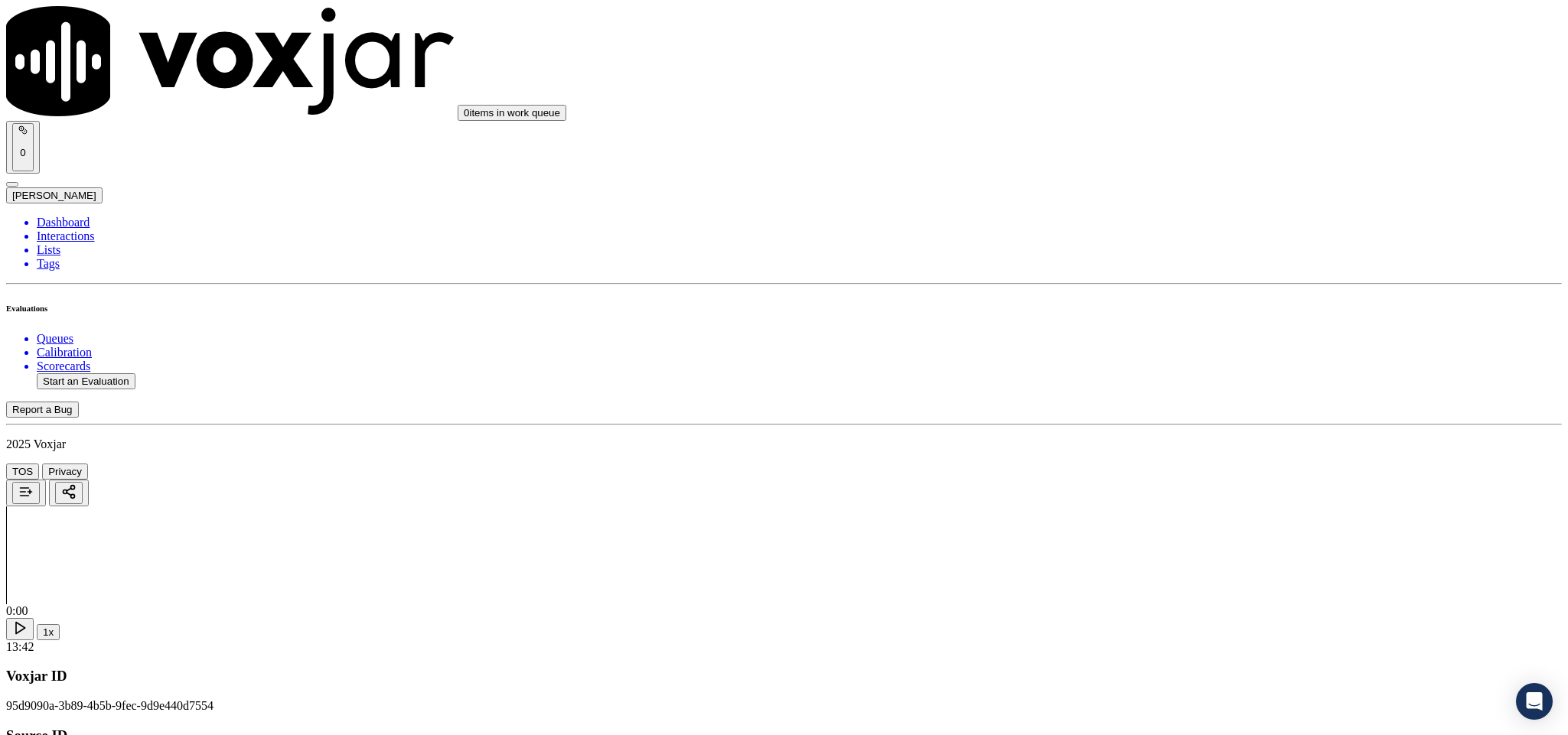
scroll to position [0, 0]
click at [76, 229] on li "Interactions" at bounding box center [799, 236] width 1525 height 14
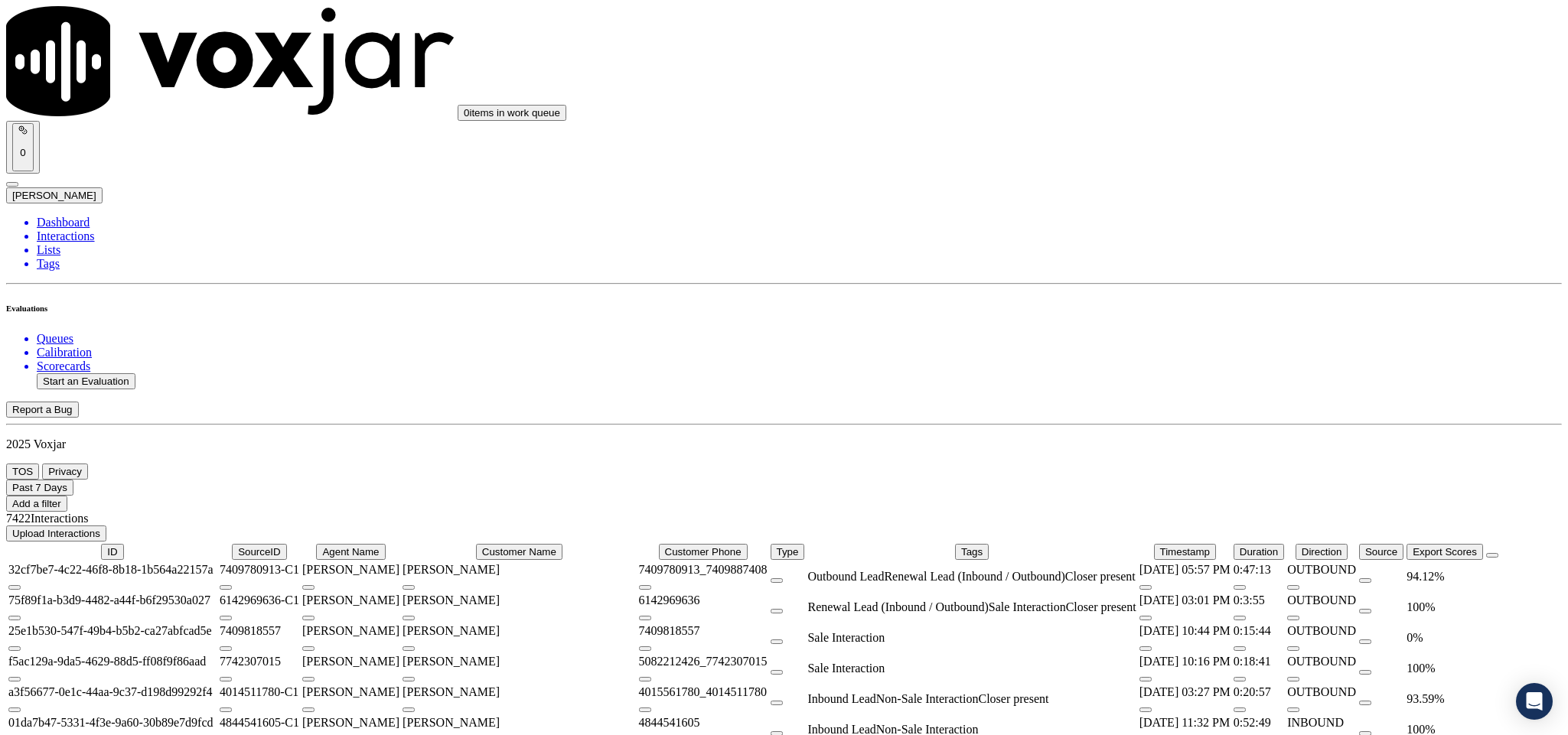
click at [74, 479] on button "Past 7 Days" at bounding box center [39, 488] width 67 height 16
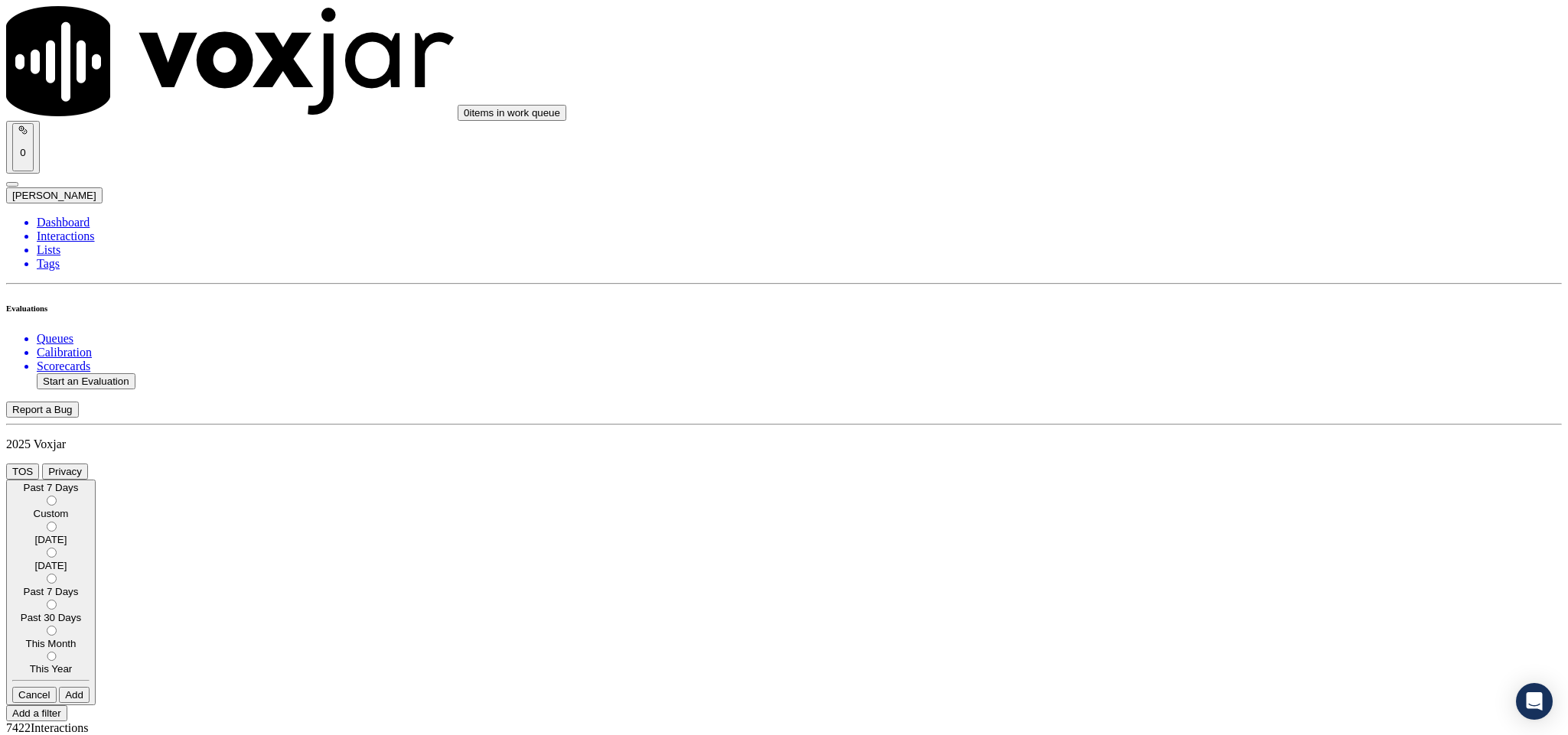
click at [90, 687] on button "Add" at bounding box center [74, 695] width 30 height 16
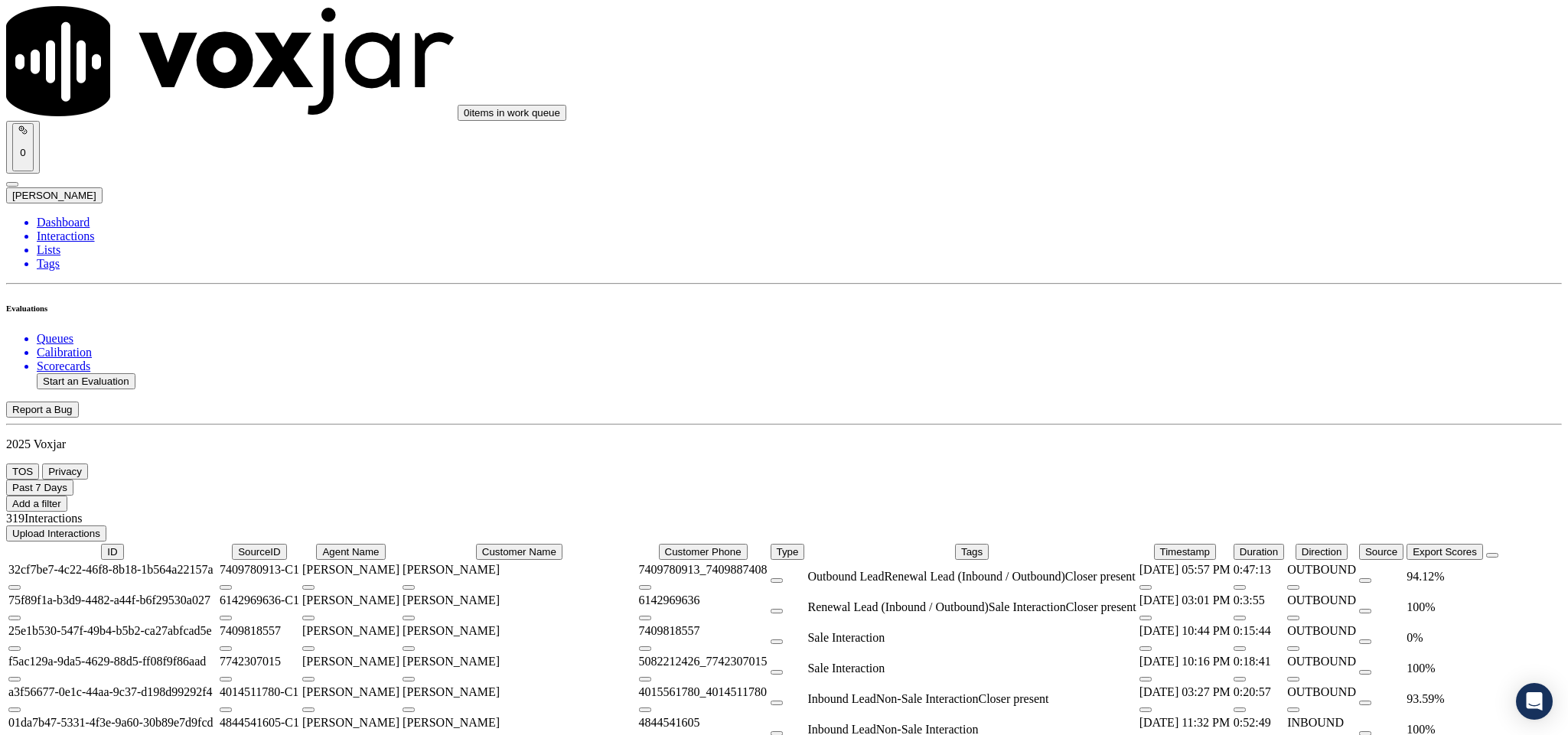
click at [67, 496] on button "Add a filter" at bounding box center [36, 504] width 61 height 16
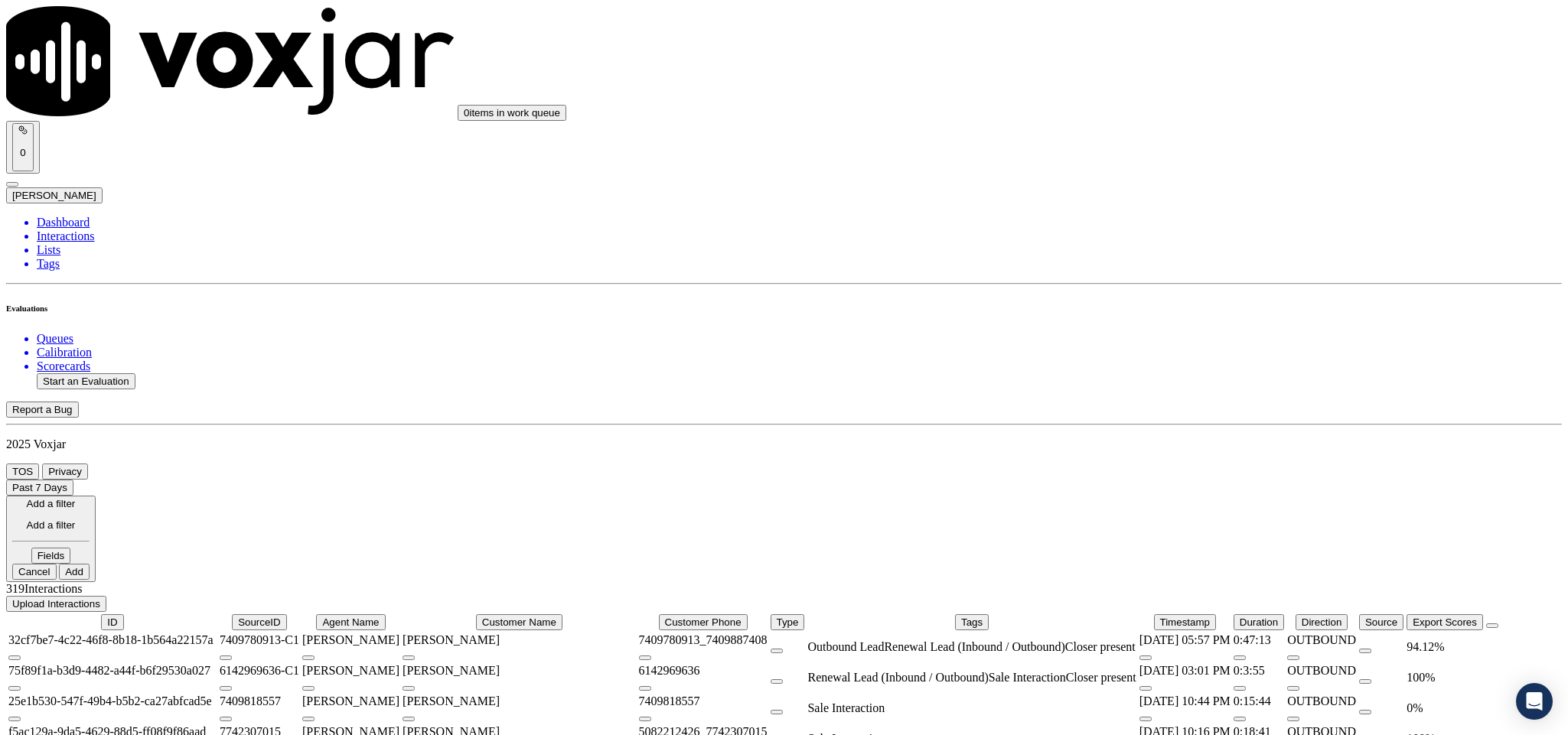
click at [71, 548] on button "Fields" at bounding box center [51, 556] width 40 height 16
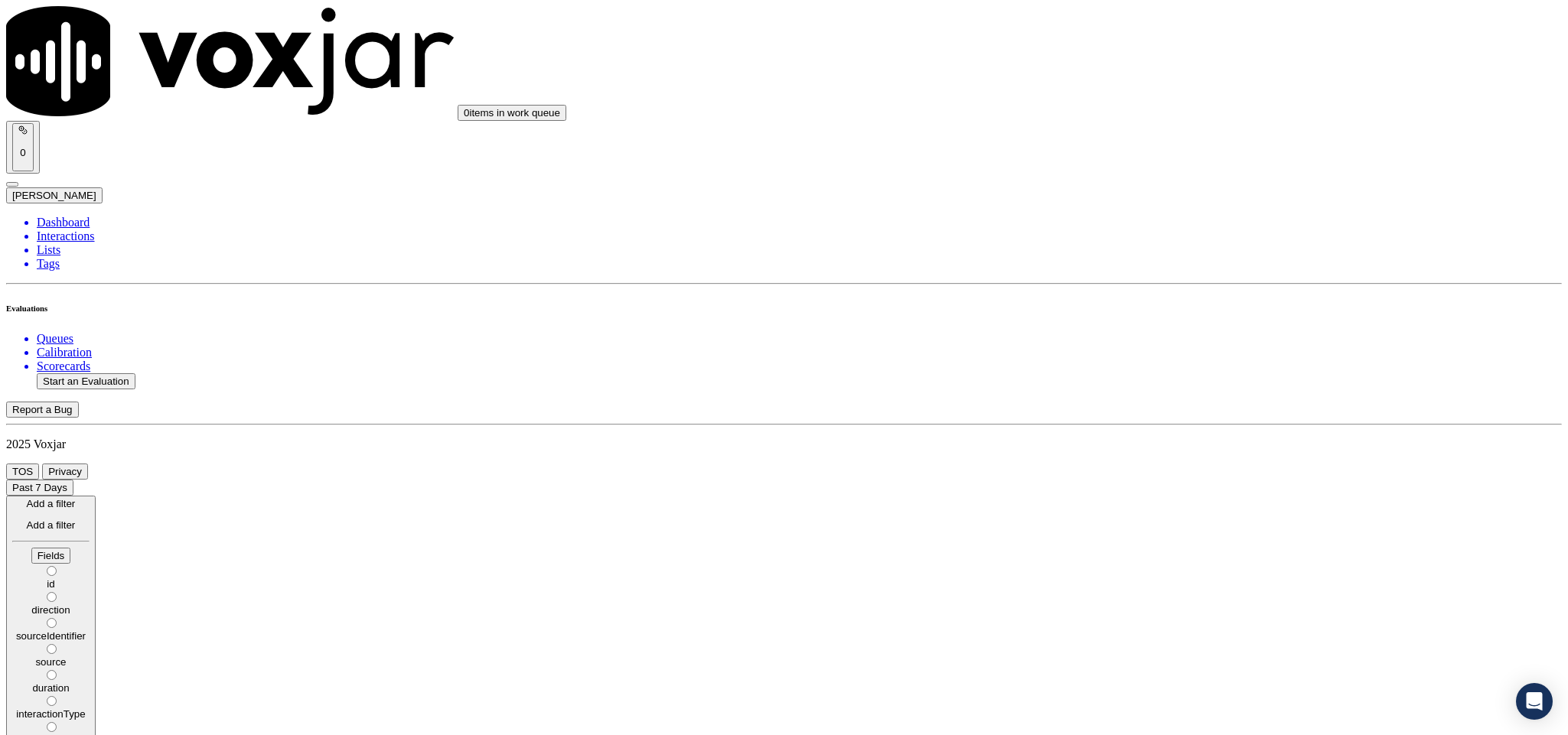
scroll to position [53, 0]
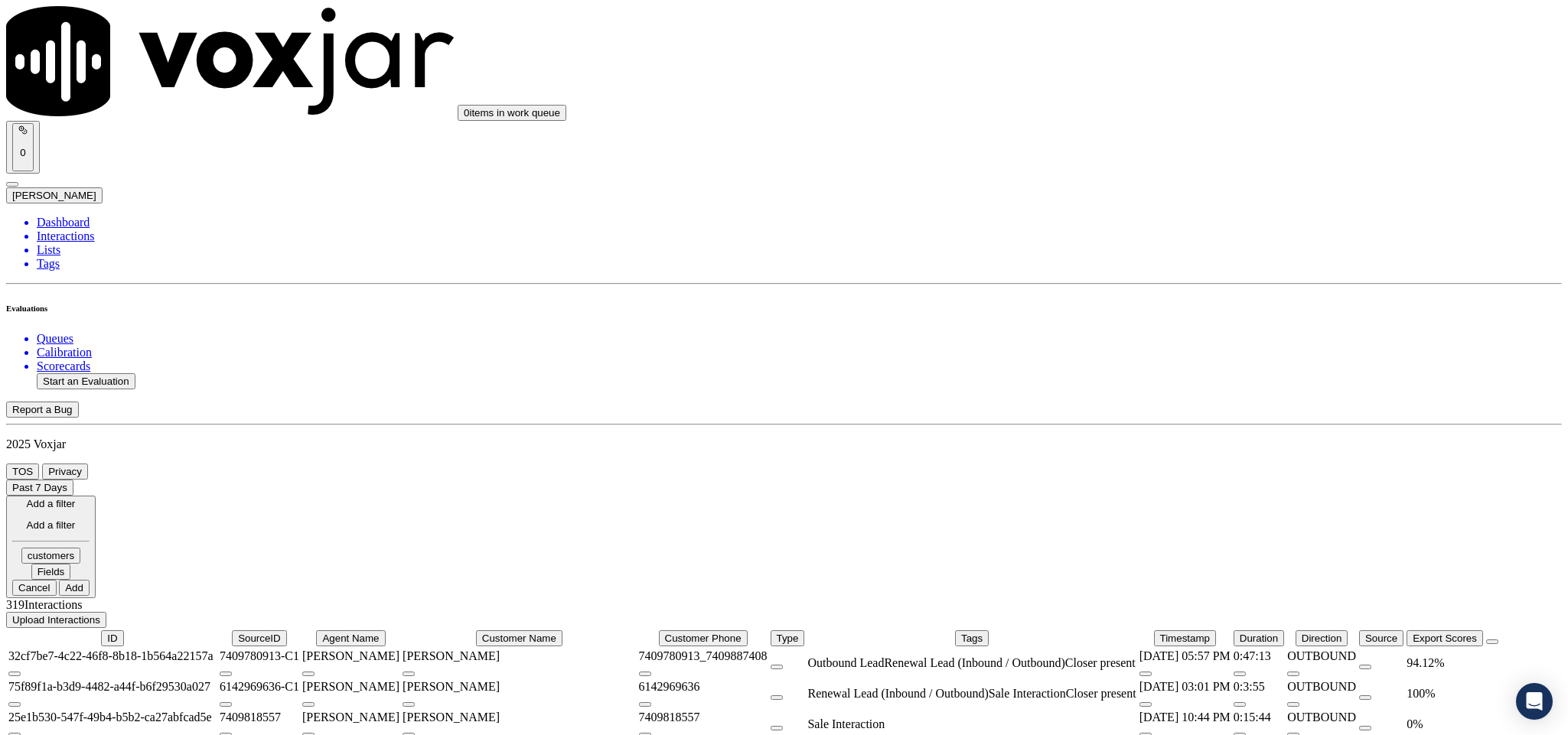
click at [65, 566] on icon at bounding box center [65, 572] width 0 height 11
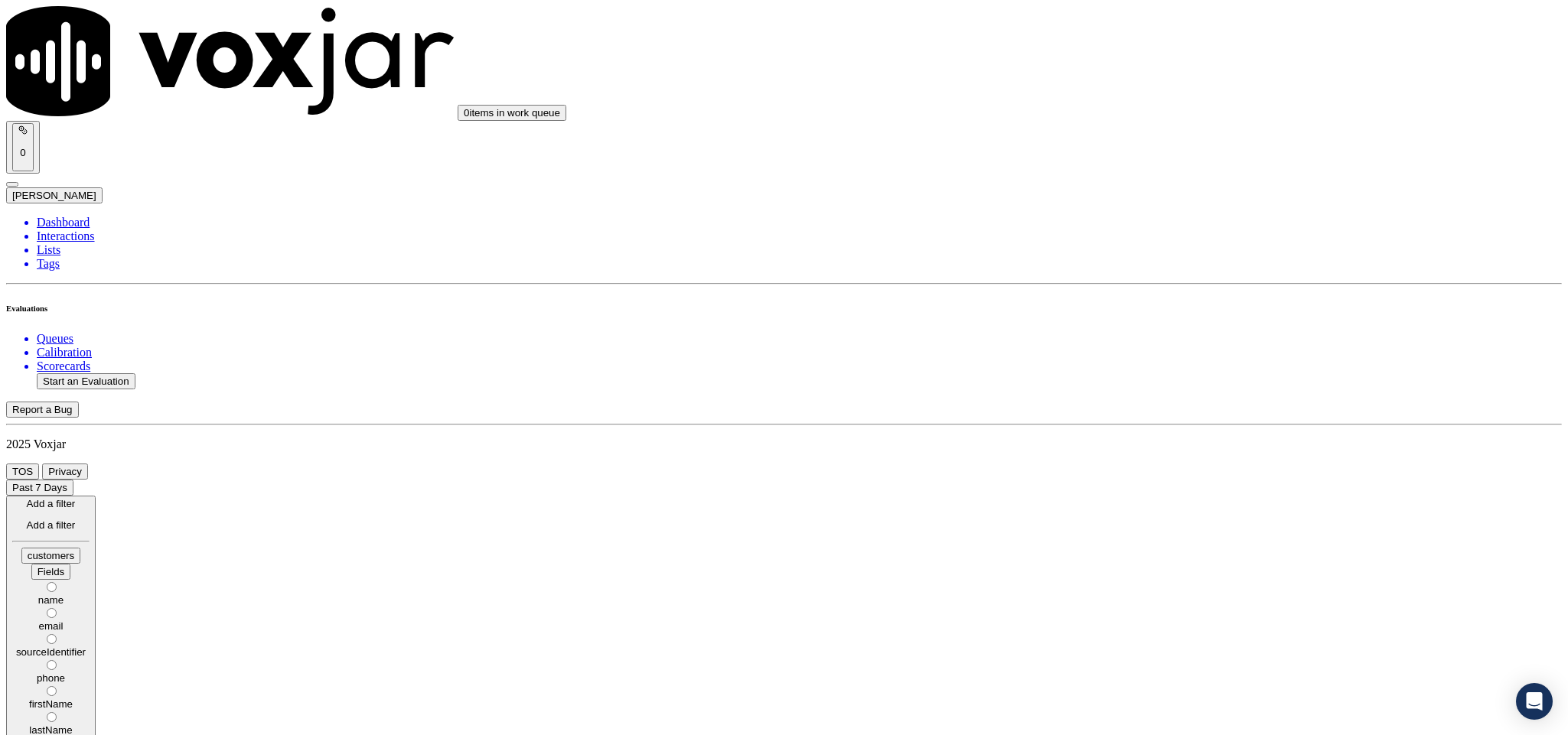
click at [90, 672] on div "phone" at bounding box center [51, 678] width 78 height 11
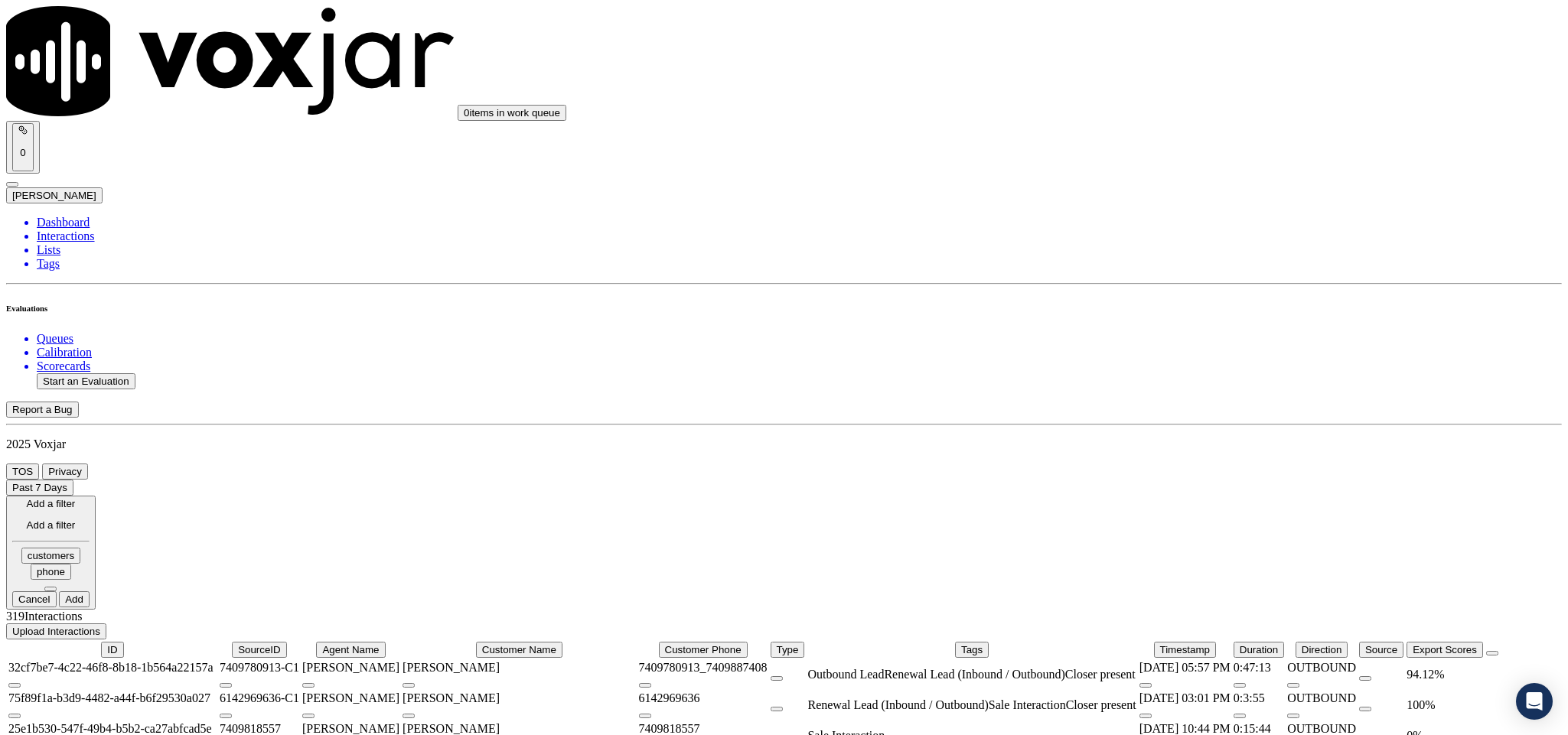
click at [56, 587] on button at bounding box center [50, 590] width 12 height 5
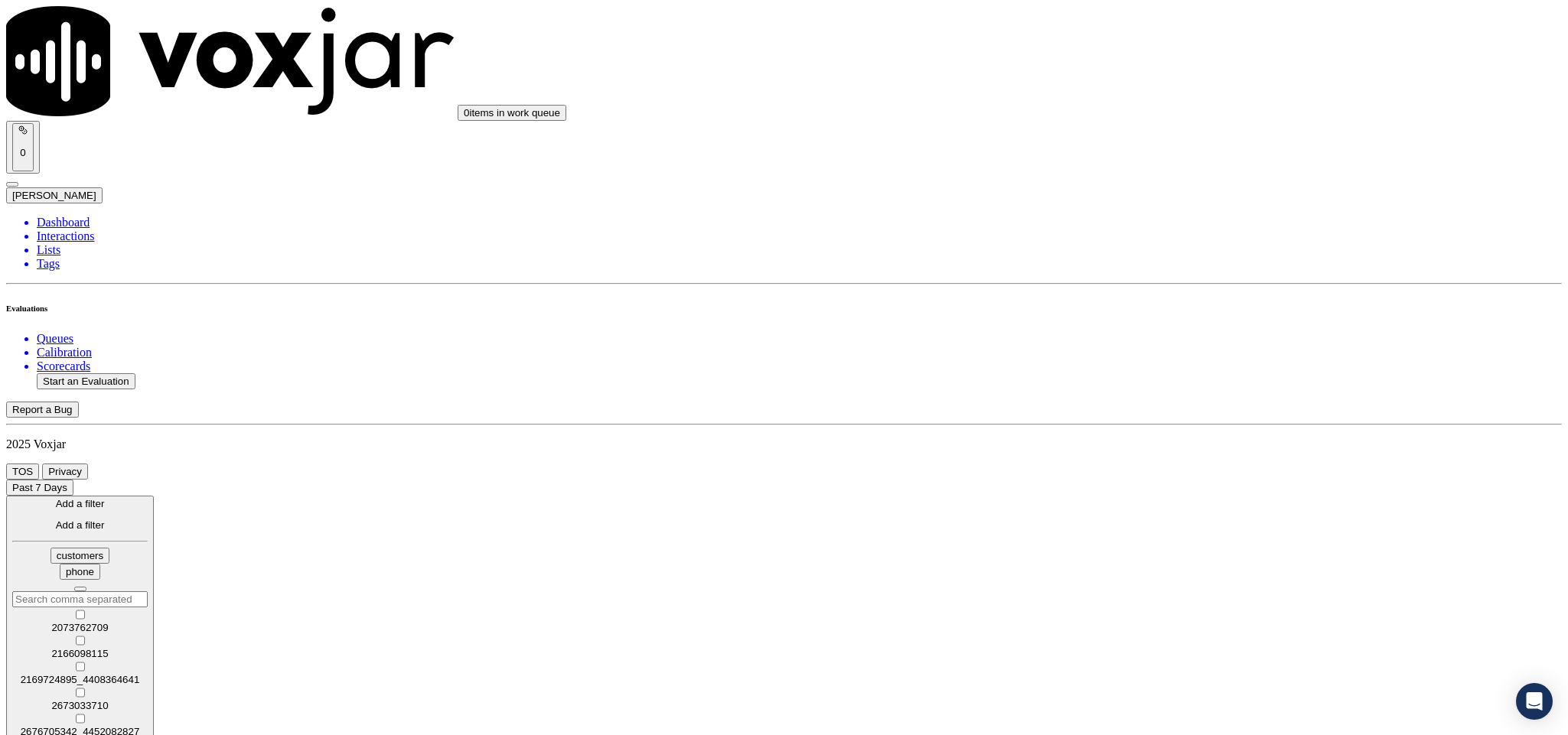
click at [148, 591] on input "text" at bounding box center [80, 599] width 136 height 16
paste input "2159303313"
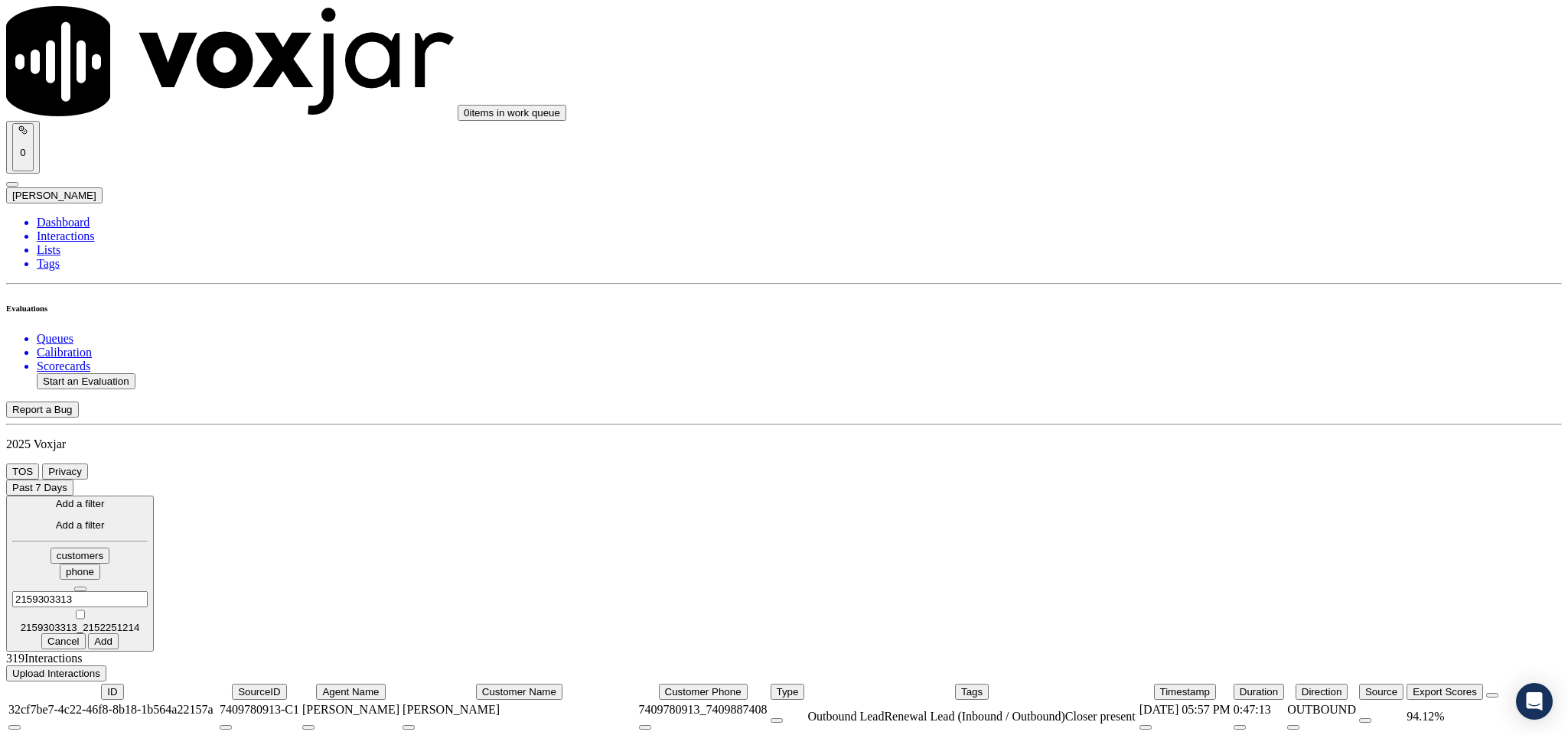
type input "2159303313"
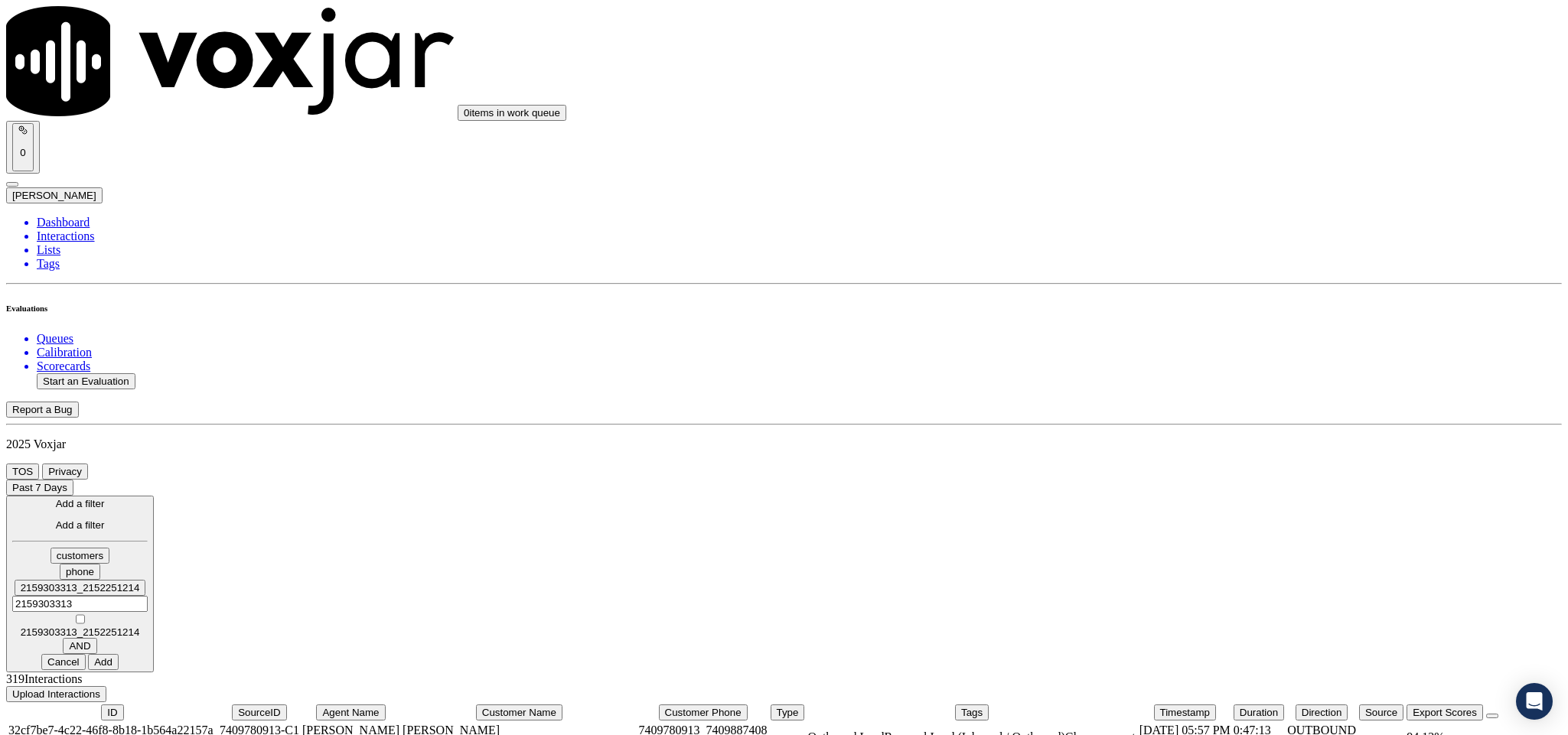
click at [118, 654] on button "Add" at bounding box center [103, 662] width 30 height 16
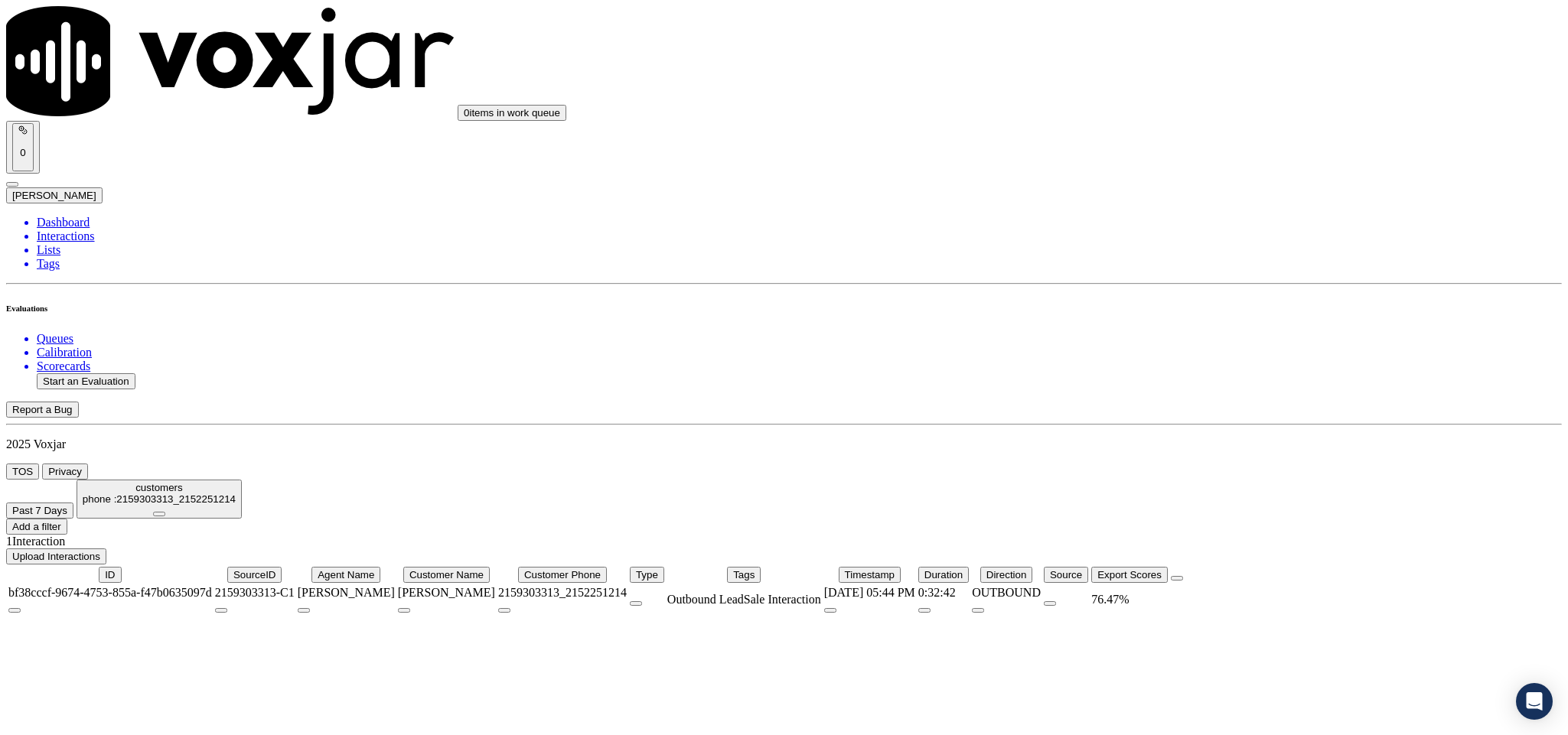
click at [1168, 593] on div "76.47 %" at bounding box center [1129, 599] width 77 height 14
click at [159, 514] on icon at bounding box center [159, 514] width 0 height 0
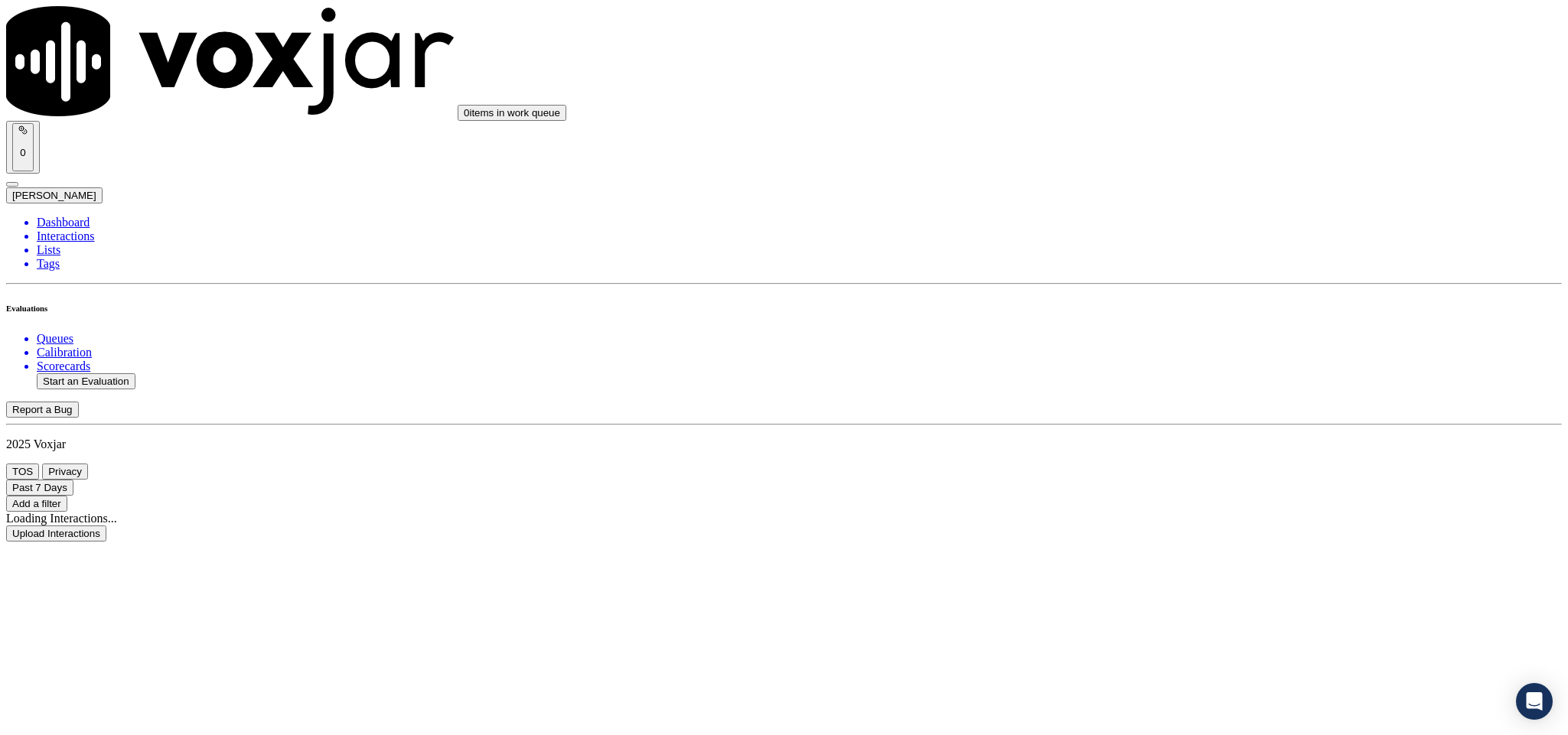
click at [67, 496] on button "Add a filter" at bounding box center [36, 504] width 61 height 16
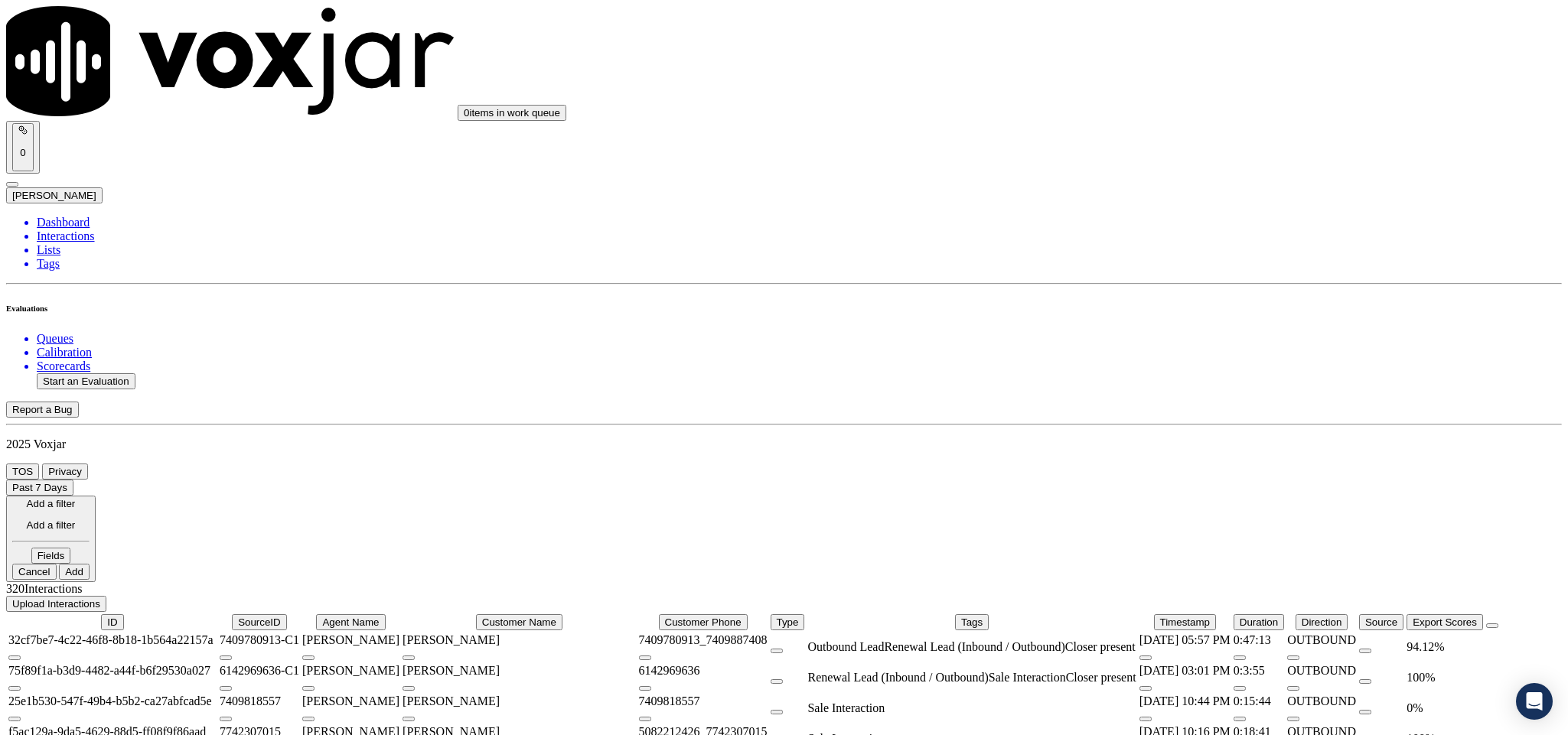
click at [71, 548] on button "Fields" at bounding box center [51, 556] width 40 height 16
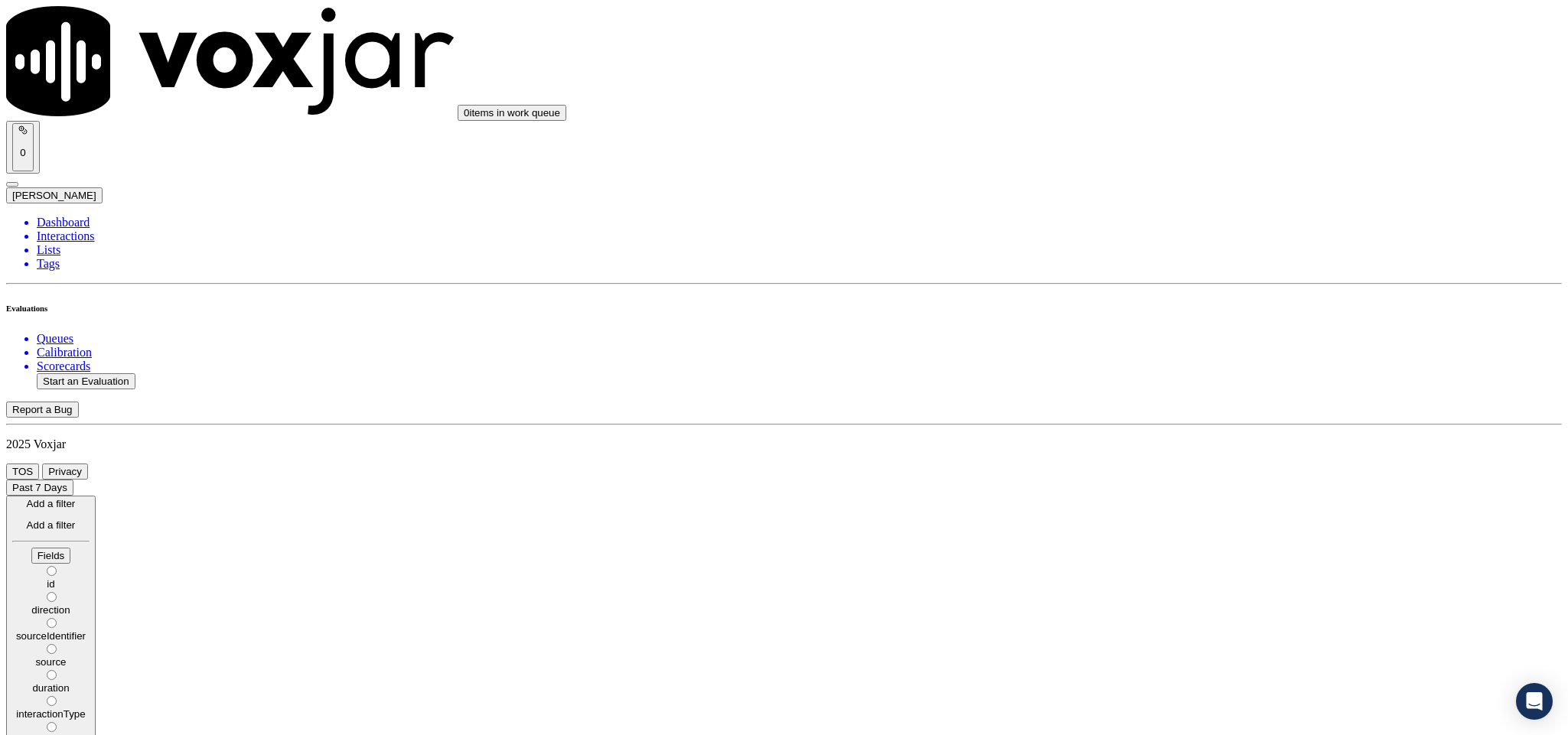
scroll to position [46, 0]
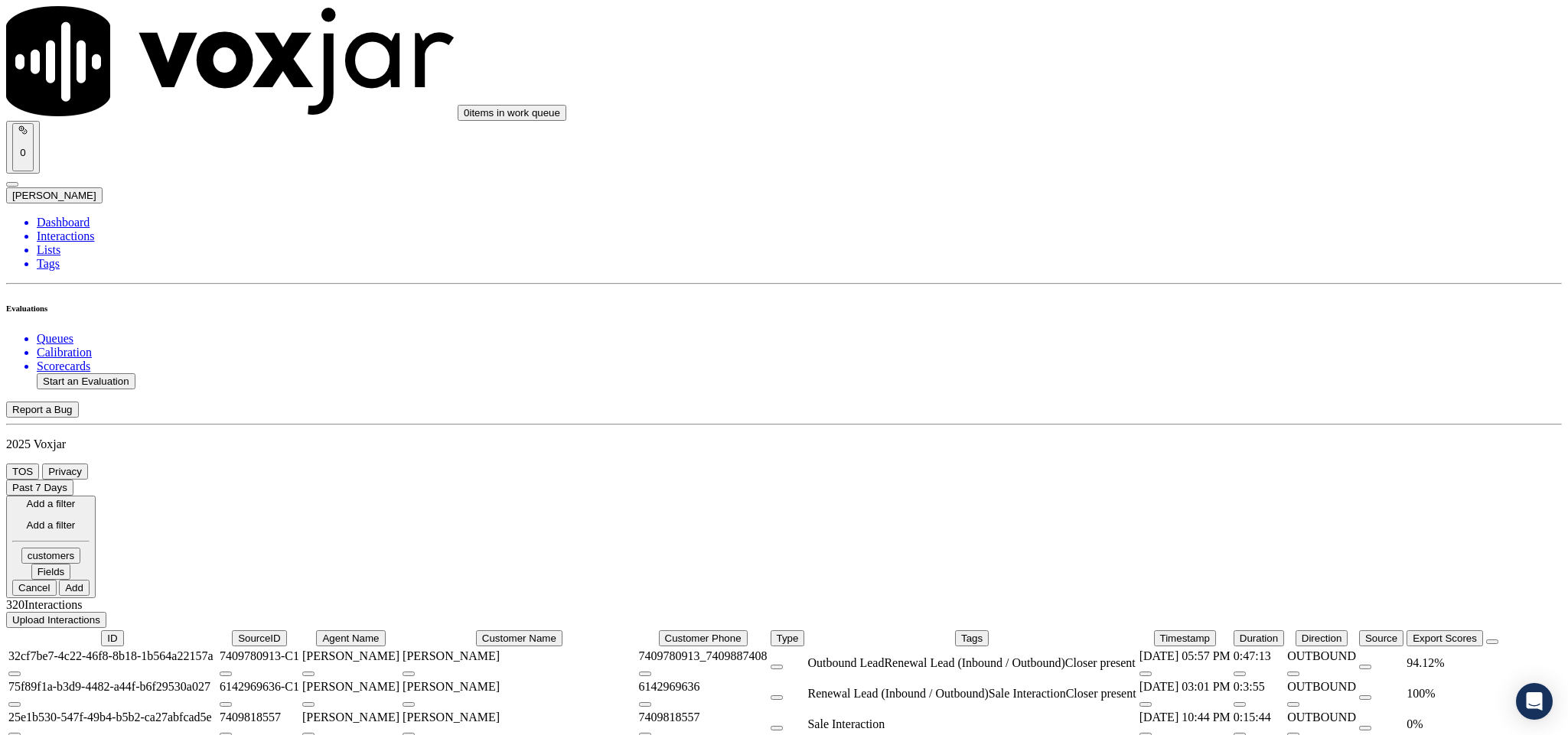
click at [71, 564] on button "Fields" at bounding box center [51, 572] width 40 height 16
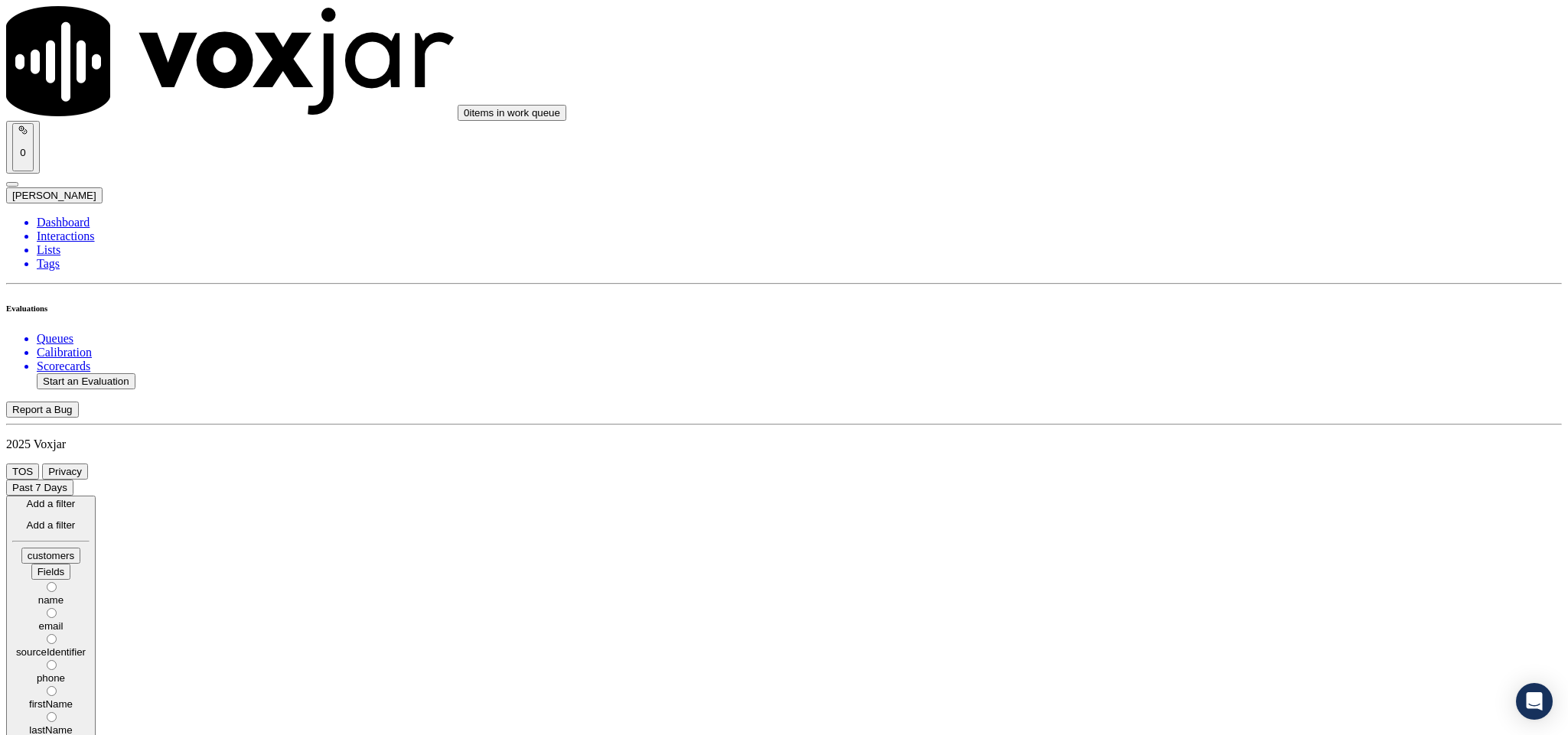
click at [90, 661] on label "phone" at bounding box center [51, 672] width 78 height 23
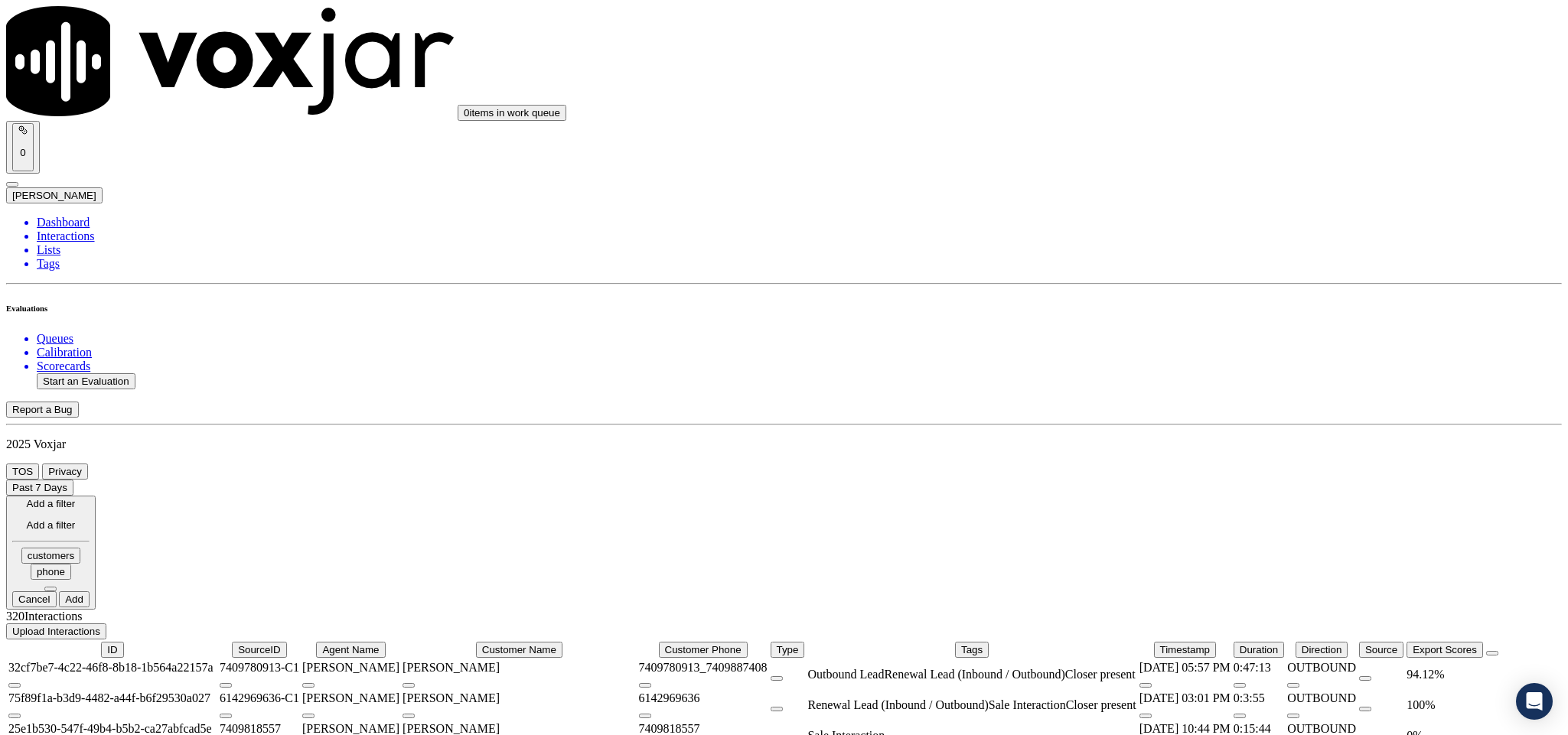
click at [56, 587] on button at bounding box center [50, 590] width 12 height 5
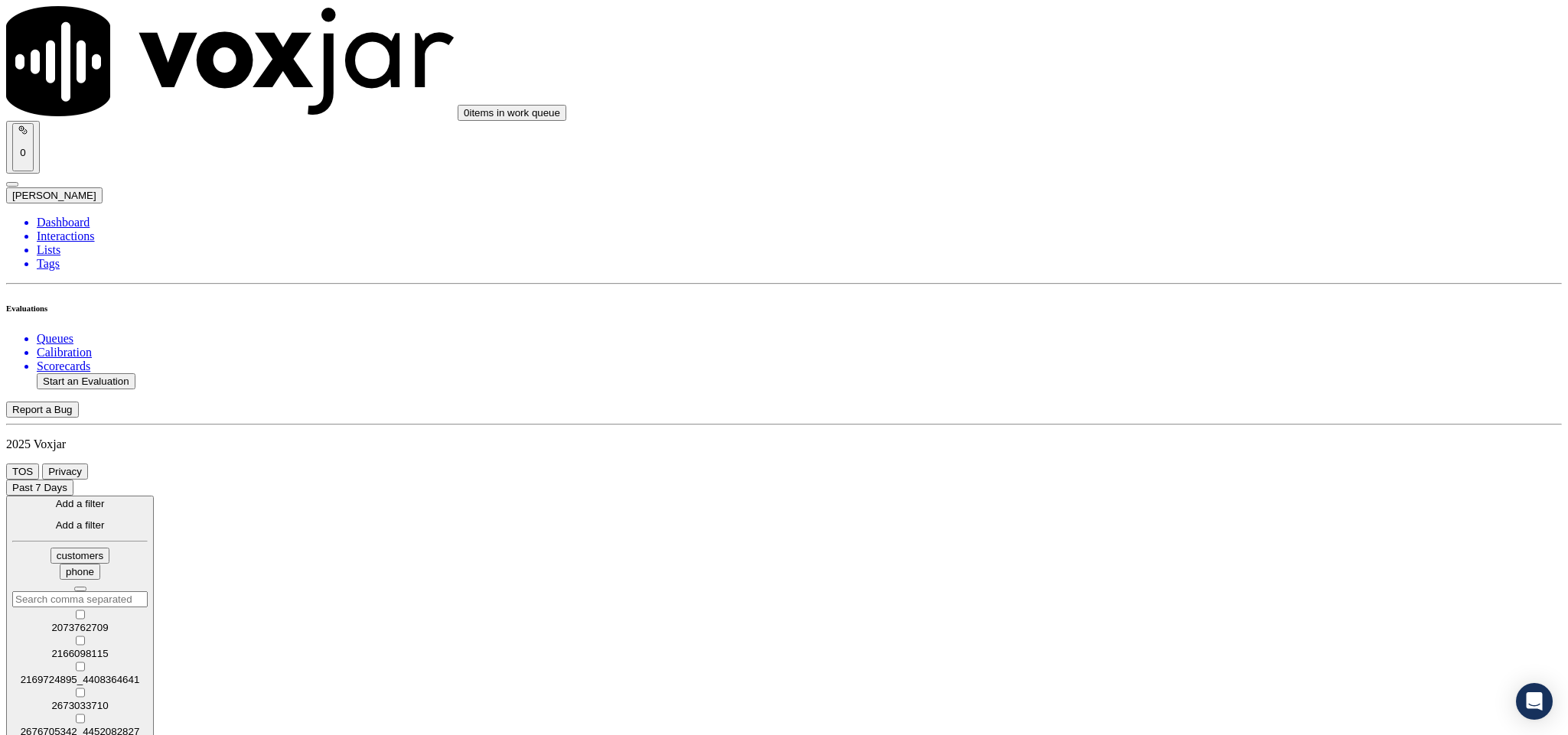
click at [148, 591] on input "text" at bounding box center [80, 599] width 136 height 16
paste input "3307603491"
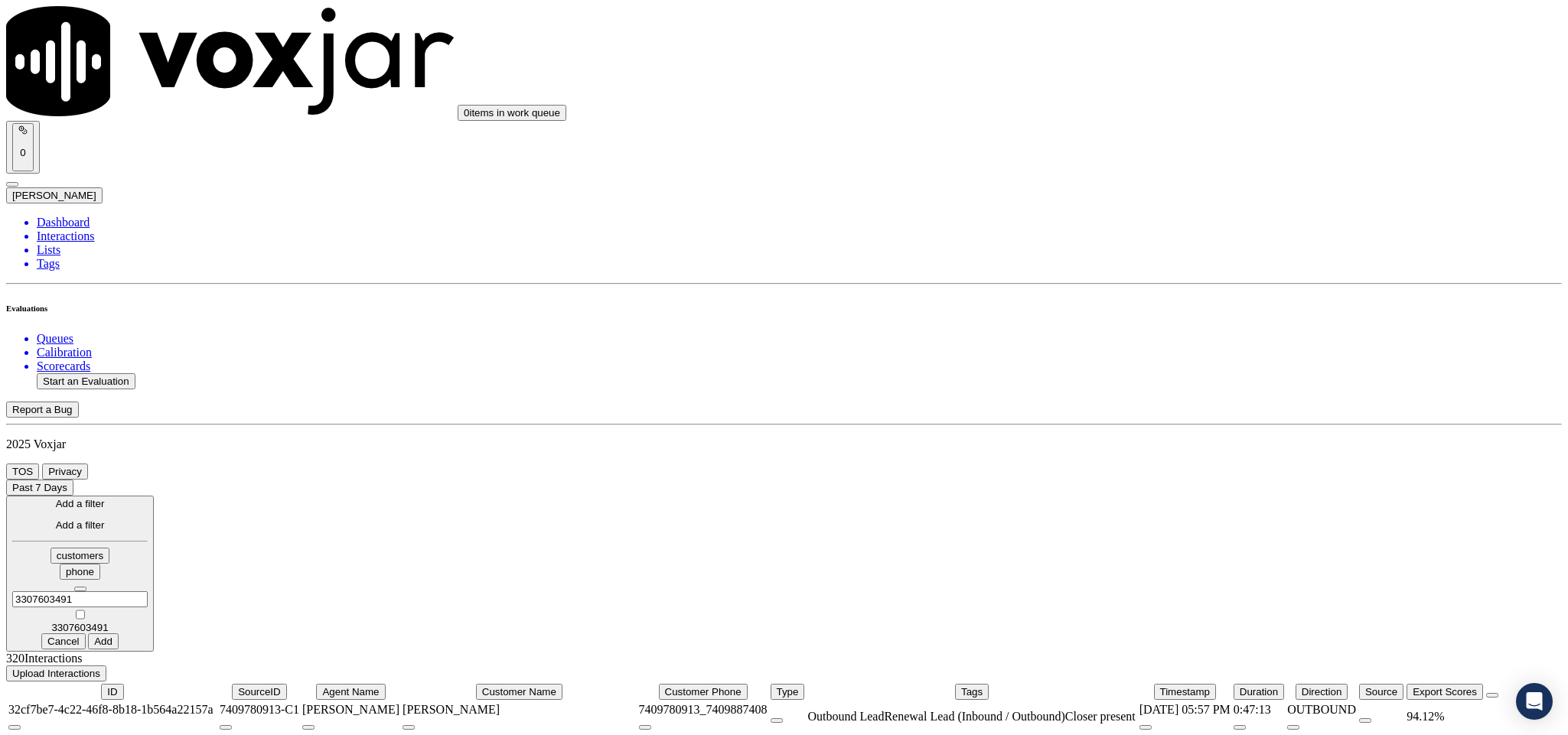
type input "3307603491"
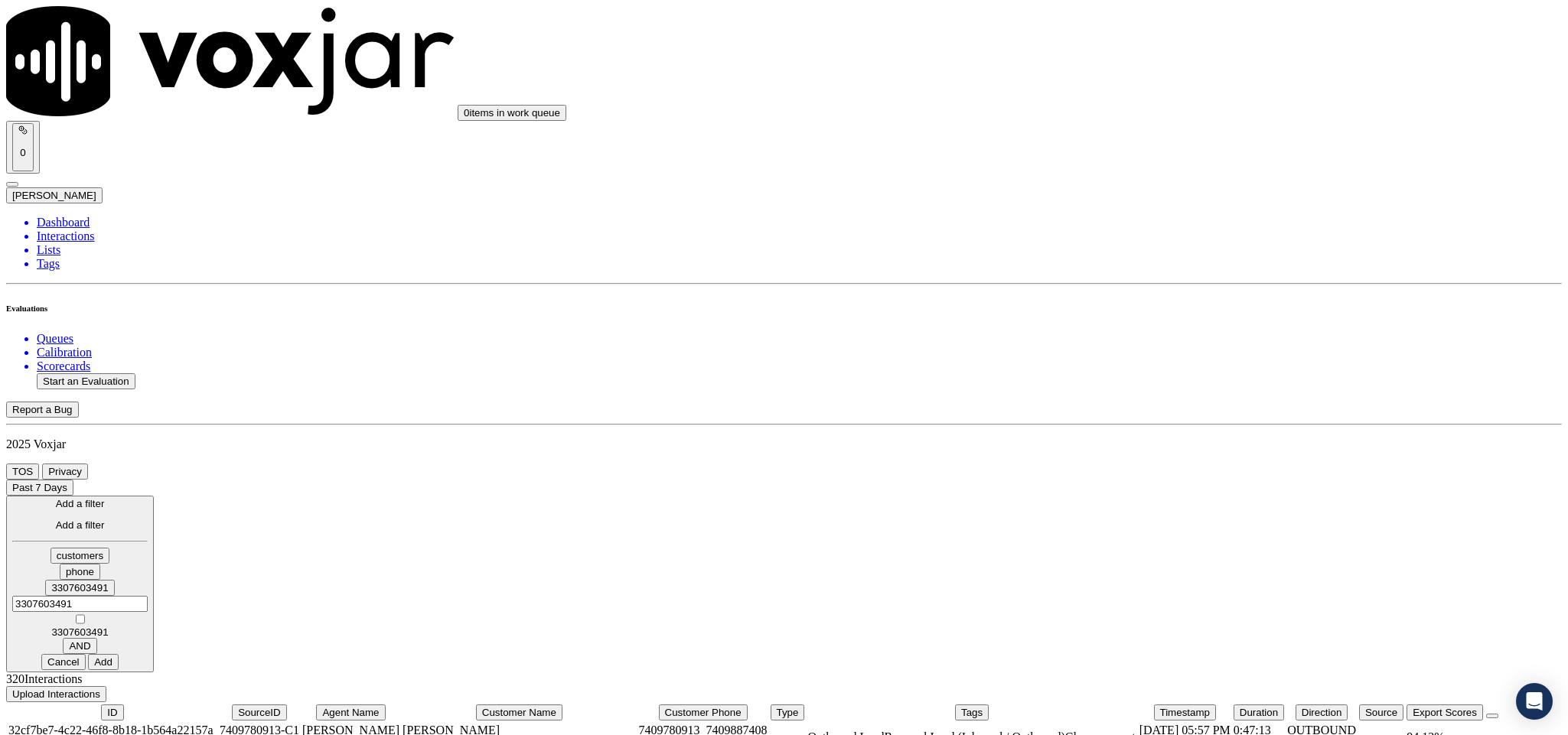
click at [118, 654] on button "Add" at bounding box center [103, 662] width 30 height 16
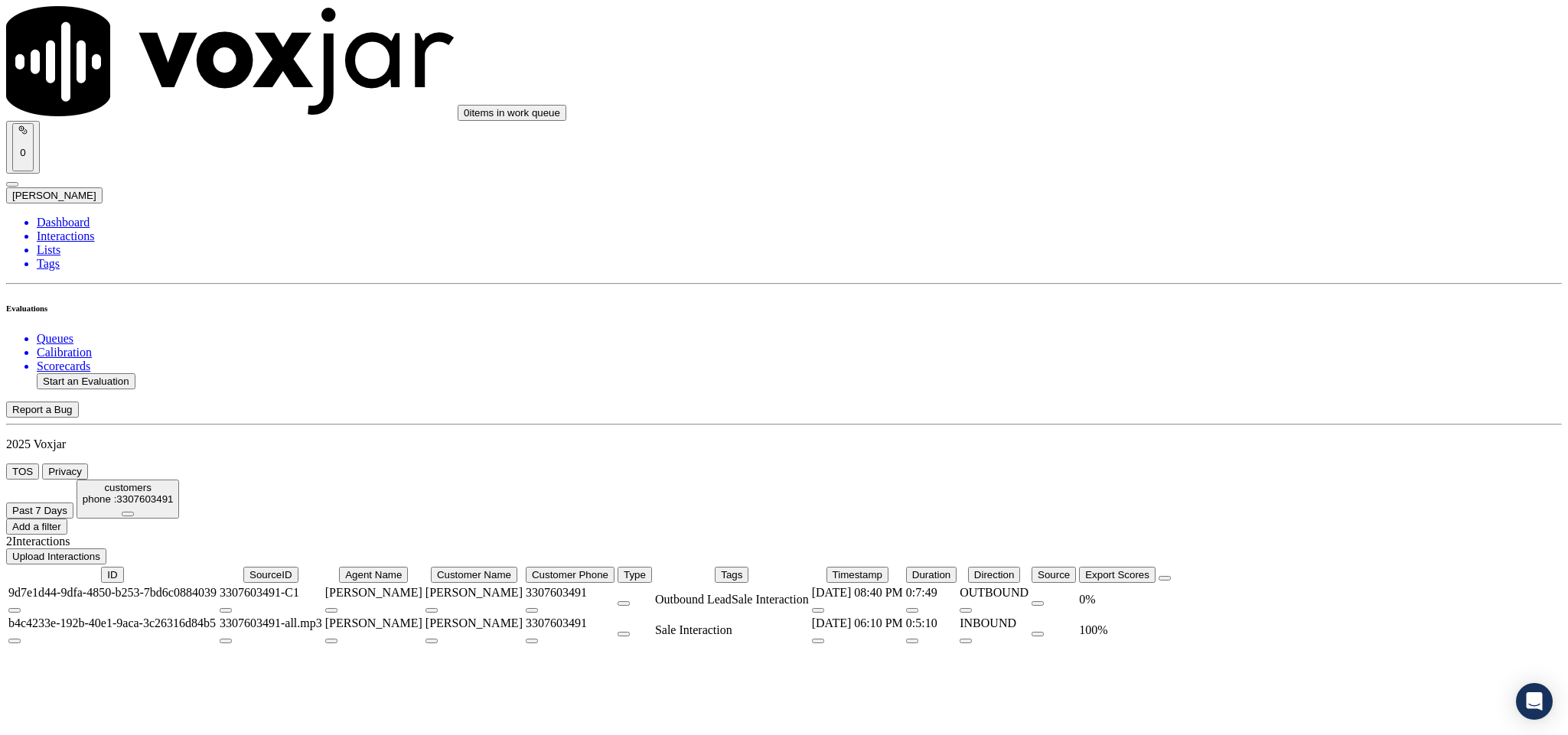
click at [1156, 593] on div "0 %" at bounding box center [1117, 599] width 77 height 14
click at [127, 514] on icon at bounding box center [127, 514] width 0 height 0
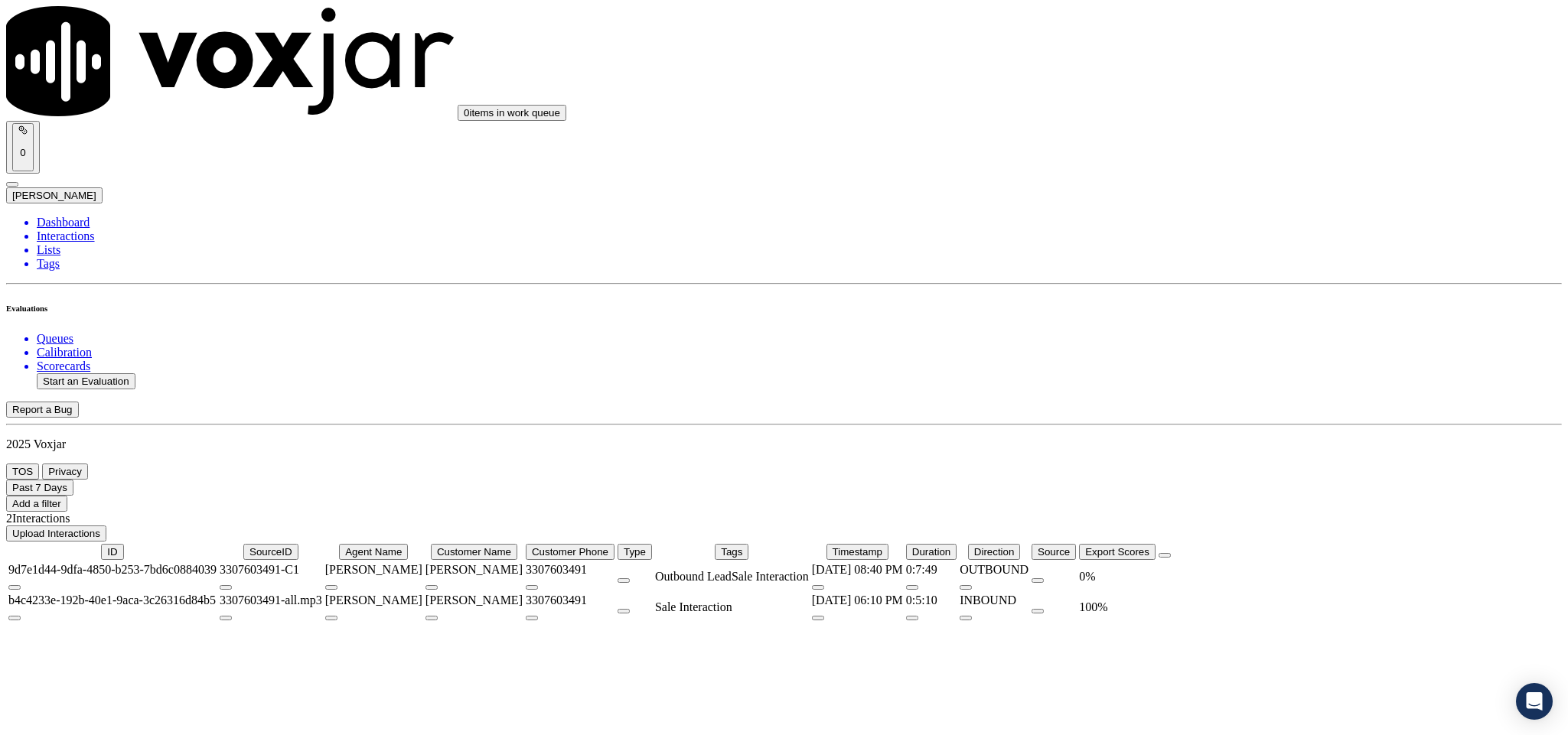
click at [67, 496] on button "Add a filter" at bounding box center [36, 504] width 61 height 16
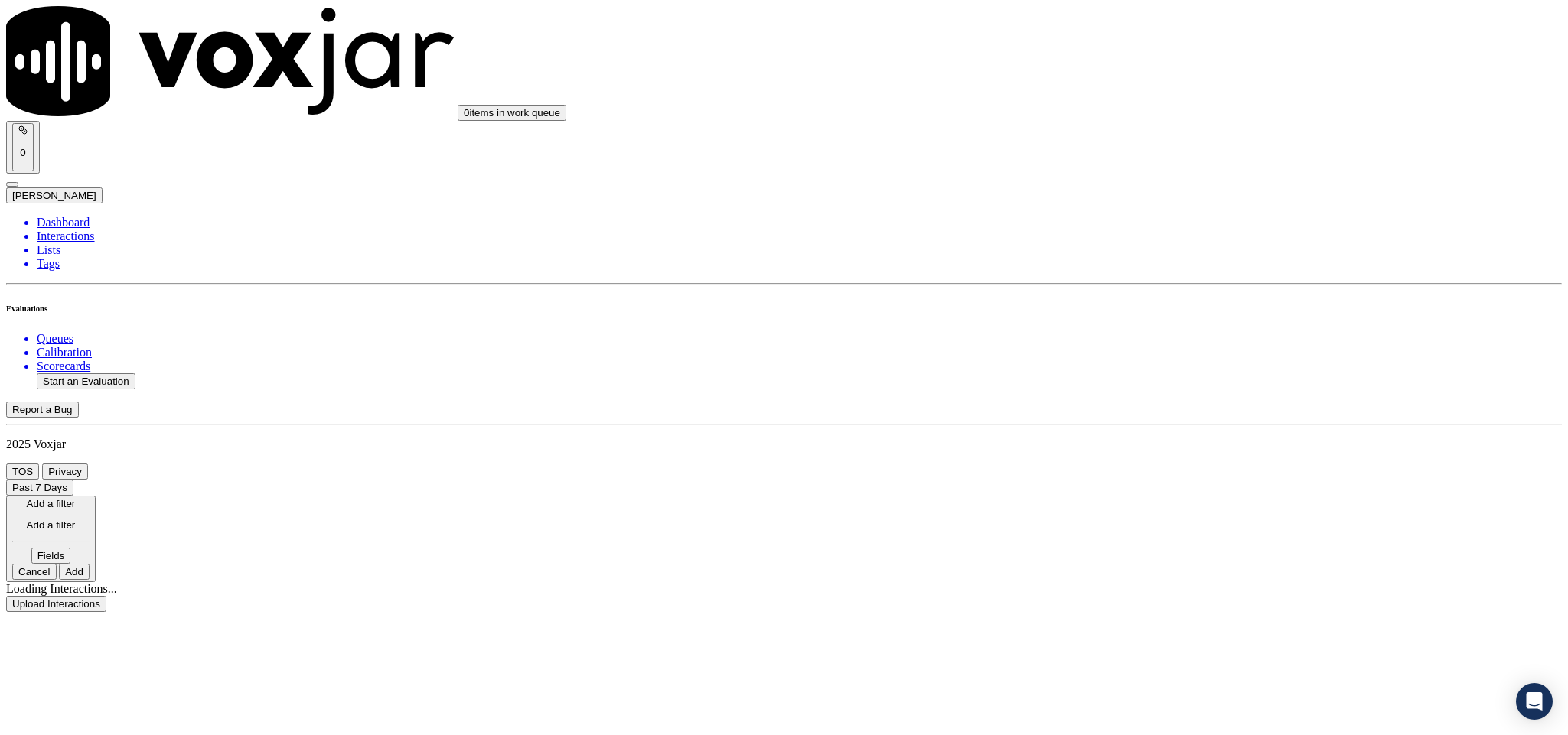
click at [71, 548] on button "Fields" at bounding box center [51, 556] width 40 height 16
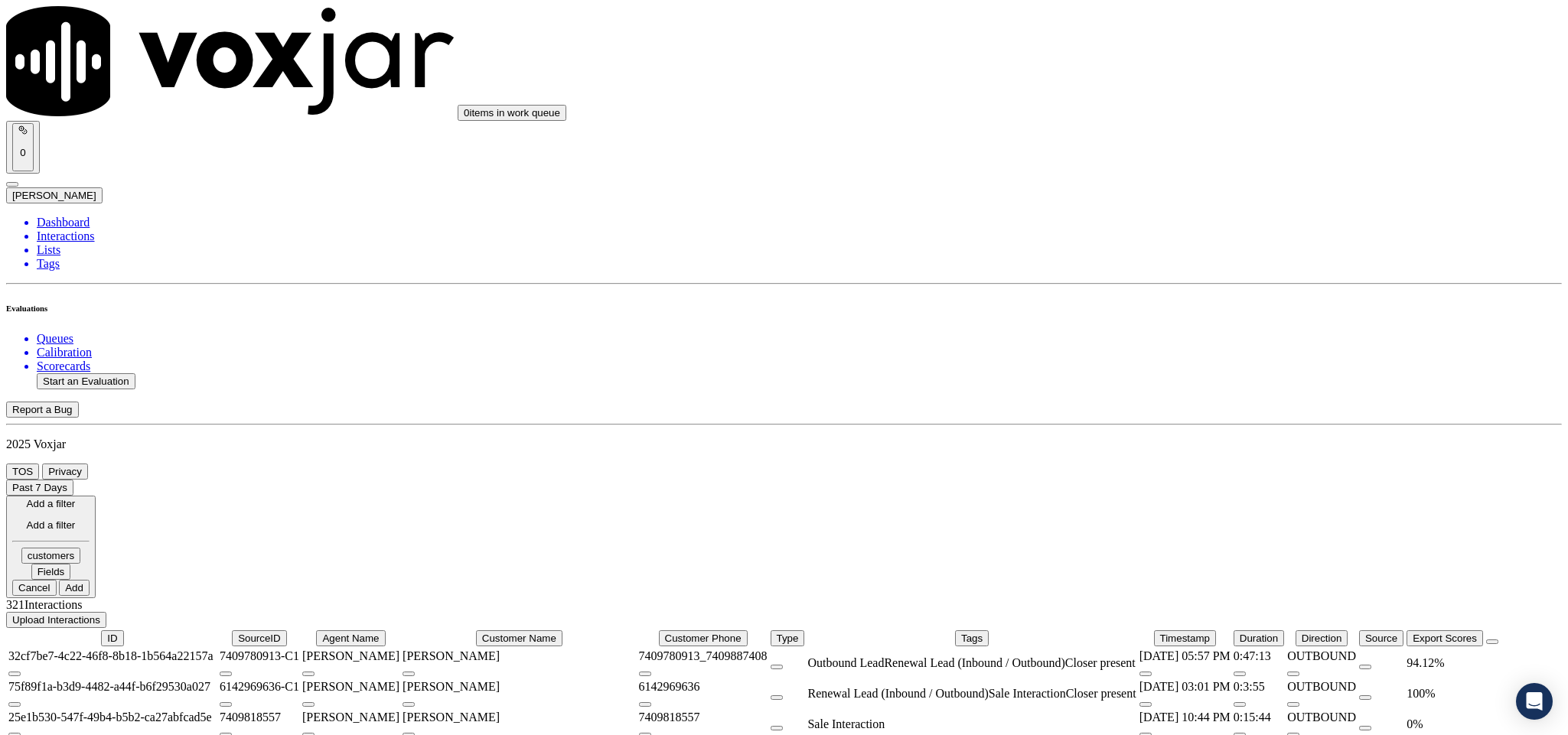
drag, startPoint x: 1237, startPoint y: 172, endPoint x: 1232, endPoint y: 186, distance: 14.9
click at [71, 564] on button "Fields" at bounding box center [51, 572] width 40 height 16
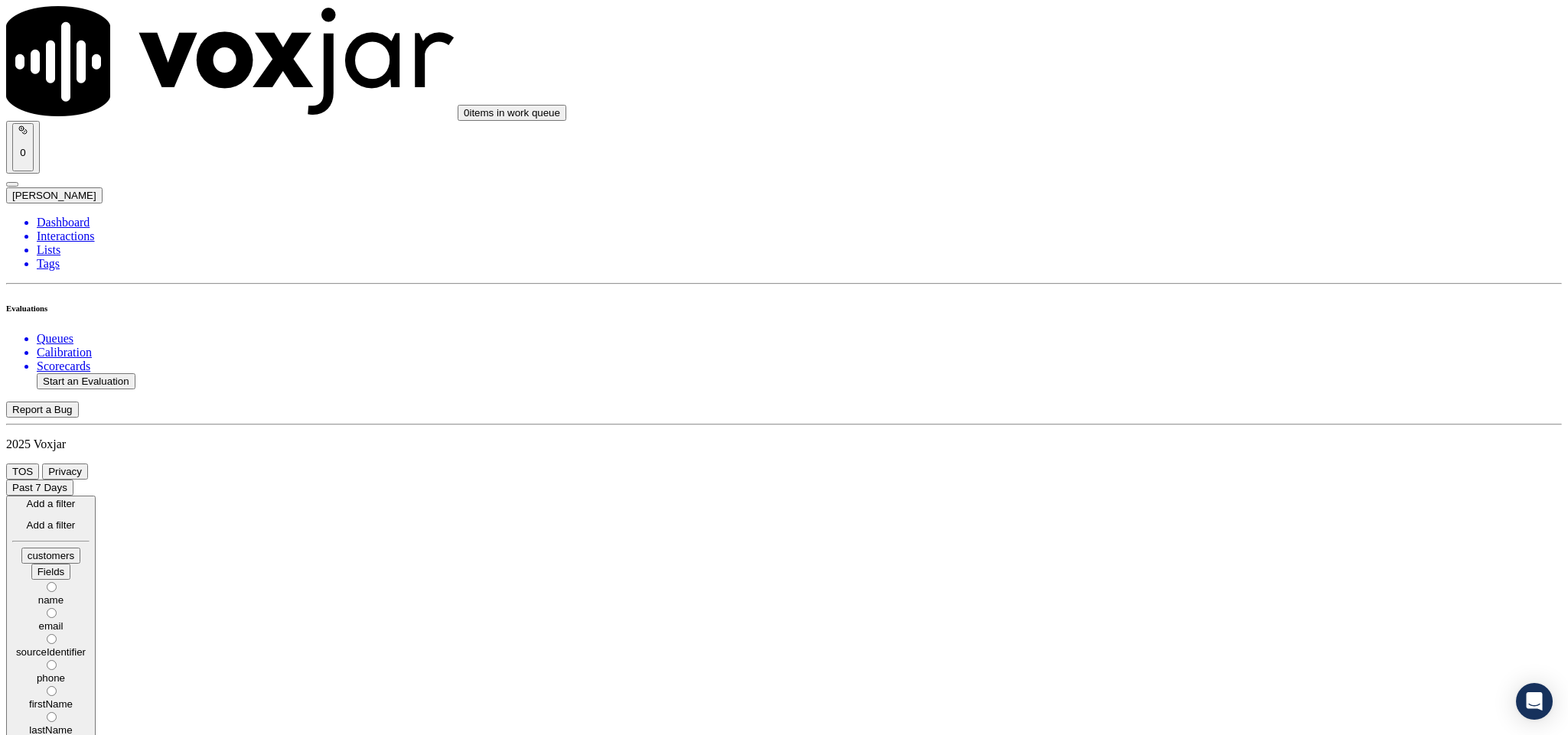
click at [90, 661] on label "phone" at bounding box center [51, 672] width 78 height 23
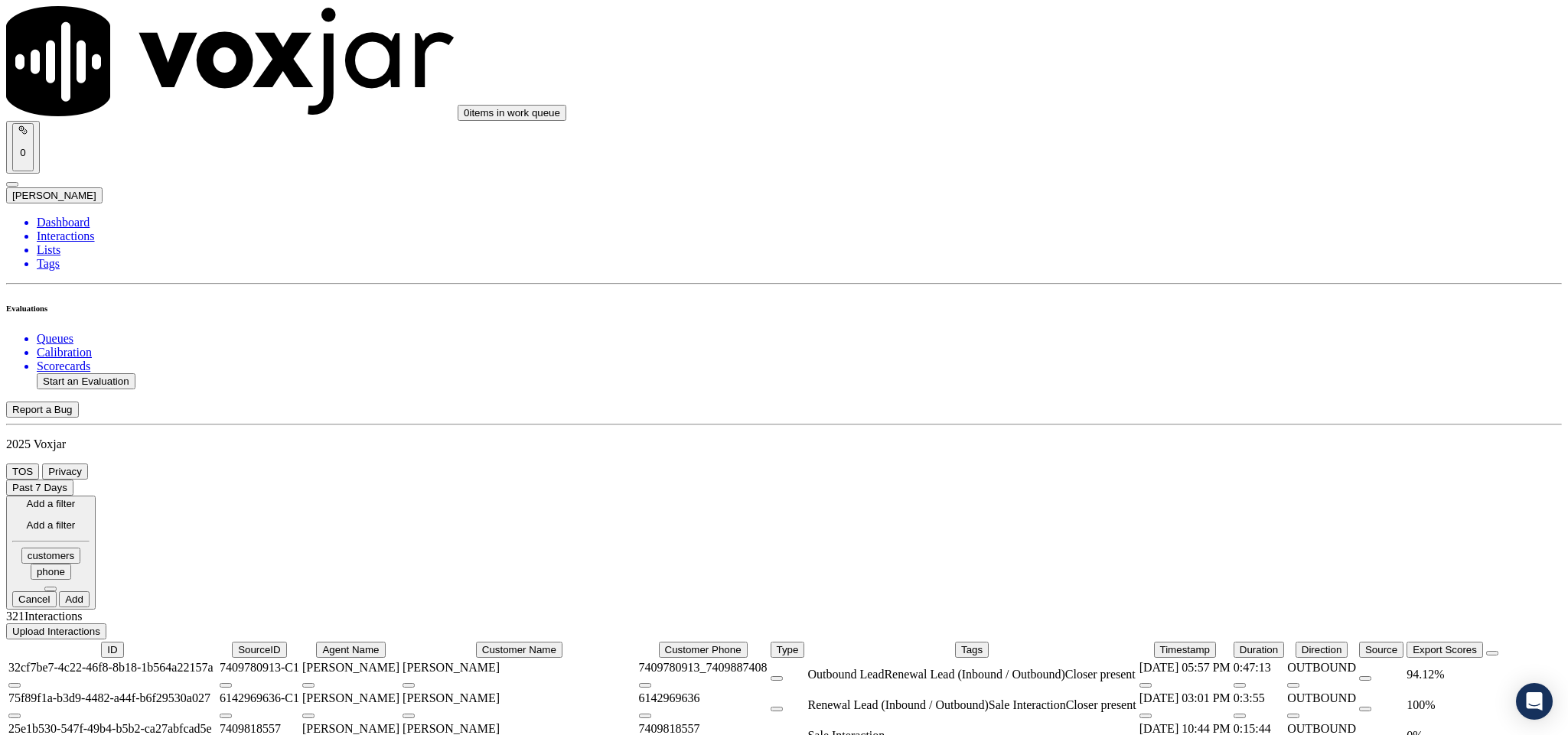
click at [56, 587] on button at bounding box center [50, 590] width 12 height 5
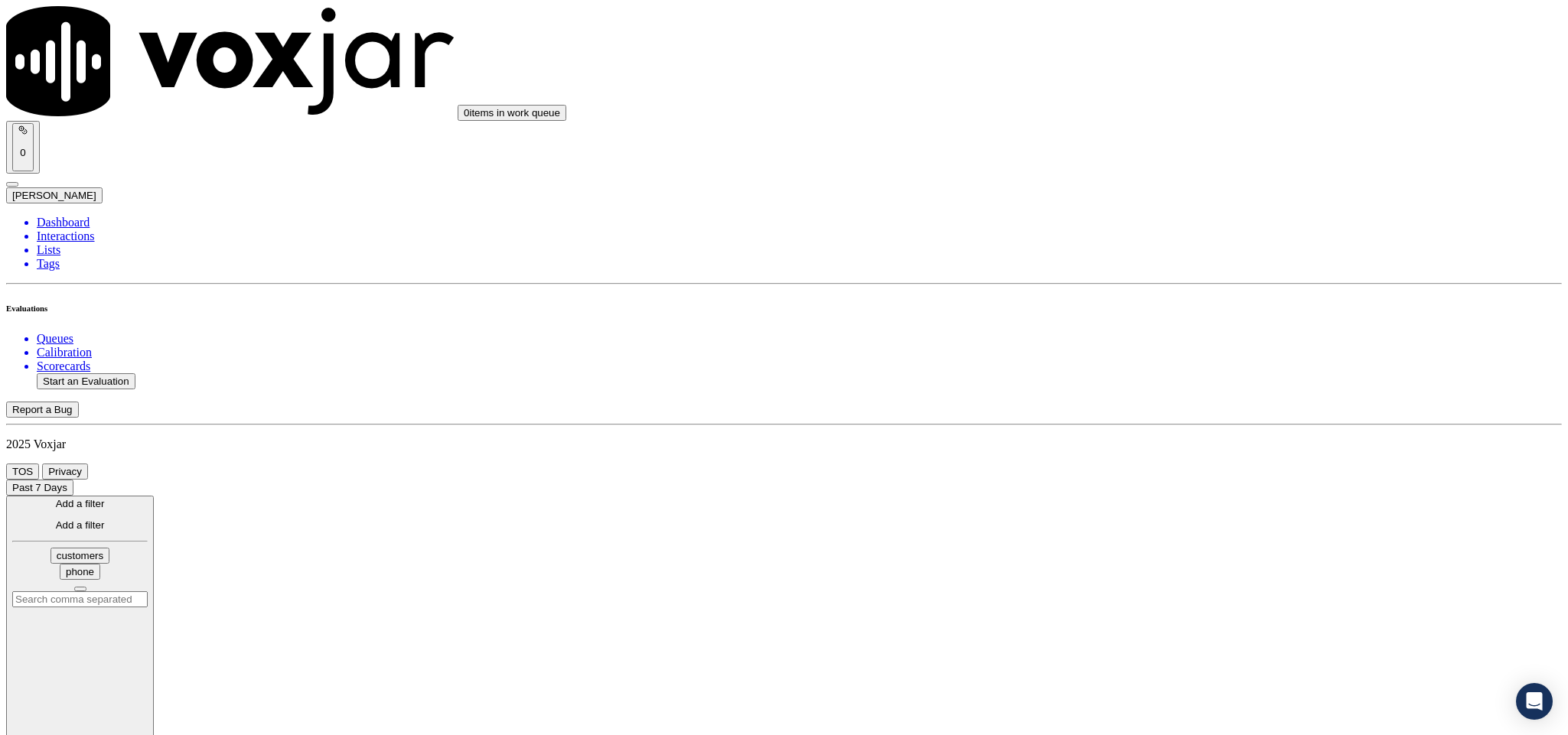
click at [148, 591] on input "text" at bounding box center [80, 599] width 136 height 16
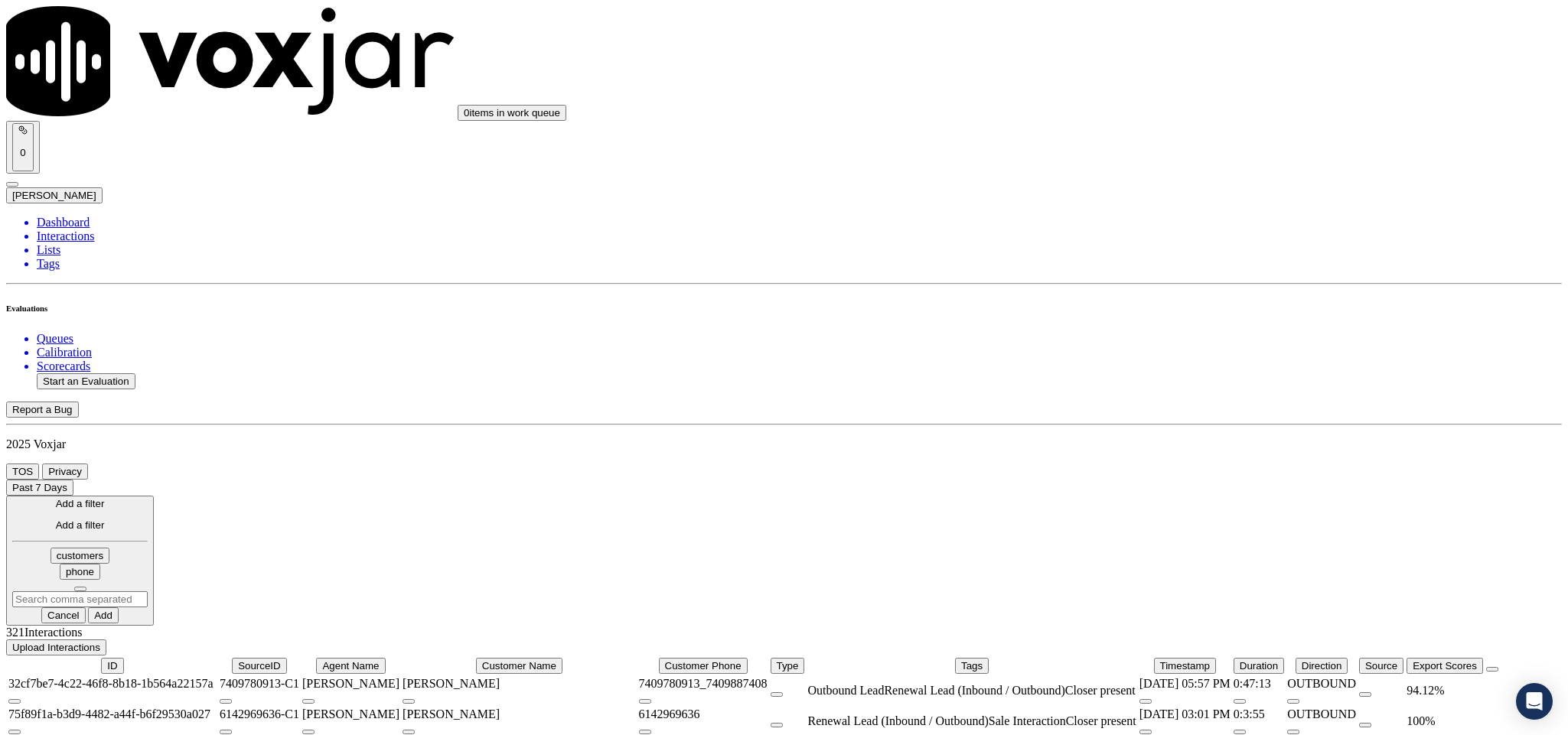
paste input "7744414334"
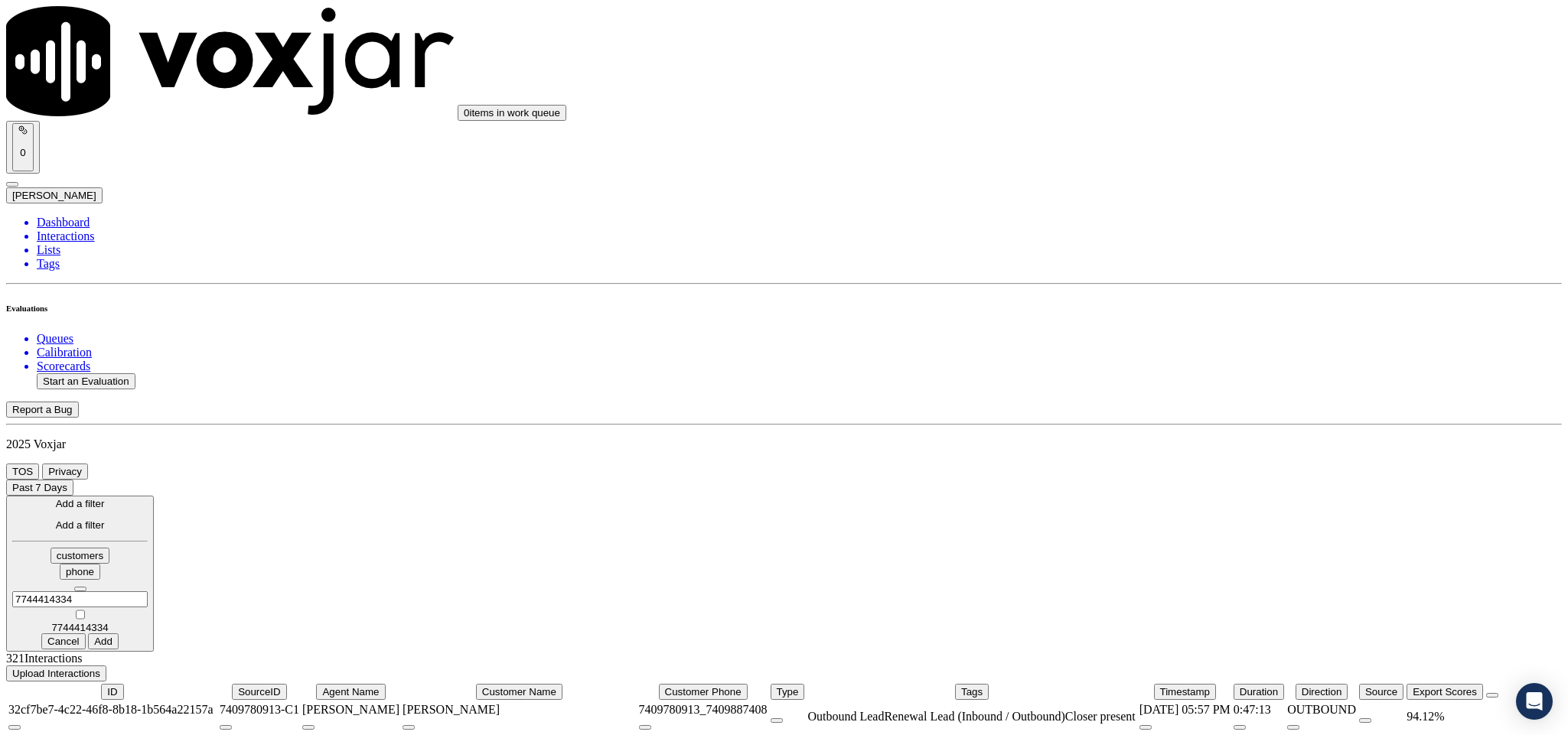
type input "7744414334"
click at [148, 611] on label "7744414334" at bounding box center [80, 622] width 136 height 23
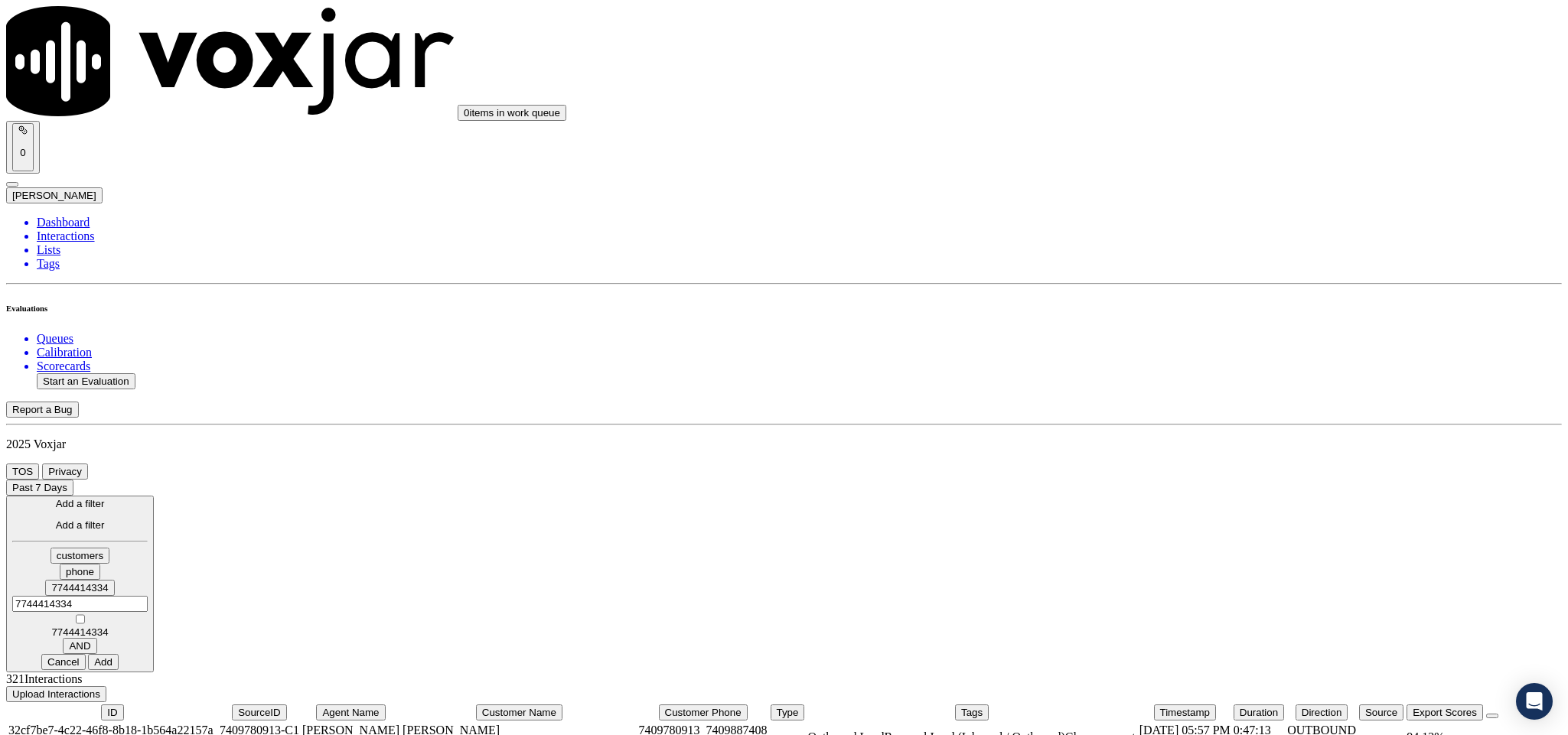
click at [118, 654] on button "Add" at bounding box center [103, 662] width 30 height 16
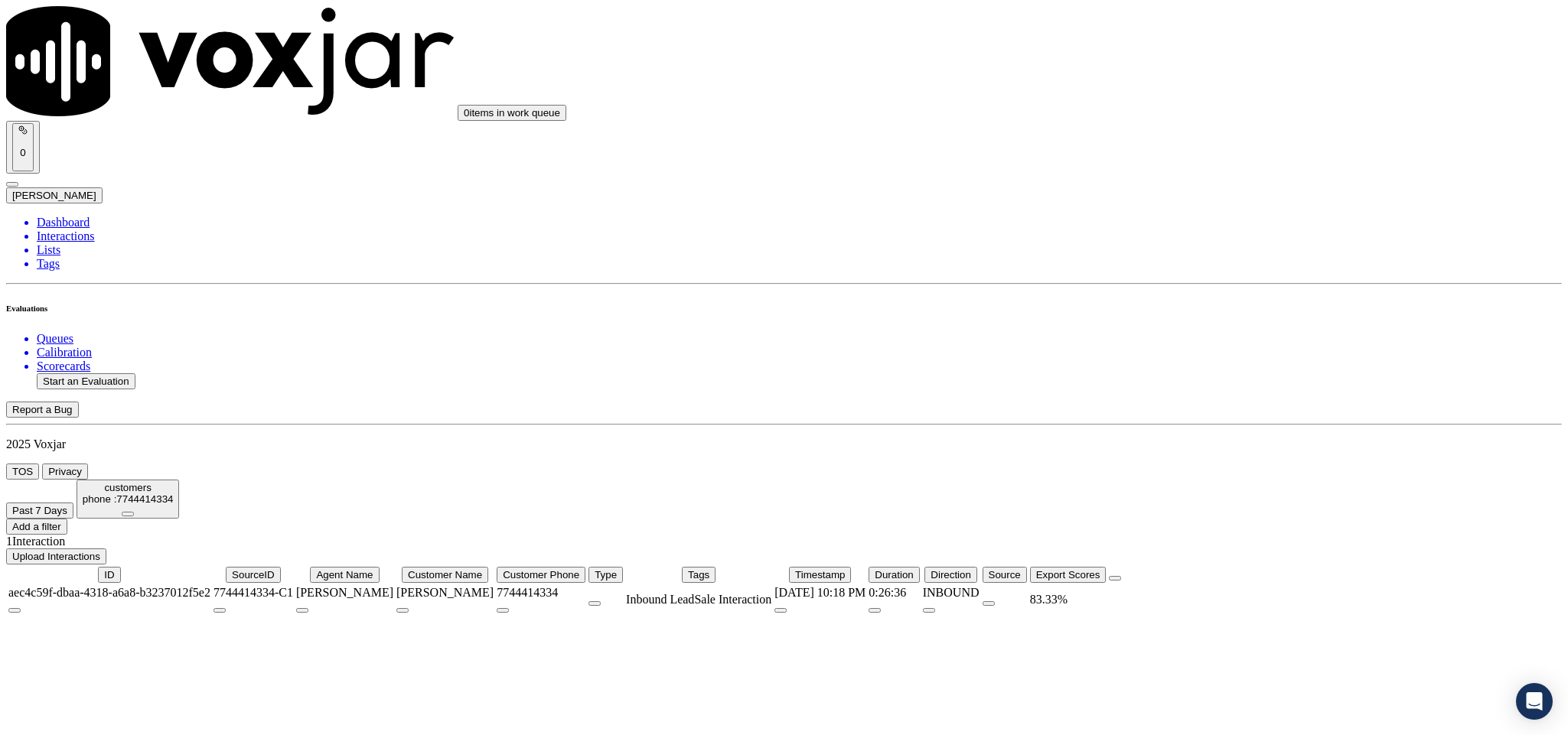
click at [394, 586] on td "[PERSON_NAME]" at bounding box center [345, 600] width 99 height 29
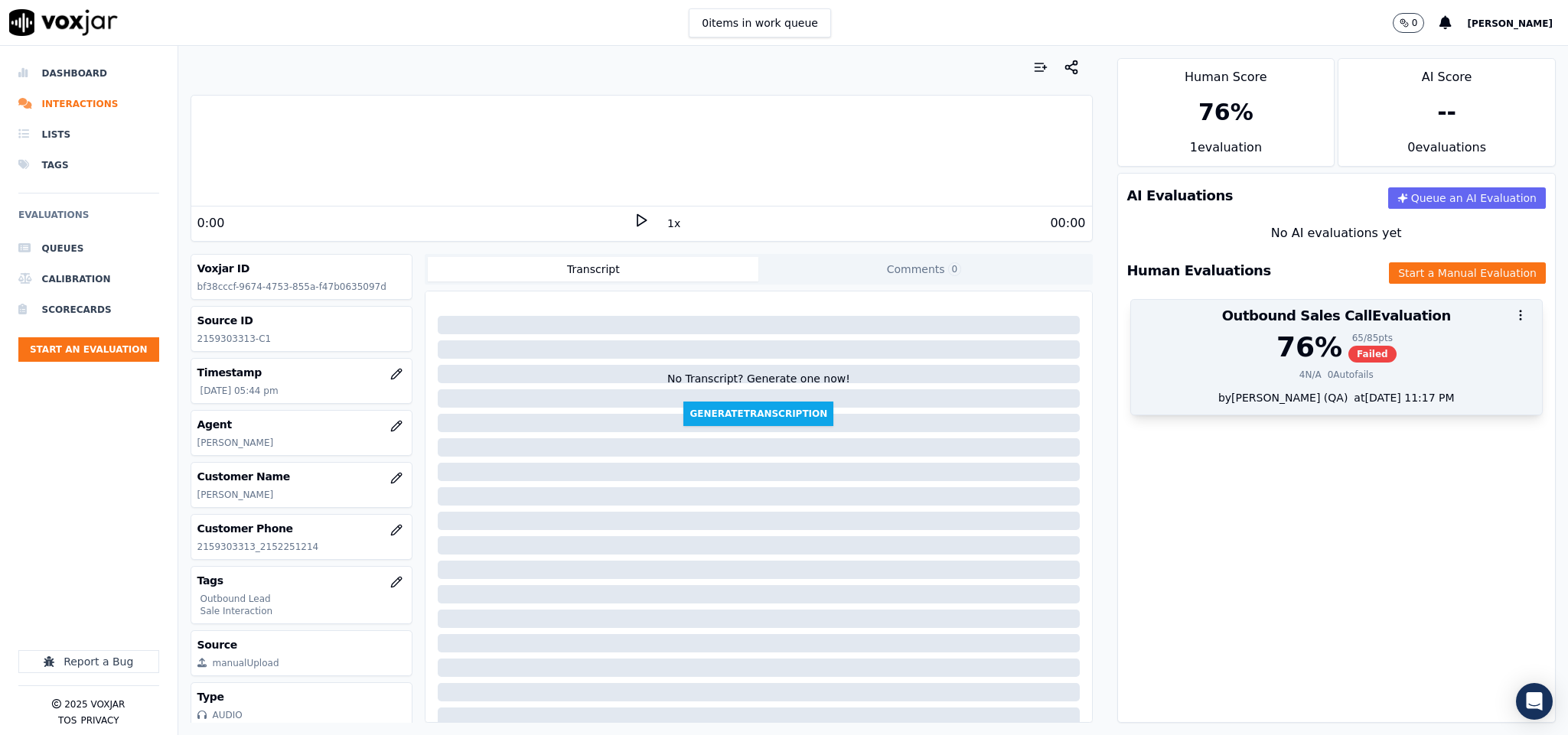
click at [1362, 361] on div "76 % 65 / 85 pts Failed" at bounding box center [1337, 347] width 394 height 30
click at [1336, 350] on span "Autofailed" at bounding box center [1362, 354] width 70 height 17
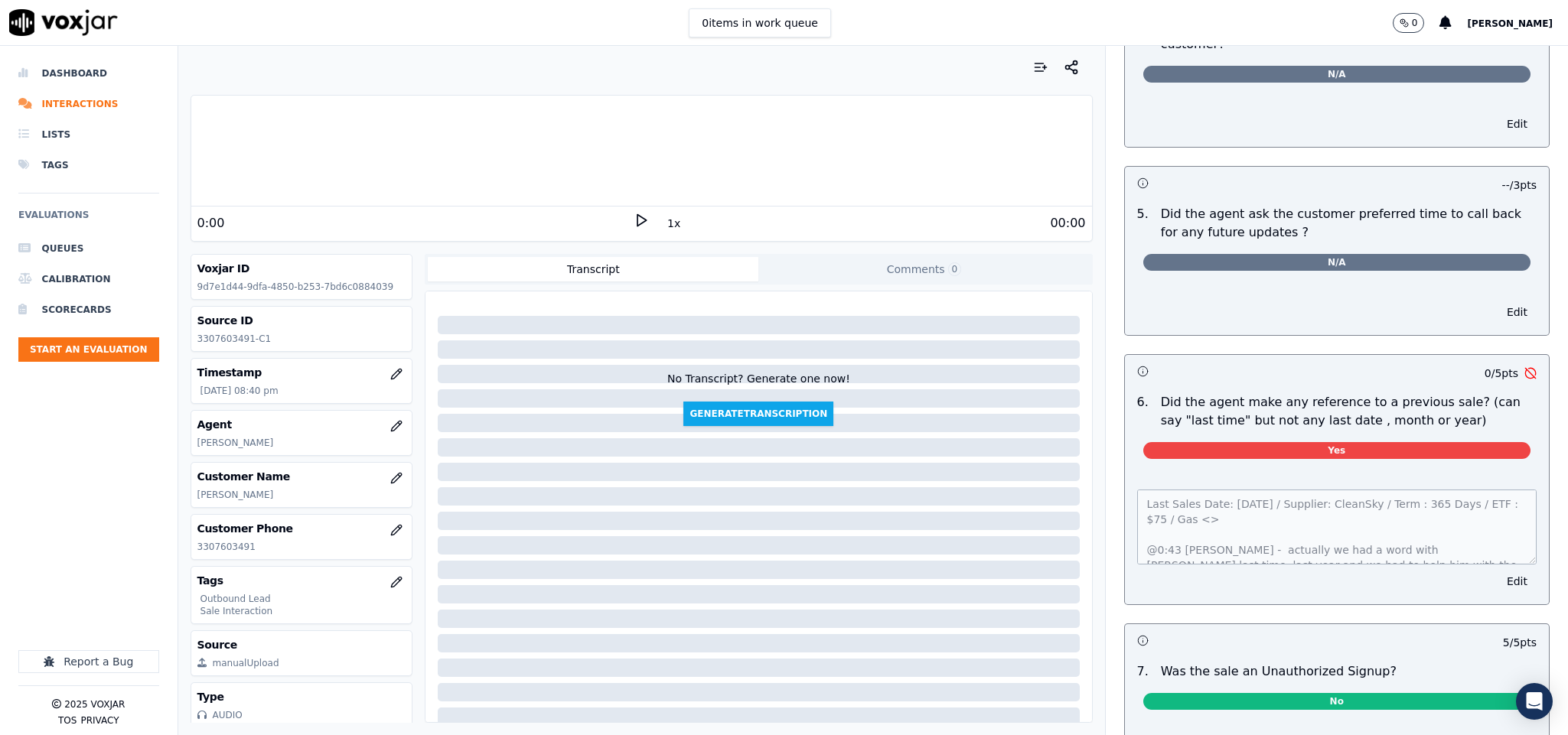
scroll to position [3560, 0]
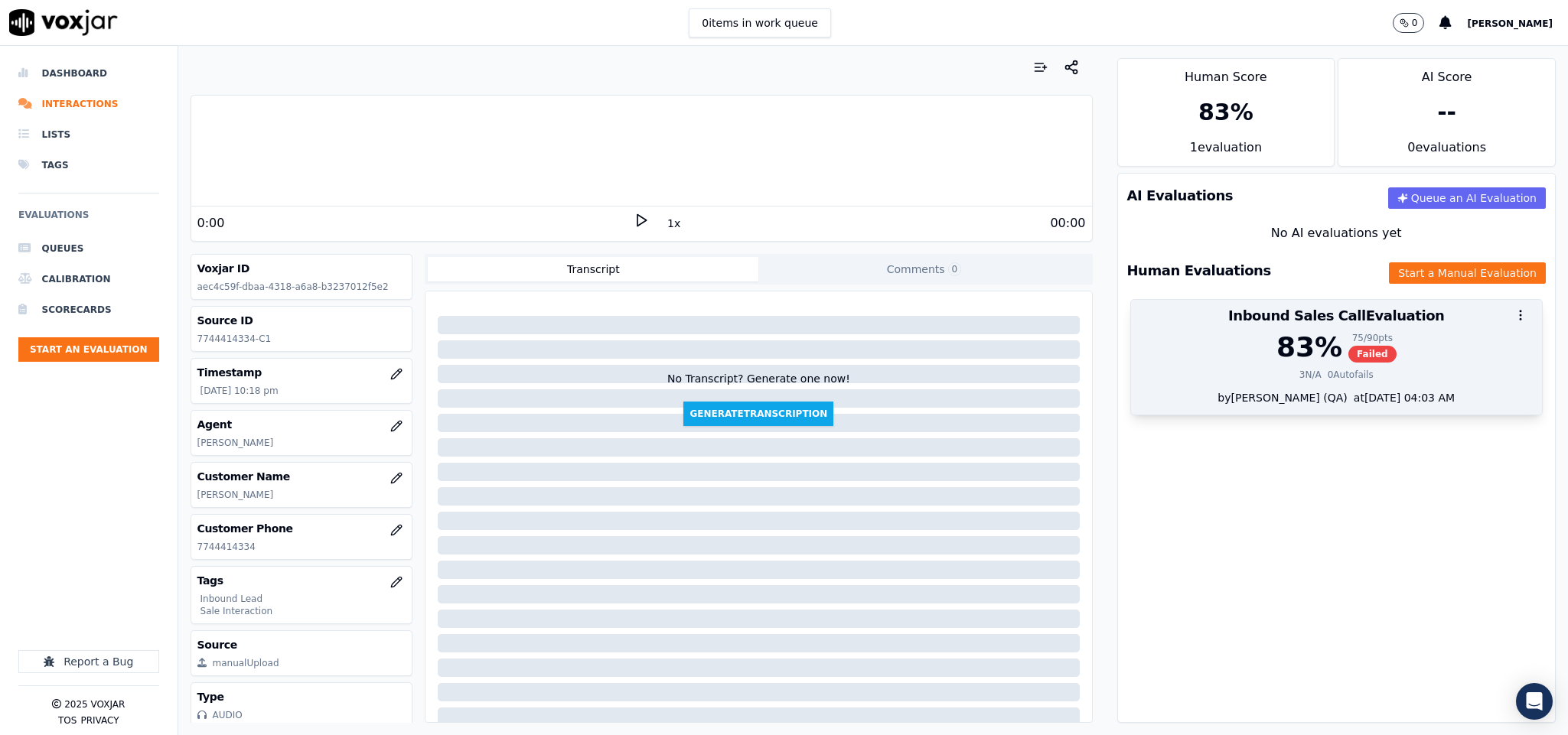
click at [1348, 357] on span "Failed" at bounding box center [1372, 354] width 48 height 17
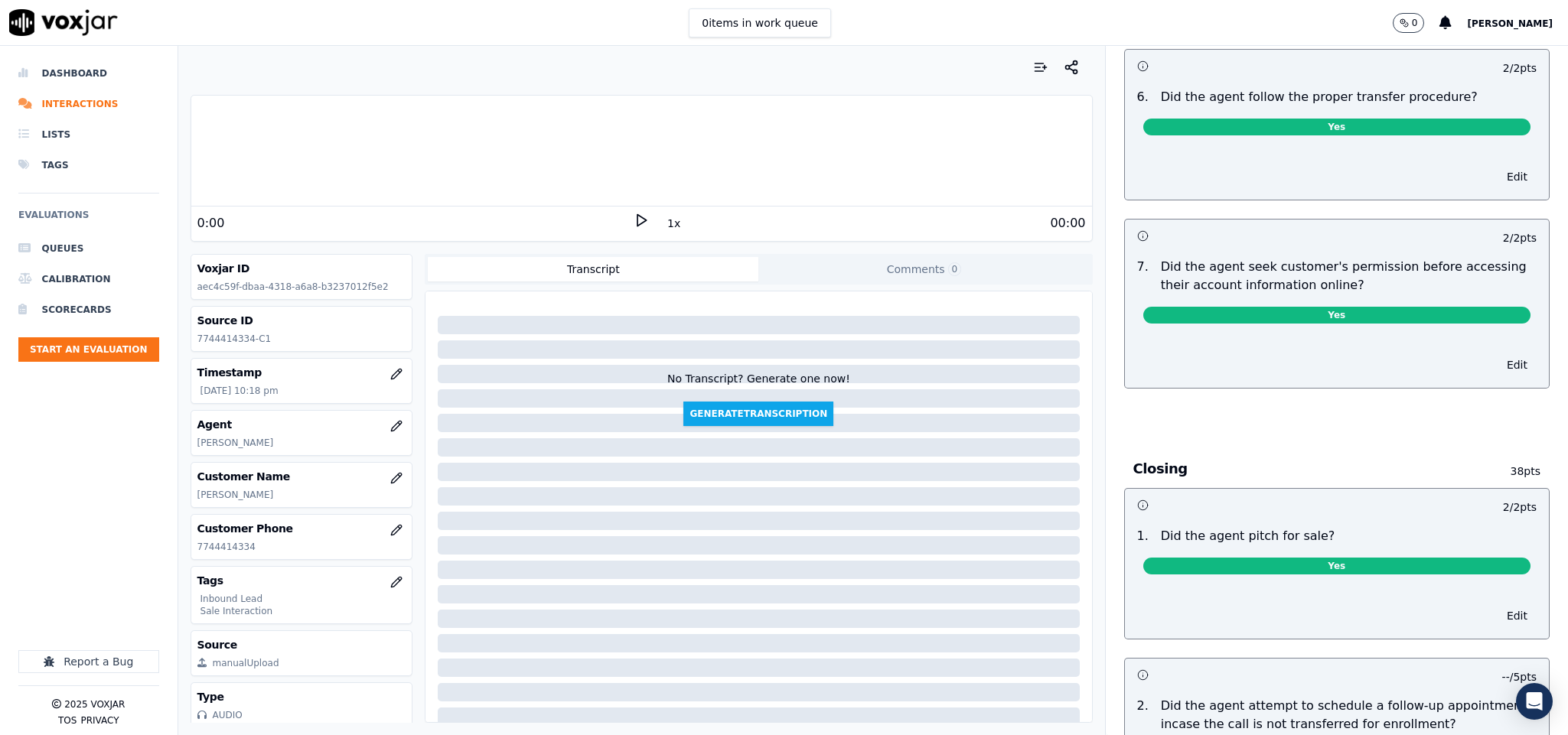
scroll to position [1483, 0]
